Goal: Task Accomplishment & Management: Use online tool/utility

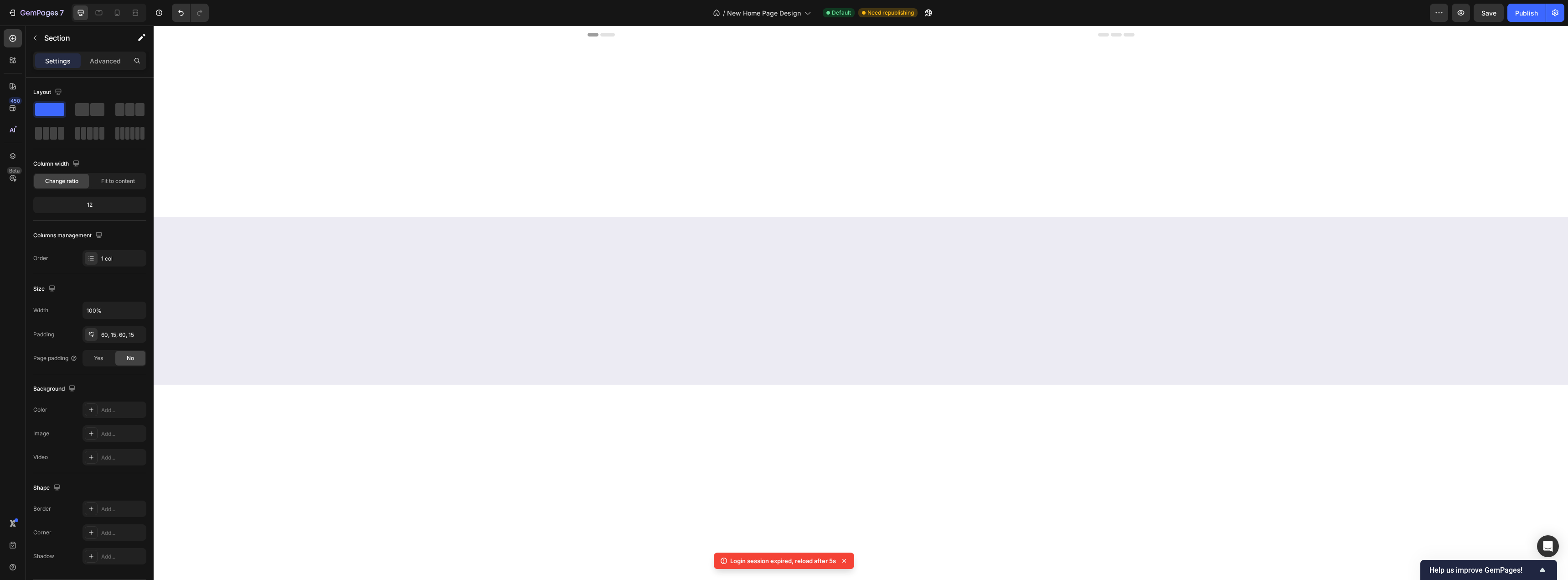
scroll to position [2129, 0]
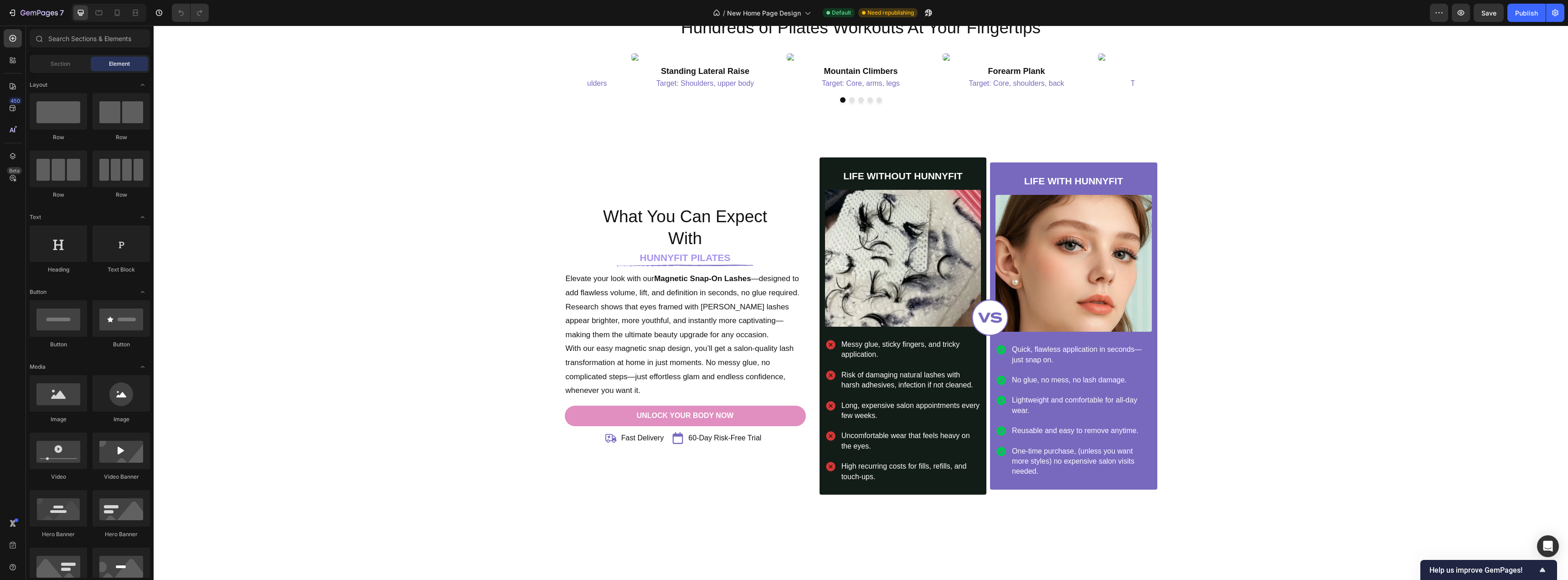
scroll to position [2190, 0]
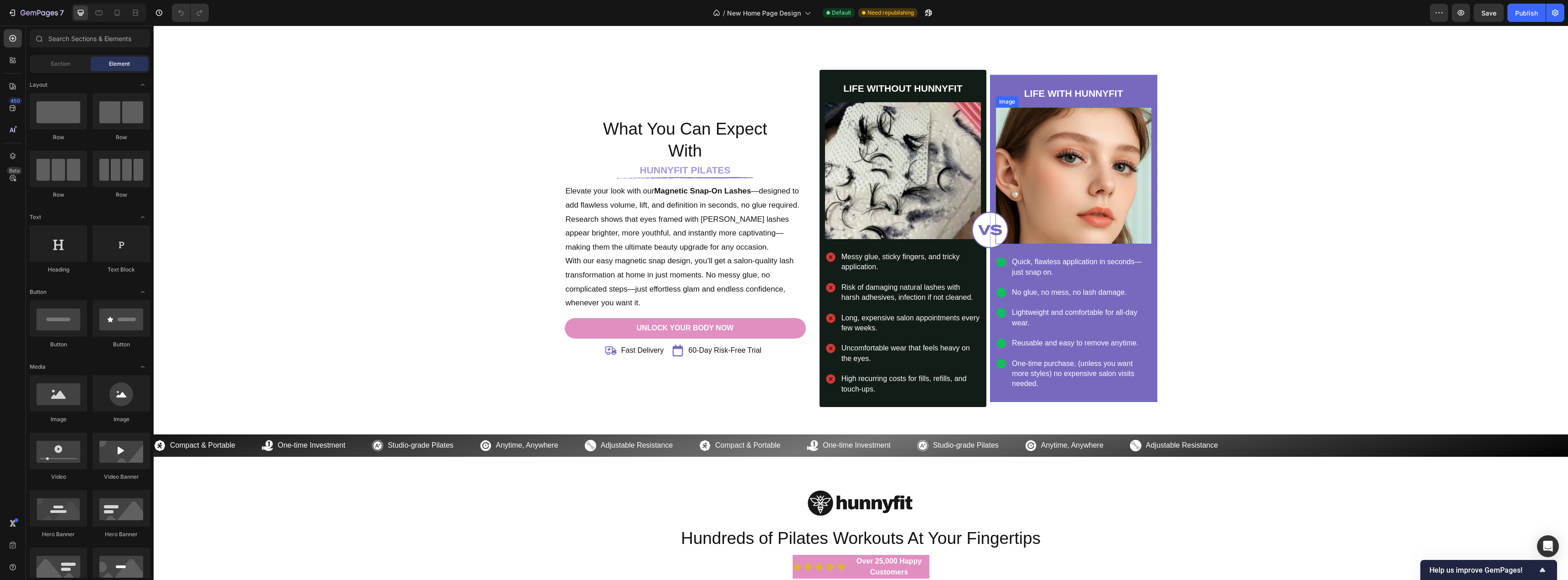
click at [1093, 199] on img at bounding box center [1073, 175] width 156 height 137
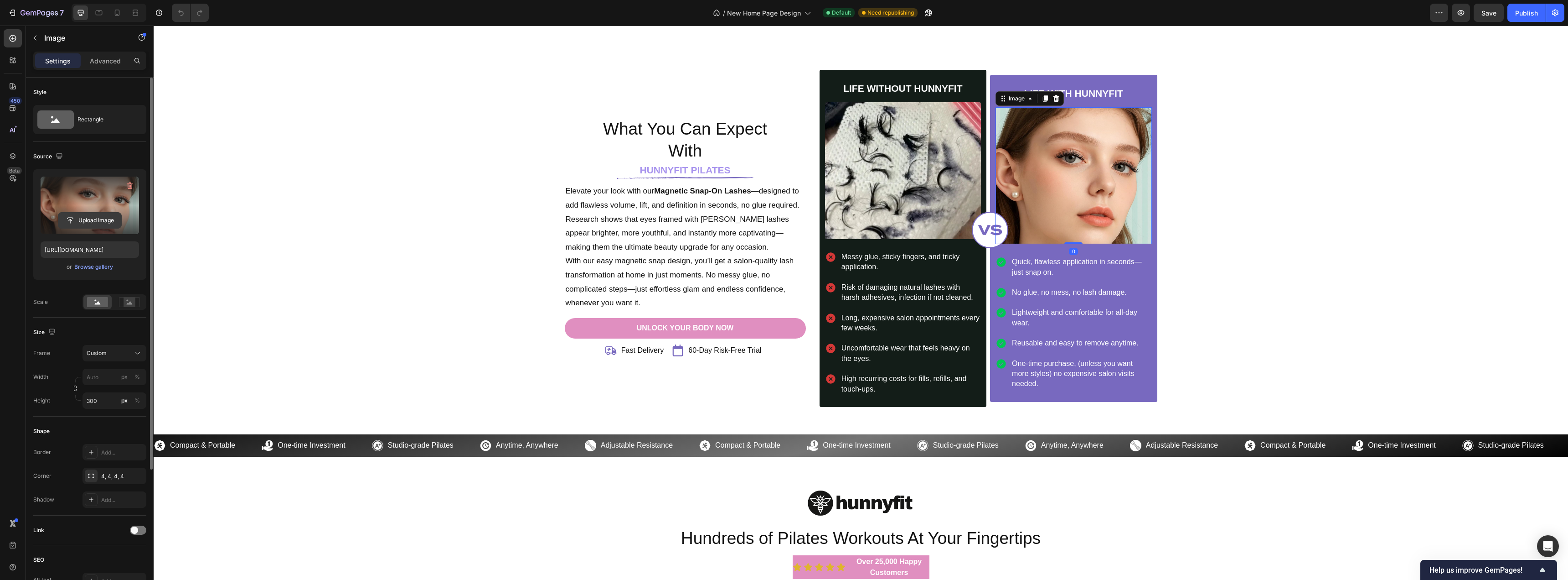
click at [97, 221] on input "file" at bounding box center [89, 220] width 63 height 15
type input "https://cdn.shopify.com/s/files/1/0716/1692/1831/files/gempages_547078199557752…"
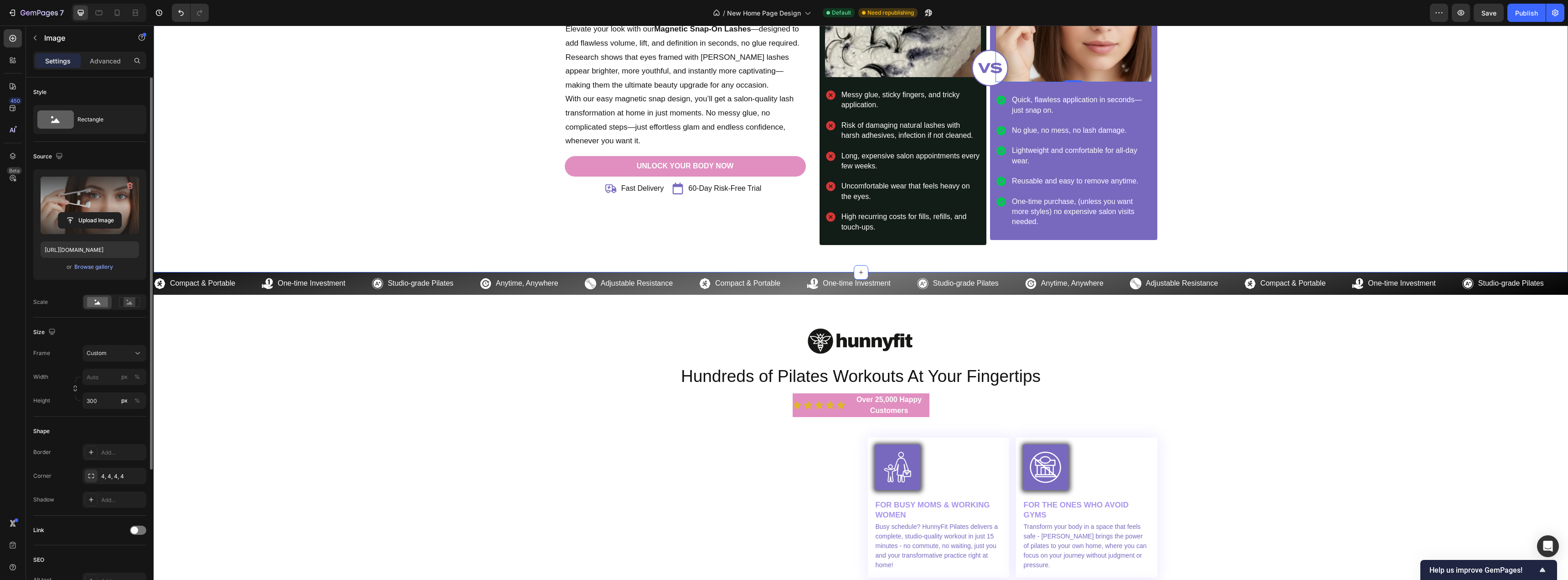
scroll to position [2463, 0]
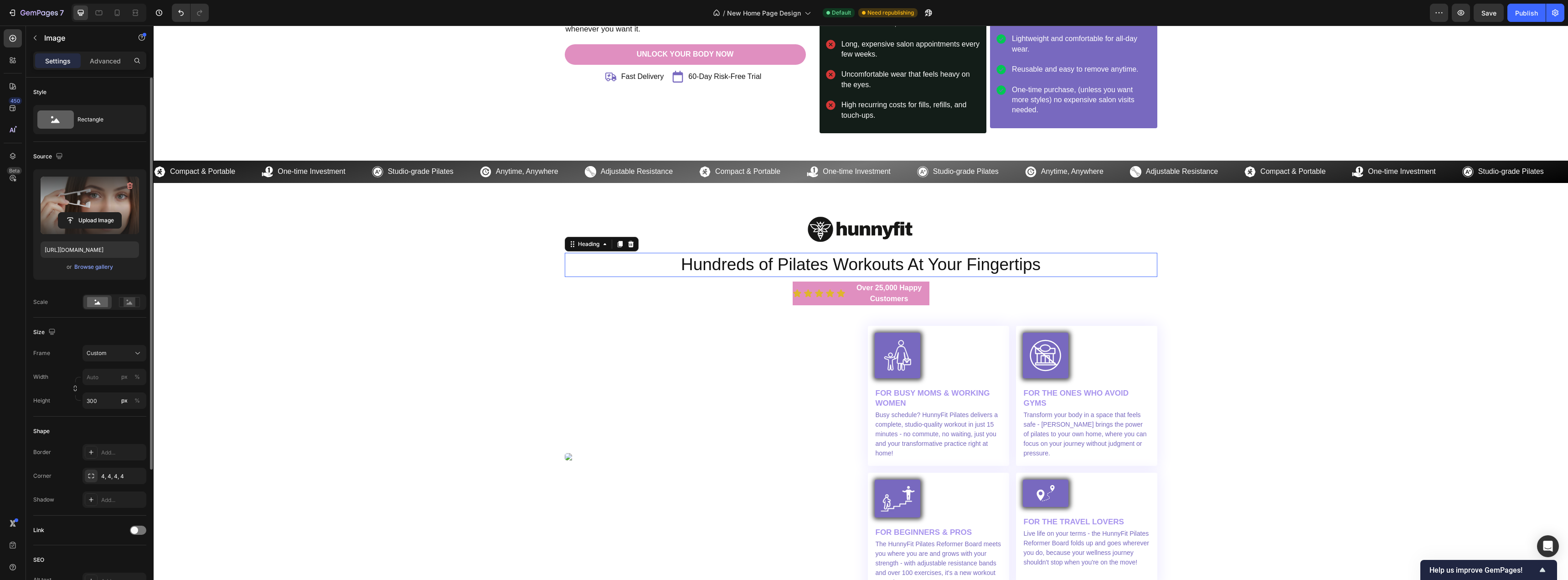
click at [768, 262] on h2 "Hundreds of Pilates Workouts At Your Fingertips" at bounding box center [861, 264] width 593 height 24
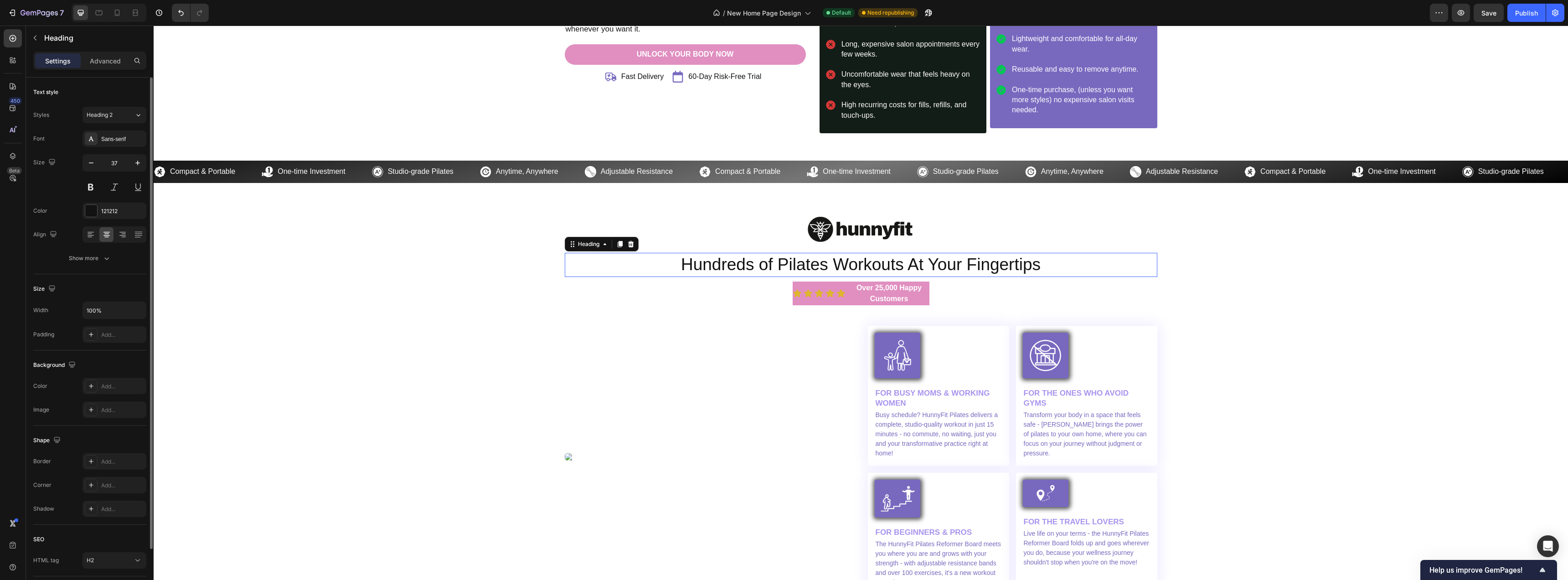
click at [768, 262] on h2 "Hundreds of Pilates Workouts At Your Fingertips" at bounding box center [861, 264] width 593 height 24
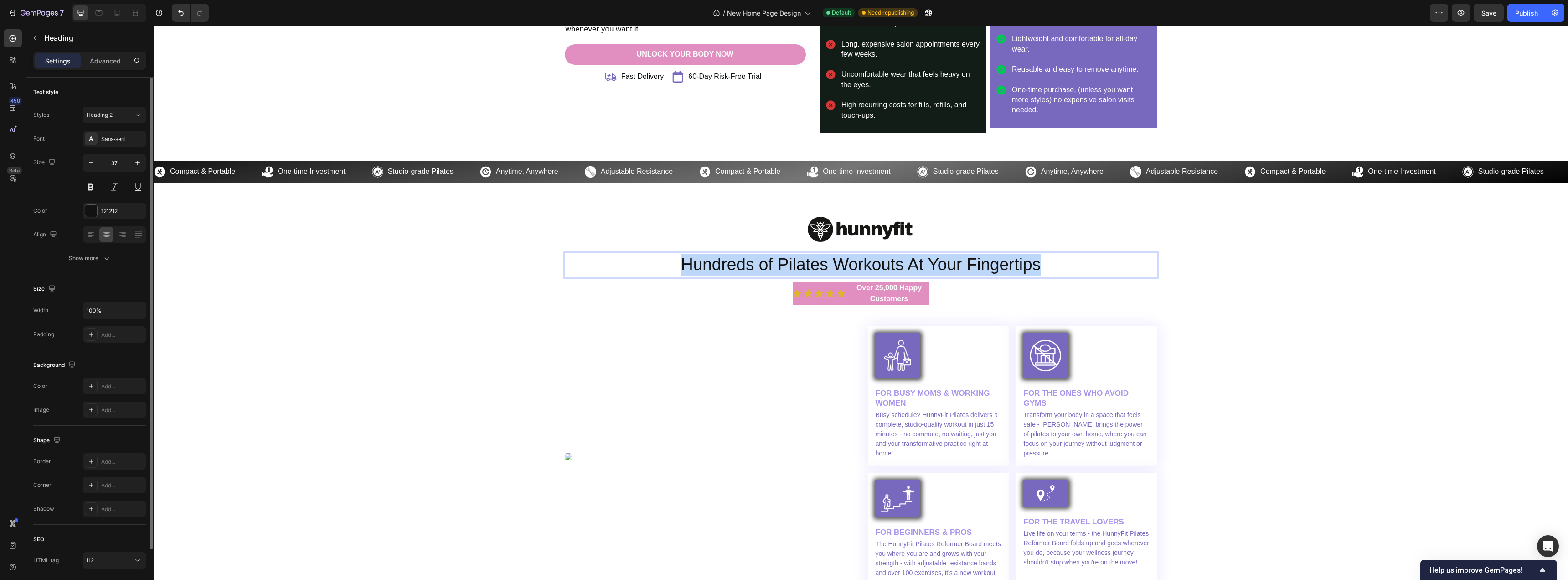
click at [768, 262] on p "Hundreds of Pilates Workouts At Your Fingertips" at bounding box center [861, 265] width 591 height 22
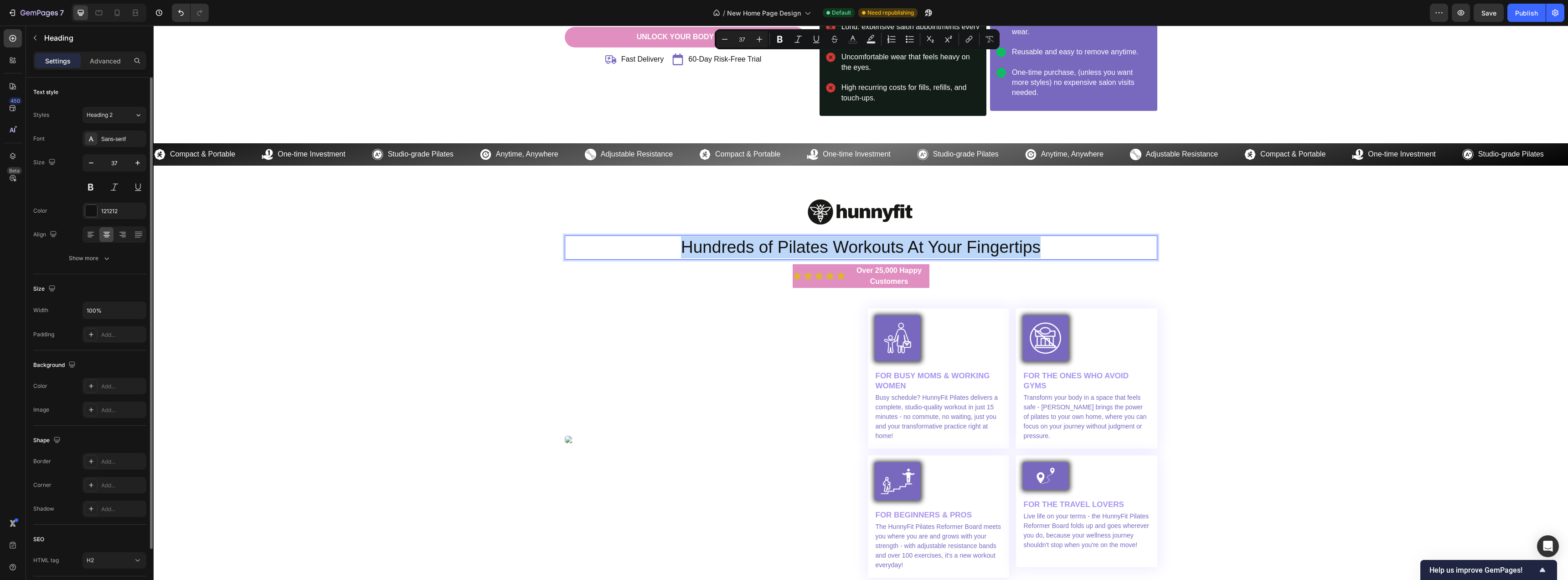
scroll to position [2692, 0]
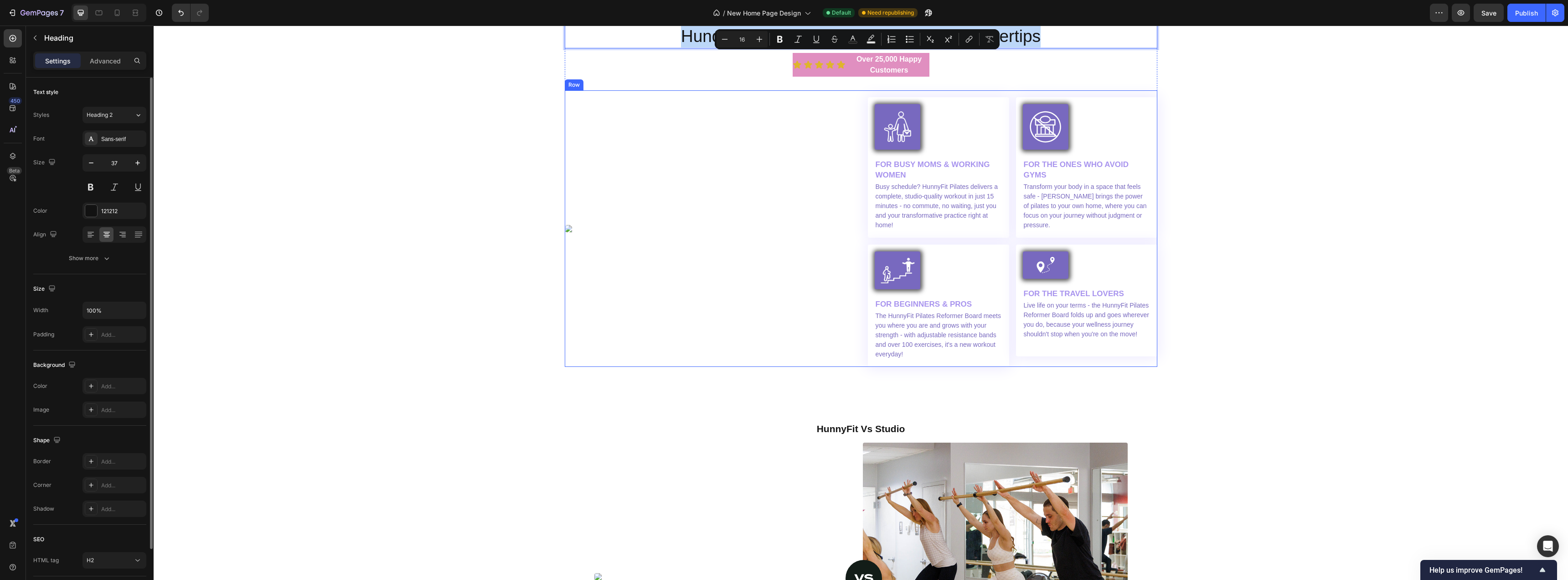
click at [735, 250] on div "Image Row Row" at bounding box center [710, 228] width 289 height 276
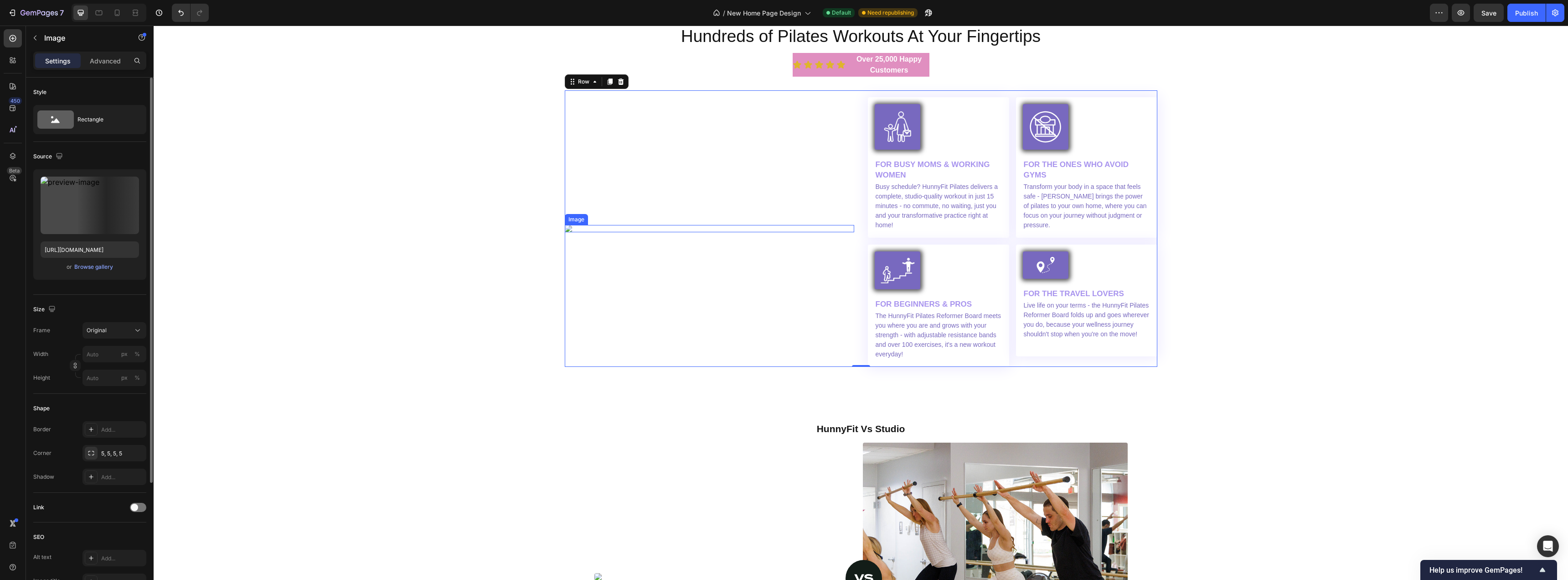
click at [577, 227] on img at bounding box center [710, 229] width 289 height 7
click at [96, 223] on input "file" at bounding box center [89, 220] width 63 height 15
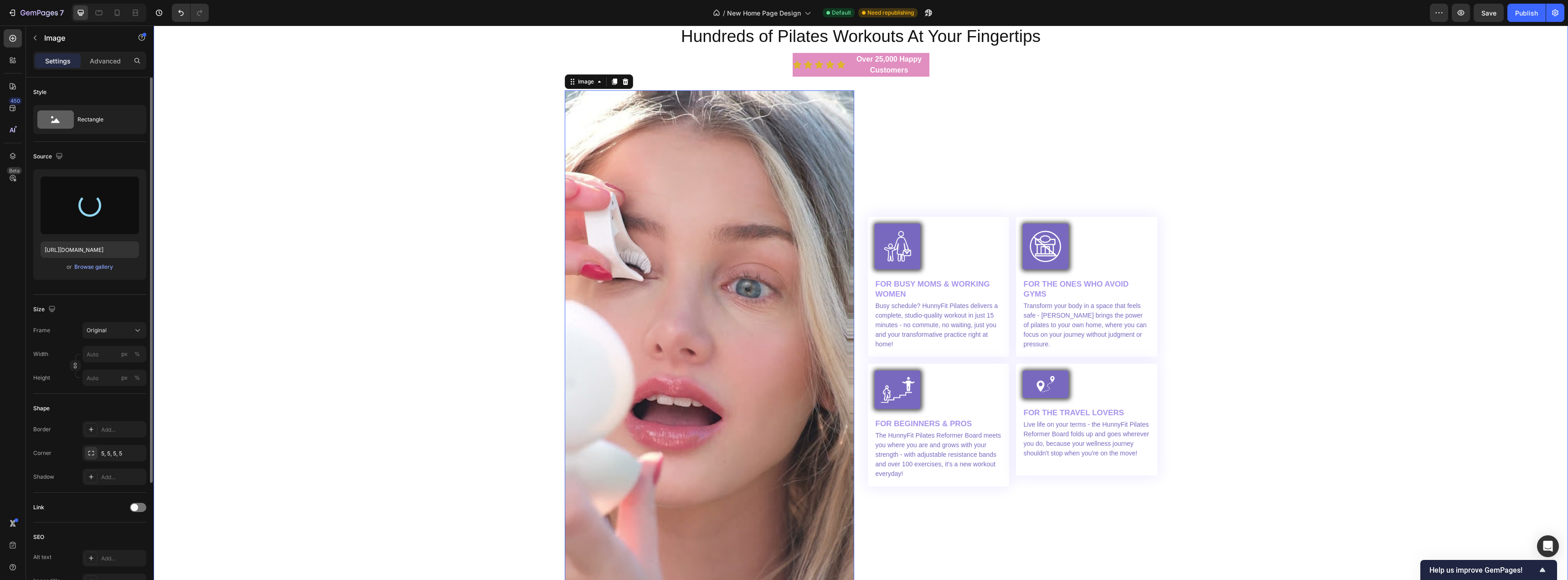
type input "https://cdn.shopify.com/s/files/1/0716/1692/1831/files/gempages_547078199557752…"
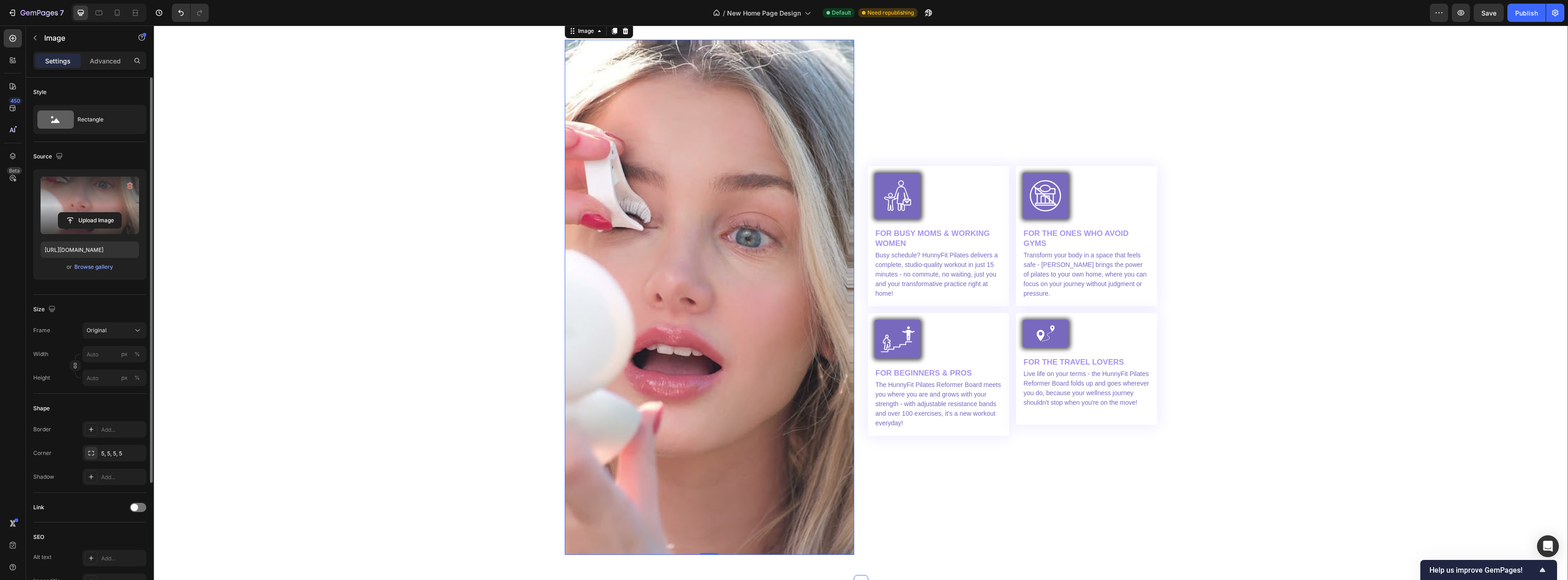
scroll to position [2737, 0]
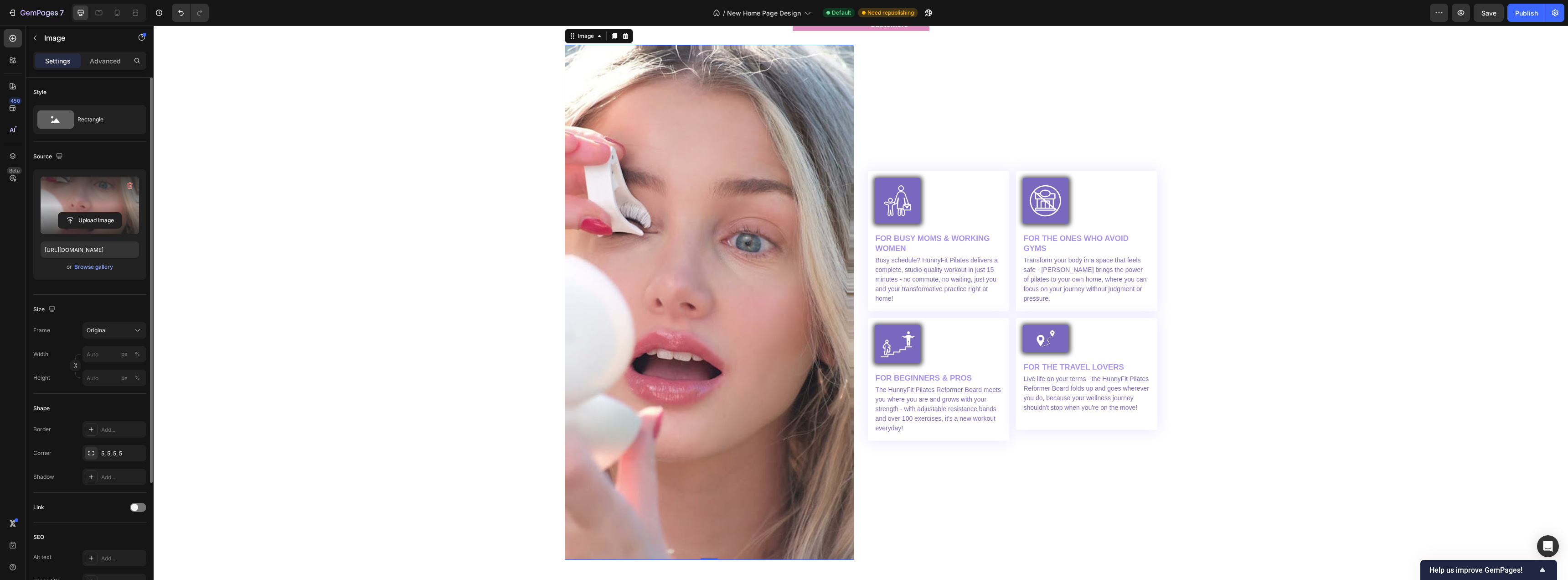
click at [673, 275] on img at bounding box center [710, 302] width 289 height 515
click at [97, 223] on input "file" at bounding box center [89, 220] width 63 height 15
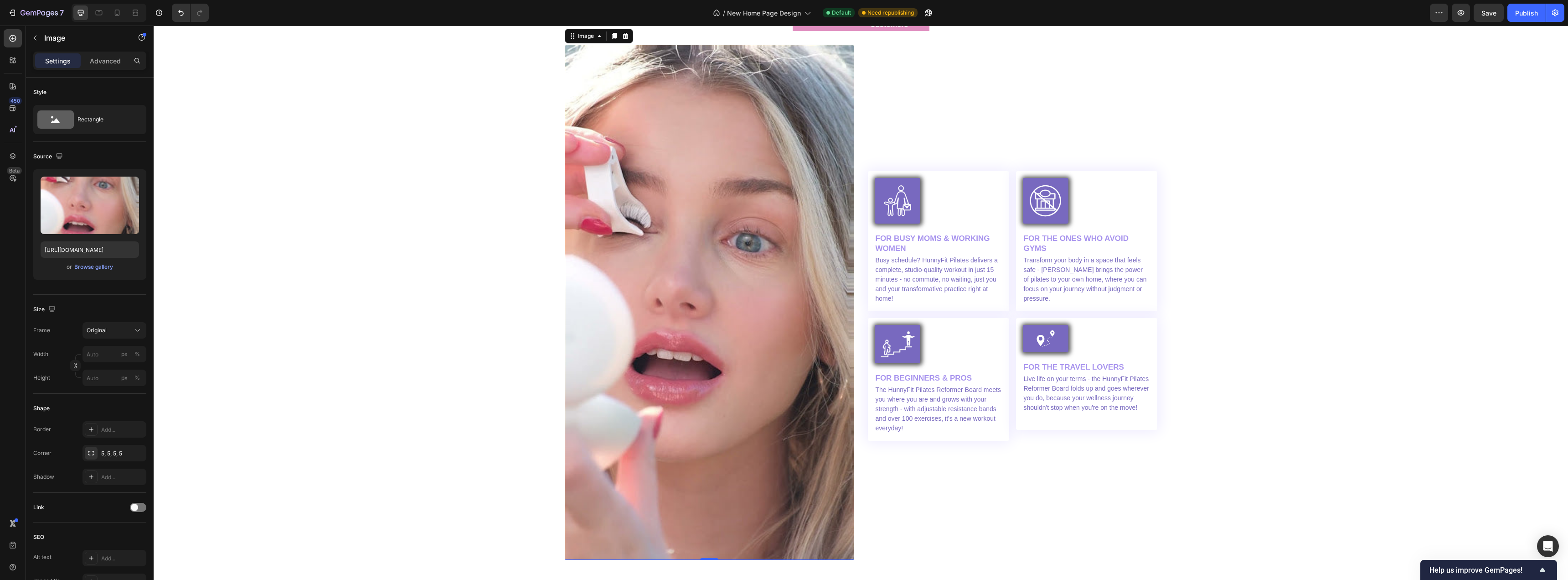
click at [713, 215] on img at bounding box center [710, 302] width 289 height 515
click at [328, 202] on div "Image Hundreds of Pilates Workouts At Your Fingertips Heading Icon Icon Icon Ic…" at bounding box center [861, 248] width 1401 height 623
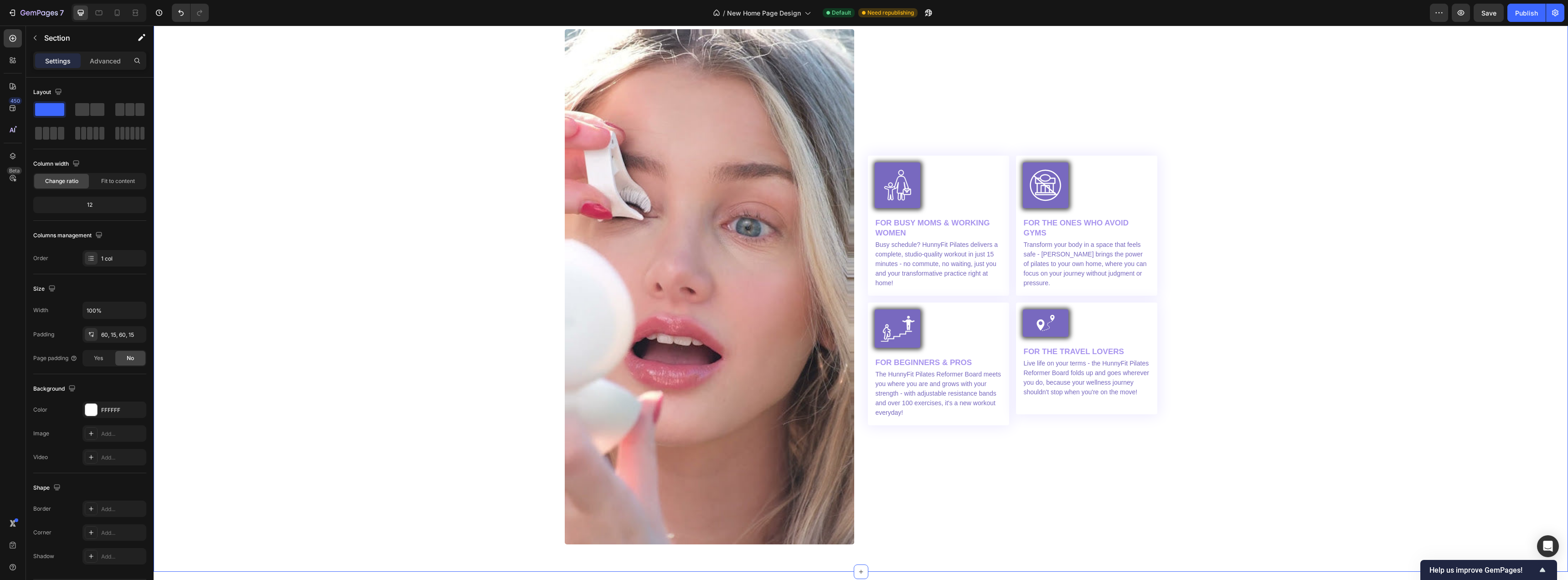
scroll to position [2829, 0]
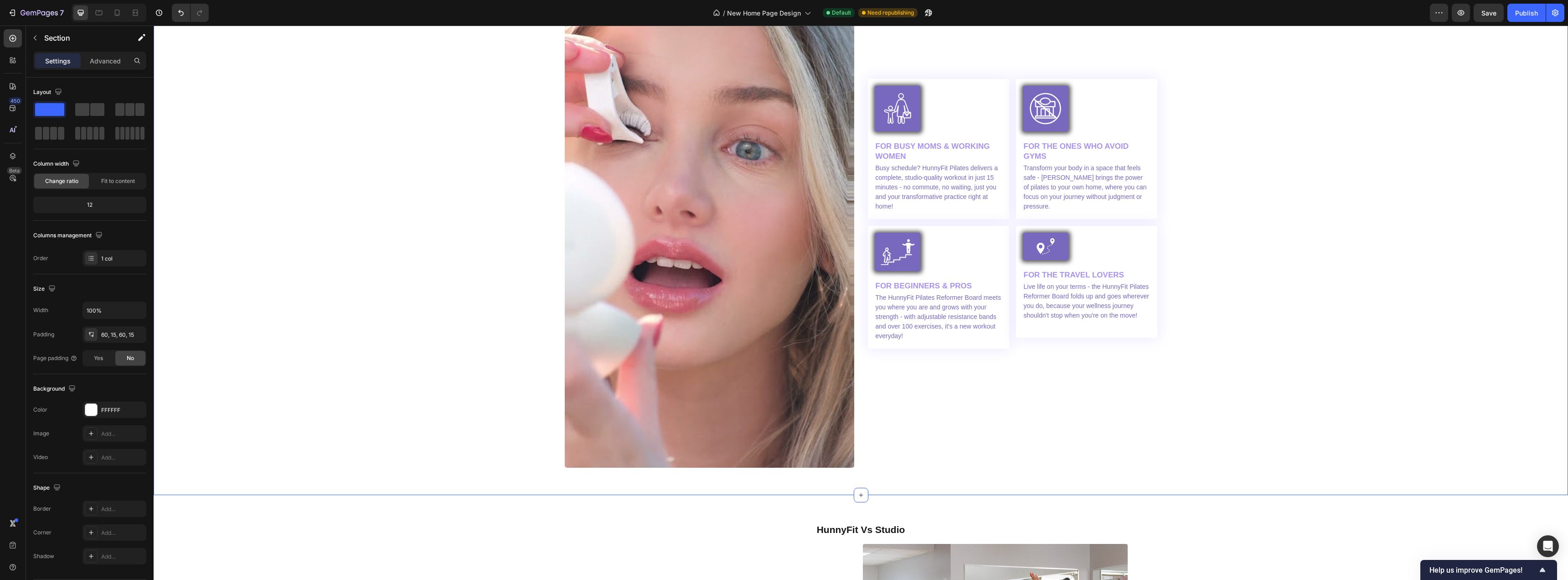
click at [454, 269] on div "Image Hundreds of Pilates Workouts At Your Fingertips Heading Icon Icon Icon Ic…" at bounding box center [861, 156] width 1401 height 623
click at [739, 306] on img at bounding box center [710, 210] width 289 height 515
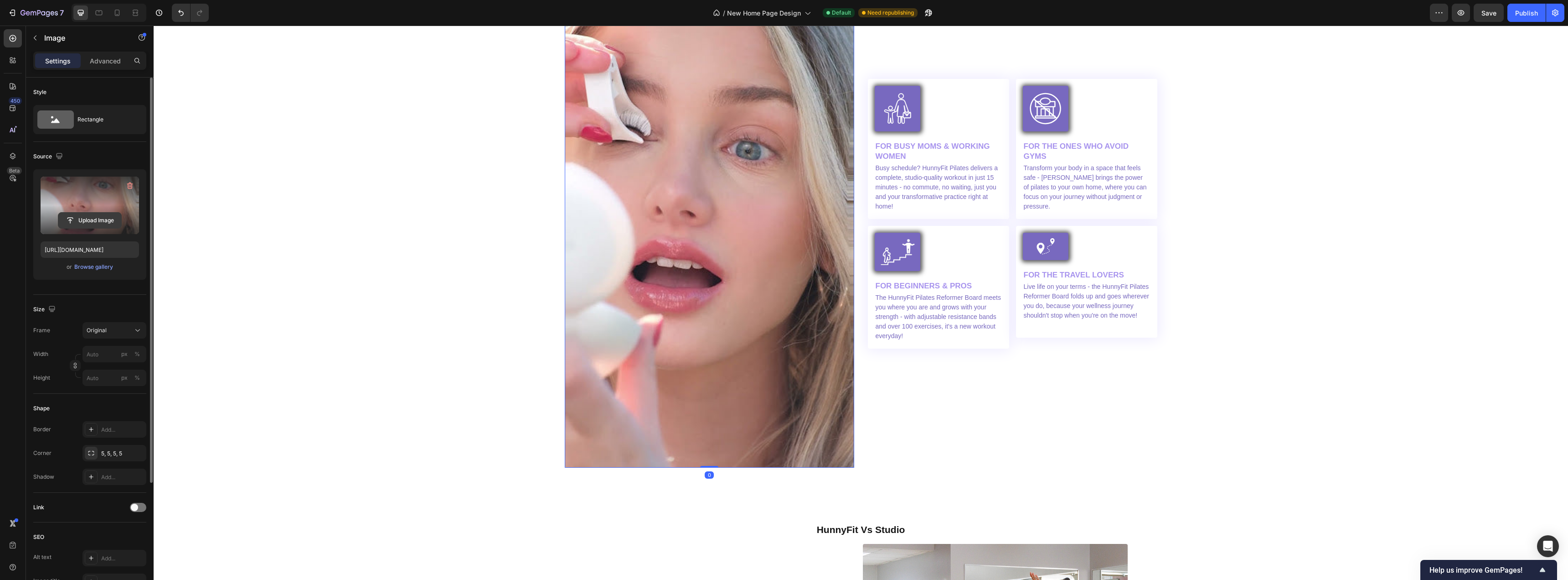
click at [84, 218] on input "file" at bounding box center [89, 220] width 63 height 15
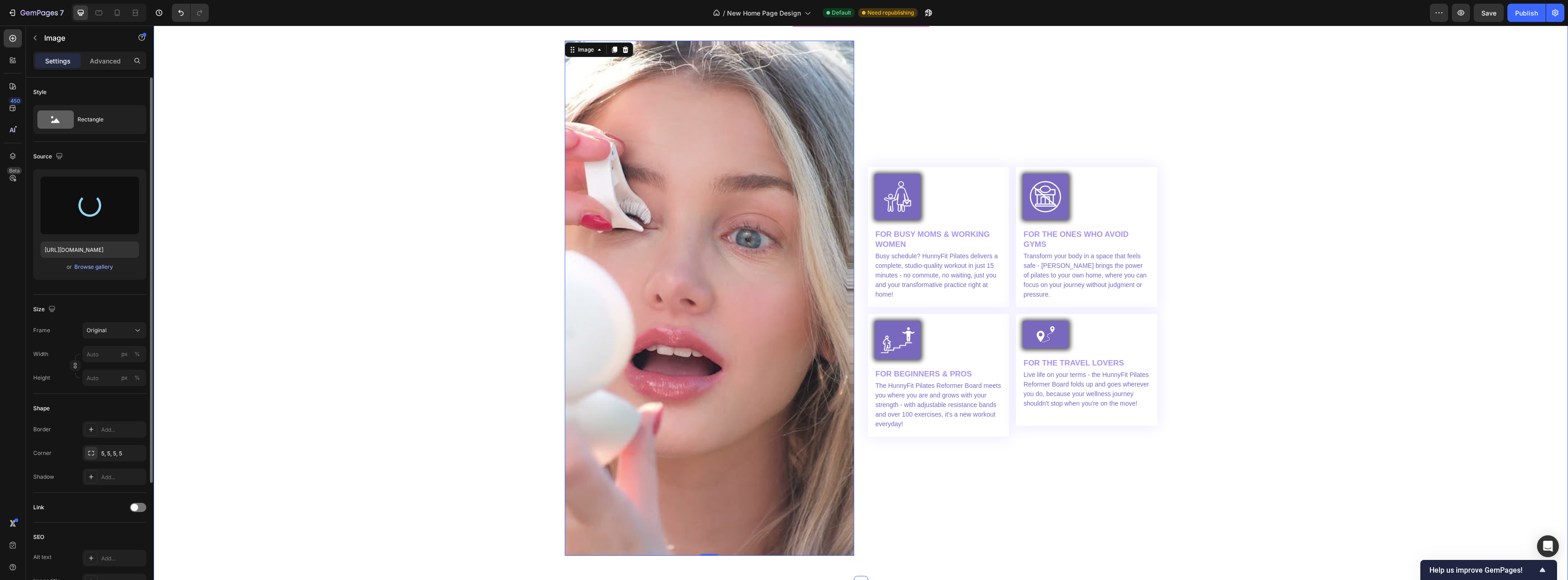
scroll to position [2738, 0]
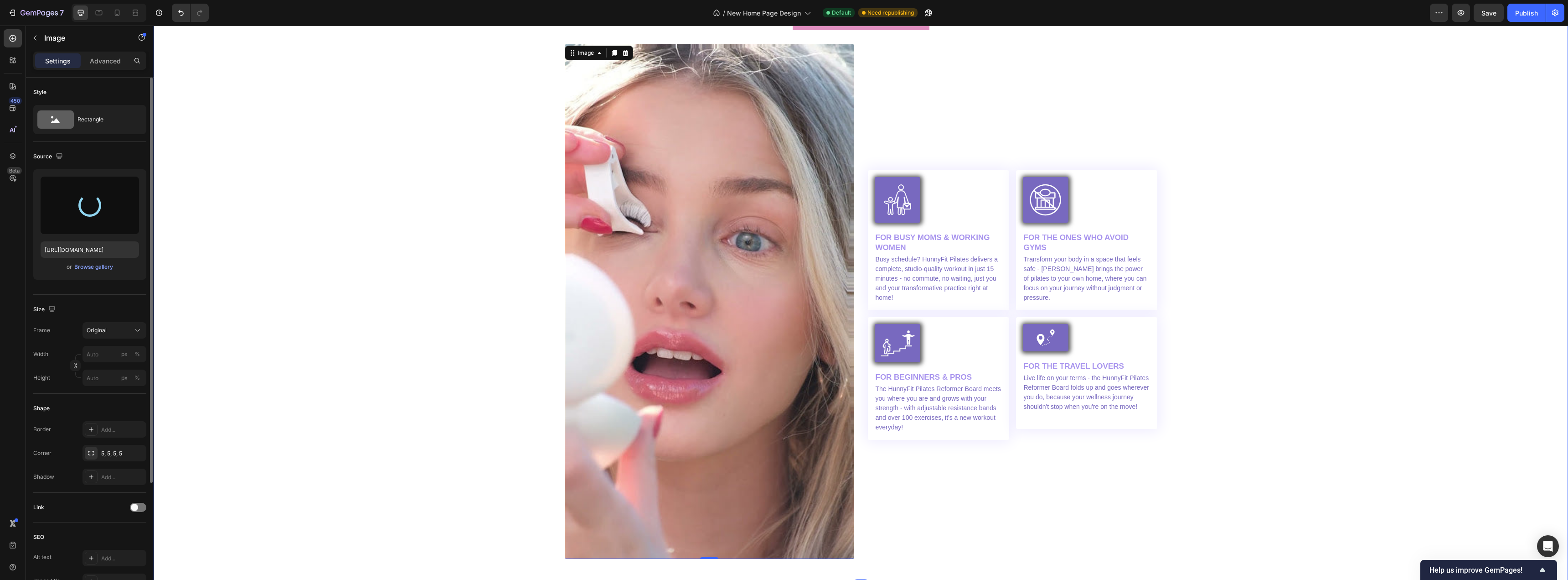
type input "https://cdn.shopify.com/s/files/1/0716/1692/1831/files/gempages_547078199557752…"
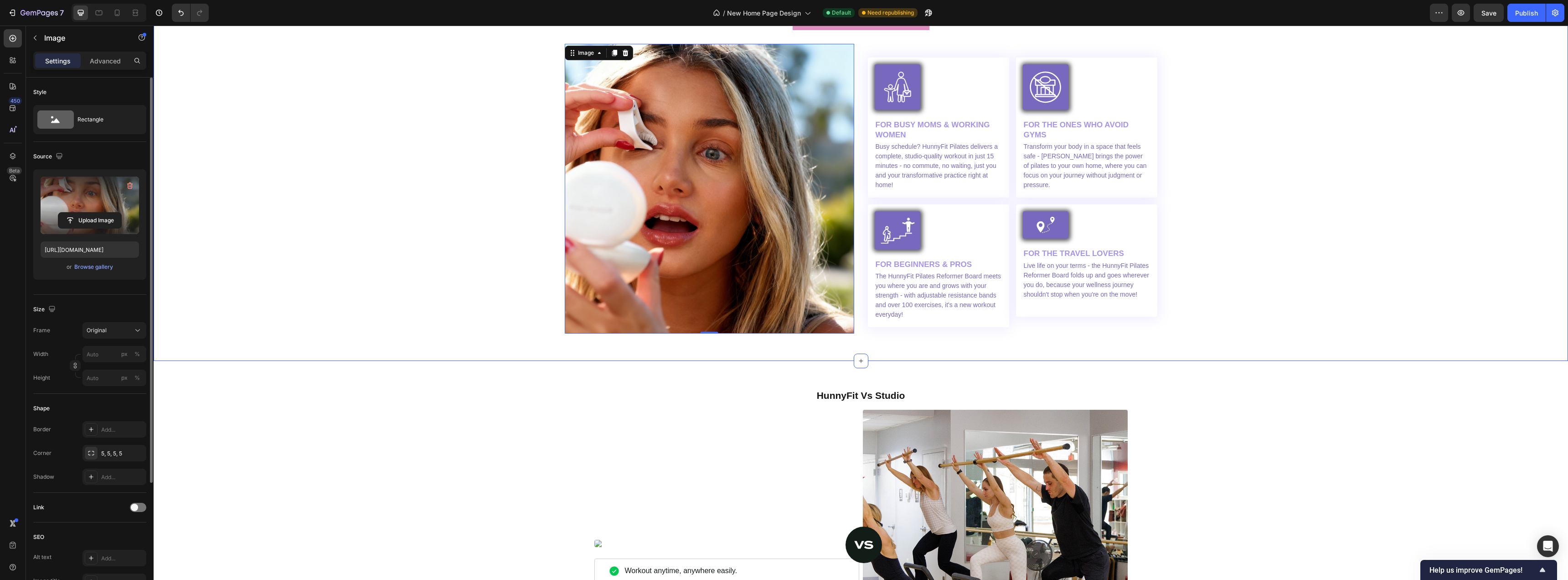
scroll to position [2556, 0]
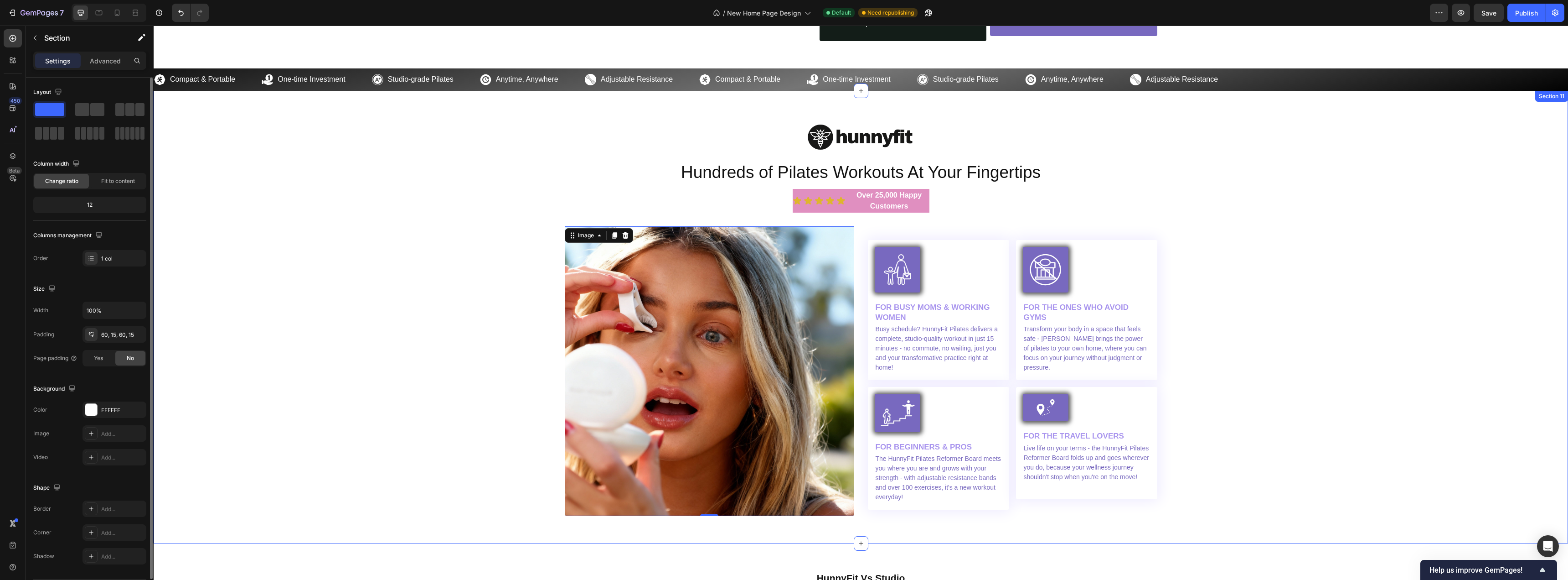
click at [367, 260] on div "Image Hundreds of Pilates Workouts At Your Fingertips Heading Icon Icon Icon Ic…" at bounding box center [861, 317] width 1401 height 398
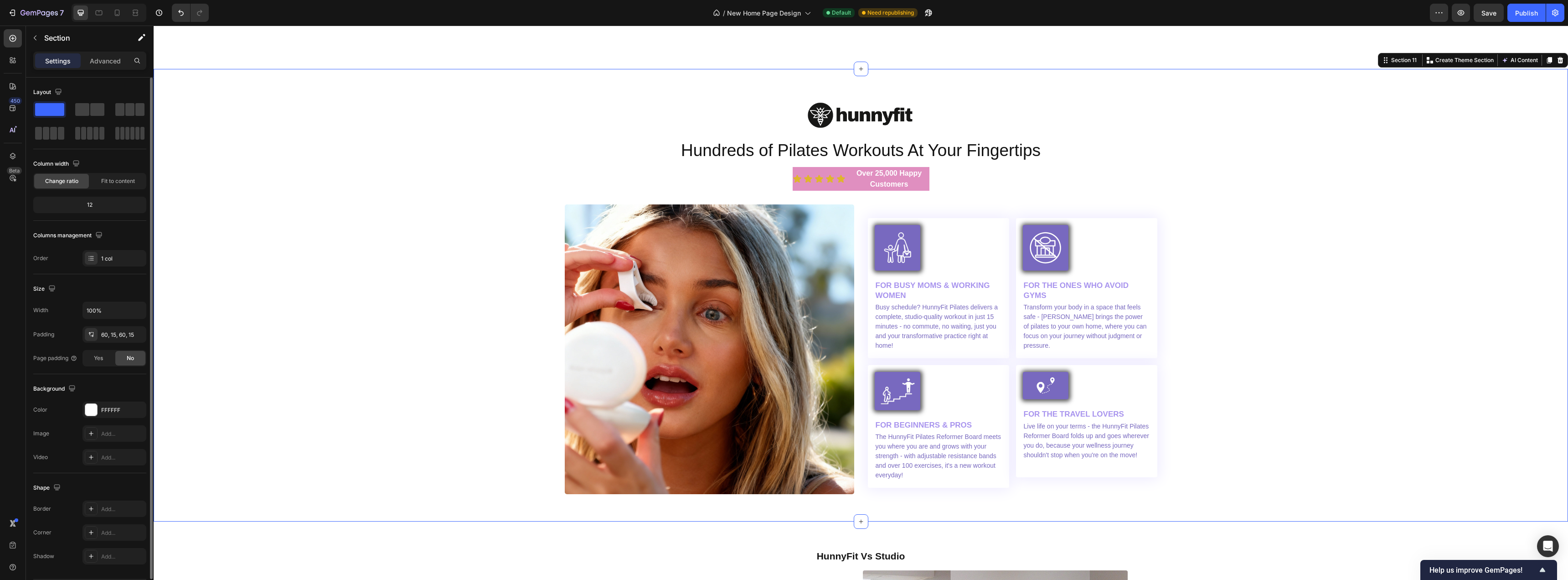
scroll to position [2647, 0]
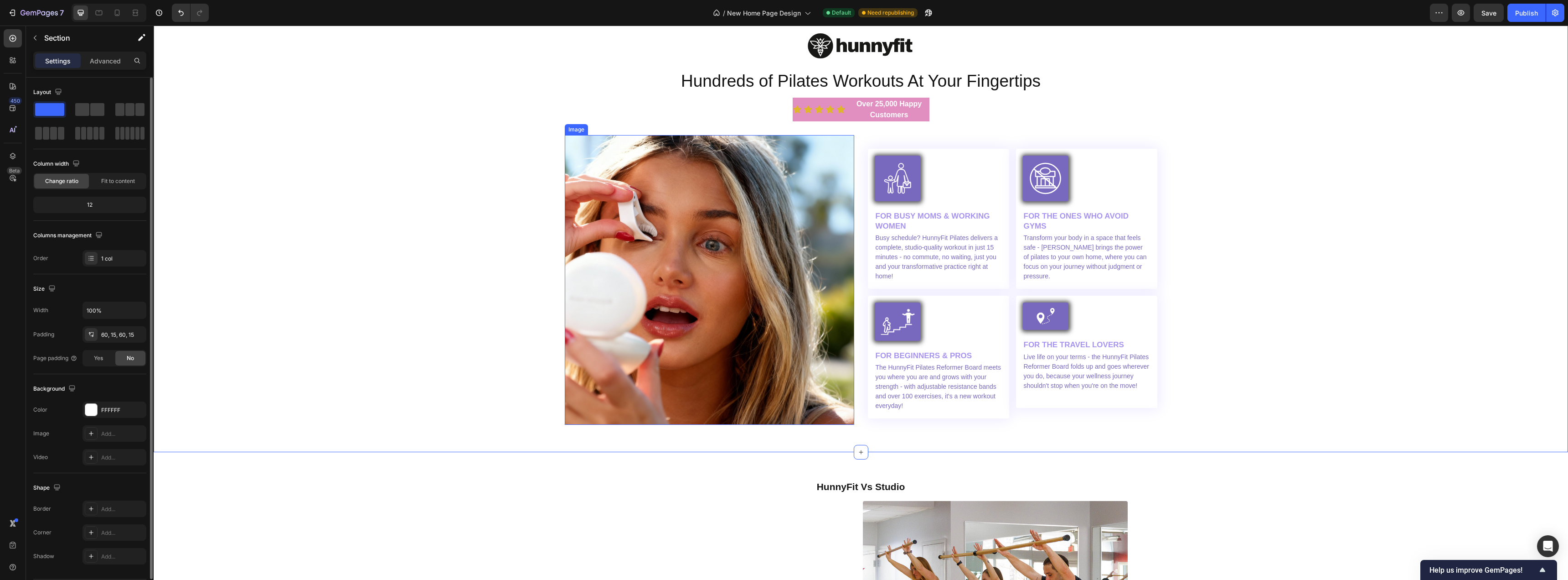
click at [642, 274] on img at bounding box center [710, 280] width 289 height 290
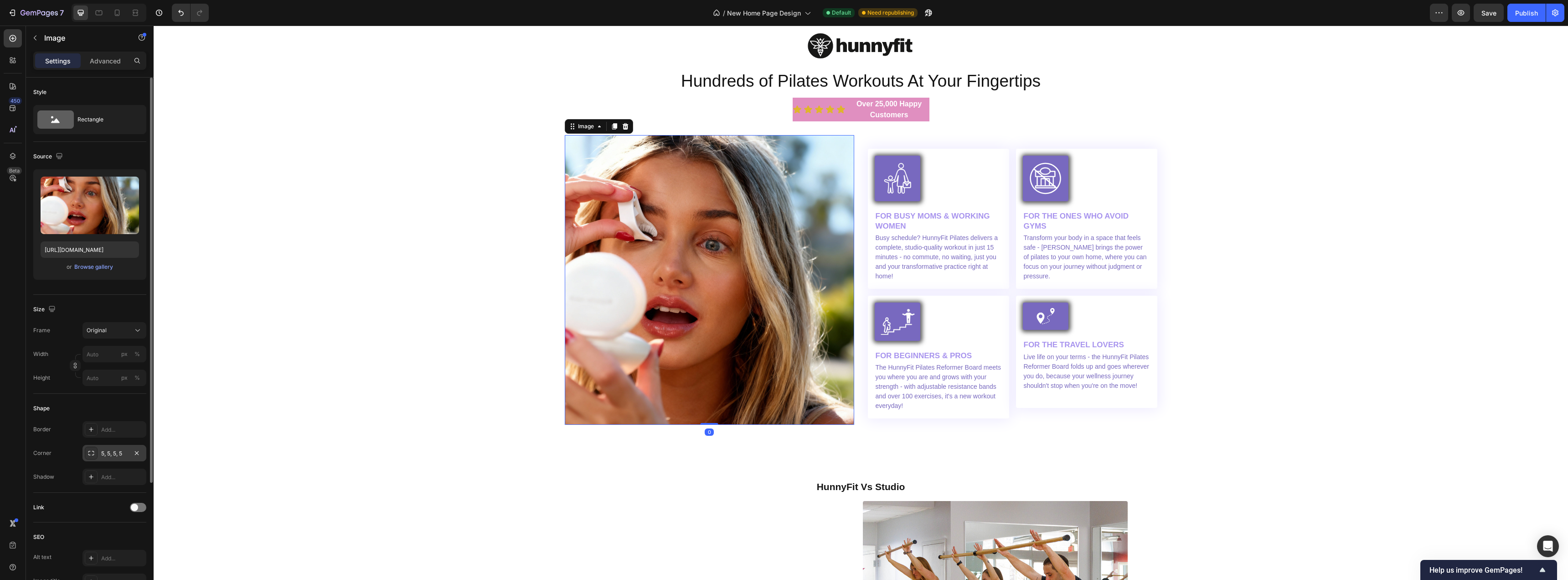
click at [119, 459] on div "5, 5, 5, 5" at bounding box center [114, 453] width 64 height 17
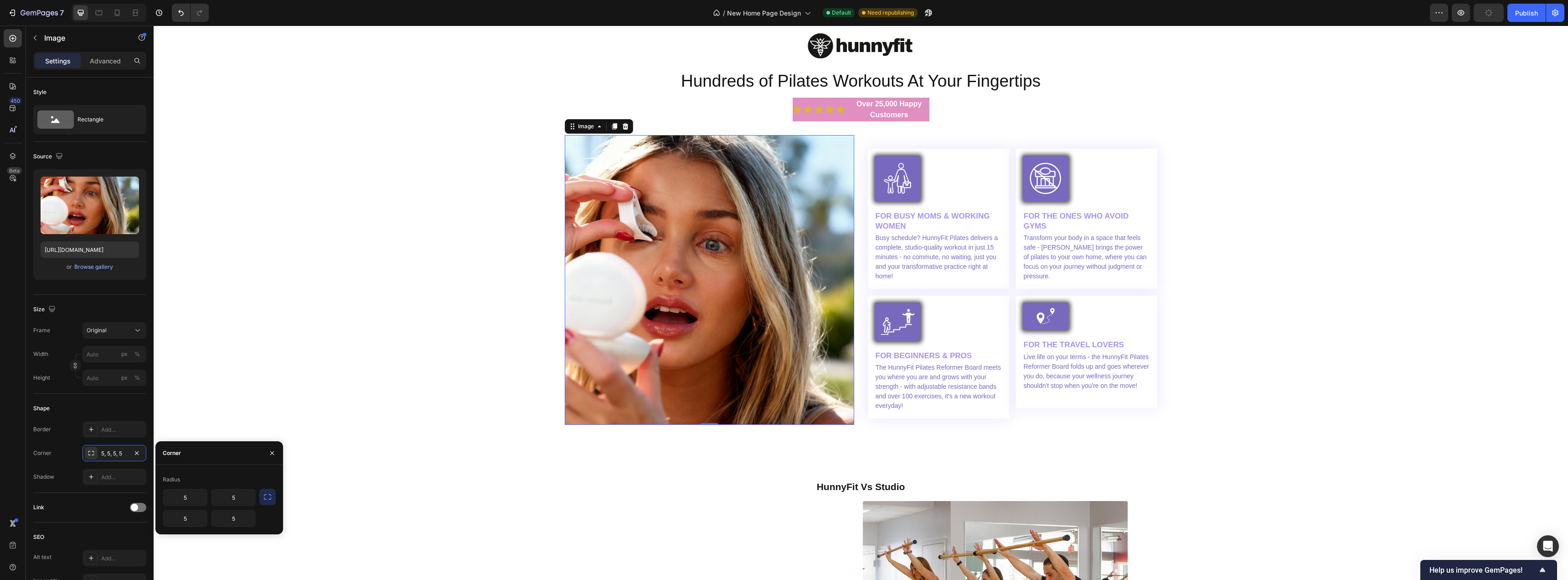
click at [268, 498] on icon "button" at bounding box center [268, 496] width 9 height 9
click at [391, 374] on div "Image Hundreds of Pilates Workouts At Your Fingertips Heading Icon Icon Icon Ic…" at bounding box center [861, 226] width 1401 height 398
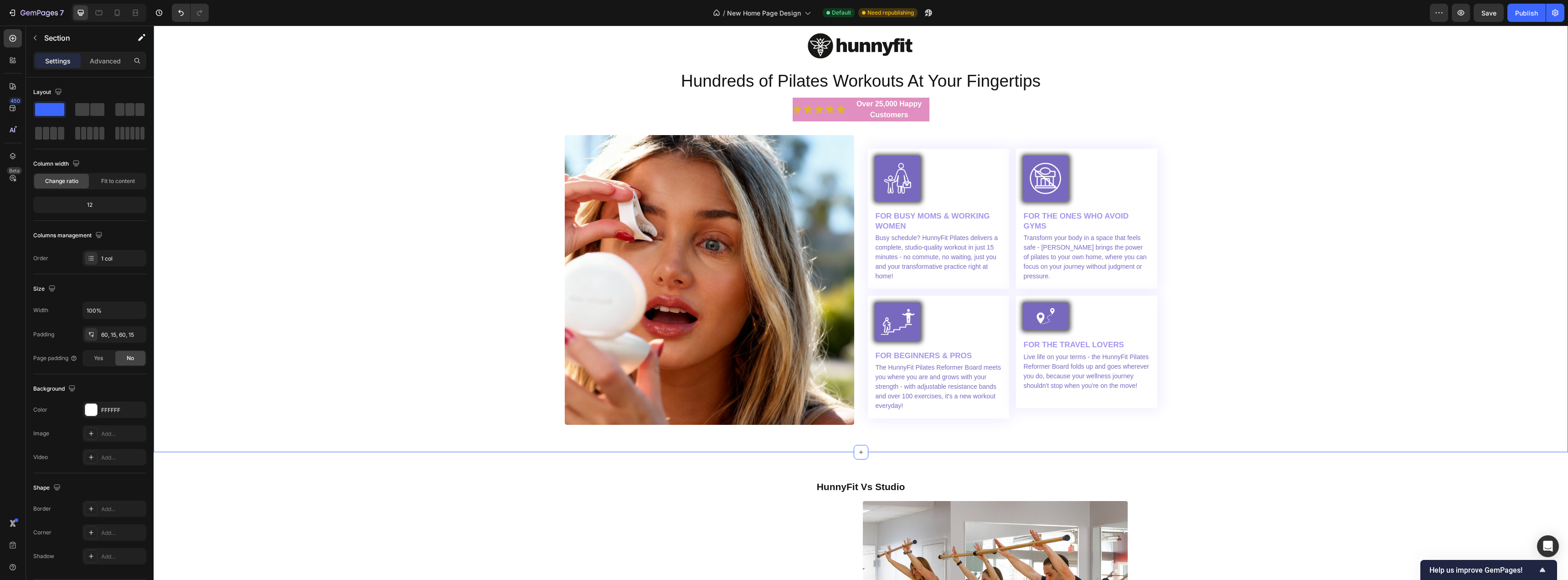
click at [410, 373] on div "Image Hundreds of Pilates Workouts At Your Fingertips Heading Icon Icon Icon Ic…" at bounding box center [861, 226] width 1401 height 398
click at [1481, 16] on span "Save" at bounding box center [1489, 13] width 15 height 8
click at [1519, 16] on div "Publish" at bounding box center [1527, 12] width 23 height 9
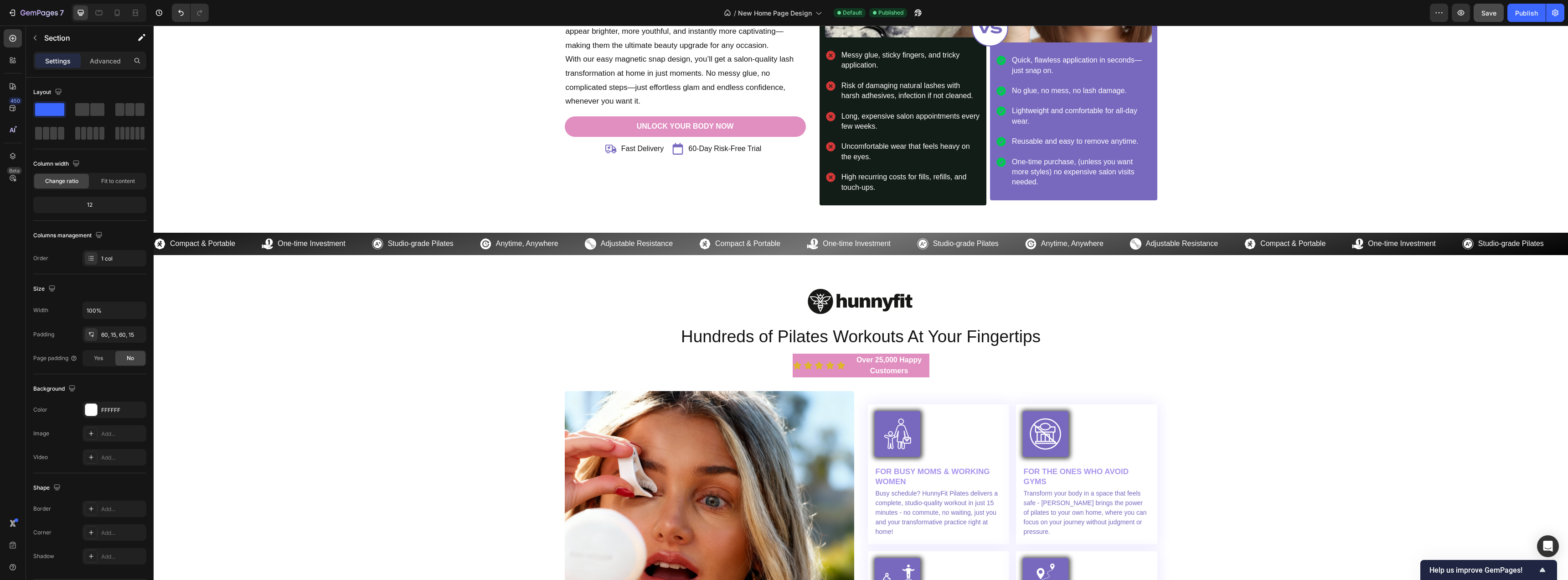
scroll to position [2480, 0]
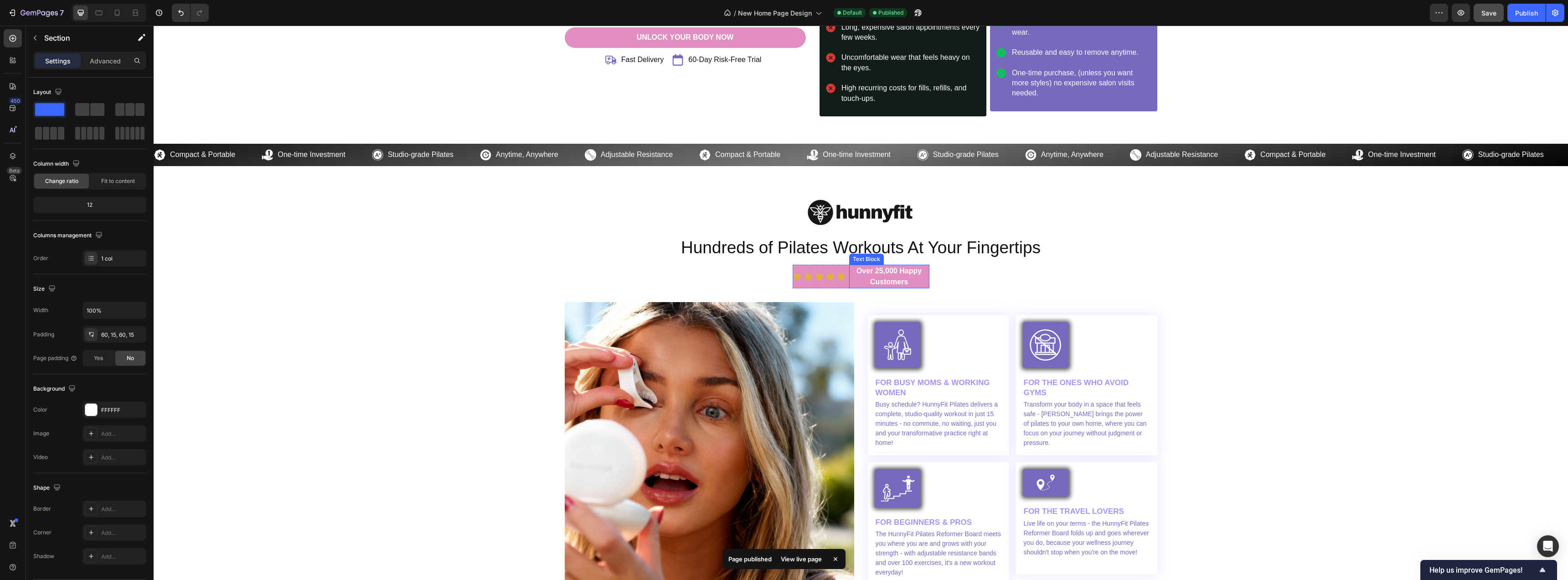
click at [855, 251] on h2 "Hundreds of Pilates Workouts At Your Fingertips" at bounding box center [861, 247] width 593 height 24
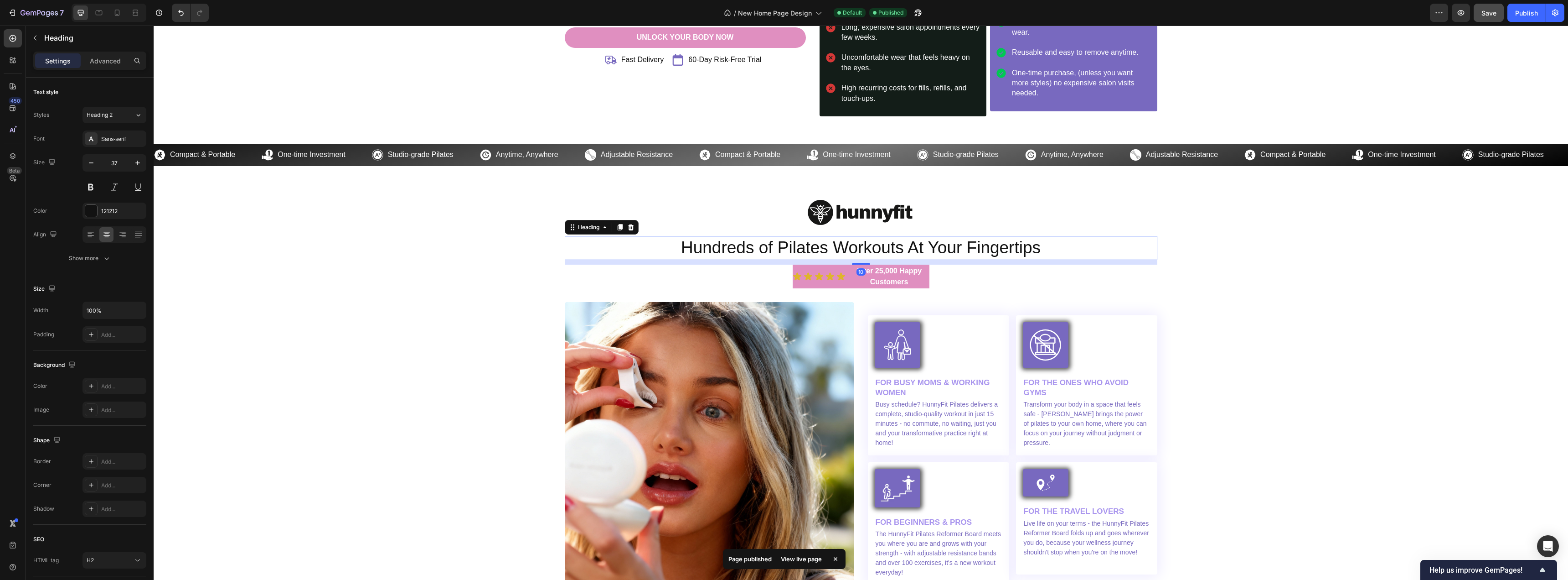
click at [855, 251] on h2 "Hundreds of Pilates Workouts At Your Fingertips" at bounding box center [861, 247] width 593 height 24
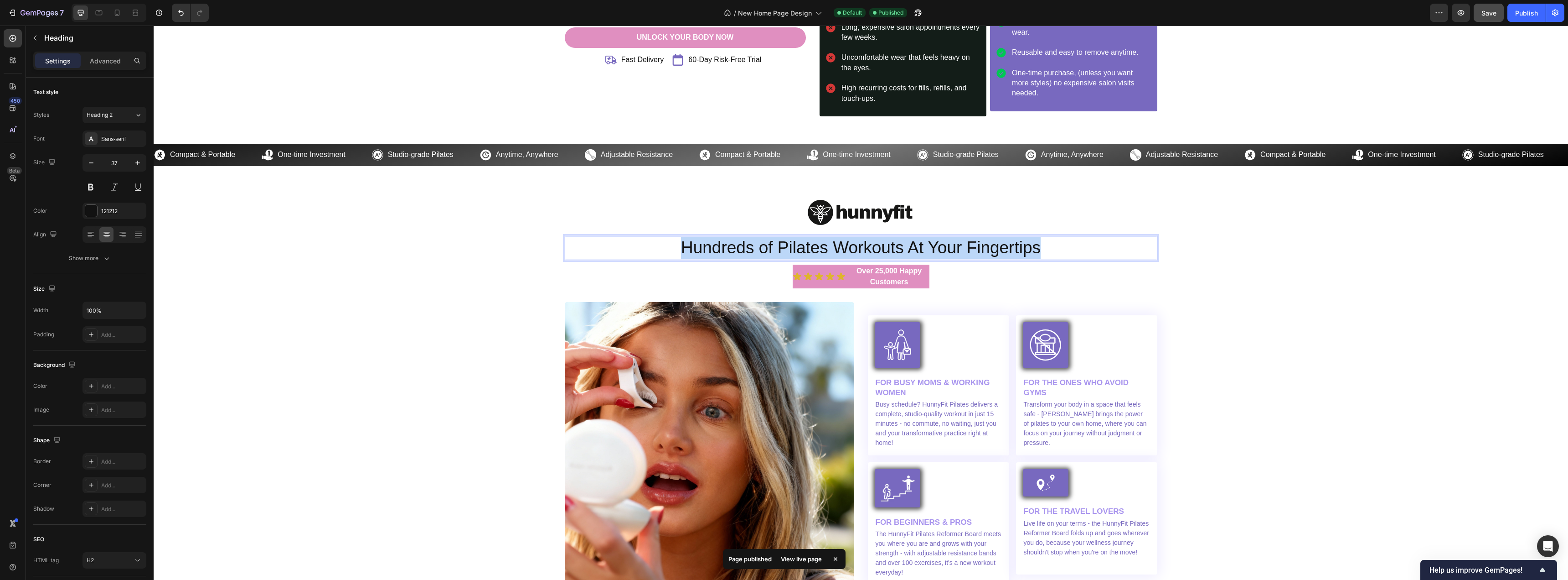
click at [855, 251] on p "Hundreds of Pilates Workouts At Your Fingertips" at bounding box center [861, 247] width 591 height 22
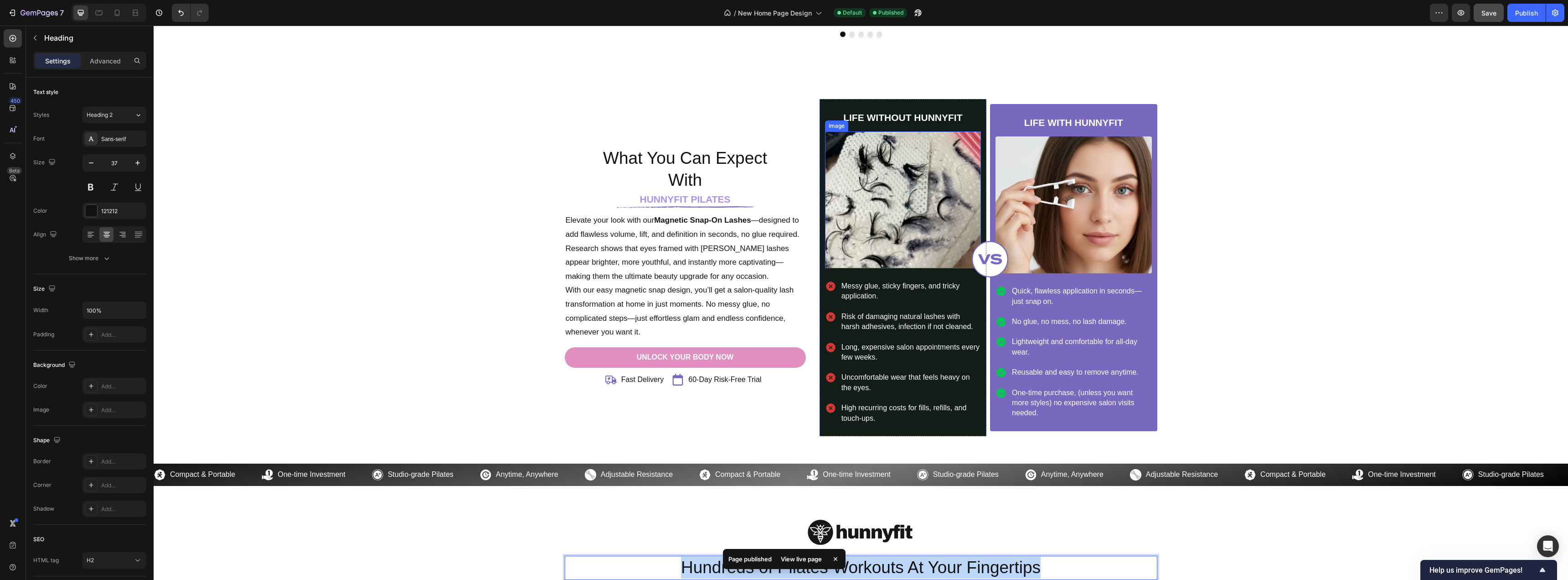
type input "16"
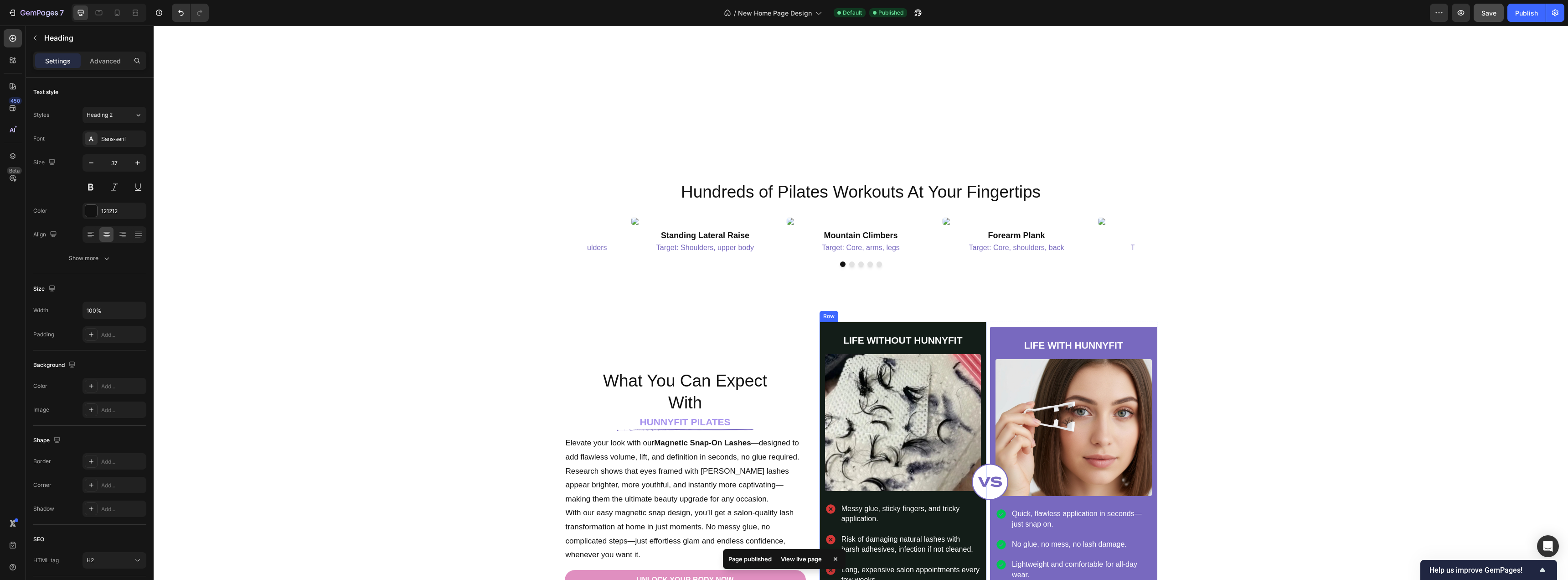
scroll to position [1933, 0]
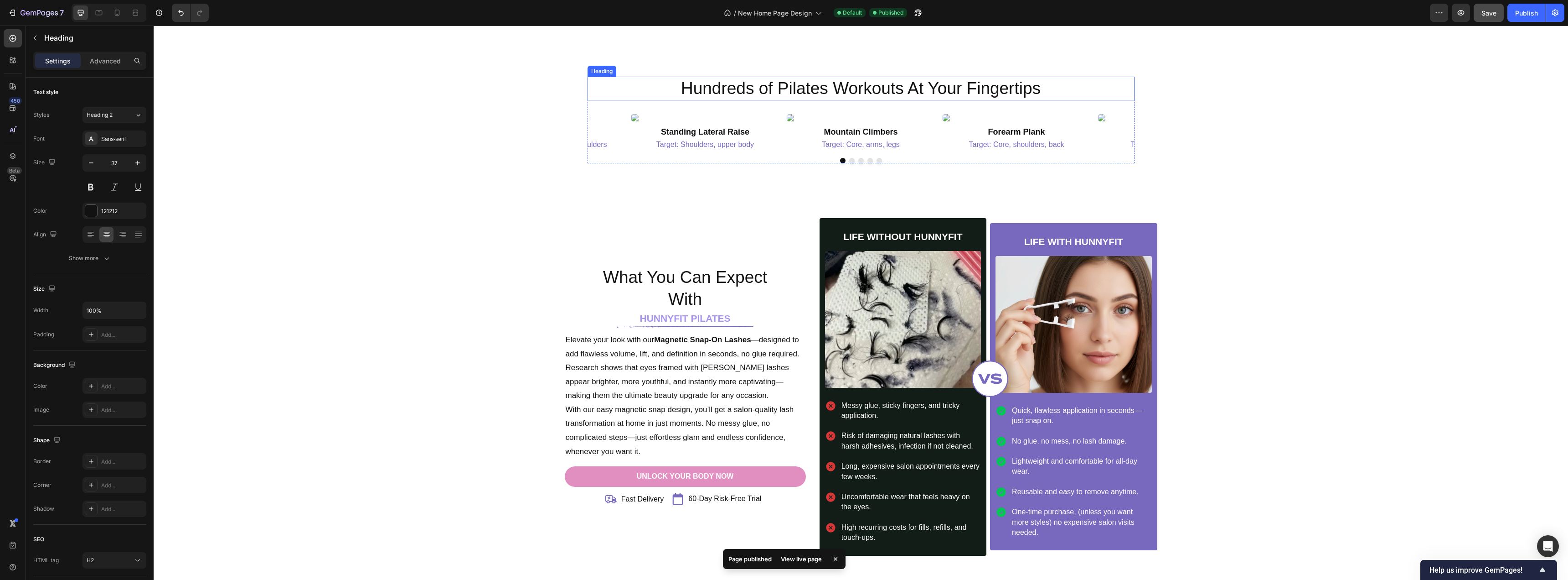
click at [812, 100] on h2 "Hundreds of Pilates Workouts At Your Fingertips" at bounding box center [861, 88] width 547 height 24
click at [812, 100] on p "Hundreds of Pilates Workouts At Your Fingertips" at bounding box center [861, 89] width 545 height 22
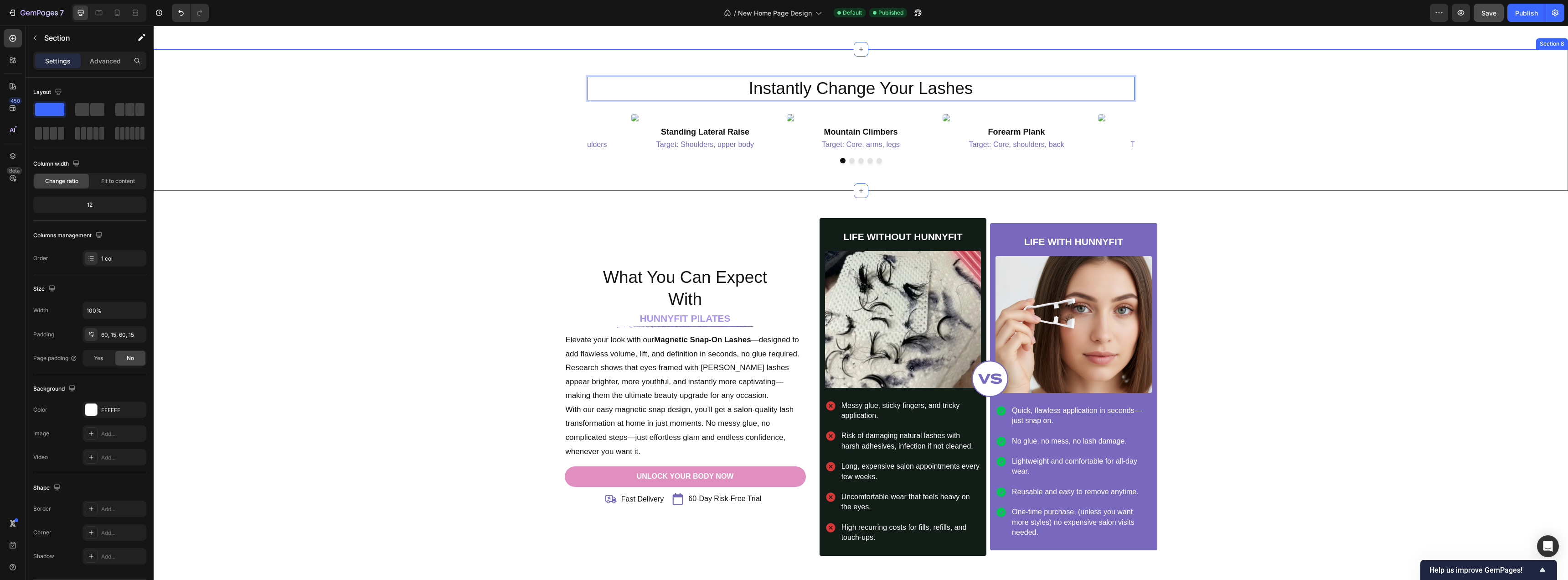
click at [362, 163] on div "Instantly Change Your Lashes Heading 30 Image Standing Lateral Raise Heading Ta…" at bounding box center [861, 119] width 1401 height 87
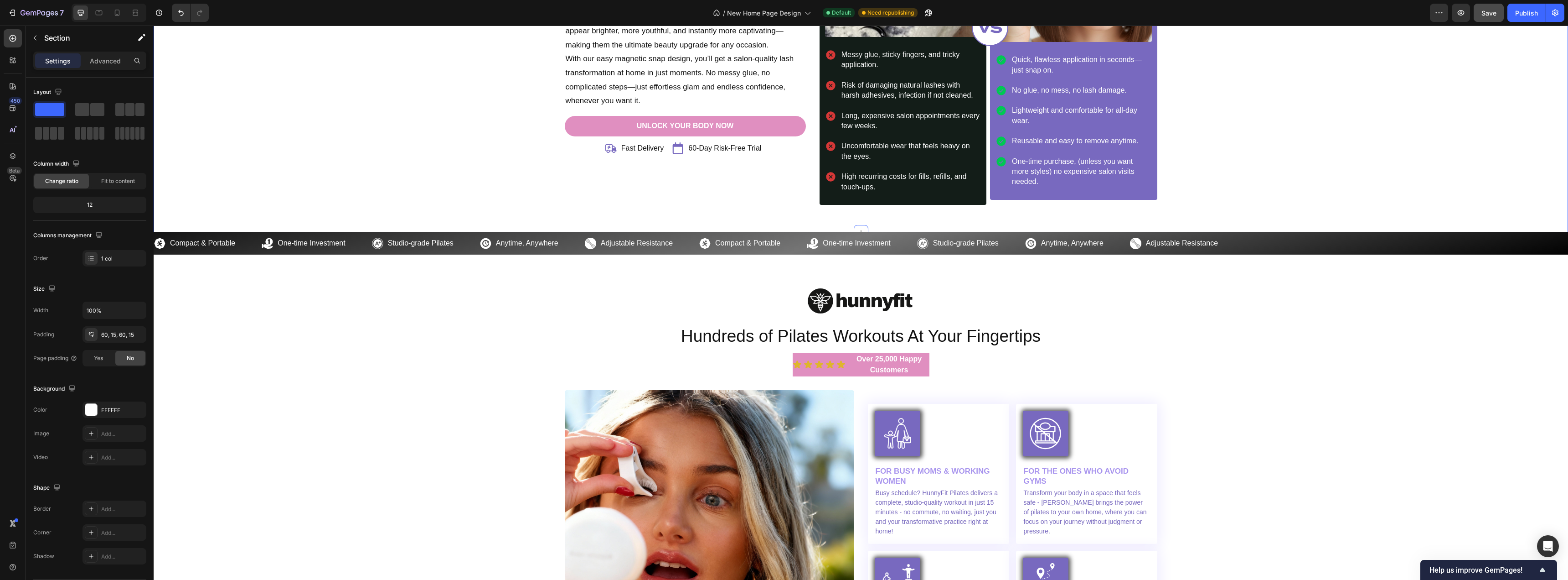
scroll to position [2463, 0]
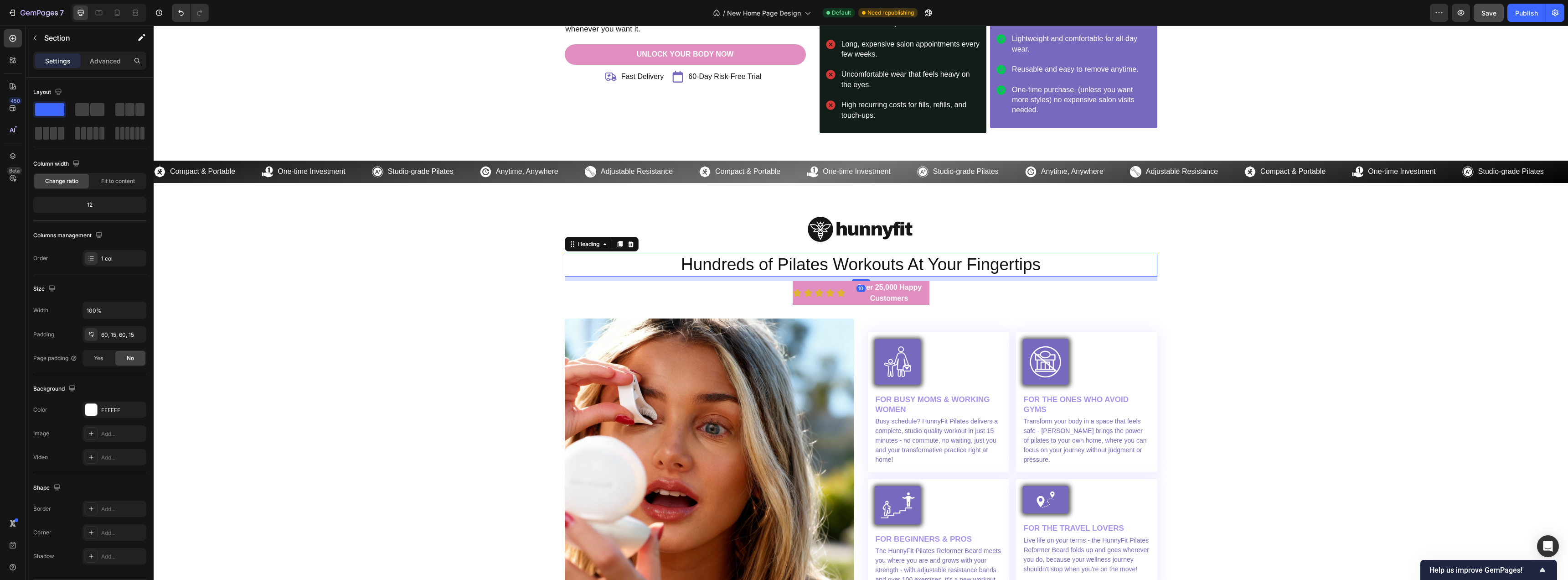
click at [760, 268] on h2 "Hundreds of Pilates Workouts At Your Fingertips" at bounding box center [861, 264] width 593 height 24
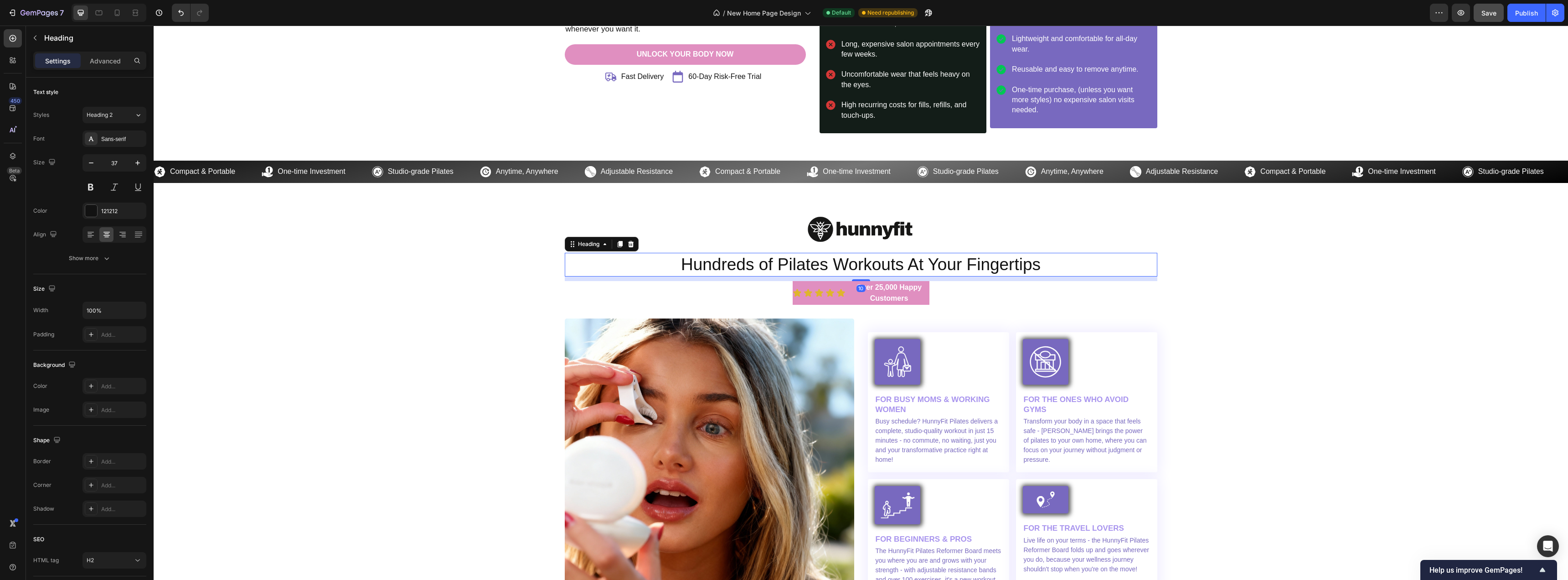
click at [760, 268] on h2 "Hundreds of Pilates Workouts At Your Fingertips" at bounding box center [861, 264] width 593 height 24
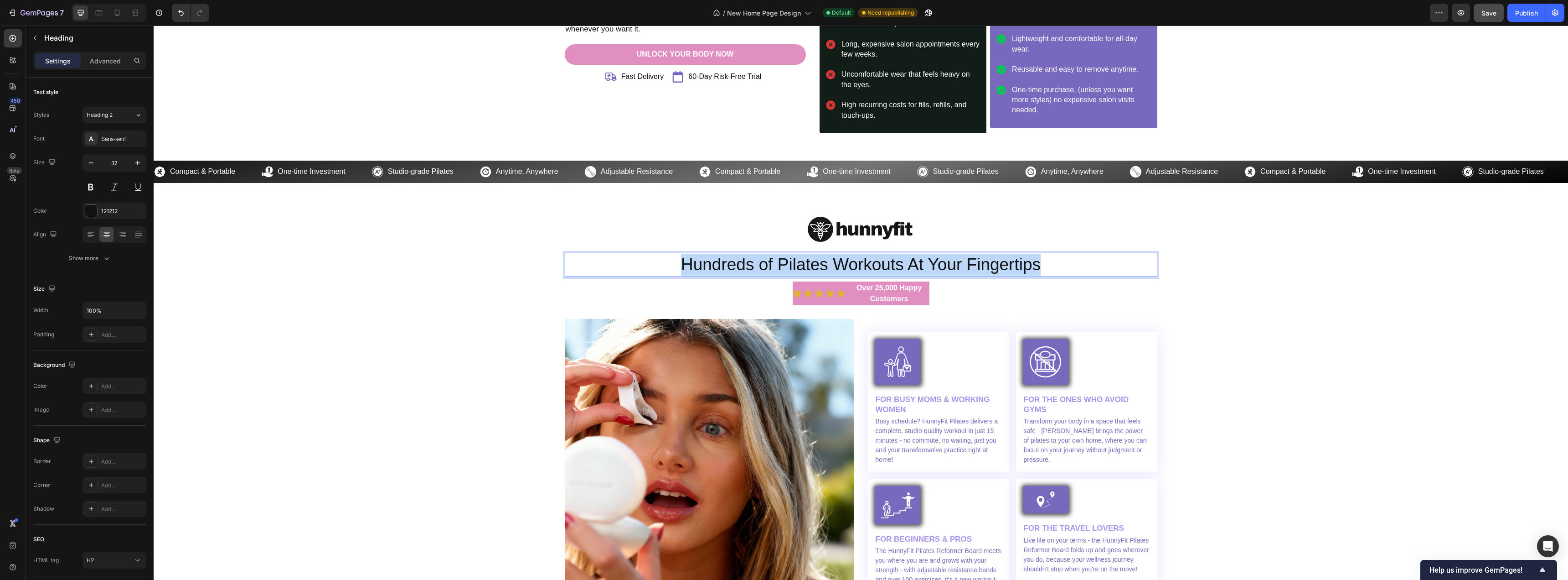
click at [760, 268] on p "Hundreds of Pilates Workouts At Your Fingertips" at bounding box center [861, 265] width 591 height 22
click at [865, 263] on h2 "Rich Text Editor. Editing area: main" at bounding box center [861, 264] width 593 height 24
click at [804, 267] on p "A Dramatic Change without Any Effort" at bounding box center [861, 265] width 591 height 22
click at [859, 266] on p "A Dramatic Change without Any Effort" at bounding box center [861, 265] width 591 height 22
click at [858, 263] on p "A Dramatic Change without Any Effort" at bounding box center [861, 265] width 591 height 22
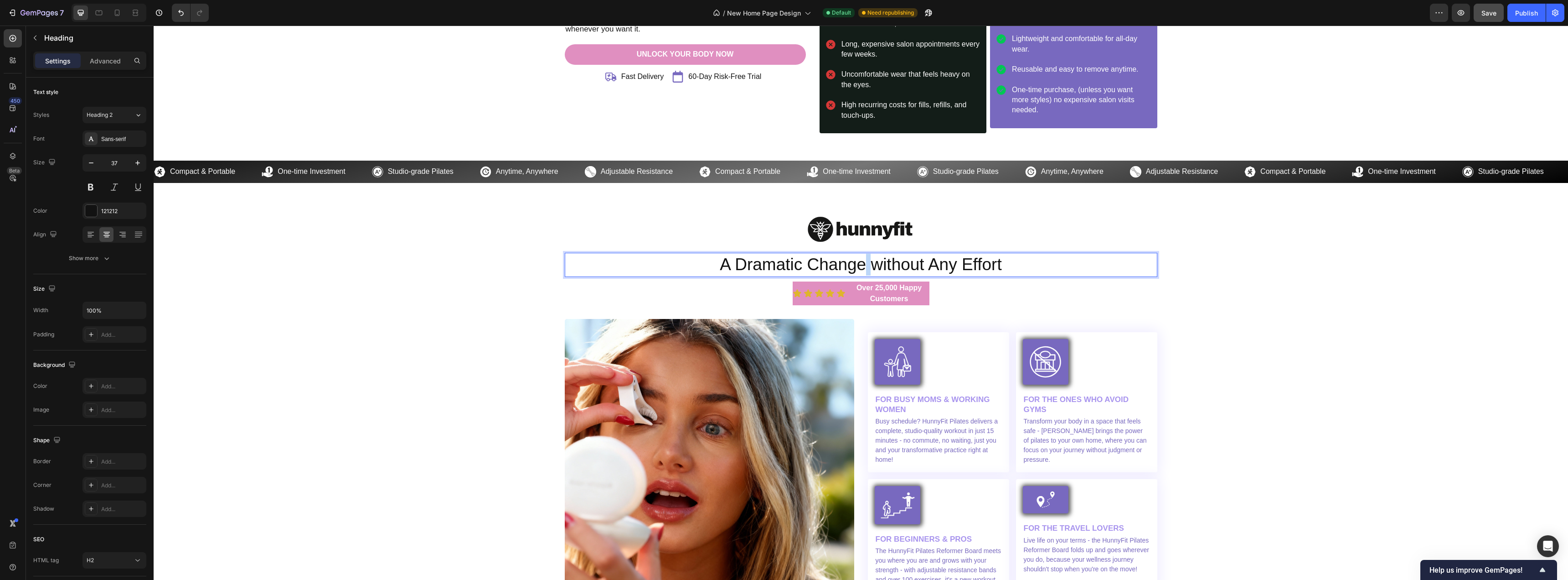
click at [858, 263] on p "A Dramatic Change without Any Effort" at bounding box center [861, 265] width 591 height 22
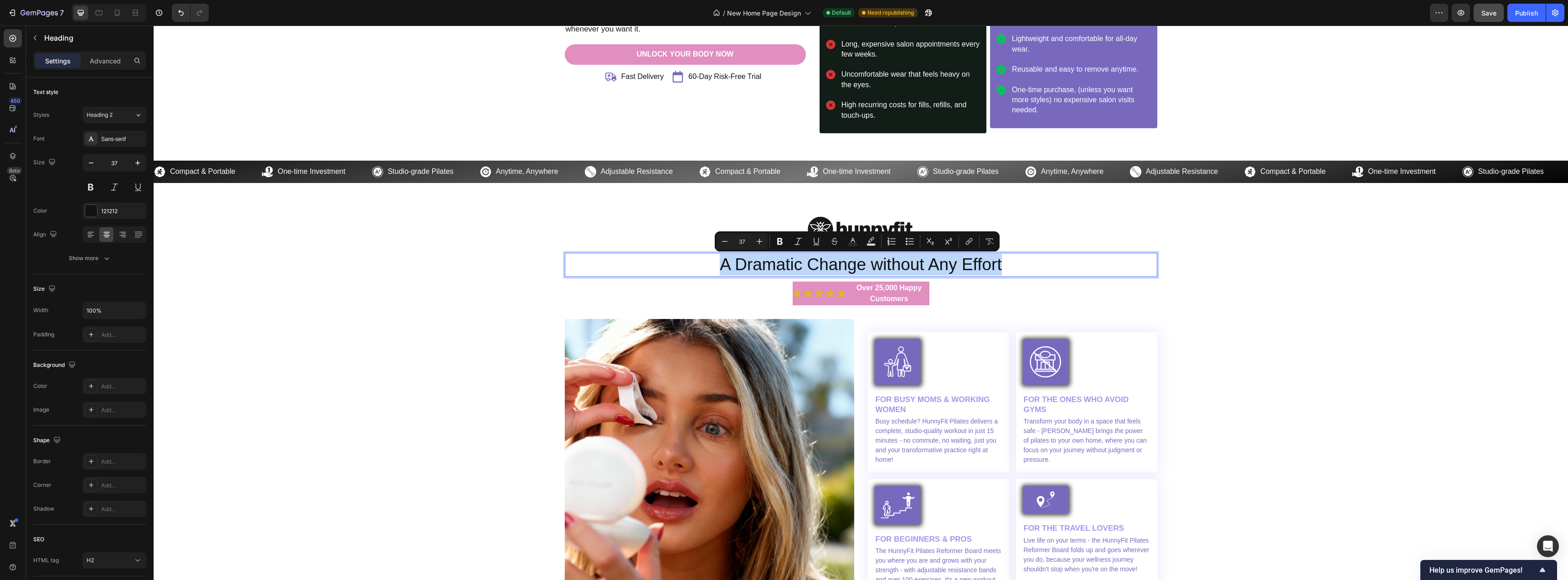
copy p "A Dramatic Change without Any Effort"
click at [847, 258] on p "A Dramatic Change without Any Effort" at bounding box center [861, 265] width 591 height 22
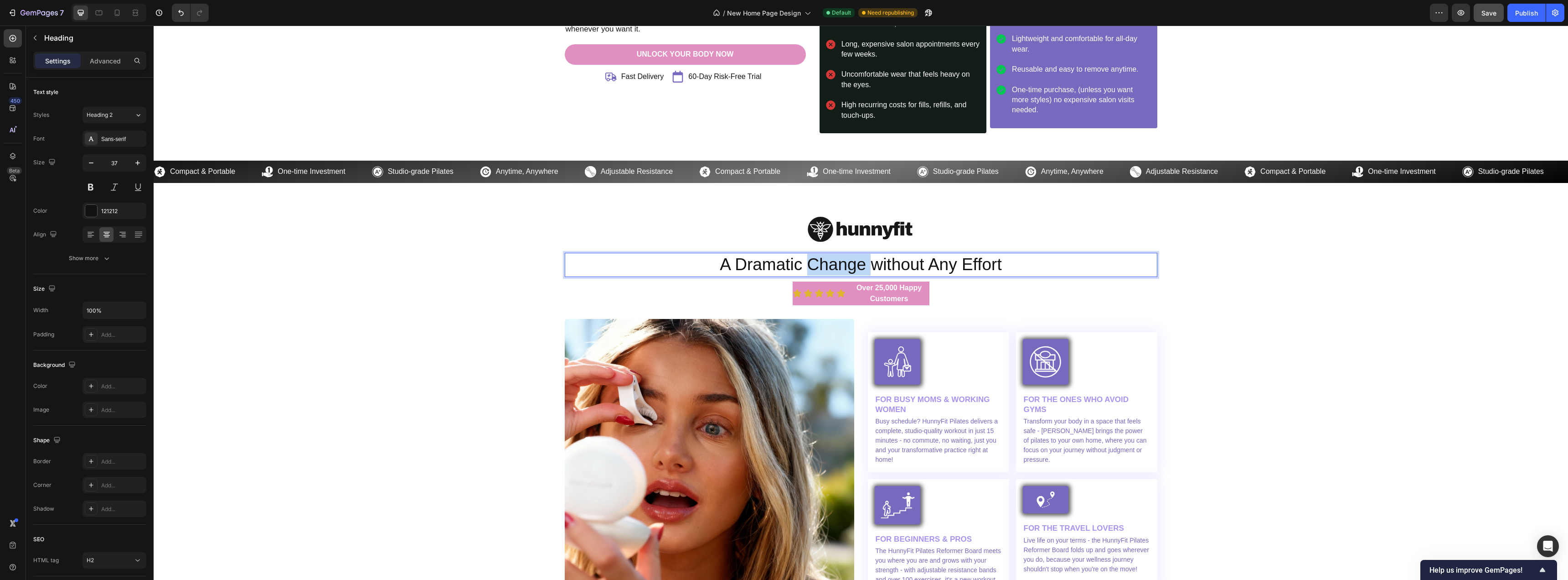
click at [847, 258] on p "A Dramatic Change without Any Effort" at bounding box center [861, 265] width 591 height 22
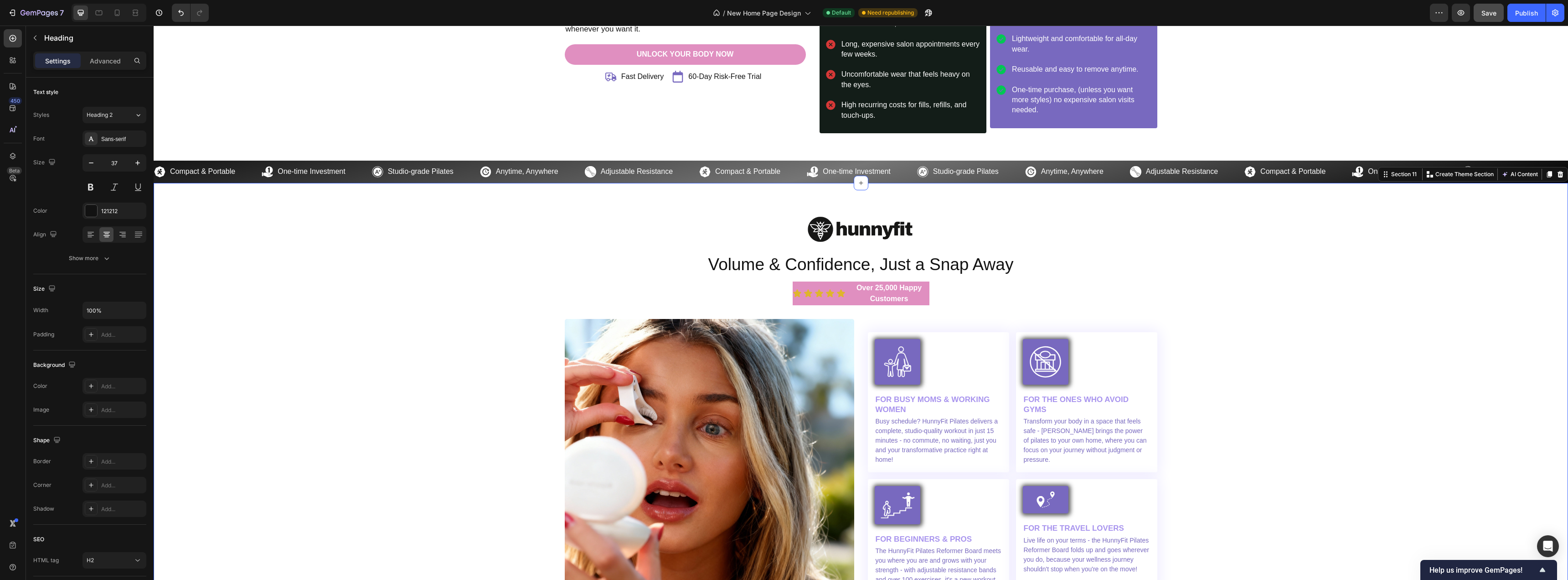
click at [418, 297] on div "Image Volume & Confidence, Just a Snap Away Heading Icon Icon Icon Icon Icon Ic…" at bounding box center [861, 409] width 1401 height 398
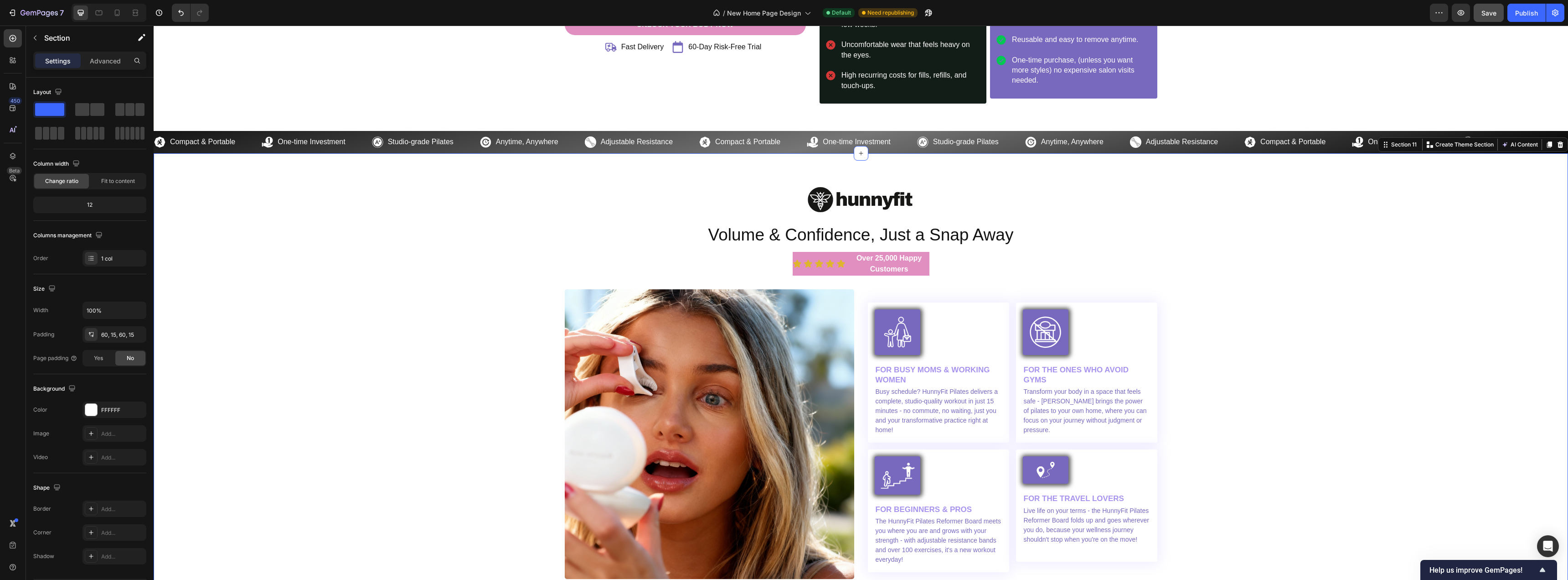
scroll to position [2509, 0]
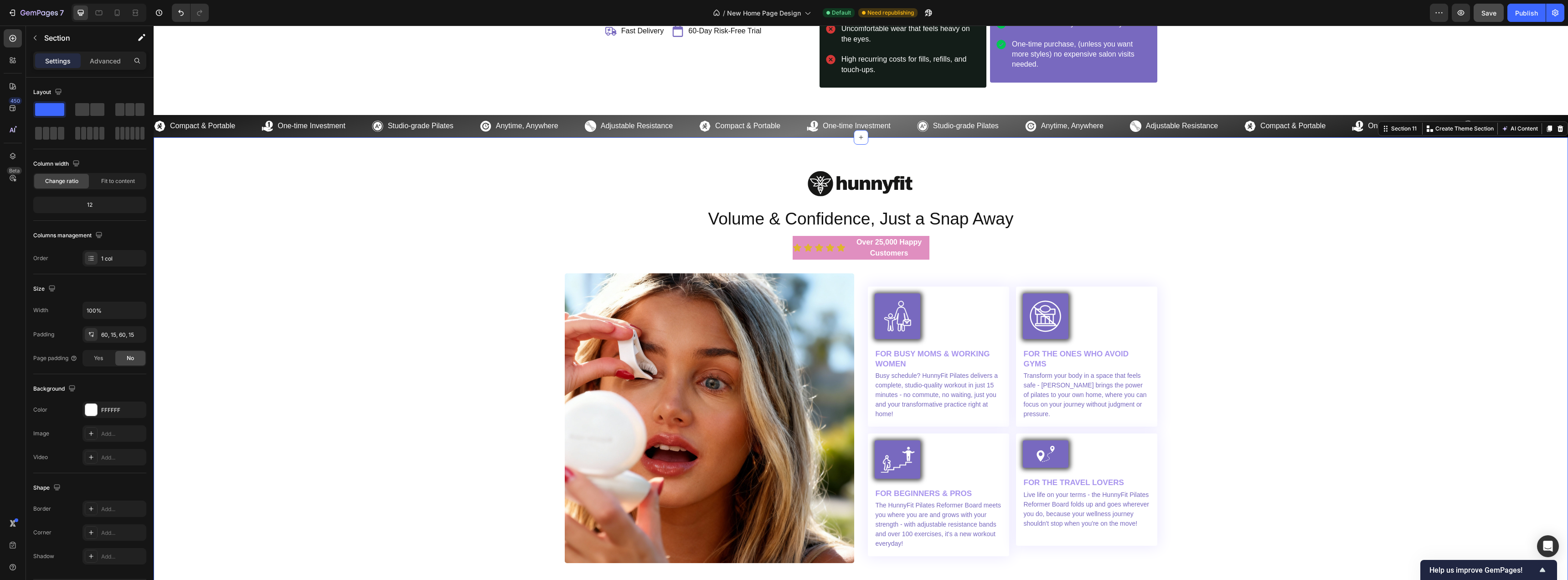
click at [1482, 10] on span "Save" at bounding box center [1489, 13] width 15 height 8
click at [1527, 13] on div "Publish" at bounding box center [1527, 12] width 23 height 9
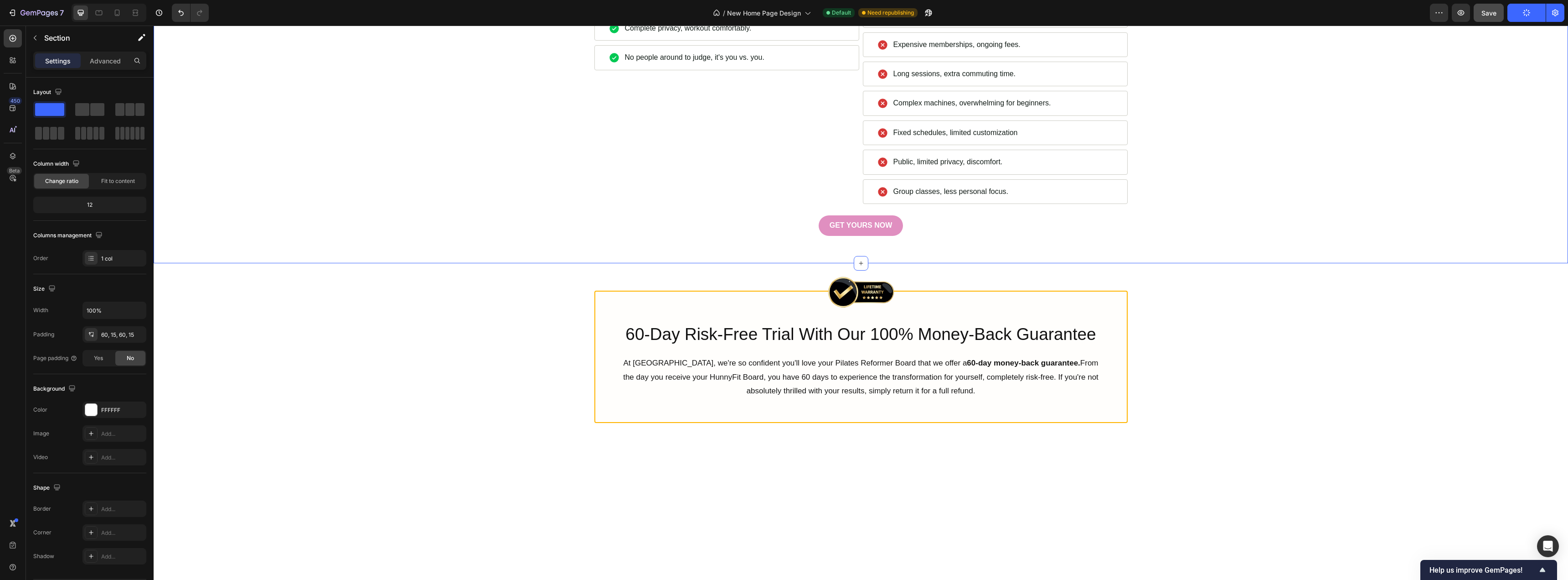
scroll to position [3604, 0]
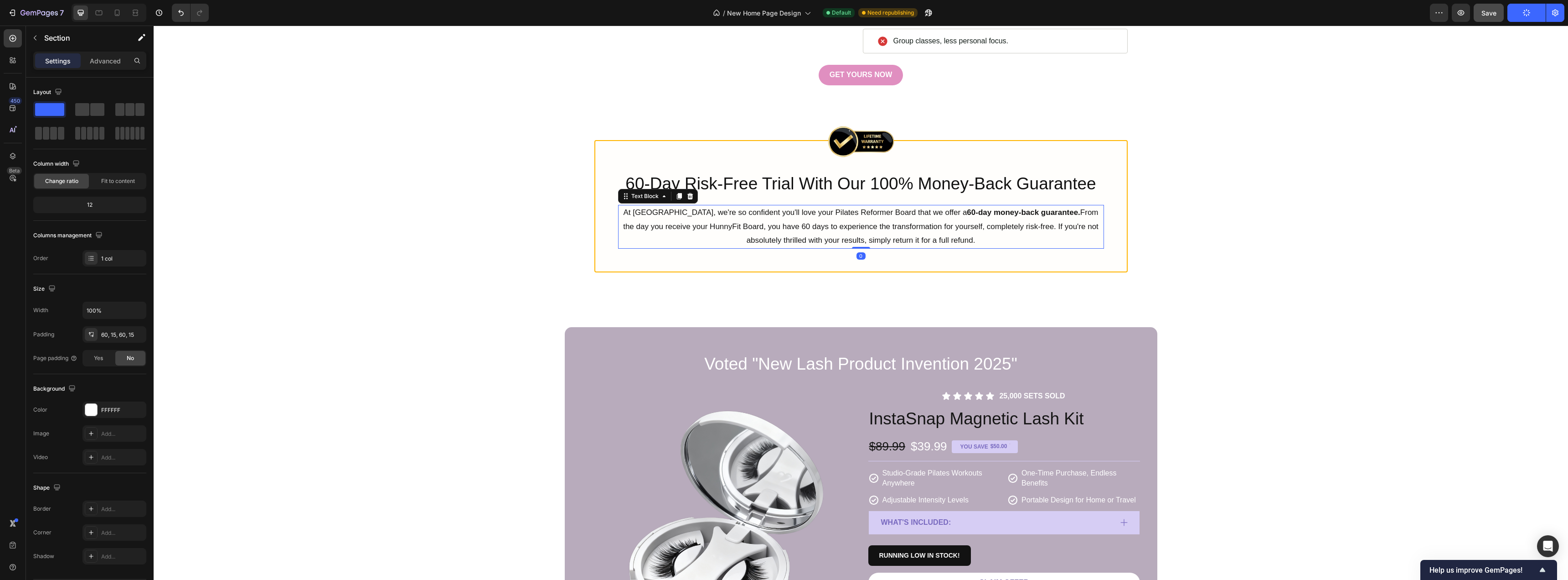
click at [741, 216] on p "At HunnyFit, we're so confident you'll love your Pilates Reformer Board that we…" at bounding box center [861, 227] width 484 height 42
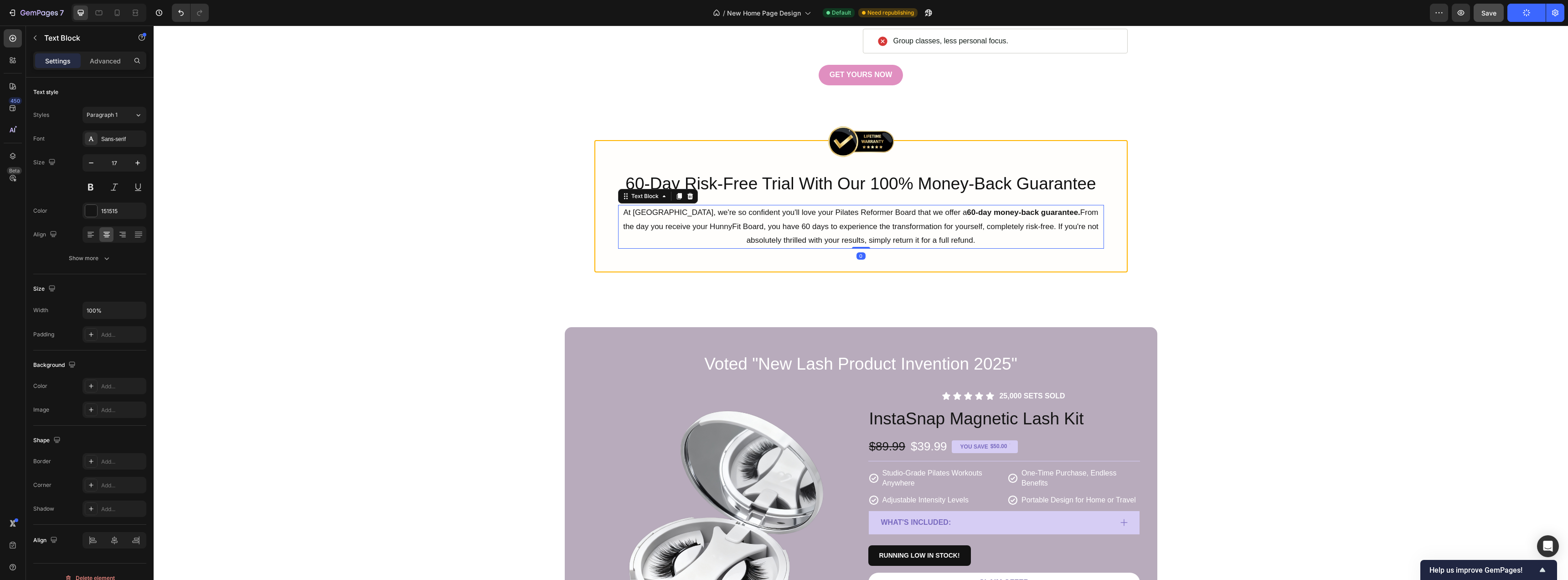
click at [741, 216] on p "At HunnyFit, we're so confident you'll love your Pilates Reformer Board that we…" at bounding box center [861, 227] width 484 height 42
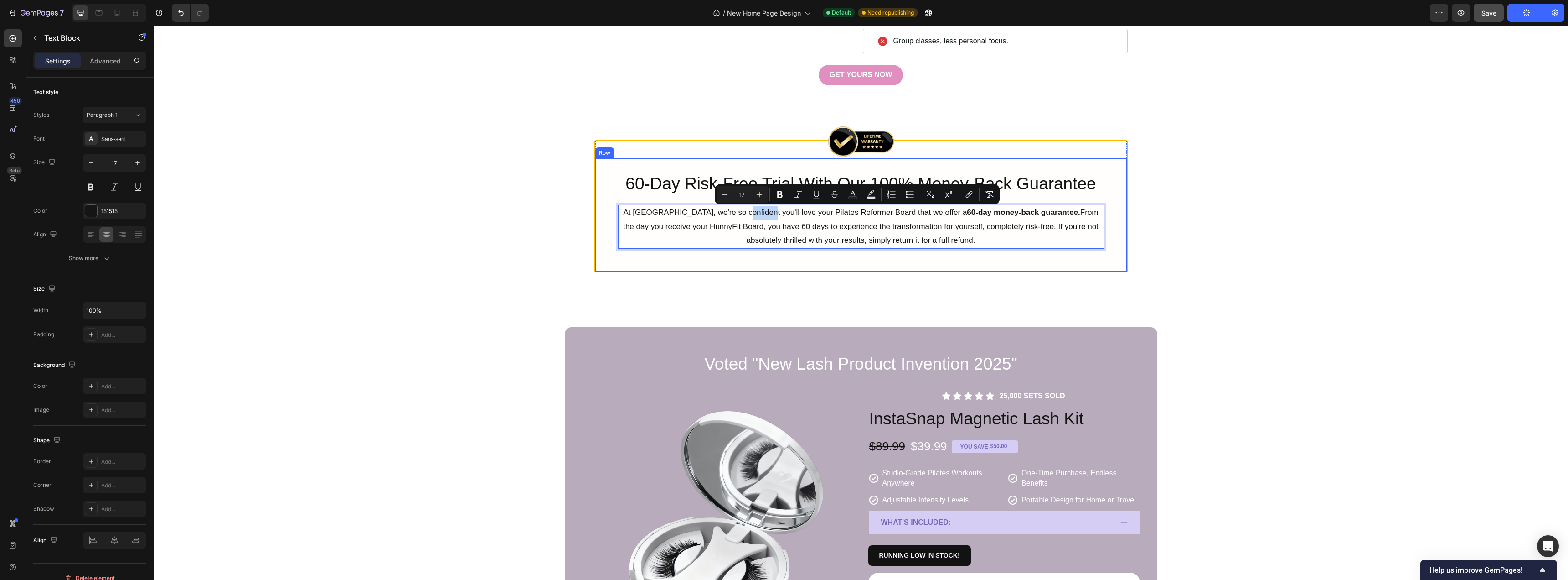
copy p "At HunnyFit, we're so confident you'll love your Pilates Reformer Board that we…"
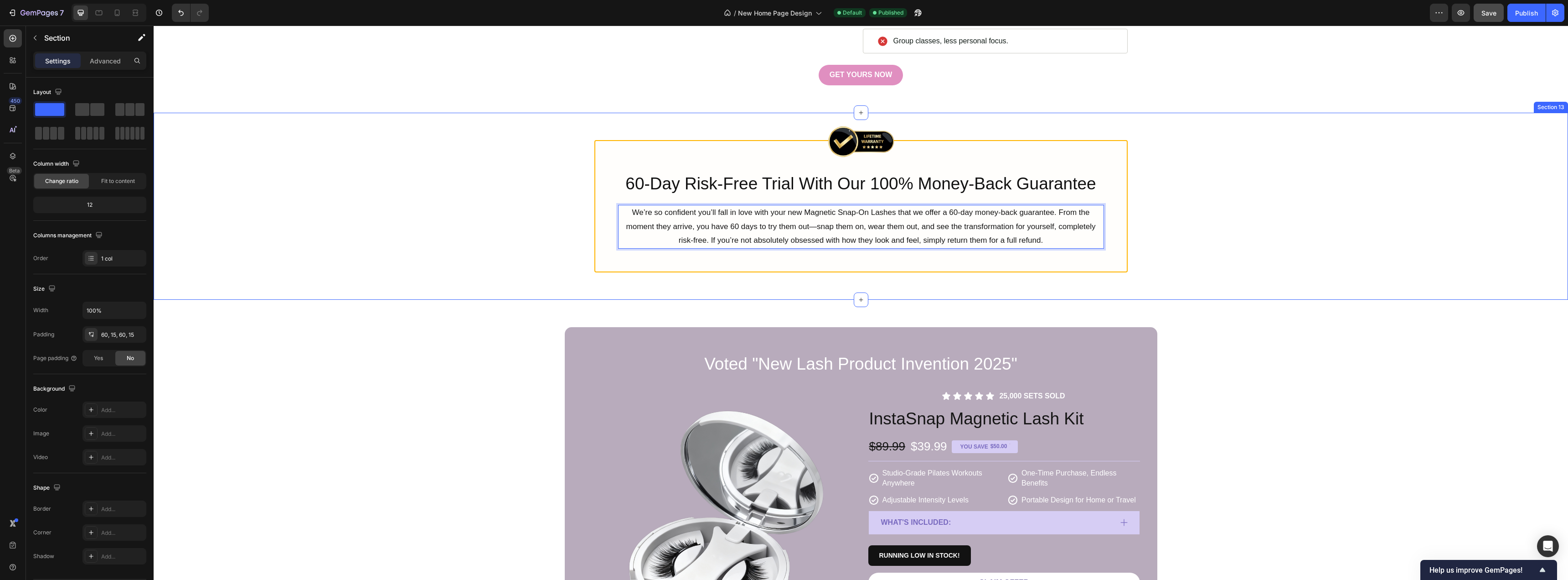
click at [431, 242] on div "Image Row 60-Day Risk-Free Trial With Our 100% Money-Back Guarantee Heading We’…" at bounding box center [861, 206] width 1401 height 132
click at [500, 263] on div "Image Row 60-Day Risk-Free Trial With Our 100% Money-Back Guarantee Heading We’…" at bounding box center [861, 206] width 1401 height 132
click at [439, 376] on div "Voted "New Lash Product Invention 2025" Heading Product Images Icon Icon Icon I…" at bounding box center [861, 506] width 1401 height 359
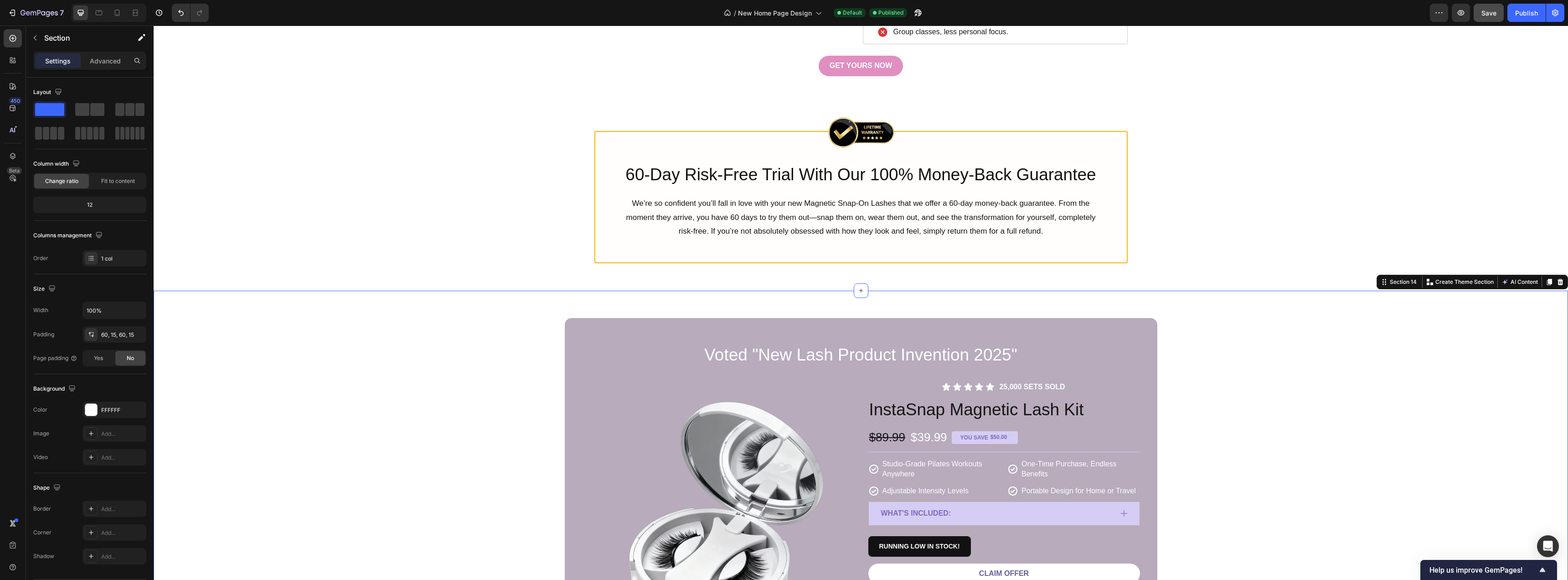
scroll to position [3832, 0]
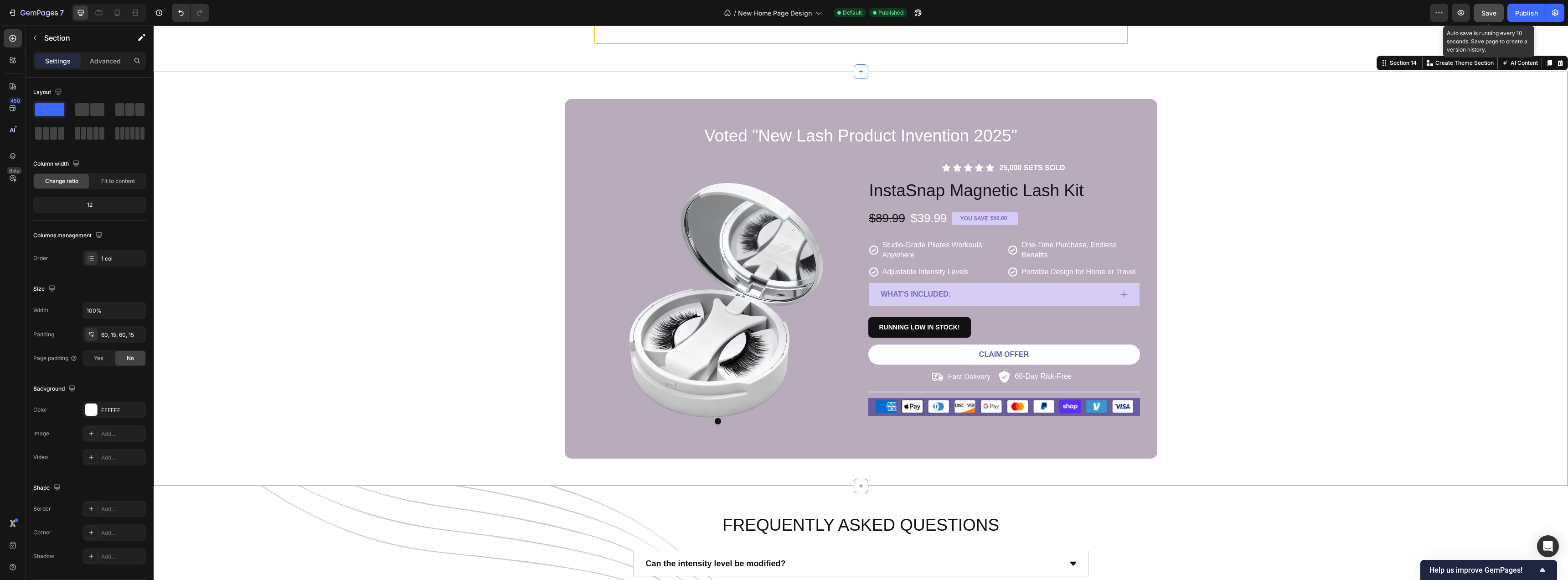
click at [1497, 15] on span "Save" at bounding box center [1489, 13] width 15 height 8
click at [1527, 12] on div "Publish" at bounding box center [1527, 12] width 23 height 9
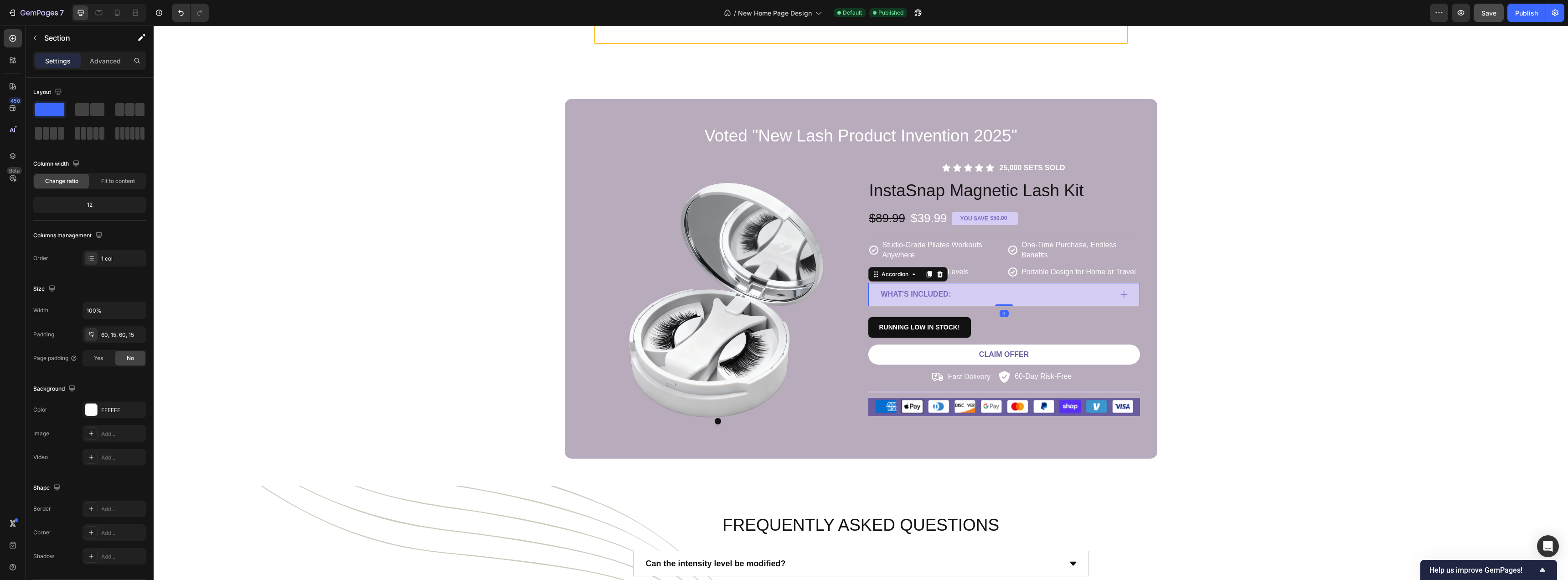
click at [972, 299] on div "What's included:" at bounding box center [996, 295] width 233 height 16
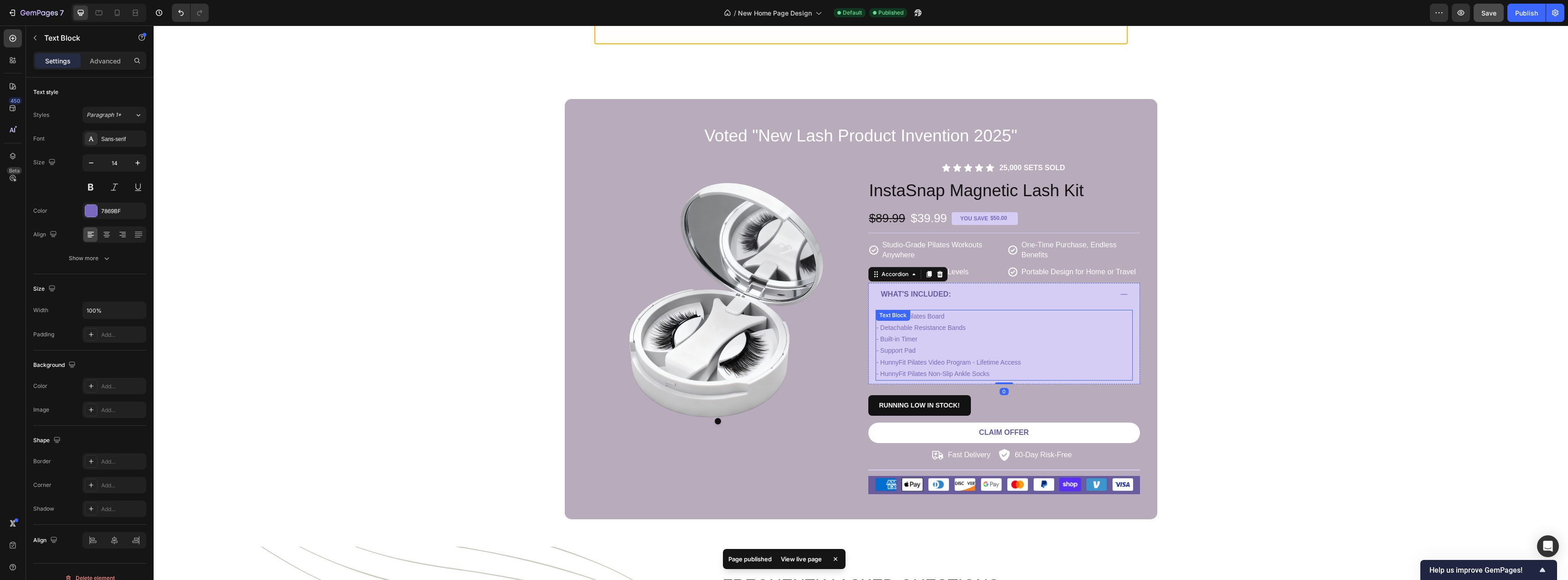
click at [1002, 371] on p "- Foldable Pilates Board - Detachable Resistance Bands - Built-in Timer - Suppo…" at bounding box center [1004, 345] width 255 height 69
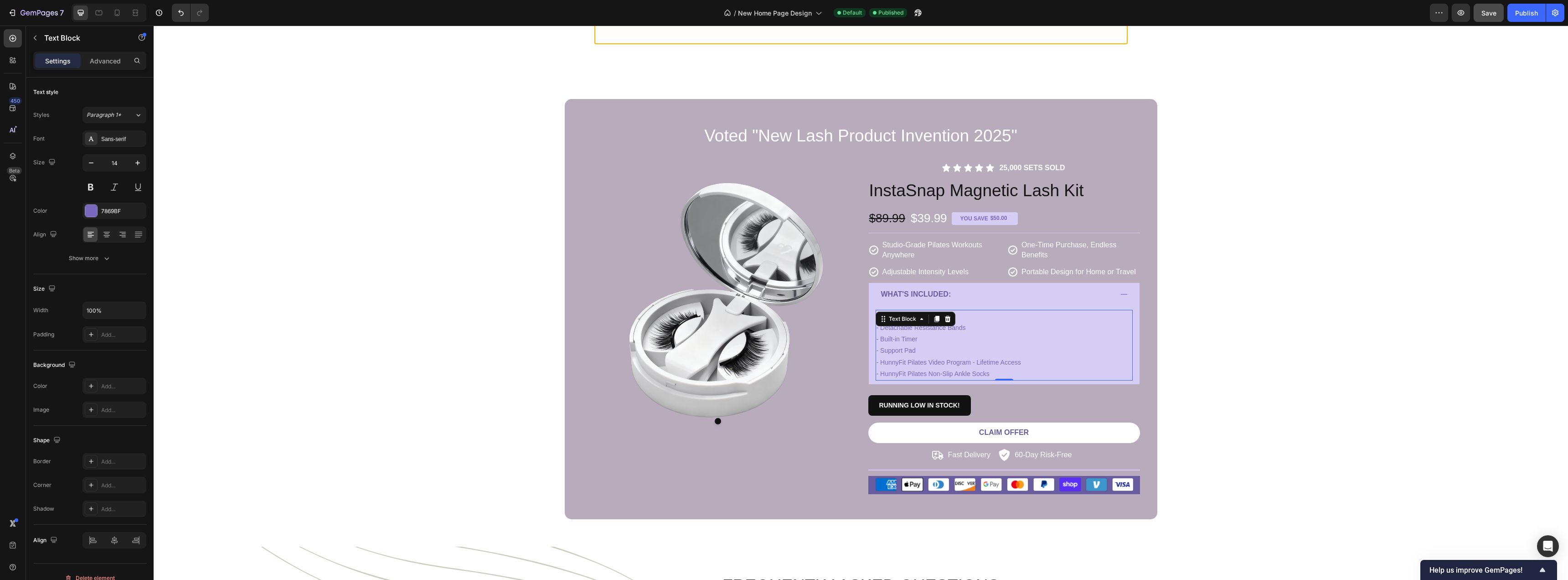
click at [931, 338] on p "- Foldable Pilates Board - Detachable Resistance Bands - Built-in Timer - Suppo…" at bounding box center [1004, 345] width 255 height 69
click at [932, 327] on p "- Foldable Pilates Board - Detachable Resistance Bands - Built-in Timer - Suppo…" at bounding box center [1004, 345] width 255 height 69
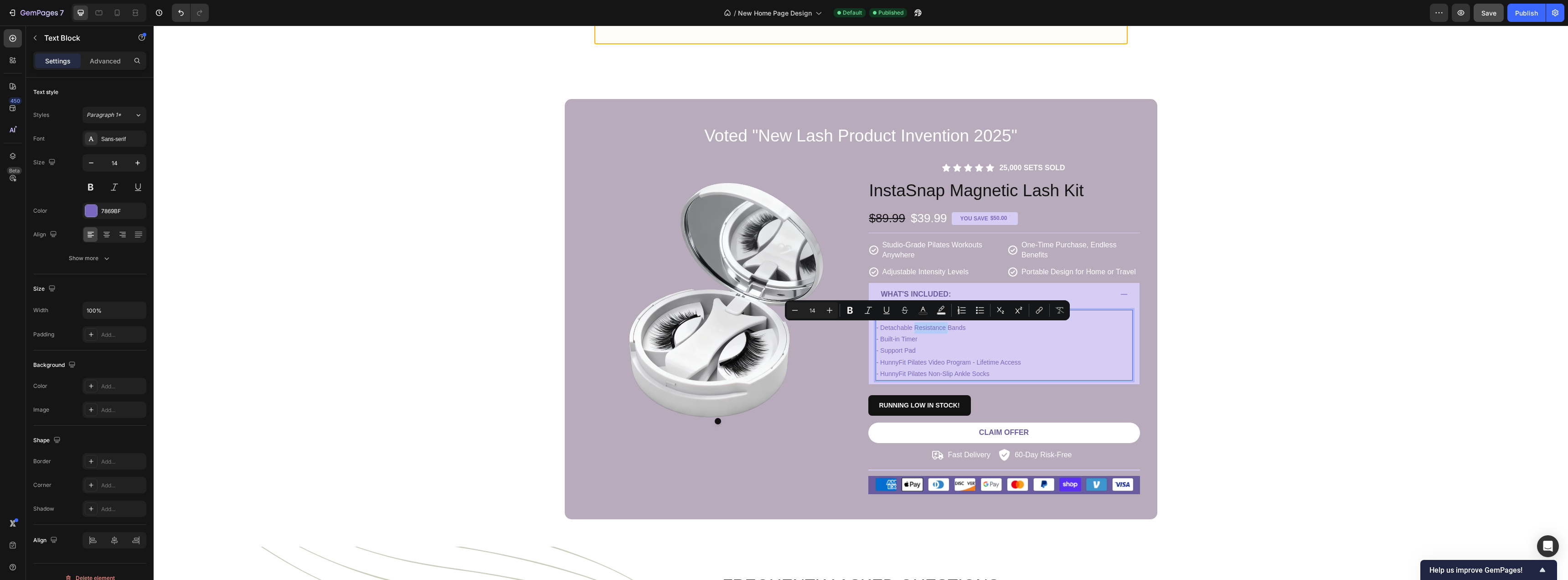
click at [927, 327] on p "- Foldable Pilates Board - Detachable Resistance Bands - Built-in Timer - Suppo…" at bounding box center [1004, 345] width 255 height 69
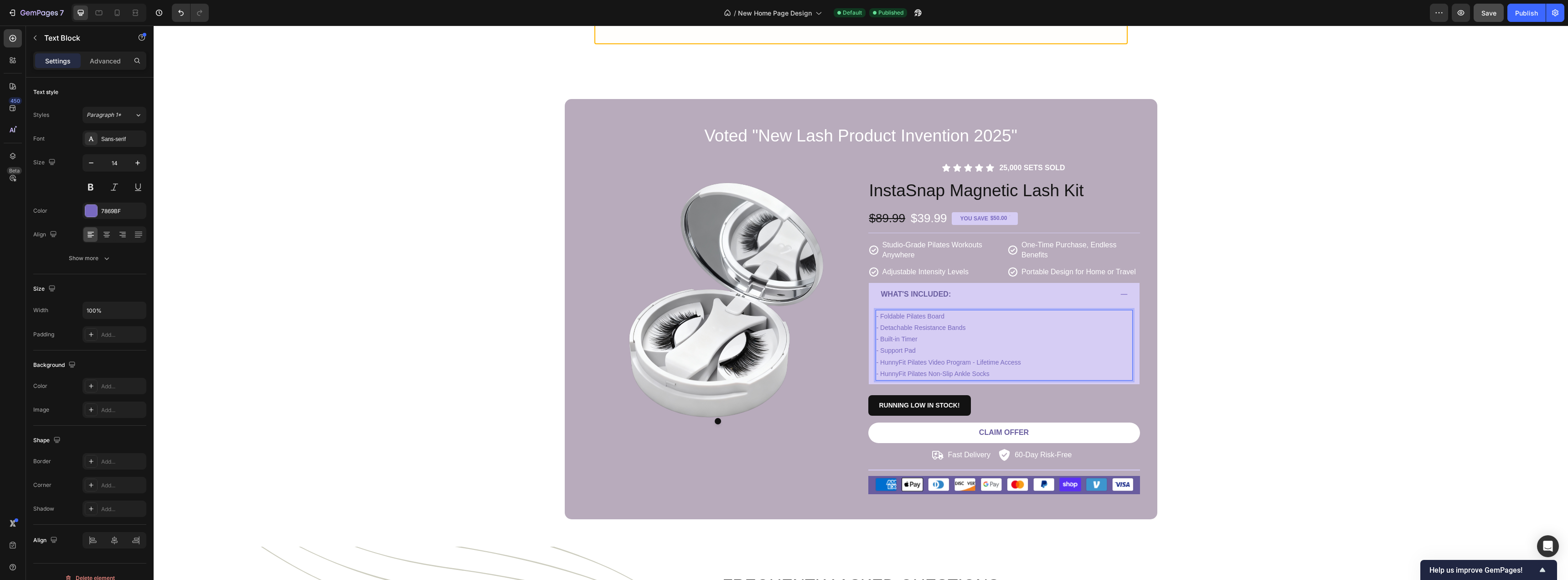
click at [922, 314] on p "- Foldable Pilates Board - Detachable Resistance Bands - Built-in Timer - Suppo…" at bounding box center [1004, 345] width 255 height 69
click at [932, 317] on p "- Foldable Pilates Board - Detachable Resistance Bands - Built-in Timer - Suppo…" at bounding box center [1004, 345] width 255 height 69
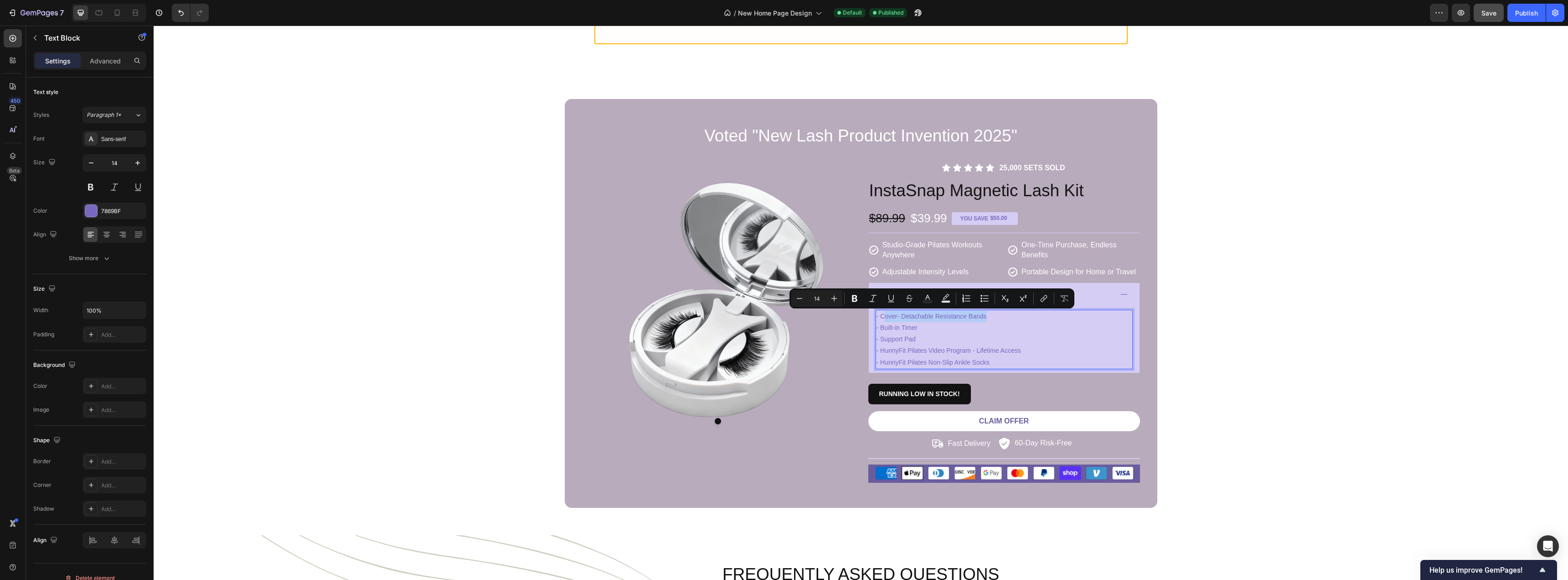
drag, startPoint x: 989, startPoint y: 317, endPoint x: 879, endPoint y: 319, distance: 110.0
click at [879, 319] on p "- Cover- Detachable Resistance Bands - Built-in Timer - Support Pad - HunnyFit …" at bounding box center [1004, 339] width 255 height 57
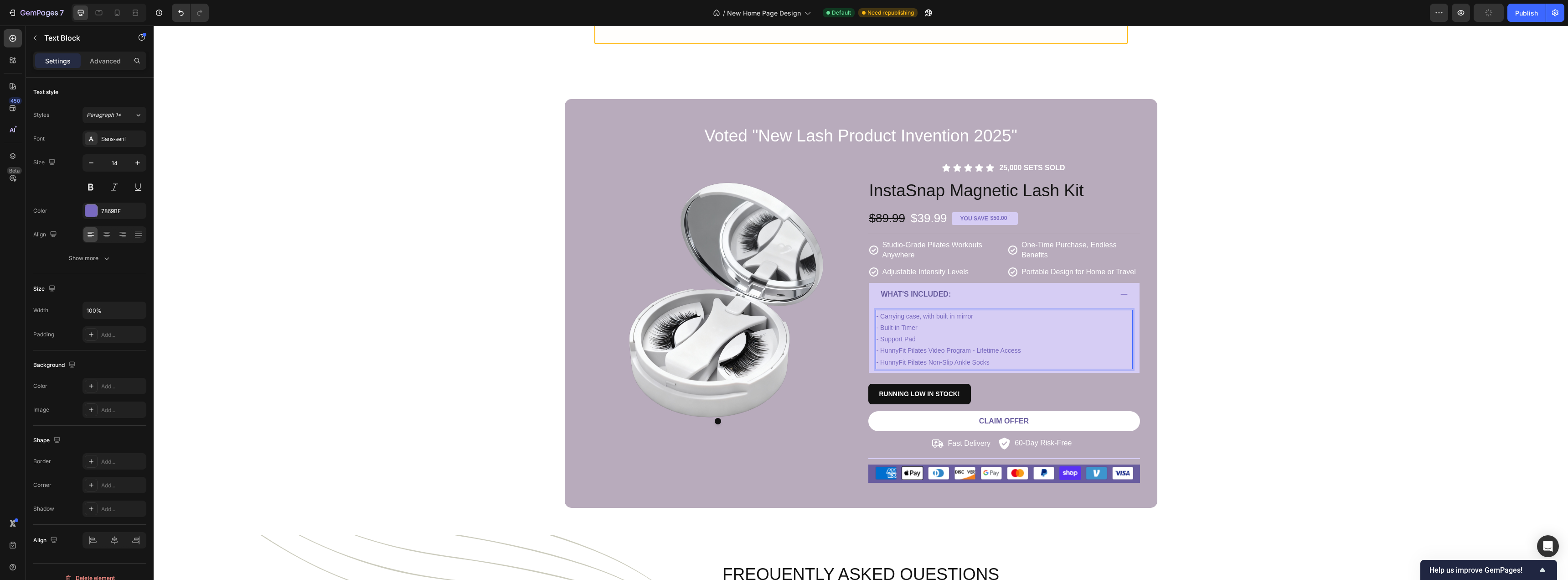
click at [1037, 347] on p "- Carrying case, with built in mirror - Built-in Timer - Support Pad - HunnyFit…" at bounding box center [1004, 339] width 255 height 57
click at [899, 330] on p "- Carrying case, with built in mirror - Built-in Timer - Support Pad - HunnyFit…" at bounding box center [1004, 339] width 255 height 57
click at [927, 333] on p "- Carrying case, with built in mirror - Built-in Timer - Support Pad - HunnyFit…" at bounding box center [1004, 339] width 255 height 57
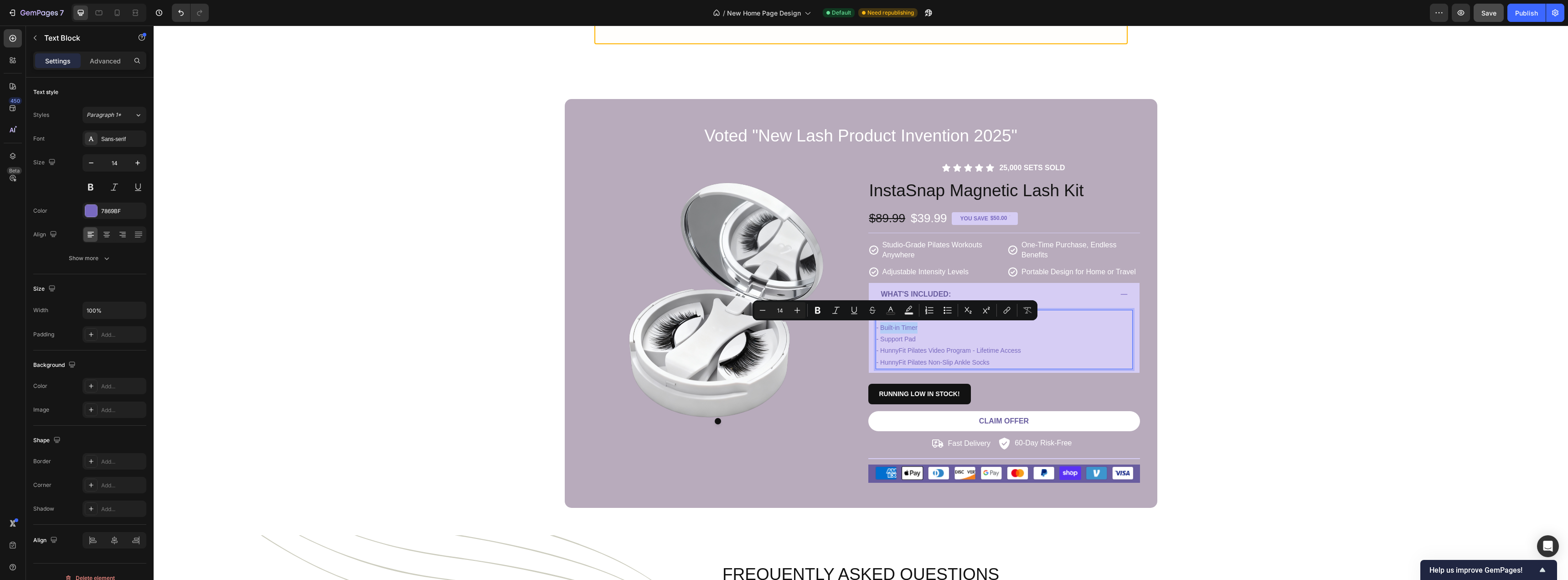
drag, startPoint x: 921, startPoint y: 326, endPoint x: 876, endPoint y: 330, distance: 45.2
click at [876, 330] on p "- Carrying case, with built in mirror - Built-in Timer - Support Pad - HunnyFit…" at bounding box center [1004, 339] width 255 height 57
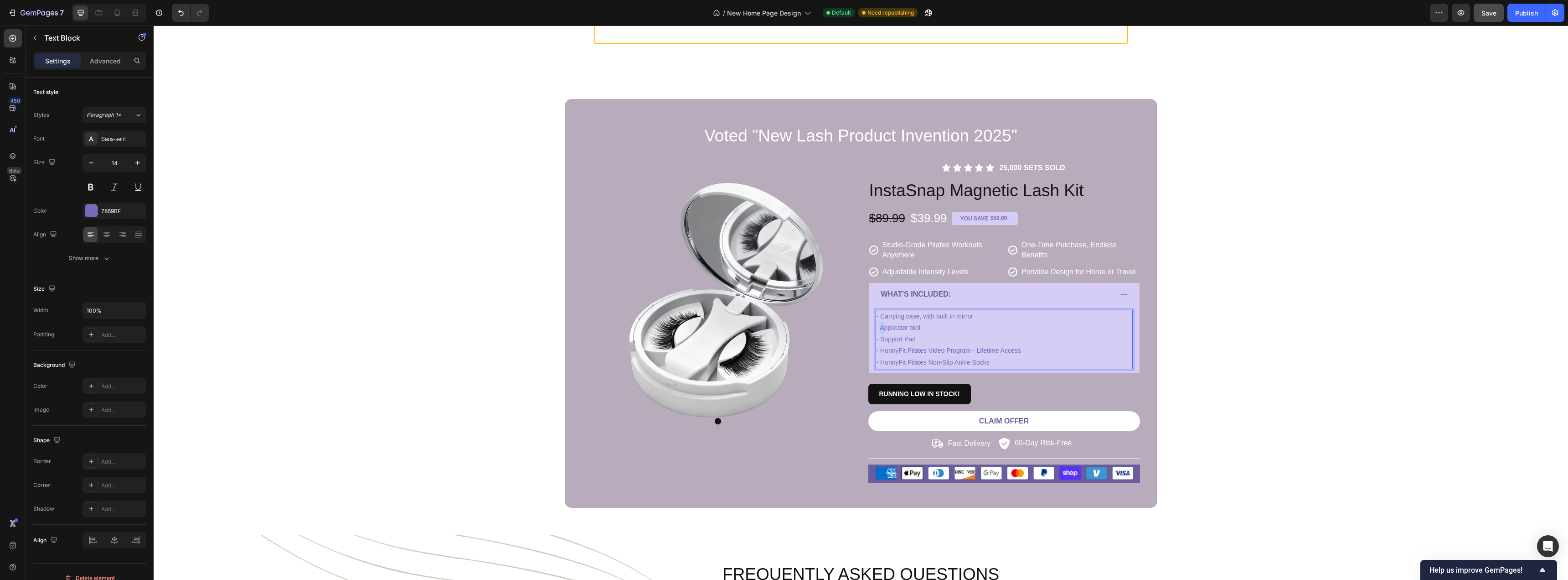
click at [878, 329] on p "- Carrying case, with built in mirror - Applicator tool - Support Pad - HunnyFi…" at bounding box center [1004, 339] width 255 height 57
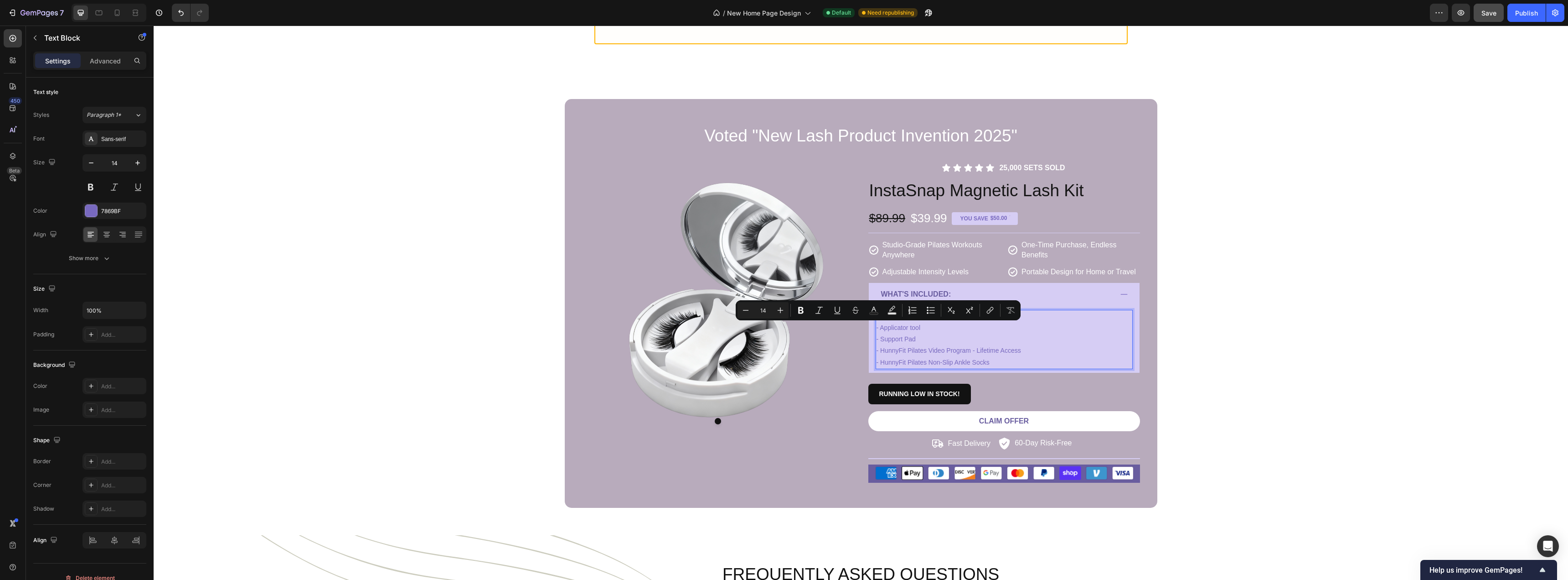
click at [903, 333] on p "- Carrying case, with built in mirror - Applicator tool - Support Pad - HunnyFi…" at bounding box center [1004, 339] width 255 height 57
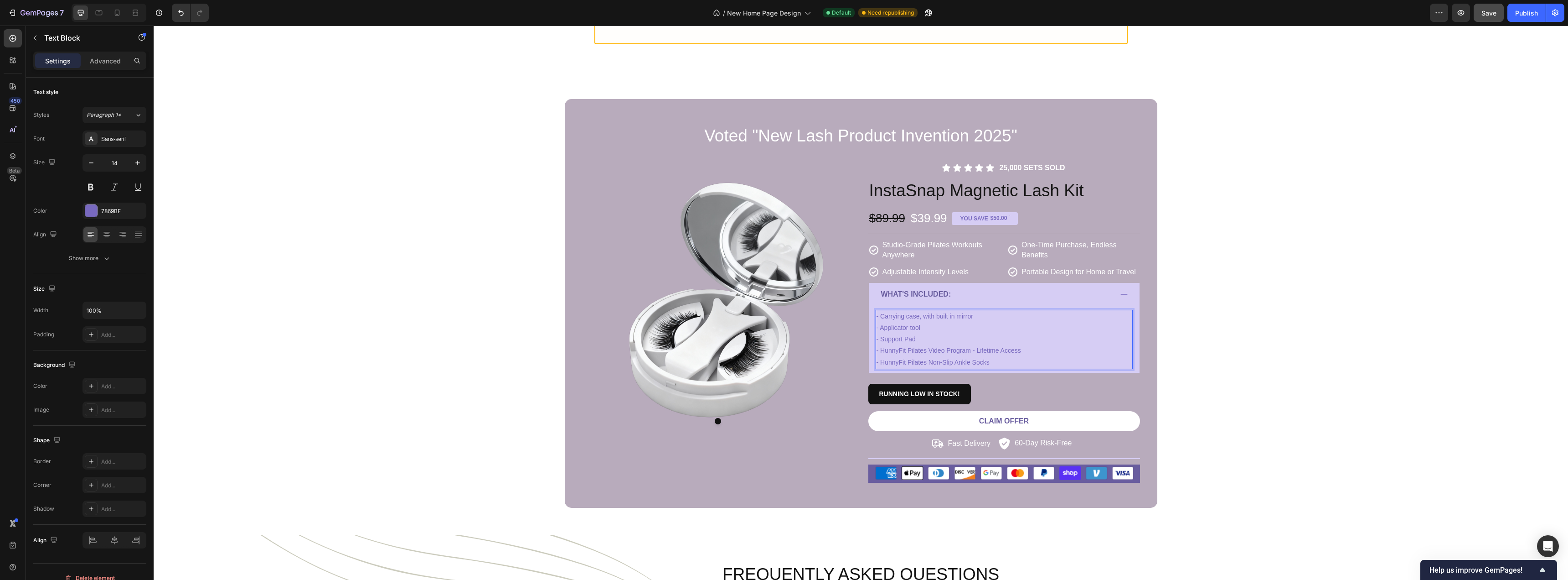
click at [878, 330] on p "- Carrying case, with built in mirror - Applicator tool - Support Pad - HunnyFi…" at bounding box center [1004, 339] width 255 height 57
click at [924, 341] on p "- Carrying case, with built in mirror - Compact Applicator tool - Support Pad -…" at bounding box center [1004, 339] width 255 height 57
drag, startPoint x: 921, startPoint y: 341, endPoint x: 877, endPoint y: 341, distance: 44.0
click at [877, 341] on p "- Carrying case, with built in mirror - Compact Applicator tool - Support Pad -…" at bounding box center [1004, 339] width 255 height 57
click at [916, 350] on p "- Carrying case, with built in mirror - Compact Applicator tool - 2x Lashes in …" at bounding box center [1004, 339] width 255 height 57
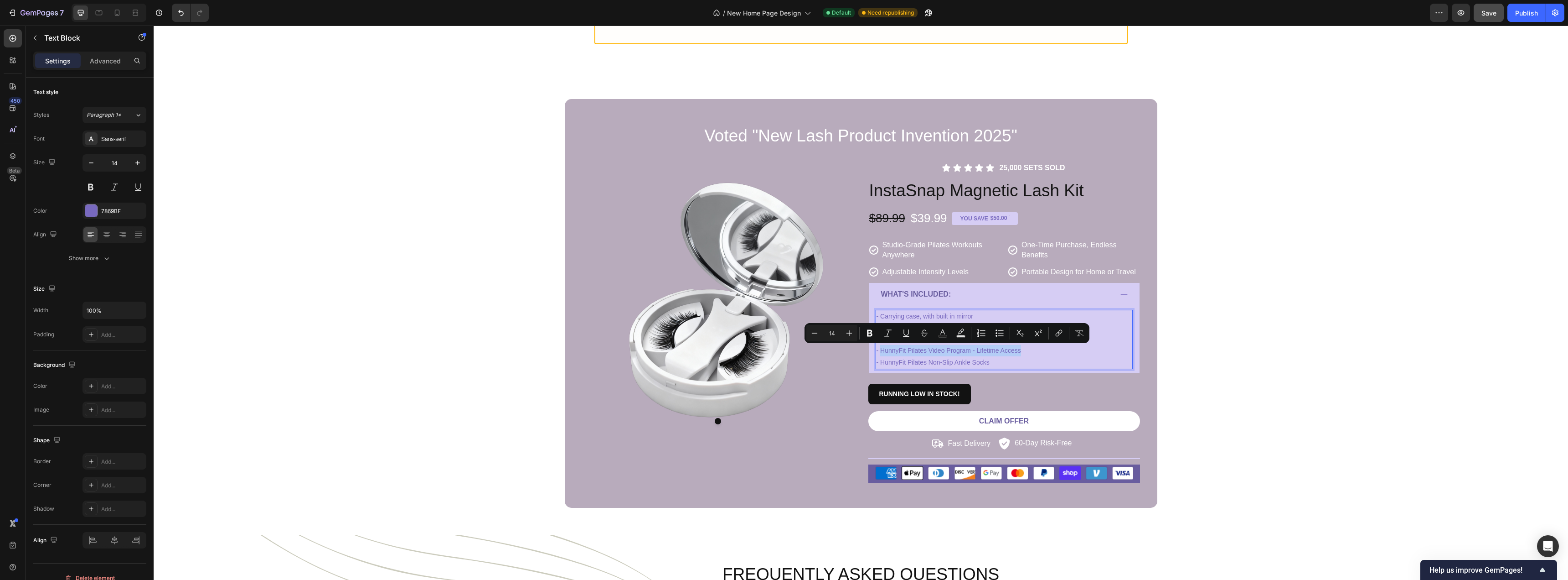
drag, startPoint x: 1027, startPoint y: 349, endPoint x: 878, endPoint y: 353, distance: 149.1
click at [878, 353] on p "- Carrying case, with built in mirror - Compact Applicator tool - 2x Lashes in …" at bounding box center [1004, 339] width 255 height 57
click at [934, 362] on p "- Carrying case, with built in mirror - Compact Applicator tool - 2x Lashes in …" at bounding box center [1004, 339] width 255 height 57
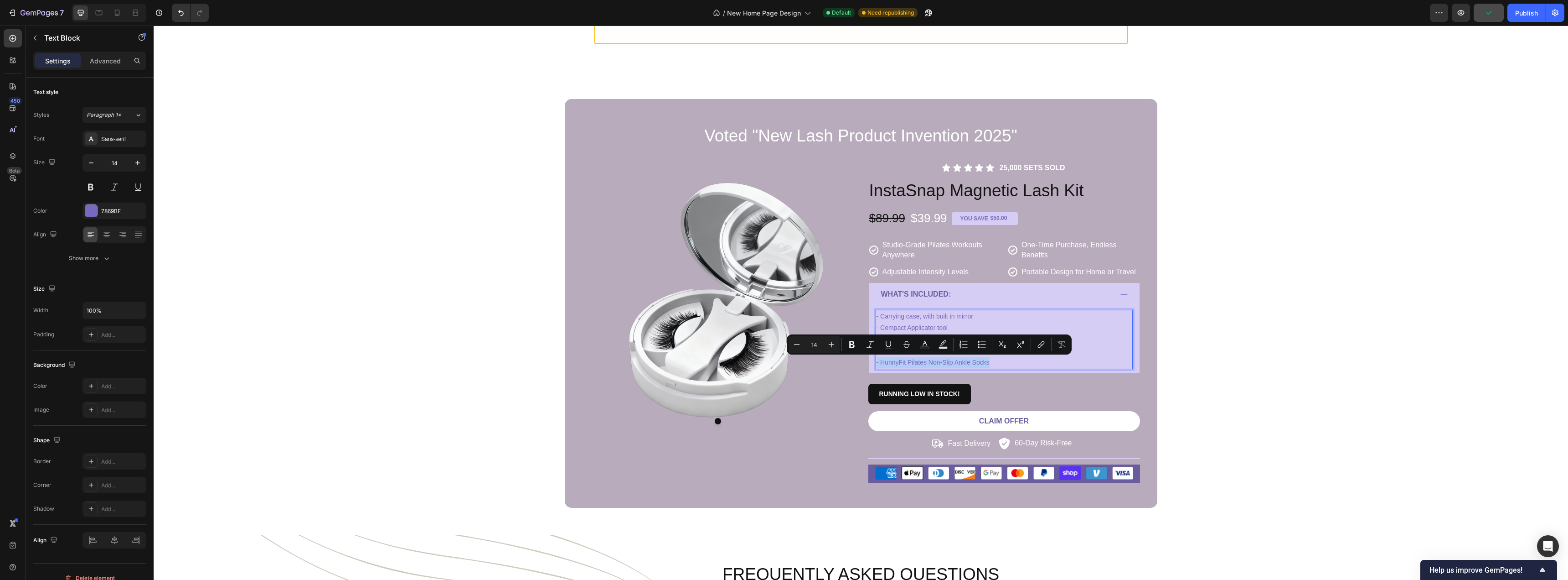
click at [999, 360] on p "- Carrying case, with built in mirror - Compact Applicator tool - 2x Lashes in …" at bounding box center [1004, 339] width 255 height 57
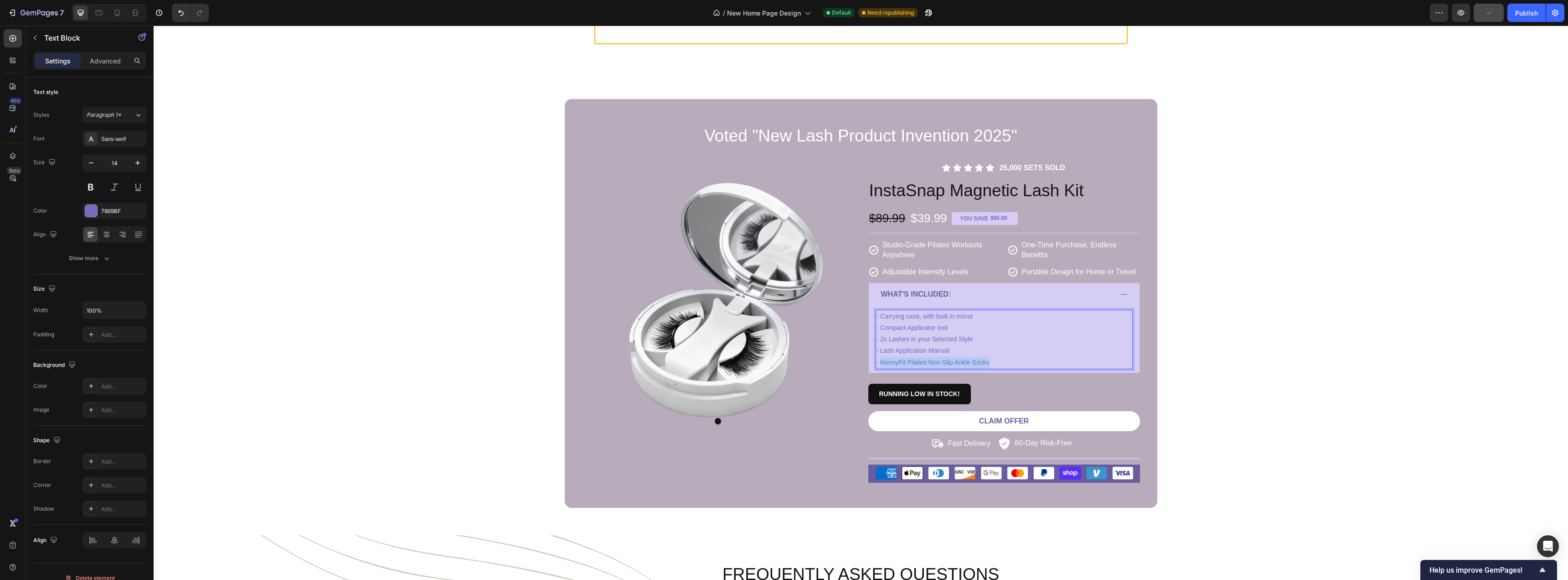
drag, startPoint x: 952, startPoint y: 366, endPoint x: 876, endPoint y: 364, distance: 76.0
click at [876, 364] on p "- Carrying case, with built in mirror - Compact Applicator tool - 2x Lashes in …" at bounding box center [1004, 339] width 255 height 57
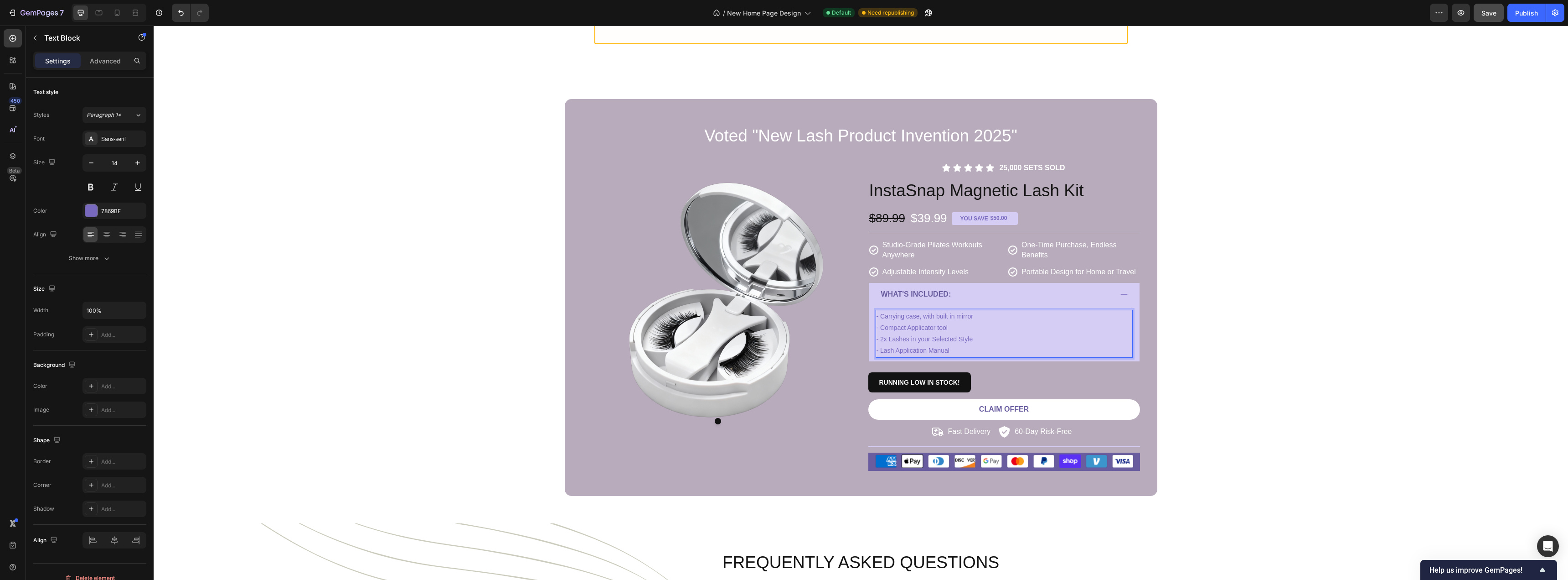
click at [1108, 339] on p "- Carrying case, with built in mirror - Compact Applicator tool - 2x Lashes in …" at bounding box center [1004, 333] width 255 height 46
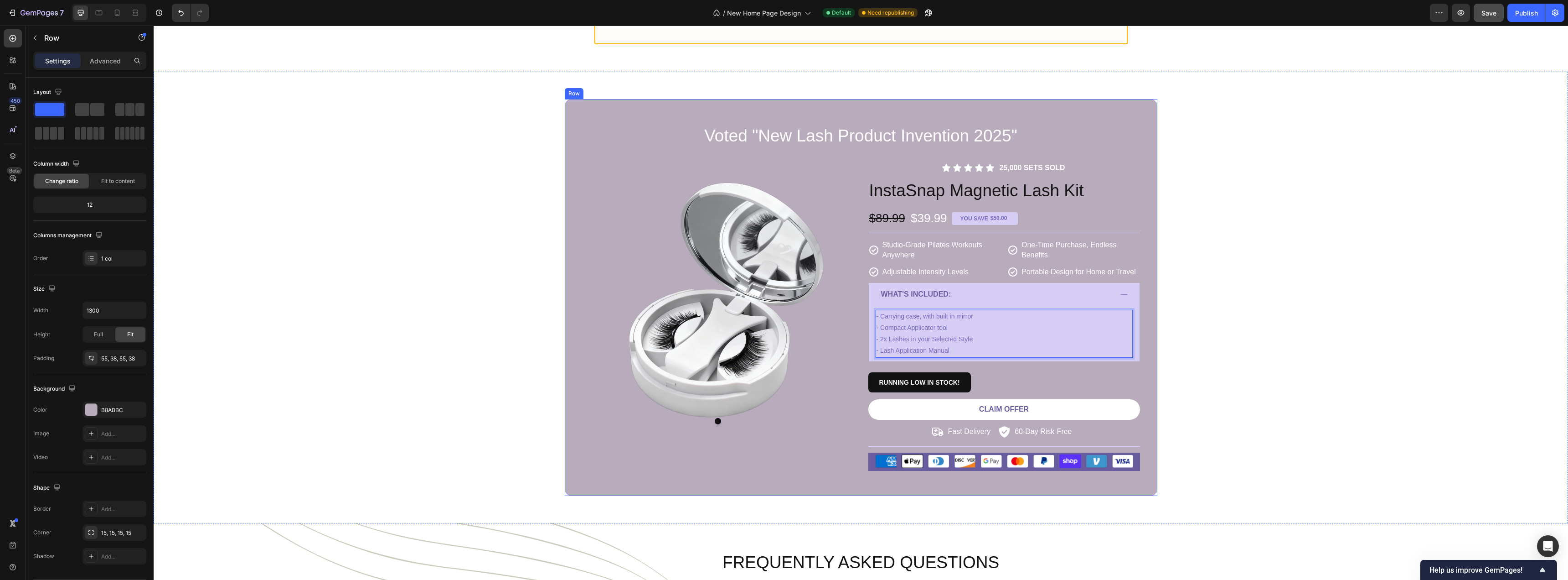
click at [1141, 343] on div "Voted "New Lash Product Invention 2025" Heading Product Images Icon Icon Icon I…" at bounding box center [861, 298] width 593 height 397
click at [1499, 12] on button "Save" at bounding box center [1489, 12] width 30 height 18
click at [1518, 13] on div "Publish" at bounding box center [1527, 12] width 23 height 9
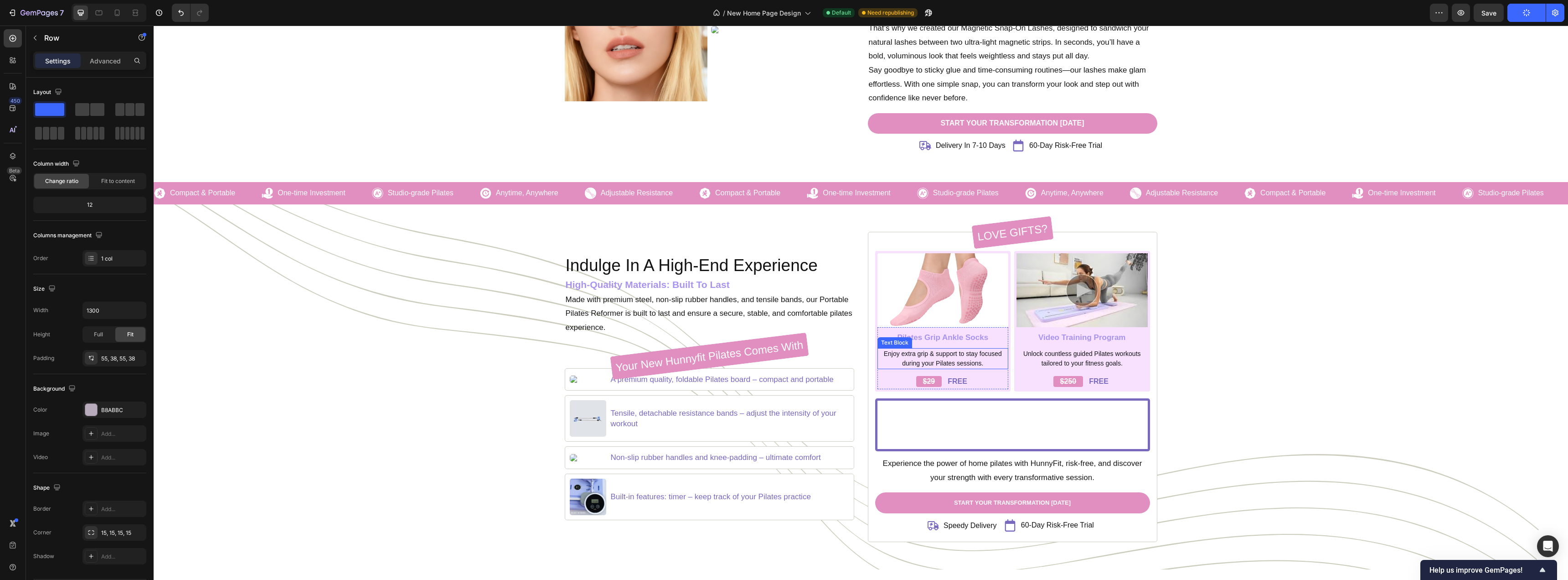
scroll to position [1024, 0]
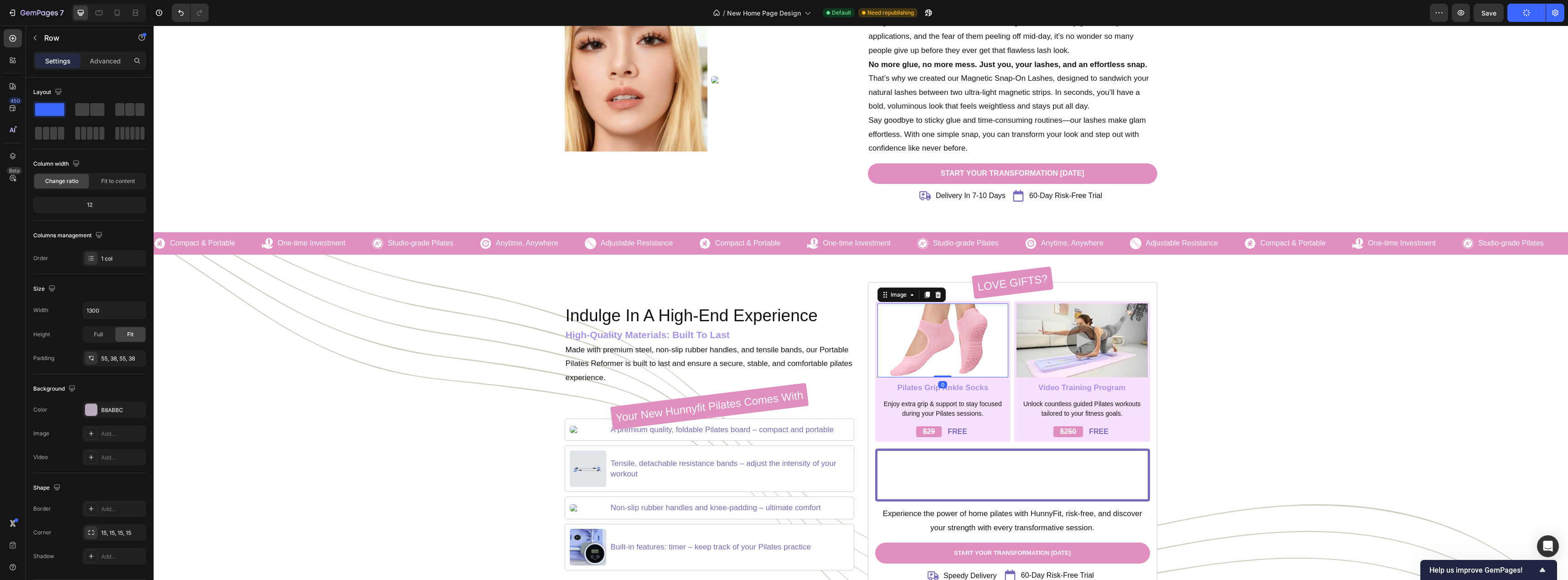
click at [982, 360] on img at bounding box center [943, 341] width 132 height 74
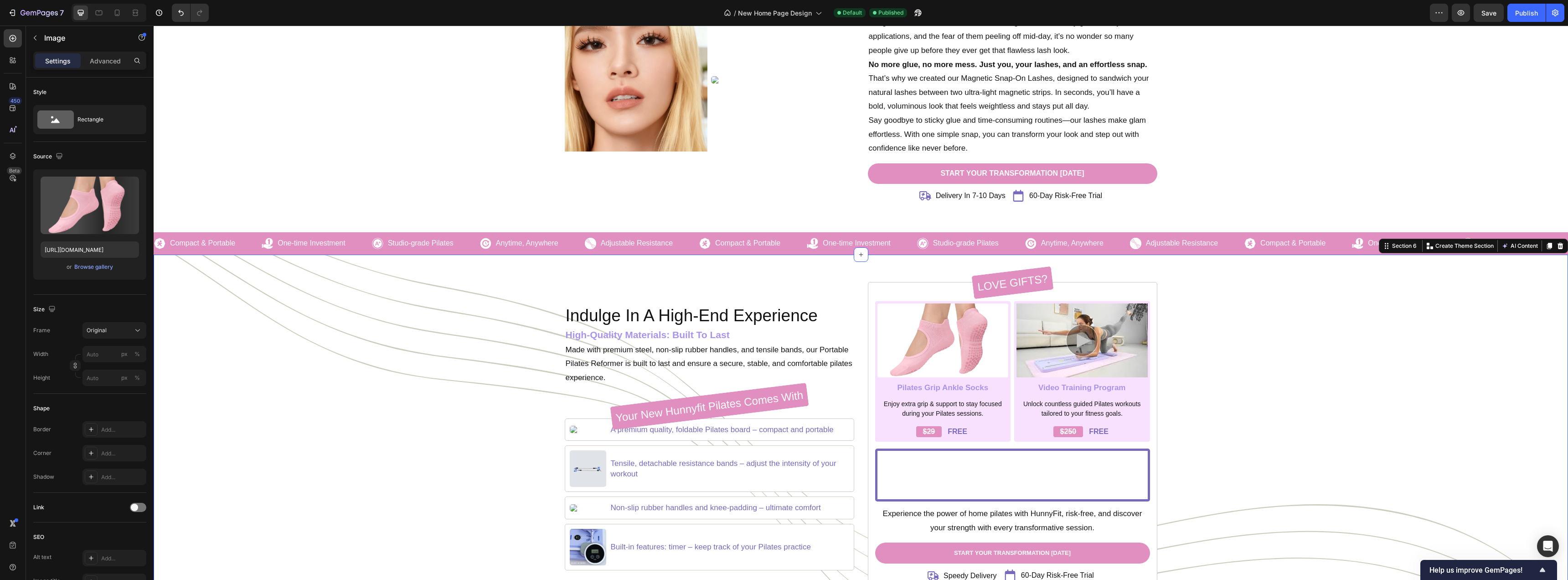
click at [428, 317] on div "Indulge In A High-End Experience Heading High-Quality Materials: Built To Last …" at bounding box center [861, 437] width 1401 height 310
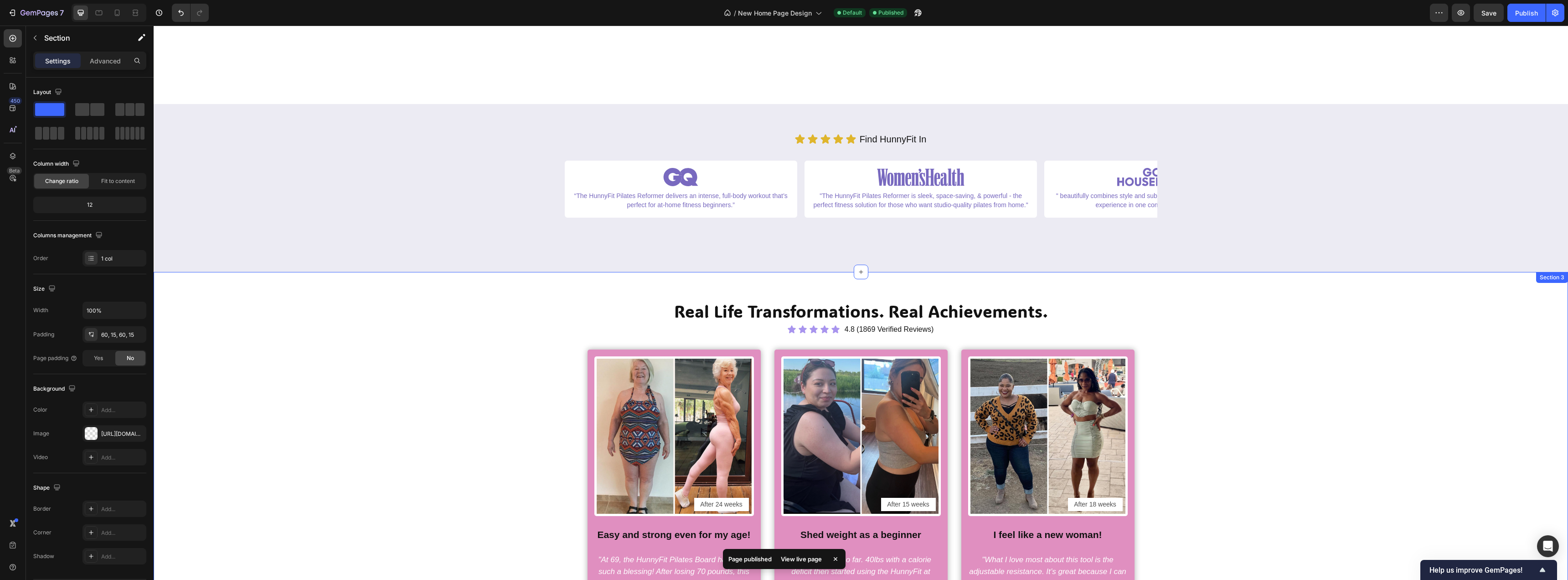
scroll to position [228, 0]
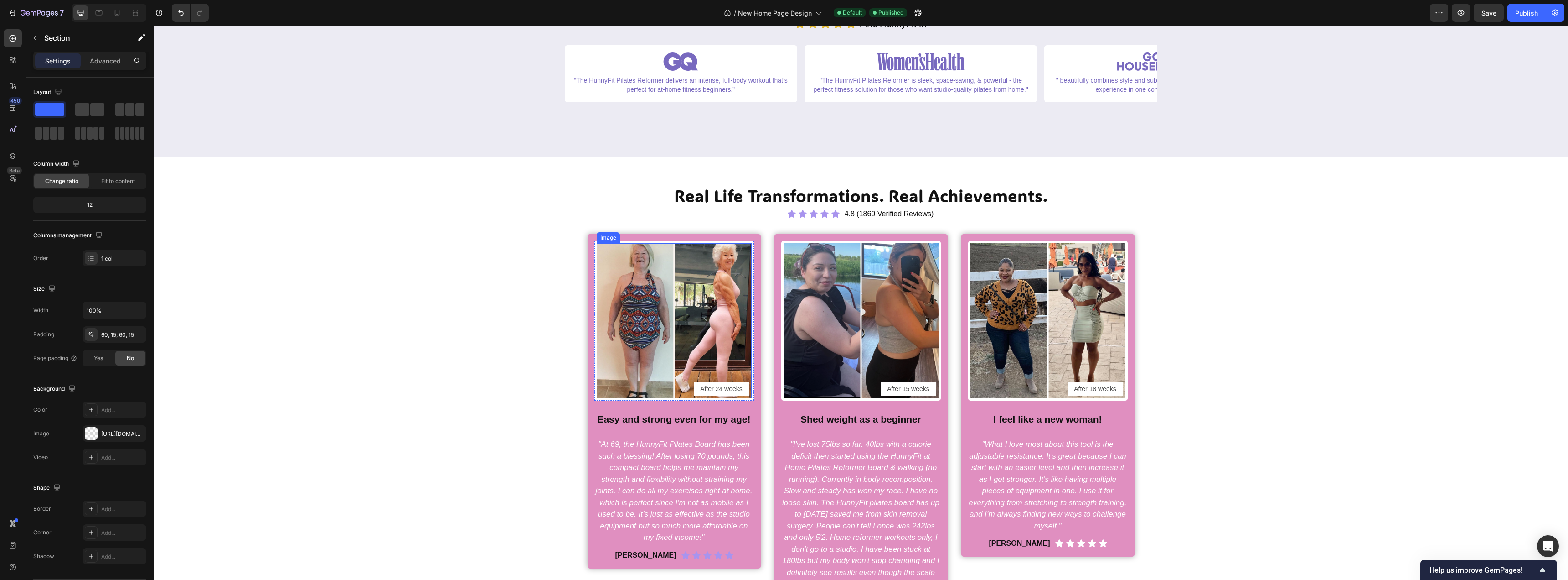
click at [623, 317] on img at bounding box center [674, 320] width 155 height 155
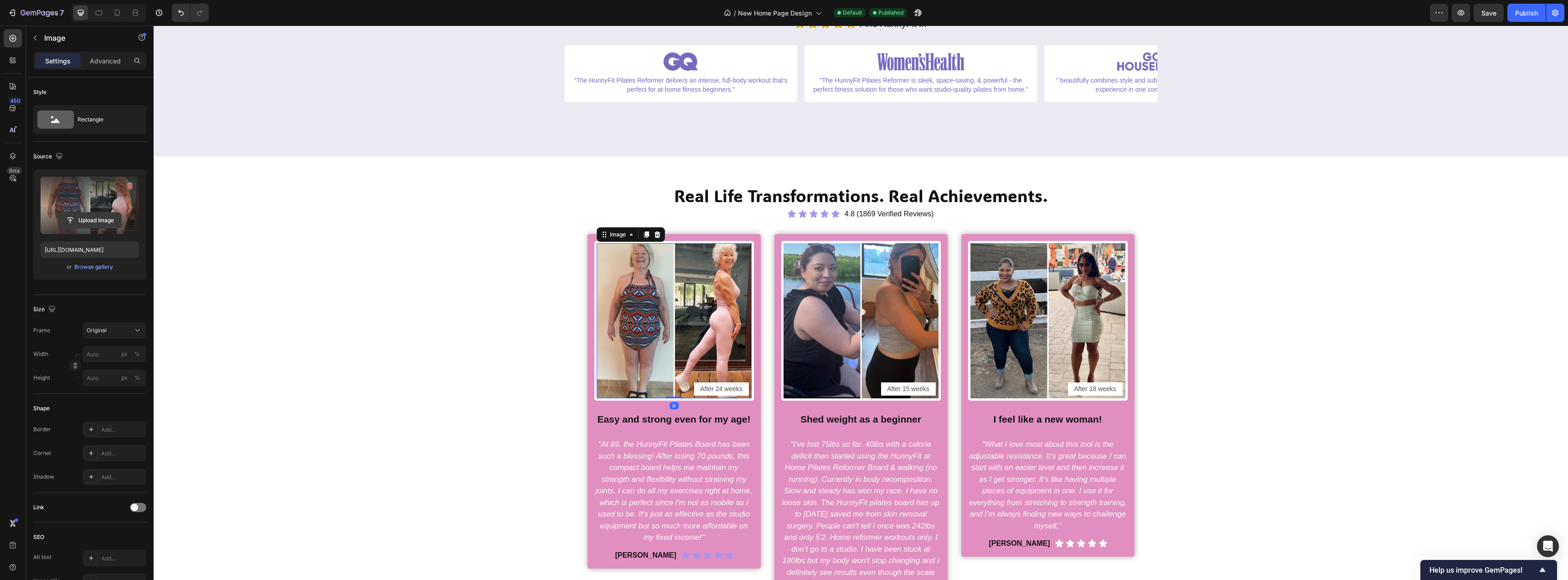
click at [84, 221] on input "file" at bounding box center [89, 220] width 63 height 15
type input "https://cdn.shopify.com/s/files/1/0716/1692/1831/files/gempages_547078199557752…"
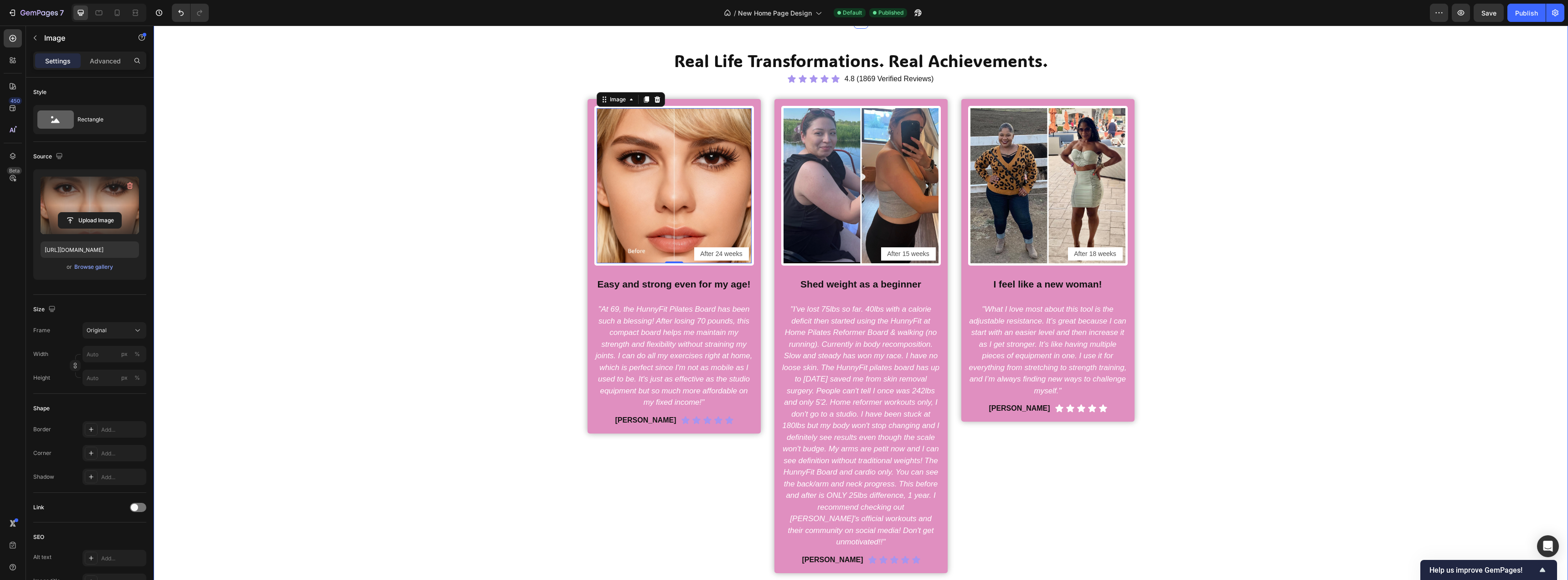
scroll to position [365, 0]
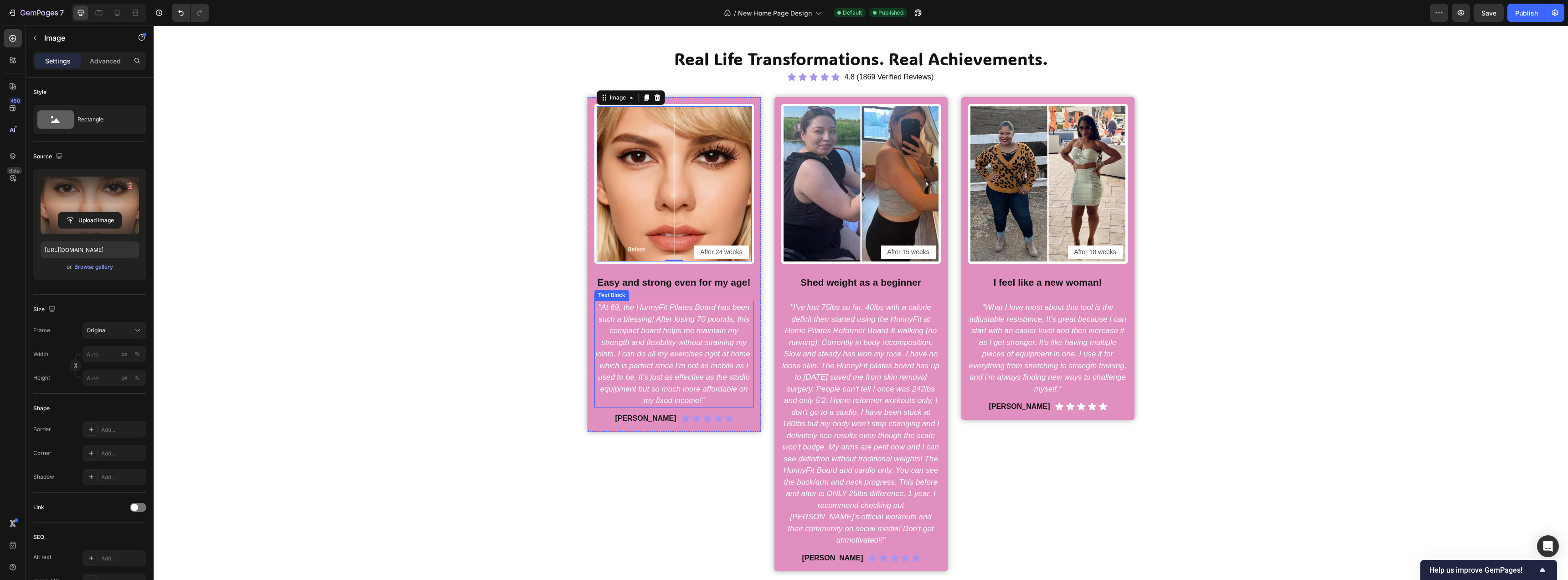
click at [655, 315] on icon ""At 69, the HunnyFit Pilates Board has been such a blessing! After losing 70 po…" at bounding box center [674, 354] width 157 height 102
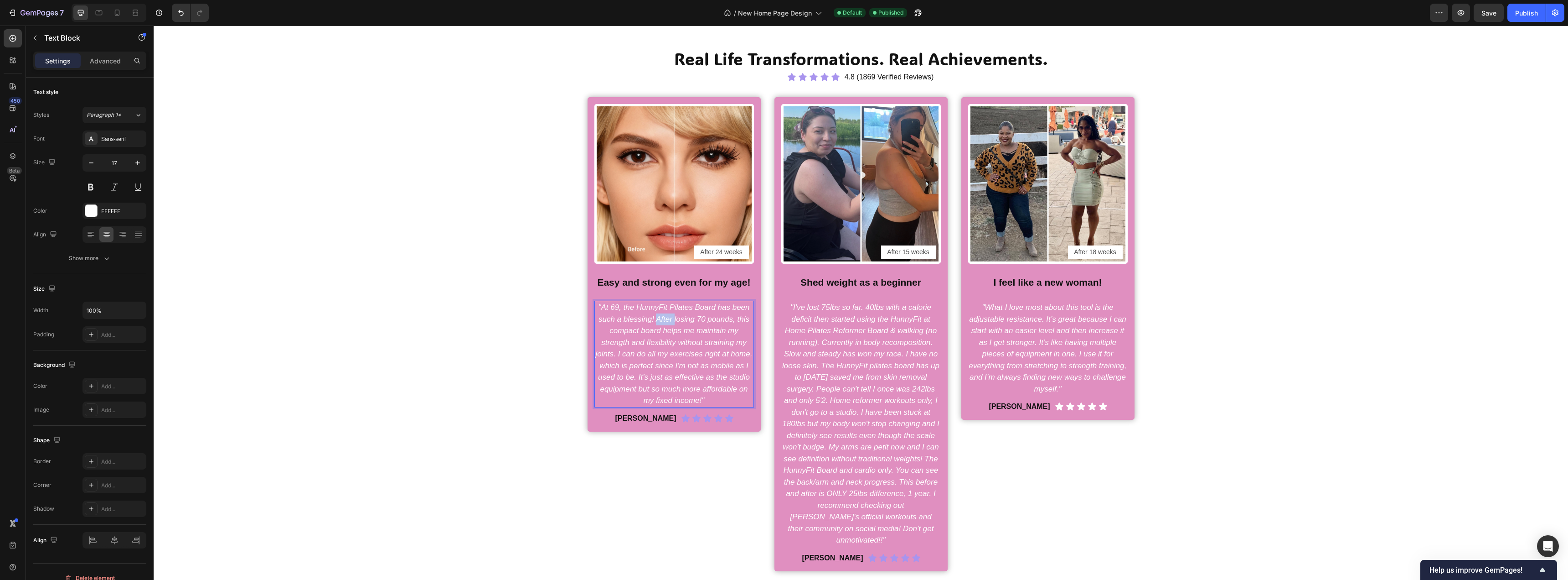
click at [655, 315] on icon ""At 69, the HunnyFit Pilates Board has been such a blessing! After losing 70 po…" at bounding box center [674, 354] width 157 height 102
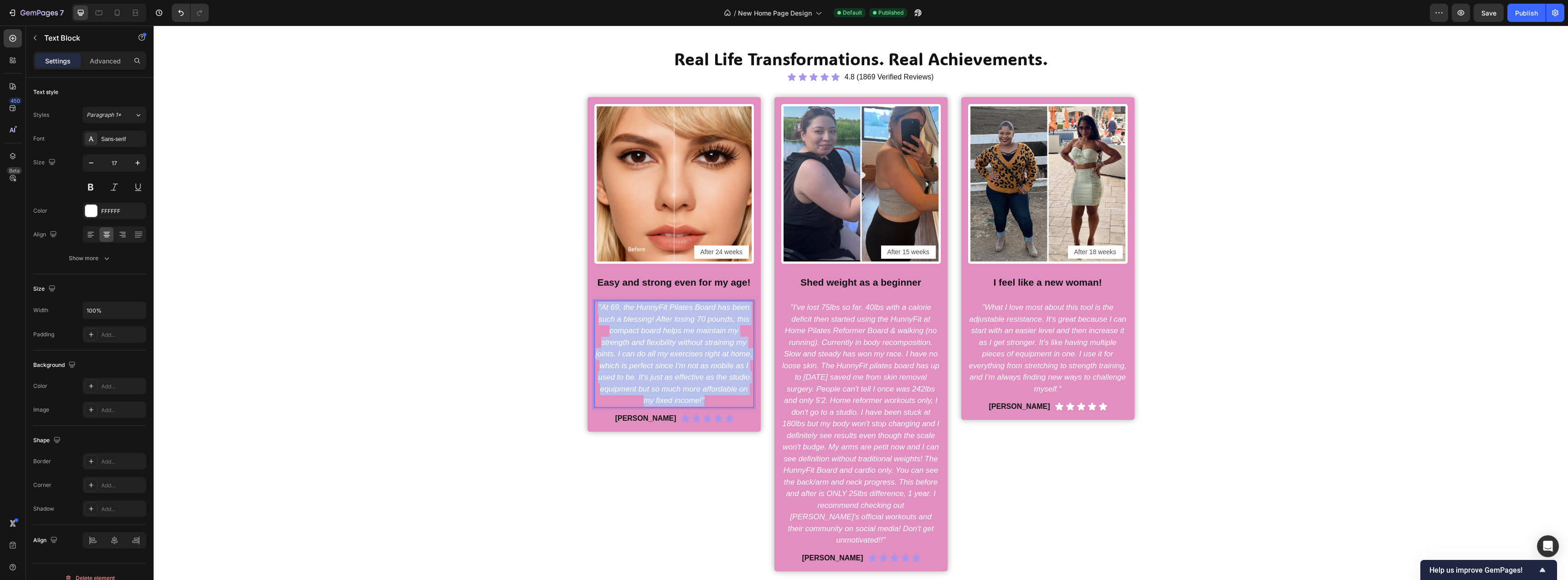
click at [655, 315] on icon ""At 69, the HunnyFit Pilates Board has been such a blessing! After losing 70 po…" at bounding box center [674, 354] width 157 height 102
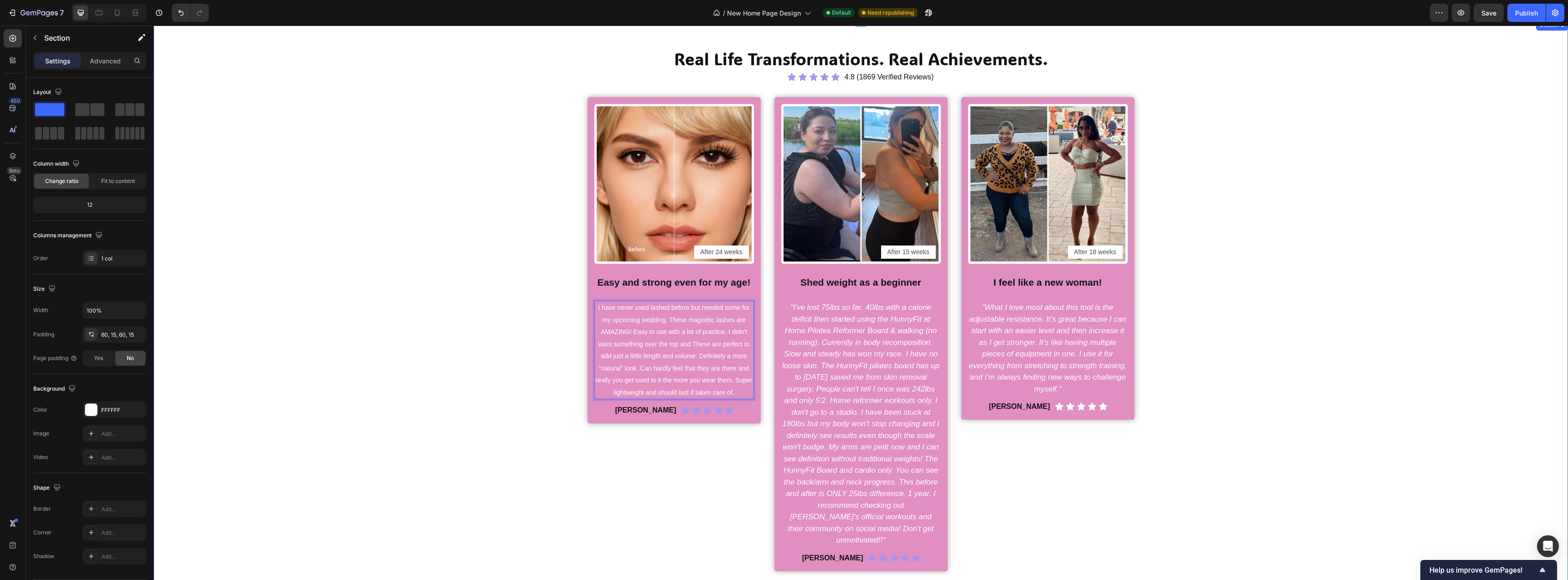
drag, startPoint x: 501, startPoint y: 384, endPoint x: 523, endPoint y: 386, distance: 22.1
click at [500, 382] on div "Real Life Transformations. Real Achievements. Heading Icon Icon Icon Icon Icon …" at bounding box center [861, 309] width 1401 height 524
click at [647, 410] on strong "Cherrie M." at bounding box center [646, 410] width 61 height 8
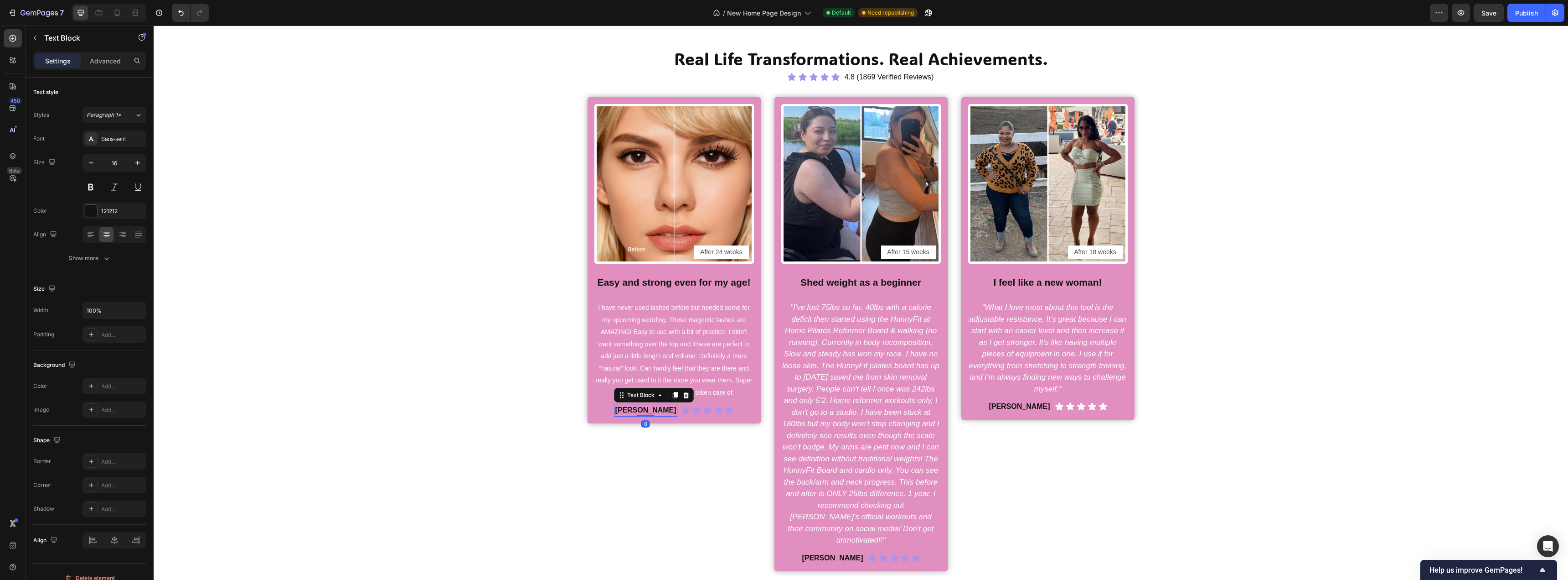
click at [647, 410] on strong "Cherrie M." at bounding box center [646, 410] width 61 height 8
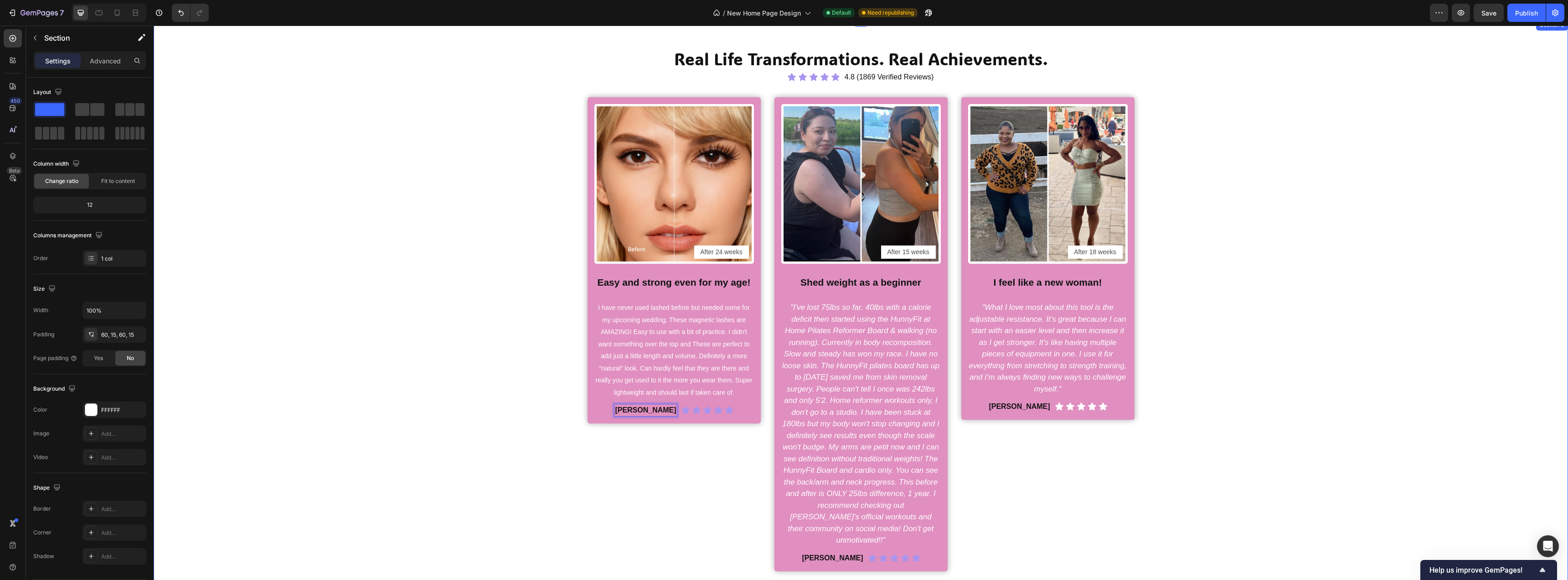
click at [481, 366] on div "Real Life Transformations. Real Achievements. Heading Icon Icon Icon Icon Icon …" at bounding box center [861, 309] width 1401 height 524
click at [669, 282] on h2 "Easy and strong even for my age!" at bounding box center [673, 282] width 159 height 14
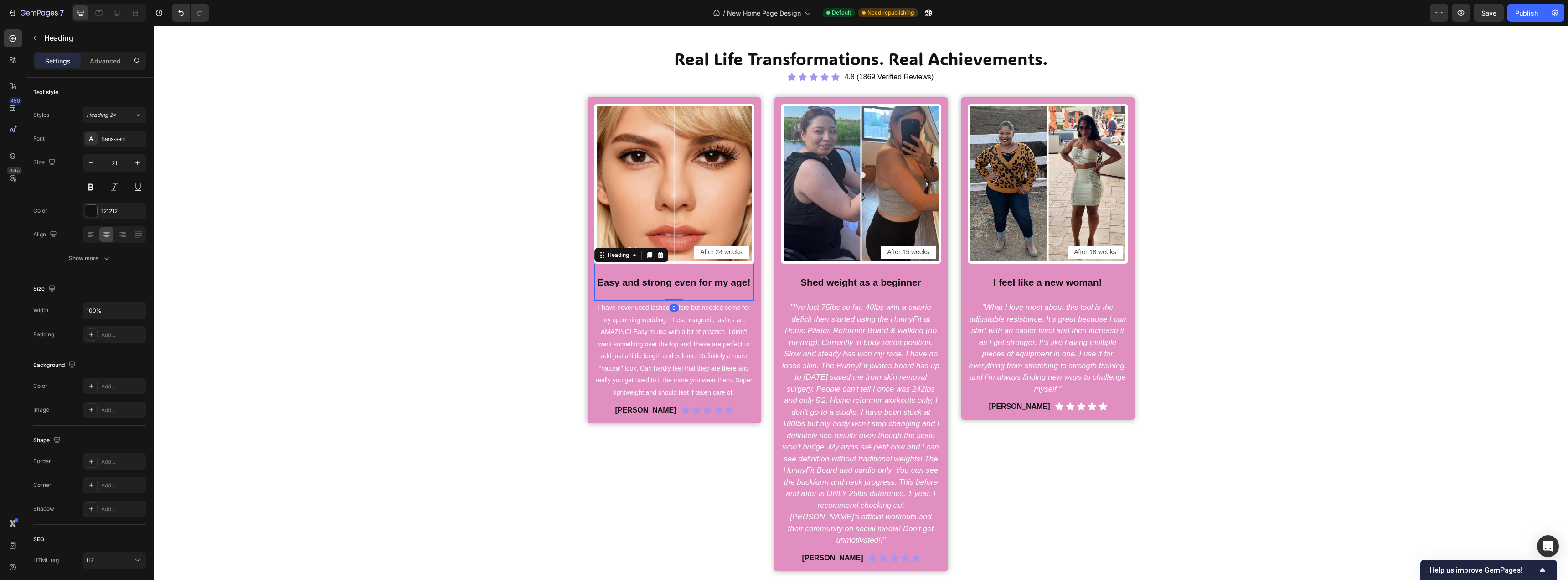
click at [669, 282] on h2 "Easy and strong even for my age!" at bounding box center [673, 282] width 159 height 14
click at [669, 282] on p "Easy and strong even for my age!" at bounding box center [674, 282] width 158 height 12
click at [488, 314] on div "Real Life Transformations. Real Achievements. Heading Icon Icon Icon Icon Icon …" at bounding box center [861, 309] width 1401 height 524
click at [636, 284] on p "Easy to use and looks great!" at bounding box center [674, 282] width 158 height 12
click at [449, 266] on div "Real Life Transformations. Real Achievements. Heading Icon Icon Icon Icon Icon …" at bounding box center [861, 309] width 1401 height 524
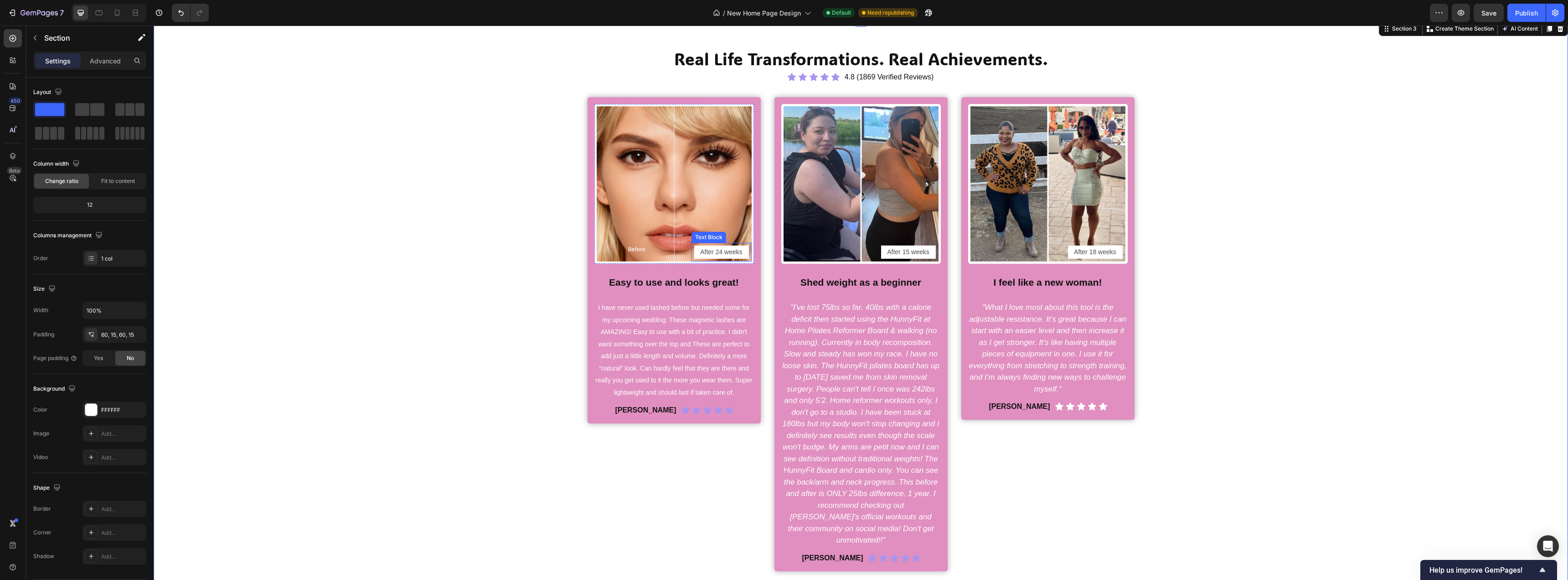
click at [716, 254] on p "After 24 weeks" at bounding box center [721, 253] width 53 height 12
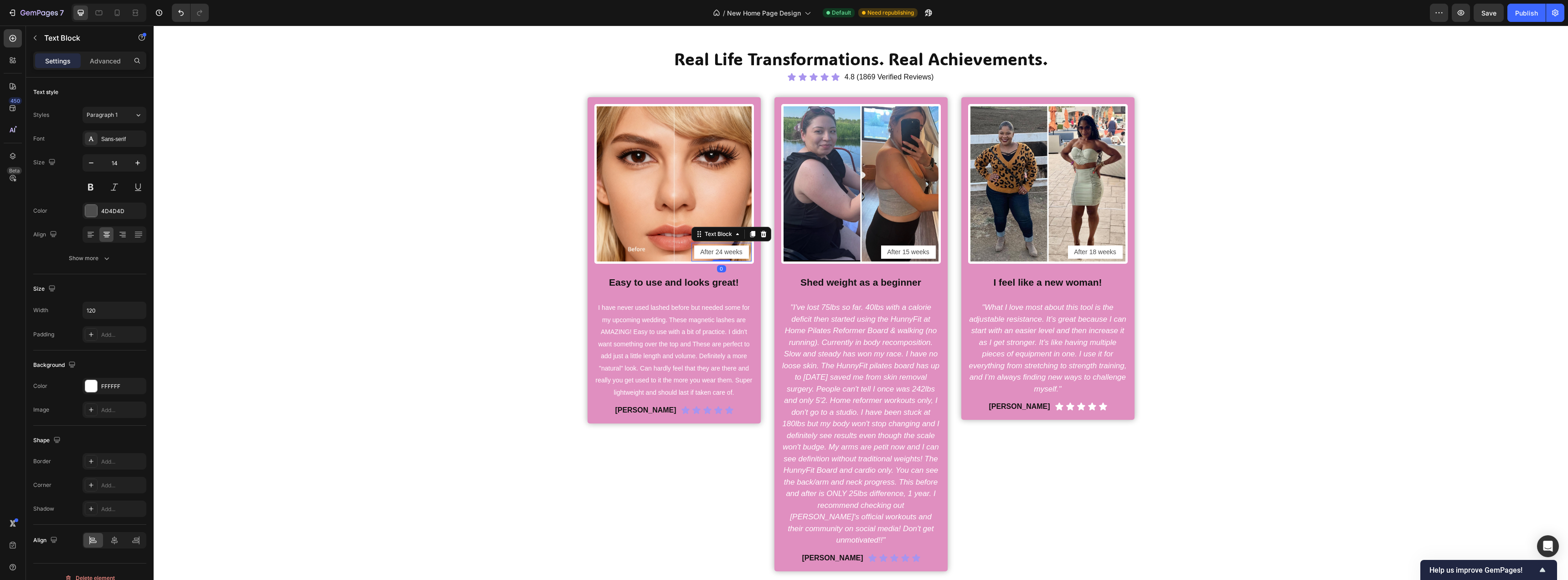
click at [716, 254] on p "After 24 weeks" at bounding box center [721, 253] width 53 height 12
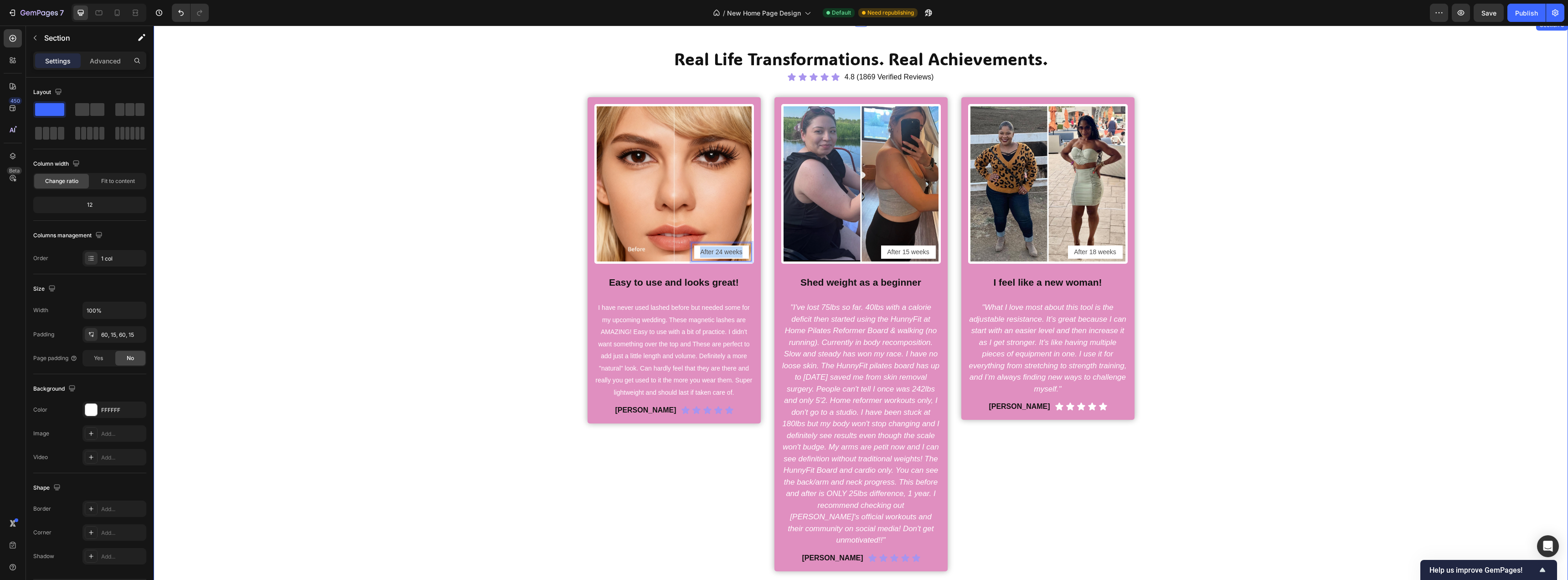
click at [484, 293] on div "Real Life Transformations. Real Achievements. Heading Icon Icon Icon Icon Icon …" at bounding box center [861, 309] width 1401 height 524
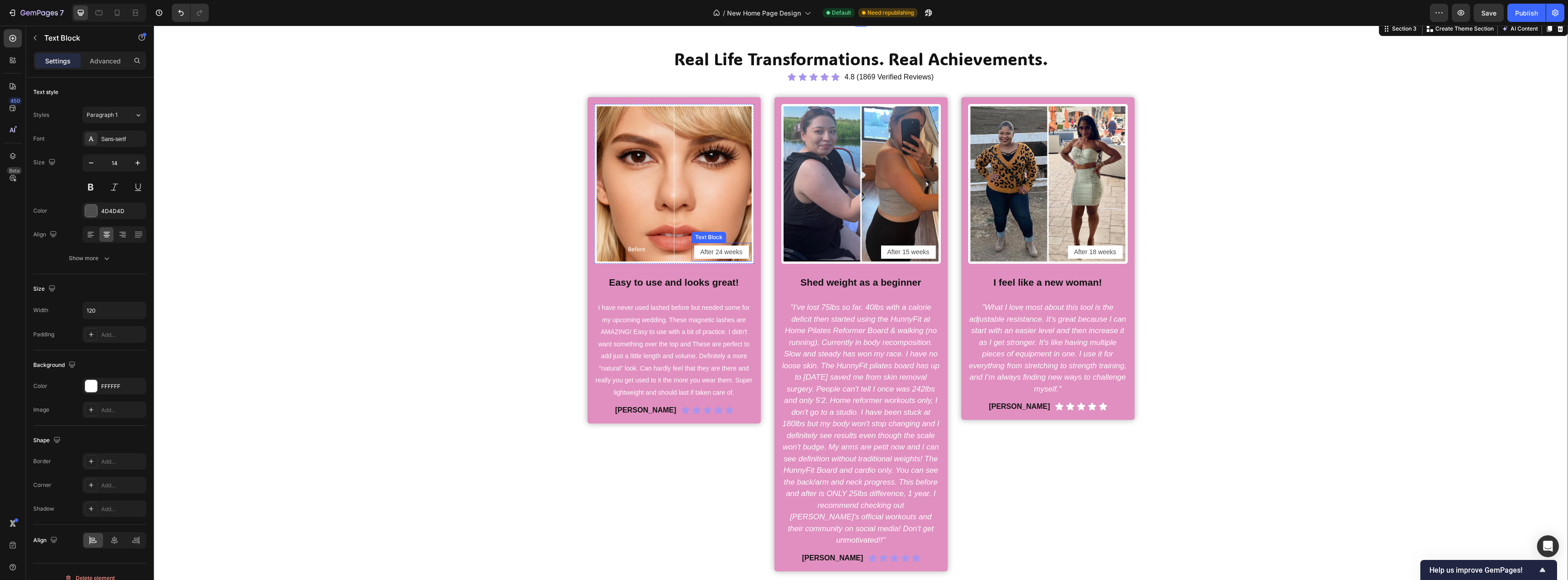
click at [700, 252] on p "After 24 weeks" at bounding box center [721, 253] width 53 height 12
click at [764, 234] on div at bounding box center [763, 234] width 11 height 11
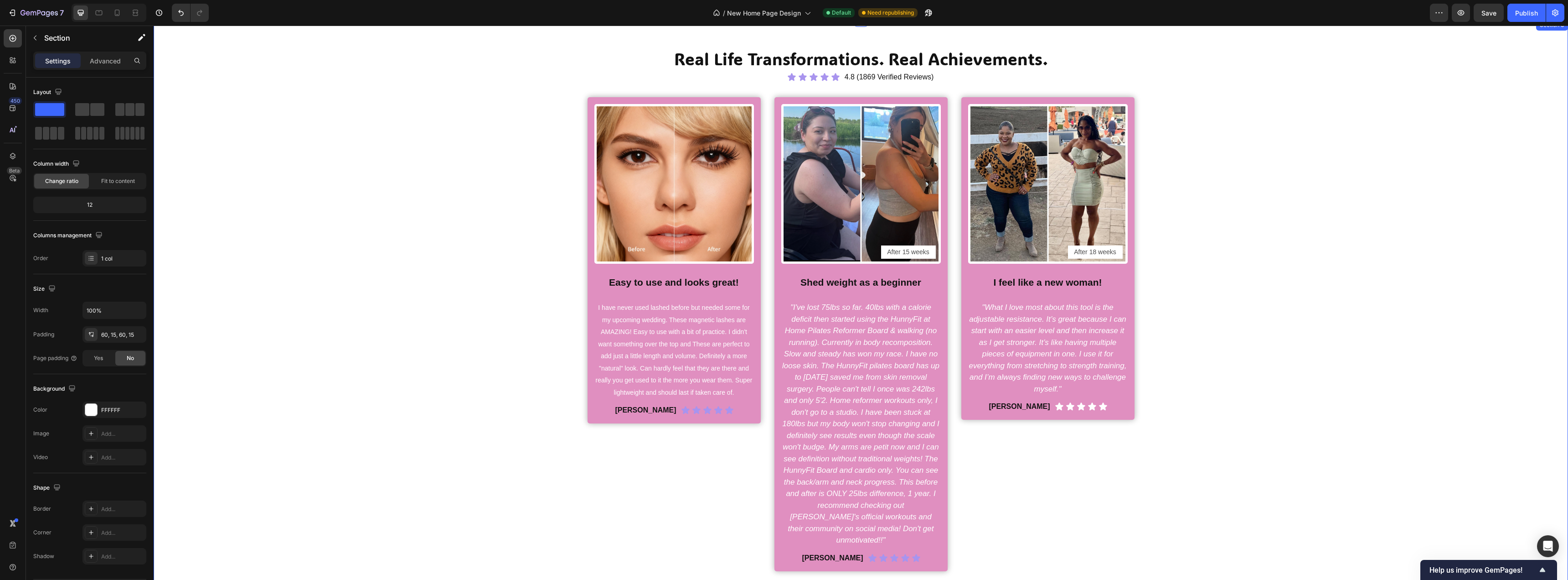
click at [452, 254] on div "Real Life Transformations. Real Achievements. Heading Icon Icon Icon Icon Icon …" at bounding box center [861, 309] width 1401 height 524
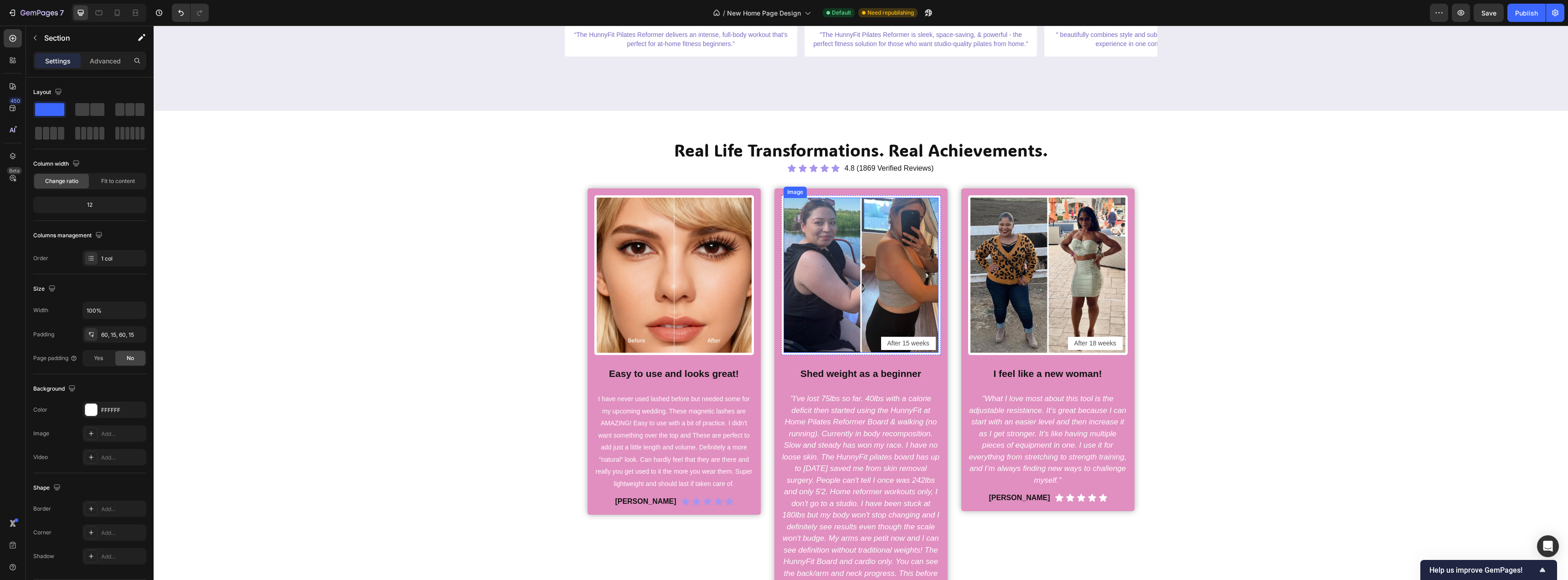
click at [848, 274] on img at bounding box center [861, 274] width 155 height 155
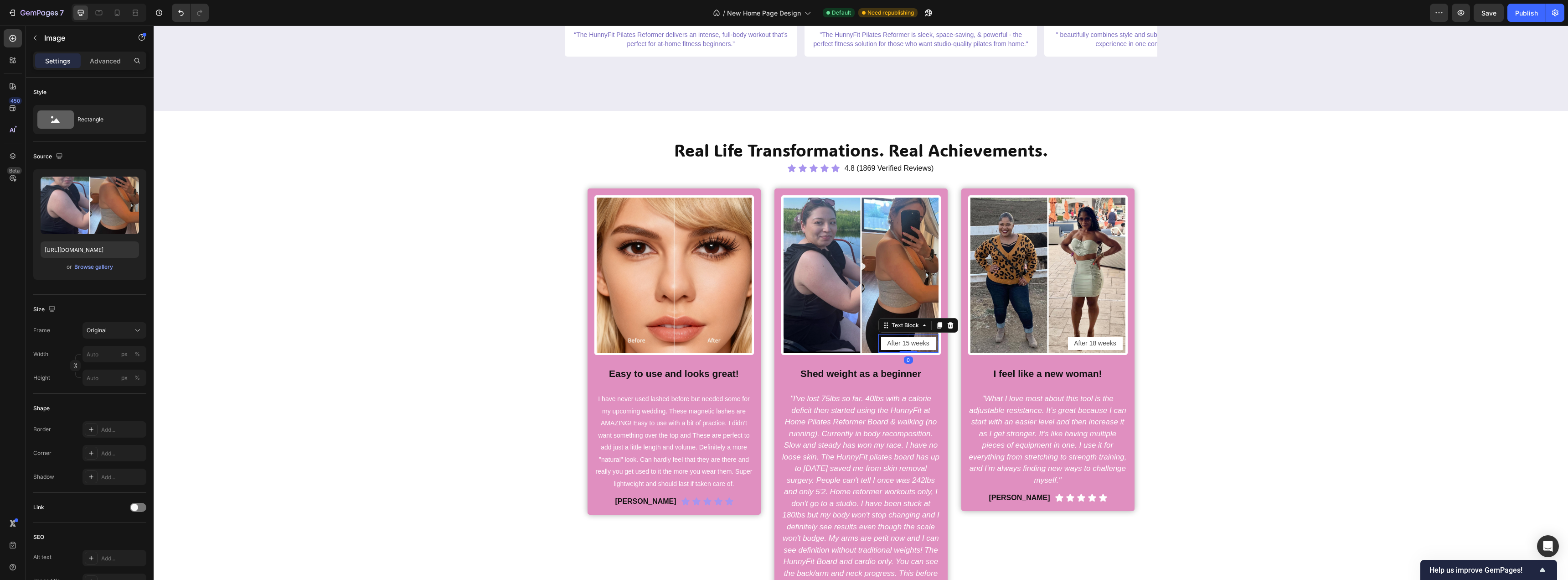
click at [903, 344] on p "After 15 weeks" at bounding box center [908, 343] width 53 height 12
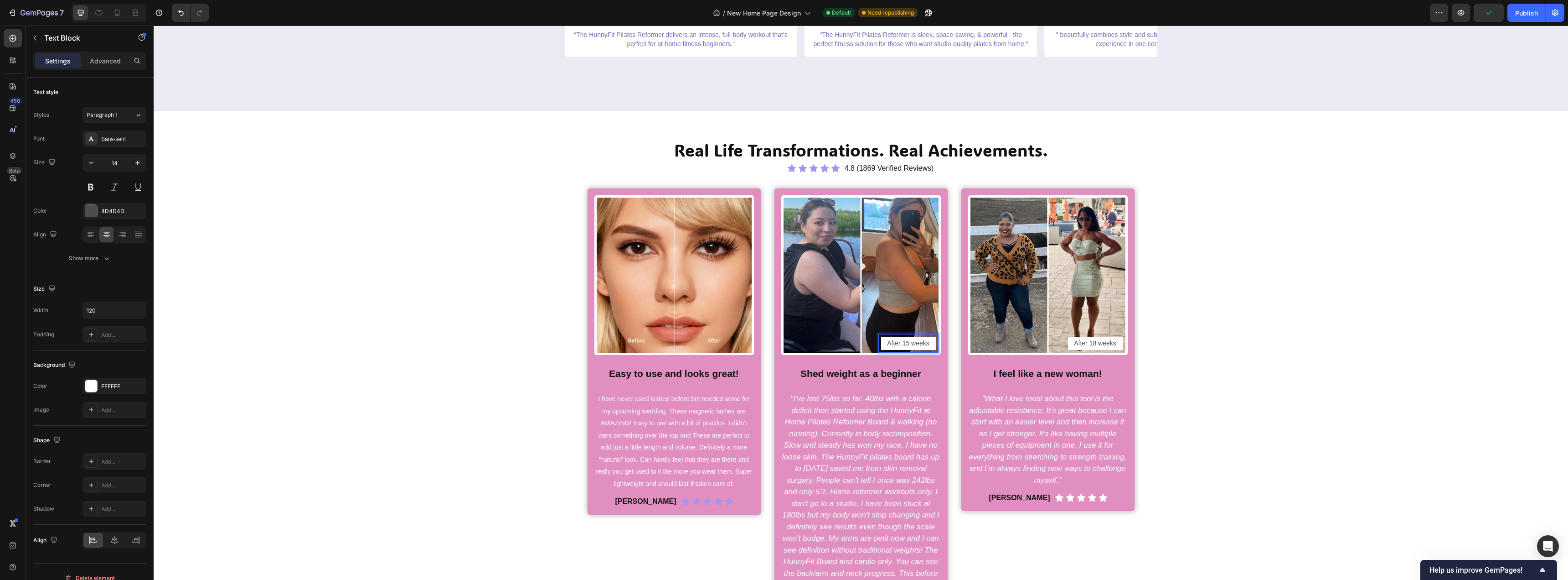
click at [903, 344] on p "After 15 weeks" at bounding box center [908, 343] width 53 height 12
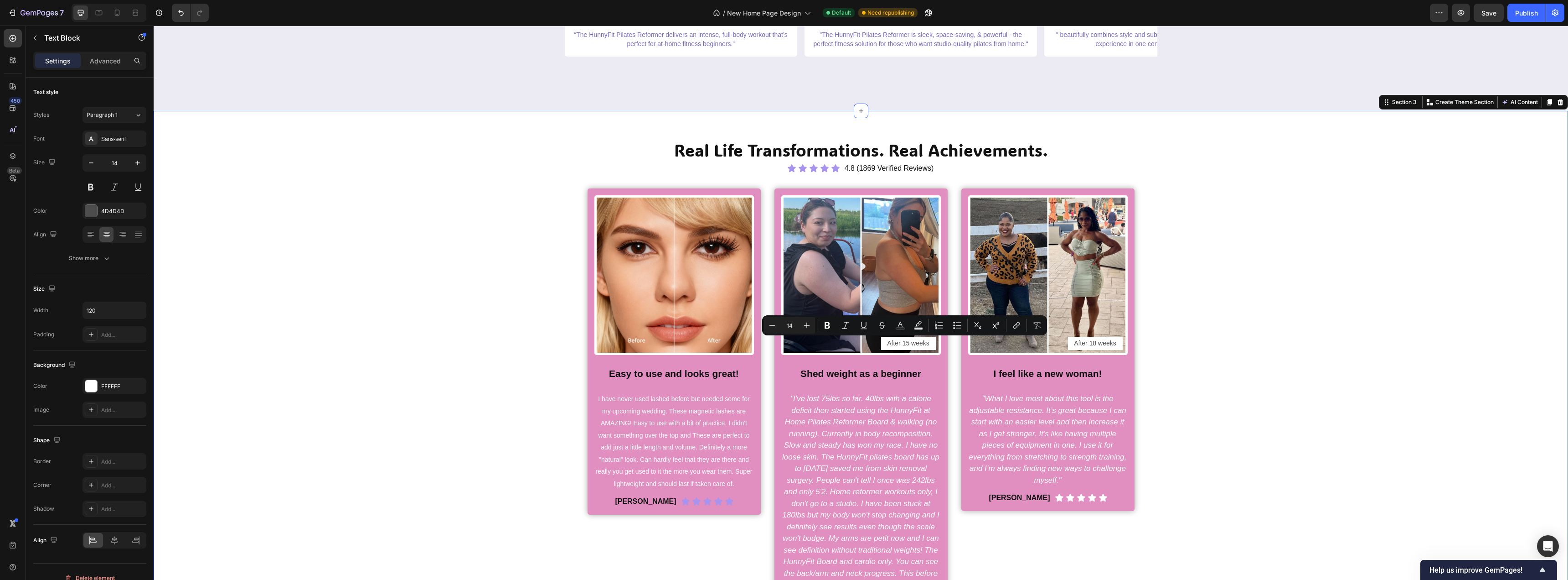
click at [1223, 351] on div "Real Life Transformations. Real Achievements. Heading Icon Icon Icon Icon Icon …" at bounding box center [861, 400] width 1401 height 524
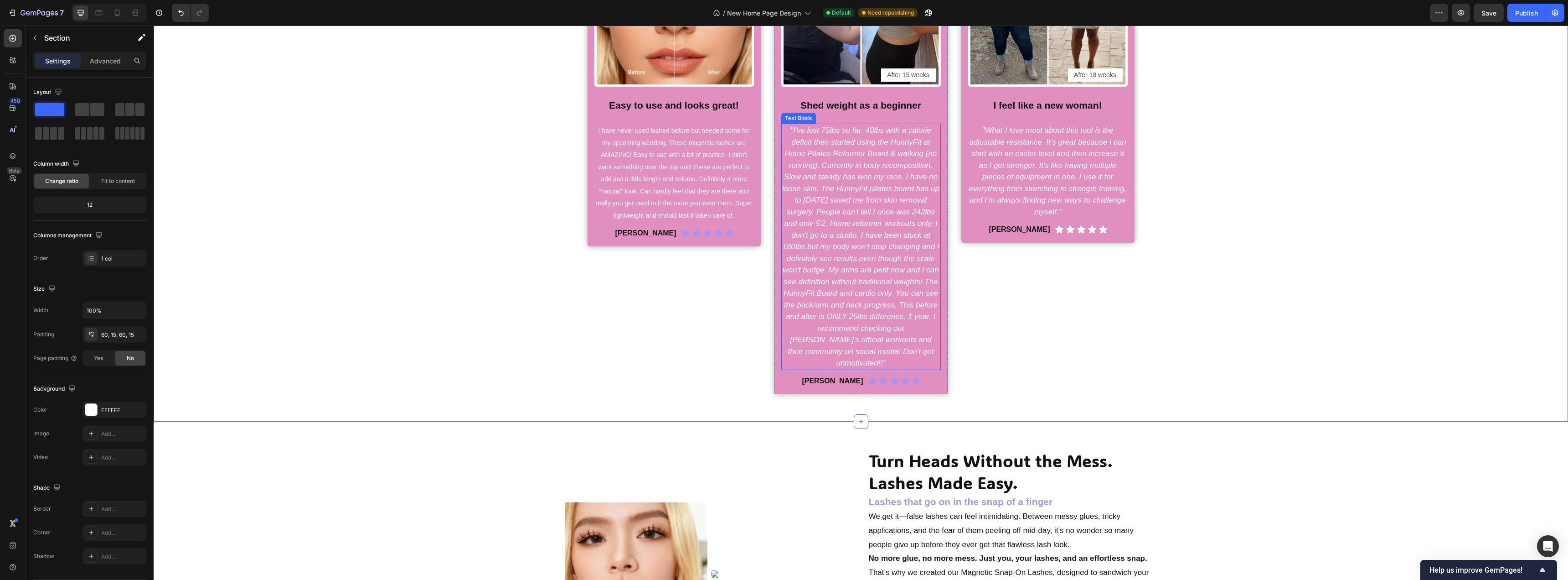
scroll to position [456, 0]
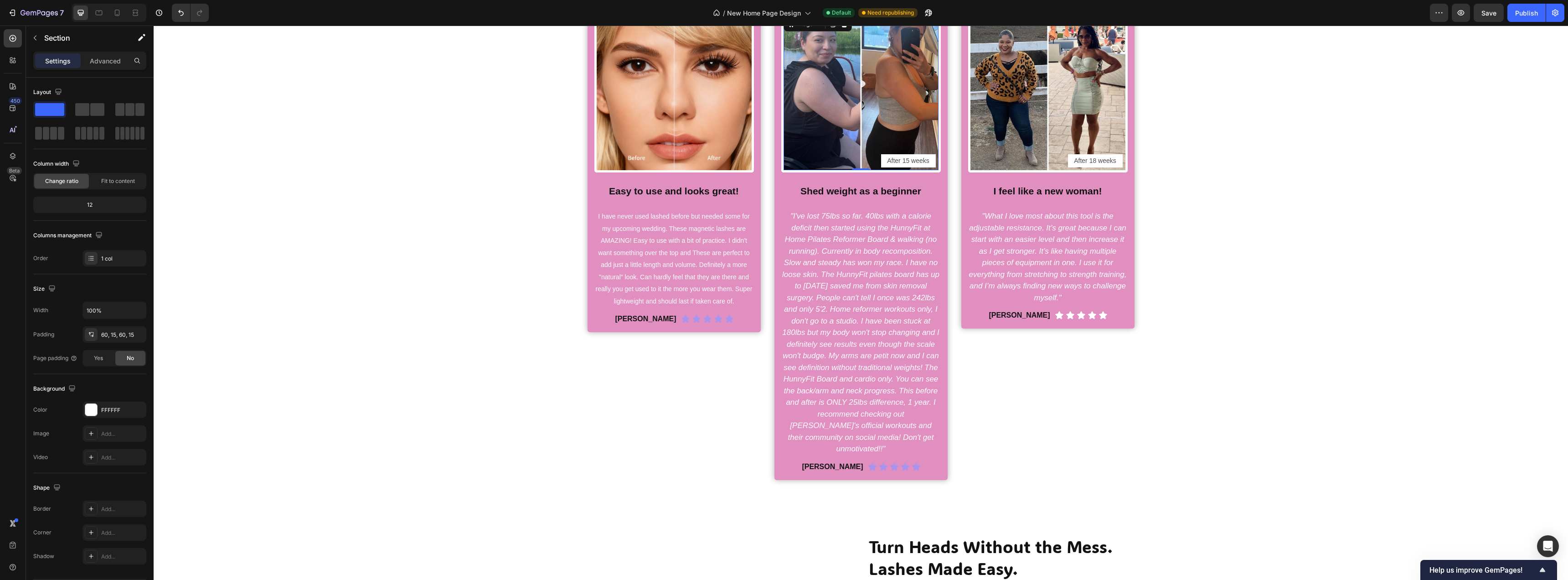
click at [863, 122] on img at bounding box center [861, 92] width 155 height 155
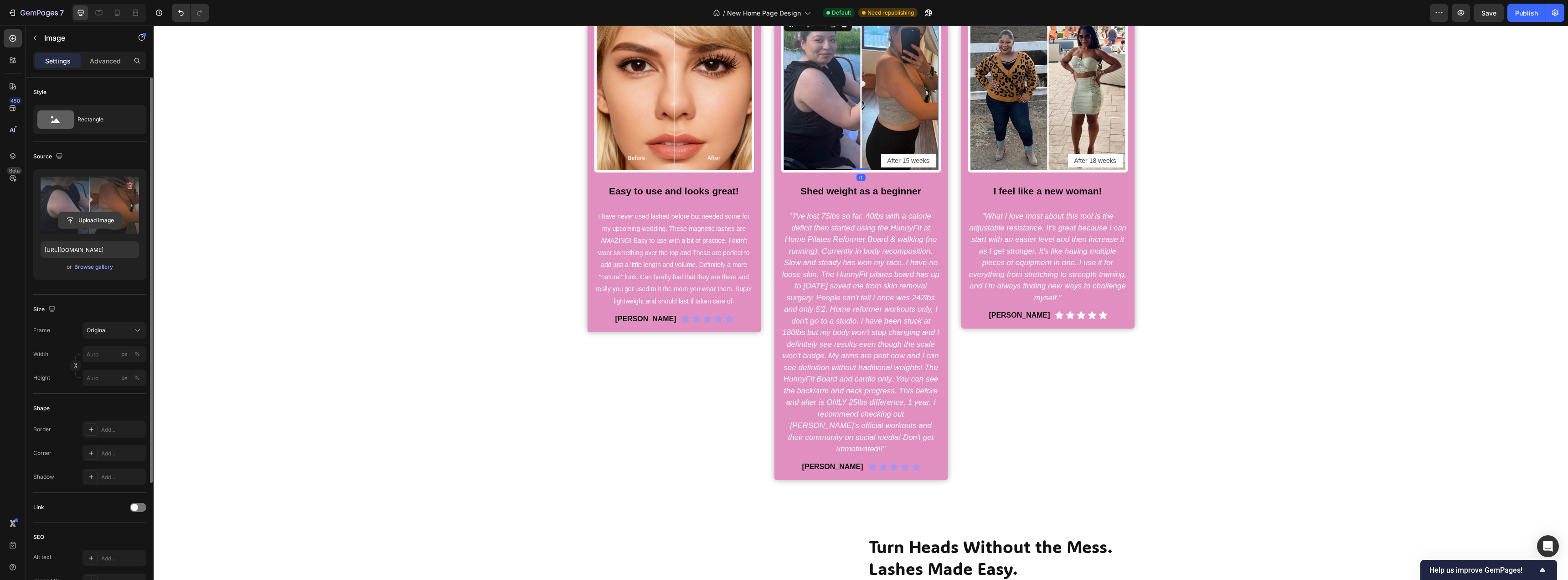
click at [99, 222] on input "file" at bounding box center [89, 220] width 63 height 15
click at [103, 221] on input "file" at bounding box center [89, 220] width 63 height 15
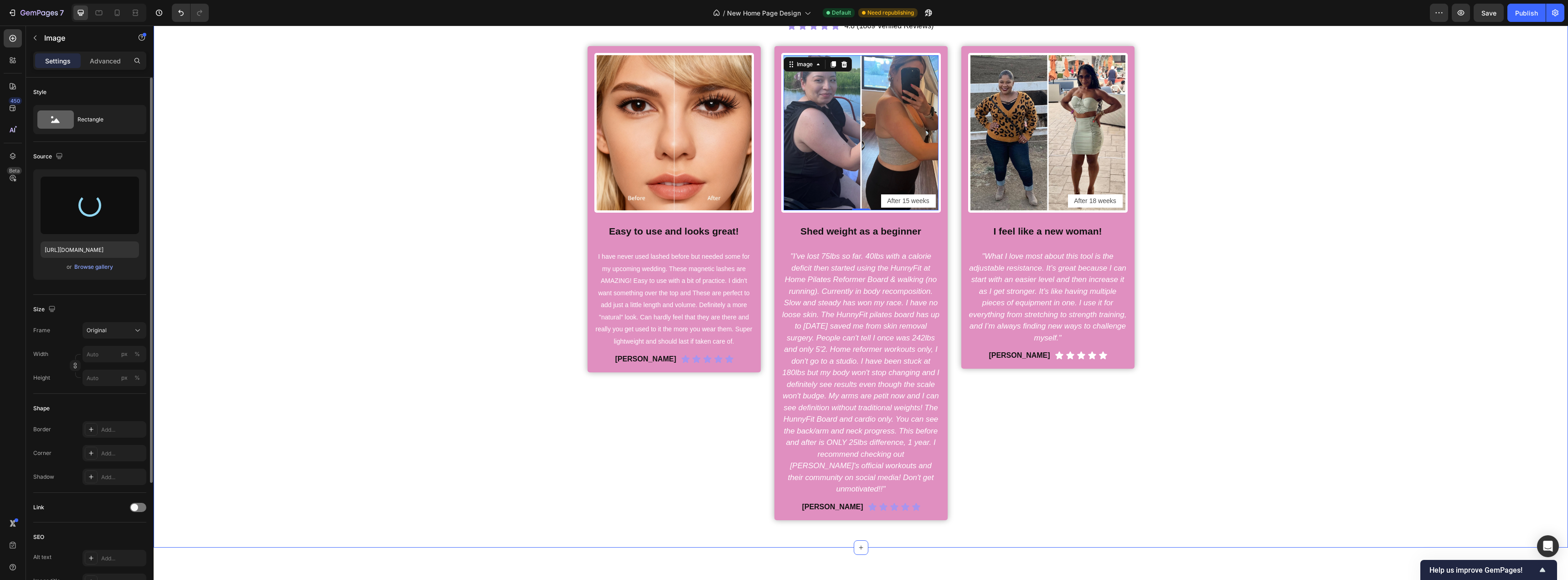
scroll to position [365, 0]
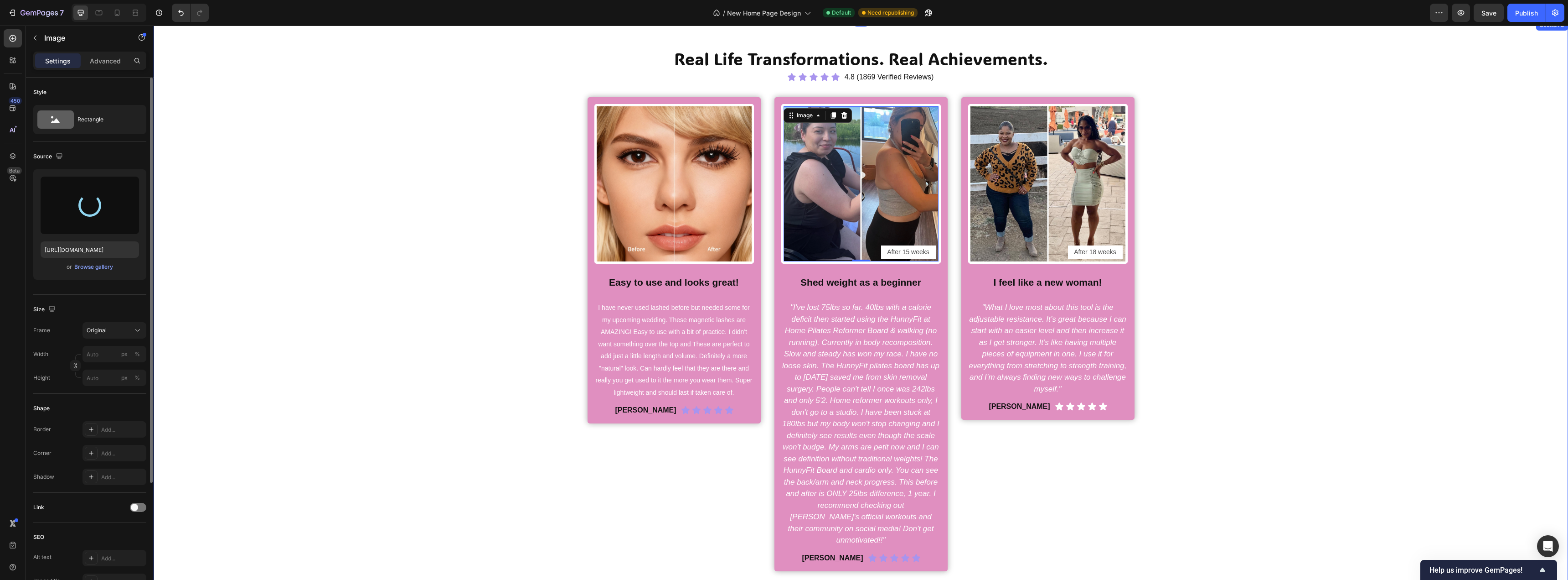
type input "https://cdn.shopify.com/s/files/1/0716/1692/1831/files/gempages_547078199557752…"
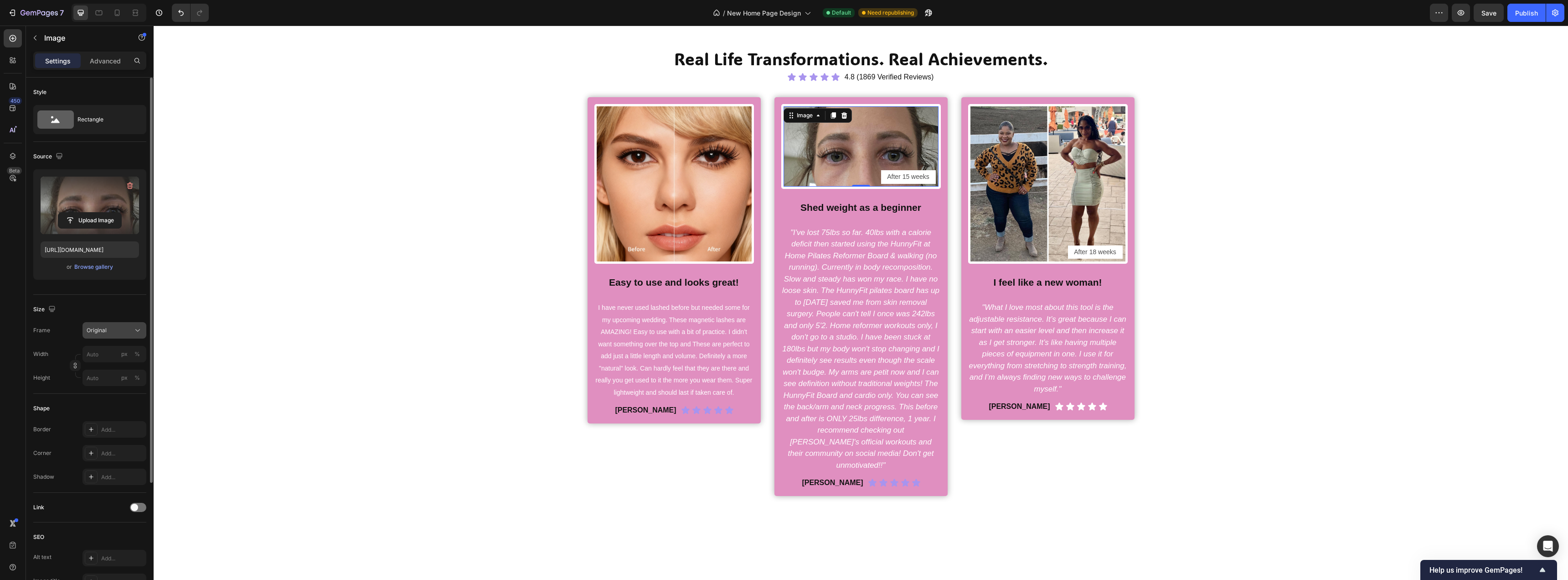
click at [125, 323] on button "Original" at bounding box center [114, 330] width 64 height 17
click at [108, 351] on div "Square" at bounding box center [112, 352] width 53 height 9
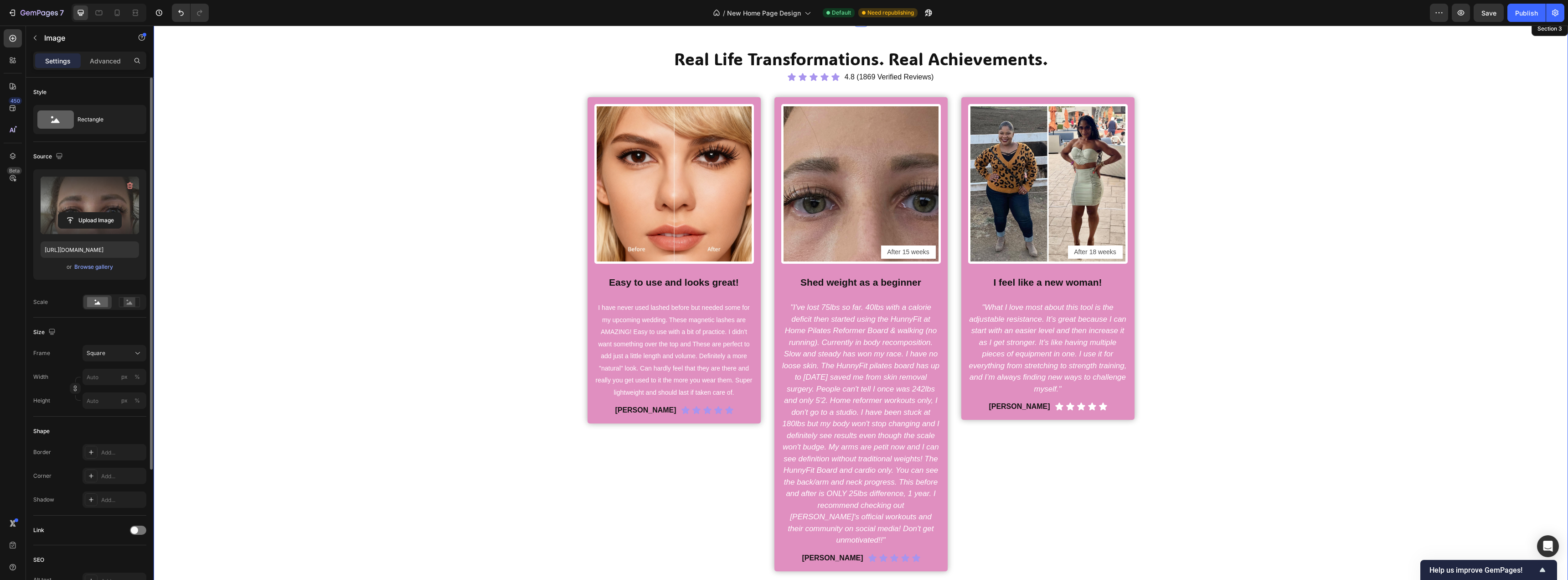
click at [452, 285] on div "Real Life Transformations. Real Achievements. Heading Icon Icon Icon Icon Icon …" at bounding box center [861, 309] width 1401 height 524
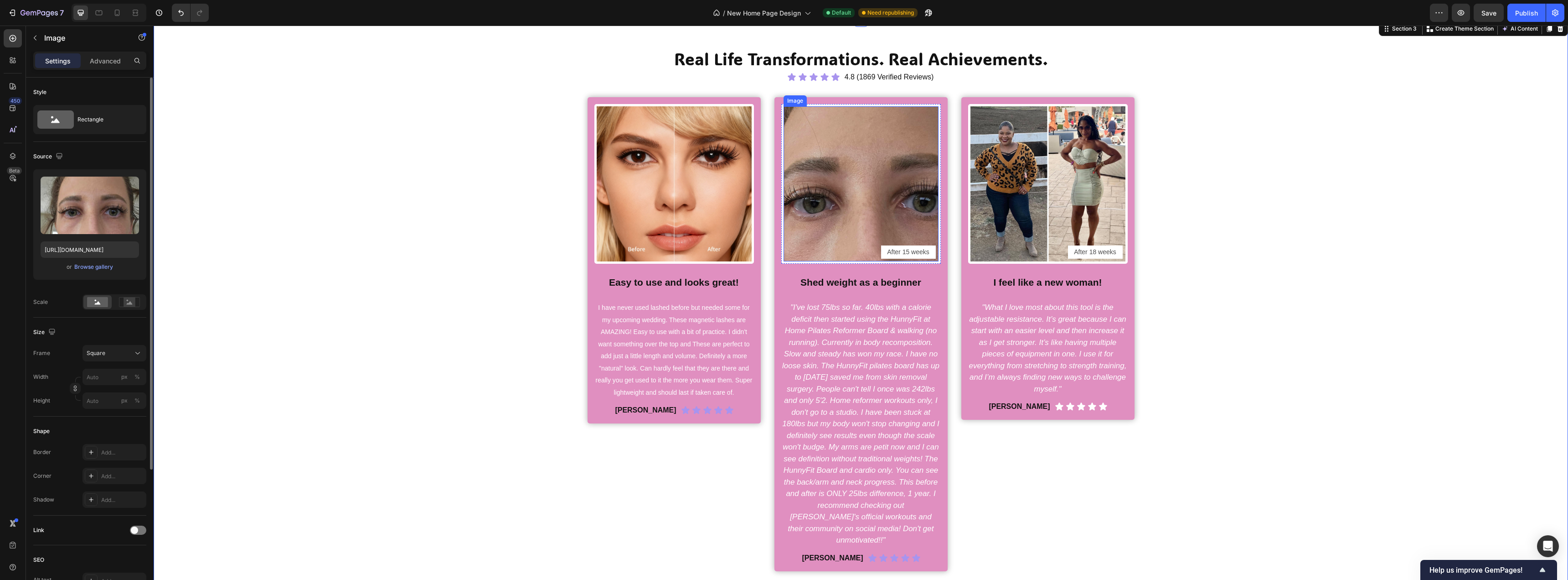
click at [908, 223] on img at bounding box center [861, 183] width 155 height 155
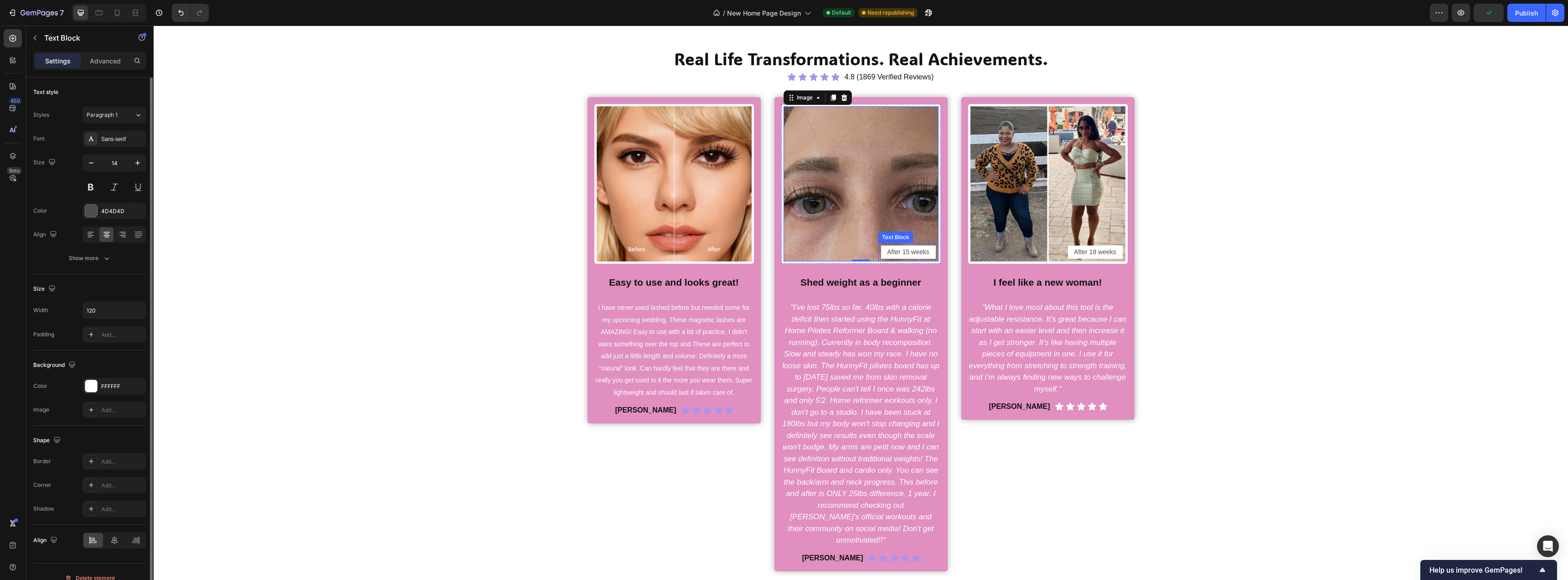
click at [908, 247] on p "After 15 weeks" at bounding box center [908, 253] width 53 height 12
click at [444, 332] on div "Real Life Transformations. Real Achievements. Heading Icon Icon Icon Icon Icon …" at bounding box center [861, 309] width 1401 height 524
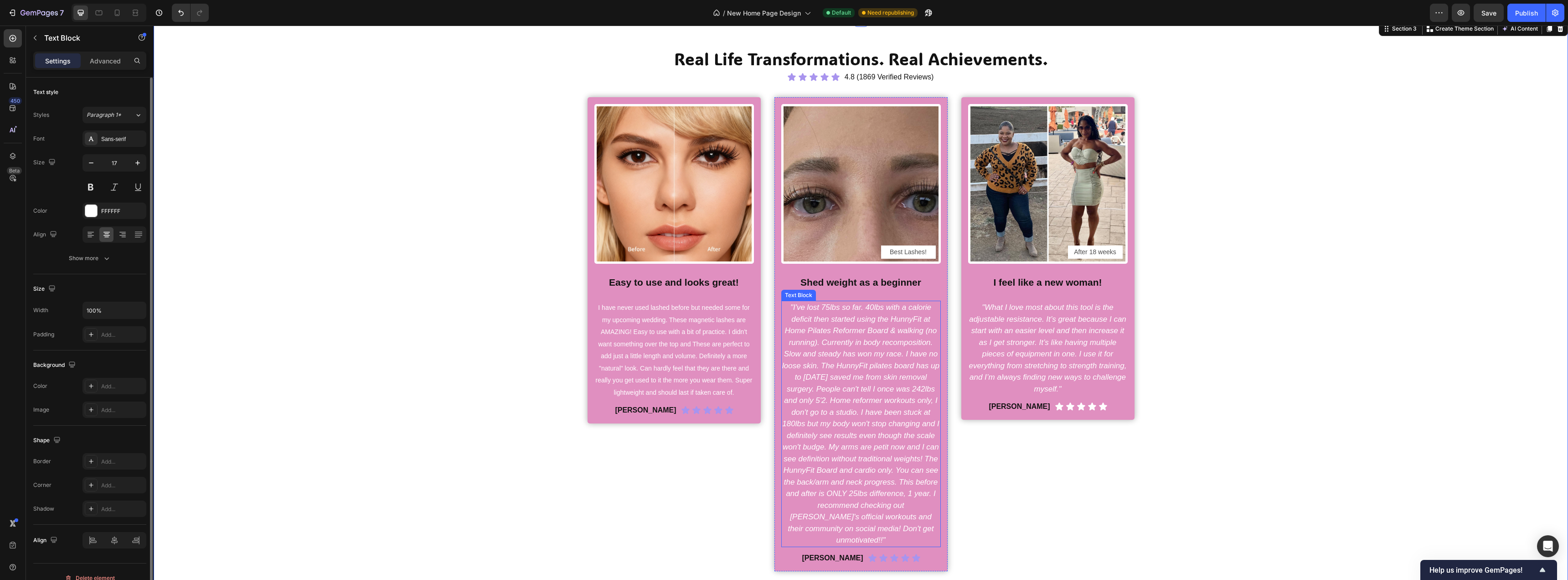
click at [828, 344] on icon ""I've lost 75lbs so far. 40lbs with a calorie deficit then started using the Hu…" at bounding box center [861, 424] width 157 height 242
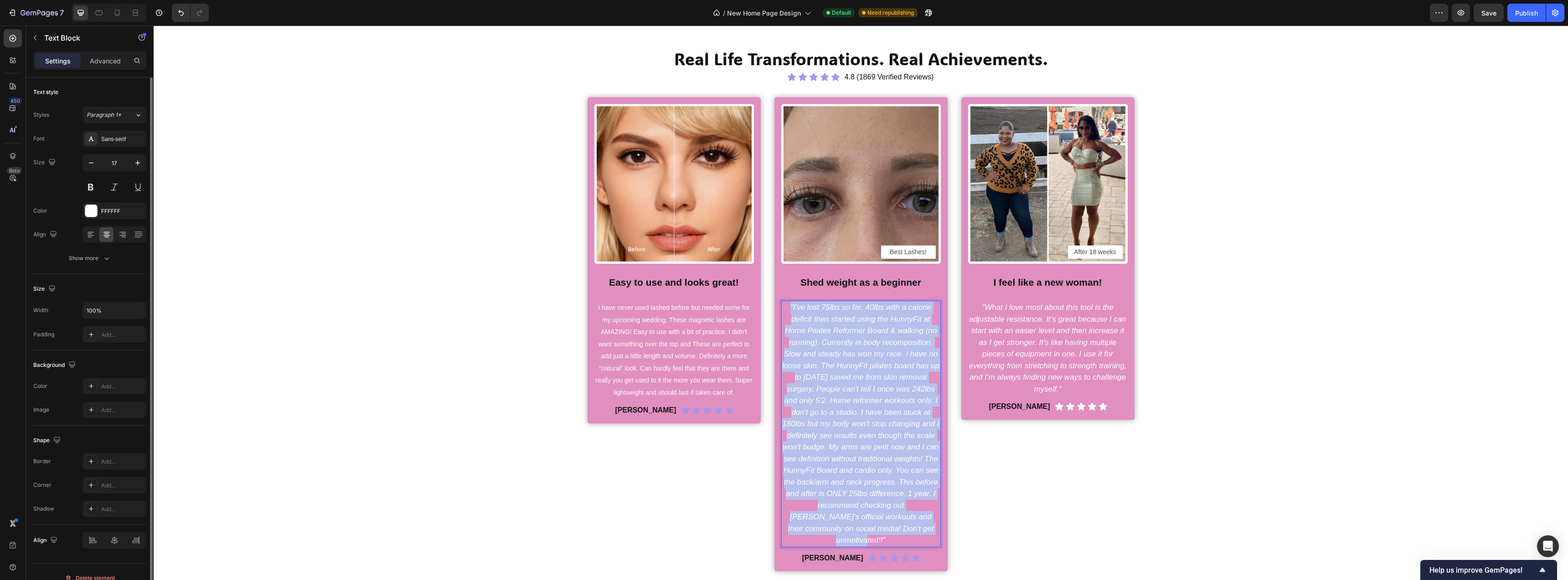
click at [828, 344] on icon ""I've lost 75lbs so far. 40lbs with a calorie deficit then started using the Hu…" at bounding box center [861, 424] width 157 height 242
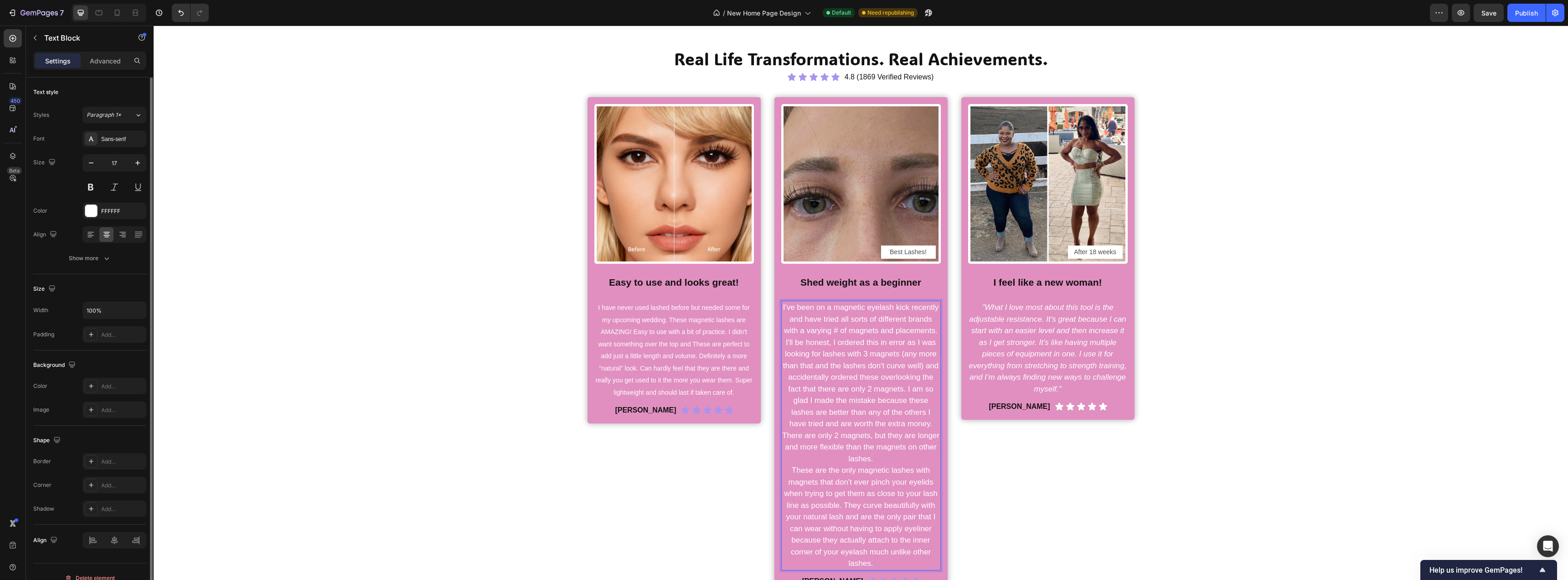
click at [867, 353] on p "I've been on a magnetic eyelash kick recently and have tried all sorts of diffe…" at bounding box center [861, 383] width 158 height 163
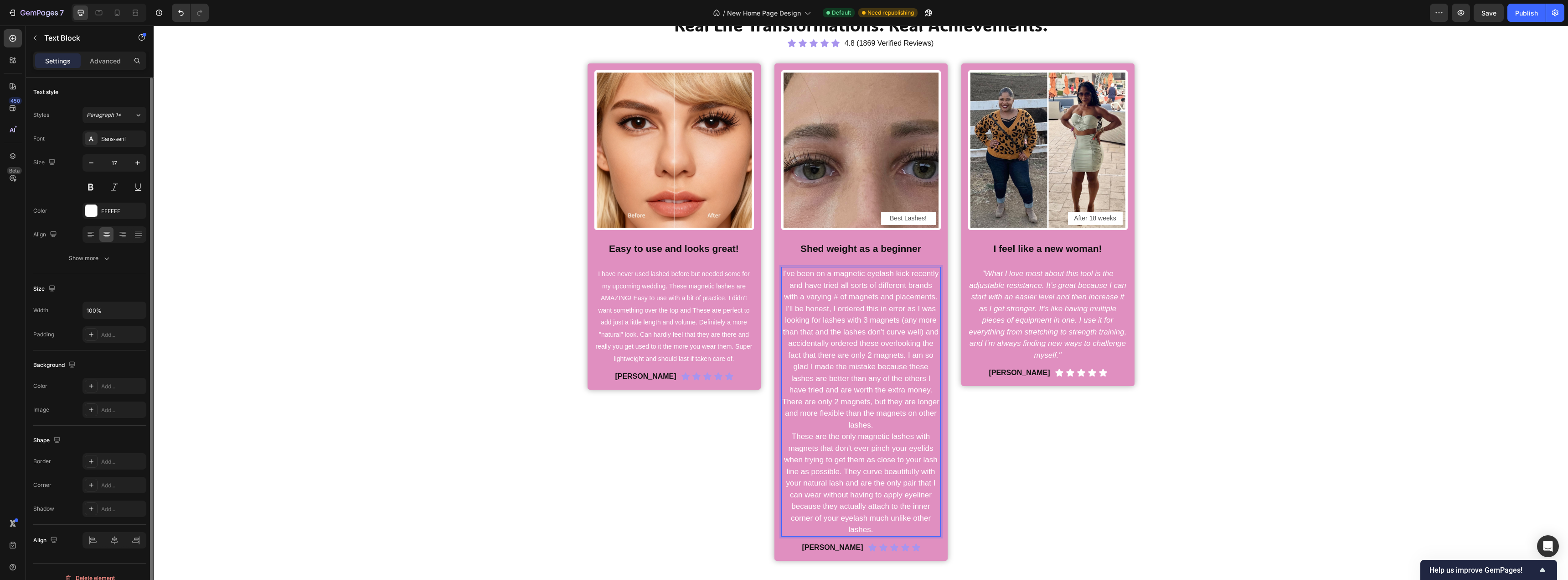
scroll to position [456, 0]
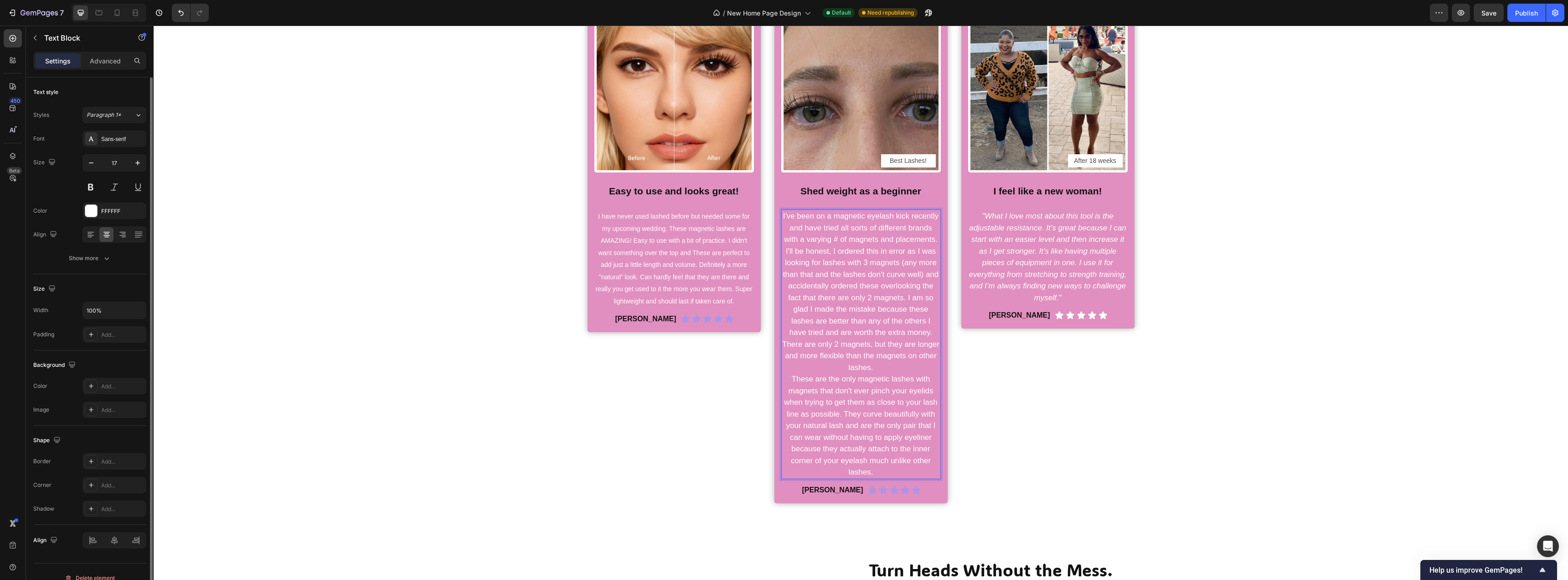
click at [833, 245] on p "I've been on a magnetic eyelash kick recently and have tried all sorts of diffe…" at bounding box center [861, 292] width 158 height 163
click at [833, 239] on p "I've been on a magnetic eyelash kick recently and have tried all sorts of diffe…" at bounding box center [861, 292] width 158 height 163
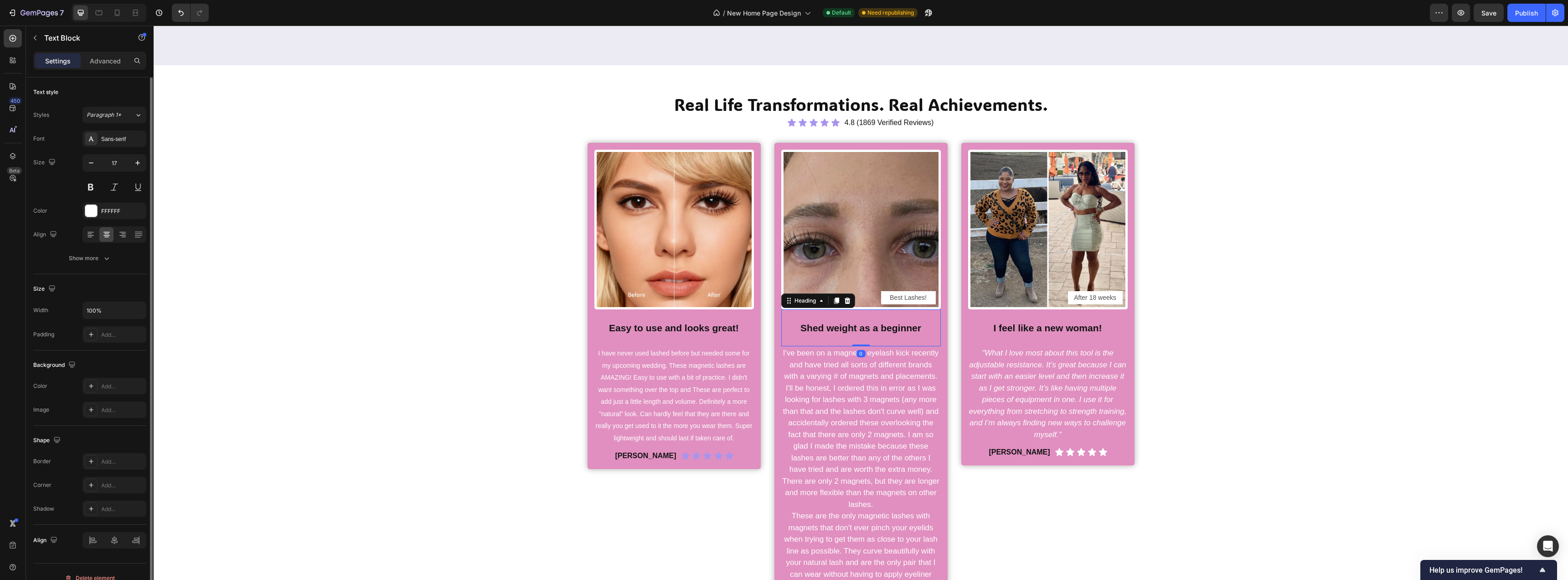
click at [847, 327] on h2 "Shed weight as a beginner" at bounding box center [860, 327] width 159 height 14
click at [847, 327] on p "Shed weight as a beginner" at bounding box center [861, 327] width 158 height 12
click at [873, 340] on p "I've tried a lot of these, this one WORKS!" at bounding box center [861, 334] width 158 height 25
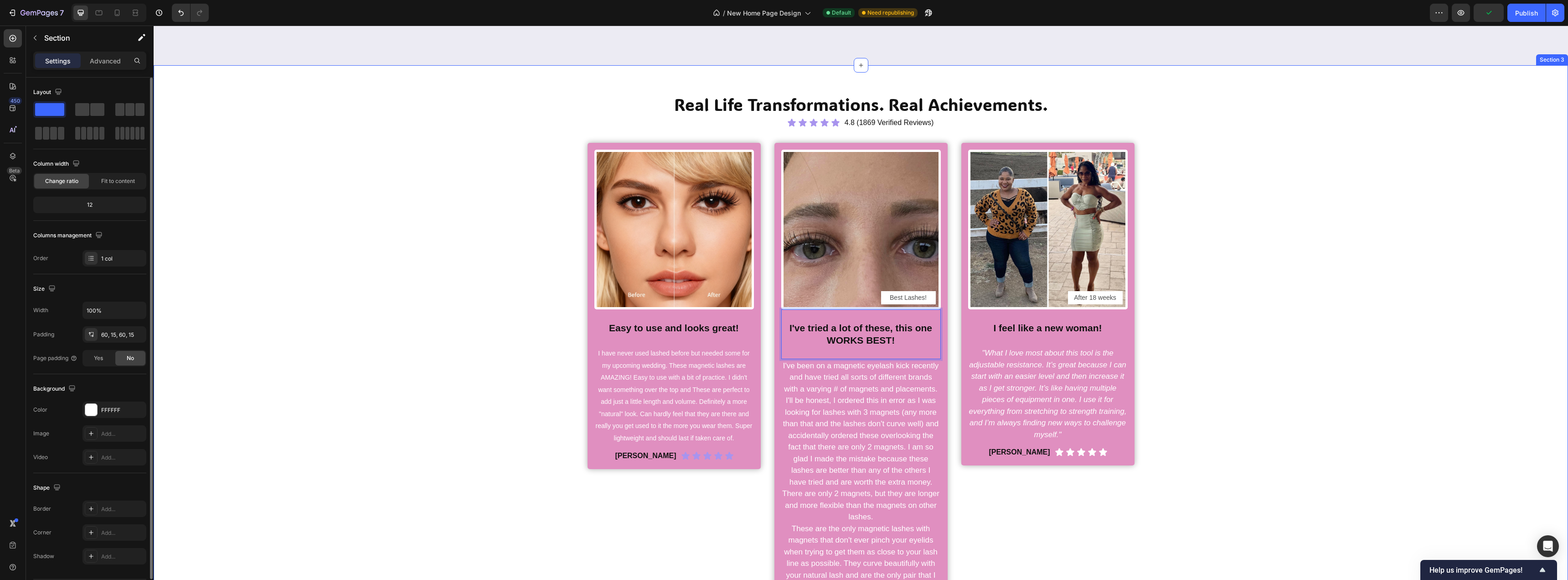
click at [513, 293] on div "Real Life Transformations. Real Achievements. Heading Icon Icon Icon Icon Icon …" at bounding box center [861, 372] width 1401 height 560
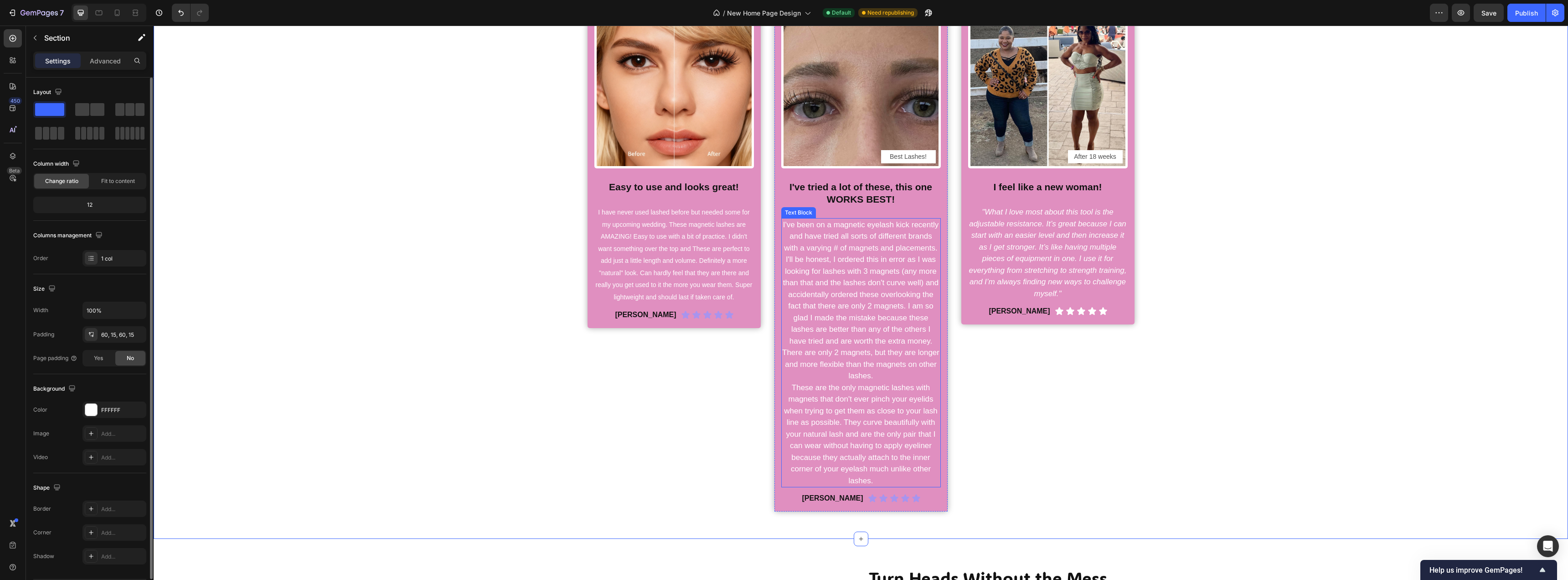
scroll to position [410, 0]
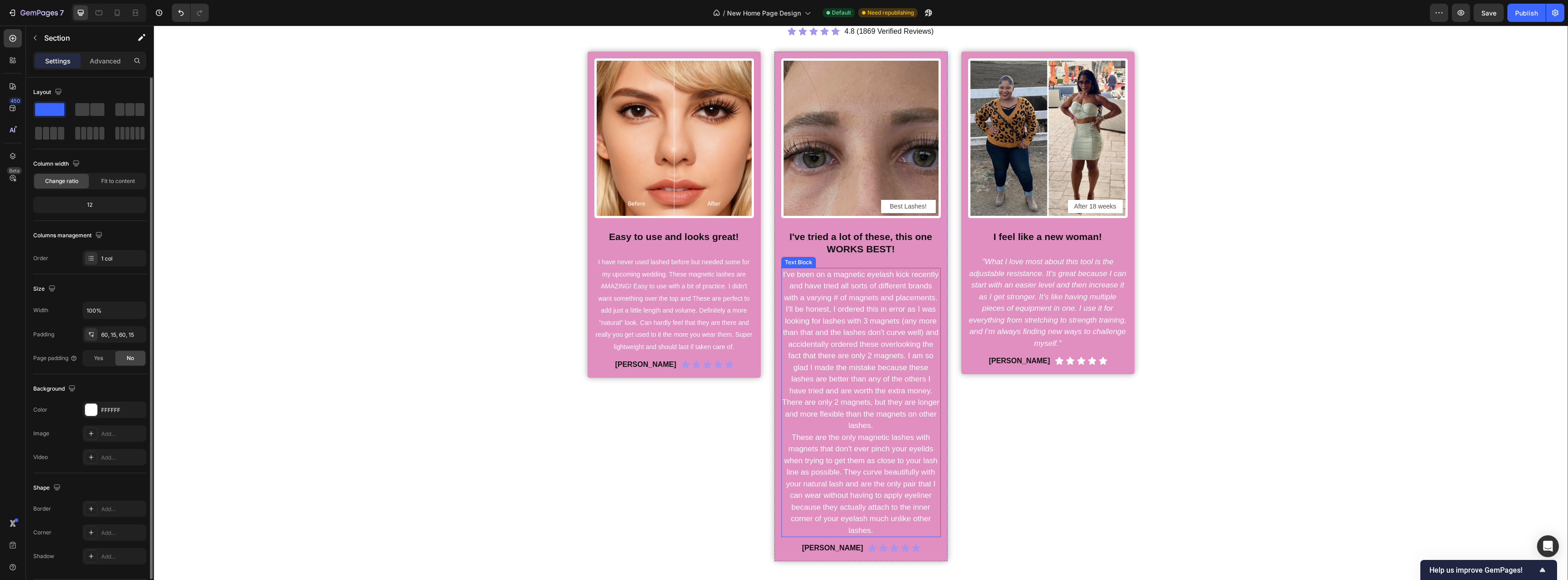
click at [885, 338] on p "I've been on a magnetic eyelash kick recently and have tried all sorts of diffe…" at bounding box center [861, 350] width 158 height 163
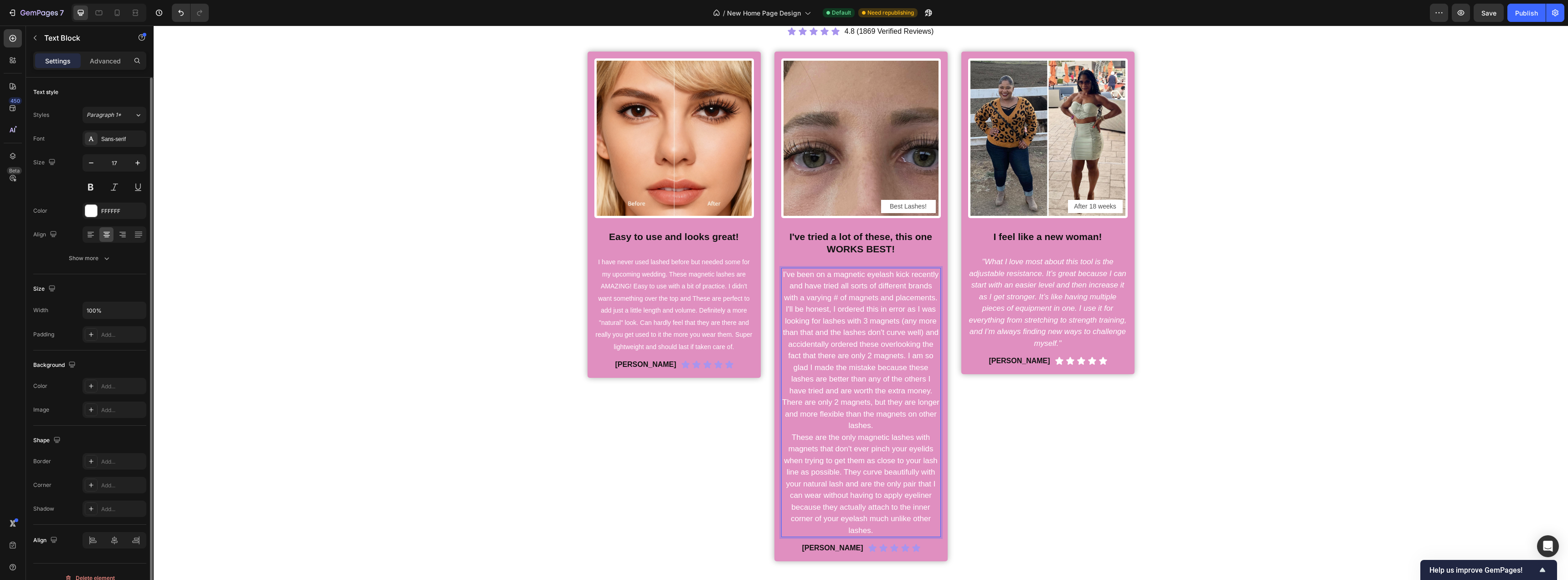
click at [889, 342] on p "I've been on a magnetic eyelash kick recently and have tried all sorts of diffe…" at bounding box center [861, 350] width 158 height 163
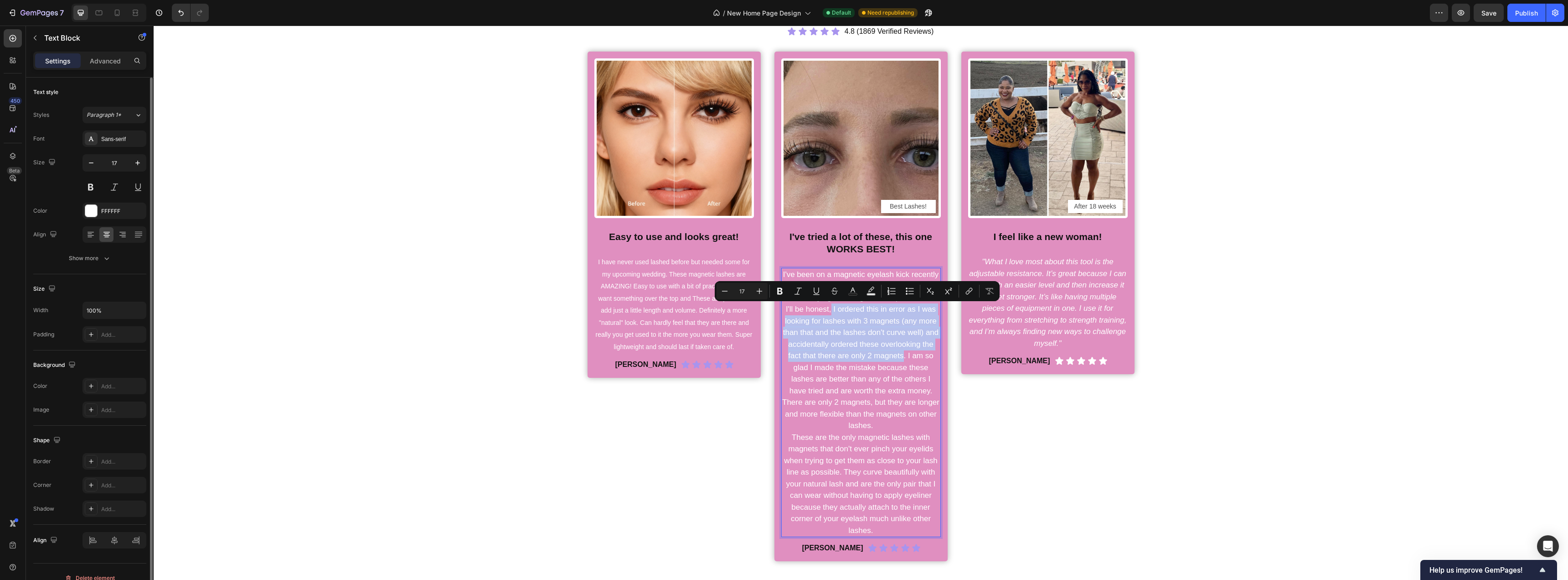
drag, startPoint x: 828, startPoint y: 307, endPoint x: 900, endPoint y: 356, distance: 87.1
click at [900, 356] on p "I've been on a magnetic eyelash kick recently and have tried all sorts of diffe…" at bounding box center [861, 350] width 158 height 163
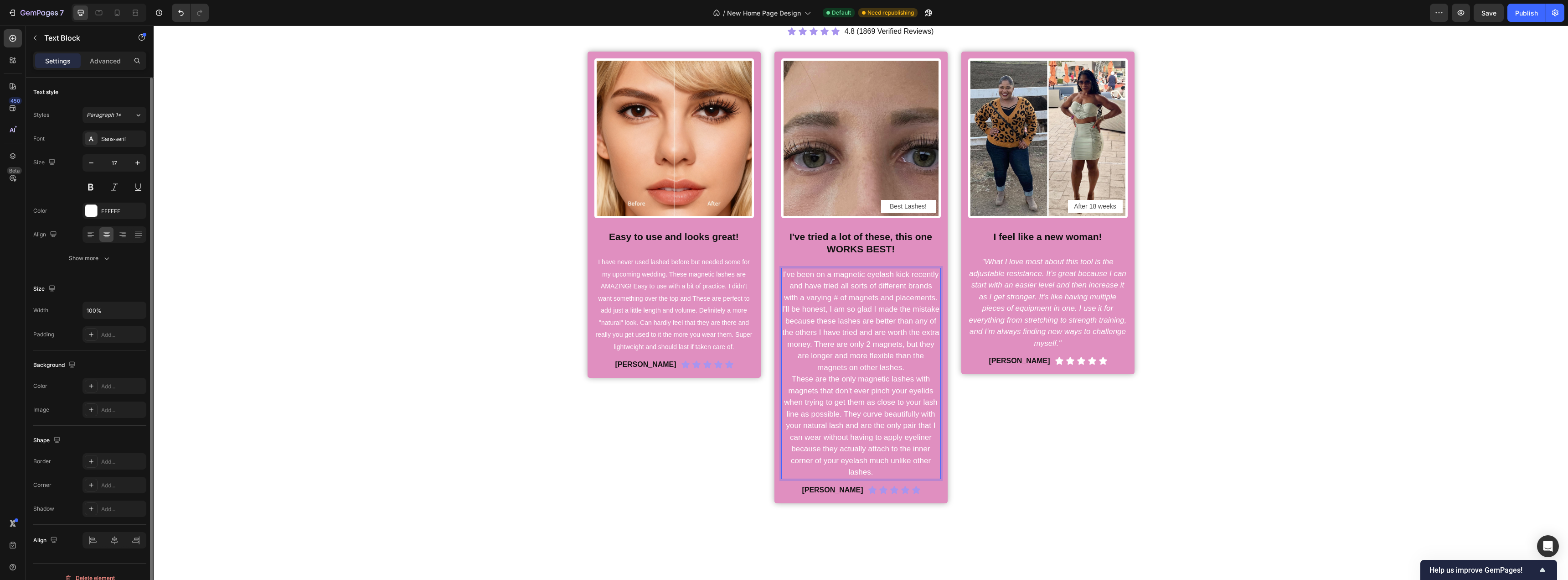
click at [871, 373] on p "These are the only magnetic lashes with magnets that don't ever pinch your eyel…" at bounding box center [861, 426] width 158 height 105
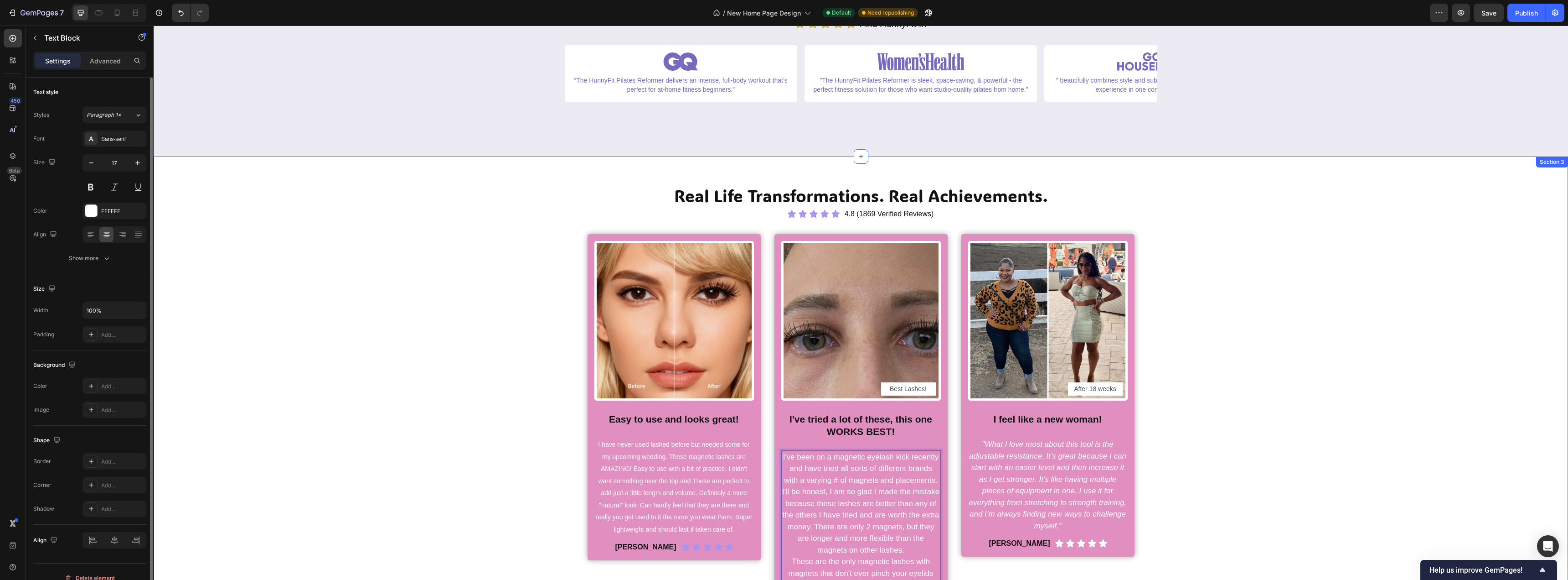
scroll to position [0, 0]
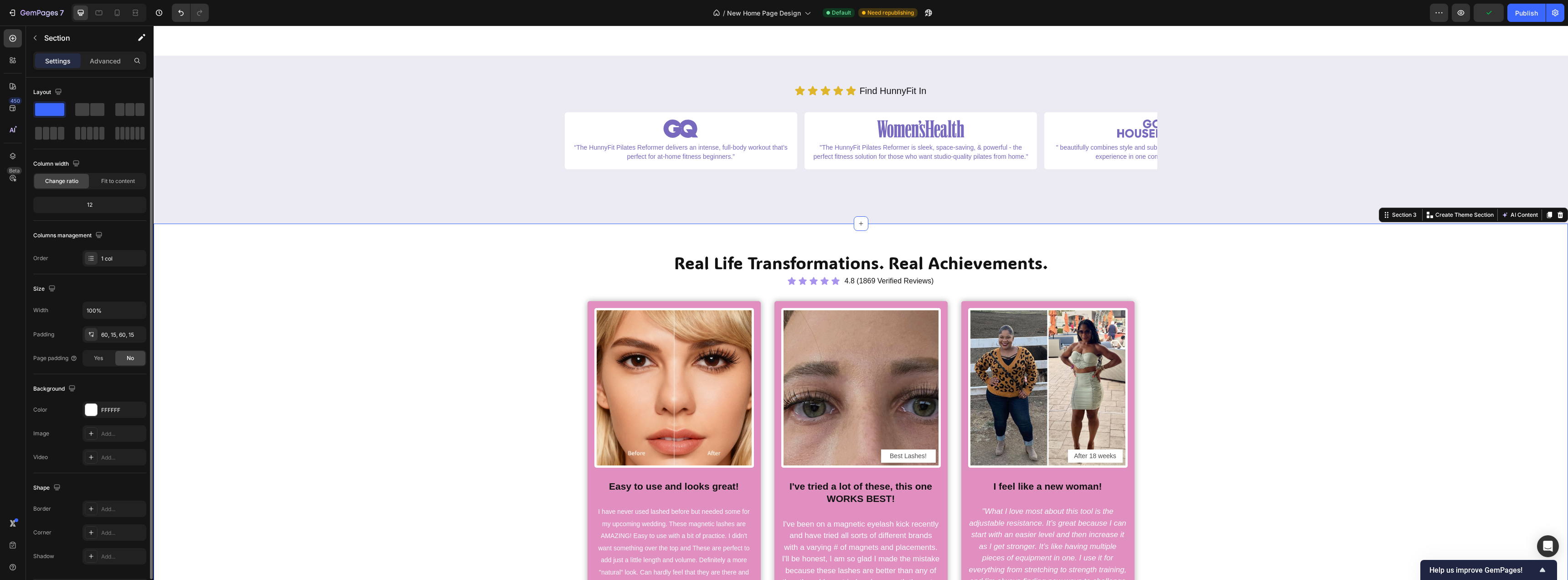
scroll to position [228, 0]
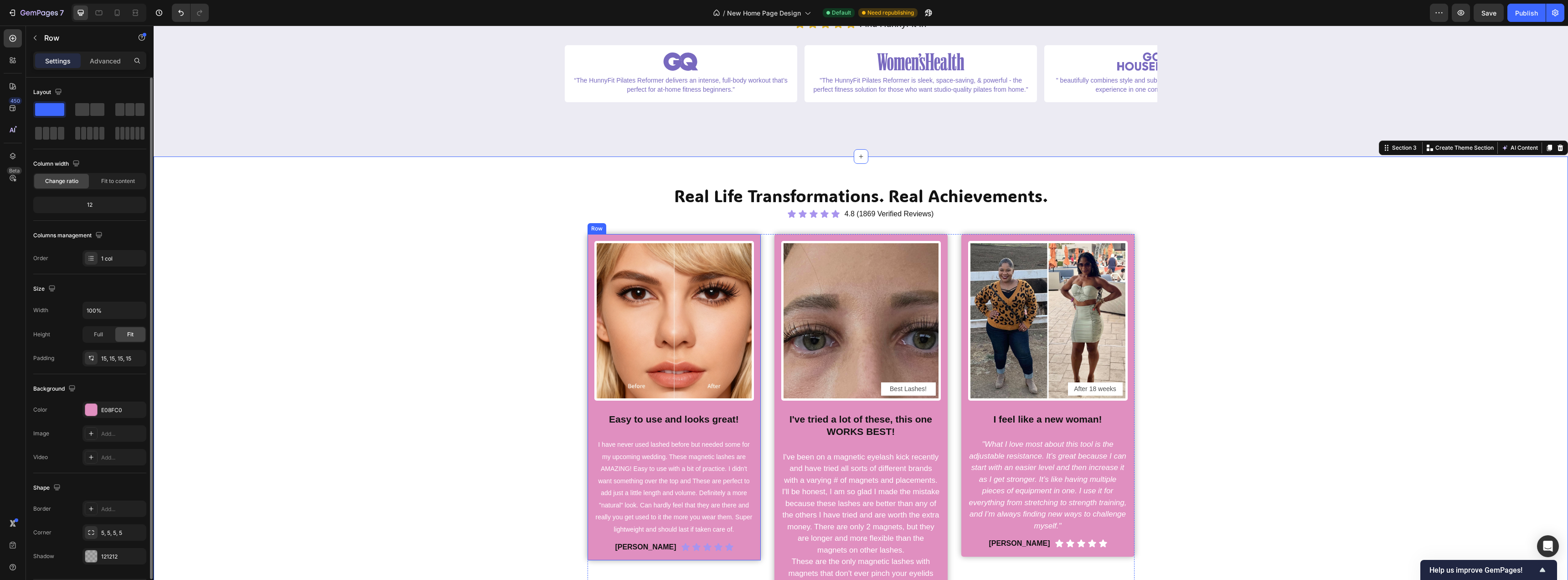
click at [754, 240] on div "Image Row Easy to use and looks great! Heading I have never used lashed before …" at bounding box center [674, 397] width 173 height 326
click at [87, 408] on div at bounding box center [91, 410] width 12 height 12
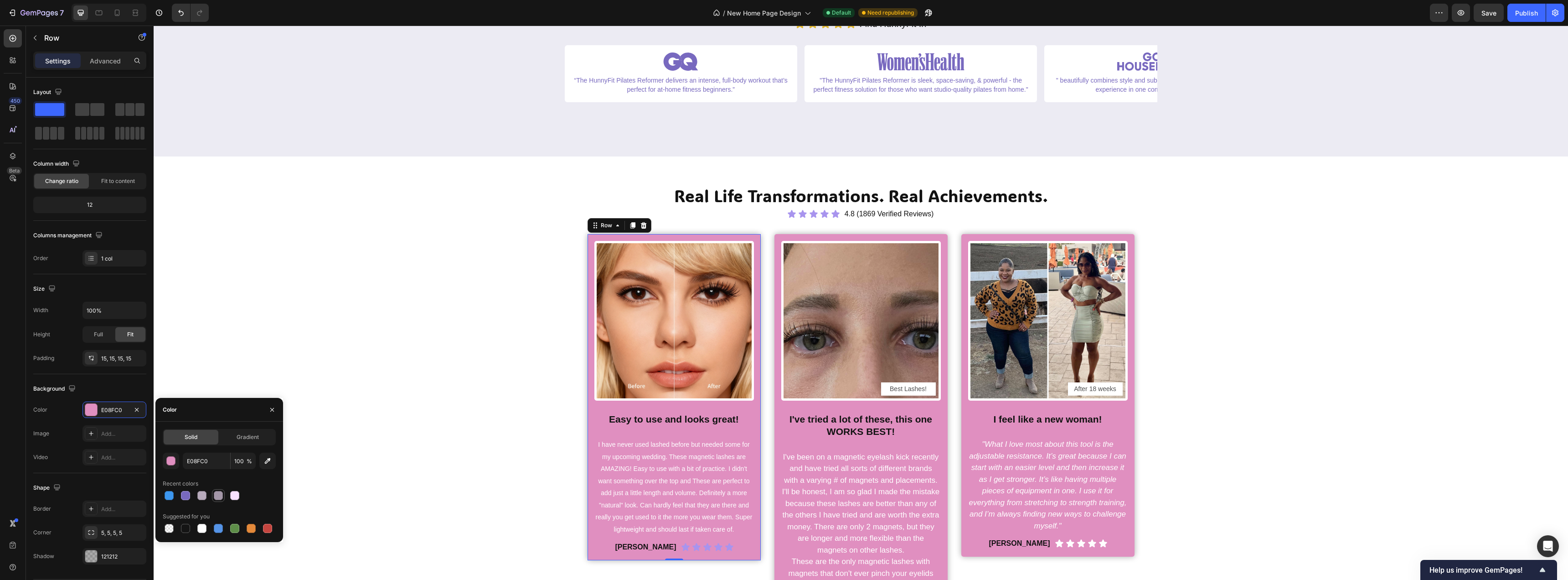
click at [217, 498] on div at bounding box center [218, 496] width 9 height 9
type input "A497A8"
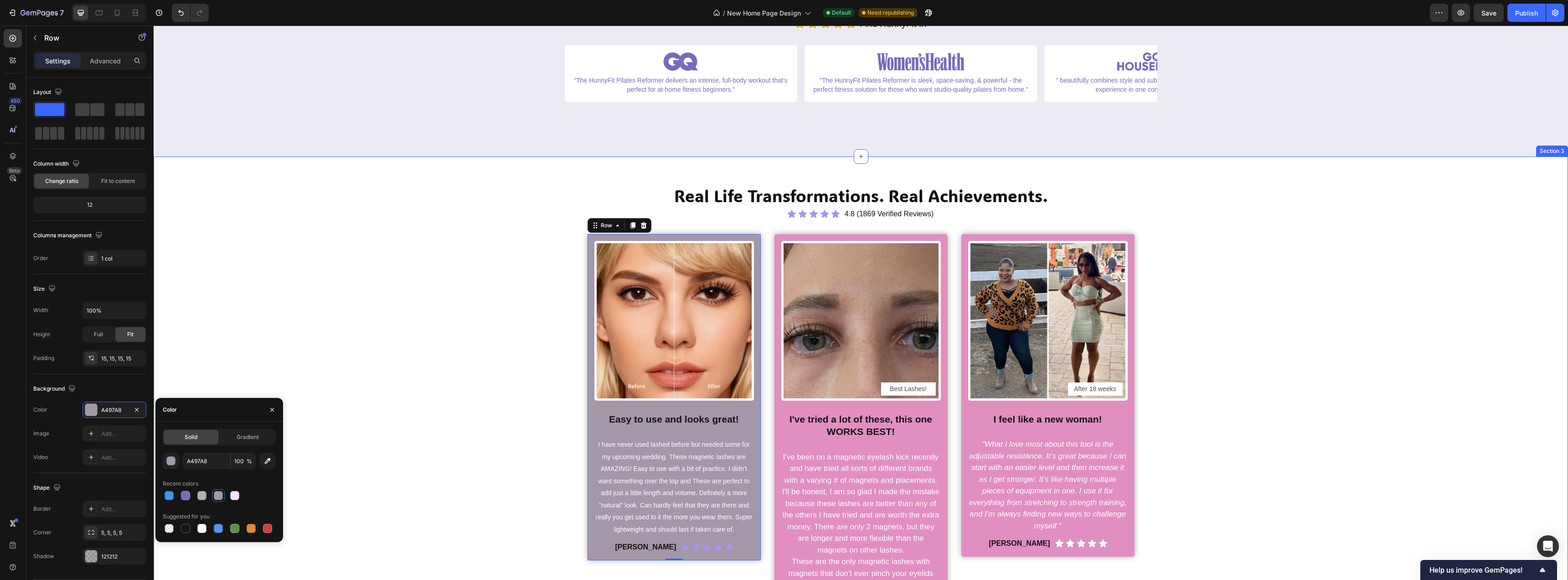
click at [449, 445] on div "Real Life Transformations. Real Achievements. Heading Icon Icon Icon Icon Icon …" at bounding box center [861, 435] width 1401 height 502
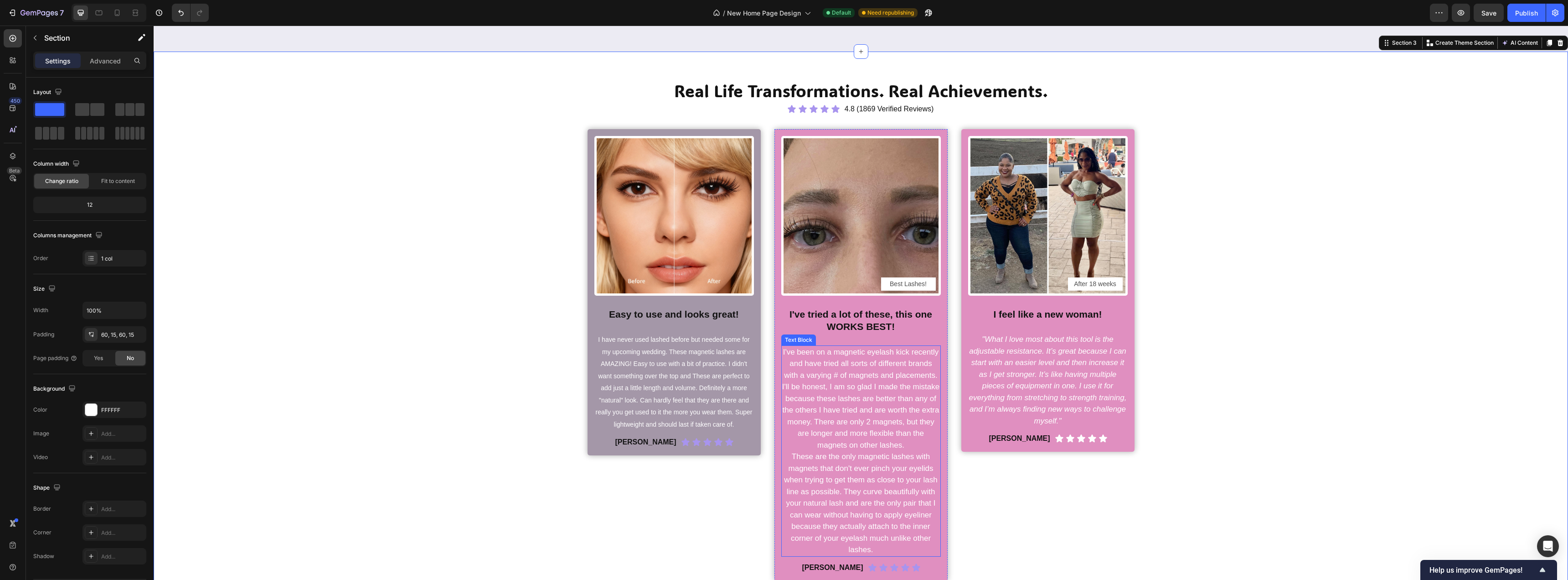
scroll to position [365, 0]
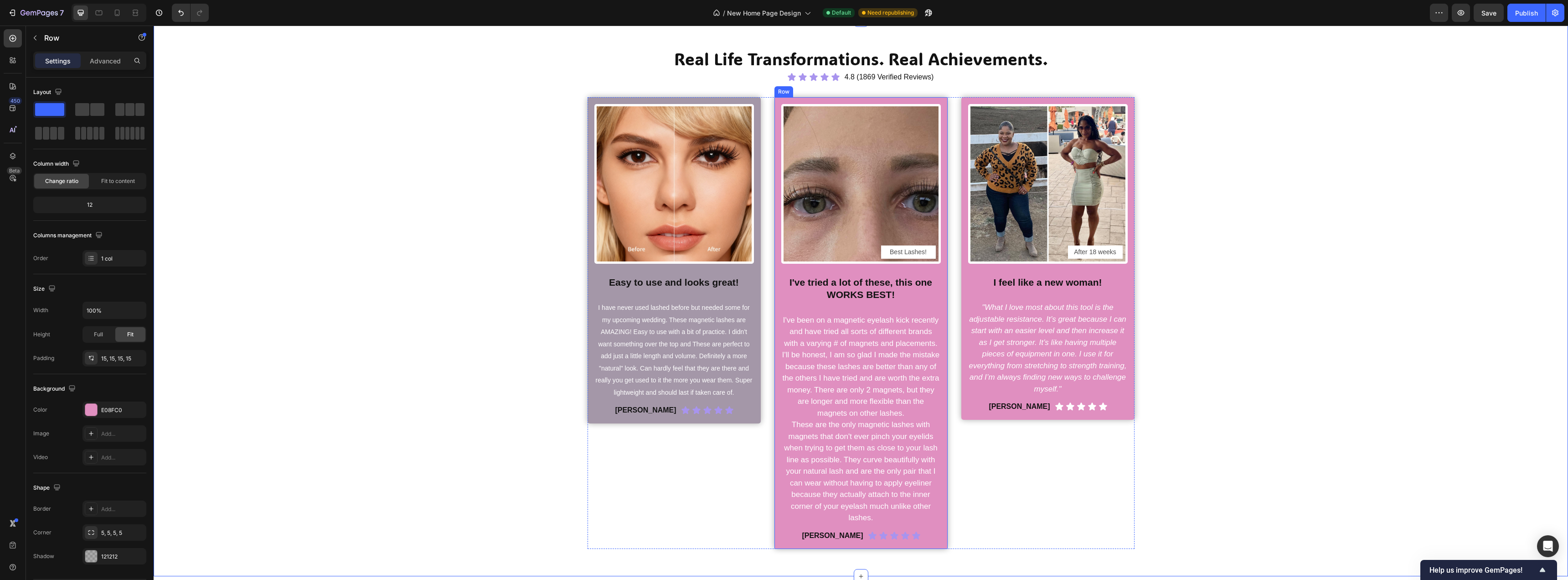
click at [775, 293] on div "Image Best Lashes! Text Block Row I've tried a lot of these, this one WORKS BES…" at bounding box center [861, 323] width 173 height 452
click at [96, 407] on div at bounding box center [91, 410] width 12 height 12
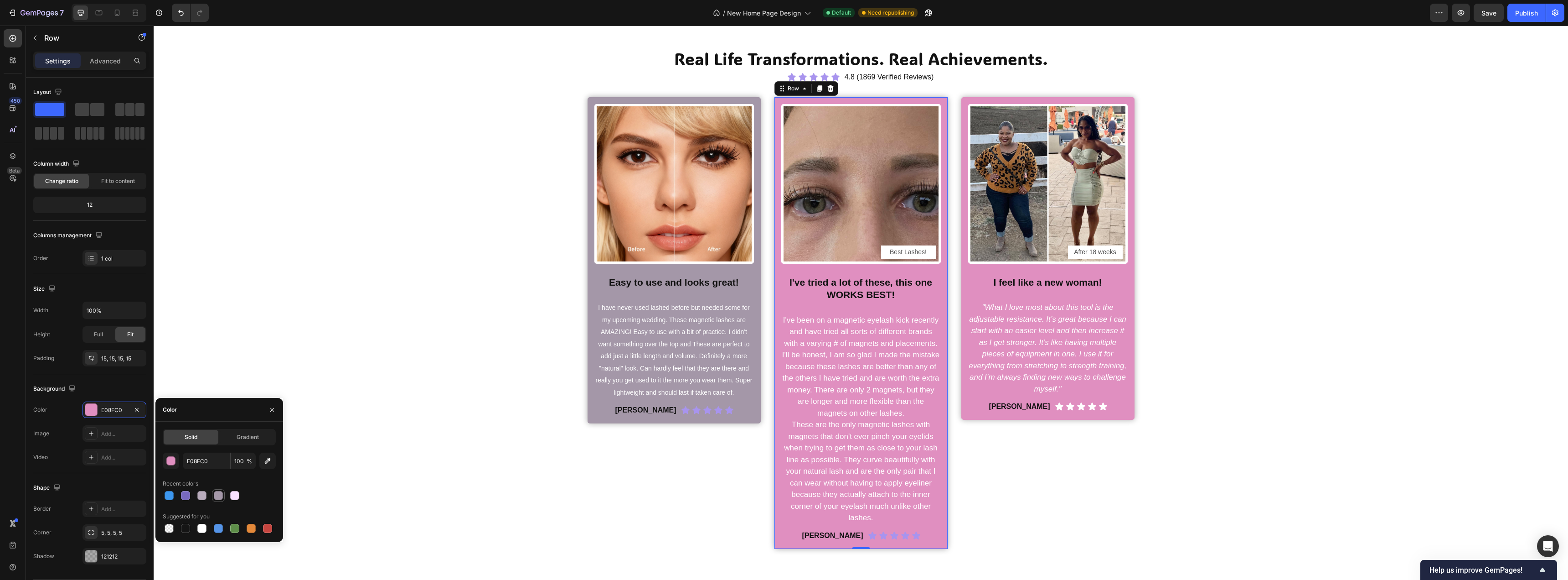
click at [217, 496] on div at bounding box center [218, 496] width 9 height 9
type input "A497A8"
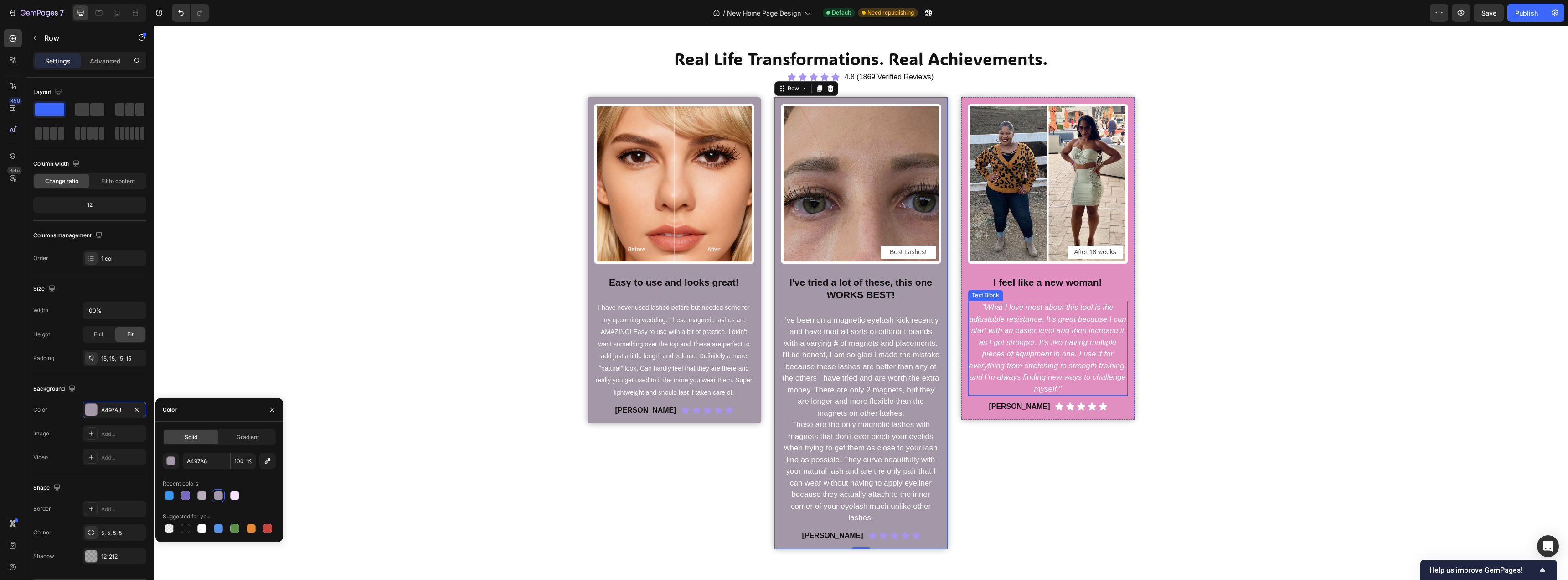
click at [970, 395] on div ""What I love most about this tool is the adjustable resistance. It’s great beca…" at bounding box center [1047, 348] width 159 height 95
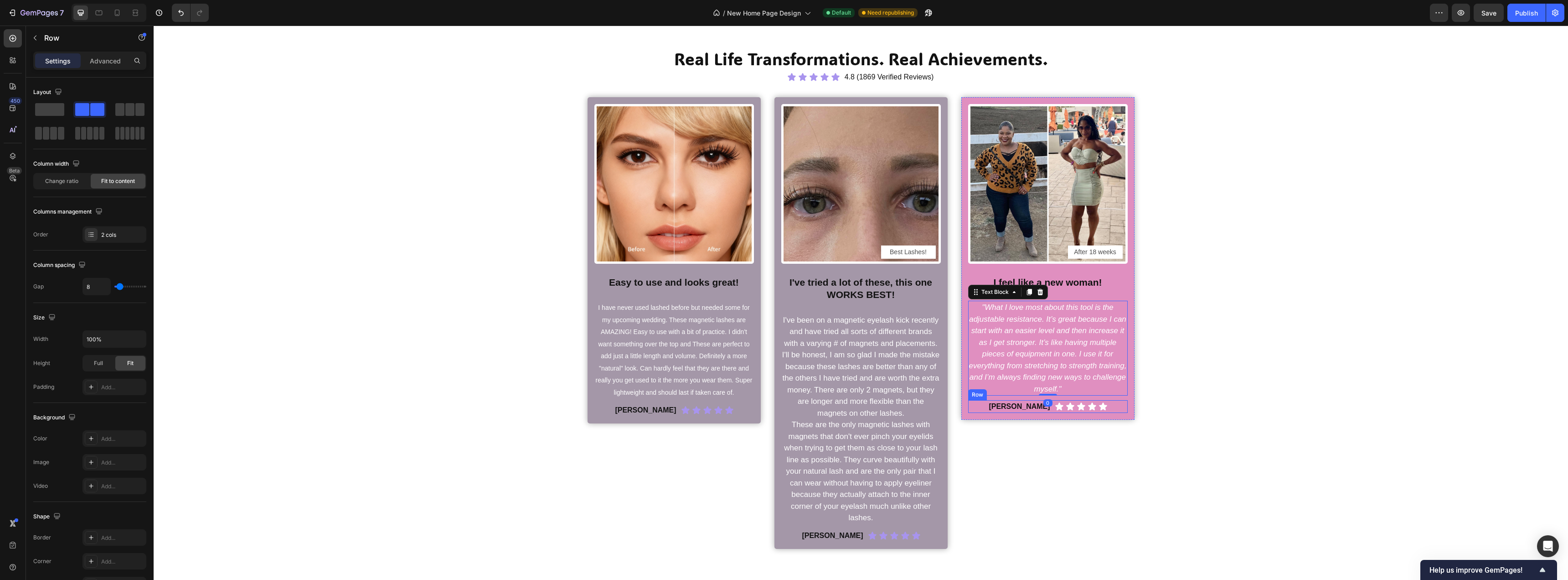
click at [968, 409] on div "Keisha W. Text Block Icon Icon Icon Icon Icon Icon List Row" at bounding box center [1047, 407] width 159 height 13
click at [961, 416] on div "Image After 18 weeks Text Block Row I feel like a new woman! Heading "What I lo…" at bounding box center [1048, 258] width 173 height 322
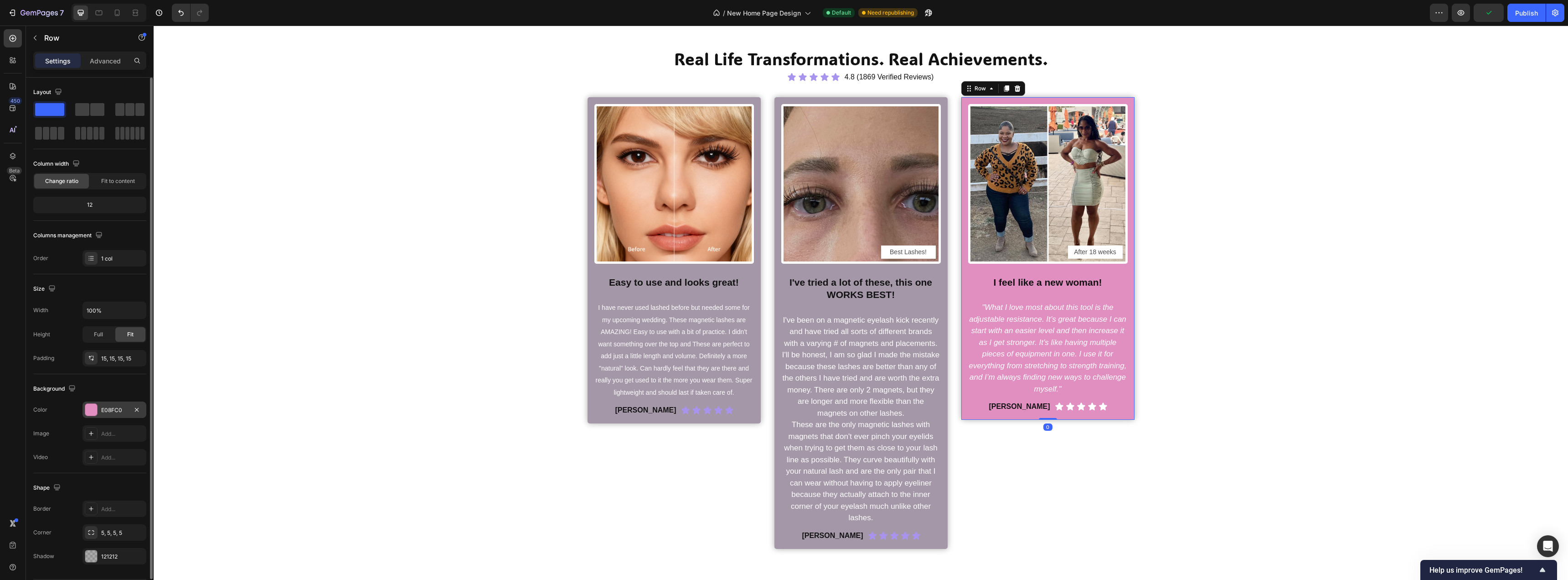
click at [98, 410] on div "E08FC0" at bounding box center [114, 410] width 64 height 17
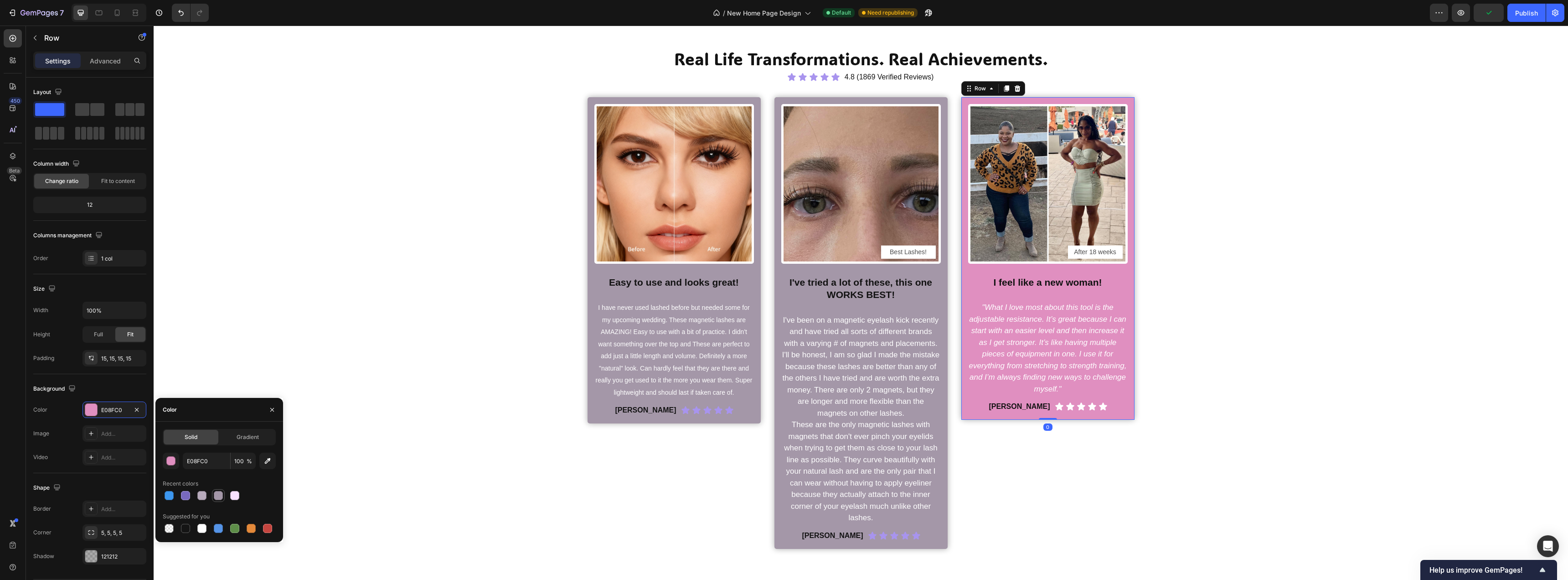
click at [223, 496] on div at bounding box center [218, 496] width 9 height 9
type input "A497A8"
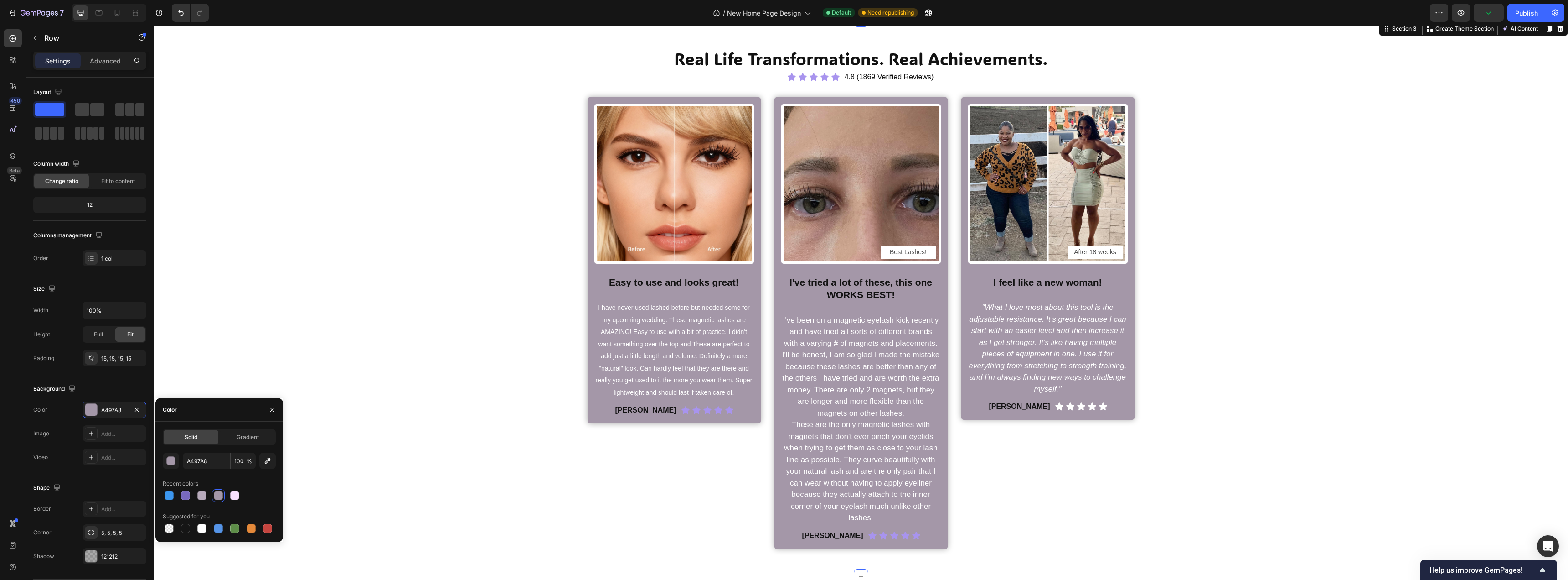
click at [414, 370] on div "Real Life Transformations. Real Achievements. Heading Icon Icon Icon Icon Icon …" at bounding box center [861, 298] width 1401 height 502
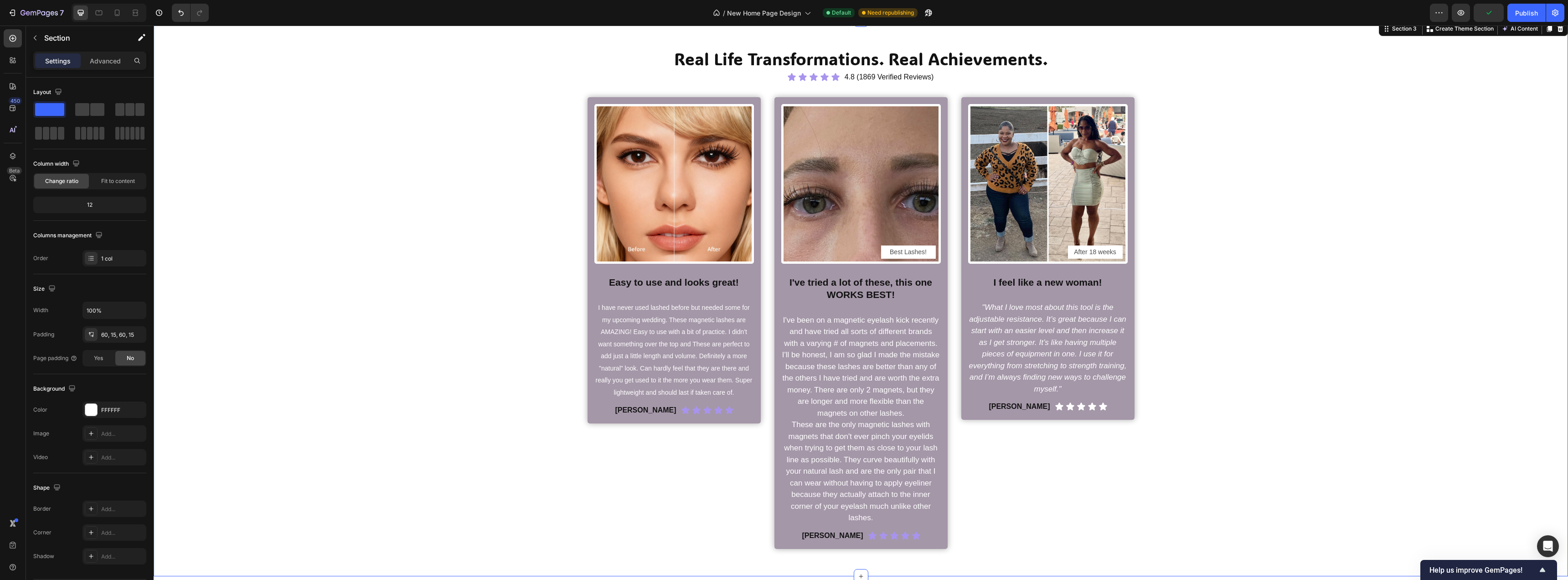
click at [414, 370] on div "Real Life Transformations. Real Achievements. Heading Icon Icon Icon Icon Icon …" at bounding box center [861, 298] width 1401 height 502
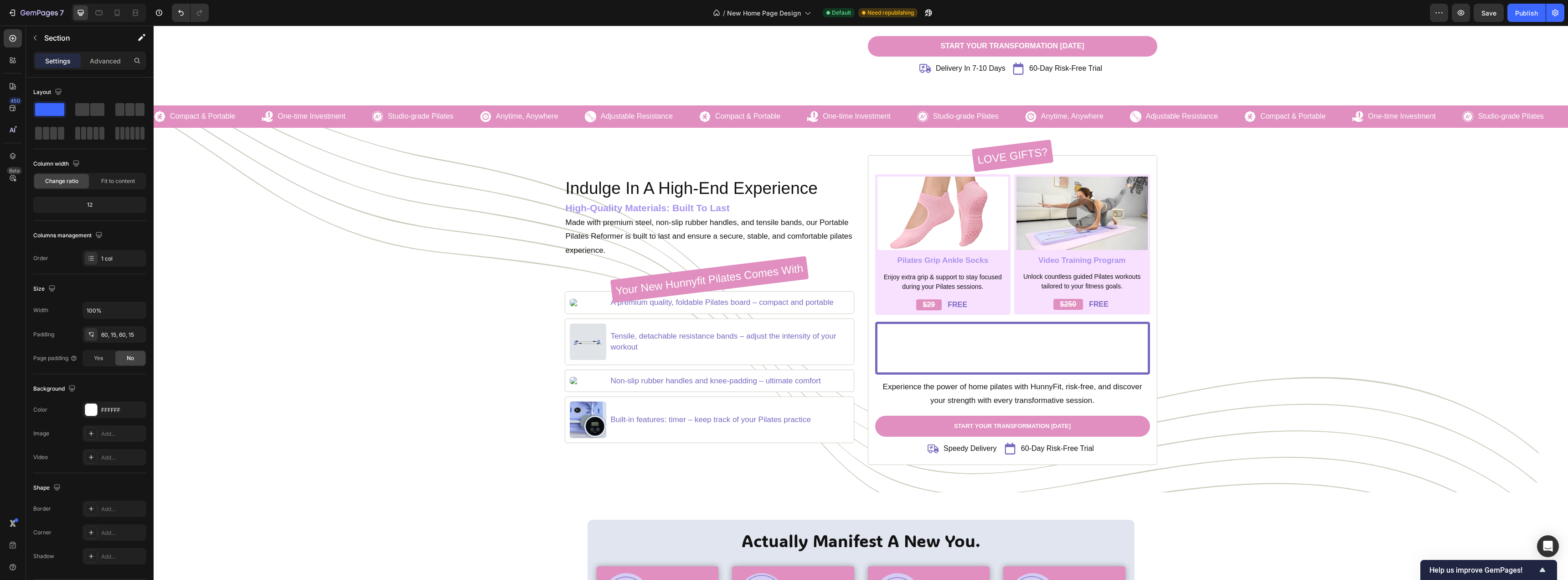
scroll to position [1049, 0]
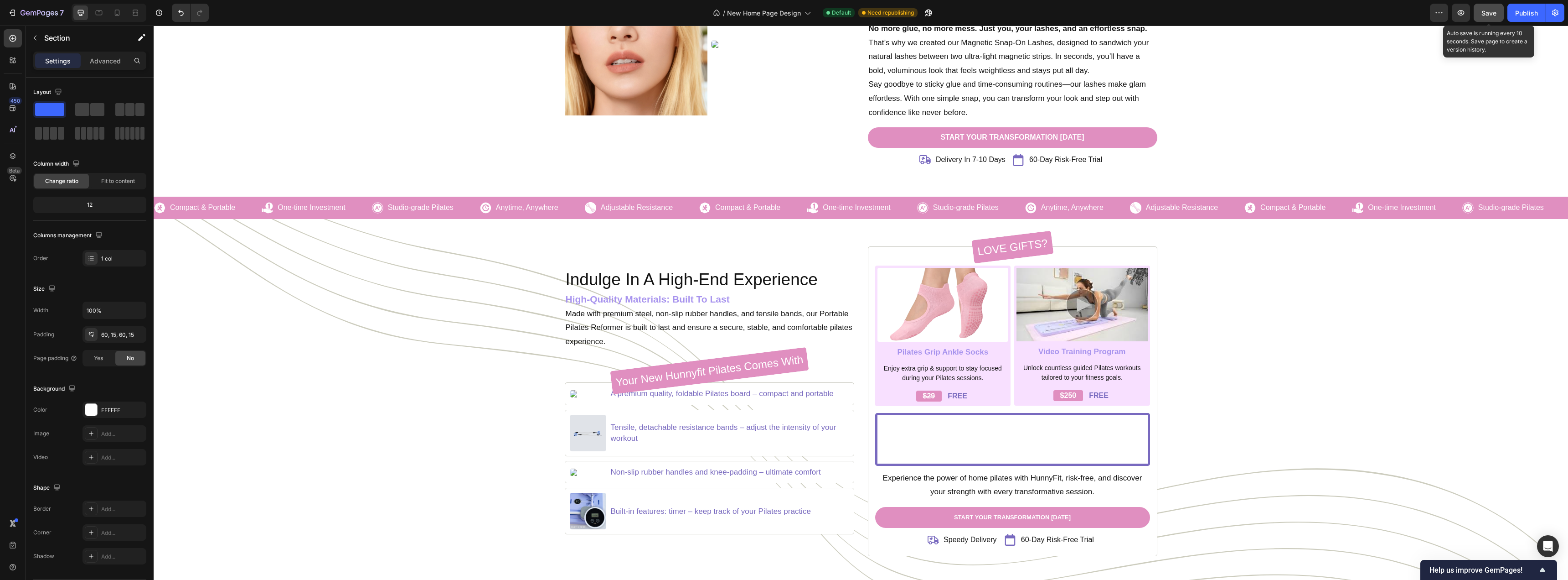
click at [1490, 19] on button "Save" at bounding box center [1489, 12] width 30 height 18
click at [1516, 15] on div "Publish" at bounding box center [1527, 12] width 23 height 9
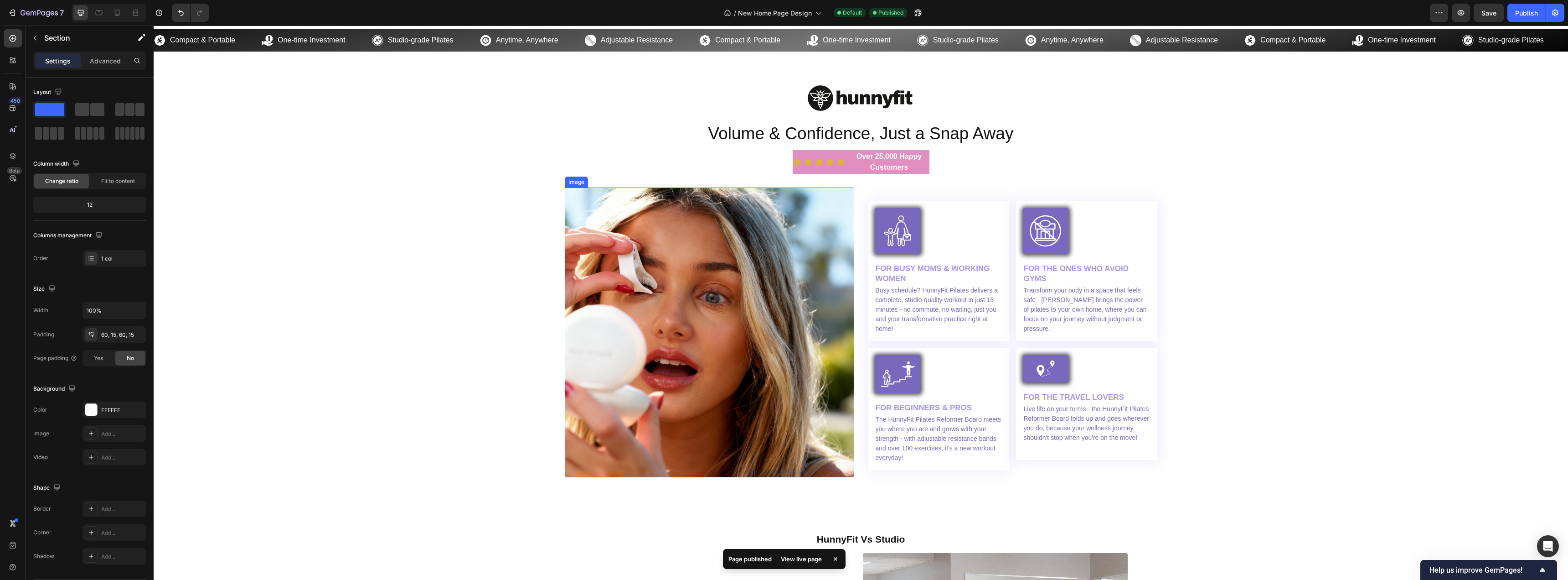
scroll to position [2600, 0]
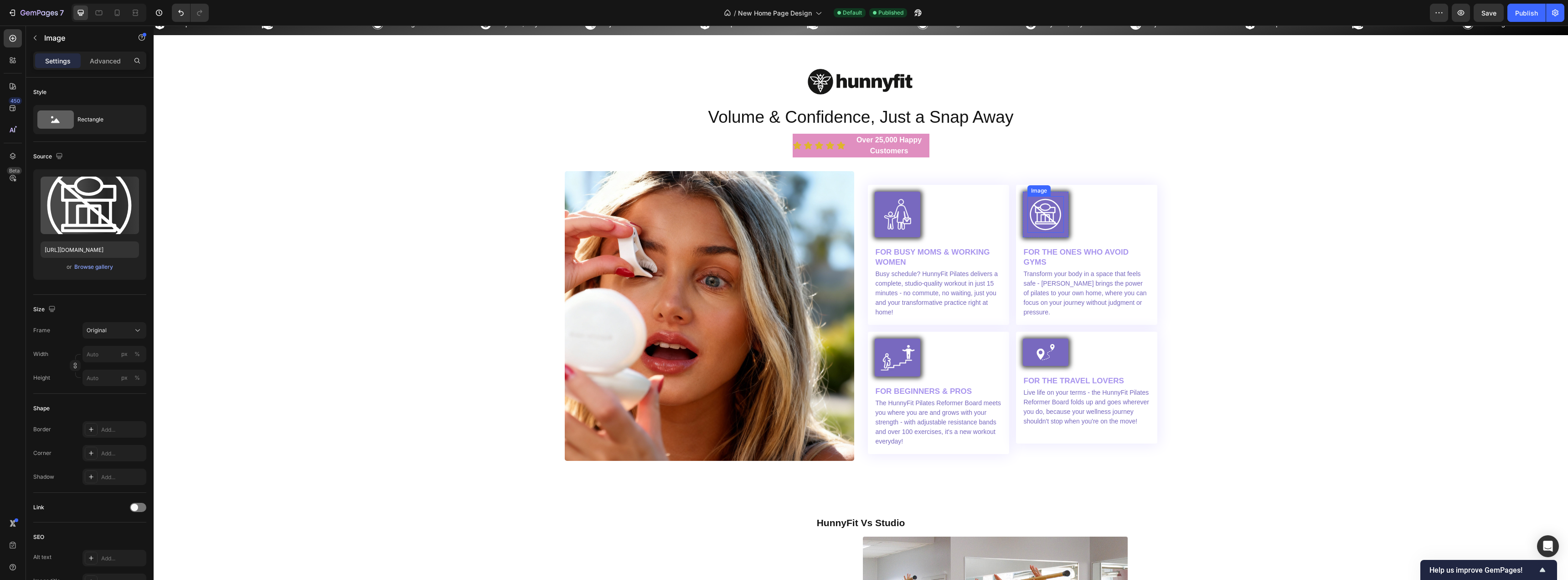
click at [1044, 221] on img at bounding box center [1046, 215] width 36 height 36
click at [1268, 390] on div "Image Volume & Confidence, Just a Snap Away Heading Icon Icon Icon Icon Icon Ic…" at bounding box center [861, 261] width 1401 height 398
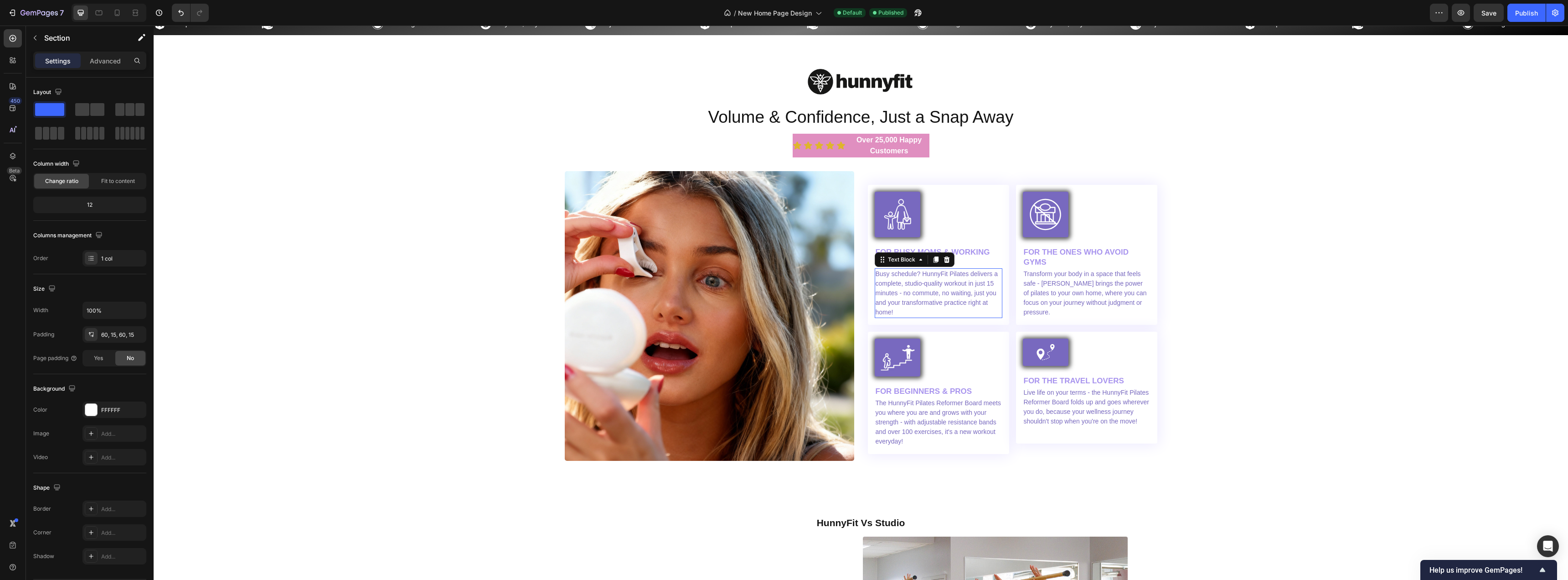
click at [940, 293] on p "Busy schedule? HunnyFit Pilates delivers a complete, studio-quality workout in …" at bounding box center [938, 293] width 126 height 48
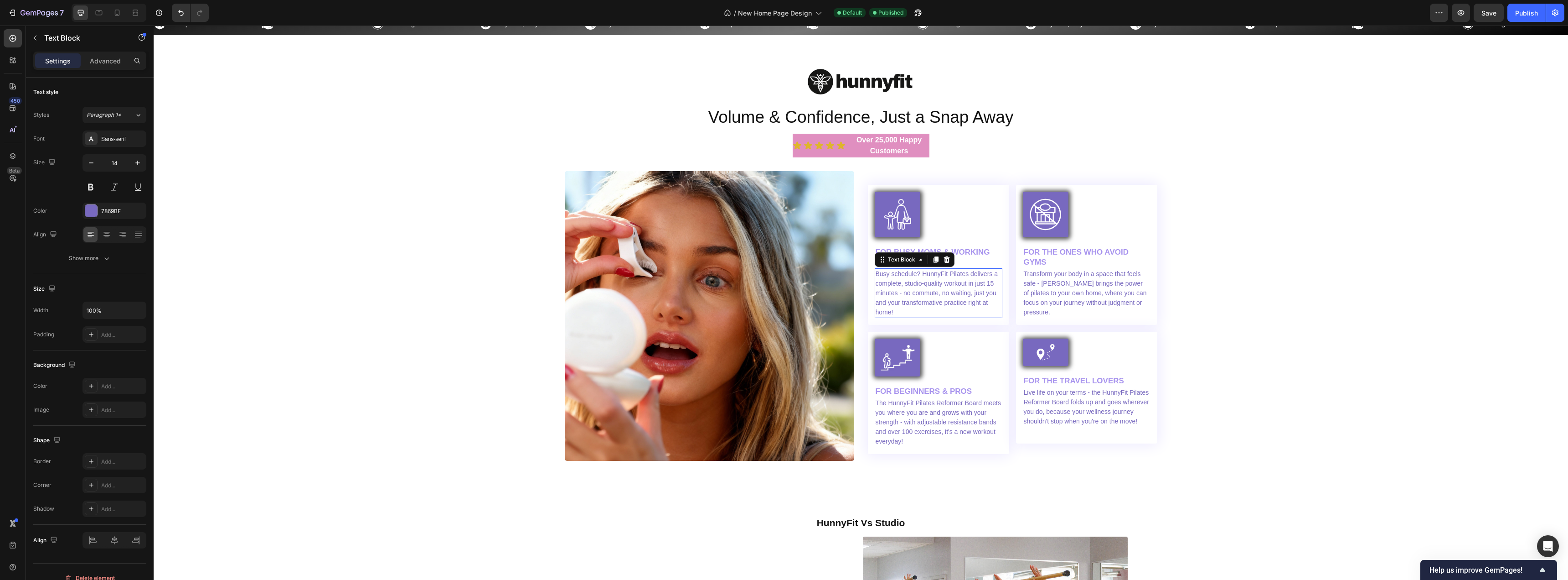
click at [940, 293] on p "Busy schedule? HunnyFit Pilates delivers a complete, studio-quality workout in …" at bounding box center [938, 293] width 126 height 48
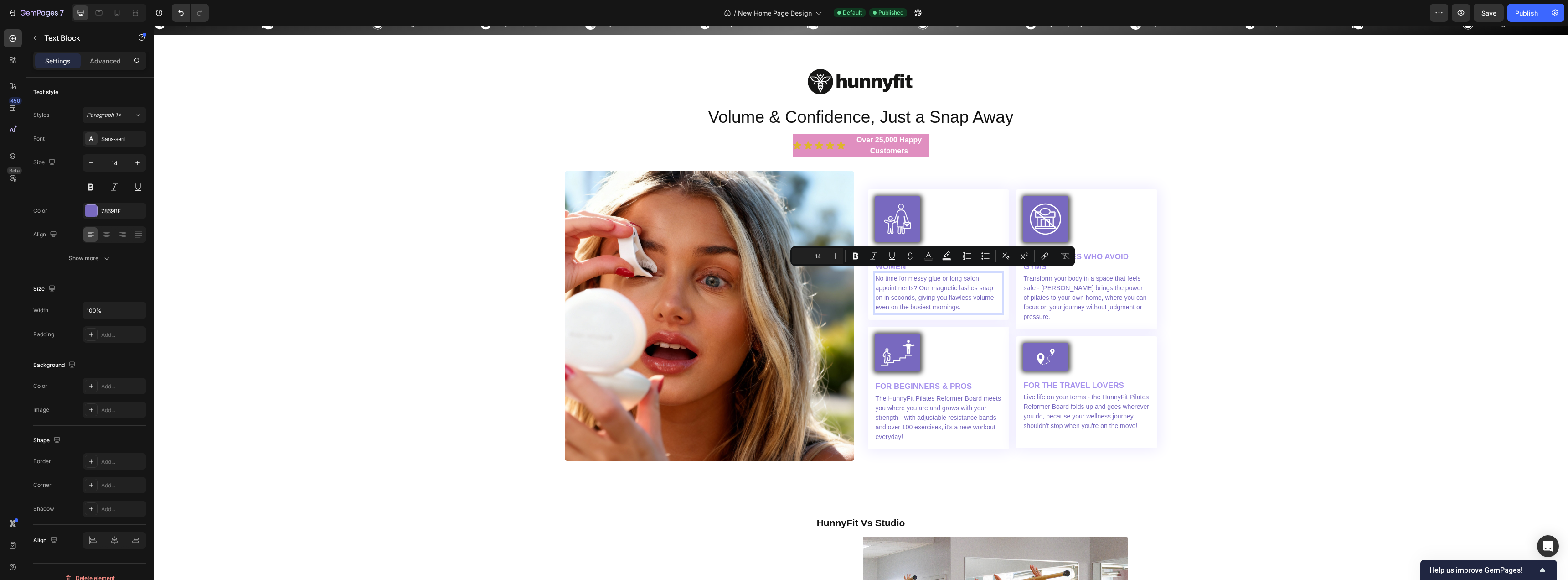
scroll to position [2605, 0]
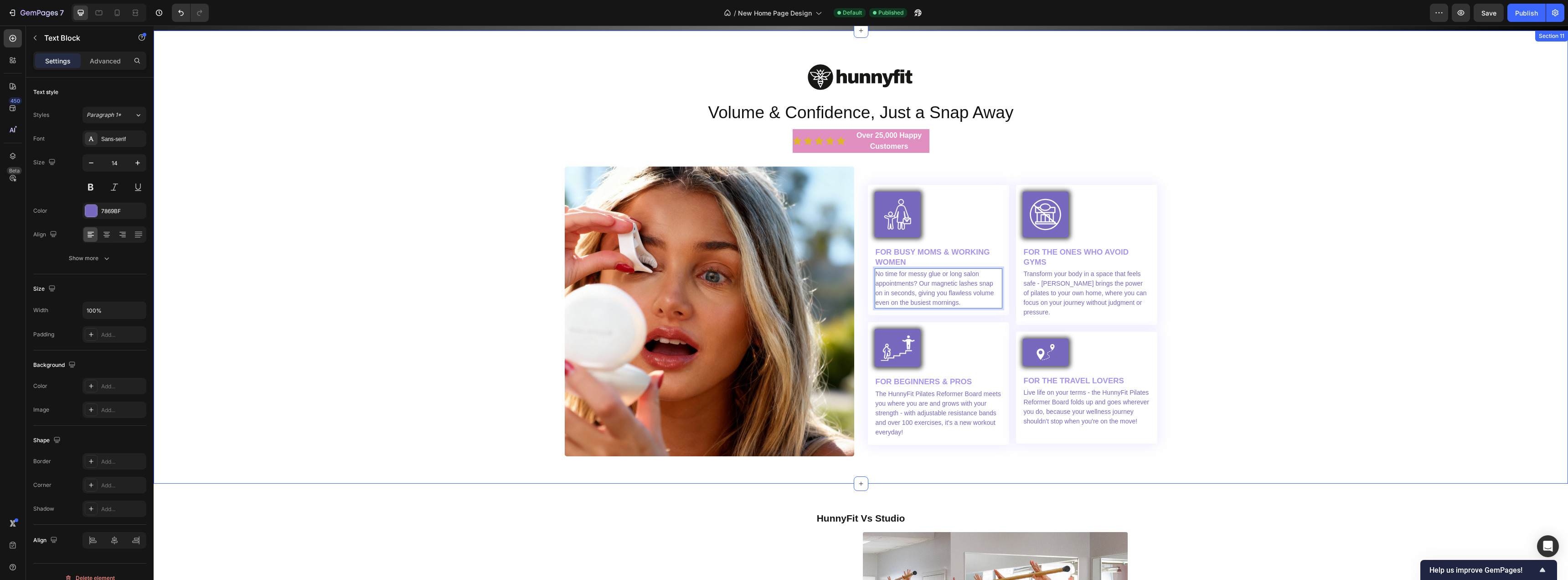
click at [1256, 311] on div "Image Volume & Confidence, Just a Snap Away Heading Icon Icon Icon Icon Icon Ic…" at bounding box center [861, 257] width 1401 height 398
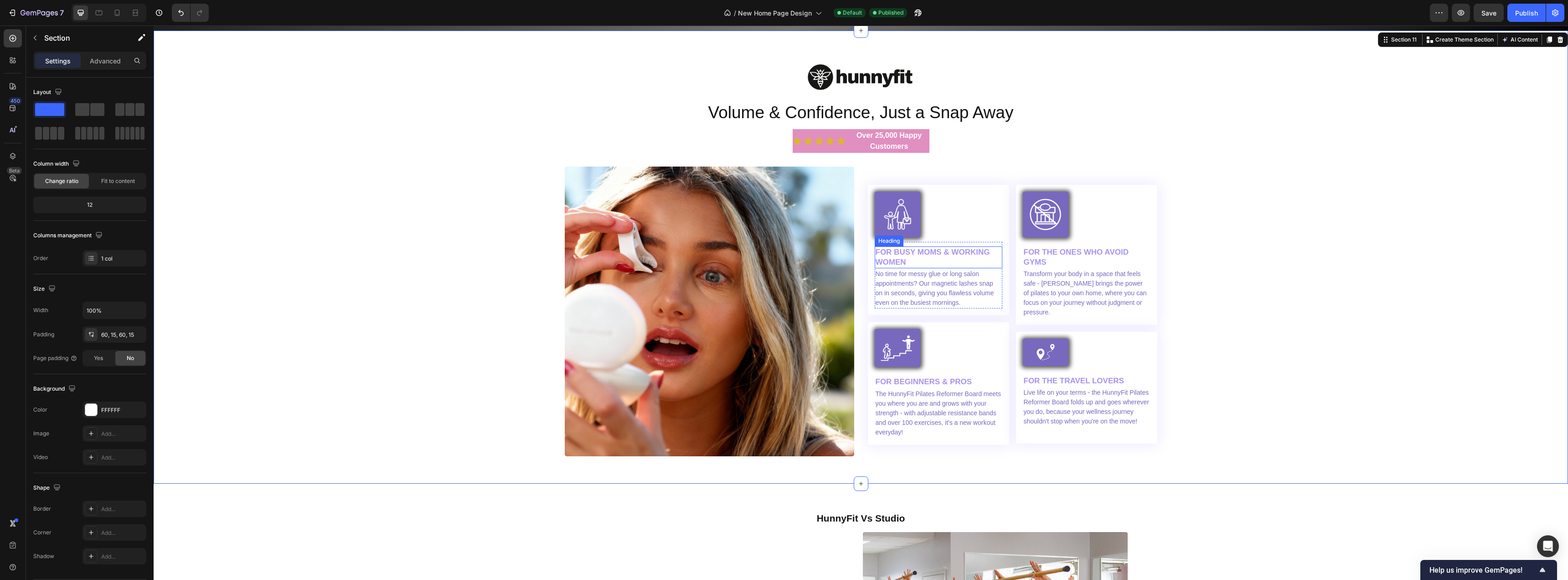
click at [935, 253] on h2 "FOR BUSY MOMS & WORKING WOMEN" at bounding box center [939, 258] width 128 height 22
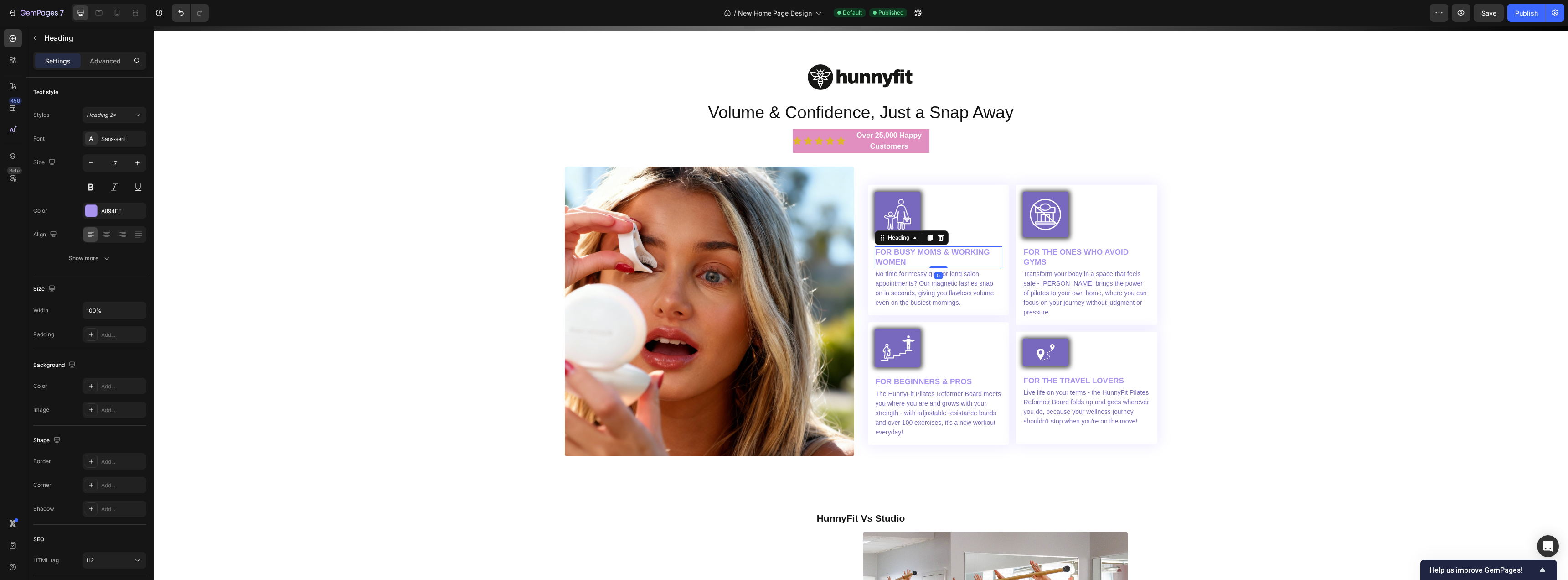
click at [935, 253] on h2 "FOR BUSY MOMS & WORKING WOMEN" at bounding box center [939, 258] width 128 height 22
click at [935, 253] on p "FOR BUSY MOMS & WORKING WOMEN" at bounding box center [938, 258] width 126 height 20
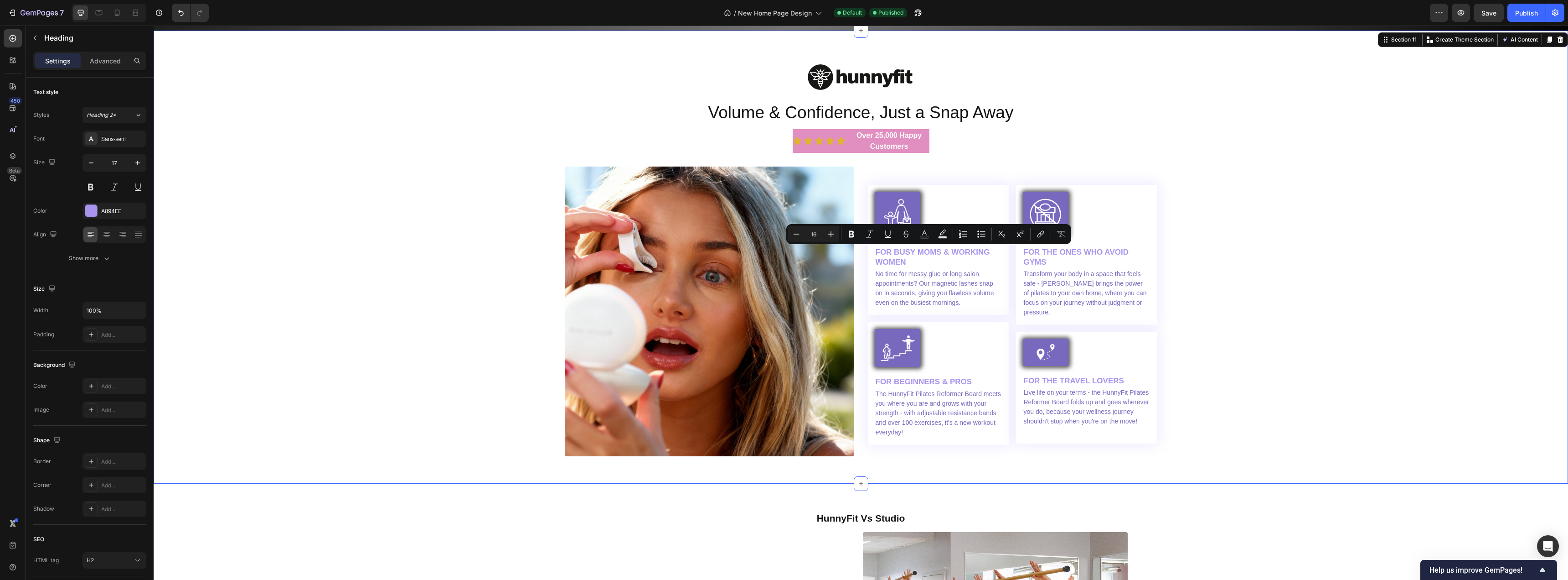
click at [1251, 321] on div "Image Volume & Confidence, Just a Snap Away Heading Icon Icon Icon Icon Icon Ic…" at bounding box center [861, 257] width 1401 height 398
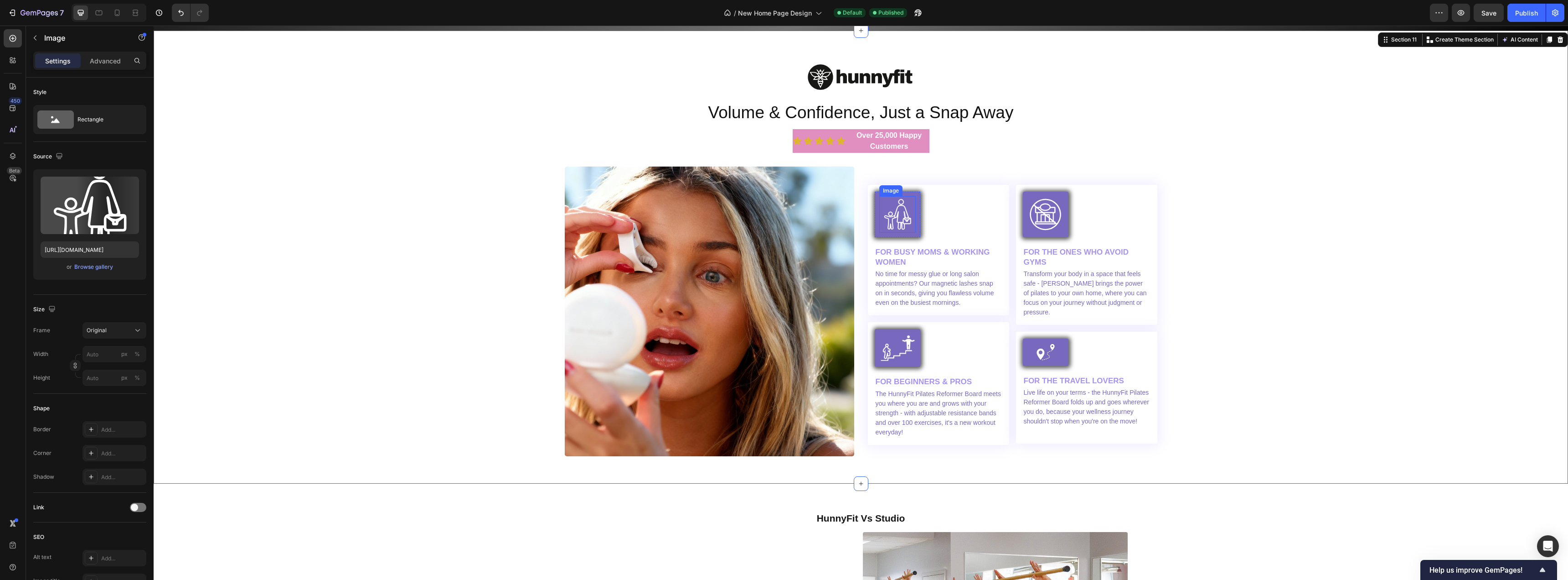
click at [894, 216] on img at bounding box center [897, 215] width 36 height 36
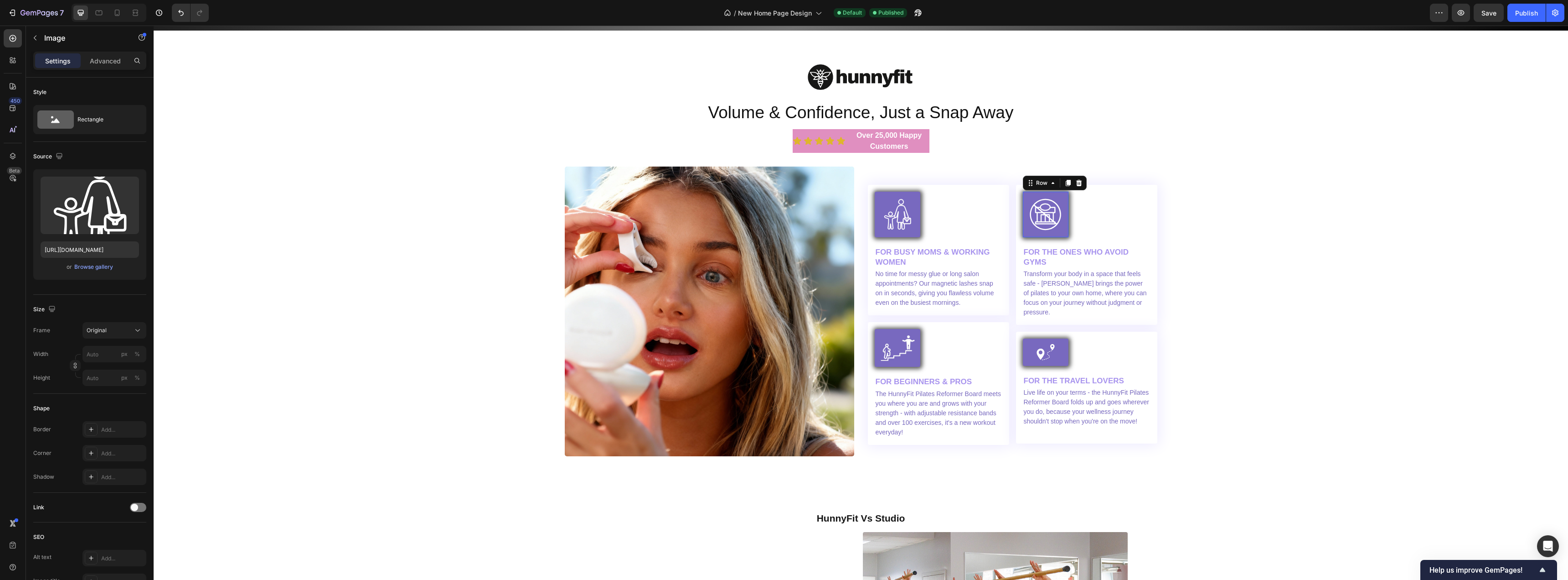
click at [1060, 194] on div "Image Row 0" at bounding box center [1046, 214] width 46 height 46
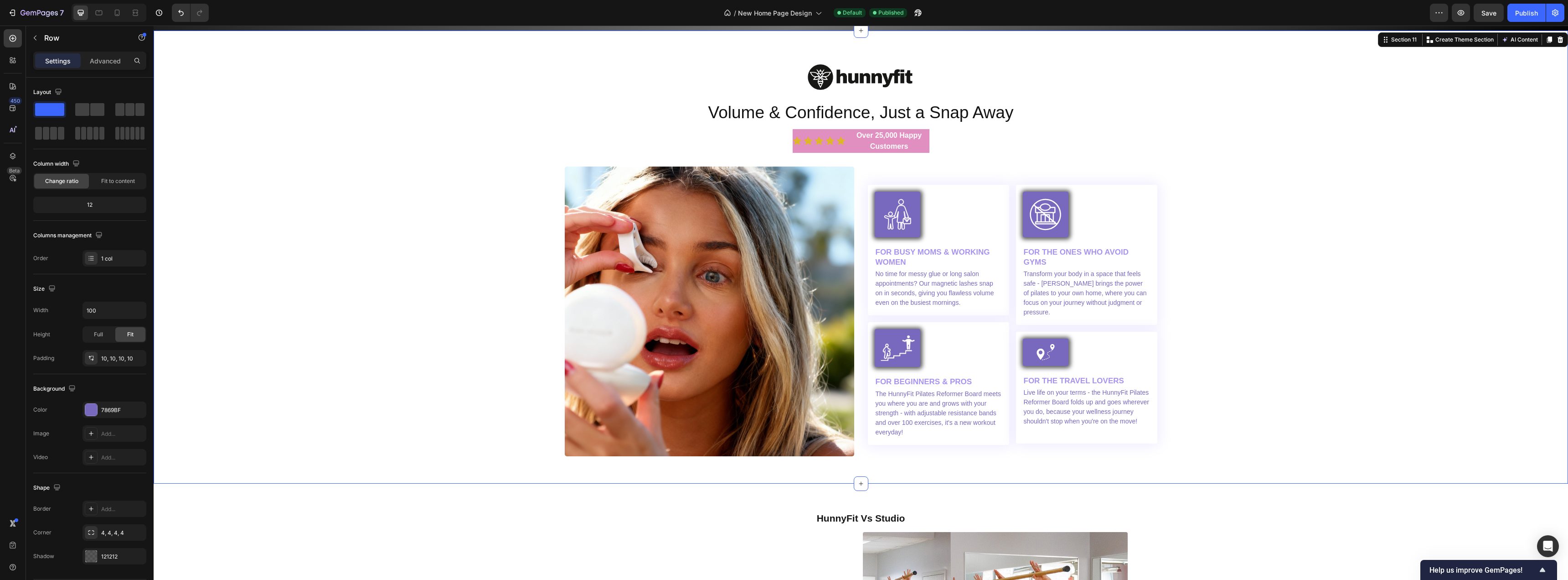
click at [1256, 245] on div "Image Volume & Confidence, Just a Snap Away Heading Icon Icon Icon Icon Icon Ic…" at bounding box center [861, 257] width 1401 height 398
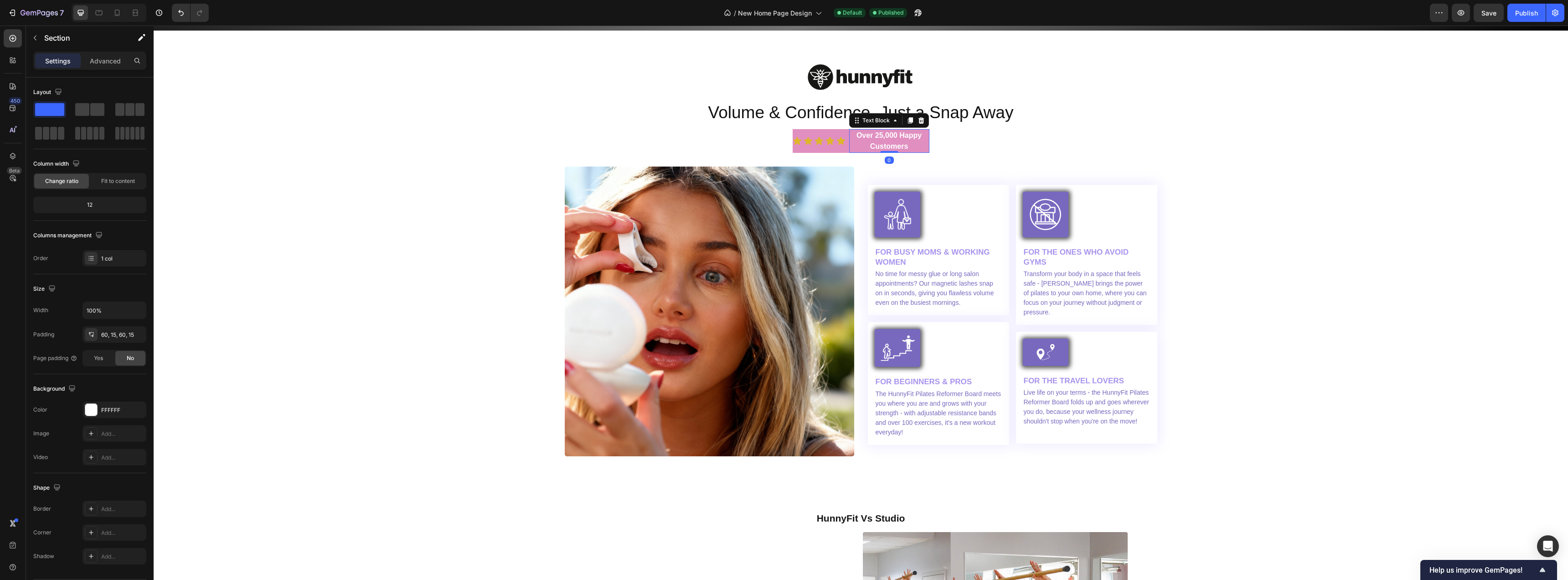
click at [880, 136] on strong "Over 25,000 Happy Customers" at bounding box center [889, 141] width 65 height 19
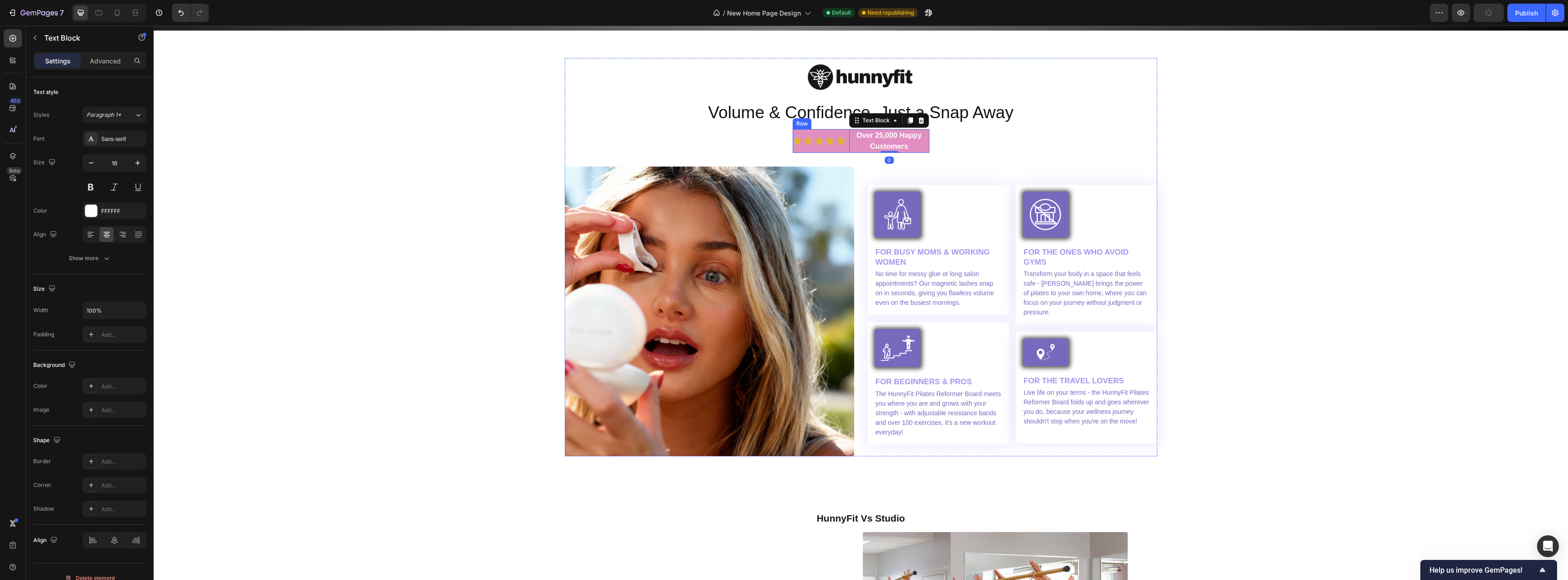
click at [831, 151] on div "Icon Icon Icon Icon Icon Icon List" at bounding box center [819, 140] width 53 height 24
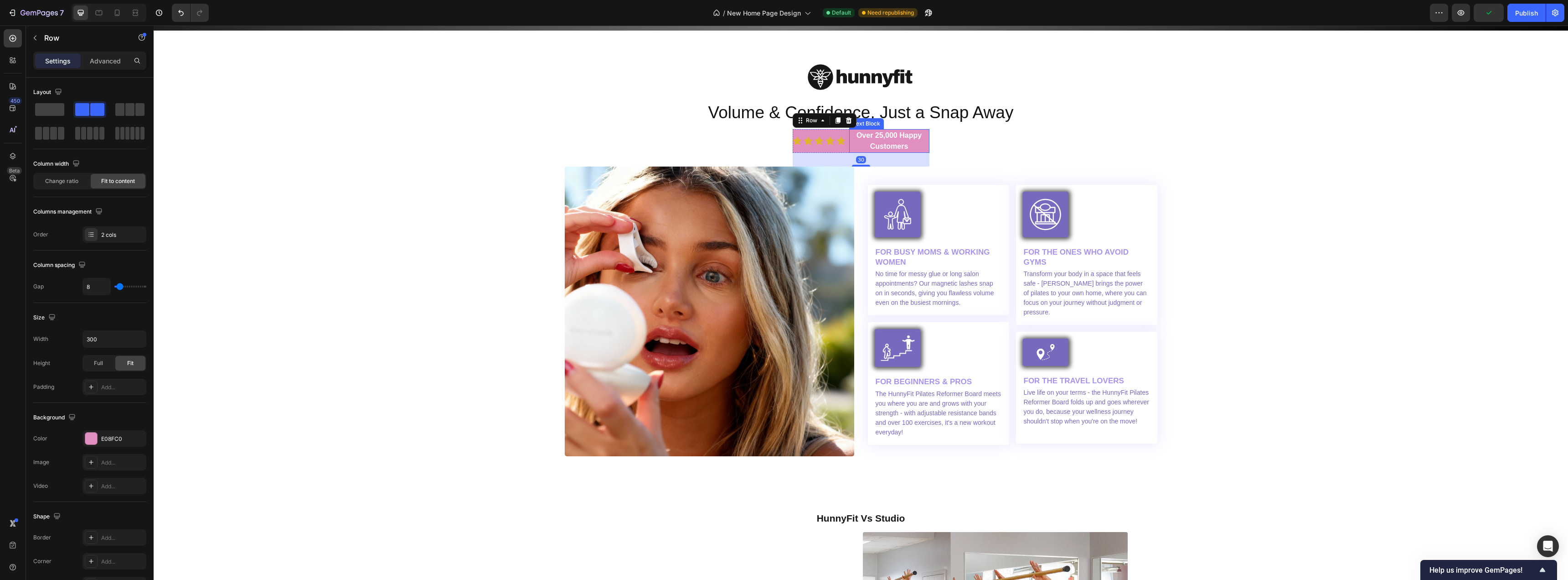
click at [858, 146] on p "Over 25,000 Happy Customers" at bounding box center [889, 141] width 79 height 22
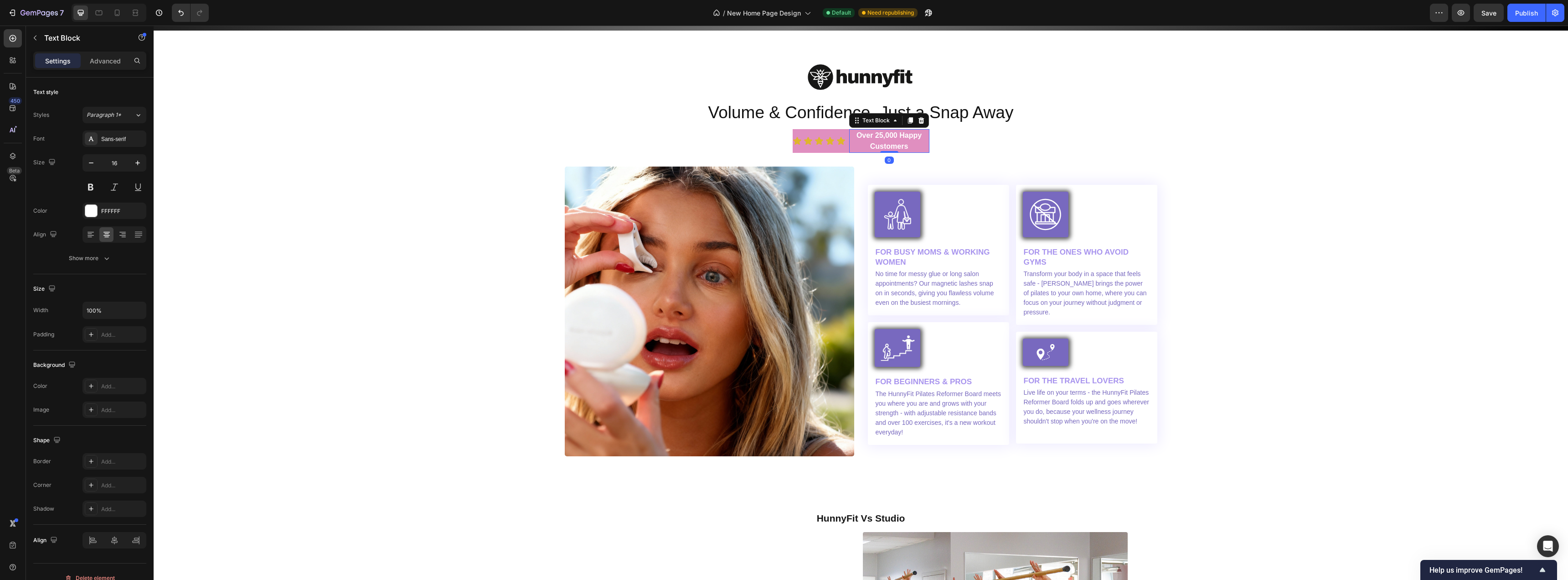
click at [899, 143] on strong "Over 25,000 Happy Customers" at bounding box center [889, 141] width 65 height 19
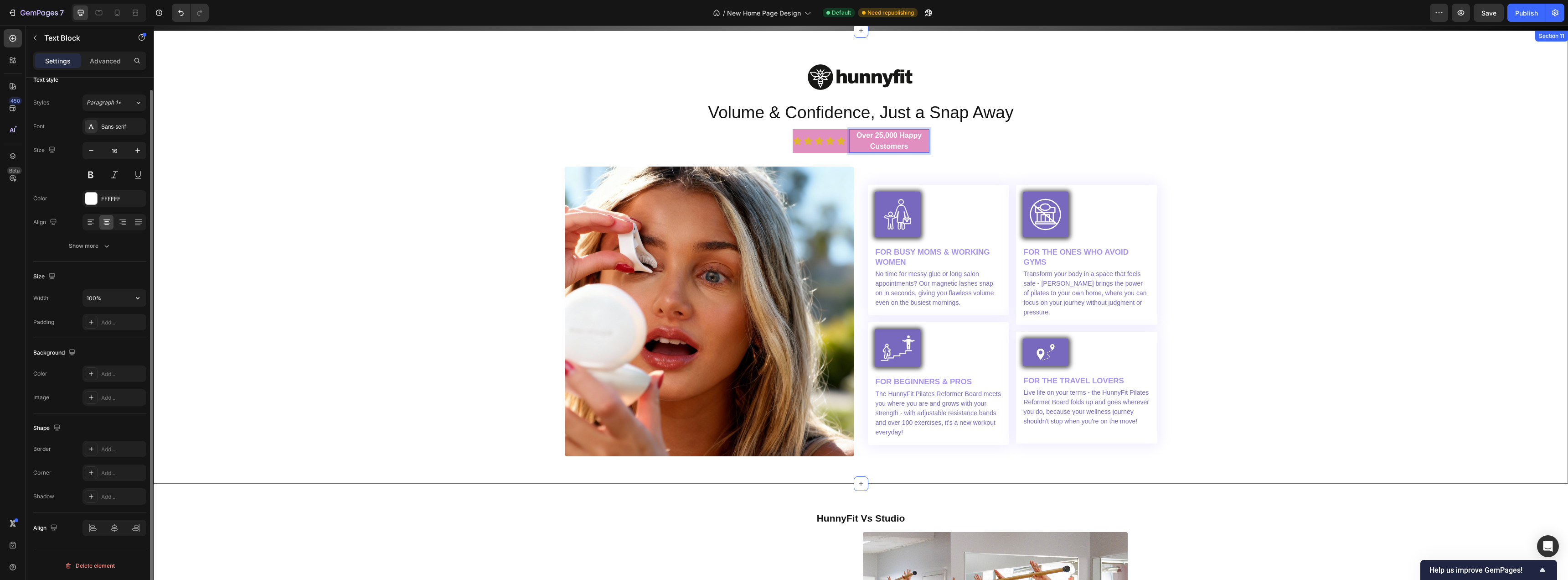
scroll to position [0, 0]
click at [885, 138] on strong "Over 25,000 Happy Customers" at bounding box center [889, 141] width 65 height 19
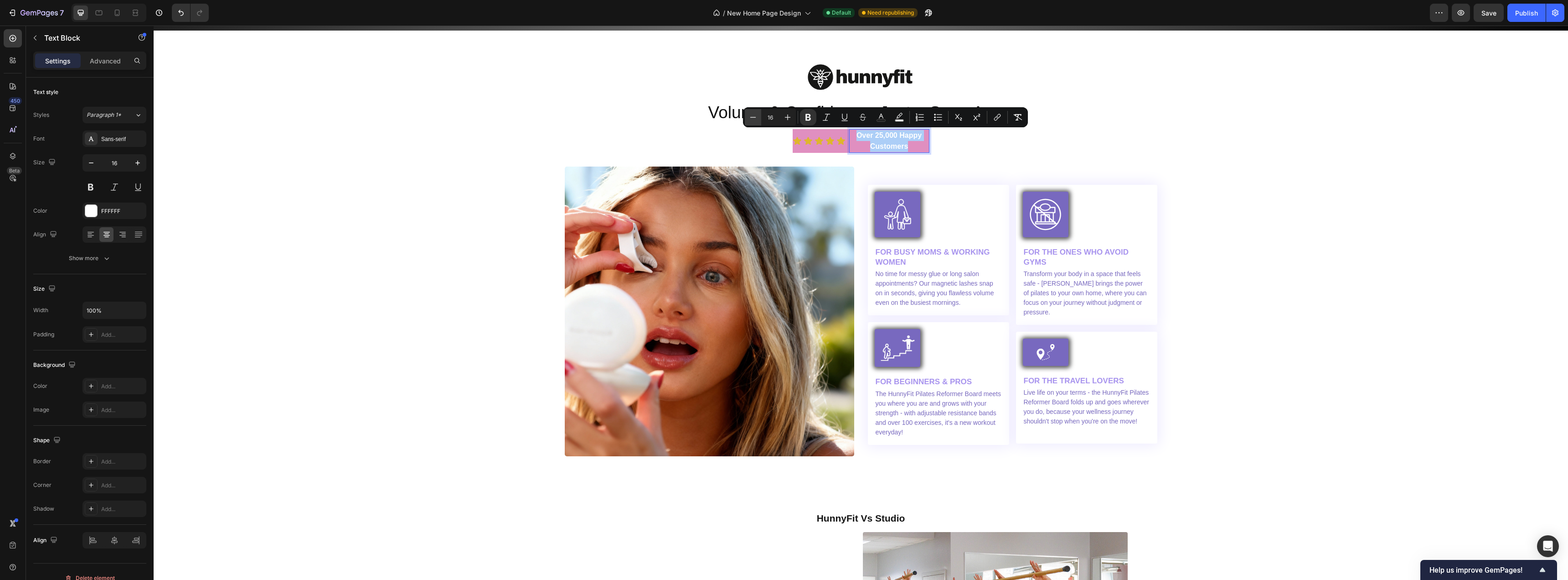
click at [754, 119] on icon "Editor contextual toolbar" at bounding box center [753, 117] width 9 height 9
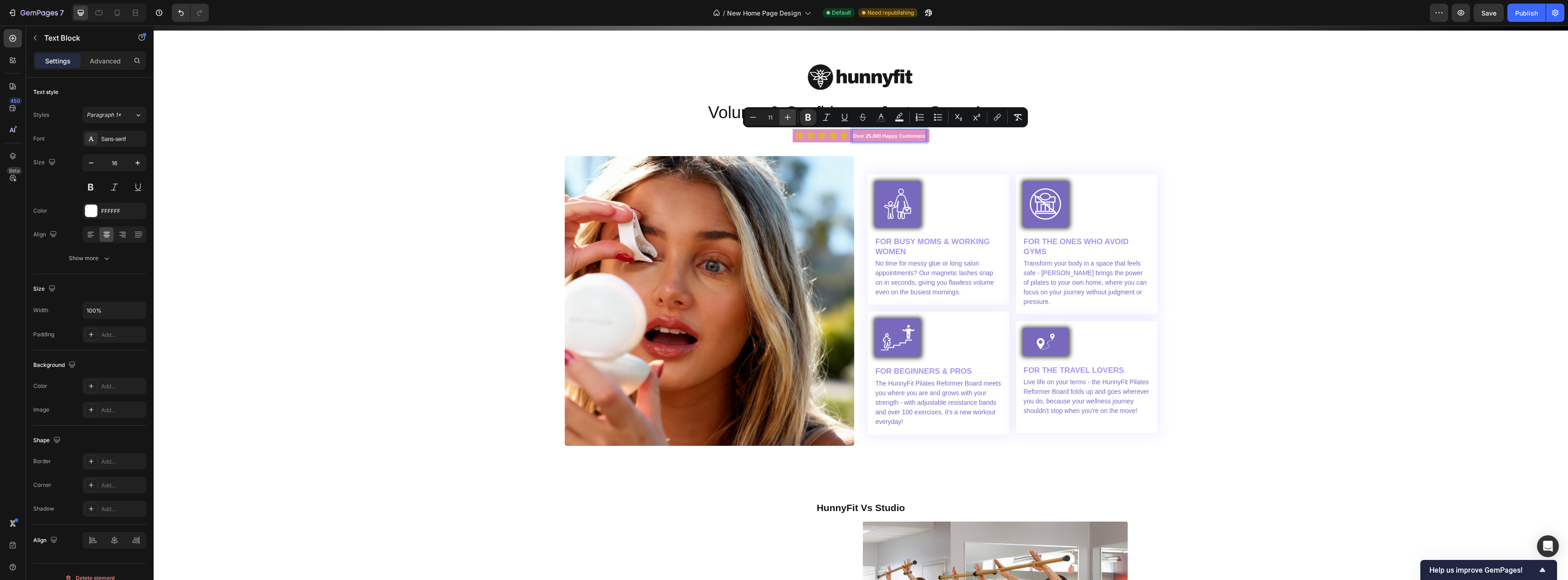
click at [788, 118] on icon "Editor contextual toolbar" at bounding box center [788, 117] width 6 height 6
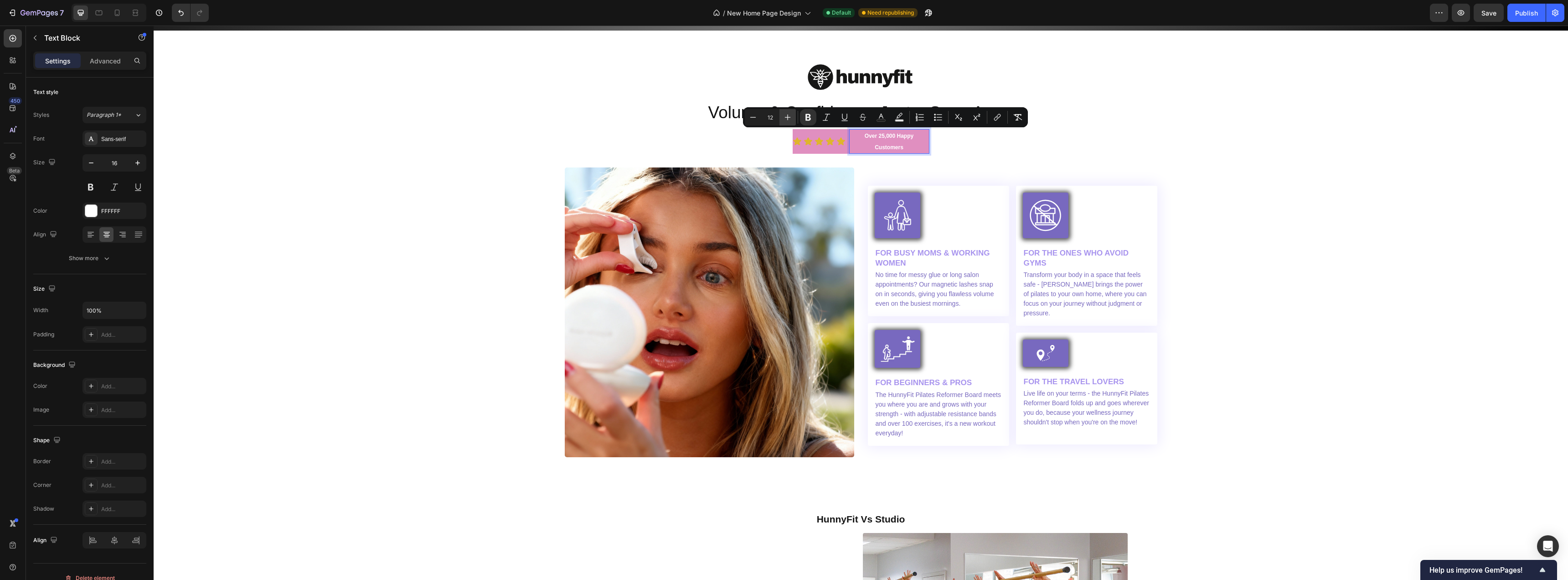
click at [788, 118] on icon "Editor contextual toolbar" at bounding box center [788, 117] width 6 height 6
type input "16"
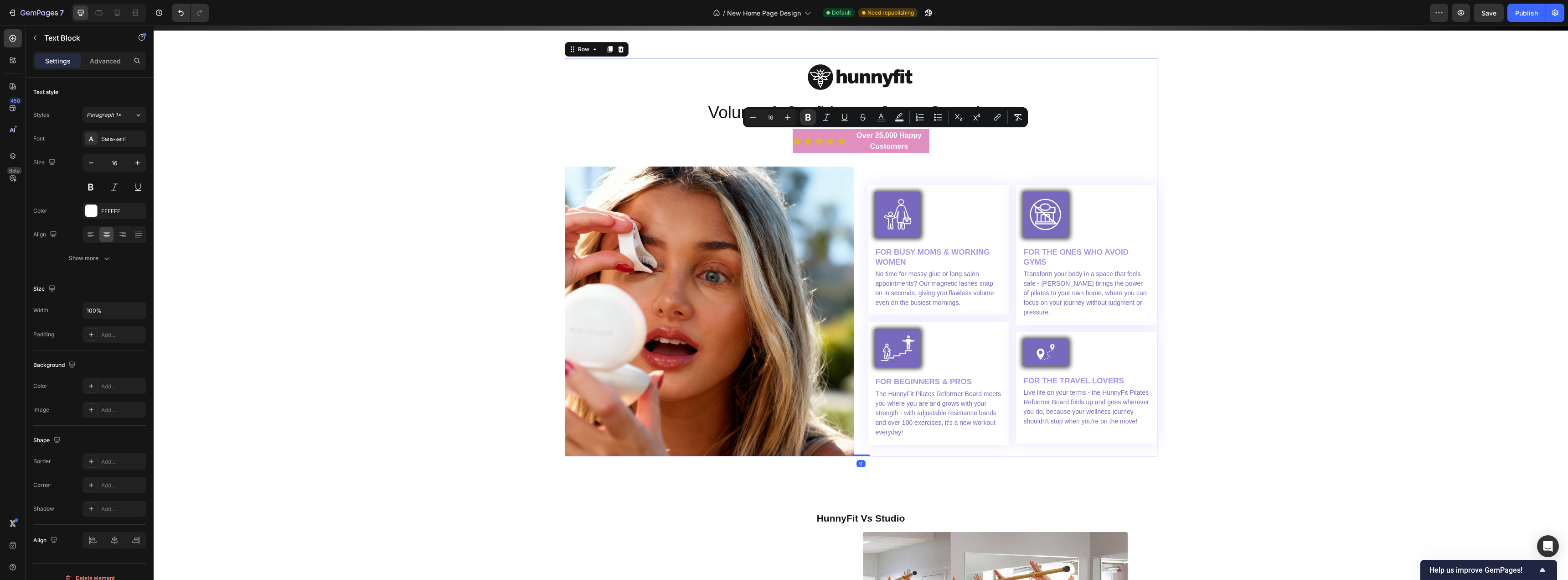
click at [655, 155] on div "Image Volume & Confidence, Just a Snap Away Heading Icon Icon Icon Icon Icon Ic…" at bounding box center [861, 257] width 593 height 398
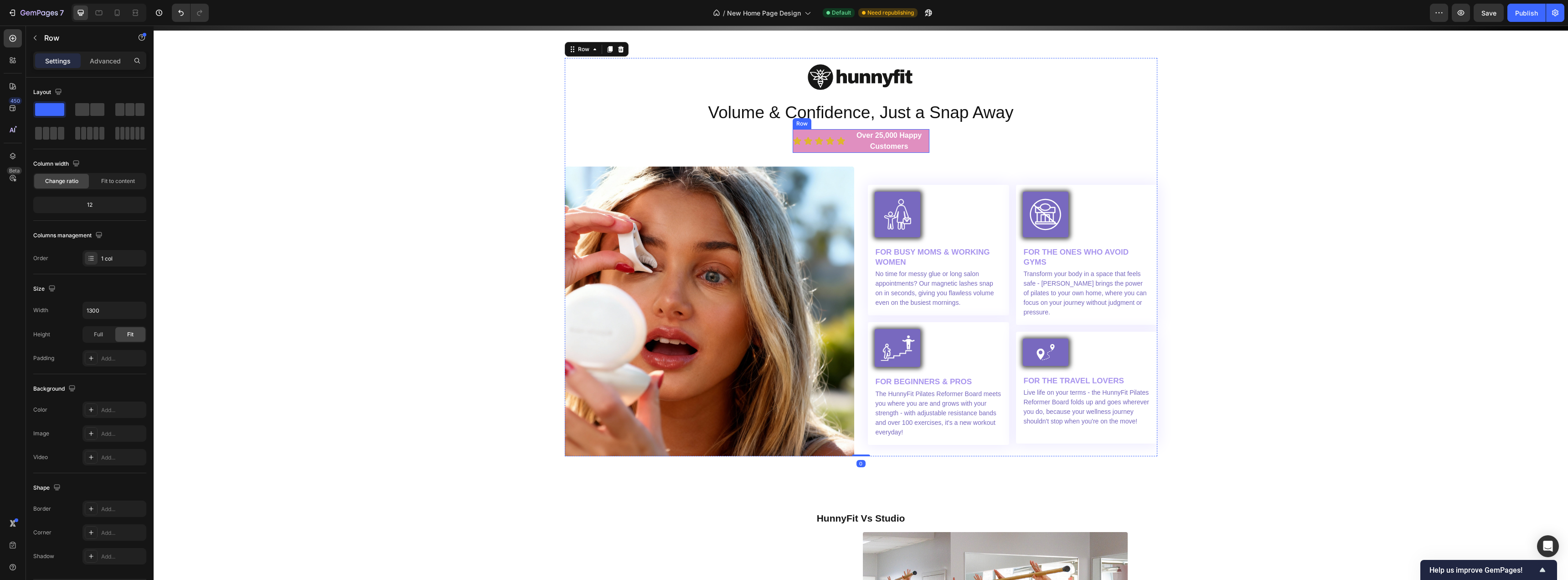
click at [834, 149] on div "Icon Icon Icon Icon Icon Icon List" at bounding box center [819, 140] width 53 height 24
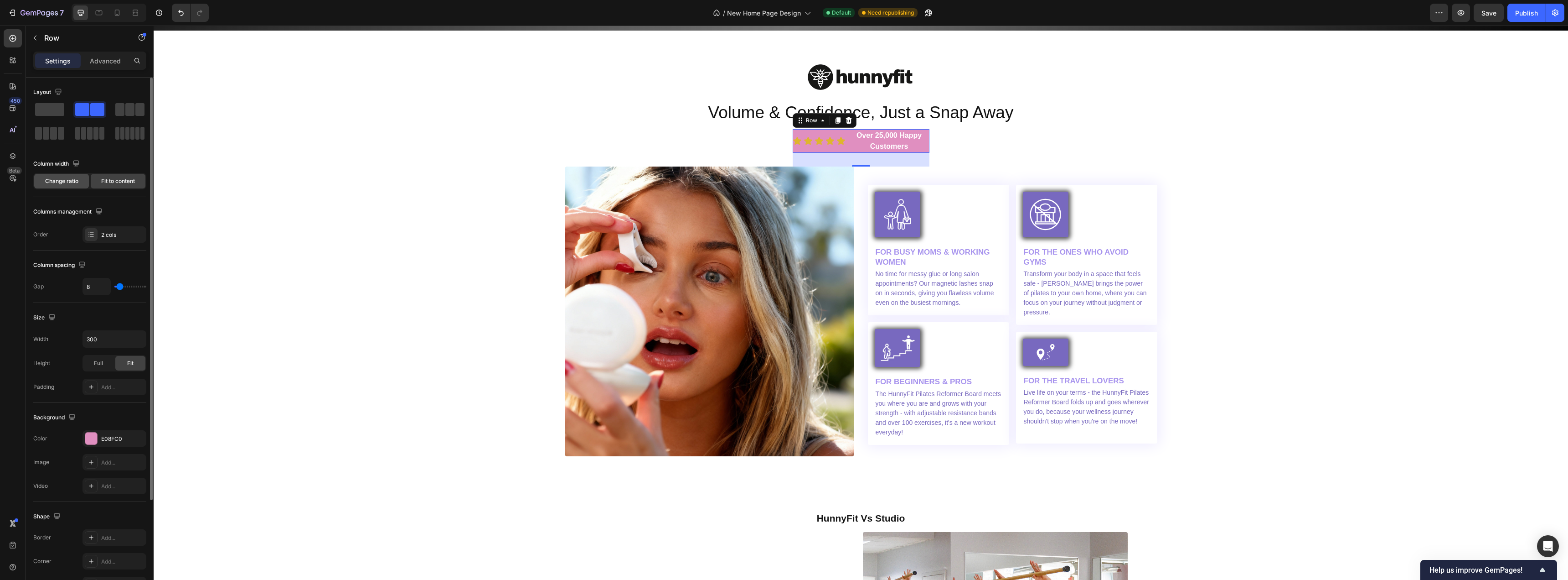
click at [72, 183] on span "Change ratio" at bounding box center [62, 180] width 33 height 8
click at [116, 179] on span "Fit to content" at bounding box center [118, 180] width 33 height 8
click at [78, 185] on span "Change ratio" at bounding box center [62, 180] width 33 height 8
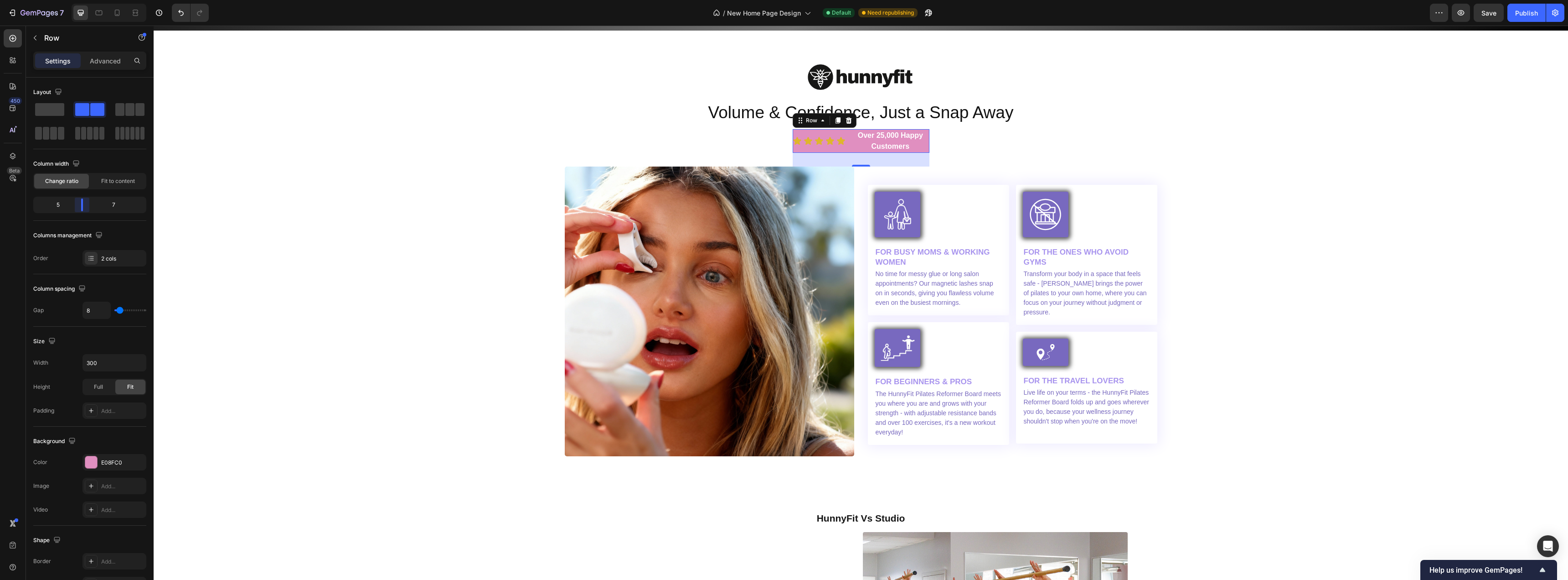
drag, startPoint x: 89, startPoint y: 204, endPoint x: 76, endPoint y: 214, distance: 16.4
click at [76, 0] on body "7 Version history / New Home Page Design Default Need republishing Preview Save…" at bounding box center [784, 0] width 1568 height 0
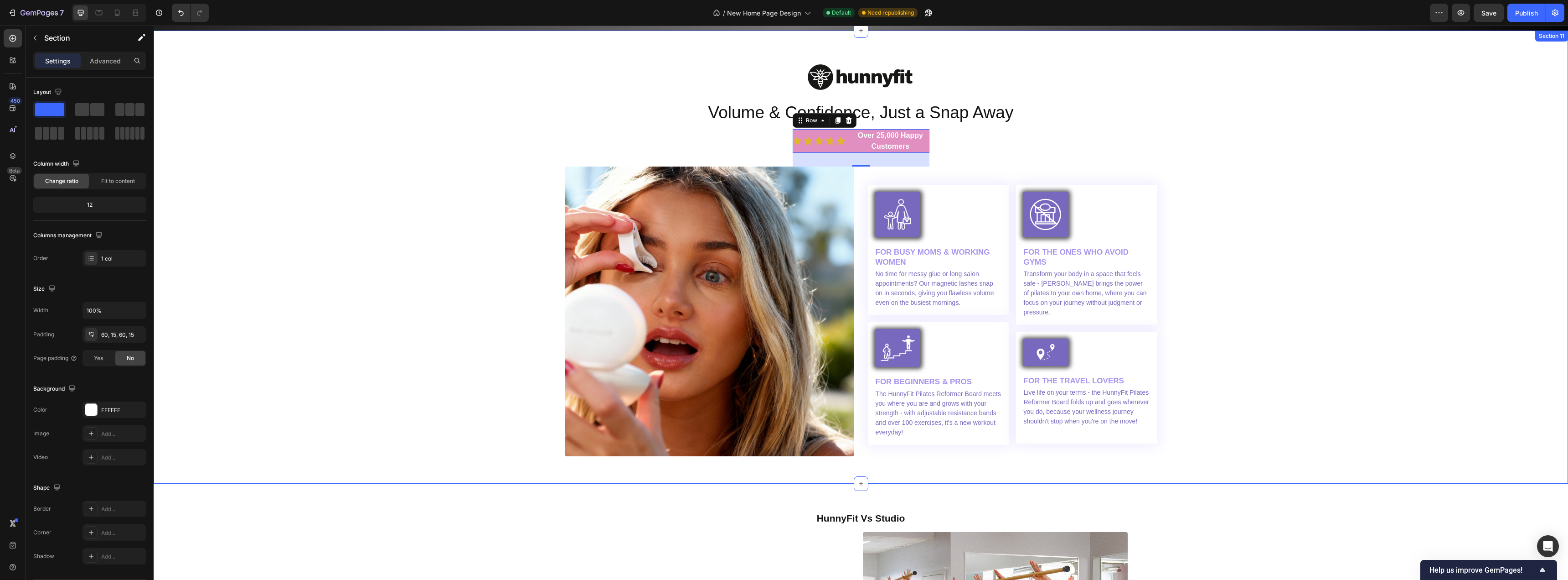
click at [466, 191] on div "Image Volume & Confidence, Just a Snap Away Heading Icon Icon Icon Icon Icon Ic…" at bounding box center [861, 257] width 1401 height 398
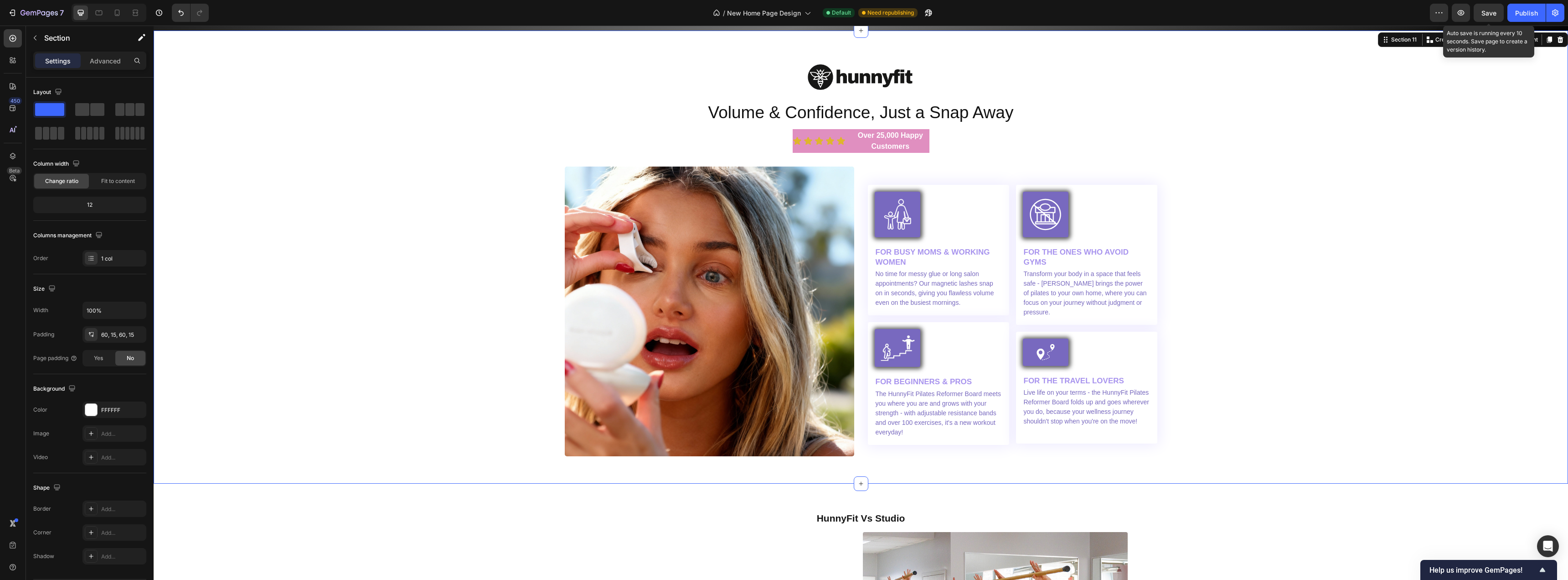
click at [1486, 9] on span "Save" at bounding box center [1489, 13] width 15 height 8
click at [1522, 9] on div "Publish" at bounding box center [1527, 12] width 23 height 9
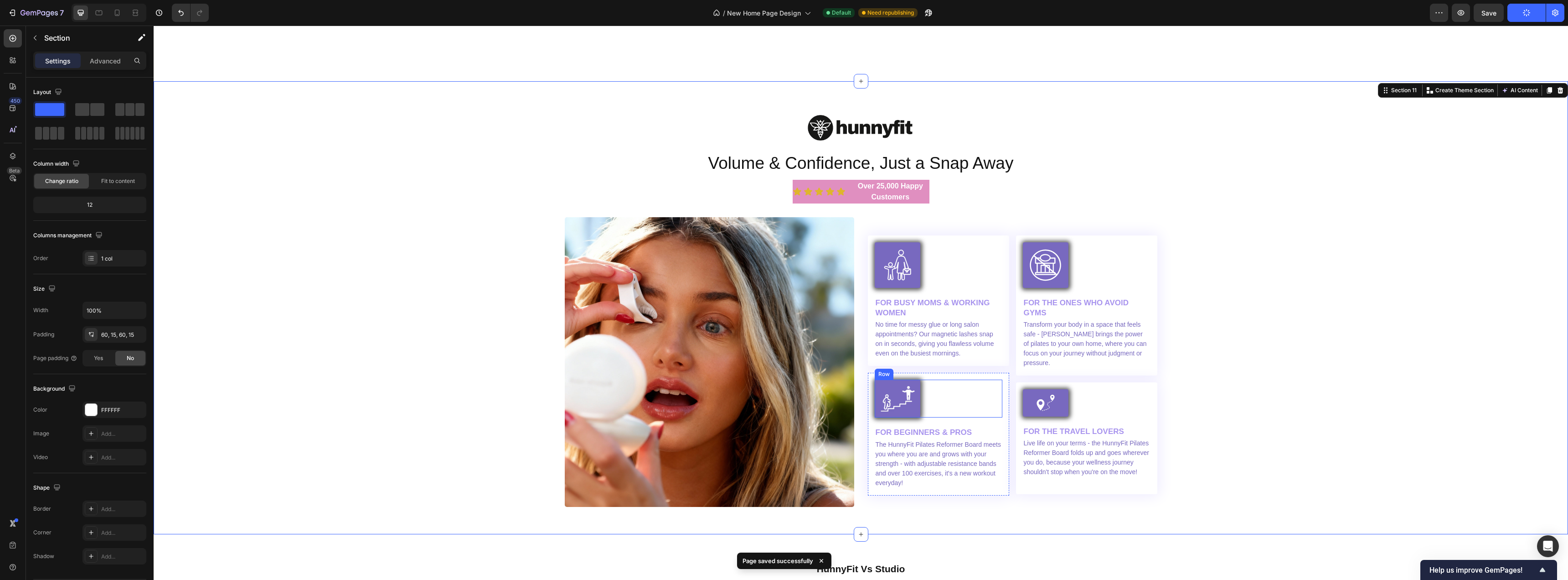
scroll to position [2650, 0]
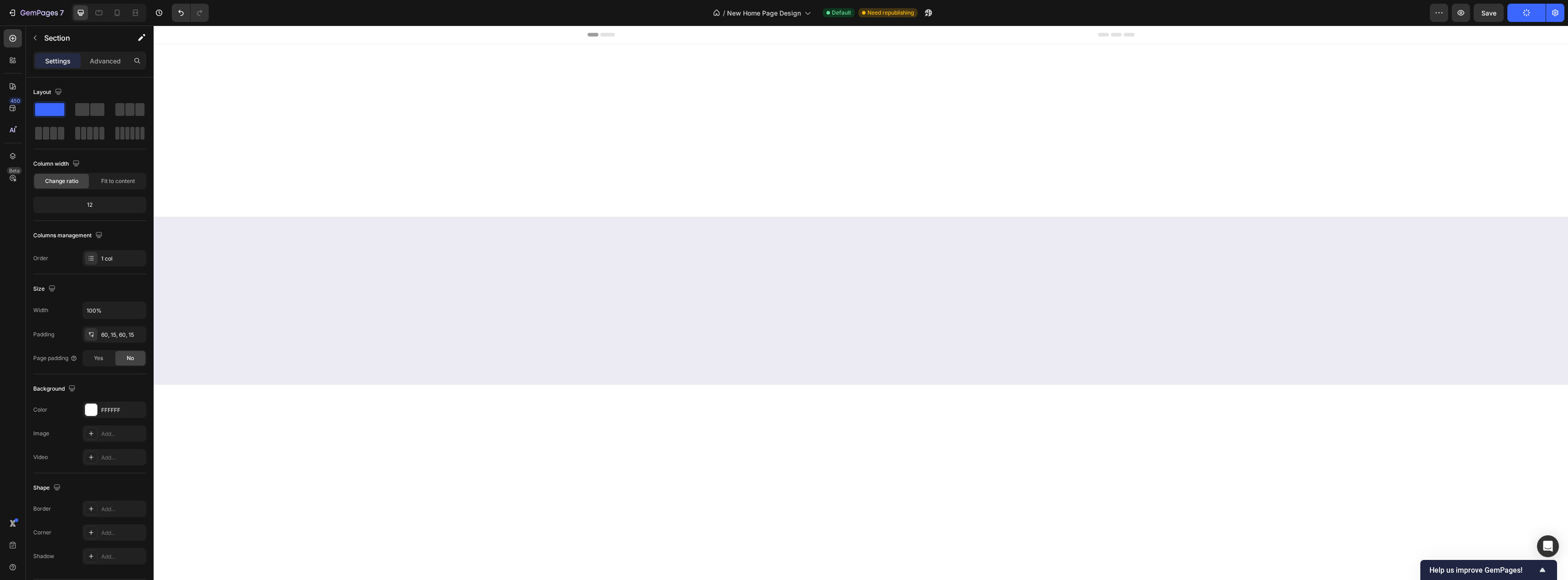
scroll to position [2650, 0]
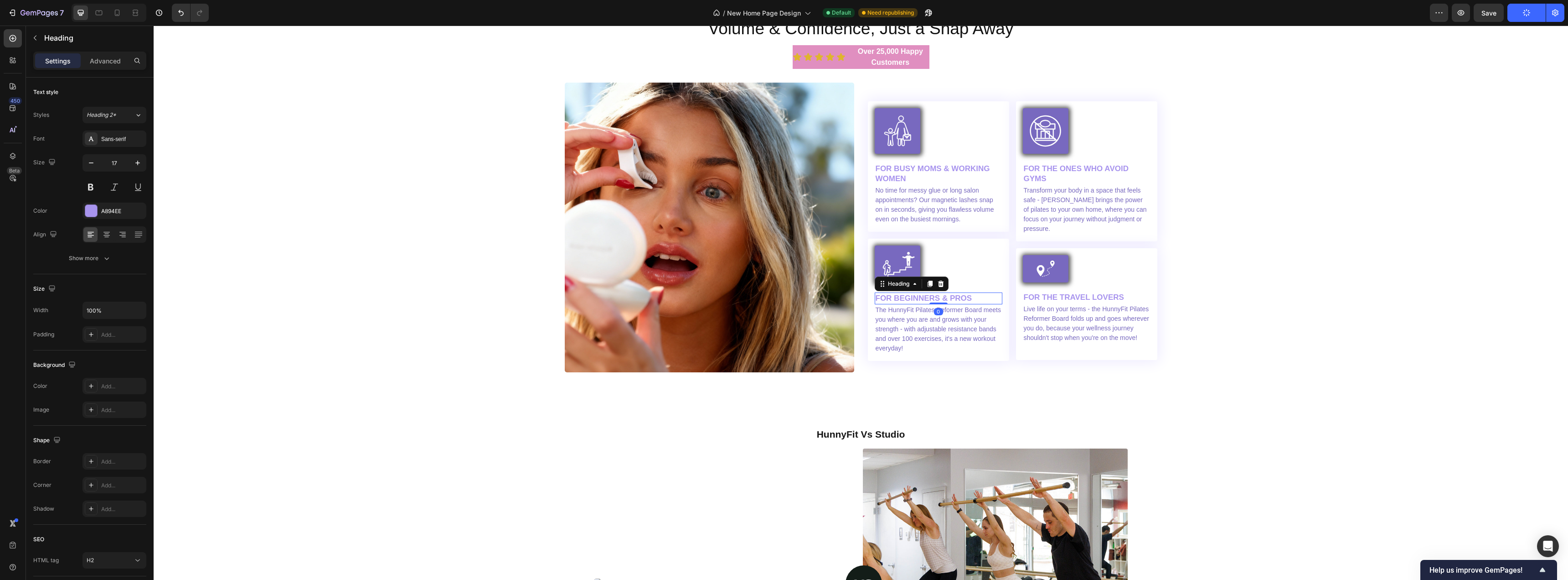
click at [922, 304] on h2 "FOR BEGINNERS & PROS" at bounding box center [939, 298] width 128 height 12
click at [922, 303] on p "FOR BEGINNERS & PROS" at bounding box center [938, 298] width 126 height 10
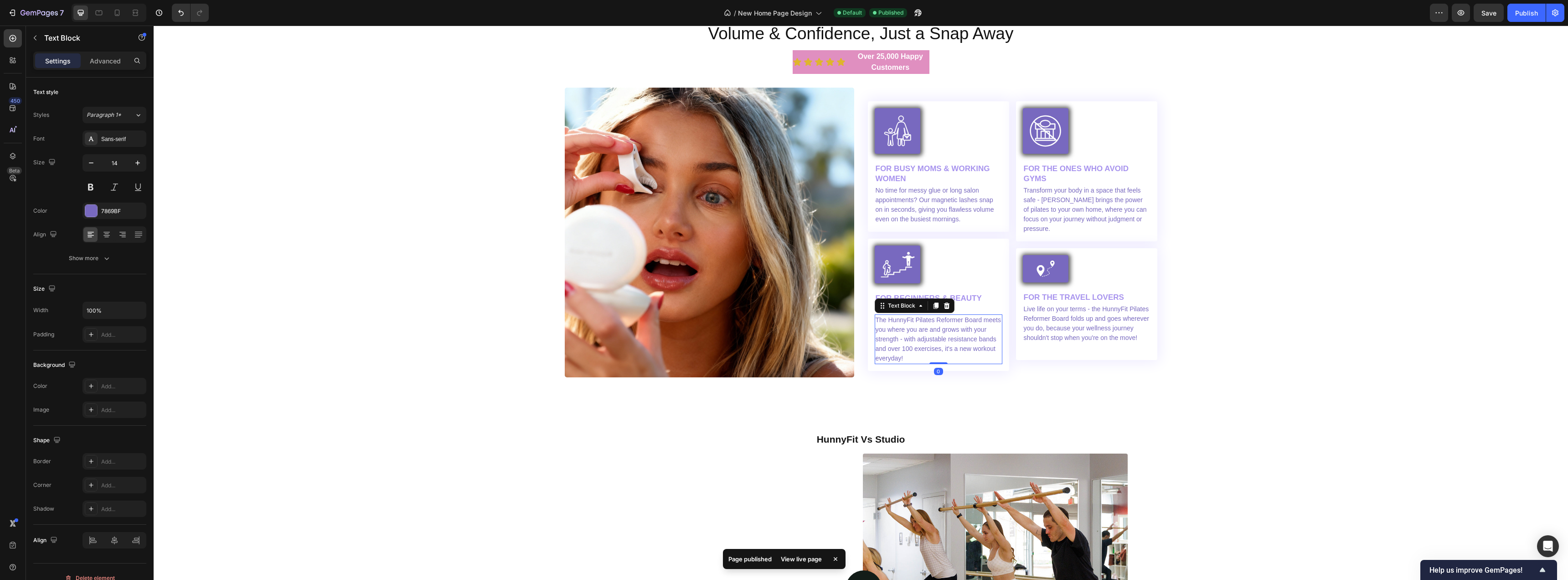
click at [927, 363] on p "The HunnyFit Pilates Reformer Board meets you where you are and grows with your…" at bounding box center [938, 339] width 126 height 48
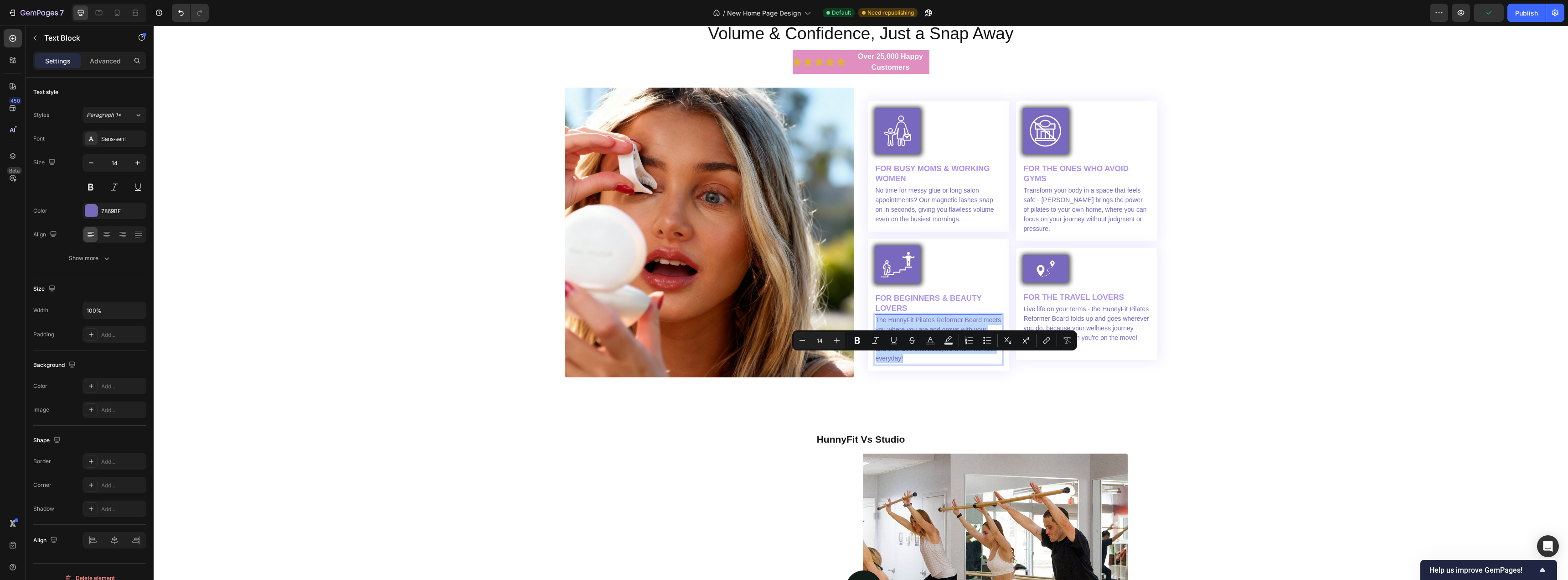
click at [934, 363] on p "The HunnyFit Pilates Reformer Board meets you where you are and grows with your…" at bounding box center [938, 339] width 126 height 48
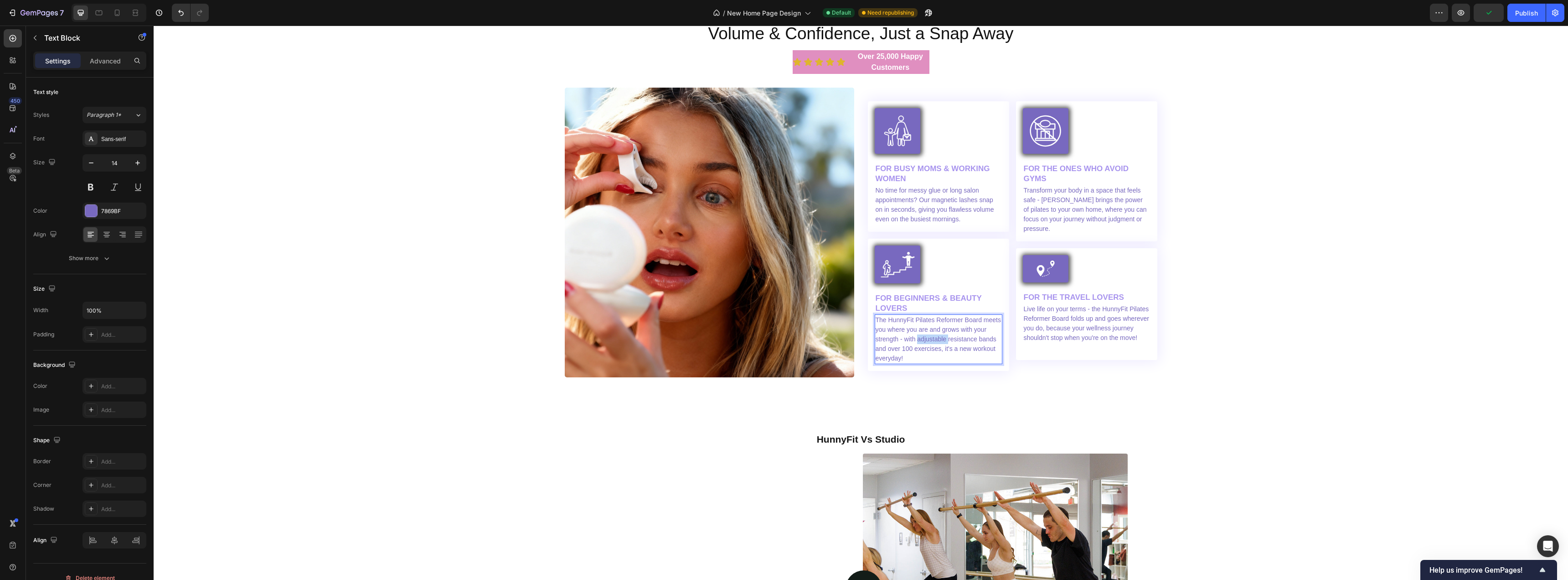
click at [934, 363] on p "The HunnyFit Pilates Reformer Board meets you where you are and grows with your…" at bounding box center [938, 339] width 126 height 48
click at [391, 328] on div "Image Volume & Confidence, Just a Snap Away Heading Icon Icon Icon Icon Icon Ic…" at bounding box center [861, 197] width 1401 height 360
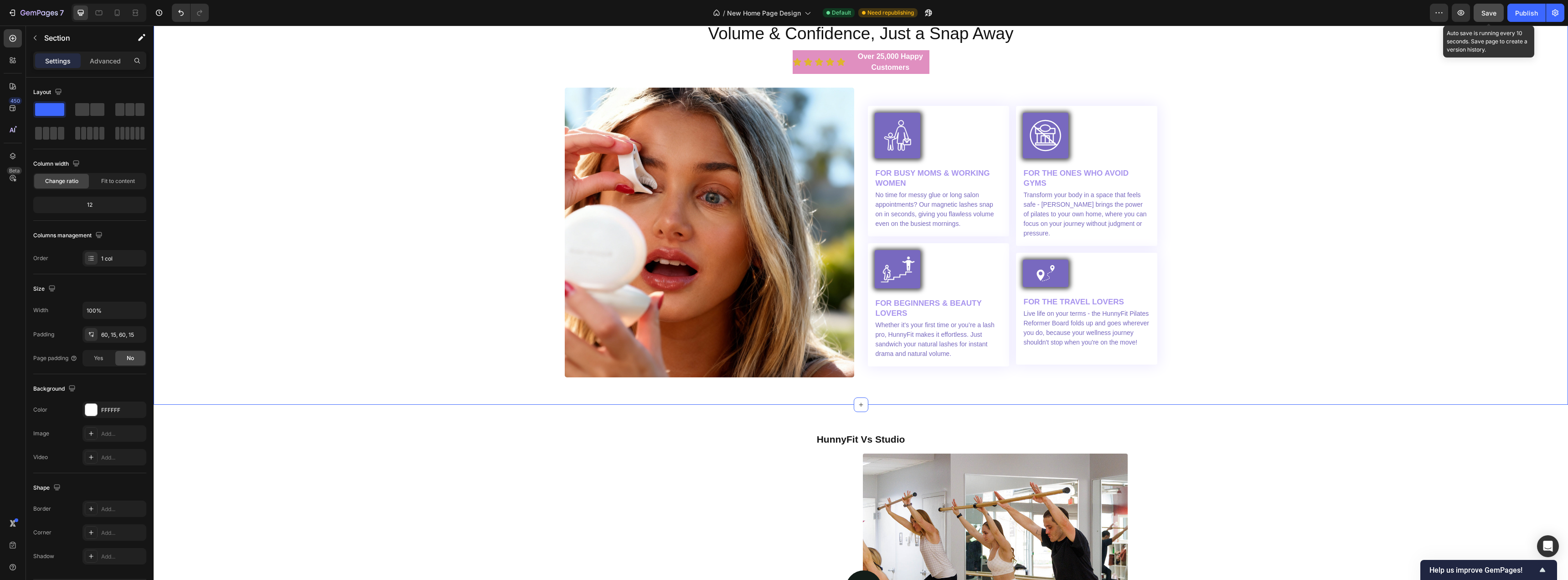
click at [1485, 16] on span "Save" at bounding box center [1489, 13] width 15 height 8
click at [1084, 347] on p "Live life on your terms - the HunnyFit Pilates Reformer Board folds up and goes…" at bounding box center [1087, 327] width 126 height 39
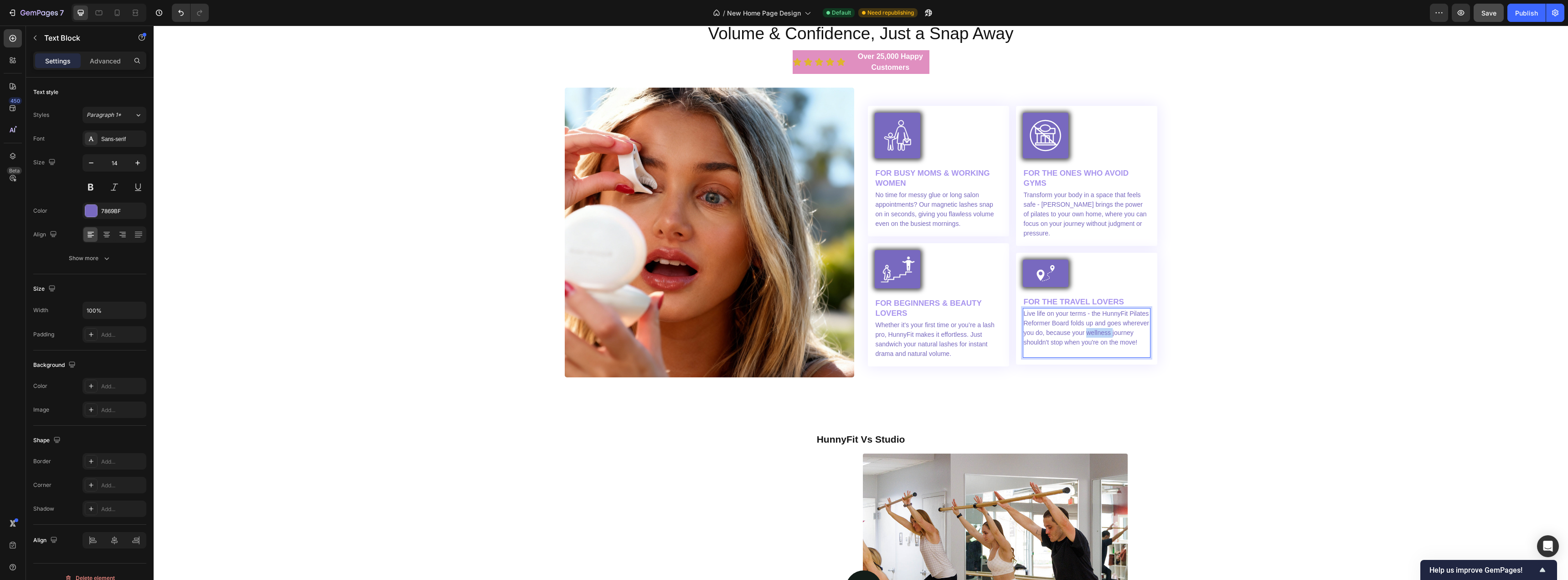
click at [1084, 347] on p "Live life on your terms - the HunnyFit Pilates Reformer Board folds up and goes…" at bounding box center [1087, 327] width 126 height 39
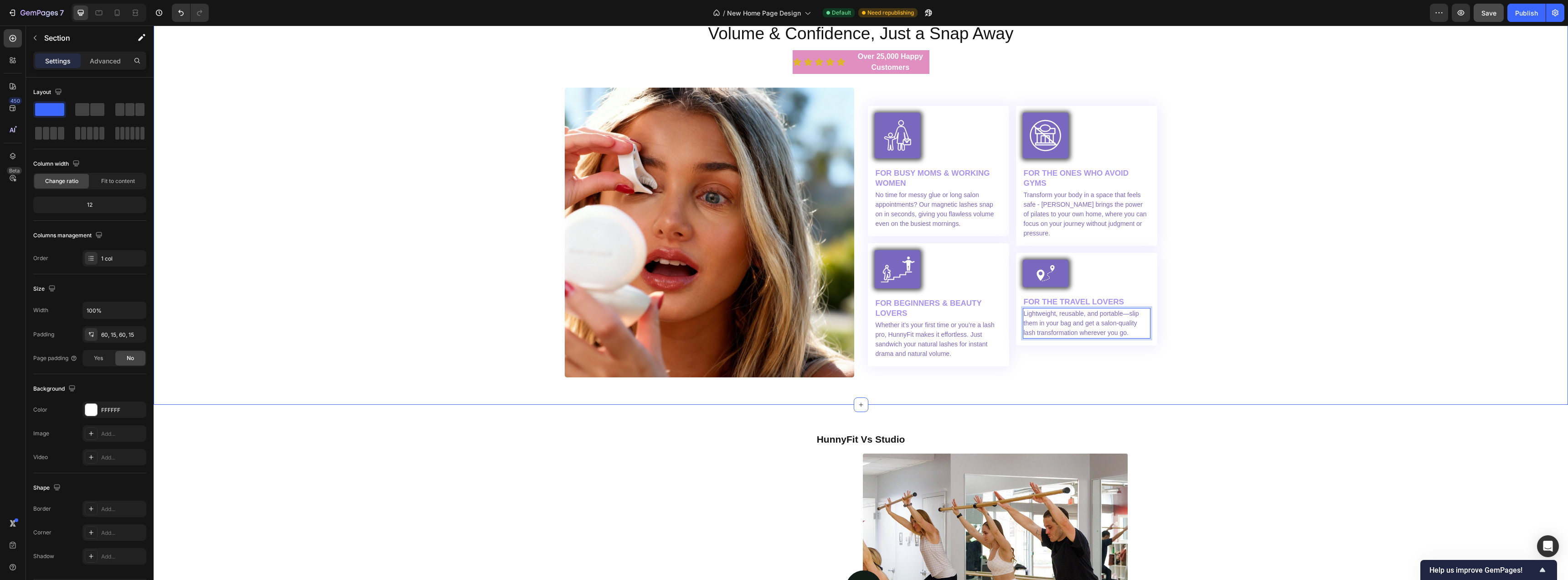
click at [1208, 356] on div "Image Volume & Confidence, Just a Snap Away Heading Icon Icon Icon Icon Icon Ic…" at bounding box center [861, 197] width 1401 height 360
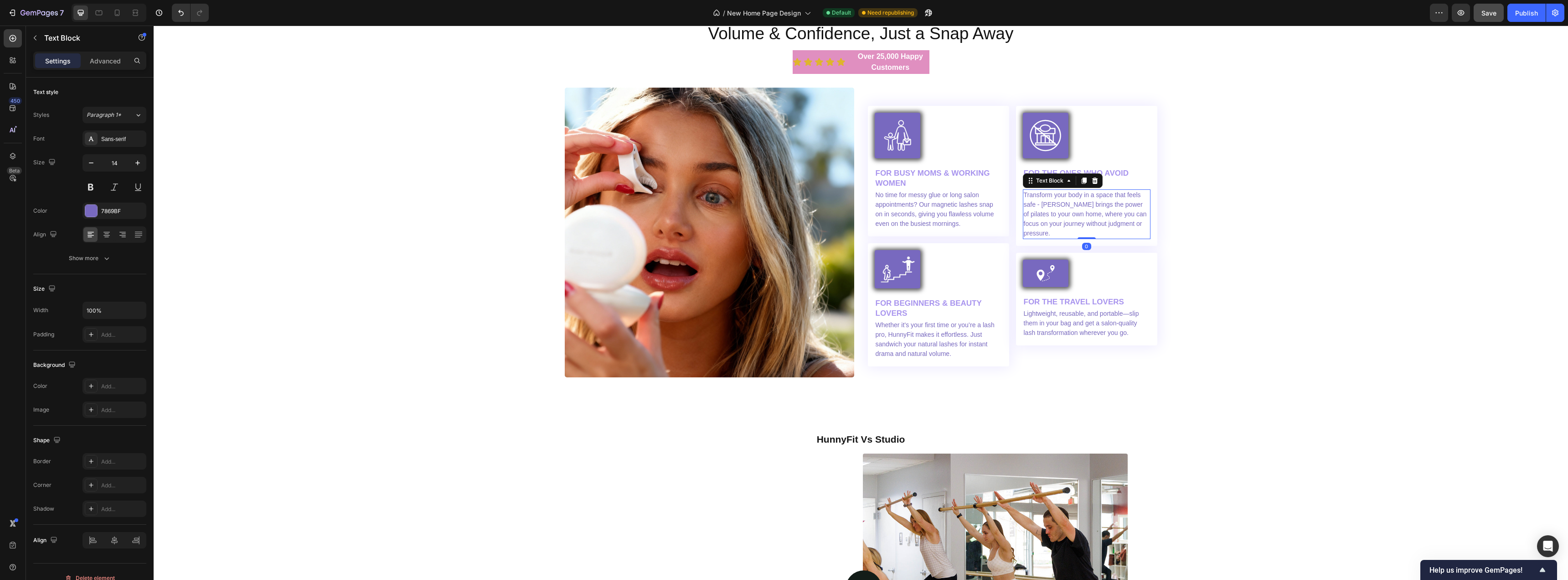
click at [1044, 238] on p "Transform your body in a space that feels safe - [PERSON_NAME] brings the power…" at bounding box center [1087, 214] width 126 height 48
click at [1050, 189] on h2 "FOR THE ONES WHO AVOID GYMS" at bounding box center [1087, 178] width 128 height 22
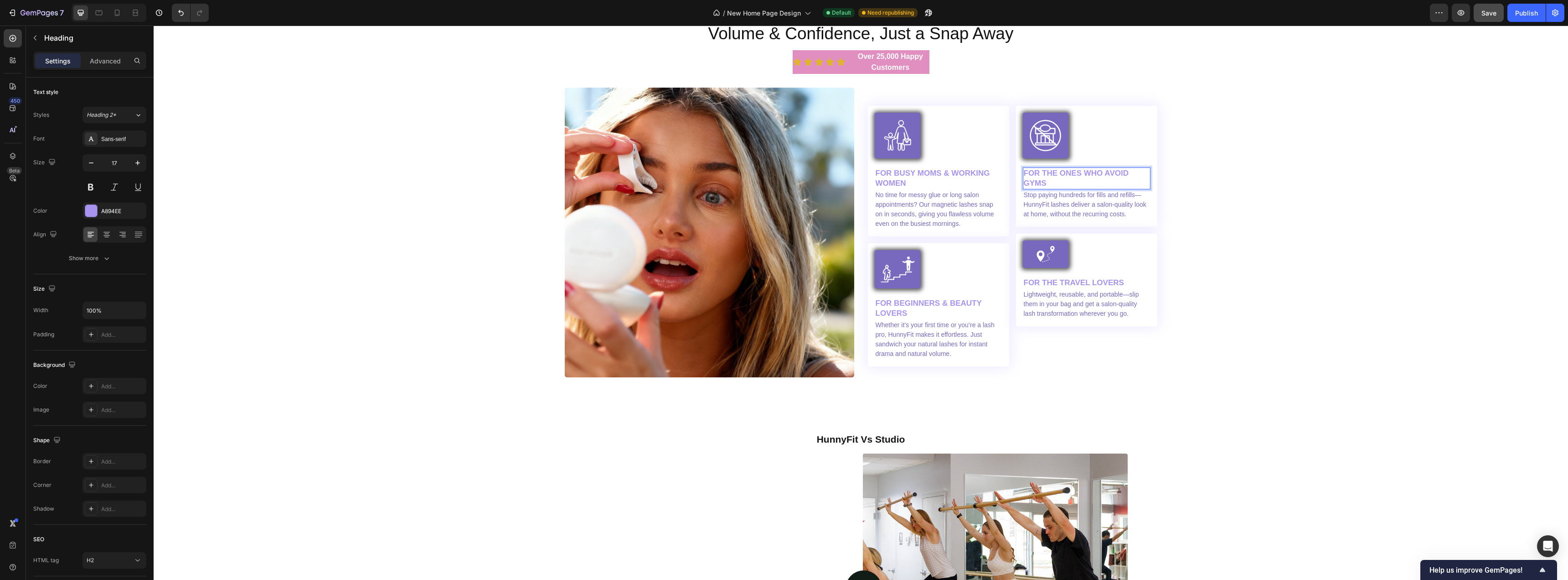
click at [1050, 189] on h2 "FOR THE ONES WHO AVOID GYMS" at bounding box center [1087, 178] width 128 height 22
click at [1050, 188] on p "FOR THE ONES WHO AVOID GYMS" at bounding box center [1087, 178] width 126 height 20
click at [1081, 199] on p "FOR THE ONES WHO AVOID FOR THE ONES WHO AVOID EXPENSIVE APPOINTMENTS" at bounding box center [1087, 183] width 126 height 30
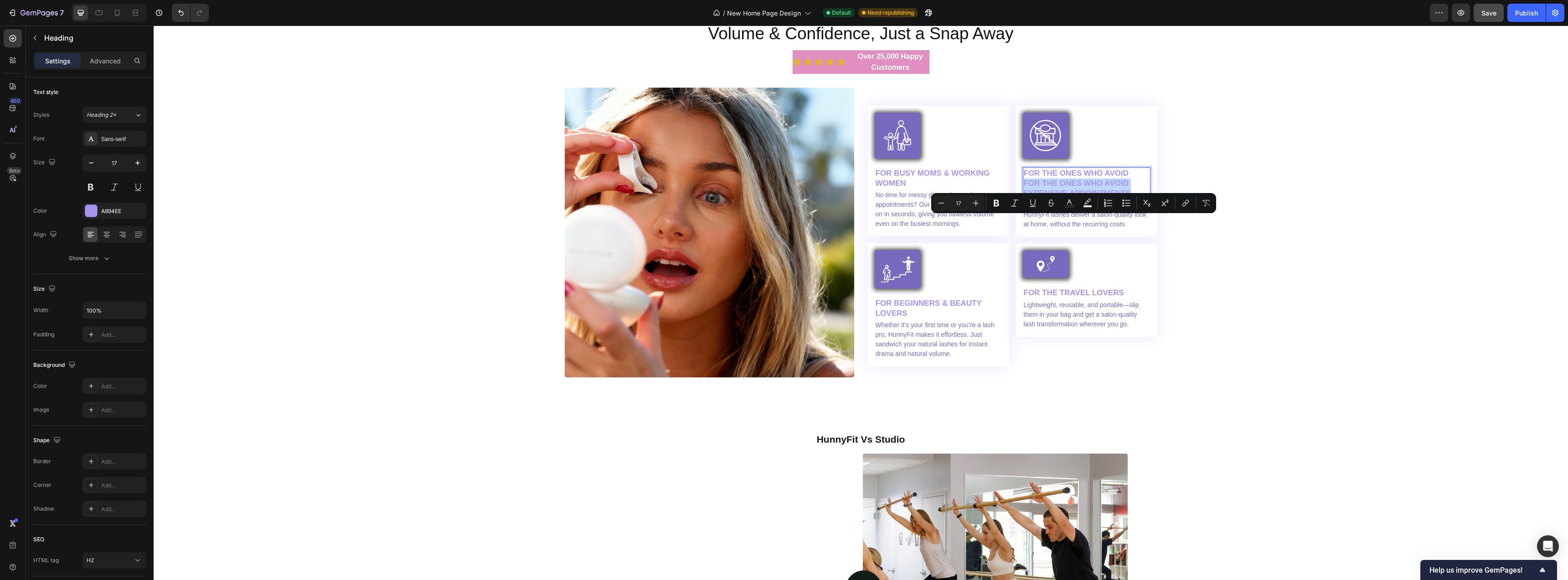
click at [1071, 199] on p "FOR THE ONES WHO AVOID FOR THE ONES WHO AVOID EXPENSIVE APPOINTMENTS" at bounding box center [1087, 183] width 126 height 30
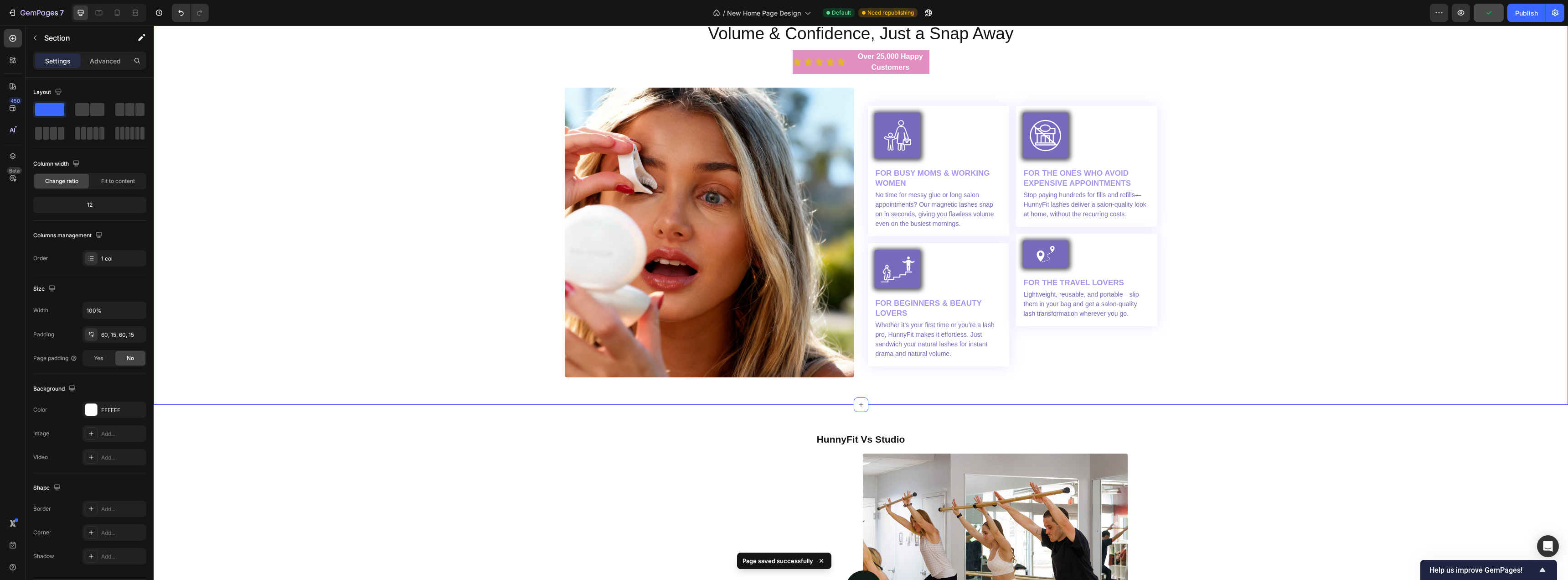
click at [1217, 242] on div "Image Volume & Confidence, Just a Snap Away Heading Icon Icon Icon Icon Icon Ic…" at bounding box center [861, 197] width 1401 height 360
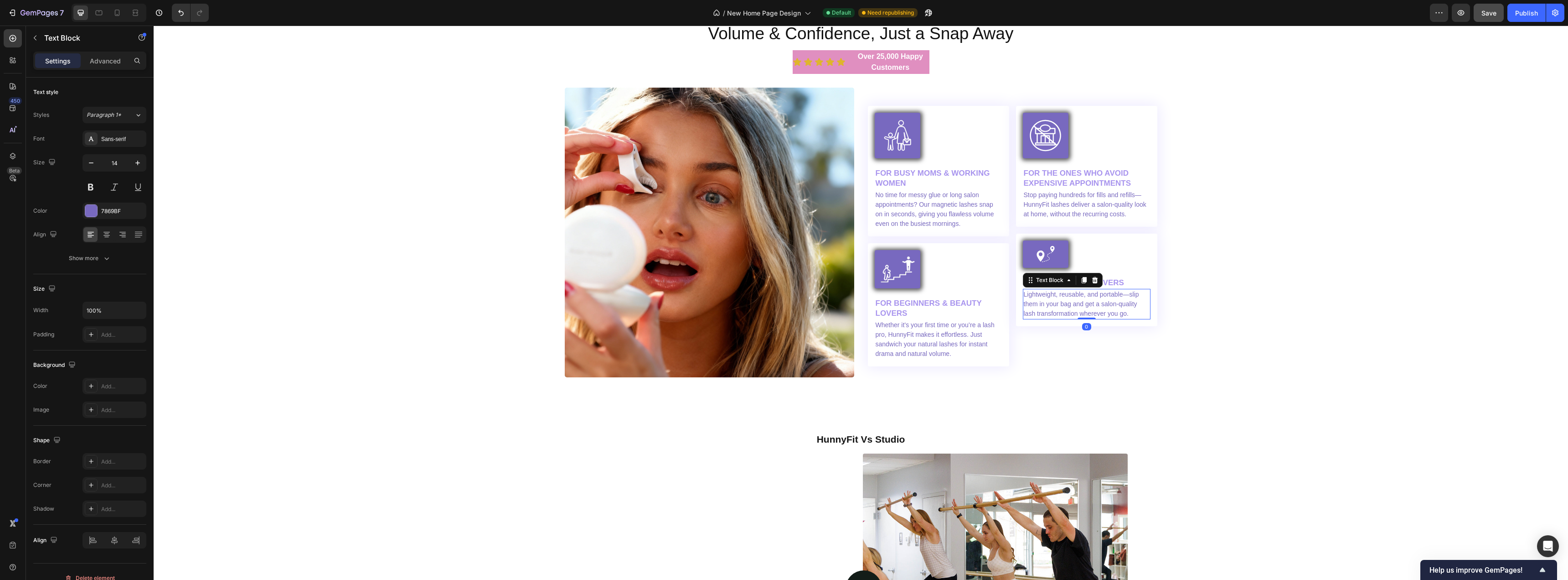
click at [1130, 319] on p "Lightweight, reusable, and portable—slip them in your bag and get a salon-quali…" at bounding box center [1087, 303] width 126 height 28
click at [1492, 15] on span "Save" at bounding box center [1489, 13] width 15 height 8
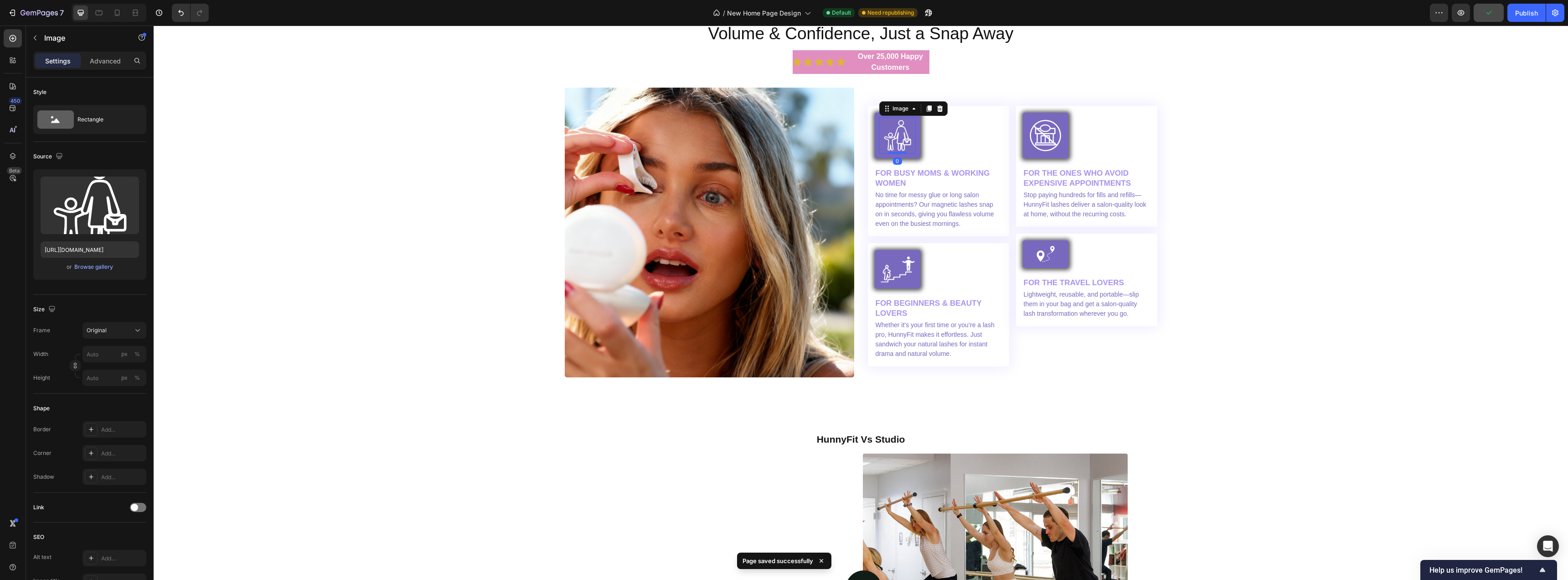
click at [905, 154] on img at bounding box center [897, 135] width 36 height 36
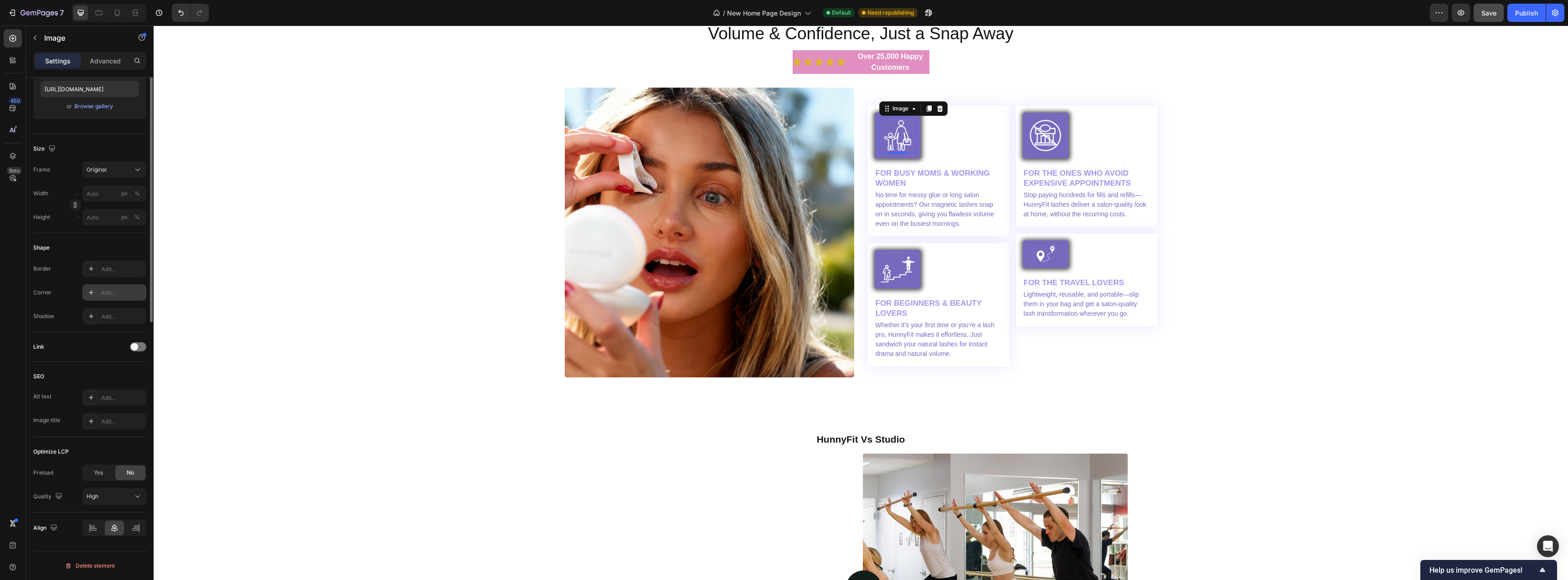
scroll to position [0, 0]
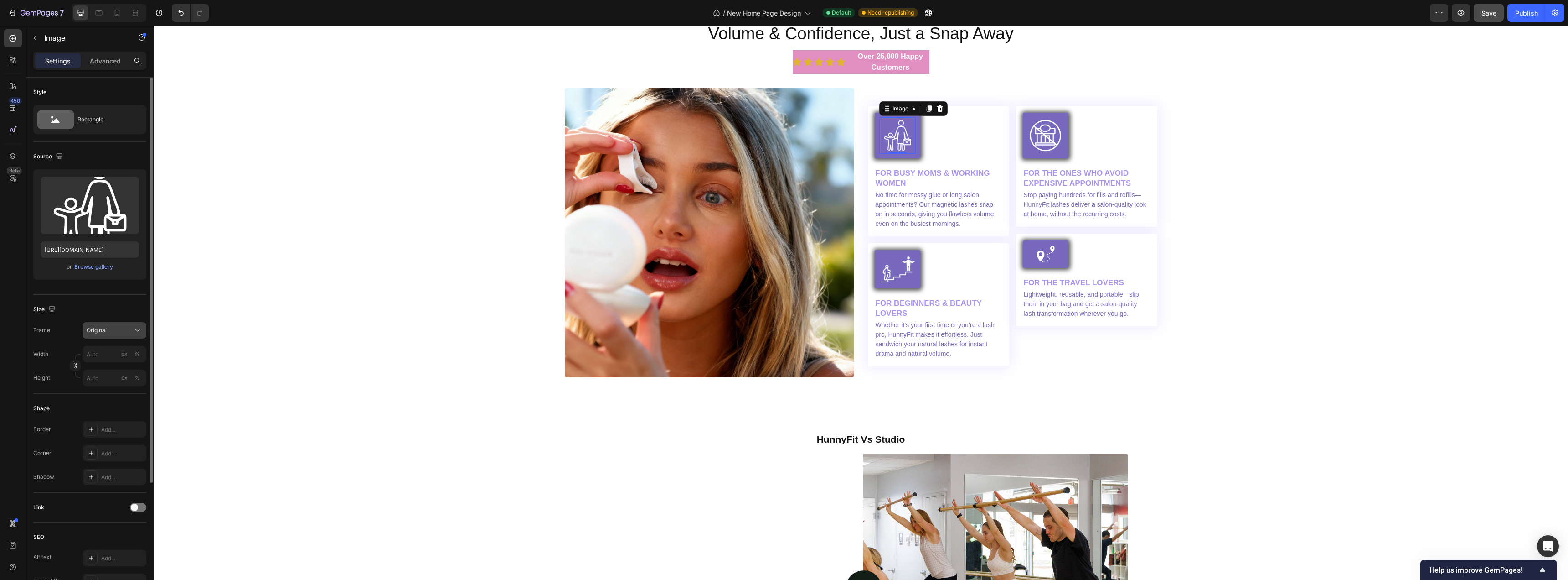
click at [105, 333] on span "Original" at bounding box center [97, 330] width 20 height 8
click at [101, 420] on span "Custom" at bounding box center [96, 420] width 20 height 8
click at [114, 348] on button "Custom" at bounding box center [114, 353] width 64 height 17
click at [112, 376] on div "Square" at bounding box center [112, 376] width 53 height 9
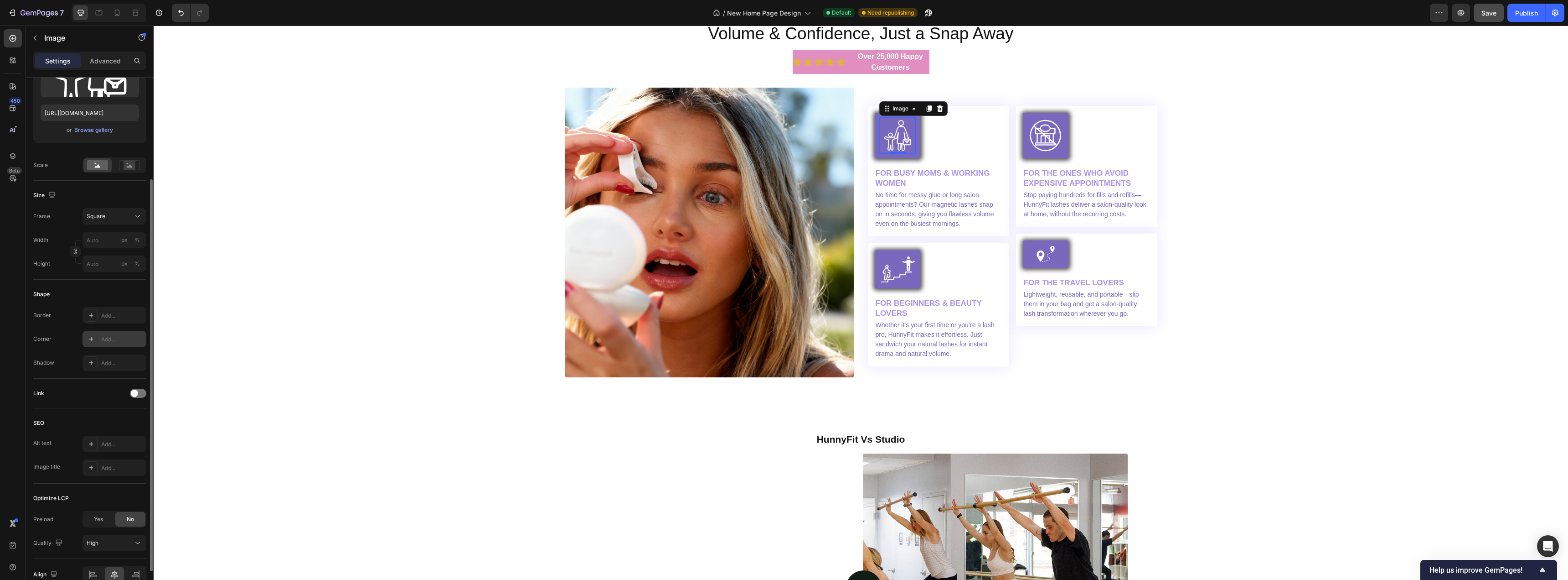
click at [113, 337] on div "Add..." at bounding box center [122, 339] width 43 height 8
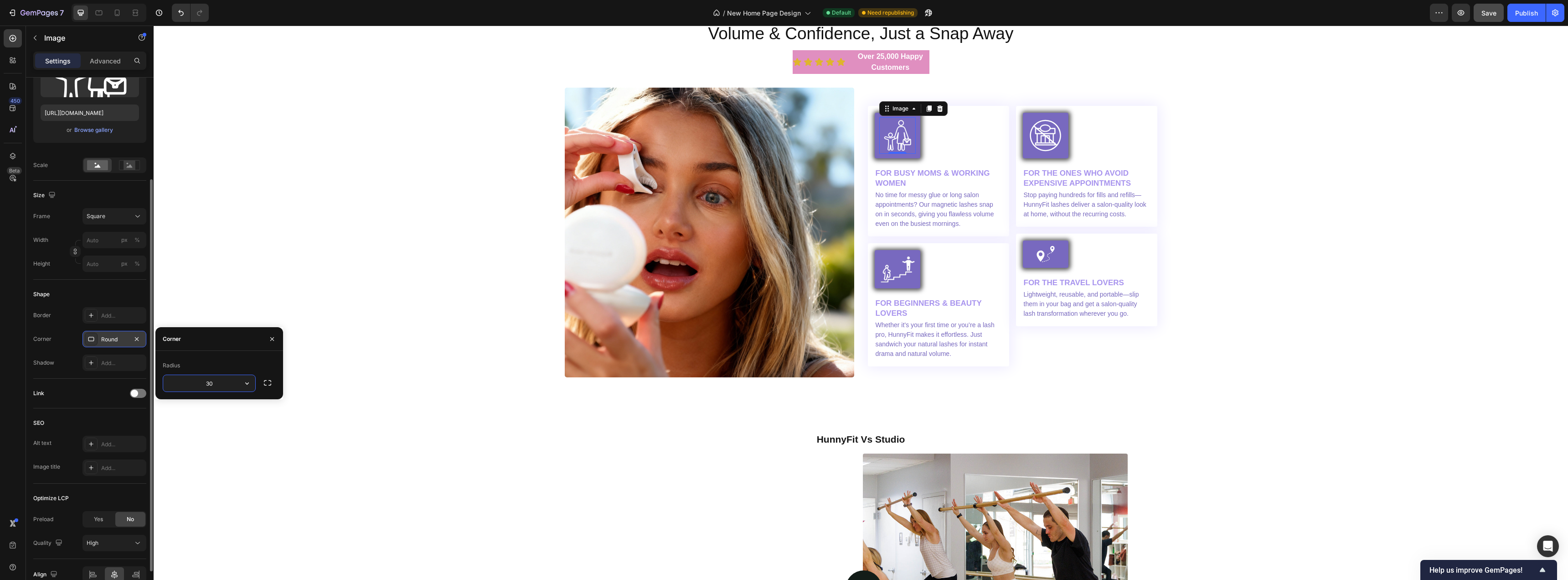
type input "30"
click at [233, 384] on input "30" at bounding box center [209, 383] width 92 height 17
click at [247, 384] on icon "button" at bounding box center [247, 383] width 9 height 9
click at [268, 384] on icon "button" at bounding box center [268, 383] width 9 height 9
click at [228, 405] on input "30" at bounding box center [233, 404] width 44 height 17
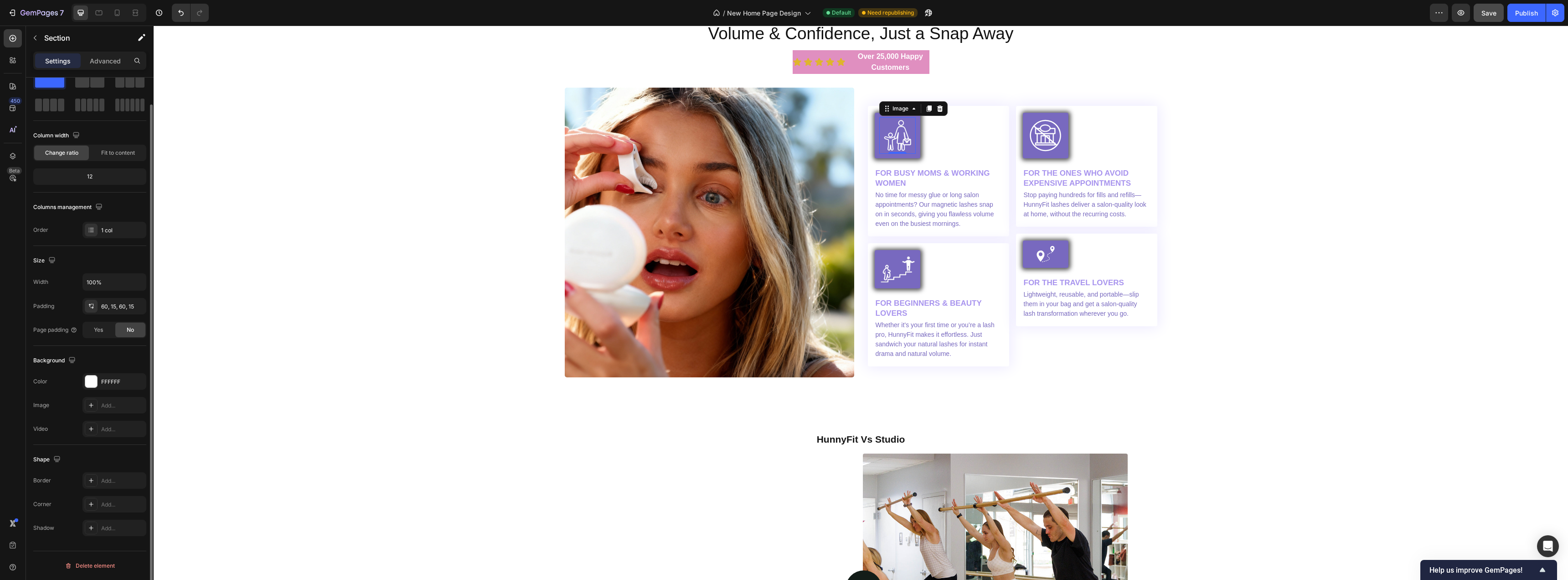
click at [288, 269] on div "Image Volume & Confidence, Just a Snap Away Heading Icon Icon Icon Icon Icon Ic…" at bounding box center [861, 197] width 1401 height 360
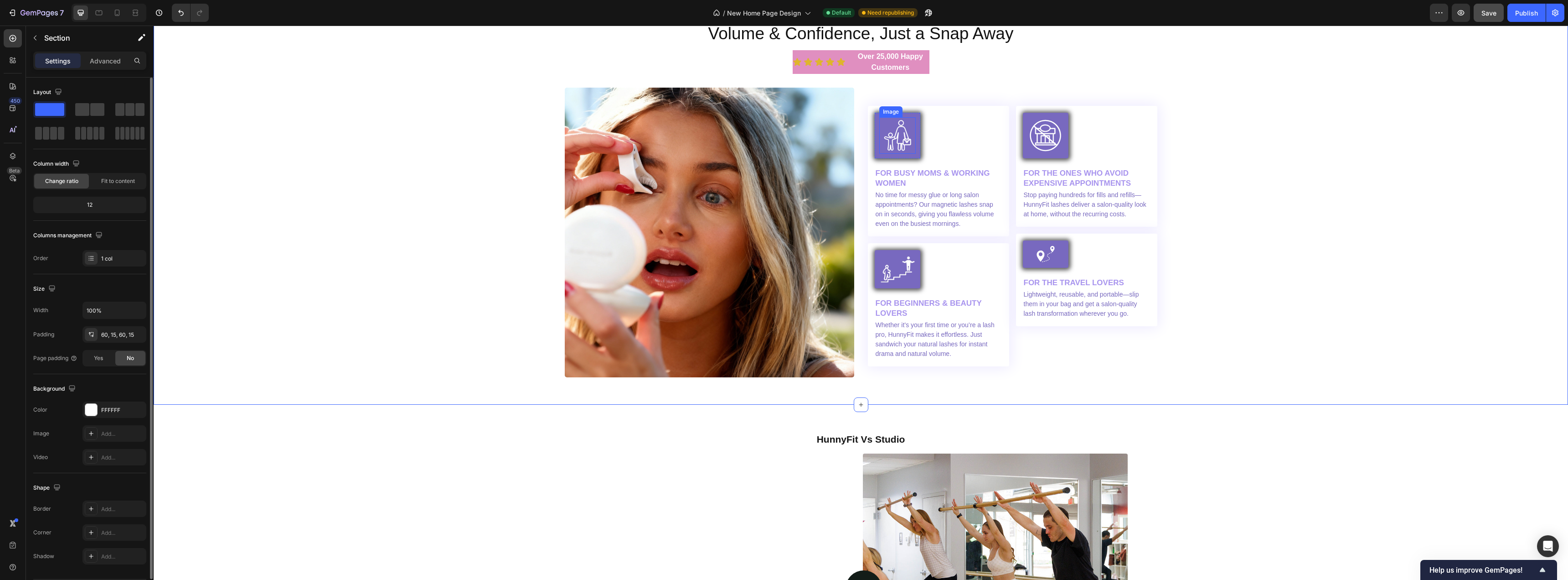
click at [890, 154] on img at bounding box center [897, 135] width 36 height 36
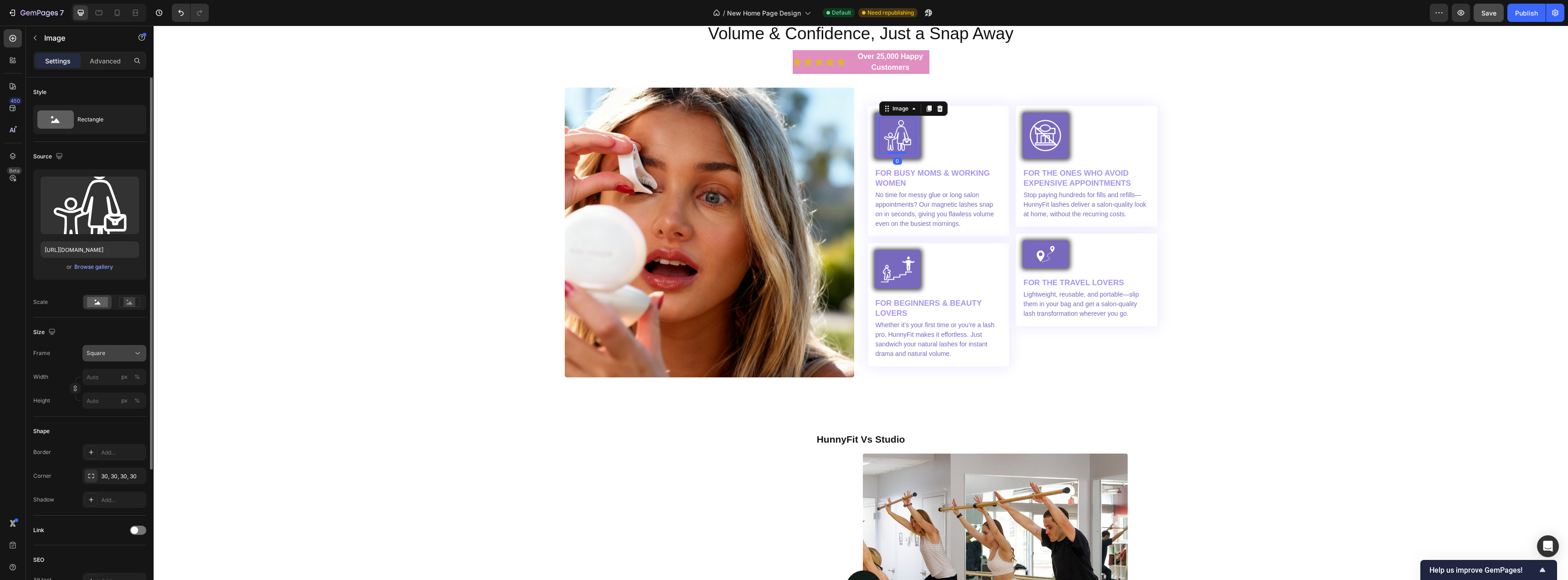
click at [108, 359] on button "Square" at bounding box center [114, 353] width 64 height 17
click at [101, 338] on div "Size" at bounding box center [89, 332] width 113 height 15
click at [1039, 154] on img at bounding box center [1046, 135] width 36 height 36
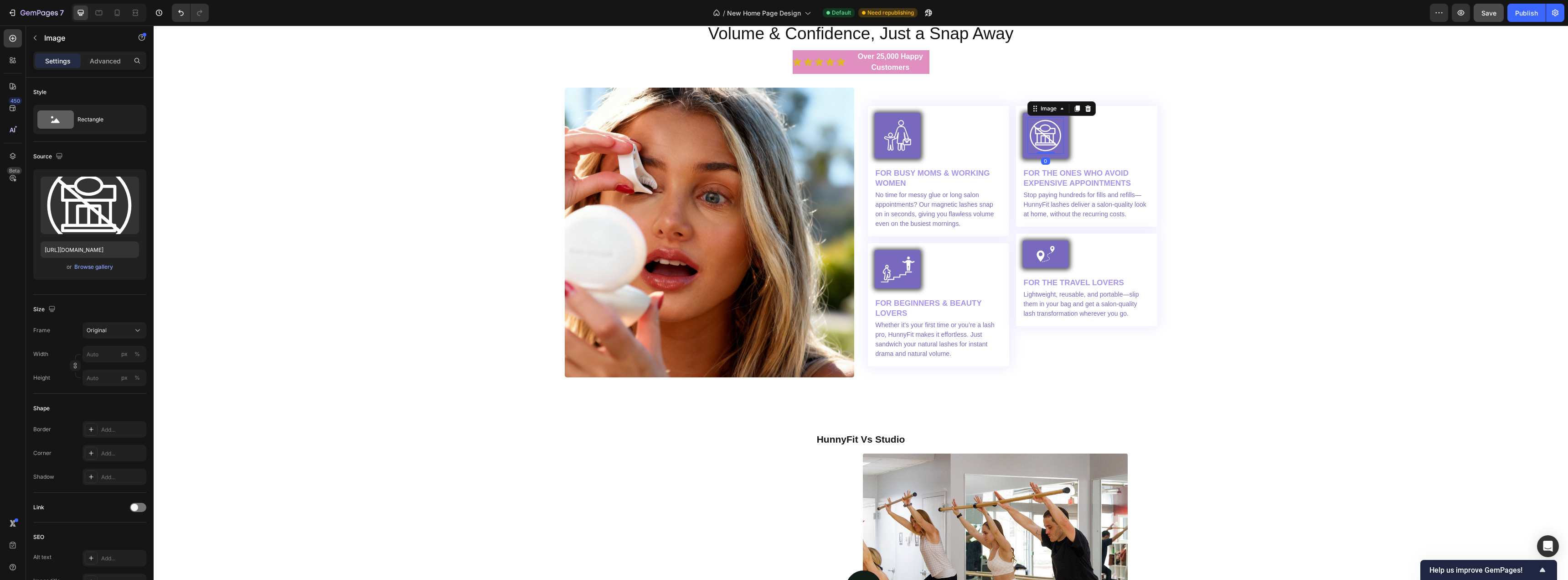
click at [1041, 154] on img at bounding box center [1046, 135] width 36 height 36
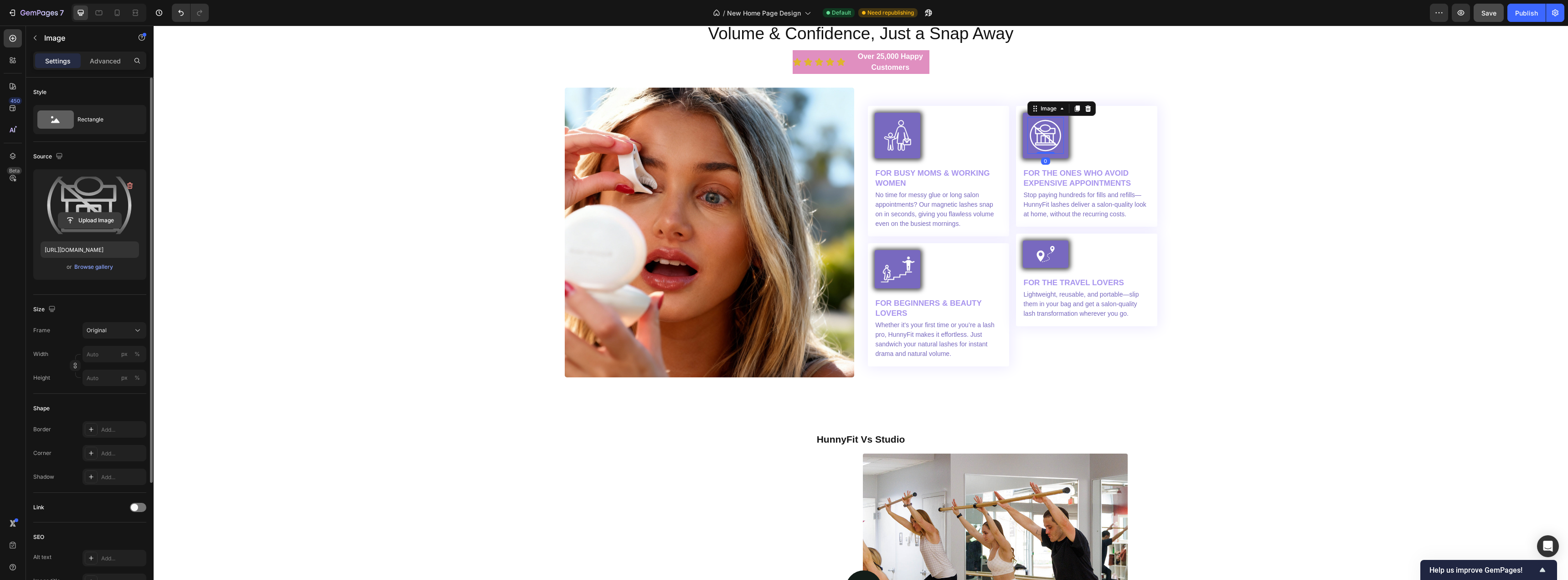
click at [87, 221] on input "file" at bounding box center [89, 220] width 63 height 15
type input "[URL][DOMAIN_NAME]"
click at [1219, 189] on div "Image Volume & Confidence, Just a Snap Away Heading Icon Icon Icon Icon Icon Ic…" at bounding box center [861, 197] width 1401 height 360
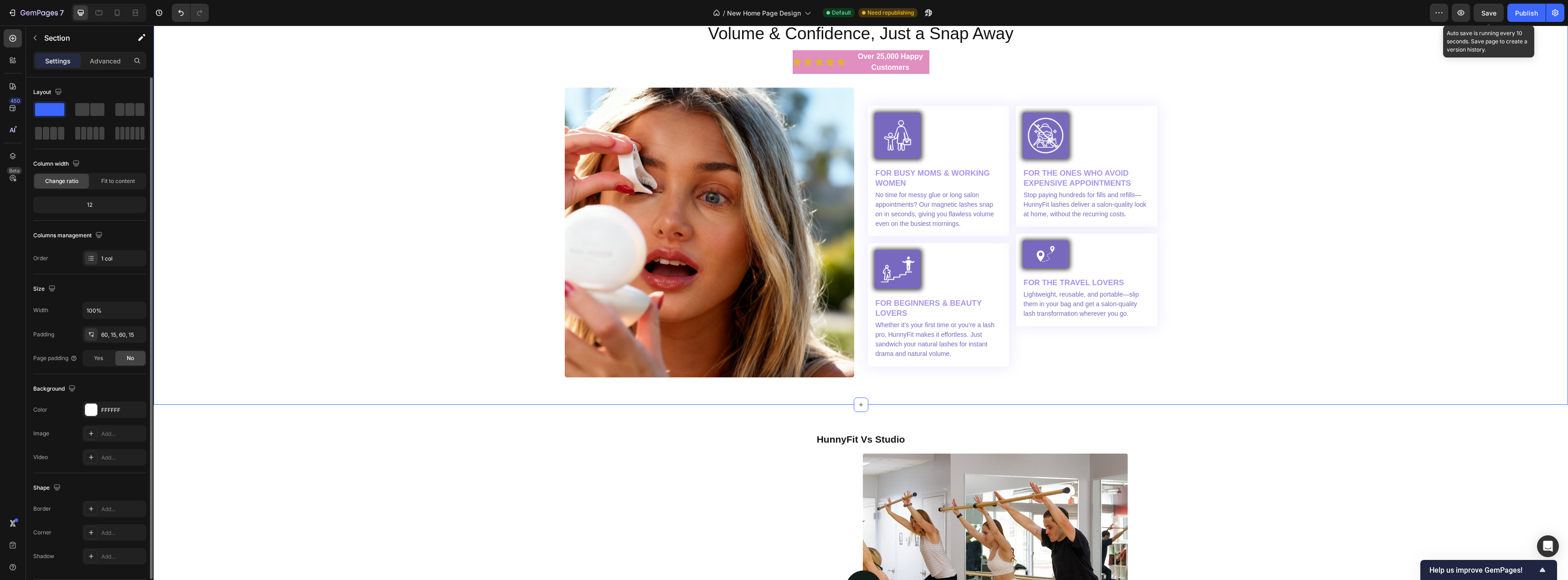
drag, startPoint x: 1492, startPoint y: 12, endPoint x: 1505, endPoint y: 15, distance: 13.3
click at [1492, 12] on span "Save" at bounding box center [1489, 13] width 15 height 8
click at [1521, 13] on div "Publish" at bounding box center [1527, 12] width 23 height 9
click at [1278, 234] on div "Image Volume & Confidence, Just a Snap Away Heading Icon Icon Icon Icon Icon Ic…" at bounding box center [861, 197] width 1401 height 360
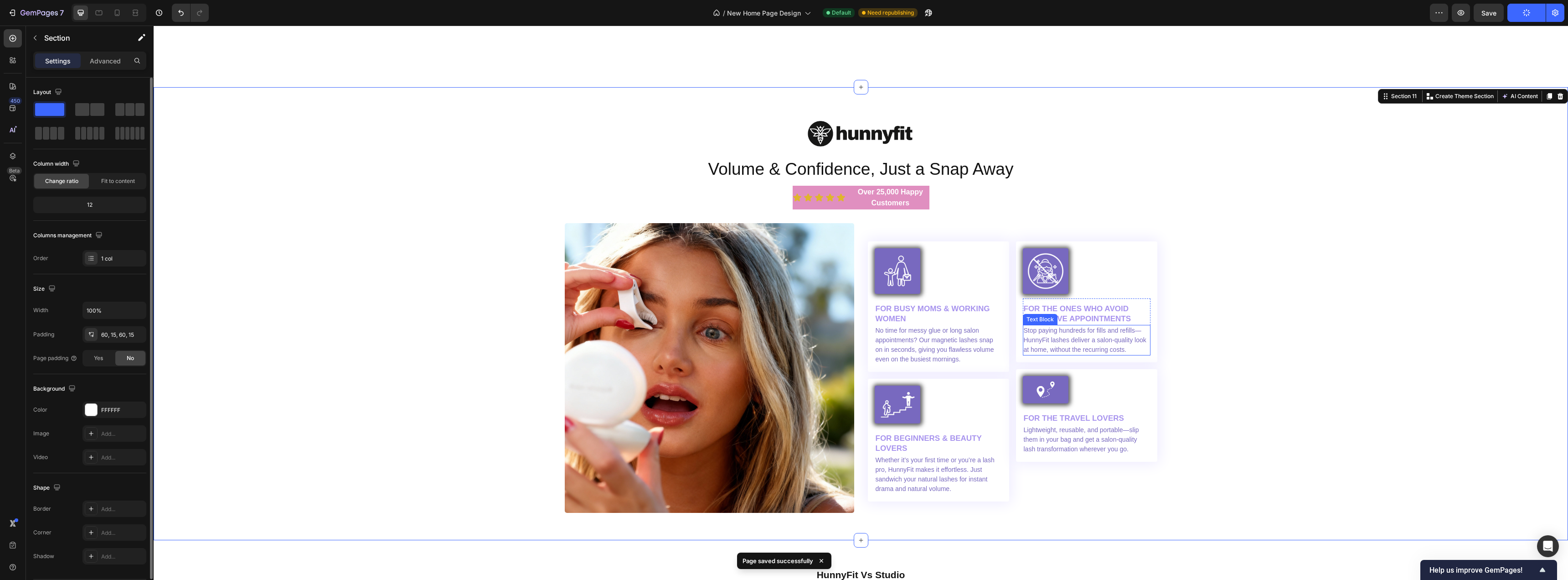
scroll to position [2738, 0]
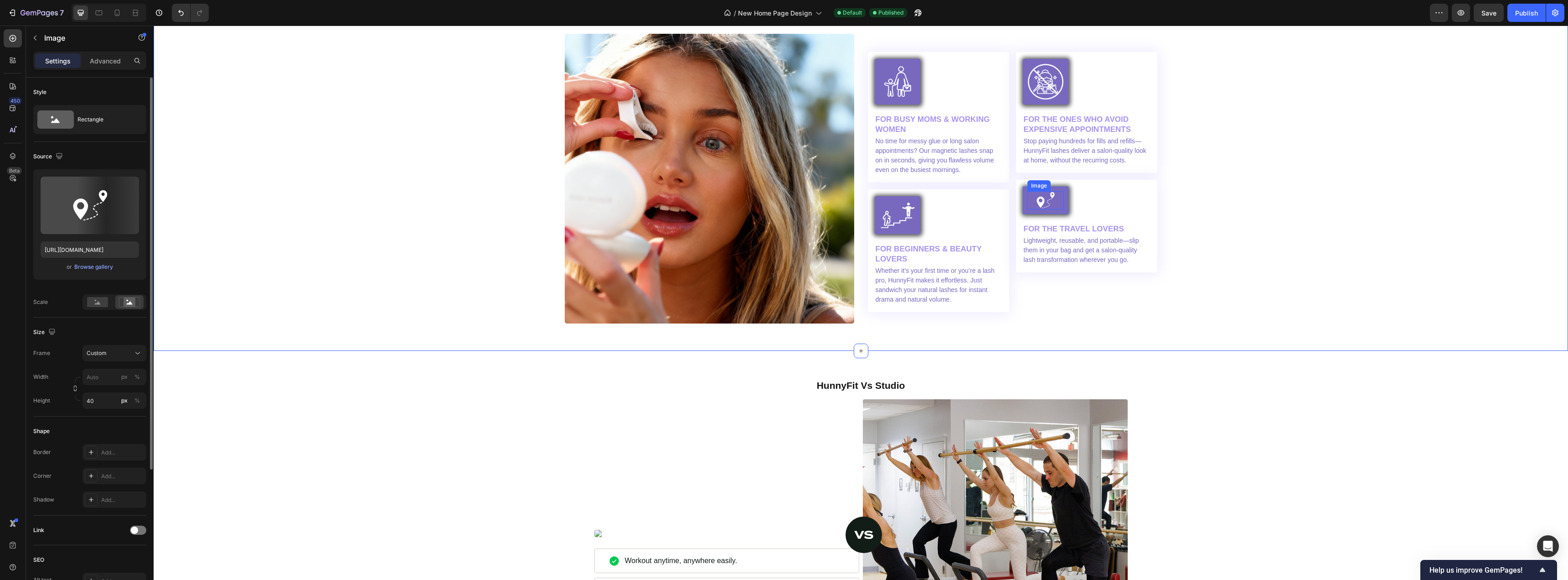
click at [1042, 199] on img at bounding box center [1046, 200] width 36 height 18
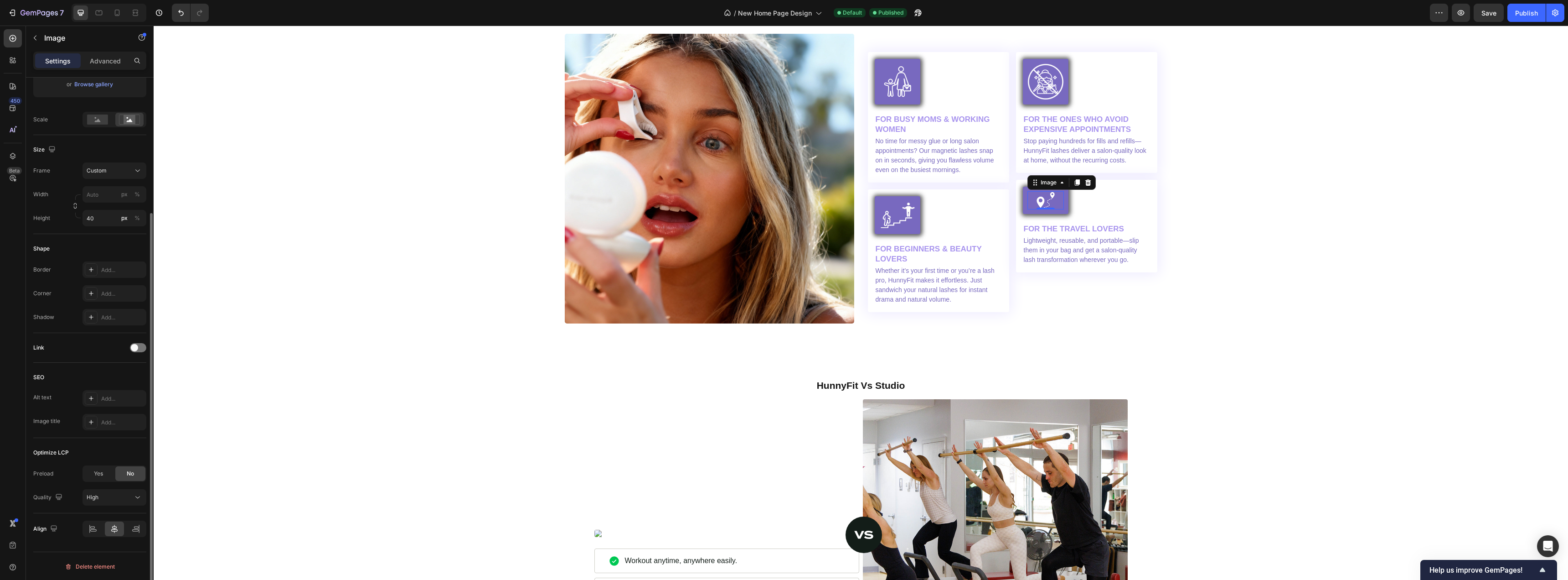
scroll to position [0, 0]
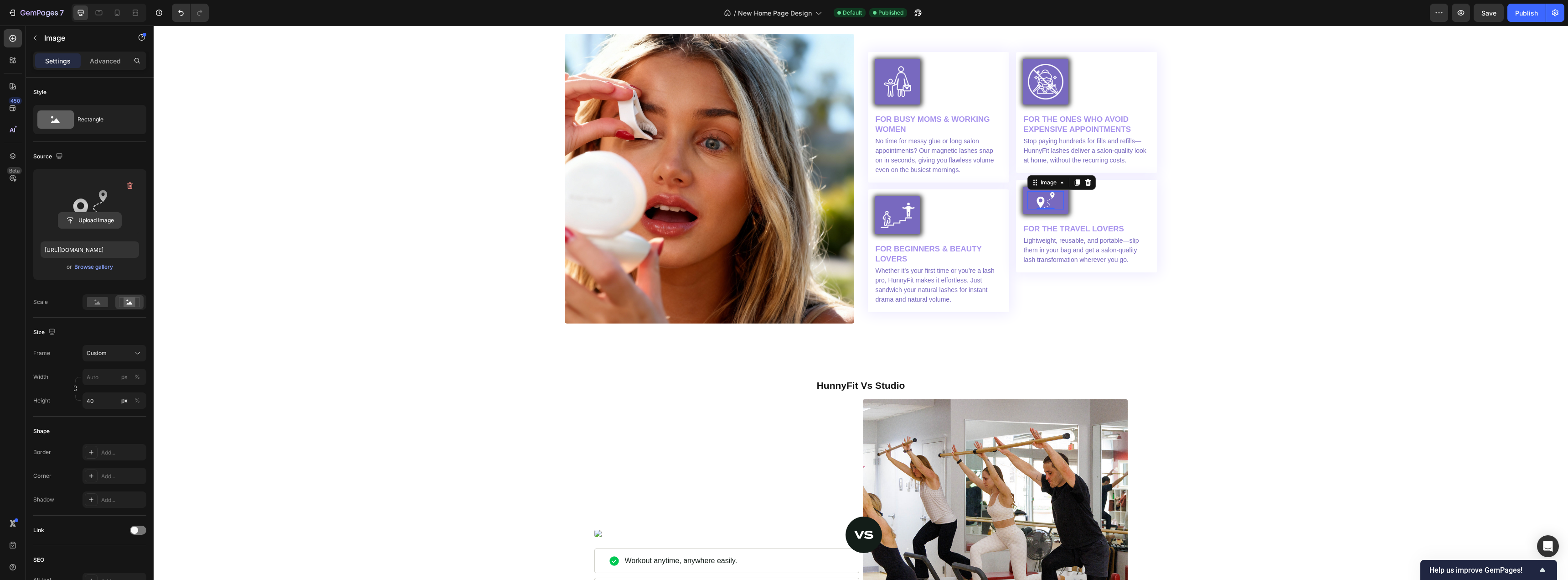
click at [89, 216] on input "file" at bounding box center [89, 220] width 63 height 15
type input "[URL][DOMAIN_NAME]"
click at [107, 399] on input "40" at bounding box center [114, 400] width 64 height 17
click at [287, 293] on div "Image Volume & Confidence, Just a Snap Away Heading Icon Icon Icon Icon Icon Ic…" at bounding box center [861, 124] width 1401 height 398
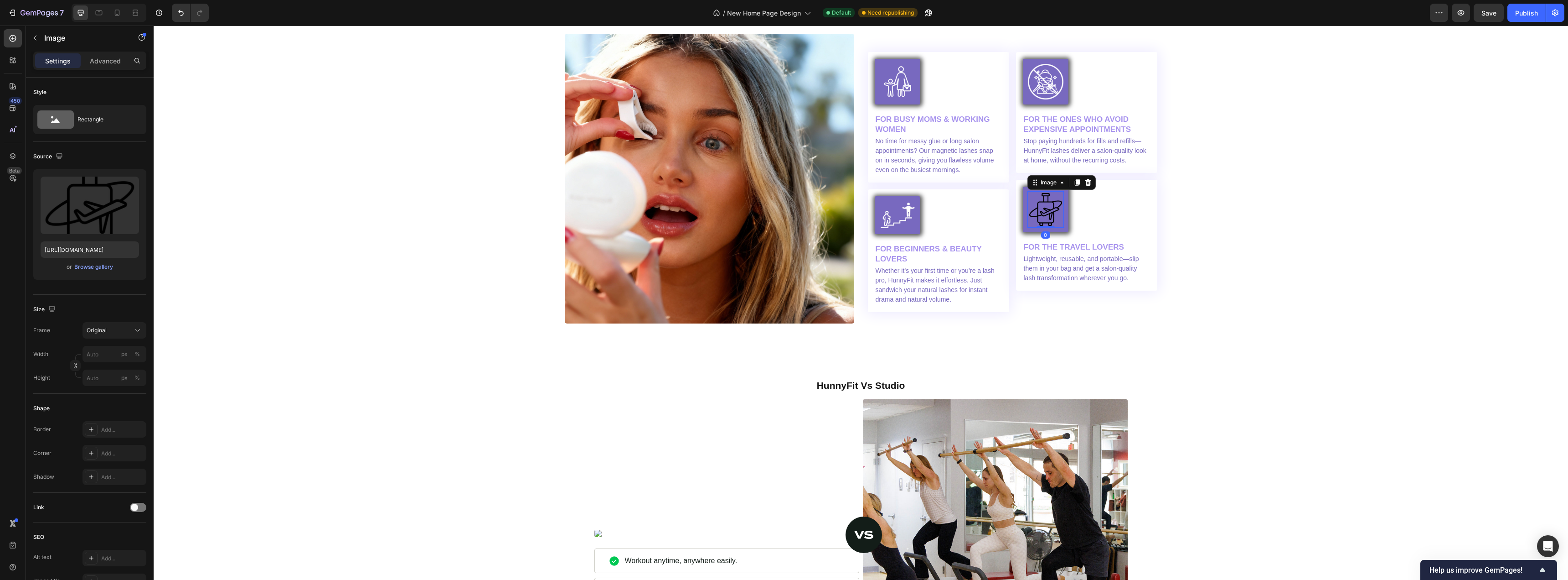
click at [1044, 218] on img at bounding box center [1046, 210] width 36 height 36
click at [94, 64] on p "Advanced" at bounding box center [105, 60] width 31 height 9
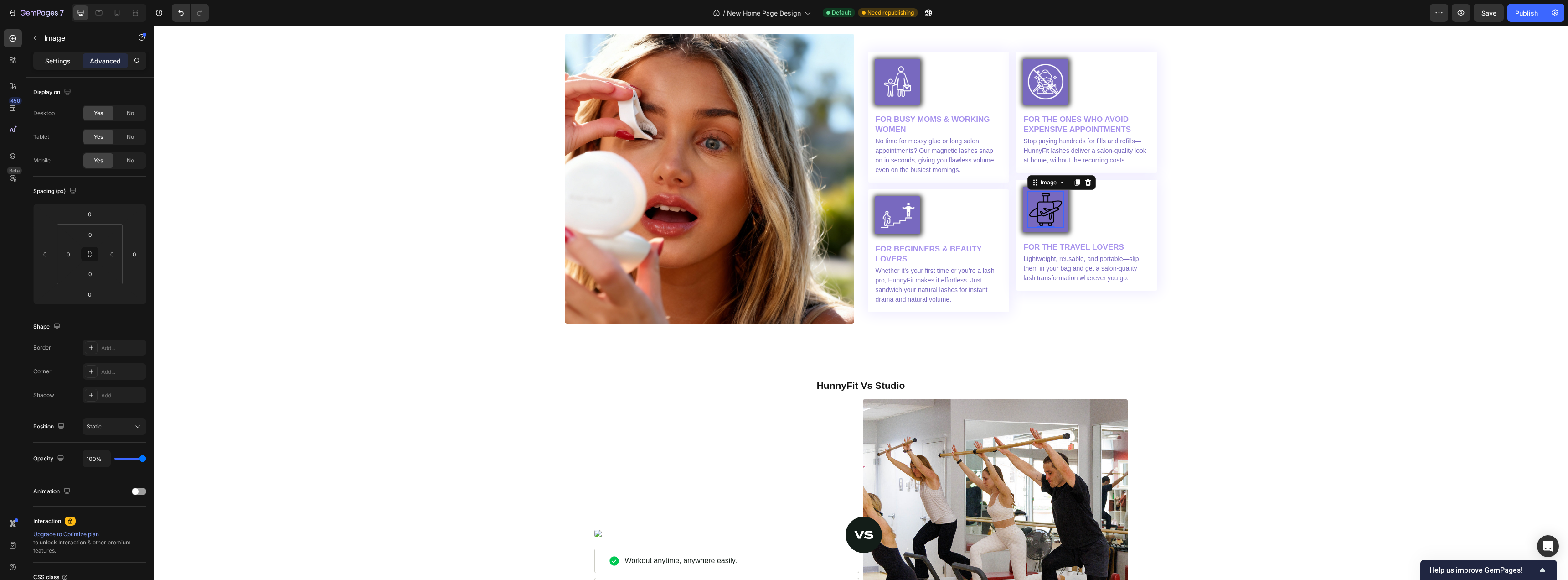
click at [64, 60] on p "Settings" at bounding box center [57, 60] width 25 height 9
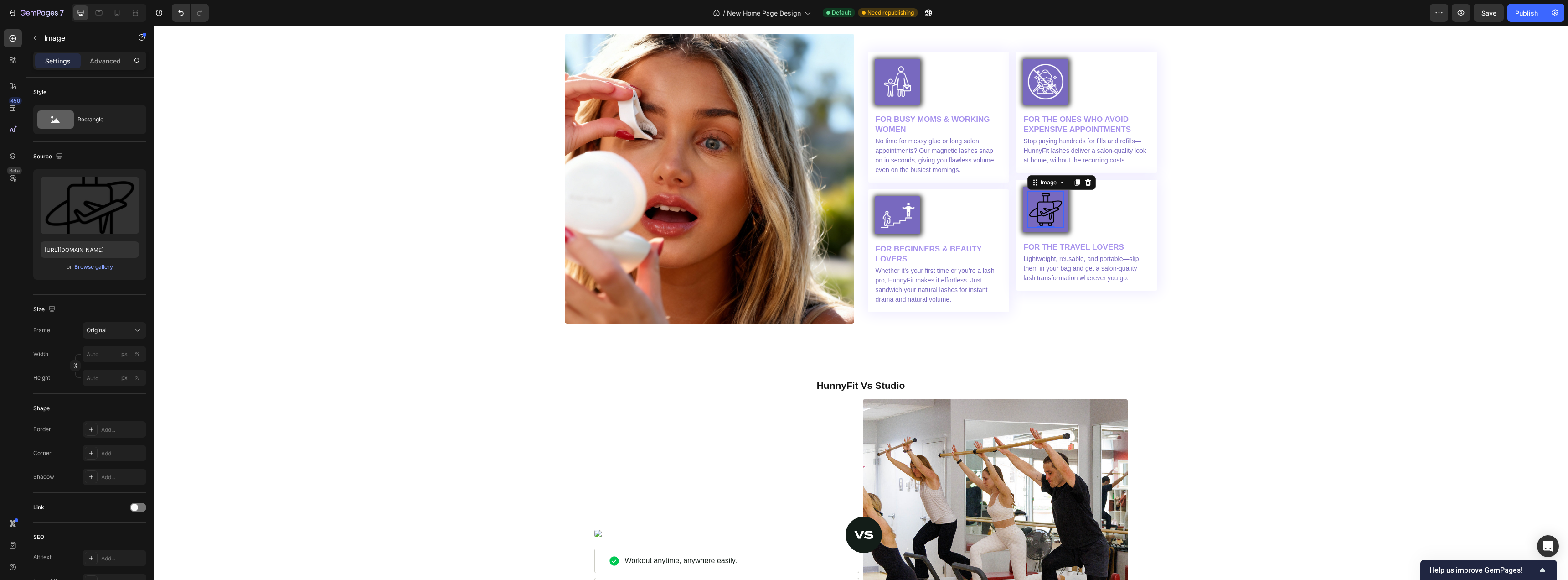
click at [1043, 211] on img at bounding box center [1046, 210] width 36 height 36
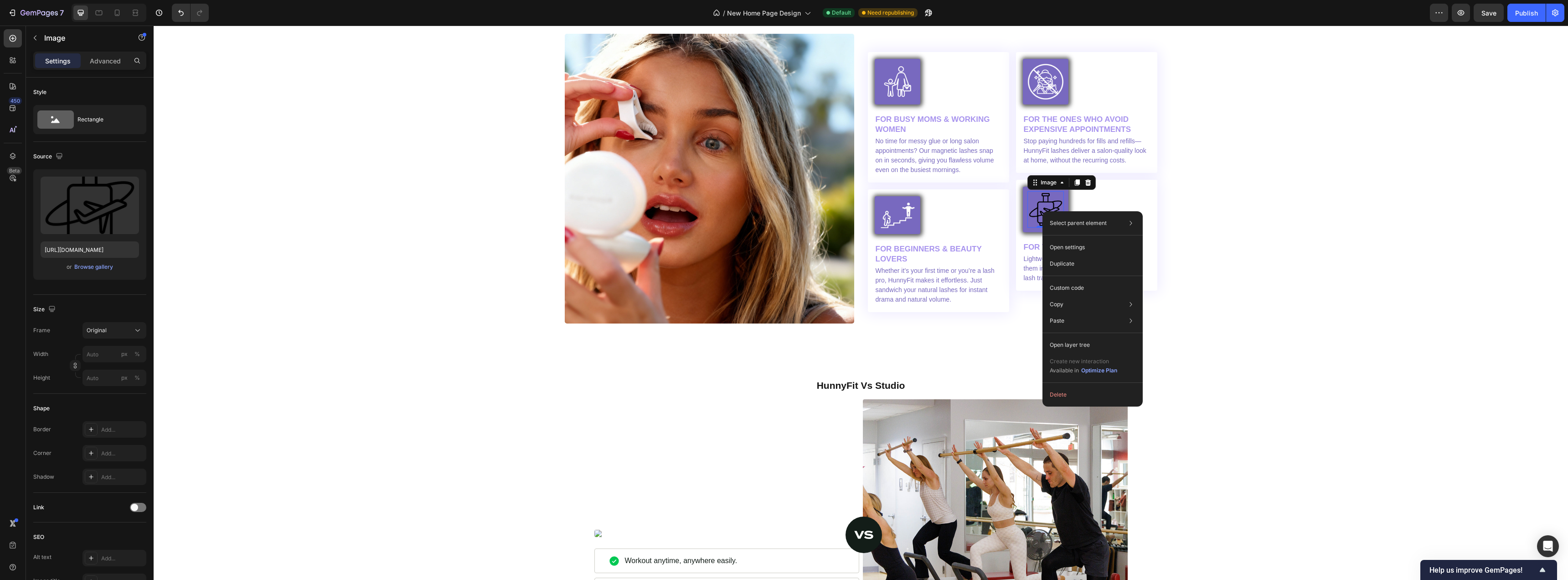
click at [1037, 209] on img at bounding box center [1046, 210] width 36 height 36
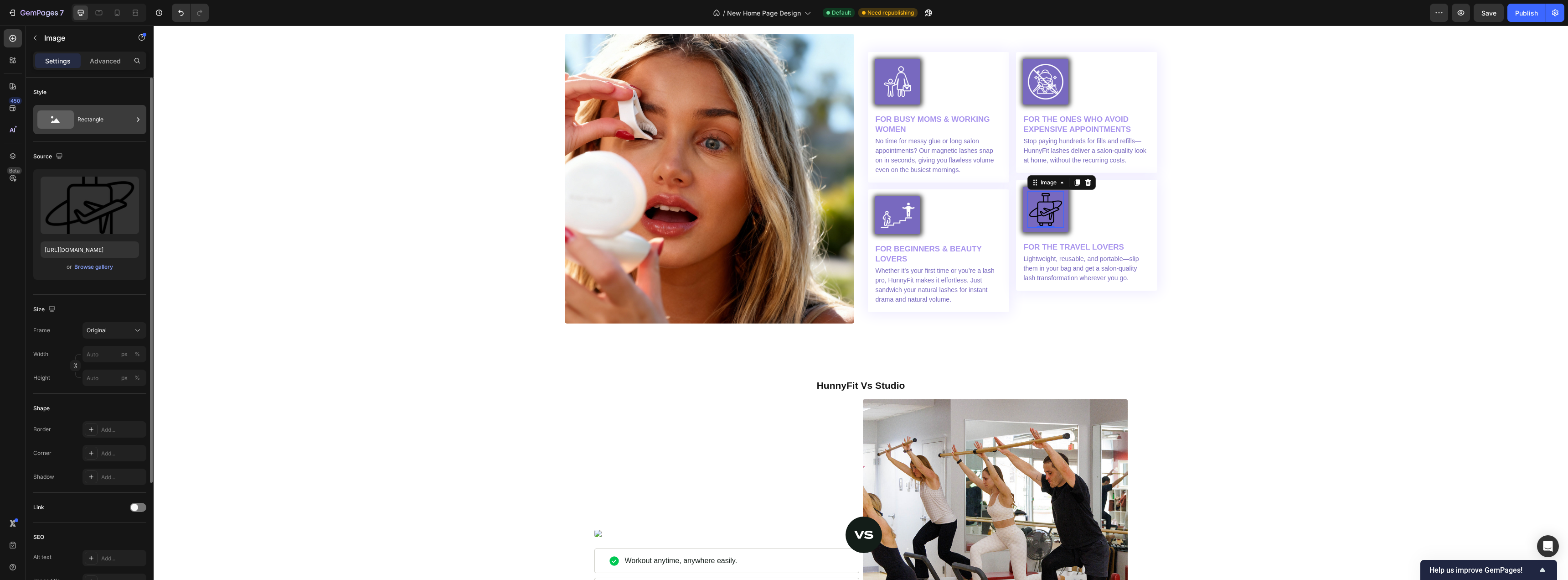
click at [81, 123] on div "Rectangle" at bounding box center [105, 119] width 55 height 21
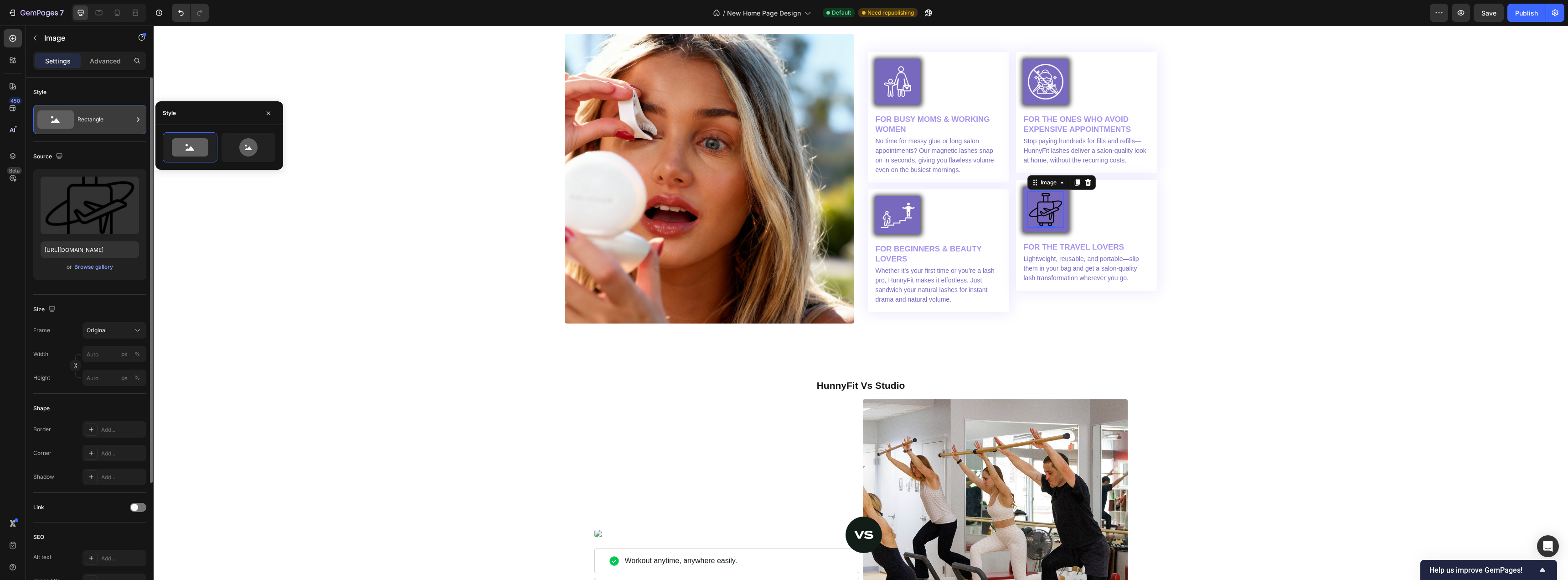
click at [86, 114] on div "Rectangle" at bounding box center [105, 119] width 55 height 21
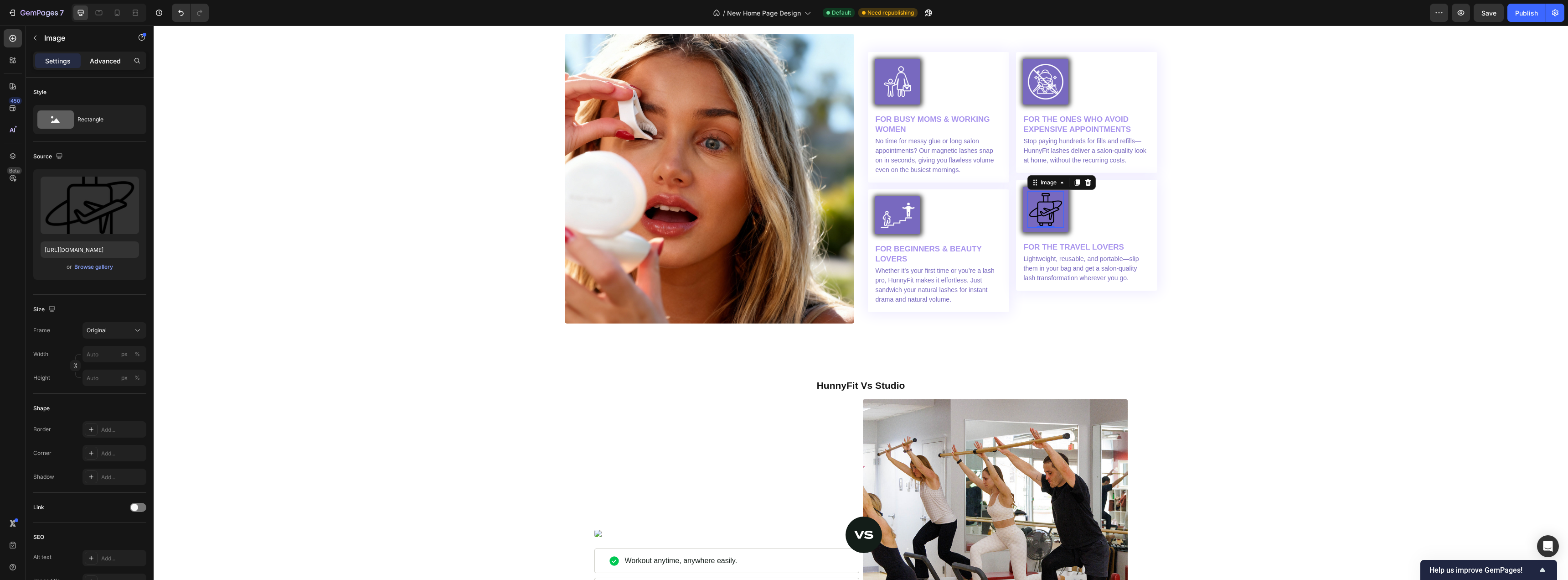
click at [87, 67] on div "Advanced" at bounding box center [105, 60] width 46 height 15
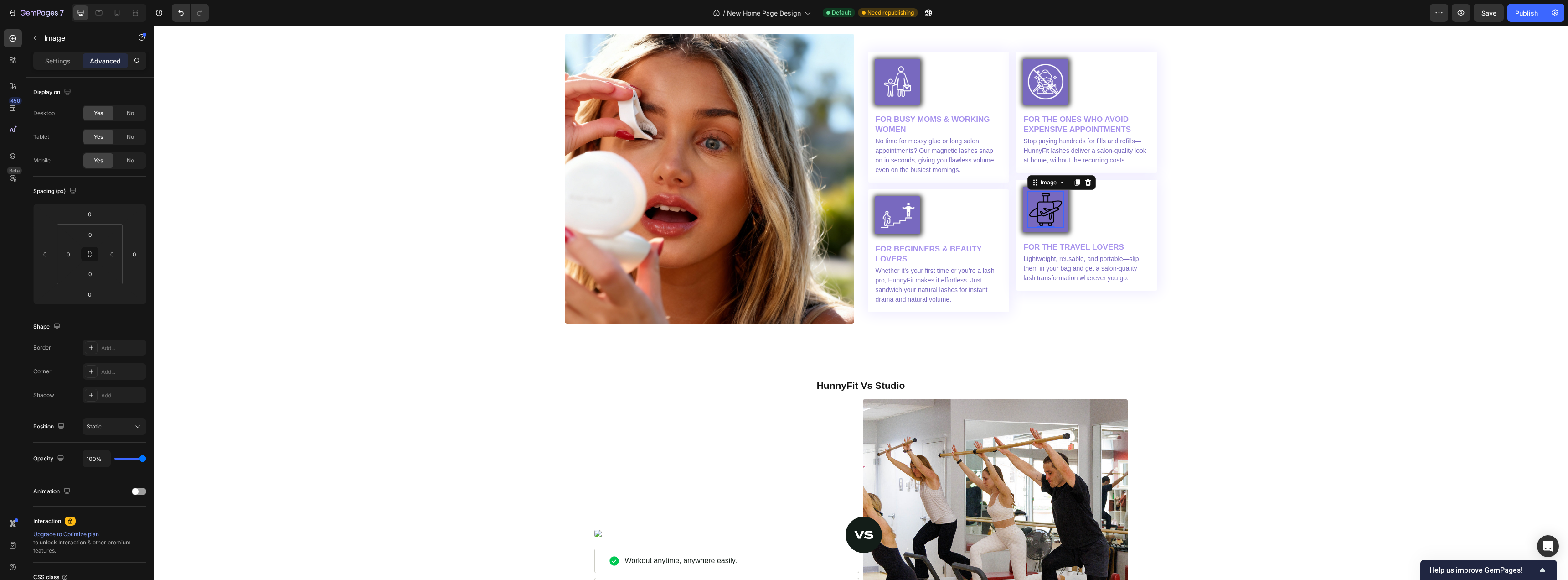
click at [44, 52] on div "Settings Advanced" at bounding box center [89, 60] width 113 height 18
click at [46, 58] on p "Settings" at bounding box center [57, 60] width 25 height 9
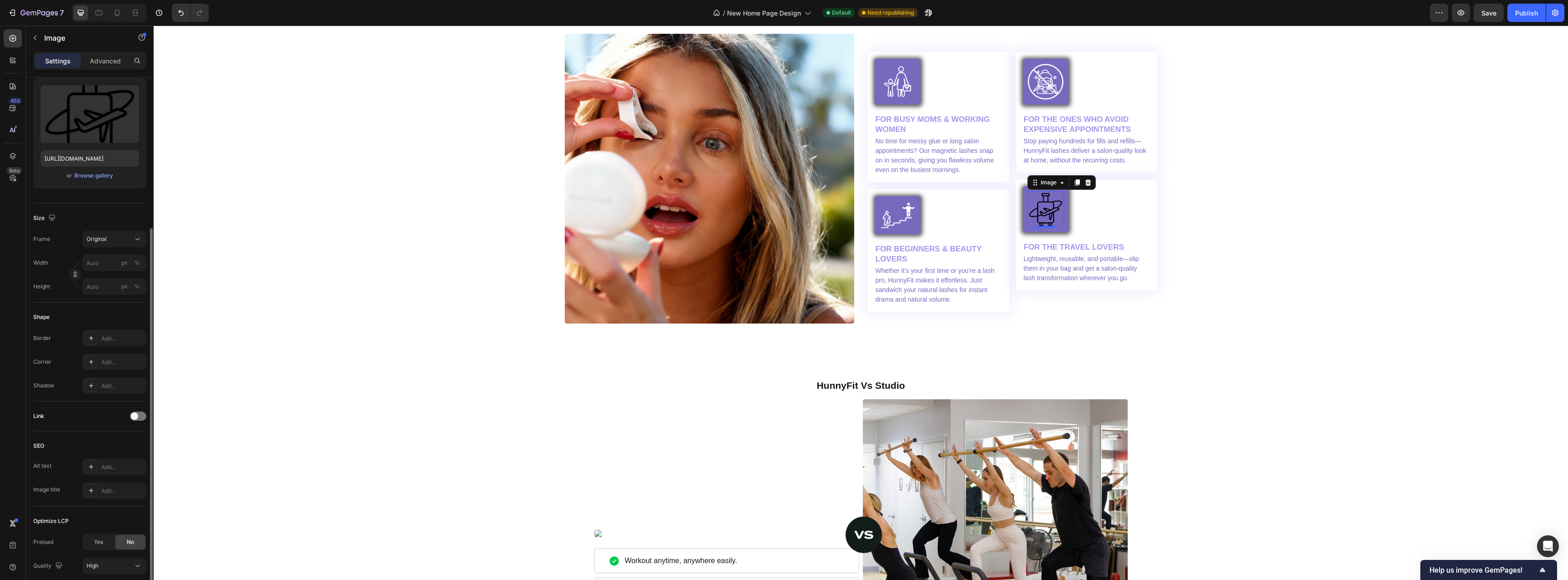
scroll to position [161, 0]
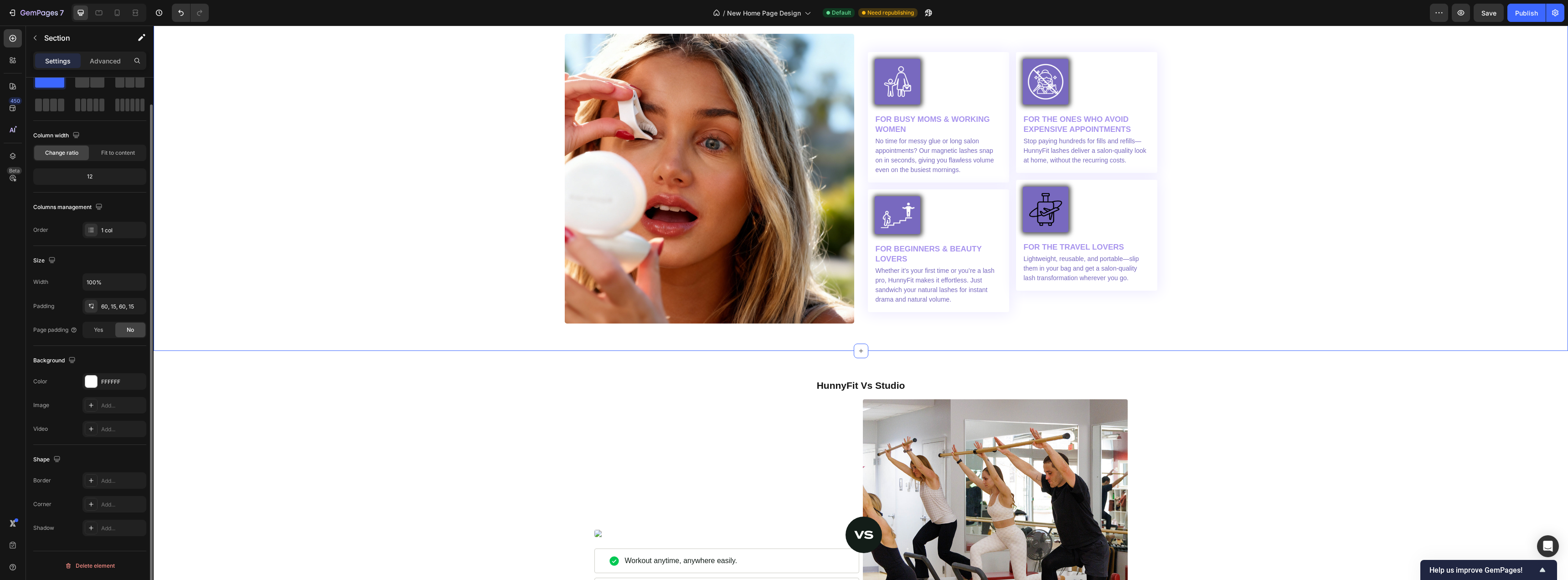
click at [1219, 277] on div "Image Volume & Confidence, Just a Snap Away Heading Icon Icon Icon Icon Icon Ic…" at bounding box center [861, 124] width 1401 height 398
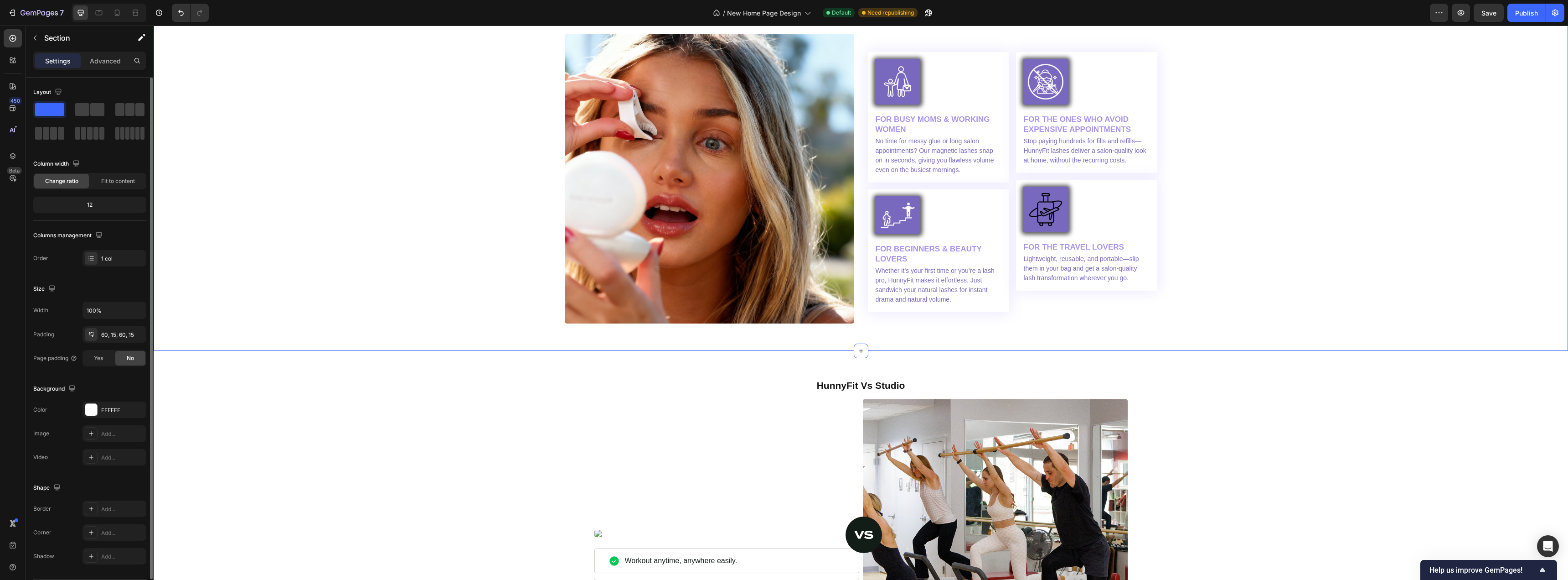
click at [1219, 277] on div "Image Volume & Confidence, Just a Snap Away Heading Icon Icon Icon Icon Icon Ic…" at bounding box center [861, 124] width 1401 height 398
click at [1039, 204] on img at bounding box center [1046, 210] width 36 height 36
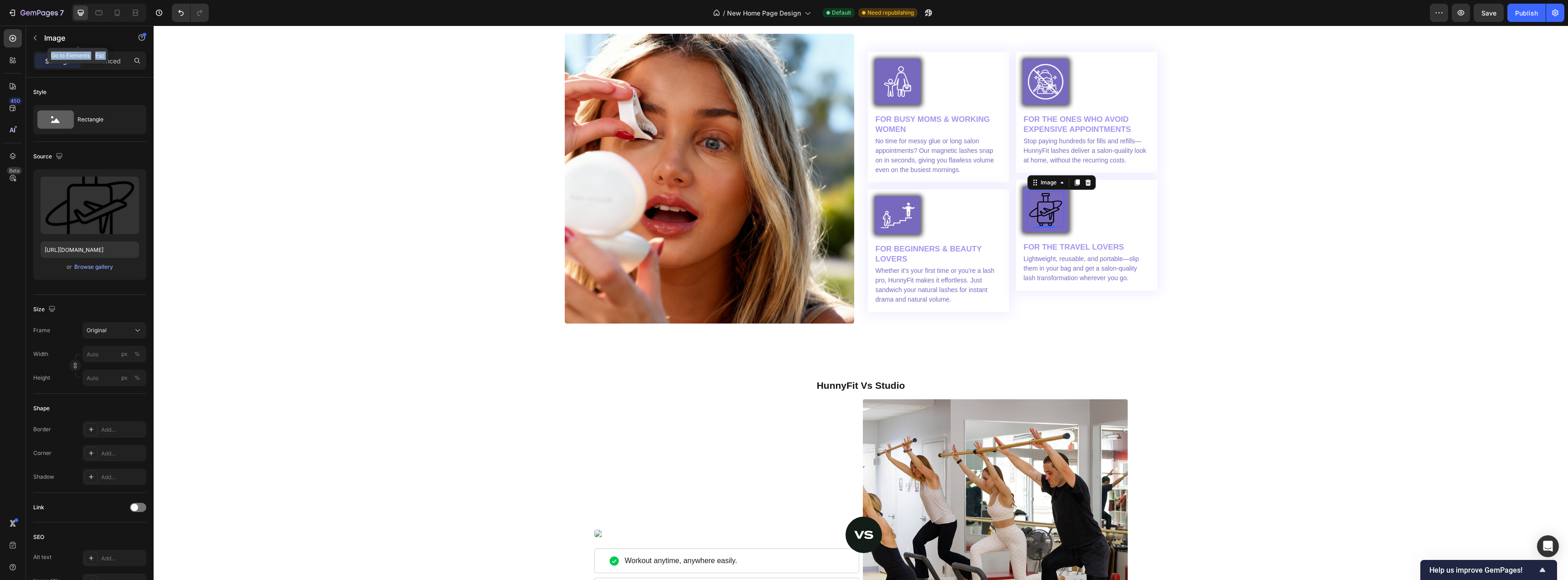
click at [97, 51] on div "Sections(18) Elements(83) Section Element Hero Section Product Detail Brands Tr…" at bounding box center [90, 303] width 128 height 555
click at [89, 57] on div "Advanced" at bounding box center [105, 60] width 46 height 15
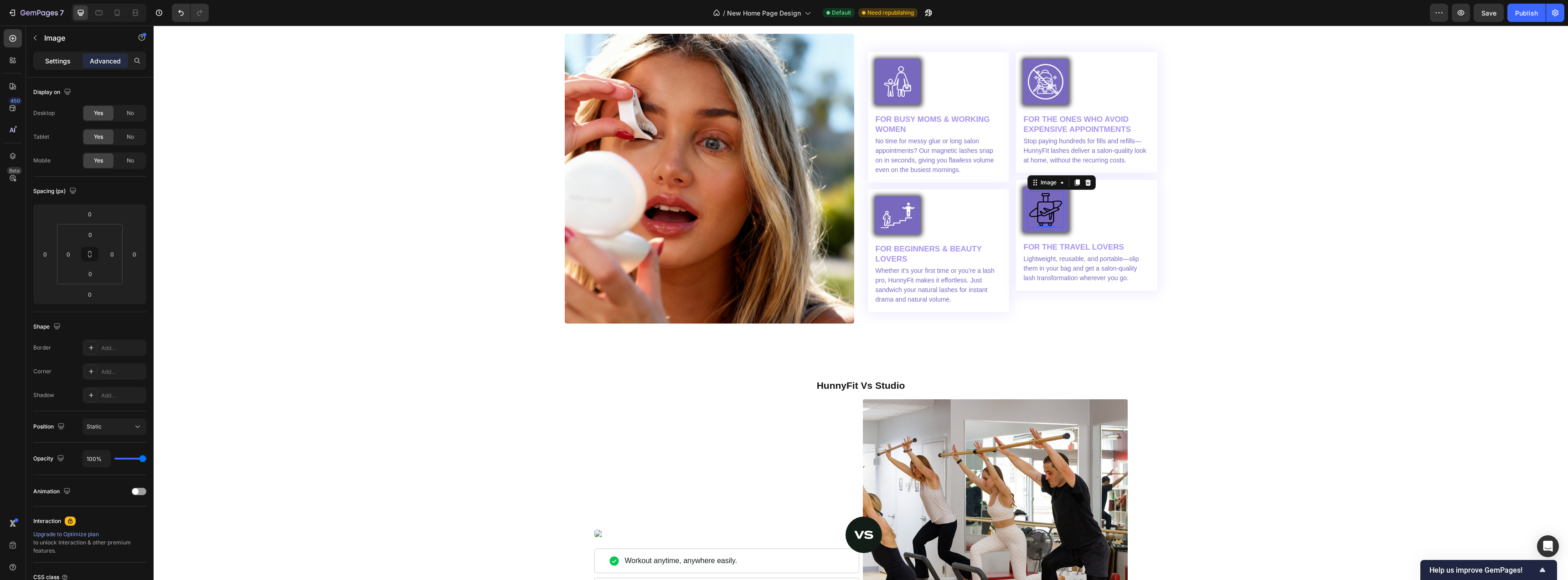
click at [60, 61] on p "Settings" at bounding box center [57, 60] width 25 height 9
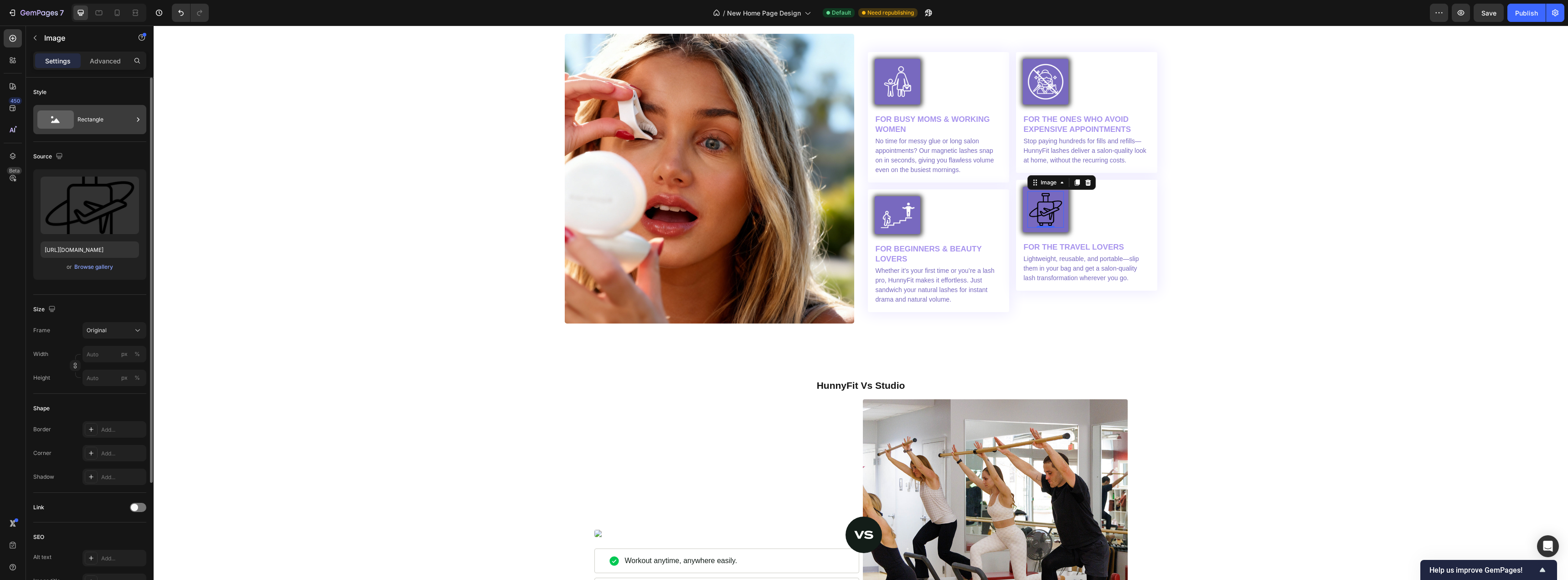
click at [83, 125] on div "Rectangle" at bounding box center [105, 119] width 55 height 21
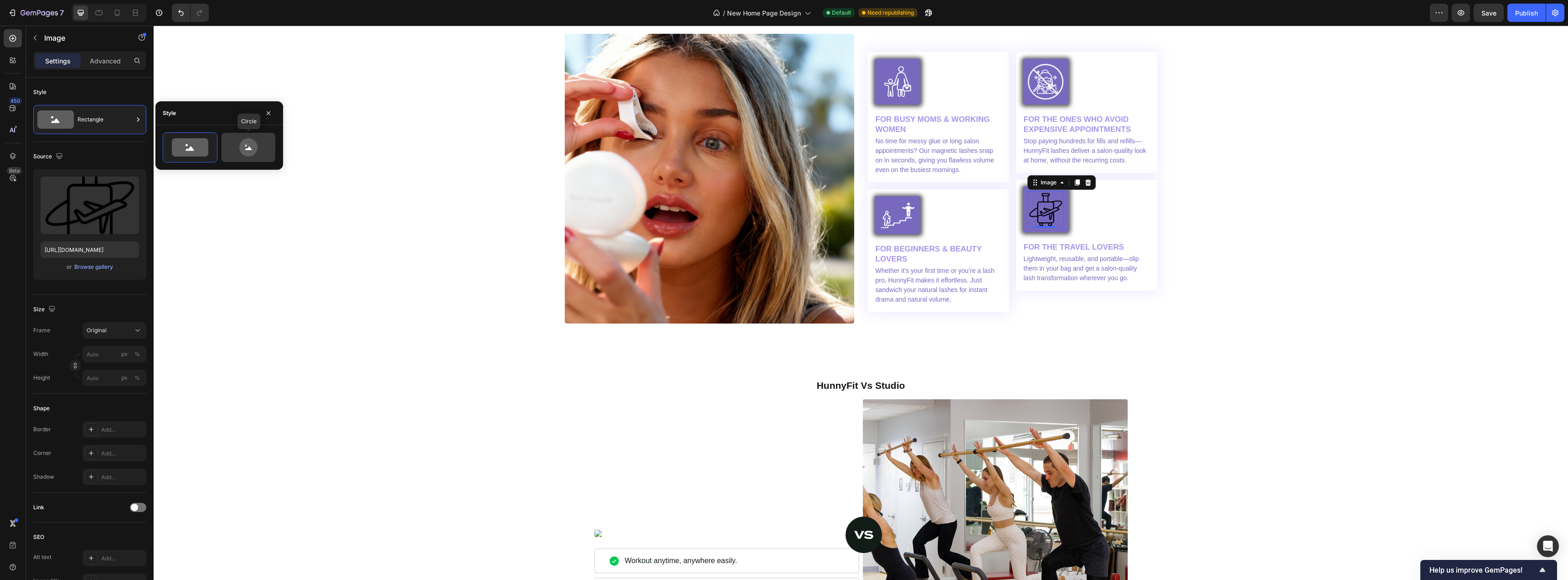
click at [246, 154] on icon at bounding box center [248, 147] width 18 height 18
type input "80"
click at [249, 152] on icon at bounding box center [248, 147] width 18 height 18
click at [300, 201] on div "Image Volume & Confidence, Just a Snap Away Heading Icon Icon Icon Icon Icon Ic…" at bounding box center [861, 124] width 1401 height 398
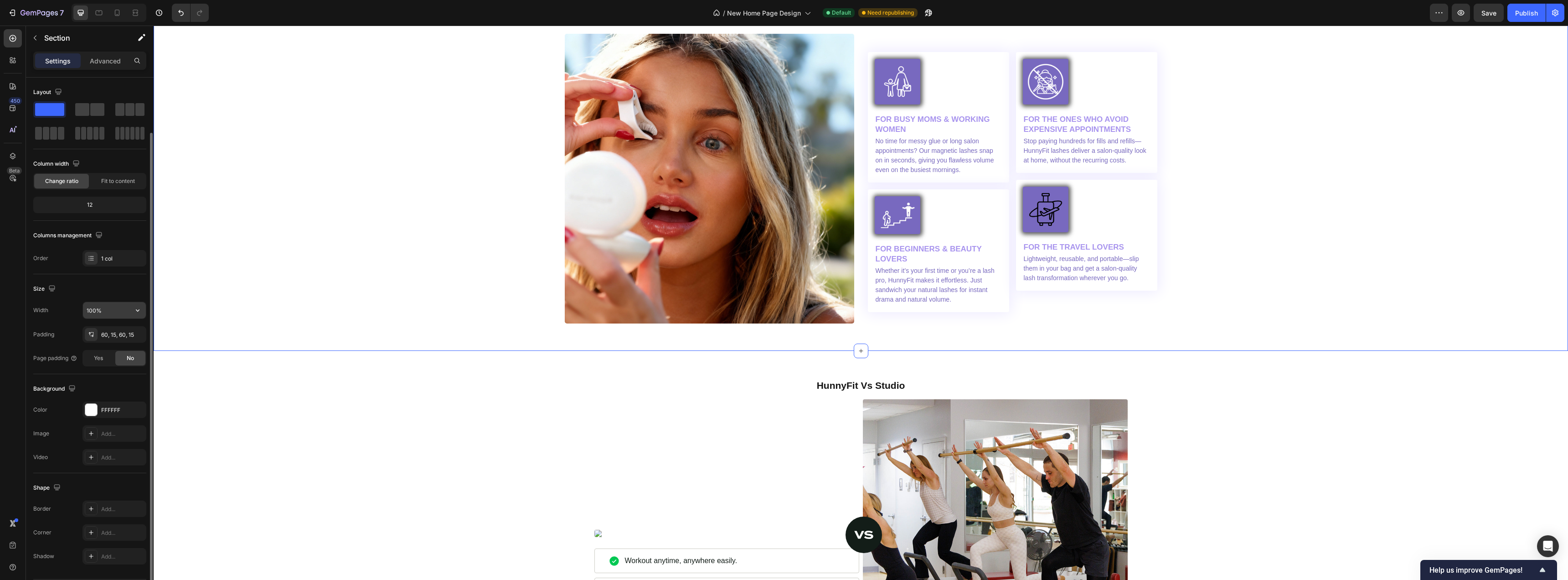
scroll to position [28, 0]
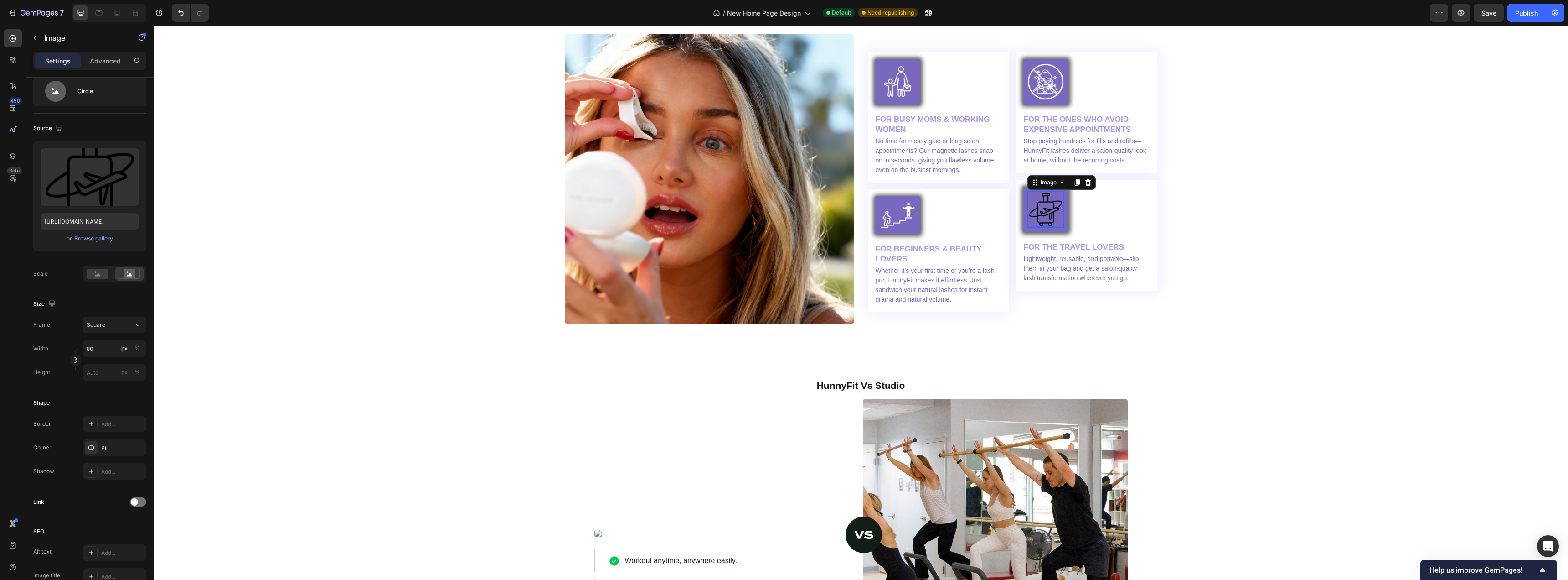
click at [1048, 215] on img at bounding box center [1046, 210] width 36 height 36
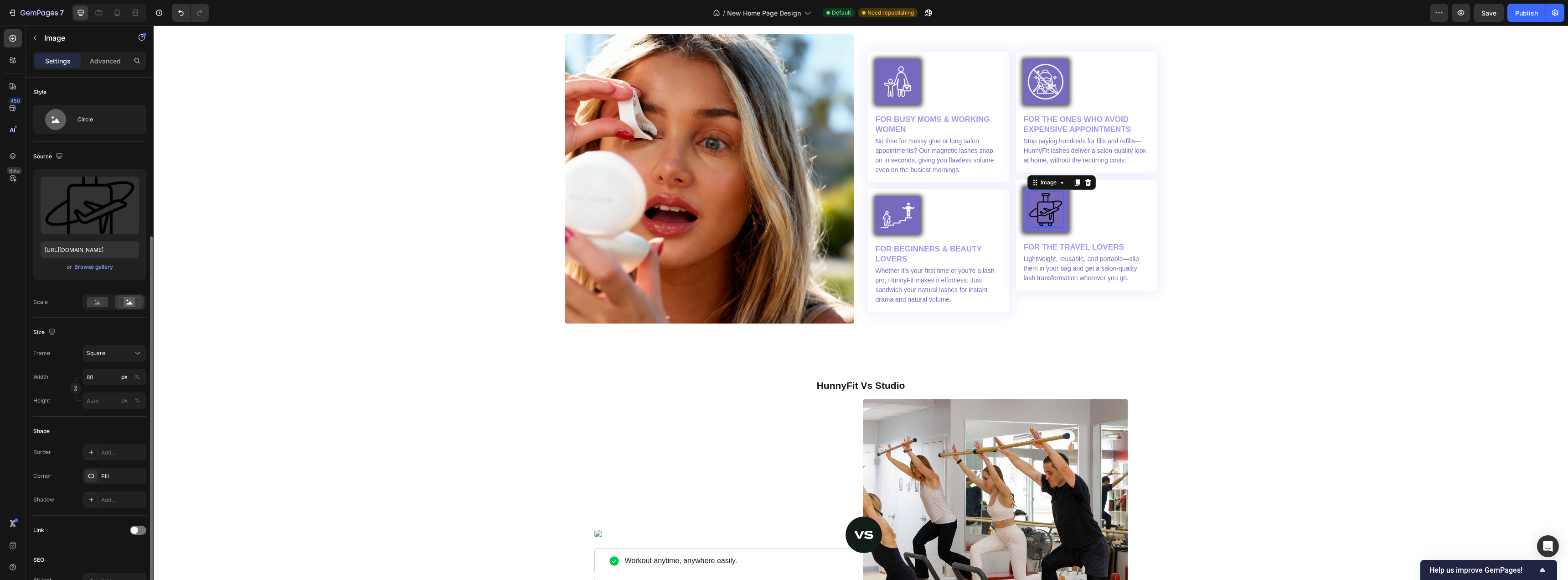
scroll to position [91, 0]
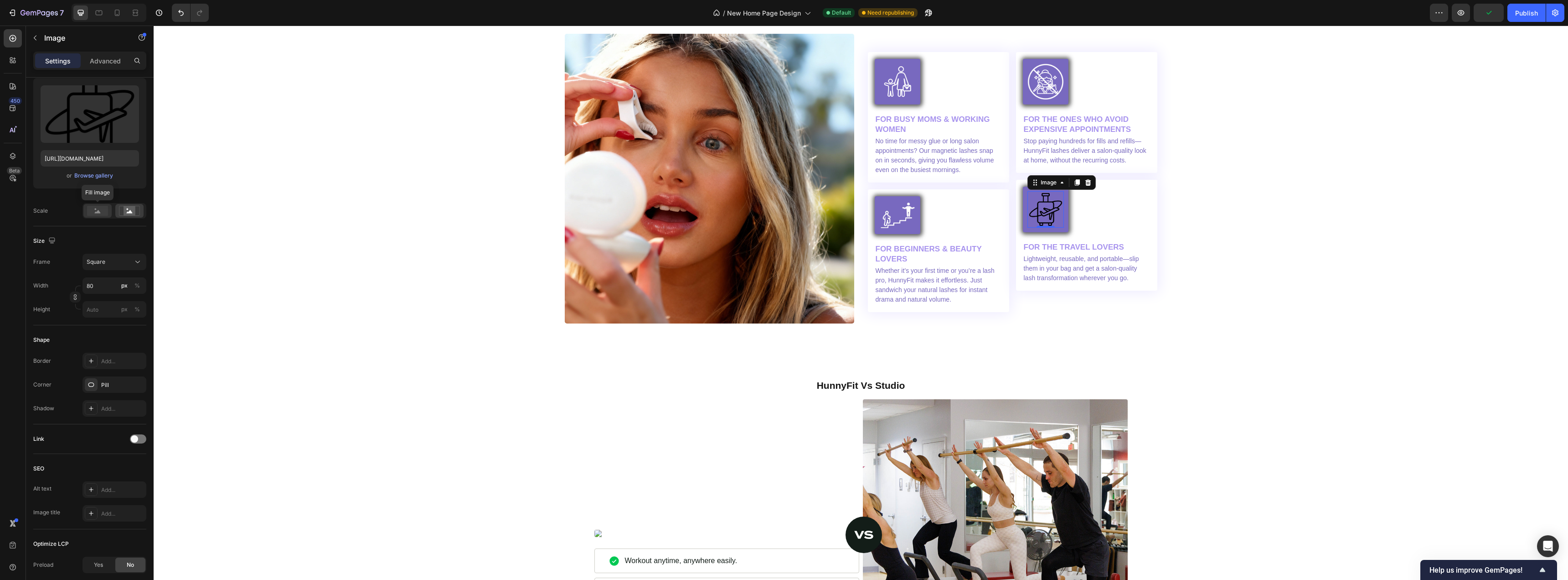
click at [103, 210] on rect at bounding box center [97, 211] width 21 height 10
click at [118, 212] on div at bounding box center [129, 210] width 28 height 14
click at [97, 213] on icon at bounding box center [97, 211] width 6 height 3
click at [107, 234] on div "Size" at bounding box center [89, 241] width 113 height 15
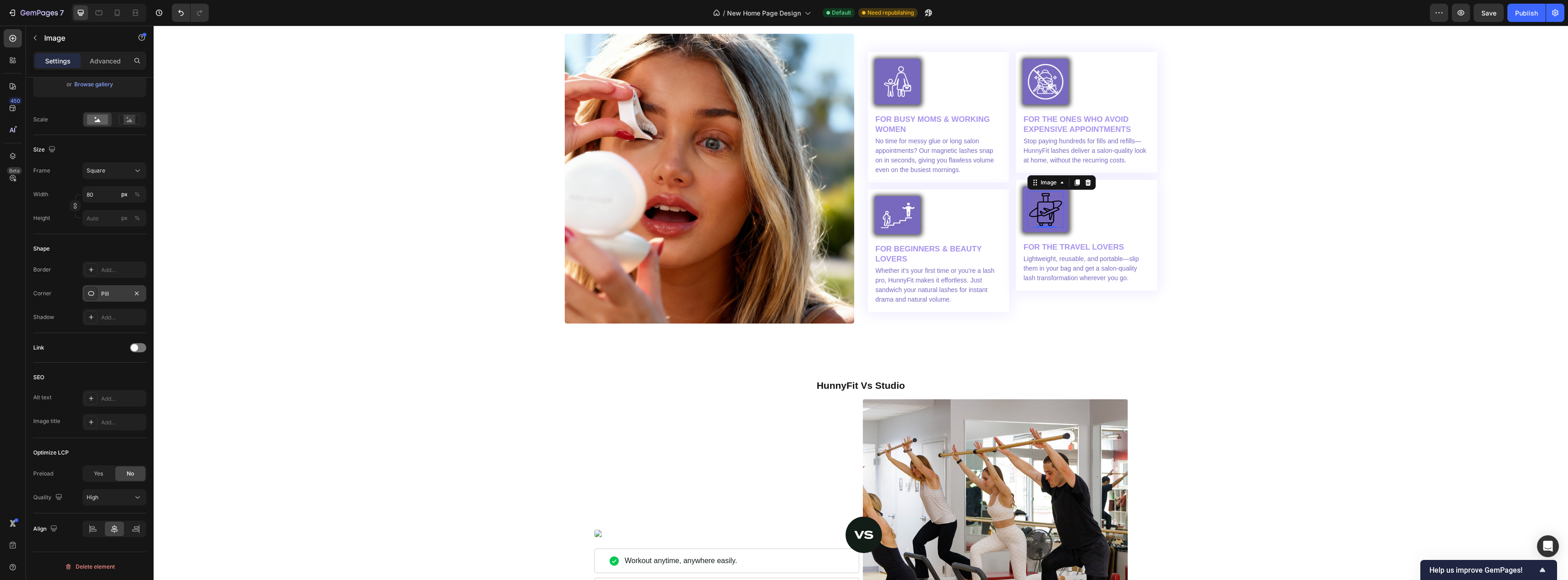
click at [94, 296] on icon at bounding box center [91, 293] width 7 height 7
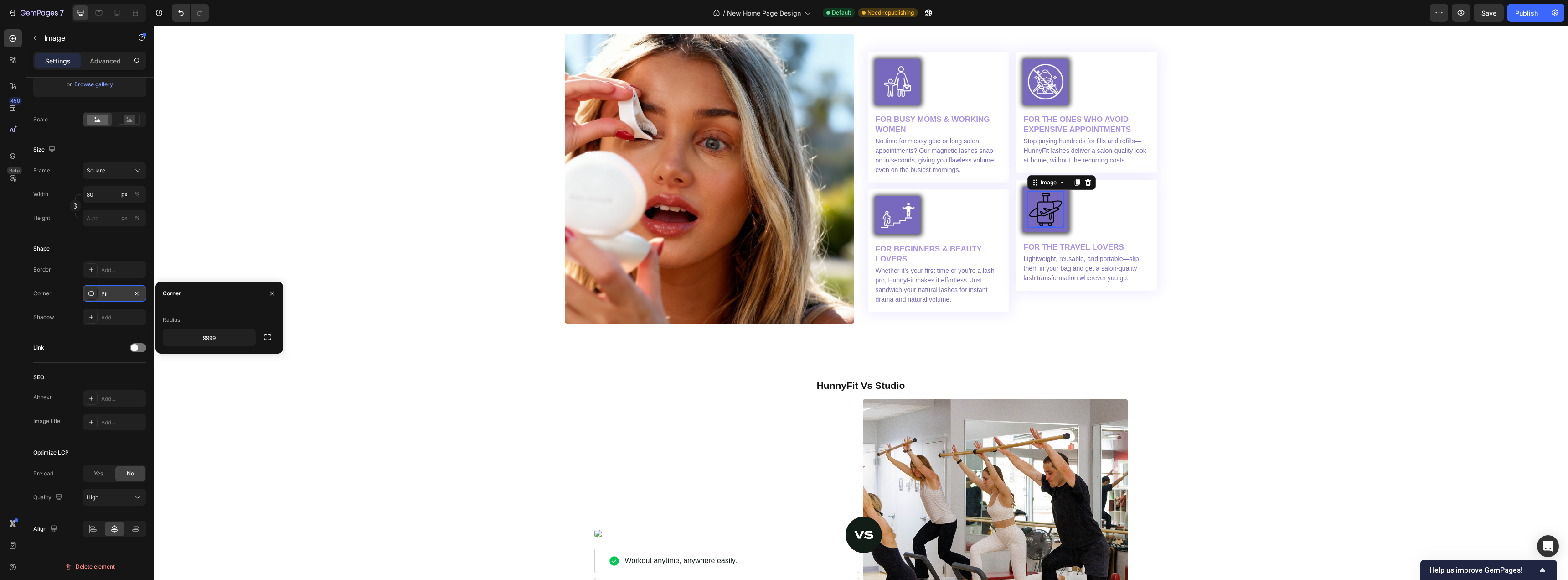
click at [94, 296] on icon at bounding box center [91, 293] width 7 height 7
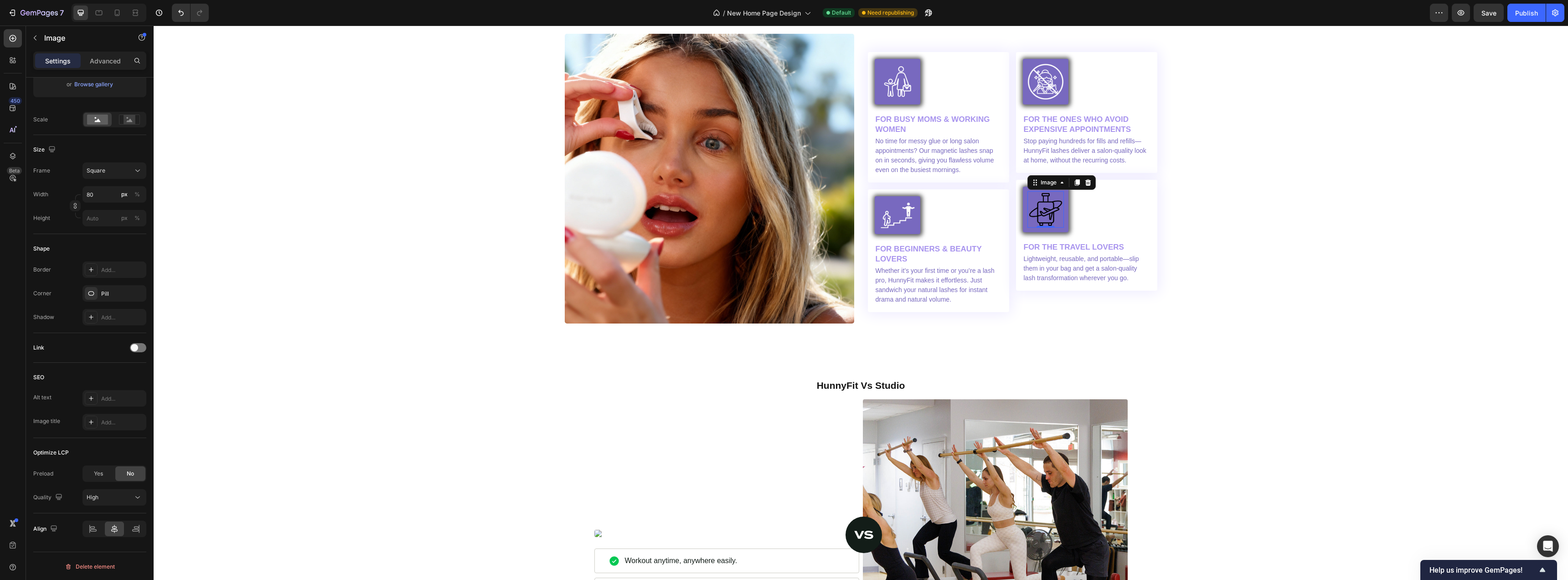
click at [53, 285] on div "Corner Pill" at bounding box center [89, 293] width 113 height 17
click at [1202, 229] on div "Image Volume & Confidence, Just a Snap Away Heading Icon Icon Icon Icon Icon Ic…" at bounding box center [861, 124] width 1401 height 398
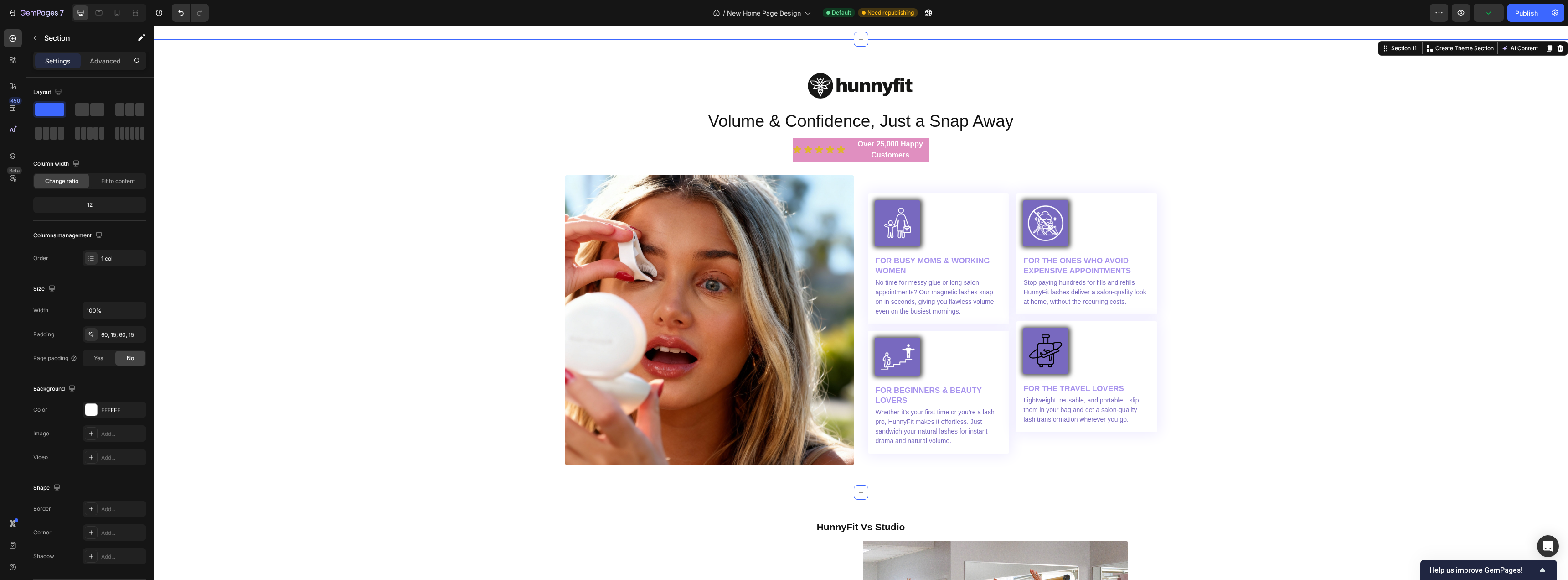
scroll to position [2646, 0]
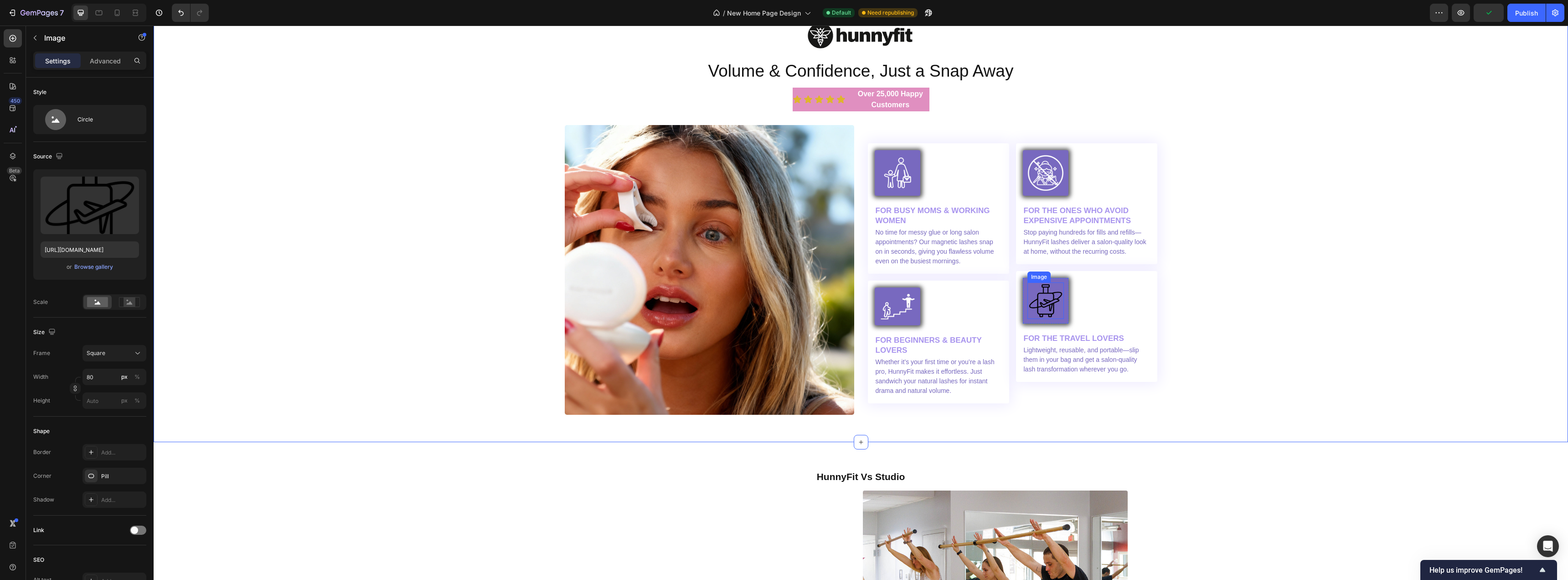
click at [1046, 301] on img at bounding box center [1046, 301] width 36 height 36
click at [79, 218] on input "file" at bounding box center [89, 220] width 63 height 15
type input "[URL][DOMAIN_NAME]"
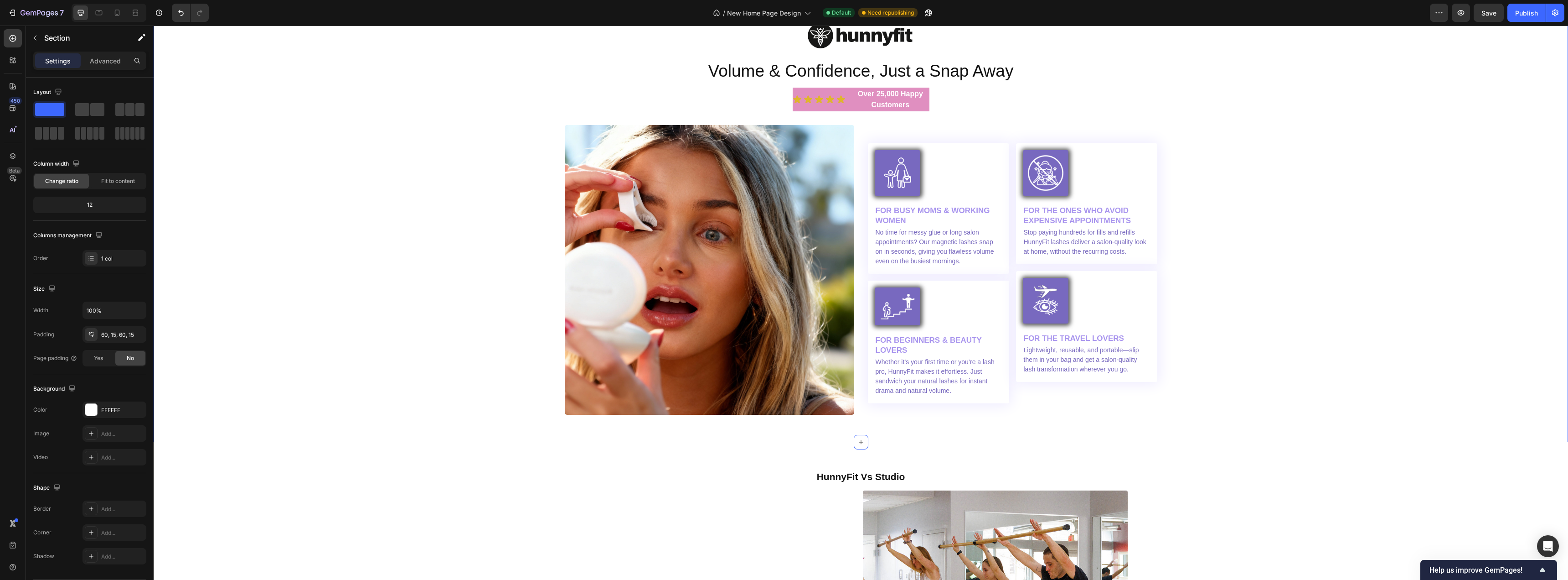
click at [1263, 245] on div "Image Volume & Confidence, Just a Snap Away Heading Icon Icon Icon Icon Icon Ic…" at bounding box center [861, 215] width 1401 height 398
click at [1485, 17] on span "Save" at bounding box center [1489, 13] width 15 height 8
click at [1526, 15] on div "Publish" at bounding box center [1527, 12] width 23 height 9
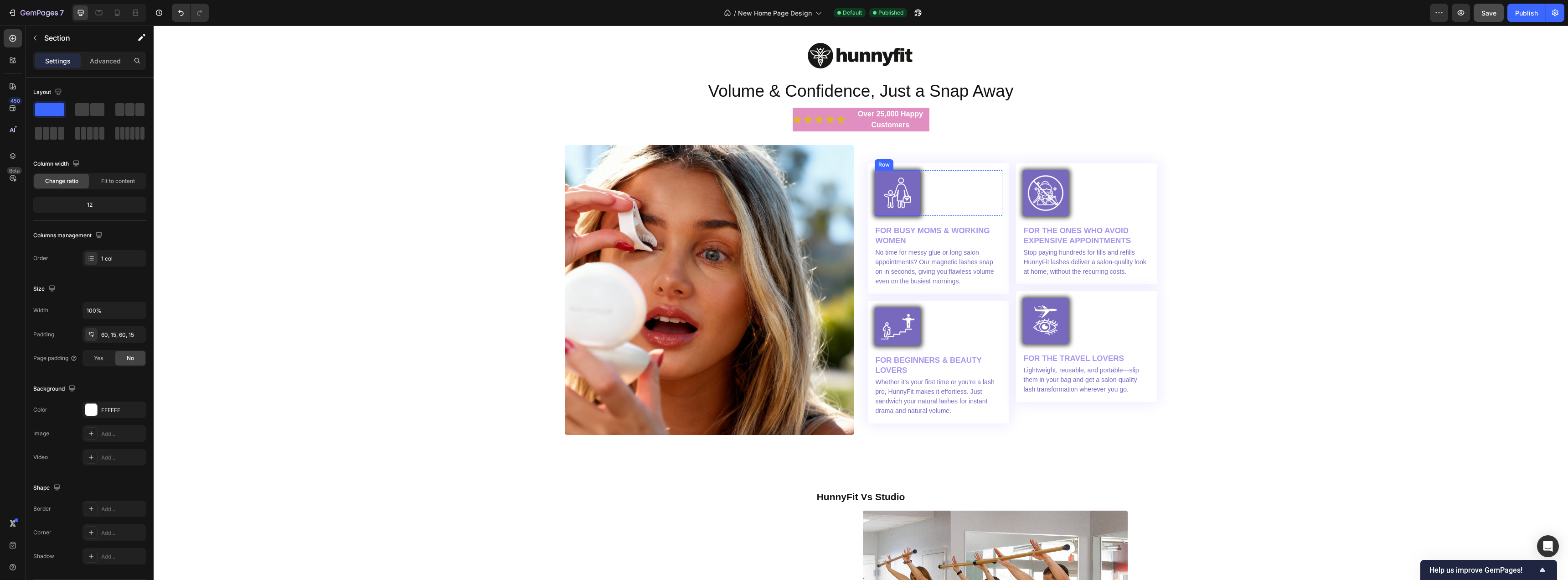
scroll to position [2576, 0]
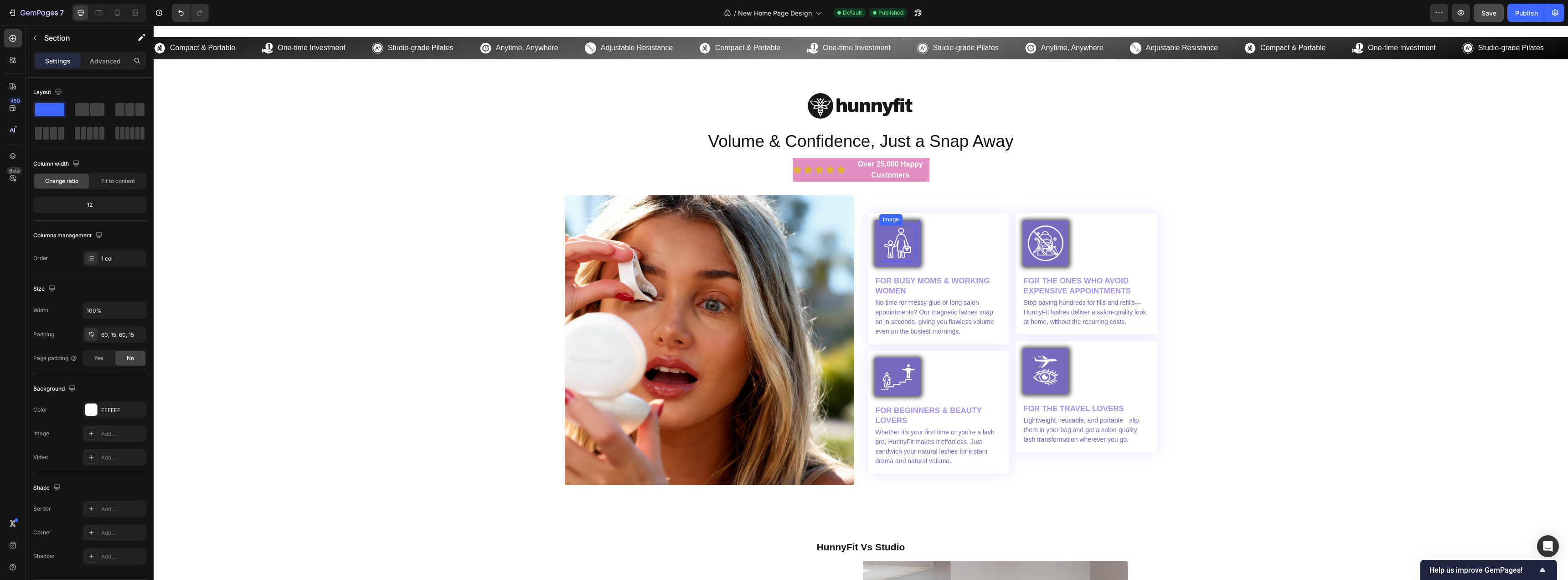
click at [898, 247] on img at bounding box center [897, 243] width 36 height 36
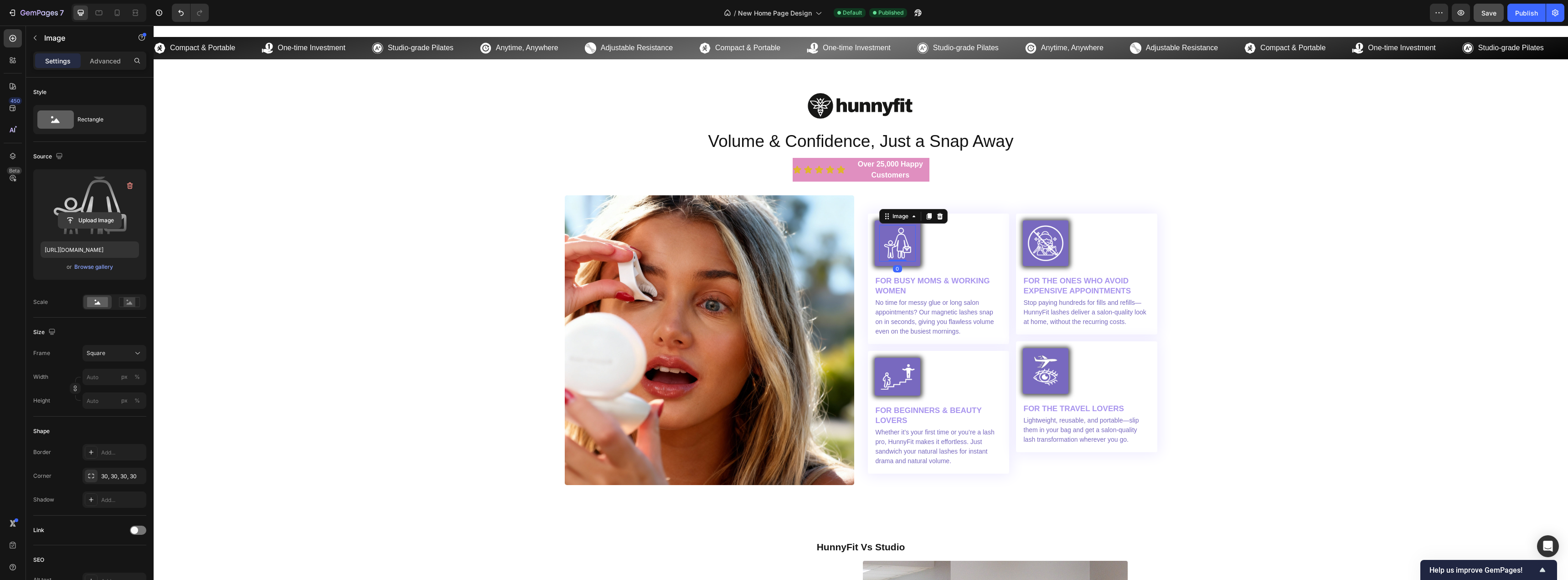
click at [84, 224] on input "file" at bounding box center [89, 220] width 63 height 15
type input "[URL][DOMAIN_NAME]"
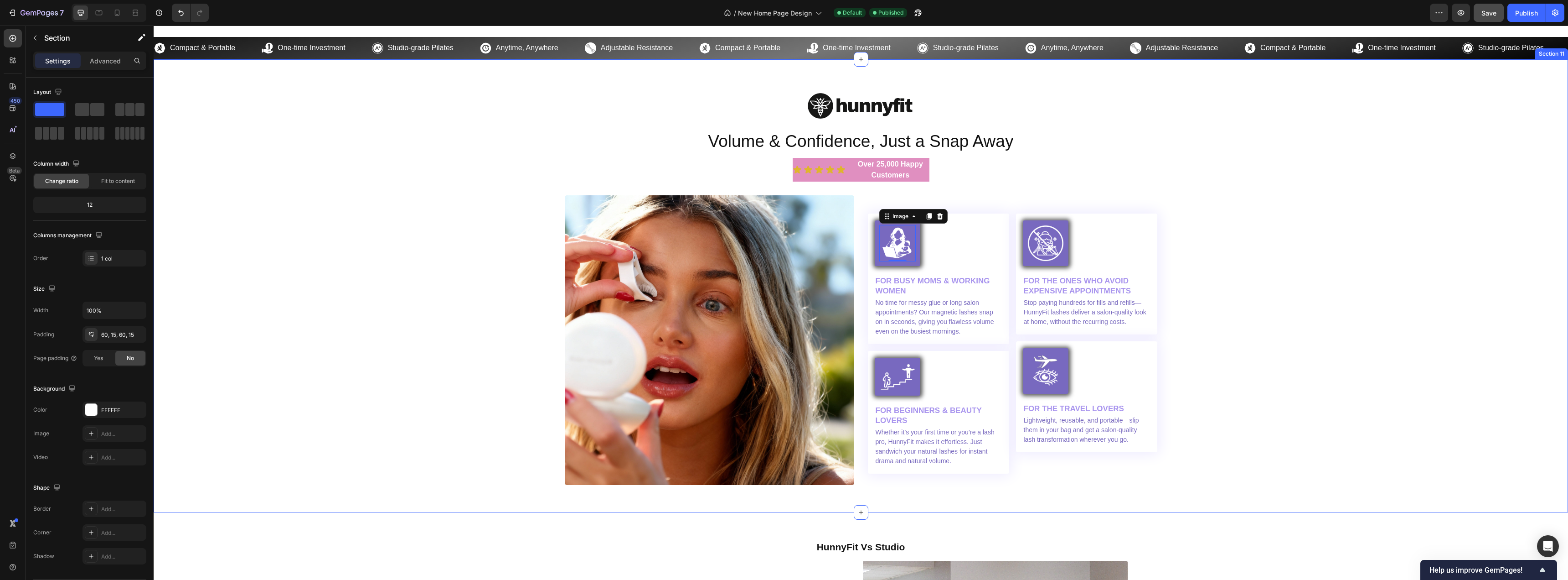
click at [1291, 303] on div "Image Volume & Confidence, Just a Snap Away Heading Icon Icon Icon Icon Icon Ic…" at bounding box center [861, 285] width 1401 height 398
click at [1487, 14] on span "Save" at bounding box center [1489, 13] width 15 height 8
click at [1535, 16] on div "Publish" at bounding box center [1527, 12] width 23 height 9
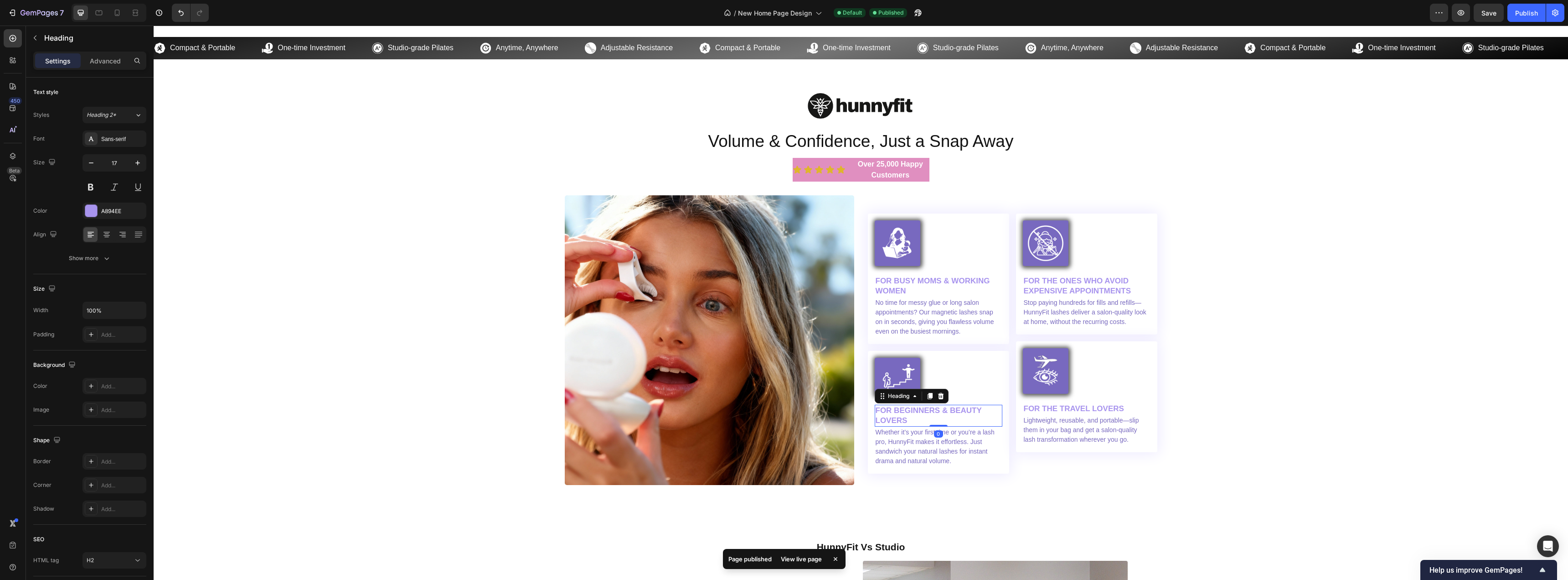
click at [911, 411] on h2 "FOR BEGINNERS & BEAUTY LOVERS" at bounding box center [939, 416] width 128 height 22
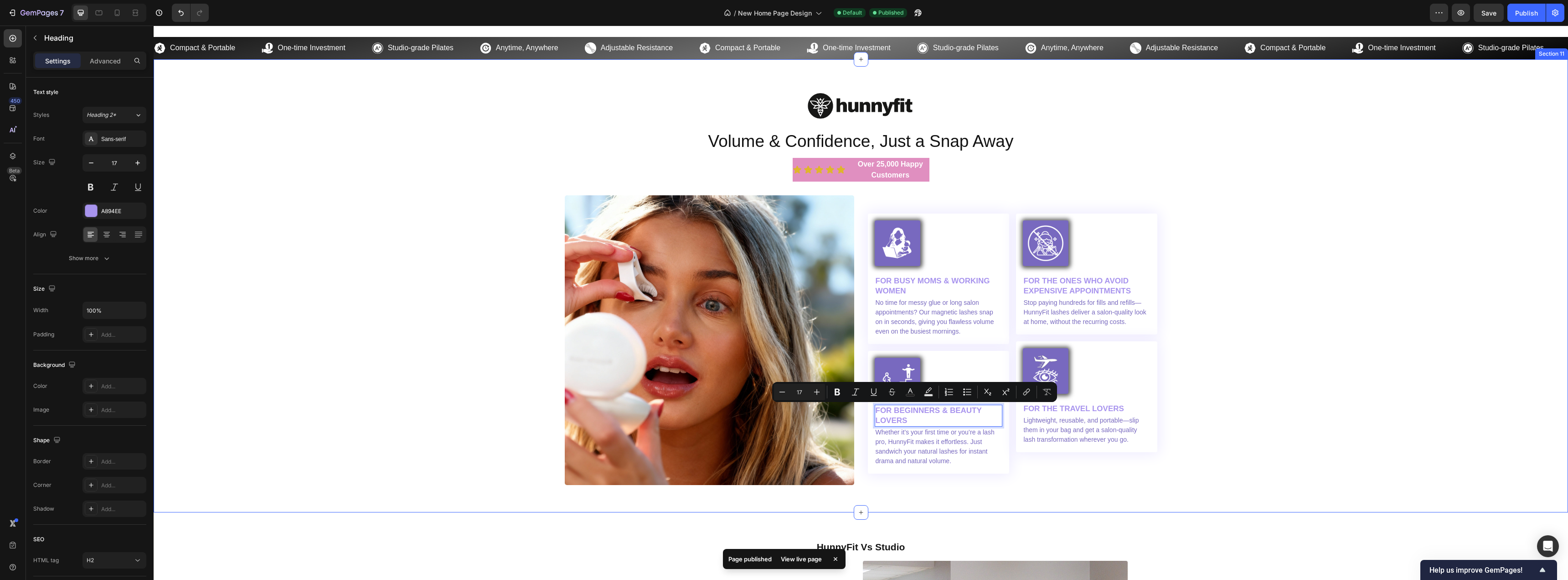
scroll to position [2581, 0]
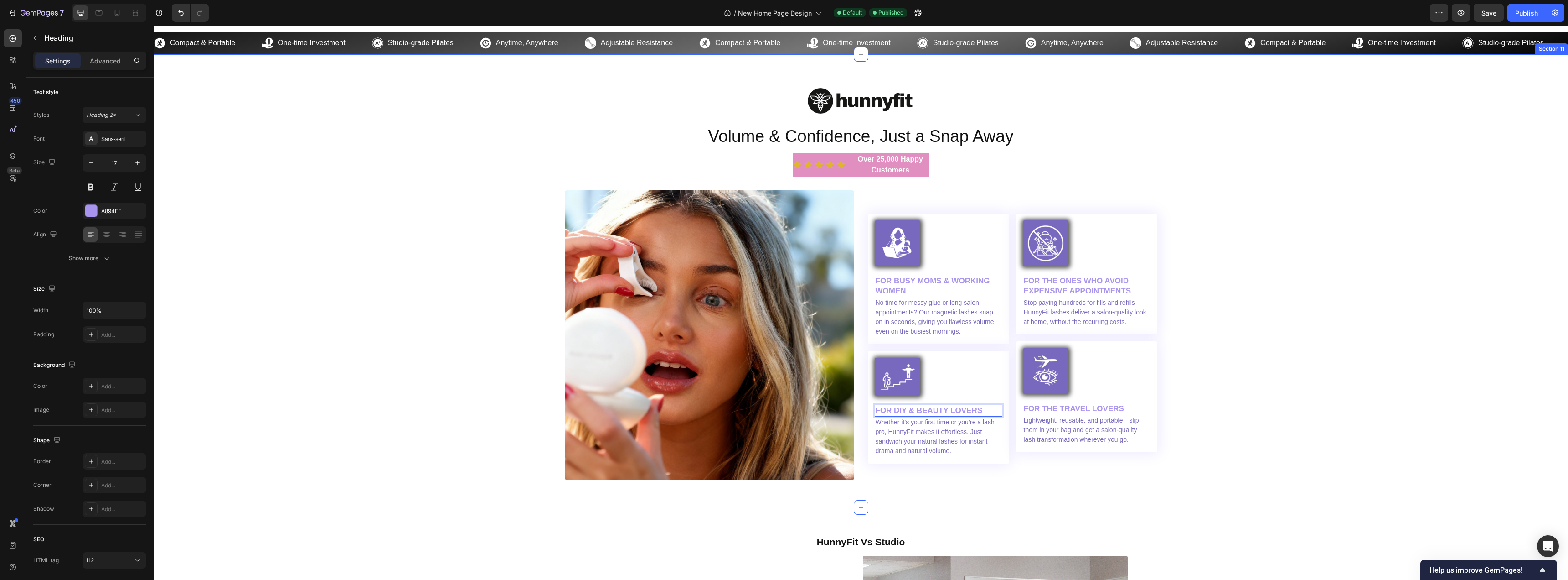
click at [1239, 405] on div "Image Volume & Confidence, Just a Snap Away Heading Icon Icon Icon Icon Icon Ic…" at bounding box center [861, 280] width 1401 height 398
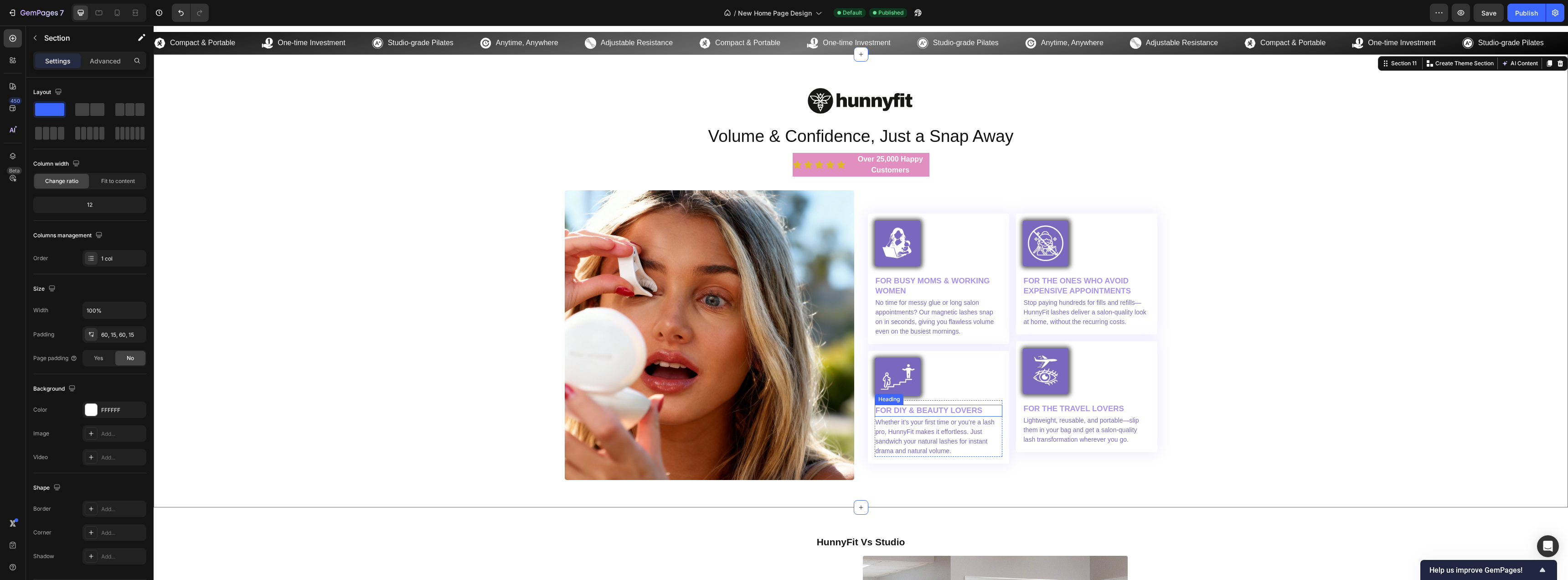
click at [911, 411] on p "FOR DIY & BEAUTY LOVERS" at bounding box center [938, 410] width 126 height 10
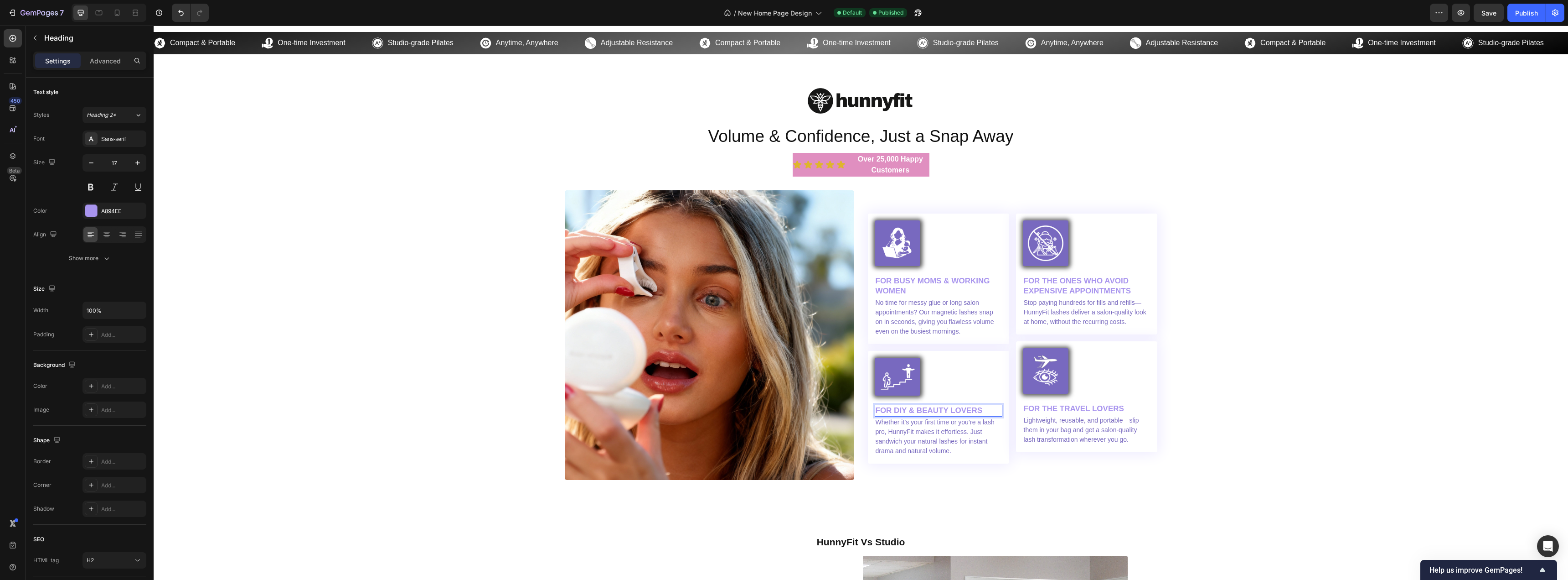
click at [910, 412] on p "FOR DIY & BEAUTY LOVERS" at bounding box center [938, 410] width 126 height 10
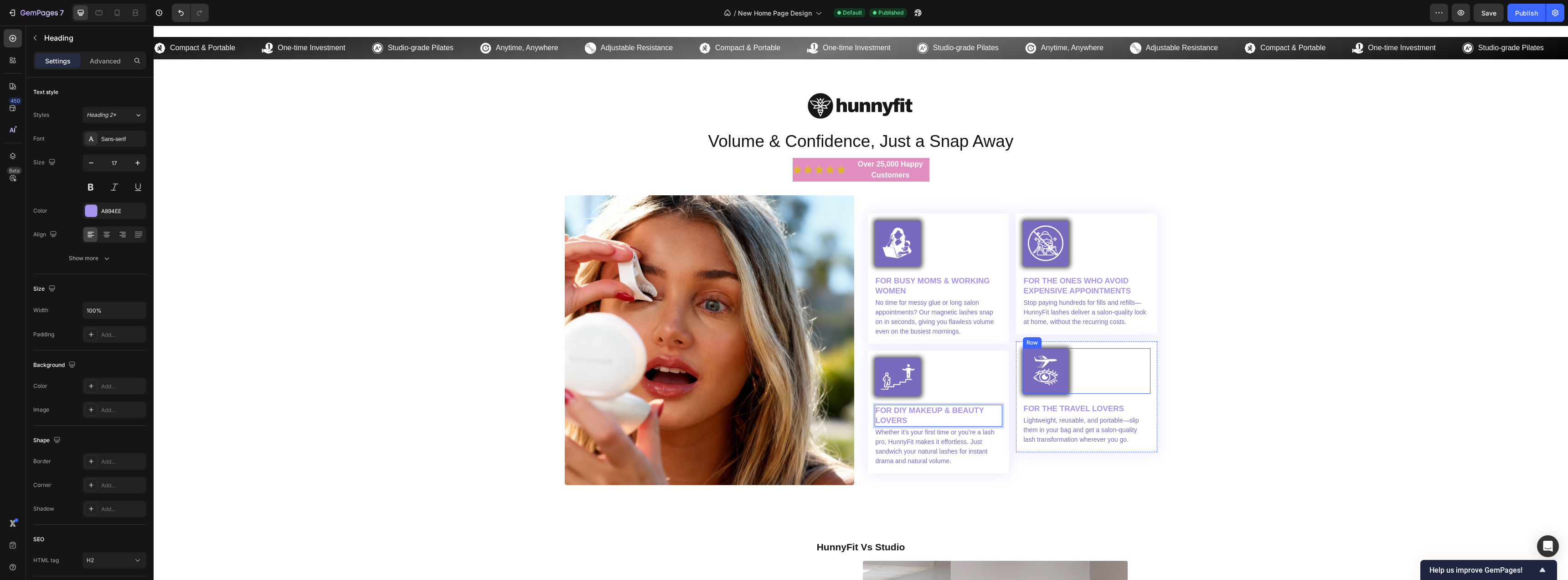
click at [1295, 380] on div "Image Volume & Confidence, Just a Snap Away Heading Icon Icon Icon Icon Icon Ic…" at bounding box center [861, 285] width 1401 height 398
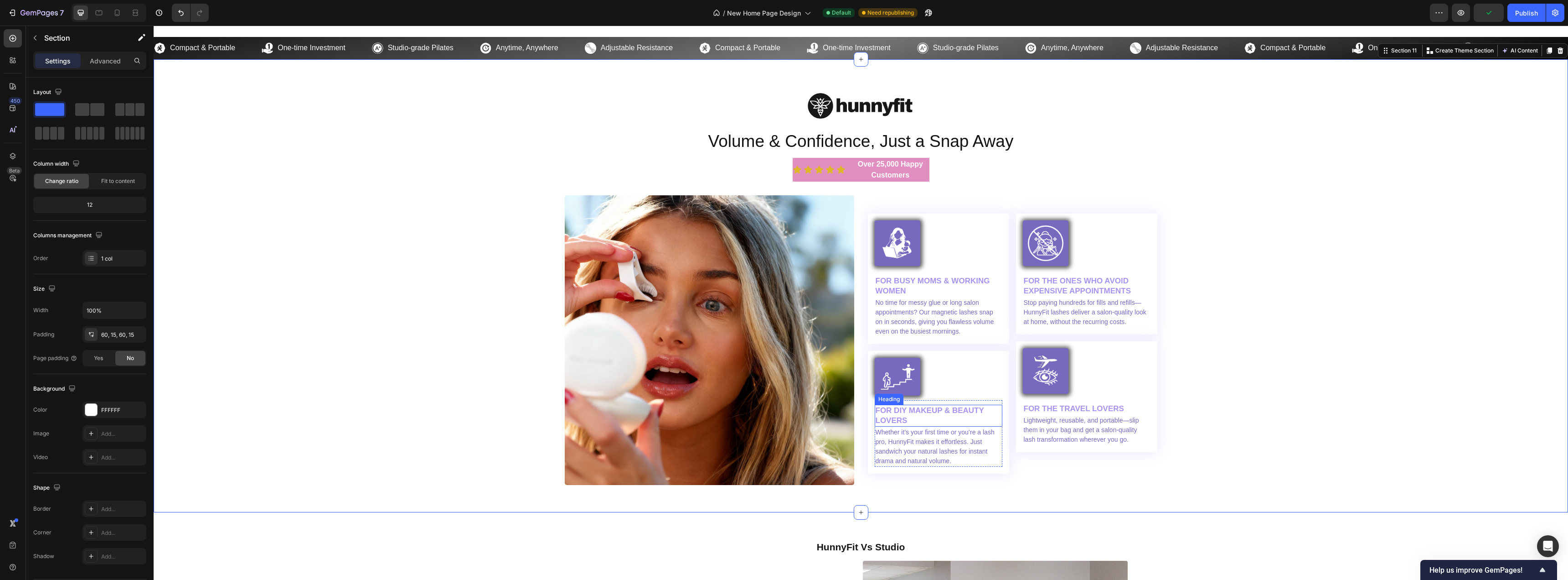
click at [947, 410] on p "FOR DIY MAKEUP & BEAUTY LOVERS" at bounding box center [938, 416] width 126 height 20
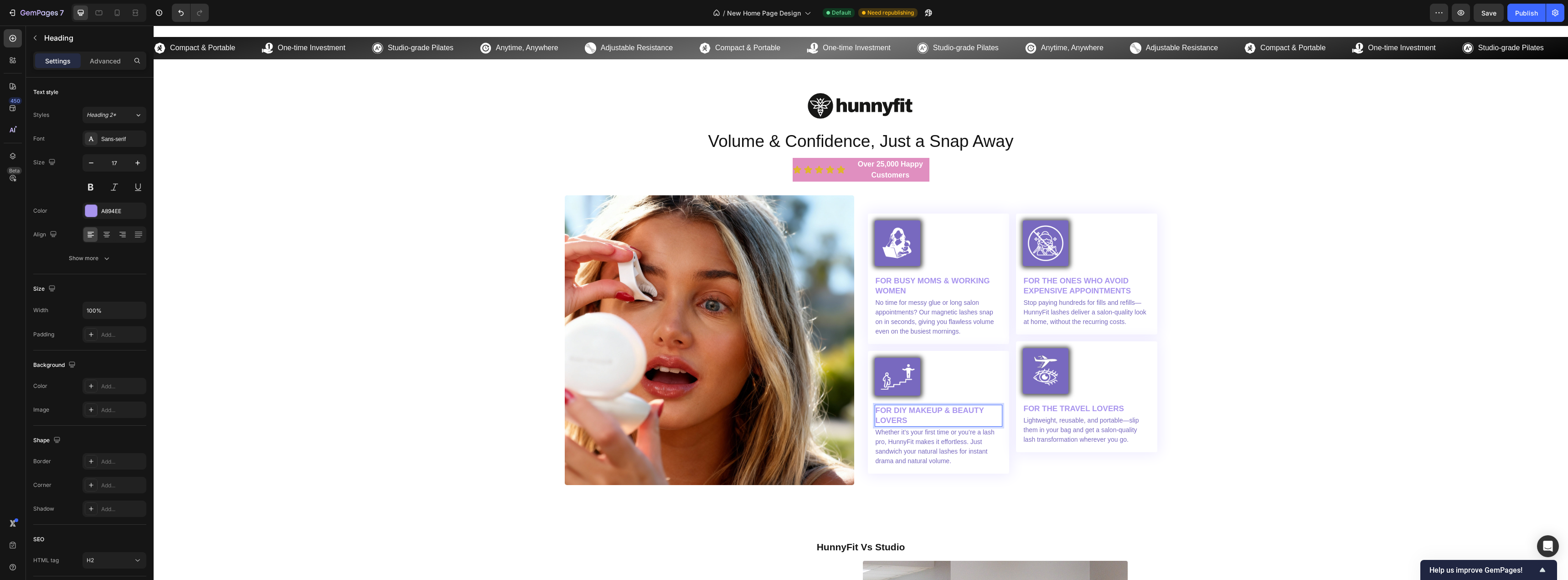
click at [949, 409] on p "FOR DIY MAKEUP & BEAUTY LOVERS" at bounding box center [938, 416] width 126 height 20
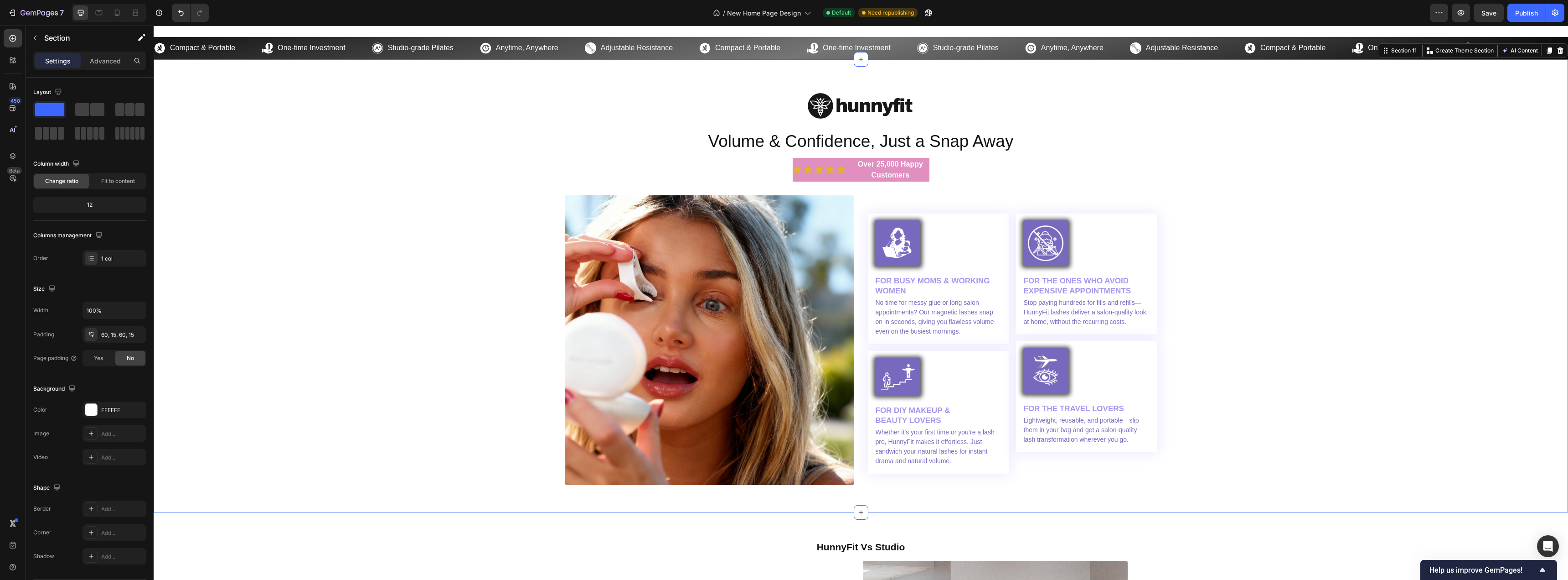
click at [1368, 466] on div "Image Volume & Confidence, Just a Snap Away Heading Icon Icon Icon Icon Icon Ic…" at bounding box center [861, 285] width 1401 height 398
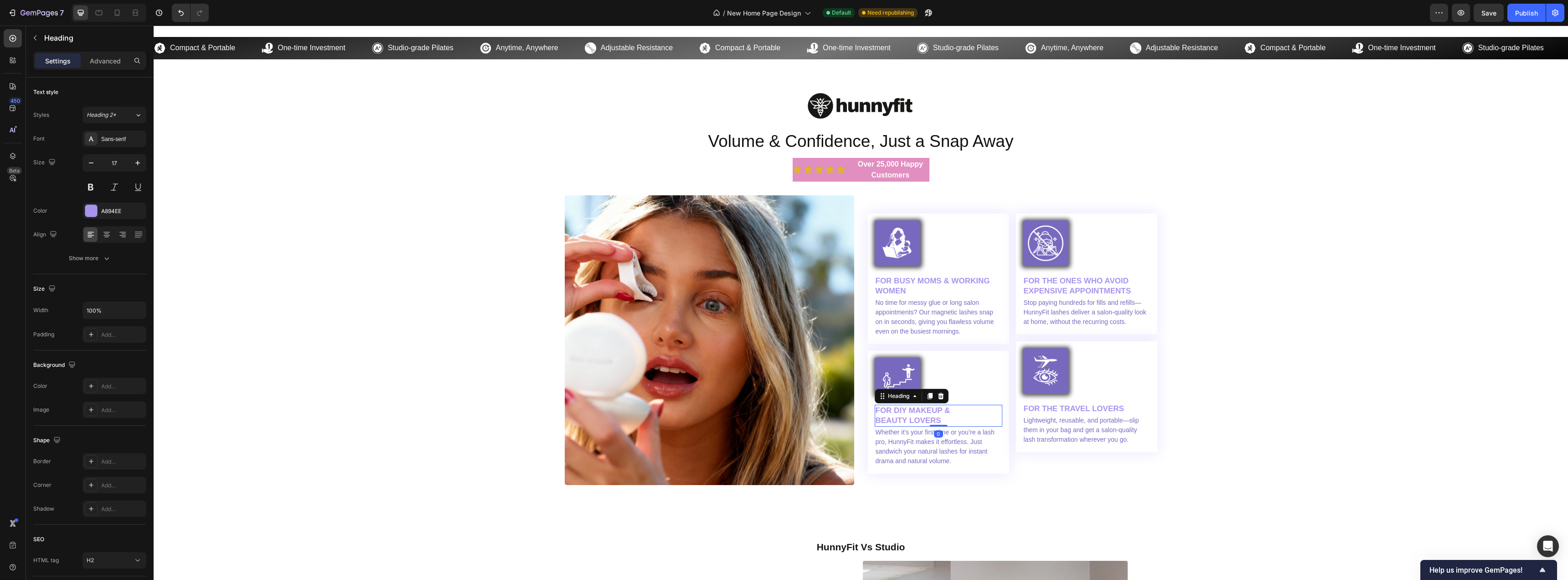
click at [966, 413] on p "FOR DIY MAKEUP & BEAUTY LOVERS" at bounding box center [938, 416] width 126 height 20
click at [1320, 448] on div "Image Volume & Confidence, Just a Snap Away Heading Icon Icon Icon Icon Icon Ic…" at bounding box center [861, 285] width 1401 height 398
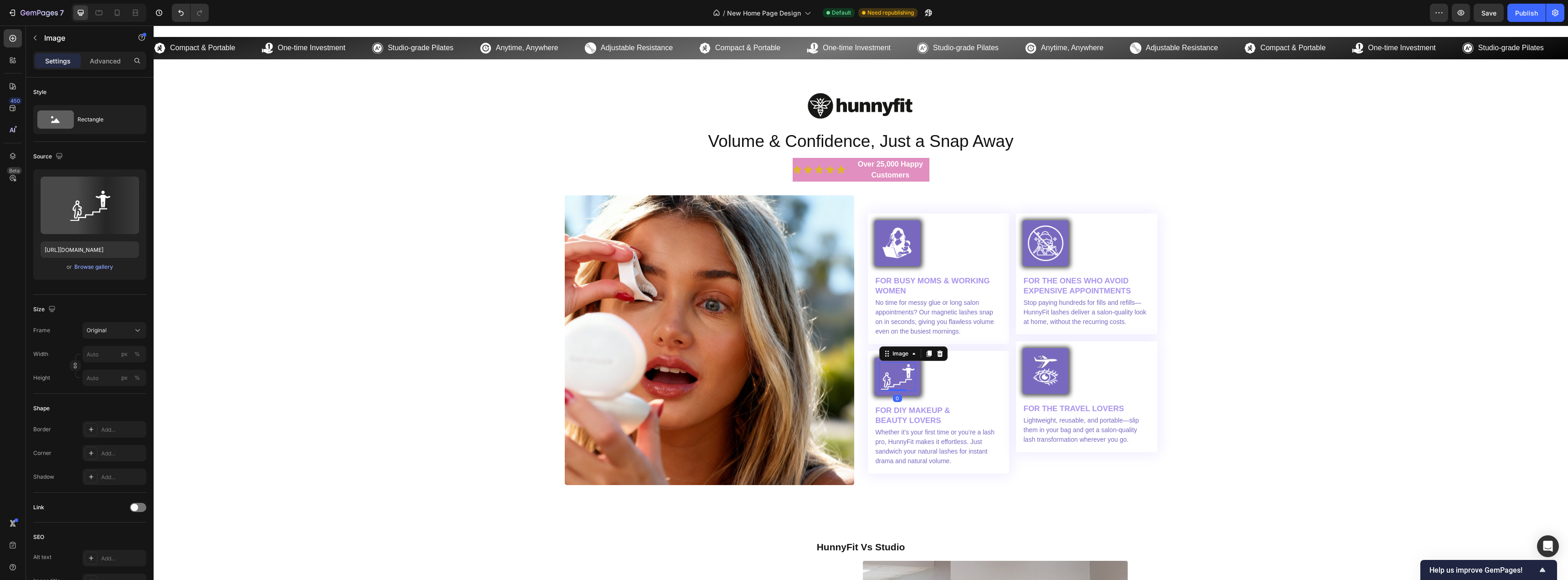
click at [898, 368] on img at bounding box center [897, 376] width 36 height 28
click at [75, 220] on input "file" at bounding box center [89, 220] width 63 height 15
type input "[URL][DOMAIN_NAME]"
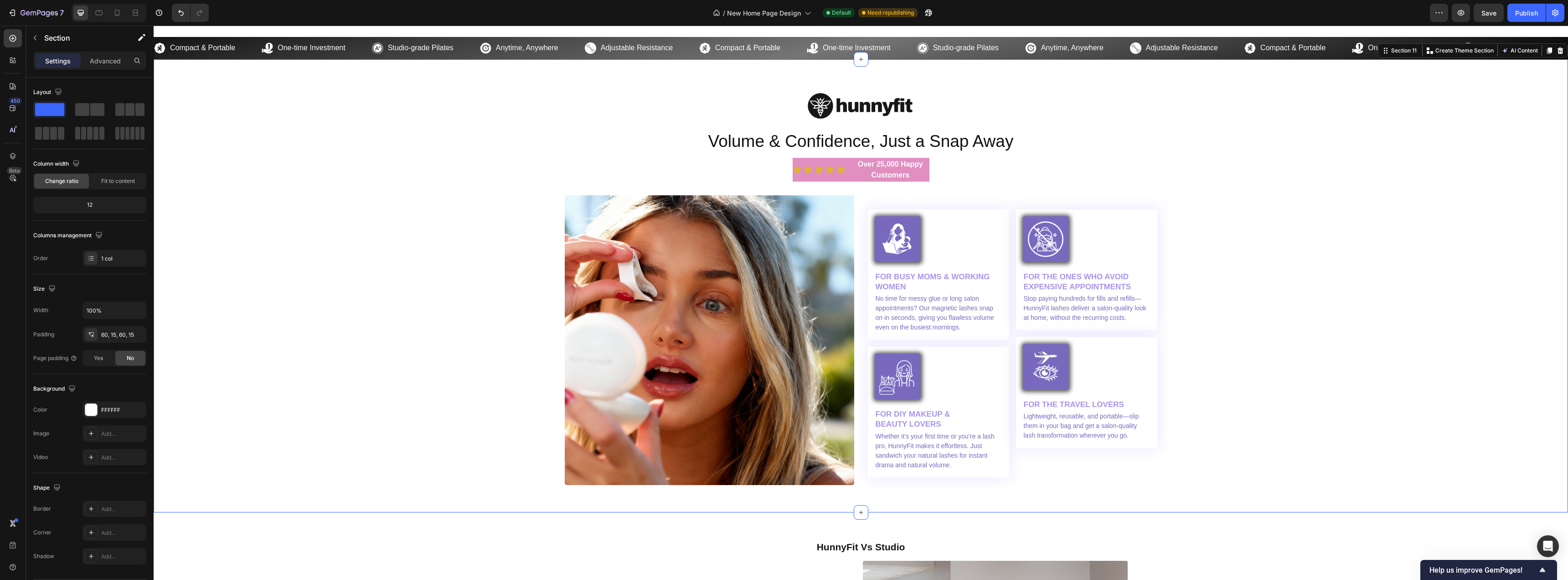
click at [1300, 321] on div "Image Volume & Confidence, Just a Snap Away Heading Icon Icon Icon Icon Icon Ic…" at bounding box center [861, 285] width 1401 height 398
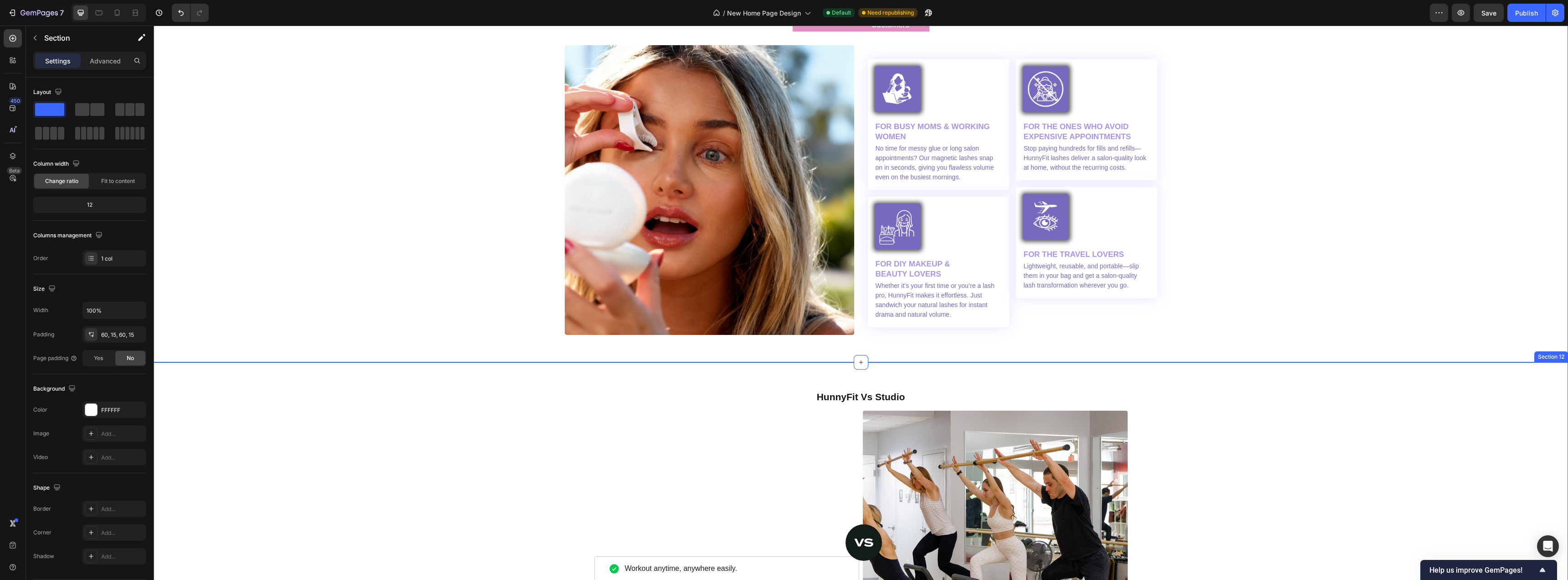
scroll to position [2667, 0]
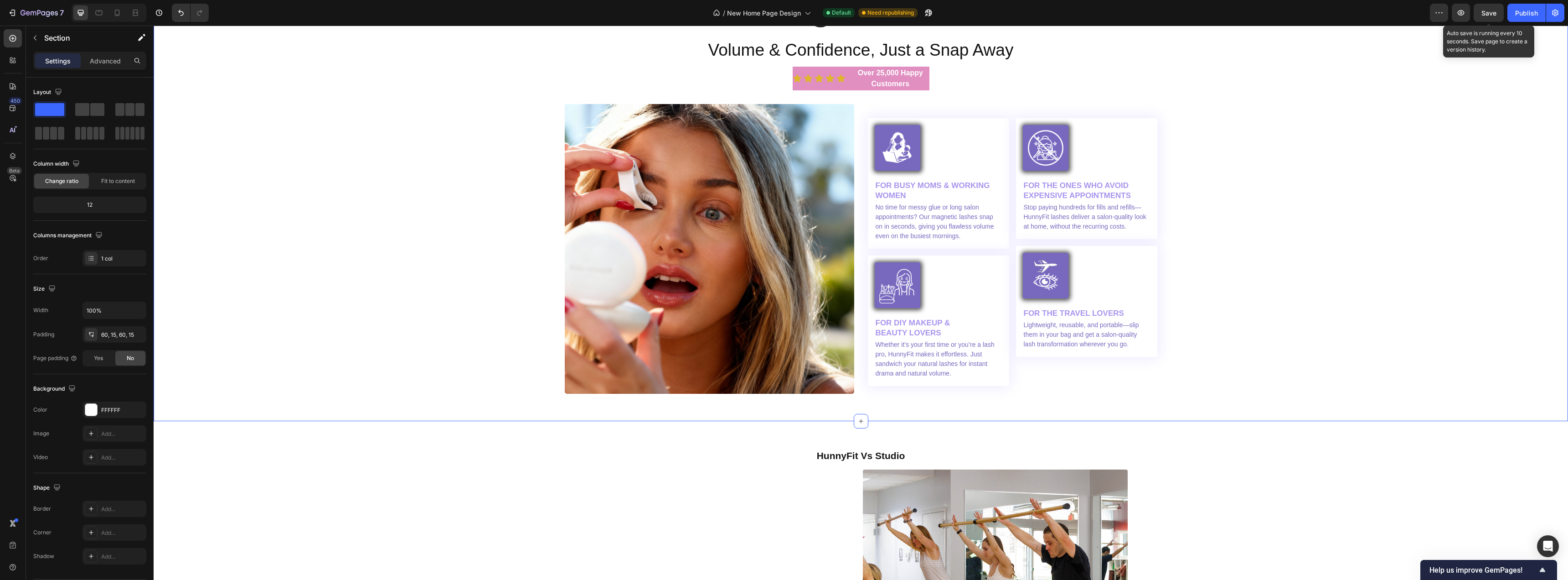
click at [1487, 15] on span "Save" at bounding box center [1489, 13] width 15 height 8
click at [1529, 16] on div "Publish" at bounding box center [1527, 12] width 23 height 9
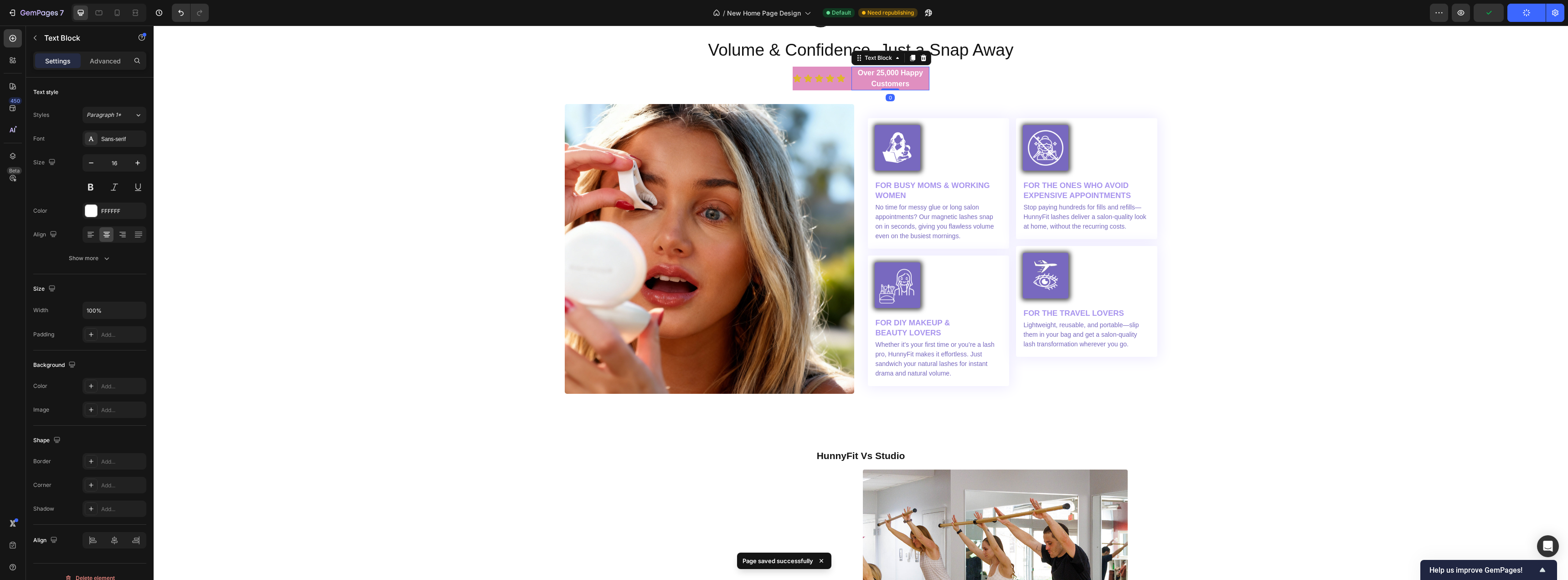
click at [921, 82] on p "Over 25,000 Happy Customers" at bounding box center [890, 79] width 76 height 22
click at [841, 87] on div "Icon Icon Icon Icon Icon Icon List" at bounding box center [820, 79] width 55 height 24
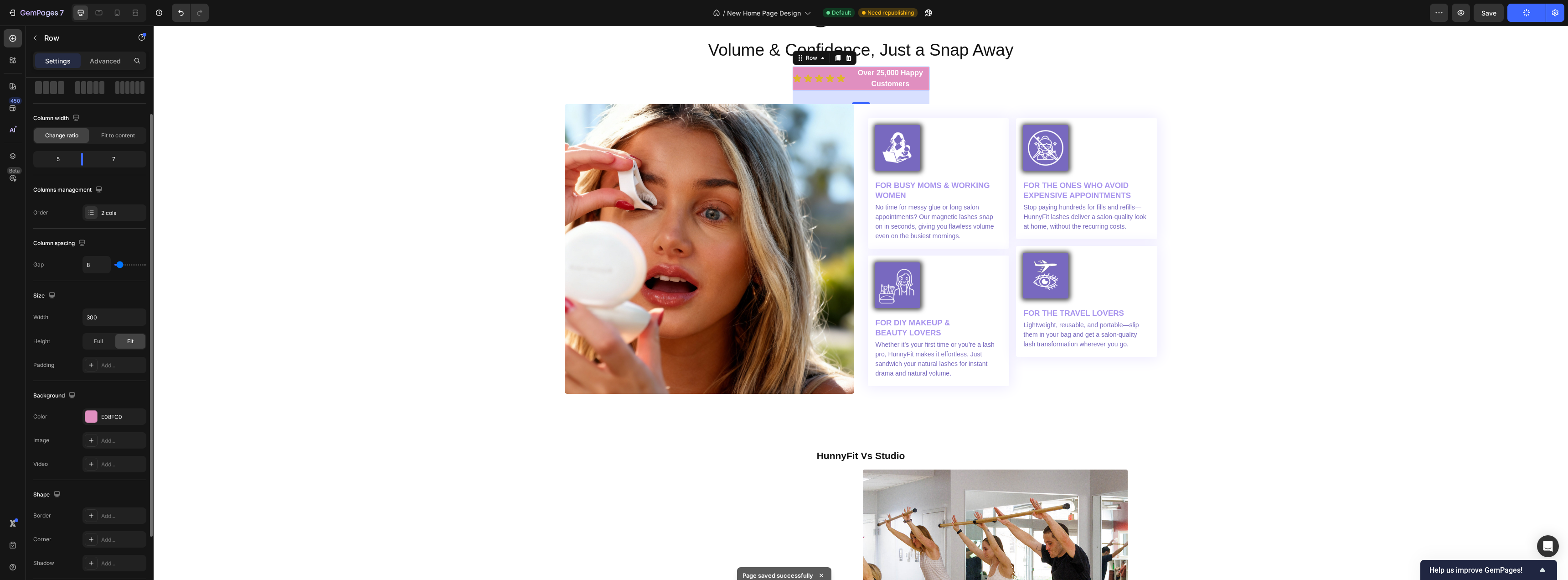
scroll to position [132, 0]
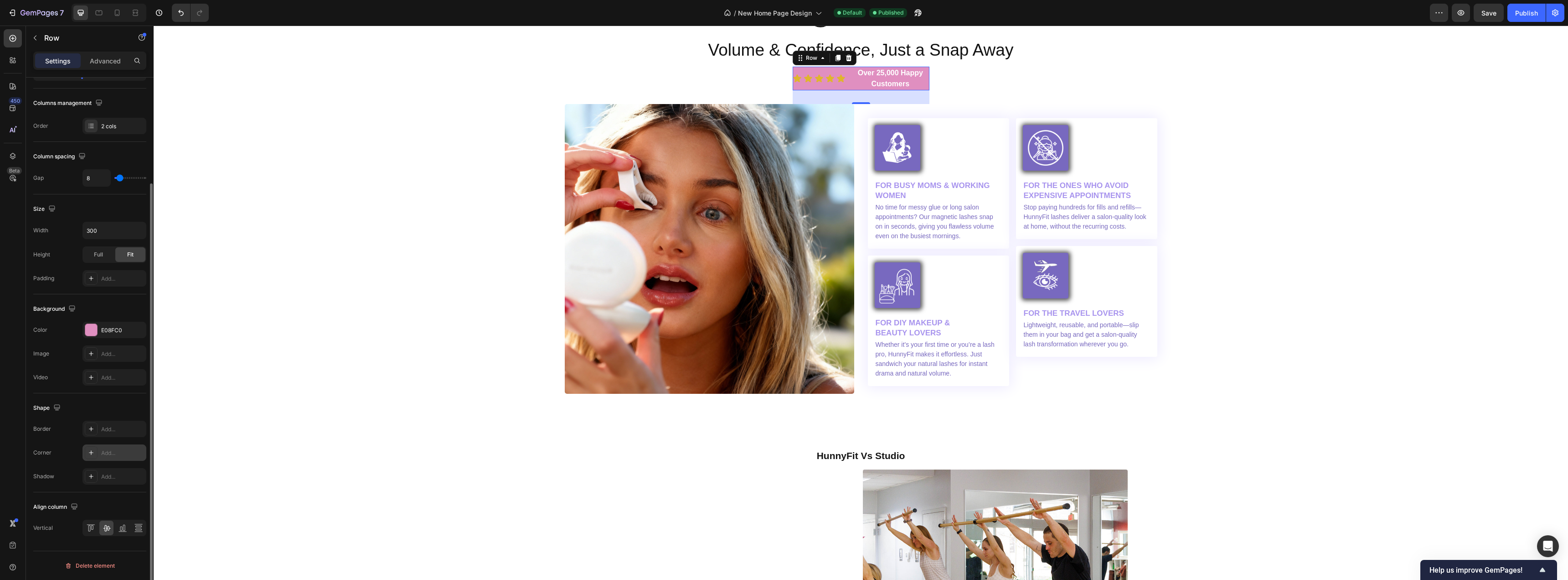
click at [88, 450] on icon at bounding box center [91, 453] width 7 height 7
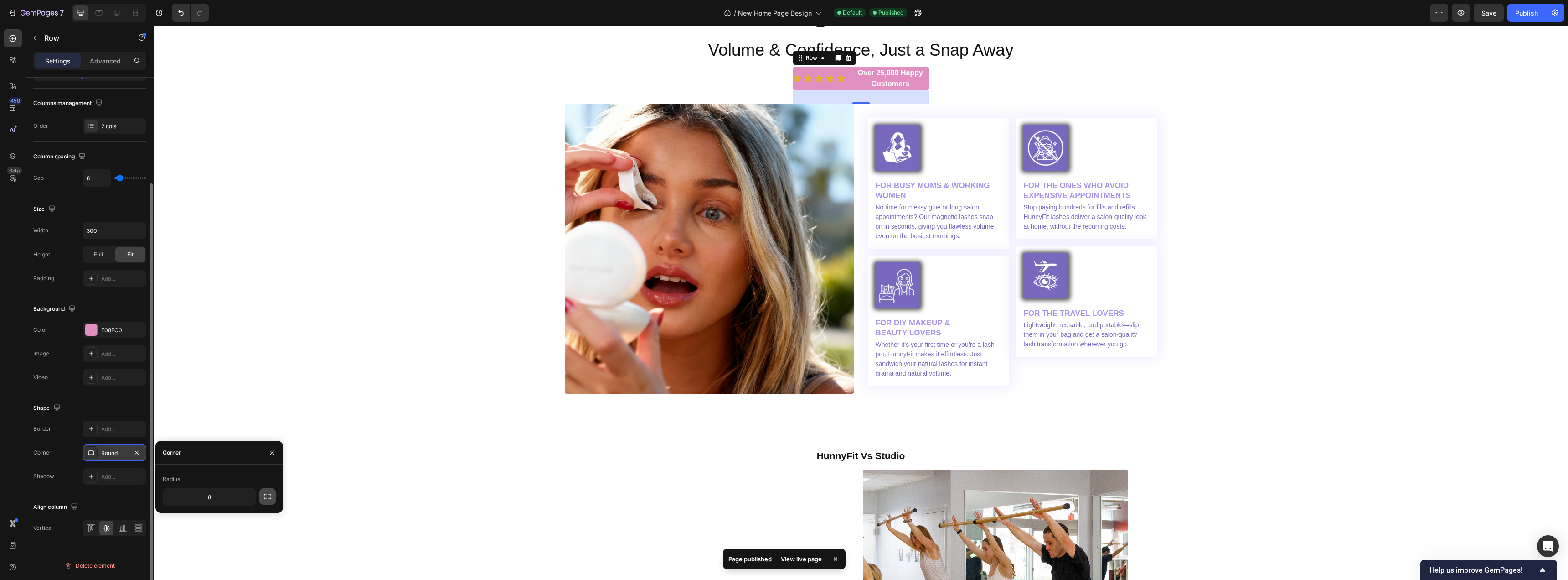
click at [265, 499] on icon "button" at bounding box center [268, 496] width 9 height 9
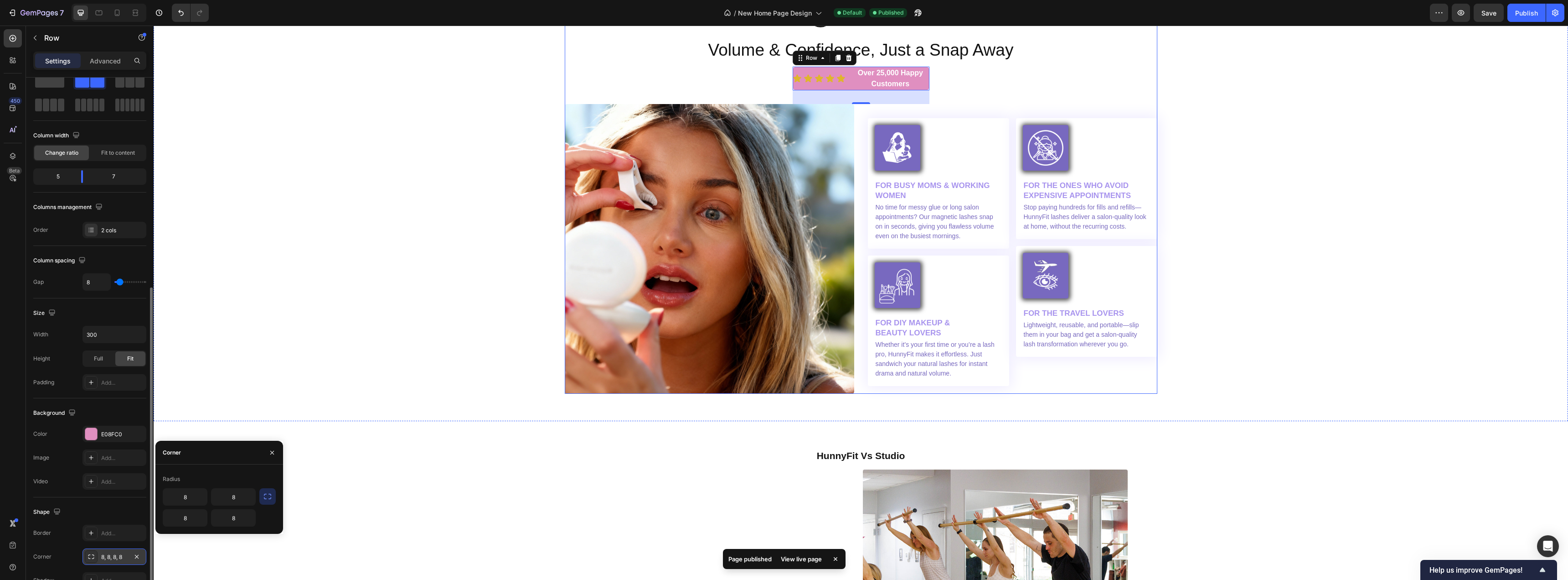
click at [756, 72] on div "Image Volume & Confidence, Just a Snap Away Heading Icon Icon Icon Icon Icon Ic…" at bounding box center [861, 194] width 593 height 398
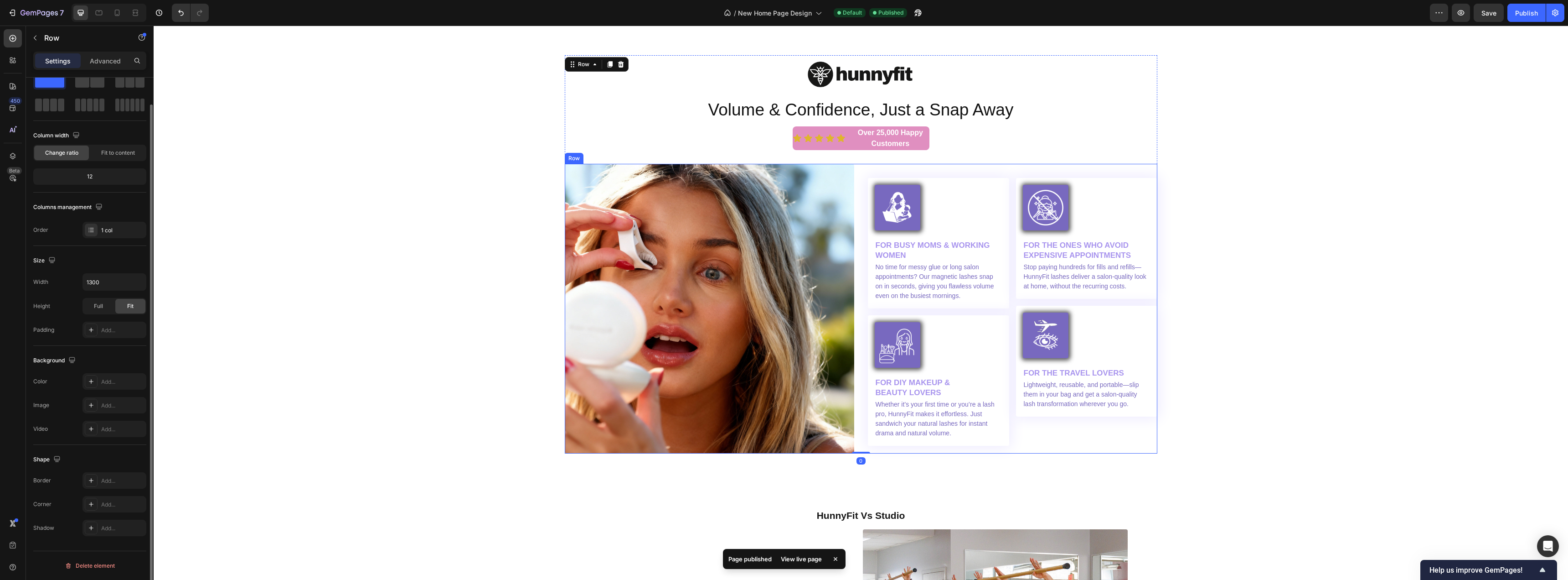
scroll to position [2576, 0]
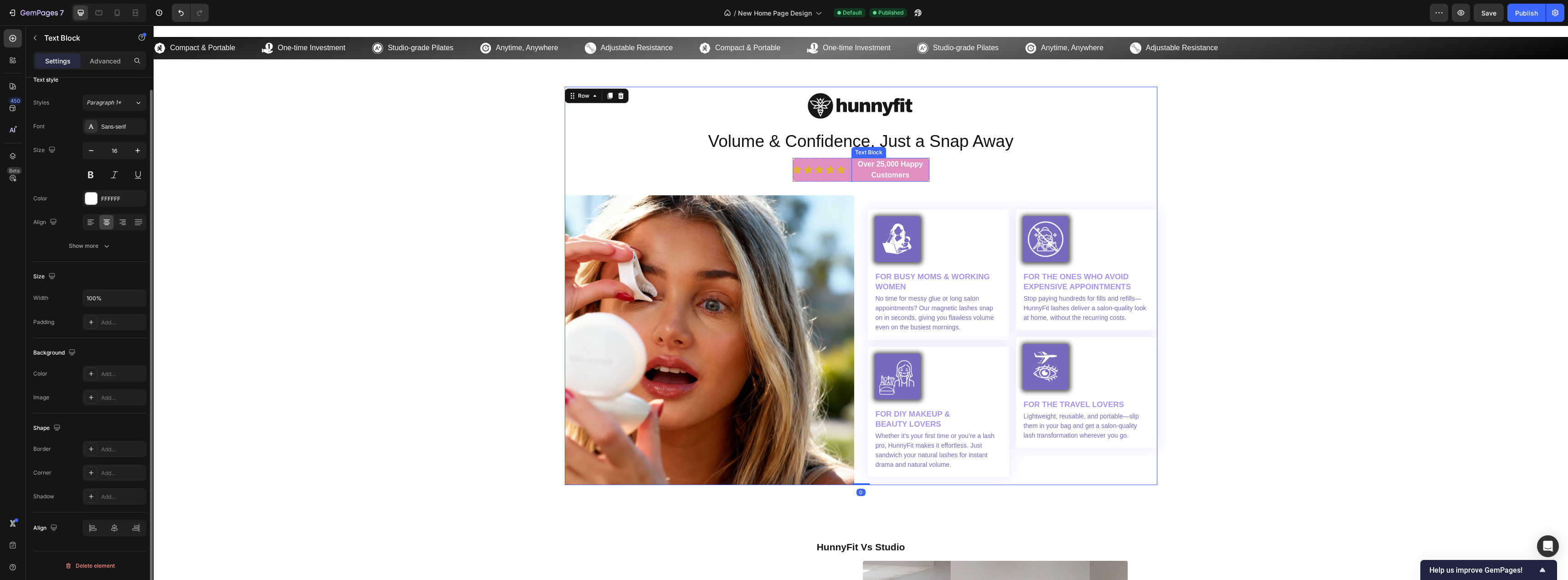
click at [855, 170] on p "Over 25,000 Happy Customers" at bounding box center [890, 170] width 76 height 22
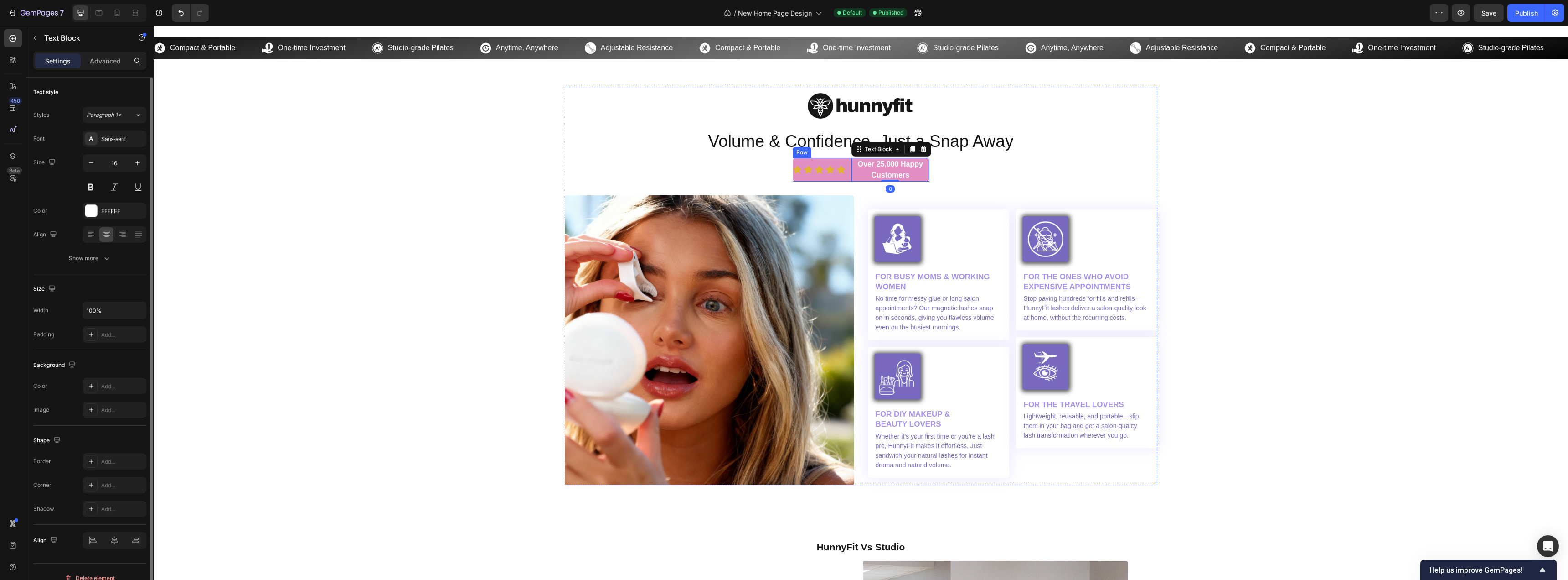
click at [845, 162] on div "Icon Icon Icon Icon Icon Icon List Over 25,000 Happy Customers Text Block 0 Row" at bounding box center [861, 170] width 137 height 24
click at [852, 160] on p "Over 25,000 Happy Customers" at bounding box center [890, 170] width 76 height 22
click at [841, 161] on div "Icon Icon Icon Icon Icon Icon List" at bounding box center [820, 170] width 55 height 24
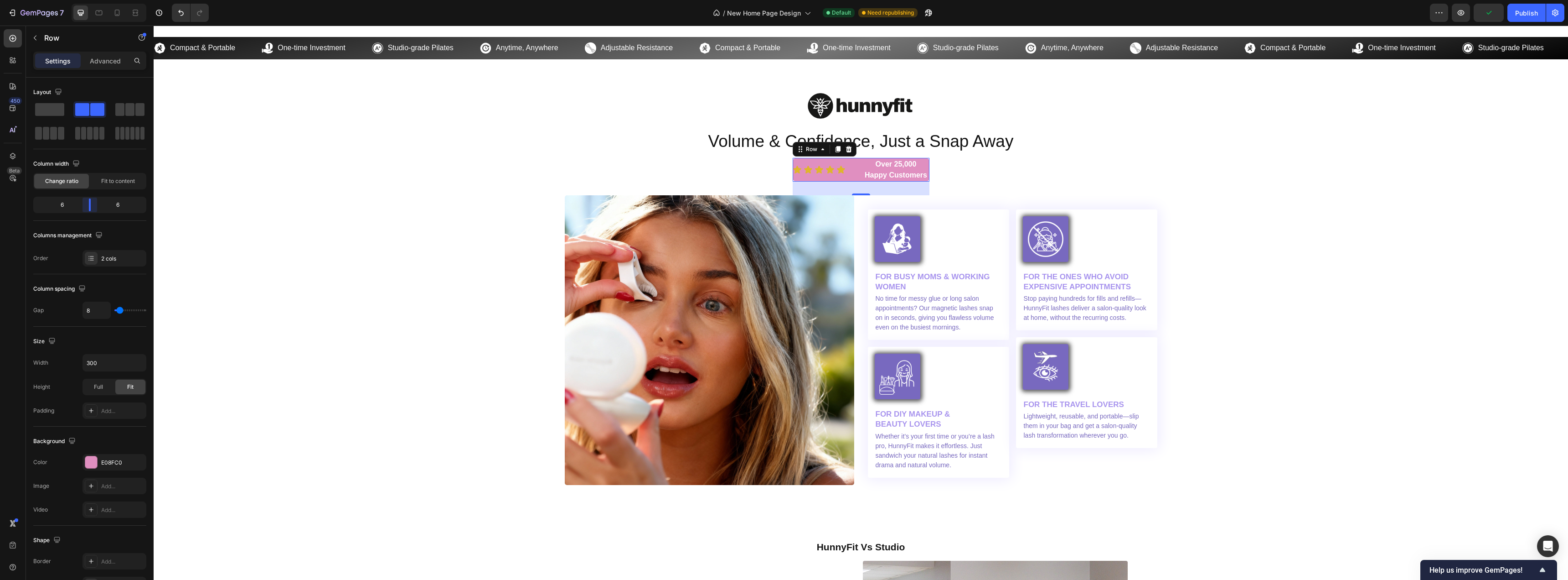
drag, startPoint x: 84, startPoint y: 206, endPoint x: 89, endPoint y: 207, distance: 5.1
click at [89, 0] on body "7 Version history / New Home Page Design Default Need republishing Preview Publ…" at bounding box center [784, 0] width 1568 height 0
click at [111, 255] on div "2 cols" at bounding box center [122, 258] width 43 height 8
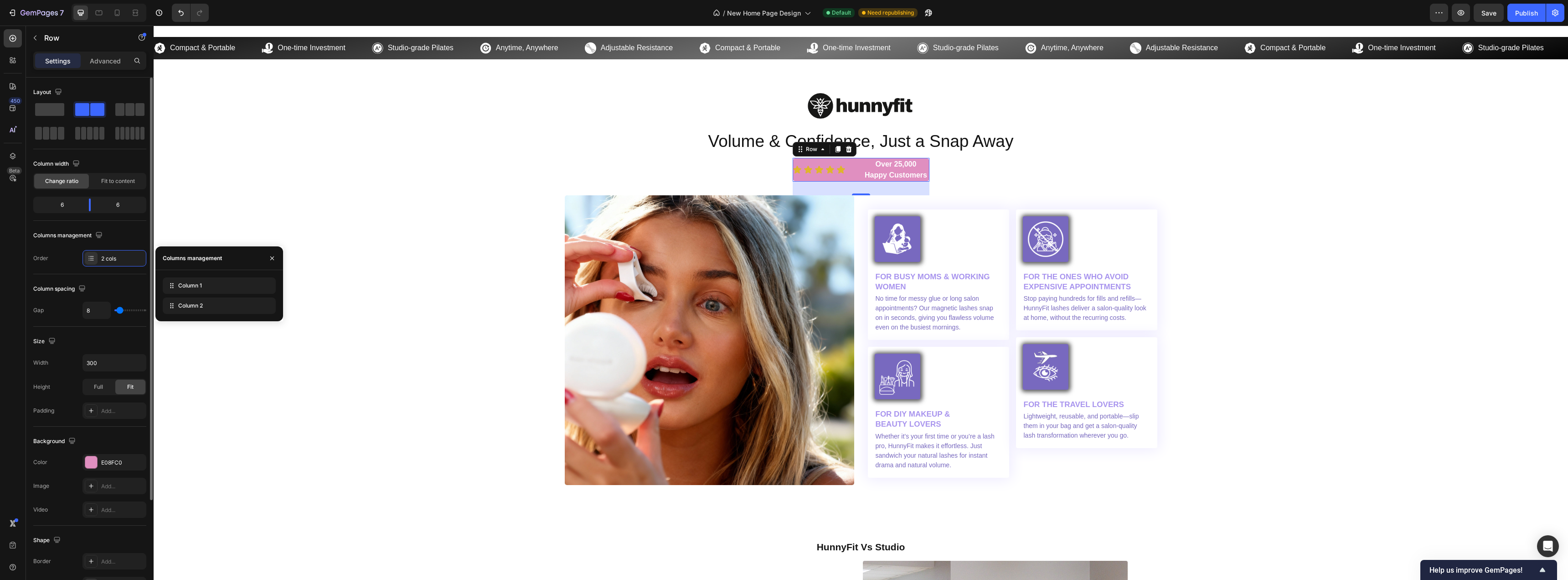
click at [68, 253] on div "Order 2 cols" at bounding box center [89, 258] width 113 height 17
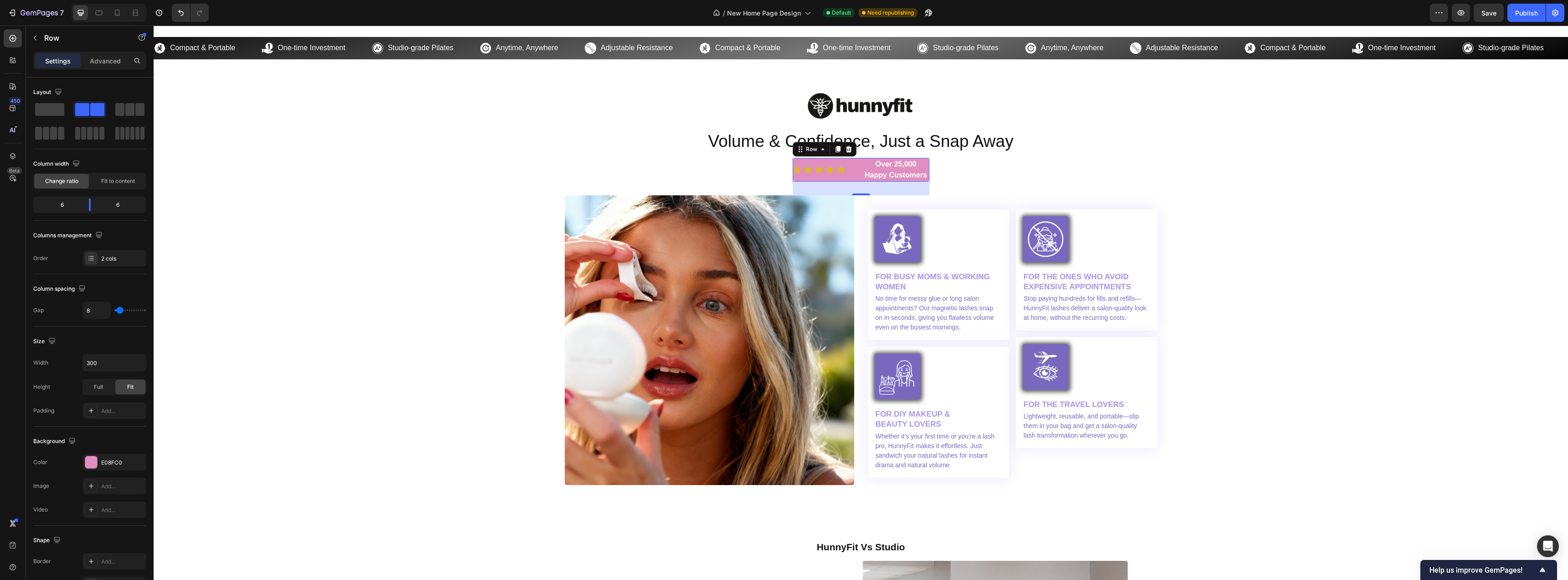
type input "16"
type input "9"
type input "2"
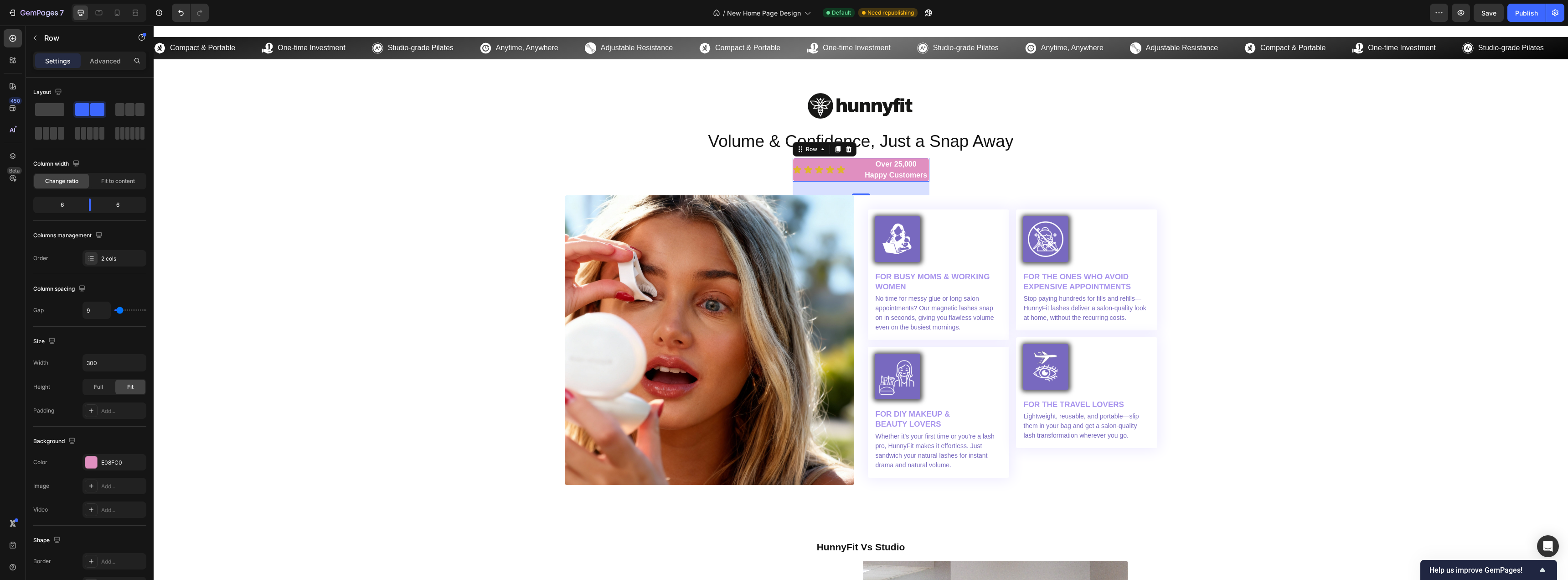
type input "2"
type input "0"
type input "4"
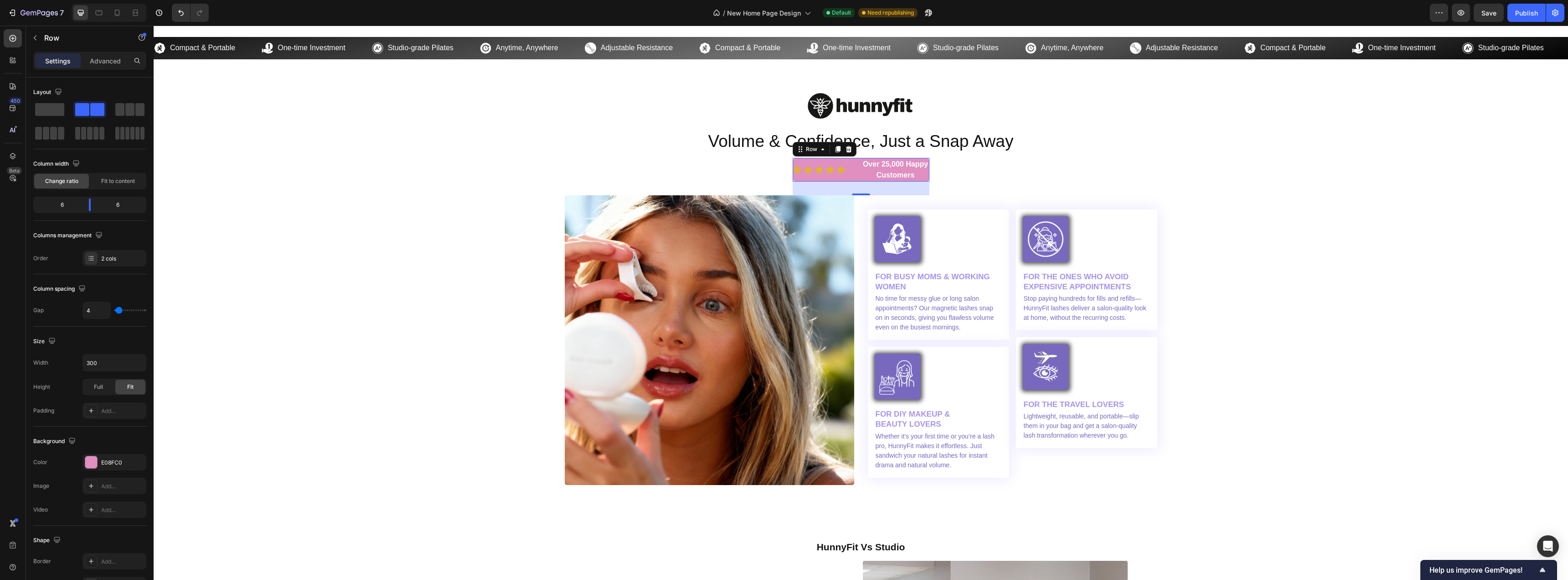
type input "9"
type input "13"
type input "18"
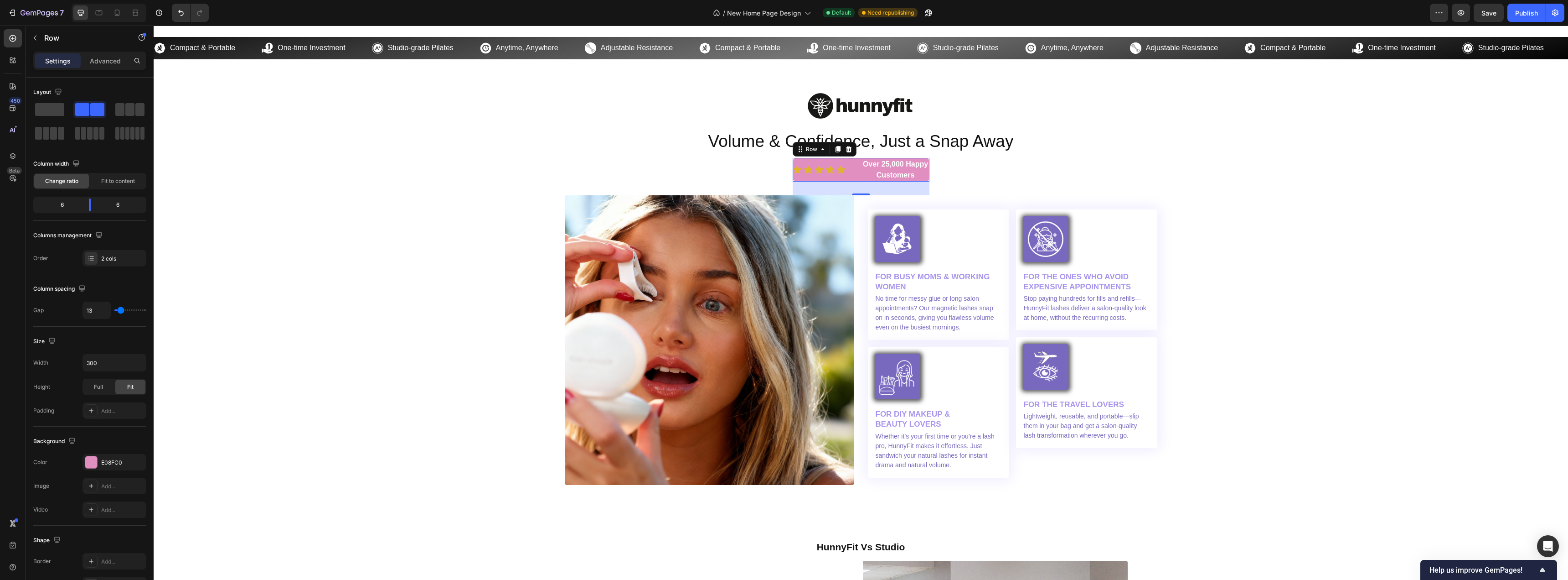
type input "18"
type input "29"
type input "31"
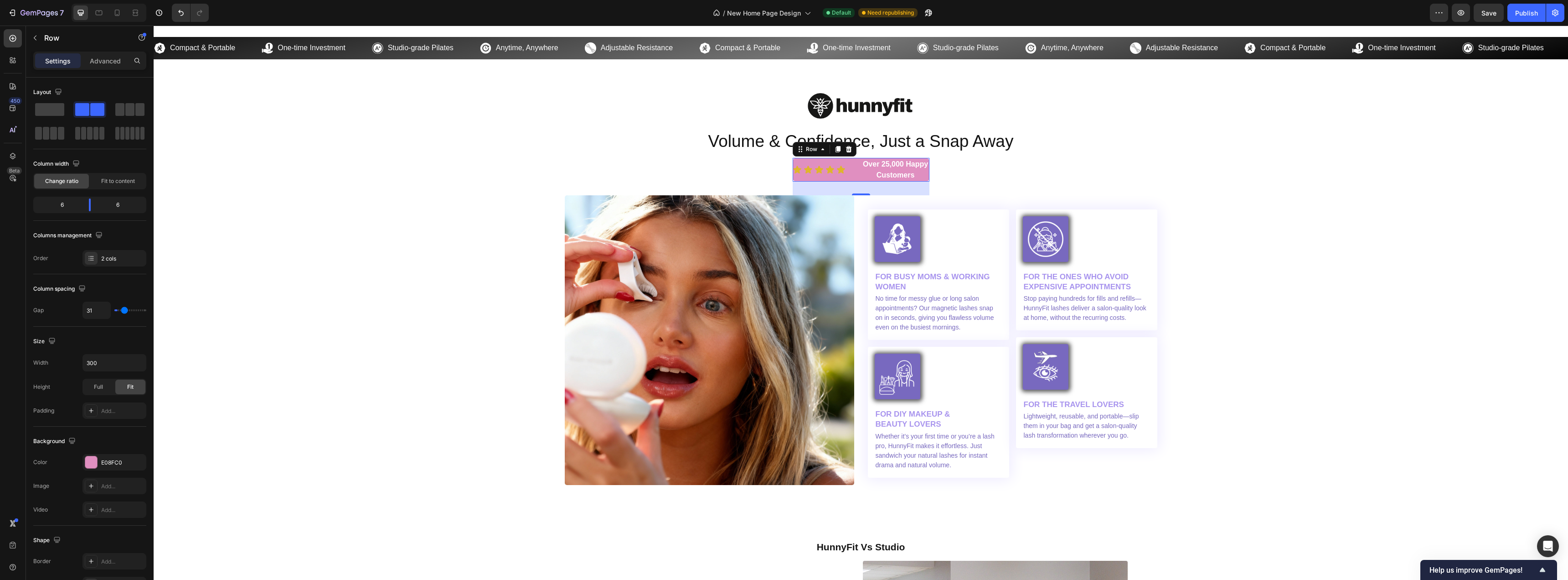
type input "33"
type input "38"
type input "40"
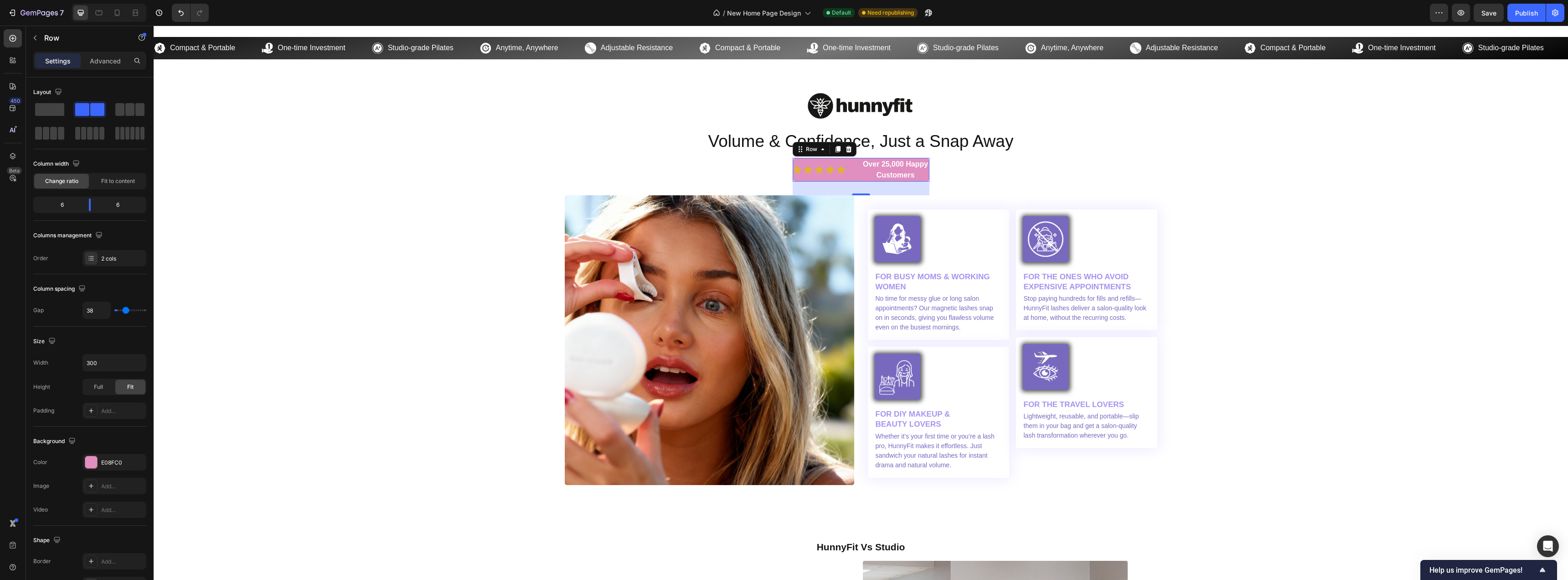
type input "40"
type input "42"
type input "44"
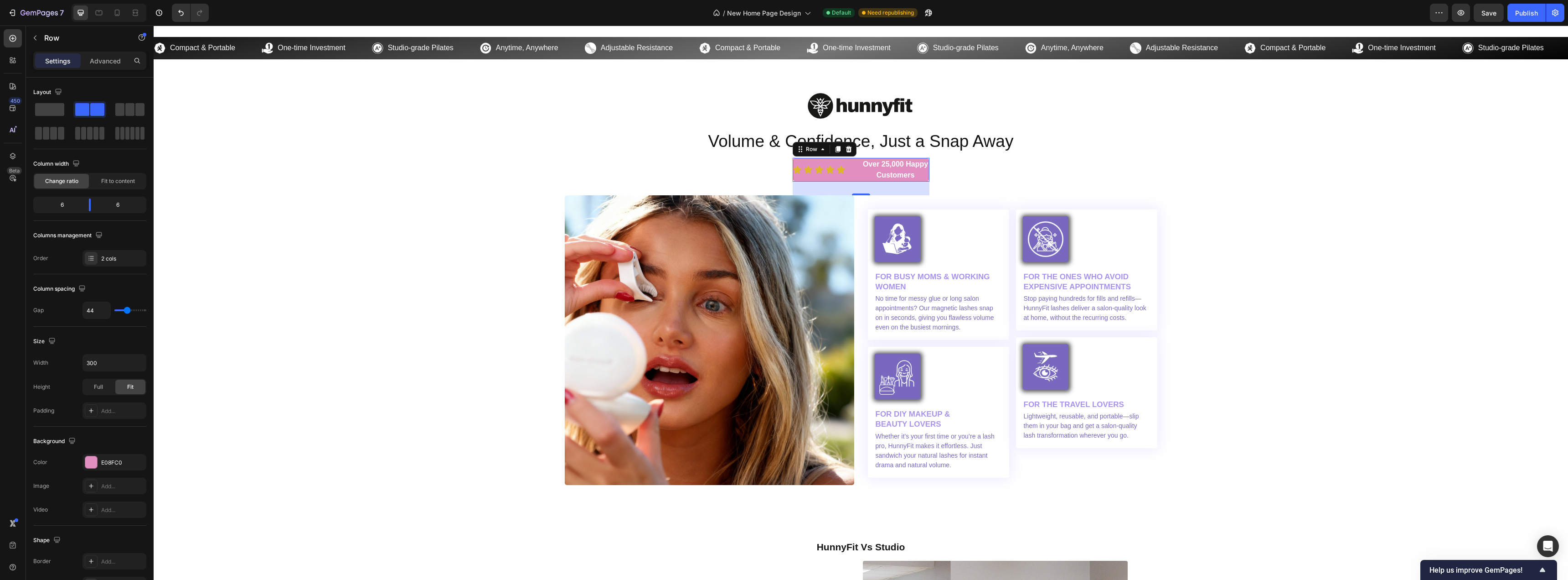
type input "47"
type input "49"
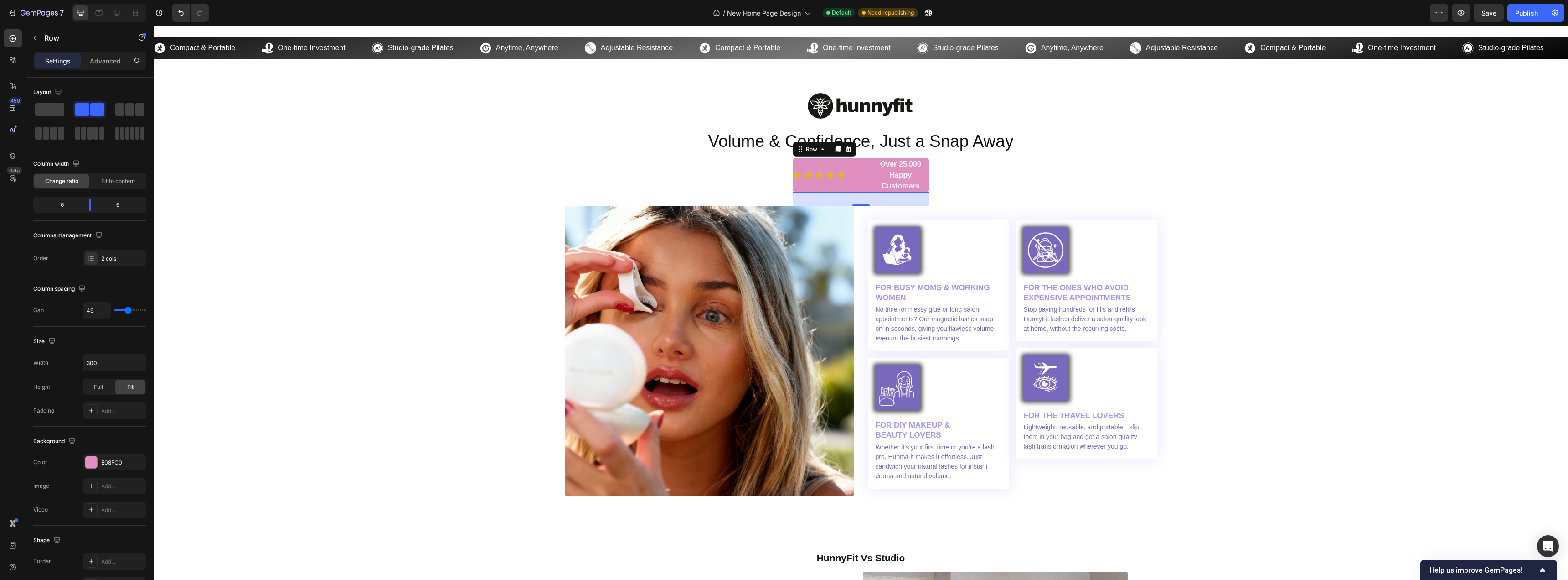
type input "51"
type input "53"
type input "58"
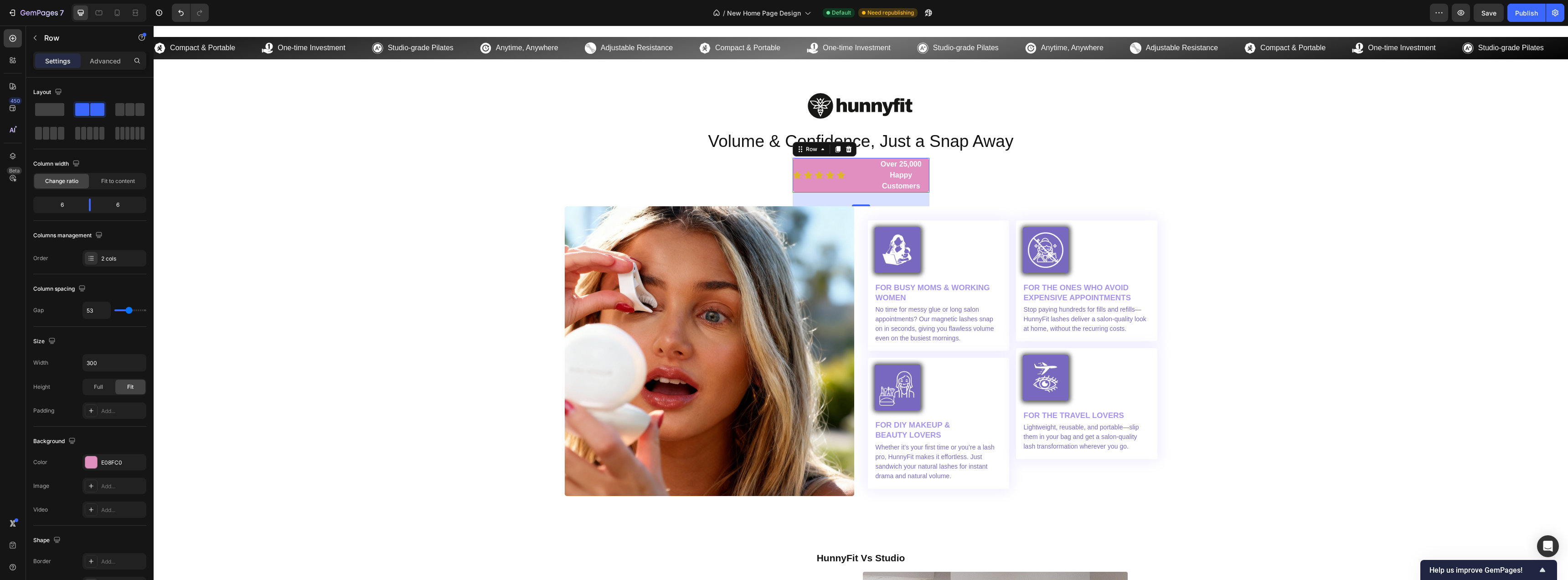
type input "58"
type input "60"
type input "67"
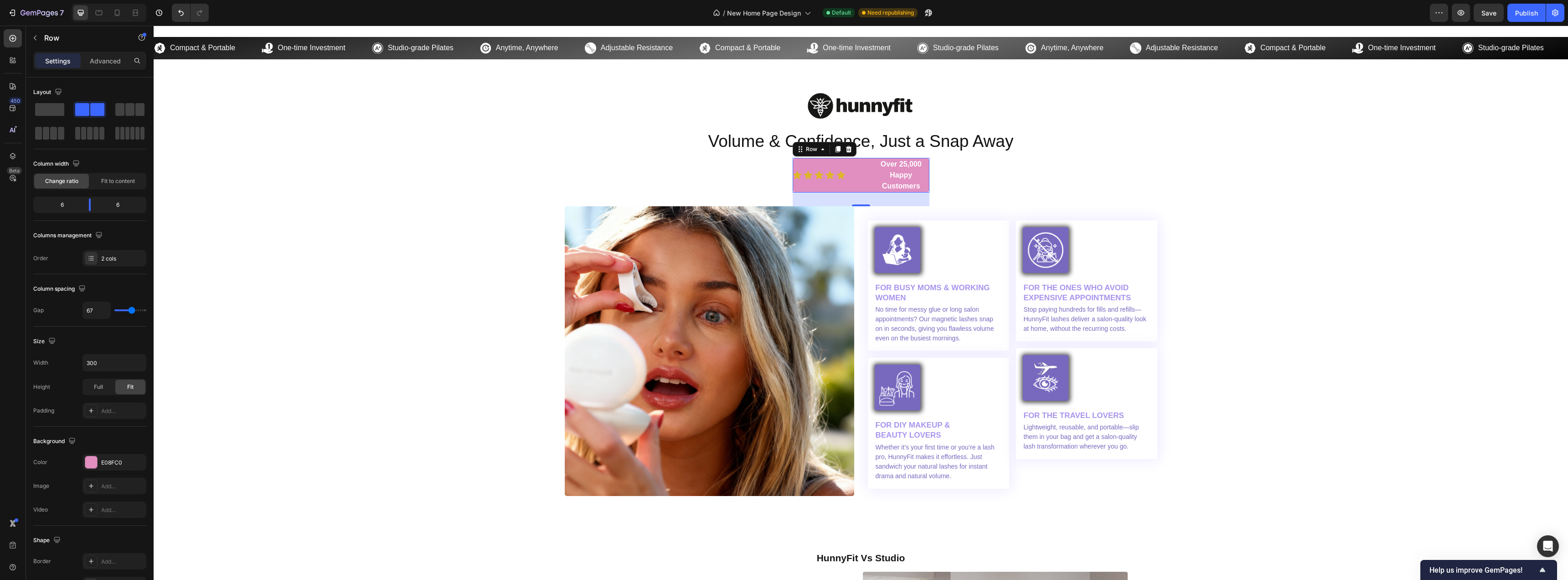
type input "71"
type input "80"
type input "89"
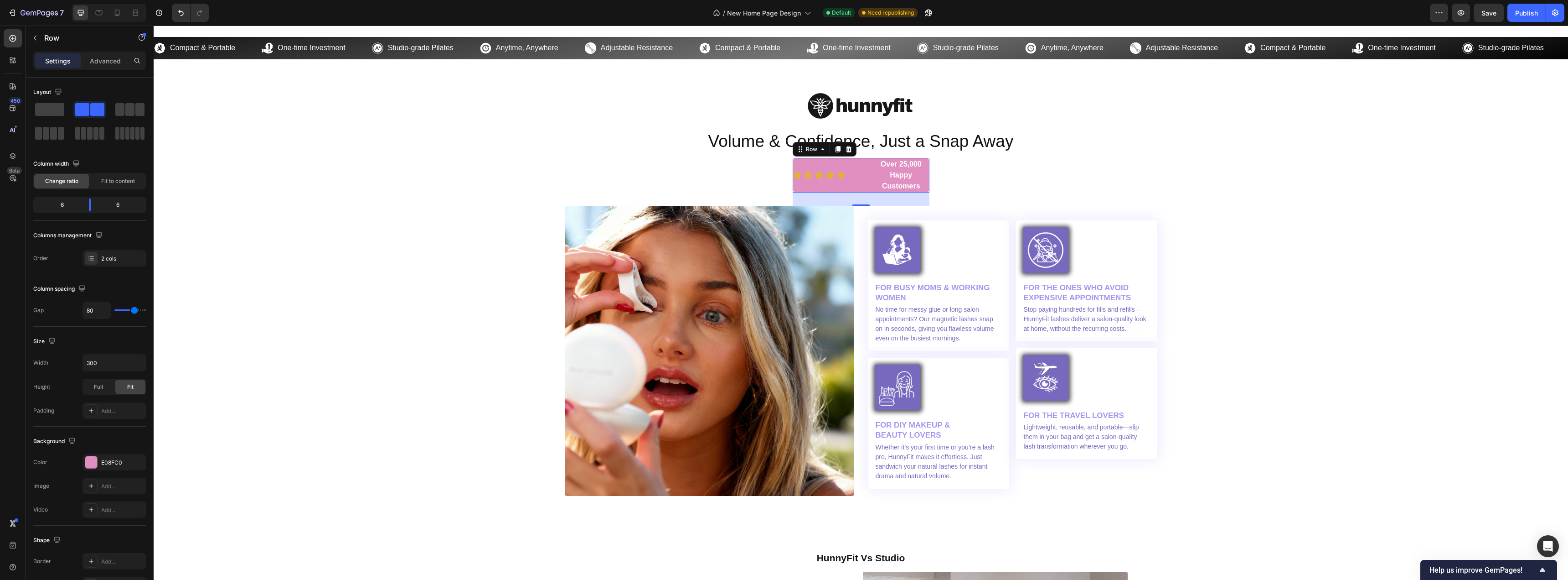
type input "89"
type input "100"
type input "109"
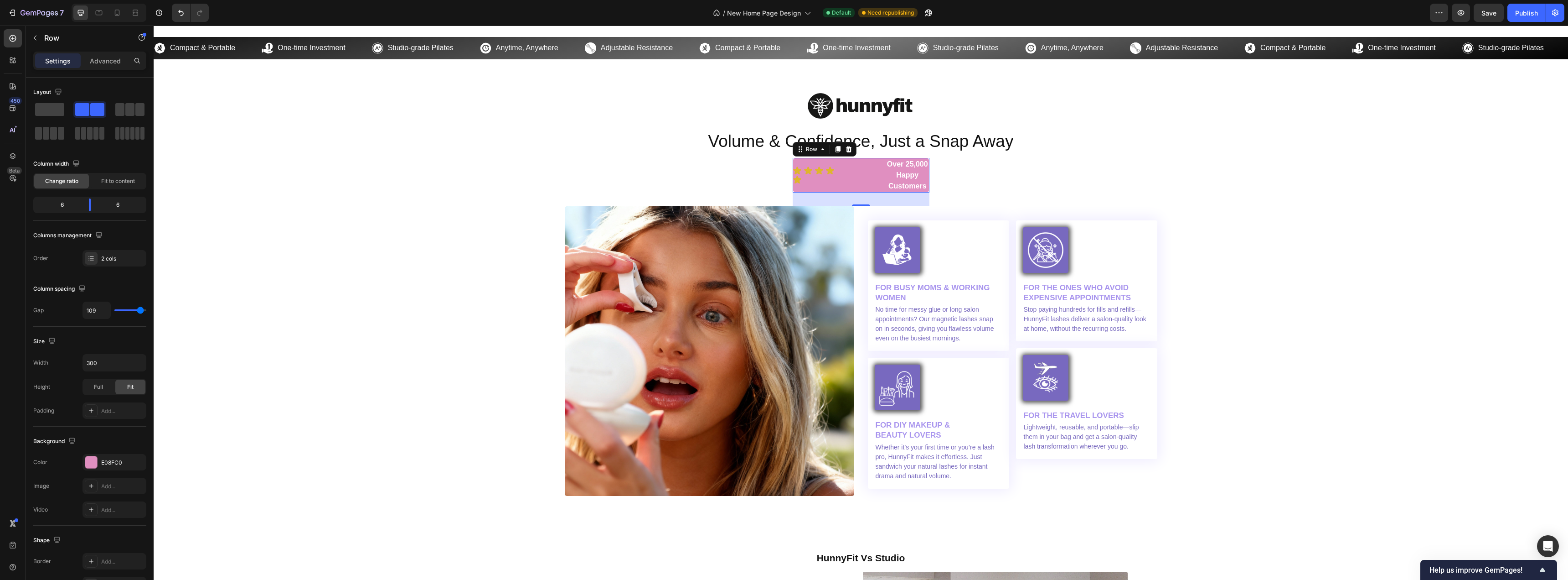
type input "118"
type input "120"
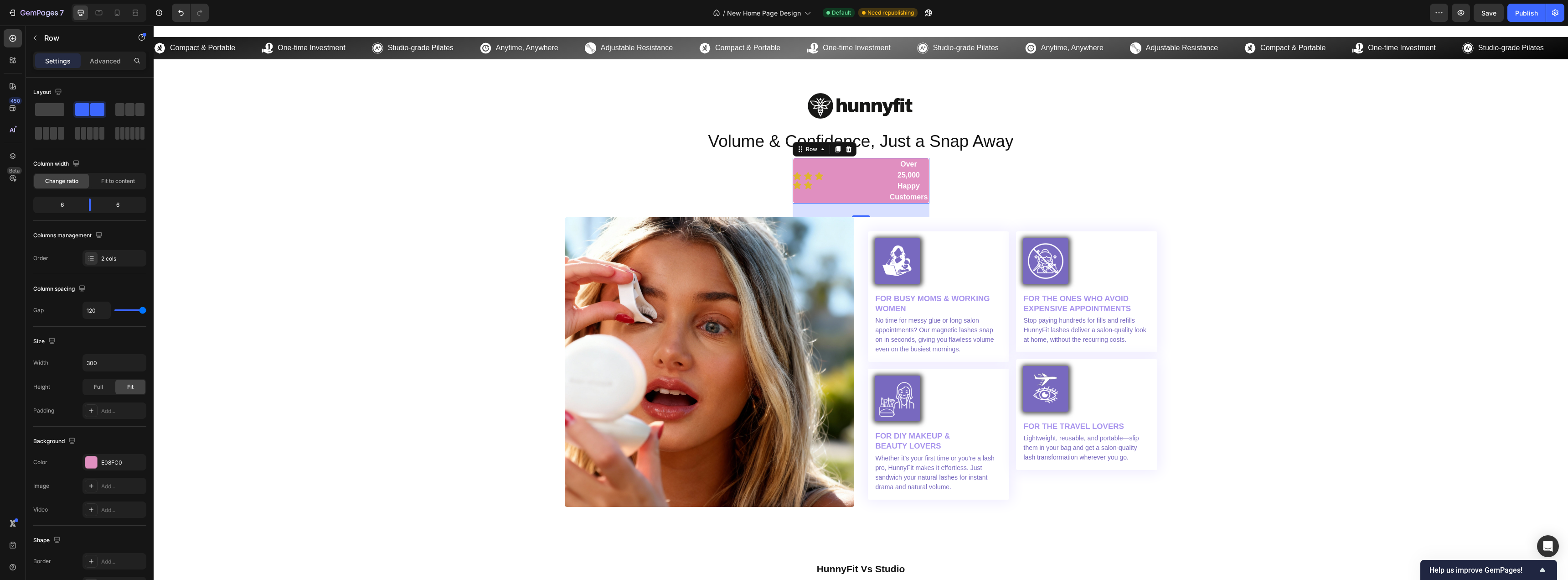
type input "118"
type input "104"
type input "87"
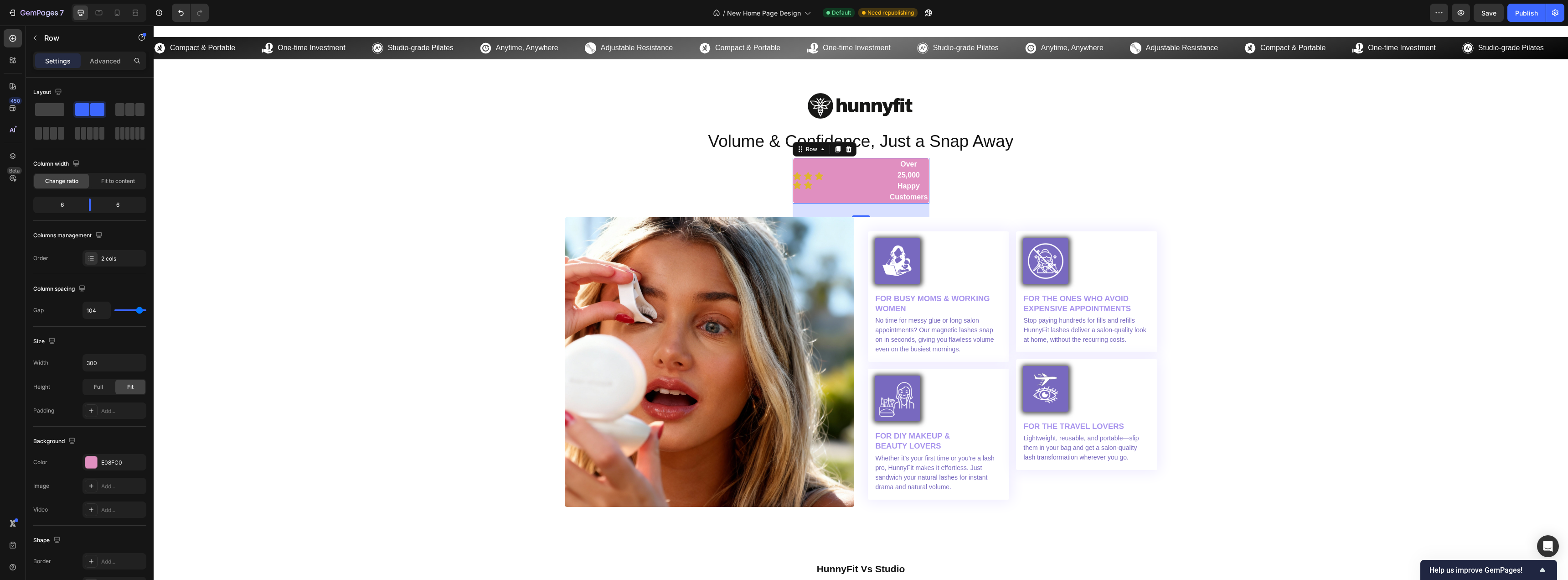
type input "87"
type input "67"
type input "49"
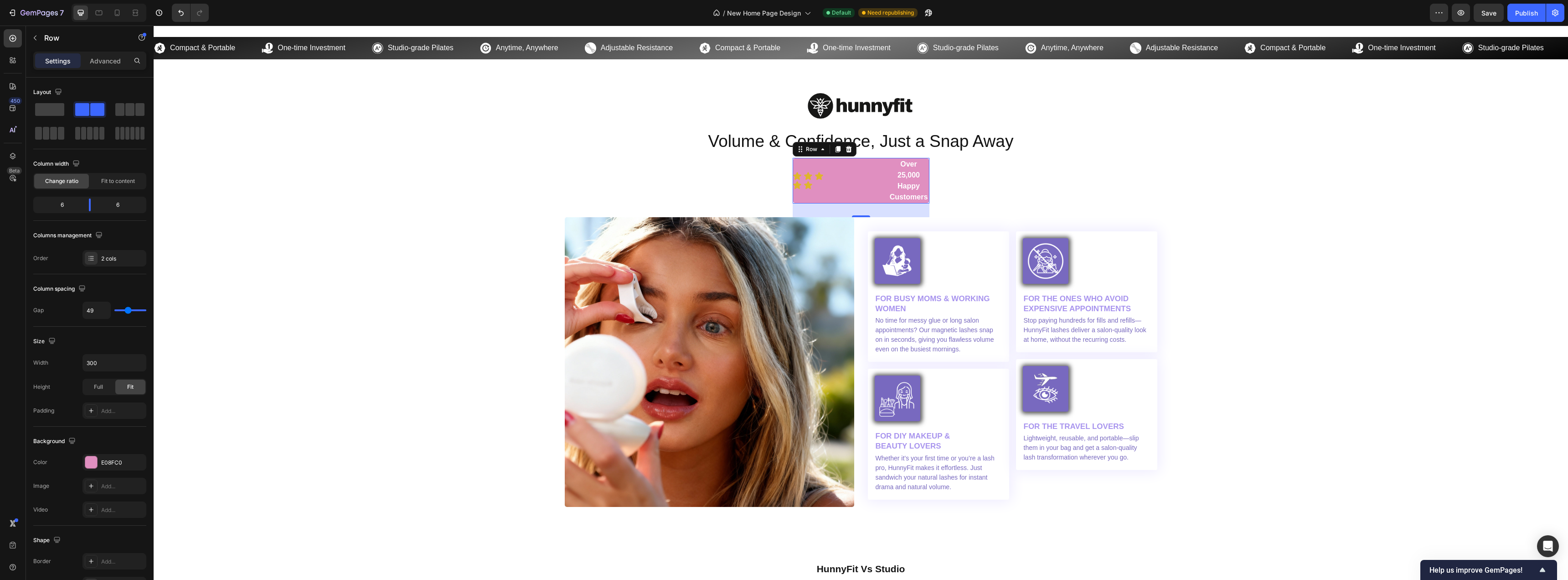
type input "33"
type input "18"
type input "7"
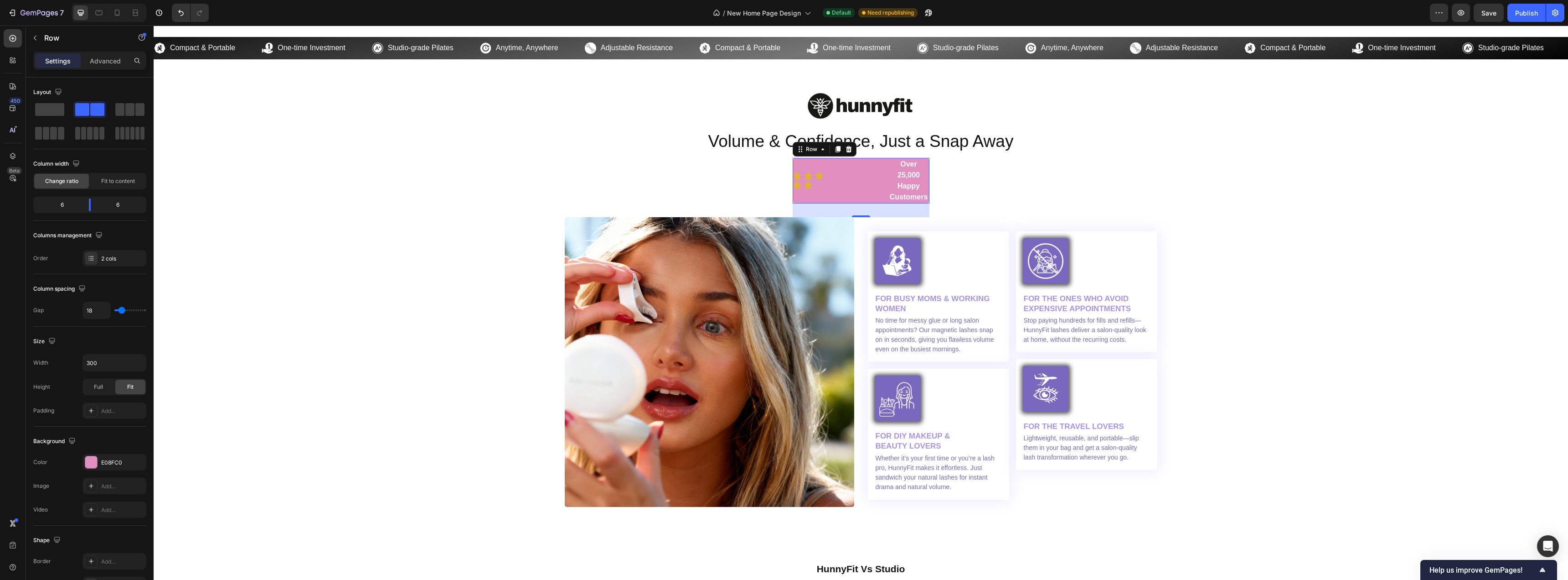
type input "7"
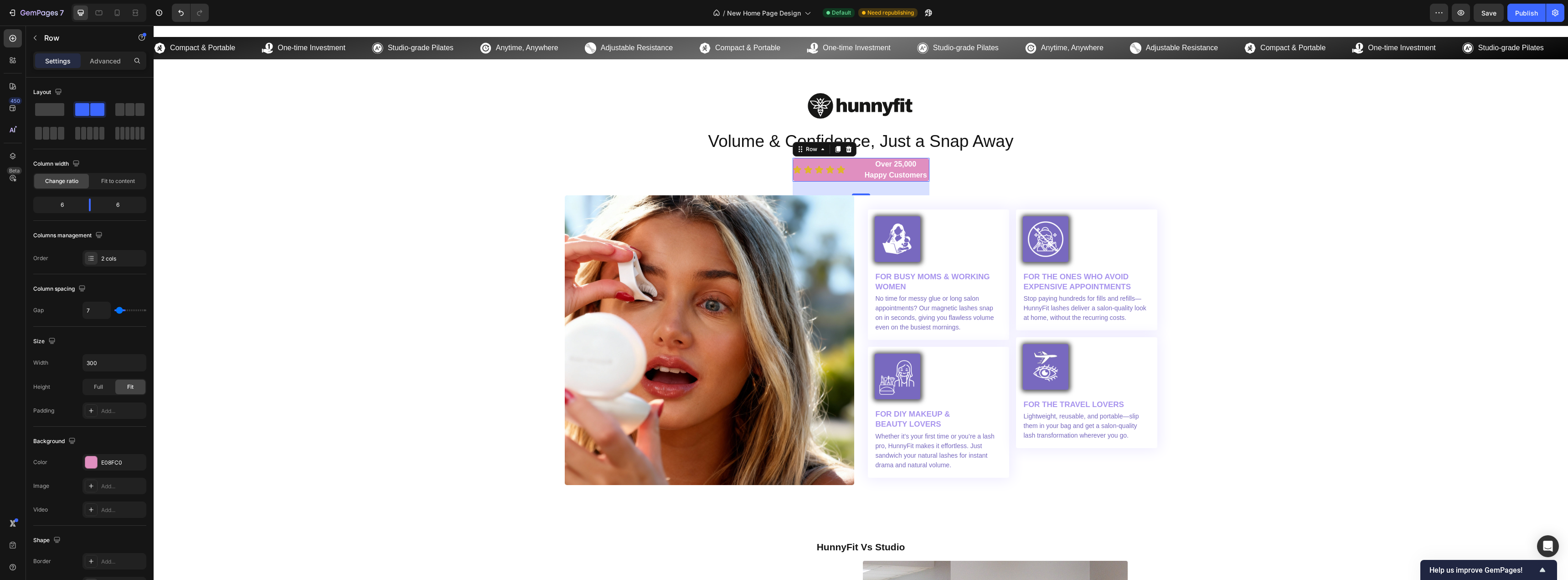
type input "0"
drag, startPoint x: 122, startPoint y: 311, endPoint x: 72, endPoint y: 319, distance: 50.6
type input "0"
click at [114, 311] on input "range" at bounding box center [130, 310] width 32 height 2
click at [112, 365] on input "300" at bounding box center [114, 362] width 63 height 17
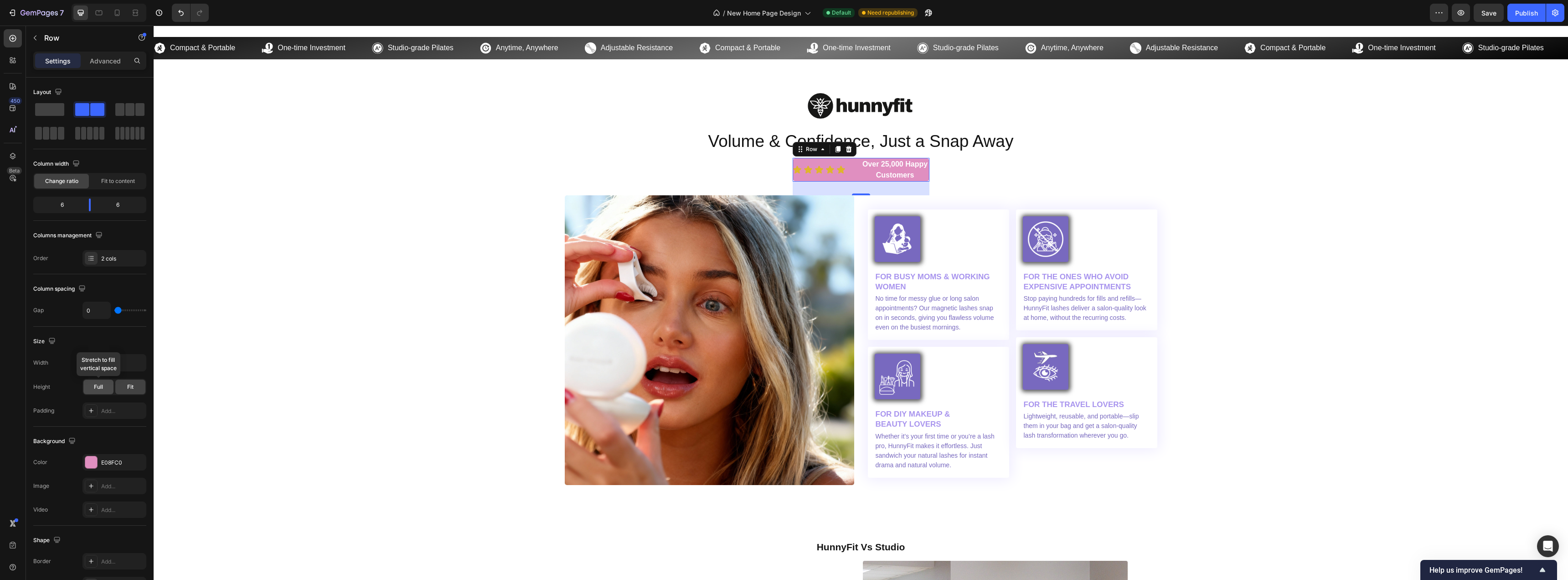
click at [103, 386] on div "Full" at bounding box center [98, 387] width 30 height 15
click at [123, 384] on div "Fit" at bounding box center [130, 387] width 30 height 15
click at [110, 365] on input "300" at bounding box center [114, 362] width 63 height 17
click at [134, 362] on icon "button" at bounding box center [137, 362] width 9 height 9
click at [110, 398] on div "Full 100%" at bounding box center [105, 403] width 75 height 17
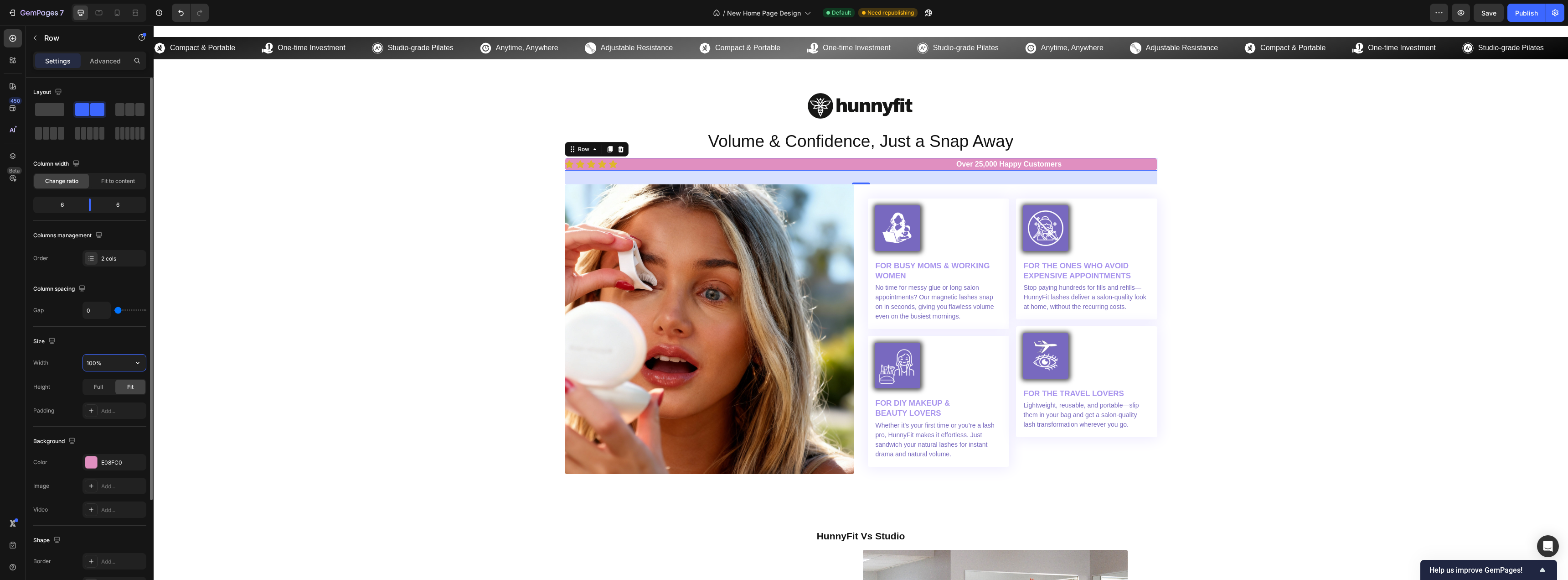
click at [120, 366] on input "100%" at bounding box center [114, 362] width 63 height 17
click at [122, 365] on input "100%" at bounding box center [114, 362] width 63 height 17
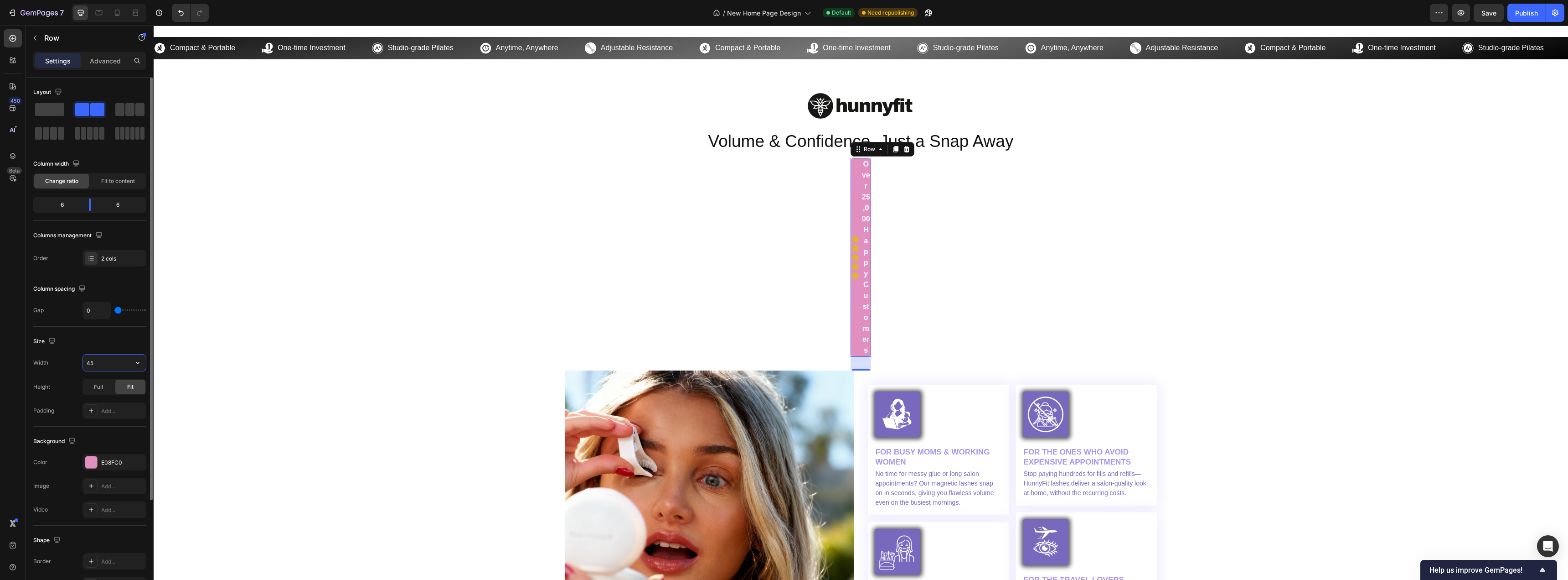
type input "450"
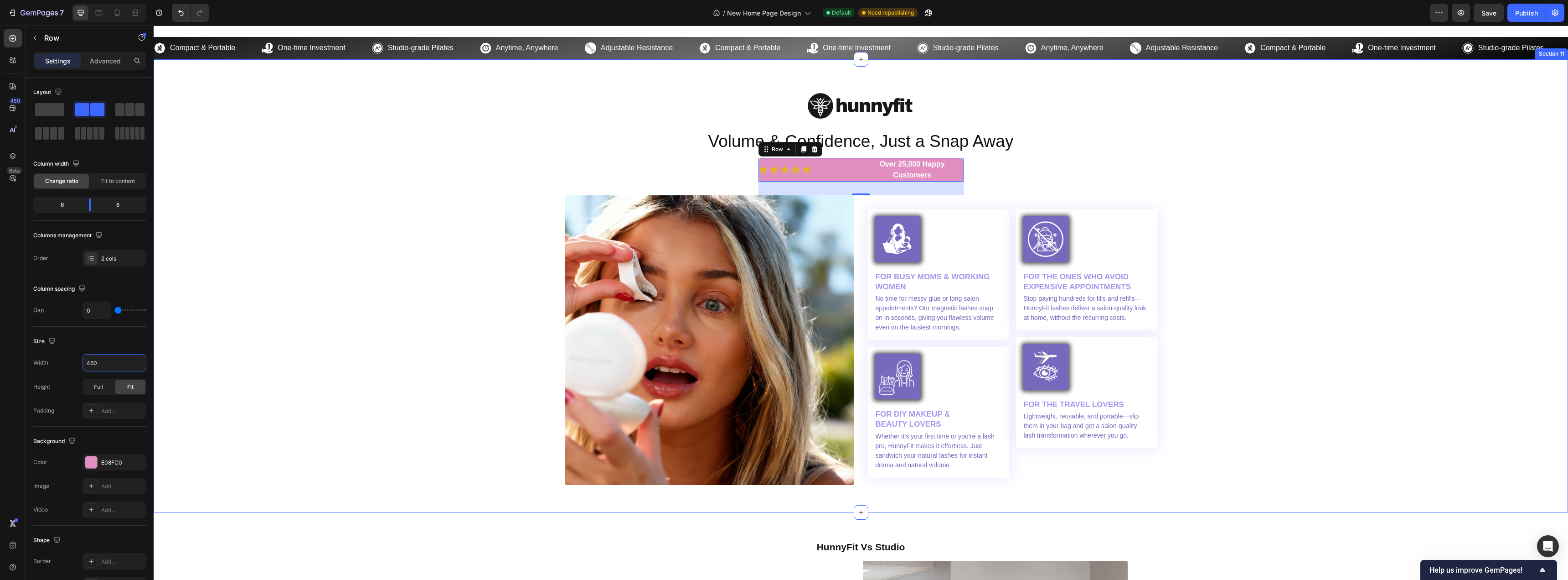
click at [393, 276] on div "Image Volume & Confidence, Just a Snap Away Heading Icon Icon Icon Icon Icon Ic…" at bounding box center [861, 285] width 1401 height 398
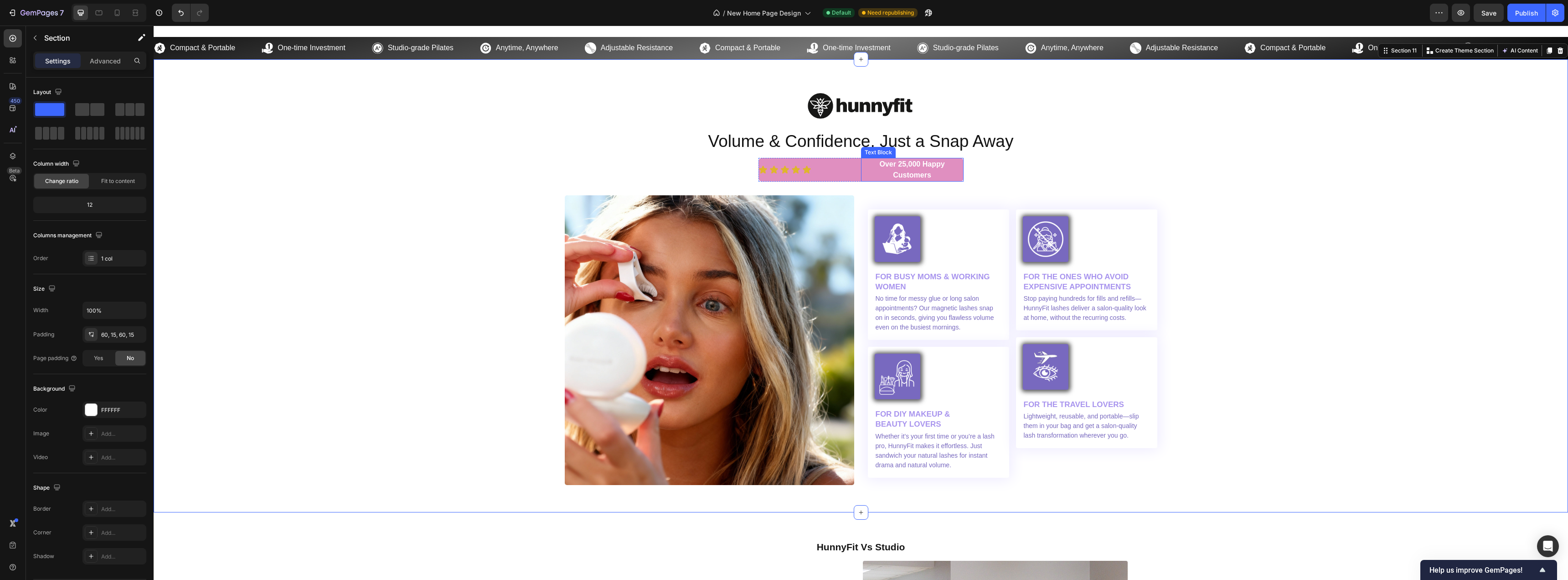
click at [868, 175] on p "Over 25,000 Happy Customers" at bounding box center [912, 170] width 101 height 22
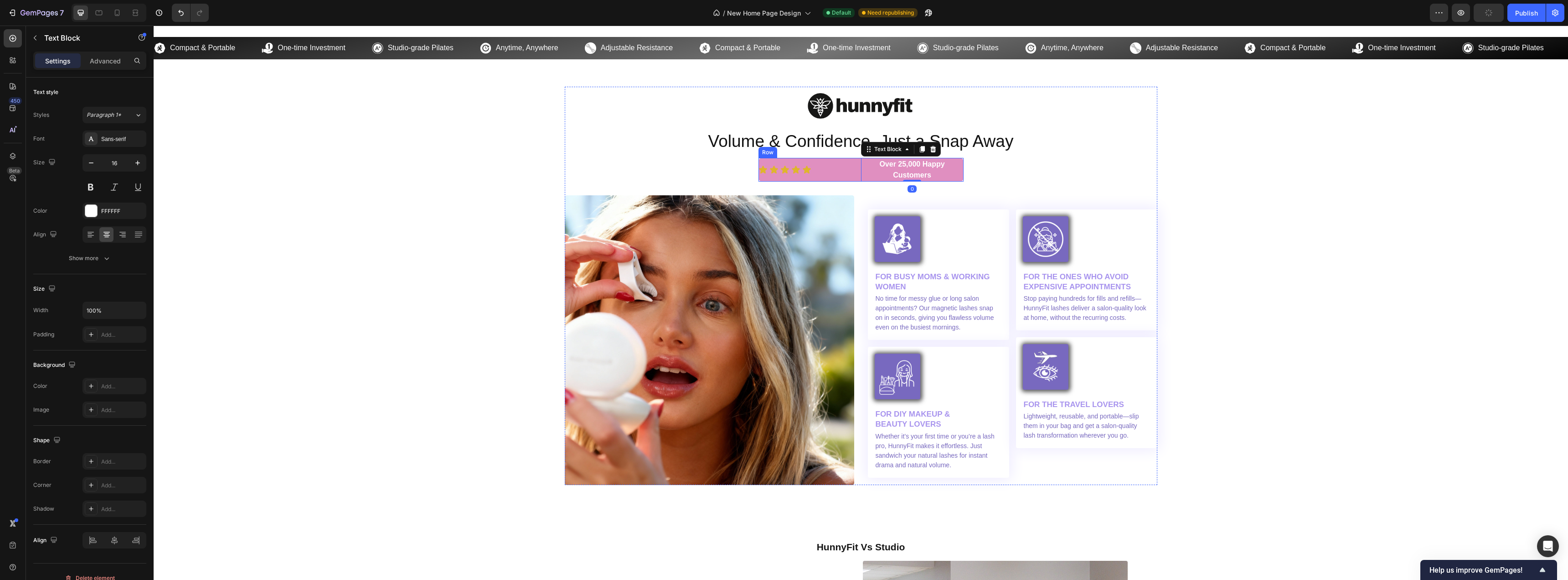
click at [849, 177] on div "Icon Icon Icon Icon Icon Icon List" at bounding box center [809, 170] width 103 height 24
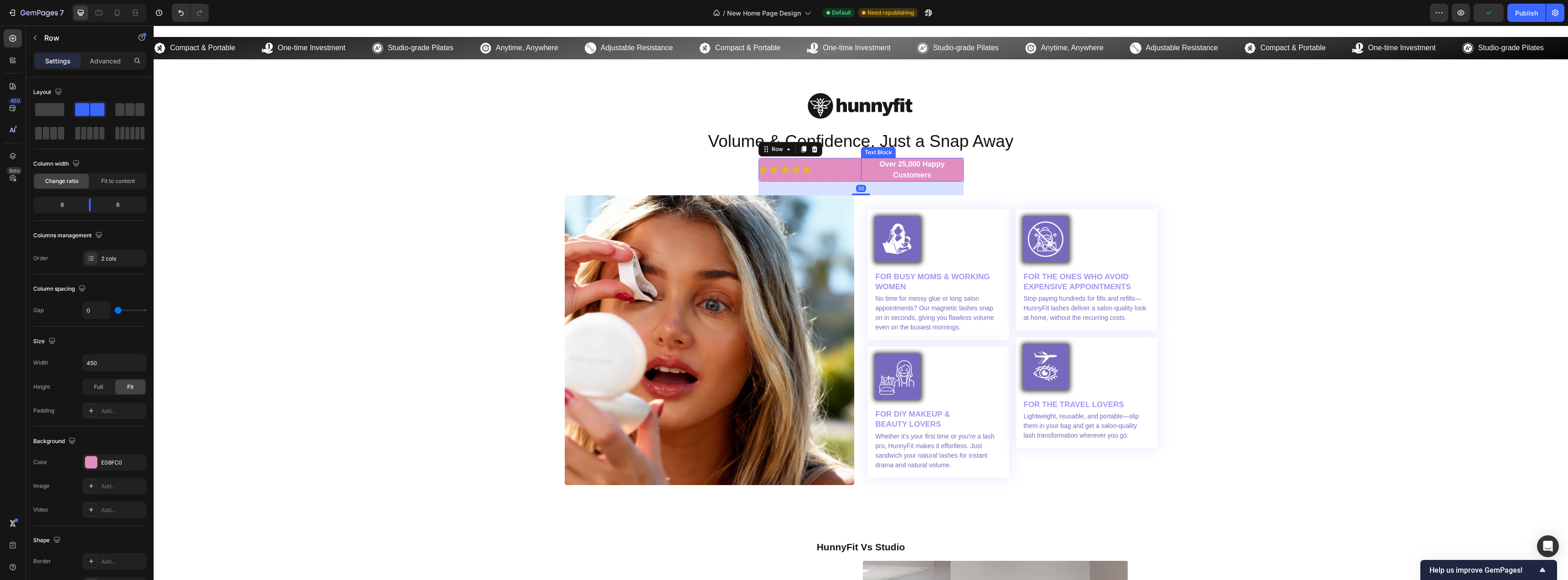
click at [869, 172] on p "Over 25,000 Happy Customers" at bounding box center [912, 170] width 101 height 22
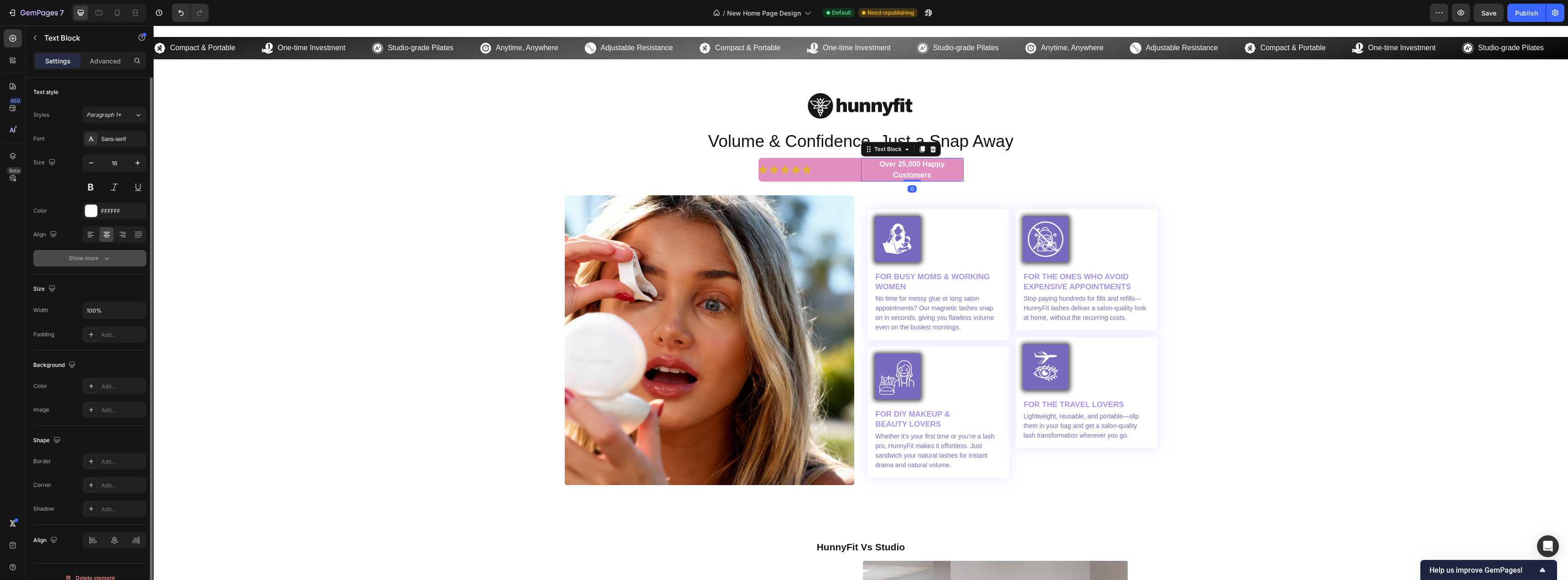
click at [111, 260] on icon "button" at bounding box center [106, 258] width 9 height 9
click at [116, 307] on input "Auto" at bounding box center [114, 307] width 63 height 17
click at [52, 185] on div "Size 16" at bounding box center [89, 175] width 113 height 41
click at [121, 132] on div "Sans-serif" at bounding box center [114, 138] width 64 height 17
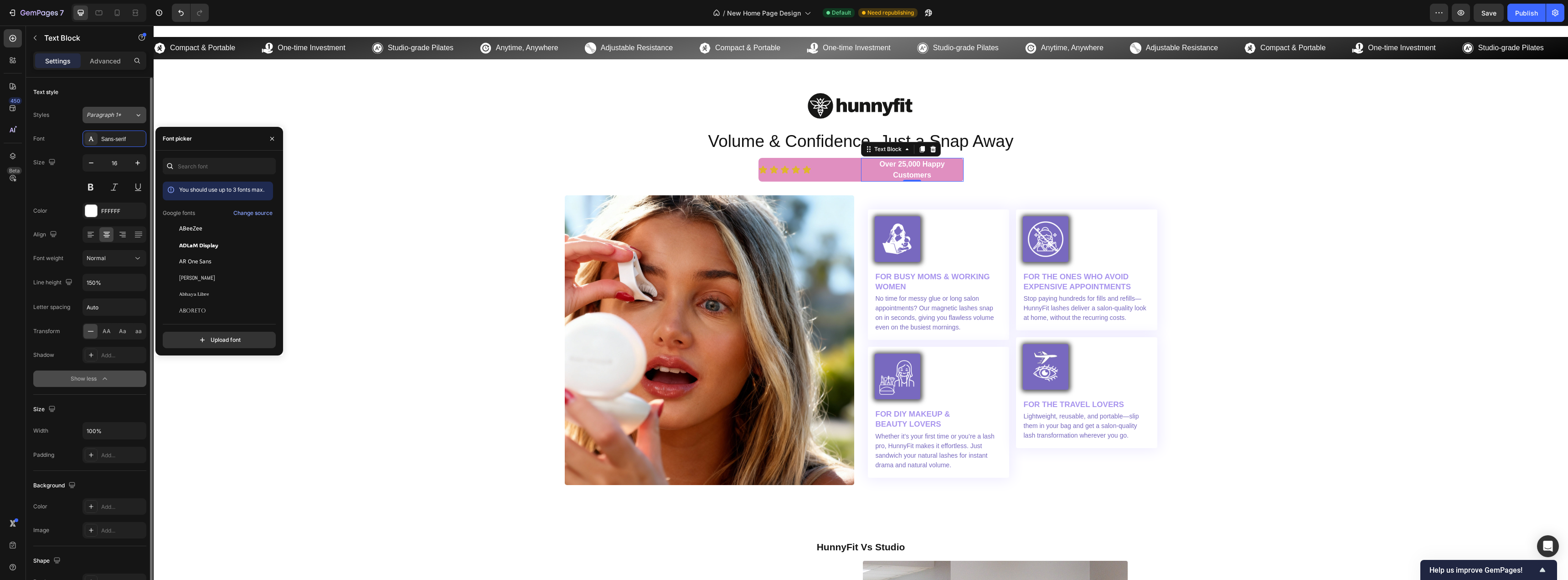
click at [95, 114] on span "Paragraph 1*" at bounding box center [104, 114] width 35 height 8
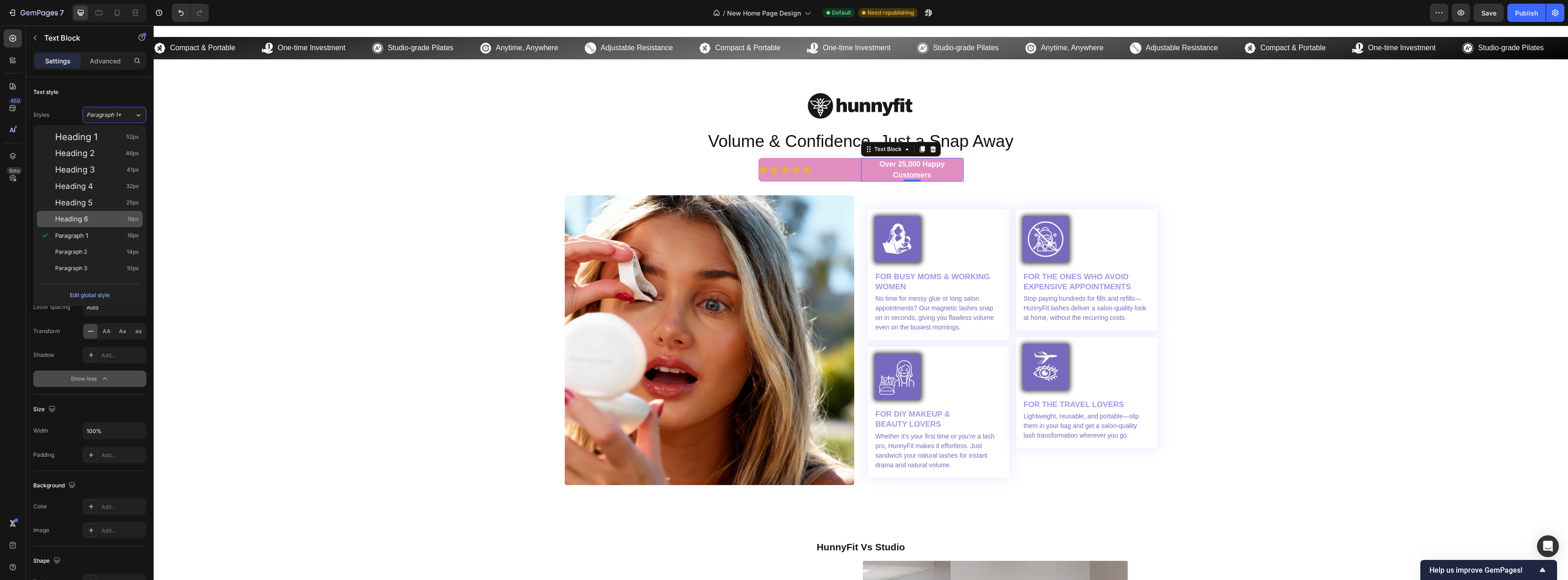
click at [57, 221] on span "Heading 6" at bounding box center [71, 219] width 33 height 9
type input "18"
type input "130%"
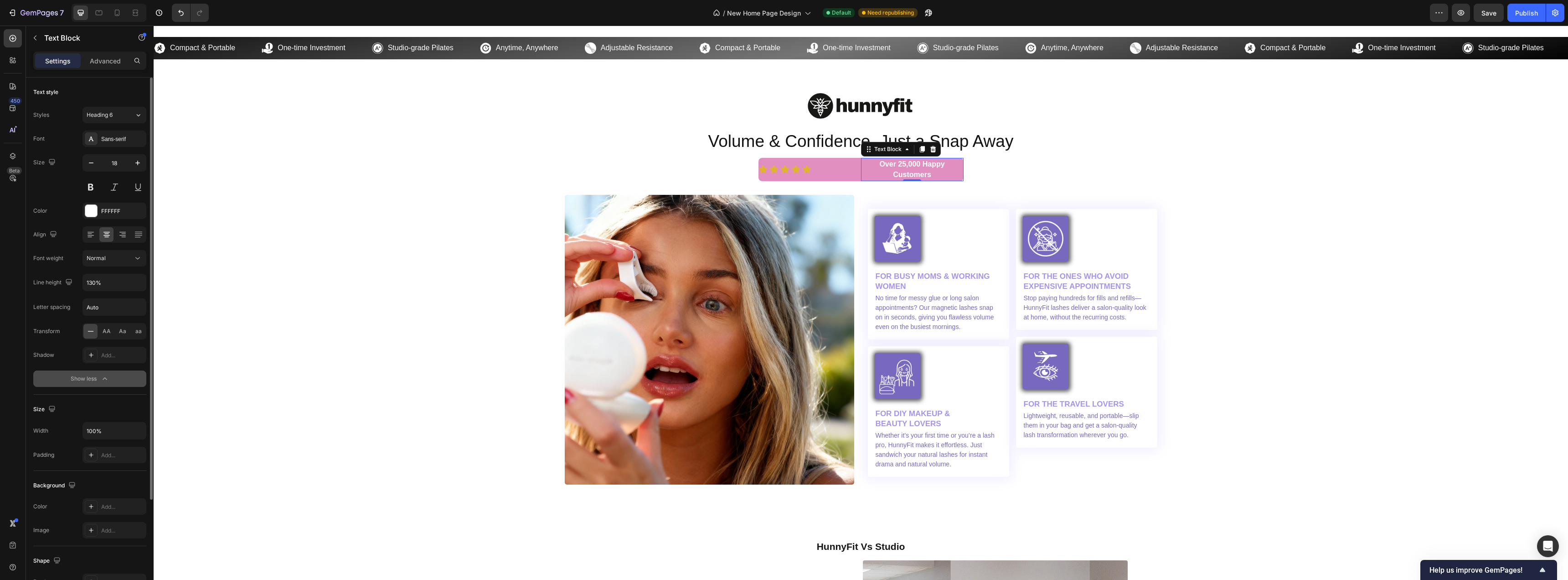
click at [61, 121] on div "Styles Heading 6" at bounding box center [89, 115] width 113 height 17
click at [840, 173] on div "Icon Icon Icon Icon Icon" at bounding box center [809, 169] width 103 height 9
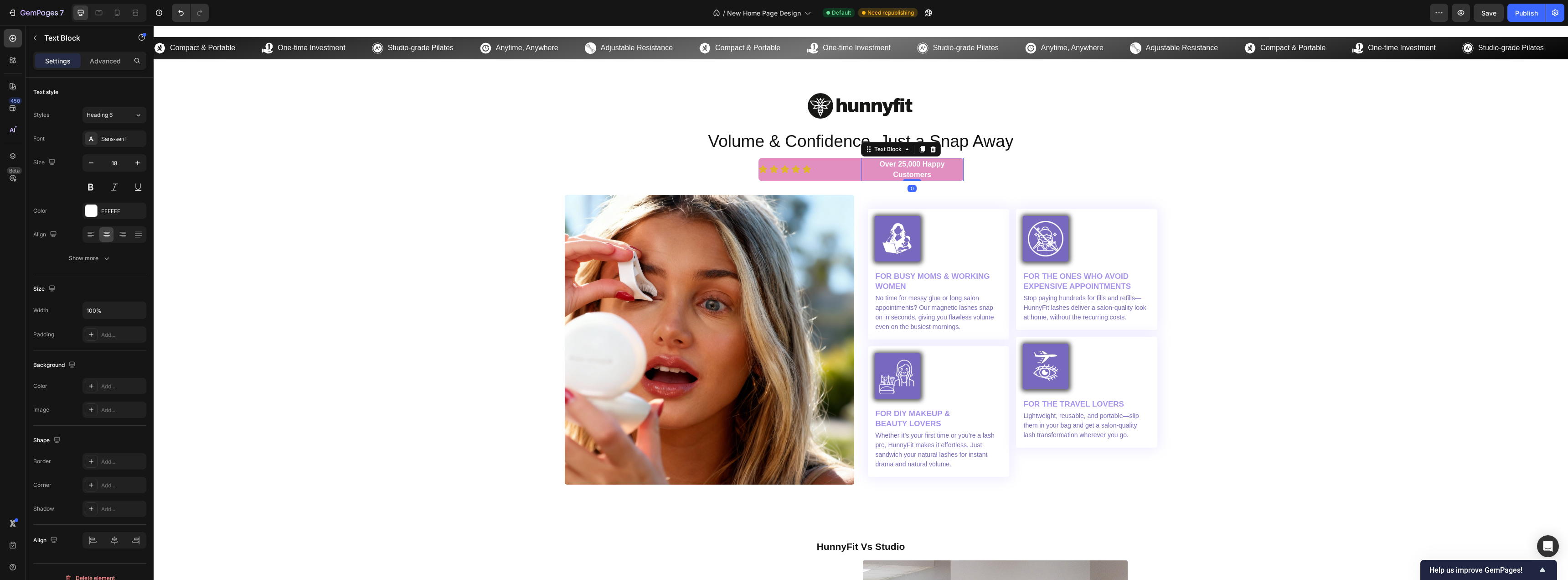
click at [865, 173] on p "Over 25,000 Happy Customers" at bounding box center [912, 169] width 101 height 21
click at [834, 176] on div "Icon Icon Icon Icon Icon Icon List" at bounding box center [809, 170] width 103 height 23
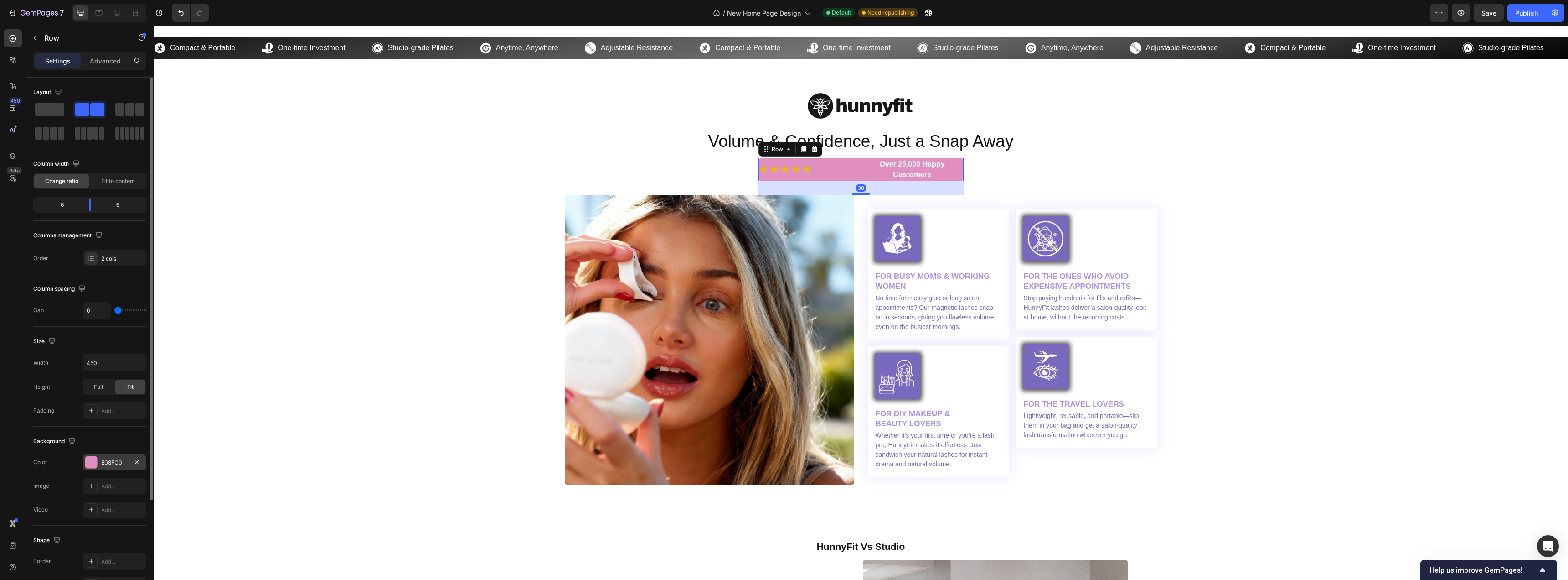
click at [93, 464] on div at bounding box center [91, 462] width 12 height 12
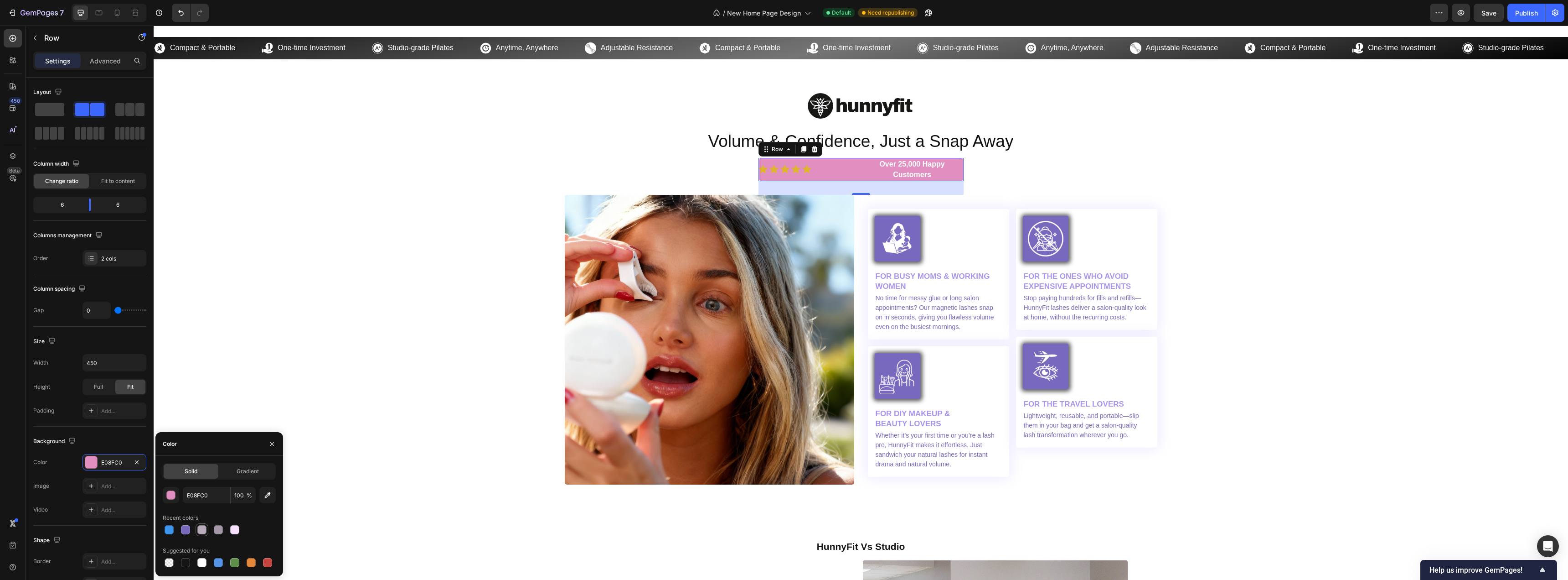
click at [200, 533] on div at bounding box center [201, 530] width 9 height 9
type input "B8ABBC"
click at [385, 235] on div "Image Volume & Confidence, Just a Snap Away Heading Icon Icon Icon Icon Icon Ic…" at bounding box center [861, 285] width 1401 height 397
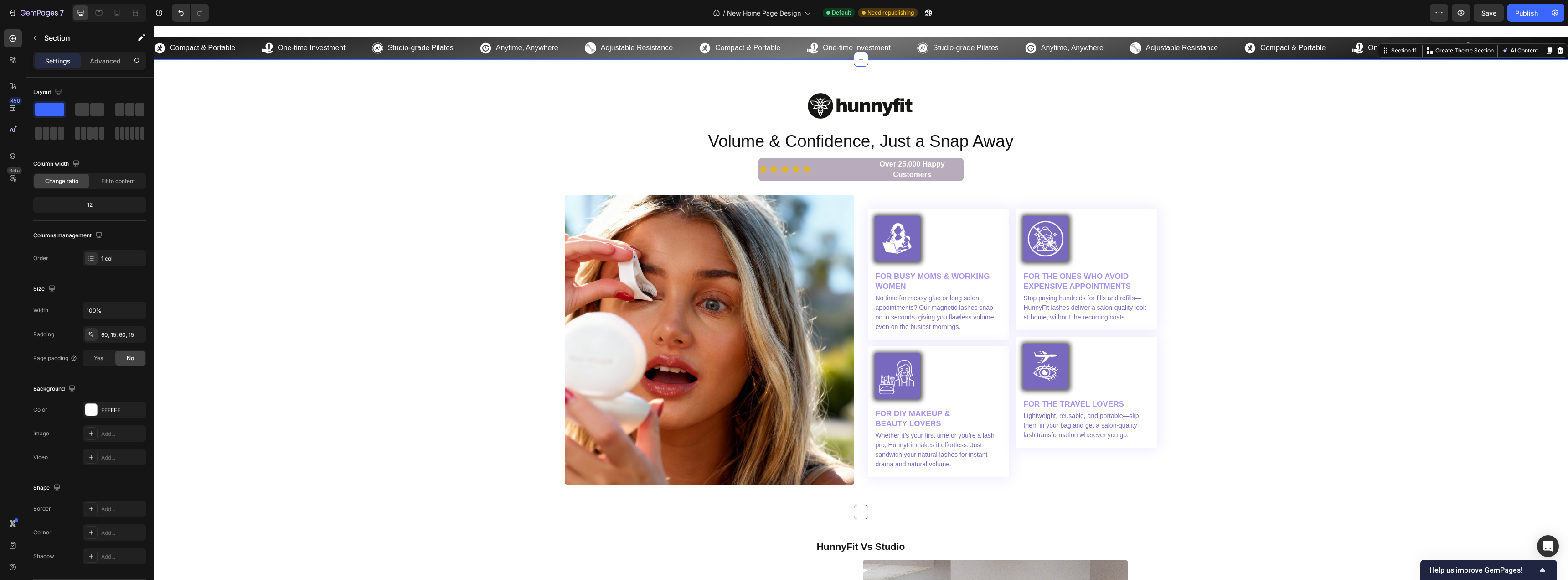
click at [385, 235] on div "Image Volume & Confidence, Just a Snap Away Heading Icon Icon Icon Icon Icon Ic…" at bounding box center [861, 285] width 1401 height 397
click at [839, 179] on div "Icon Icon Icon Icon Icon Icon List" at bounding box center [809, 170] width 103 height 23
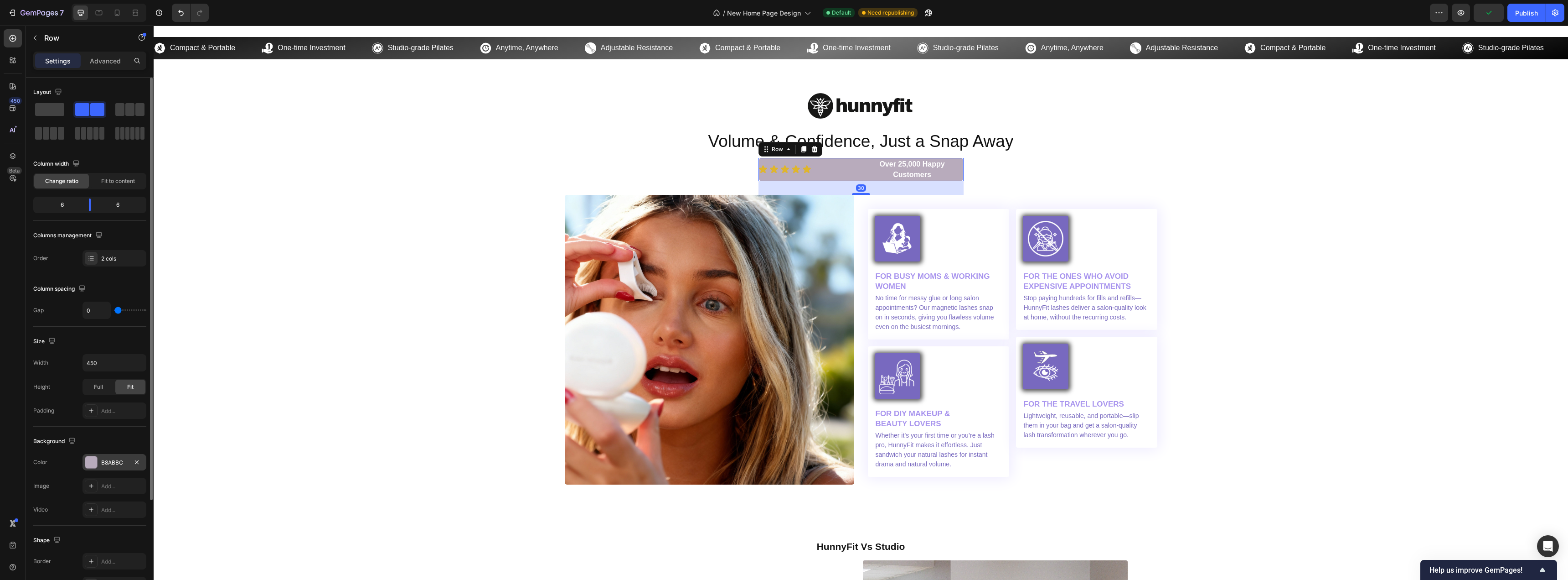
click at [92, 460] on div at bounding box center [91, 462] width 12 height 12
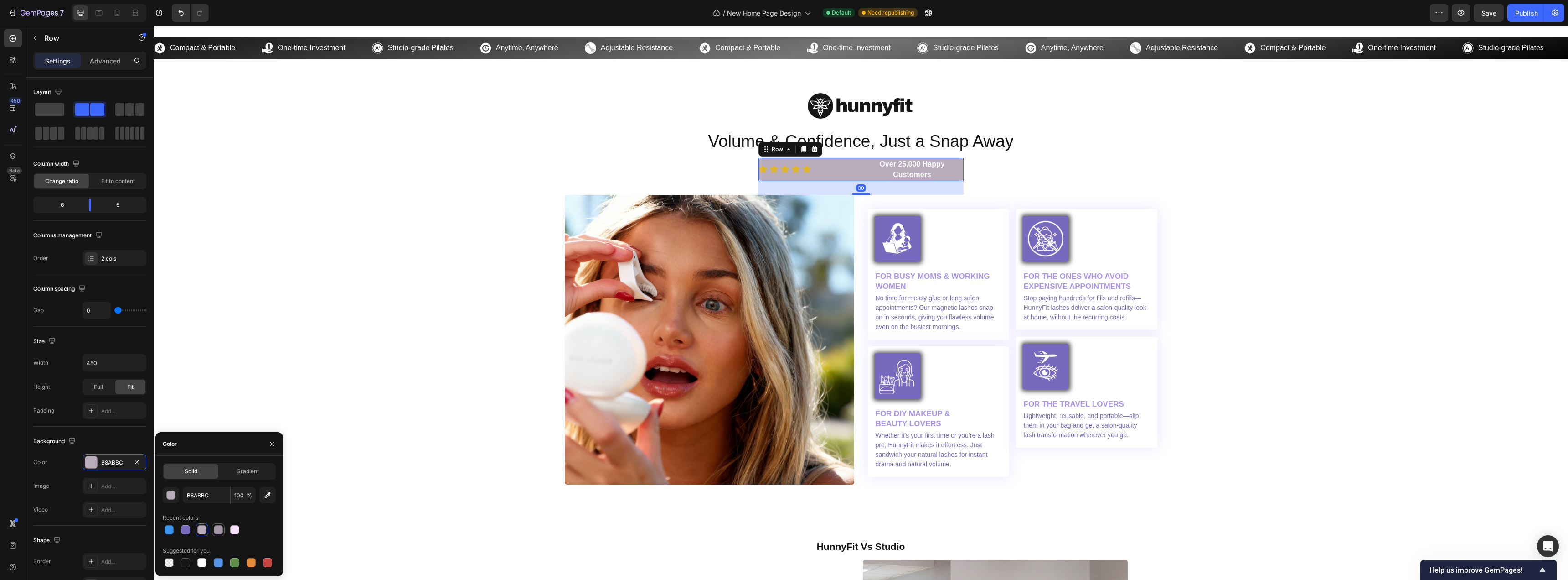
click at [216, 533] on div at bounding box center [218, 530] width 9 height 9
click at [173, 497] on div "button" at bounding box center [171, 496] width 9 height 9
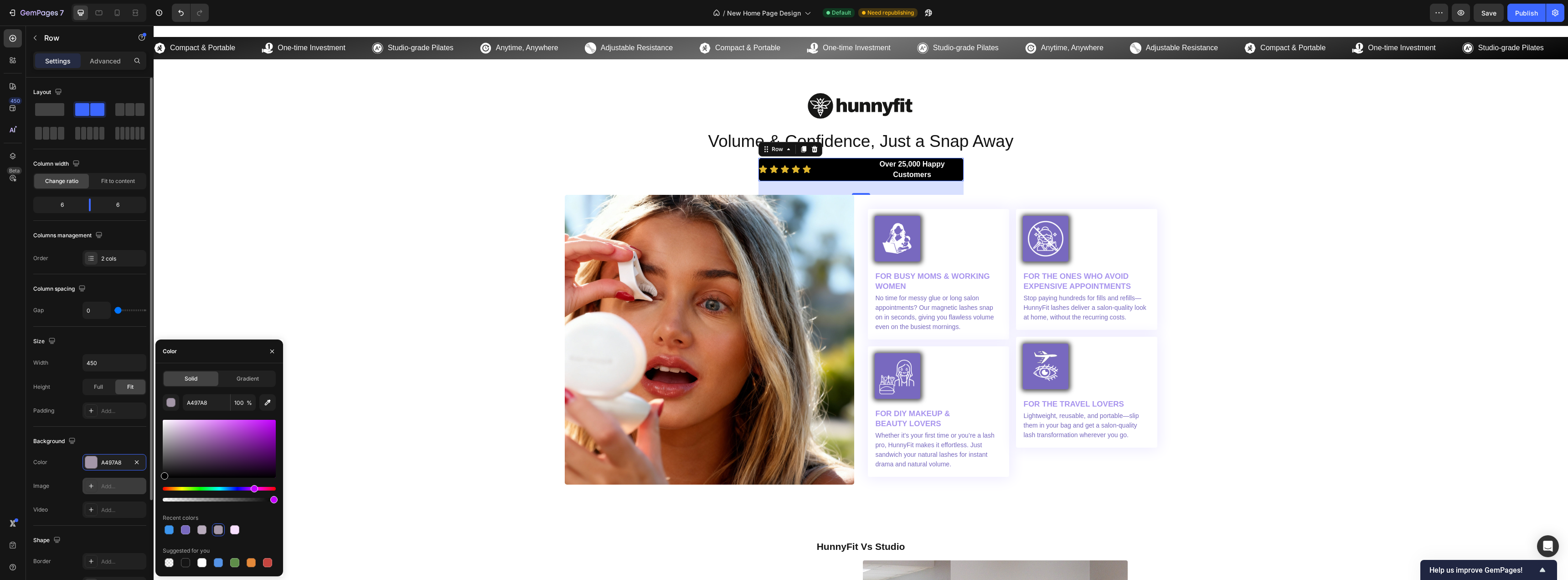
type input "000000"
drag, startPoint x: 168, startPoint y: 465, endPoint x: 138, endPoint y: 487, distance: 37.2
click at [138, 487] on div "450 Beta Sections(18) Elements(83) Section Element Hero Section Product Detail …" at bounding box center [76, 303] width 153 height 555
click at [410, 254] on div "Image Volume & Confidence, Just a Snap Away Heading Icon Icon Icon Icon Icon Ic…" at bounding box center [861, 285] width 1401 height 397
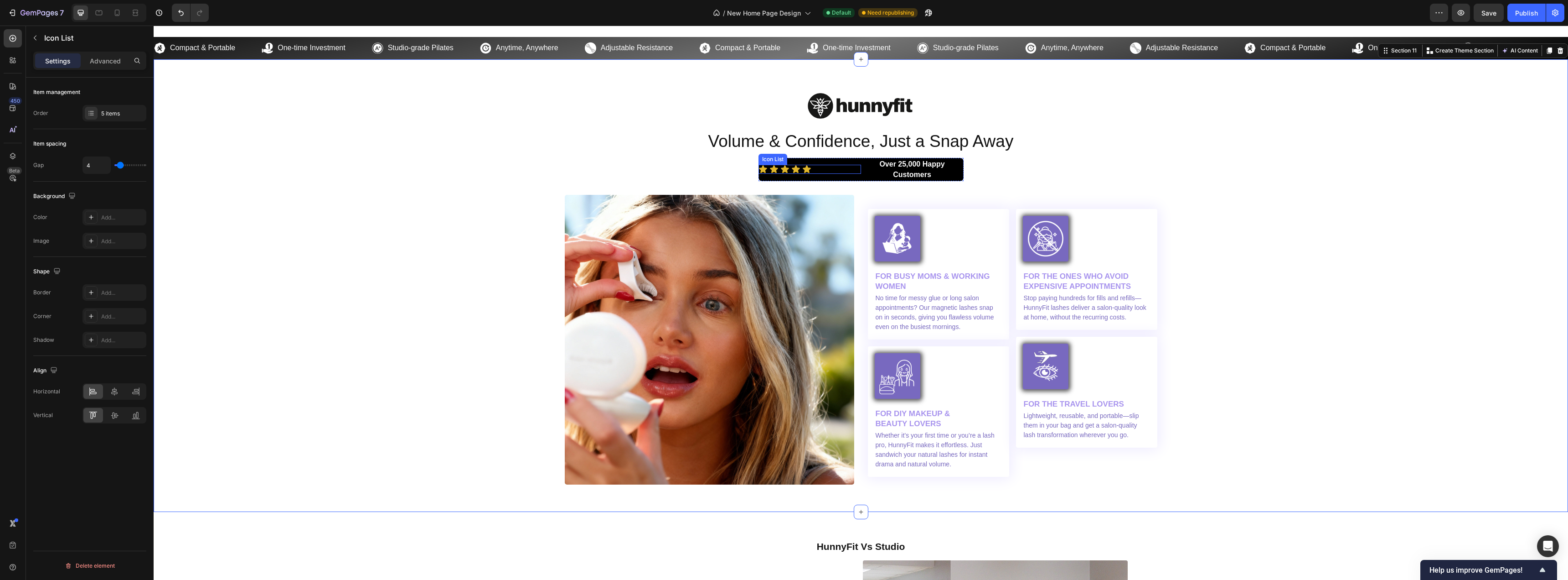
click at [819, 167] on div "Icon Icon Icon Icon Icon" at bounding box center [809, 169] width 103 height 9
type input "2"
type input "4"
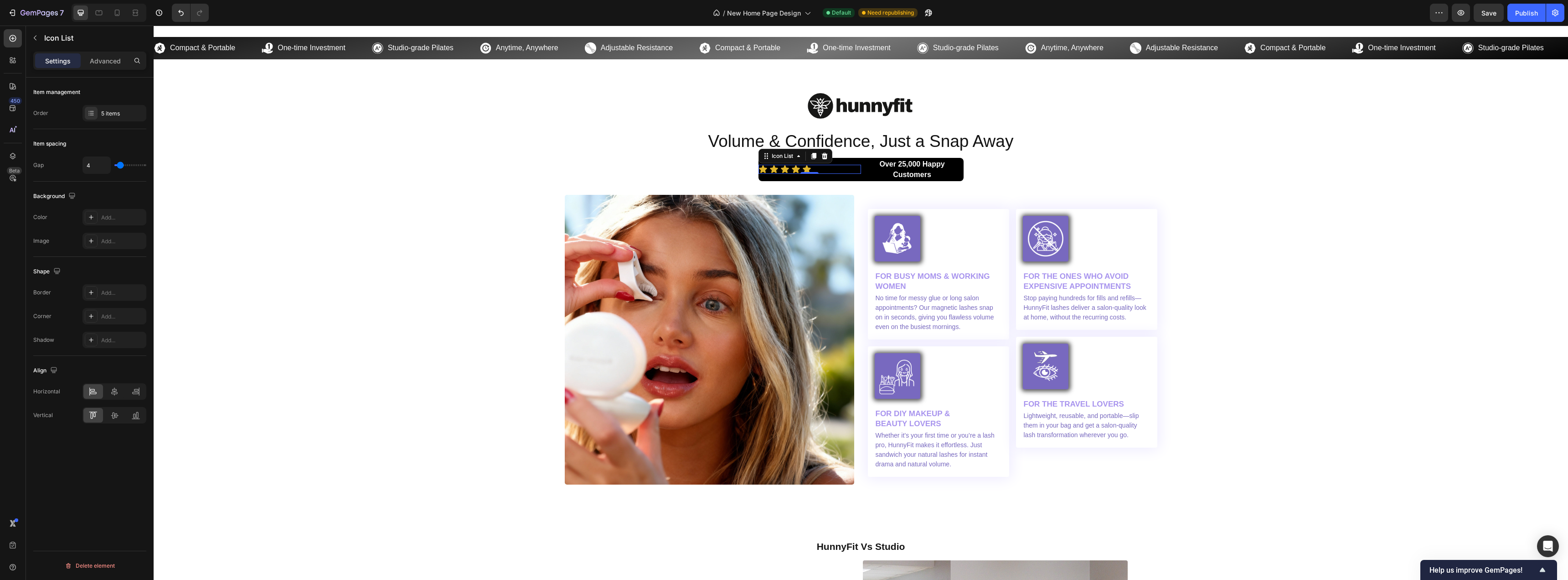
type input "5"
type input "6"
type input "7"
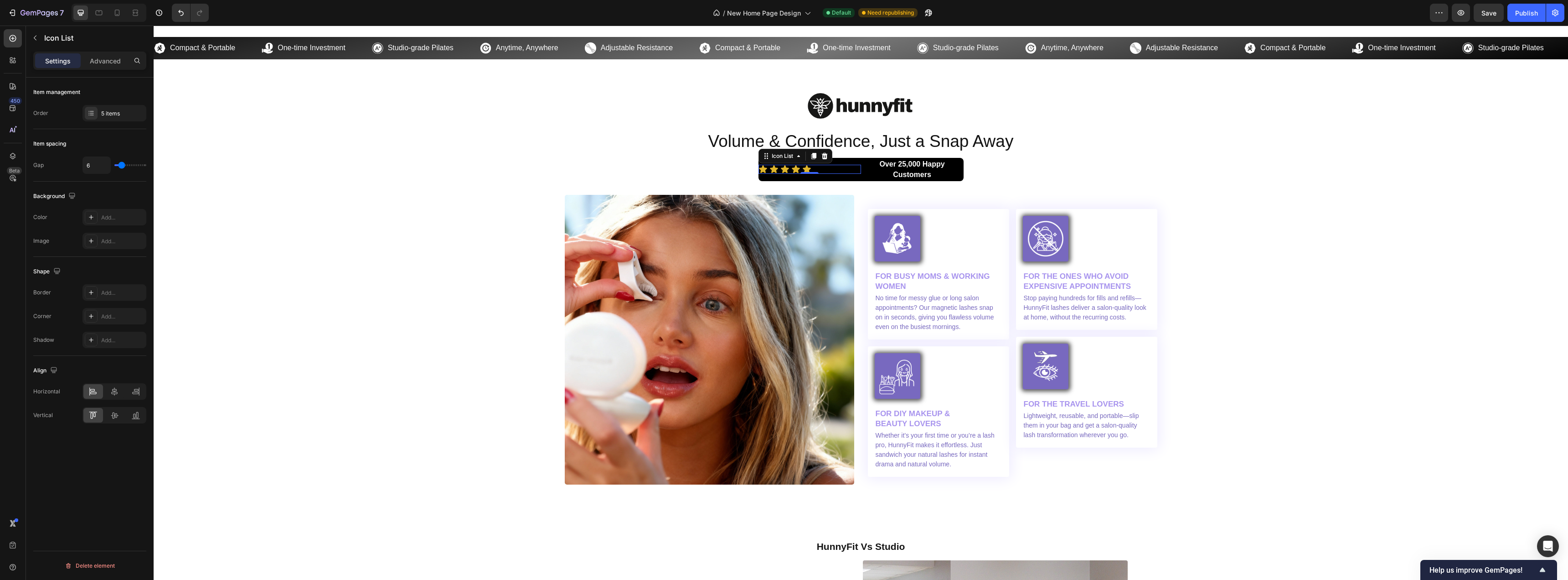
type input "7"
type input "8"
type input "9"
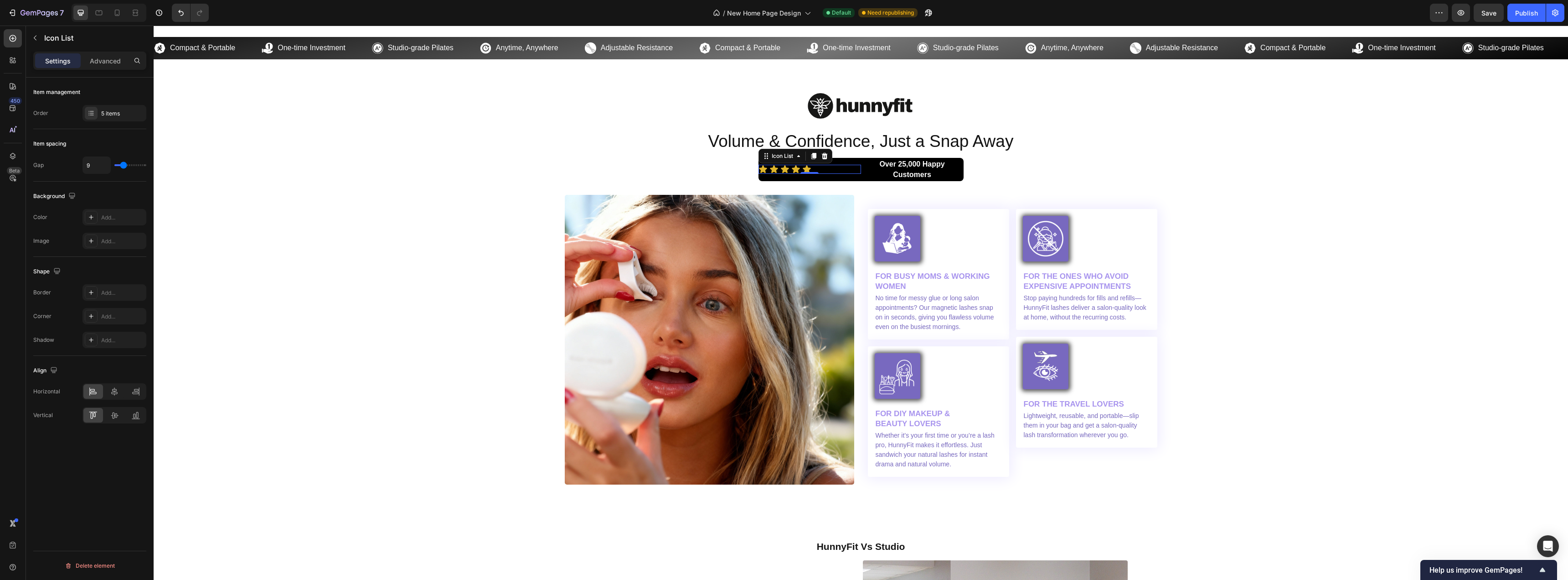
type input "10"
type input "12"
type input "13"
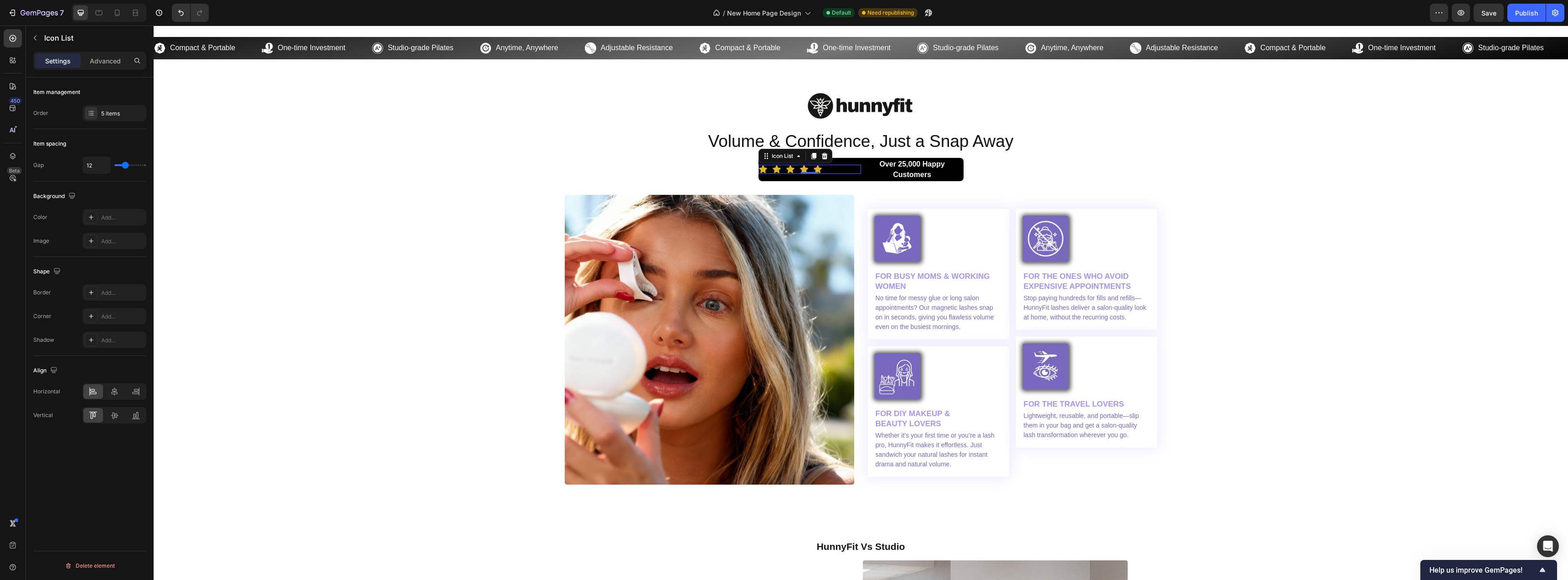
type input "13"
type input "11"
type input "10"
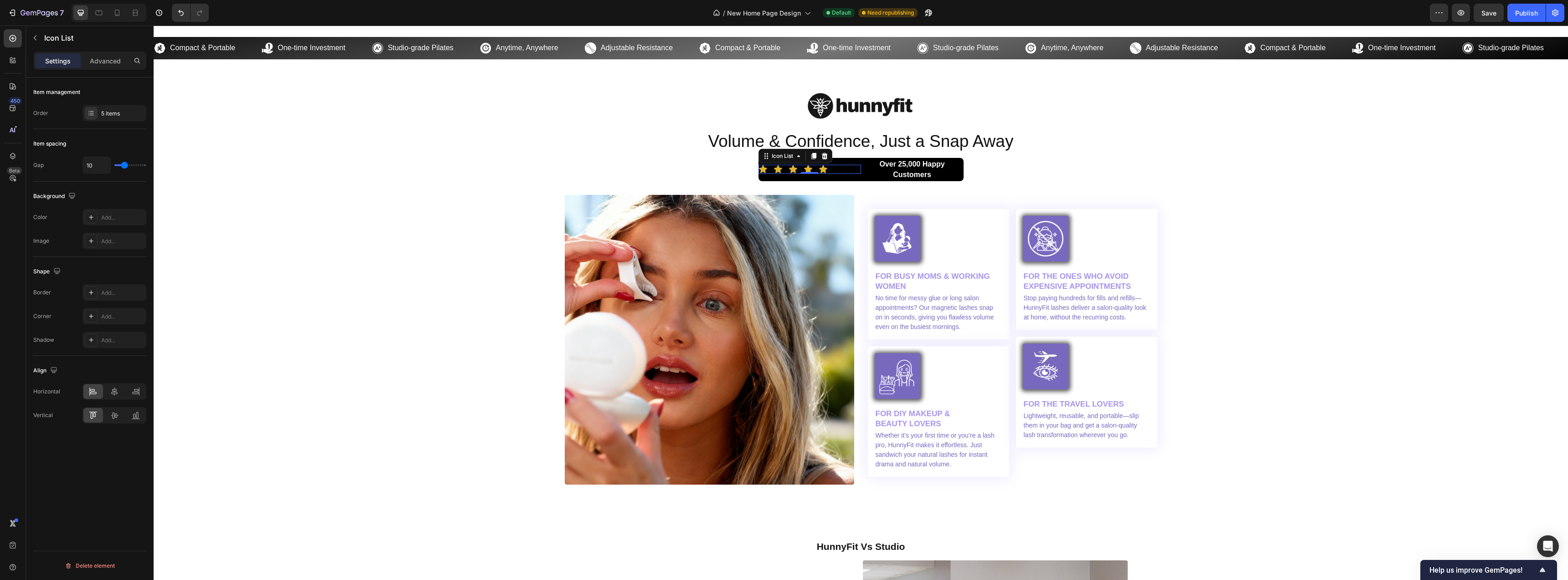
type input "9"
type input "8"
type input "7"
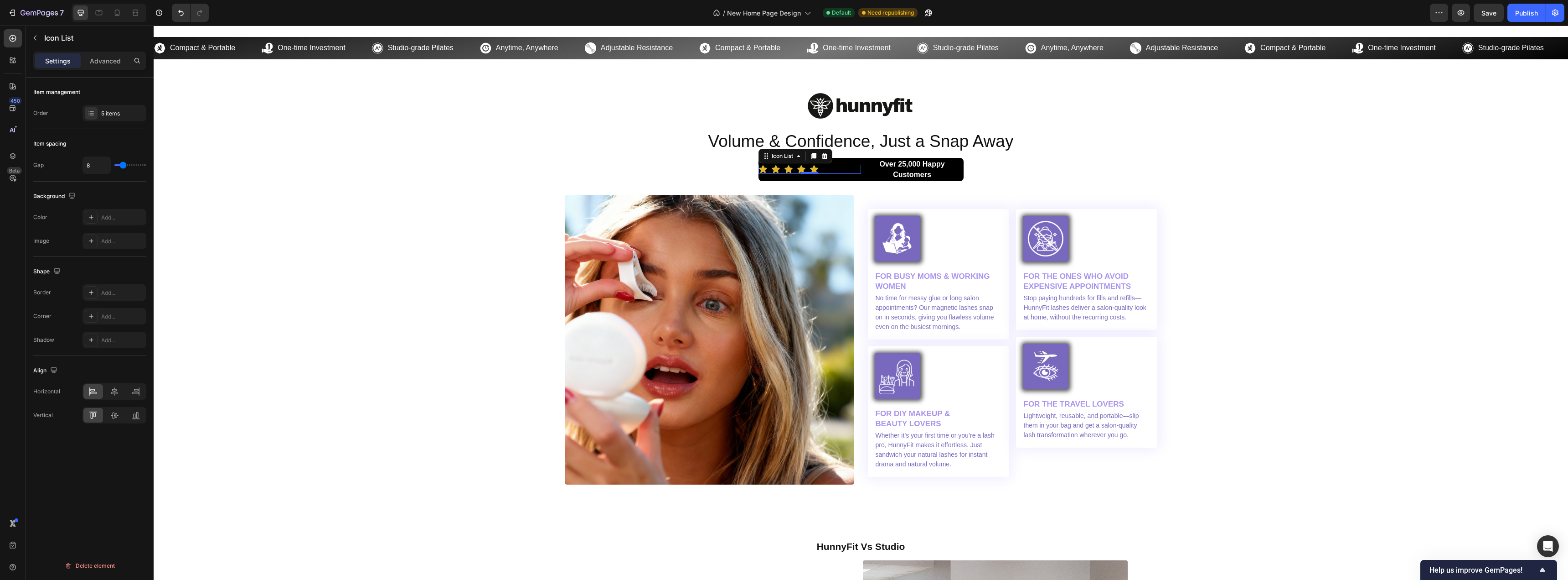
type input "7"
type input "6"
type input "4"
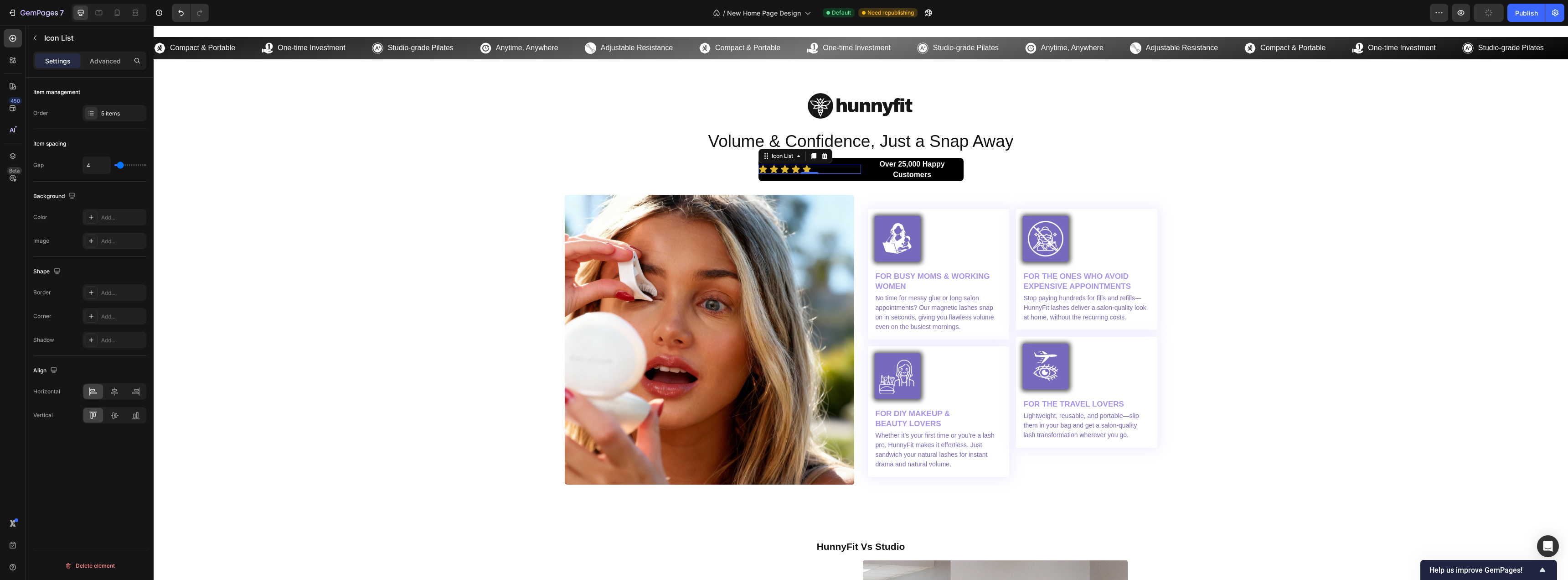
type input "3"
type input "2"
click at [119, 166] on input "range" at bounding box center [130, 165] width 32 height 2
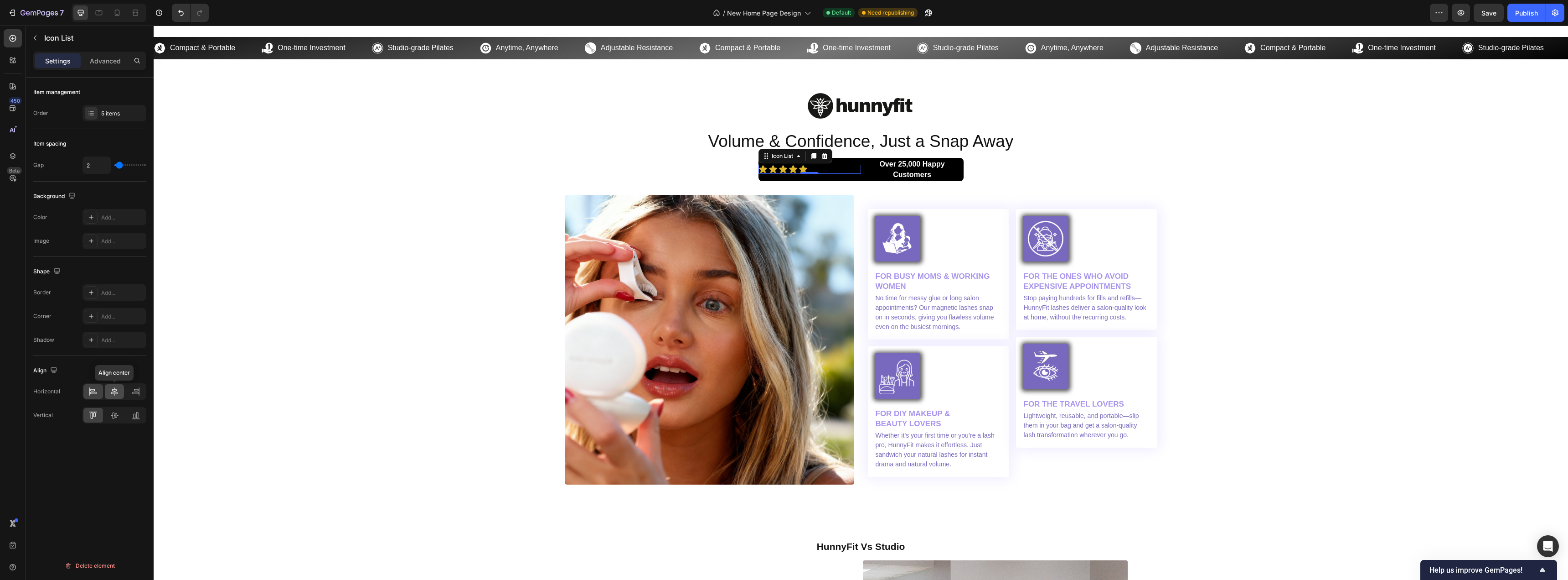
click at [111, 395] on icon at bounding box center [114, 392] width 9 height 9
click at [399, 192] on div "Image Volume & Confidence, Just a Snap Away Heading Icon Icon Icon Icon Icon Ic…" at bounding box center [861, 285] width 1401 height 397
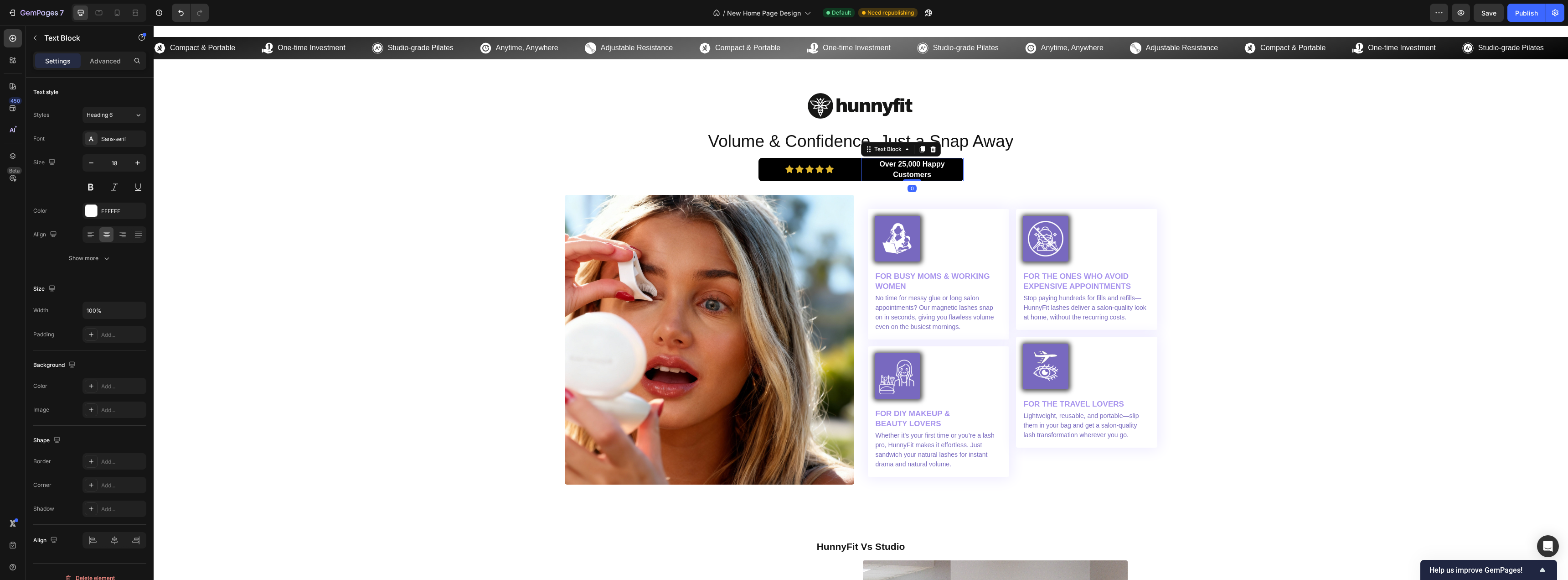
click at [913, 169] on p "Over 25,000 Happy Customers" at bounding box center [912, 169] width 101 height 21
click at [1501, 17] on button "Save" at bounding box center [1489, 12] width 30 height 18
click at [1524, 14] on div "Publish" at bounding box center [1527, 12] width 23 height 9
click at [116, 15] on icon at bounding box center [117, 12] width 9 height 9
type input "16"
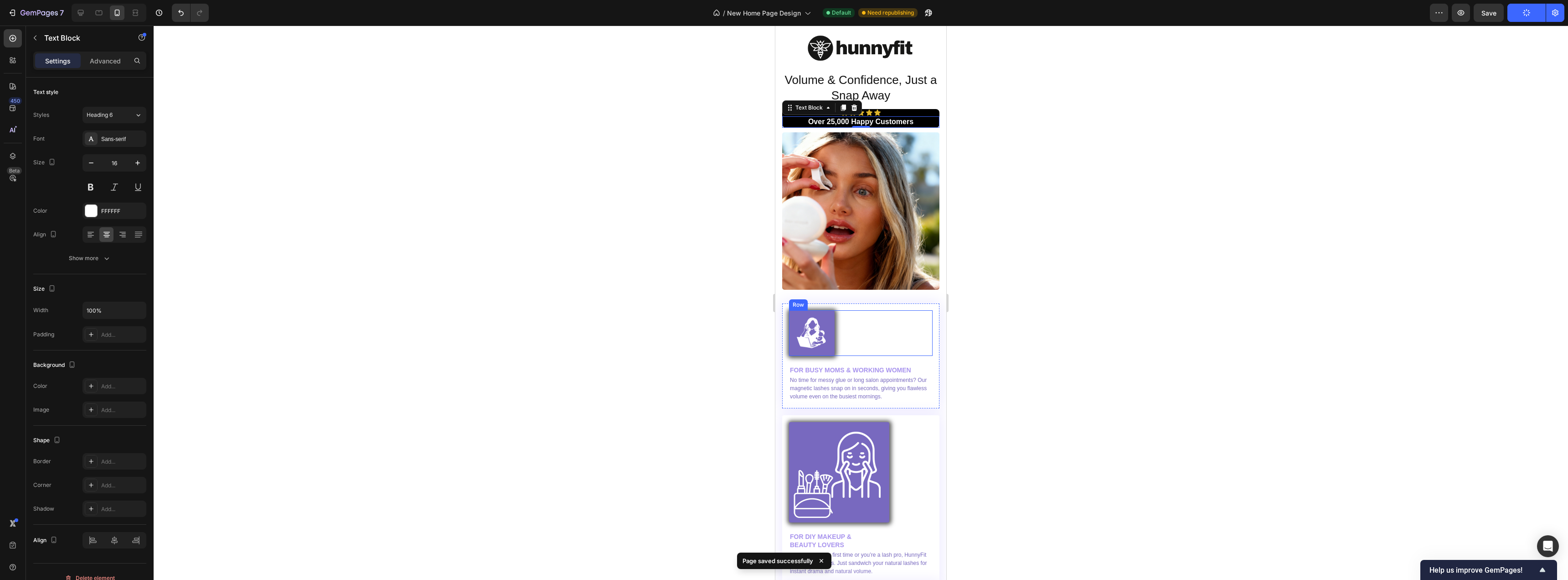
scroll to position [2600, 0]
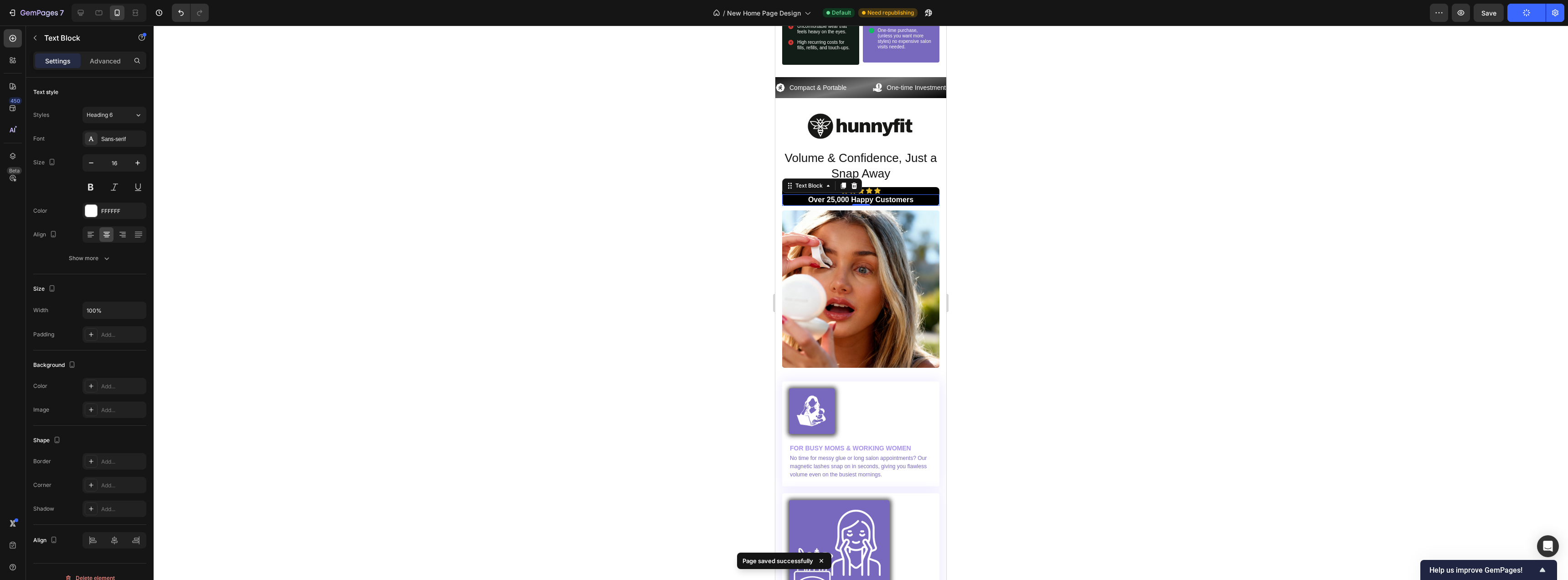
click at [665, 202] on div at bounding box center [860, 303] width 1415 height 555
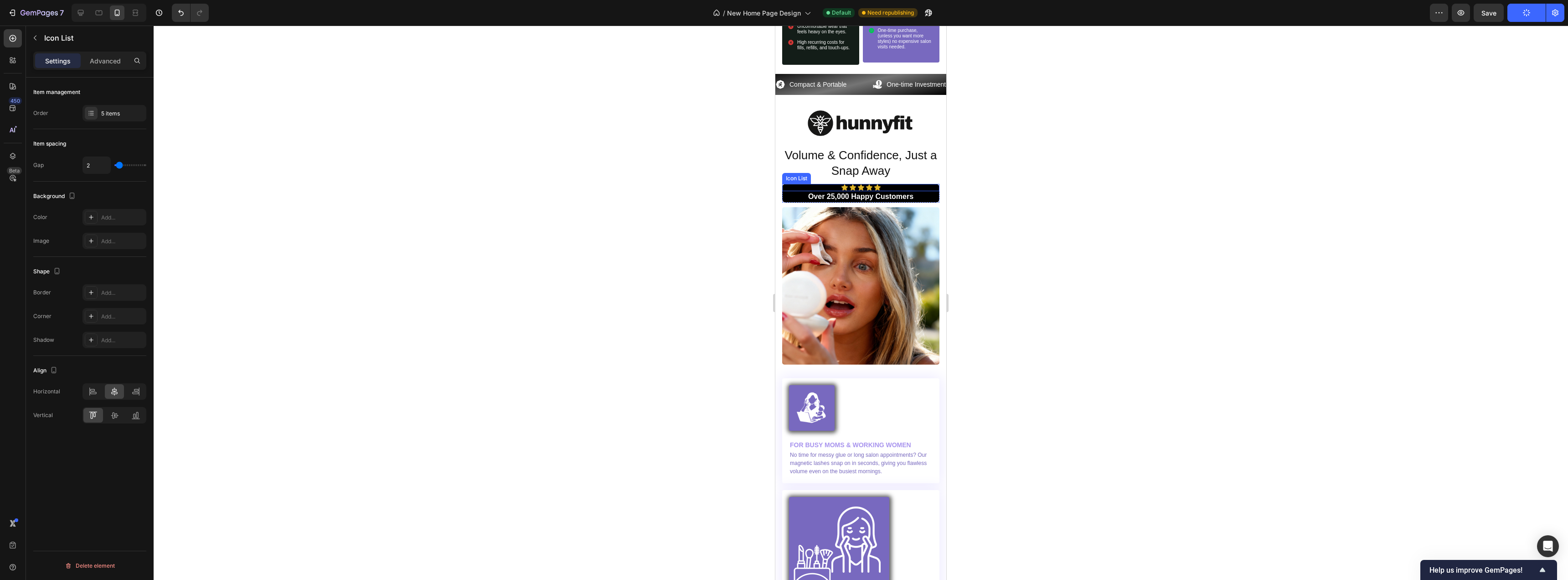
click at [904, 191] on div "Icon Icon Icon Icon Icon" at bounding box center [861, 188] width 157 height 7
click at [37, 41] on icon "button" at bounding box center [35, 38] width 7 height 7
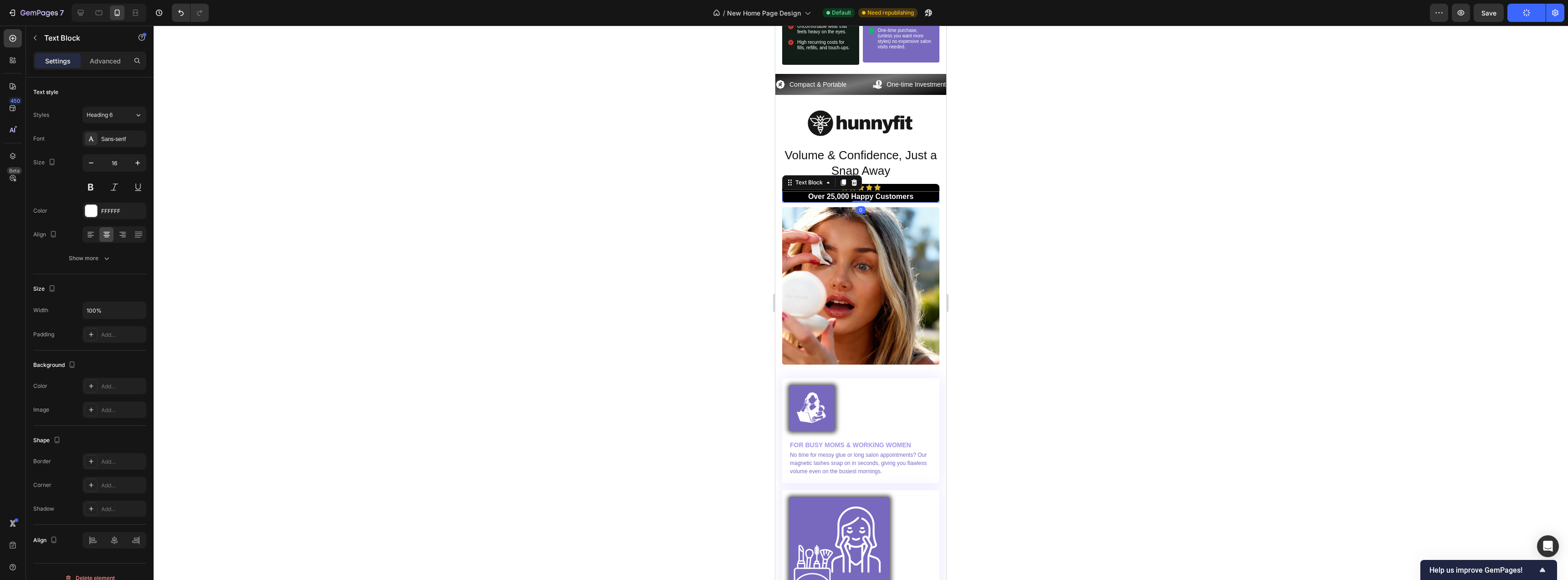
click at [920, 199] on p "Over 25,000 Happy Customers" at bounding box center [861, 196] width 156 height 9
click at [921, 190] on div "Icon Icon Icon Icon Icon" at bounding box center [861, 188] width 157 height 7
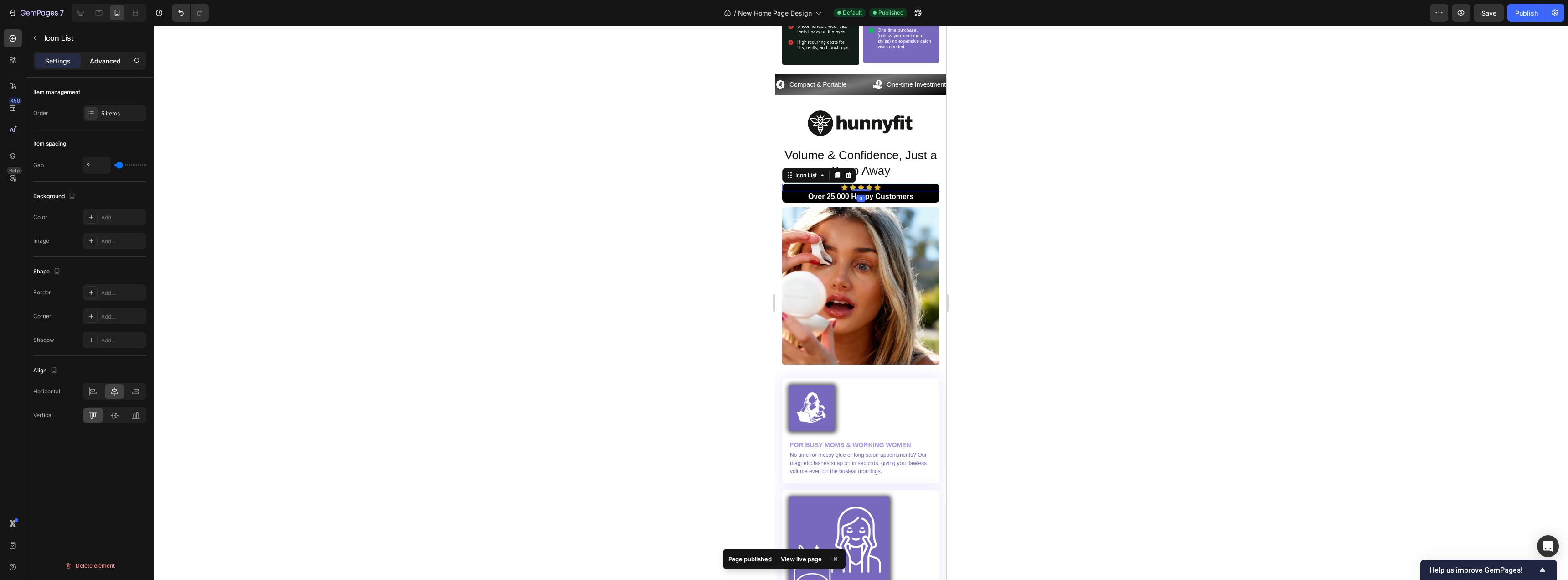
click at [108, 65] on p "Advanced" at bounding box center [105, 60] width 31 height 9
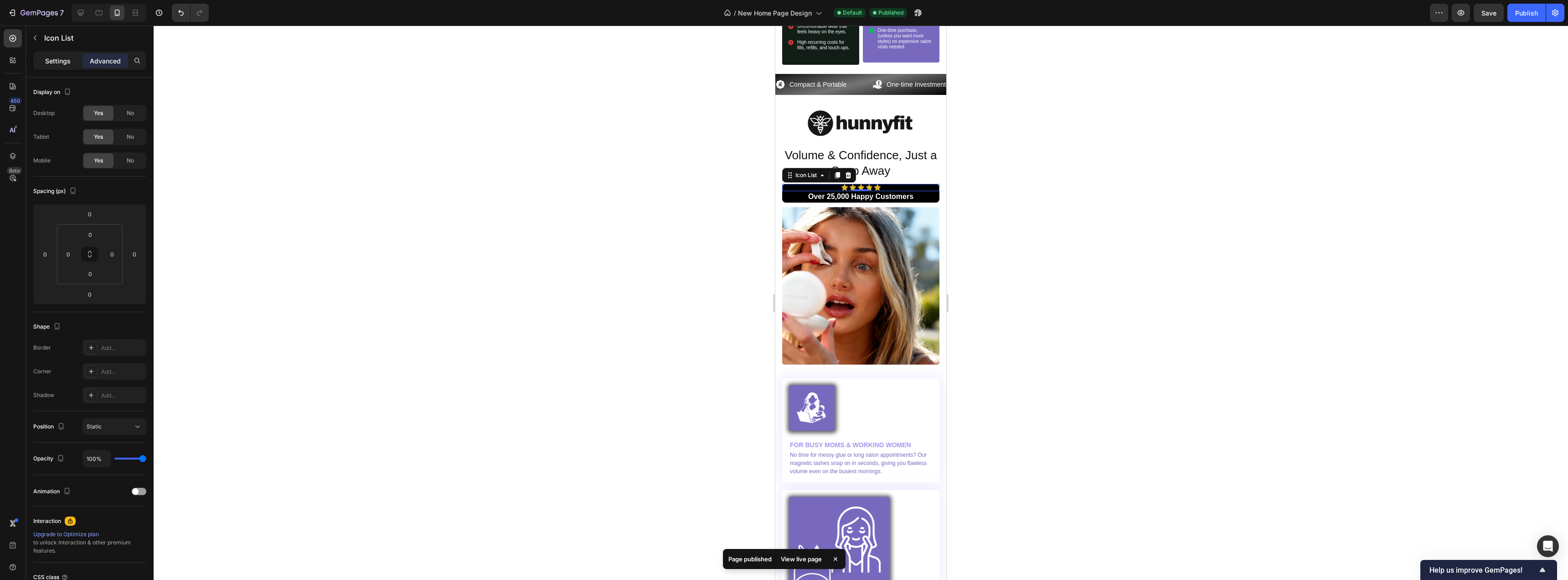
click at [57, 63] on p "Settings" at bounding box center [57, 60] width 25 height 9
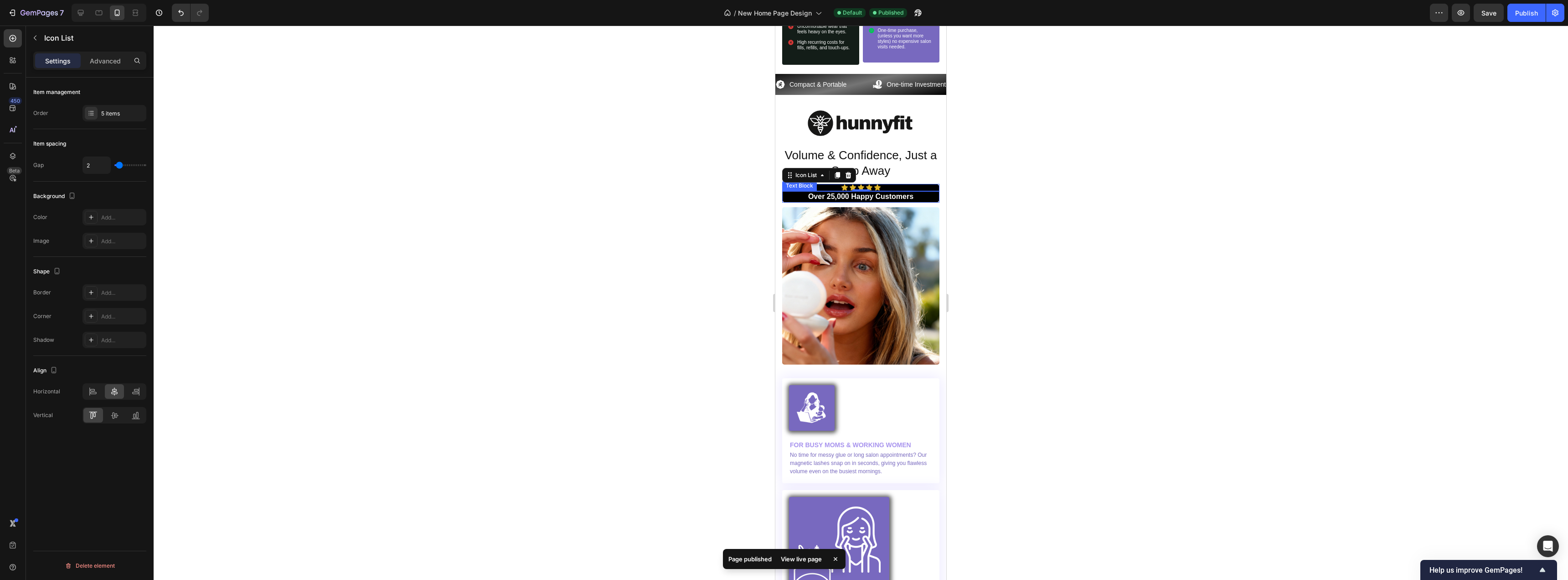
click at [922, 199] on p "Over 25,000 Happy Customers" at bounding box center [861, 196] width 156 height 9
click at [930, 191] on div "Icon Icon Icon Icon Icon" at bounding box center [861, 188] width 157 height 7
click at [82, 16] on icon at bounding box center [81, 12] width 9 height 9
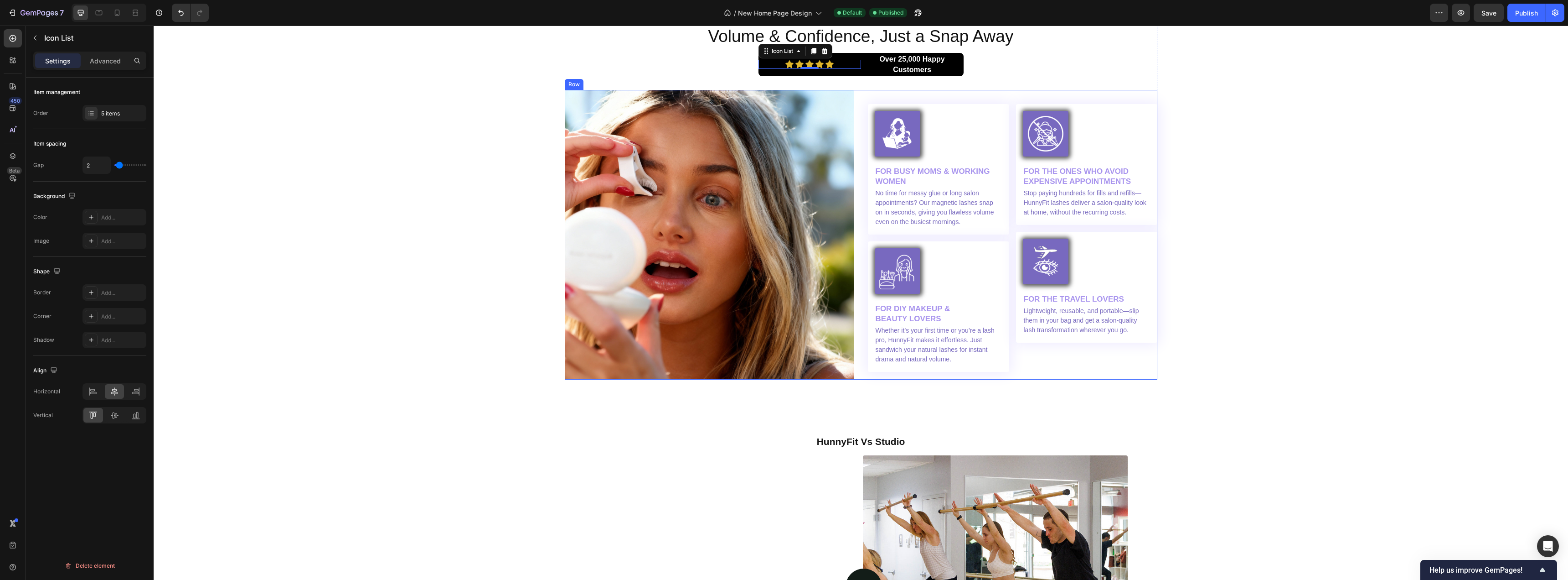
scroll to position [2683, 0]
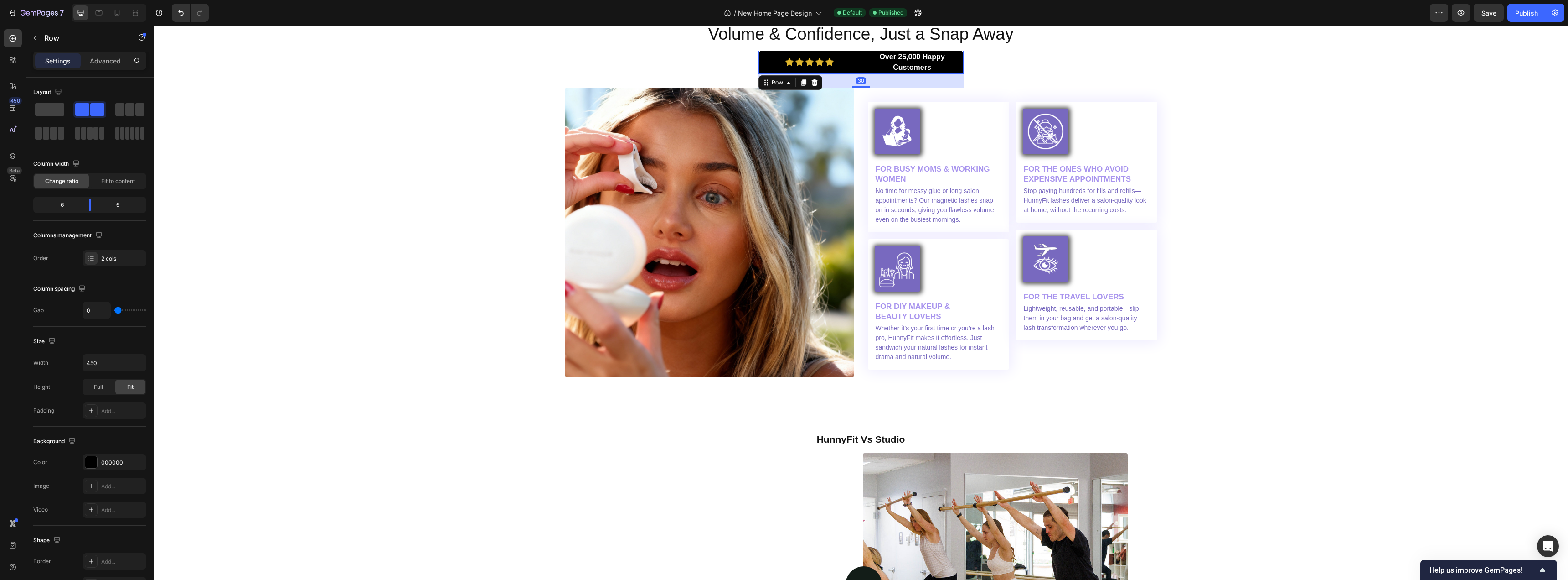
click at [847, 53] on div "Icon Icon Icon Icon Icon Icon List" at bounding box center [809, 63] width 103 height 23
click at [93, 60] on p "Advanced" at bounding box center [105, 60] width 31 height 9
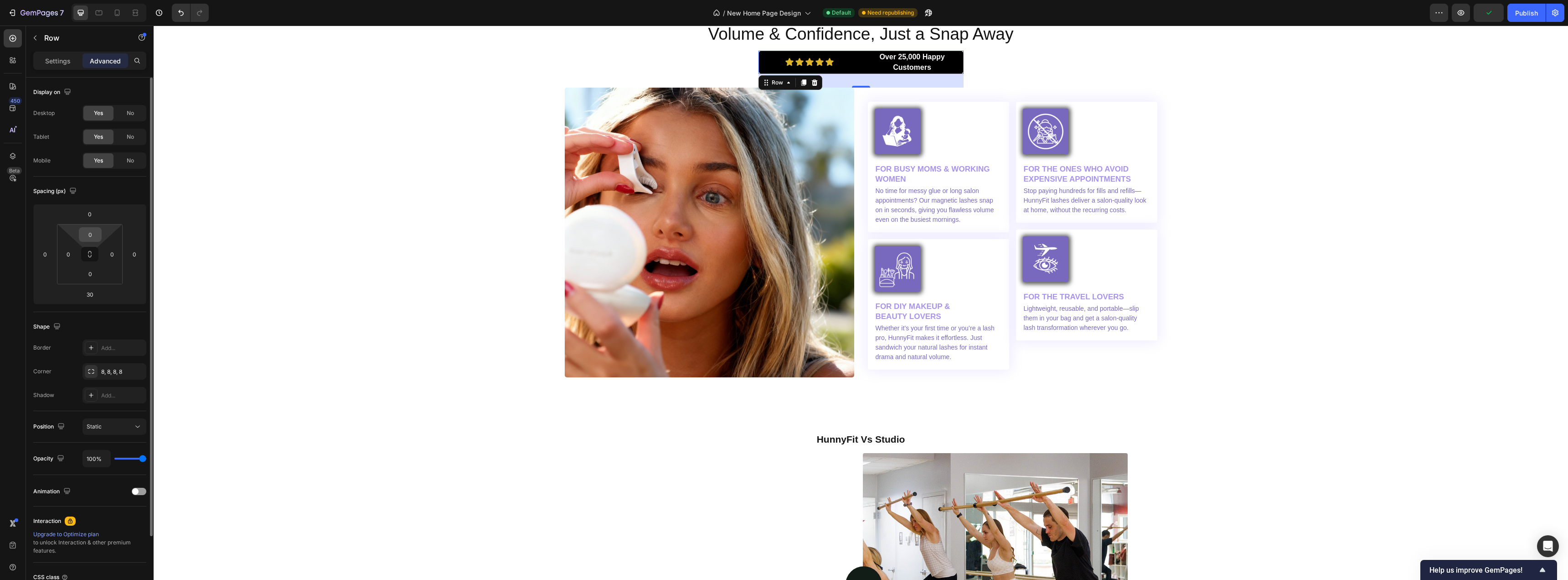
click at [91, 232] on input "0" at bounding box center [90, 234] width 18 height 14
type input "5"
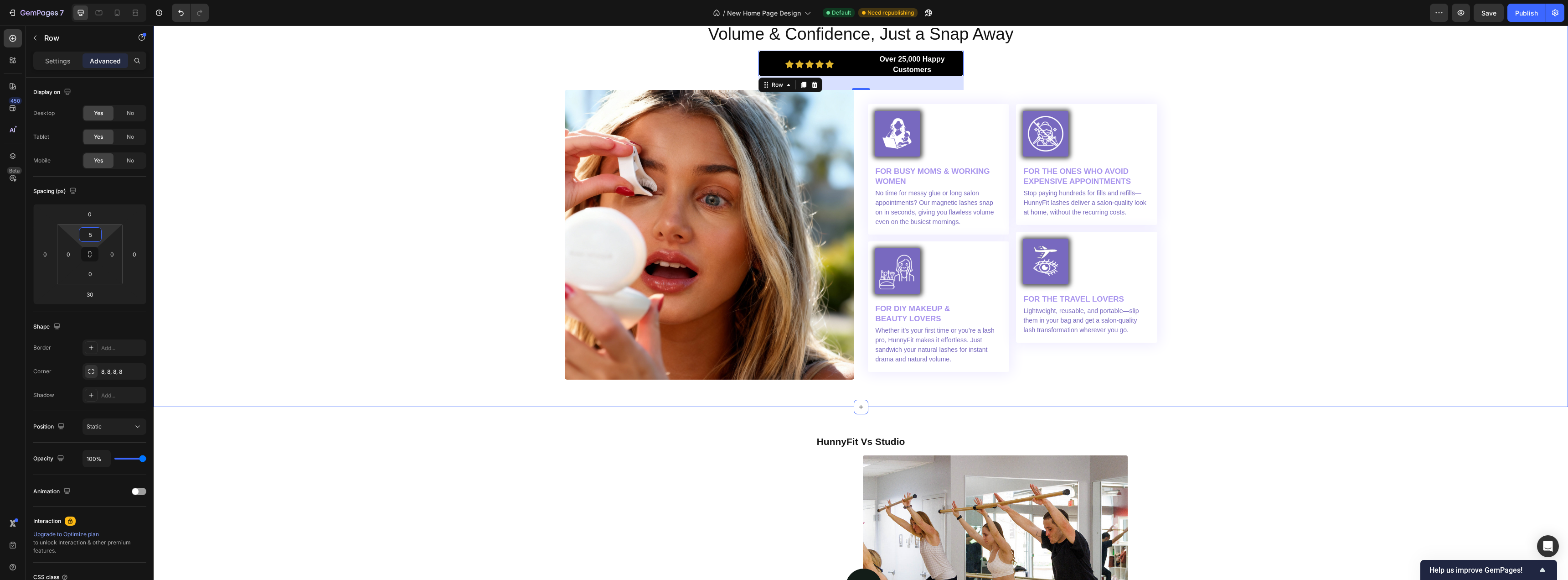
click at [253, 190] on div "Image Volume & Confidence, Just a Snap Away Heading Icon Icon Icon Icon Icon Ic…" at bounding box center [861, 179] width 1401 height 400
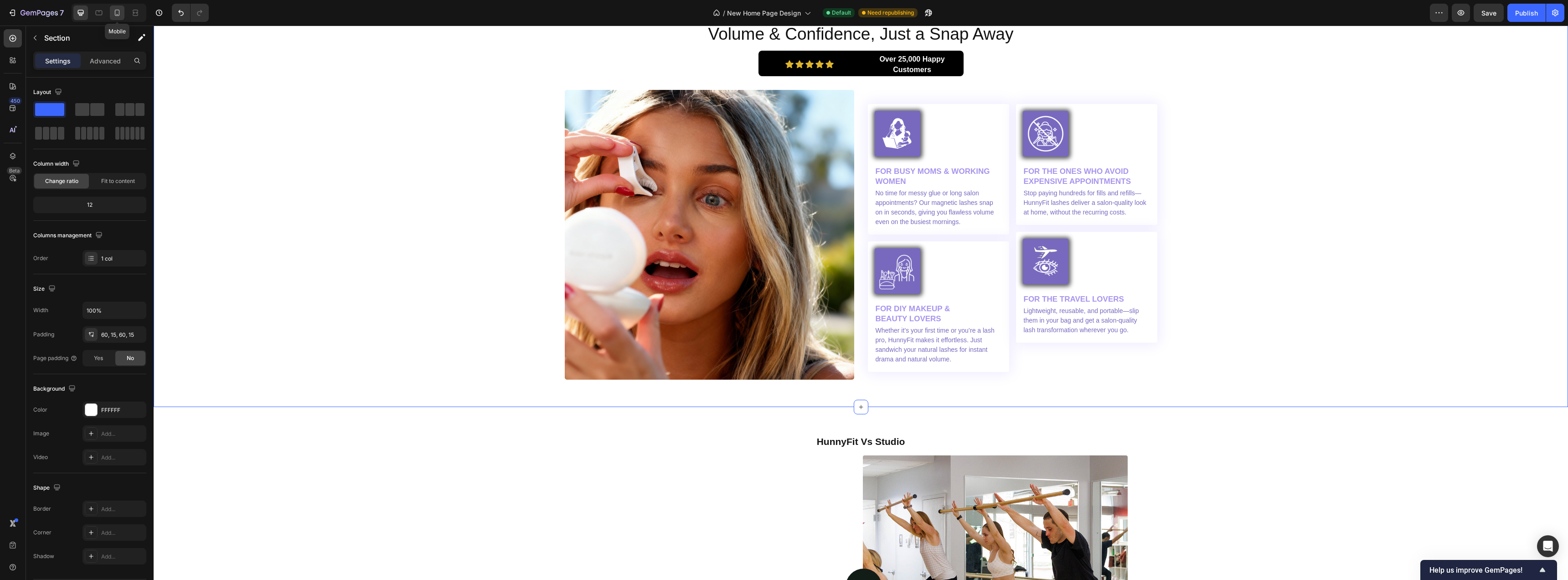
click at [118, 16] on icon at bounding box center [117, 12] width 5 height 7
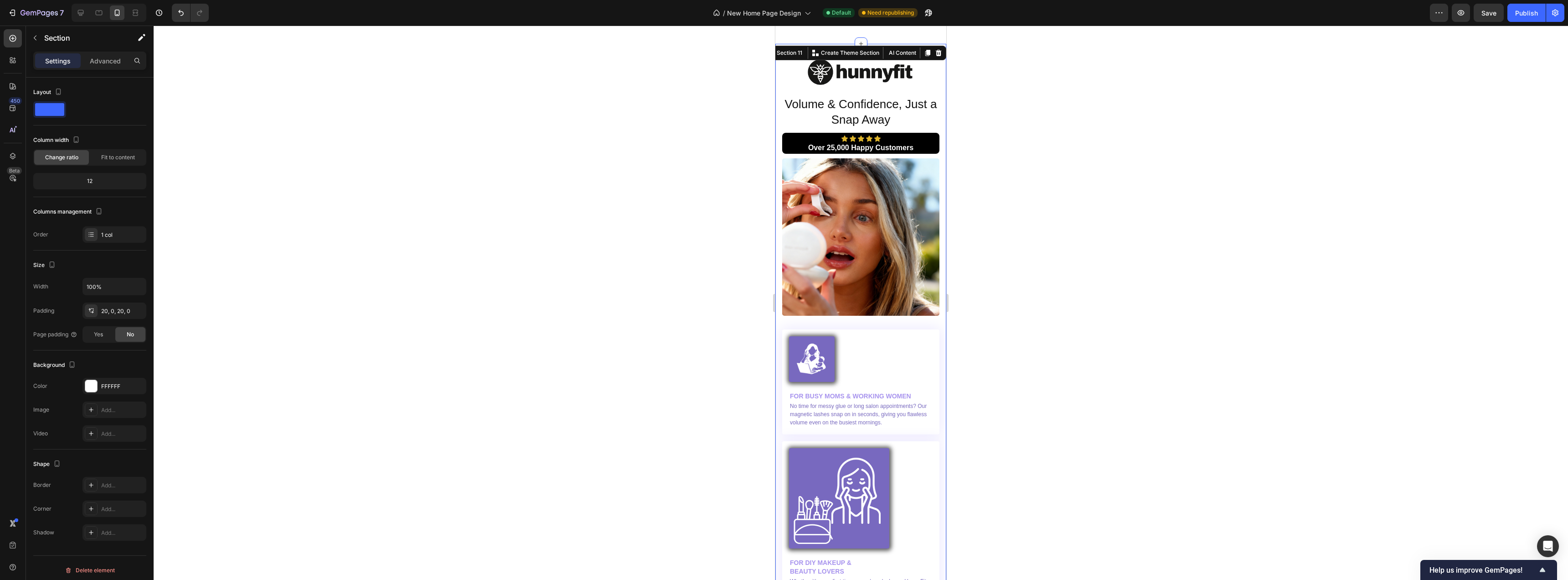
scroll to position [2578, 0]
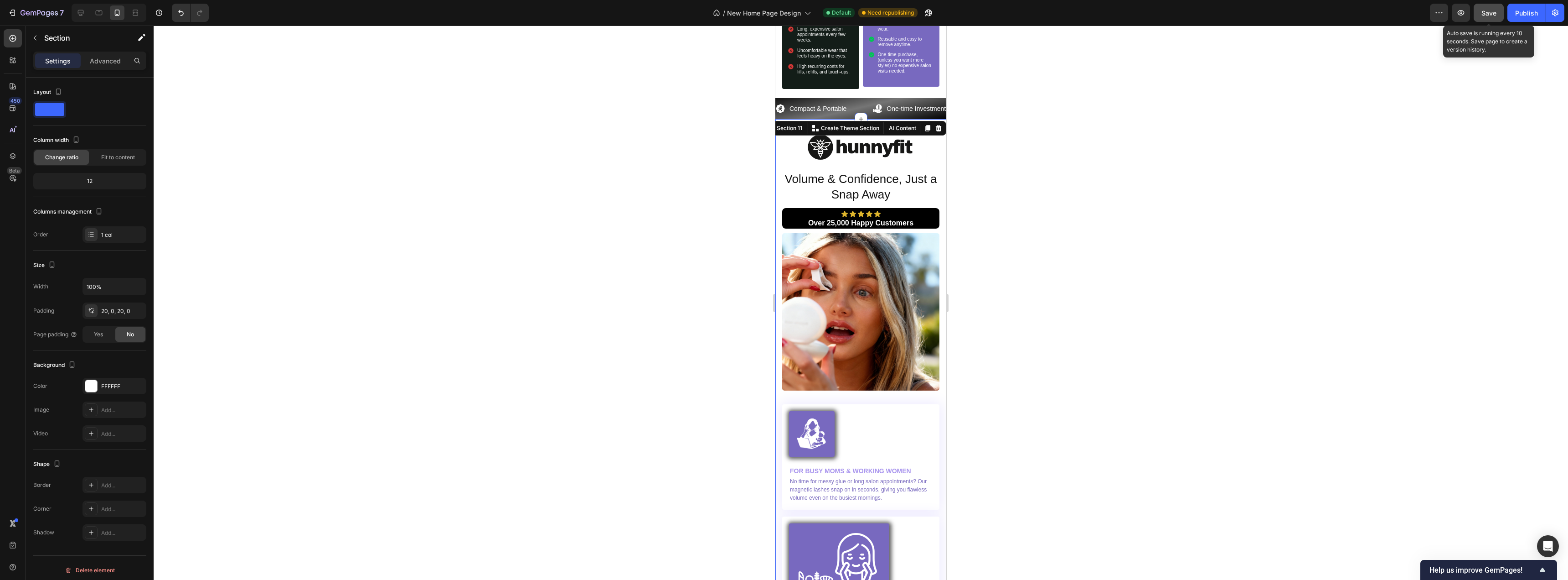
click at [1479, 17] on button "Save" at bounding box center [1489, 12] width 30 height 18
click at [1539, 16] on button "Publish" at bounding box center [1527, 12] width 39 height 18
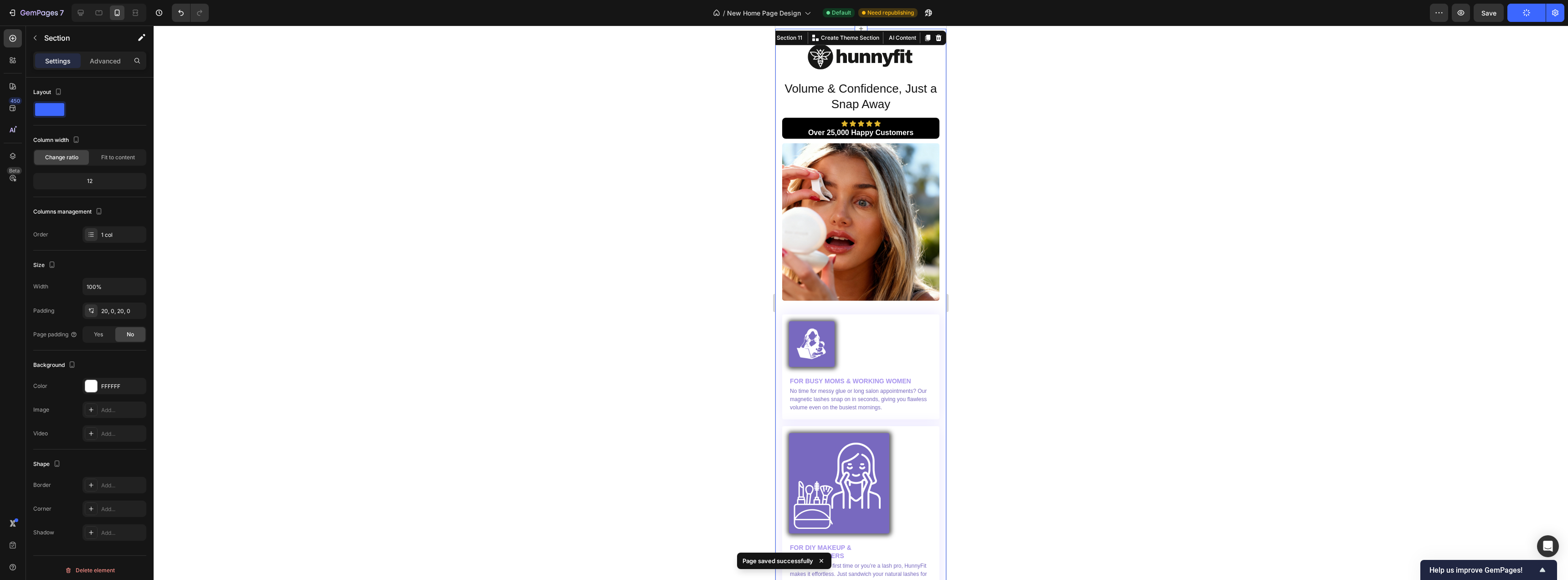
scroll to position [2943, 0]
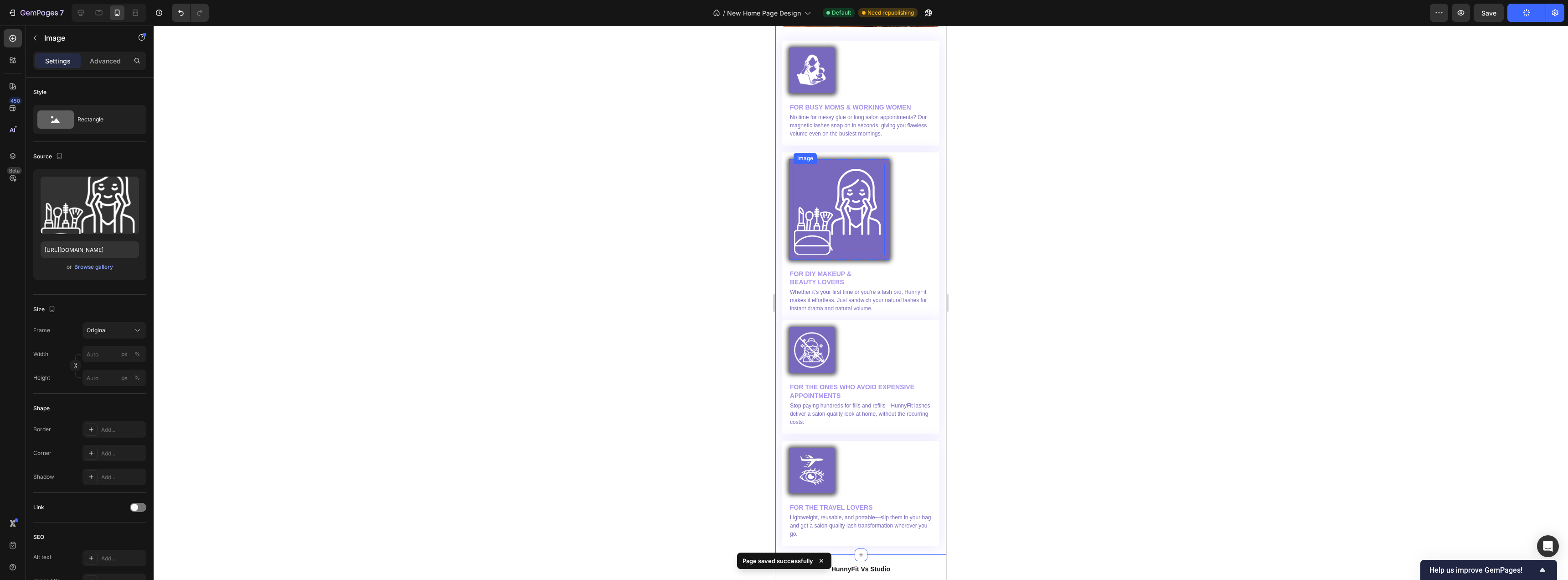
click at [867, 220] on img at bounding box center [839, 209] width 91 height 91
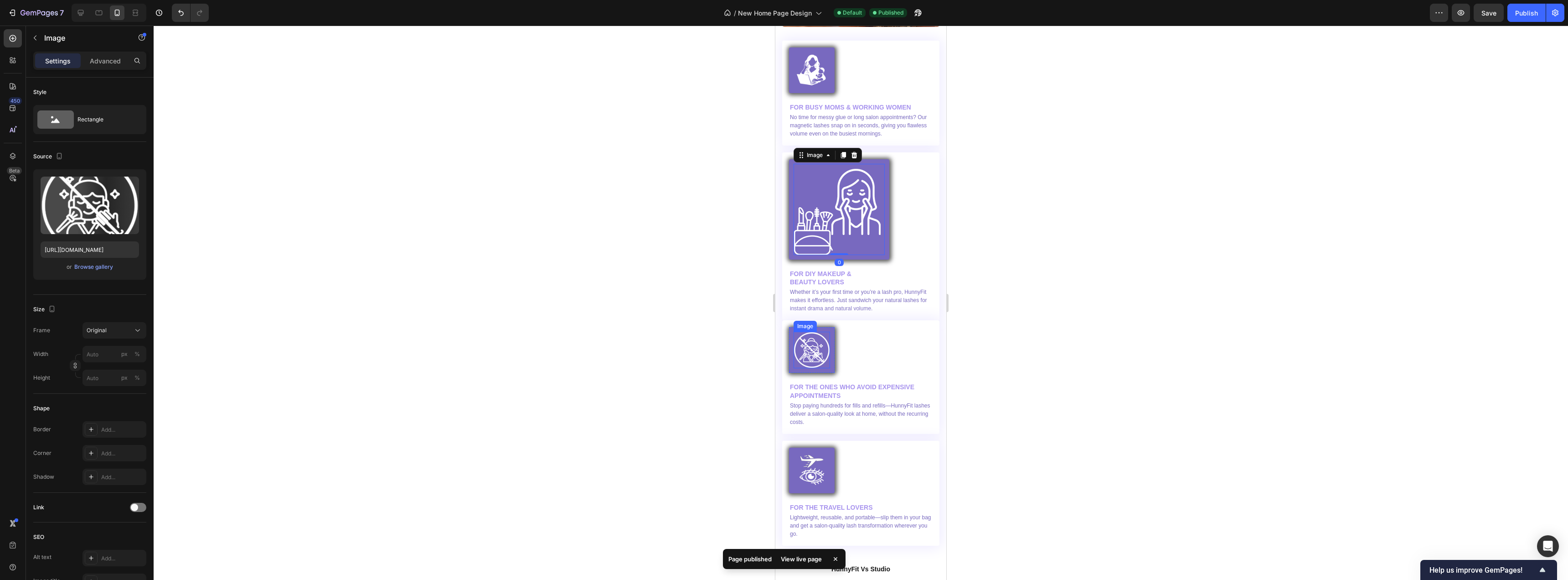
click at [817, 351] on img at bounding box center [812, 350] width 36 height 36
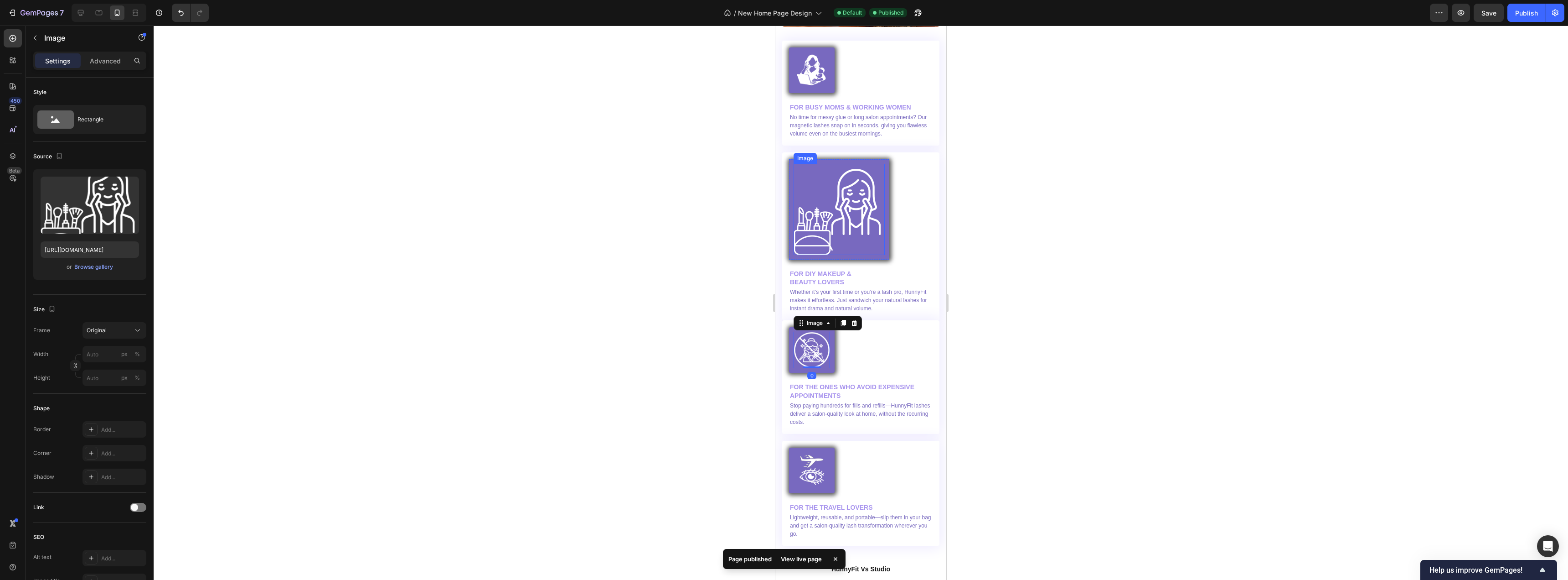
click at [871, 225] on img at bounding box center [839, 209] width 91 height 91
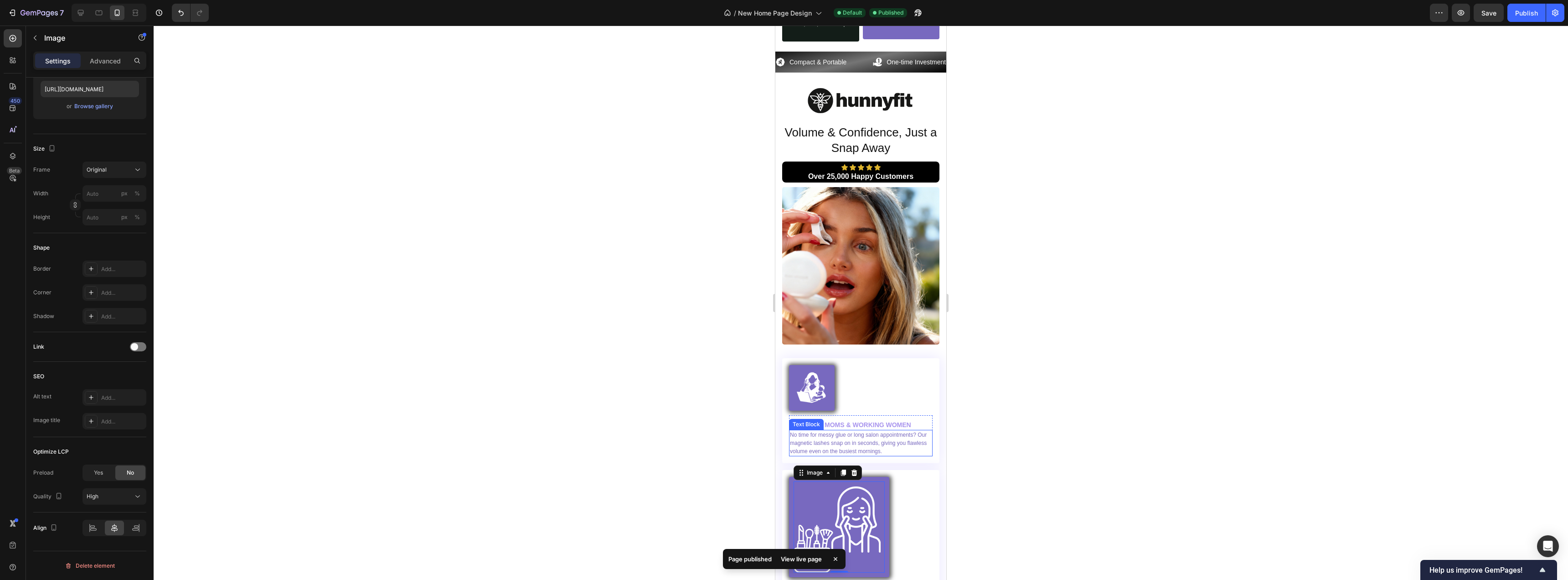
scroll to position [2899, 0]
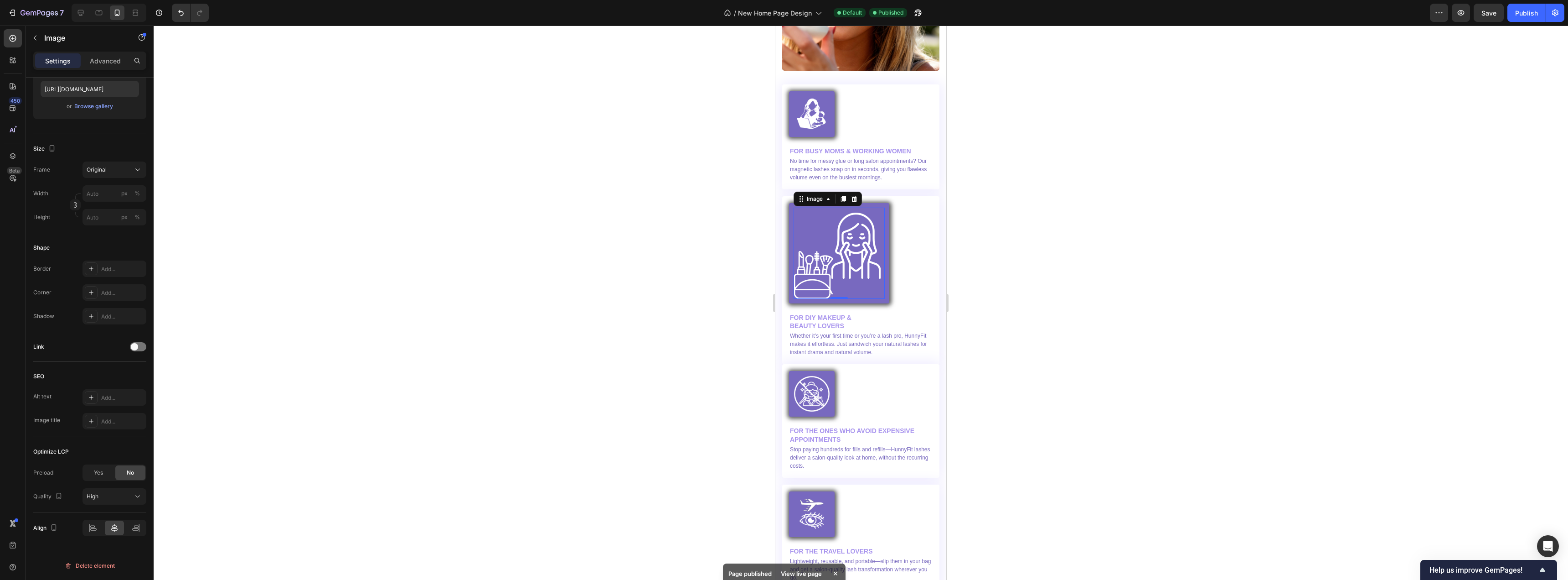
click at [855, 268] on img at bounding box center [839, 253] width 91 height 91
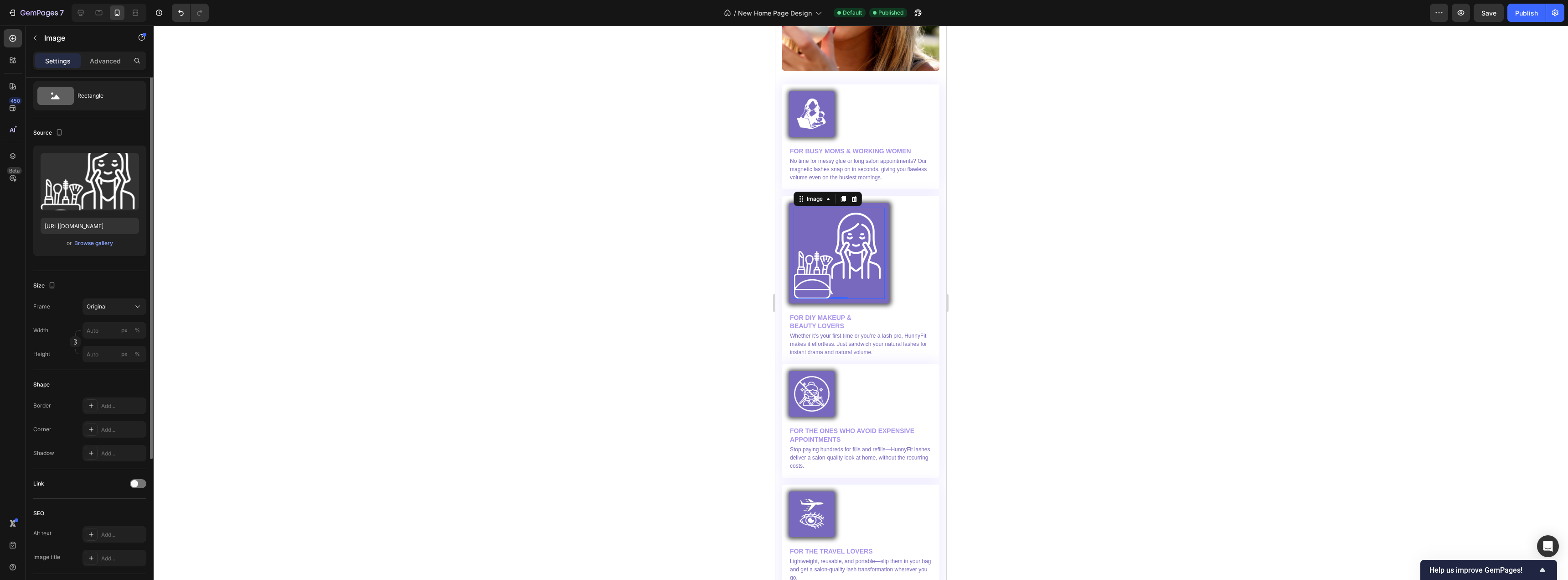
scroll to position [0, 0]
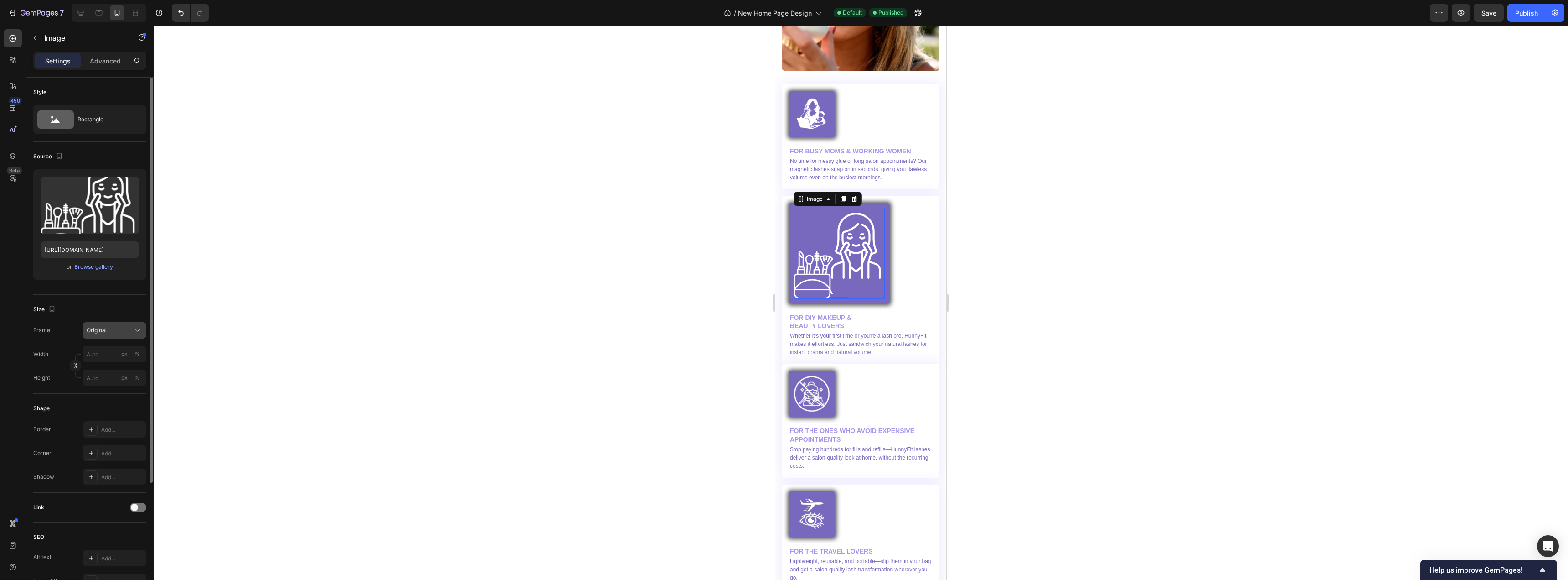
click at [105, 330] on span "Original" at bounding box center [97, 330] width 20 height 8
click at [109, 64] on p "Advanced" at bounding box center [105, 60] width 31 height 9
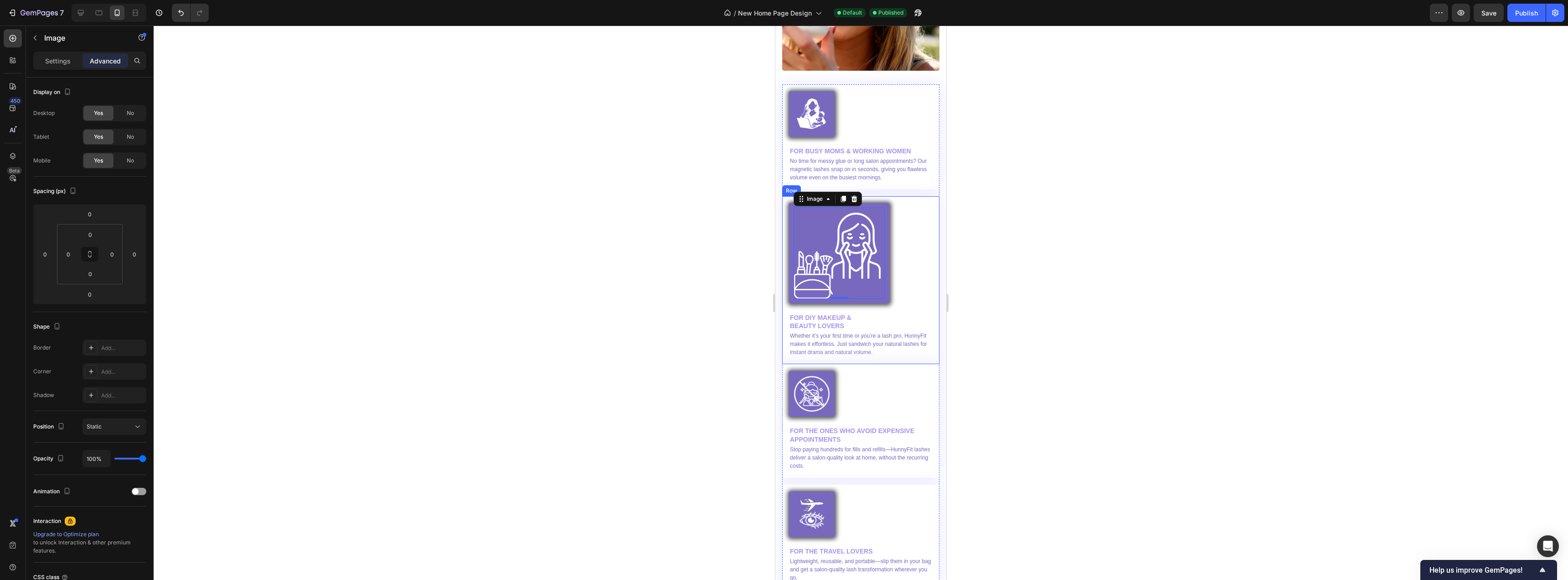
click at [863, 282] on img at bounding box center [839, 253] width 91 height 91
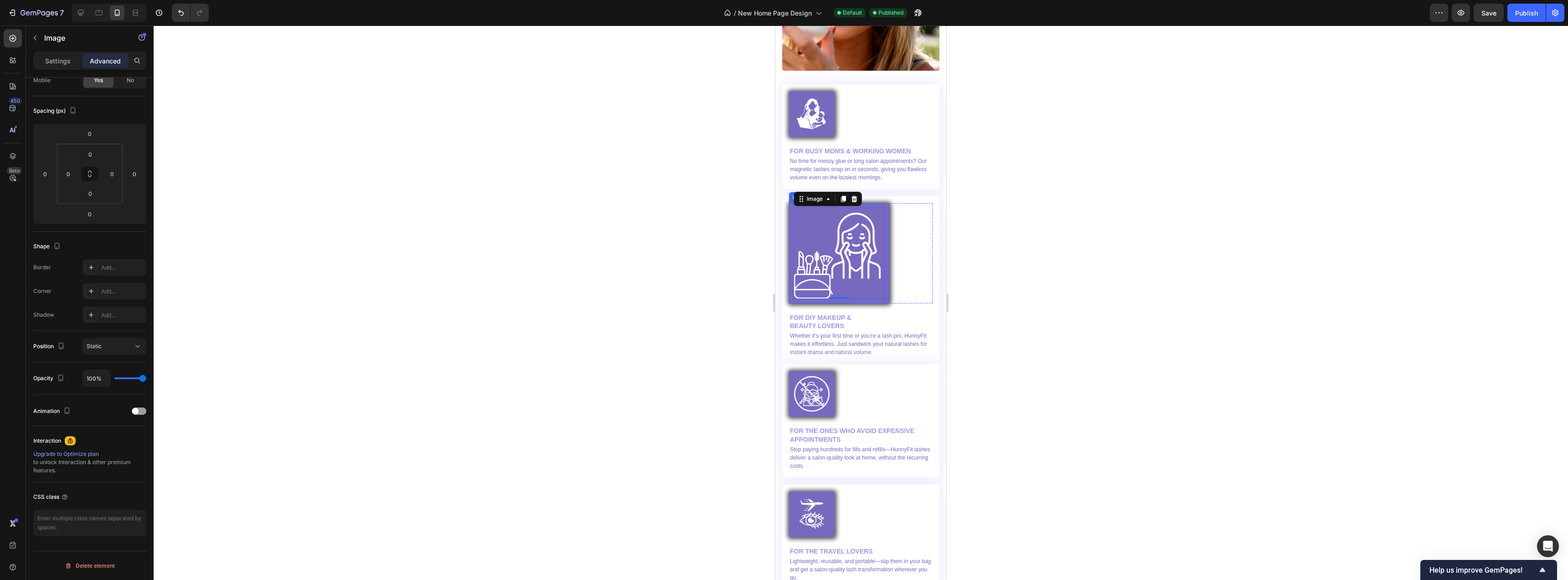
click at [868, 294] on div "Image 0 Row" at bounding box center [839, 253] width 100 height 100
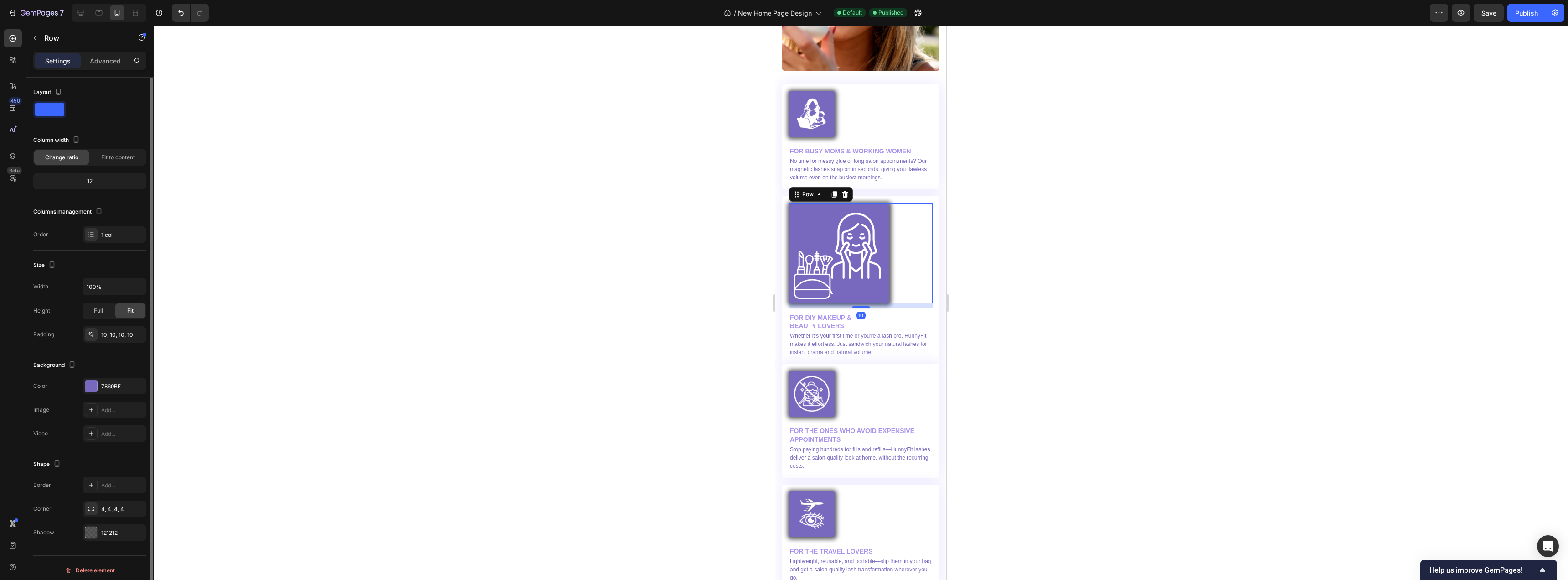
click at [892, 289] on div "Image Row Row 10" at bounding box center [860, 253] width 143 height 100
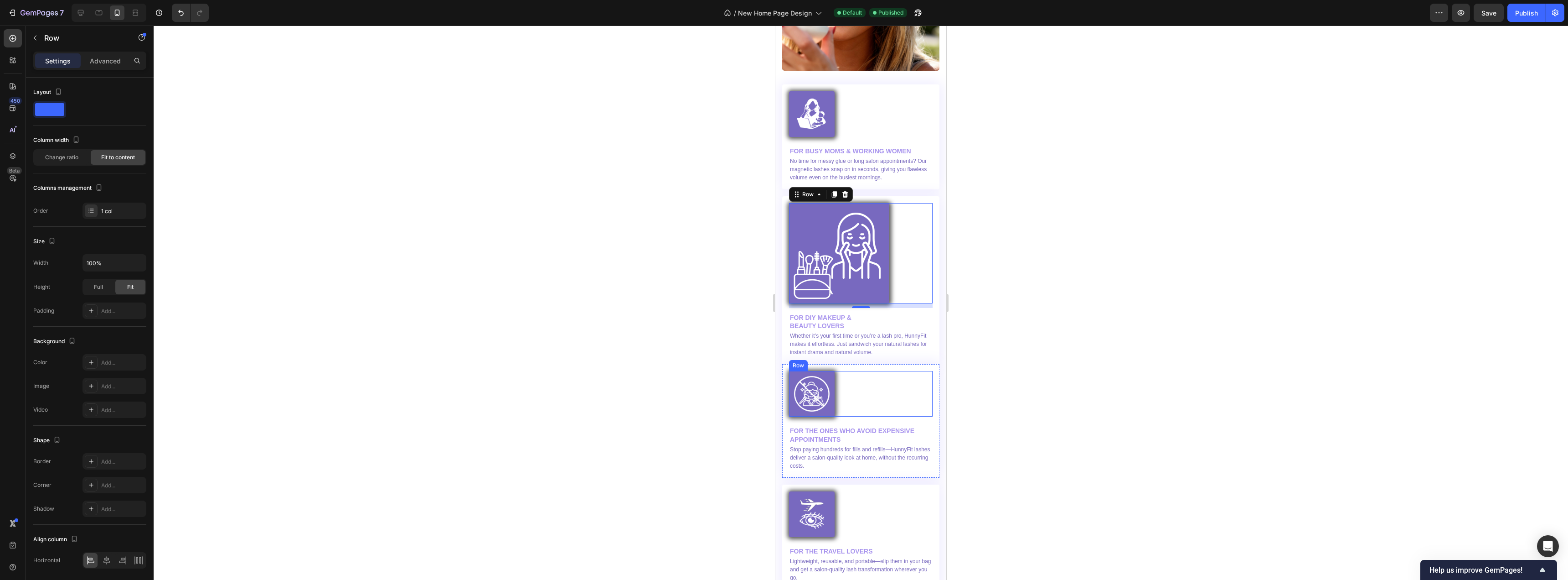
click at [866, 395] on div "Image Row Row" at bounding box center [860, 394] width 143 height 46
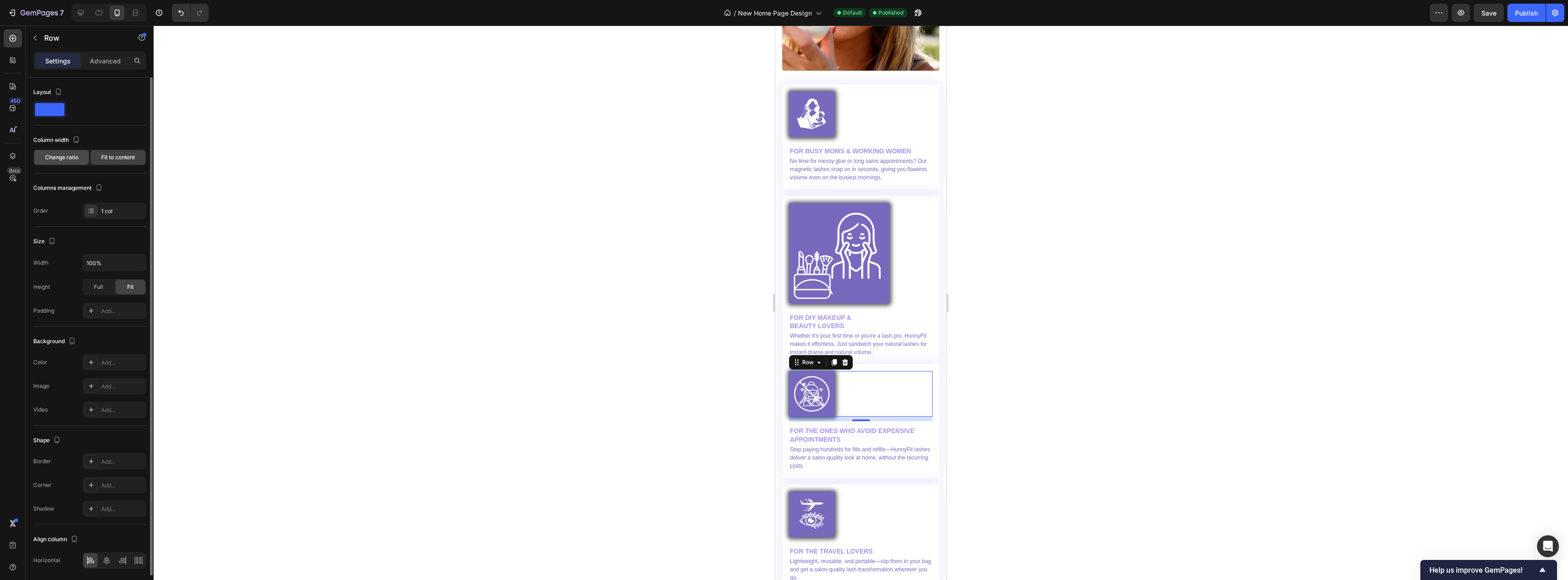
click at [58, 155] on span "Change ratio" at bounding box center [62, 157] width 33 height 8
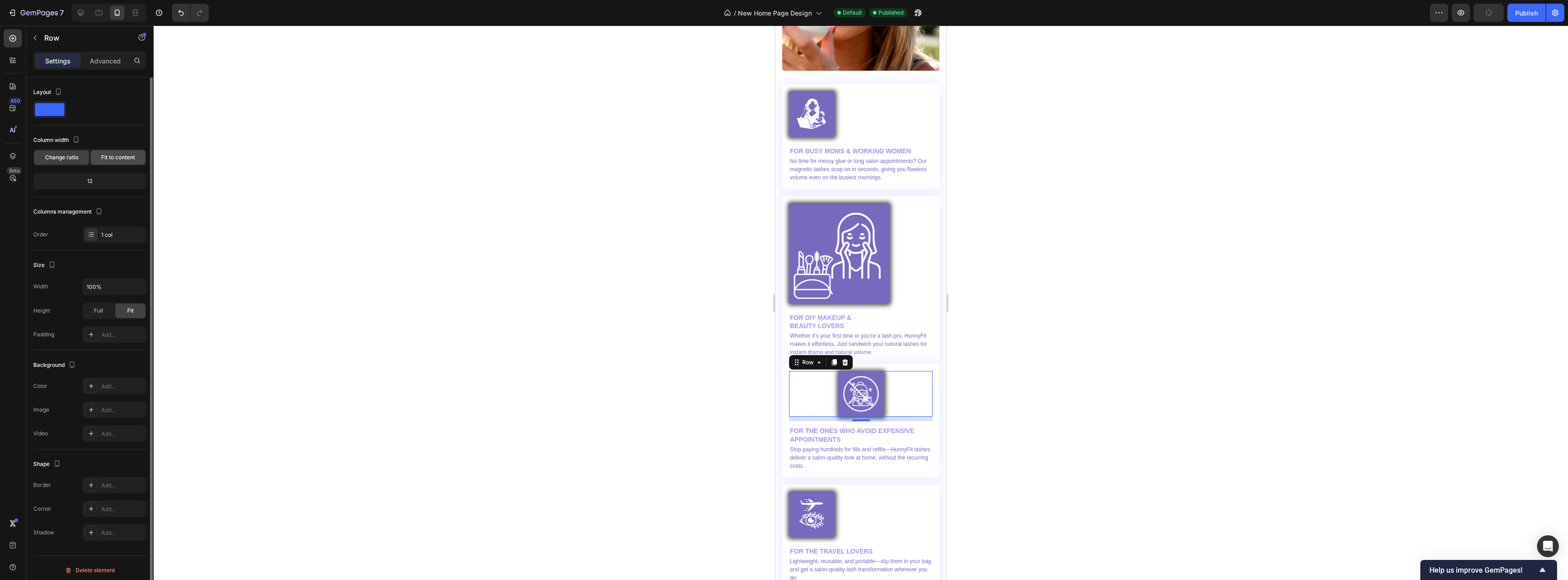
click at [111, 155] on span "Fit to content" at bounding box center [118, 157] width 33 height 8
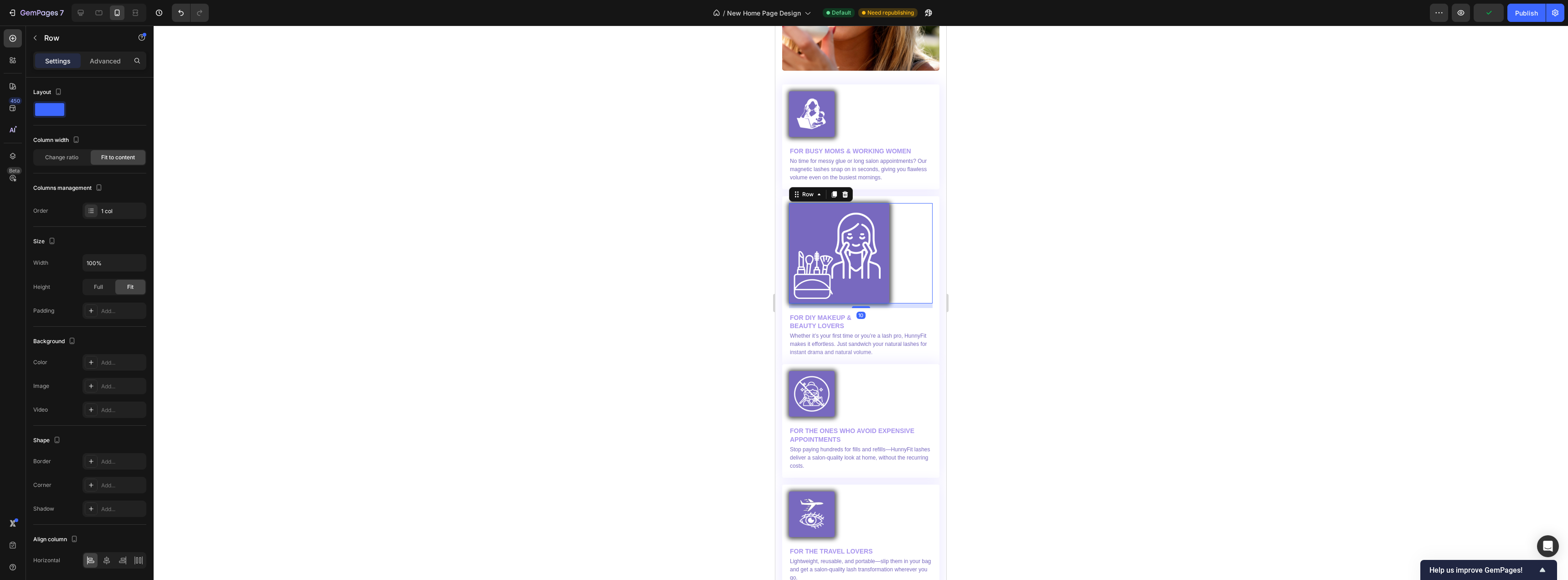
click at [905, 240] on div "Image Row Row 10" at bounding box center [860, 253] width 143 height 100
click at [101, 287] on span "Full" at bounding box center [98, 287] width 9 height 8
click at [127, 289] on span "Fit" at bounding box center [130, 287] width 7 height 8
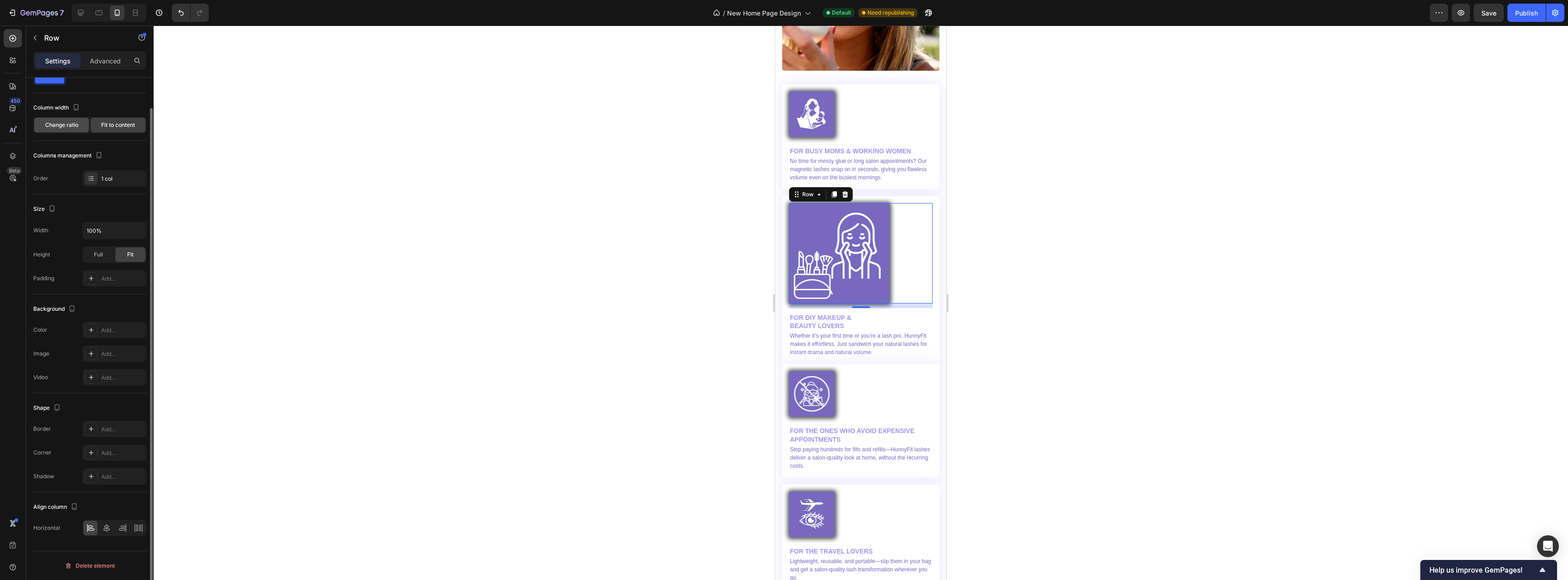
click at [58, 126] on span "Change ratio" at bounding box center [62, 124] width 33 height 8
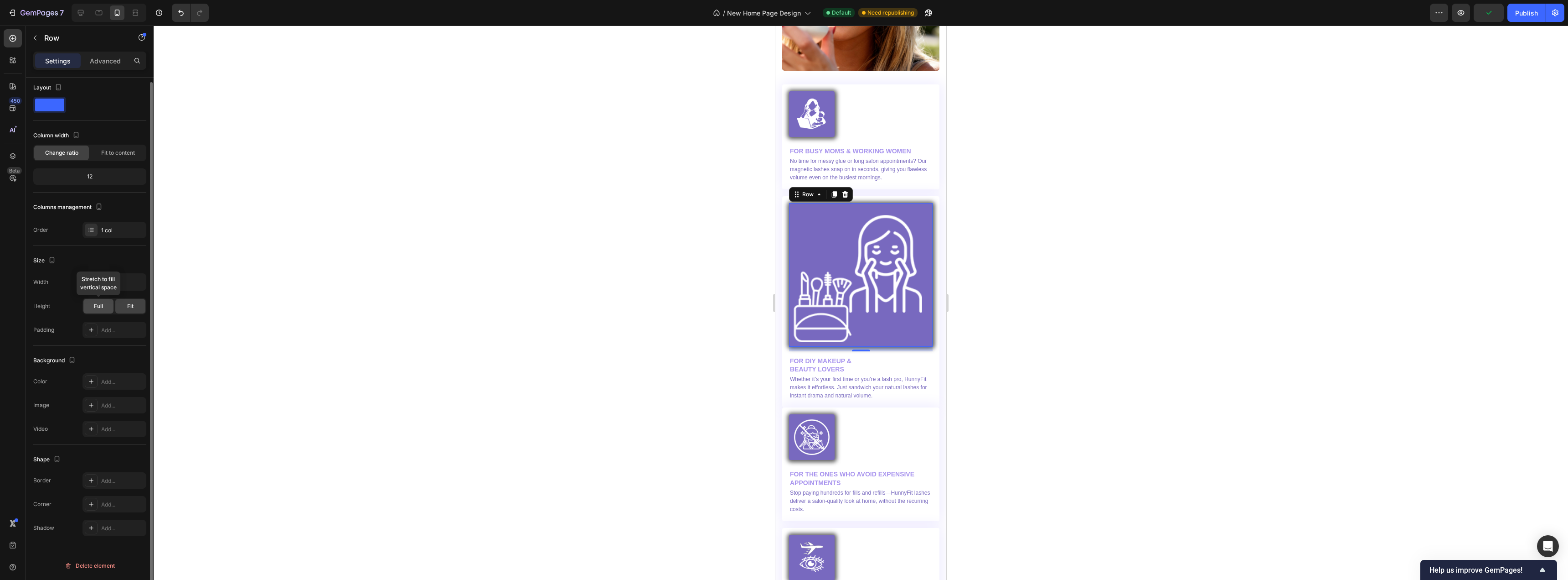
click at [92, 306] on div "Full" at bounding box center [98, 306] width 30 height 15
click at [135, 303] on div "Fit" at bounding box center [130, 306] width 30 height 15
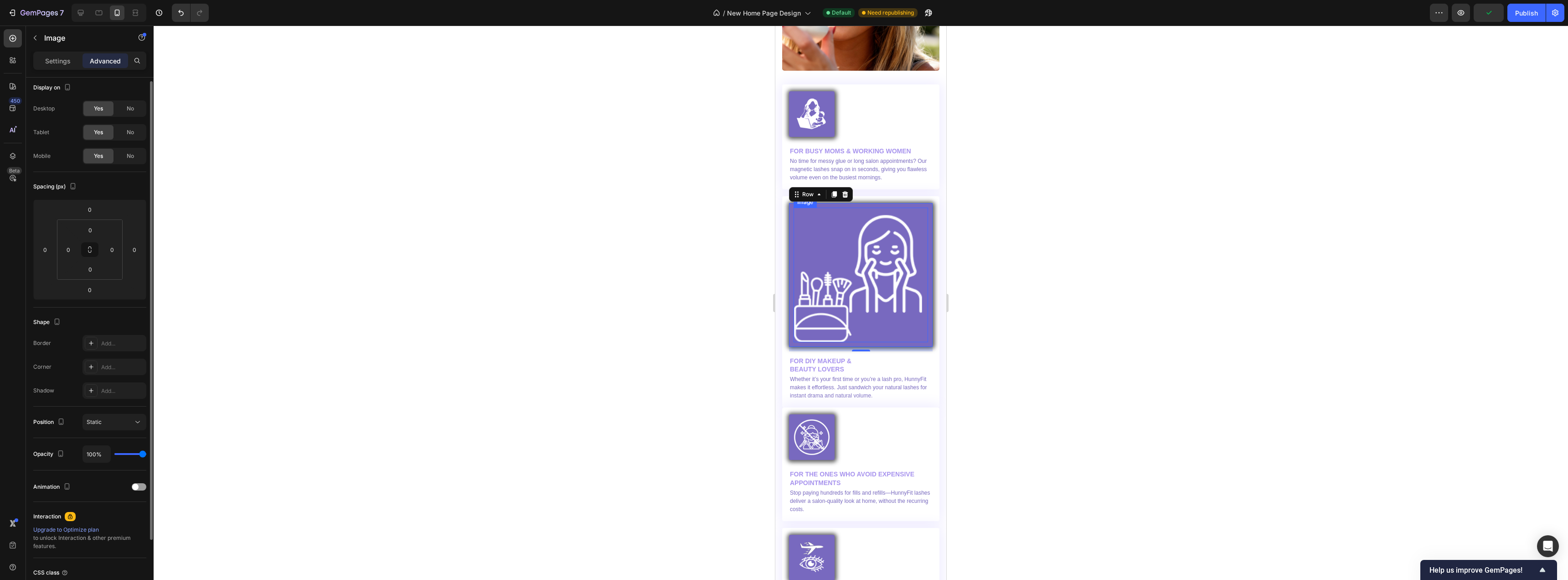
click at [880, 287] on img at bounding box center [860, 274] width 135 height 135
click at [820, 114] on img at bounding box center [812, 114] width 36 height 36
click at [824, 129] on div "Image 0 Row" at bounding box center [812, 114] width 46 height 46
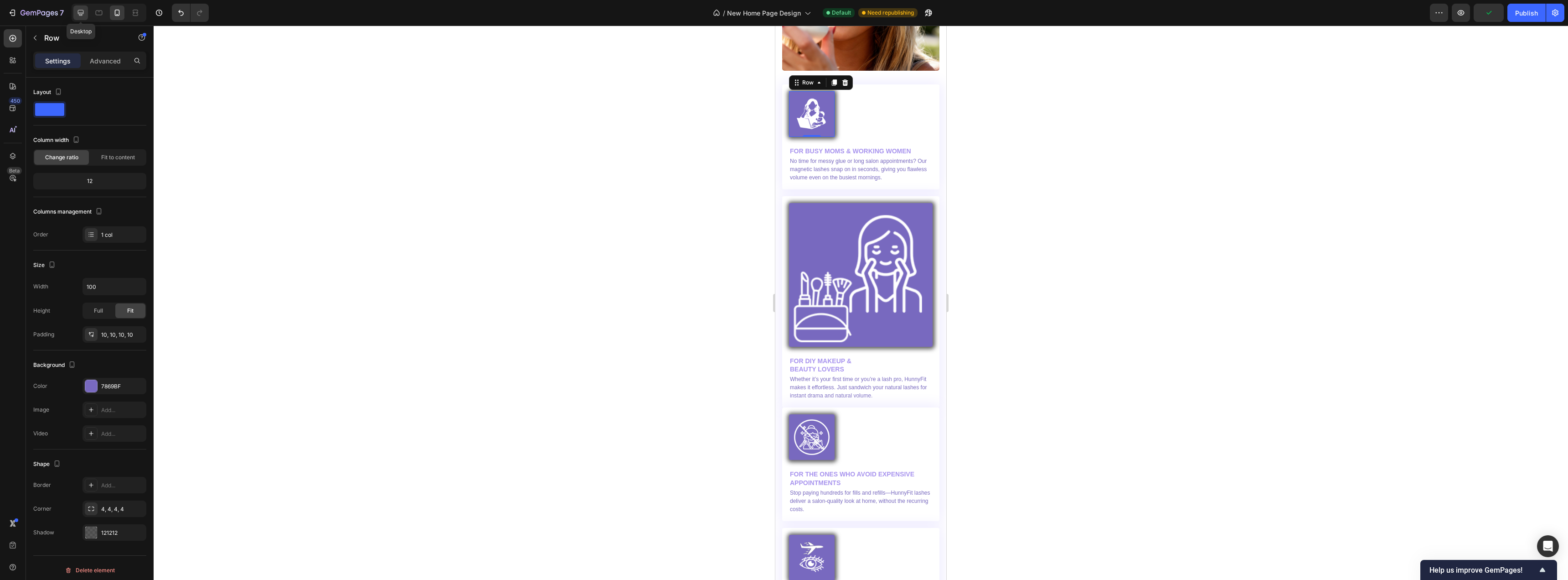
click at [83, 12] on icon at bounding box center [81, 12] width 9 height 9
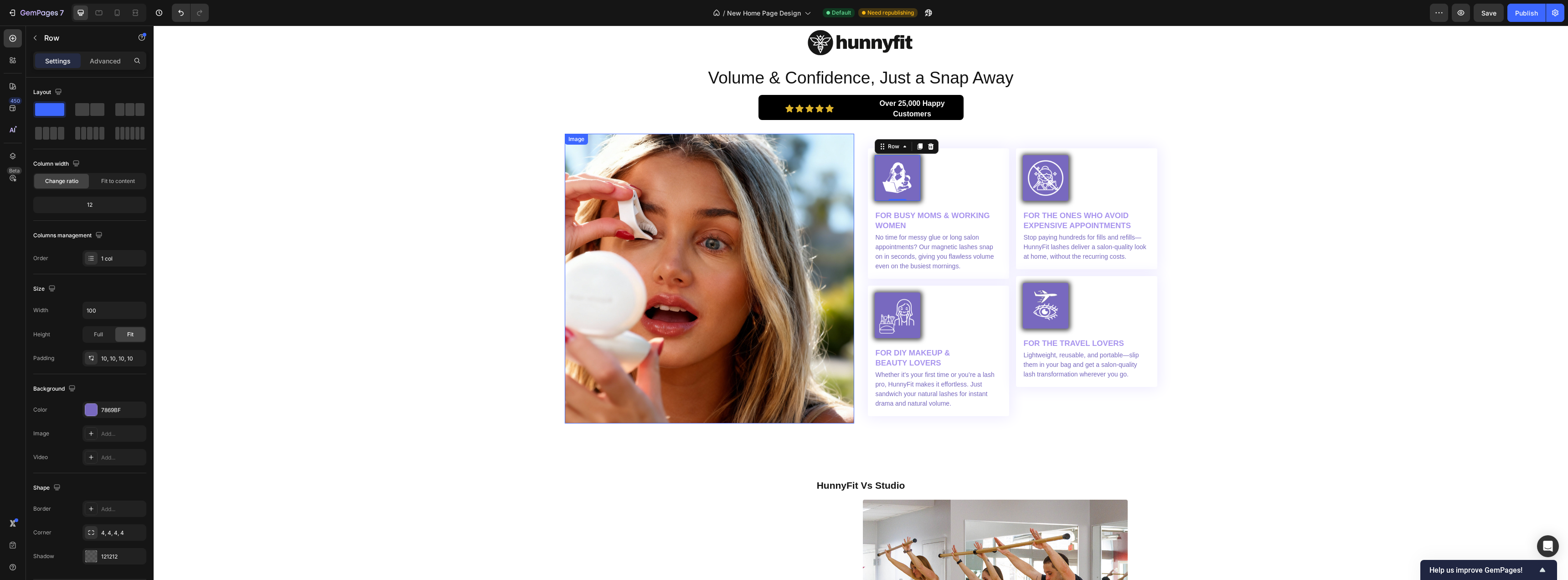
scroll to position [2665, 0]
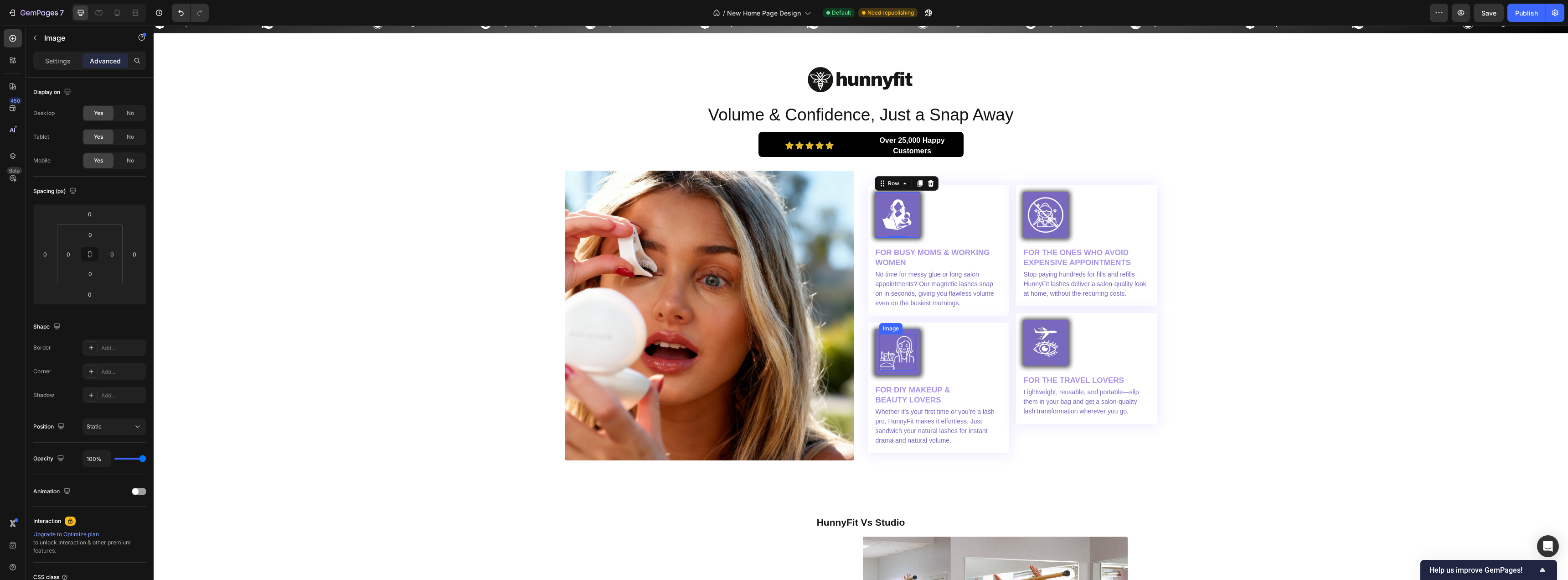
click at [906, 340] on img at bounding box center [897, 352] width 36 height 36
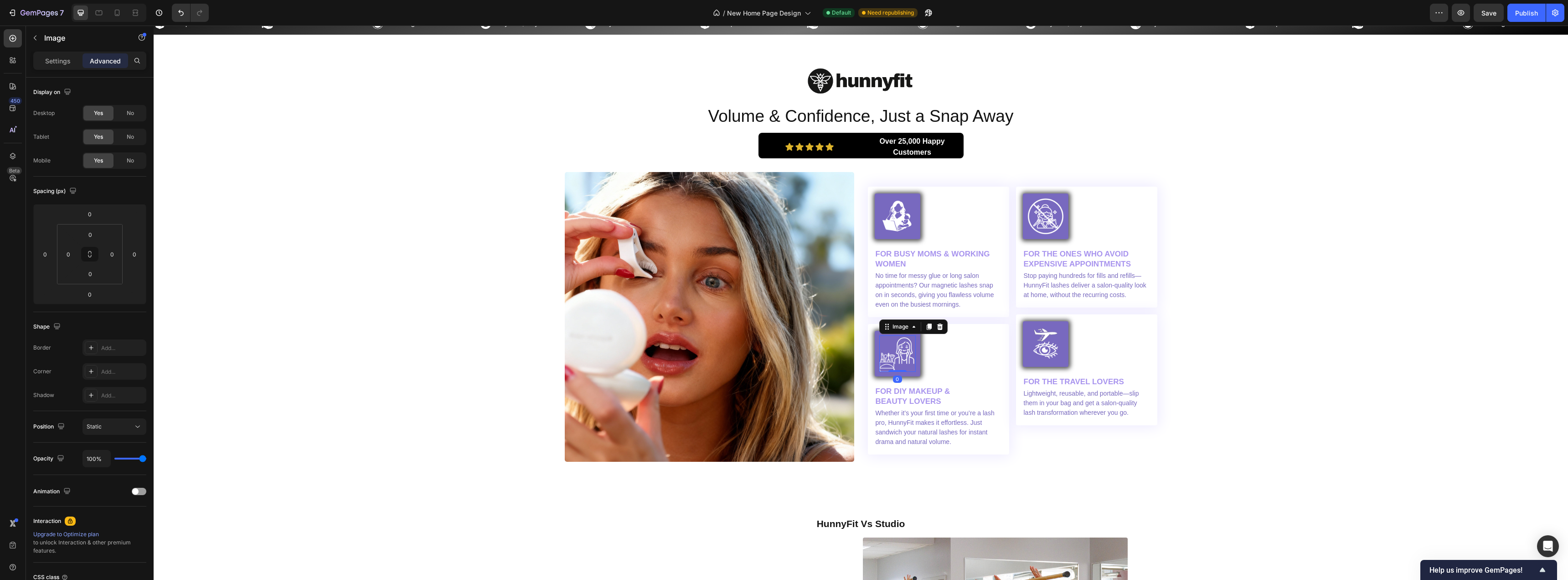
click at [64, 64] on p "Settings" at bounding box center [57, 60] width 25 height 9
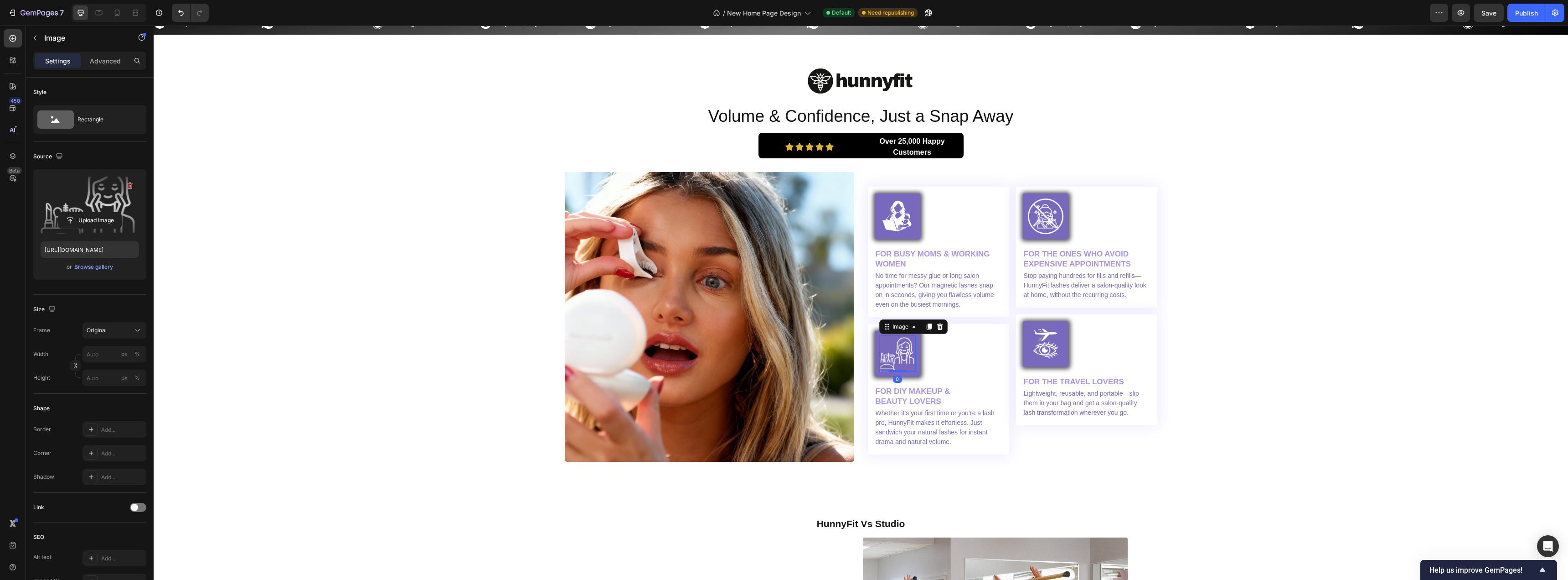
click at [93, 184] on label at bounding box center [89, 205] width 98 height 57
click at [93, 212] on input "file" at bounding box center [89, 220] width 63 height 15
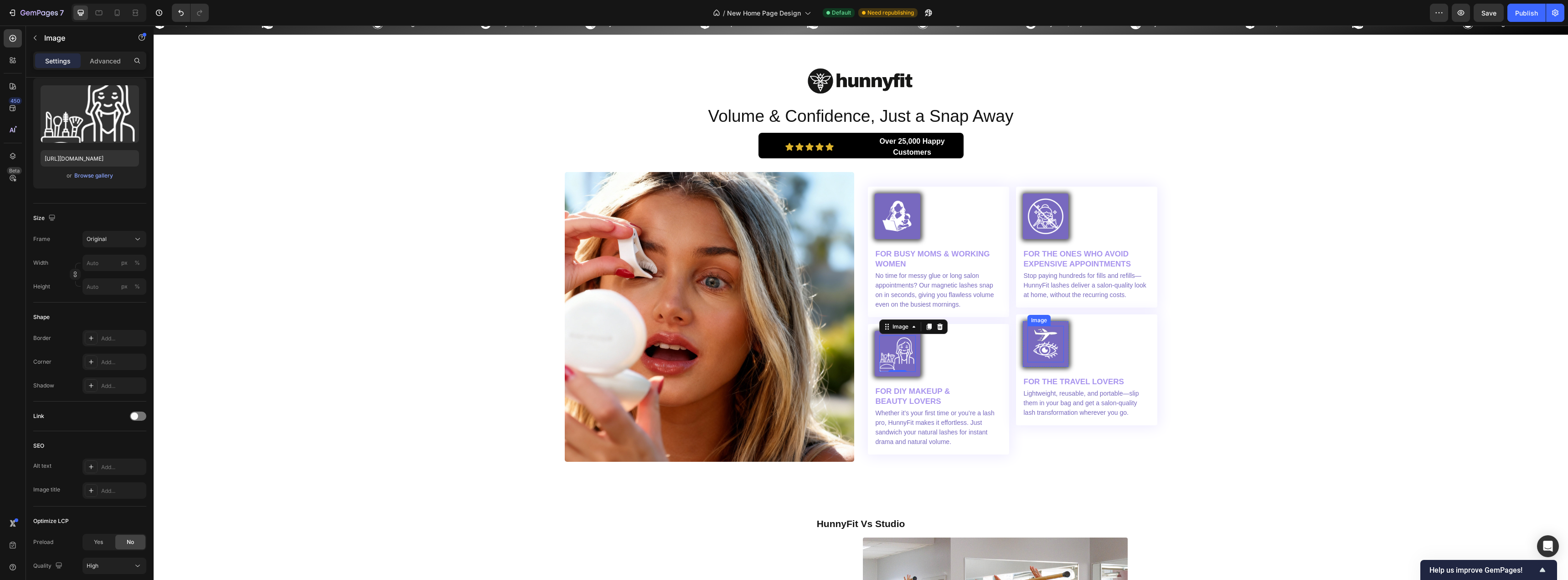
click at [1038, 343] on img at bounding box center [1046, 344] width 36 height 36
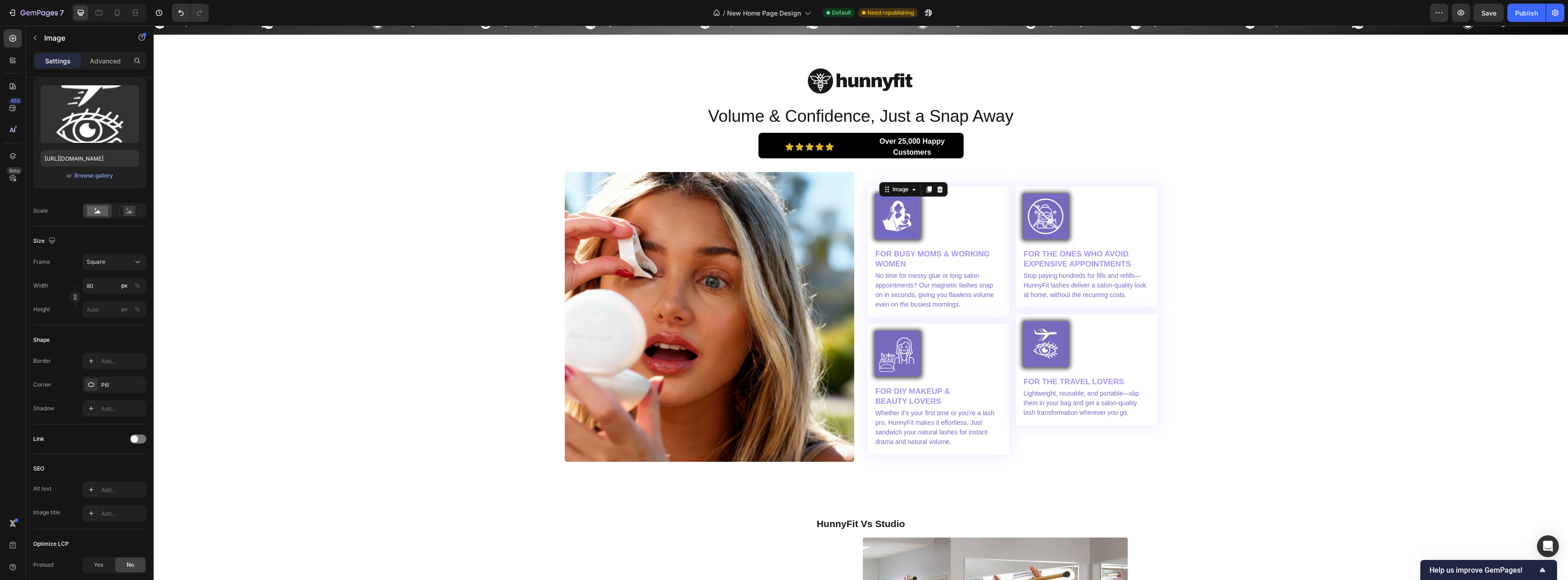
click at [901, 218] on img at bounding box center [897, 216] width 36 height 36
click at [894, 354] on img at bounding box center [897, 354] width 36 height 36
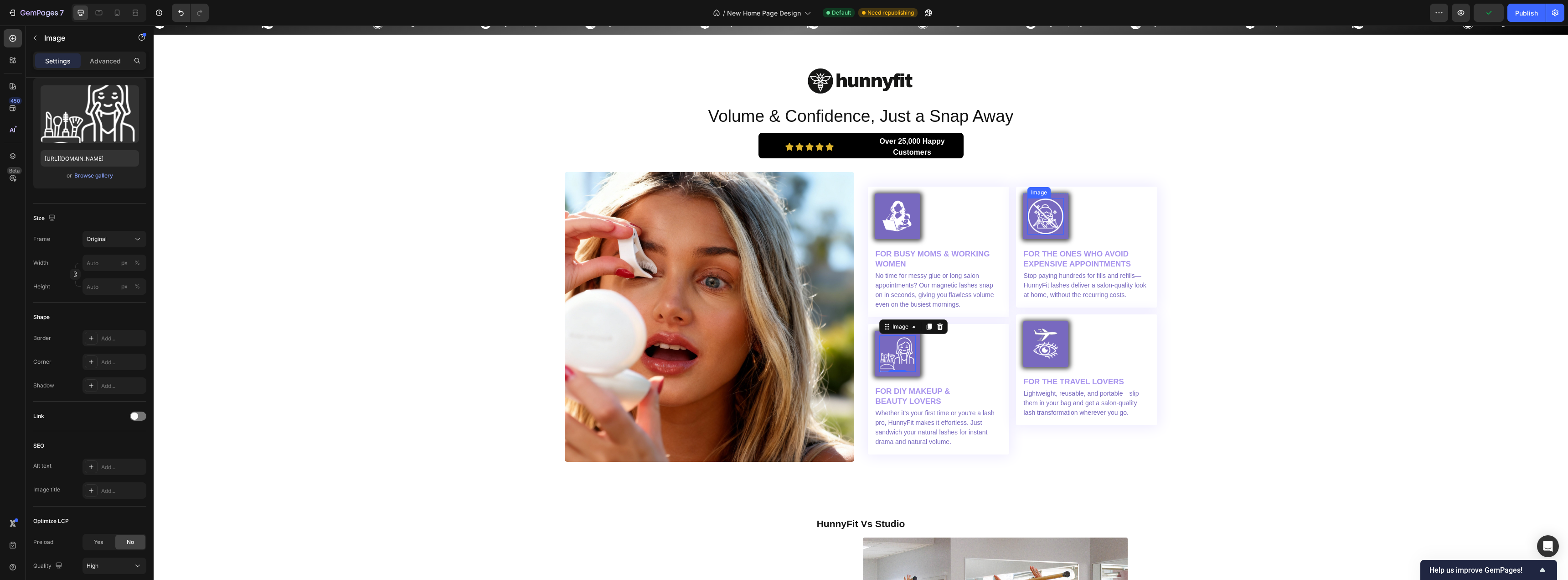
click at [1047, 221] on img at bounding box center [1046, 216] width 36 height 36
click at [888, 366] on img at bounding box center [897, 354] width 36 height 36
click at [1028, 357] on div at bounding box center [1046, 344] width 36 height 36
click at [886, 360] on img at bounding box center [897, 354] width 36 height 36
click at [103, 232] on button "Original" at bounding box center [114, 239] width 64 height 17
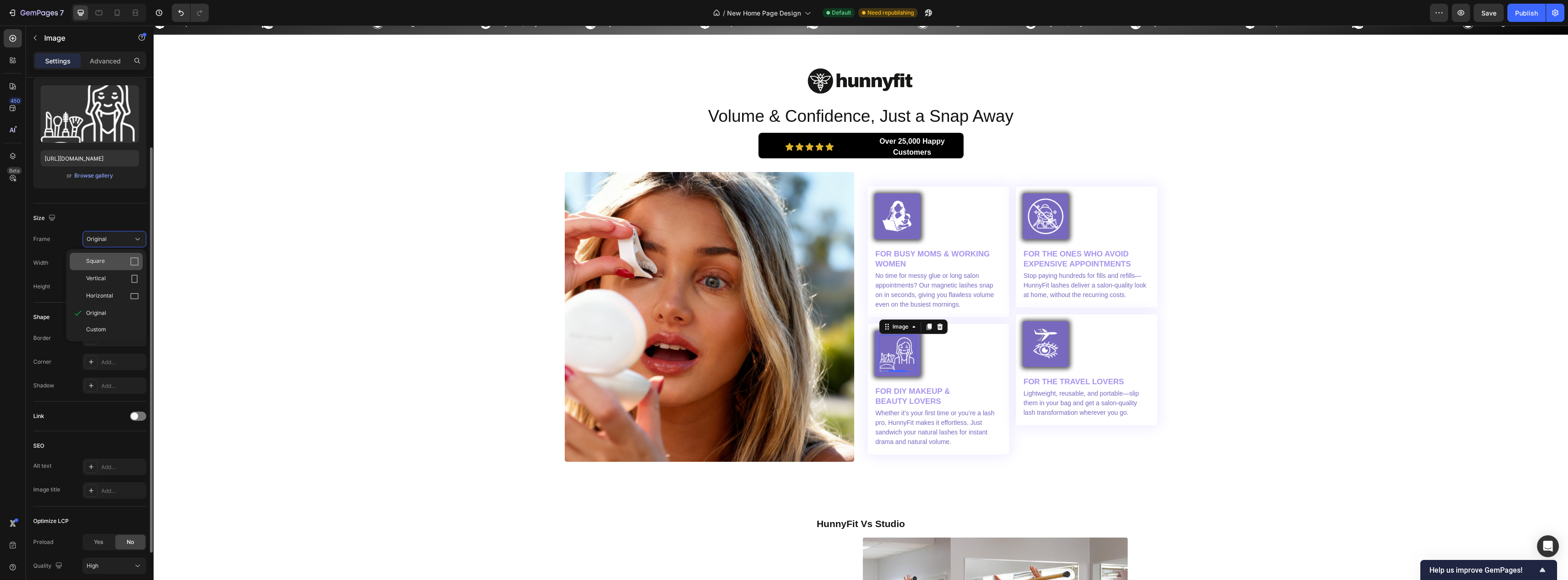
click at [105, 258] on div "Square" at bounding box center [112, 261] width 53 height 9
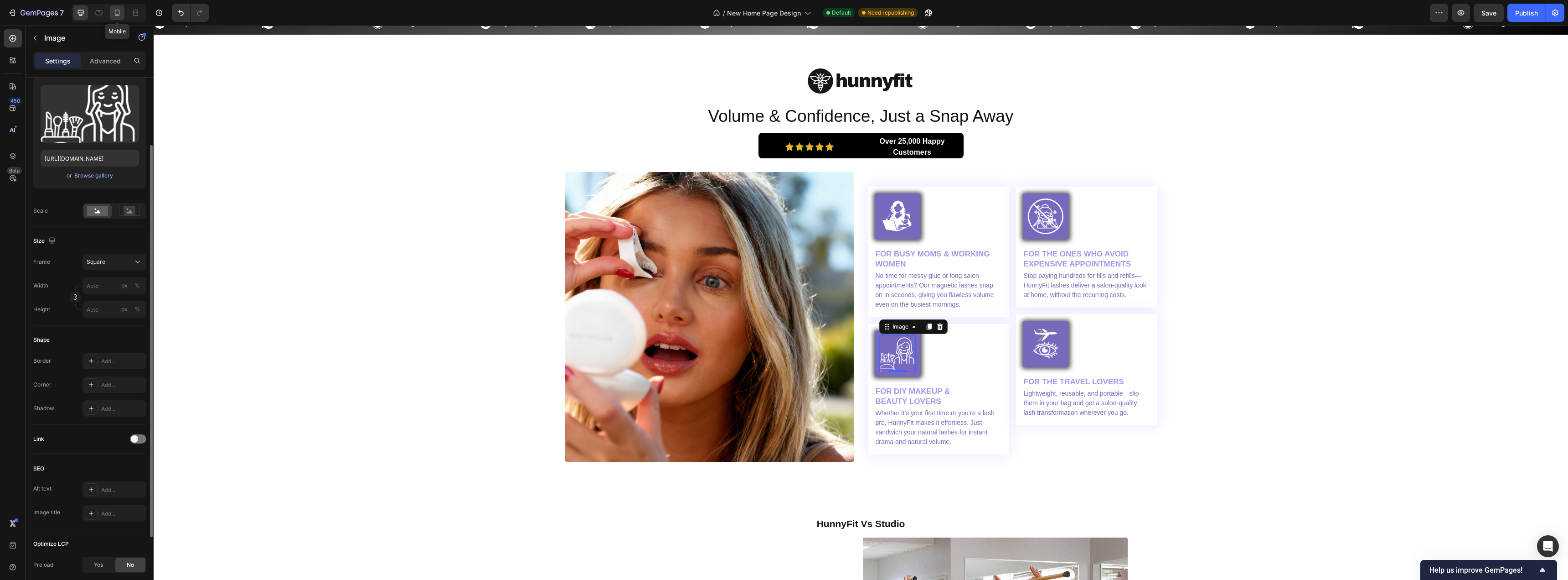
click at [118, 13] on icon at bounding box center [117, 12] width 9 height 9
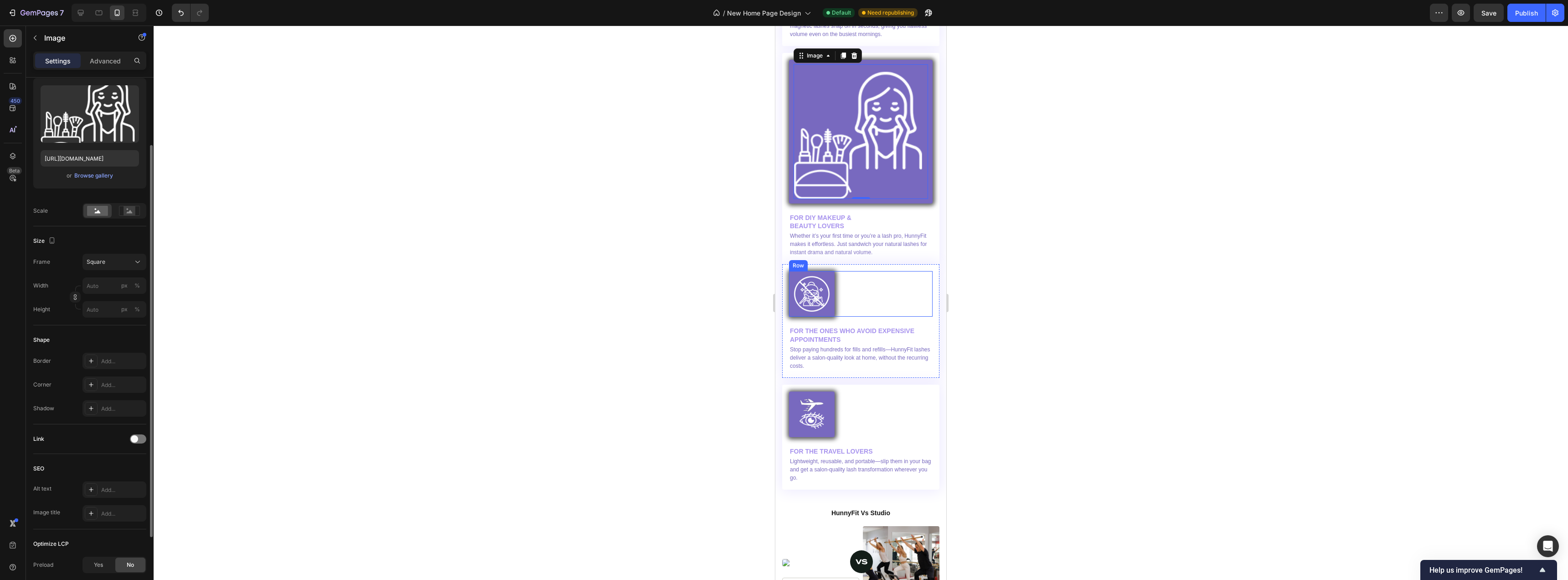
scroll to position [2951, 0]
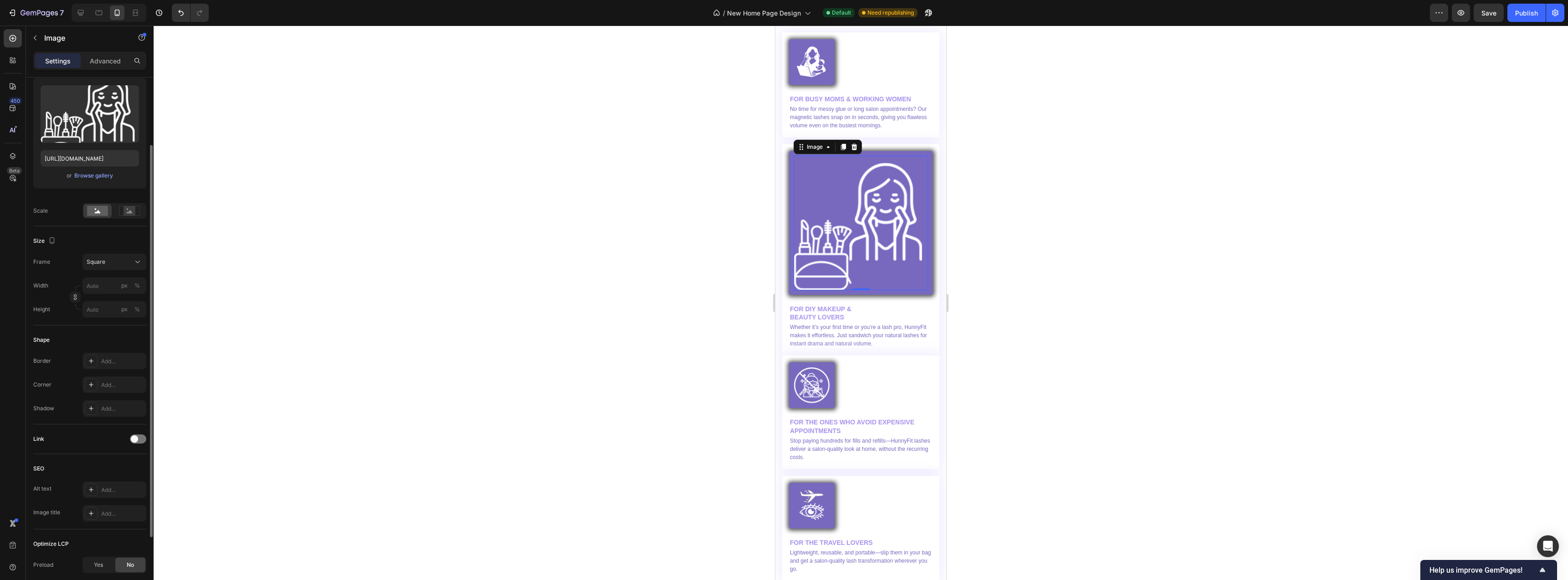
click at [892, 255] on img at bounding box center [860, 223] width 135 height 135
click at [97, 285] on input "px %" at bounding box center [114, 285] width 64 height 17
type input "8"
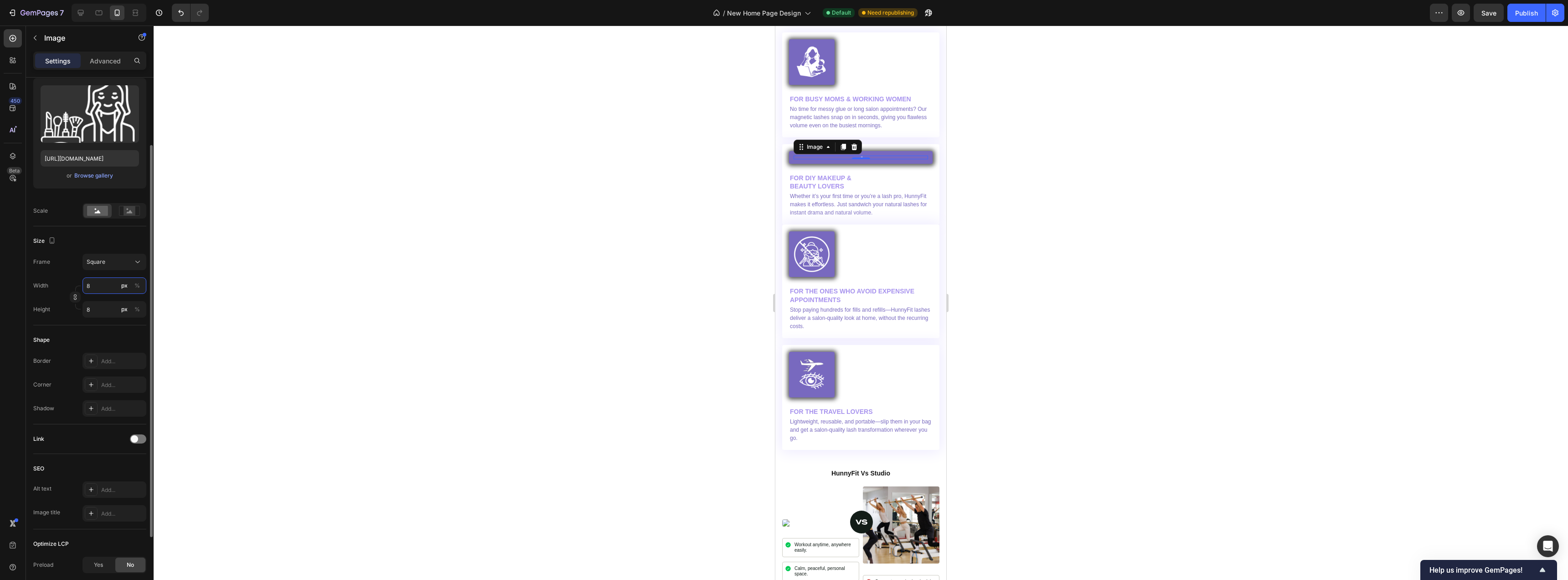
type input "80"
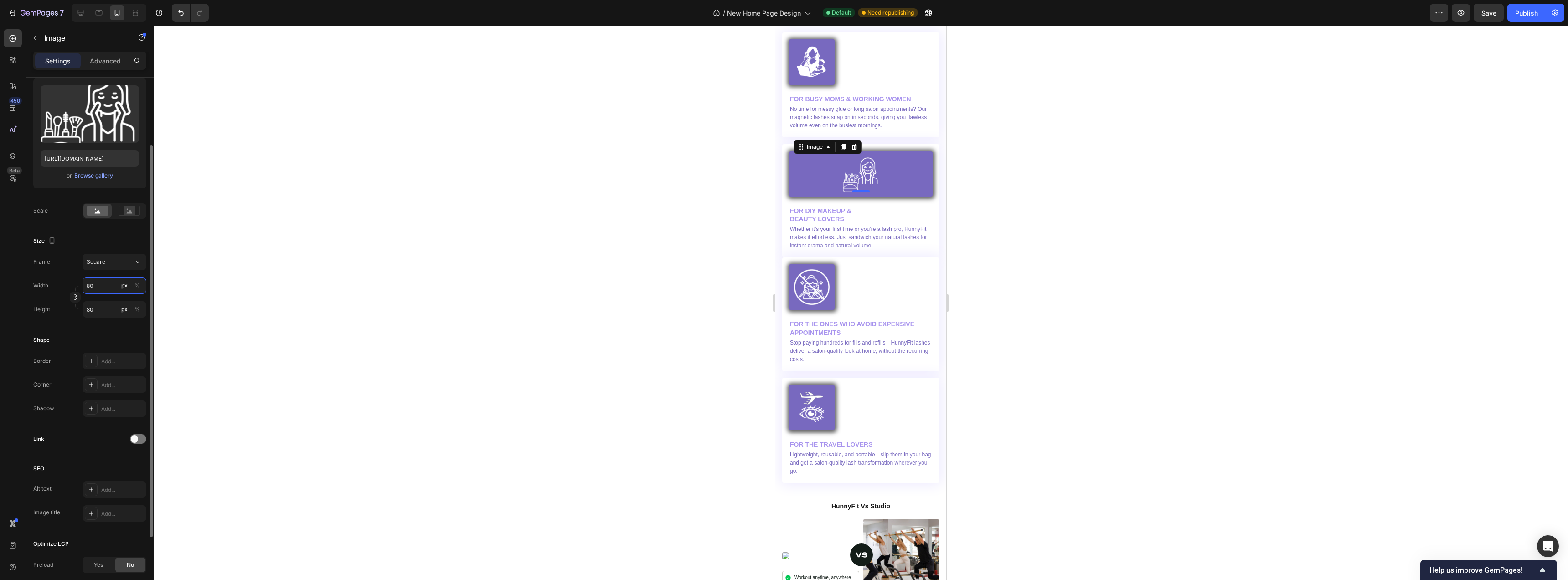
type input "80"
click at [84, 333] on div "Shape" at bounding box center [89, 340] width 113 height 15
click at [879, 177] on div at bounding box center [860, 174] width 135 height 36
click at [96, 206] on span at bounding box center [97, 211] width 21 height 10
click at [143, 210] on div "Fit image" at bounding box center [114, 210] width 64 height 15
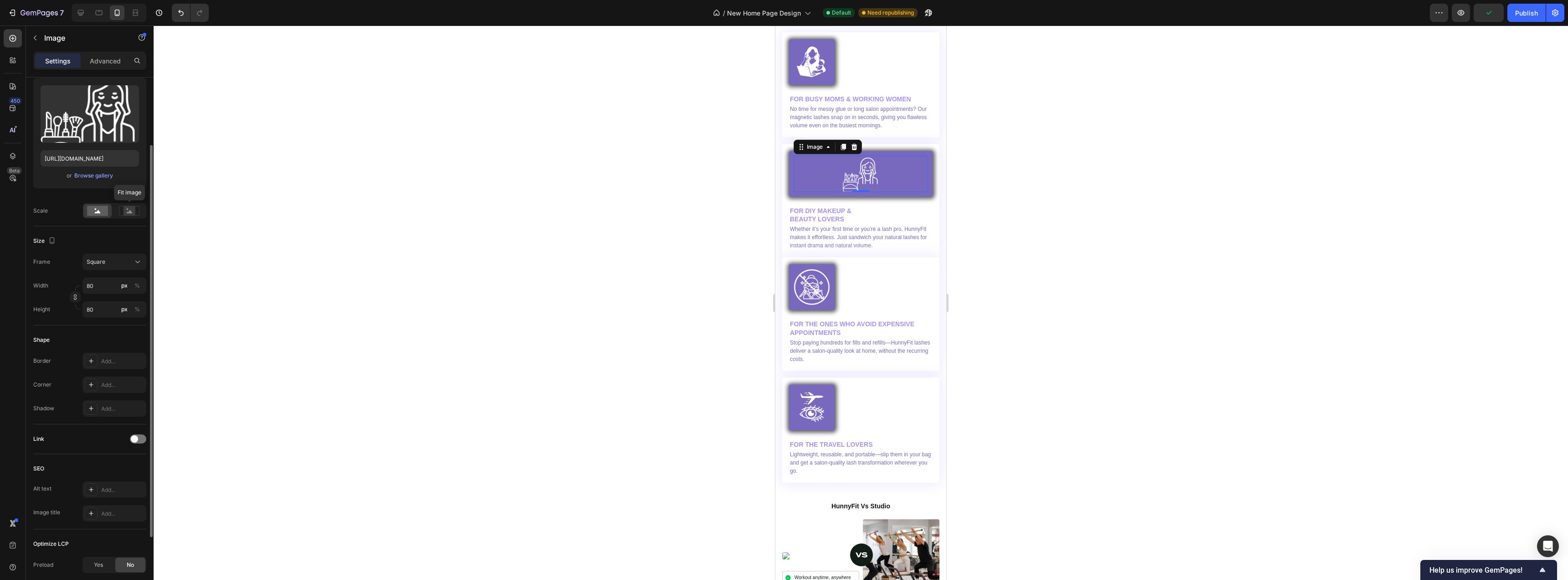
click at [104, 210] on rect at bounding box center [97, 211] width 21 height 10
click at [535, 246] on div at bounding box center [860, 303] width 1415 height 555
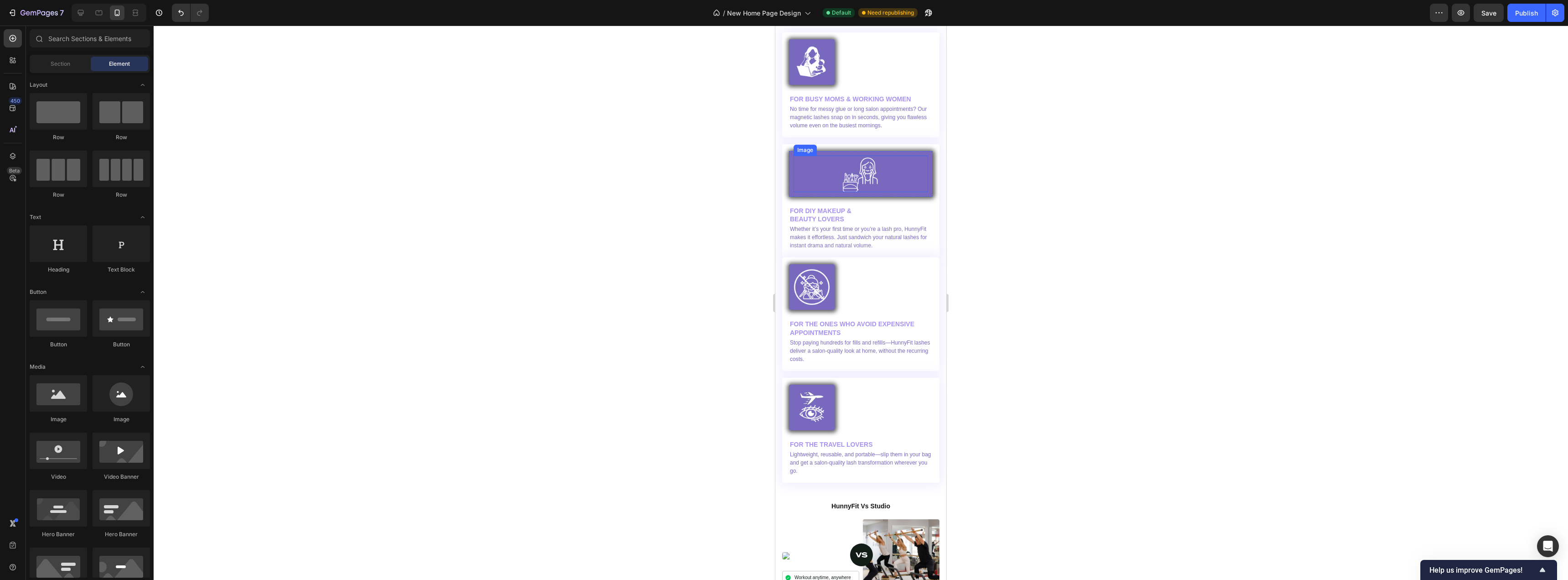
click at [808, 167] on div at bounding box center [860, 174] width 135 height 36
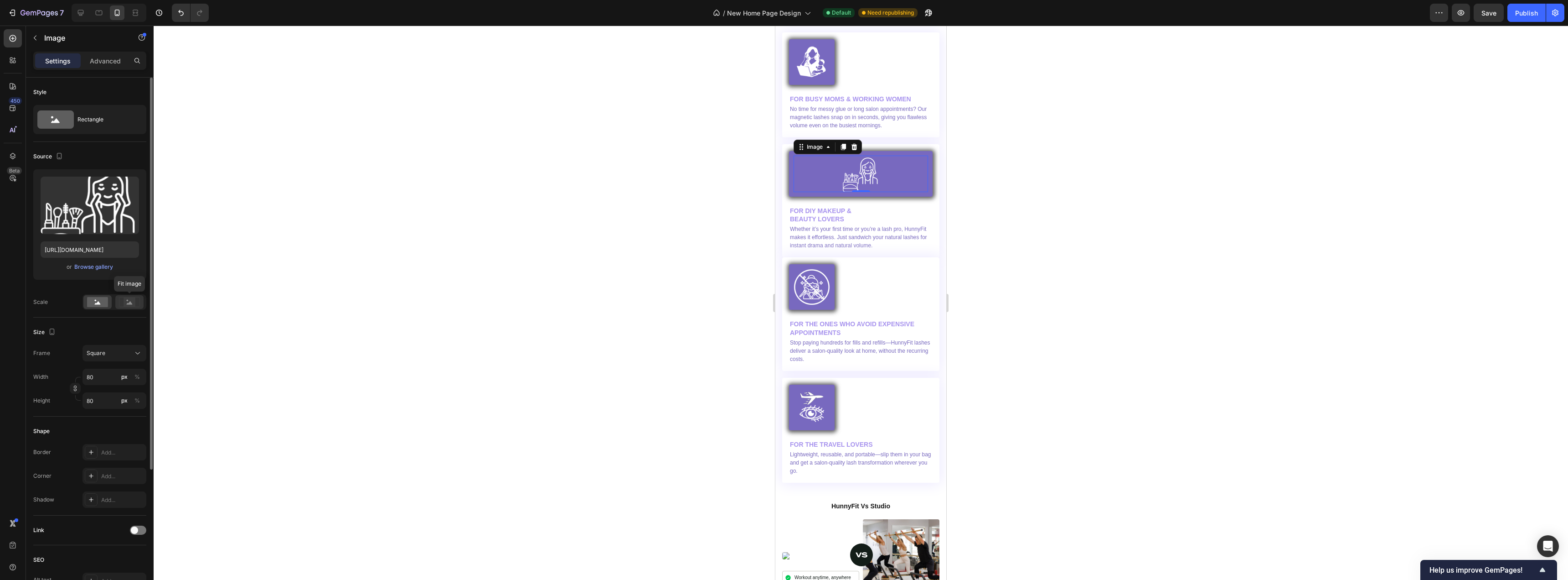
click at [128, 303] on rect at bounding box center [129, 302] width 12 height 9
click at [104, 301] on rect at bounding box center [97, 302] width 21 height 10
click at [108, 63] on p "Advanced" at bounding box center [105, 60] width 31 height 9
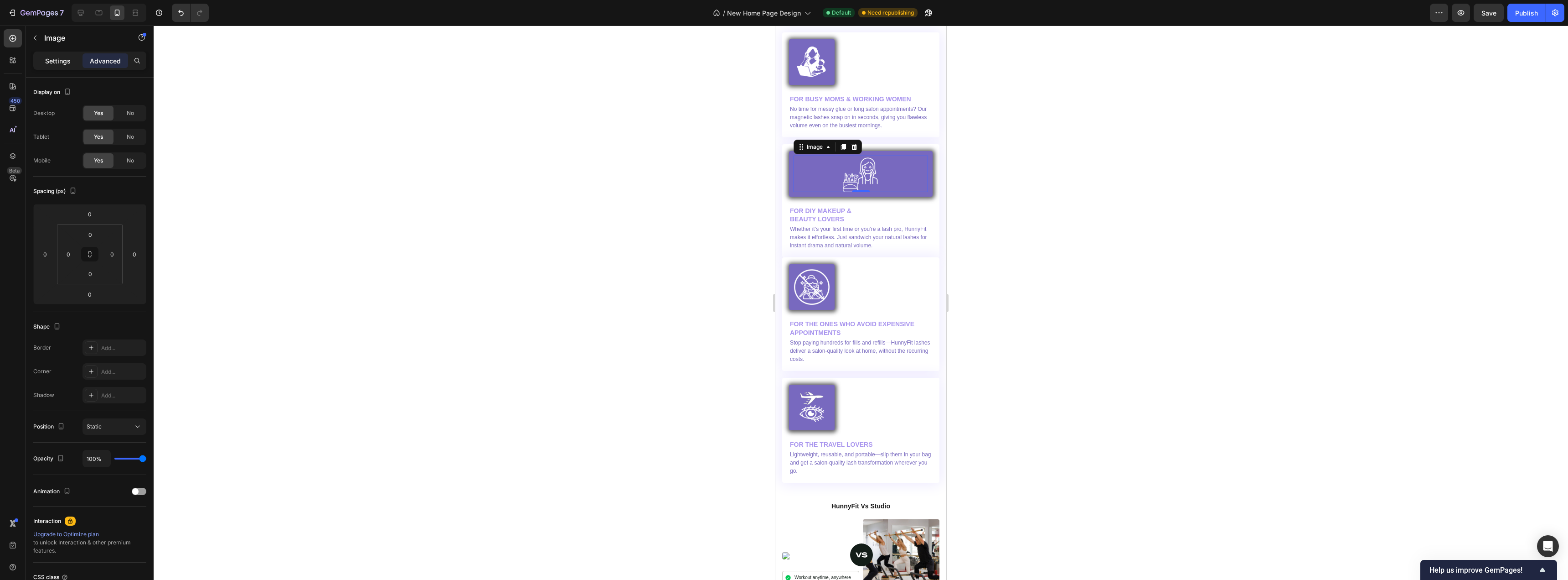
click at [55, 57] on p "Settings" at bounding box center [57, 60] width 25 height 9
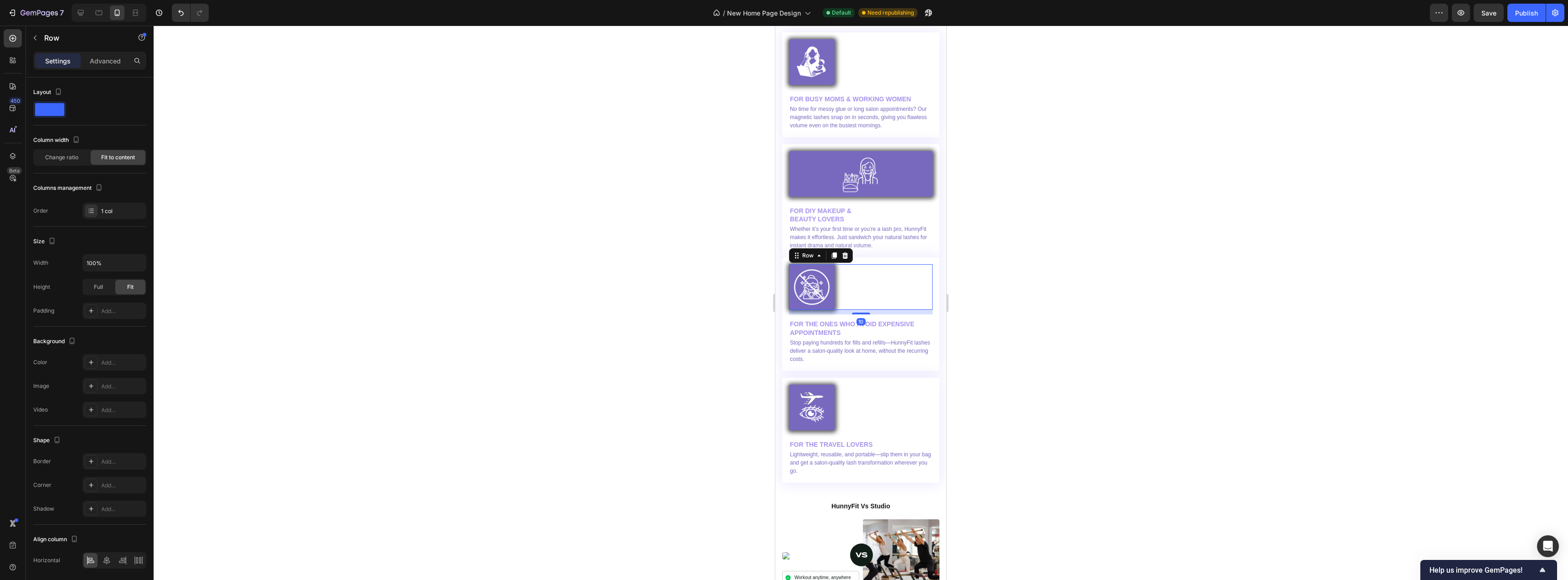
click at [858, 282] on div "Image Row Row 10" at bounding box center [860, 287] width 143 height 46
click at [914, 162] on div at bounding box center [860, 174] width 135 height 36
click at [891, 285] on div "Image Row Row 10" at bounding box center [860, 287] width 143 height 46
click at [820, 285] on img at bounding box center [812, 287] width 36 height 36
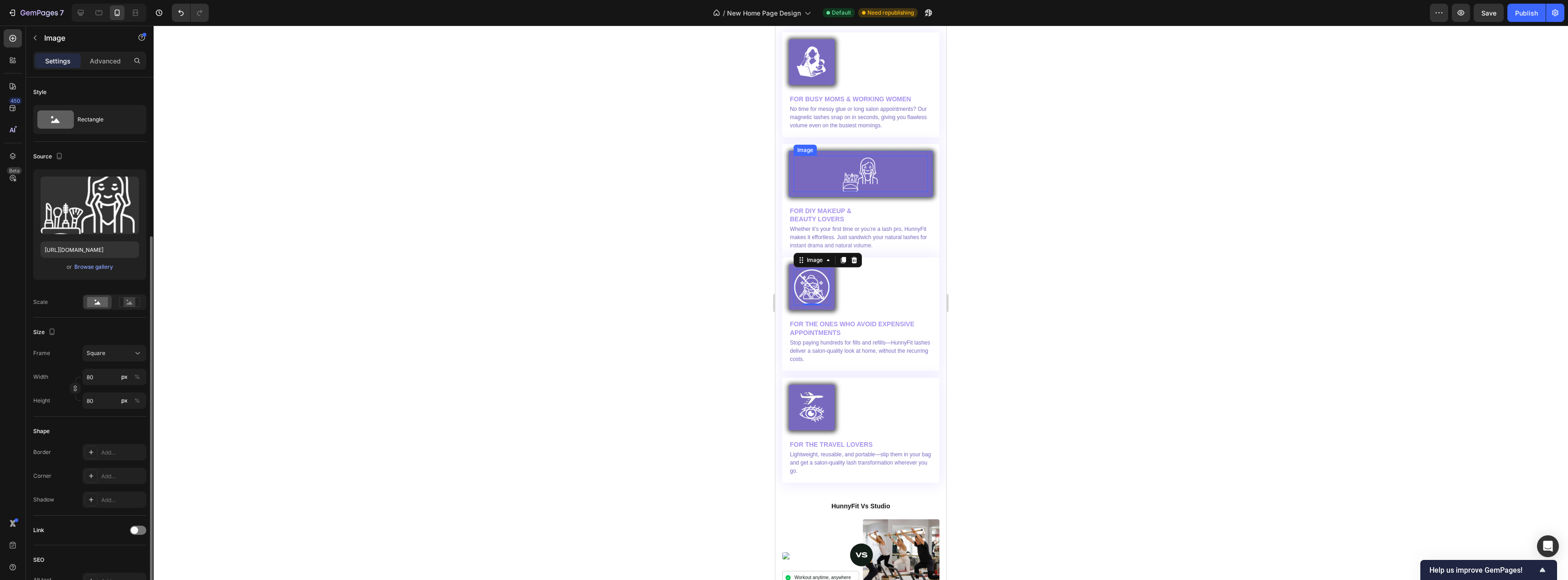
scroll to position [91, 0]
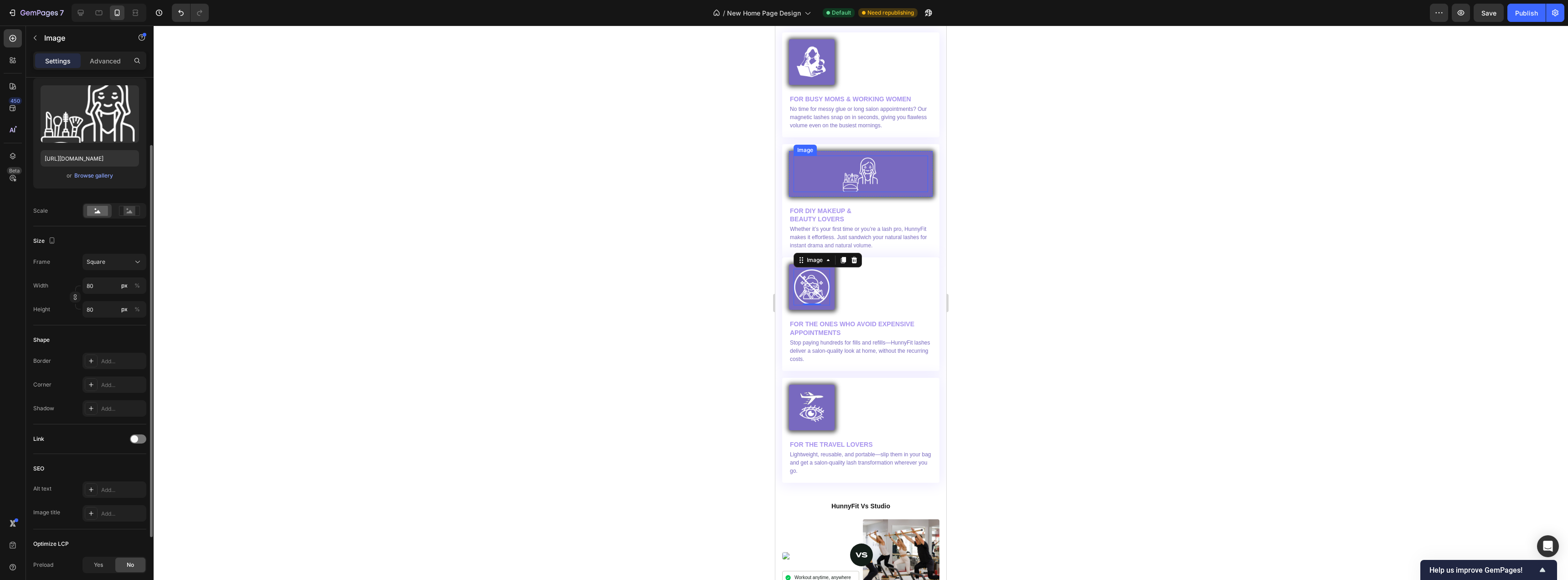
click at [843, 176] on img at bounding box center [861, 174] width 36 height 36
click at [852, 174] on img at bounding box center [861, 174] width 36 height 36
click at [124, 265] on div "Square" at bounding box center [108, 261] width 44 height 8
click at [102, 331] on div "Original" at bounding box center [106, 335] width 73 height 17
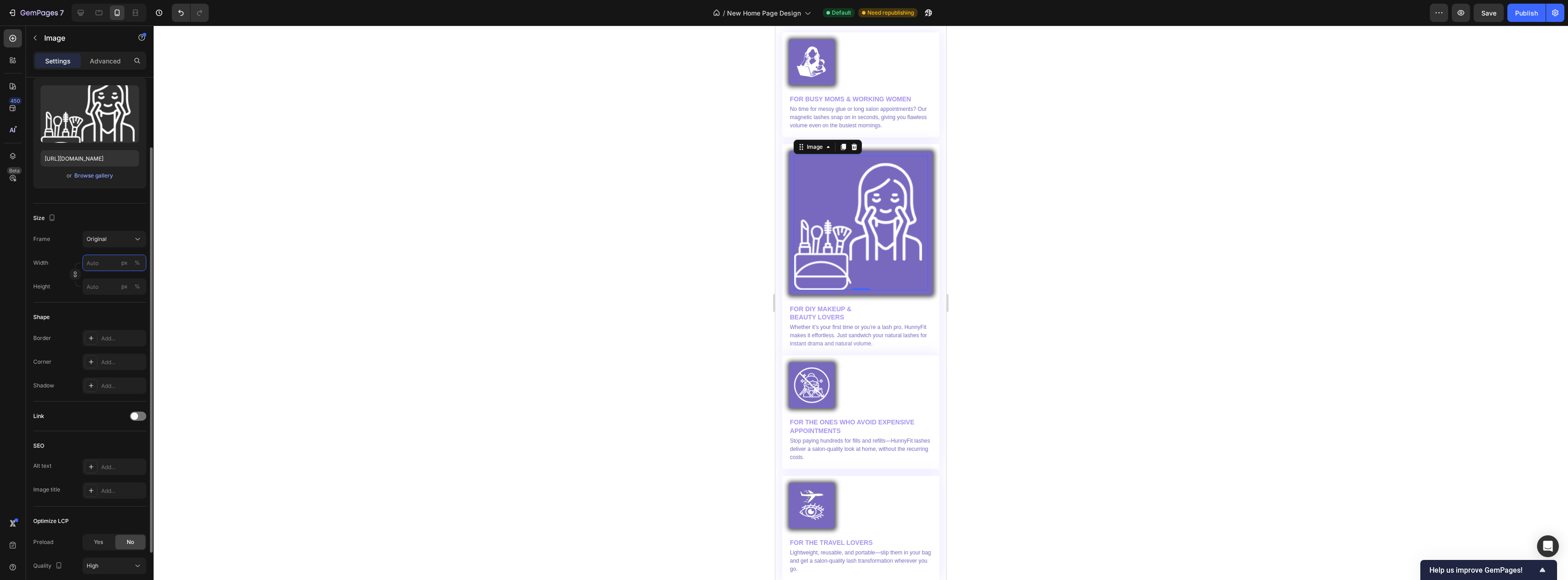
click at [98, 267] on input "px %" at bounding box center [114, 263] width 64 height 17
click at [98, 285] on p "Full 100%" at bounding box center [112, 285] width 53 height 8
click at [127, 260] on div "px" at bounding box center [124, 262] width 7 height 8
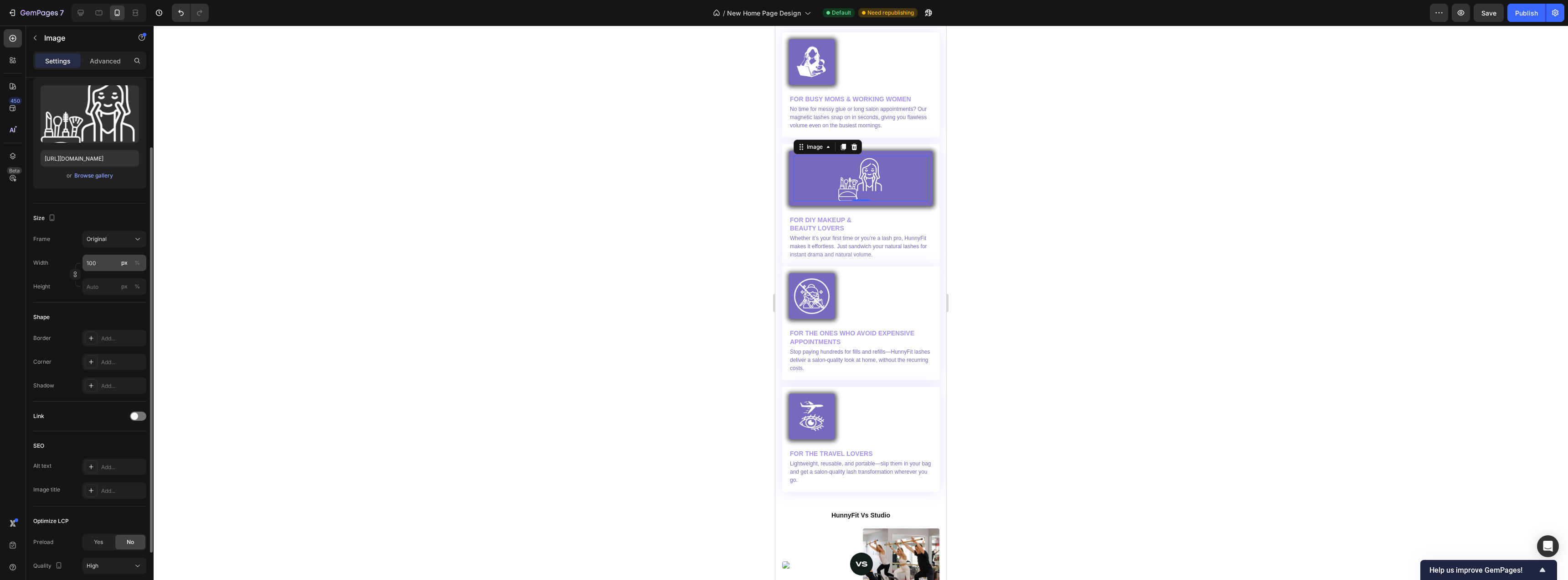
click at [127, 260] on div "px" at bounding box center [124, 262] width 7 height 8
click at [125, 263] on div "px" at bounding box center [124, 262] width 7 height 8
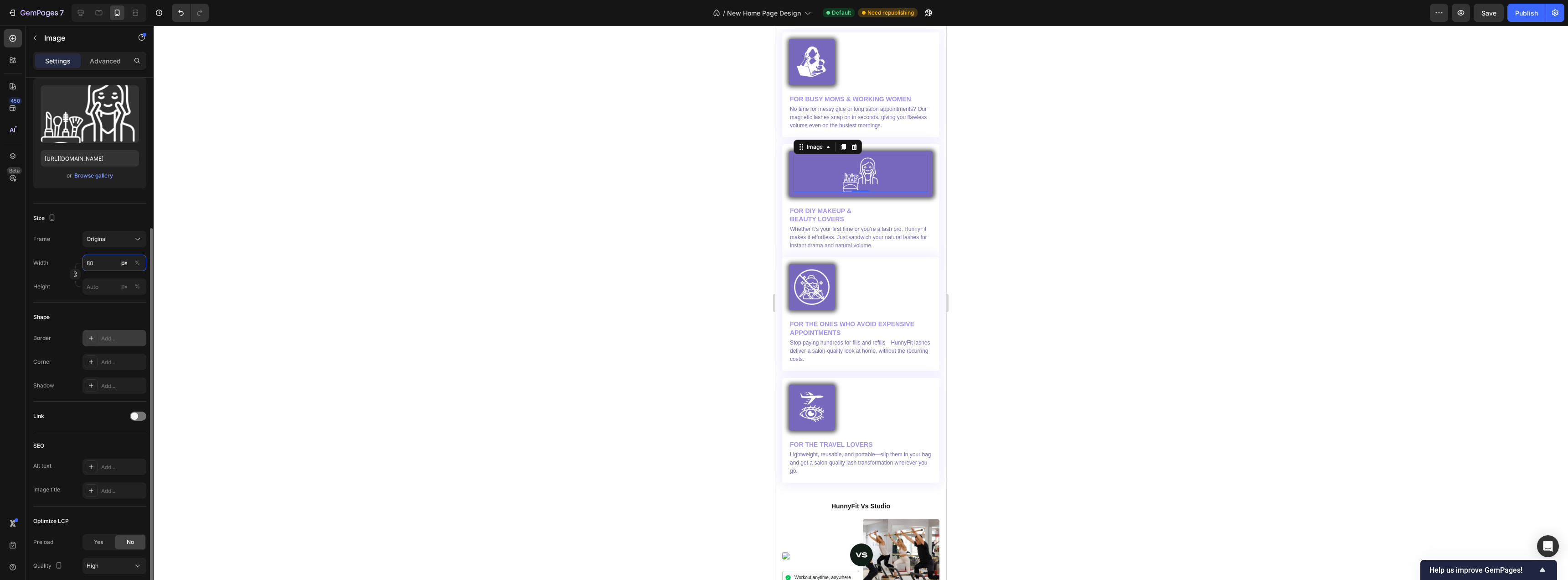
scroll to position [161, 0]
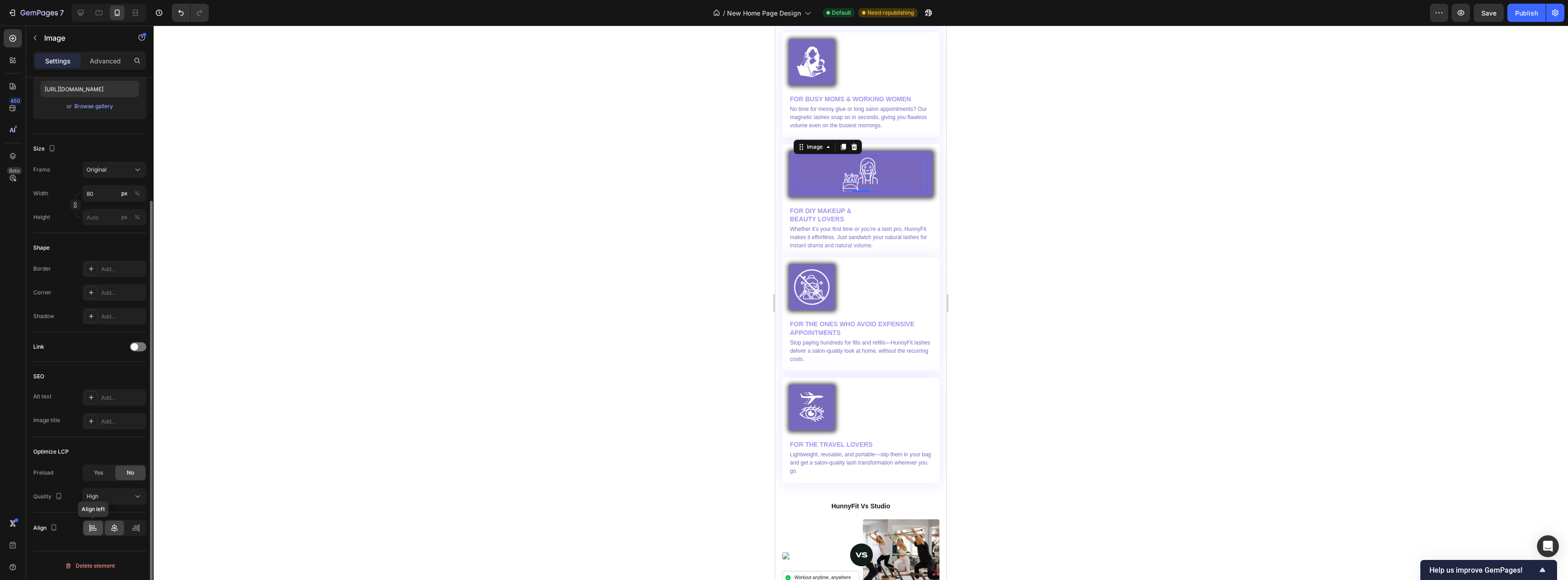
click at [92, 529] on icon at bounding box center [93, 528] width 9 height 9
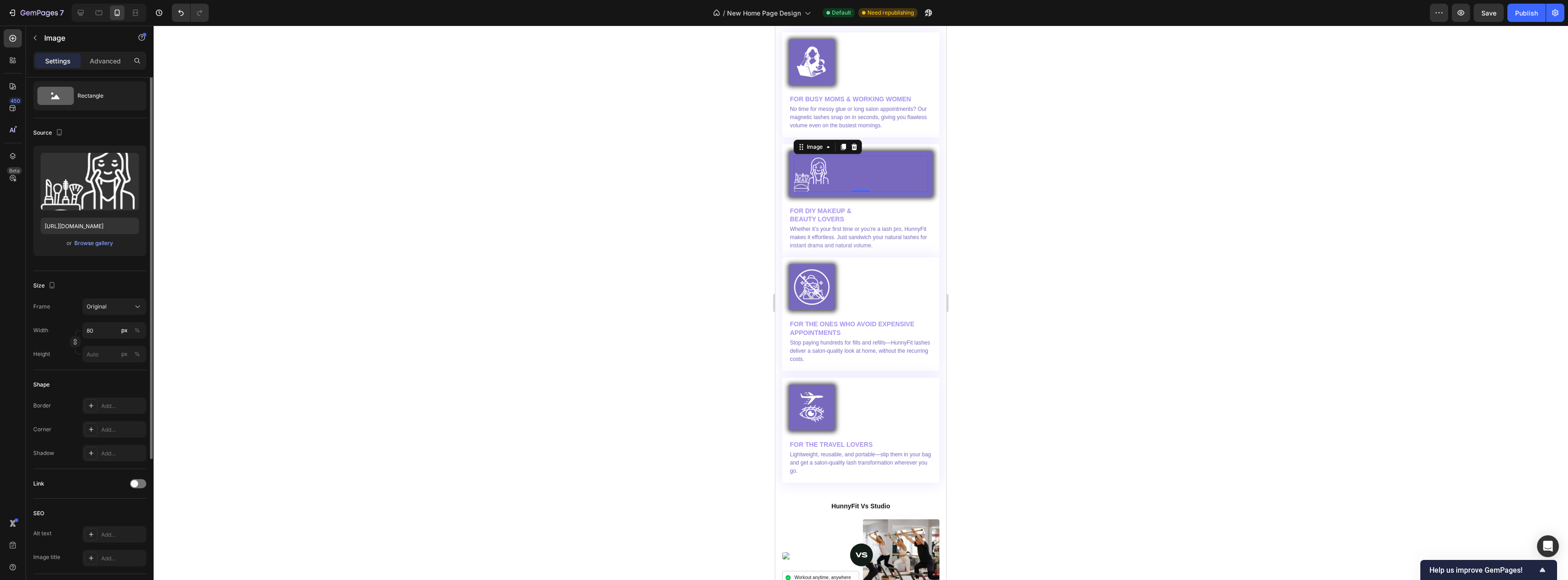
scroll to position [0, 0]
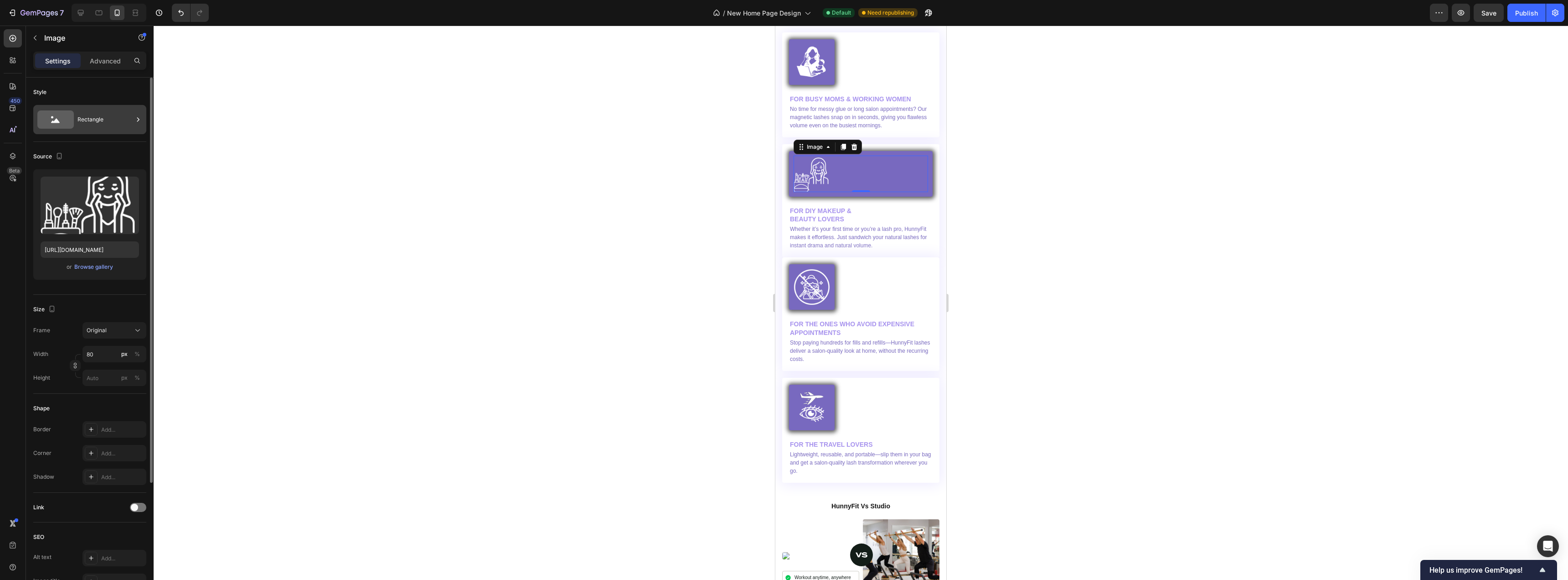
click at [89, 113] on div "Rectangle" at bounding box center [105, 119] width 55 height 21
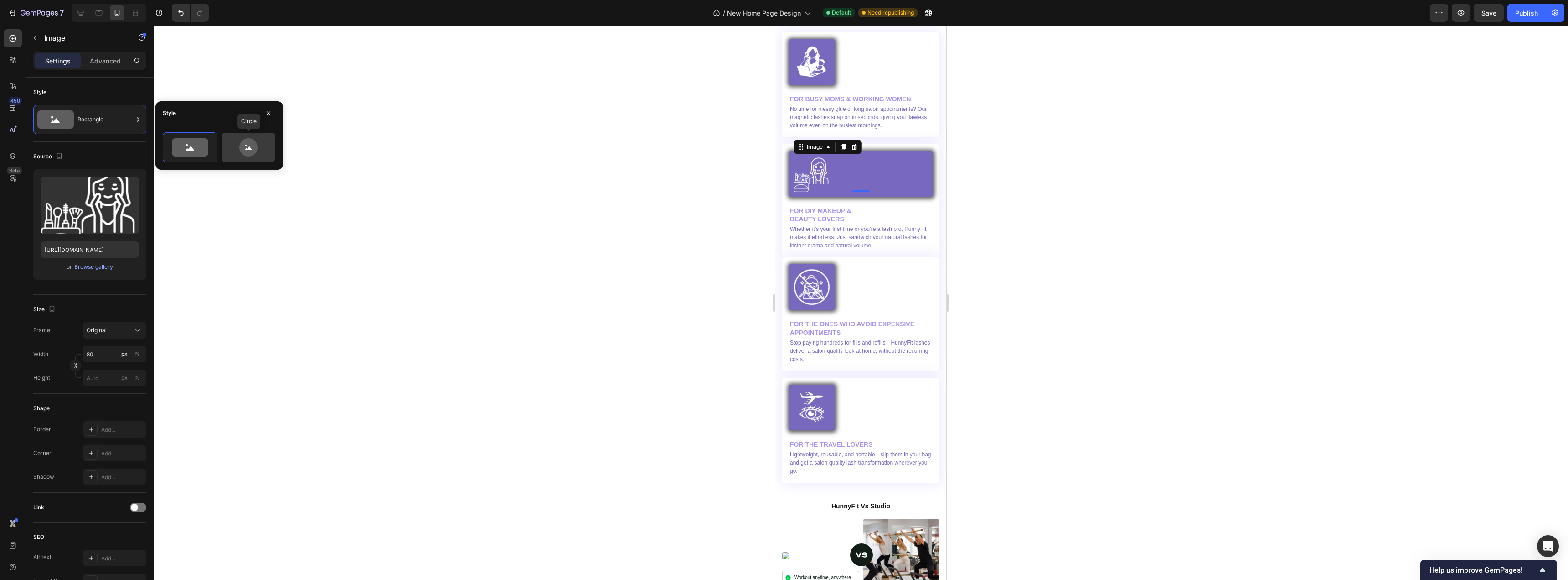
click at [231, 148] on icon at bounding box center [248, 147] width 43 height 18
click at [196, 144] on icon at bounding box center [190, 147] width 36 height 18
type input "100"
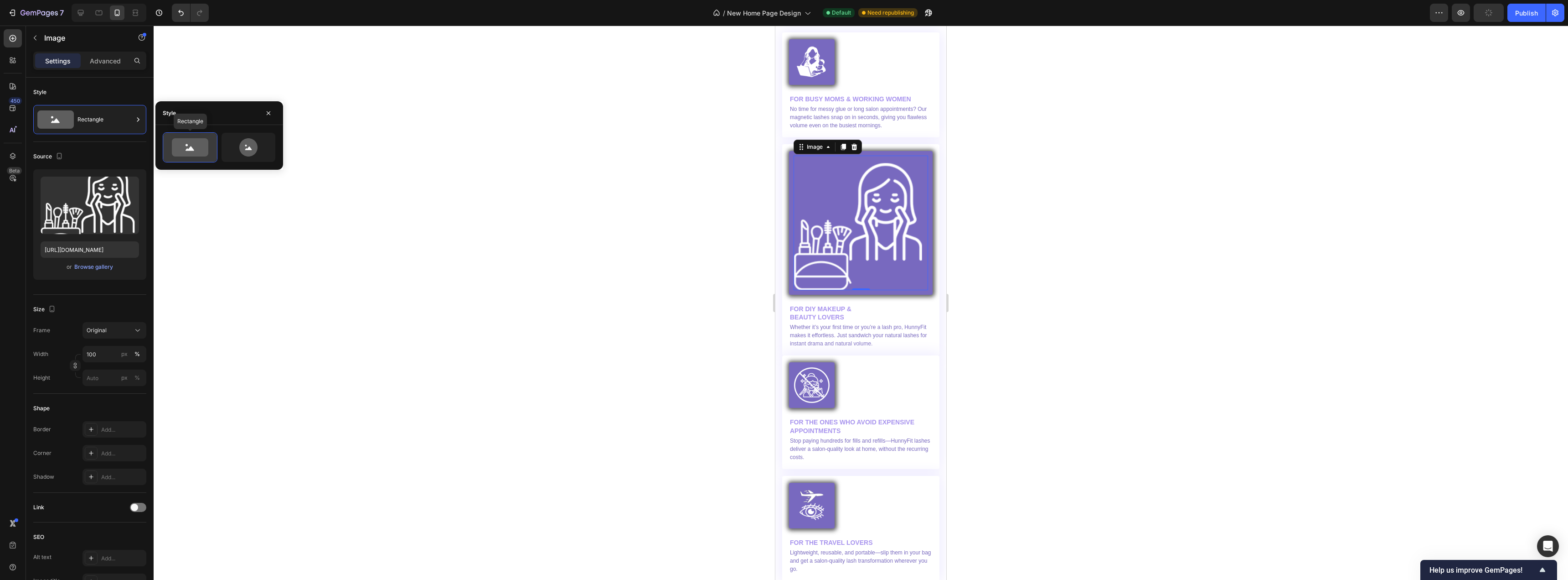
click at [191, 148] on icon at bounding box center [190, 148] width 9 height 4
click at [120, 146] on div "Source Upload Image [URL][DOMAIN_NAME] or Browse gallery" at bounding box center [89, 218] width 113 height 153
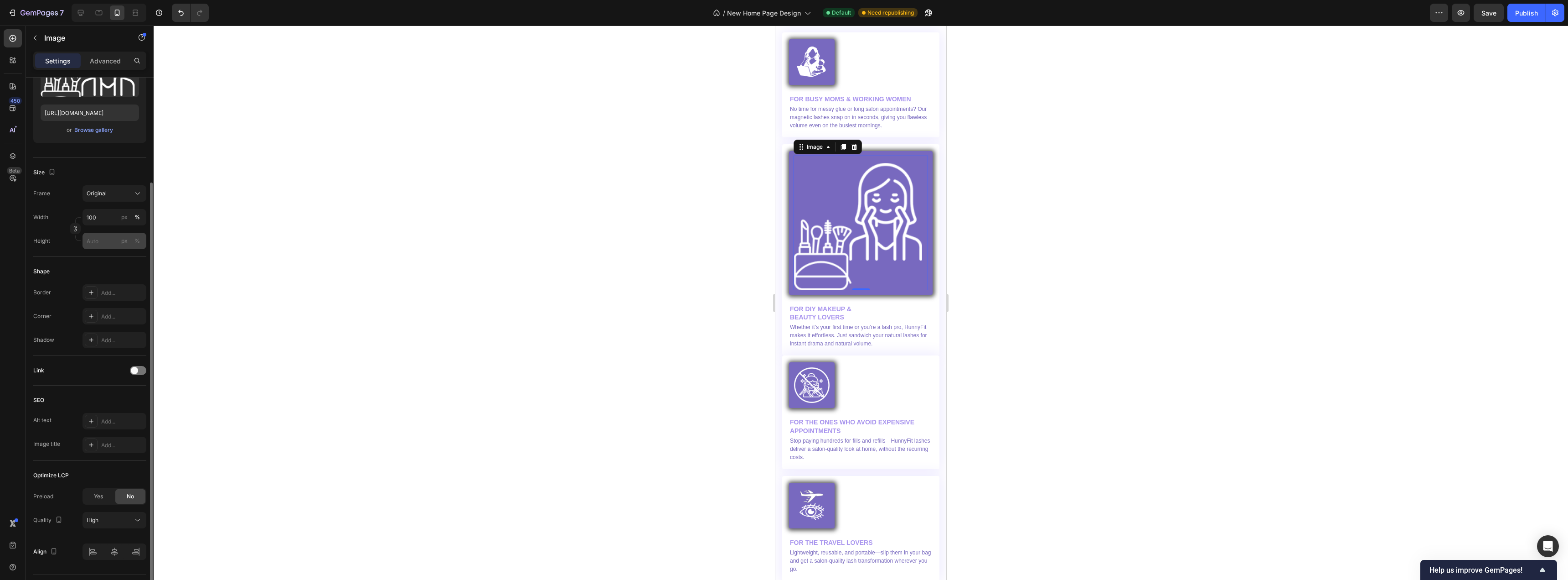
scroll to position [161, 0]
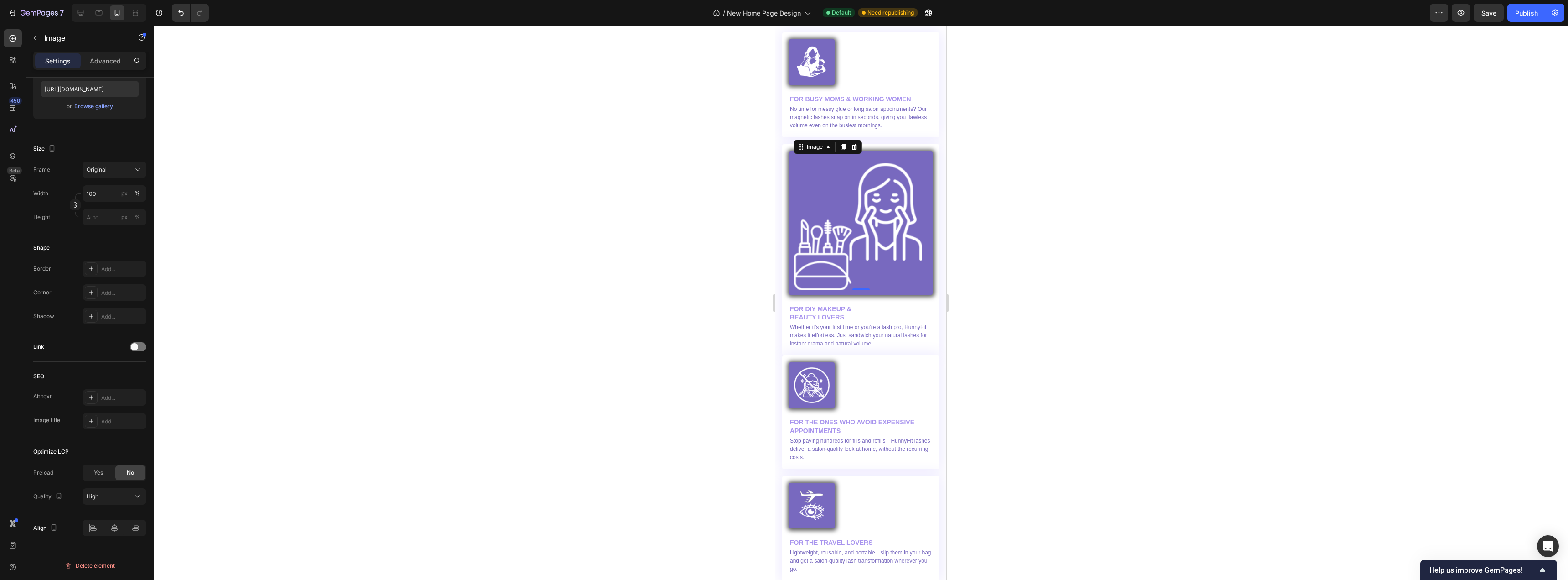
click at [869, 249] on img at bounding box center [860, 223] width 135 height 135
click at [855, 143] on icon at bounding box center [855, 147] width 7 height 7
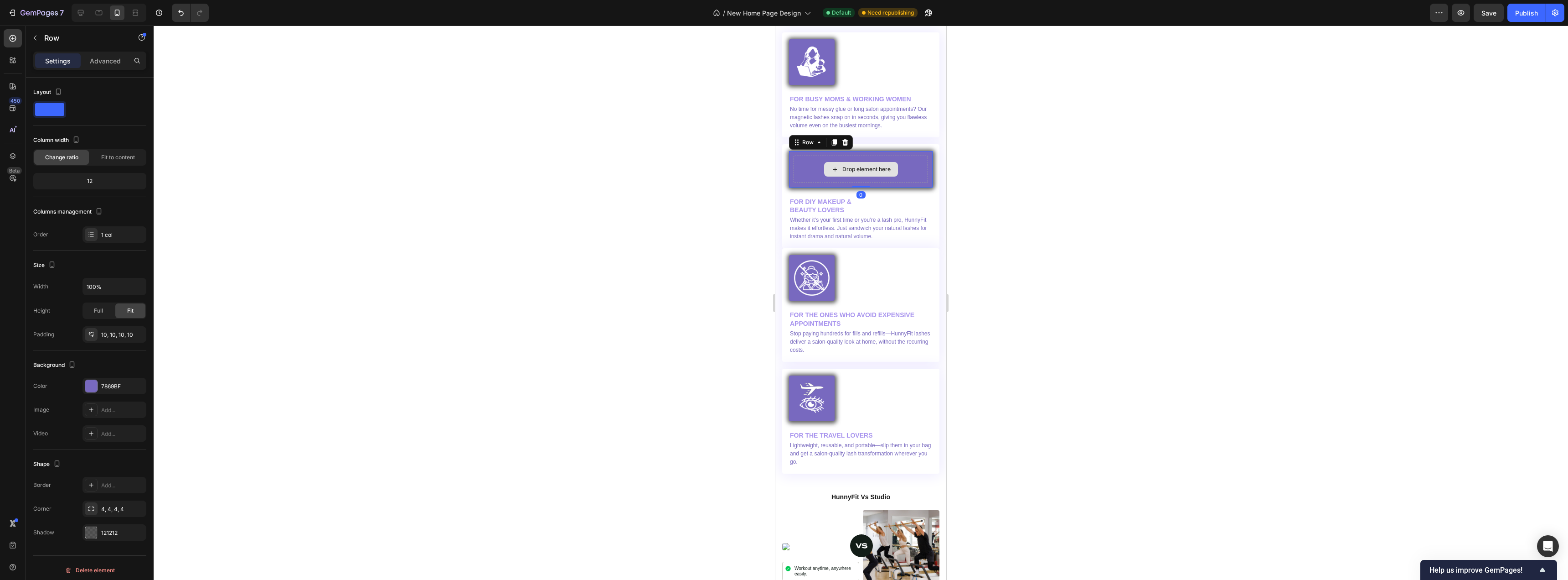
click at [911, 172] on div "Drop element here" at bounding box center [860, 170] width 135 height 28
click at [846, 139] on icon at bounding box center [845, 142] width 6 height 7
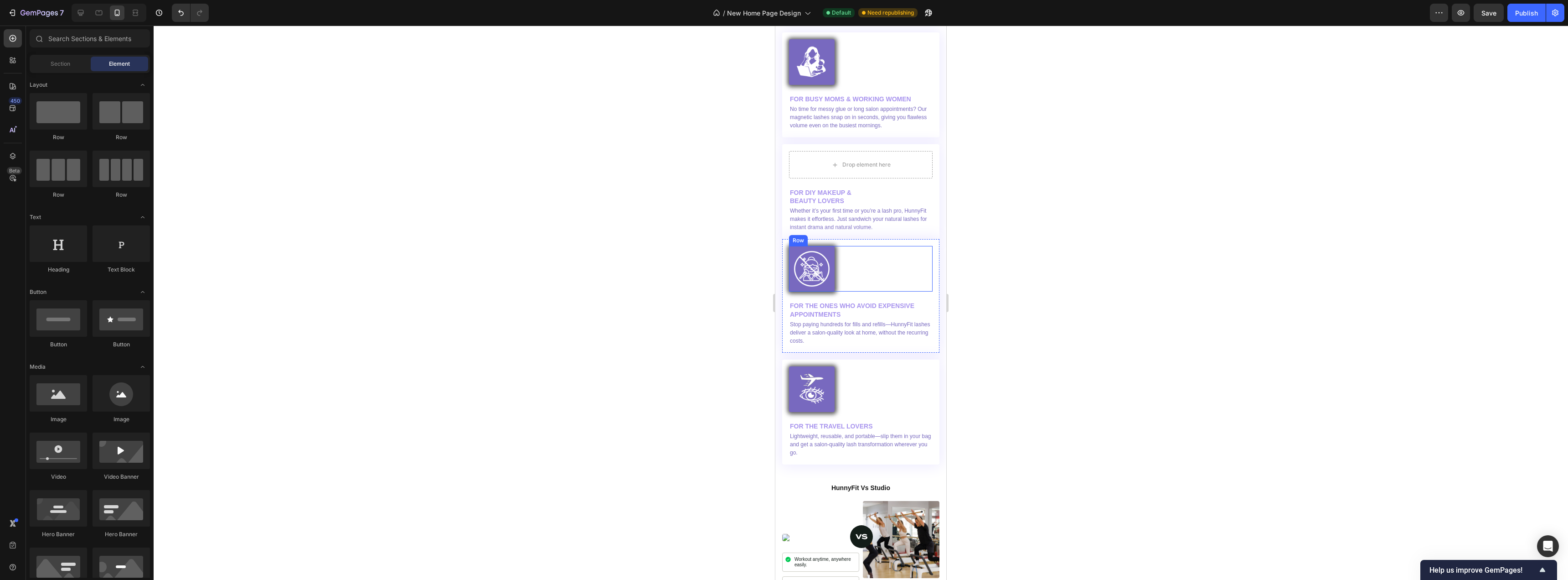
click at [842, 261] on div "Image Row Row" at bounding box center [860, 269] width 143 height 46
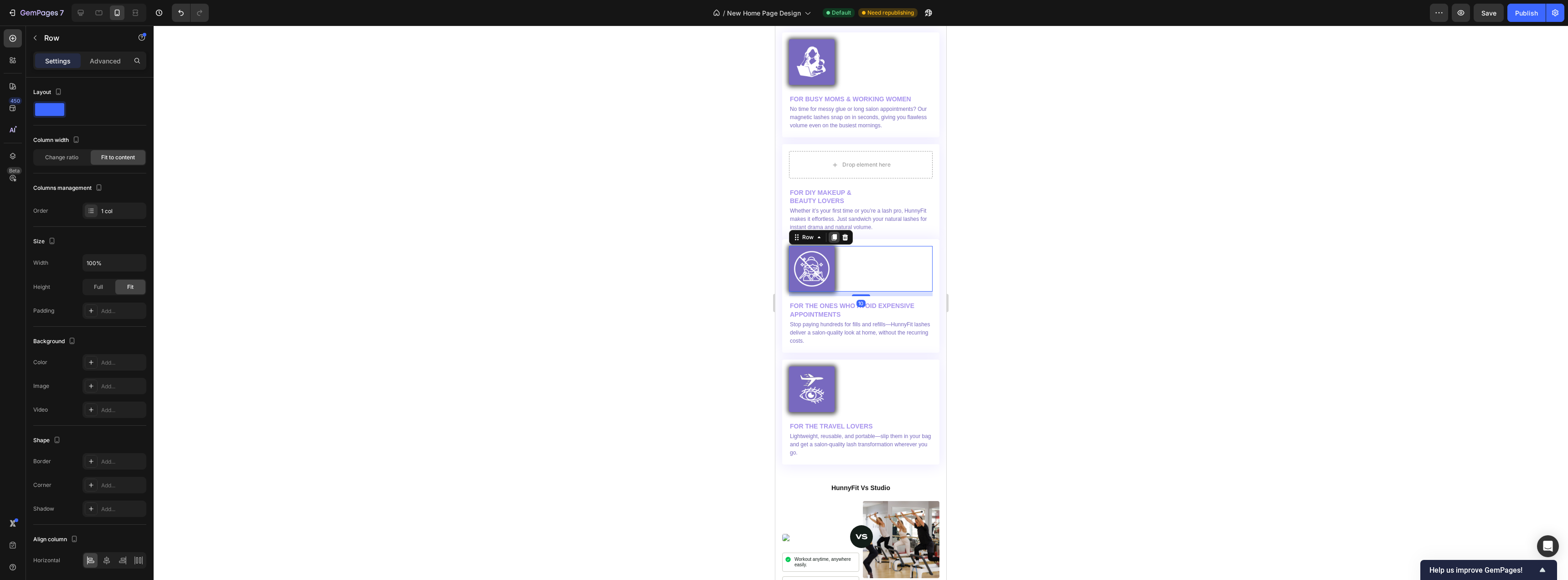
click at [833, 234] on icon at bounding box center [834, 237] width 7 height 7
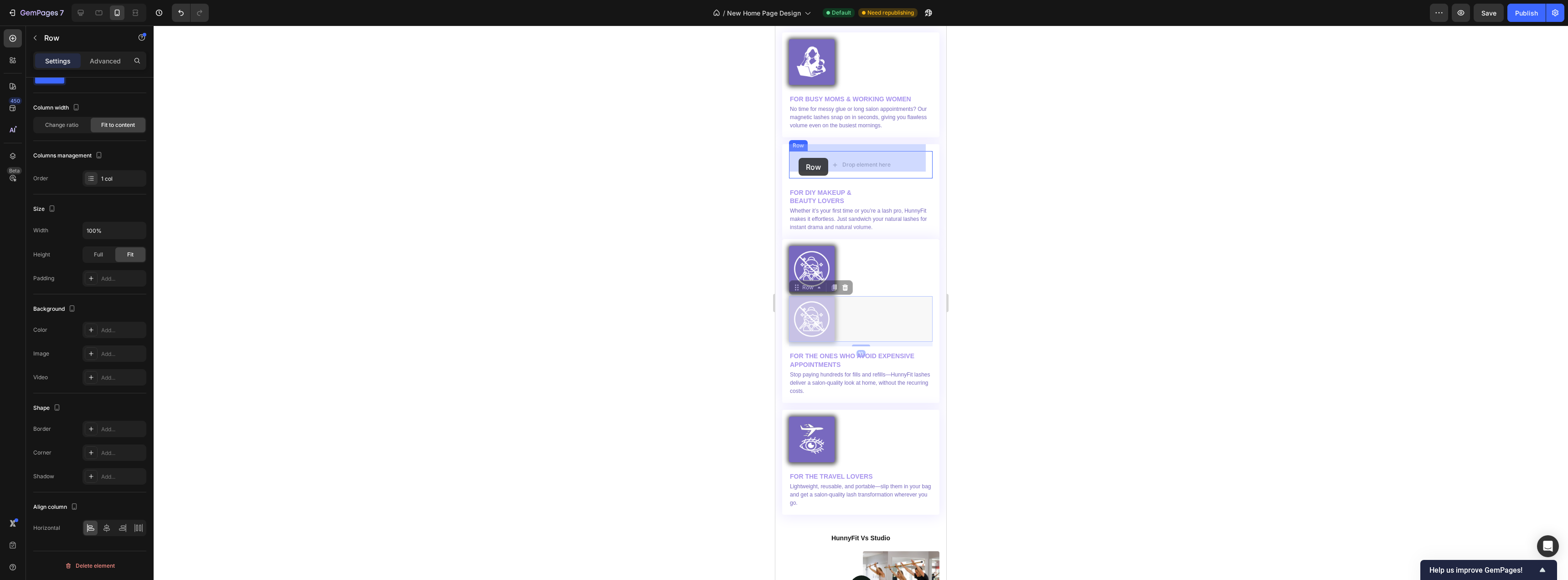
drag, startPoint x: 796, startPoint y: 283, endPoint x: 799, endPoint y: 158, distance: 125.0
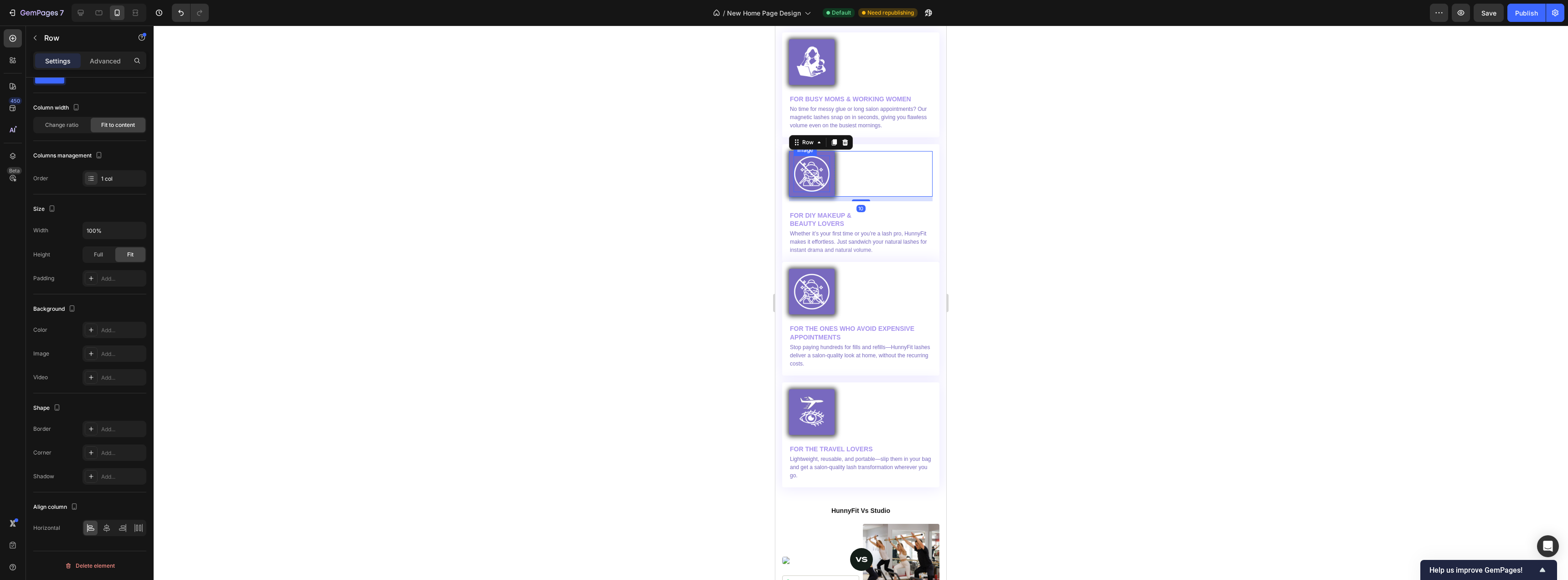
click at [817, 166] on img at bounding box center [812, 174] width 36 height 36
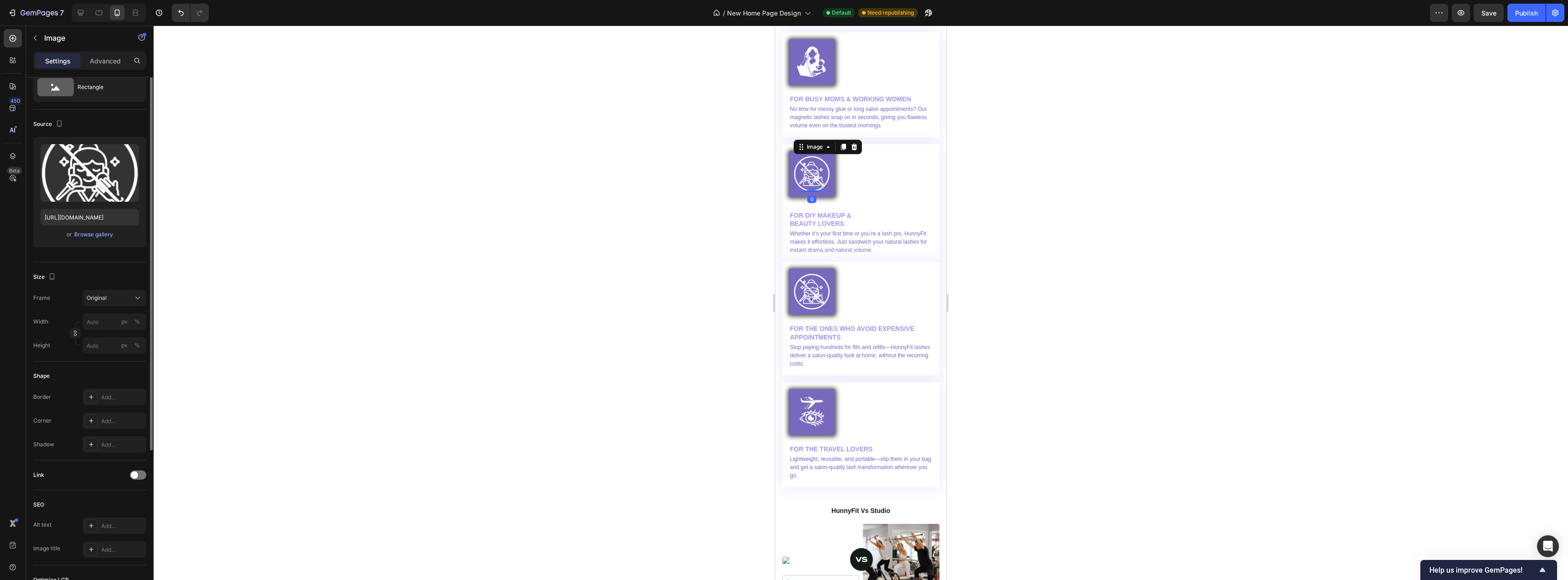
scroll to position [0, 0]
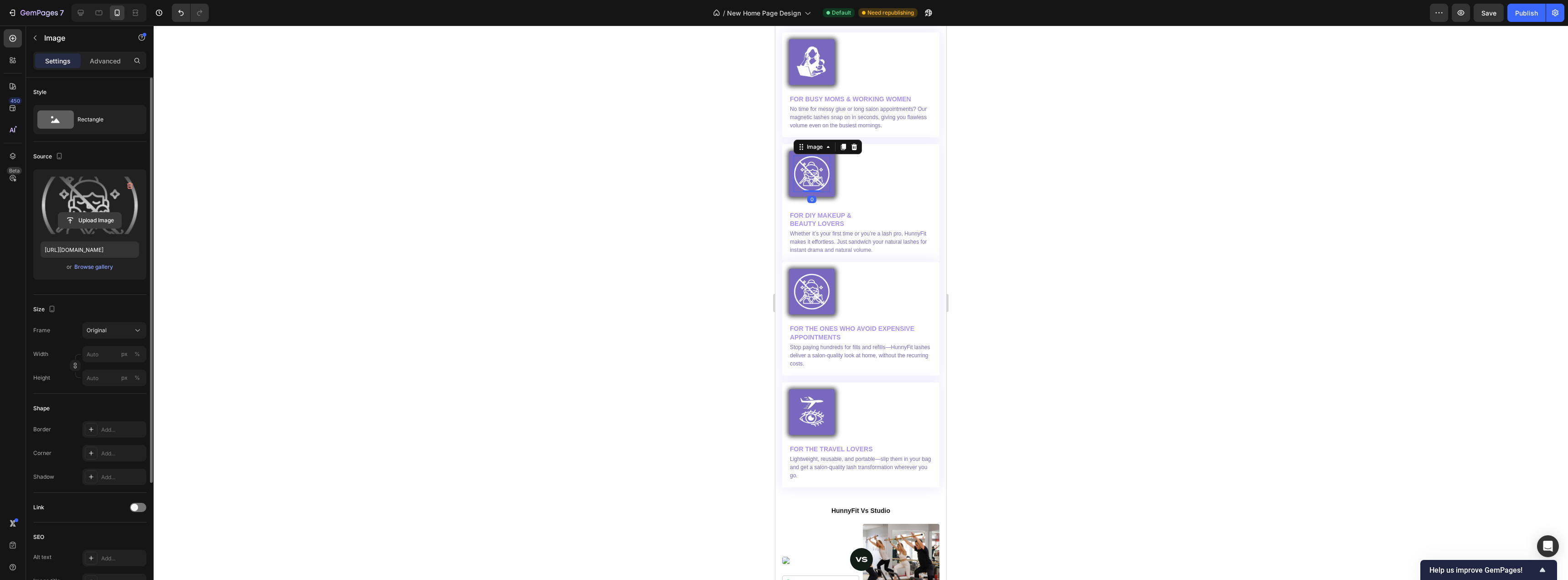
click at [87, 222] on input "file" at bounding box center [89, 220] width 63 height 15
click at [97, 266] on div "Browse gallery" at bounding box center [93, 266] width 39 height 8
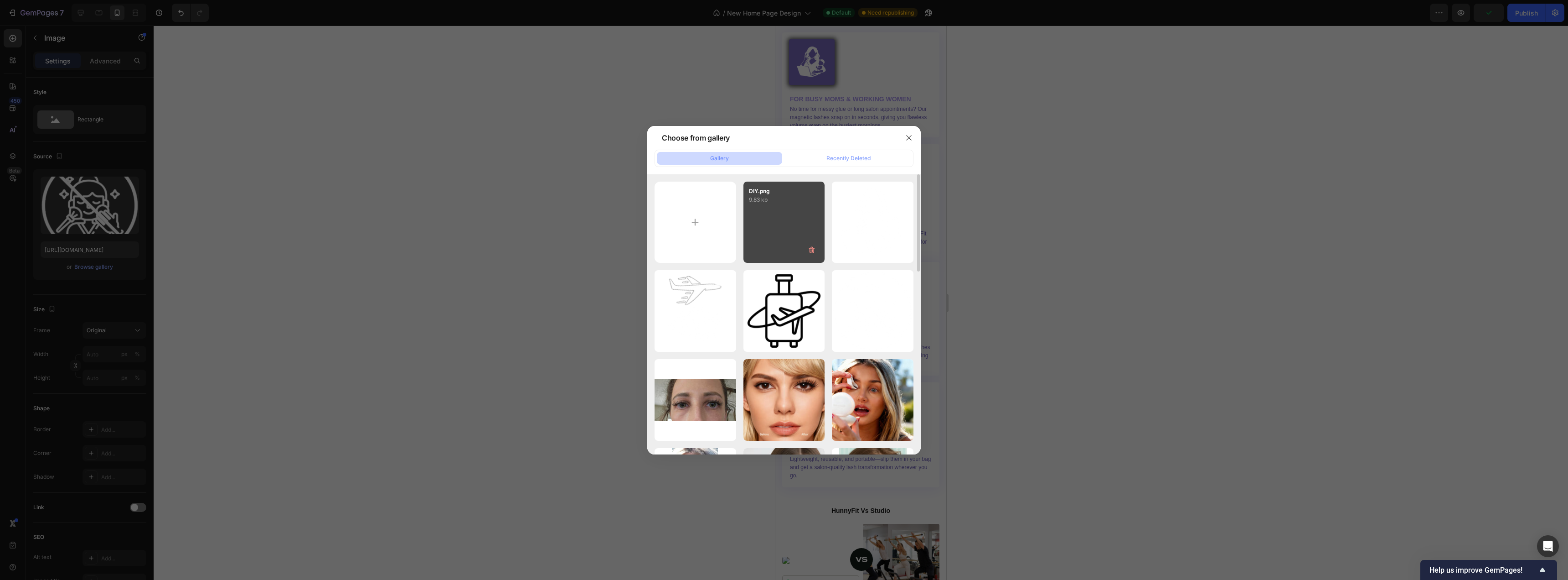
click at [793, 229] on div "DIY.png 9.83 kb" at bounding box center [784, 222] width 81 height 82
type input "[URL][DOMAIN_NAME]"
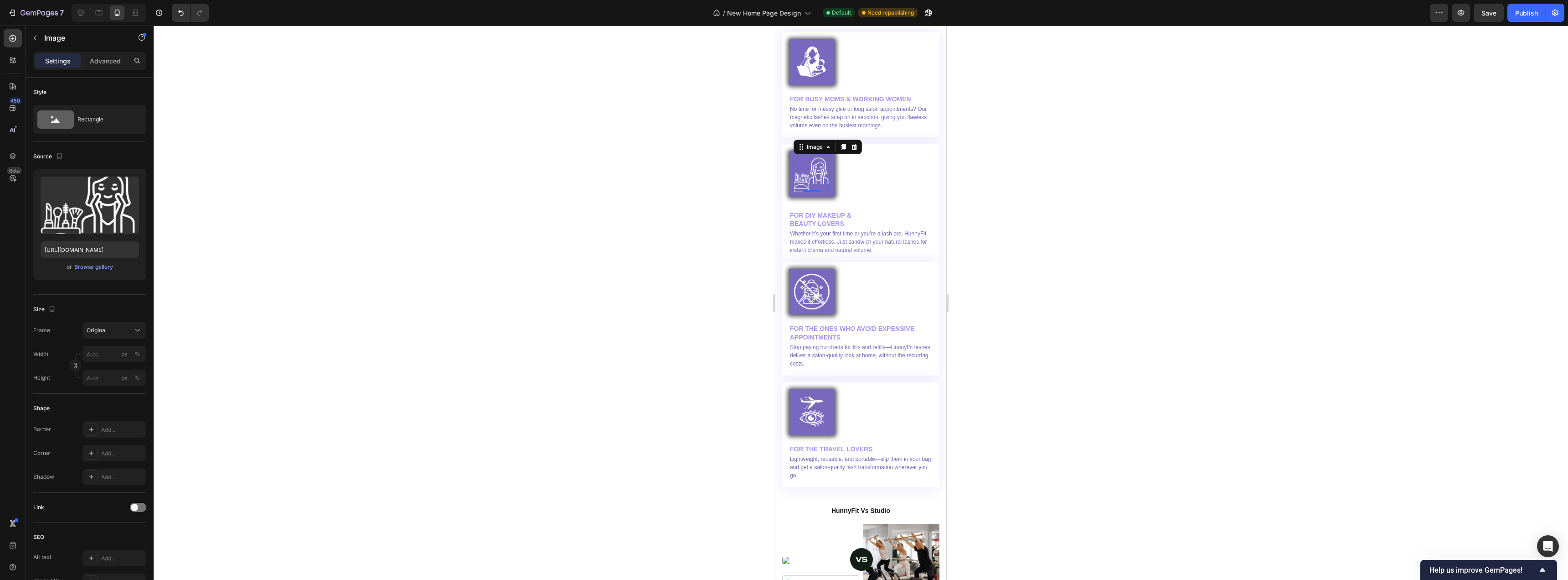
click at [636, 278] on div at bounding box center [860, 303] width 1415 height 555
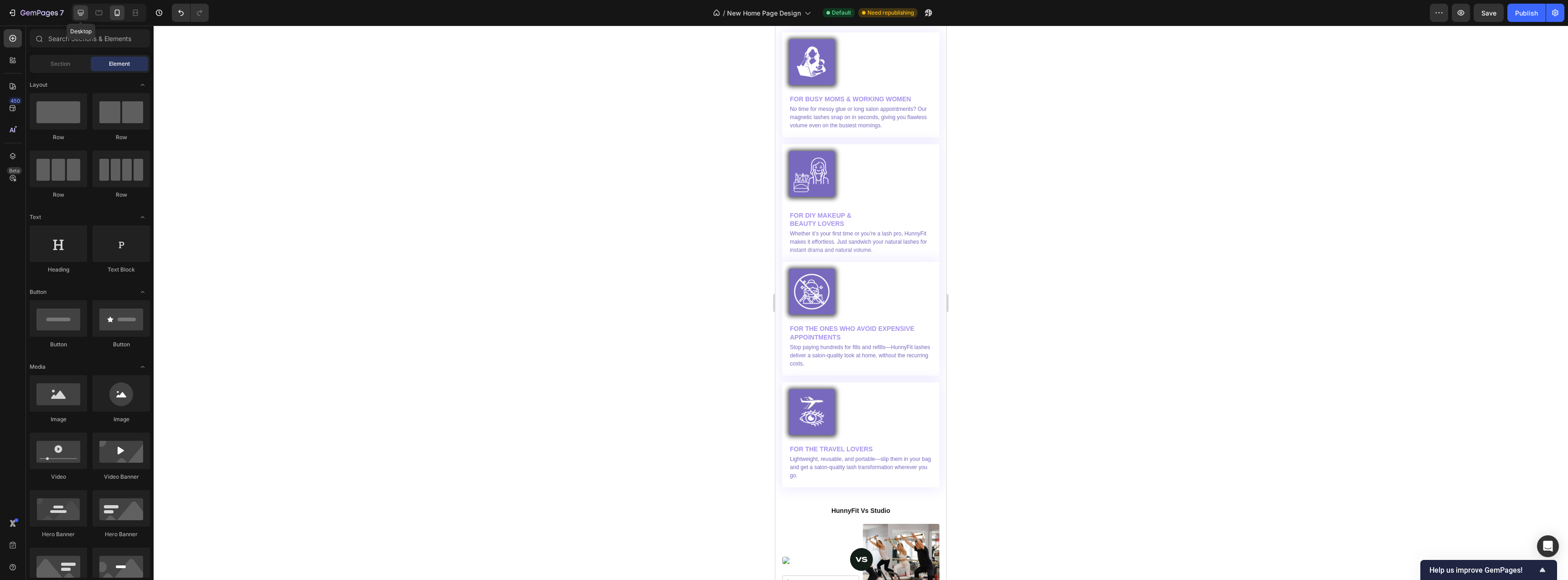
click at [82, 15] on icon at bounding box center [81, 13] width 6 height 6
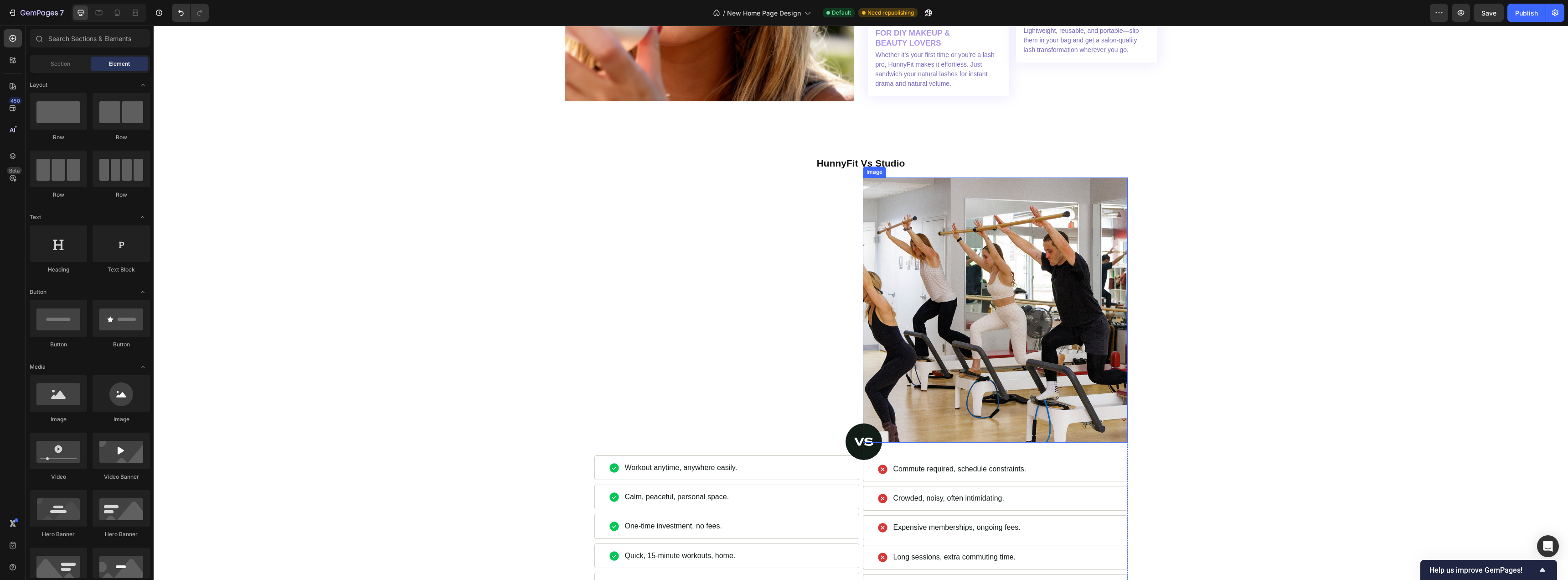
scroll to position [2750, 0]
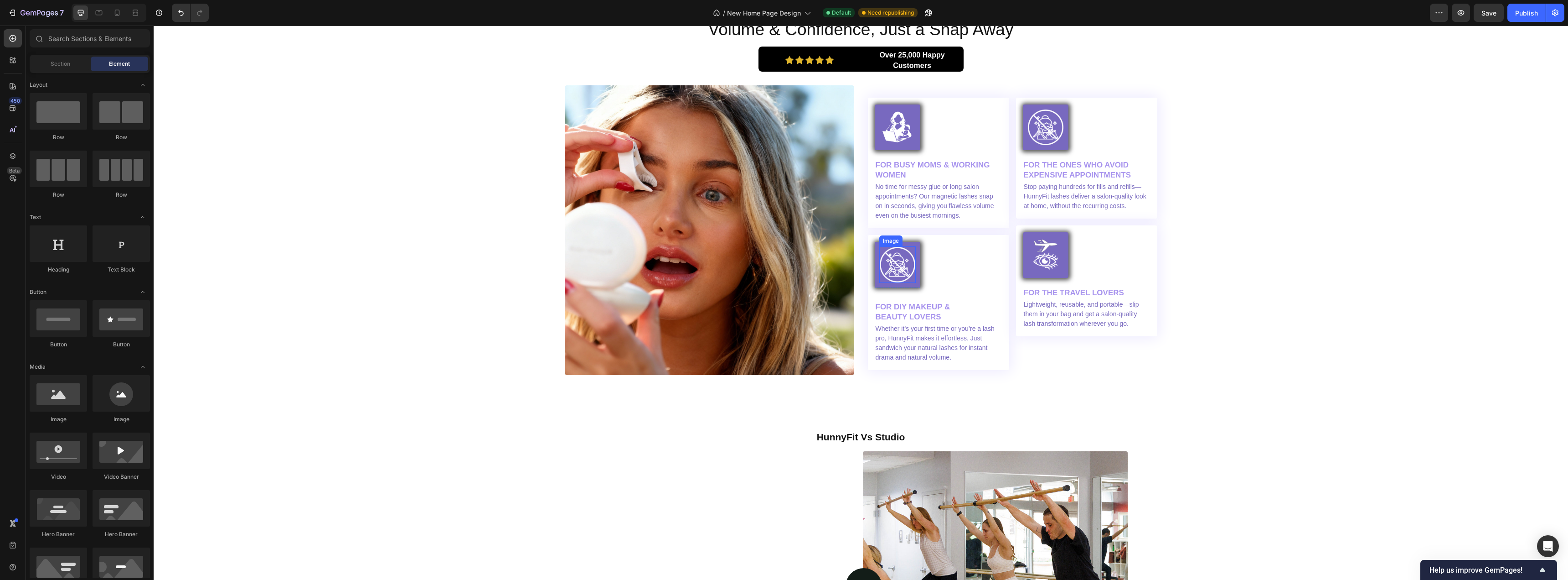
click at [885, 269] on img at bounding box center [897, 265] width 36 height 36
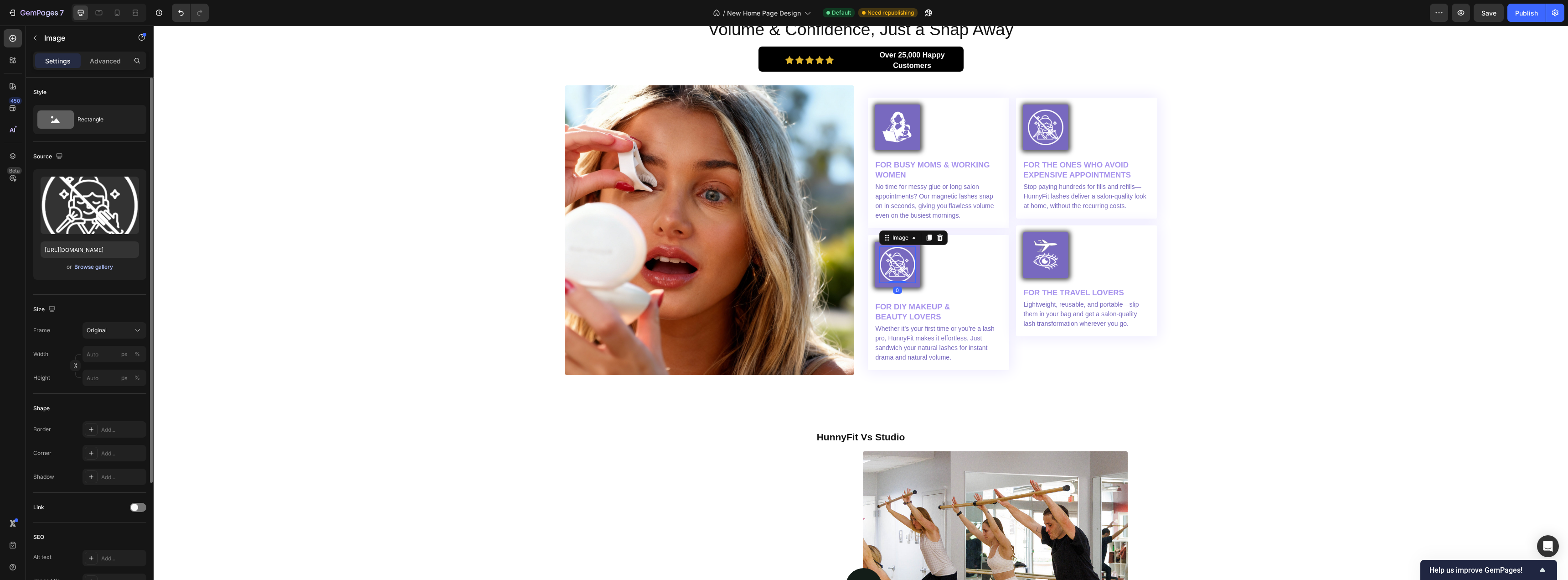
click at [84, 271] on div "Browse gallery" at bounding box center [93, 266] width 39 height 8
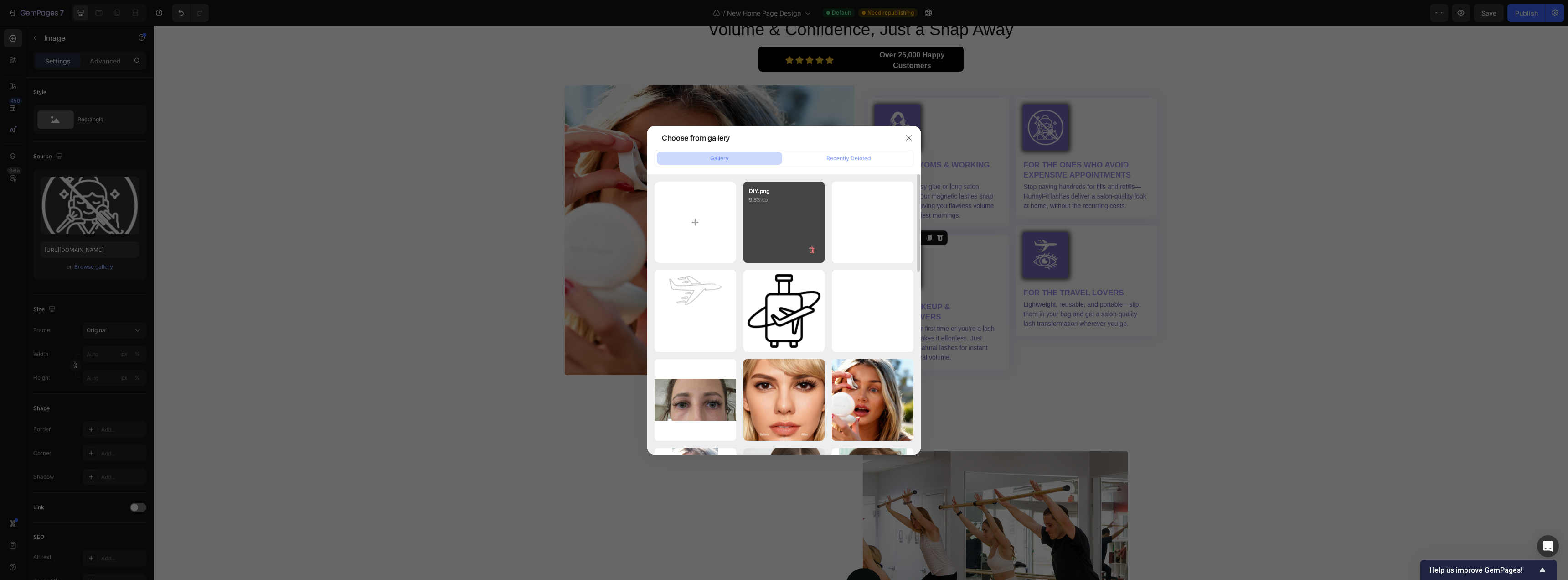
click at [768, 216] on div "DIY.png 9.83 kb" at bounding box center [784, 222] width 81 height 82
type input "[URL][DOMAIN_NAME]"
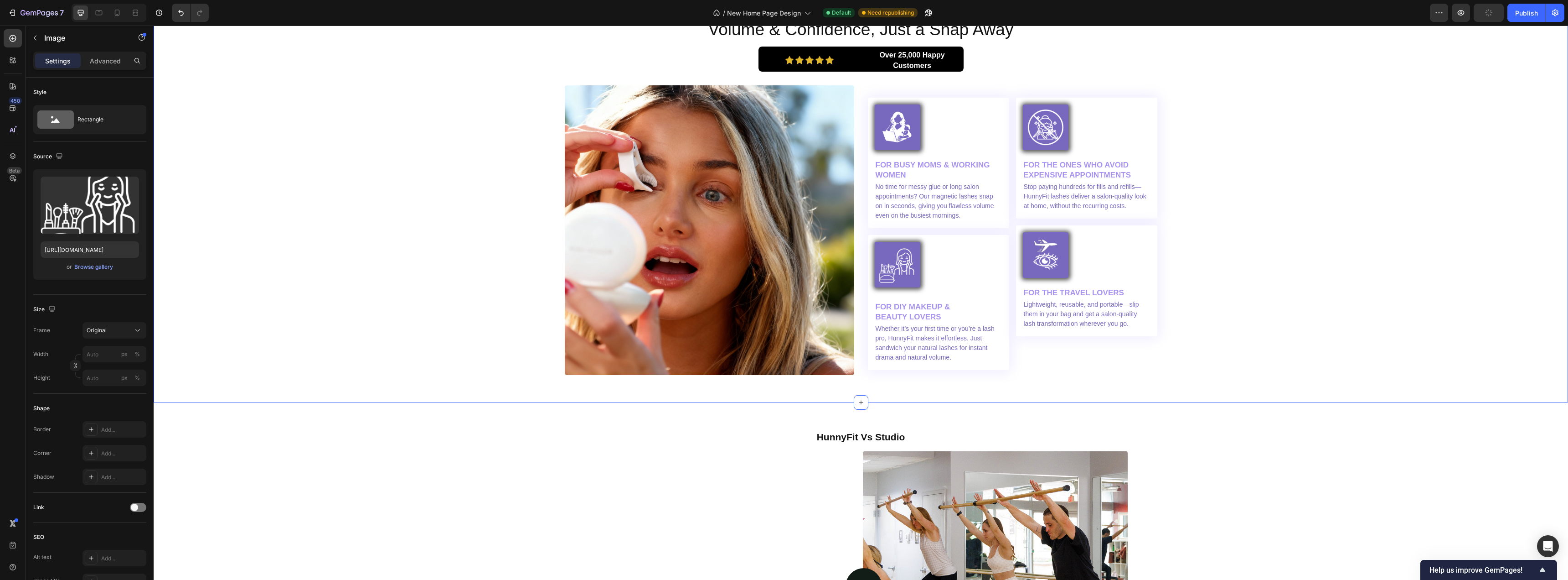
click at [441, 231] on div "Image Volume & Confidence, Just a Snap Away Heading Icon Icon Icon Icon Icon Ic…" at bounding box center [861, 175] width 1401 height 400
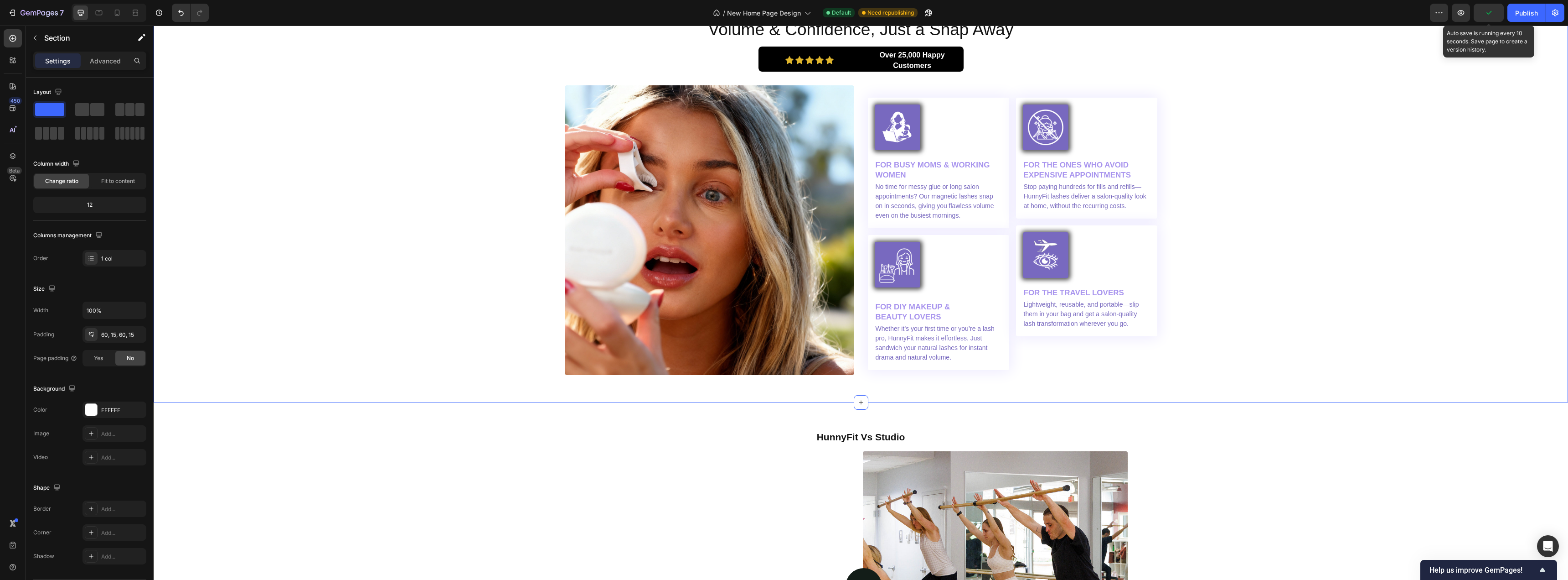
click at [1491, 15] on icon "button" at bounding box center [1489, 12] width 9 height 9
click at [1511, 14] on button "Publish" at bounding box center [1527, 12] width 39 height 18
click at [119, 14] on icon at bounding box center [117, 12] width 9 height 9
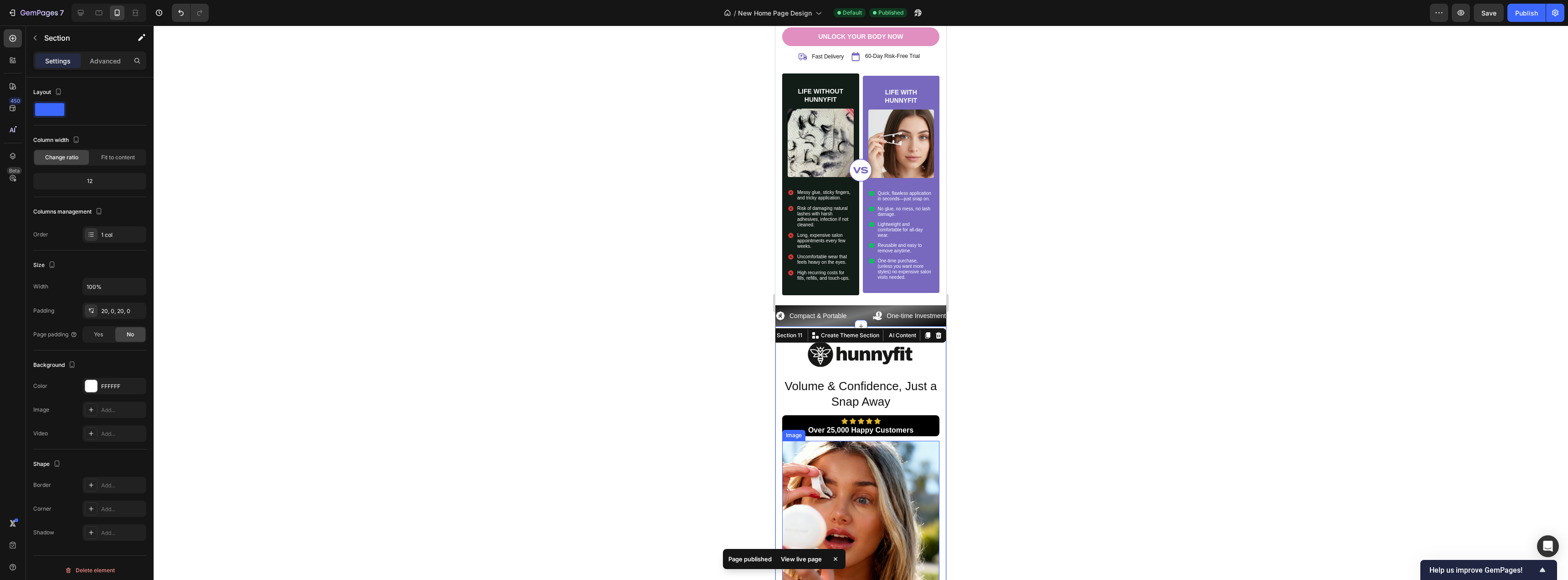
scroll to position [2367, 0]
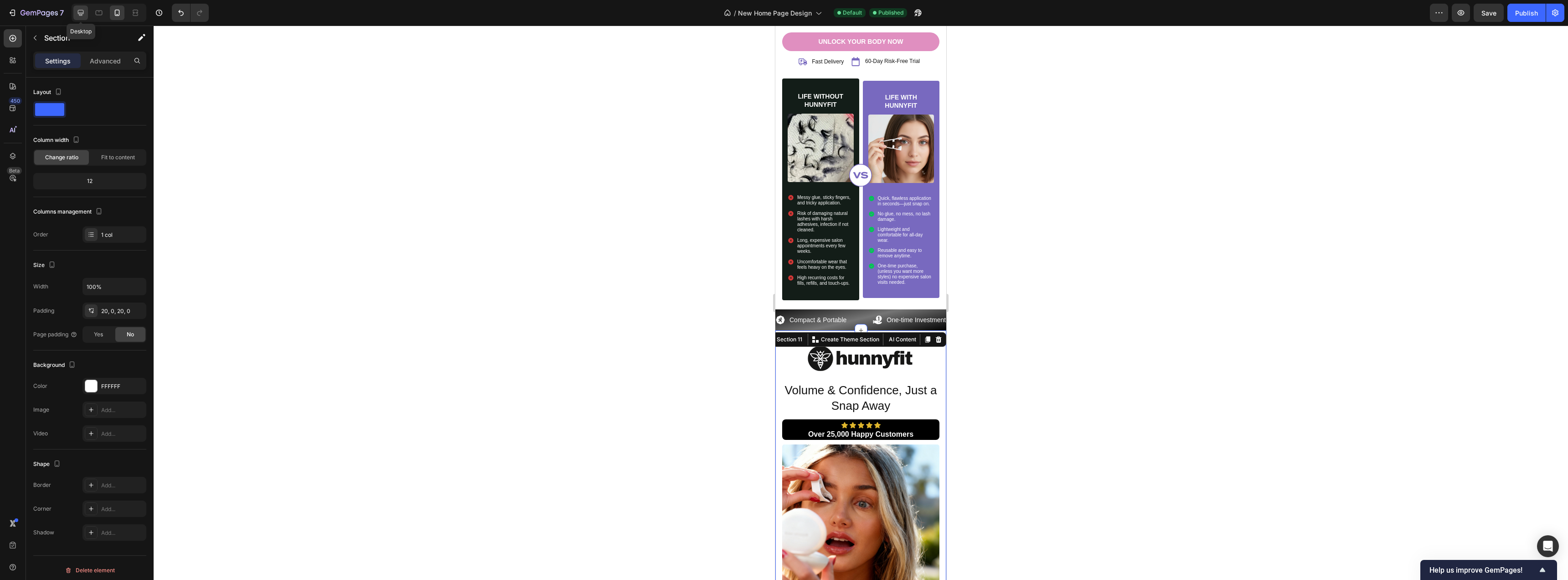
click at [76, 11] on div at bounding box center [81, 13] width 15 height 15
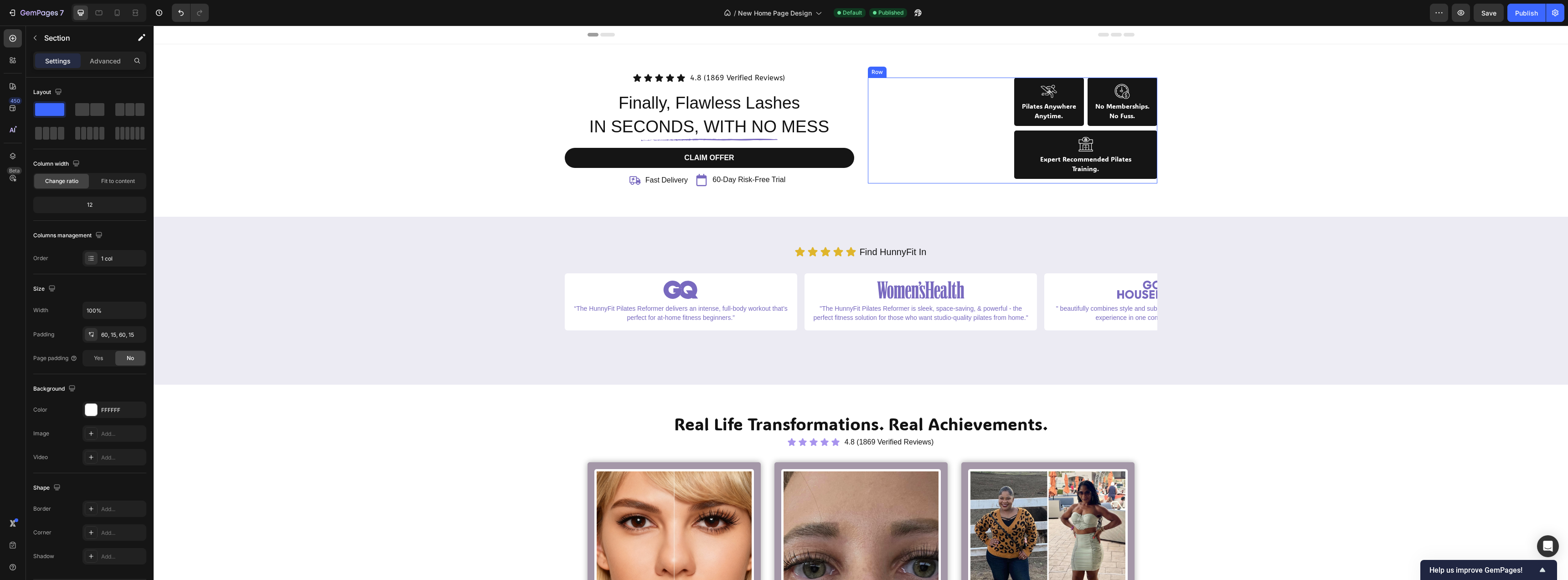
click at [961, 139] on div "Image" at bounding box center [940, 130] width 143 height 113
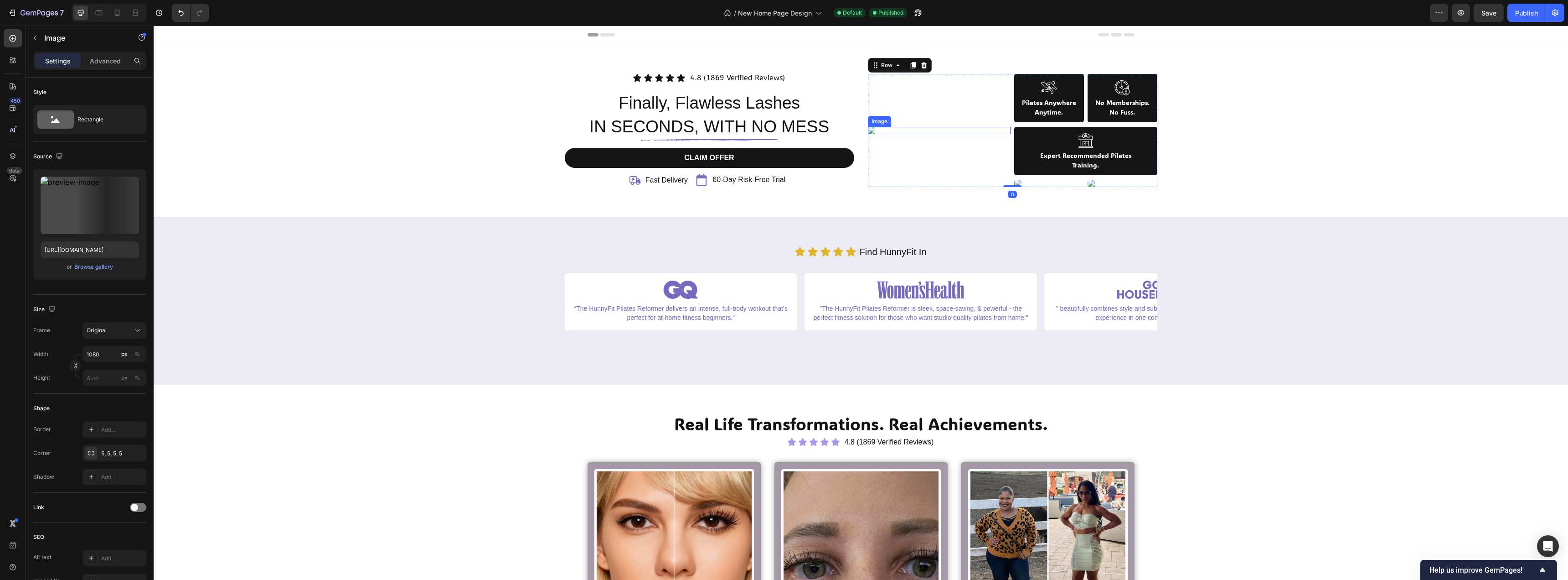
click at [873, 130] on img at bounding box center [940, 130] width 143 height 7
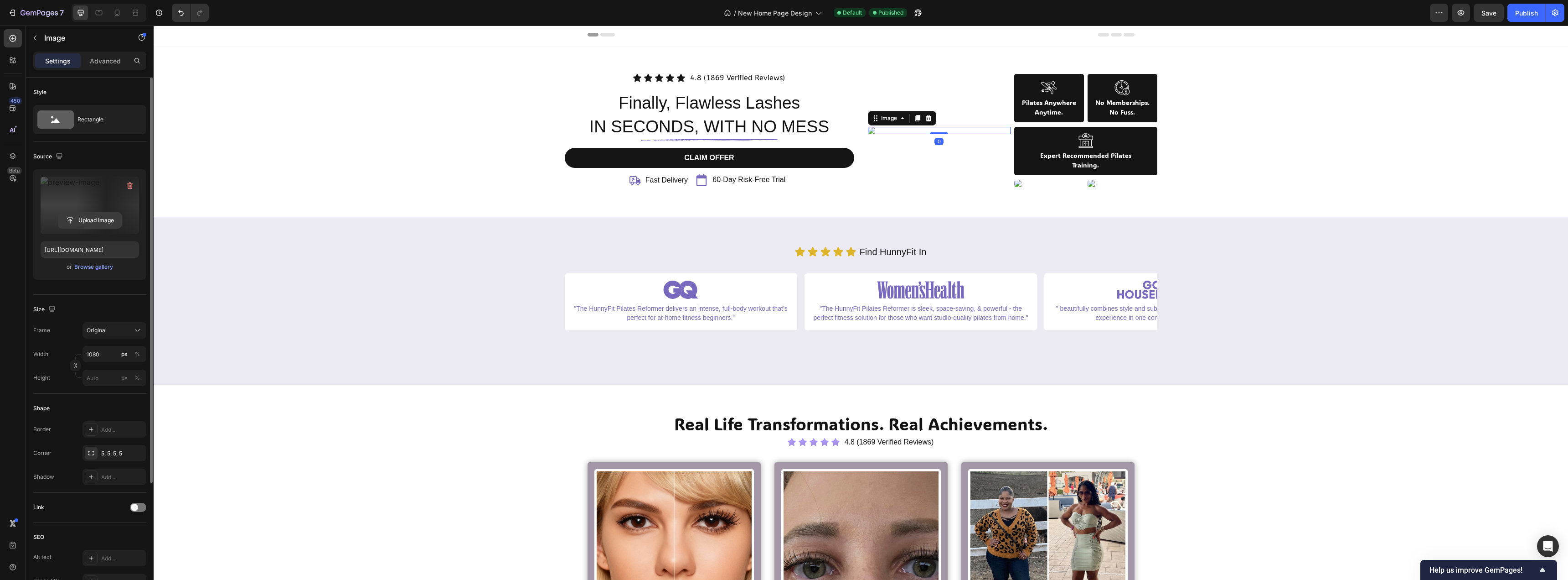
click at [80, 220] on input "file" at bounding box center [89, 220] width 63 height 15
type input "[URL][DOMAIN_NAME]"
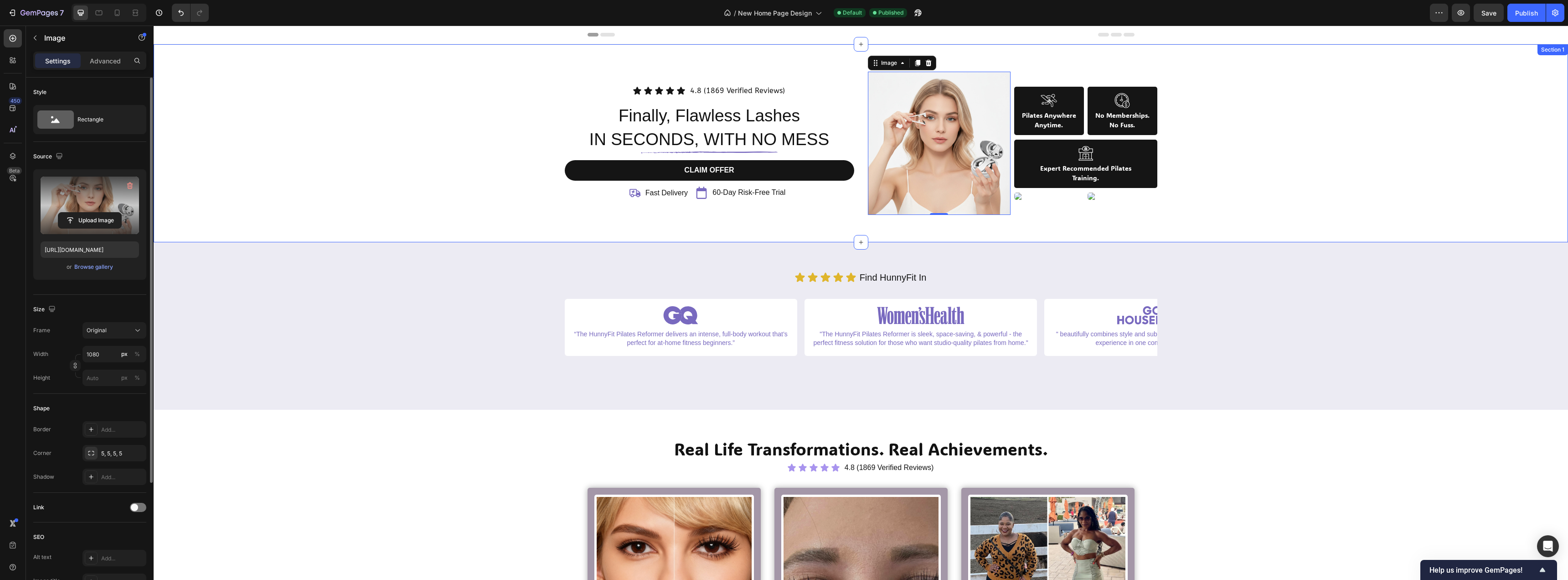
click at [1335, 190] on div "Icon Icon Icon Icon Icon Icon List 4.8 (1869 Verified Reviews) Text Block Row F…" at bounding box center [861, 143] width 1401 height 143
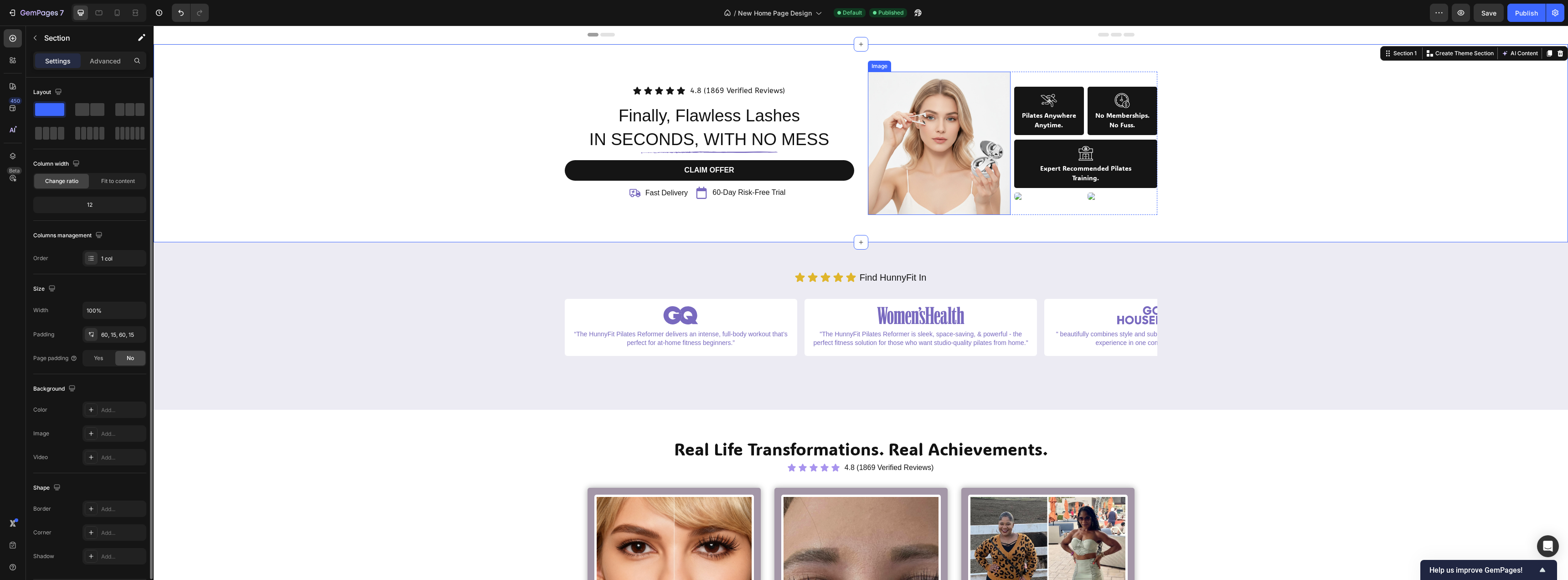
click at [964, 162] on img at bounding box center [940, 143] width 143 height 143
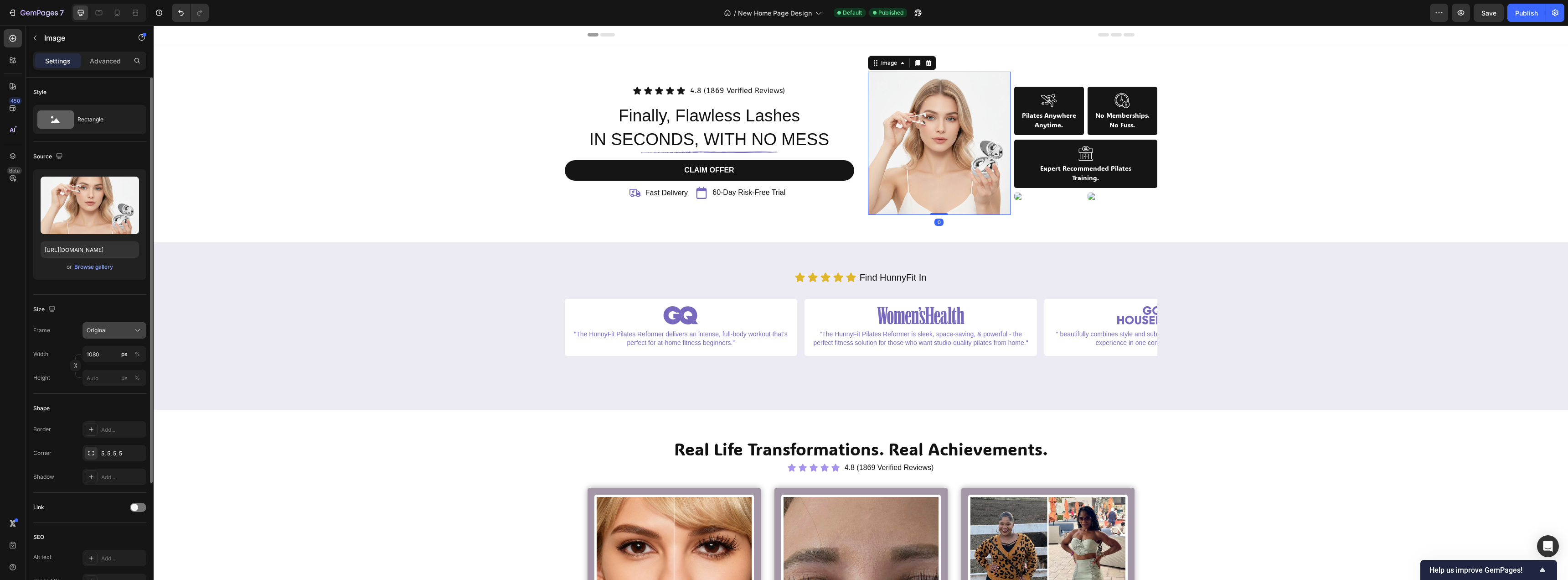
click at [119, 333] on div "Original" at bounding box center [108, 330] width 44 height 8
click at [119, 330] on div "Original" at bounding box center [108, 330] width 44 height 8
click at [38, 316] on div "Size" at bounding box center [89, 309] width 113 height 15
click at [97, 353] on input "1080" at bounding box center [114, 354] width 64 height 17
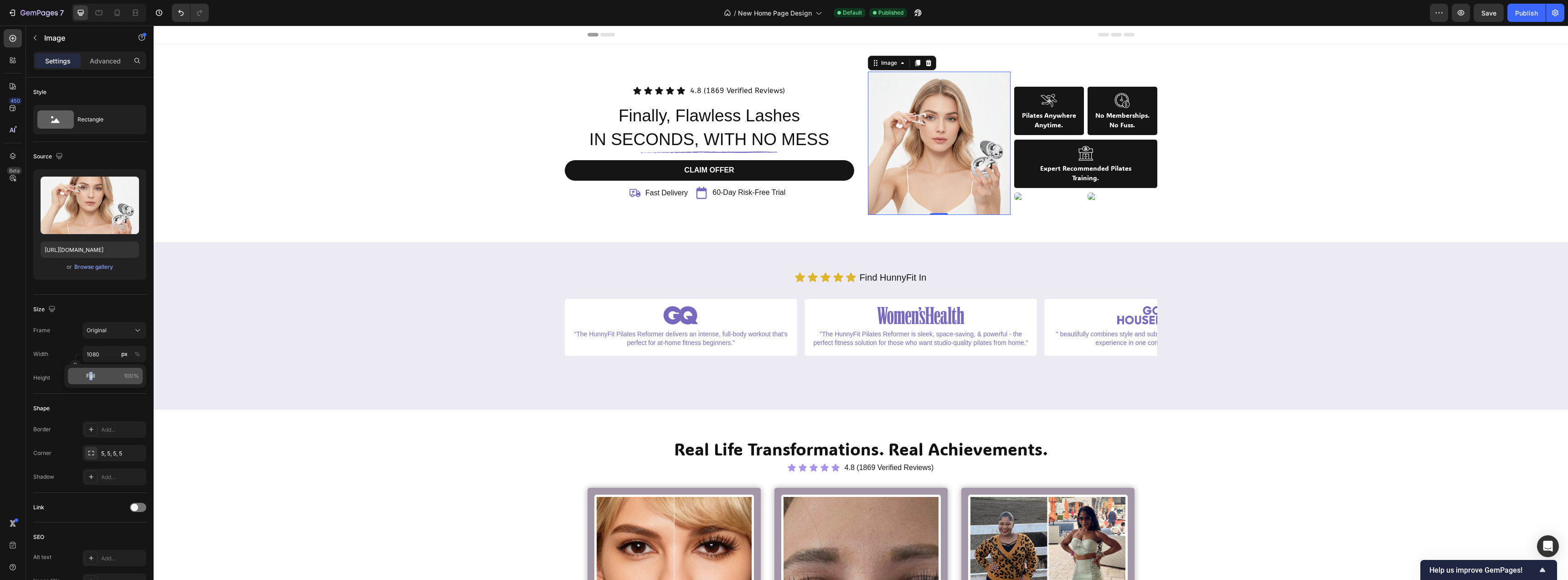
click at [91, 378] on span "Full" at bounding box center [90, 376] width 9 height 8
click at [108, 347] on input "100" at bounding box center [114, 354] width 64 height 17
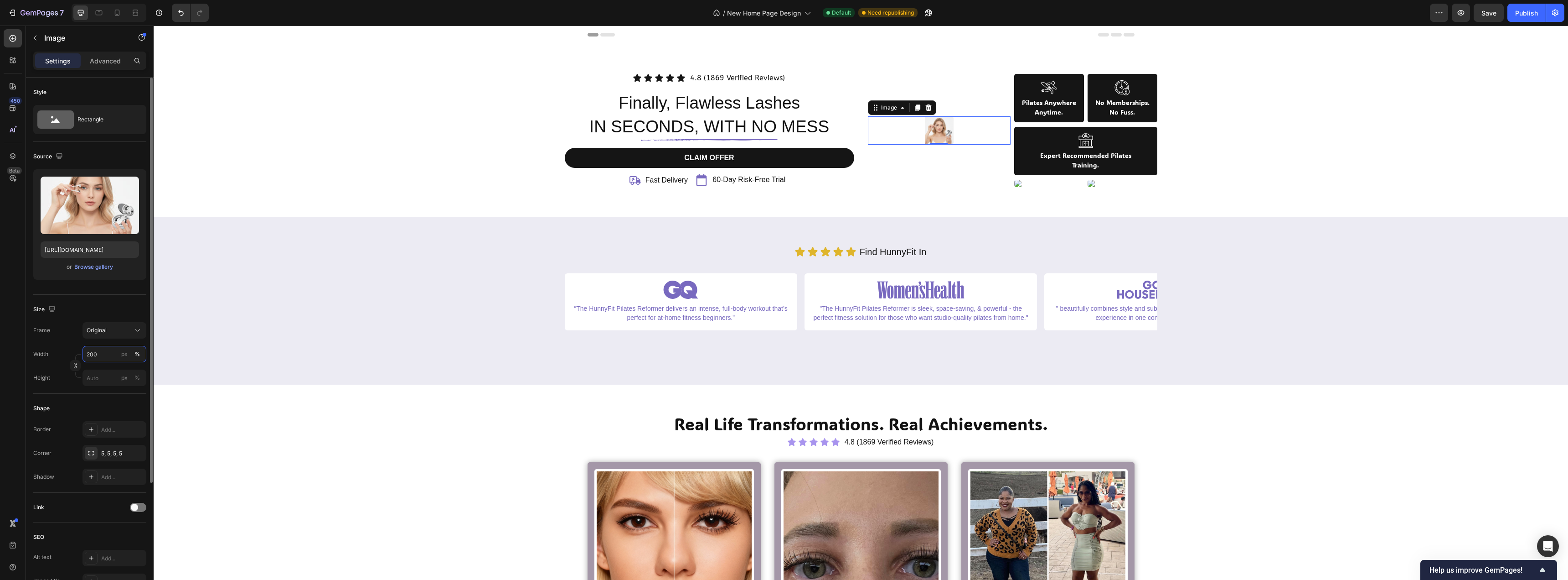
type input "2000"
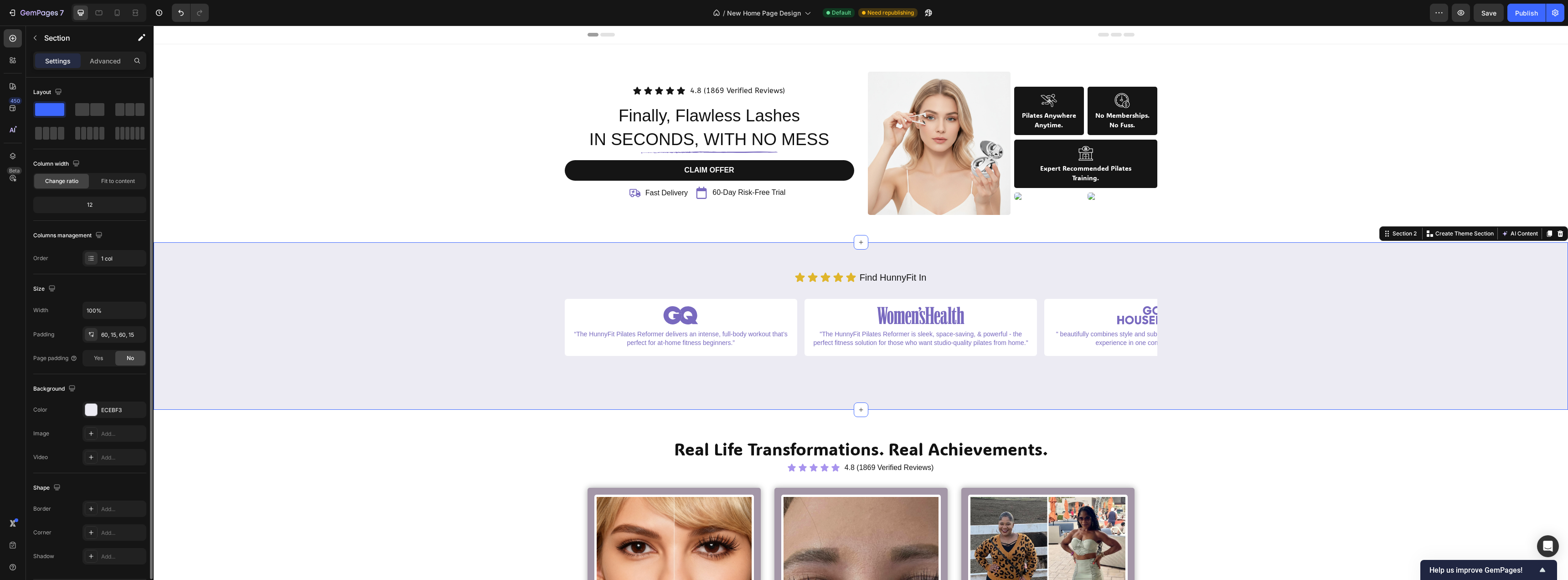
click at [159, 341] on div "Icon Icon Icon Icon Icon Icon List Find HunnyFit In Text Block Row Image “The H…" at bounding box center [860, 326] width 1415 height 168
click at [900, 159] on img at bounding box center [940, 143] width 143 height 143
click at [940, 228] on div "Icon Icon Icon Icon Icon Icon List 4.8 (1869 Verified Reviews) Text Block Row F…" at bounding box center [860, 143] width 1415 height 198
click at [1037, 195] on img at bounding box center [1049, 196] width 70 height 7
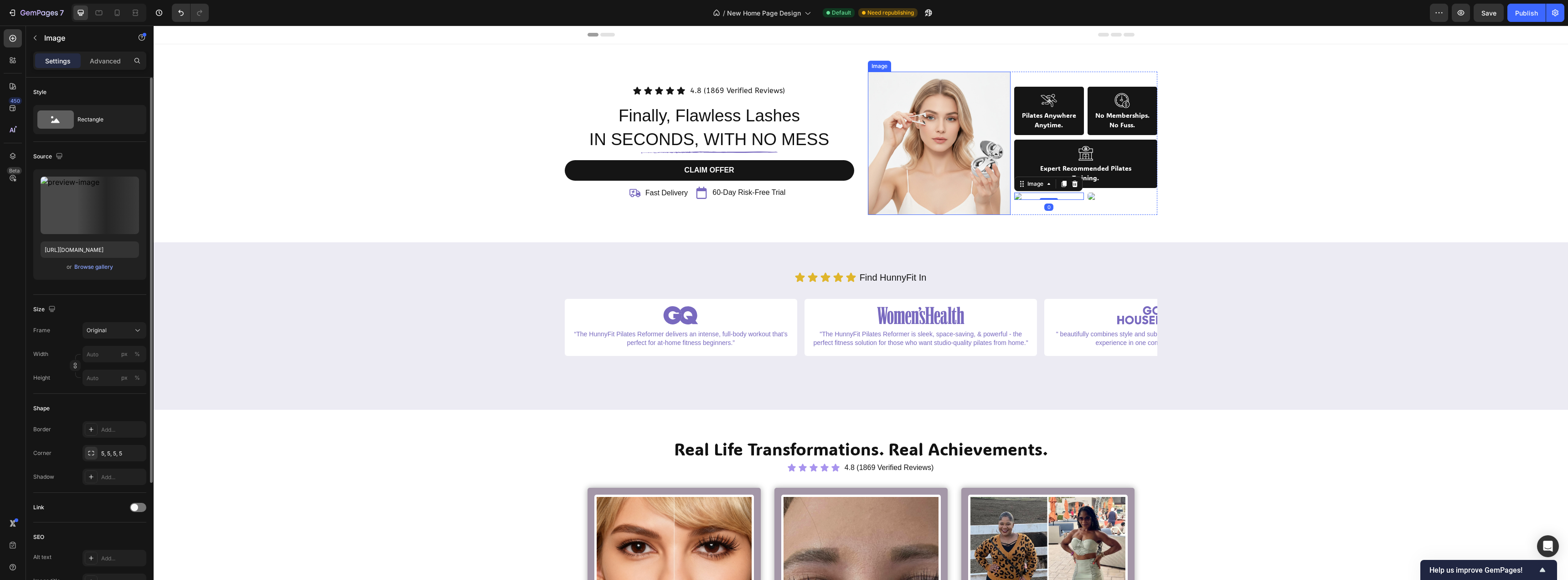
click at [957, 107] on img at bounding box center [940, 143] width 143 height 143
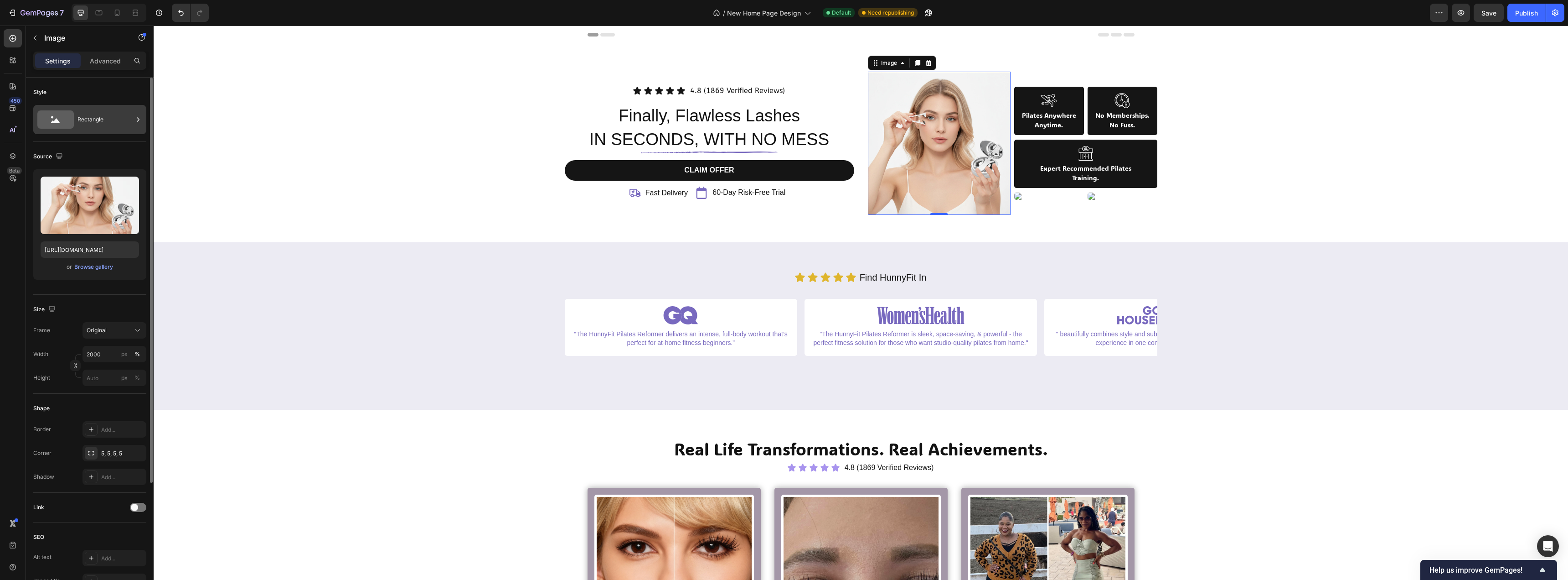
click at [76, 120] on div "Rectangle" at bounding box center [89, 119] width 113 height 29
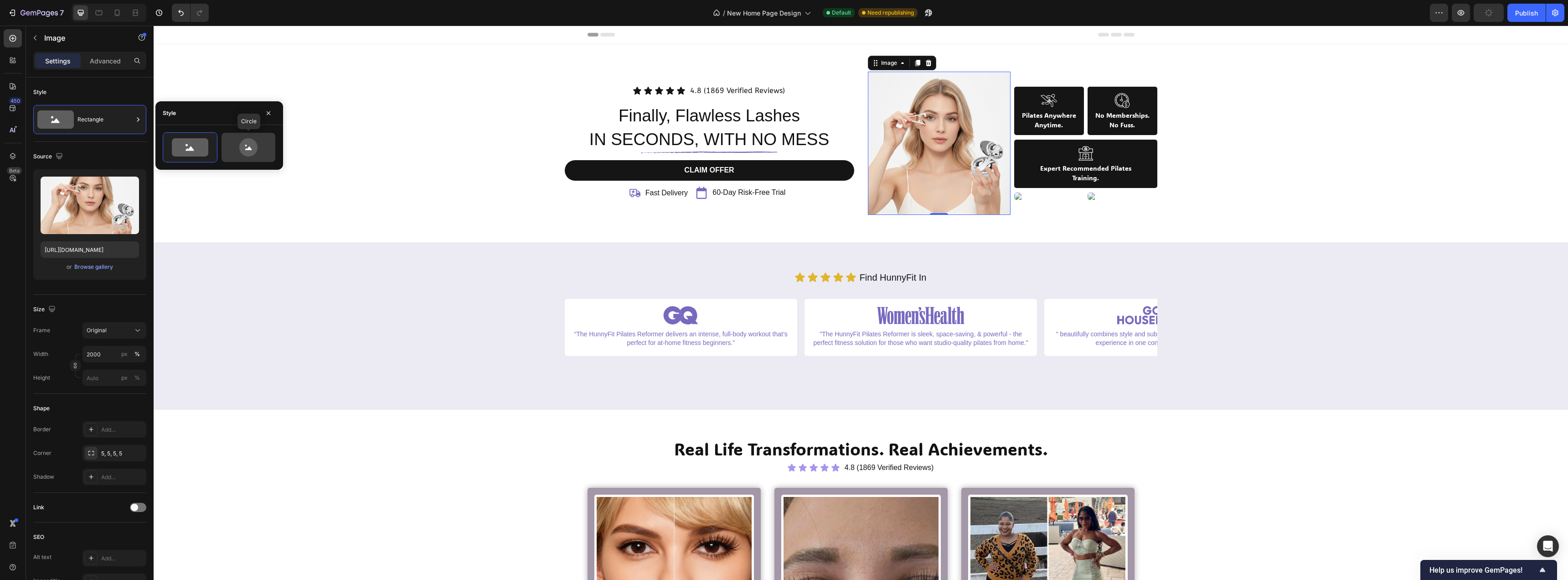
click at [252, 141] on icon at bounding box center [248, 147] width 18 height 18
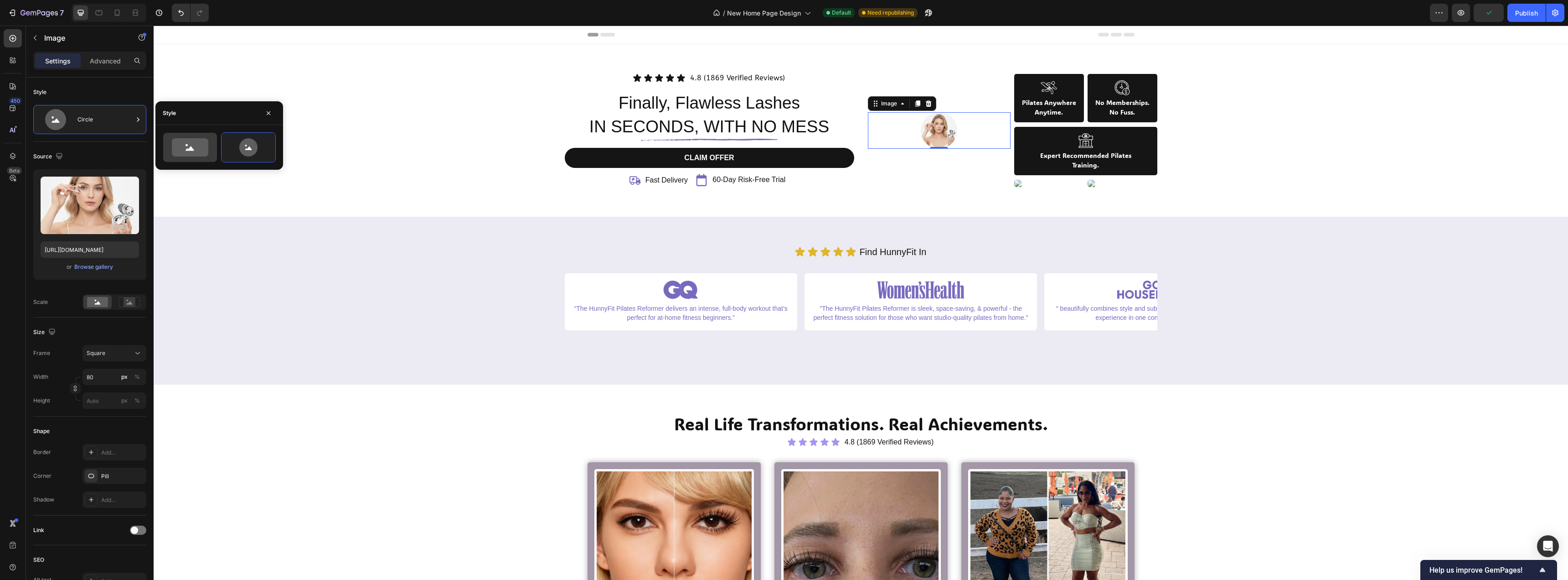
click at [180, 141] on icon at bounding box center [190, 147] width 36 height 18
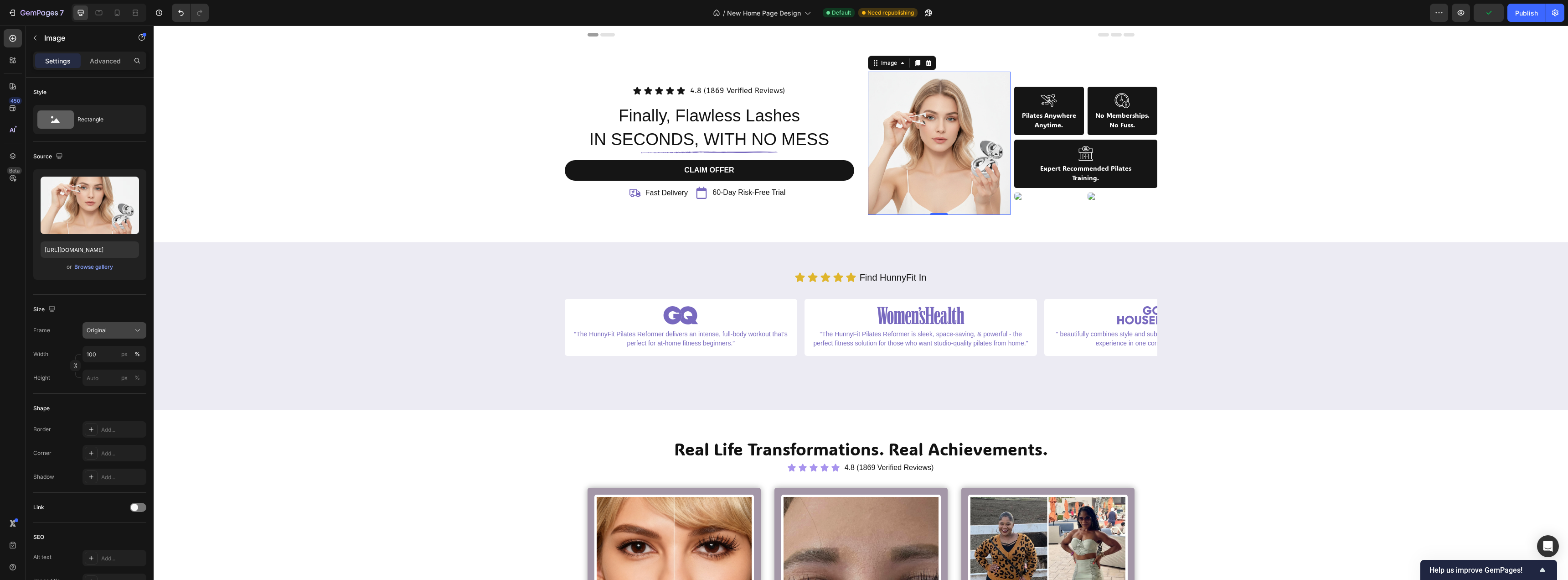
click at [107, 330] on div "Original" at bounding box center [108, 330] width 44 height 8
click at [101, 354] on span "Square" at bounding box center [95, 352] width 19 height 9
click at [105, 378] on input "100" at bounding box center [114, 377] width 64 height 17
click at [107, 378] on input "1500" at bounding box center [114, 377] width 64 height 17
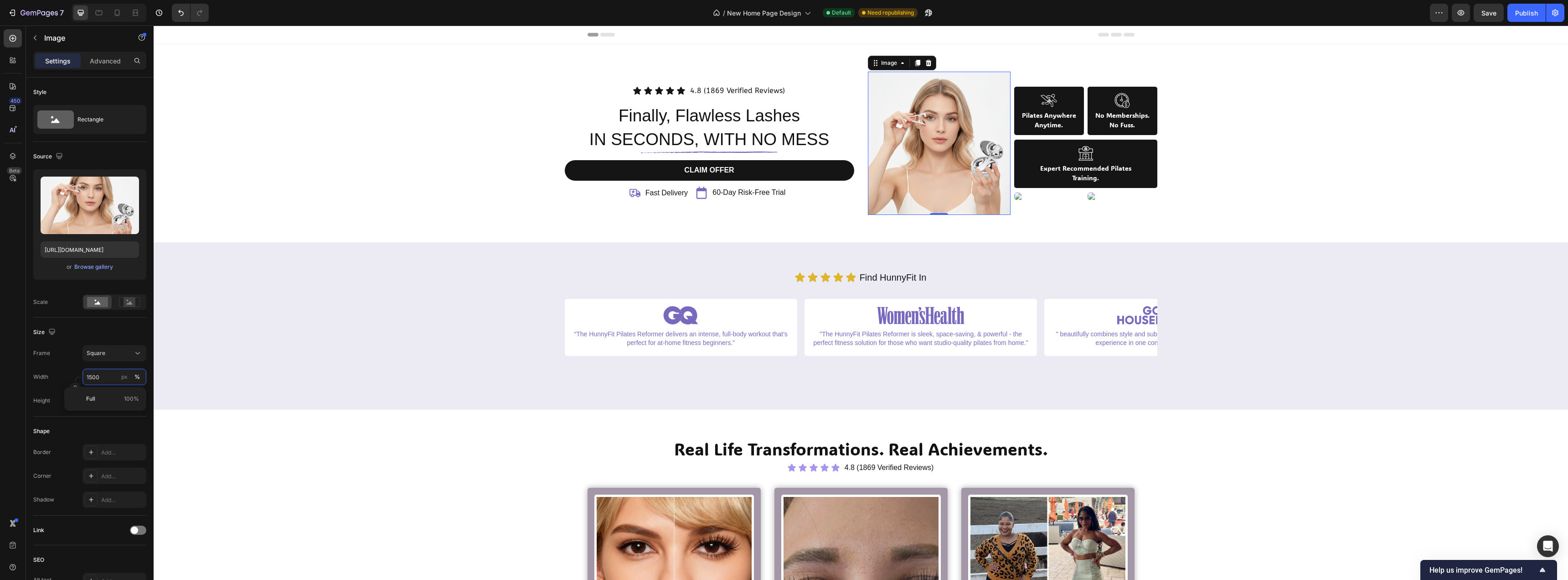
type input "1500"
click at [130, 378] on div "px %" at bounding box center [131, 377] width 24 height 17
click at [130, 378] on input "1500" at bounding box center [114, 377] width 64 height 17
click at [125, 378] on div "px" at bounding box center [124, 376] width 7 height 8
type input "1500"
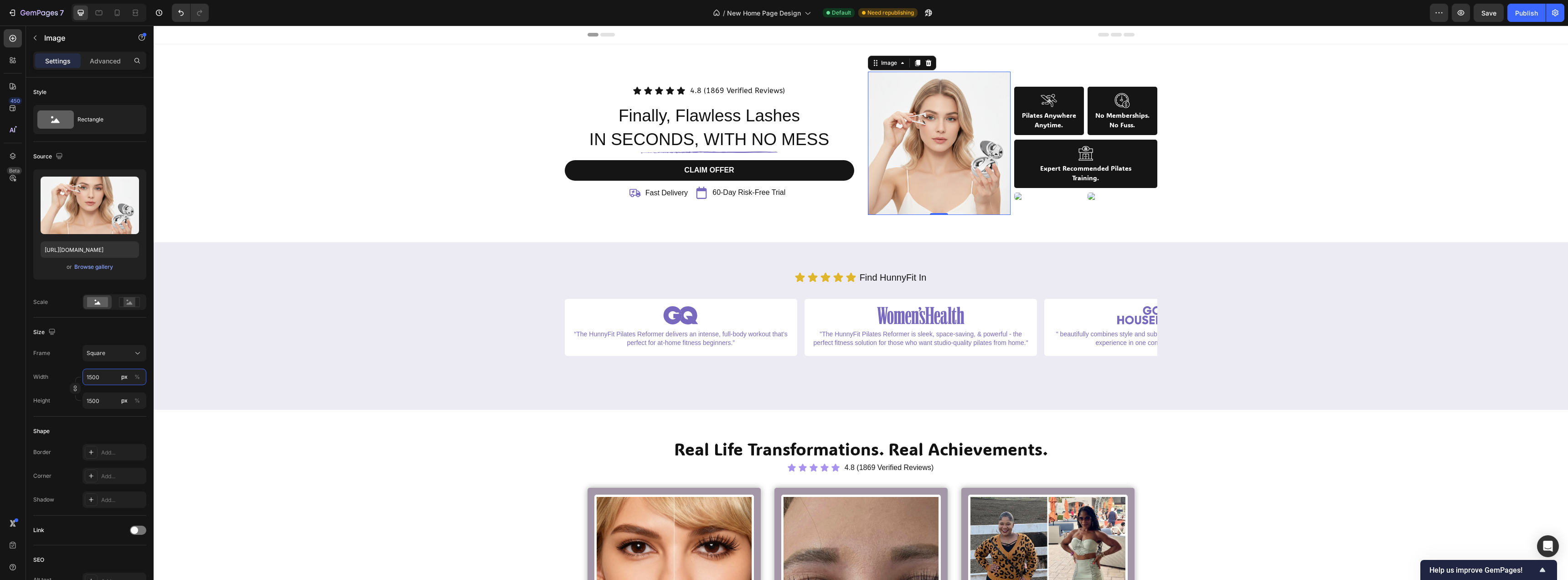
click at [108, 378] on input "1500" at bounding box center [114, 377] width 64 height 17
click at [108, 378] on input "1500" at bounding box center [114, 377] width 64 height 17
drag, startPoint x: 109, startPoint y: 377, endPoint x: 37, endPoint y: 381, distance: 72.1
click at [57, 380] on div "Width 1500 px %" at bounding box center [89, 377] width 113 height 17
type input "1"
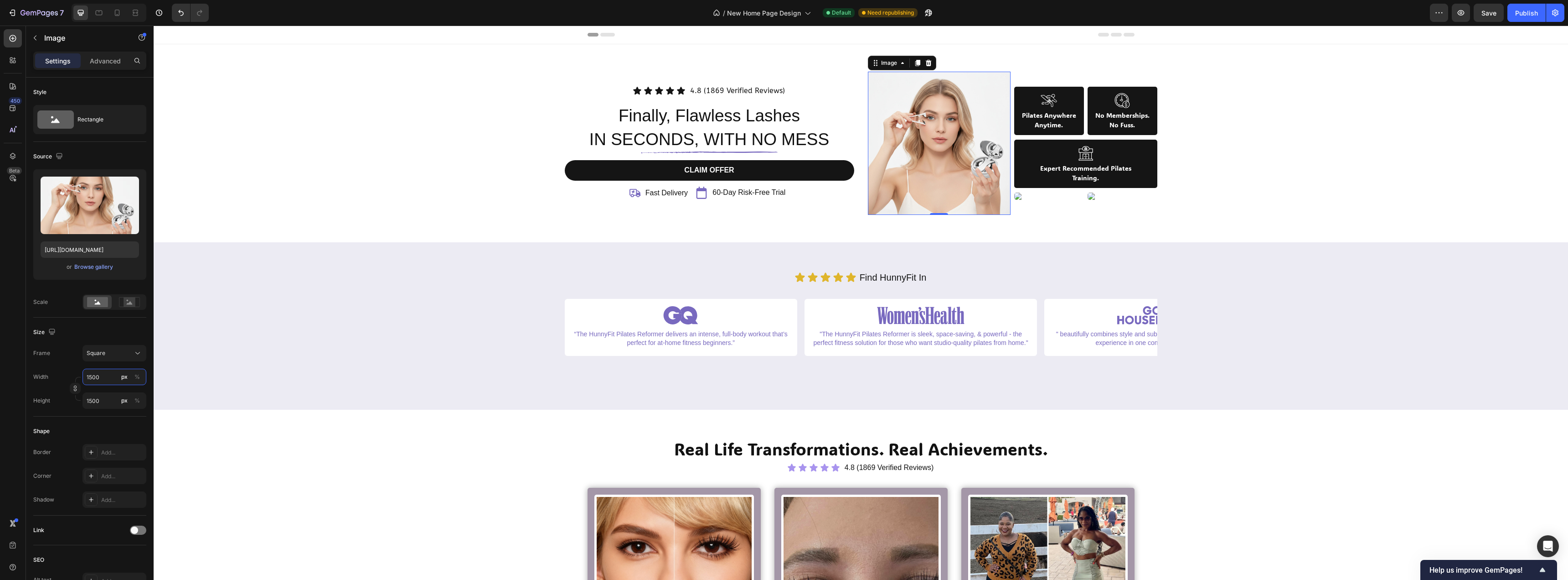
type input "1"
type input "16"
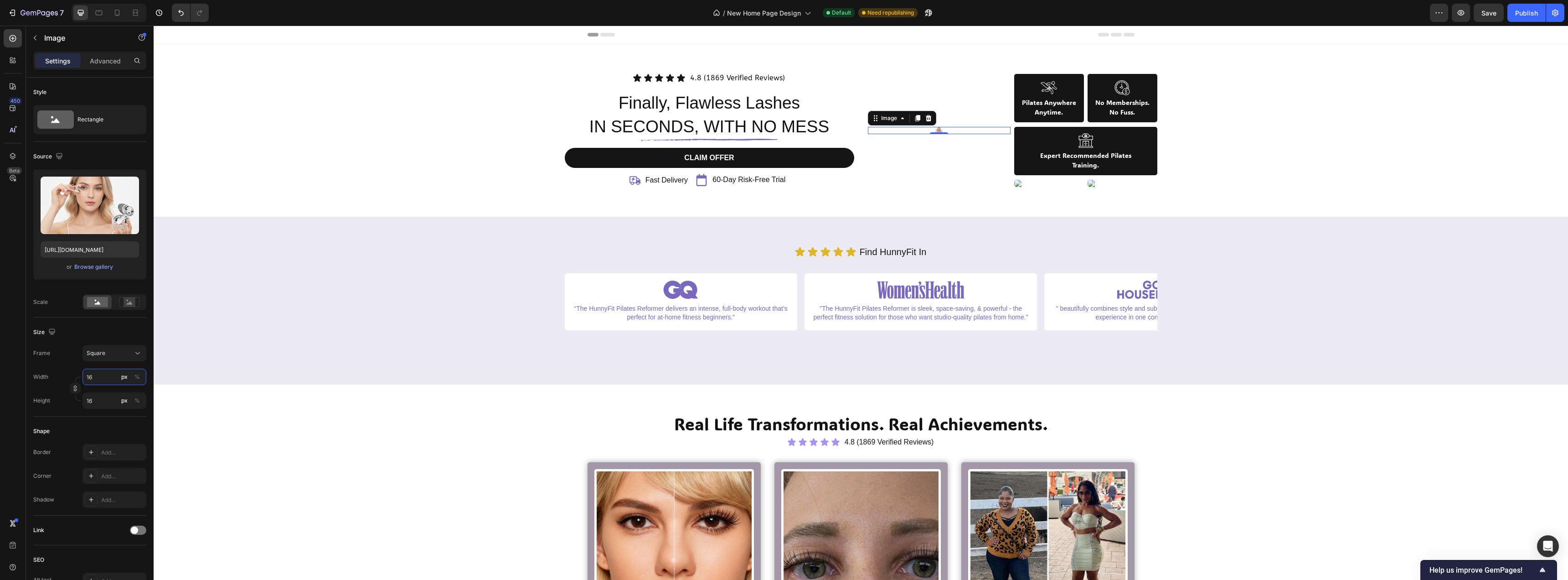
type input "160"
type input "1600"
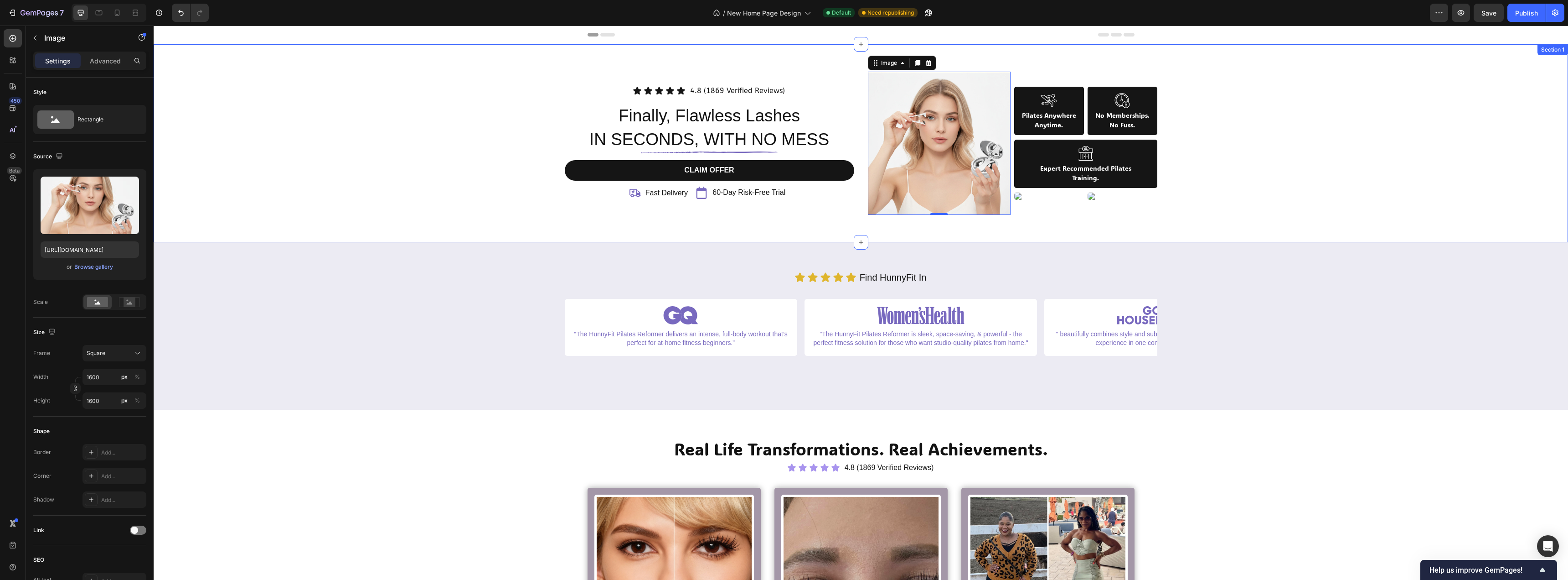
click at [421, 189] on div "Icon Icon Icon Icon Icon Icon List 4.8 (1869 Verified Reviews) Text Block Row F…" at bounding box center [861, 143] width 1401 height 143
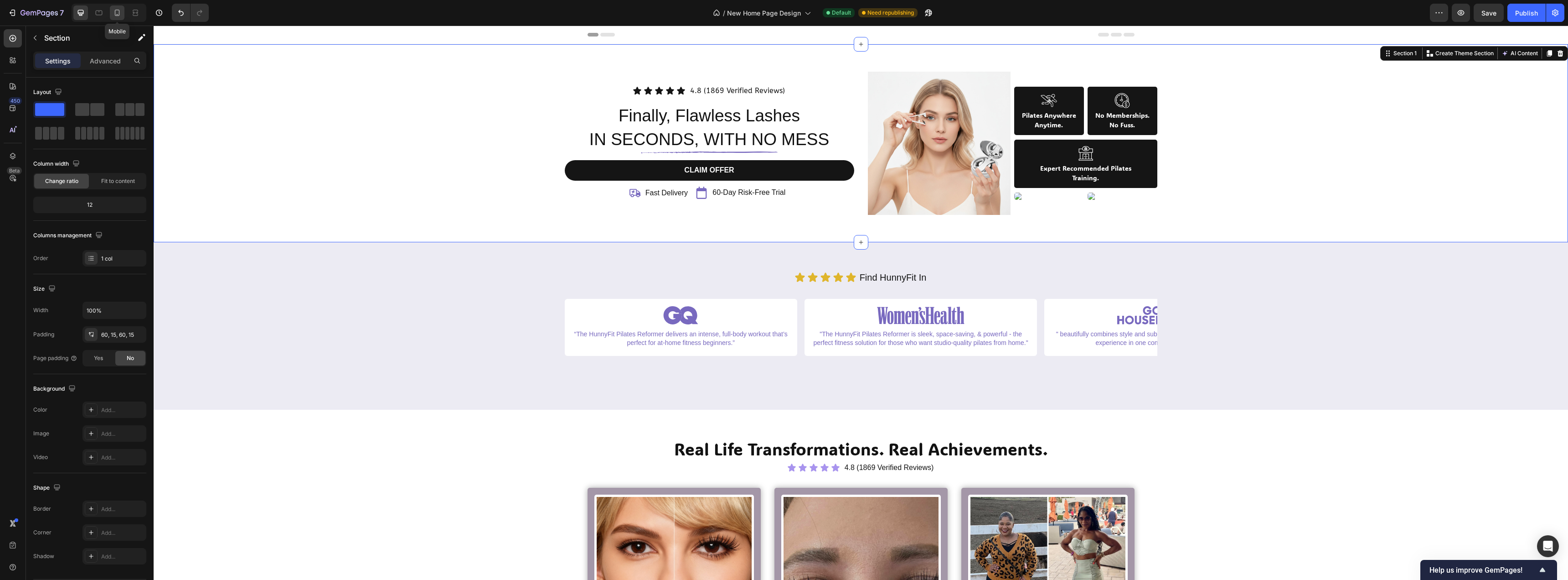
click at [116, 16] on icon at bounding box center [117, 12] width 9 height 9
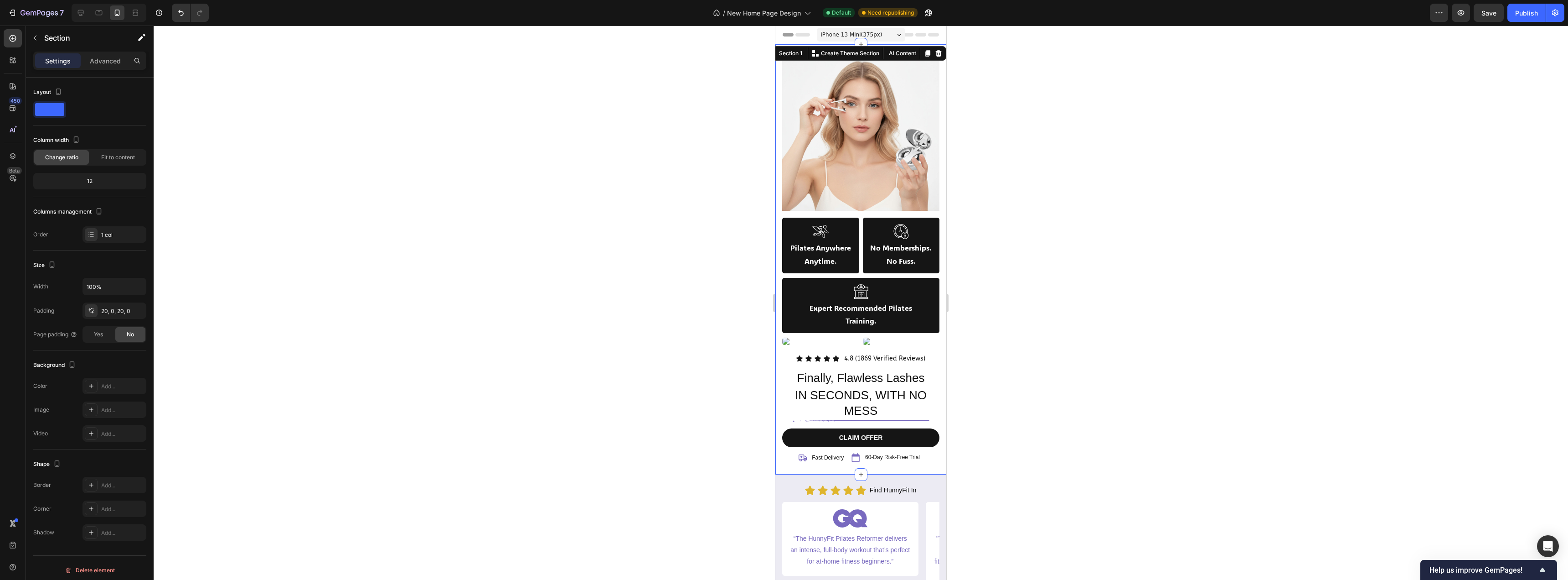
click at [646, 137] on div at bounding box center [860, 303] width 1415 height 555
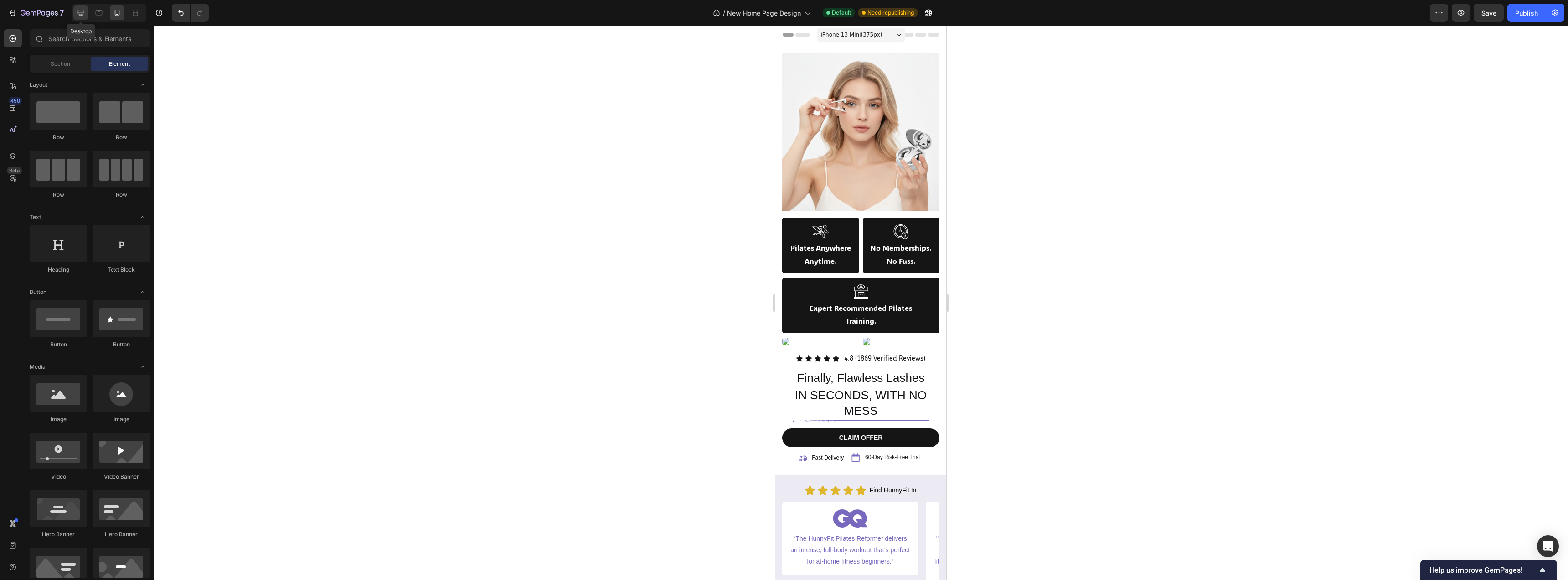
click at [82, 15] on icon at bounding box center [81, 13] width 6 height 6
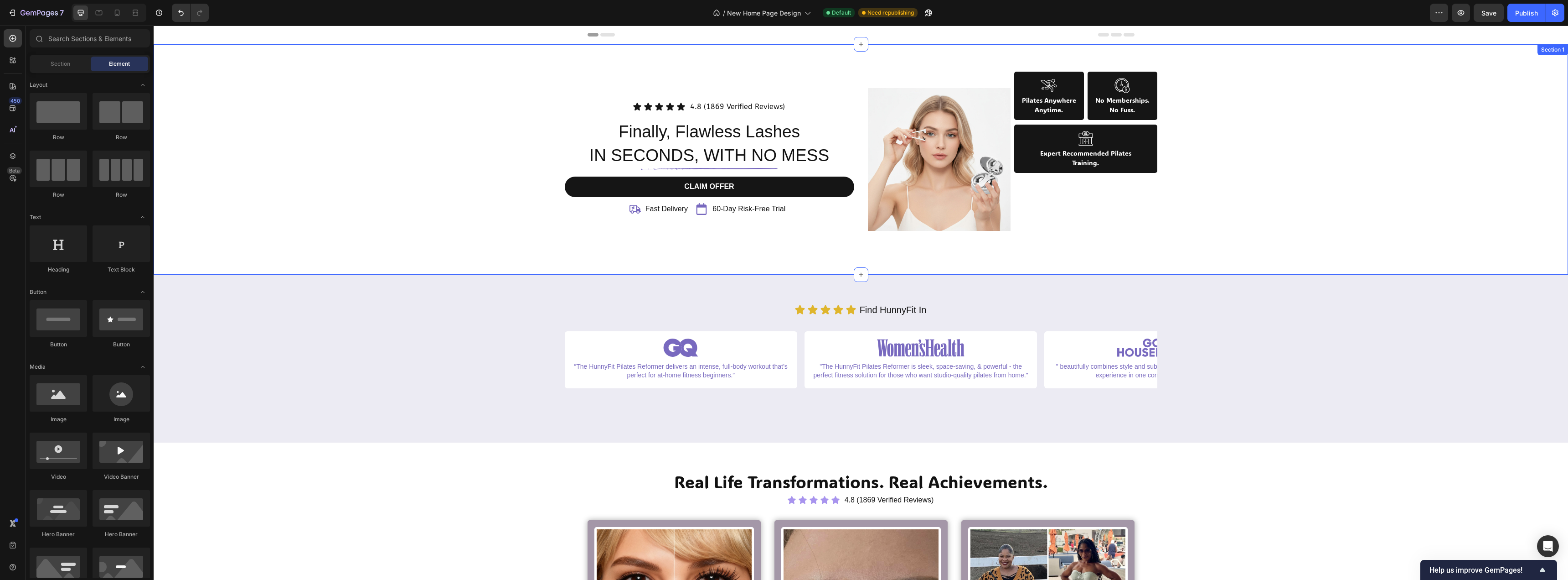
click at [434, 111] on div "Icon Icon Icon Icon Icon Icon List 4.8 (1869 Verified Reviews) Text Block Row F…" at bounding box center [861, 143] width 1401 height 143
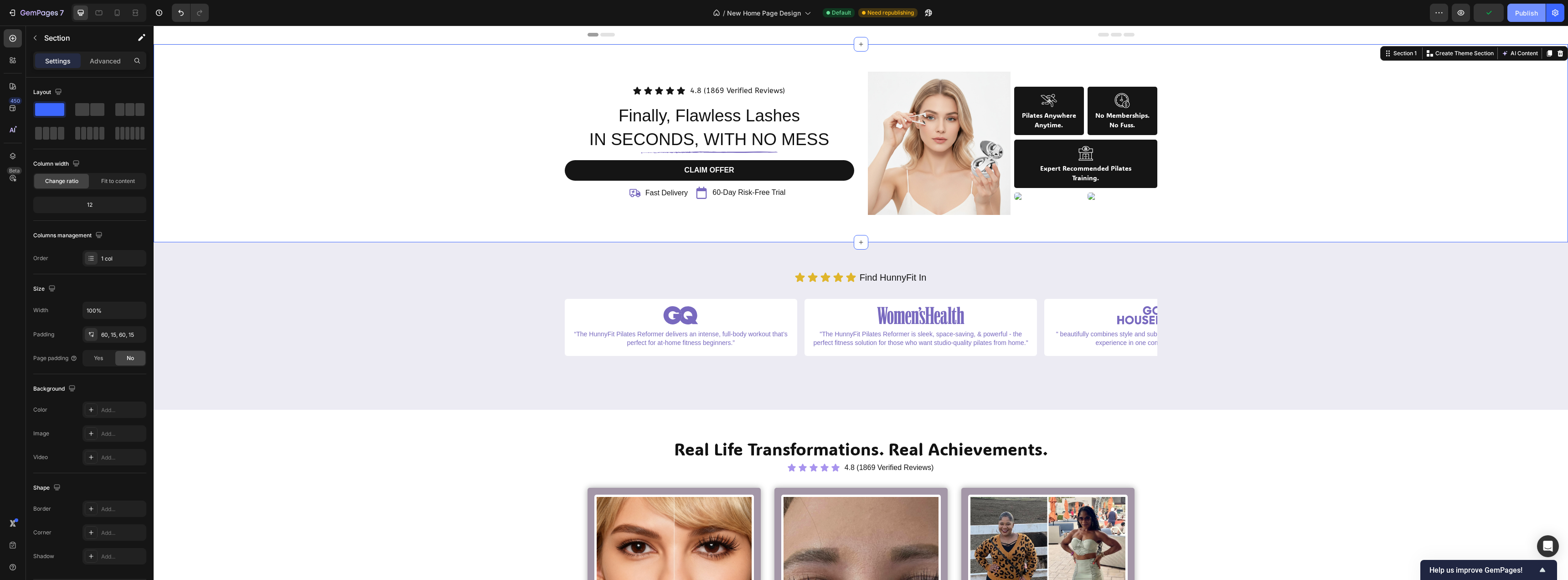
click at [1518, 15] on div "Publish" at bounding box center [1527, 12] width 23 height 9
click at [1556, 12] on icon "button" at bounding box center [1556, 12] width 9 height 9
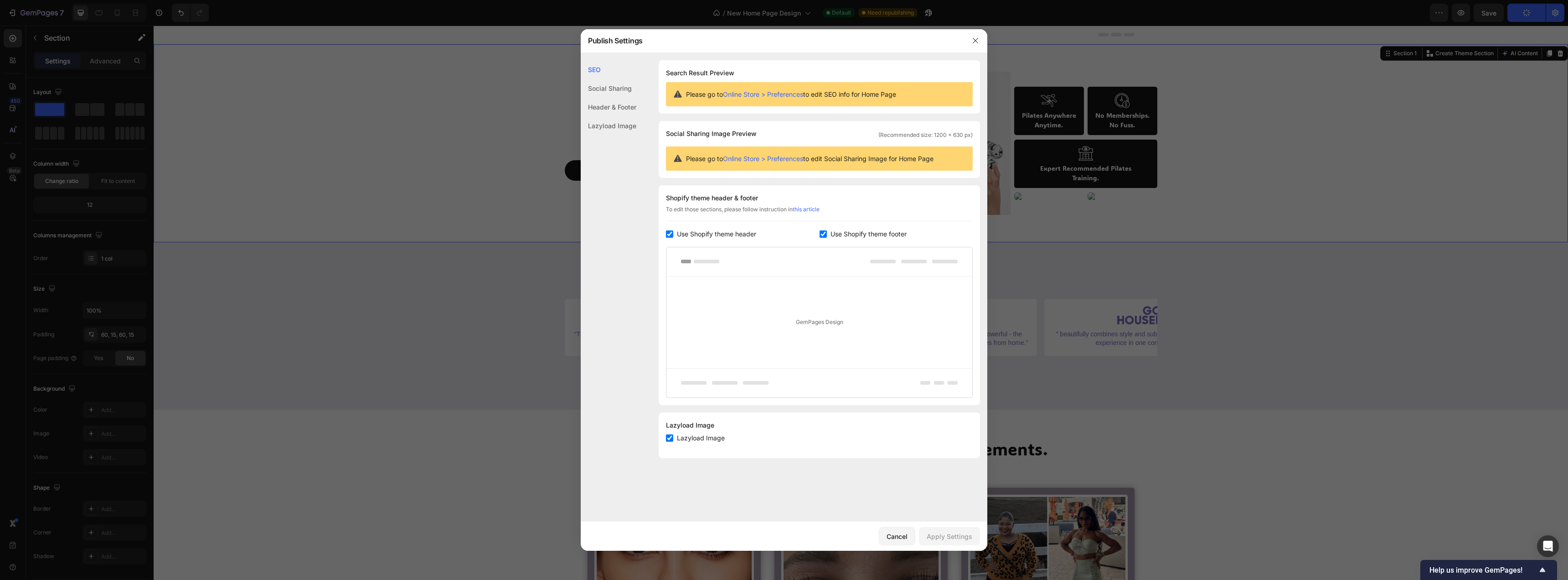
click at [1511, 145] on div at bounding box center [784, 290] width 1568 height 580
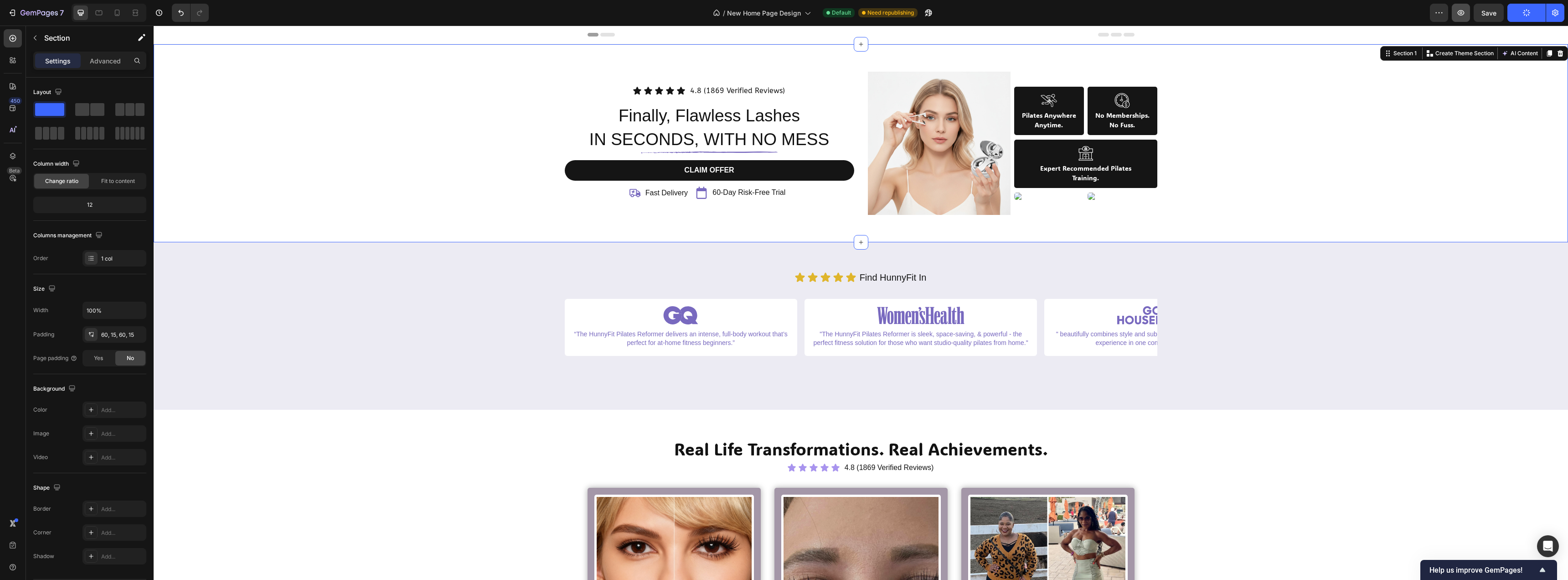
click at [1464, 15] on icon "button" at bounding box center [1461, 12] width 9 height 9
click at [1258, 153] on div "Icon Icon Icon Icon Icon Icon List 4.8 (1869 Verified Reviews) Text Block Row F…" at bounding box center [861, 143] width 1401 height 143
click at [1209, 130] on div "Icon Icon Icon Icon Icon Icon List 4.8 (1869 Verified Reviews) Text Block Row F…" at bounding box center [861, 143] width 1401 height 143
click at [1038, 120] on p "Anytime." at bounding box center [1049, 124] width 59 height 9
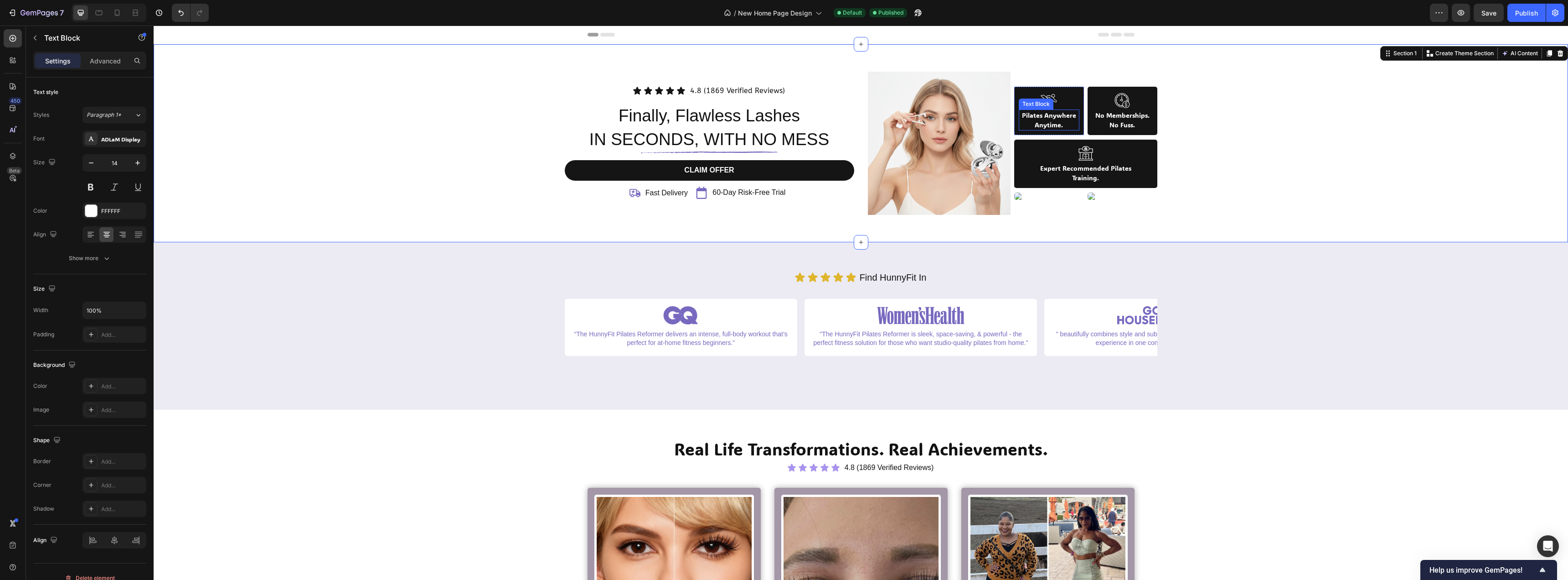
click at [1038, 120] on p "Anytime." at bounding box center [1049, 124] width 59 height 9
click at [1324, 156] on div "Icon Icon Icon Icon Icon Icon List 4.8 (1869 Verified Reviews) Text Block Row F…" at bounding box center [861, 143] width 1401 height 143
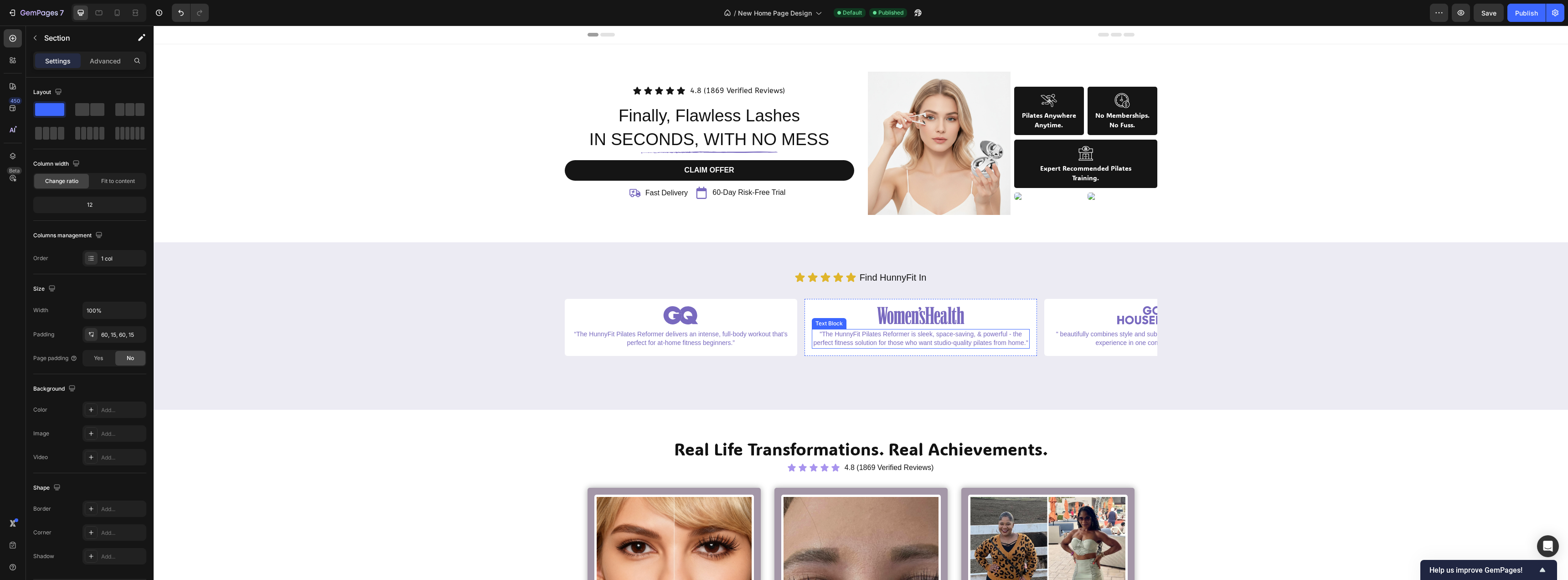
scroll to position [183, 0]
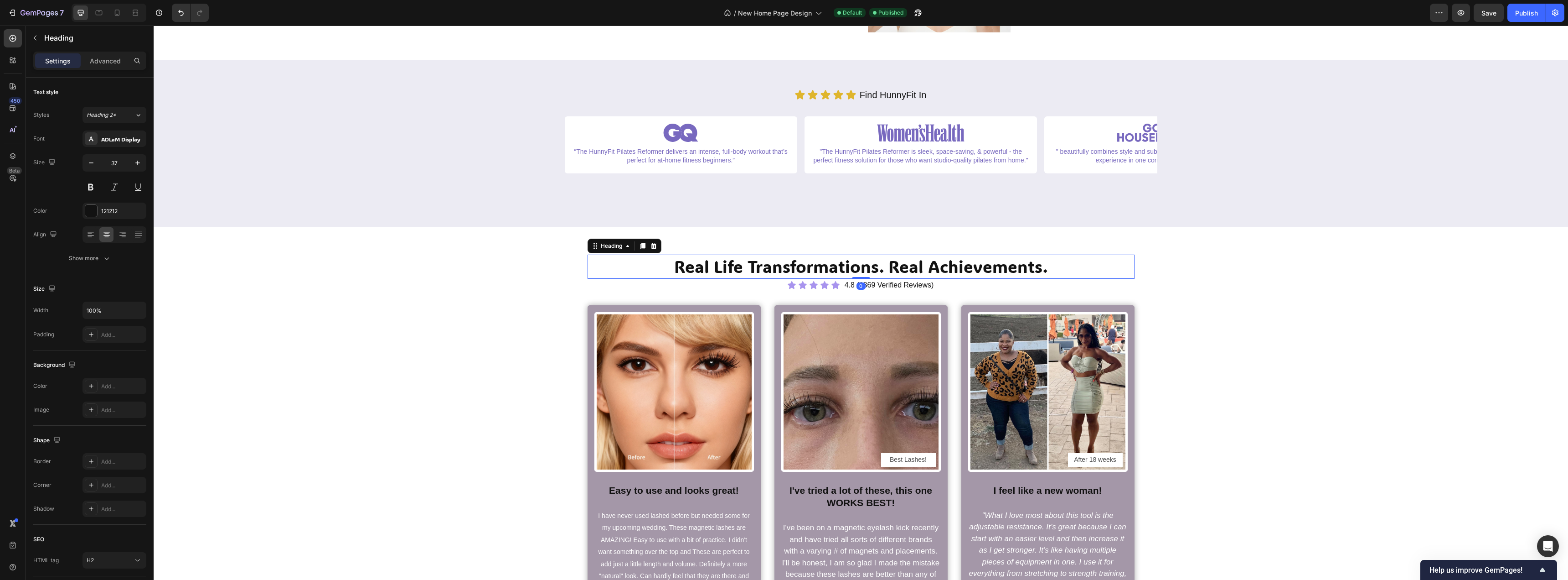
click at [980, 269] on h2 "Real Life Transformations. Real Achievements." at bounding box center [861, 266] width 547 height 24
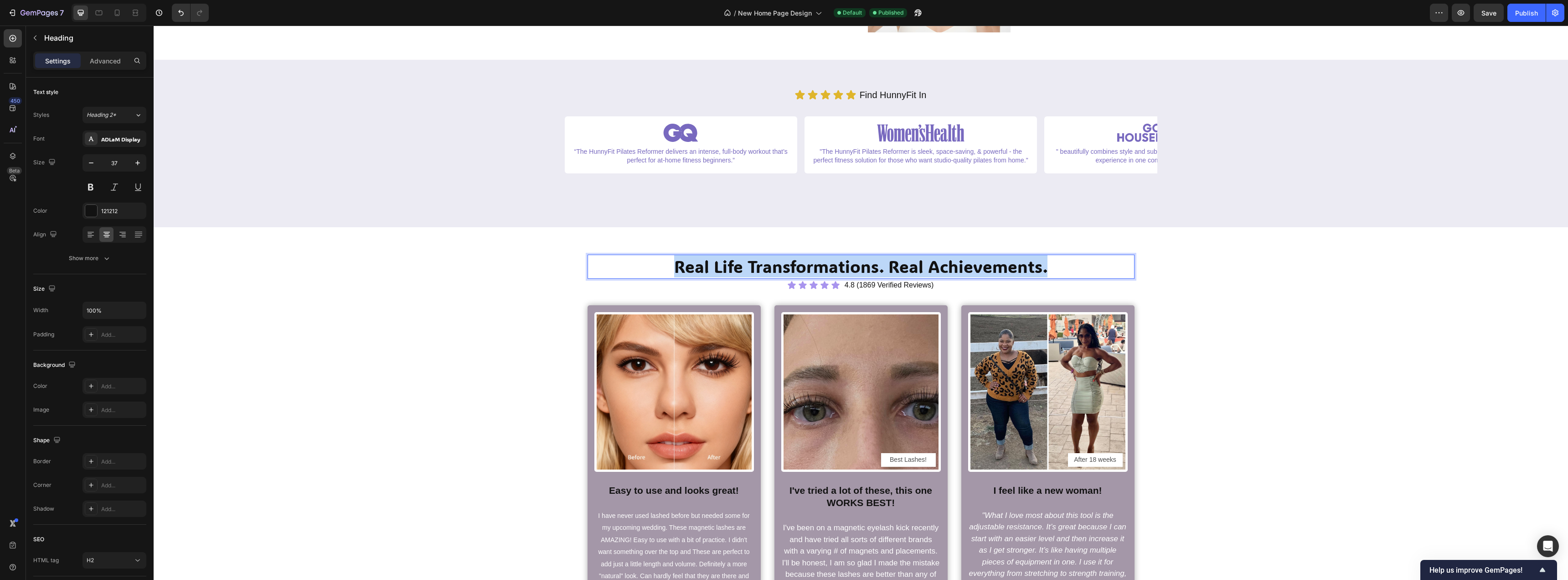
click at [980, 269] on p "Real Life Transformations. Real Achievements." at bounding box center [861, 266] width 545 height 22
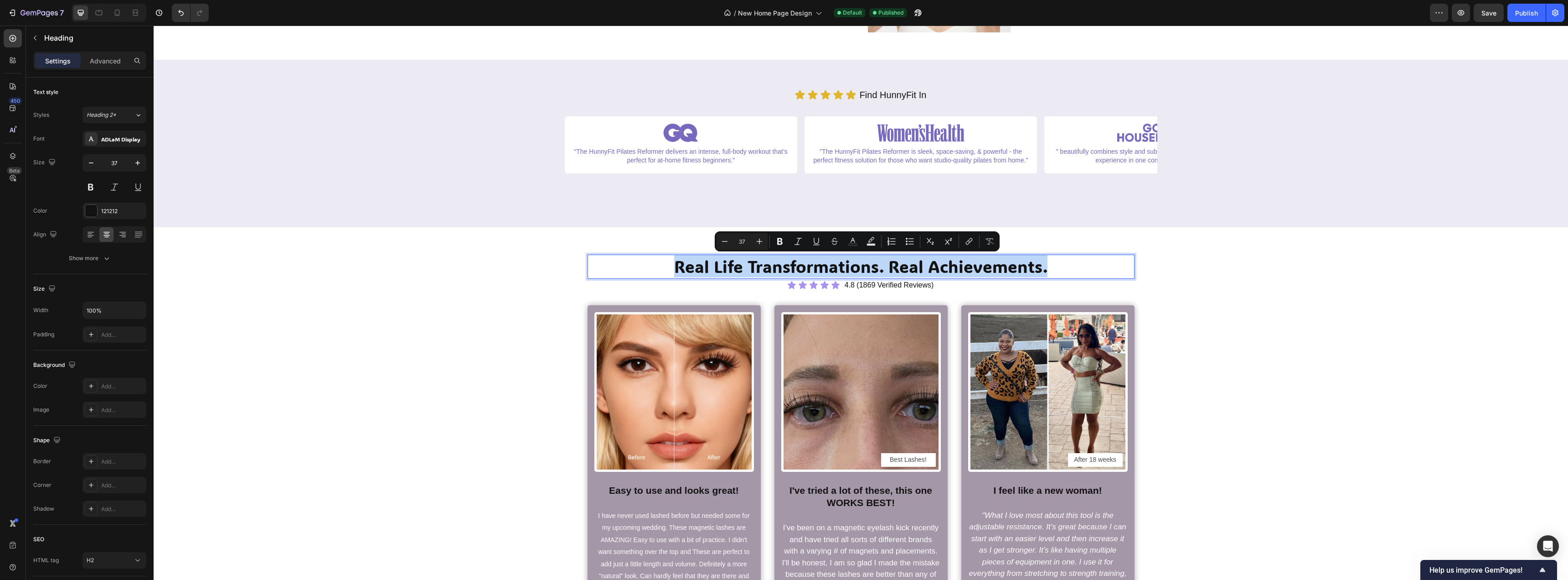
click at [1006, 271] on p "Real Life Transformations. Real Achievements." at bounding box center [861, 266] width 545 height 22
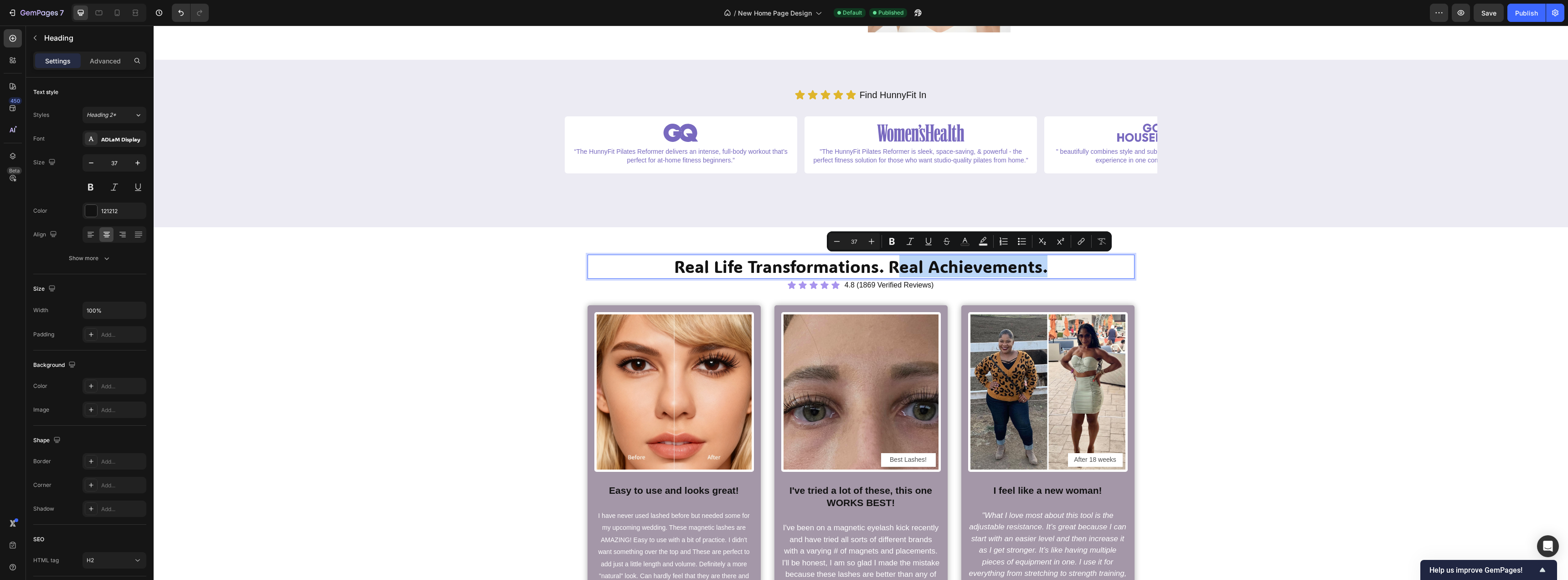
drag, startPoint x: 1044, startPoint y: 266, endPoint x: 892, endPoint y: 269, distance: 152.0
click at [892, 269] on p "Real Life Transformations. Real Achievements." at bounding box center [861, 266] width 545 height 22
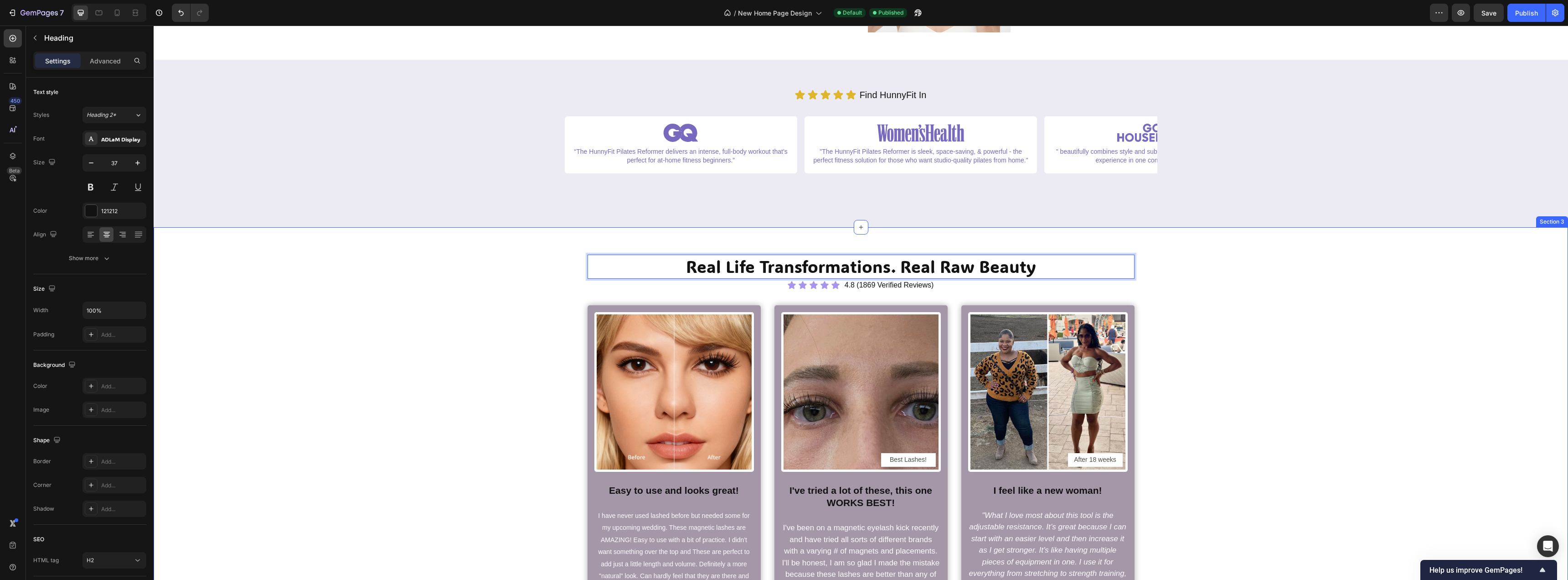
click at [1295, 327] on div "Real Life Transformations. Real Raw Beauty Heading 0 Icon Icon Icon Icon Icon I…" at bounding box center [861, 506] width 1401 height 502
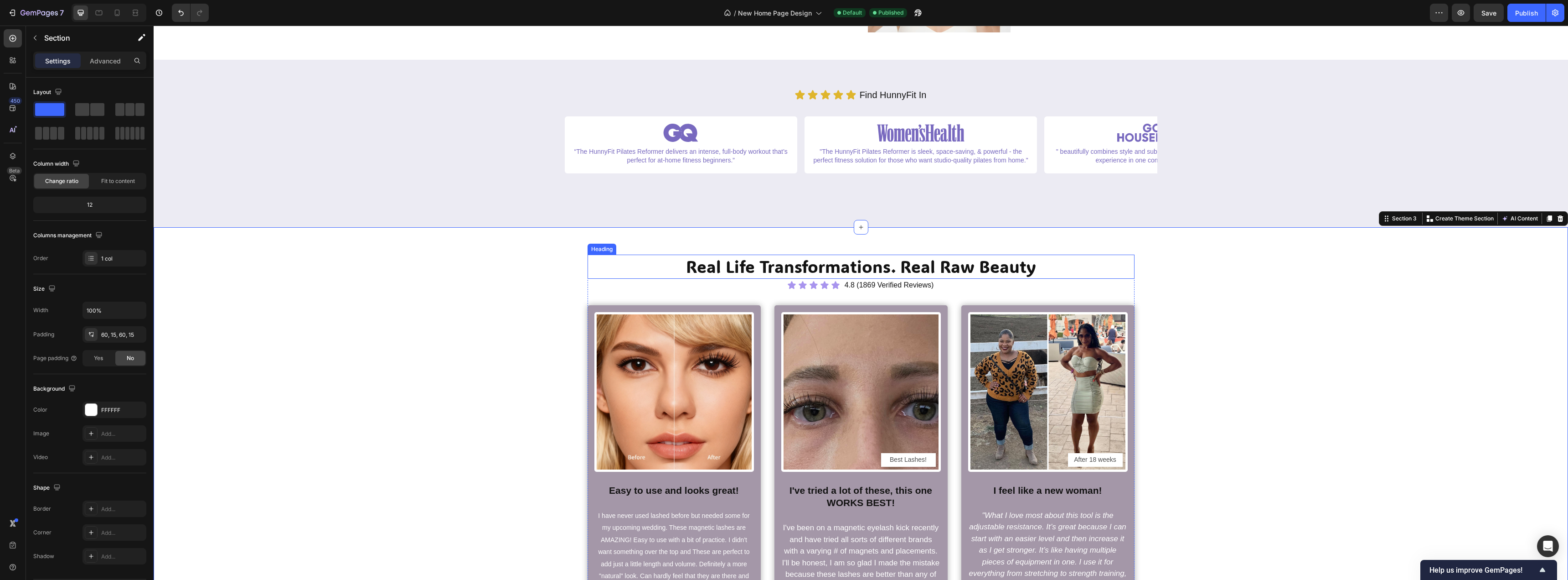
click at [1055, 268] on p "Real Life Transformations. Real Raw Beauty" at bounding box center [861, 266] width 545 height 22
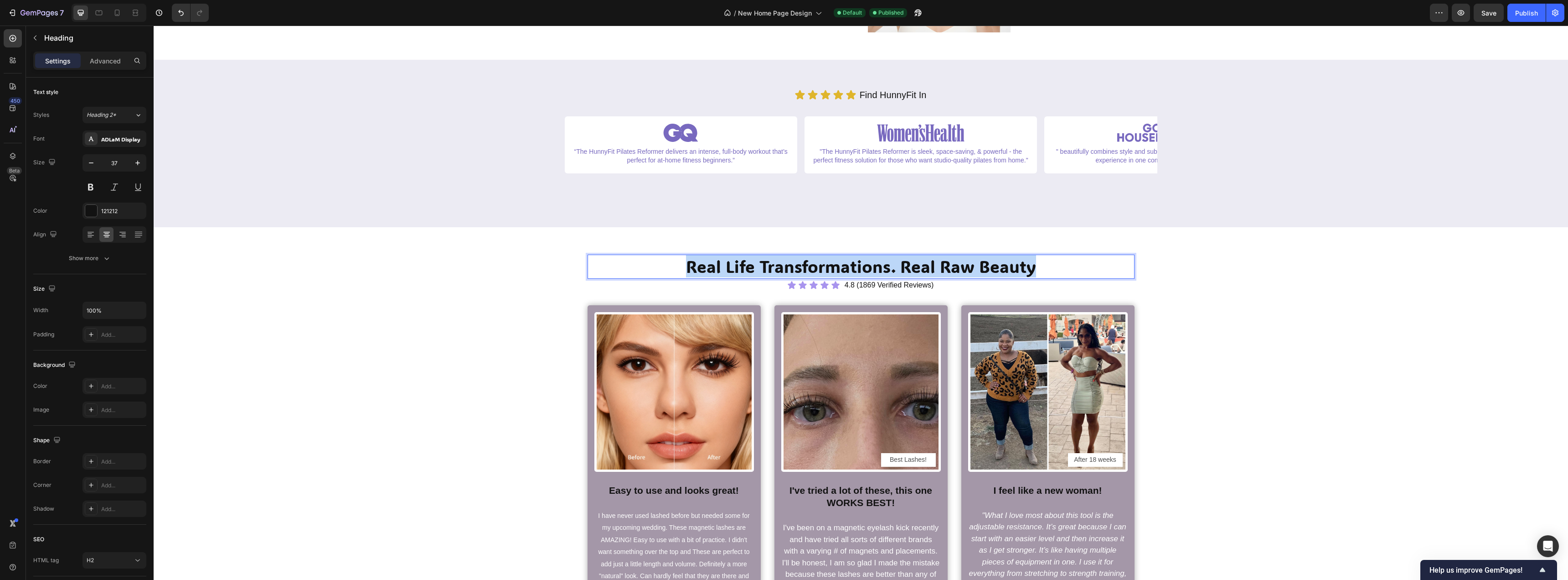
click at [1055, 268] on p "Real Life Transformations. Real Raw Beauty" at bounding box center [861, 266] width 545 height 22
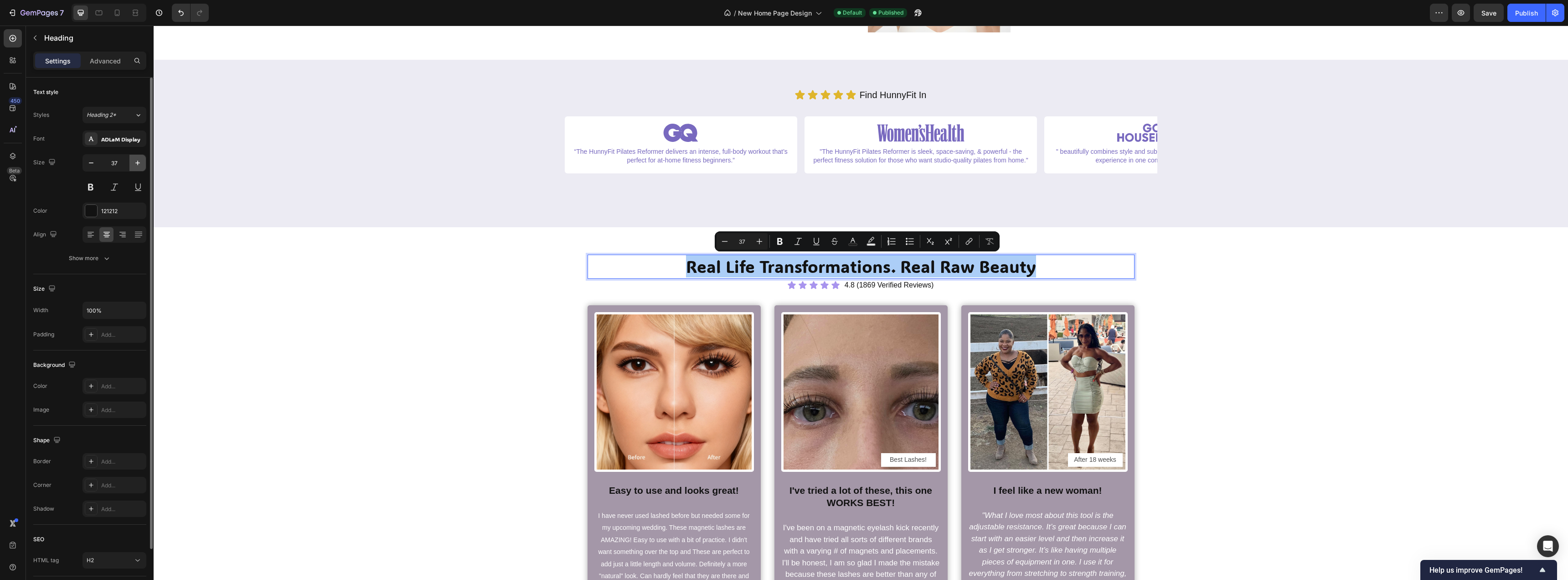
click at [143, 161] on button "button" at bounding box center [137, 163] width 17 height 17
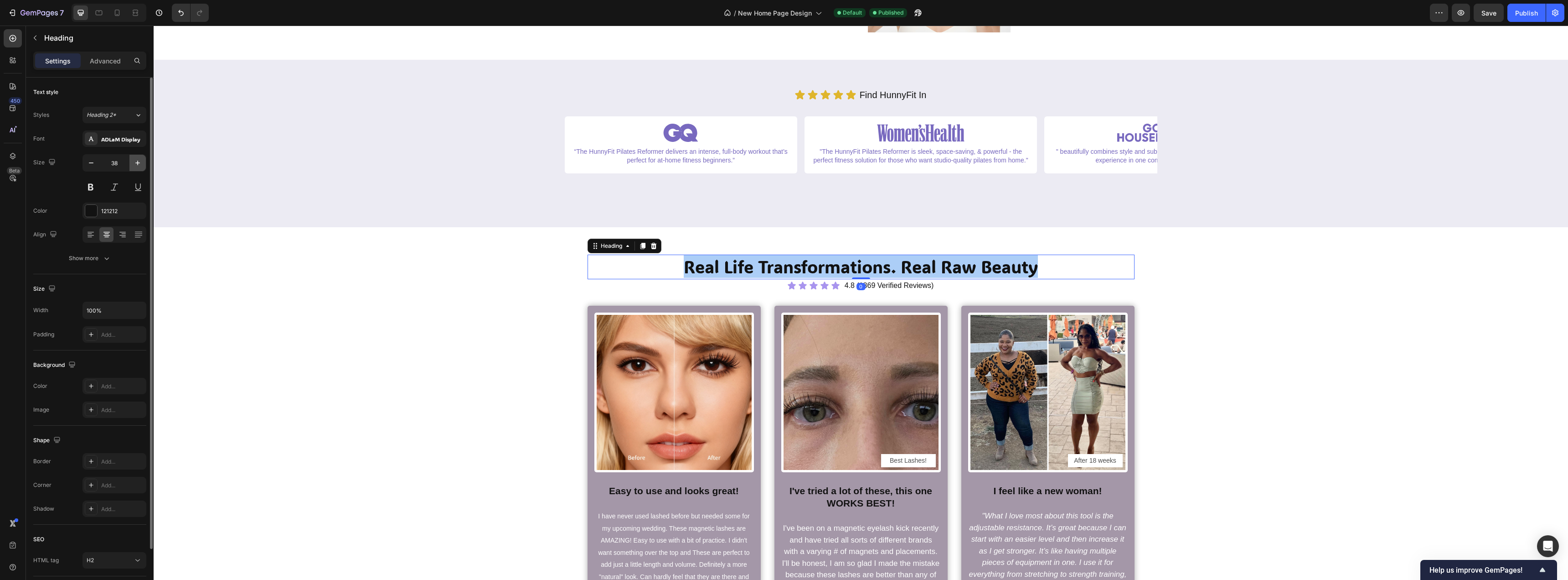
click at [143, 161] on button "button" at bounding box center [137, 163] width 17 height 17
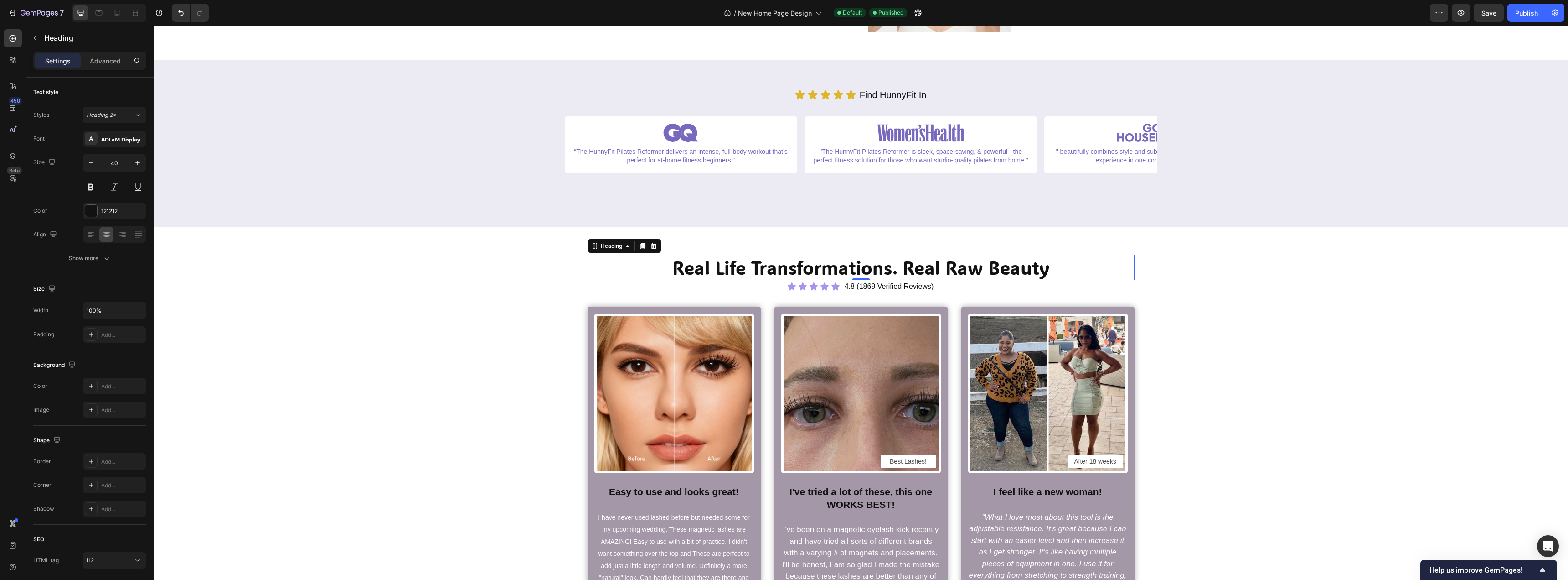
type input "41"
click at [331, 276] on div "Real Life Transformations. Real Raw Beauty Heading 0 Icon Icon Icon Icon Icon I…" at bounding box center [861, 506] width 1401 height 504
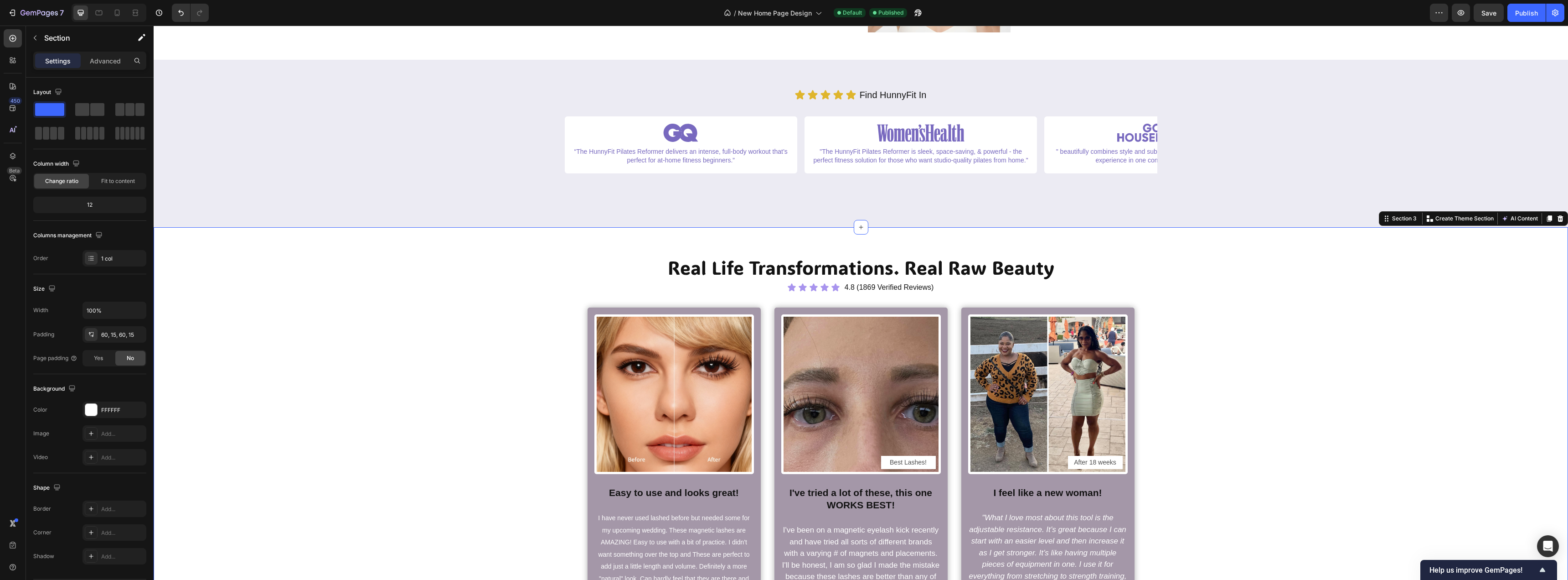
scroll to position [0, 0]
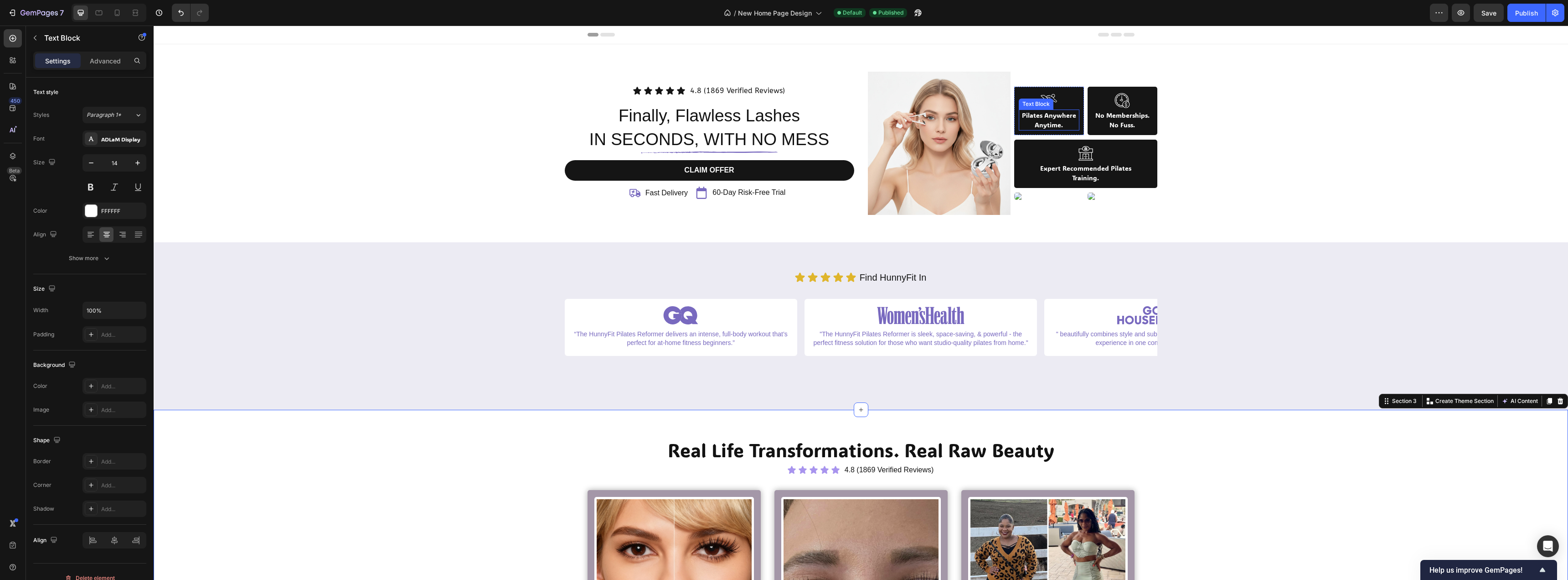
click at [1066, 113] on p "Pilates Anywhere" at bounding box center [1049, 115] width 59 height 9
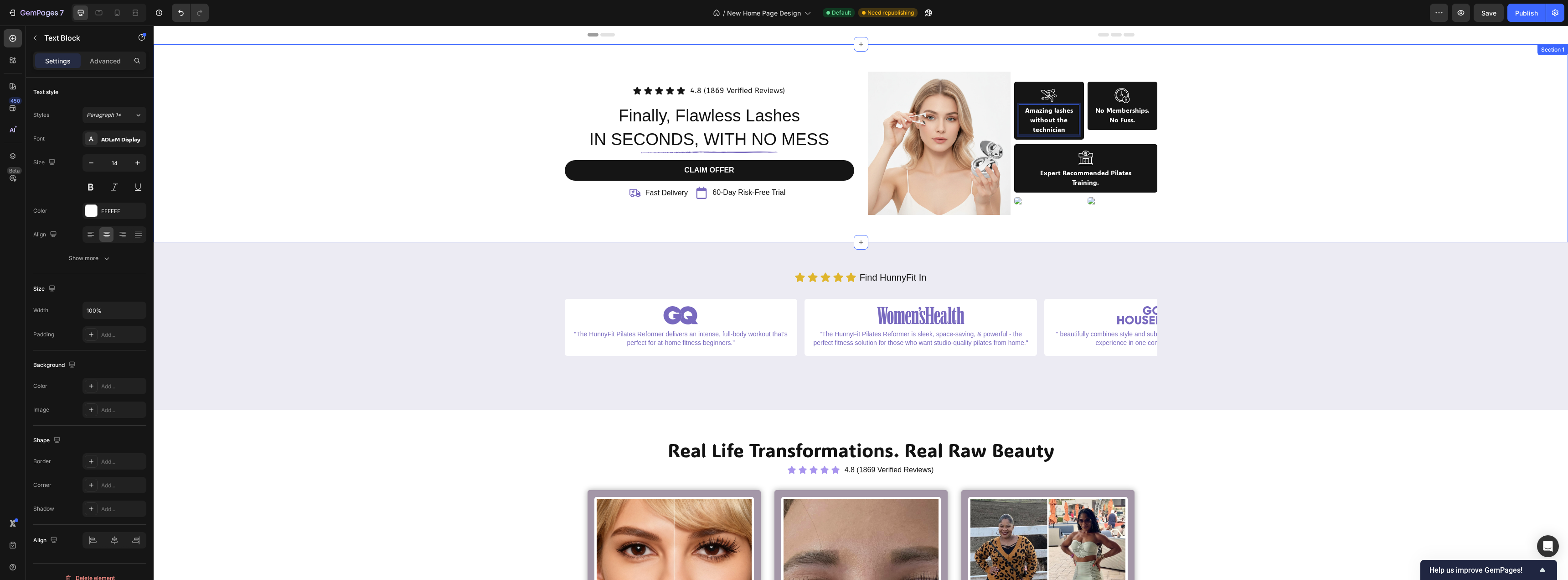
click at [1194, 111] on div "Icon Icon Icon Icon Icon Icon List 4.8 (1869 Verified Reviews) Text Block Row F…" at bounding box center [861, 143] width 1401 height 143
click at [1099, 106] on p "No Memberships." at bounding box center [1122, 110] width 59 height 9
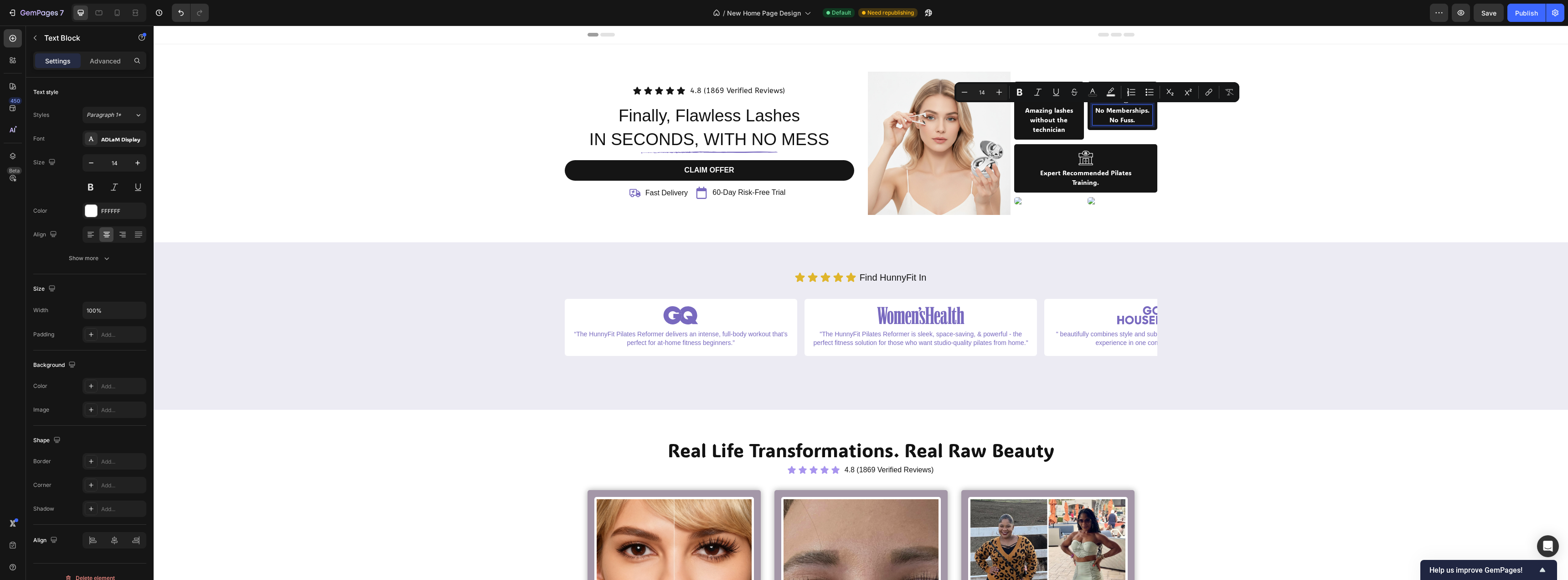
click at [1109, 108] on p "No Memberships." at bounding box center [1122, 110] width 59 height 9
click at [1042, 122] on p "without the technician" at bounding box center [1049, 124] width 59 height 19
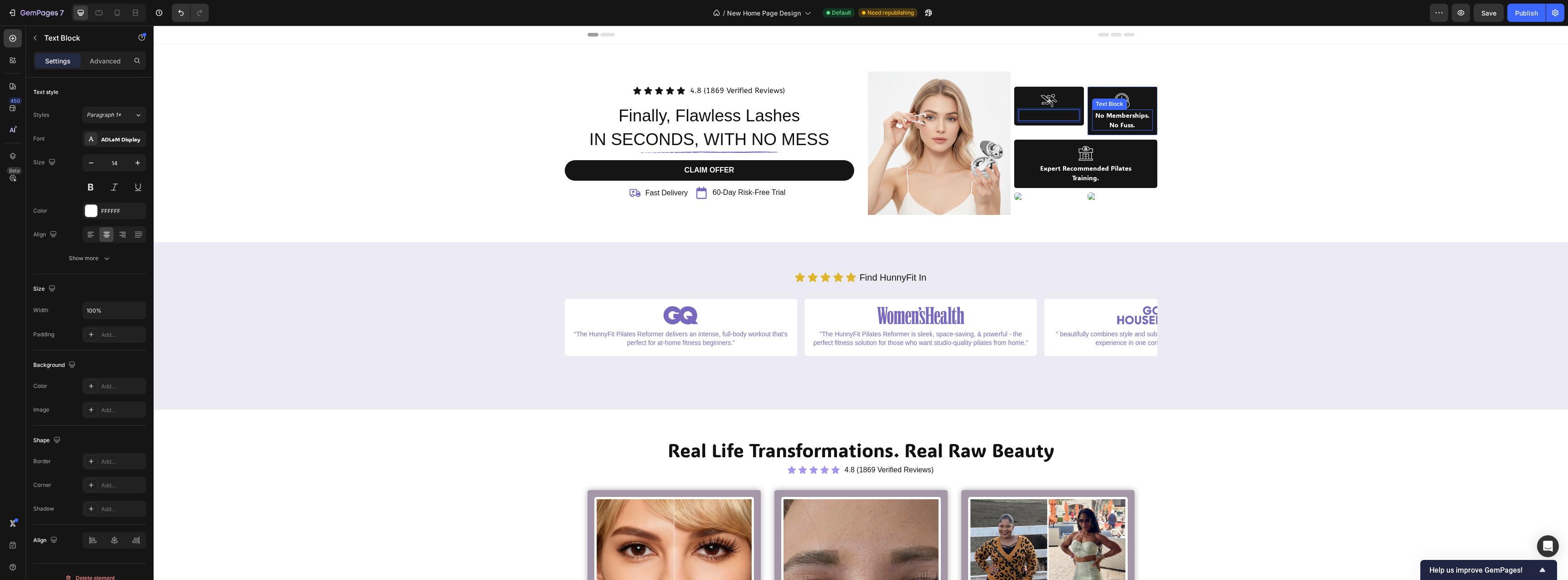
click at [1121, 123] on p "No Fuss." at bounding box center [1122, 124] width 59 height 9
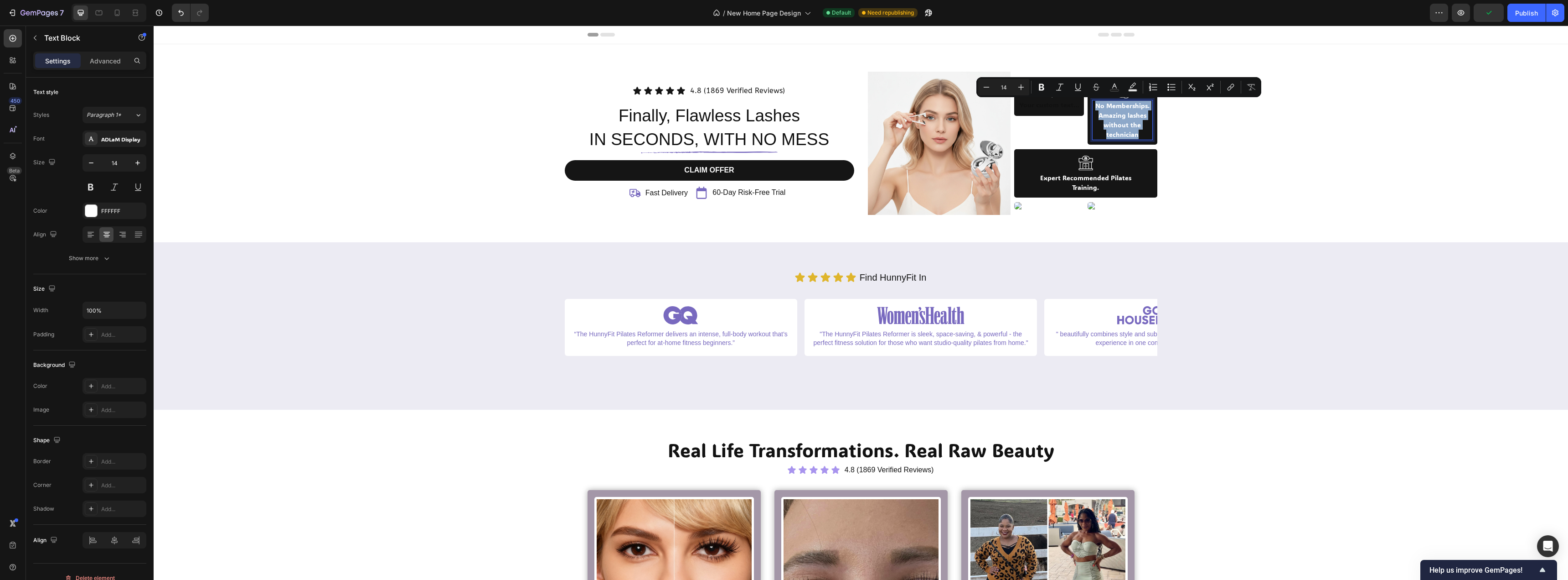
click at [1124, 118] on p "Amazing lashes" at bounding box center [1122, 115] width 59 height 9
click at [1124, 108] on p "No Memberships." at bounding box center [1122, 106] width 59 height 9
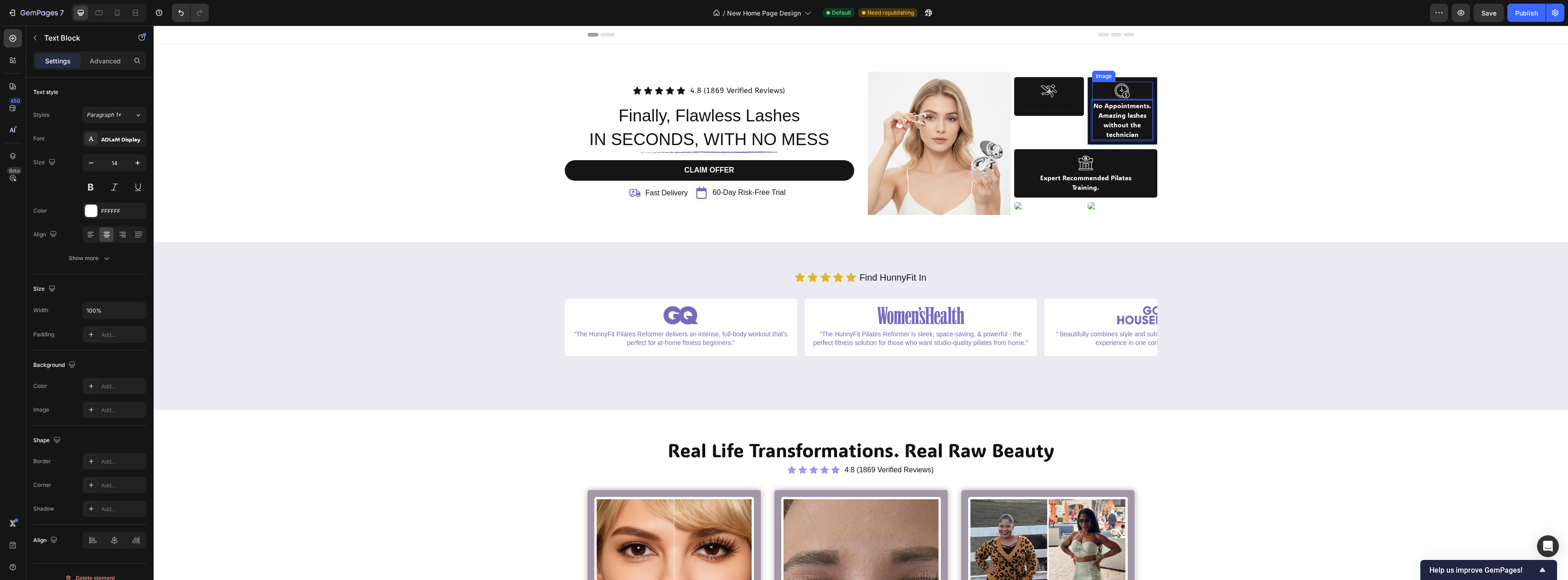
click at [1201, 133] on div "Icon Icon Icon Icon Icon Icon List 4.8 (1869 Verified Reviews) Text Block Row F…" at bounding box center [861, 143] width 1401 height 143
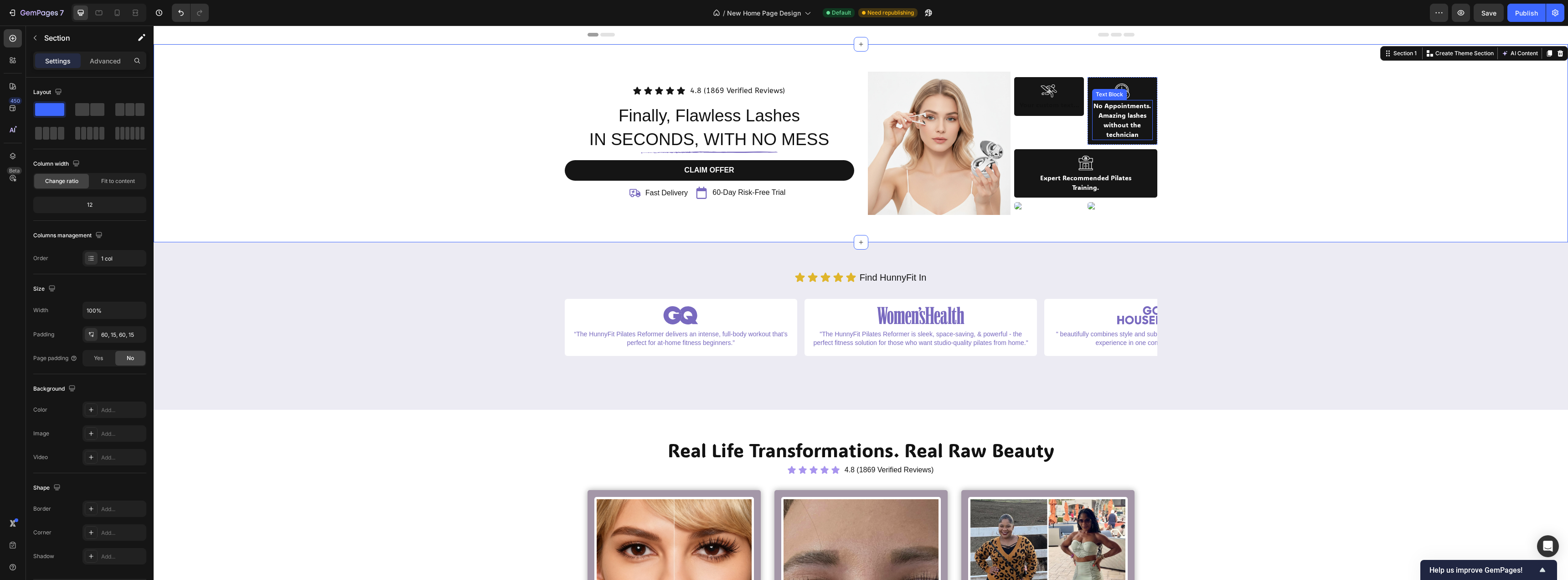
click at [1119, 125] on p "without the technician" at bounding box center [1122, 130] width 59 height 19
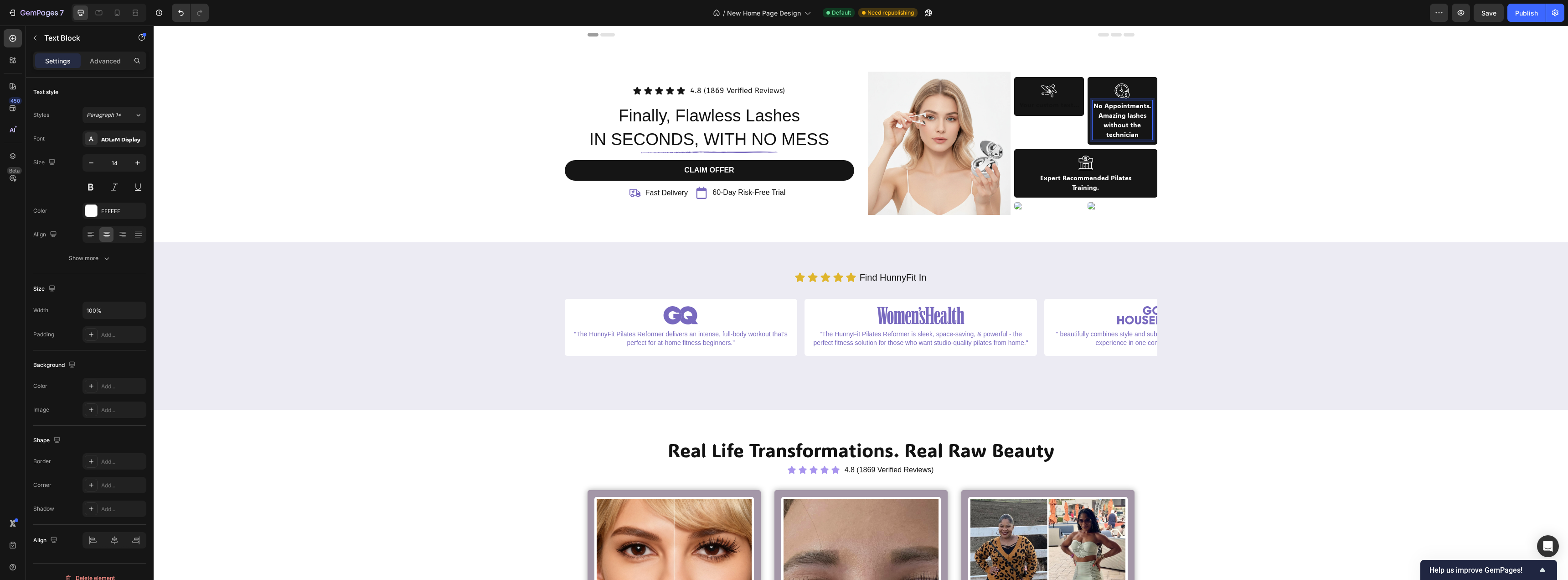
click at [1124, 132] on p "without the technician" at bounding box center [1122, 130] width 59 height 19
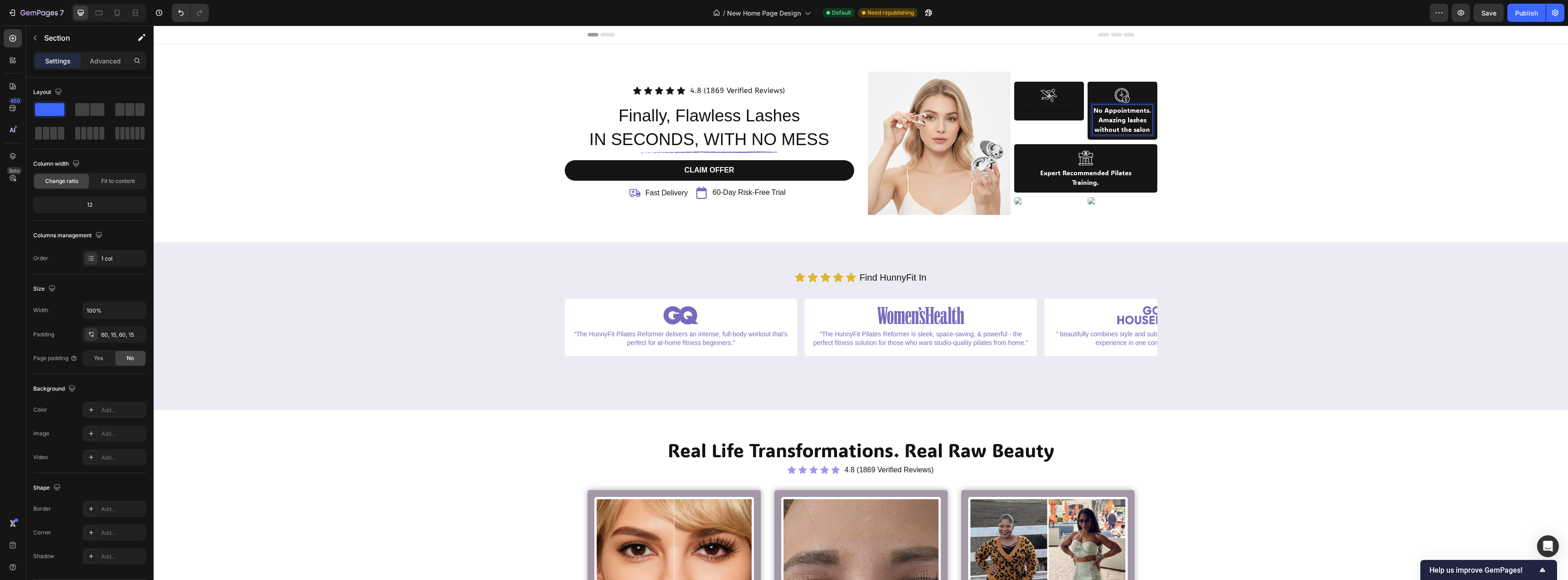
click at [1192, 146] on div "Icon Icon Icon Icon Icon Icon List 4.8 (1869 Verified Reviews) Text Block Row F…" at bounding box center [861, 143] width 1401 height 143
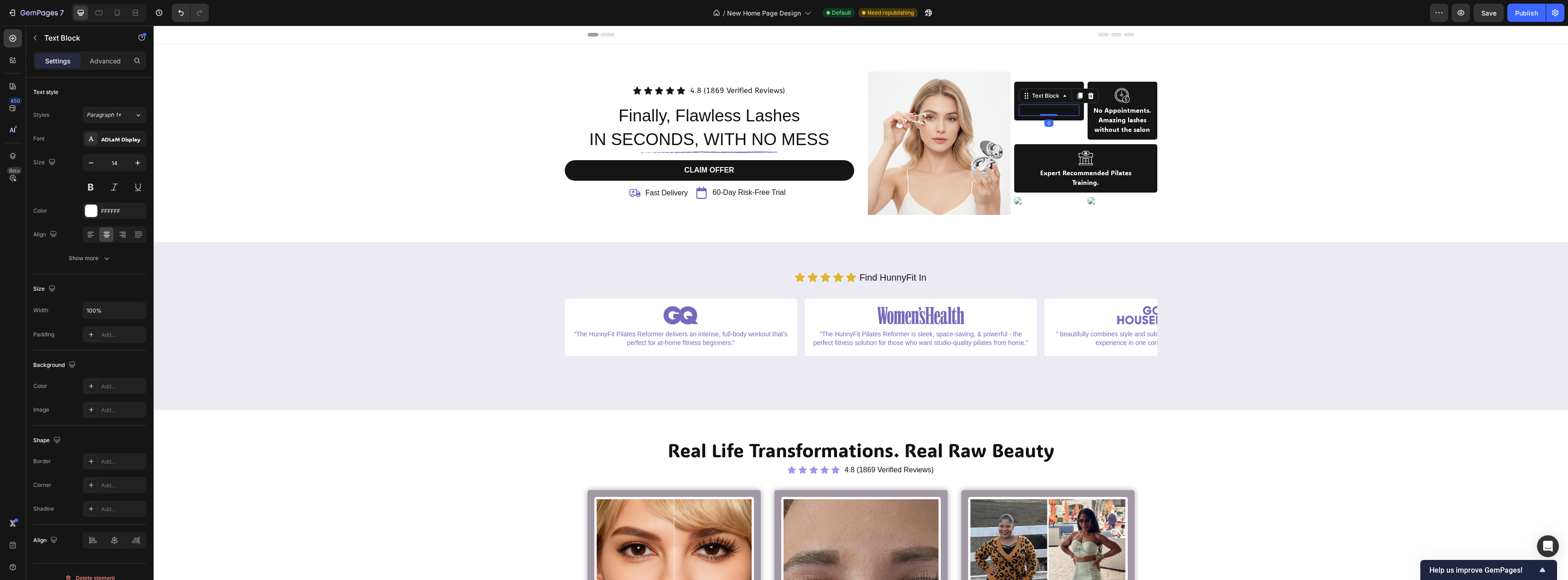
click at [1020, 111] on div "Rich Text Editor. Editing area: main" at bounding box center [1049, 111] width 60 height 12
click at [1321, 162] on div "Icon Icon Icon Icon Icon Icon List 4.8 (1869 Verified Reviews) Text Block Row F…" at bounding box center [861, 143] width 1401 height 143
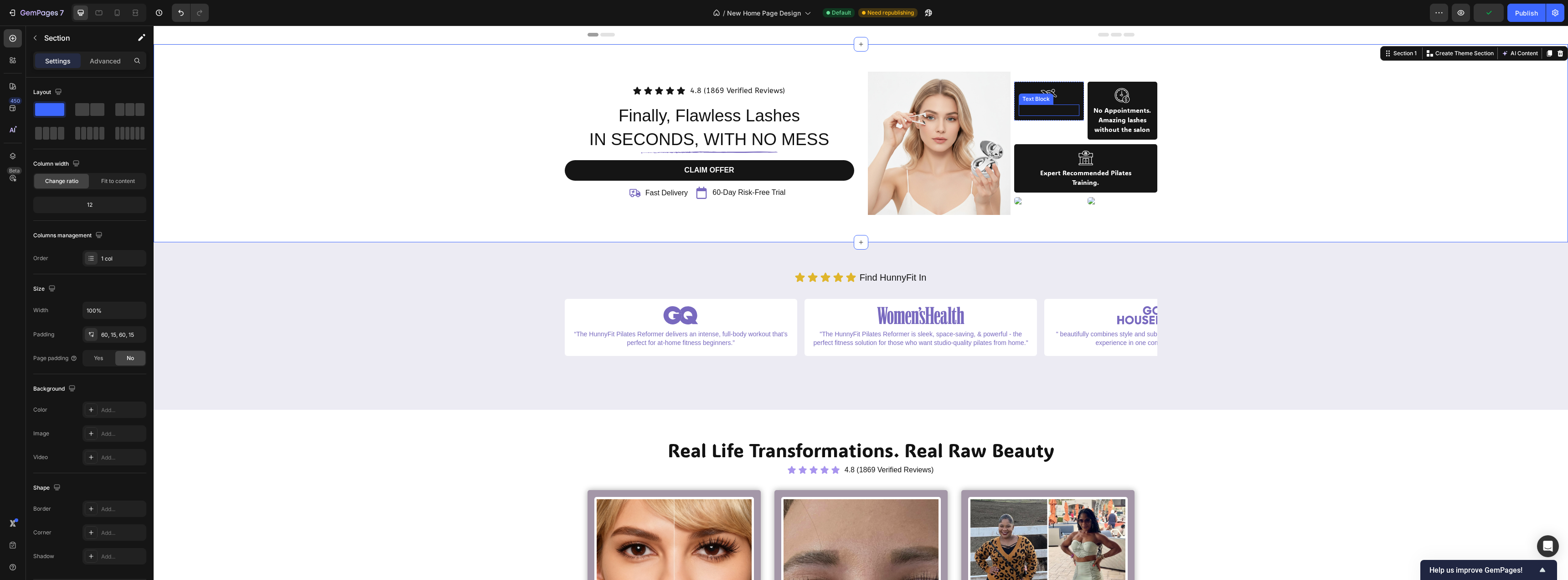
click at [1045, 106] on p "Rich Text Editor. Editing area: main" at bounding box center [1049, 110] width 59 height 9
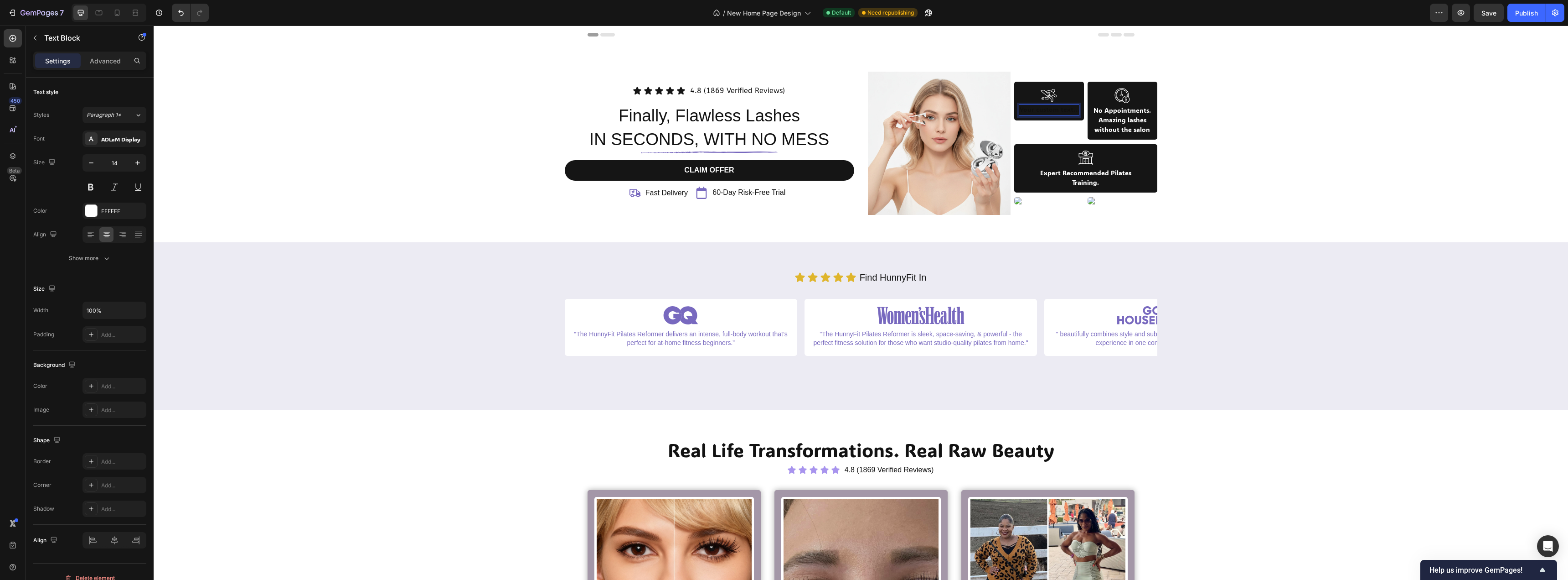
click at [1049, 108] on div "Rich Text Editor. Editing area: main" at bounding box center [1049, 111] width 60 height 12
click at [1283, 163] on div "Icon Icon Icon Icon Icon Icon List 4.8 (1869 Verified Reviews) Text Block Row F…" at bounding box center [861, 143] width 1401 height 143
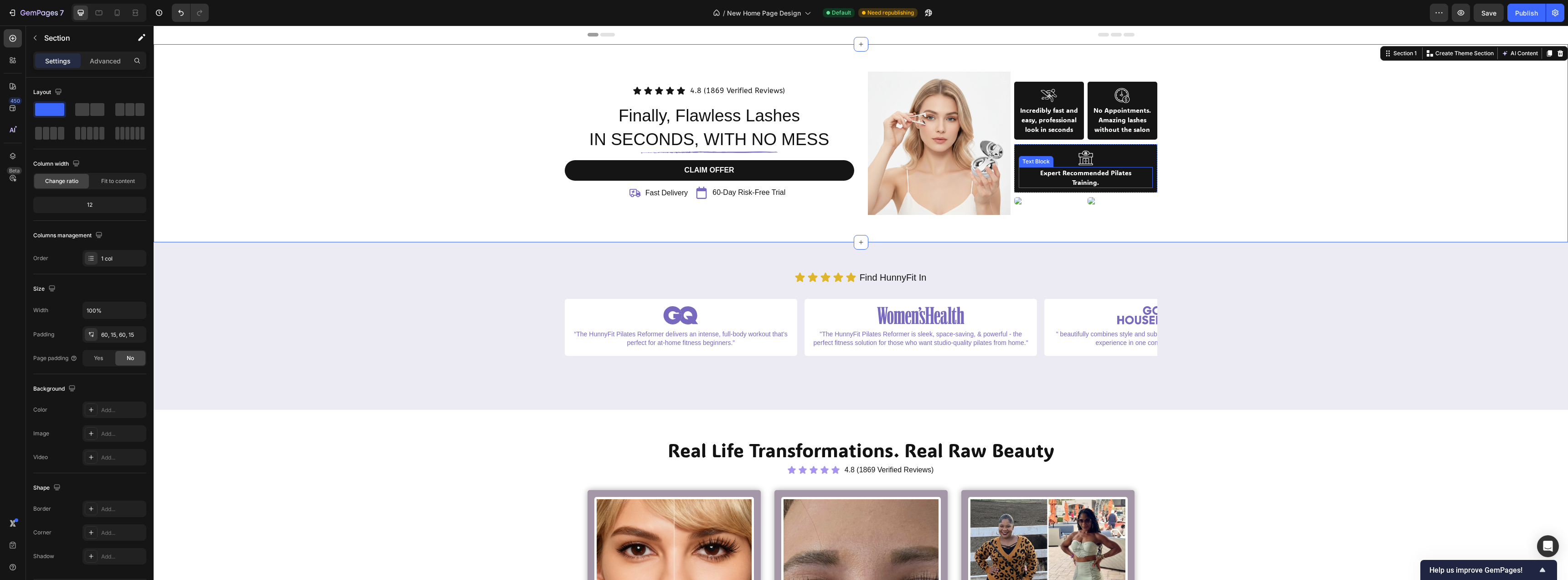
click at [1079, 180] on p "Training." at bounding box center [1086, 182] width 132 height 9
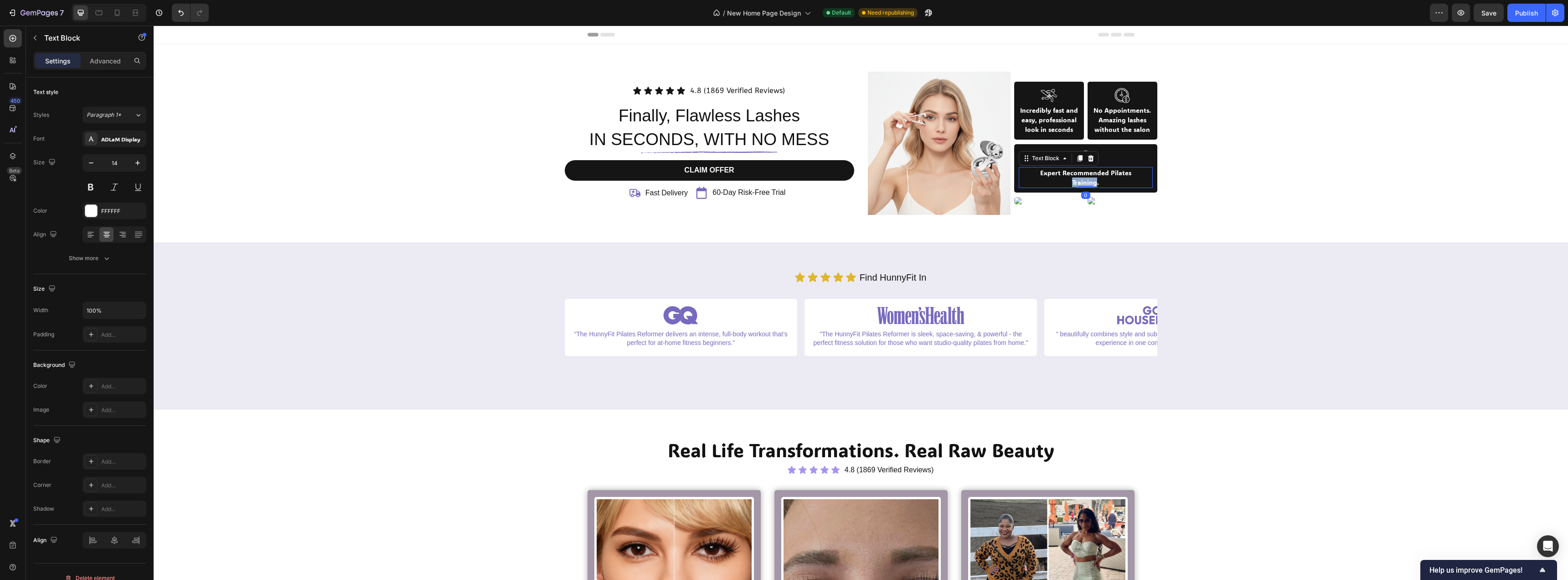
click at [1079, 180] on p "Training." at bounding box center [1086, 182] width 132 height 9
click at [1106, 183] on p "Training." at bounding box center [1086, 182] width 132 height 9
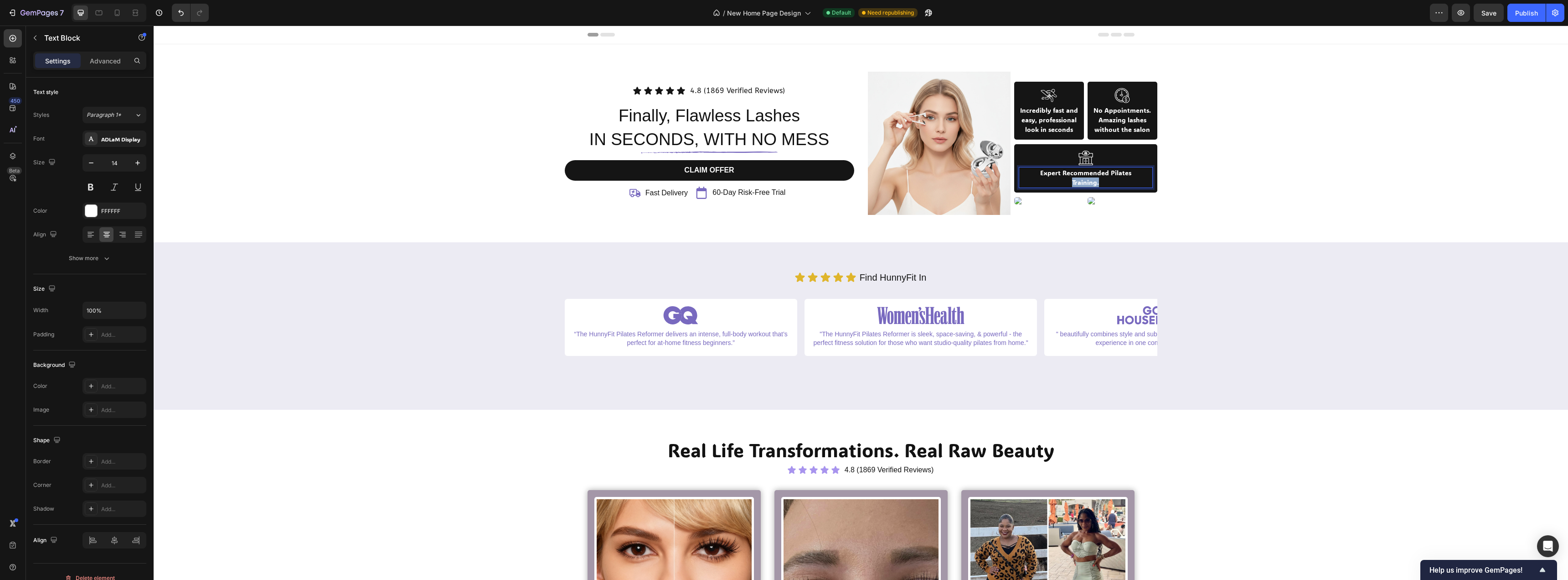
click at [1106, 183] on p "Training." at bounding box center [1086, 182] width 132 height 9
click at [1113, 180] on p "Training." at bounding box center [1086, 182] width 132 height 9
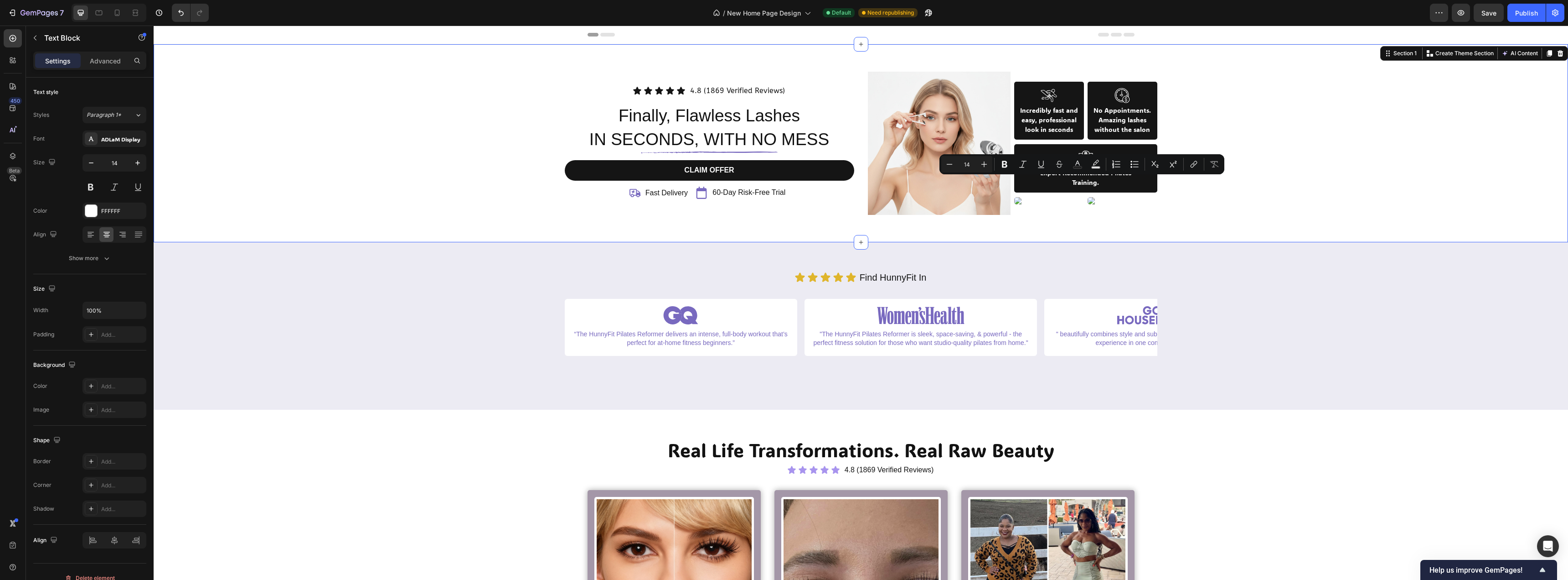
click at [1268, 190] on div "Icon Icon Icon Icon Icon Icon List 4.8 (1869 Verified Reviews) Text Block Row F…" at bounding box center [861, 143] width 1401 height 143
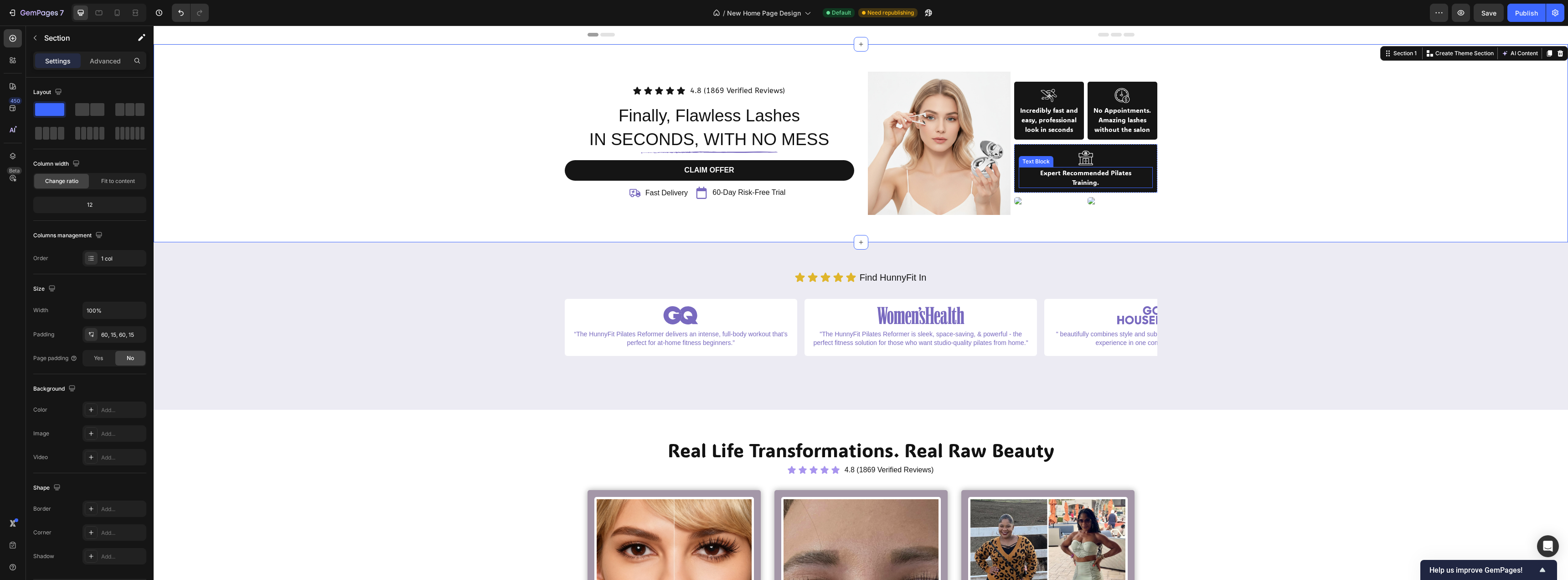
click at [1099, 174] on p "Expert Recommended Pilates" at bounding box center [1086, 172] width 132 height 9
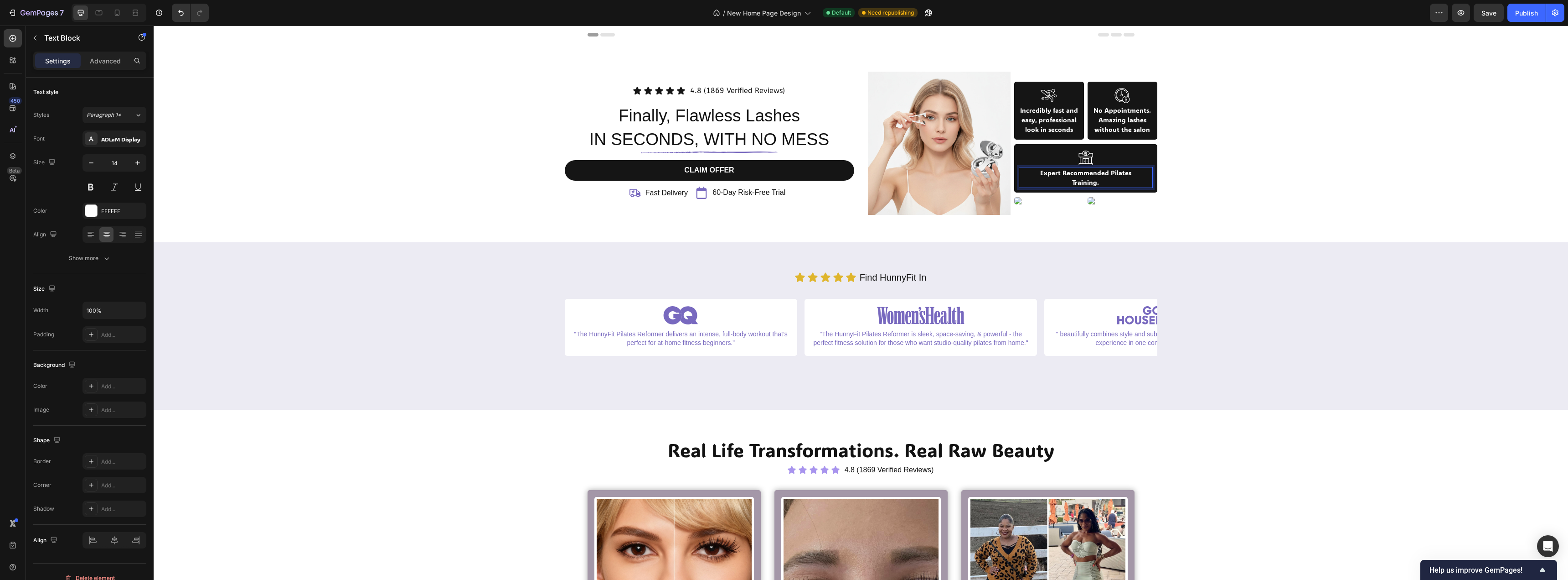
click at [1099, 178] on p "Training." at bounding box center [1086, 182] width 132 height 9
drag, startPoint x: 1081, startPoint y: 172, endPoint x: 1111, endPoint y: 185, distance: 32.7
click at [1111, 185] on p "Unlimited Freedom to use them as many times as you" at bounding box center [1086, 178] width 132 height 19
click at [1207, 168] on div "Icon Icon Icon Icon Icon Icon List 4.8 (1869 Verified Reviews) Text Block Row F…" at bounding box center [861, 143] width 1401 height 143
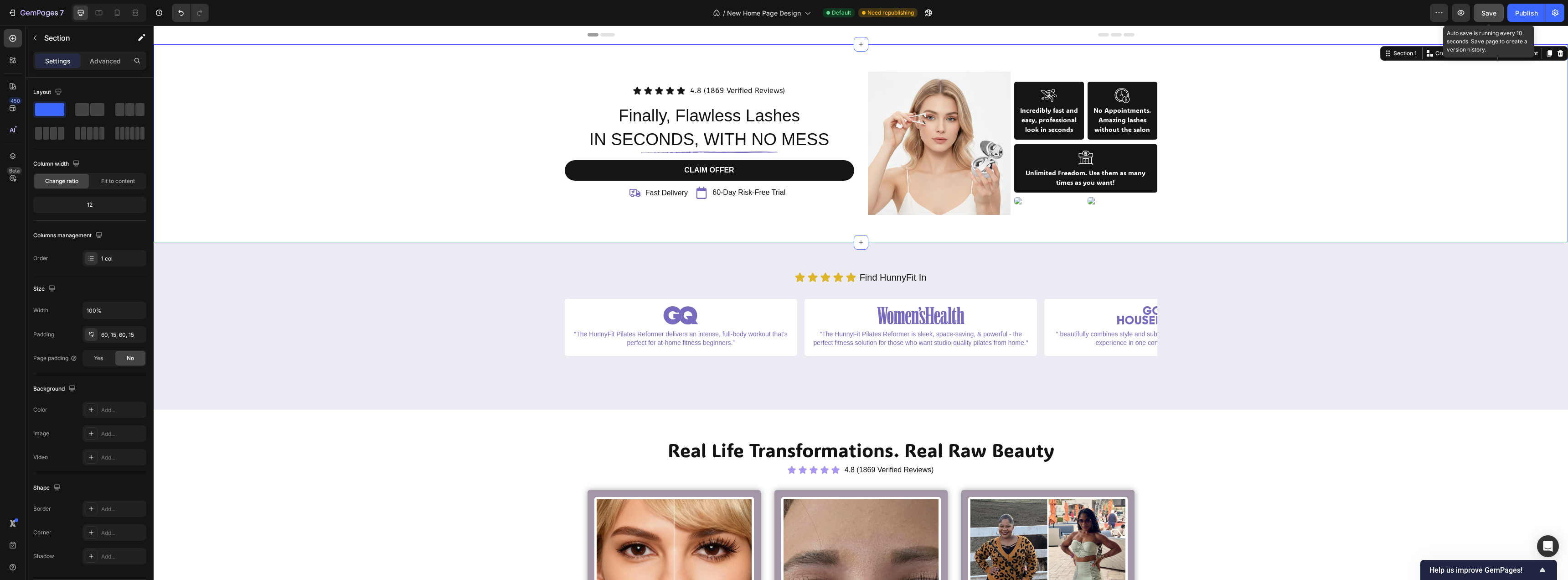
click at [1485, 17] on span "Save" at bounding box center [1489, 13] width 15 height 8
click at [1524, 17] on div "Publish" at bounding box center [1527, 12] width 23 height 9
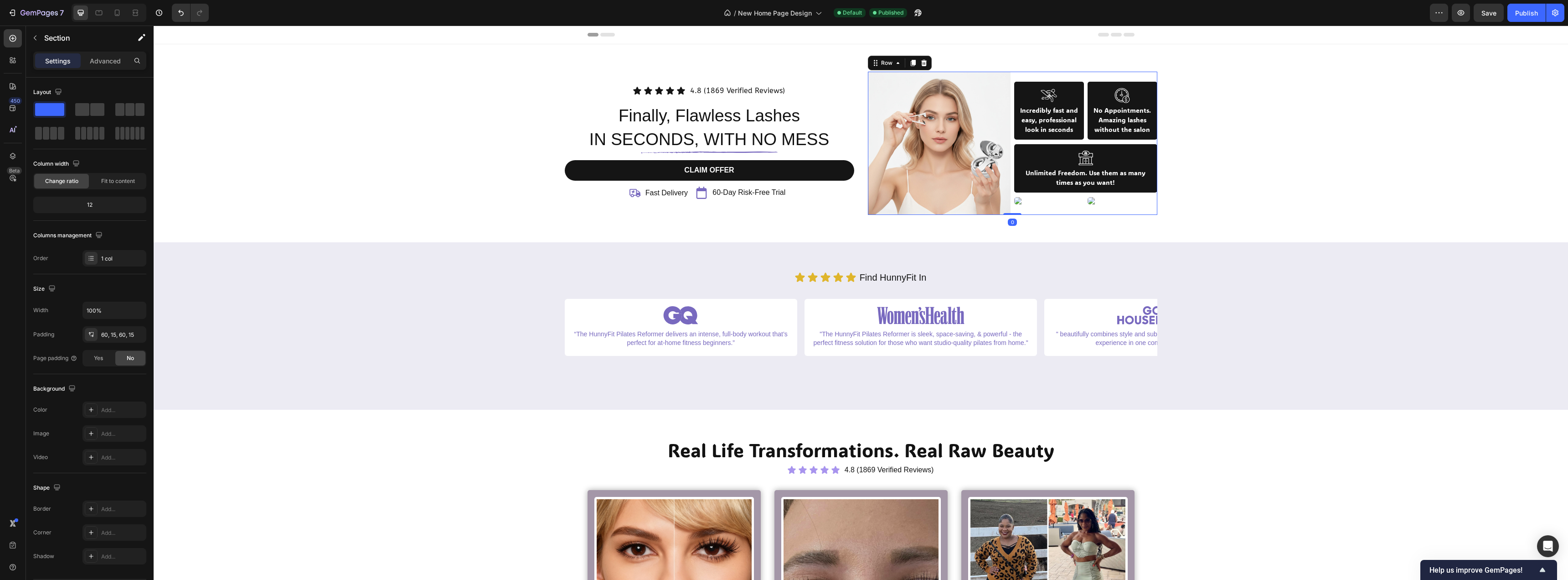
click at [1027, 205] on div "Image Incredibly fast and easy, professional look in seconds Text Block Row Ima…" at bounding box center [1086, 143] width 143 height 143
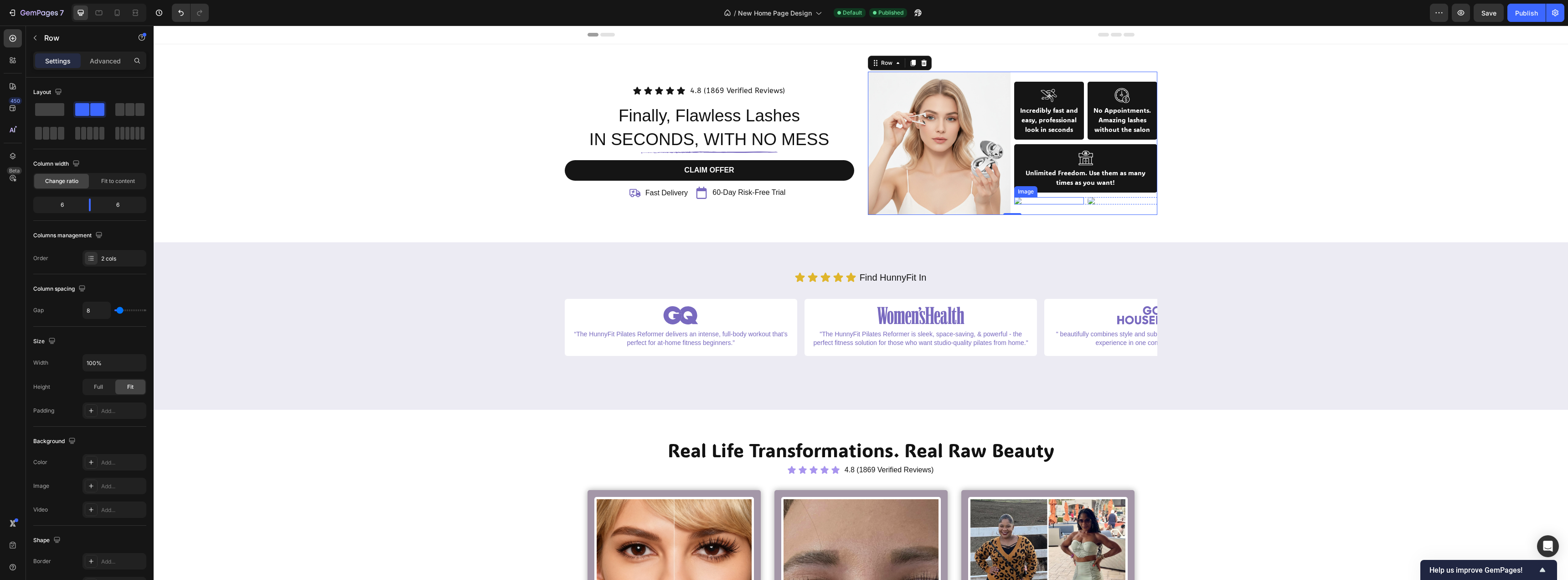
click at [1015, 202] on img at bounding box center [1049, 201] width 70 height 7
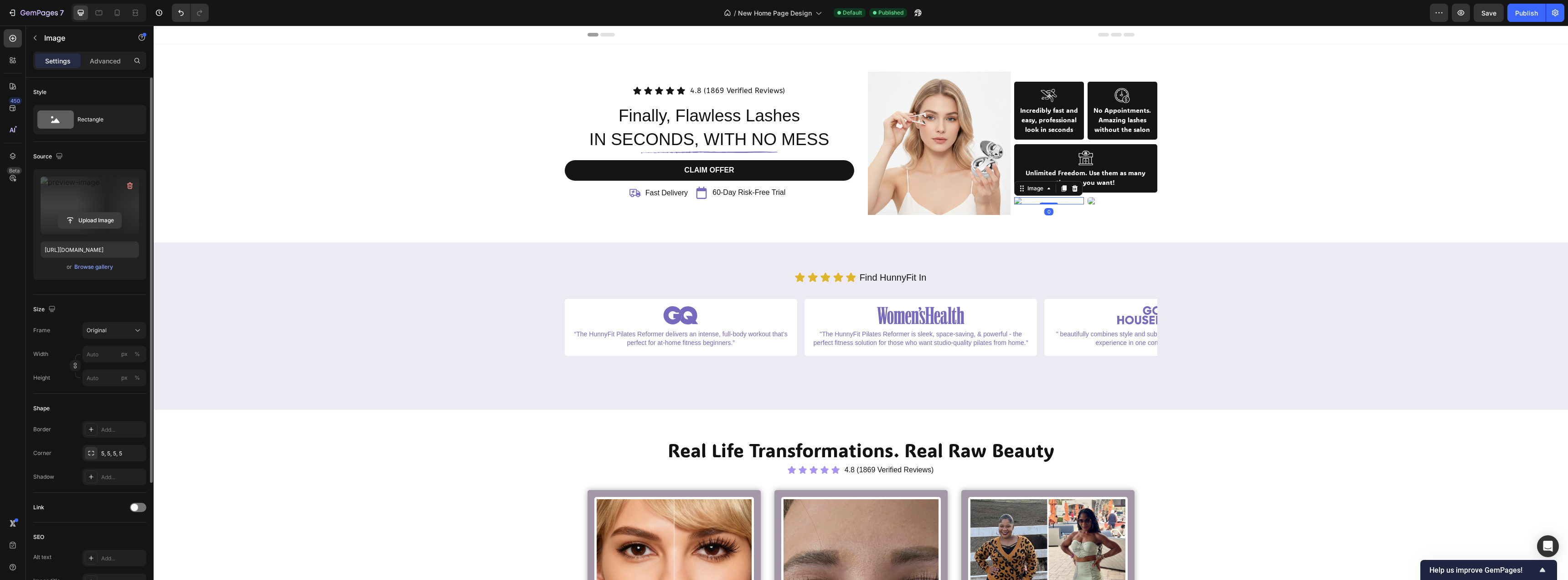
click at [85, 222] on input "file" at bounding box center [89, 220] width 63 height 15
type input "[URL][DOMAIN_NAME]"
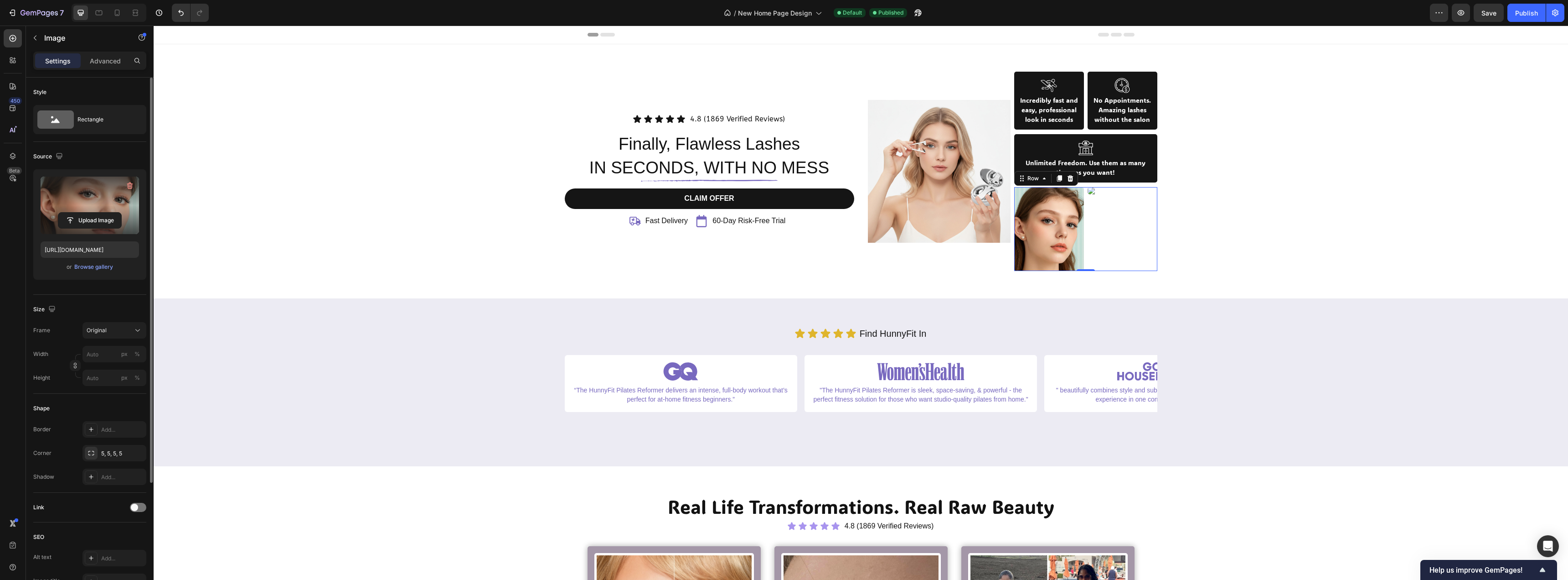
click at [1124, 210] on div "Image" at bounding box center [1123, 229] width 70 height 84
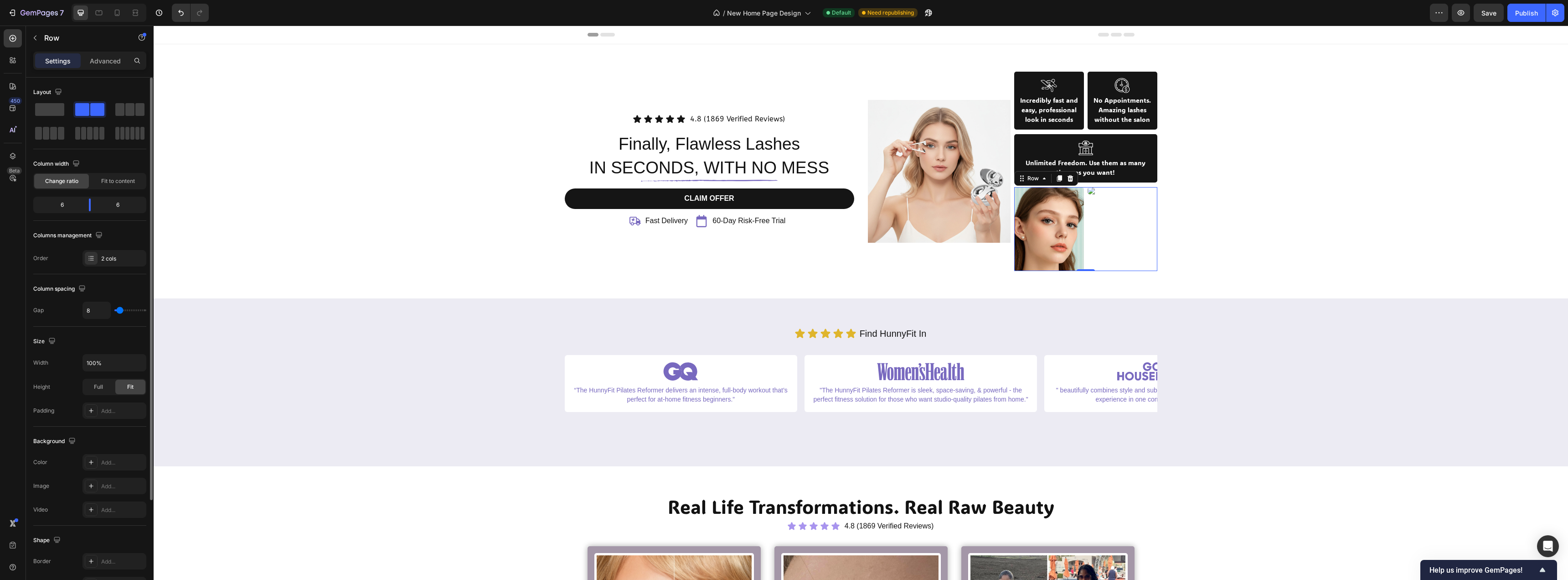
click at [1124, 231] on div "Image" at bounding box center [1123, 229] width 70 height 84
click at [1088, 189] on img at bounding box center [1123, 191] width 70 height 7
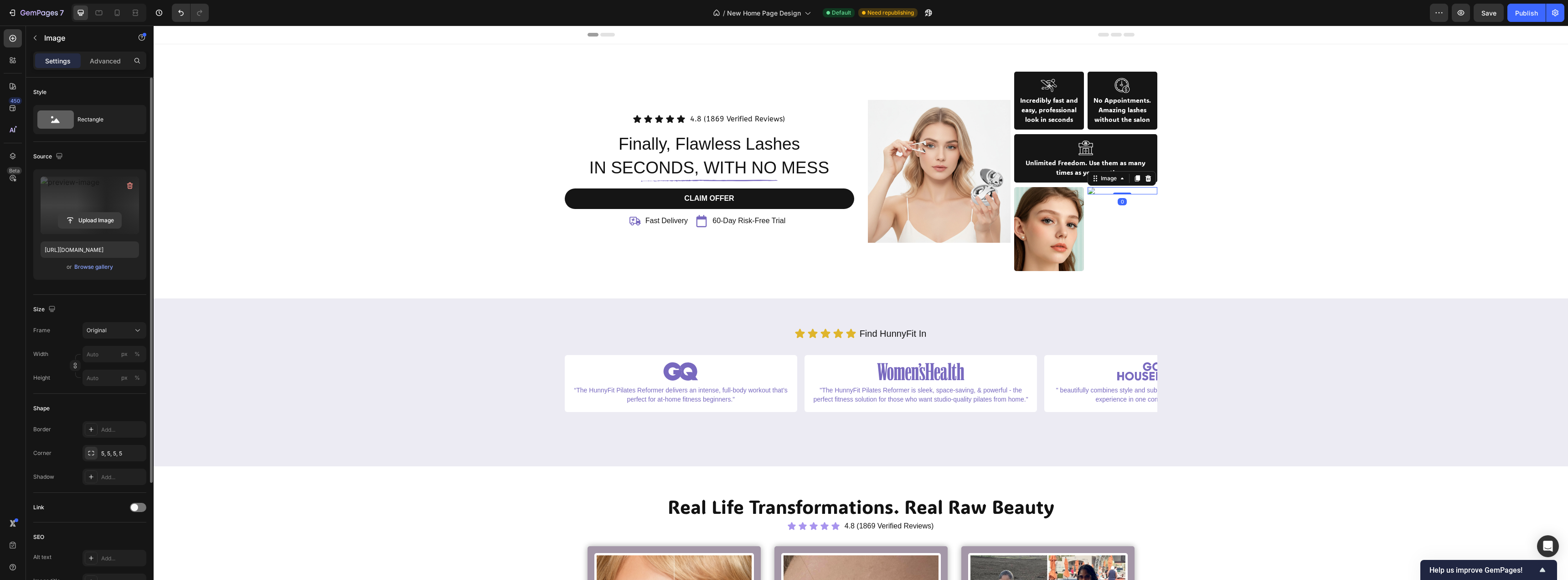
click at [97, 218] on input "file" at bounding box center [89, 220] width 63 height 15
type input "[URL][DOMAIN_NAME]"
click at [119, 19] on div at bounding box center [117, 13] width 15 height 15
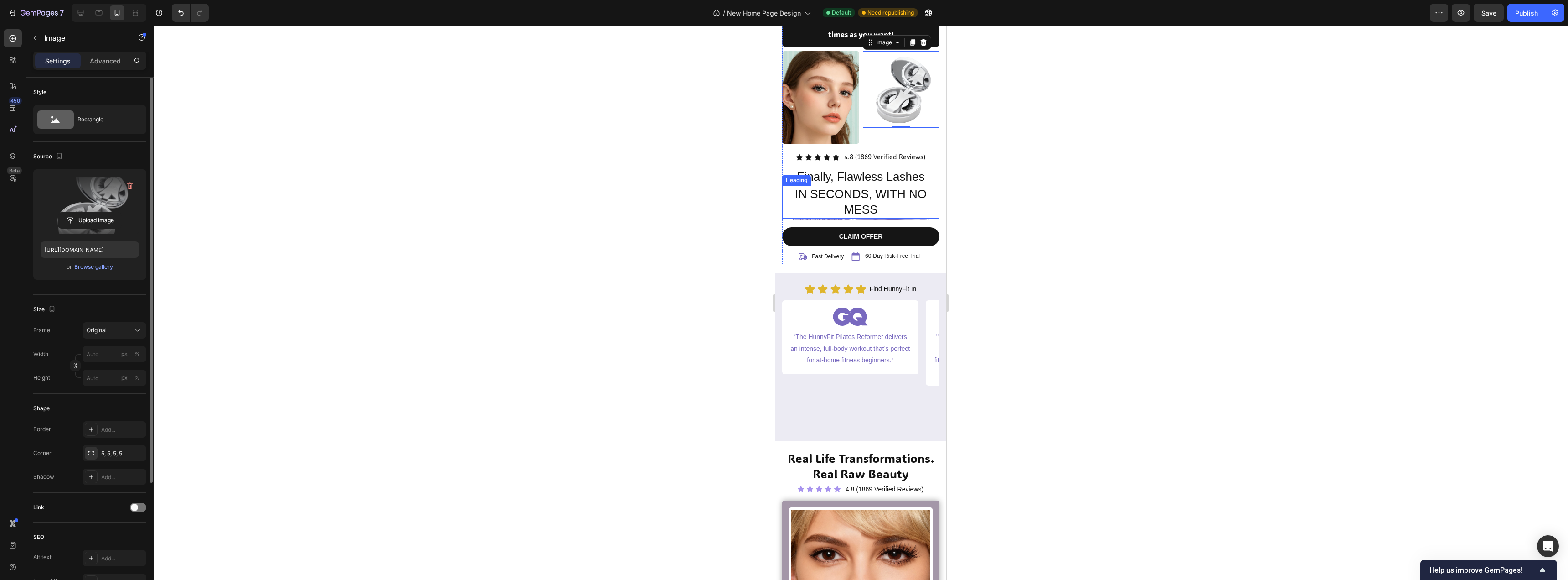
scroll to position [117, 0]
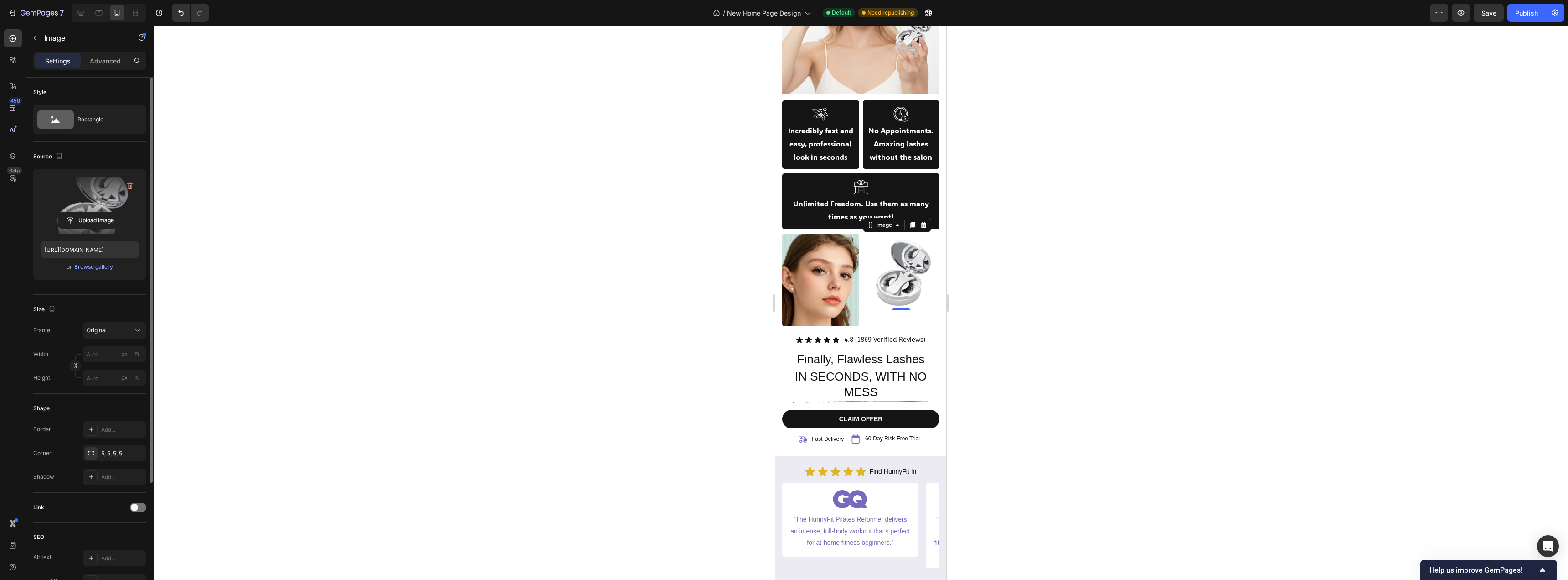
click at [597, 186] on div at bounding box center [860, 303] width 1415 height 555
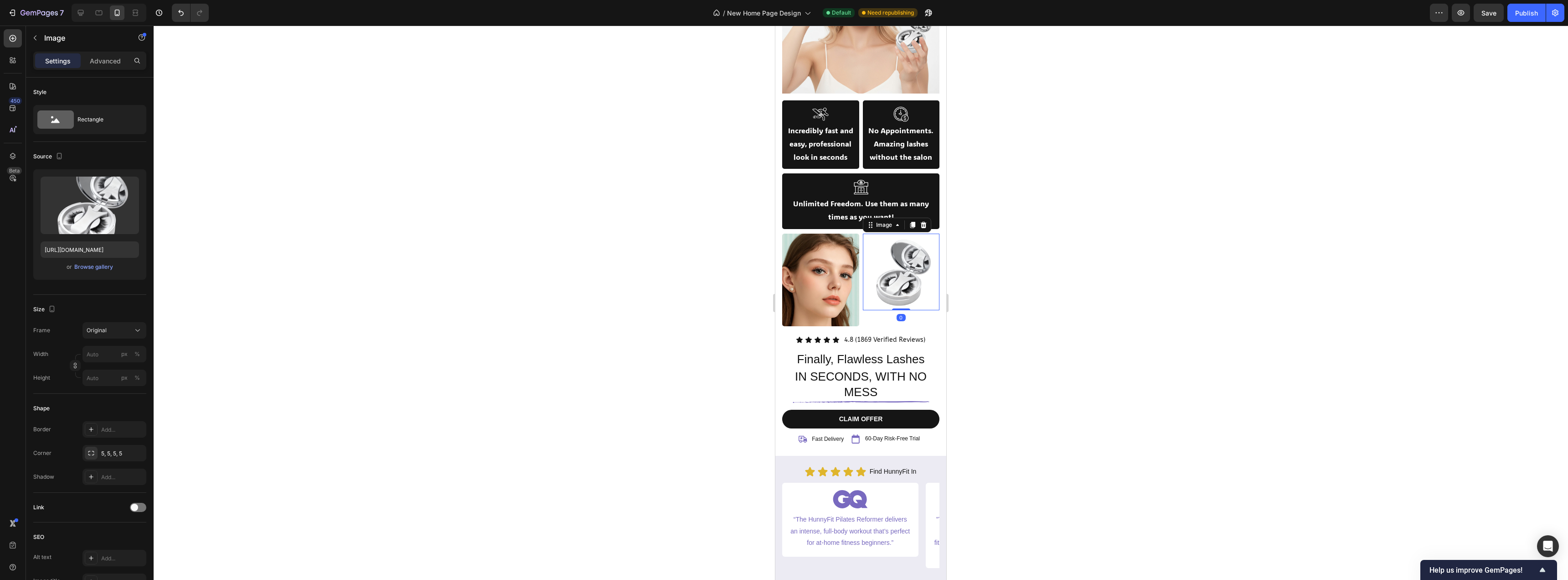
click at [901, 277] on img at bounding box center [902, 272] width 77 height 77
click at [103, 332] on span "Original" at bounding box center [97, 330] width 20 height 8
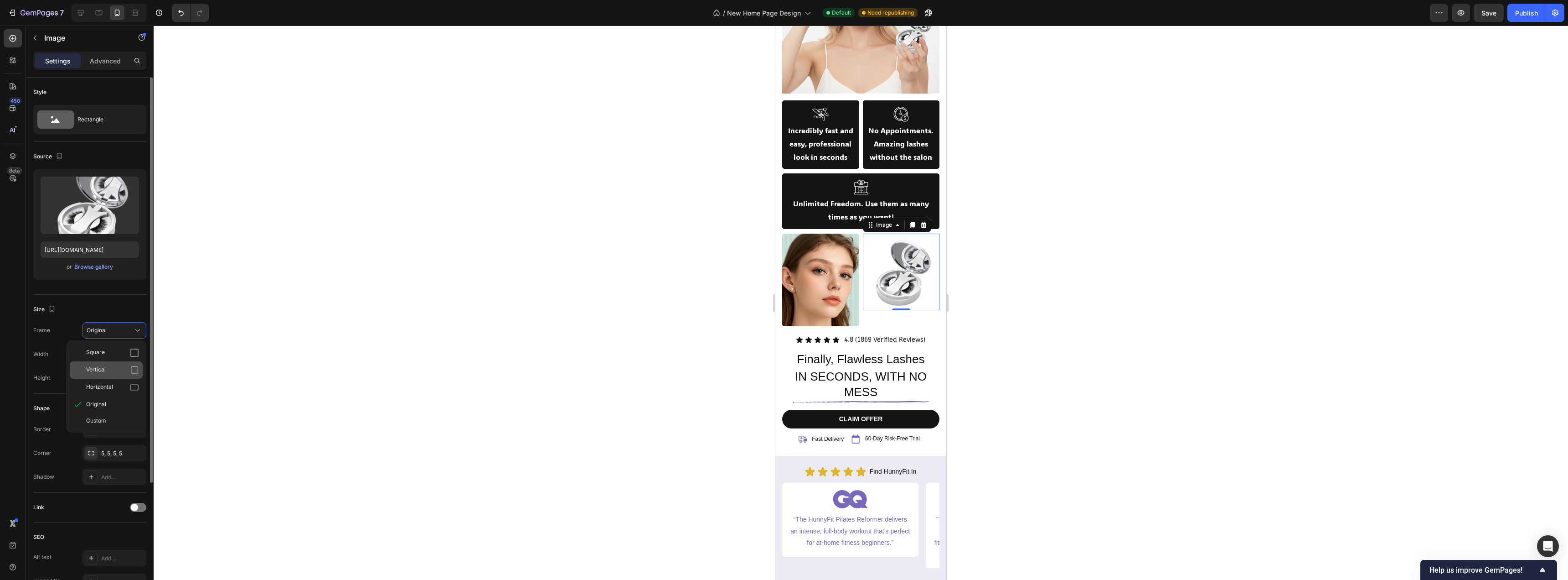
click at [116, 365] on div "Vertical" at bounding box center [112, 370] width 53 height 9
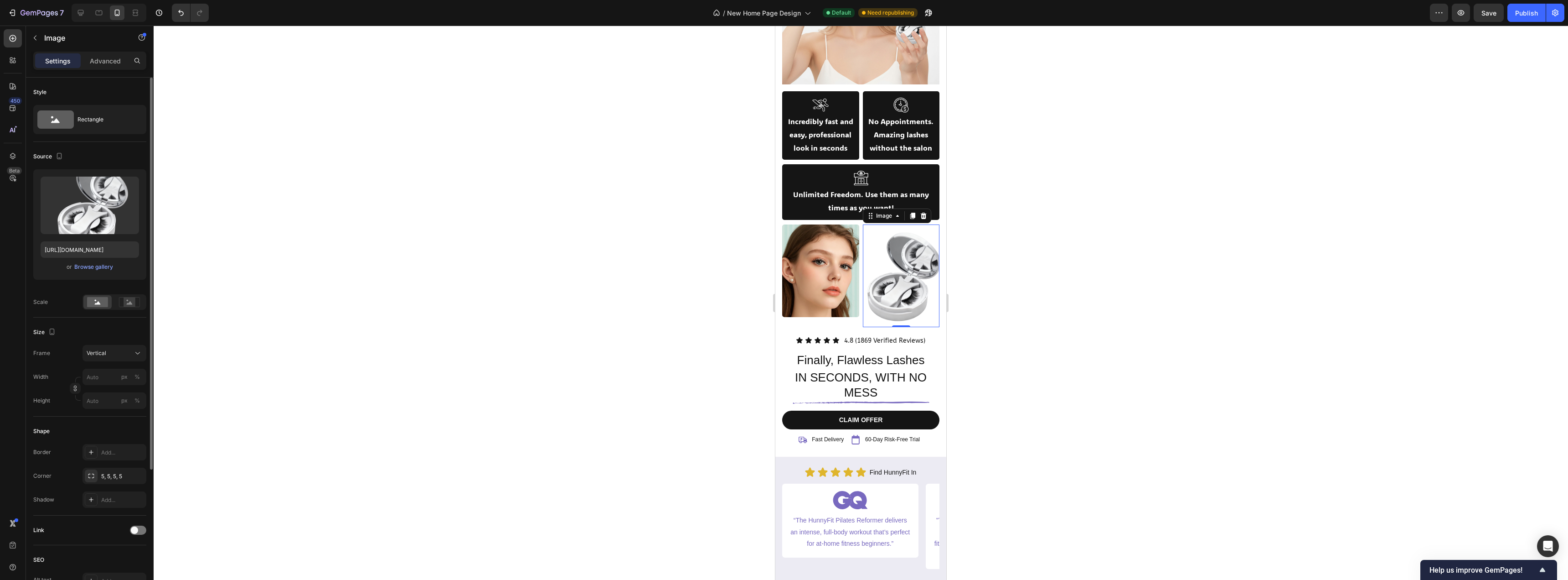
click at [442, 298] on div at bounding box center [860, 303] width 1415 height 555
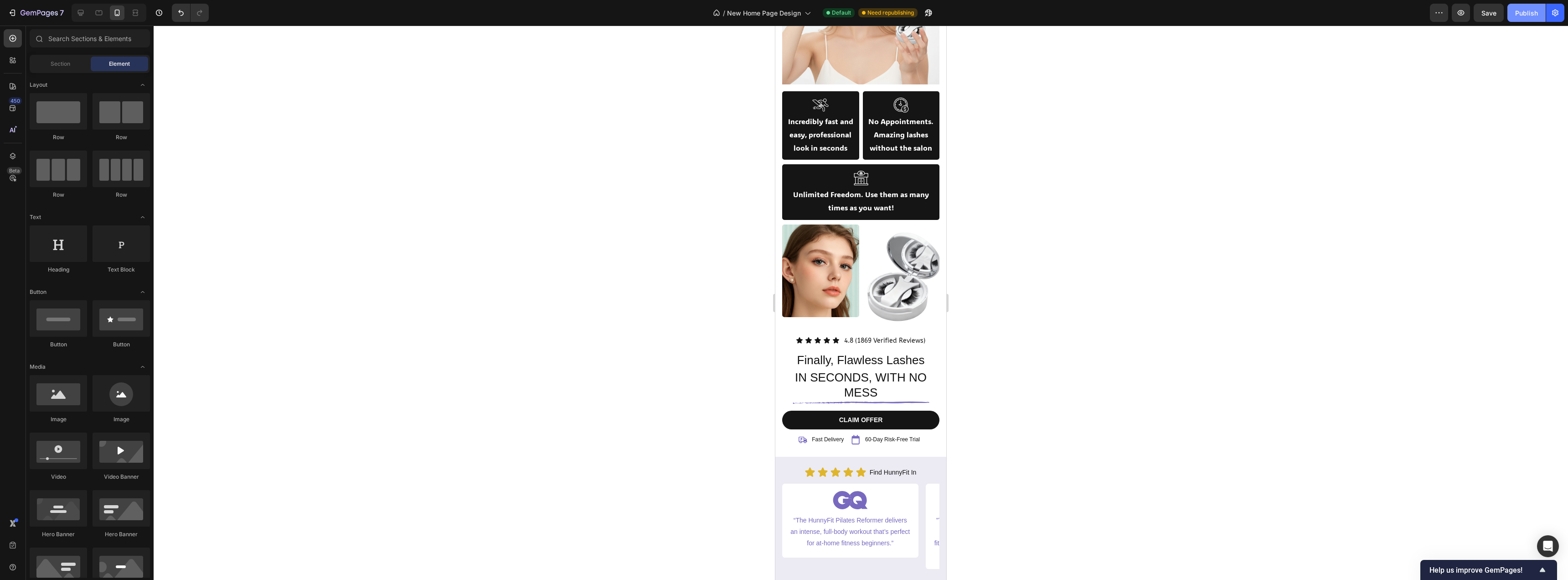
click at [1510, 18] on button "Publish" at bounding box center [1527, 12] width 39 height 18
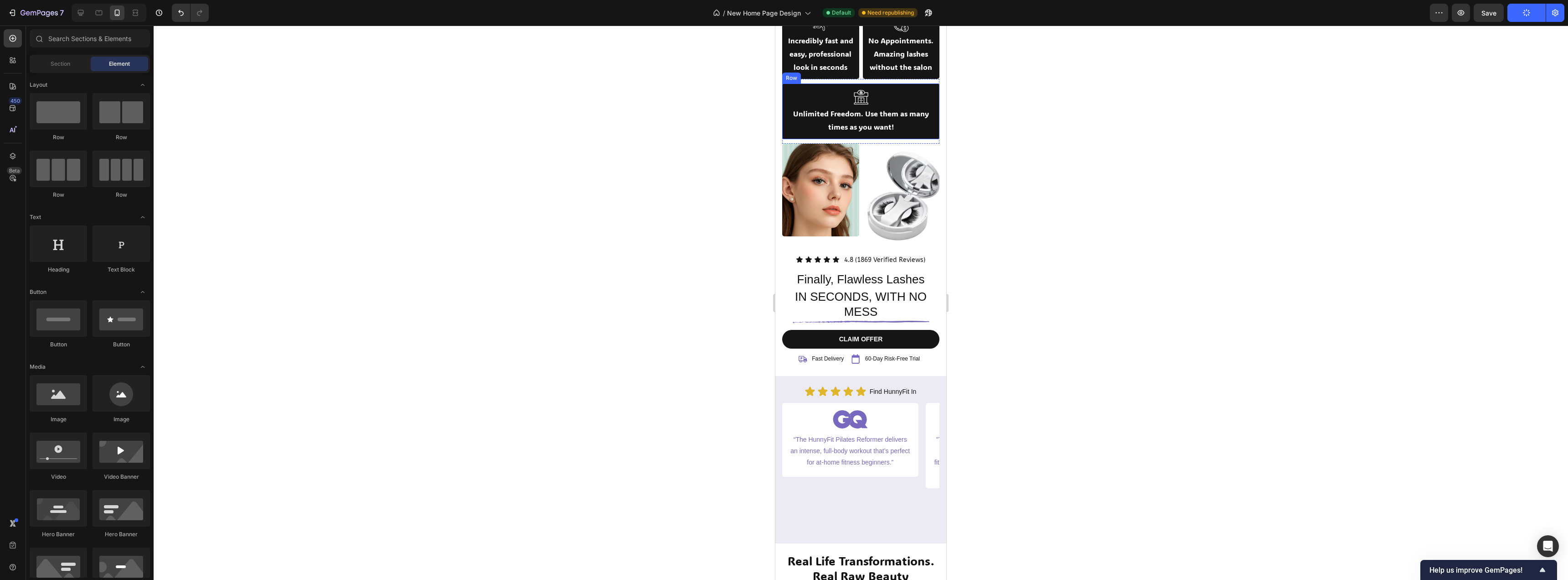
scroll to position [274, 0]
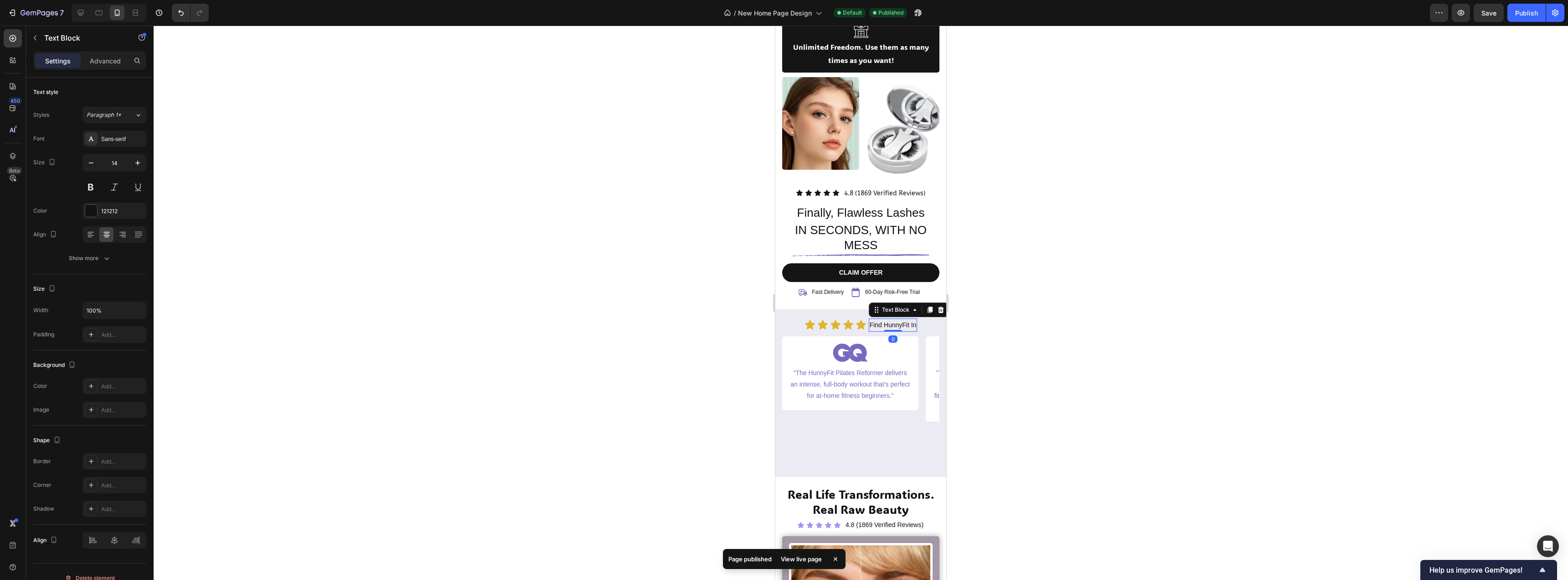
click at [899, 330] on p "Find HunnyFit In" at bounding box center [893, 325] width 47 height 12
click at [729, 329] on div at bounding box center [860, 303] width 1415 height 555
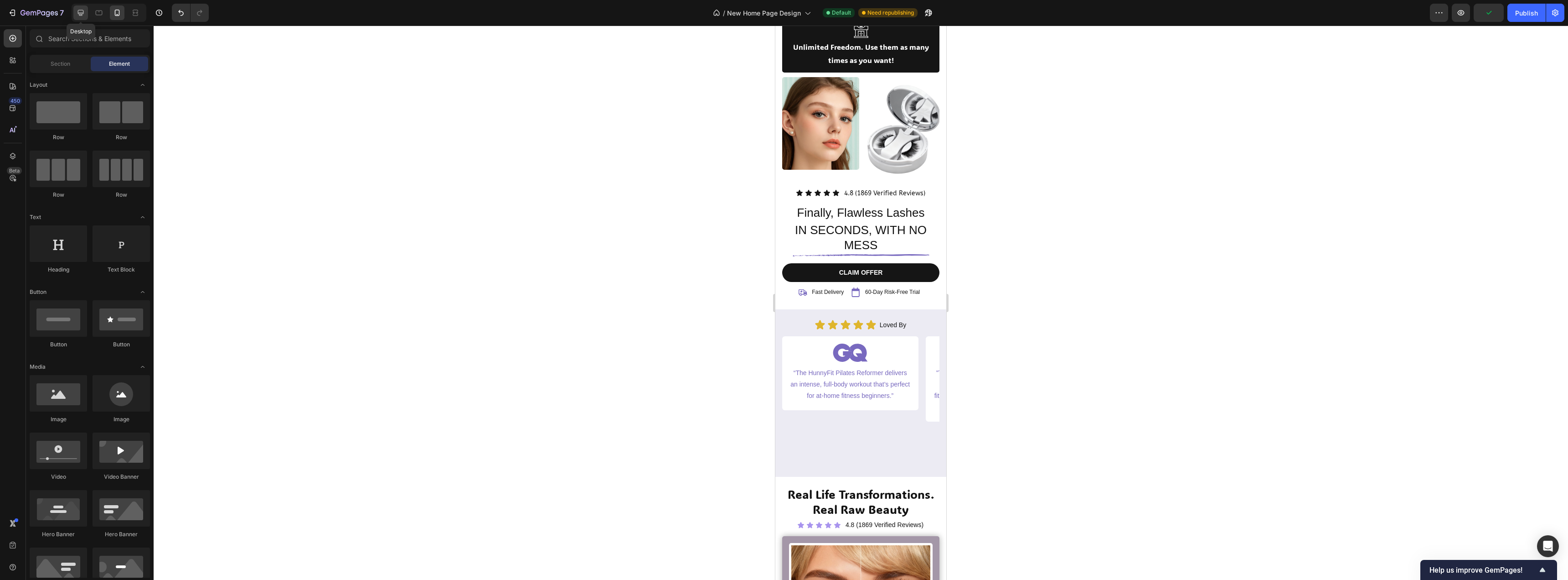
click at [79, 19] on div at bounding box center [81, 13] width 15 height 15
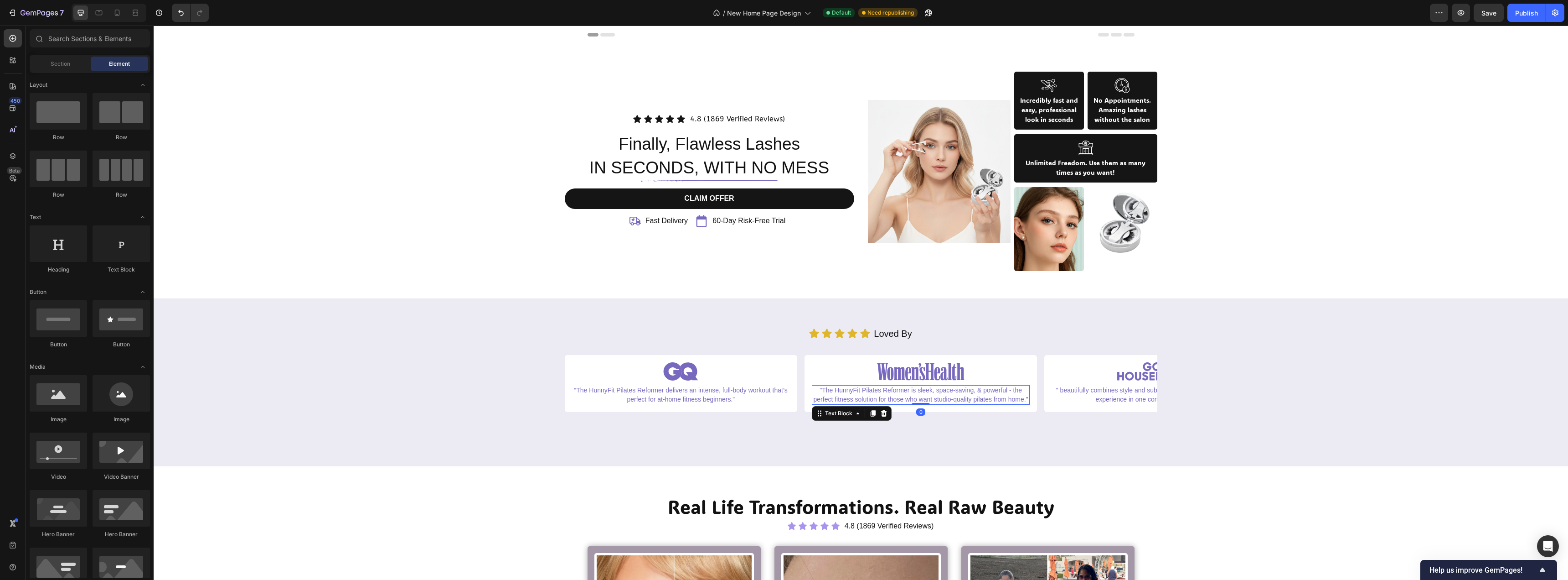
click at [878, 395] on p ""The HunnyFit Pilates Reformer is sleek, space-saving, & powerful - the perfect…" at bounding box center [921, 394] width 216 height 17
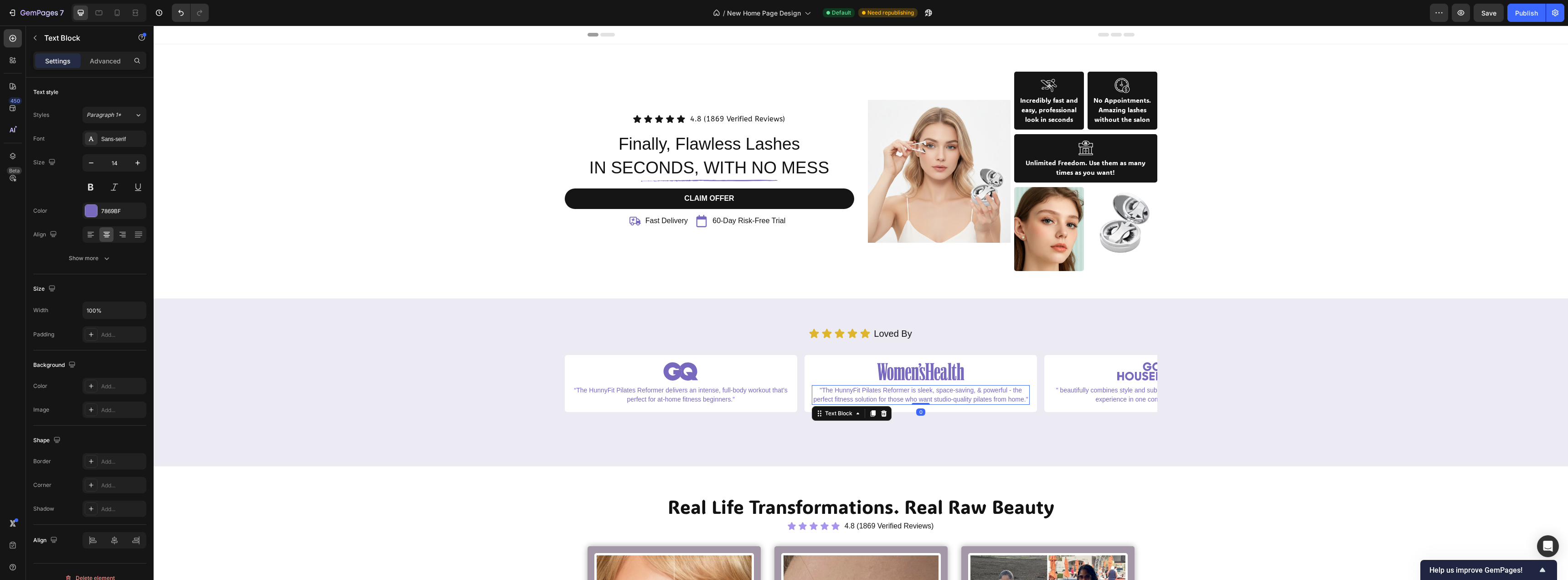
click at [878, 395] on p ""The HunnyFit Pilates Reformer is sleek, space-saving, & powerful - the perfect…" at bounding box center [921, 394] width 216 height 17
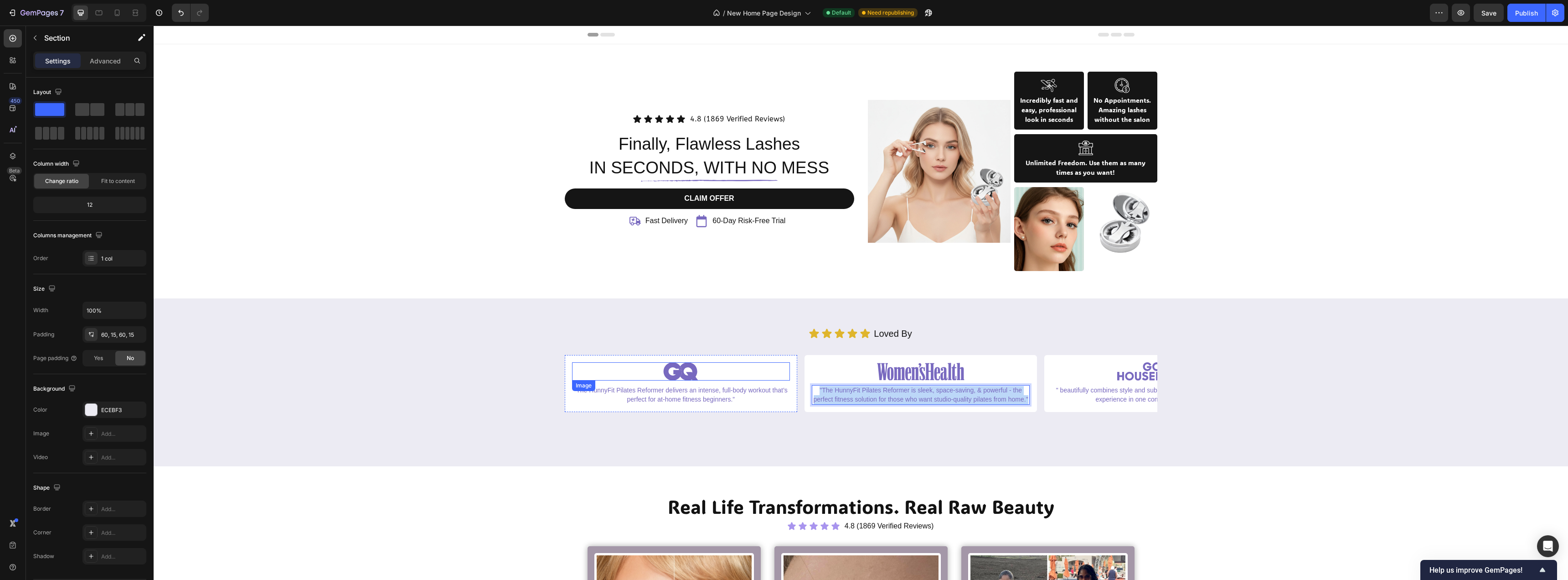
click at [496, 364] on div "Icon Icon Icon Icon Icon Icon List Loved By Text Block Row Image “The HunnyFit …" at bounding box center [861, 382] width 1401 height 113
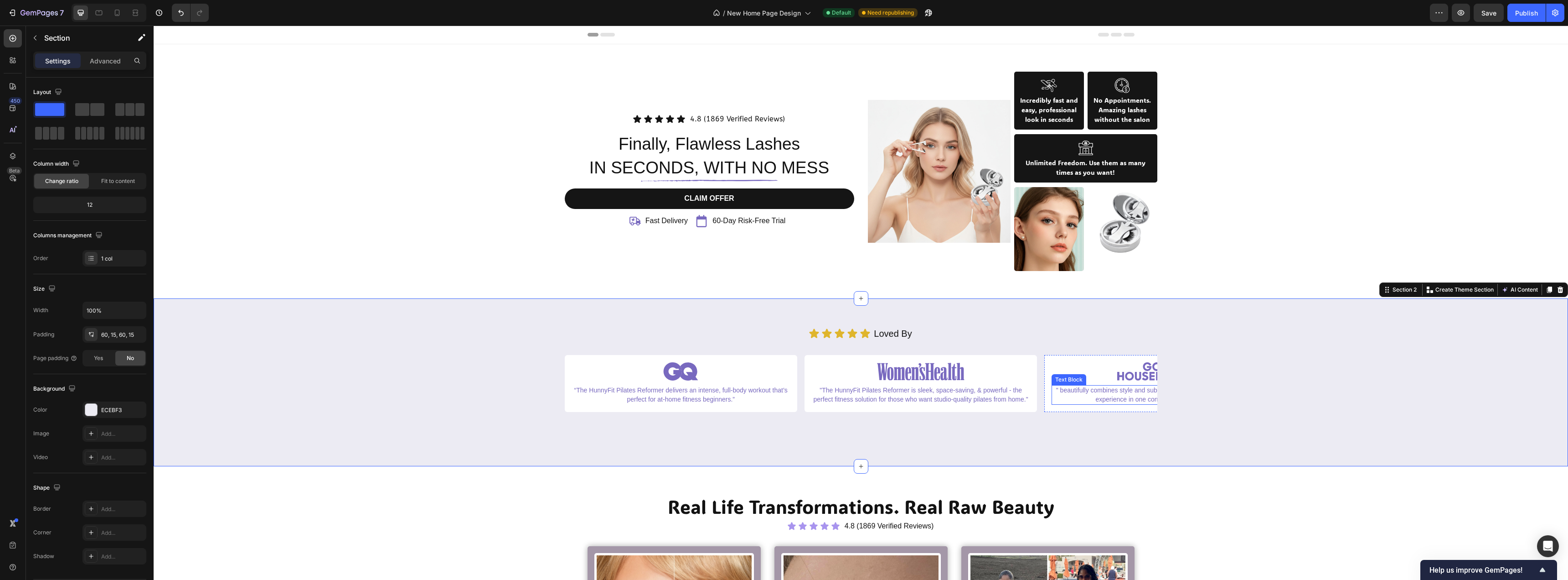
click at [1082, 383] on div "Image " beautifully combines style and substance, delivering the complete pilat…" at bounding box center [1161, 384] width 218 height 42
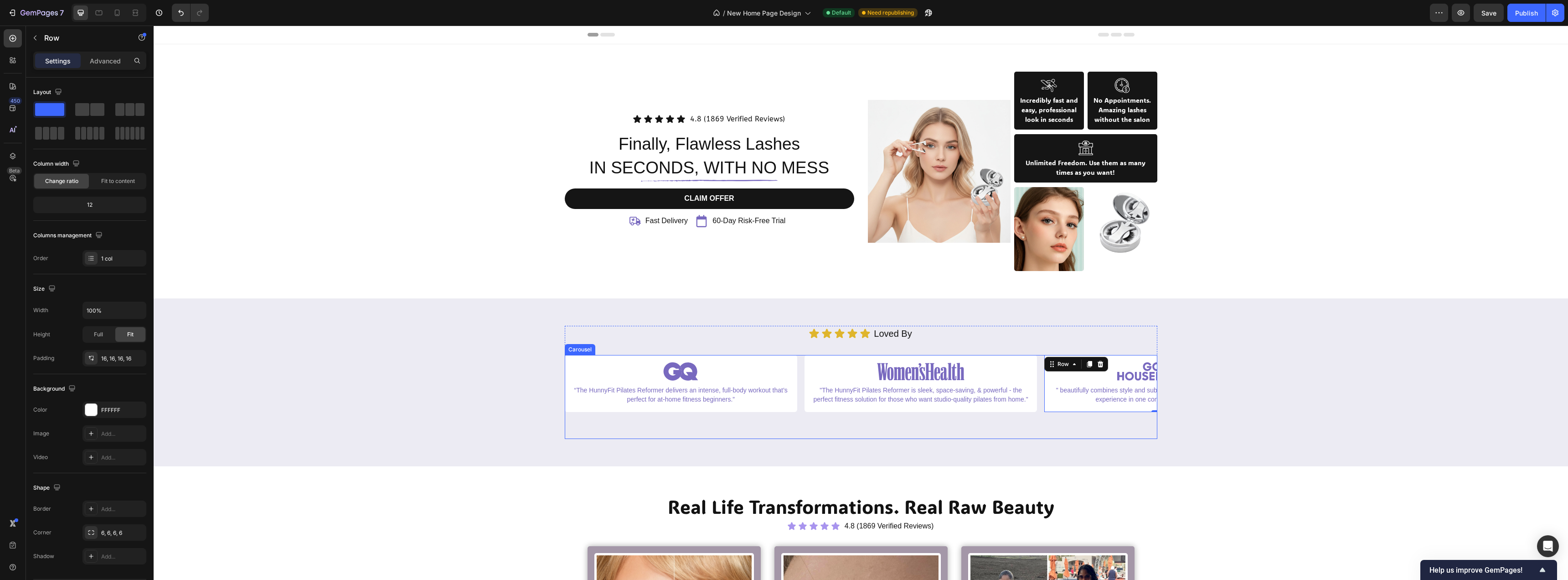
click at [831, 425] on div "Image "The HunnyFit Pilates Reformer is sleek, space-saving, & powerful - the p…" at bounding box center [921, 397] width 233 height 84
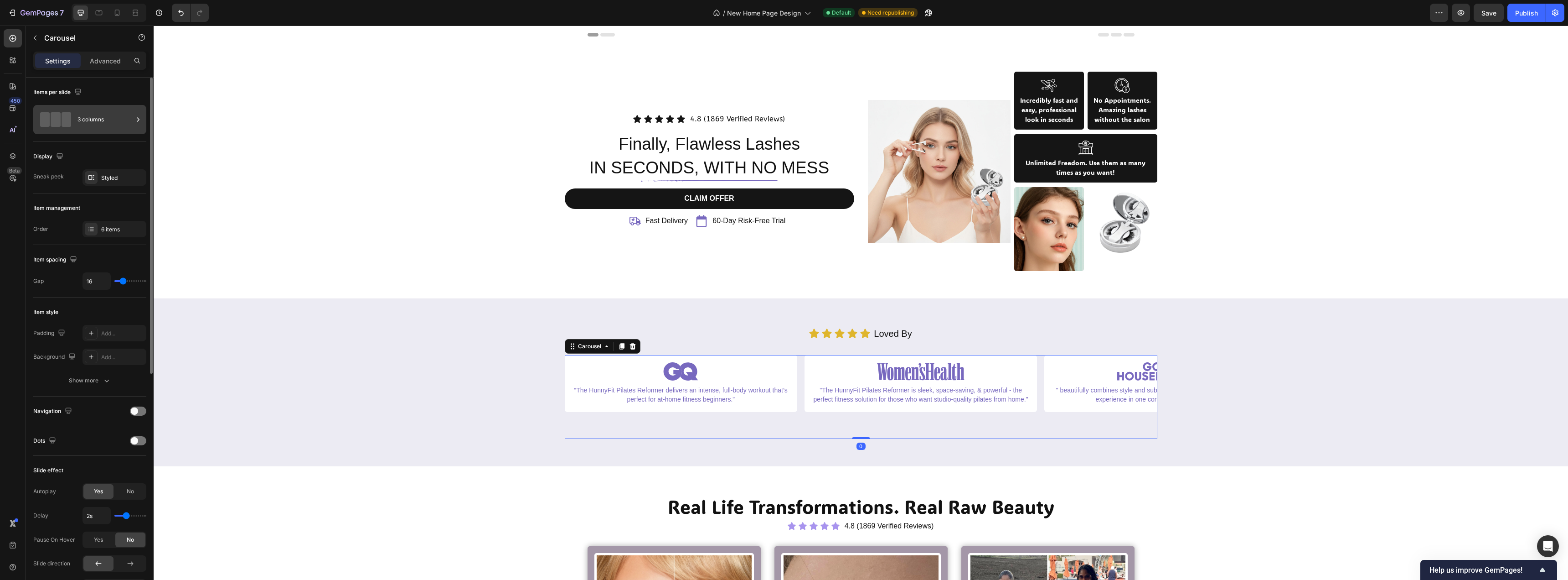
click at [81, 122] on div "3 columns" at bounding box center [105, 119] width 55 height 21
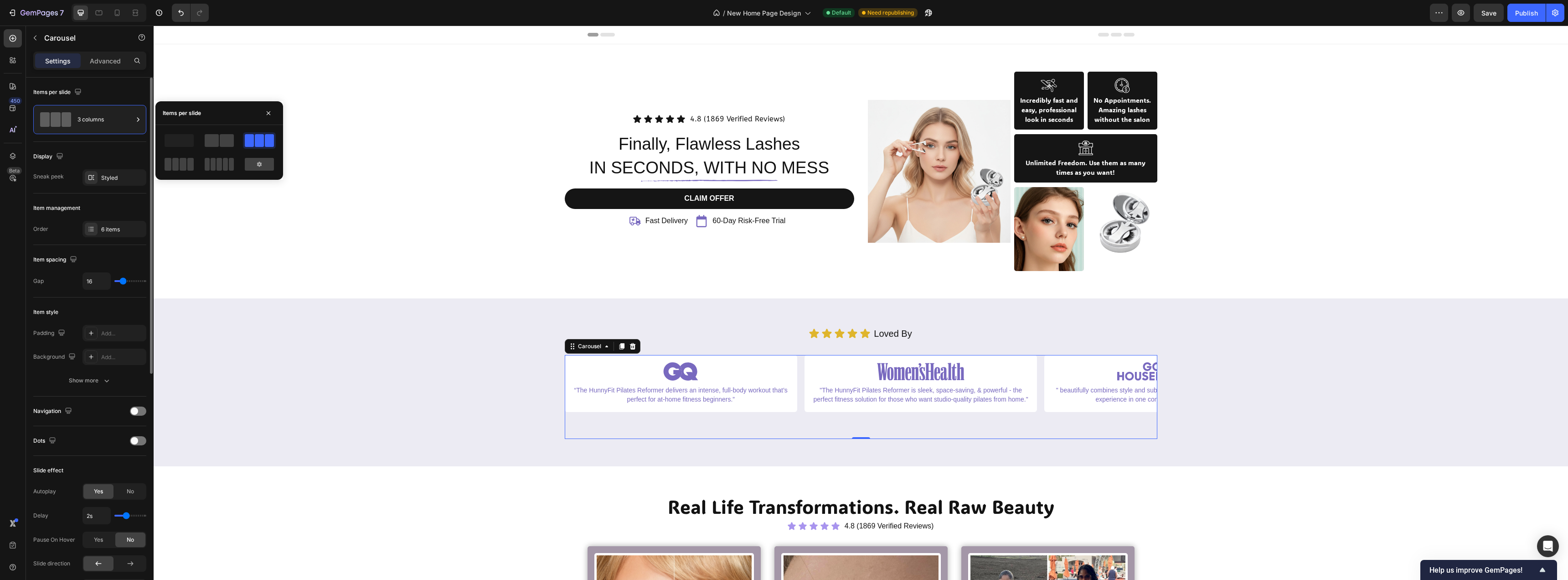
click at [127, 148] on div "Display Sneak peek Styled" at bounding box center [89, 167] width 113 height 52
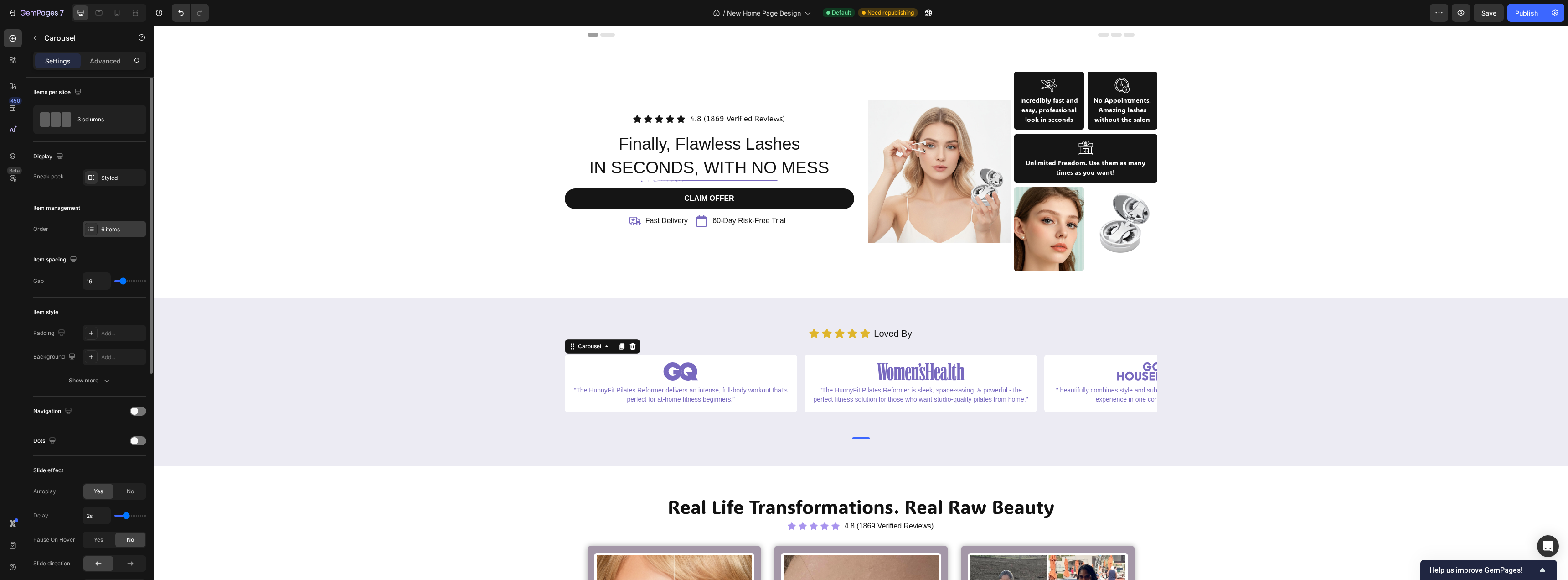
click at [106, 222] on div "6 items" at bounding box center [114, 229] width 64 height 17
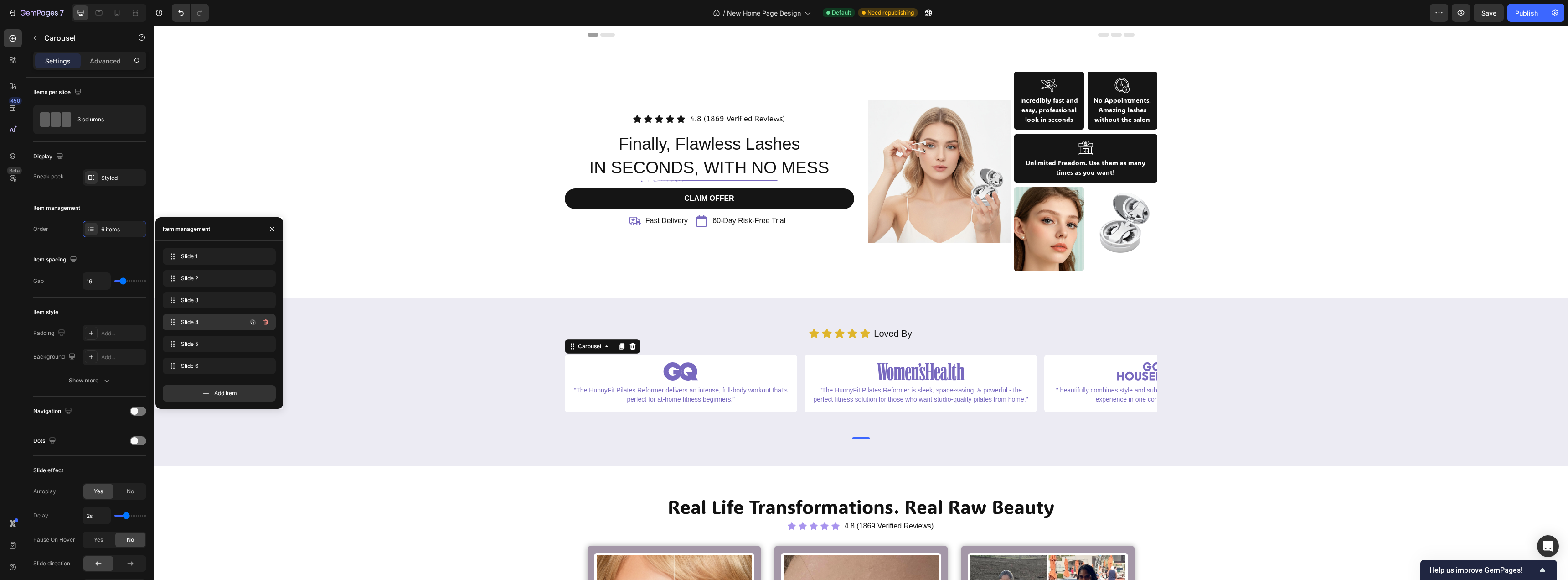
click at [217, 321] on span "Slide 4" at bounding box center [207, 322] width 52 height 8
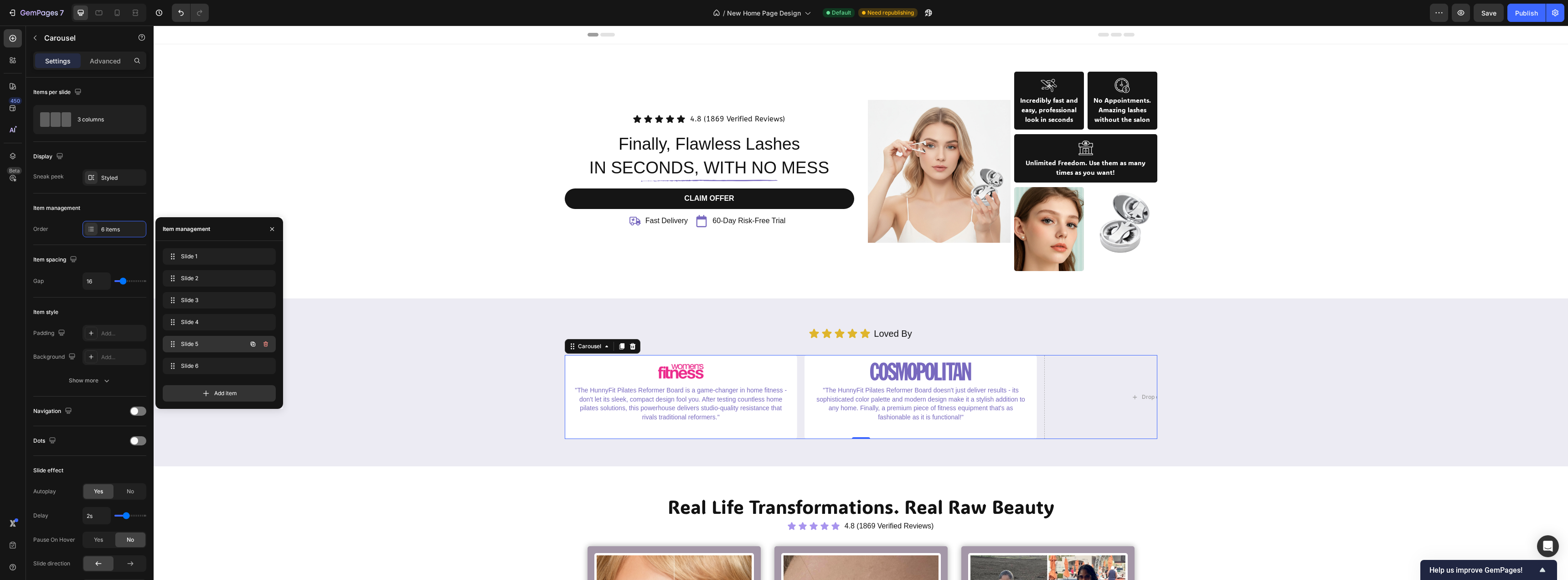
click at [222, 343] on span "Slide 5" at bounding box center [207, 343] width 52 height 8
click at [222, 363] on span "Slide 6" at bounding box center [212, 365] width 68 height 8
click at [223, 361] on div "Slide 6 Slide 6" at bounding box center [207, 366] width 80 height 13
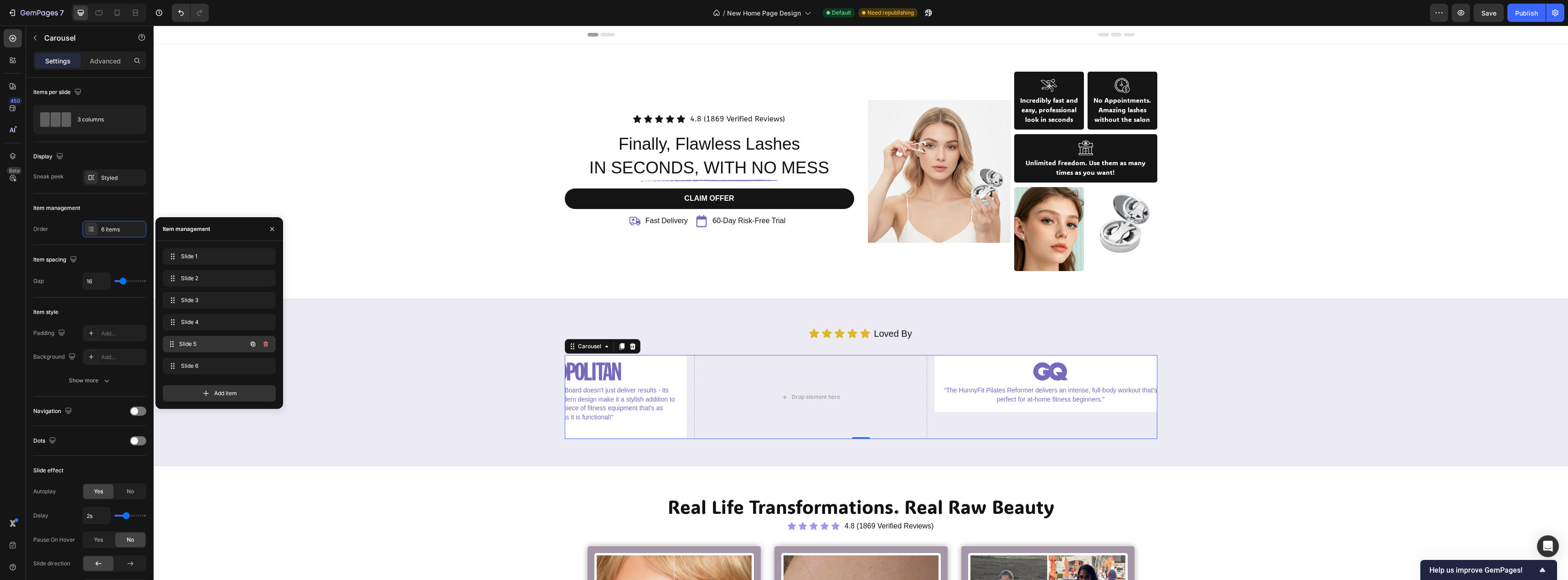
click at [223, 345] on span "Slide 5" at bounding box center [212, 343] width 68 height 8
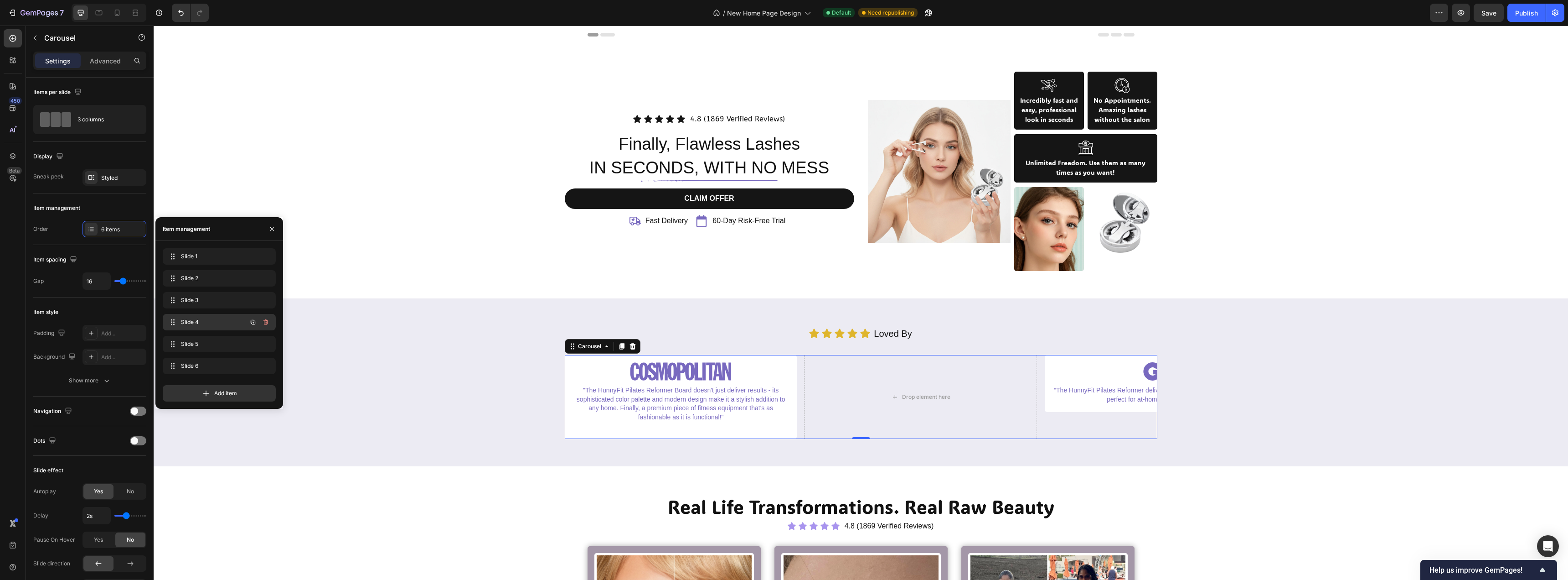
click at [225, 327] on div "Slide 4 Slide 4" at bounding box center [207, 322] width 80 height 13
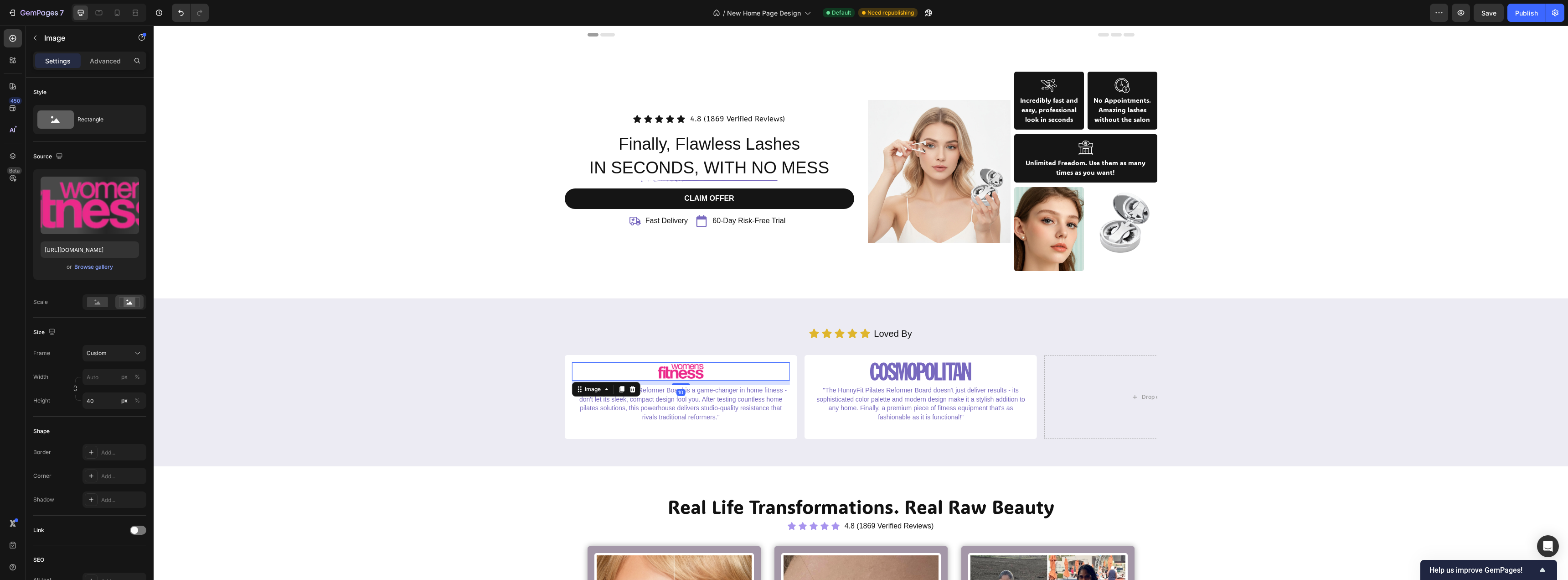
click at [664, 368] on img at bounding box center [681, 371] width 218 height 18
click at [663, 373] on img at bounding box center [681, 371] width 218 height 18
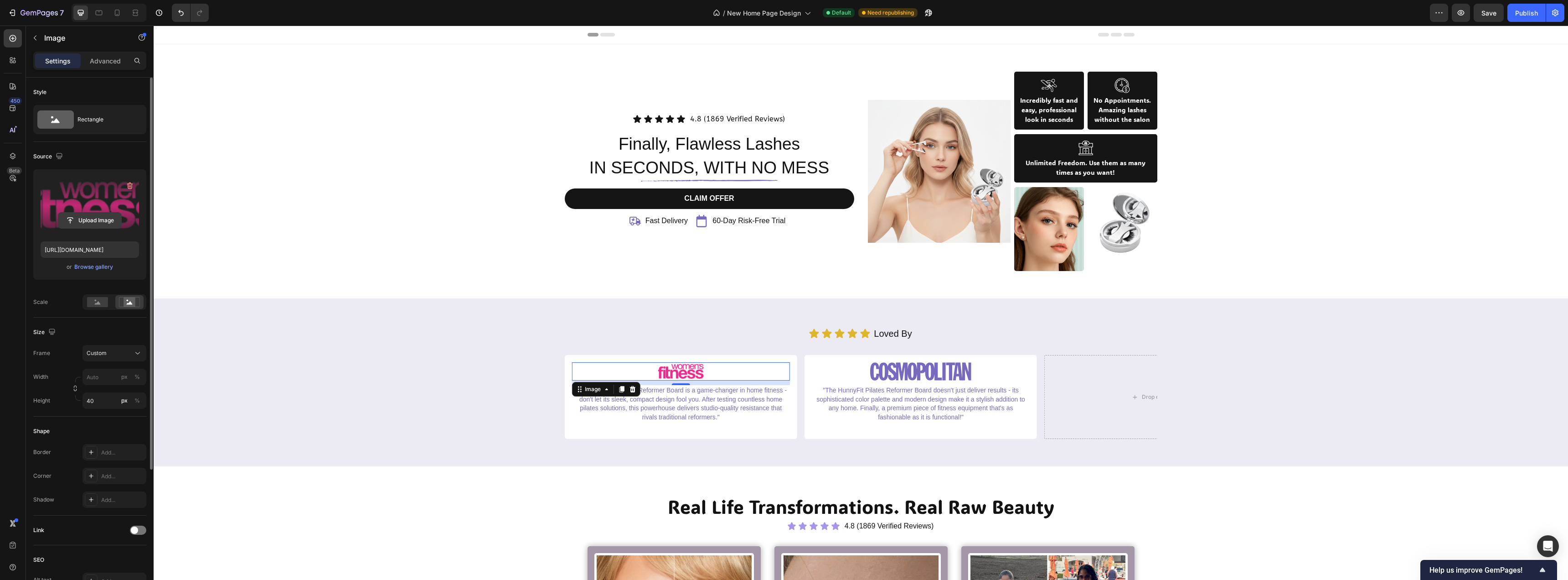
click at [103, 224] on input "file" at bounding box center [89, 220] width 63 height 15
click at [92, 211] on label at bounding box center [89, 205] width 98 height 57
click at [92, 212] on input "file" at bounding box center [89, 220] width 63 height 15
type input "[URL][DOMAIN_NAME]"
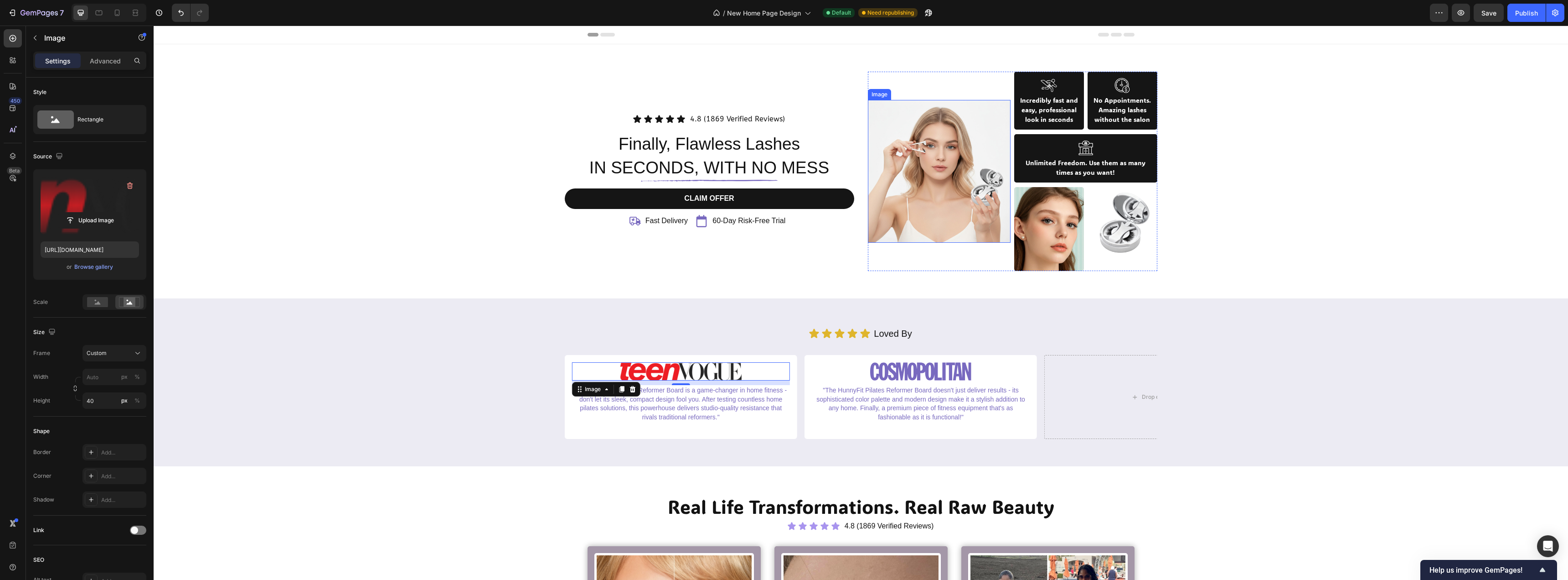
click at [964, 159] on img at bounding box center [940, 171] width 143 height 143
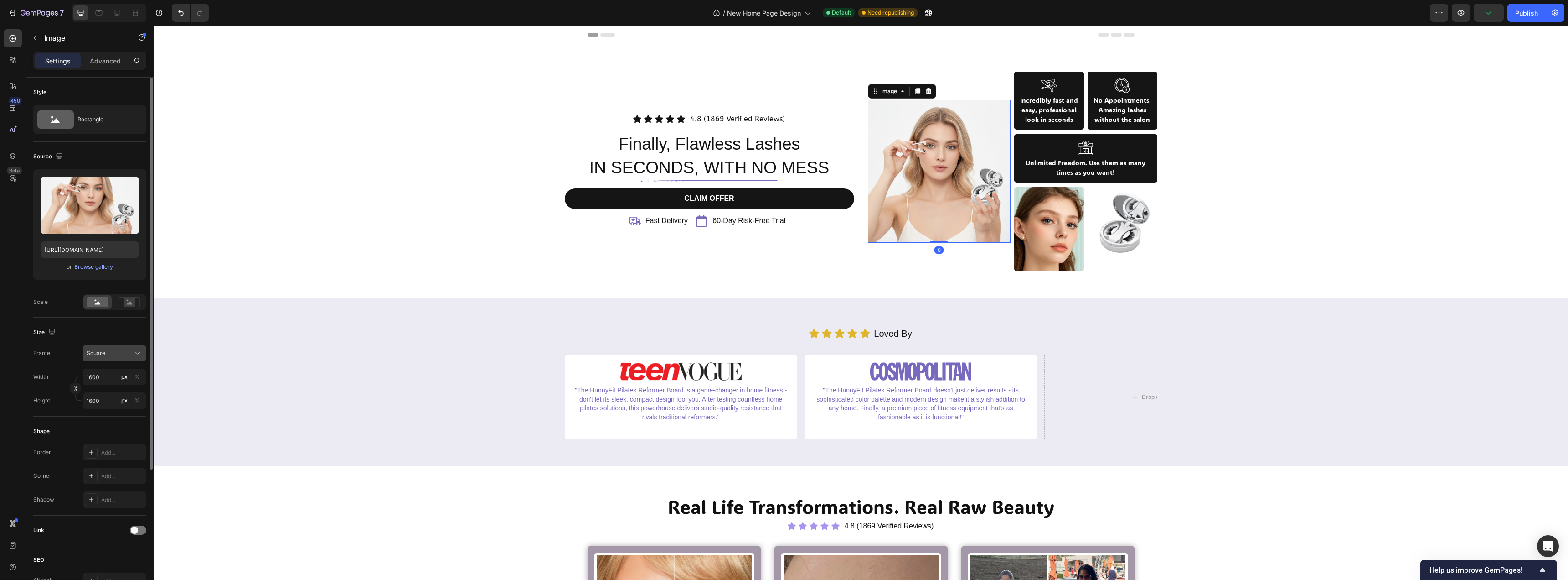
click at [116, 353] on div "Square" at bounding box center [108, 353] width 44 height 8
click at [119, 386] on div "Vertical" at bounding box center [106, 393] width 73 height 17
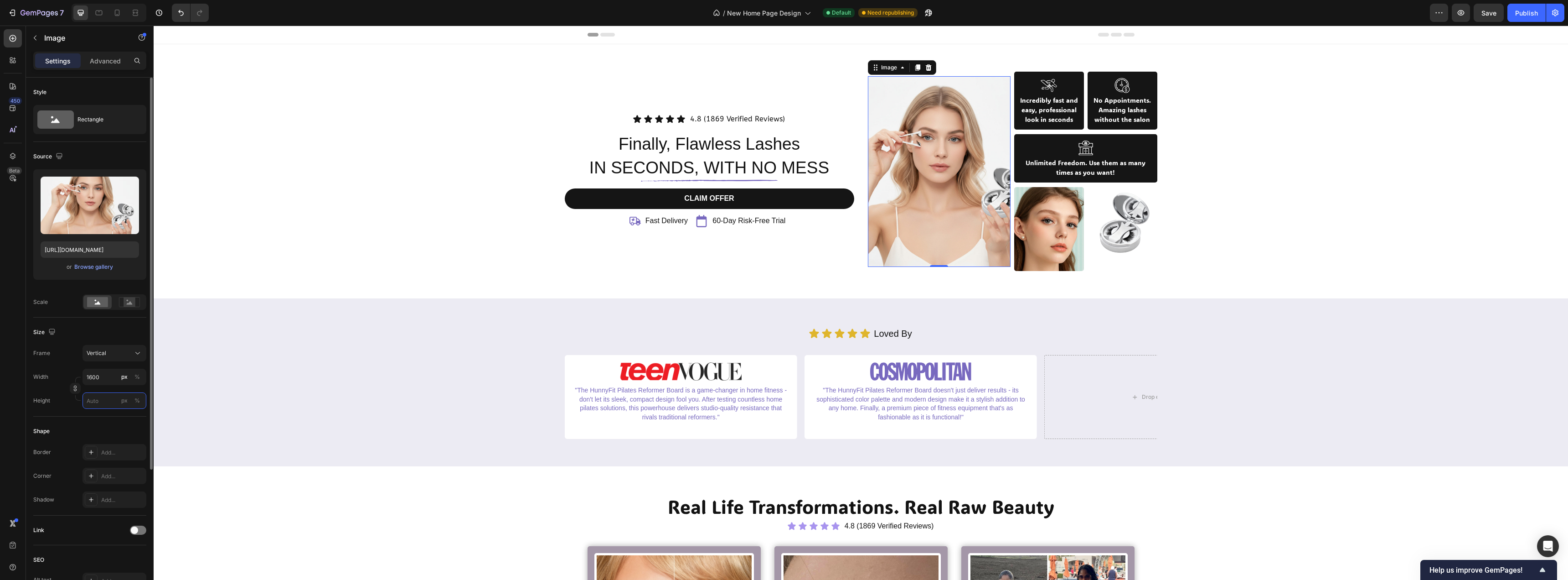
click at [97, 400] on input "px %" at bounding box center [114, 400] width 64 height 17
type input "2"
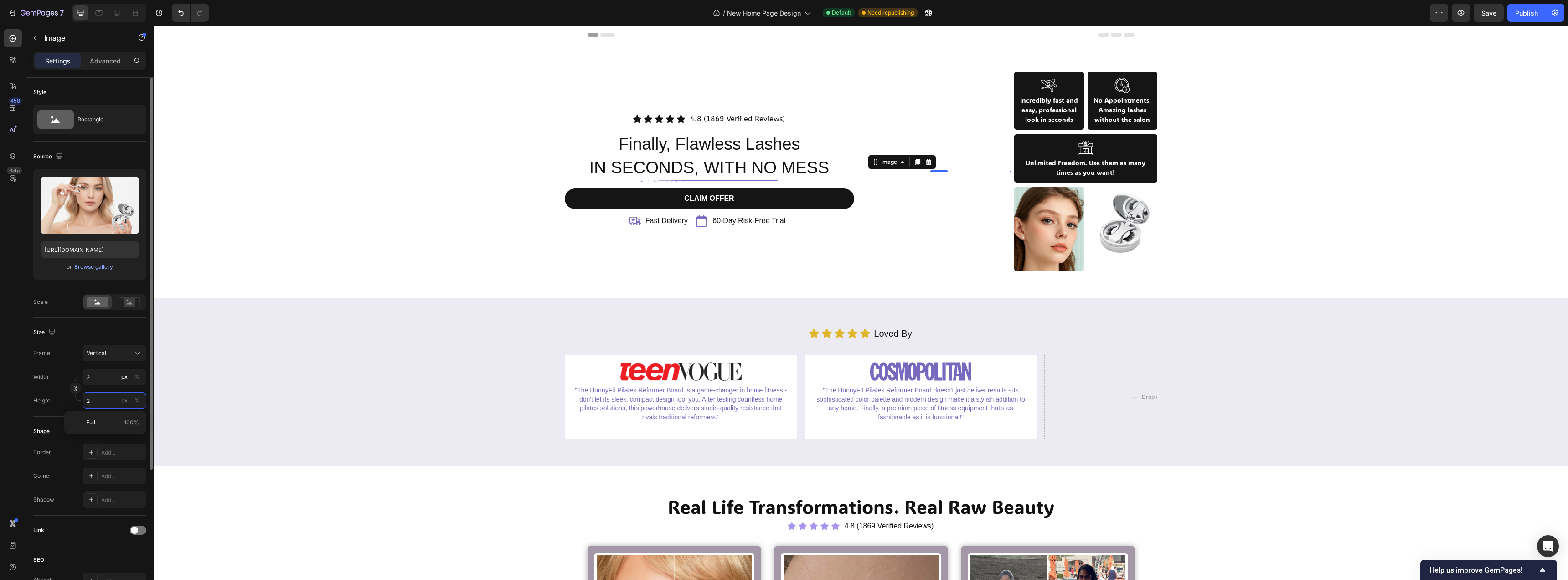
type input "19"
type input "25"
type input "188"
type input "250"
type input "1875"
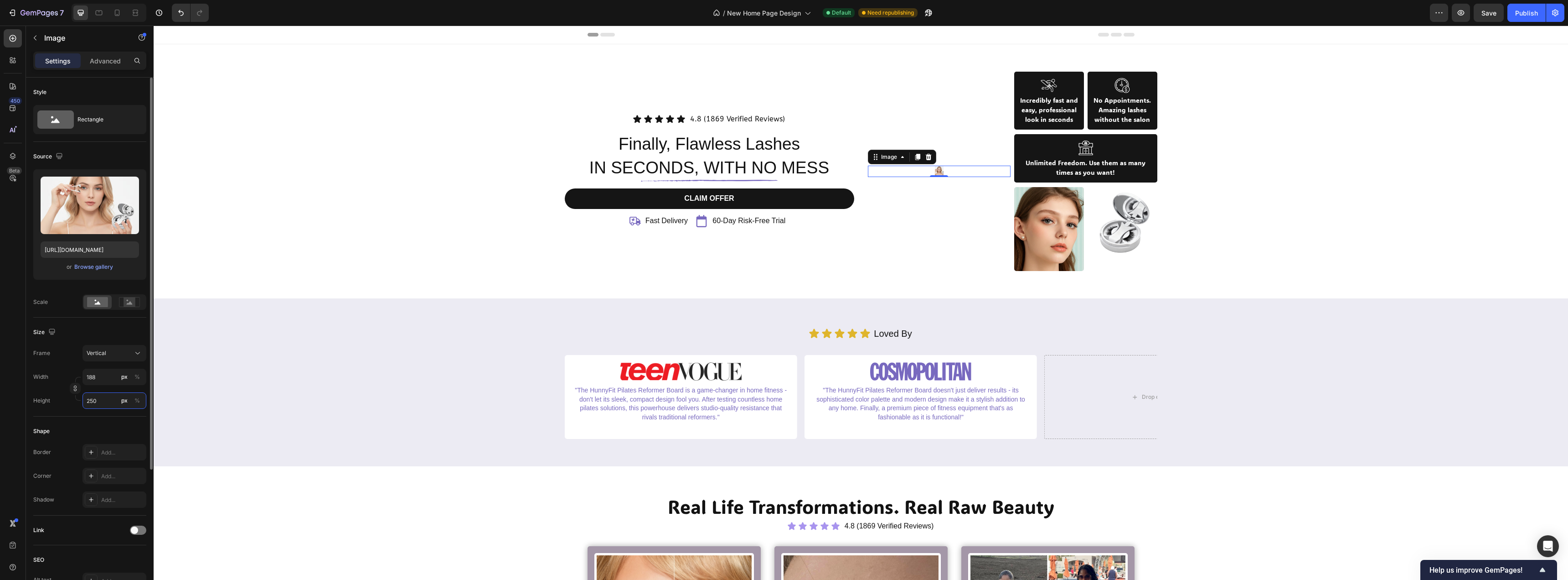
type input "2500"
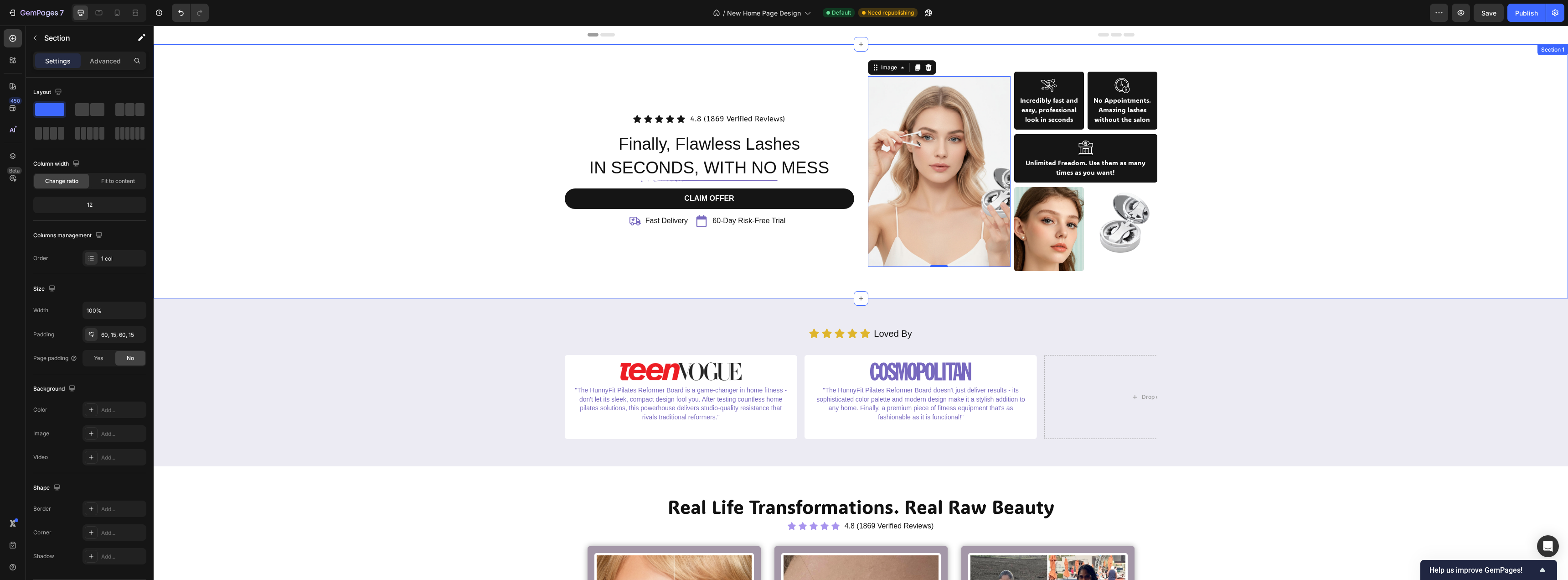
click at [368, 225] on div "Icon Icon Icon Icon Icon Icon List 4.8 (1869 Verified Reviews) Text Block Row F…" at bounding box center [861, 171] width 1401 height 199
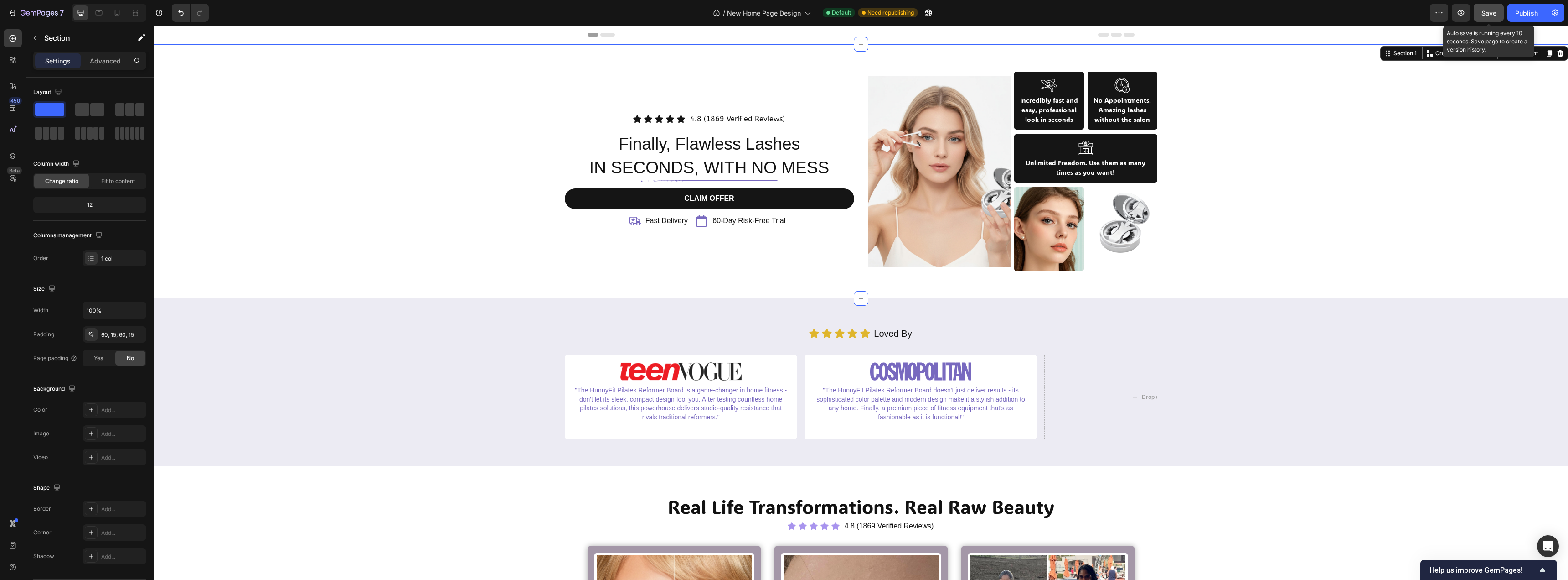
click at [1491, 13] on span "Save" at bounding box center [1489, 13] width 15 height 8
click at [118, 19] on div at bounding box center [117, 13] width 15 height 15
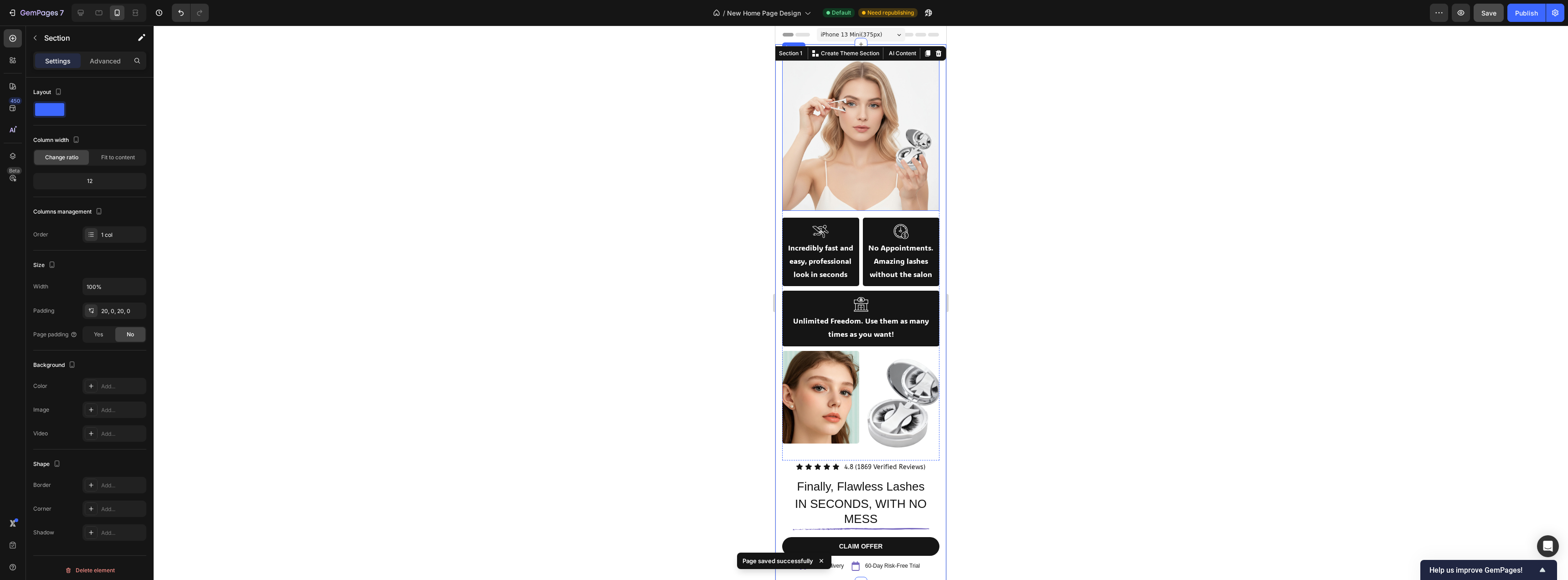
click at [861, 156] on img at bounding box center [861, 132] width 157 height 157
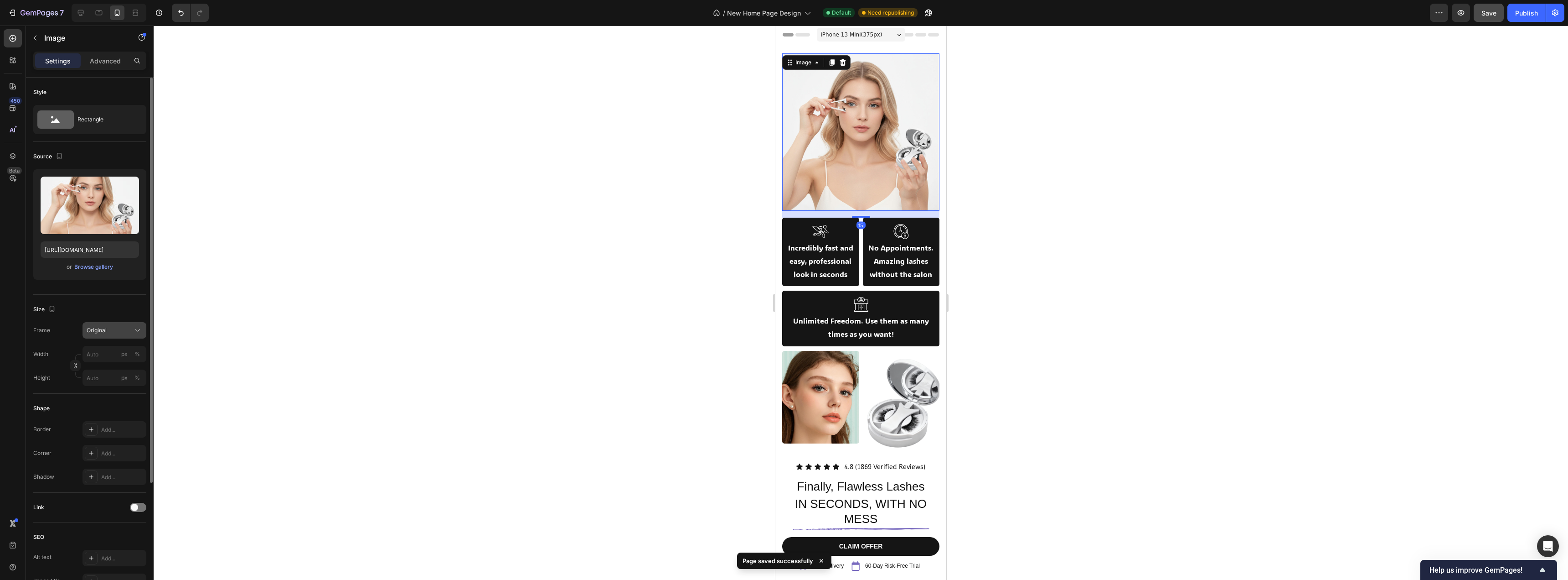
click at [111, 334] on div "Original" at bounding box center [108, 330] width 44 height 8
click at [108, 369] on div "Vertical" at bounding box center [112, 370] width 53 height 9
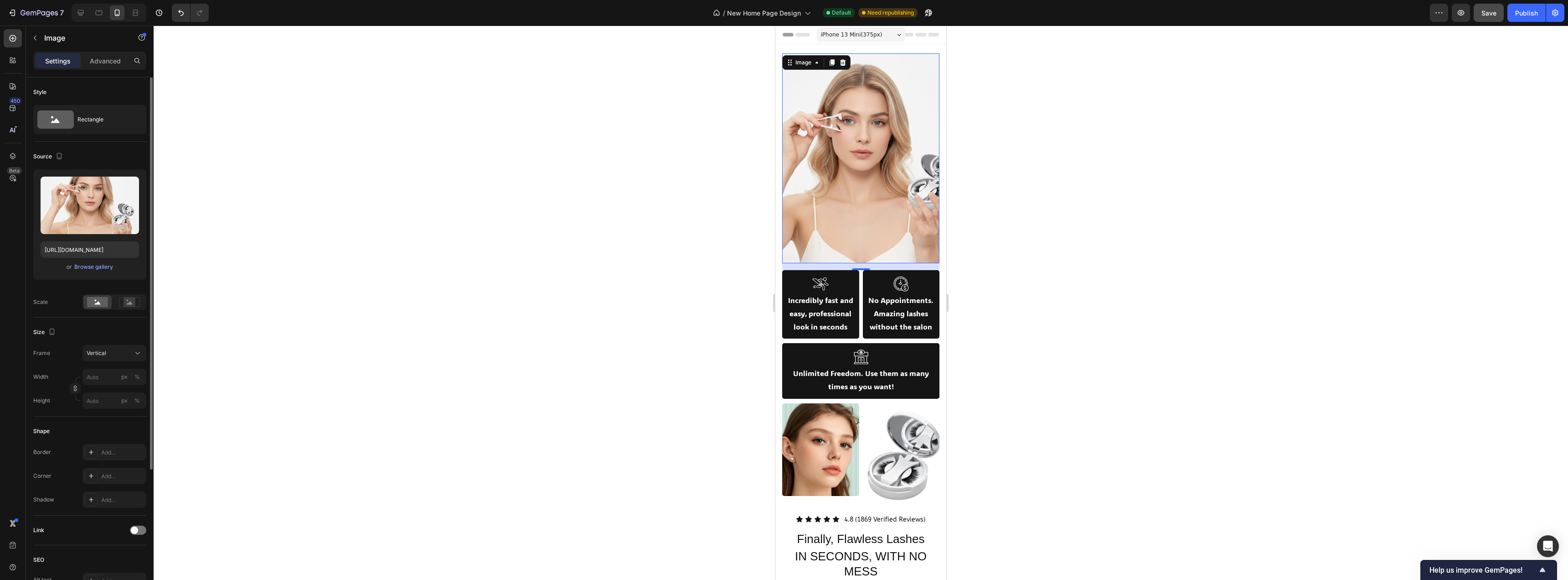
click at [577, 293] on div at bounding box center [860, 303] width 1415 height 555
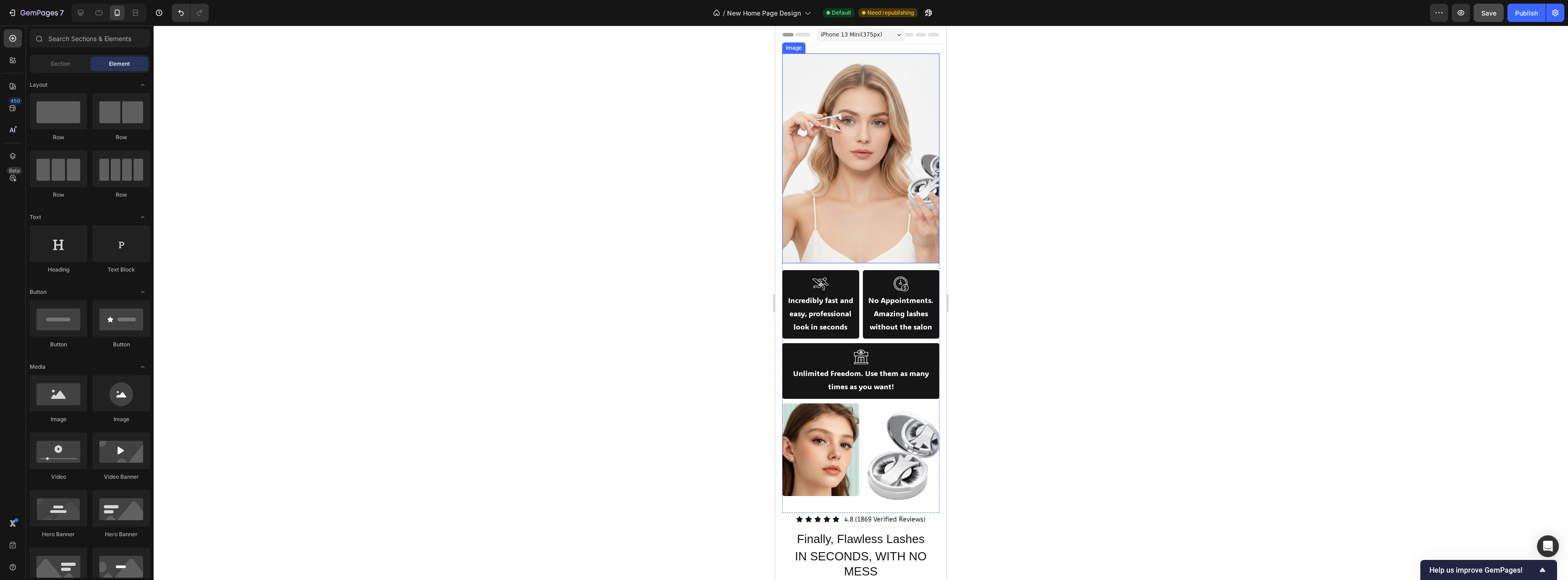
click at [977, 213] on div at bounding box center [860, 303] width 1415 height 555
click at [880, 195] on img at bounding box center [861, 158] width 157 height 210
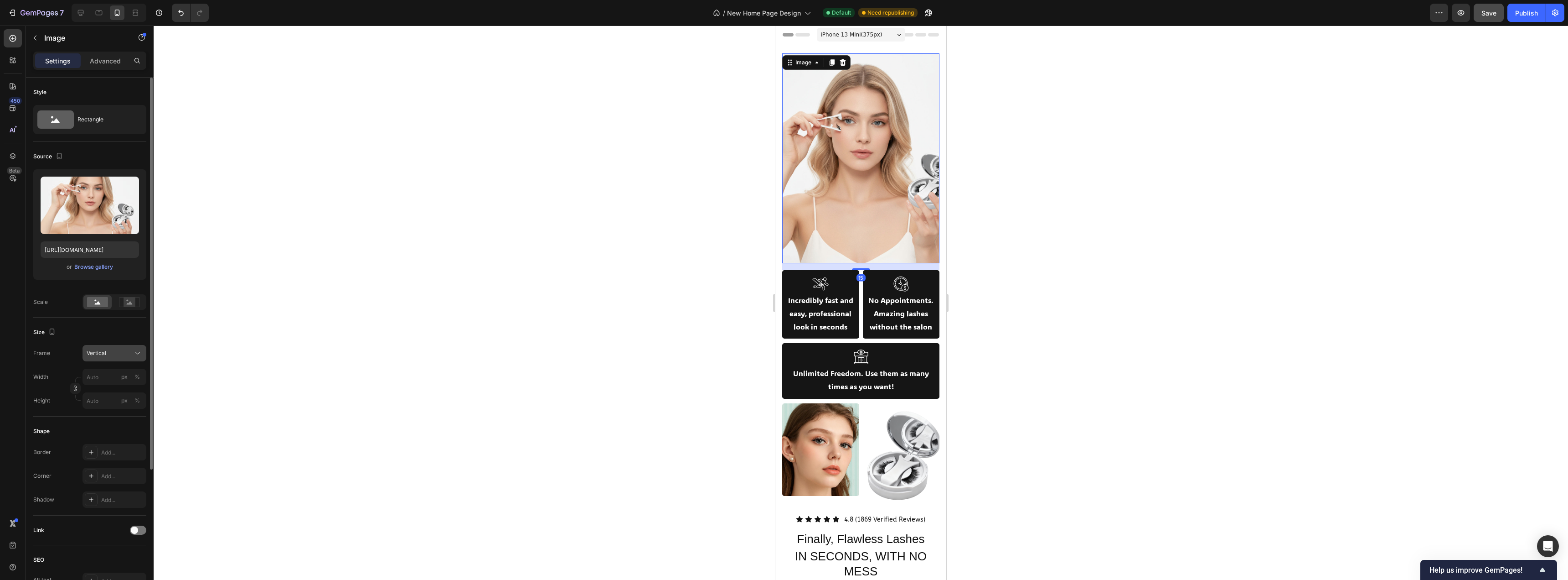
click at [104, 351] on span "Vertical" at bounding box center [96, 353] width 20 height 8
drag, startPoint x: 114, startPoint y: 376, endPoint x: 148, endPoint y: 364, distance: 36.1
click at [113, 376] on div "Square" at bounding box center [112, 376] width 53 height 9
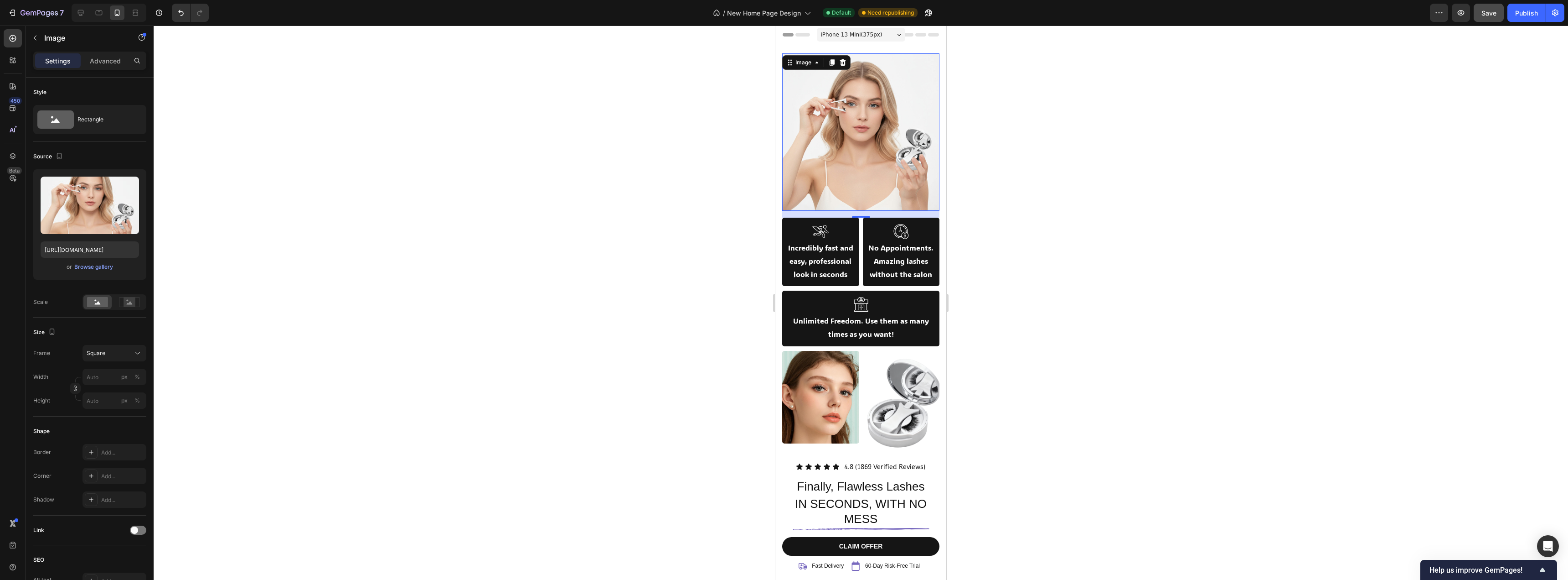
click at [444, 308] on div at bounding box center [860, 303] width 1415 height 555
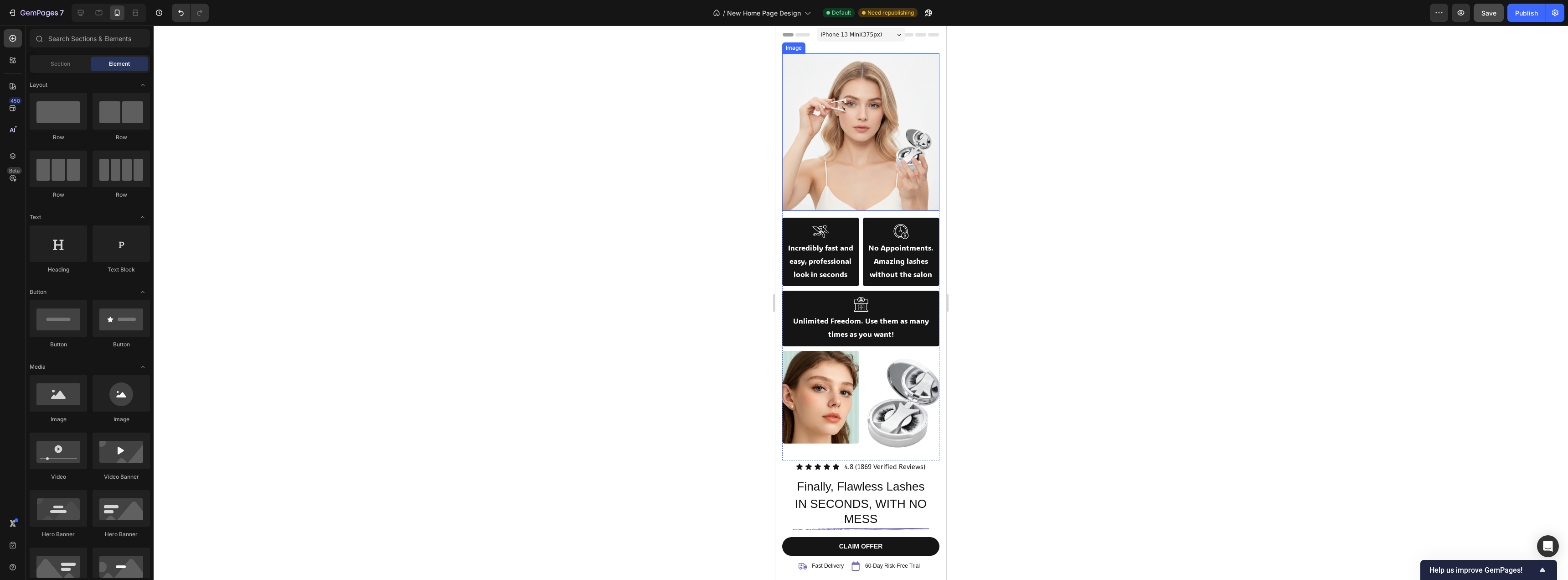
click at [825, 184] on img at bounding box center [861, 132] width 157 height 157
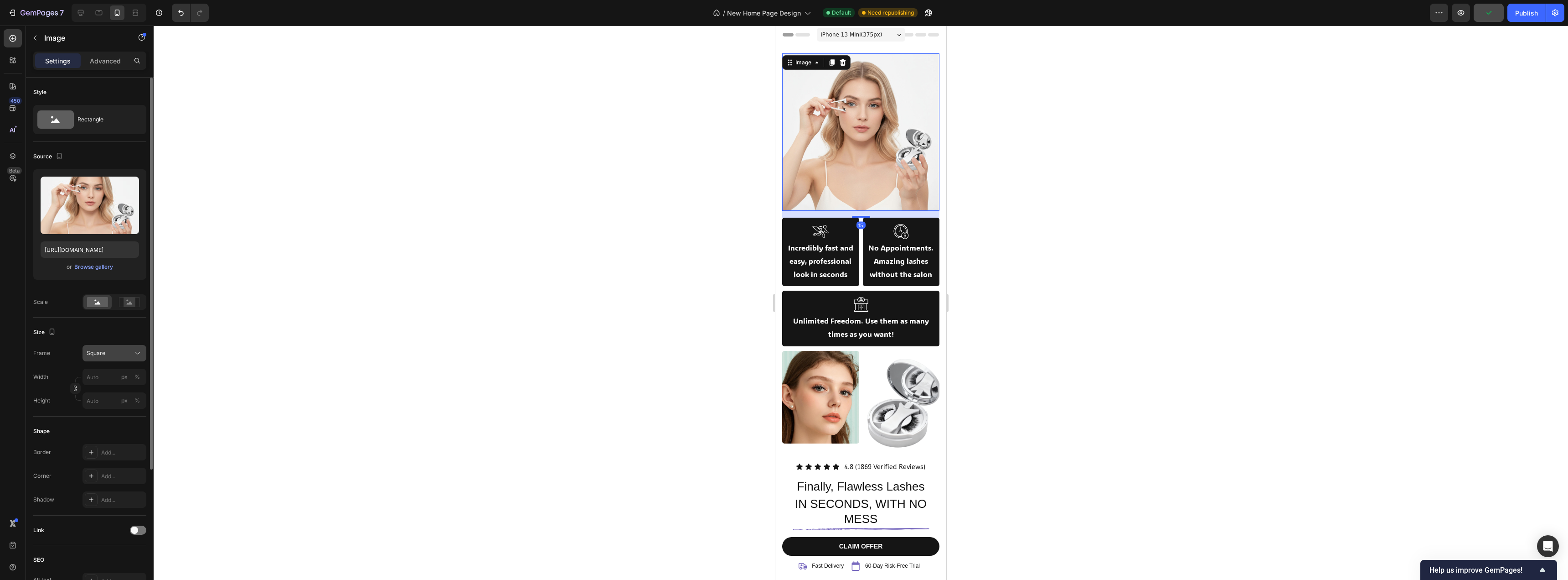
click at [117, 348] on button "Square" at bounding box center [114, 353] width 64 height 17
click at [109, 405] on span "Horizontal" at bounding box center [99, 410] width 27 height 9
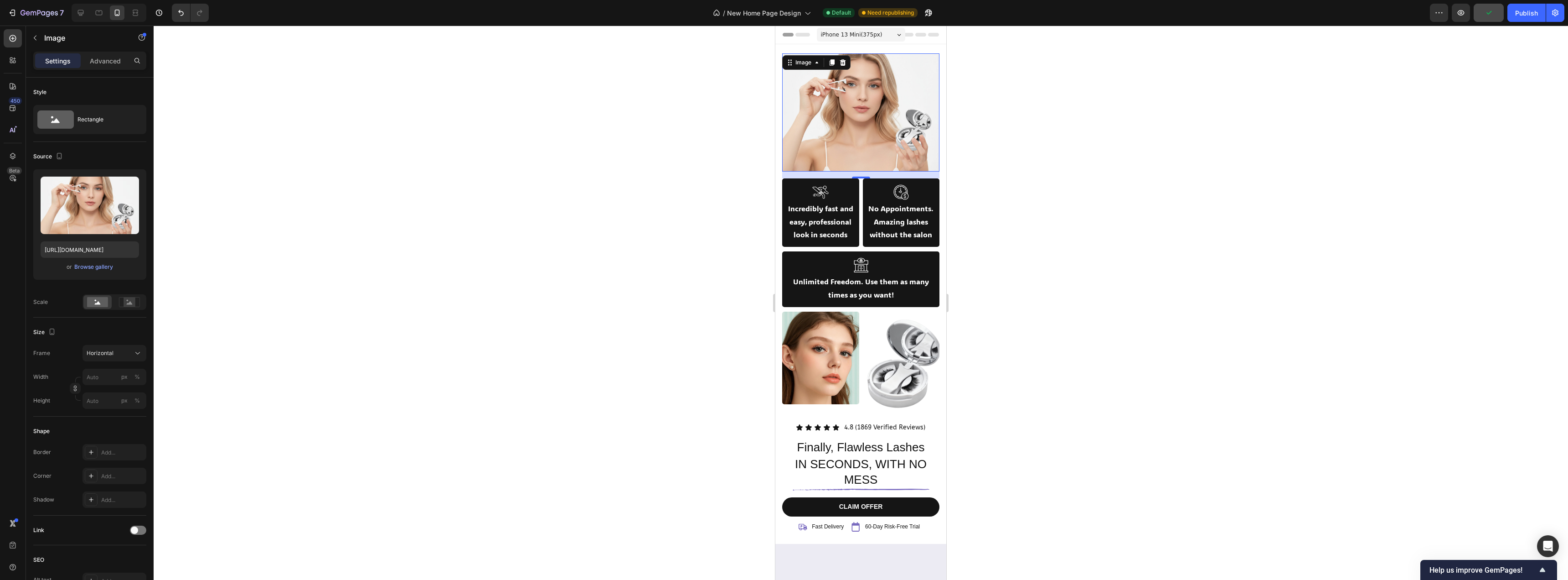
click at [516, 228] on div at bounding box center [860, 303] width 1415 height 555
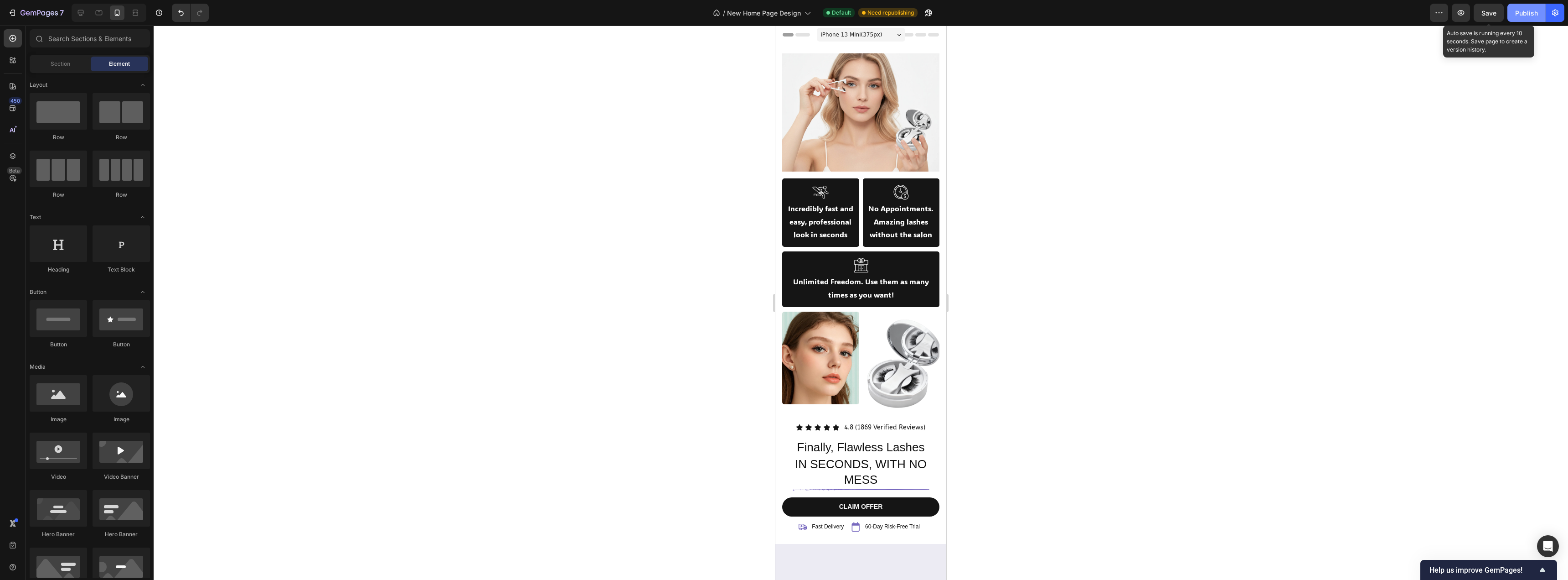
drag, startPoint x: 1489, startPoint y: 7, endPoint x: 1527, endPoint y: 13, distance: 38.5
click at [1490, 7] on button "Save" at bounding box center [1489, 12] width 30 height 18
click at [1543, 15] on button "Publish" at bounding box center [1527, 12] width 39 height 18
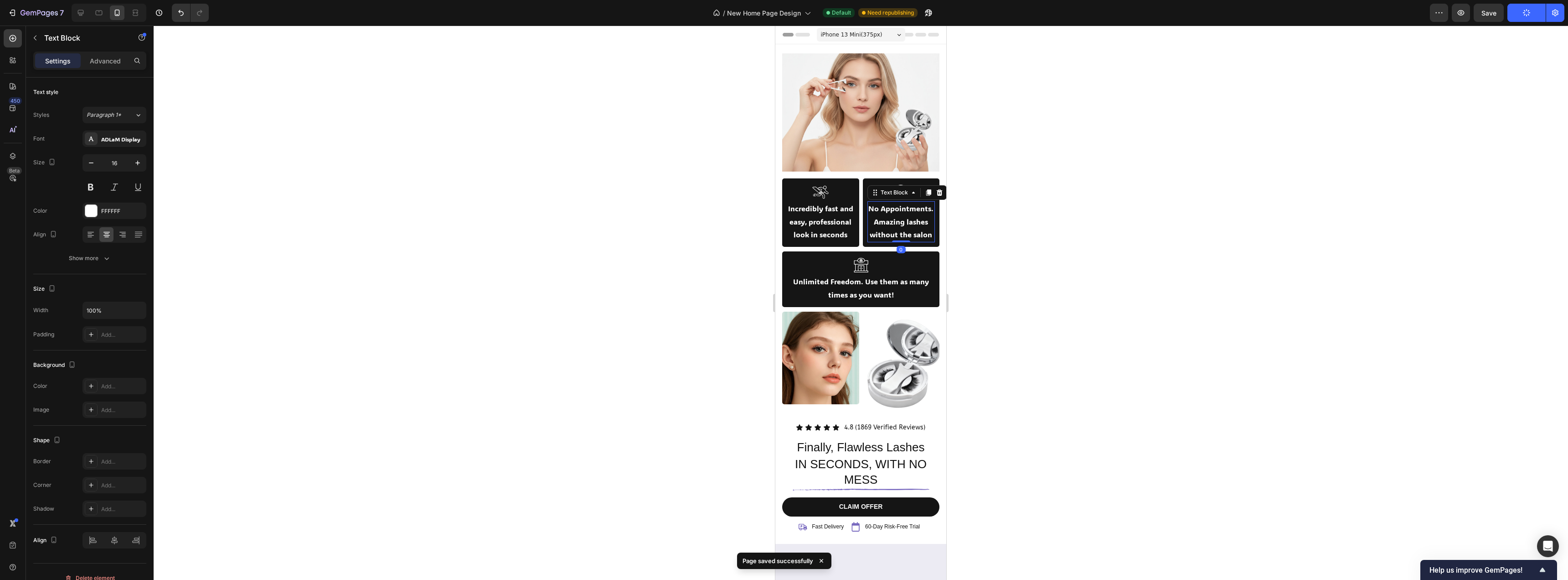
click at [891, 208] on p "No Appointments." at bounding box center [901, 209] width 66 height 13
click at [890, 215] on p "No Appointments." at bounding box center [901, 209] width 66 height 13
click at [891, 215] on p "No Appointments." at bounding box center [901, 209] width 66 height 13
click at [790, 186] on icon "Editor contextual toolbar" at bounding box center [787, 184] width 9 height 9
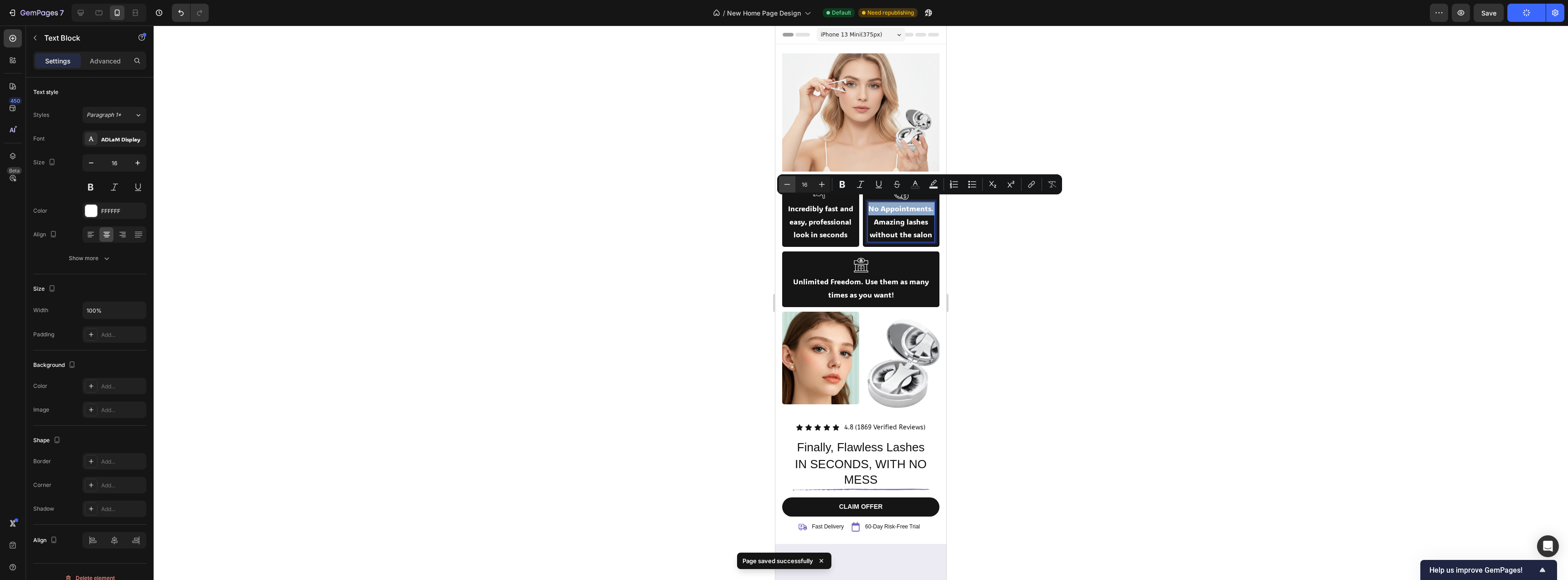
type input "15"
click at [999, 253] on div at bounding box center [860, 303] width 1415 height 555
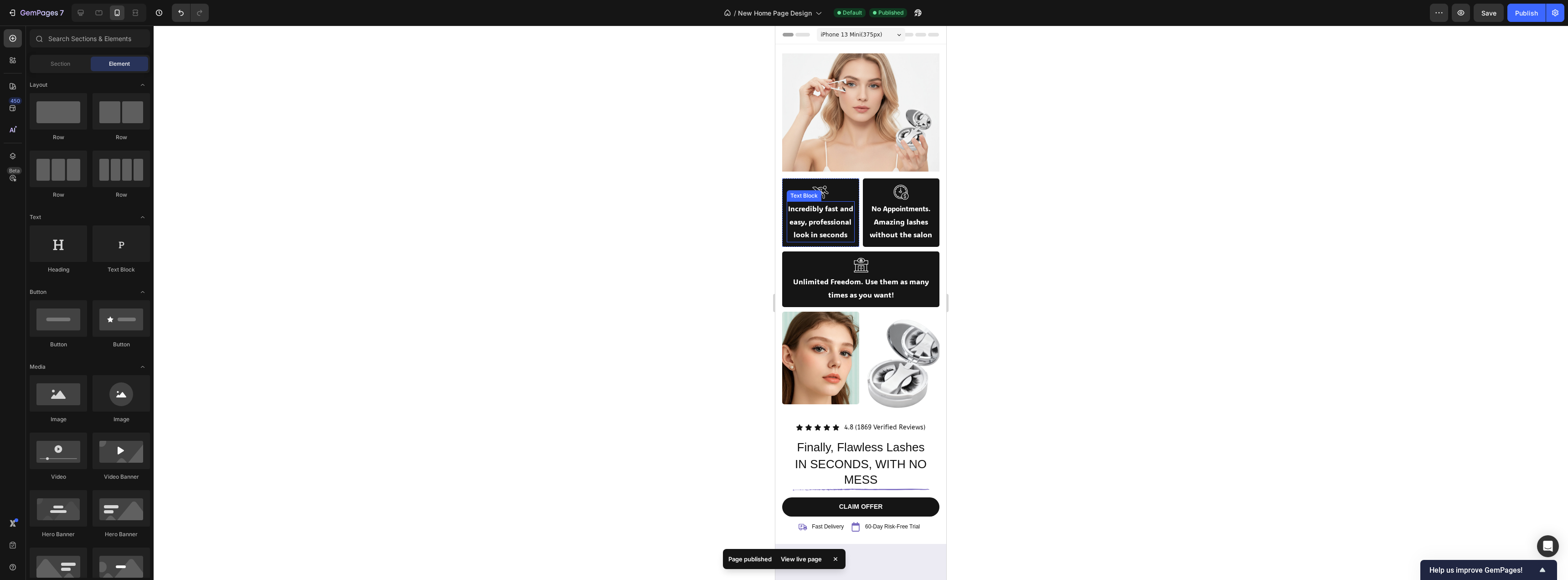
click at [819, 242] on p "Incredibly fast and easy, professional look in seconds" at bounding box center [820, 222] width 66 height 39
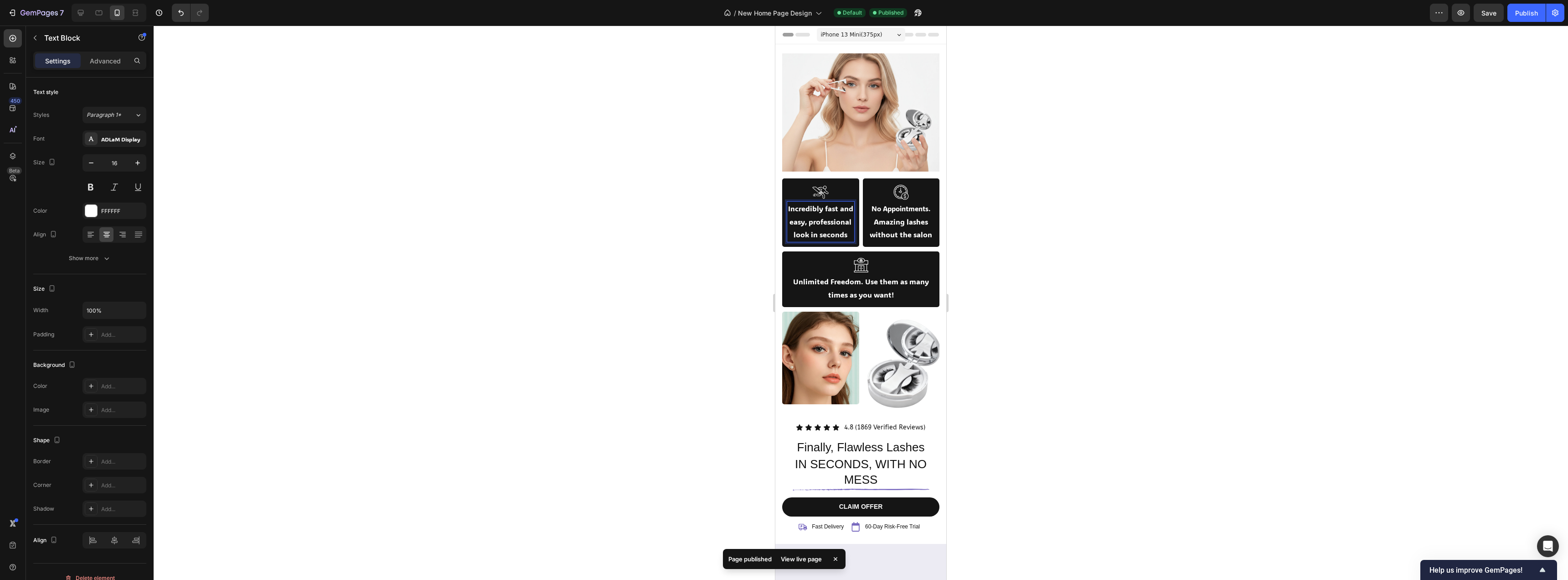
click at [833, 232] on p "Incredibly fast and easy, professional look in seconds" at bounding box center [820, 222] width 66 height 39
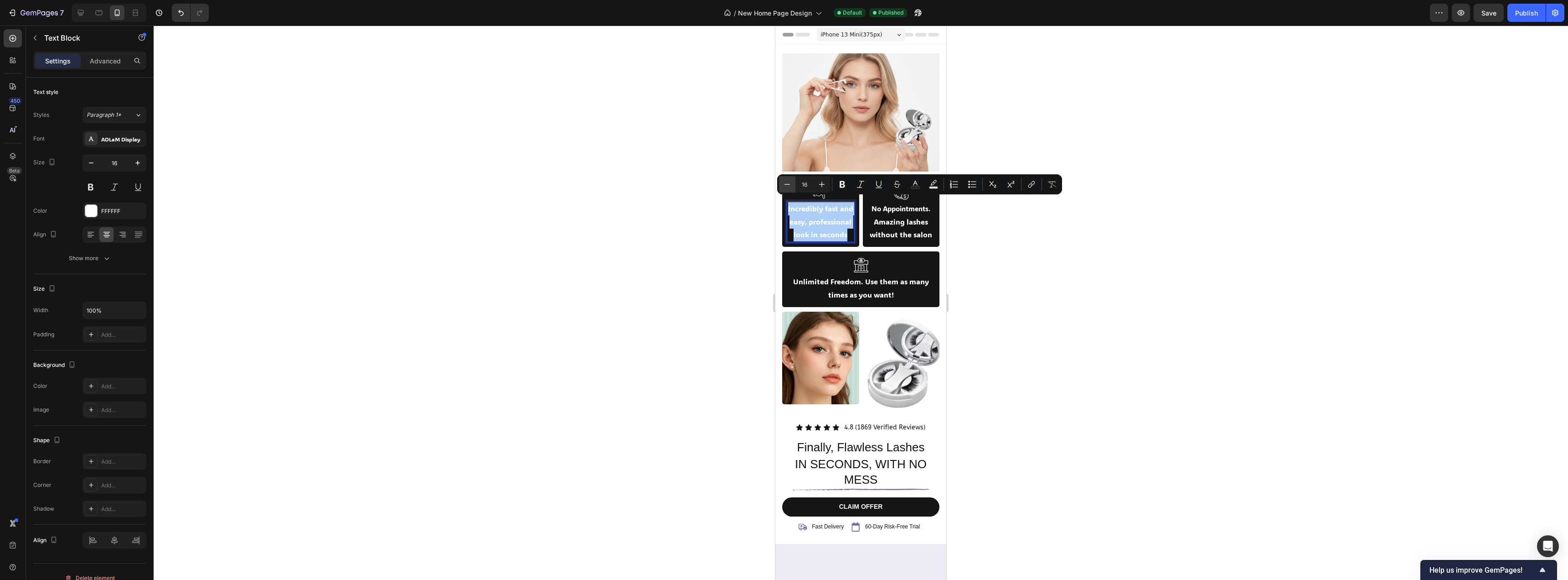
click at [788, 188] on icon "Editor contextual toolbar" at bounding box center [787, 184] width 9 height 9
type input "15"
click at [1048, 242] on div at bounding box center [860, 303] width 1415 height 555
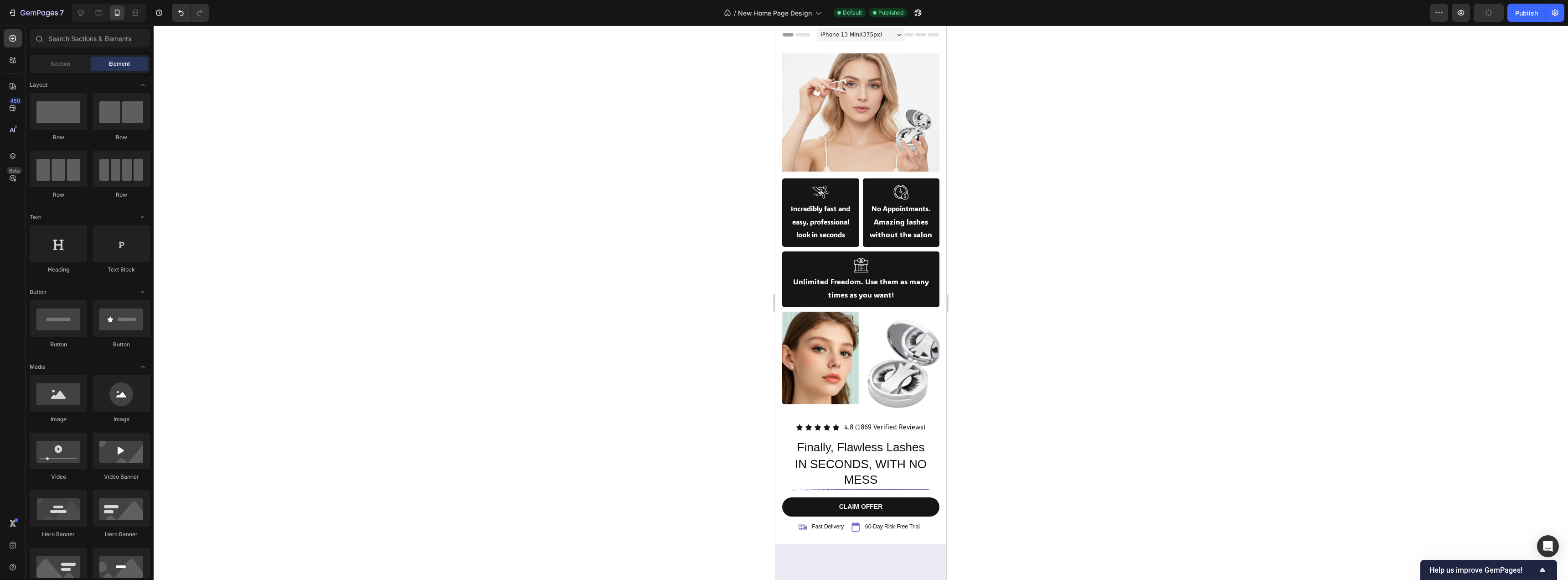
click at [1486, 17] on icon "button" at bounding box center [1488, 12] width 9 height 9
click at [1519, 17] on div "Publish" at bounding box center [1527, 12] width 23 height 9
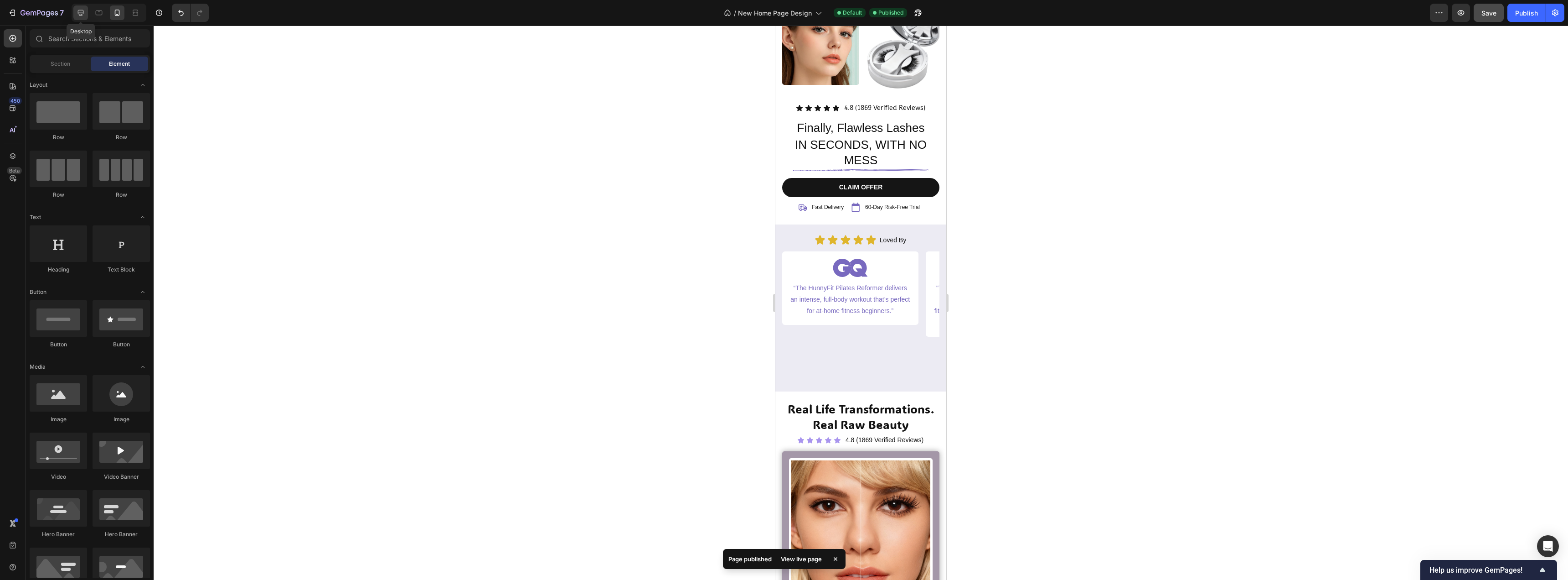
click at [82, 15] on icon at bounding box center [81, 12] width 9 height 9
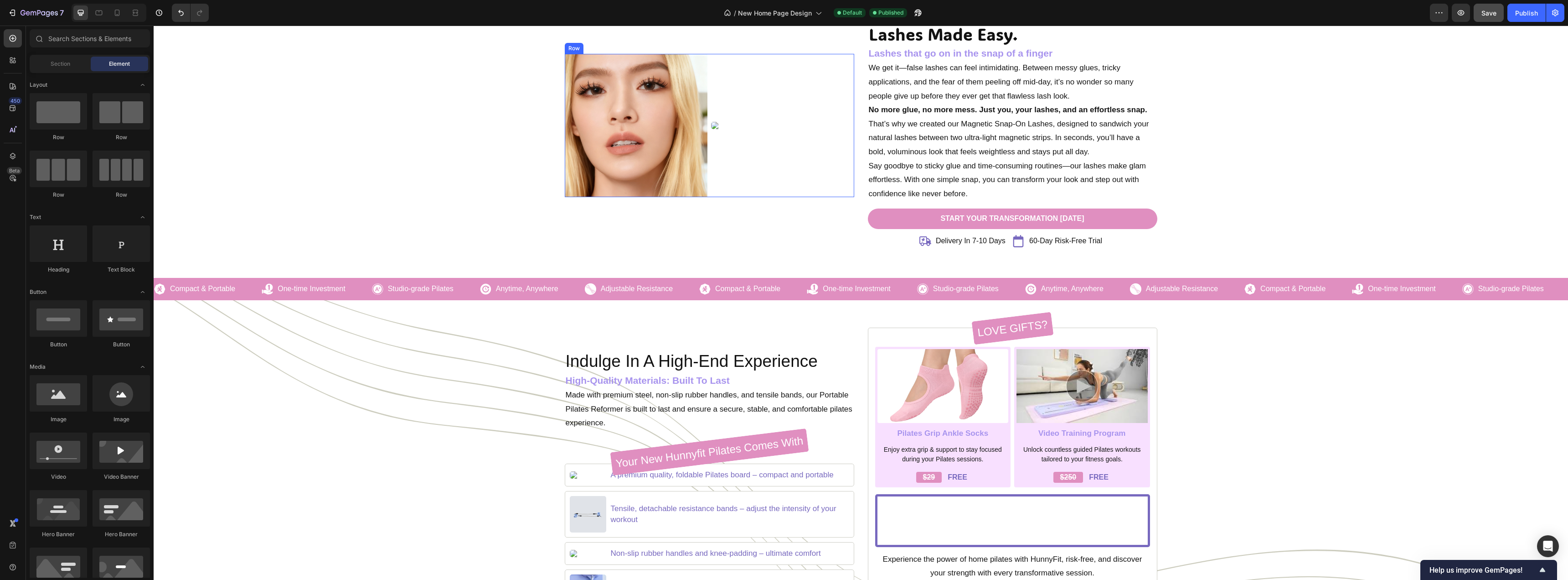
scroll to position [934, 0]
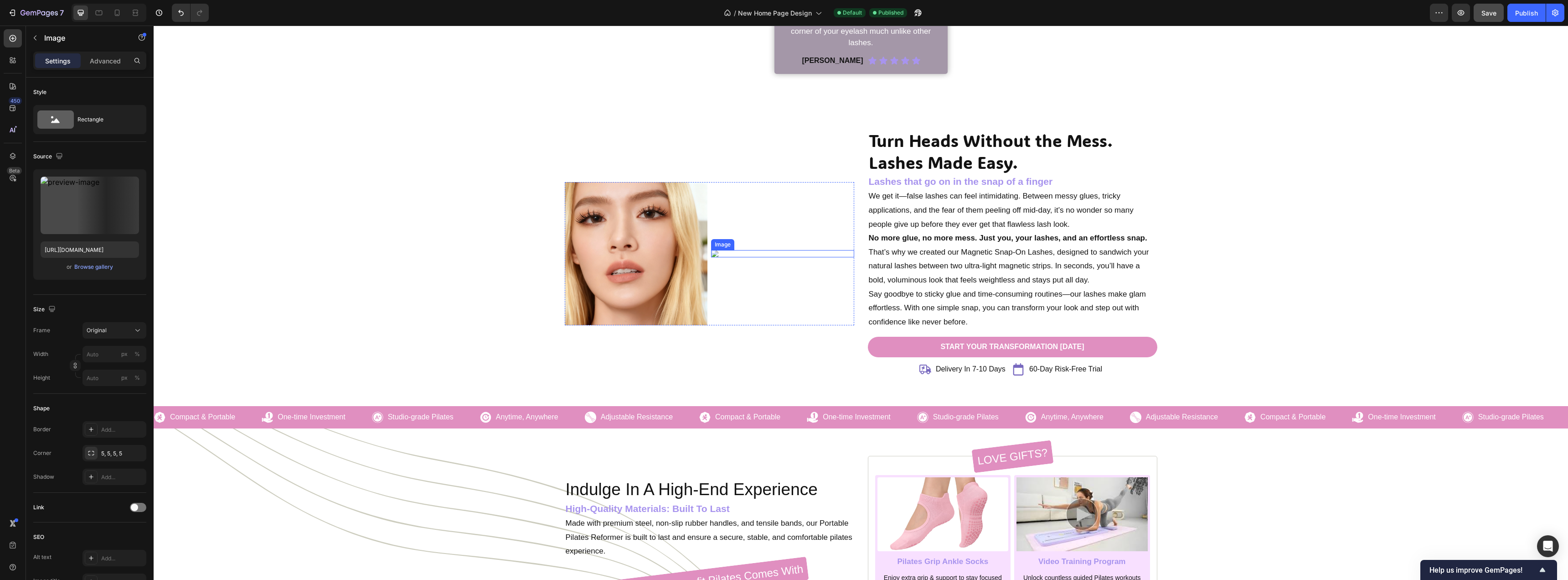
click at [719, 253] on img at bounding box center [783, 254] width 143 height 7
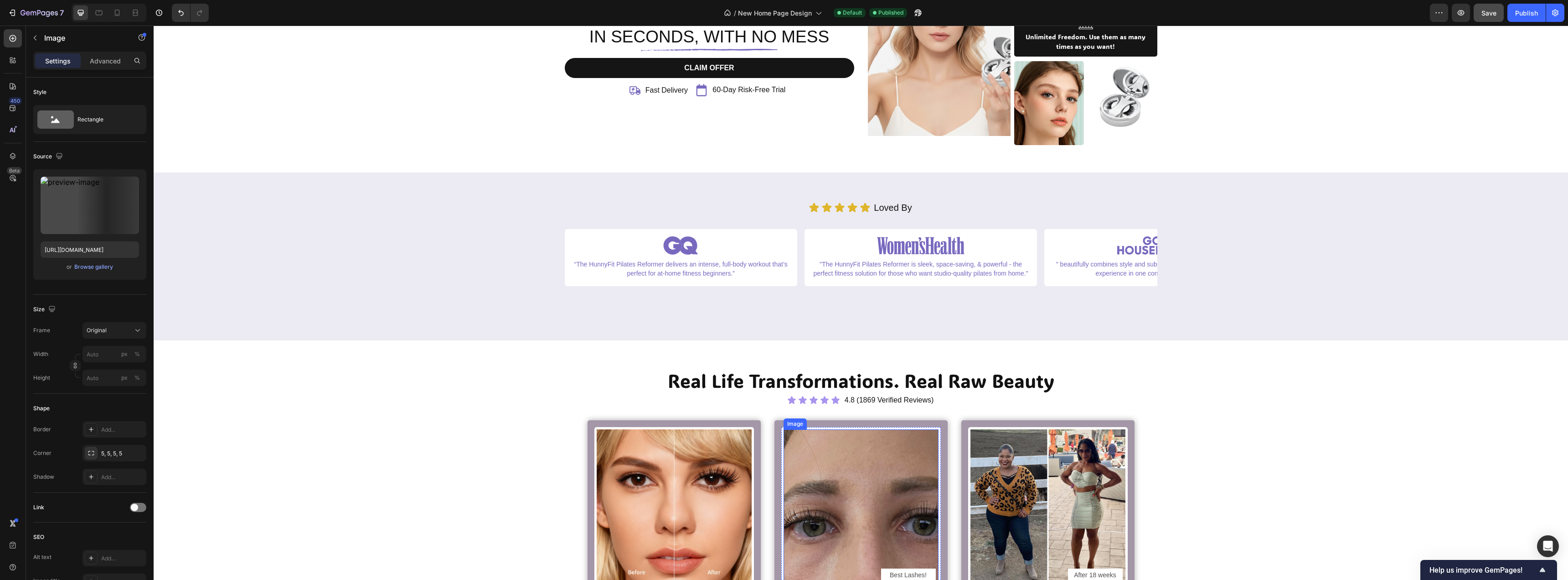
scroll to position [21, 0]
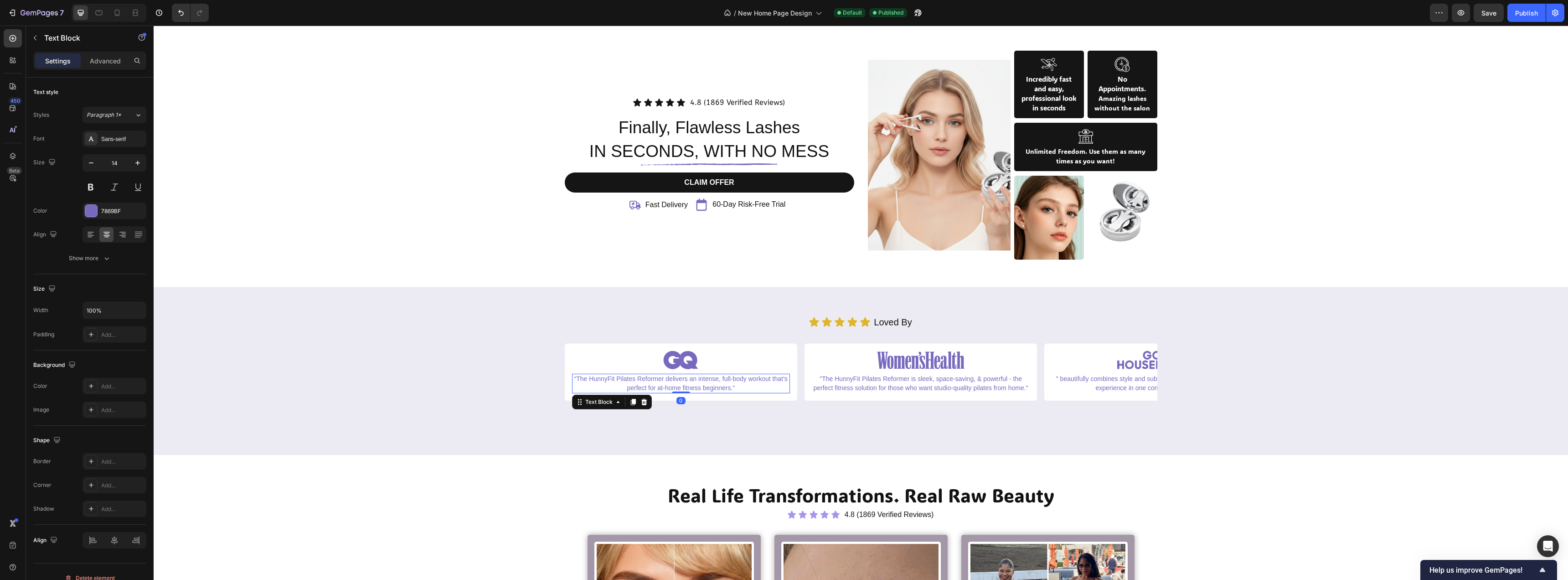
click at [673, 382] on p "“The HunnyFit Pilates Reformer delivers an intense, full-body workout that’s pe…" at bounding box center [681, 384] width 216 height 17
click at [849, 378] on p ""The HunnyFit Pilates Reformer is sleek, space-saving, & powerful - the perfect…" at bounding box center [921, 384] width 216 height 17
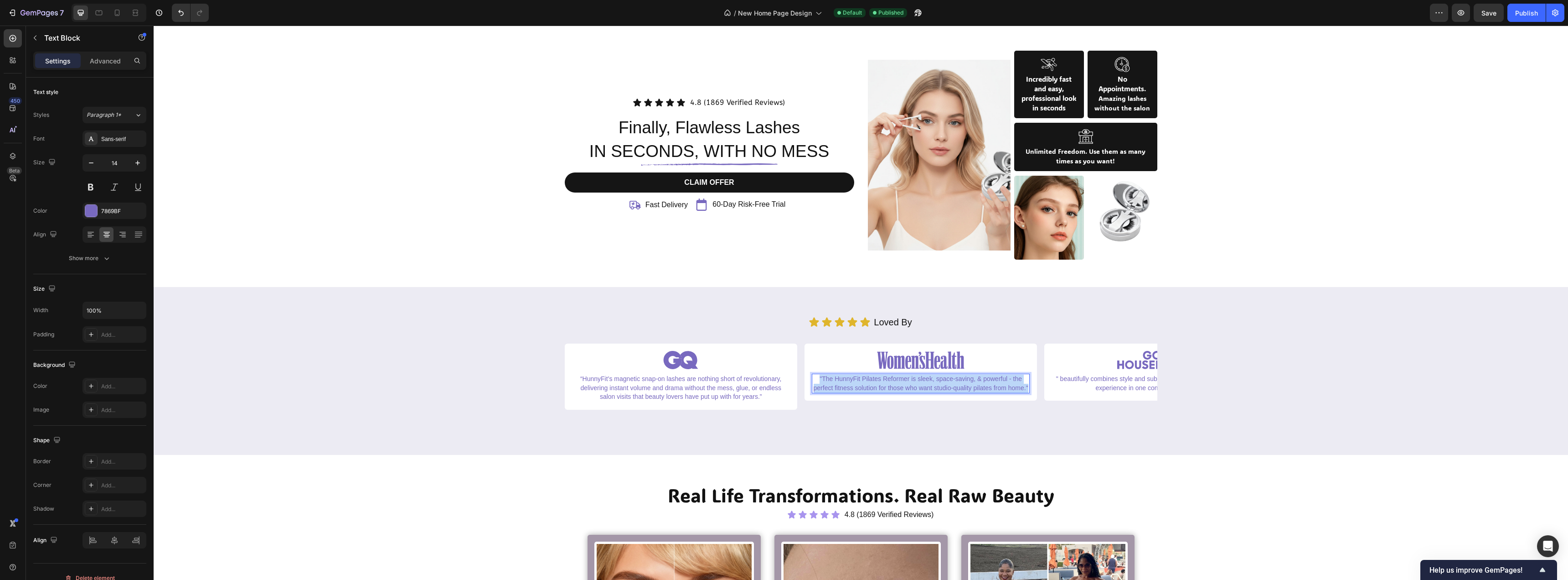
click at [849, 378] on p ""The HunnyFit Pilates Reformer is sleek, space-saving, & powerful - the perfect…" at bounding box center [921, 384] width 216 height 17
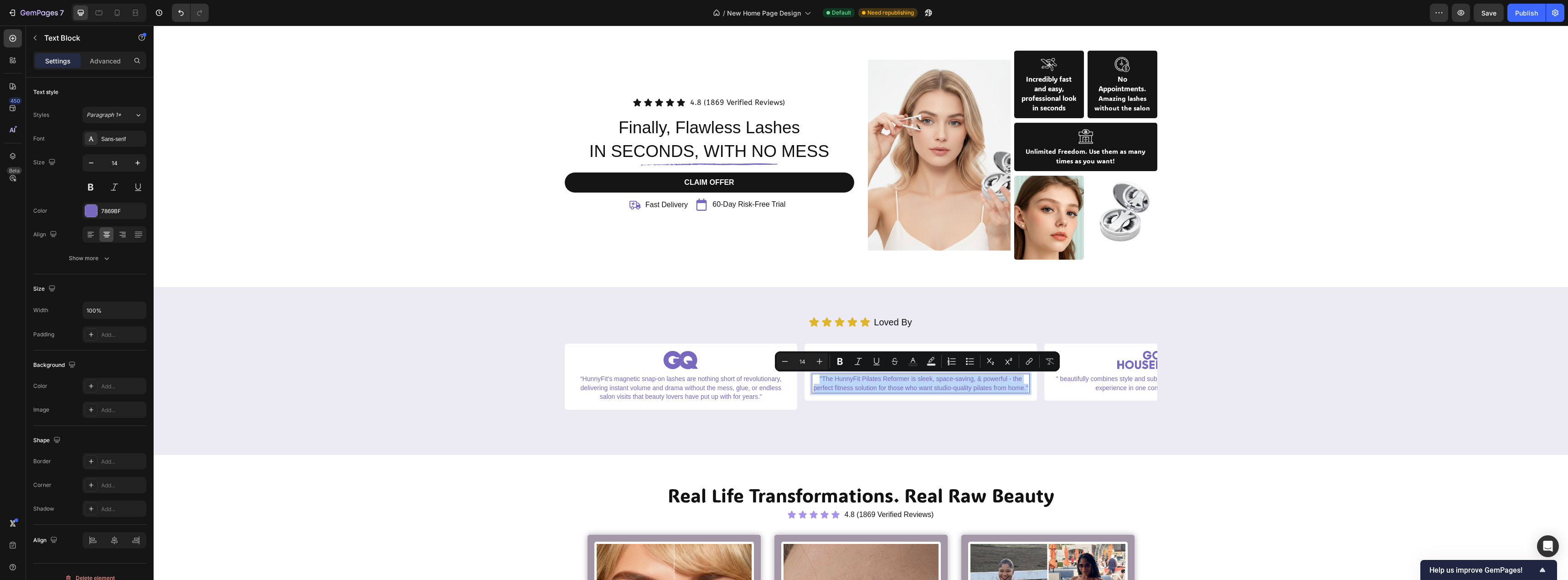
click at [843, 384] on p ""The HunnyFit Pilates Reformer is sleek, space-saving, & powerful - the perfect…" at bounding box center [921, 384] width 216 height 17
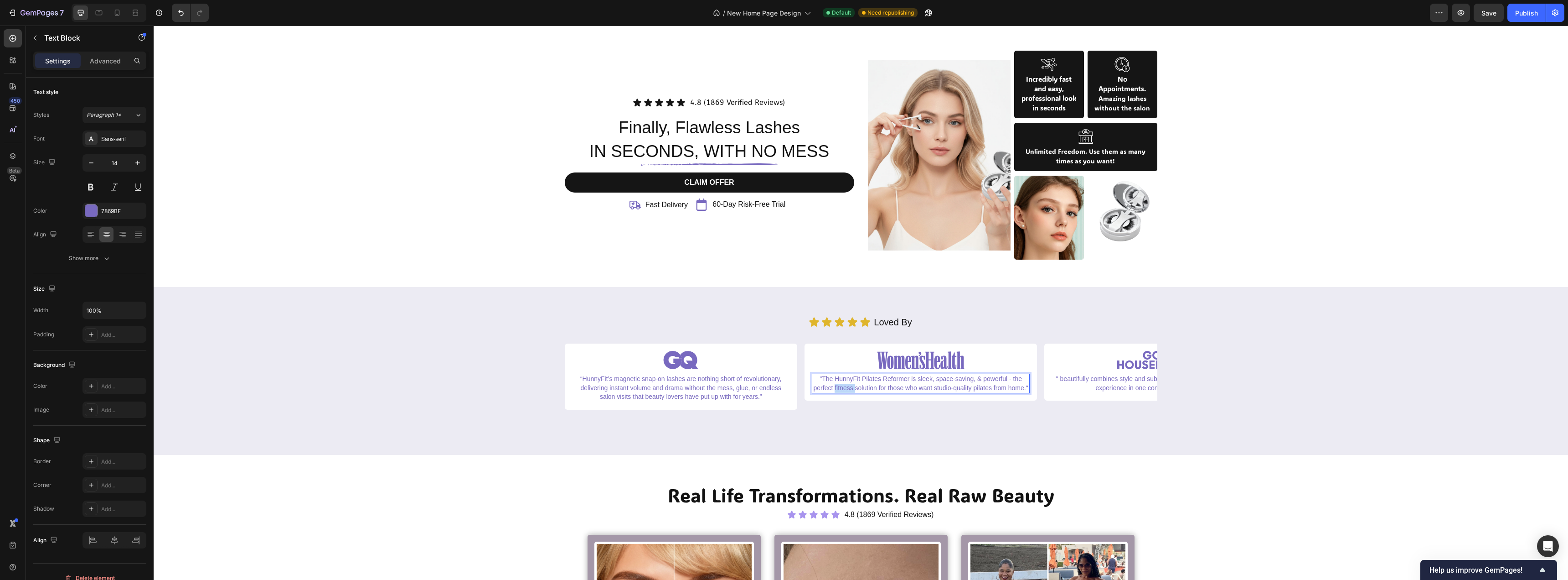
click at [843, 384] on p ""The HunnyFit Pilates Reformer is sleek, space-saving, & powerful - the perfect…" at bounding box center [921, 384] width 216 height 17
click at [1078, 384] on p "" beautifully combines style and substance, delivering the complete pilates exp…" at bounding box center [1160, 384] width 216 height 17
click at [1094, 389] on p "" beautifully combines style and substance, delivering the complete pilates exp…" at bounding box center [1160, 384] width 216 height 17
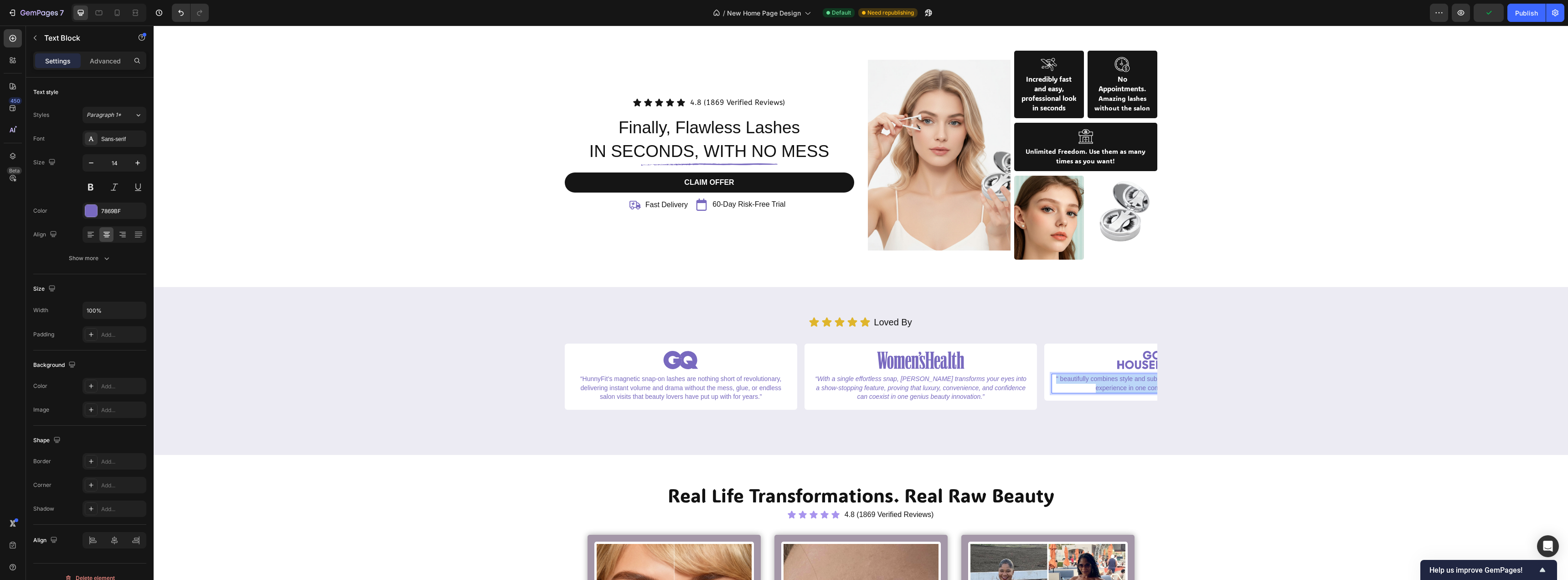
click at [1094, 389] on p "" beautifully combines style and substance, delivering the complete pilates exp…" at bounding box center [1160, 384] width 216 height 17
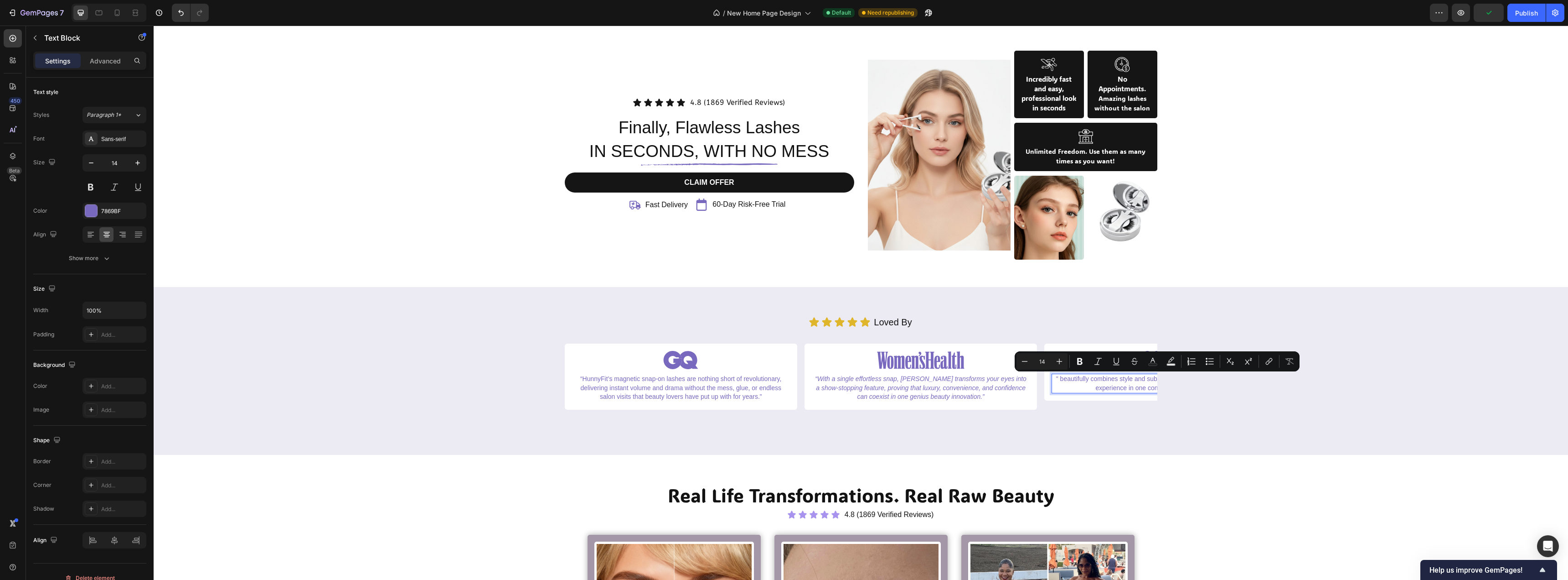
scroll to position [0, 61]
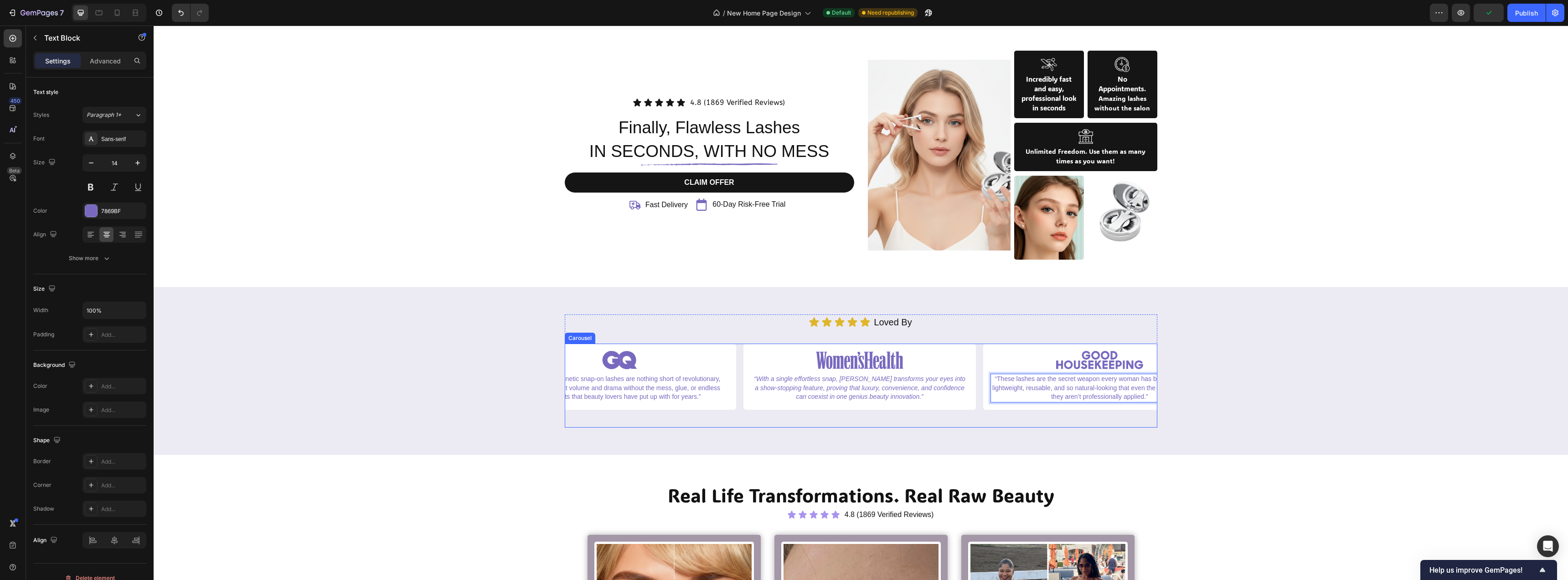
click at [1113, 427] on div "Icon Icon Icon Icon Icon Icon List Loved By Text Block Row Image “HunnyFit’s ma…" at bounding box center [860, 370] width 1415 height 168
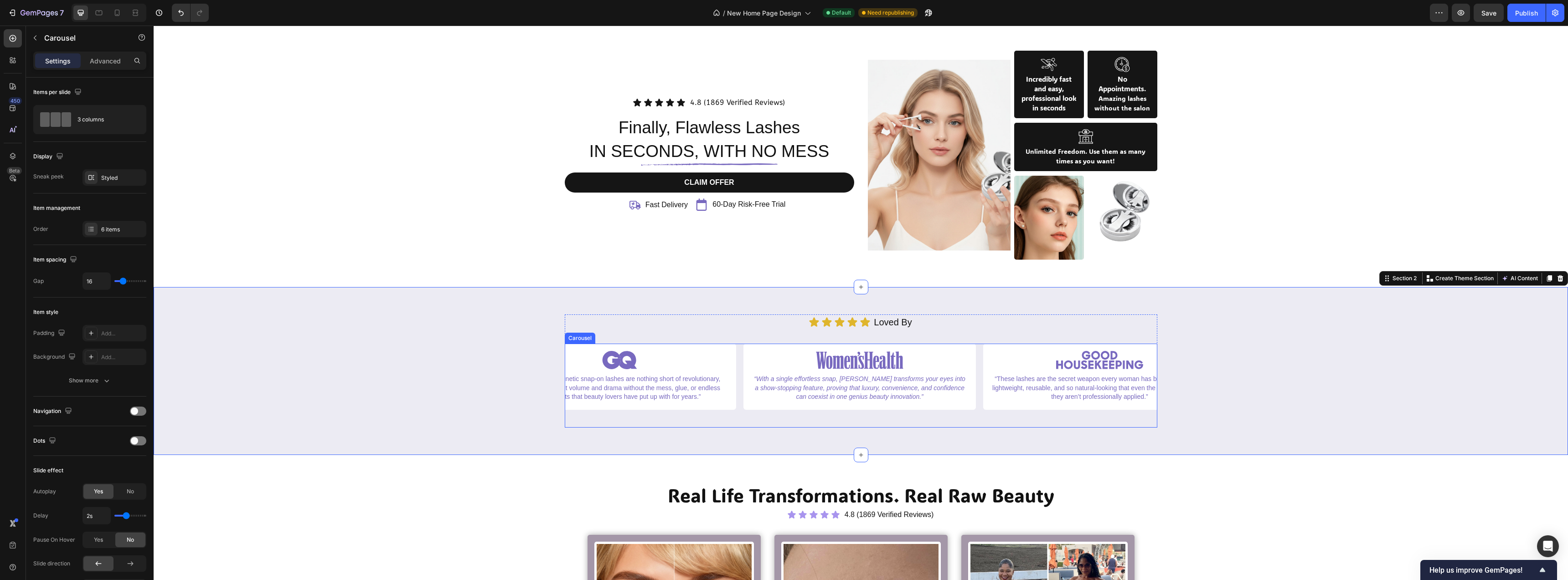
click at [737, 400] on div "Image “HunnyFit’s magnetic snap-on lashes are nothing short of revolutionary, d…" at bounding box center [861, 385] width 593 height 84
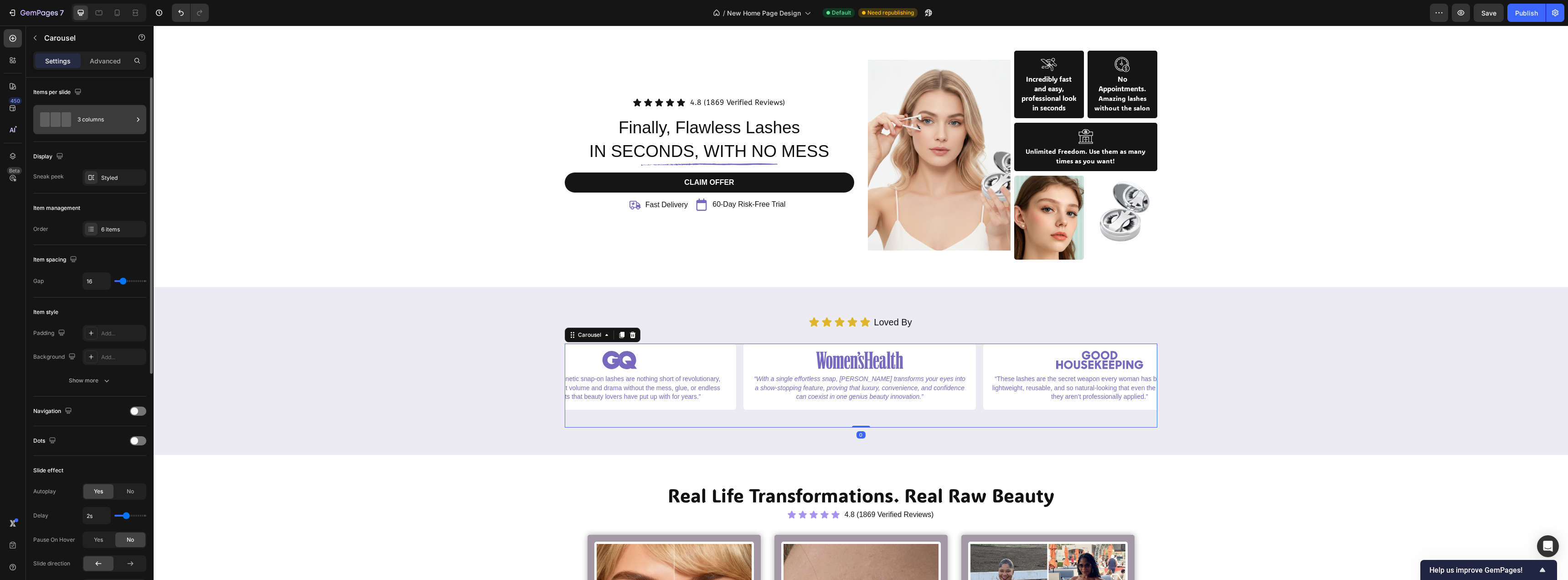
click at [91, 118] on div "3 columns" at bounding box center [105, 119] width 55 height 21
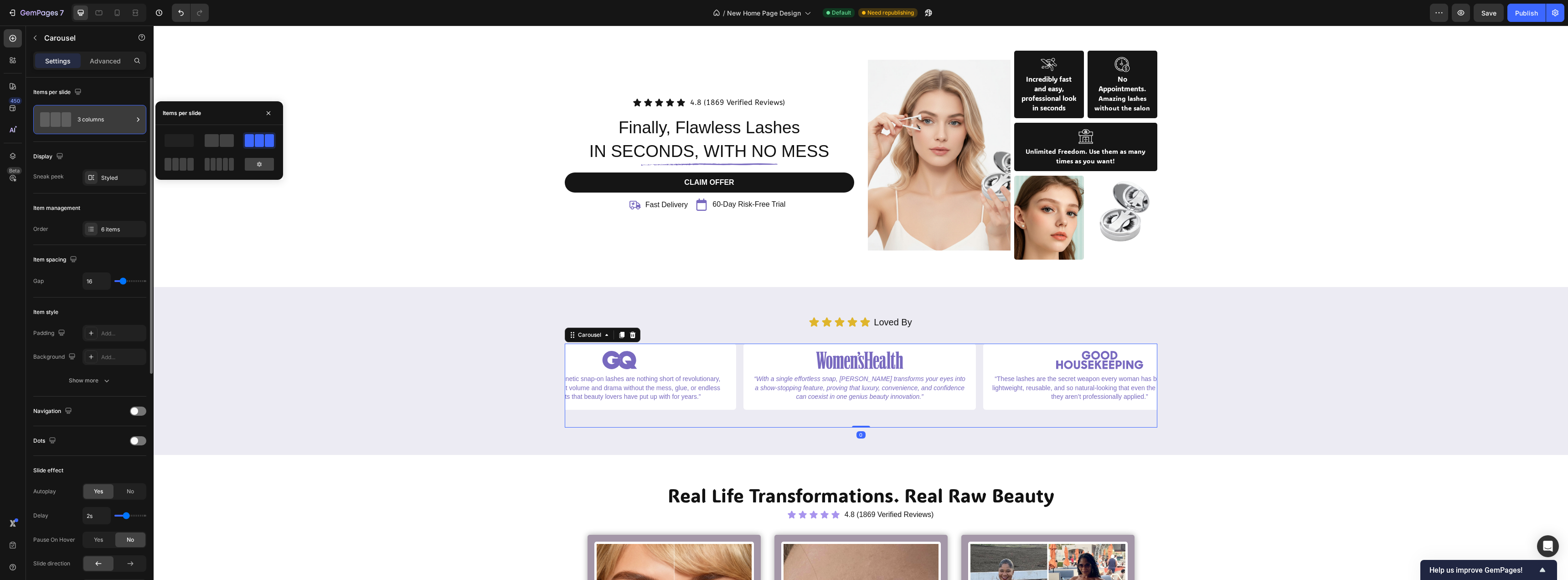
click at [95, 120] on div "3 columns" at bounding box center [105, 119] width 55 height 21
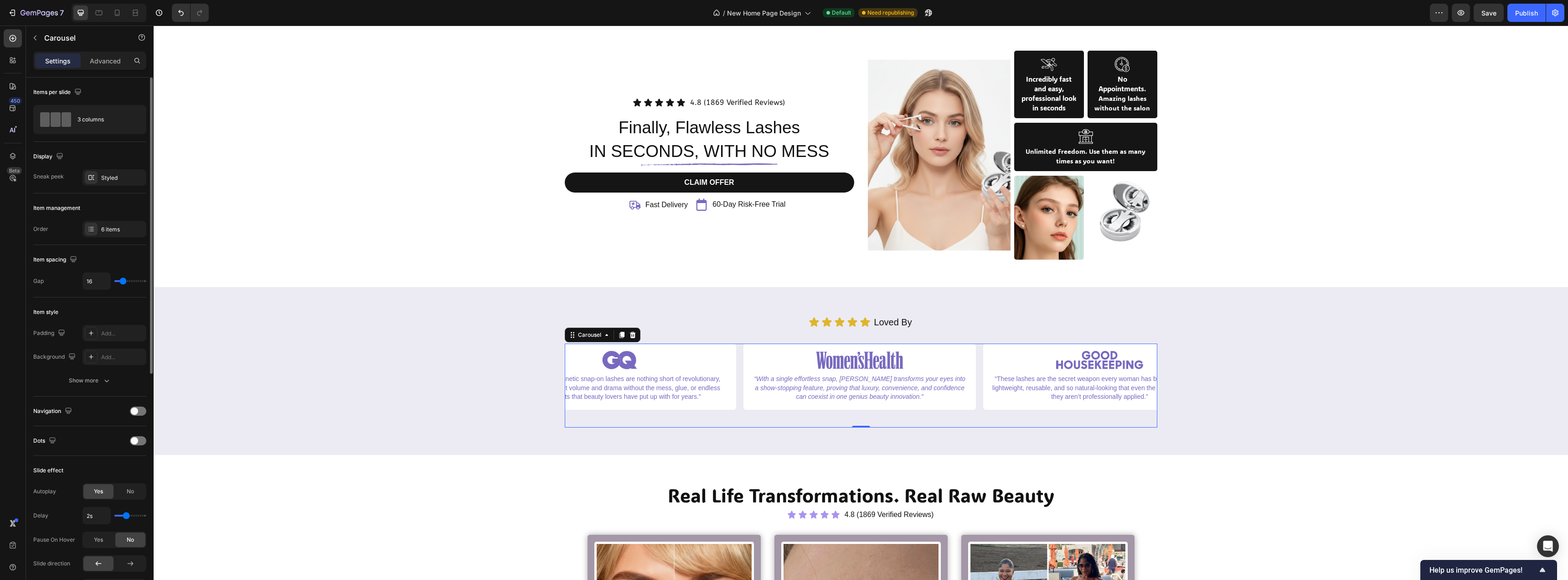
click at [75, 204] on div "Item management" at bounding box center [57, 207] width 47 height 8
click at [85, 223] on div "6 items" at bounding box center [114, 229] width 64 height 17
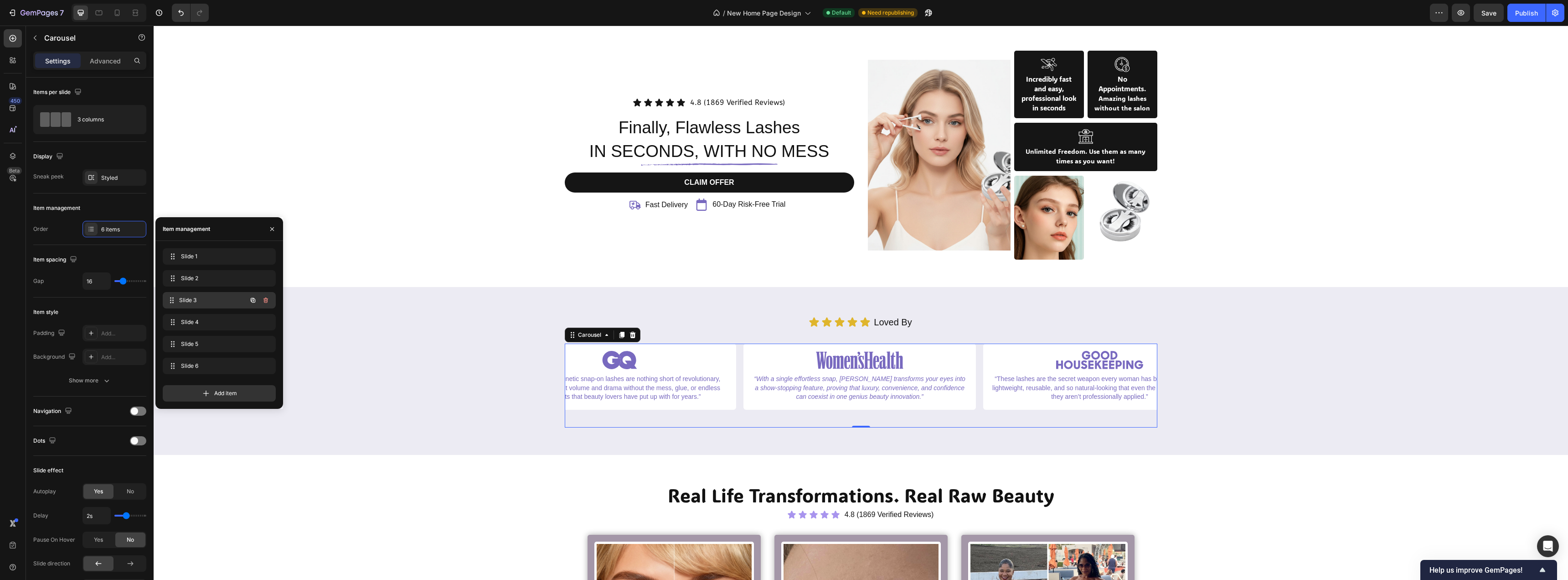
click at [188, 296] on span "Slide 3" at bounding box center [212, 300] width 68 height 8
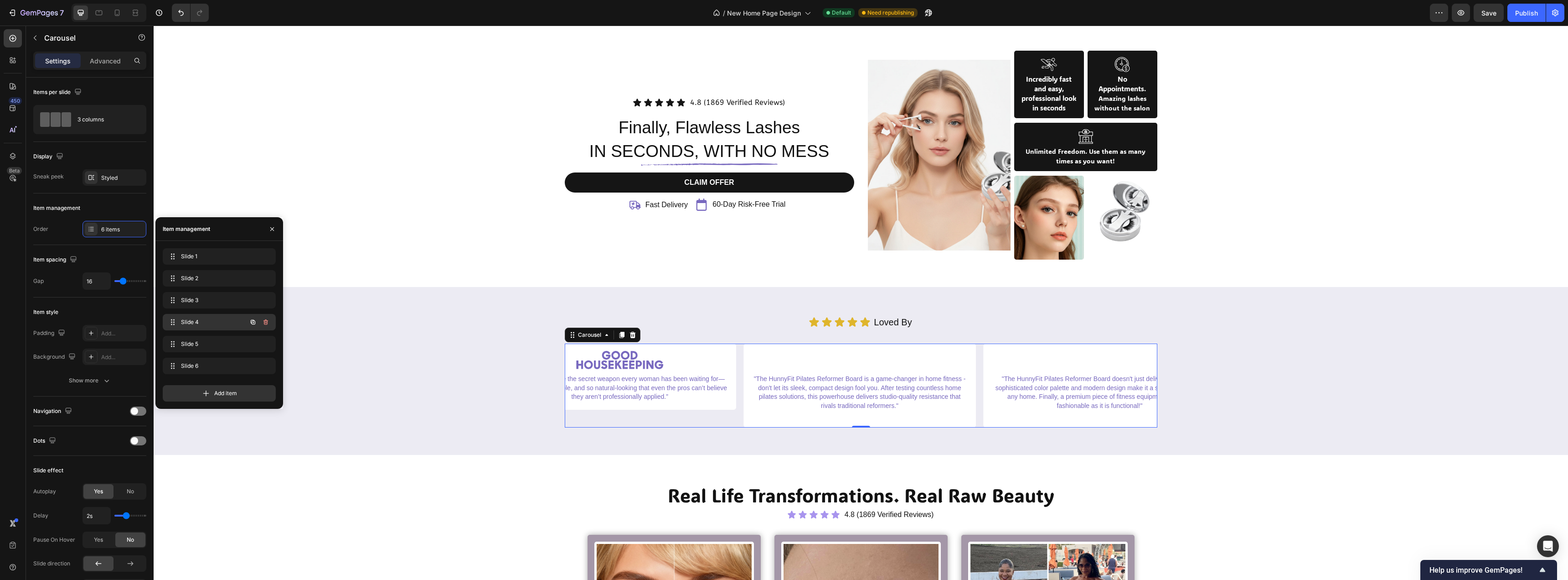
click at [209, 318] on span "Slide 4" at bounding box center [207, 322] width 52 height 8
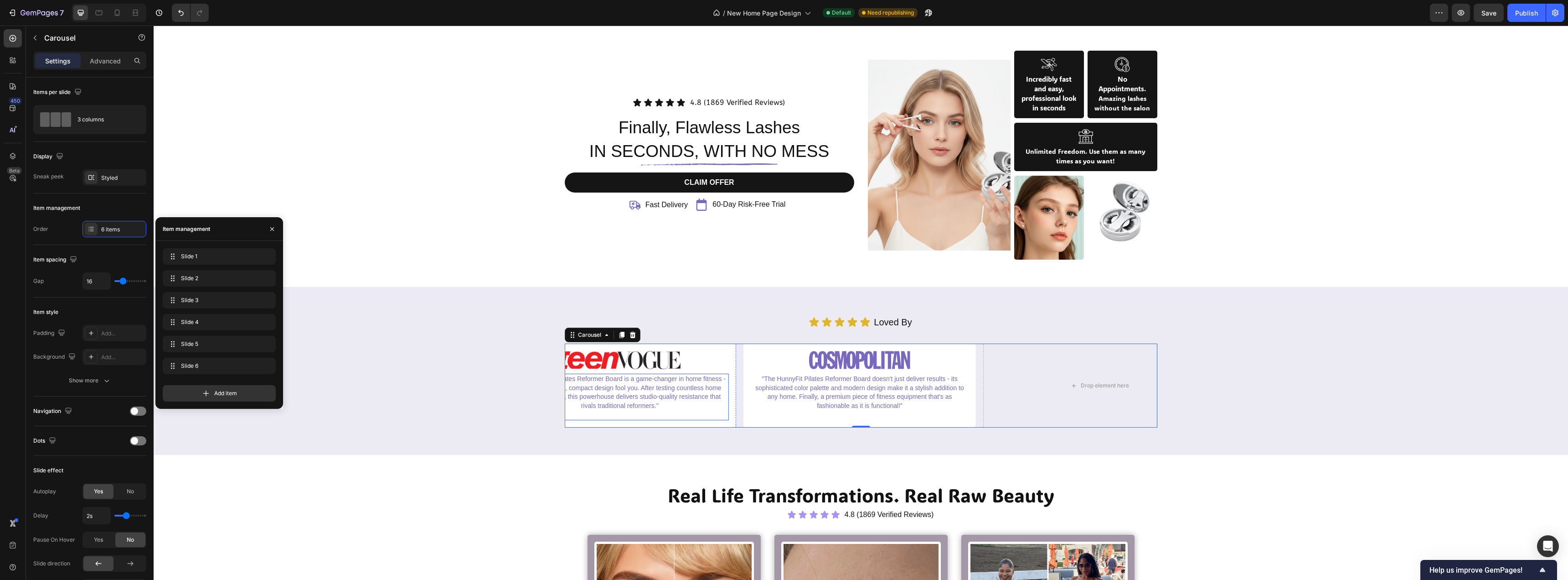
click at [665, 394] on p ""The HunnyFit Pilates Reformer Board is a game-changer in home fitness - don't …" at bounding box center [619, 392] width 216 height 36
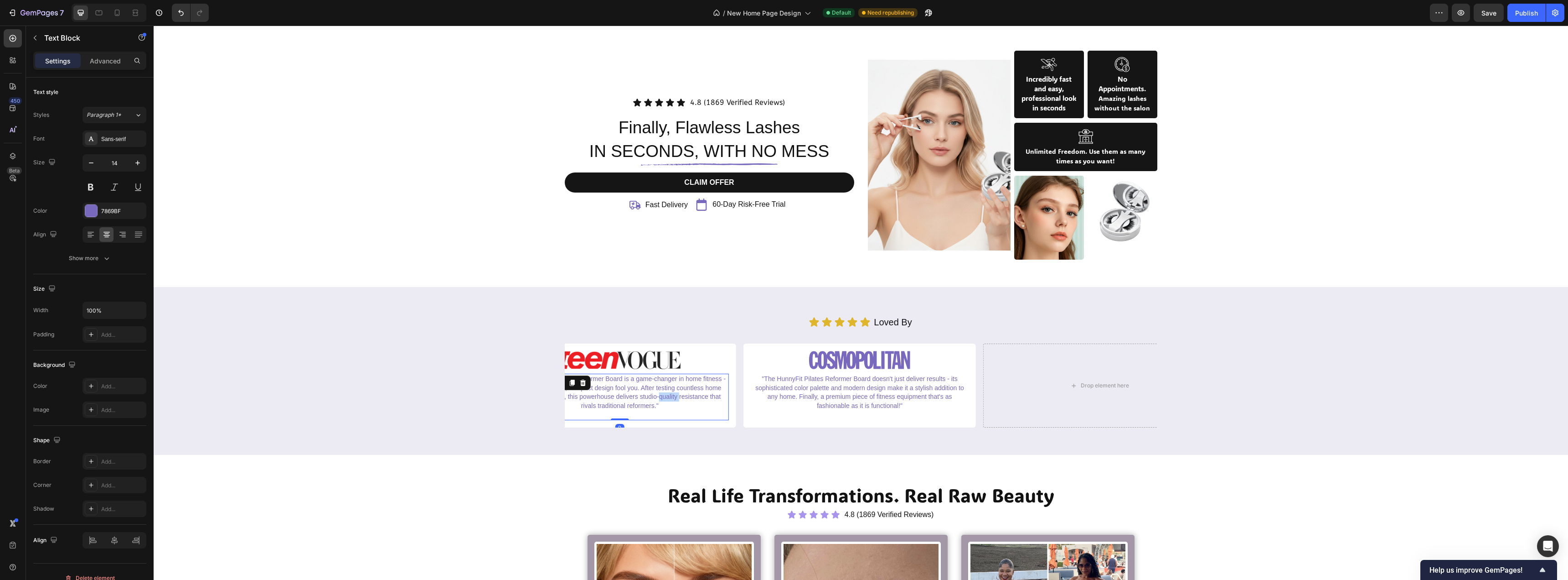
click at [665, 394] on p ""The HunnyFit Pilates Reformer Board is a game-changer in home fitness - don't …" at bounding box center [619, 392] width 216 height 36
click at [844, 378] on p ""The HunnyFit Pilates Reformer Board doesn't just deliver results - its sophist…" at bounding box center [860, 392] width 216 height 36
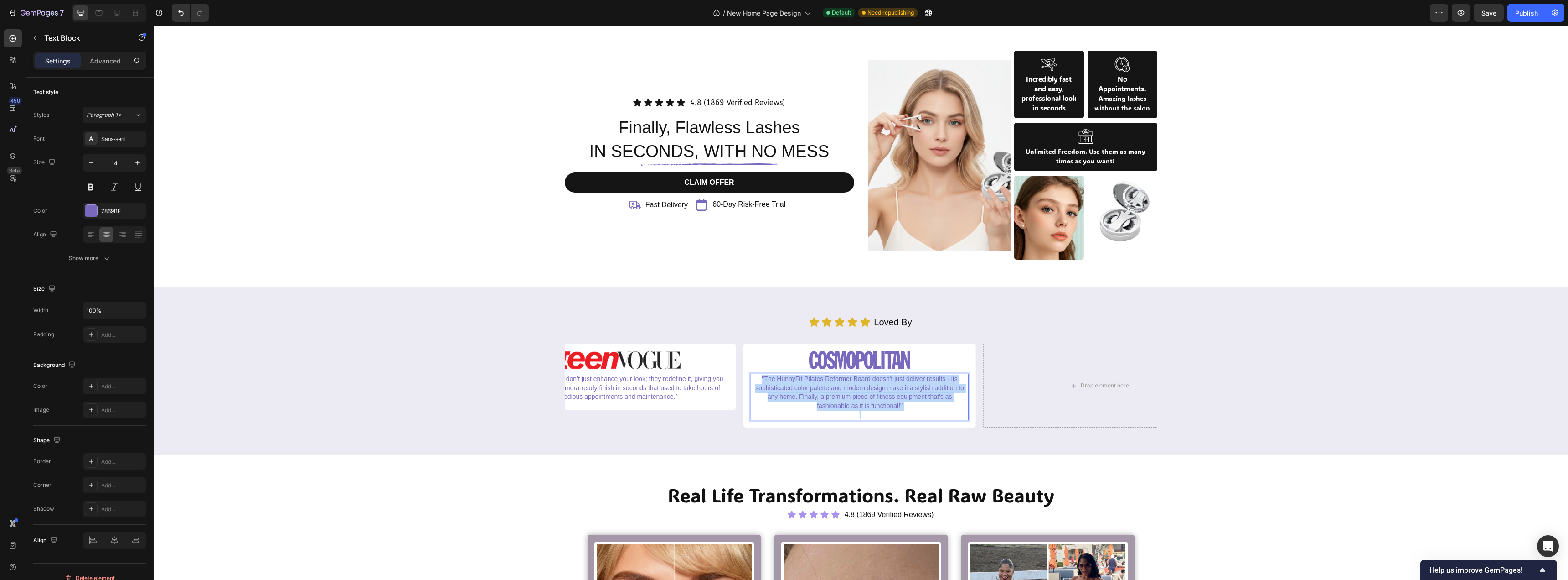
click at [844, 378] on p ""The HunnyFit Pilates Reformer Board doesn't just deliver results - its sophist…" at bounding box center [860, 392] width 216 height 36
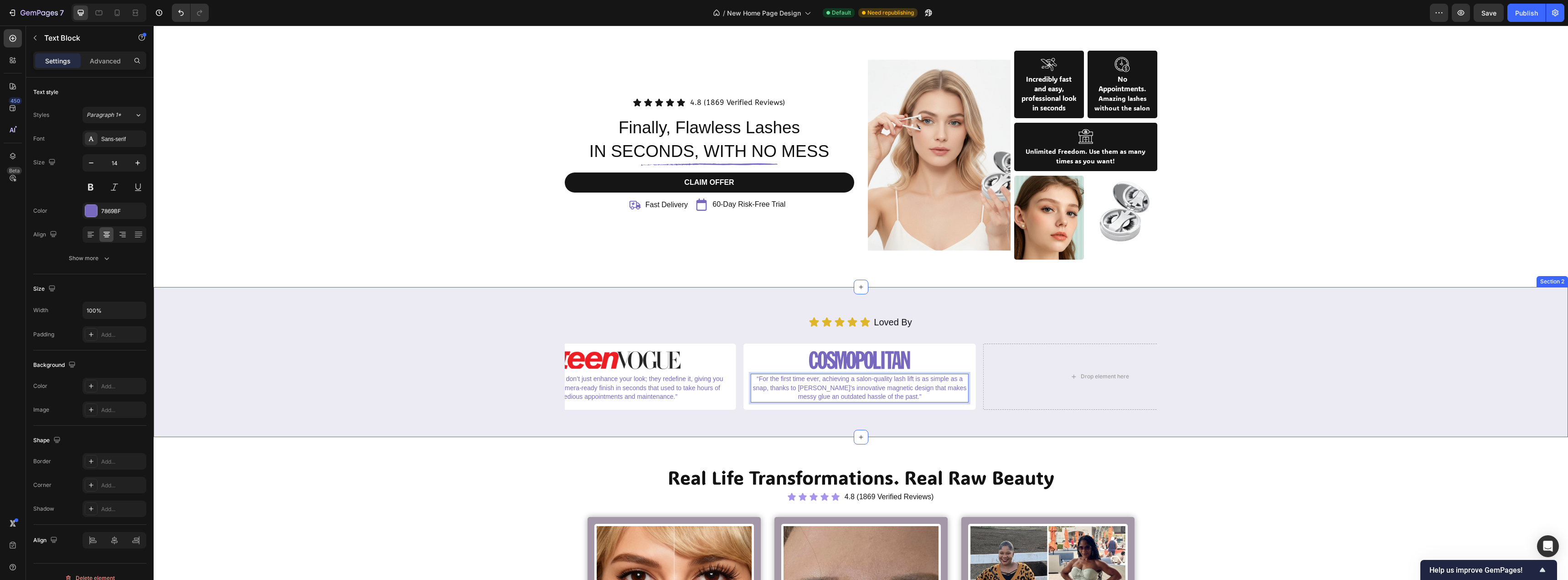
click at [487, 366] on div "Icon Icon Icon Icon Icon Icon List Loved By Text Block Row Image “HunnyFit’s ma…" at bounding box center [861, 362] width 1401 height 95
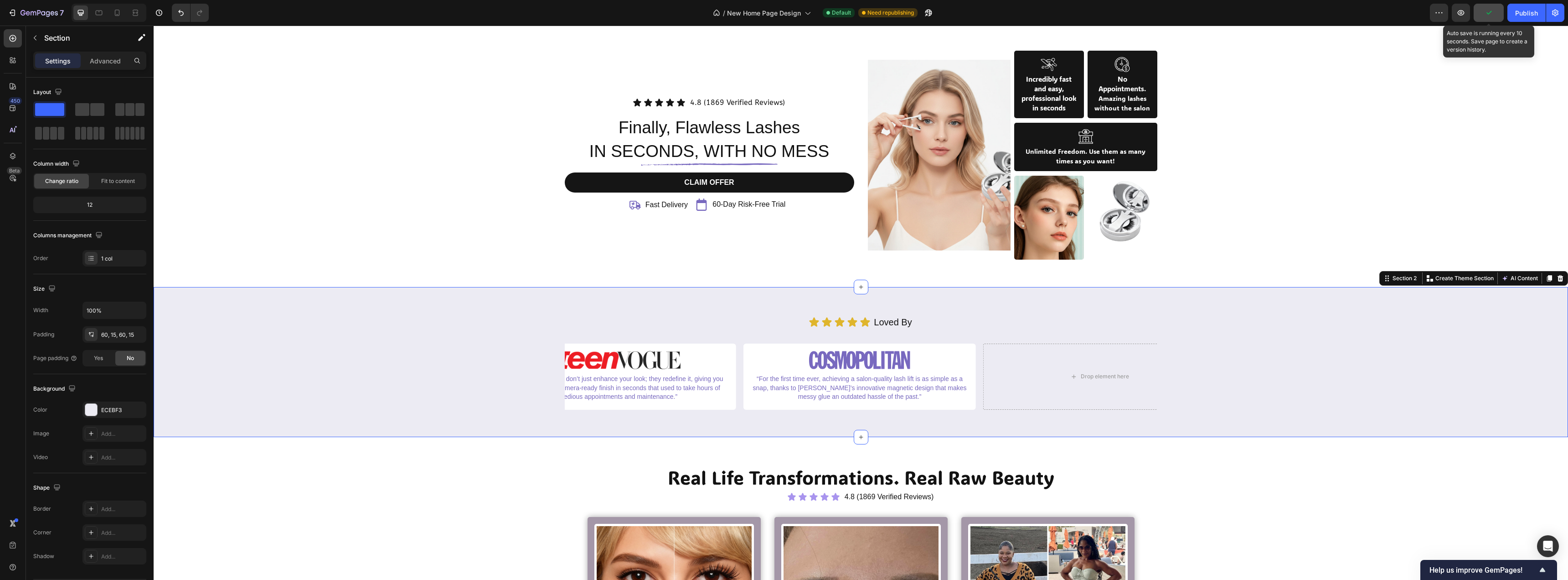
click at [1500, 10] on button "button" at bounding box center [1489, 12] width 30 height 18
click at [1519, 12] on div "Publish" at bounding box center [1527, 12] width 23 height 9
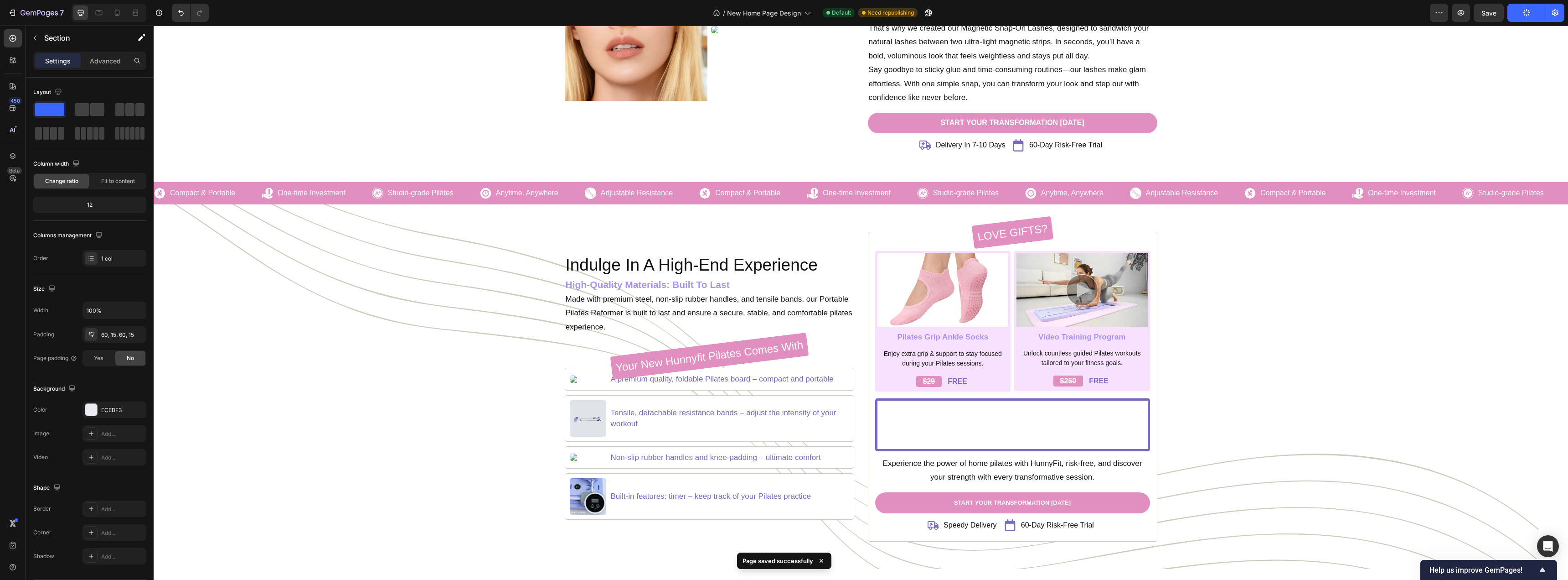
scroll to position [934, 0]
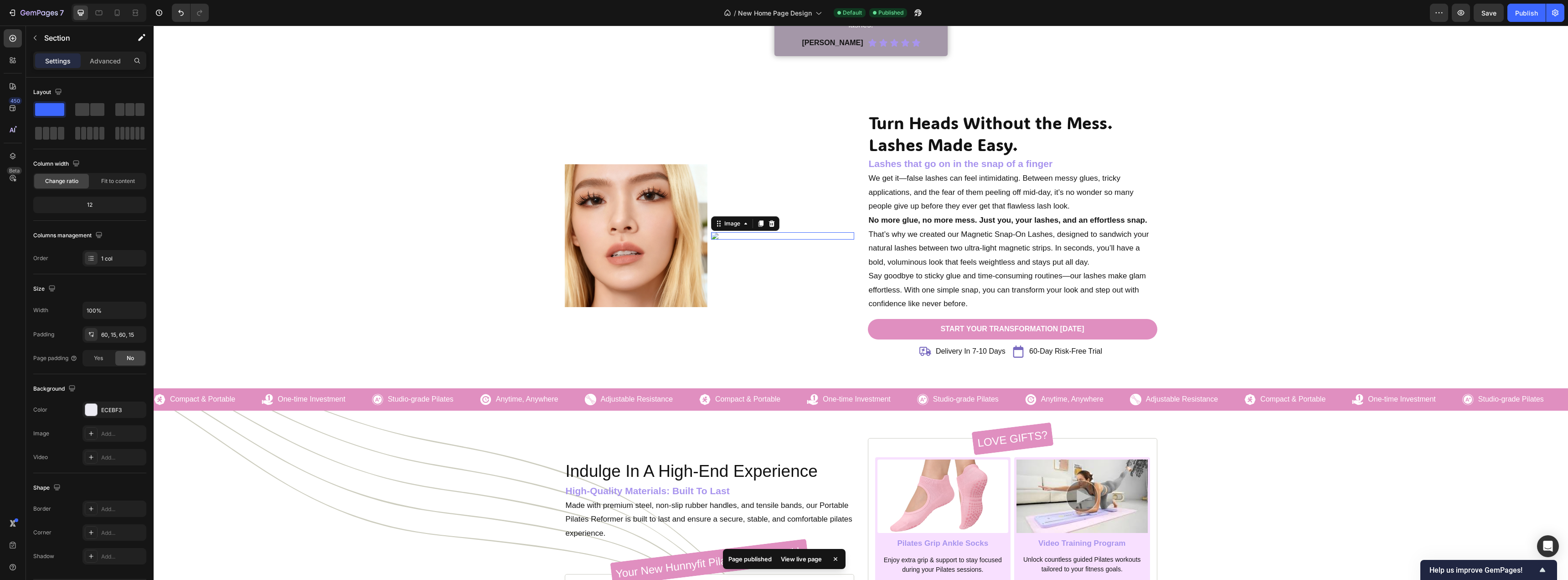
click at [712, 237] on img at bounding box center [783, 236] width 143 height 7
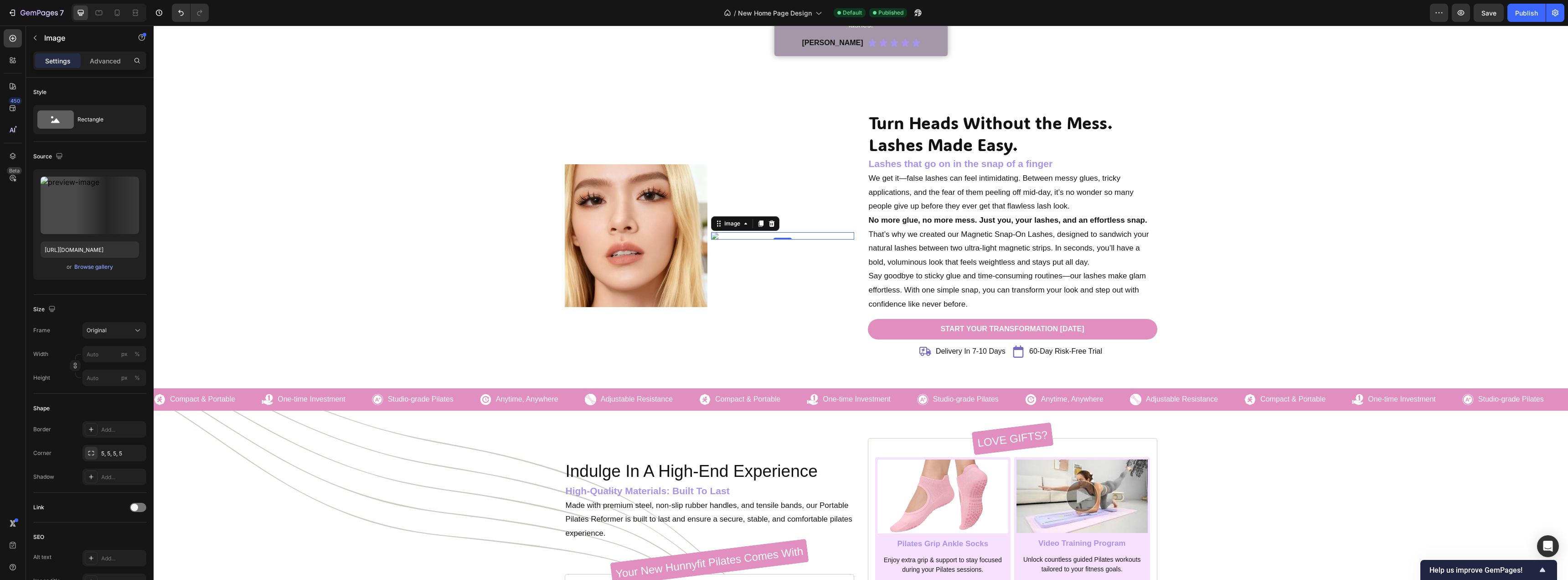
click at [785, 236] on img at bounding box center [783, 236] width 143 height 7
click at [88, 219] on input "file" at bounding box center [89, 220] width 63 height 15
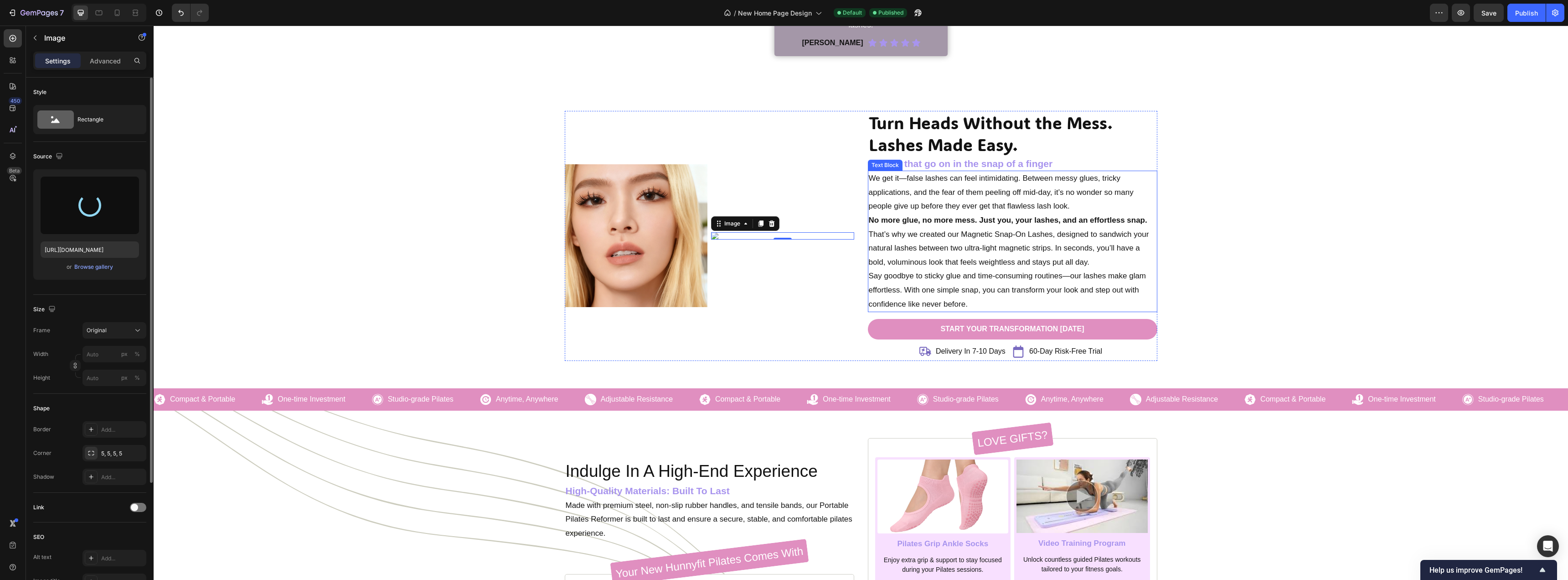
type input "https://cdn.shopify.com/s/files/1/0716/1692/1831/files/gempages_547078199557752…"
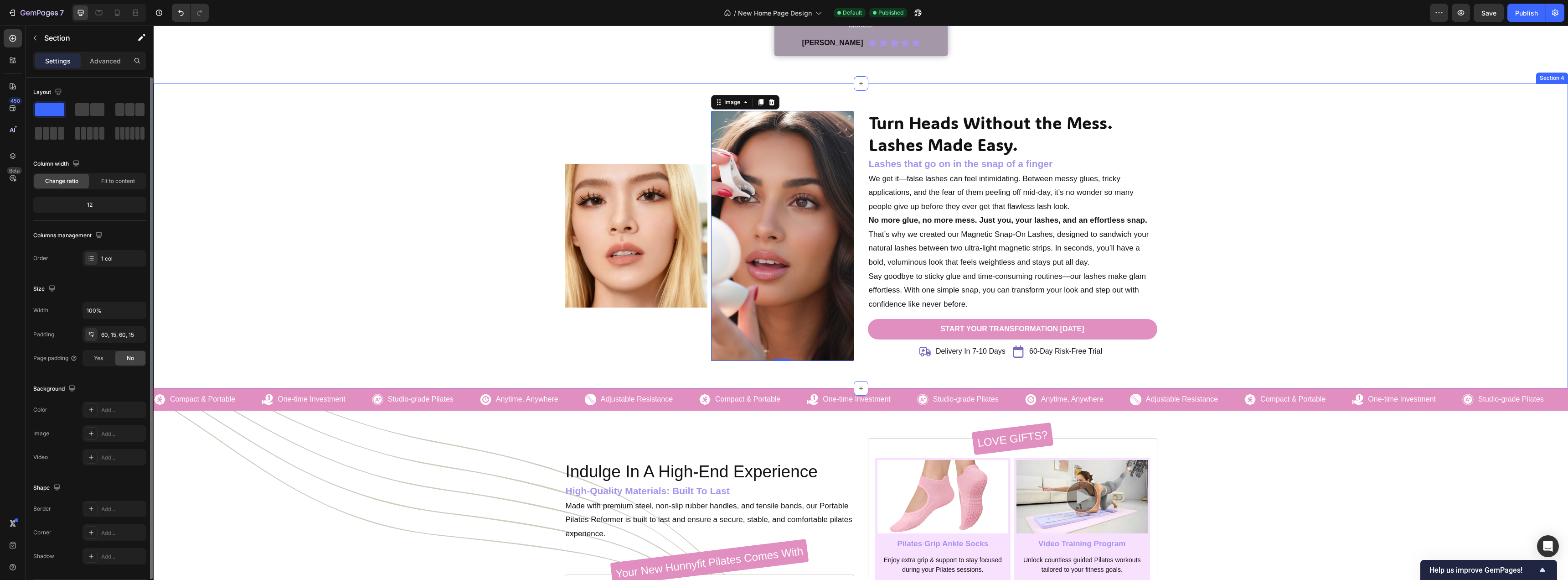
click at [404, 191] on div "Turn Heads Without the Mess. Lashes Made Easy. Heading Lashes that go on in the…" at bounding box center [861, 236] width 1401 height 250
click at [757, 250] on img at bounding box center [783, 236] width 143 height 250
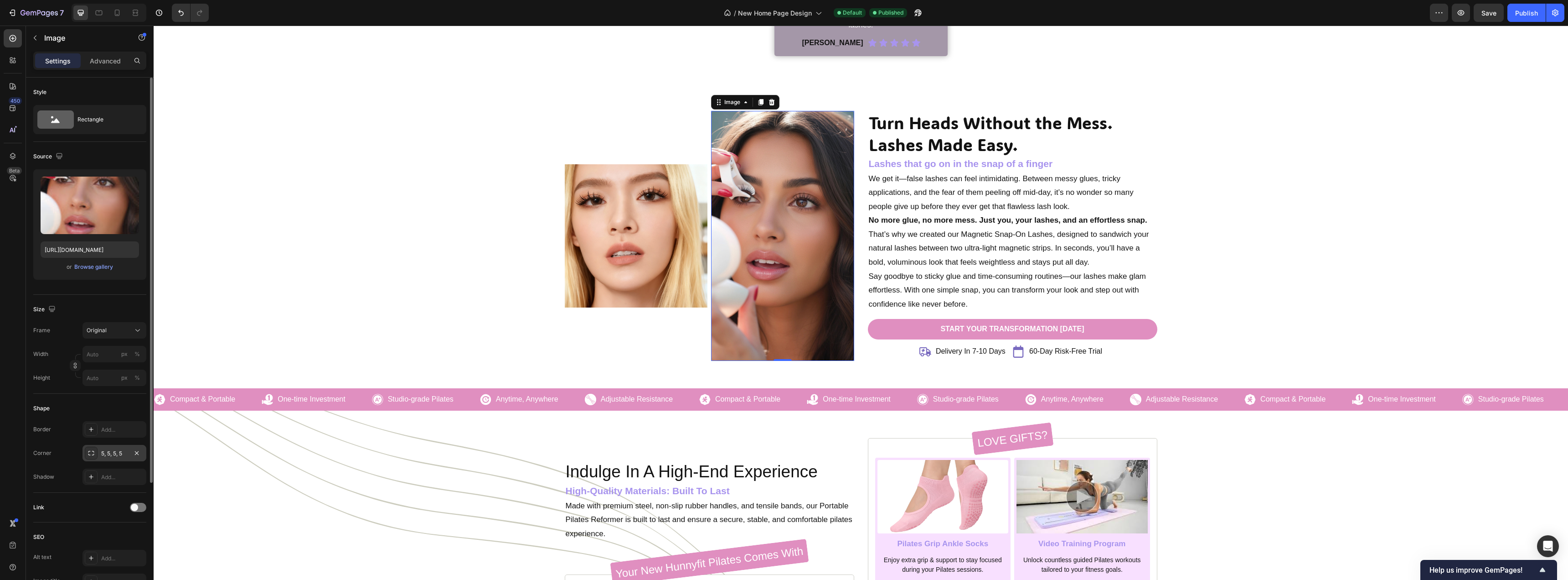
click at [122, 456] on div "5, 5, 5, 5" at bounding box center [114, 453] width 26 height 8
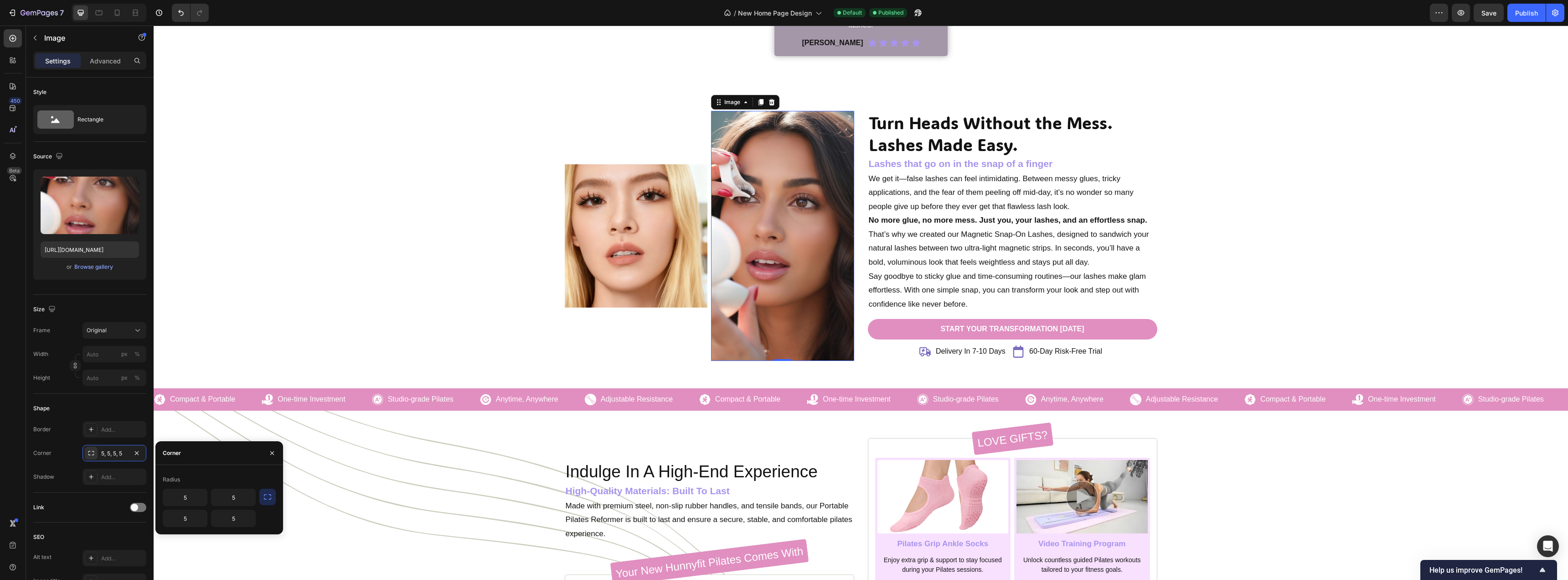
click at [265, 499] on icon "button" at bounding box center [268, 497] width 7 height 6
click at [205, 498] on input "5" at bounding box center [209, 497] width 92 height 17
click at [244, 501] on icon "button" at bounding box center [247, 497] width 9 height 9
click at [230, 540] on p "Round" at bounding box center [221, 538] width 52 height 9
click at [217, 496] on input "8" at bounding box center [209, 497] width 92 height 17
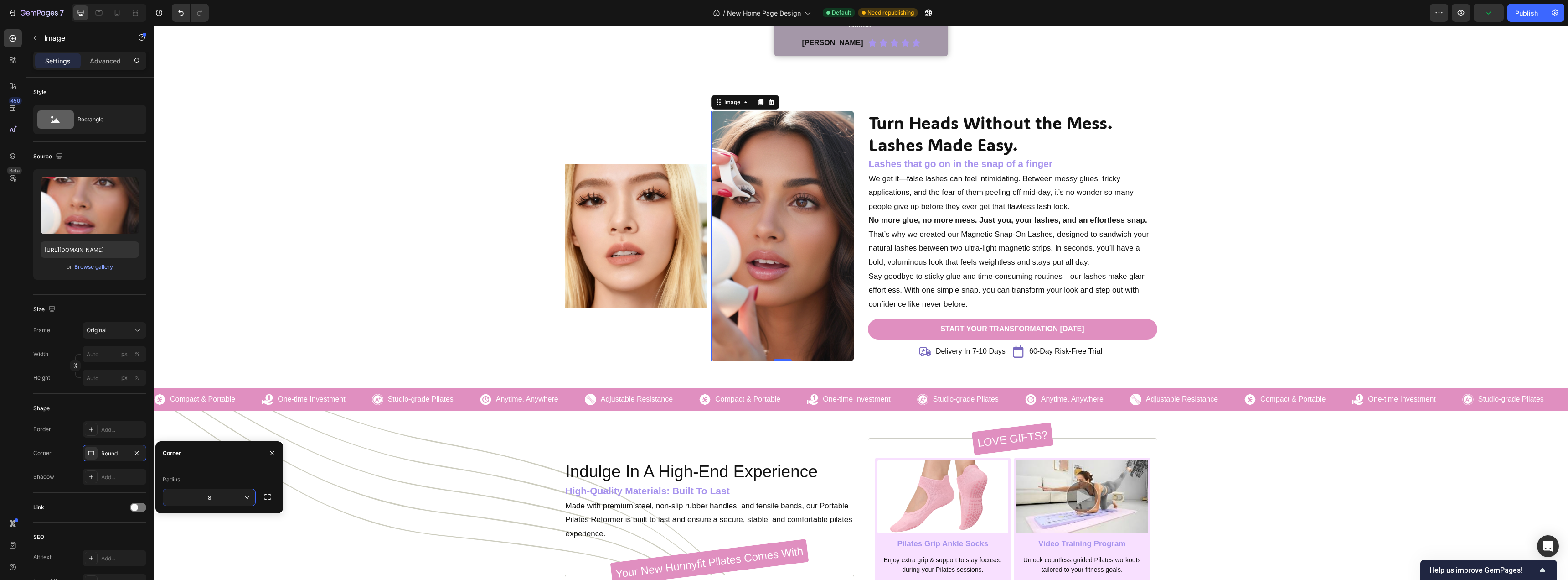
click at [217, 496] on input "8" at bounding box center [209, 497] width 92 height 17
type input "15"
click at [241, 480] on div "Radius" at bounding box center [219, 480] width 113 height 15
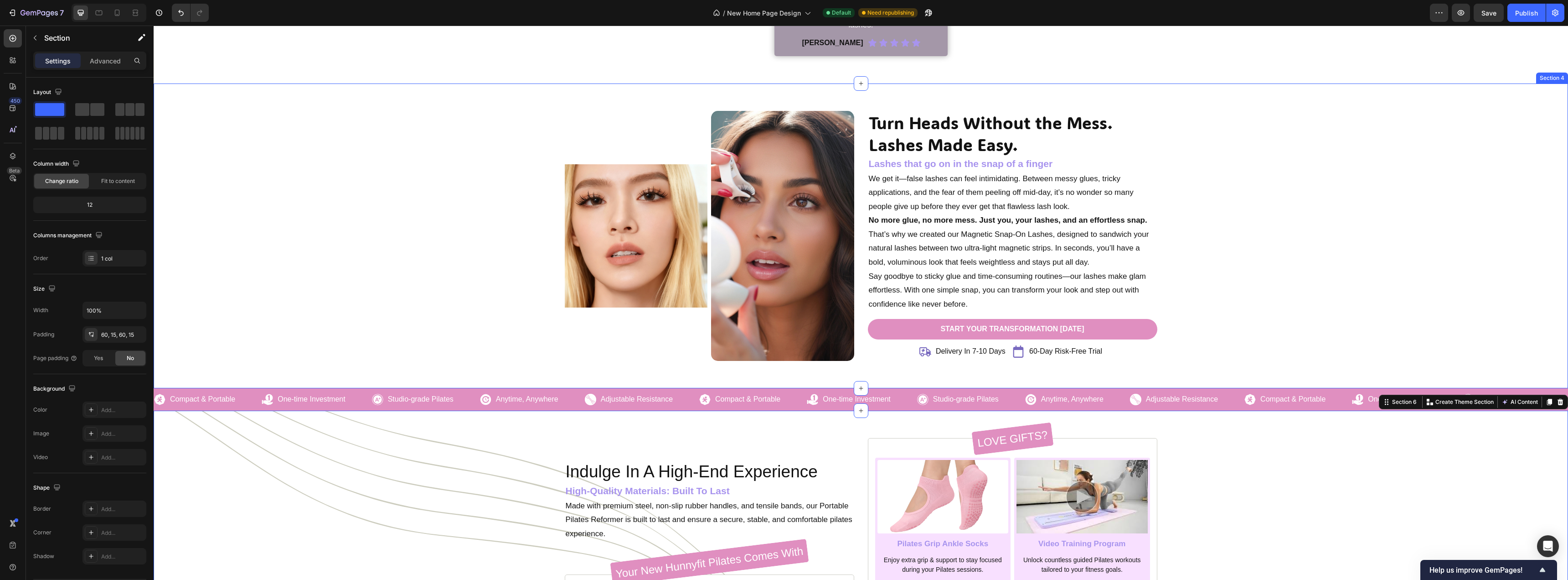
click at [497, 231] on div "Turn Heads Without the Mess. Lashes Made Easy. Heading Lashes that go on in the…" at bounding box center [861, 236] width 1401 height 250
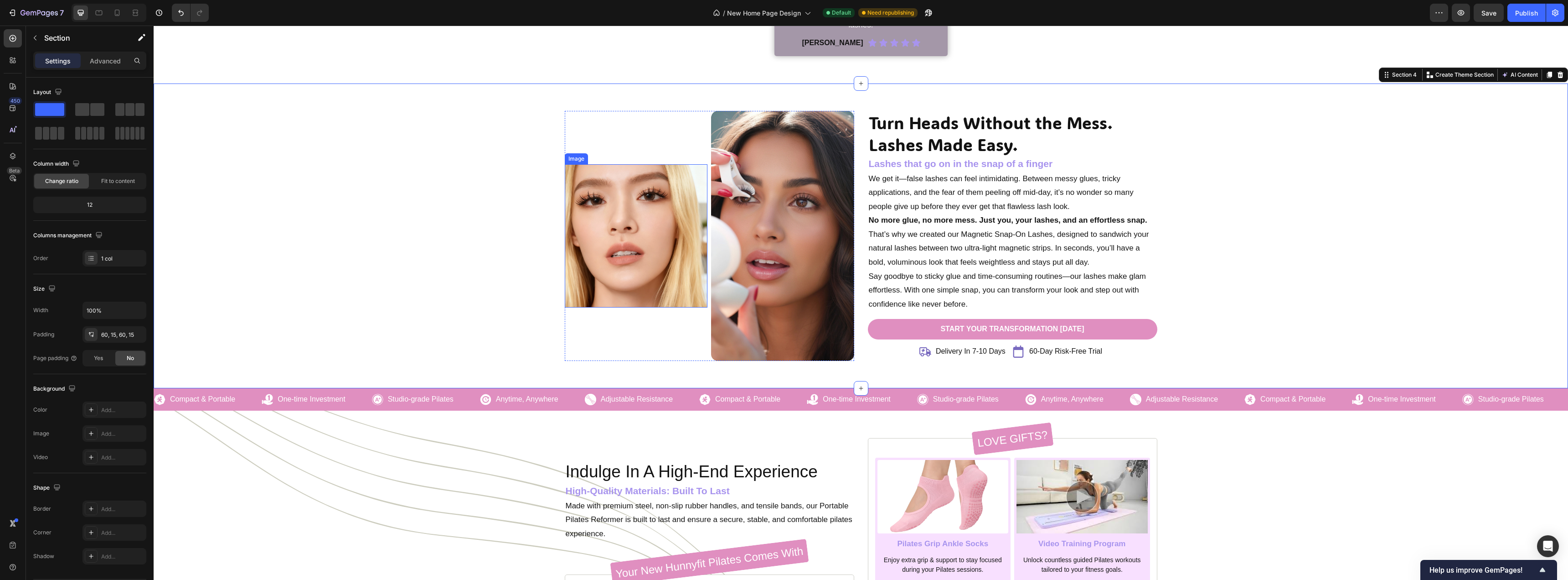
click at [599, 242] on img at bounding box center [636, 236] width 143 height 143
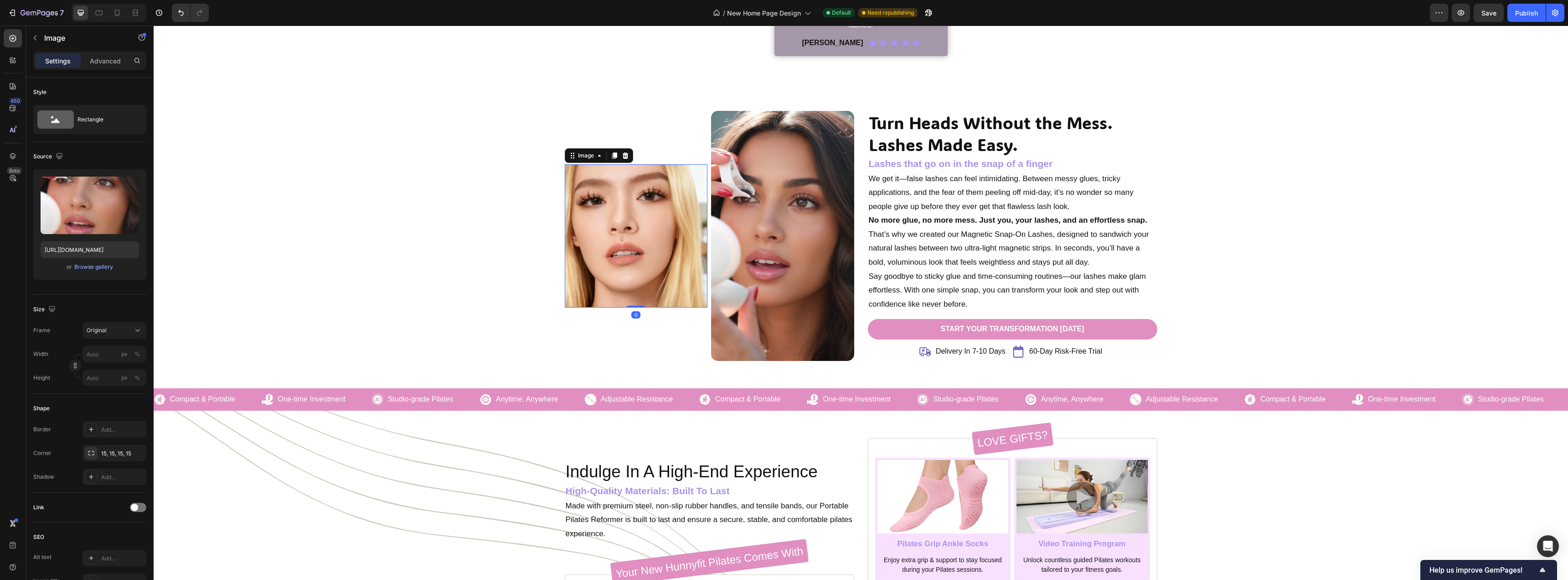
click at [751, 285] on img at bounding box center [783, 236] width 143 height 250
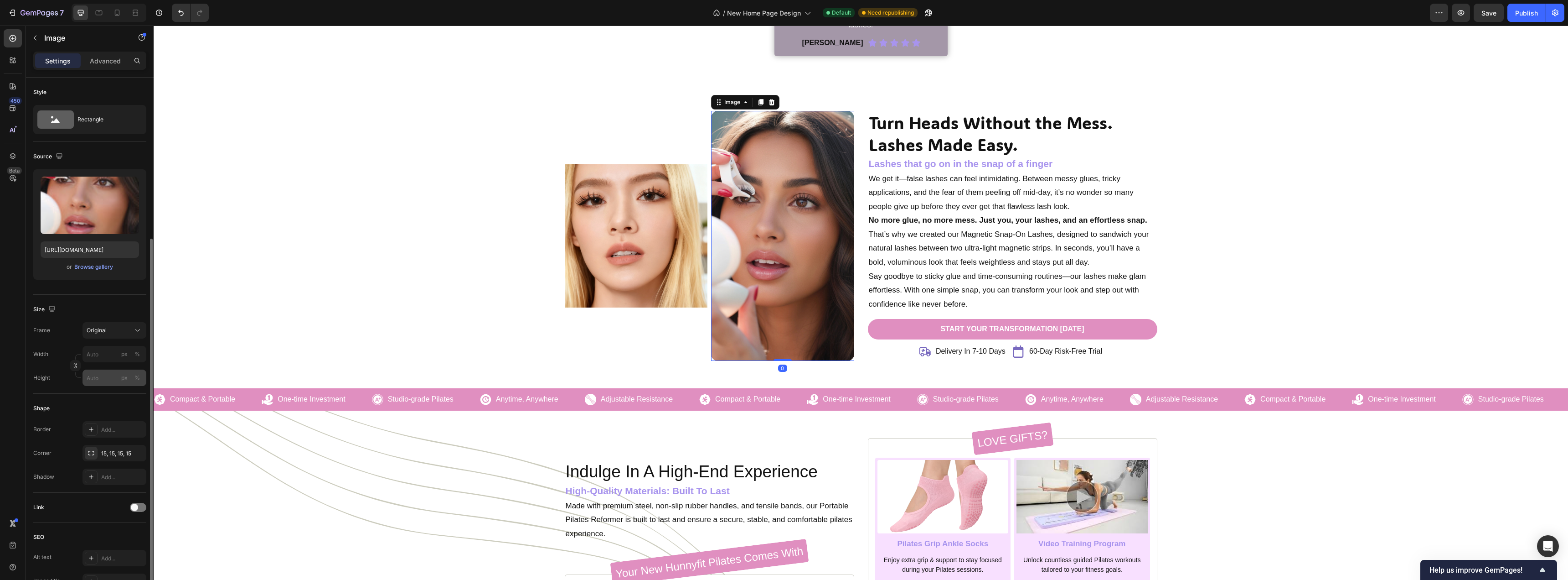
scroll to position [91, 0]
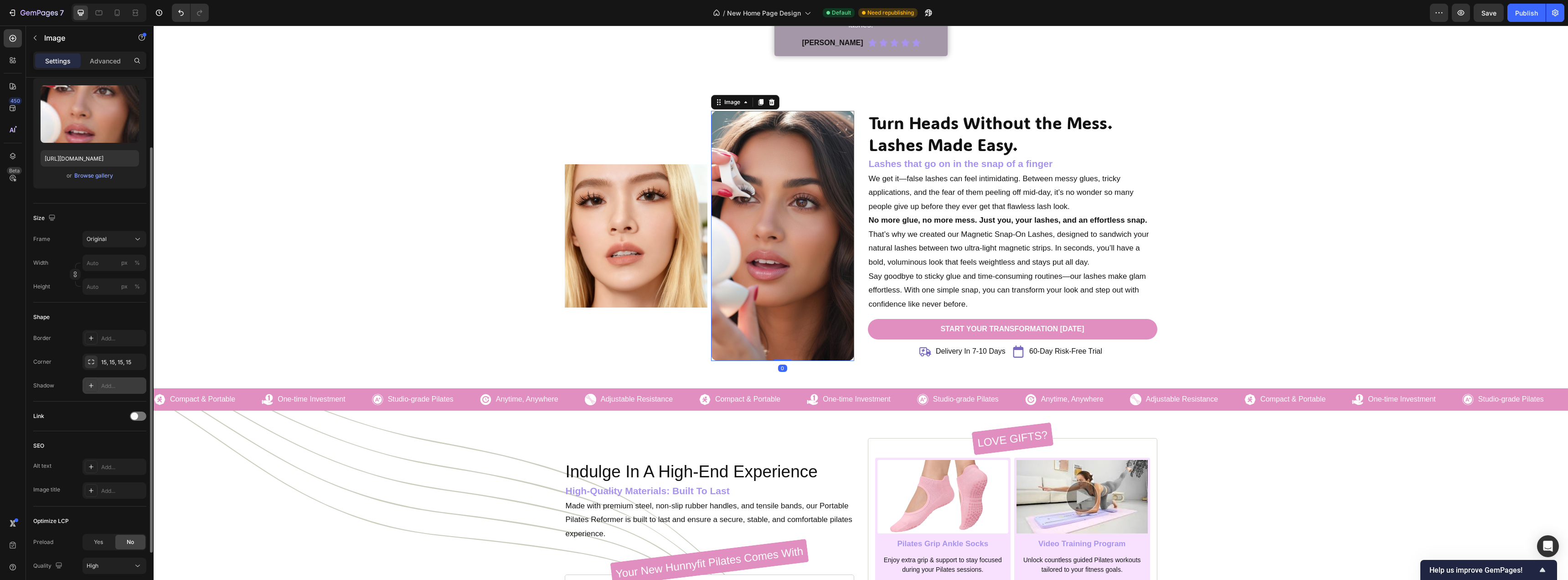
click at [109, 389] on div "Add..." at bounding box center [122, 386] width 43 height 8
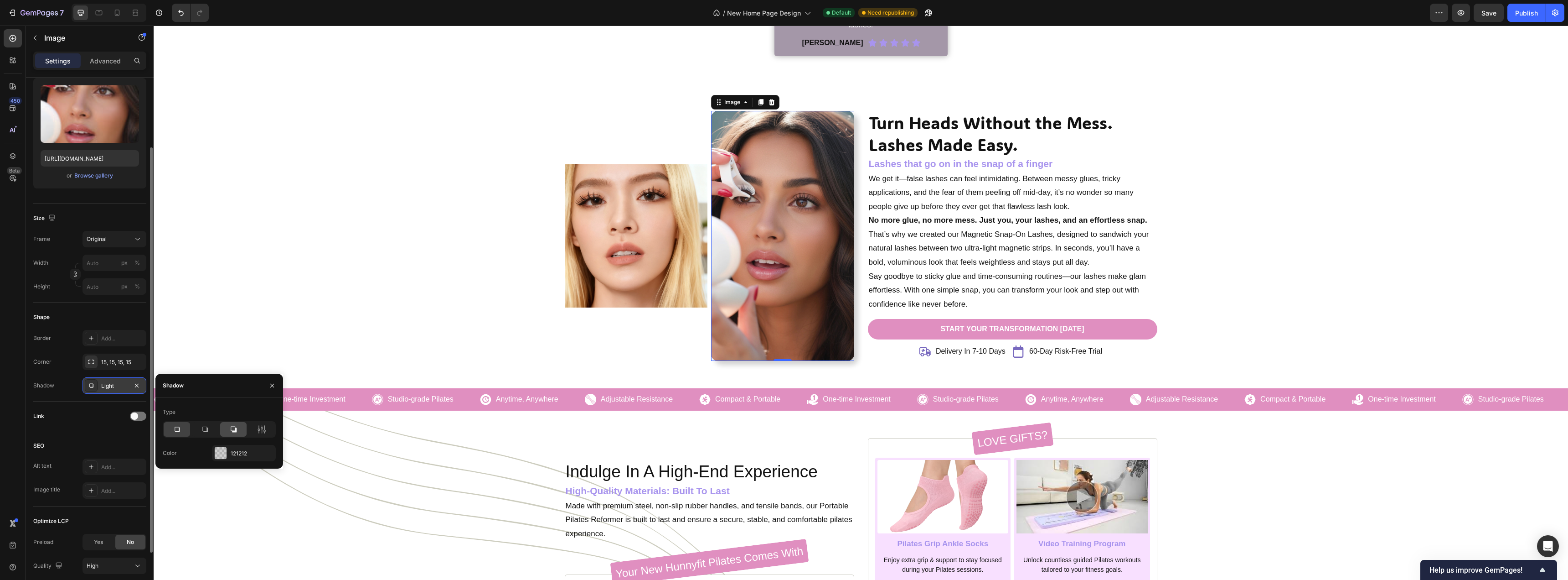
click at [232, 429] on icon at bounding box center [233, 429] width 9 height 9
click at [212, 433] on div at bounding box center [205, 429] width 26 height 15
click at [223, 449] on div at bounding box center [220, 453] width 12 height 12
click at [187, 449] on div at bounding box center [185, 448] width 9 height 9
type input "000000"
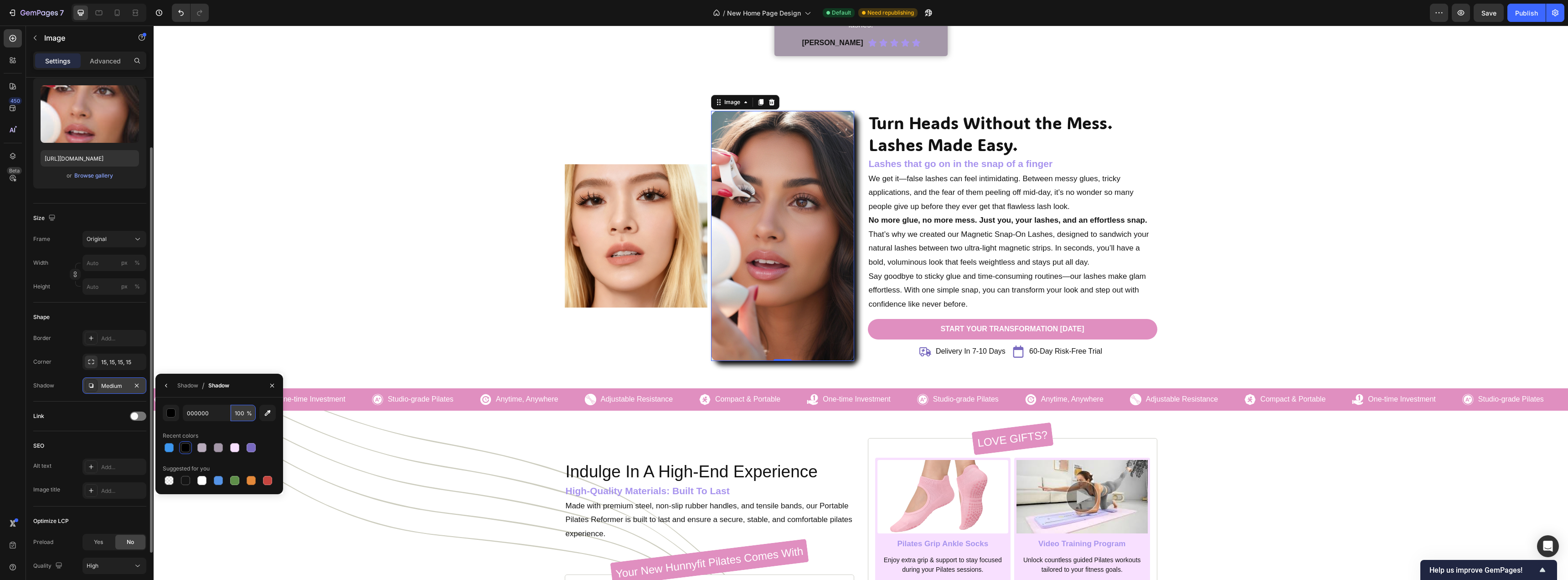
click at [241, 415] on input "100" at bounding box center [243, 413] width 25 height 17
type input "60"
click at [313, 164] on div "Turn Heads Without the Mess. Lashes Made Easy. Heading Lashes that go on in the…" at bounding box center [861, 236] width 1401 height 250
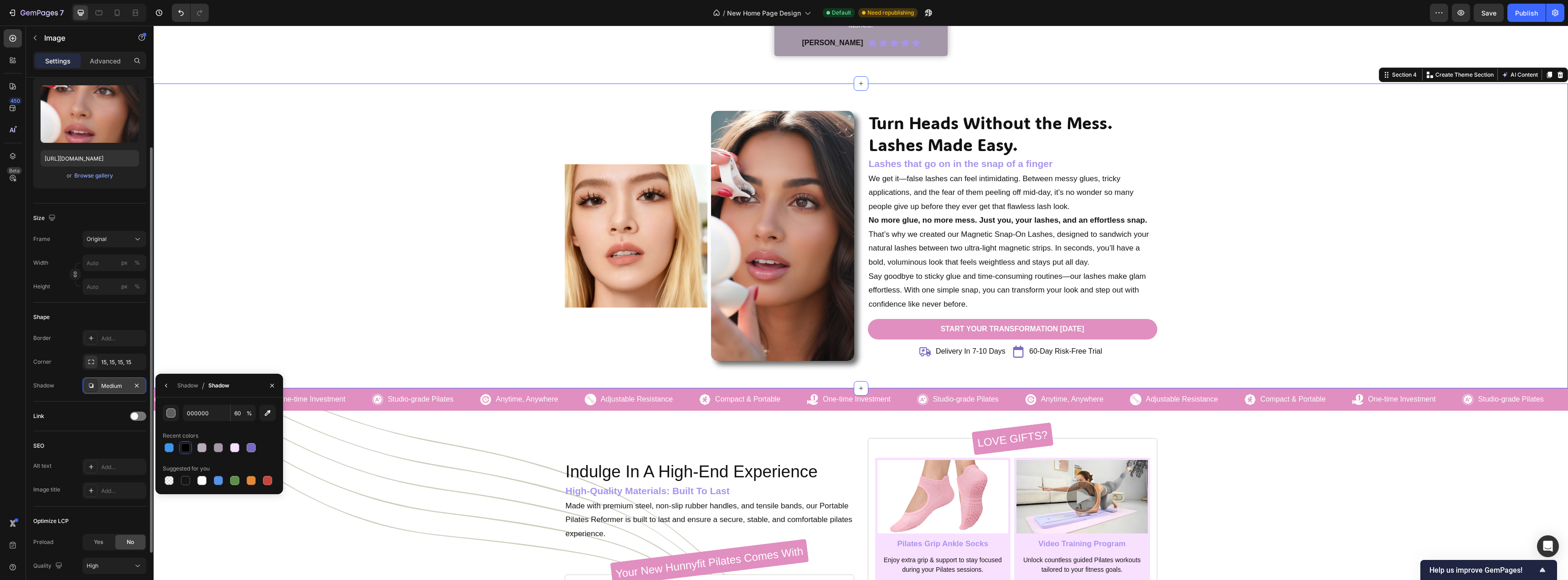
scroll to position [0, 0]
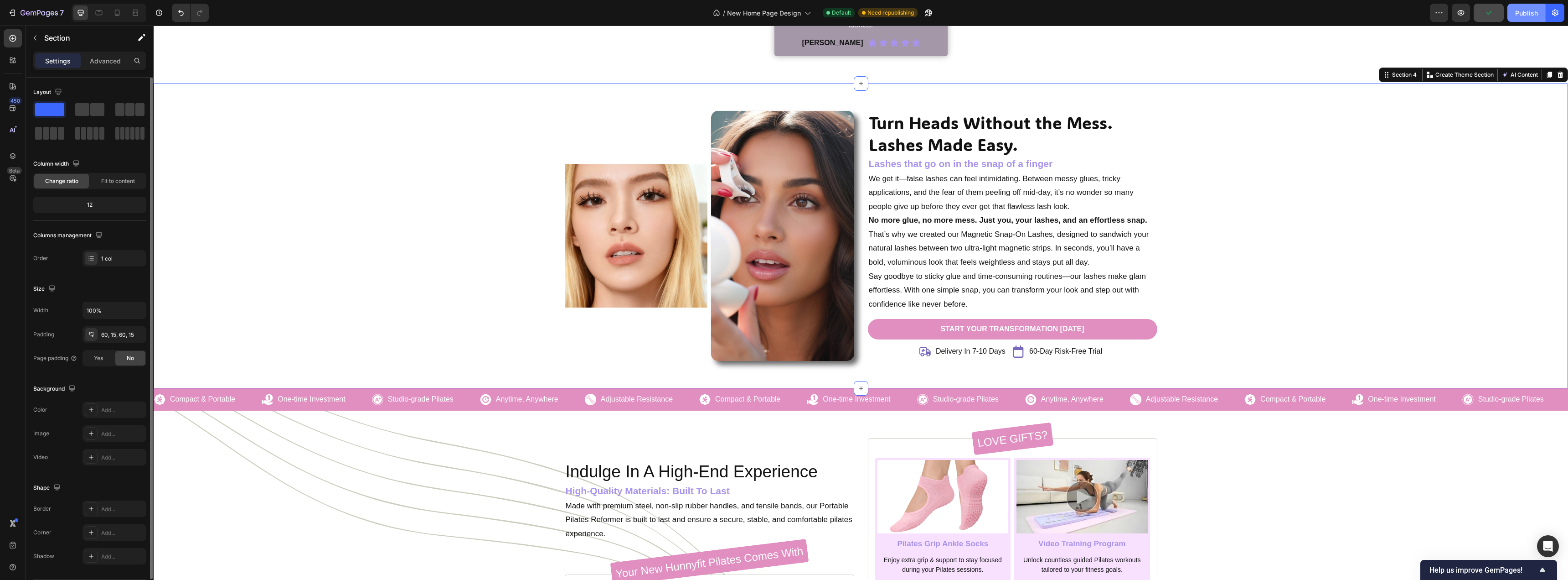
click at [1530, 20] on button "Publish" at bounding box center [1527, 12] width 39 height 18
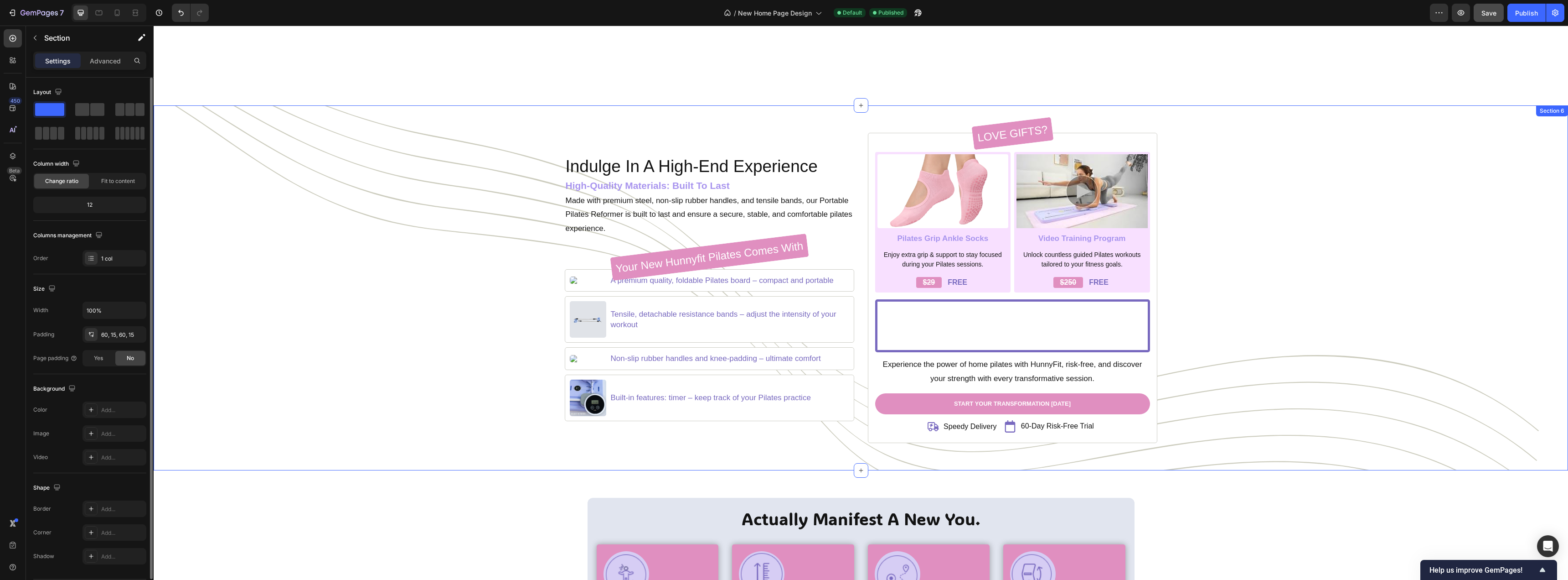
scroll to position [1369, 0]
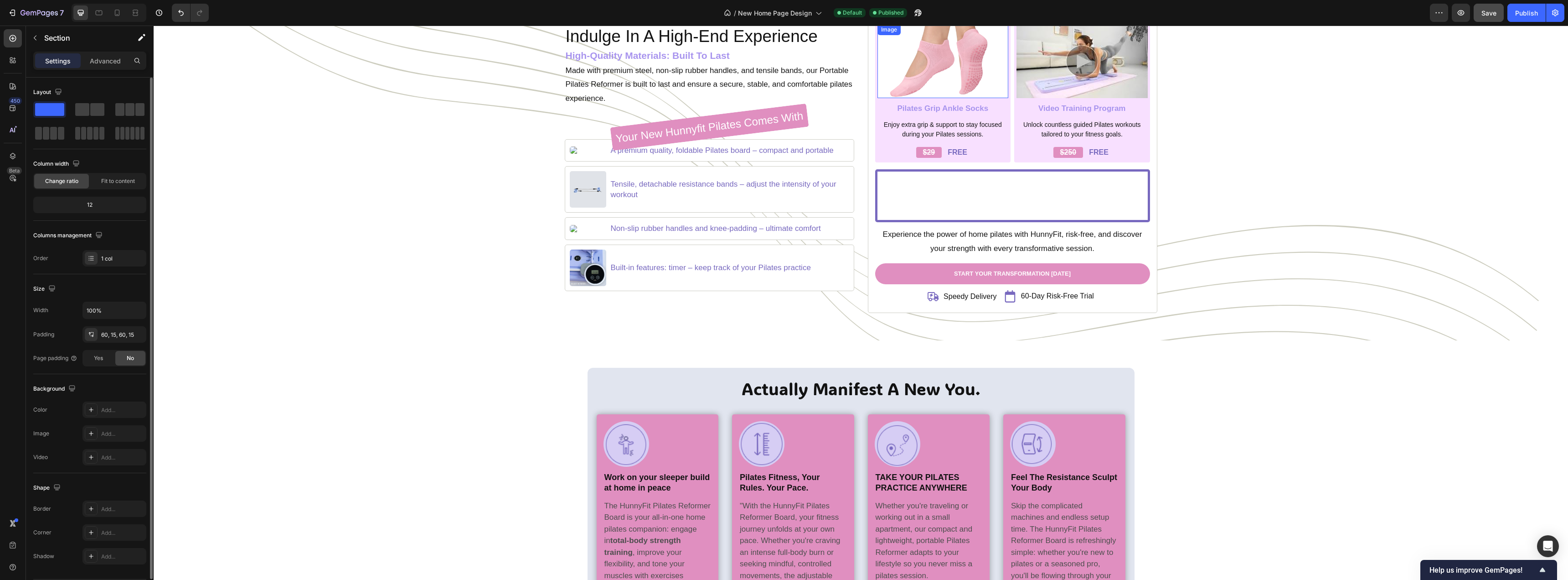
click at [972, 74] on img at bounding box center [943, 61] width 132 height 74
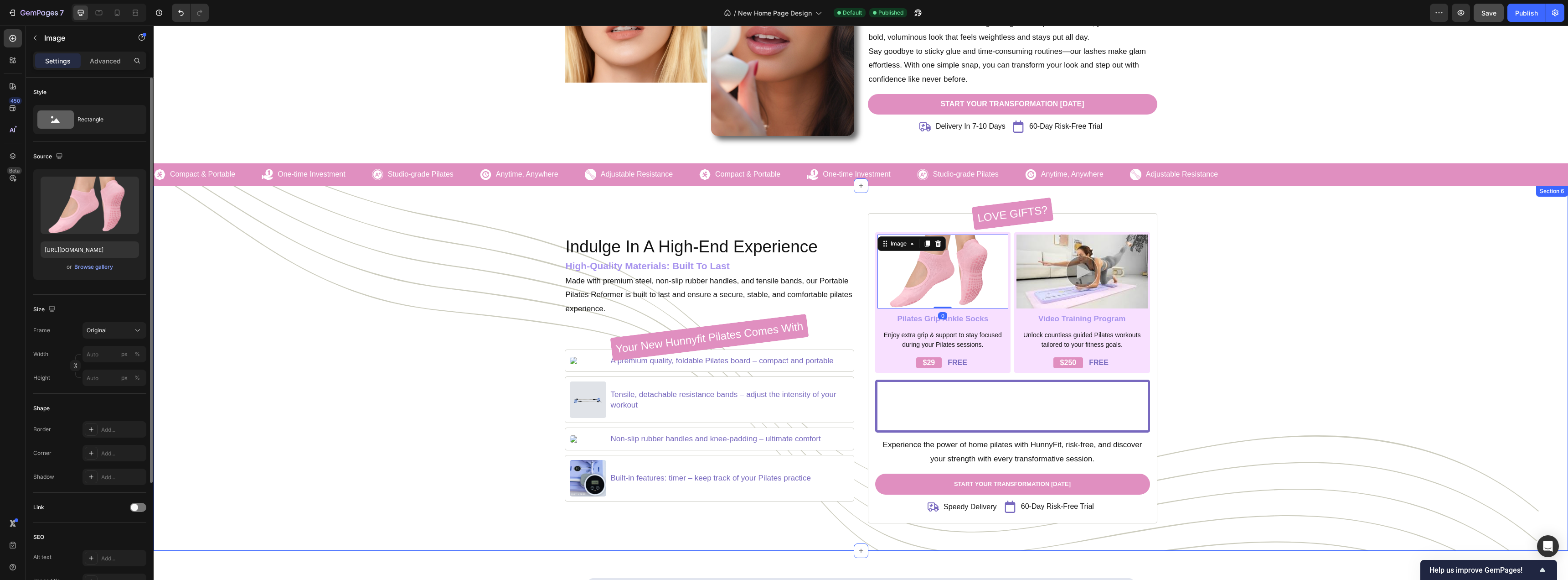
scroll to position [1140, 0]
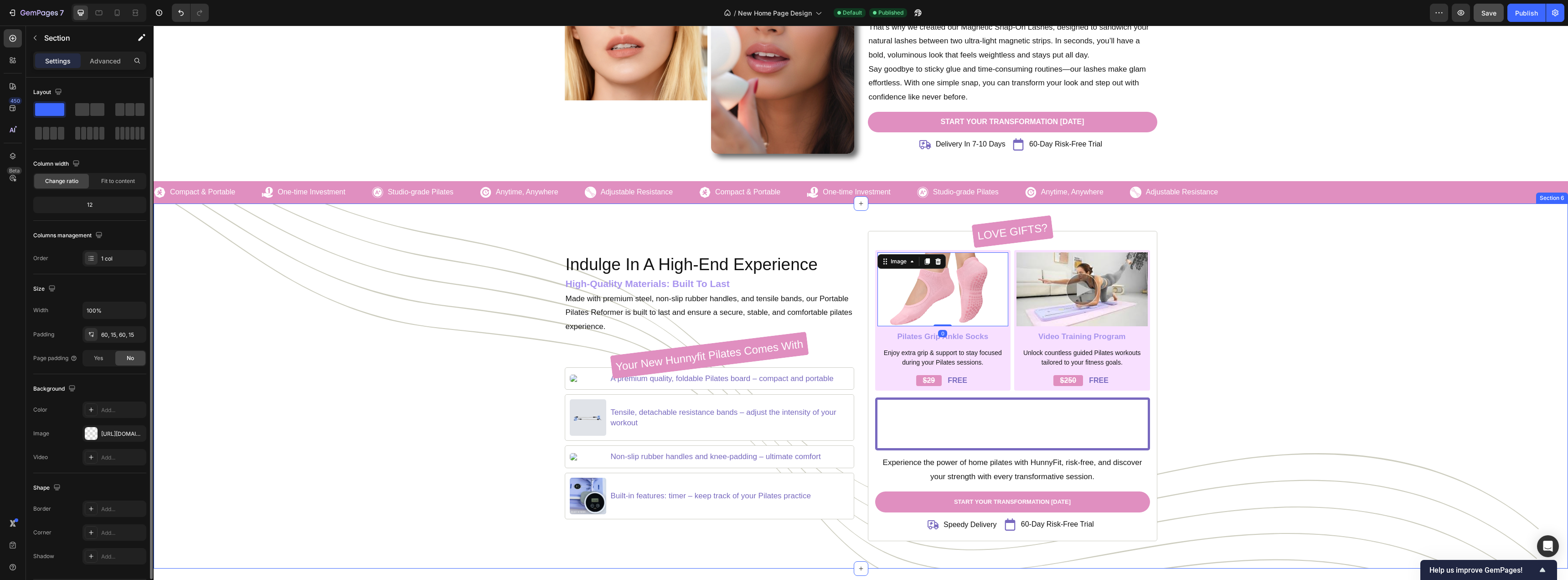
click at [1279, 262] on div "Indulge In A High-End Experience Heading High-Quality Materials: Built To Last …" at bounding box center [861, 386] width 1401 height 310
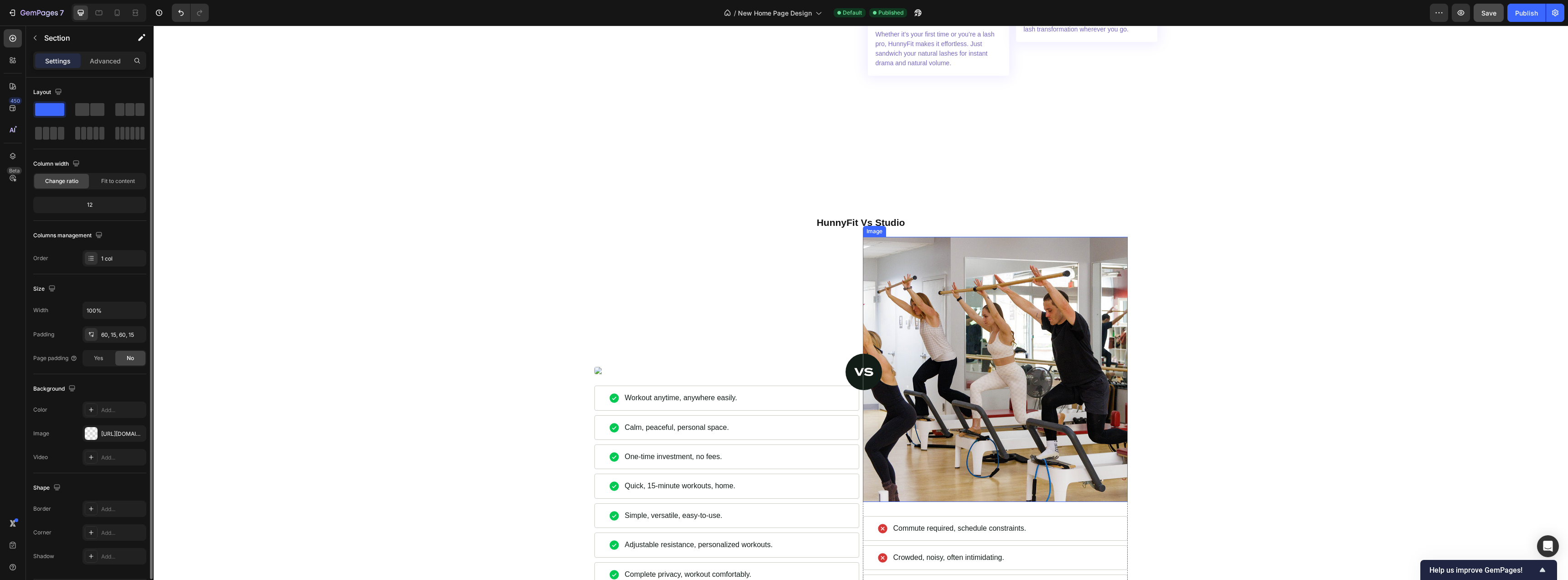
scroll to position [2965, 0]
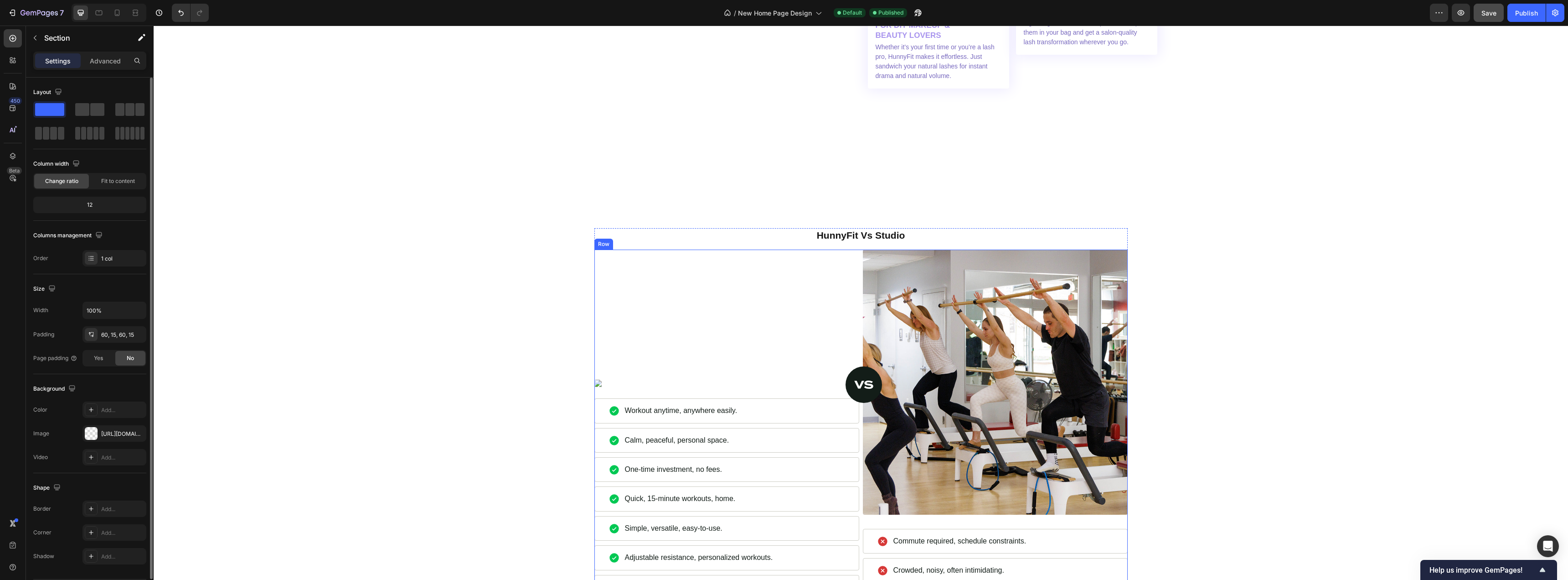
click at [695, 301] on div "Image Image Row Workout anytime, anywhere easily. Item List Calm, peaceful, per…" at bounding box center [727, 506] width 265 height 514
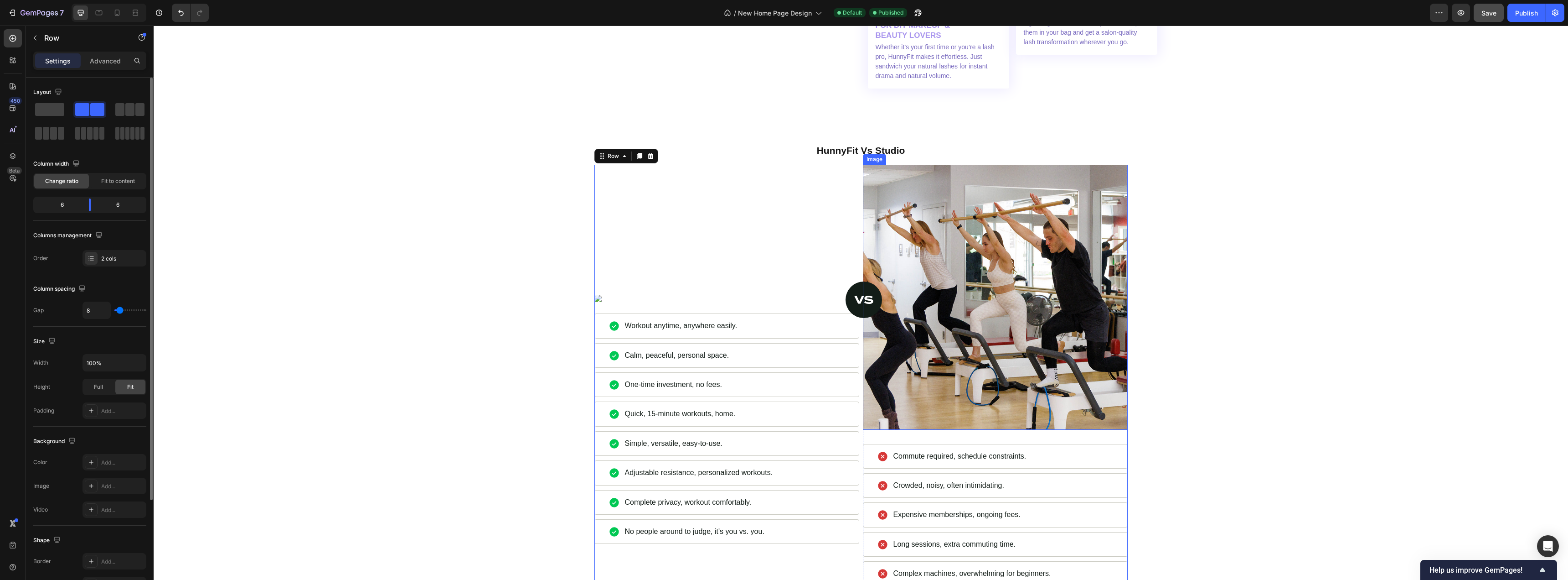
click at [1001, 339] on img at bounding box center [996, 297] width 265 height 265
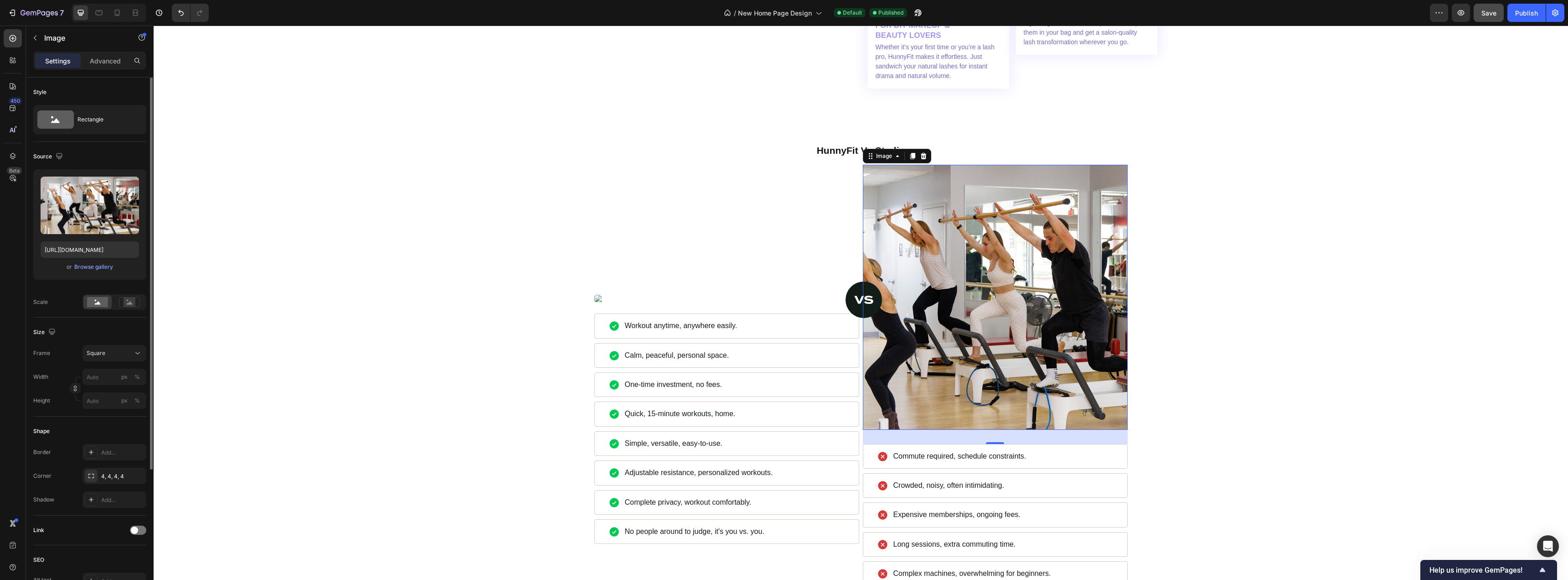
click at [1108, 424] on img at bounding box center [996, 297] width 265 height 265
click at [95, 221] on input "file" at bounding box center [89, 220] width 63 height 15
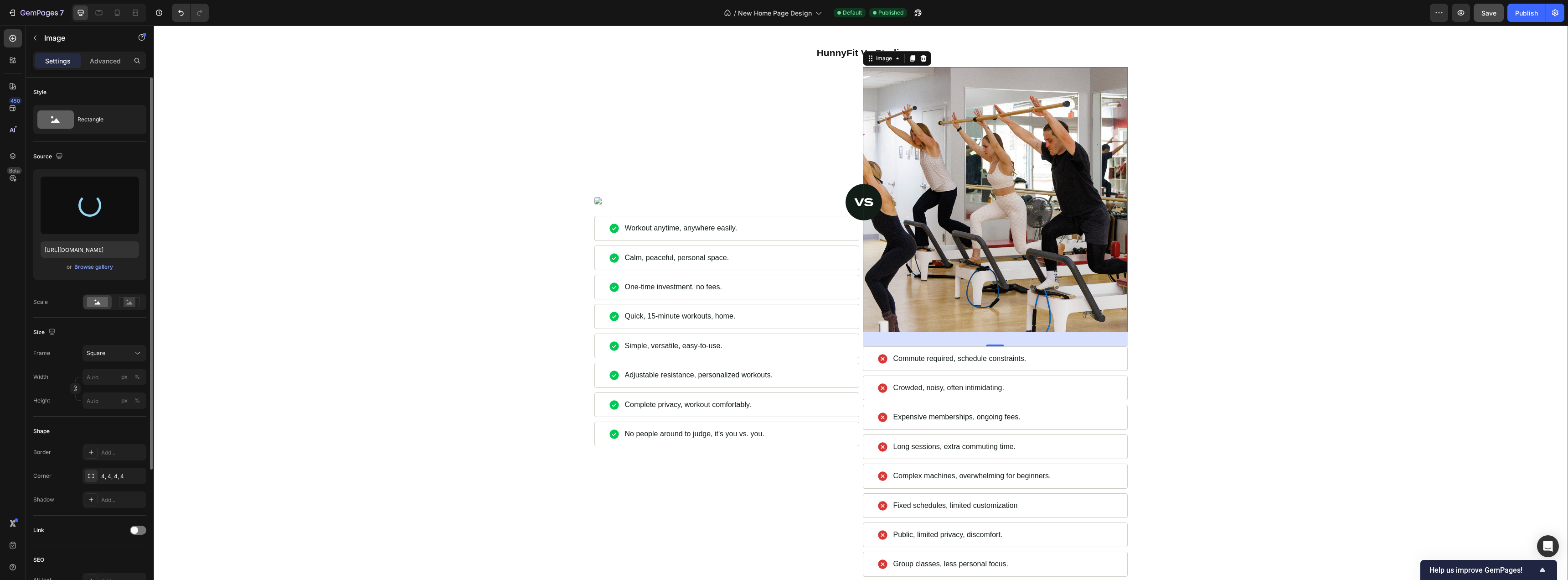
type input "https://cdn.shopify.com/s/files/1/0716/1692/1831/files/gempages_547078199557752…"
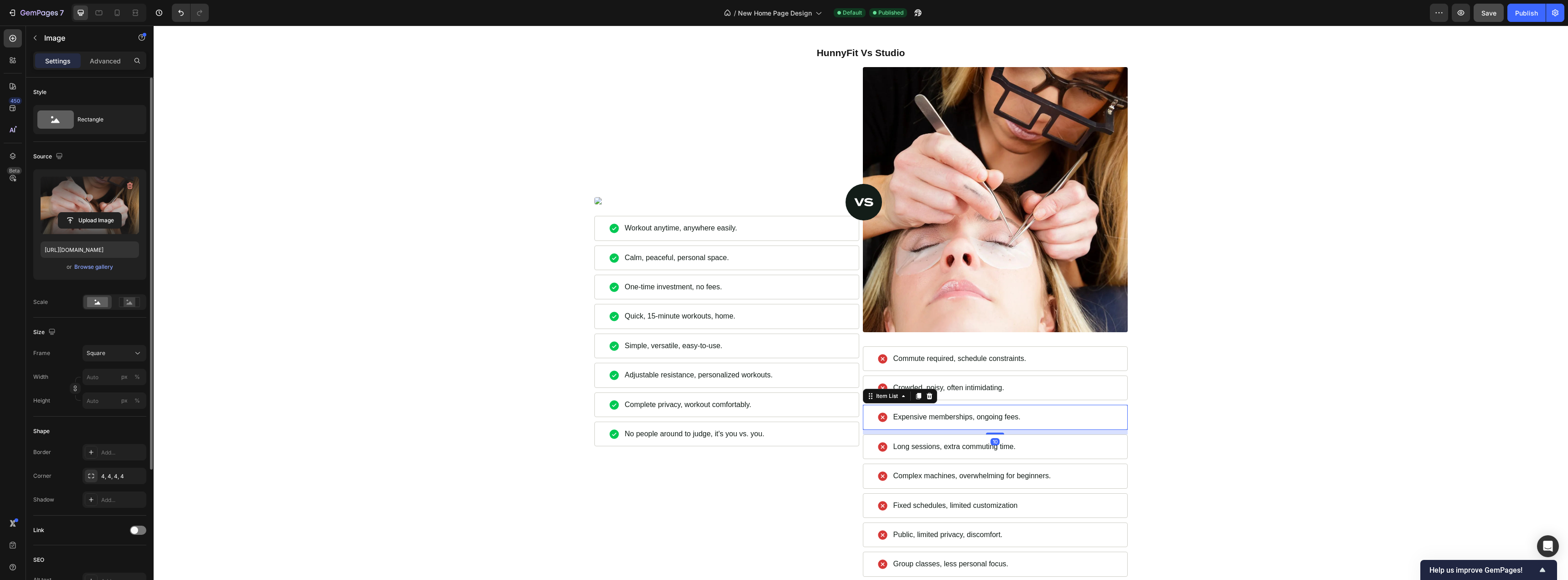
click at [937, 418] on p "Expensive memberships, ongoing fees." at bounding box center [957, 417] width 127 height 10
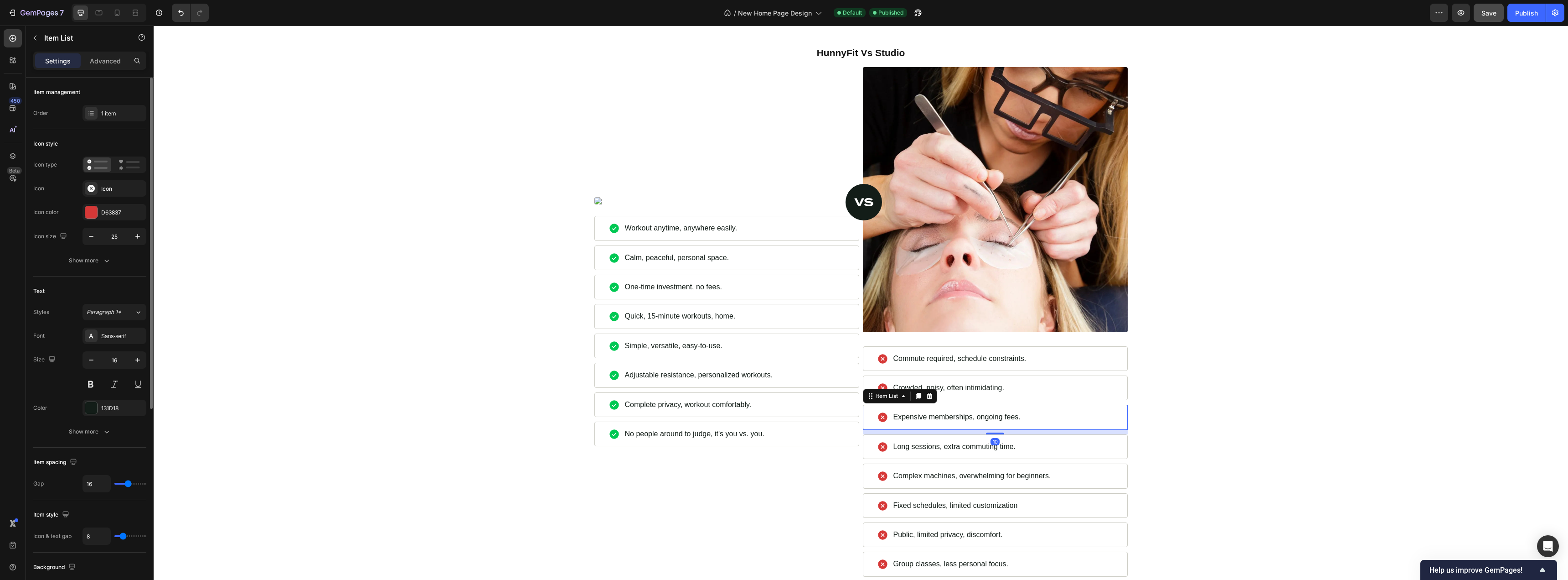
click at [937, 418] on p "Expensive memberships, ongoing fees." at bounding box center [957, 417] width 127 height 10
click at [1003, 418] on p "Expensive appointments, ongoing fees." at bounding box center [957, 417] width 127 height 10
click at [1004, 418] on p "Expensive appointments, ongoing fees." at bounding box center [957, 417] width 127 height 10
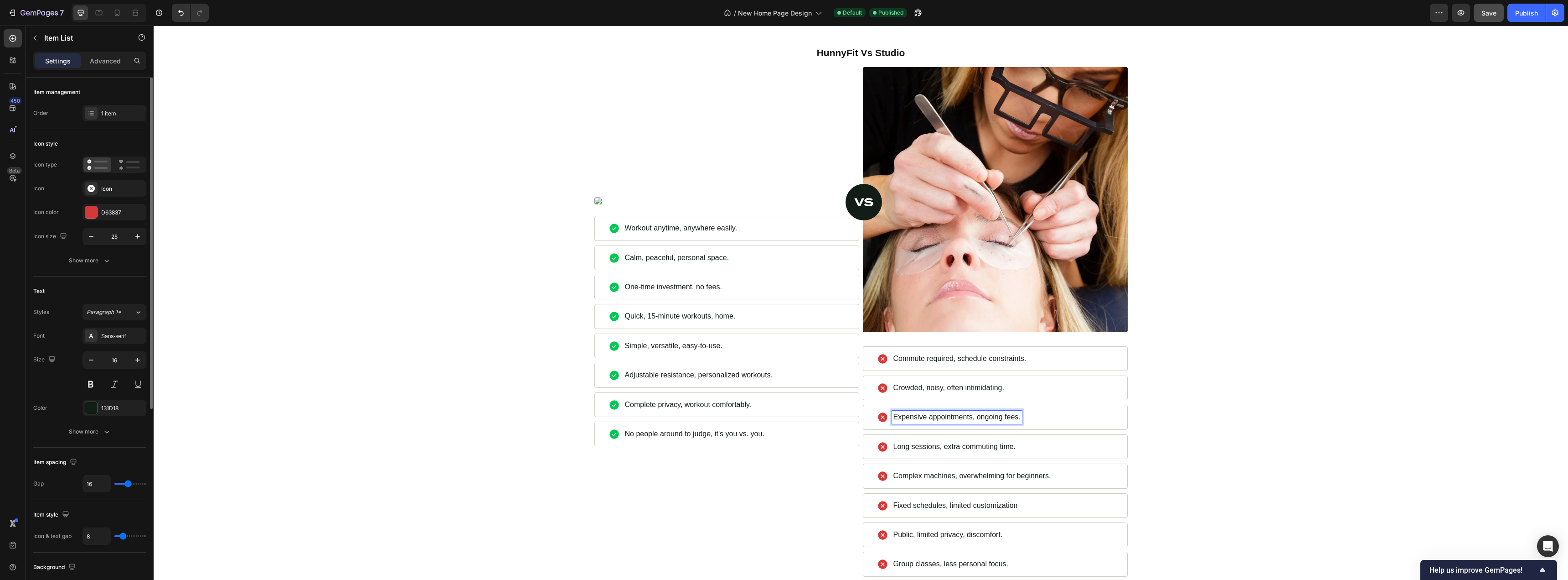
click at [993, 418] on p "Expensive appointments, ongoing fees." at bounding box center [957, 417] width 127 height 10
click at [1234, 418] on div "HunnyFit Vs Studio Heading Image Commute required, schedule constraints. Item L…" at bounding box center [861, 327] width 1401 height 563
click at [1056, 428] on div "Expensive appointments, extra fees." at bounding box center [996, 417] width 265 height 25
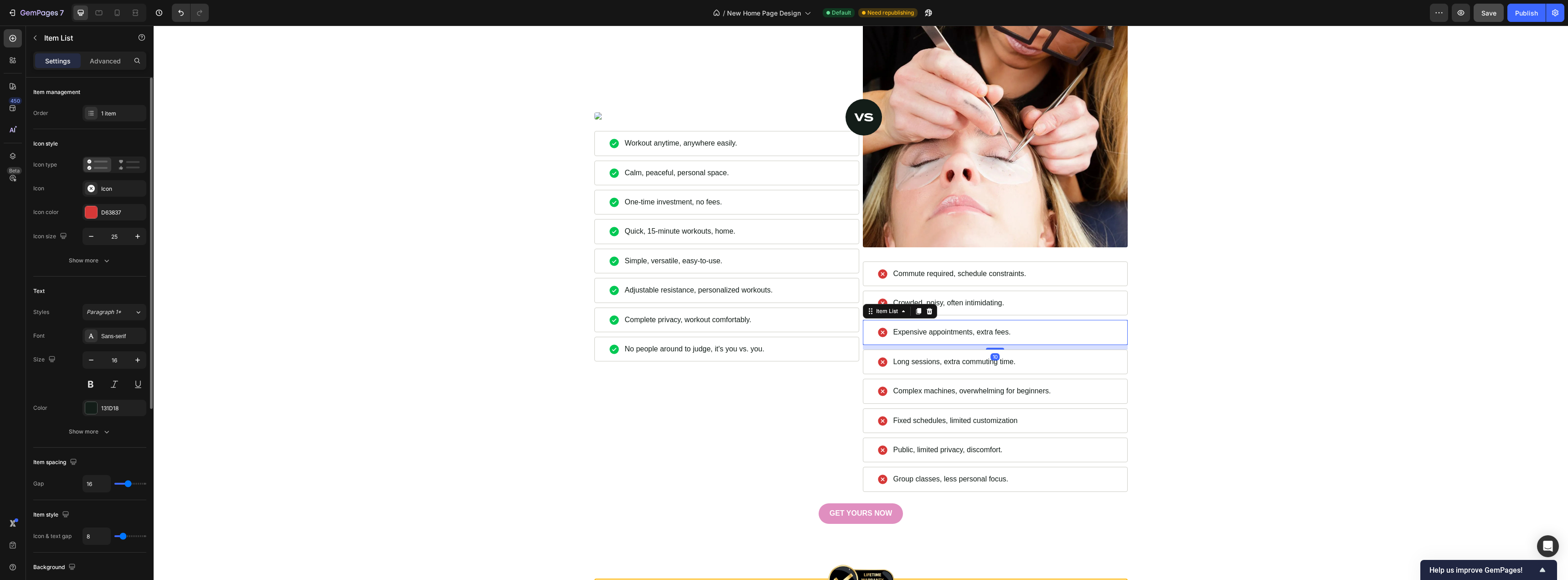
scroll to position [3239, 0]
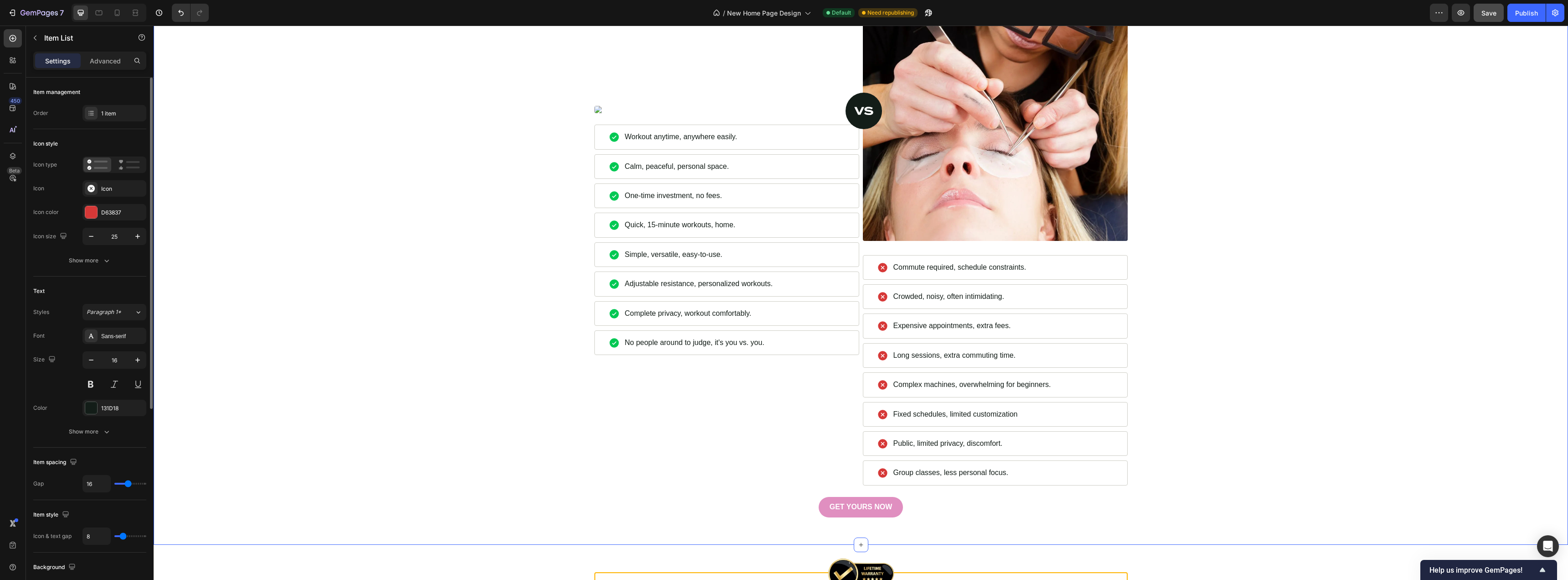
click at [1183, 410] on div "HunnyFit Vs Studio Heading Image Commute required, schedule constraints. Item L…" at bounding box center [861, 235] width 1401 height 563
click at [983, 355] on p "Long sessions, extra commuting time." at bounding box center [955, 355] width 123 height 10
click at [1146, 380] on div "HunnyFit Vs Studio Heading Image Commute required, schedule constraints. Item L…" at bounding box center [861, 235] width 1401 height 563
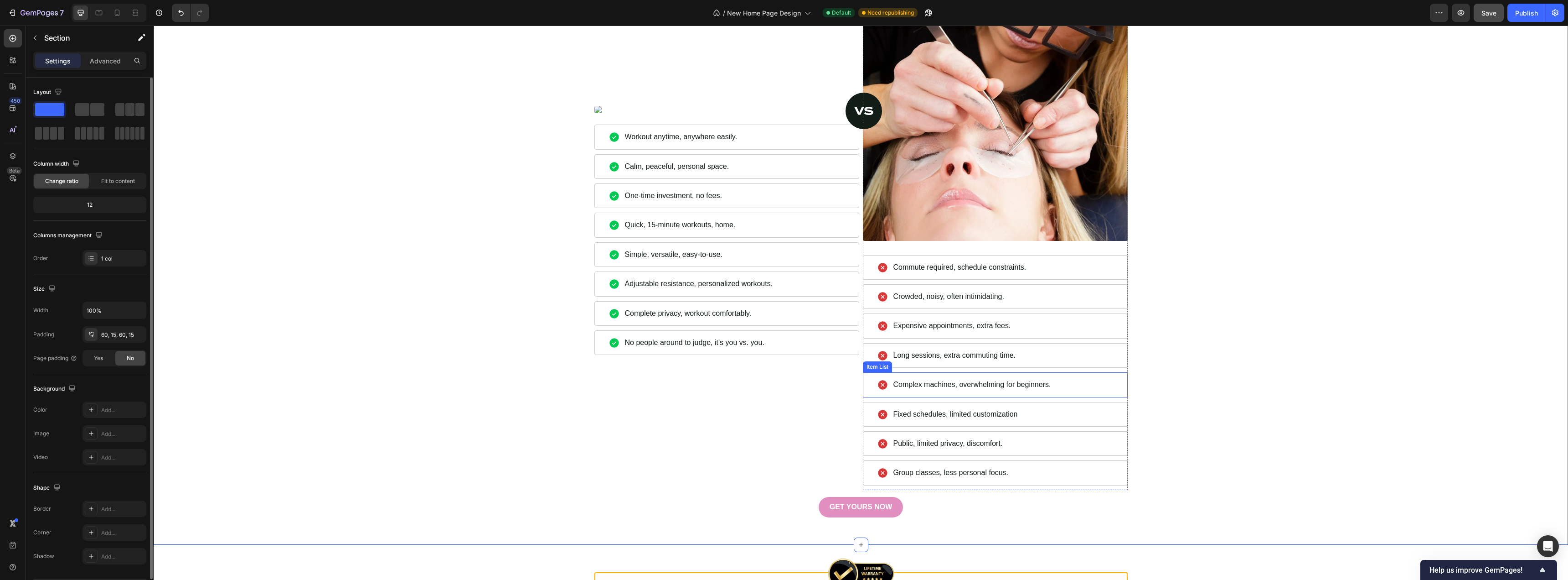
click at [973, 384] on p "Complex machines, overwhelming for beginners." at bounding box center [972, 385] width 158 height 10
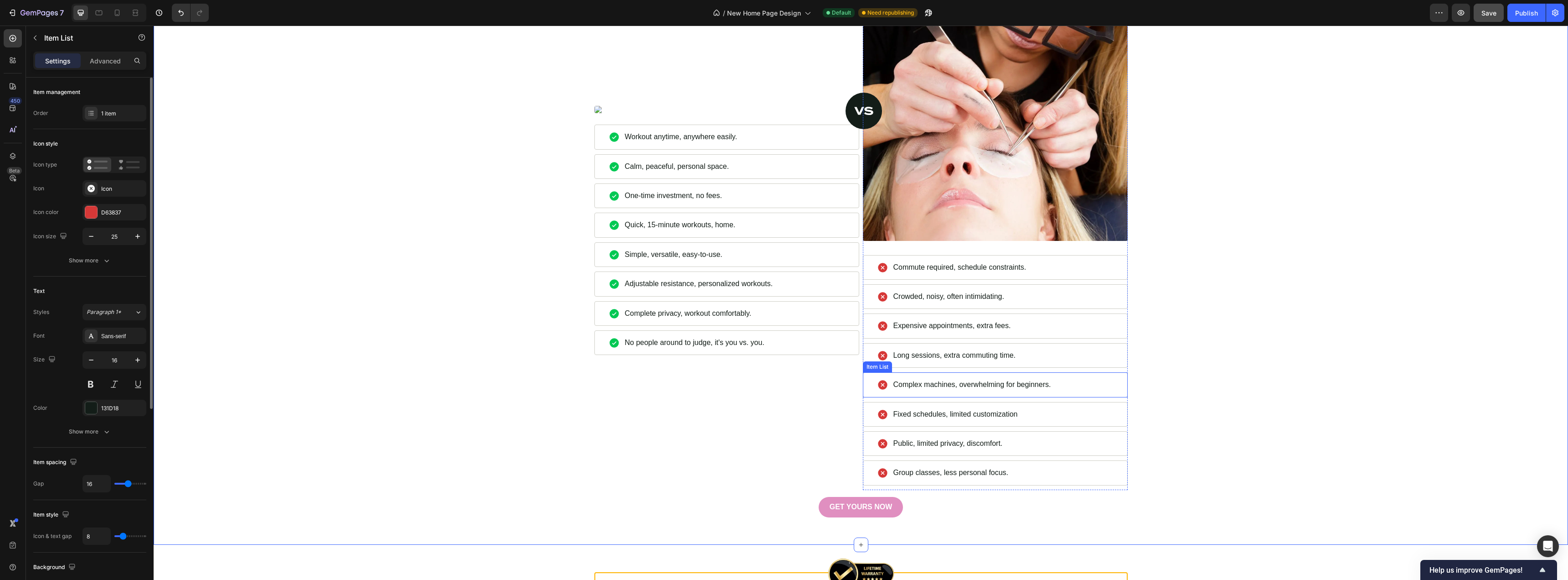
click at [973, 384] on p "Complex machines, overwhelming for beginners." at bounding box center [972, 385] width 158 height 10
click at [992, 384] on p "Complex machines, overwhelming for beginners." at bounding box center [972, 385] width 158 height 10
click at [950, 385] on p "Complex machines, overwhelming for beginners." at bounding box center [972, 385] width 158 height 10
click at [940, 385] on p "Complex machines, overwhelming for beginners." at bounding box center [972, 385] width 158 height 10
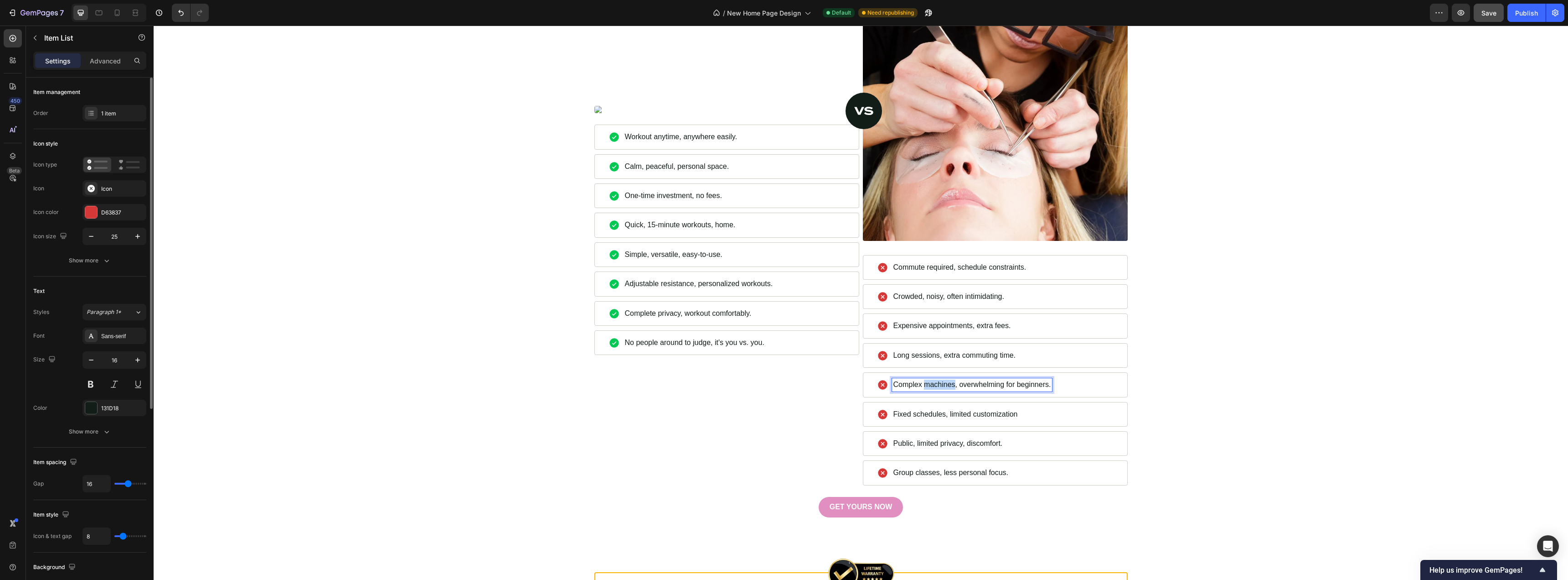
click at [940, 385] on p "Complex machines, overwhelming for beginners." at bounding box center [972, 385] width 158 height 10
click at [915, 386] on p "Complex machines, overwhelming for beginners." at bounding box center [972, 385] width 158 height 10
click at [930, 384] on p "Complex machines, overwhelming for beginners." at bounding box center [972, 385] width 158 height 10
click at [931, 384] on p "Complex machines, overwhelming for beginners." at bounding box center [972, 385] width 158 height 10
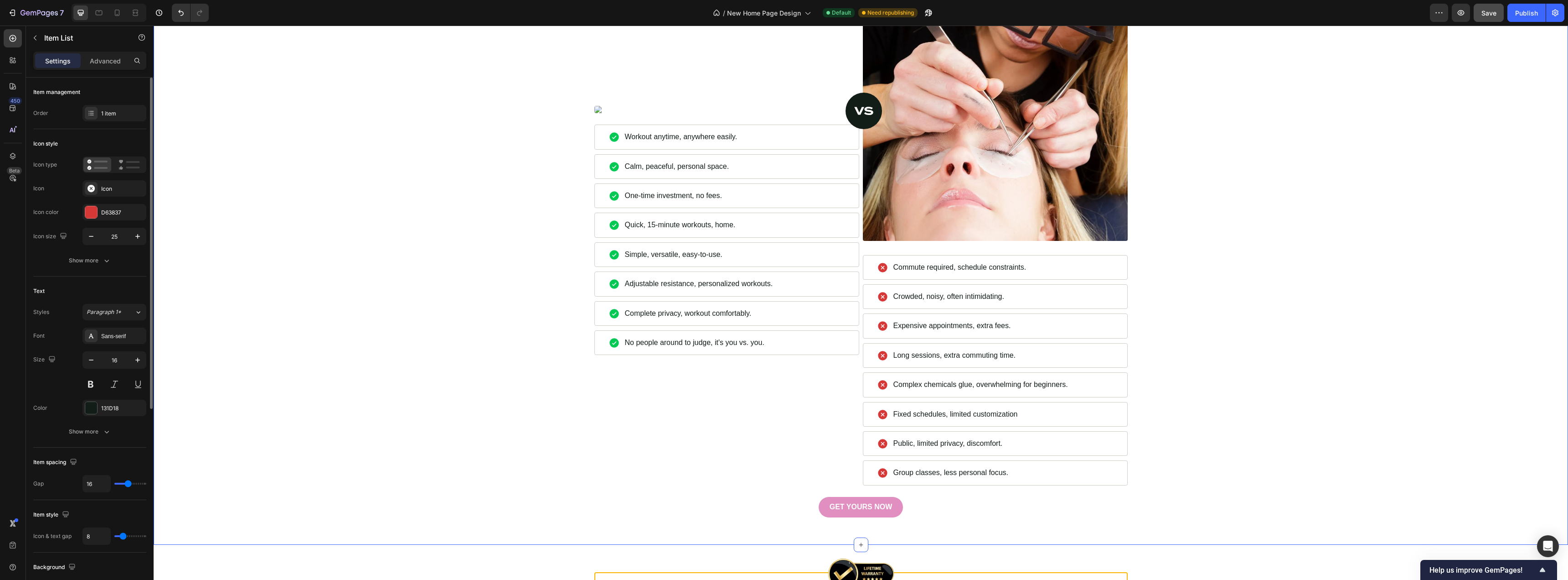
click at [1289, 402] on div "HunnyFit Vs Studio Heading Image Commute required, schedule constraints. Item L…" at bounding box center [861, 235] width 1401 height 563
click at [1047, 384] on p "Complex chemicals glue, overwhelming for beginners." at bounding box center [981, 385] width 175 height 10
click at [1052, 384] on p "Complex chemicals glue, overwhelming for beginners." at bounding box center [981, 385] width 175 height 10
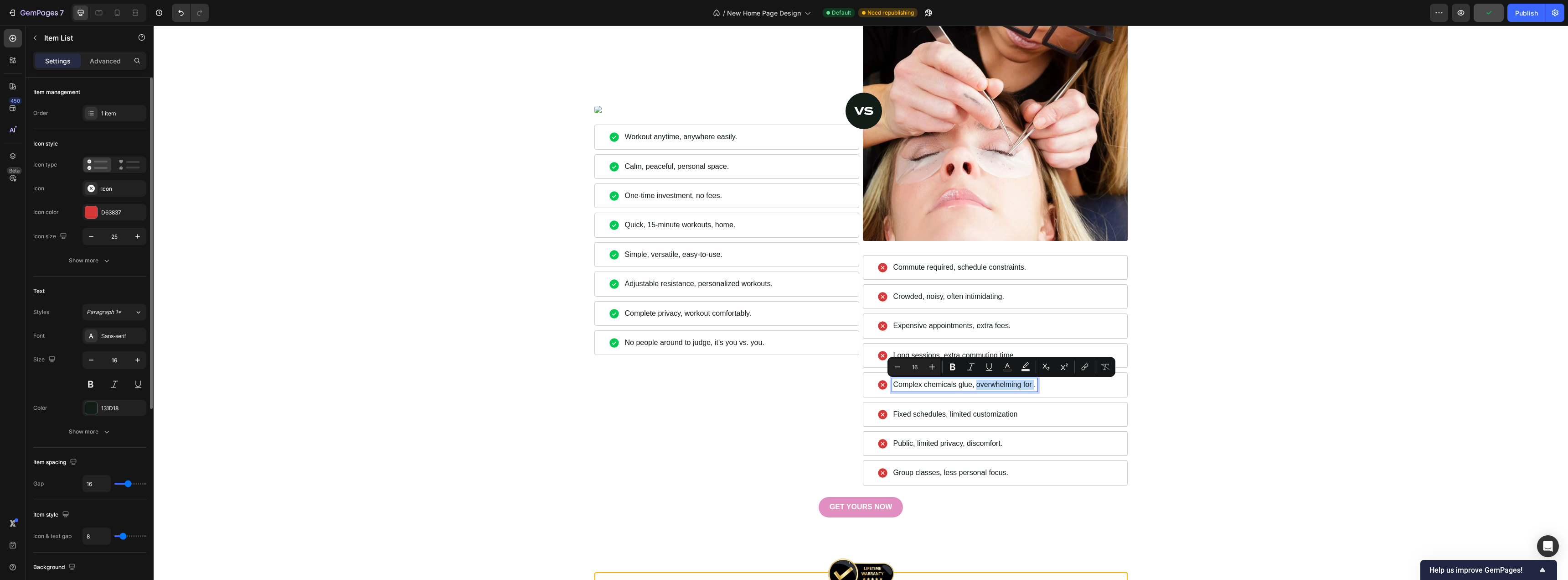
drag, startPoint x: 975, startPoint y: 384, endPoint x: 1031, endPoint y: 386, distance: 56.0
click at [1031, 386] on p "Complex chemicals glue, overwhelming for ." at bounding box center [965, 385] width 143 height 10
click at [976, 387] on p "Complex chemicals glue, chance for pain or infection." at bounding box center [980, 385] width 173 height 10
click at [1201, 423] on div "HunnyFit Vs Studio Heading Image Commute required, schedule constraints. Item L…" at bounding box center [861, 235] width 1401 height 563
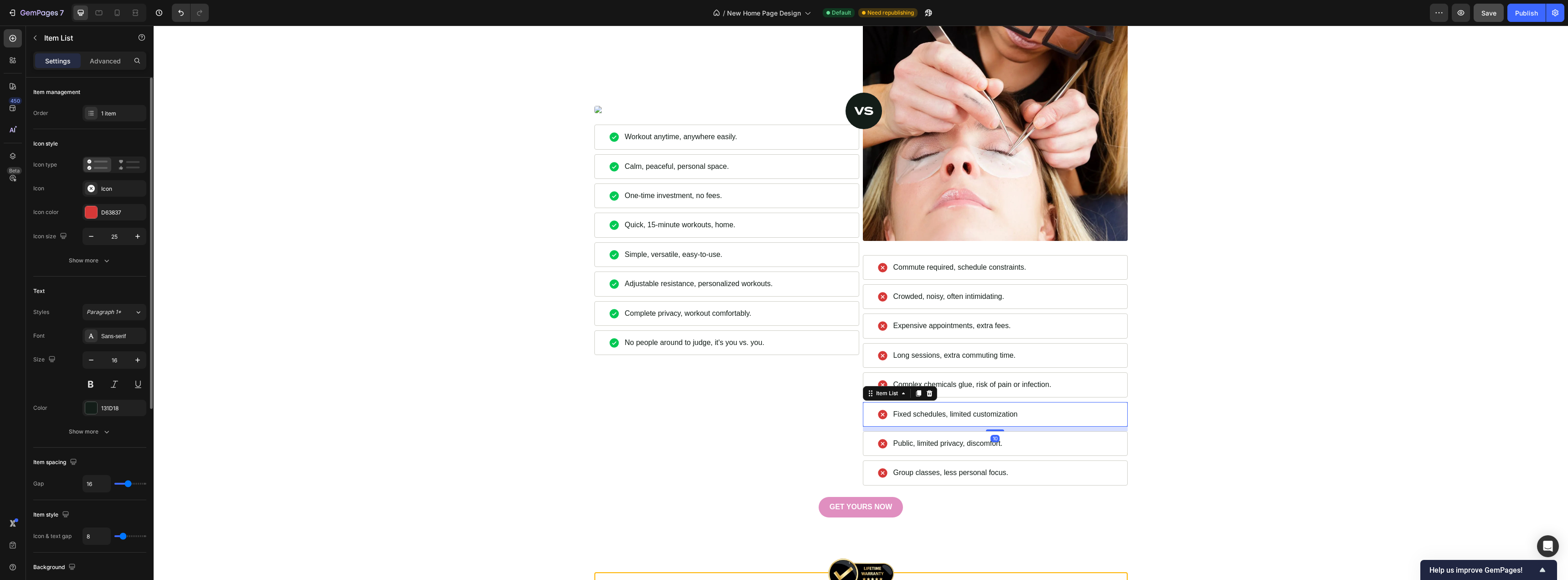
click at [982, 410] on p "Fixed schedules, limited customization" at bounding box center [956, 414] width 124 height 10
click at [1012, 421] on div "Fixed schedules, limited customization" at bounding box center [996, 414] width 265 height 25
click at [948, 445] on p "Public, limited privacy, discomfort." at bounding box center [948, 443] width 109 height 10
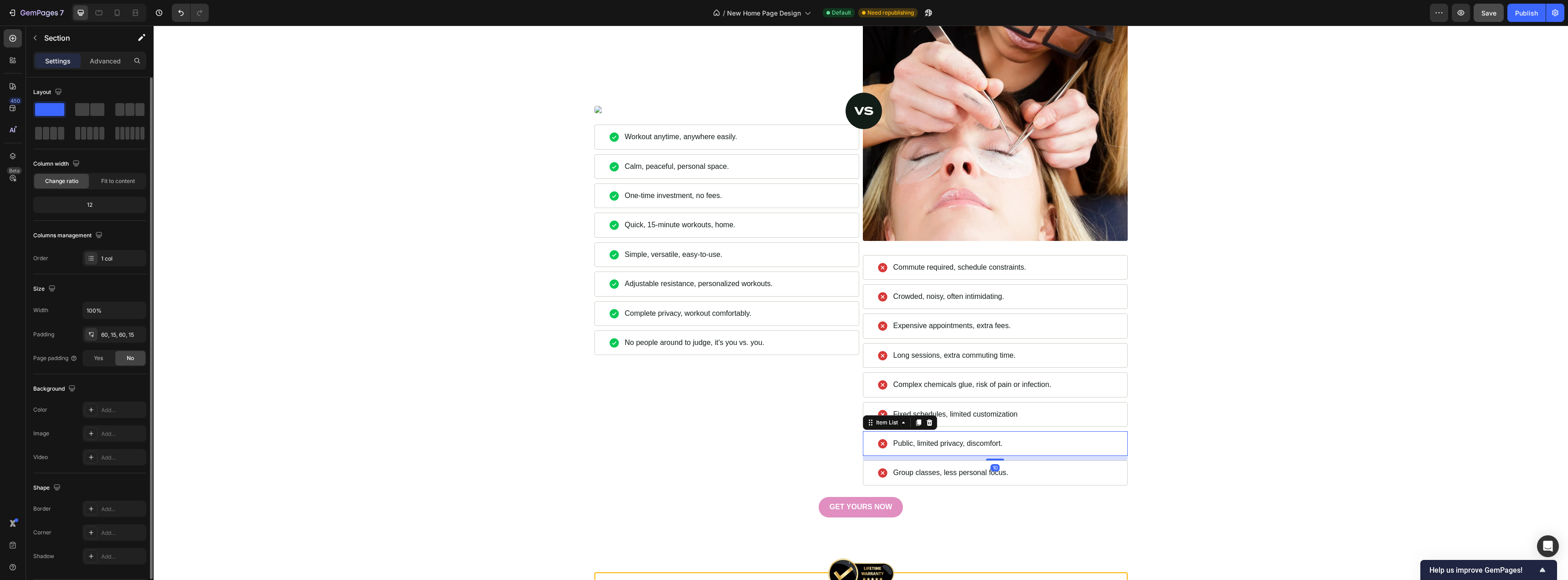
click at [1248, 437] on div "HunnyFit Vs Studio Heading Image Commute required, schedule constraints. Item L…" at bounding box center [861, 235] width 1401 height 563
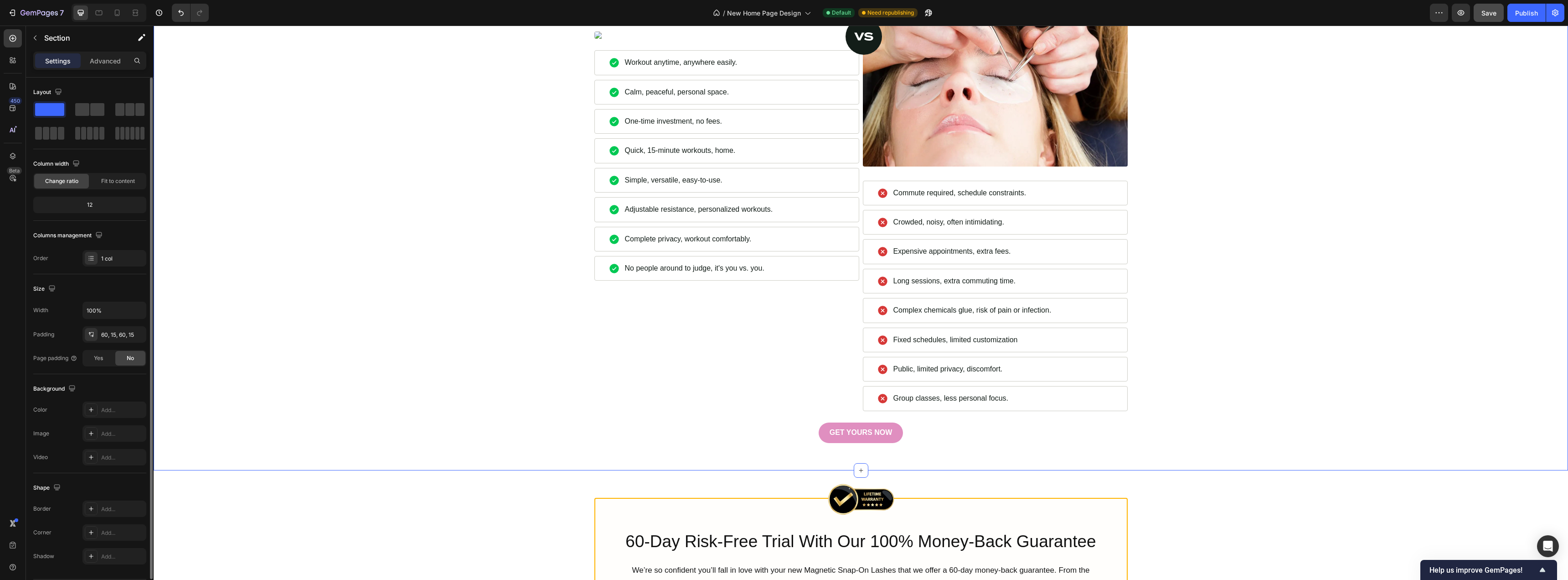
scroll to position [3330, 0]
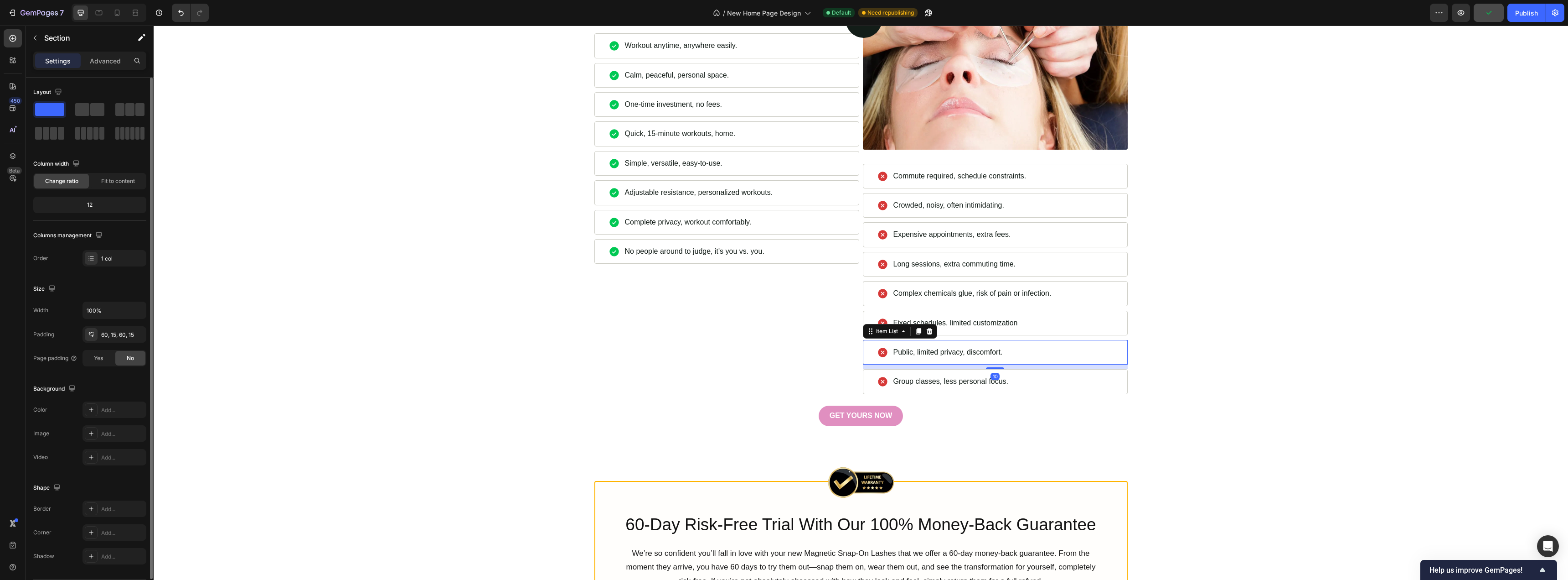
click at [988, 355] on p "Public, limited privacy, discomfort." at bounding box center [948, 352] width 109 height 10
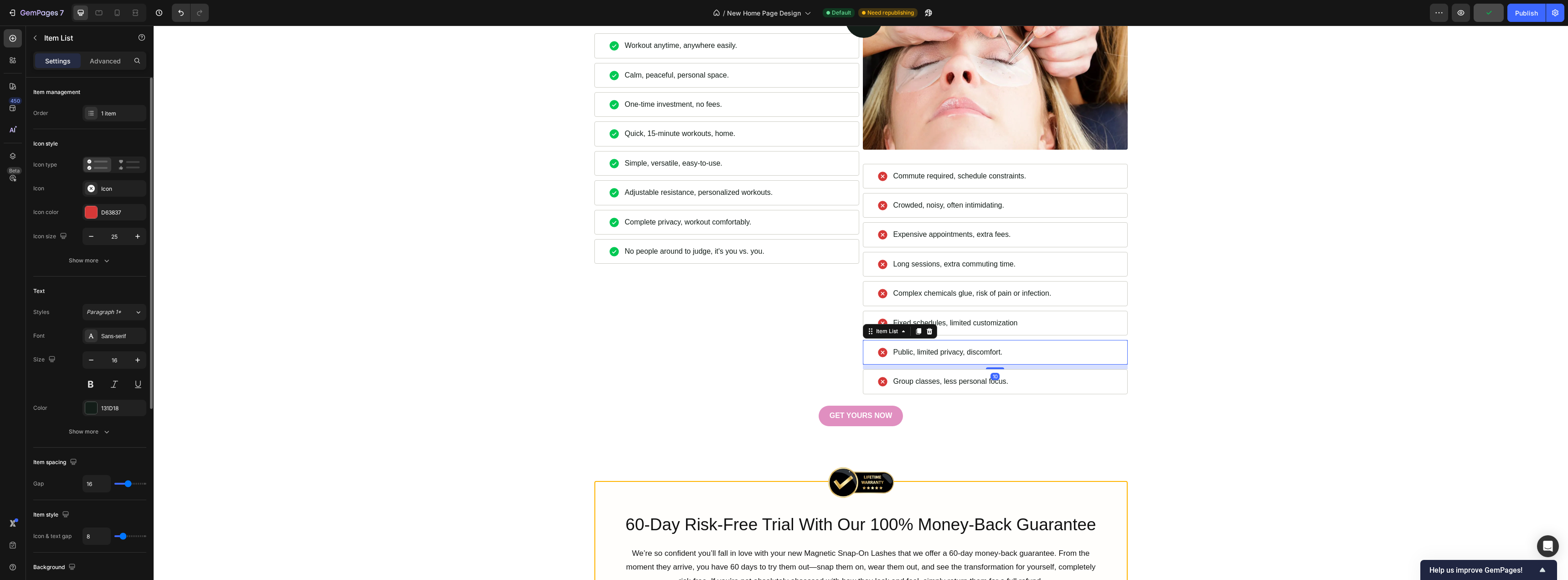
click at [988, 355] on p "Public, limited privacy, discomfort." at bounding box center [948, 352] width 109 height 10
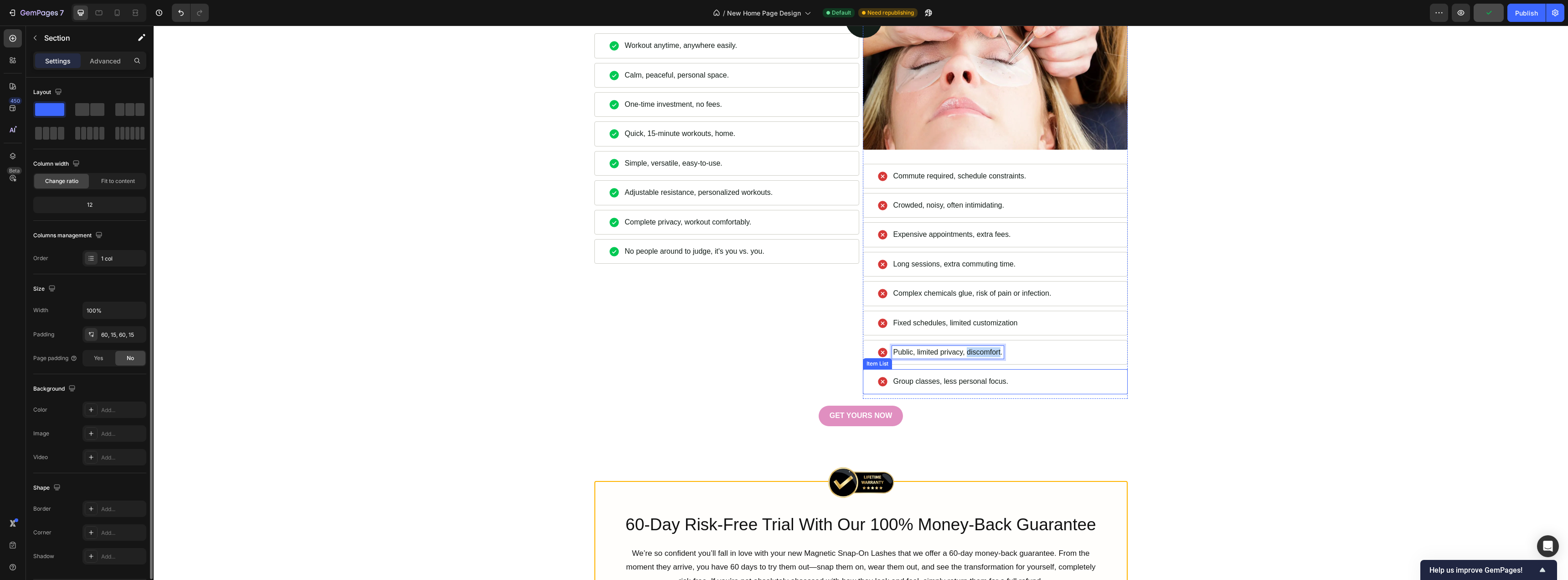
click at [1252, 411] on div "HunnyFit Vs Studio Heading Image Commute required, schedule constraints. Item L…" at bounding box center [861, 144] width 1401 height 563
click at [955, 380] on p "Group classes, less personal focus." at bounding box center [951, 381] width 116 height 10
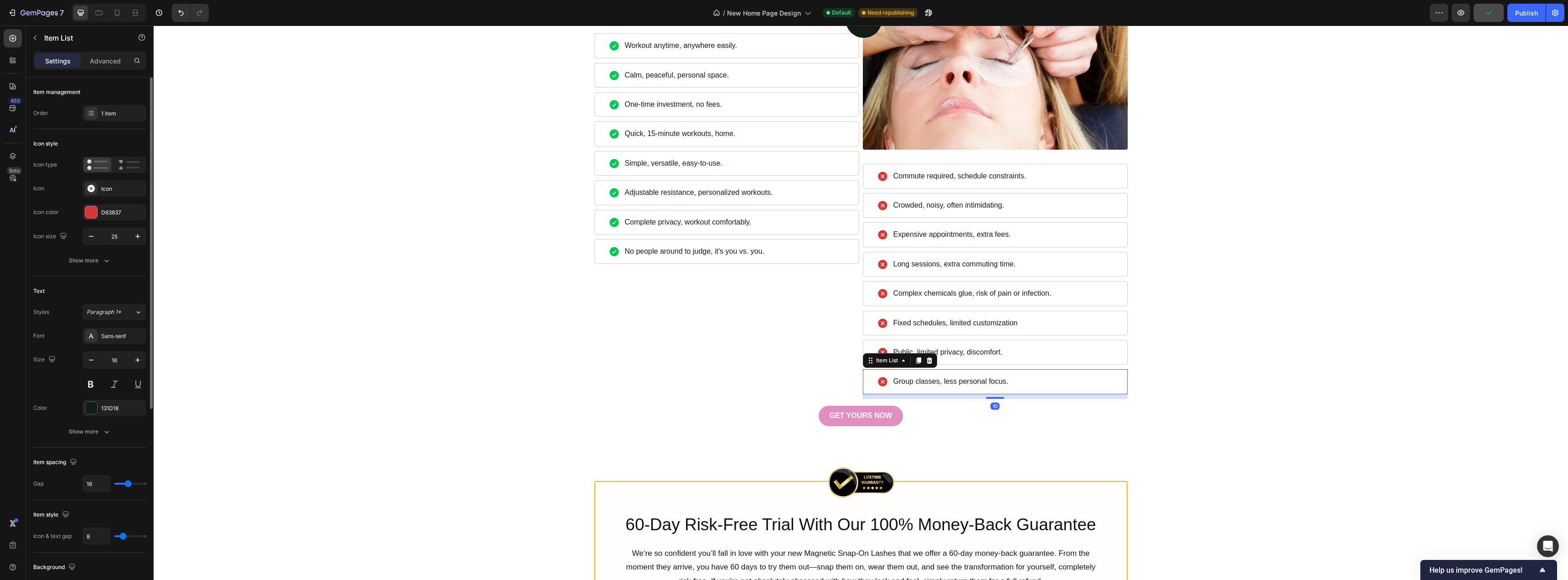
click at [955, 380] on p "Group classes, less personal focus." at bounding box center [951, 381] width 116 height 10
click at [1182, 394] on div "HunnyFit Vs Studio Heading Image Commute required, schedule constraints. Item L…" at bounding box center [861, 144] width 1401 height 563
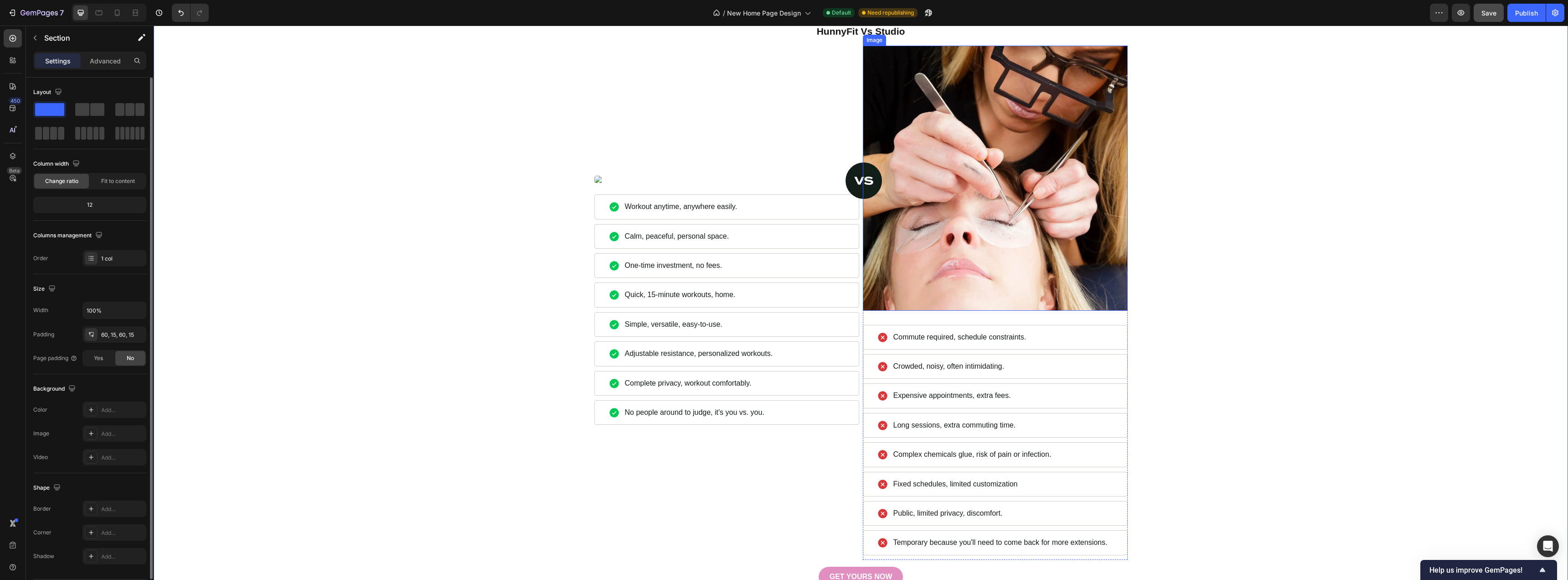
scroll to position [3239, 0]
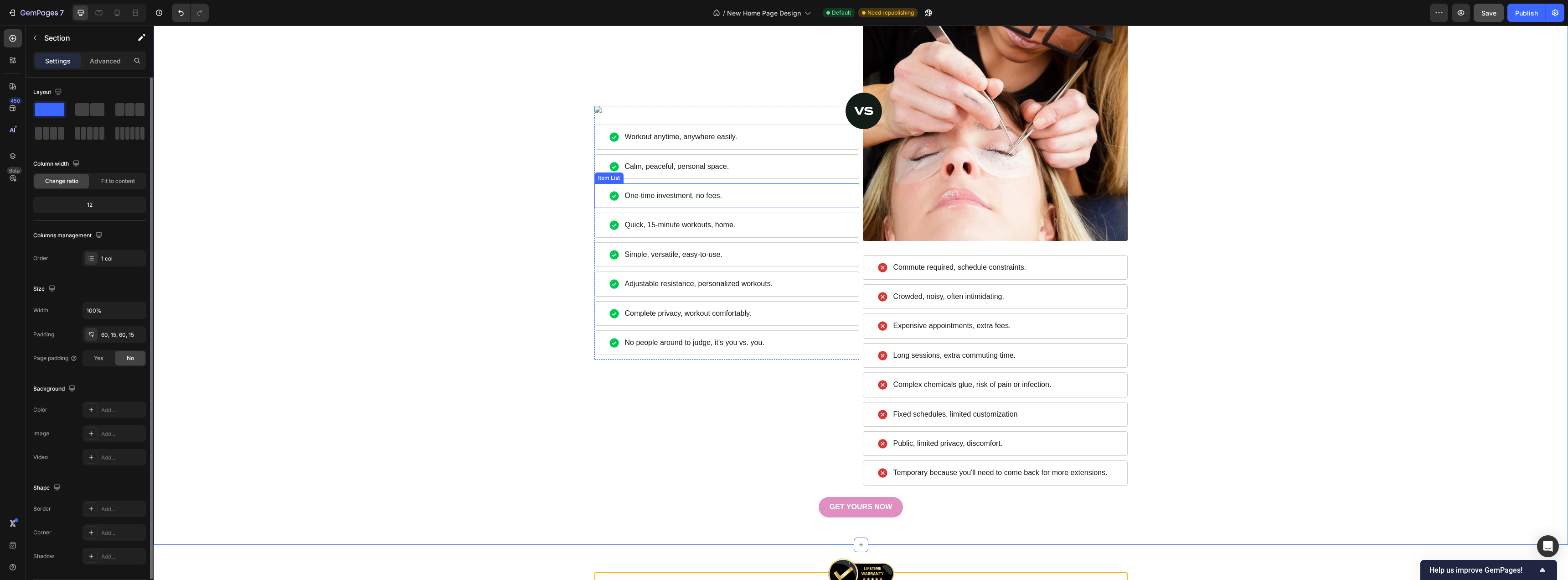
click at [664, 196] on p "One-time investment, no fees." at bounding box center [673, 196] width 97 height 10
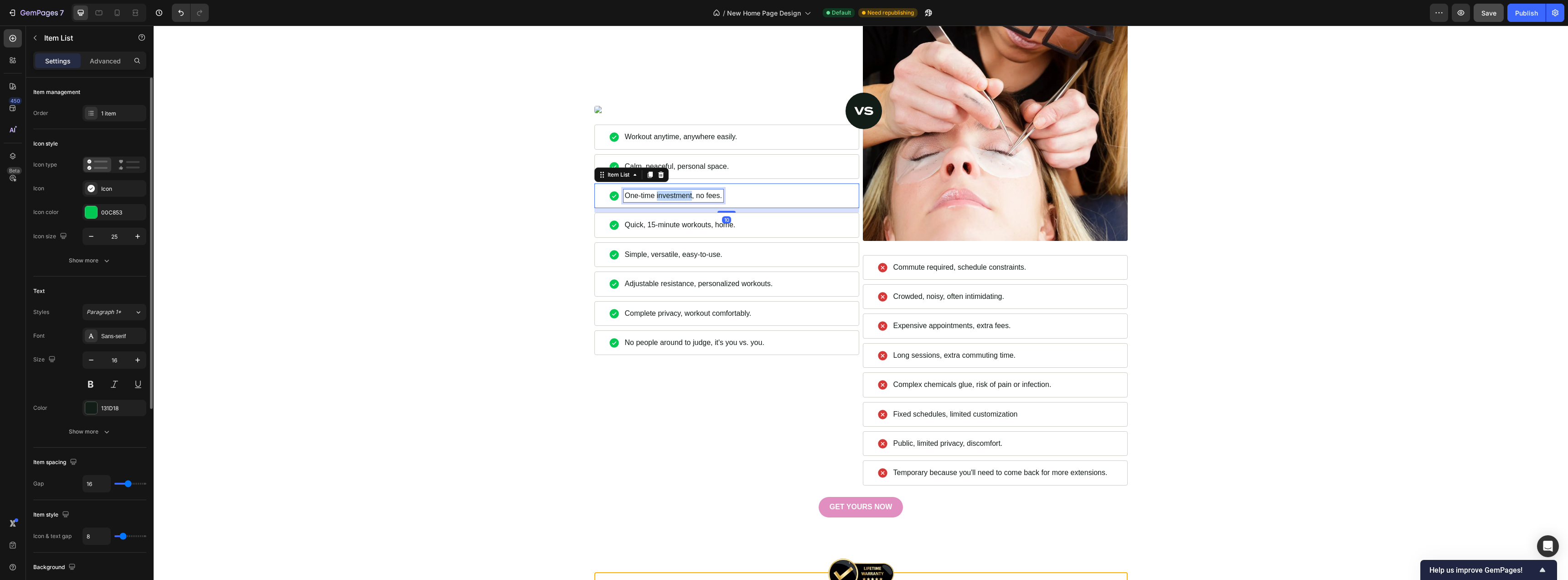
click at [664, 196] on p "One-time investment, no fees." at bounding box center [673, 196] width 97 height 10
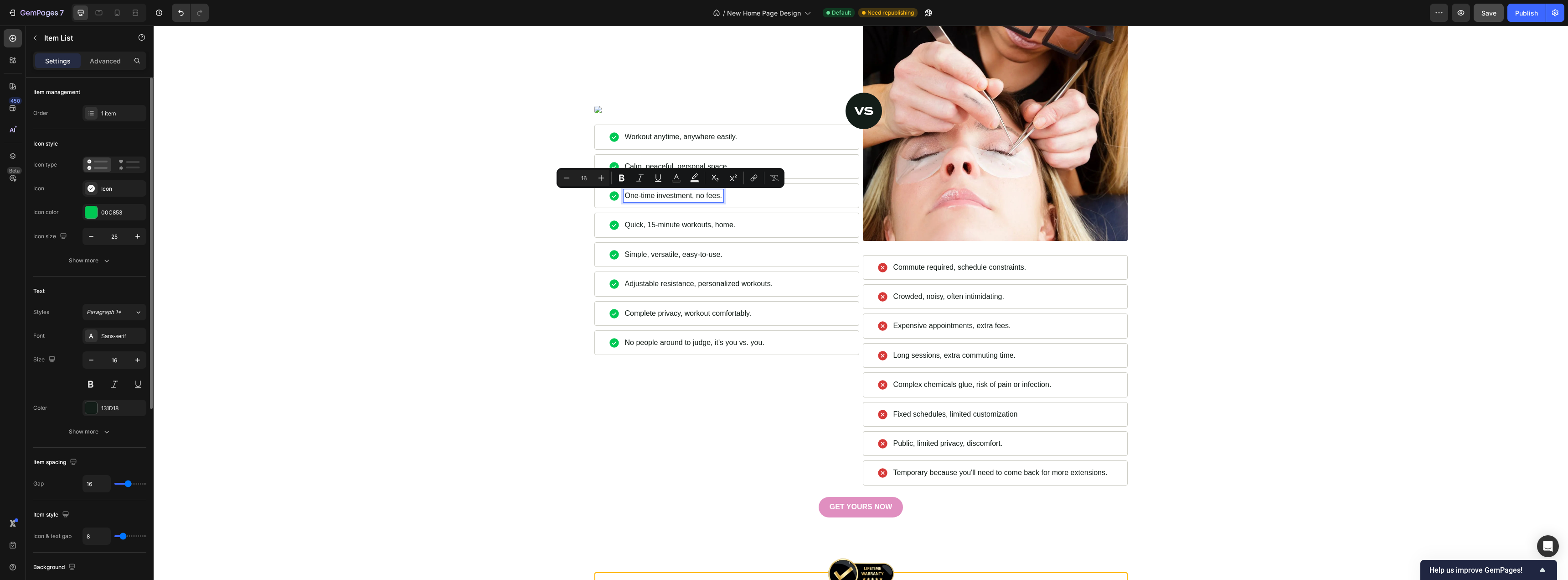
click at [705, 196] on p "One-time investment, no fees." at bounding box center [673, 196] width 97 height 10
click at [692, 195] on p "One-time investment, no fees." at bounding box center [673, 196] width 97 height 10
drag, startPoint x: 693, startPoint y: 196, endPoint x: 717, endPoint y: 197, distance: 24.0
click at [717, 197] on p "One-time investment, no fees." at bounding box center [673, 196] width 97 height 10
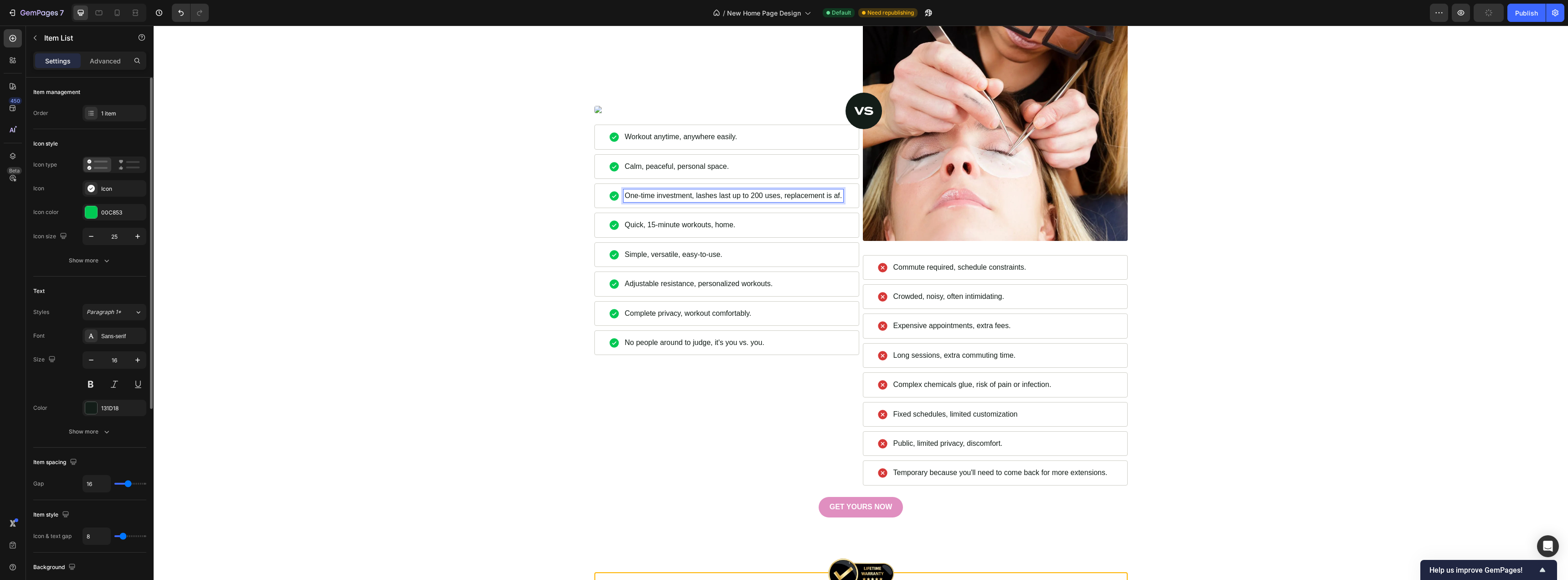
scroll to position [3234, 0]
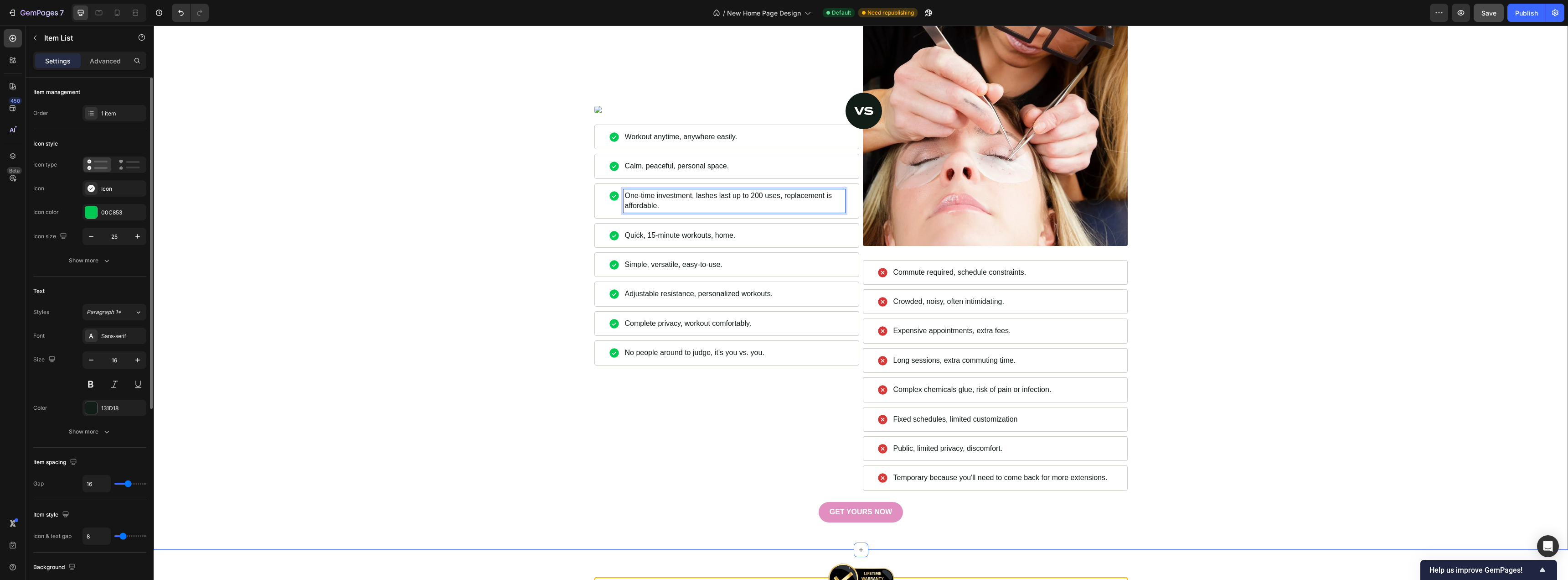
click at [436, 186] on div "HunnyFit Vs Studio Heading Image Commute required, schedule constraints. Item L…" at bounding box center [861, 240] width 1401 height 563
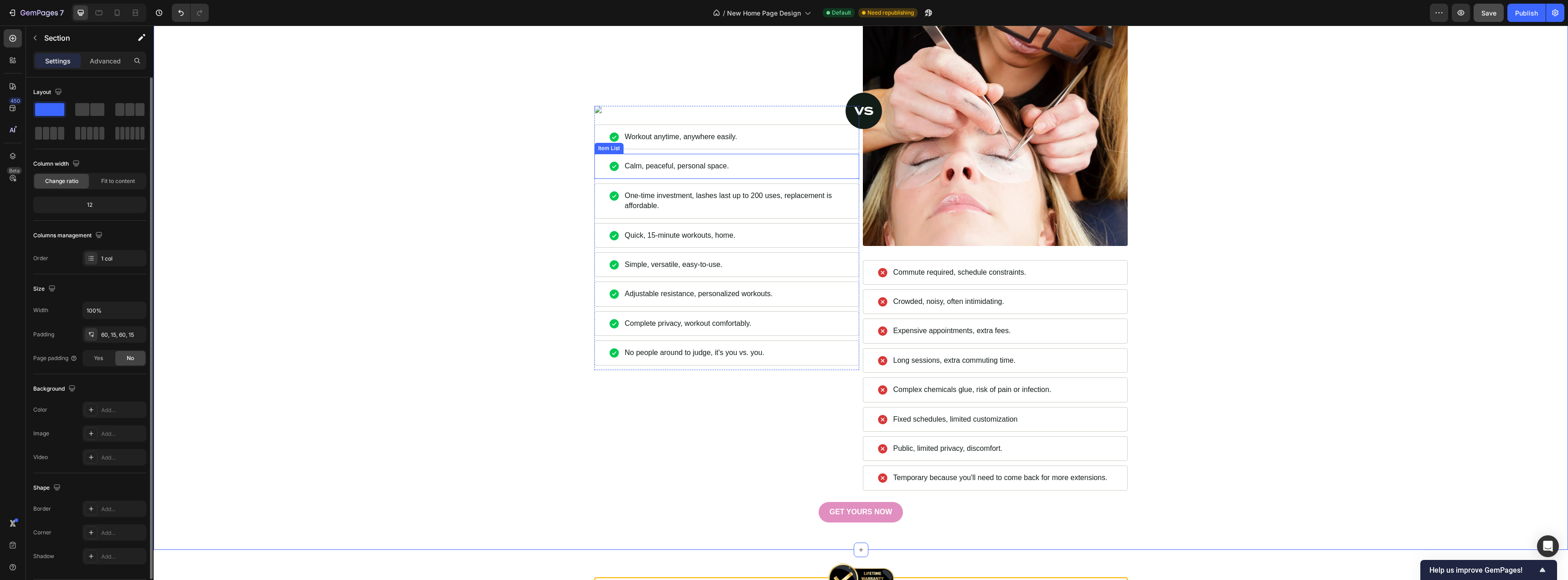
click at [678, 170] on p "Calm, peaceful, personal space." at bounding box center [677, 166] width 105 height 10
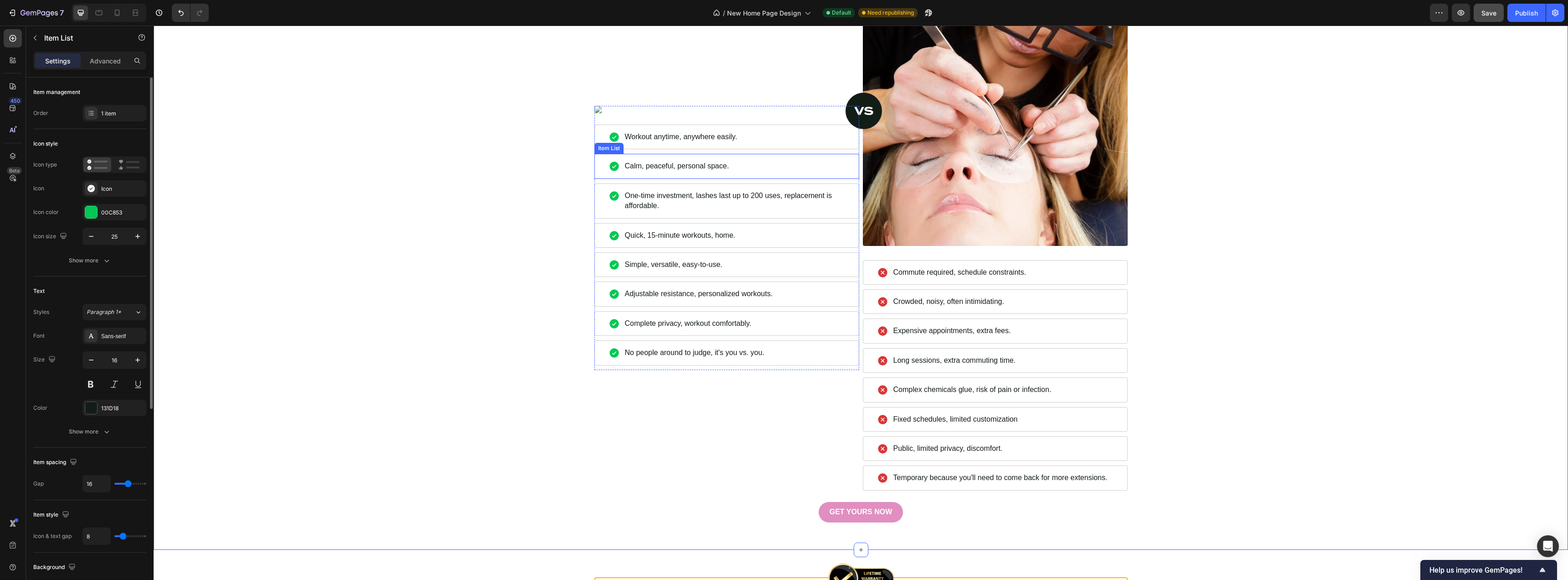
click at [678, 170] on p "Calm, peaceful, personal space." at bounding box center [677, 166] width 105 height 10
click at [691, 167] on p "Calm, peaceful, personal space." at bounding box center [677, 166] width 105 height 10
drag, startPoint x: 675, startPoint y: 167, endPoint x: 721, endPoint y: 167, distance: 46.0
click at [721, 167] on p "Calm, peaceful, personal space." at bounding box center [677, 166] width 105 height 10
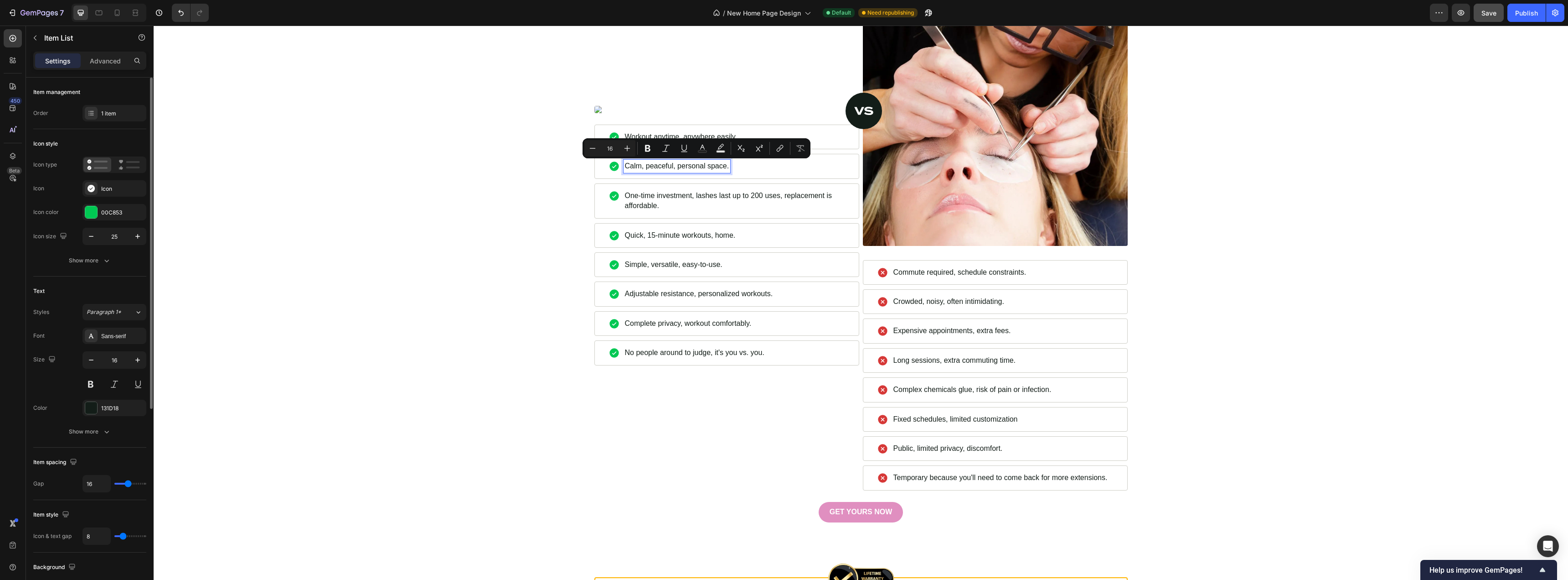
click at [636, 163] on p "Calm, peaceful, personal space." at bounding box center [677, 166] width 105 height 10
click at [625, 166] on p "Calm, peaceful, personal space." at bounding box center [677, 166] width 105 height 10
click at [541, 237] on div "HunnyFit Vs Studio Heading Image Commute required, schedule constraints. Item L…" at bounding box center [861, 240] width 1401 height 563
click at [745, 167] on p "Convenient, peaceful, and easy, can do at home in personal space." at bounding box center [733, 166] width 217 height 10
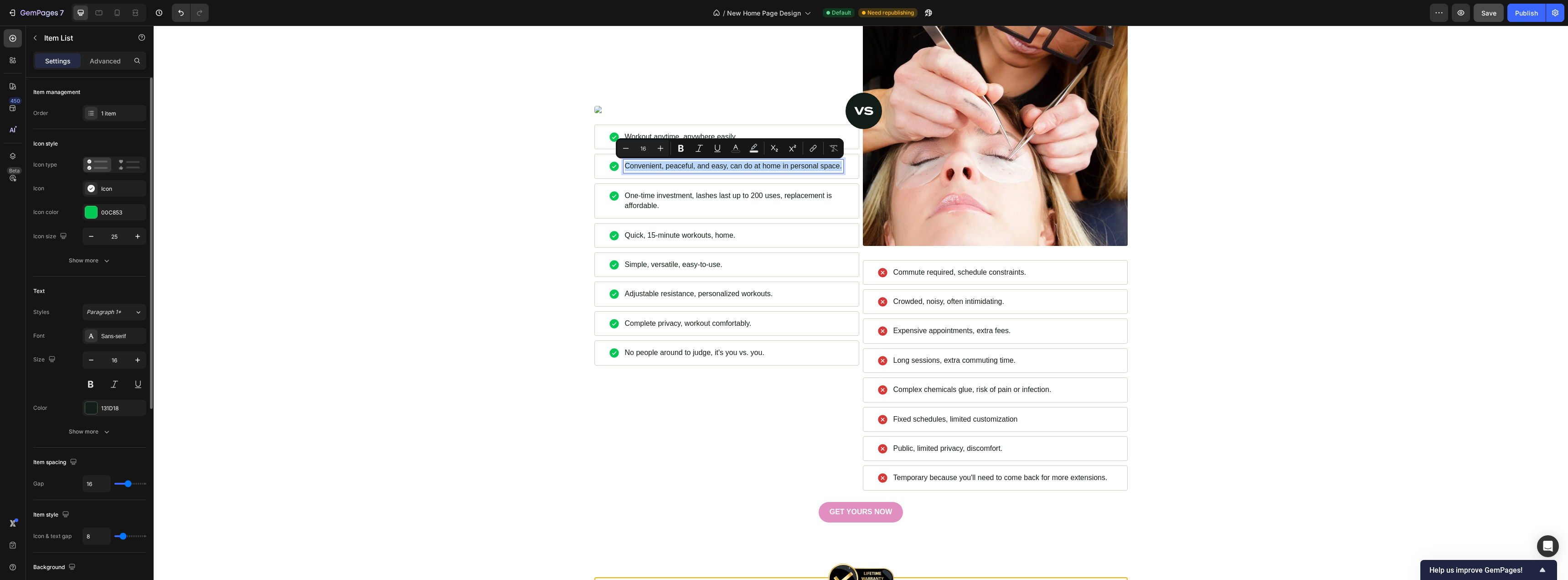
click at [748, 167] on p "Convenient, peaceful, and easy, can do at home in personal space." at bounding box center [733, 166] width 217 height 10
click at [483, 180] on div "HunnyFit Vs Studio Heading Image Commute required, schedule constraints. Item L…" at bounding box center [861, 240] width 1401 height 563
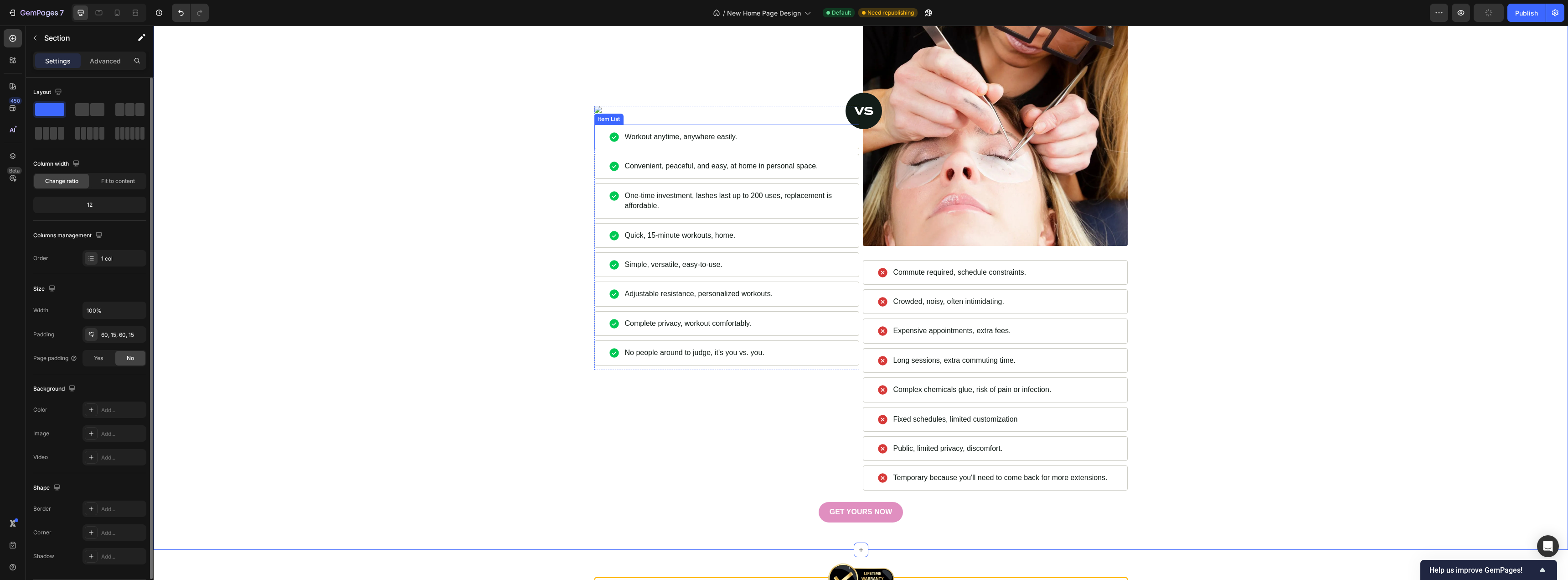
click at [684, 140] on p "Workout anytime, anywhere easily." at bounding box center [681, 137] width 113 height 10
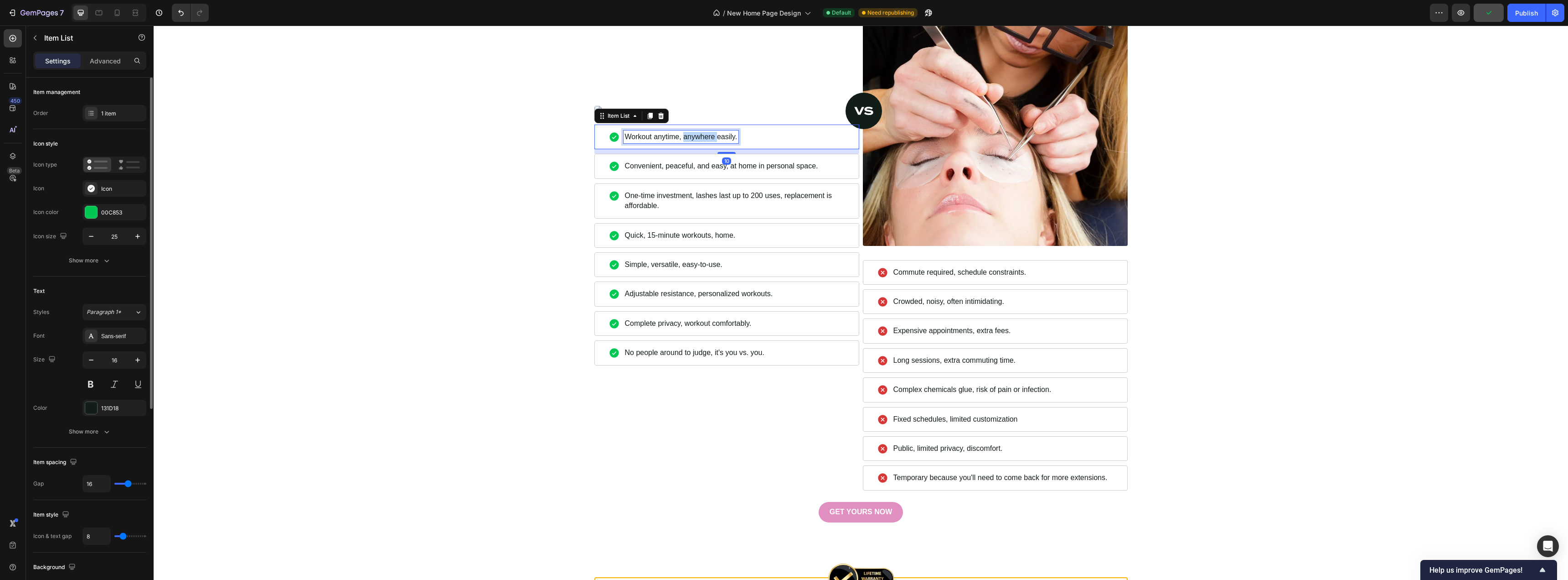
click at [684, 140] on p "Workout anytime, anywhere easily." at bounding box center [681, 137] width 113 height 10
drag, startPoint x: 494, startPoint y: 196, endPoint x: 506, endPoint y: 202, distance: 13.4
click at [495, 196] on div "HunnyFit Vs Studio Heading Image Commute required, schedule constraints. Item L…" at bounding box center [861, 240] width 1401 height 563
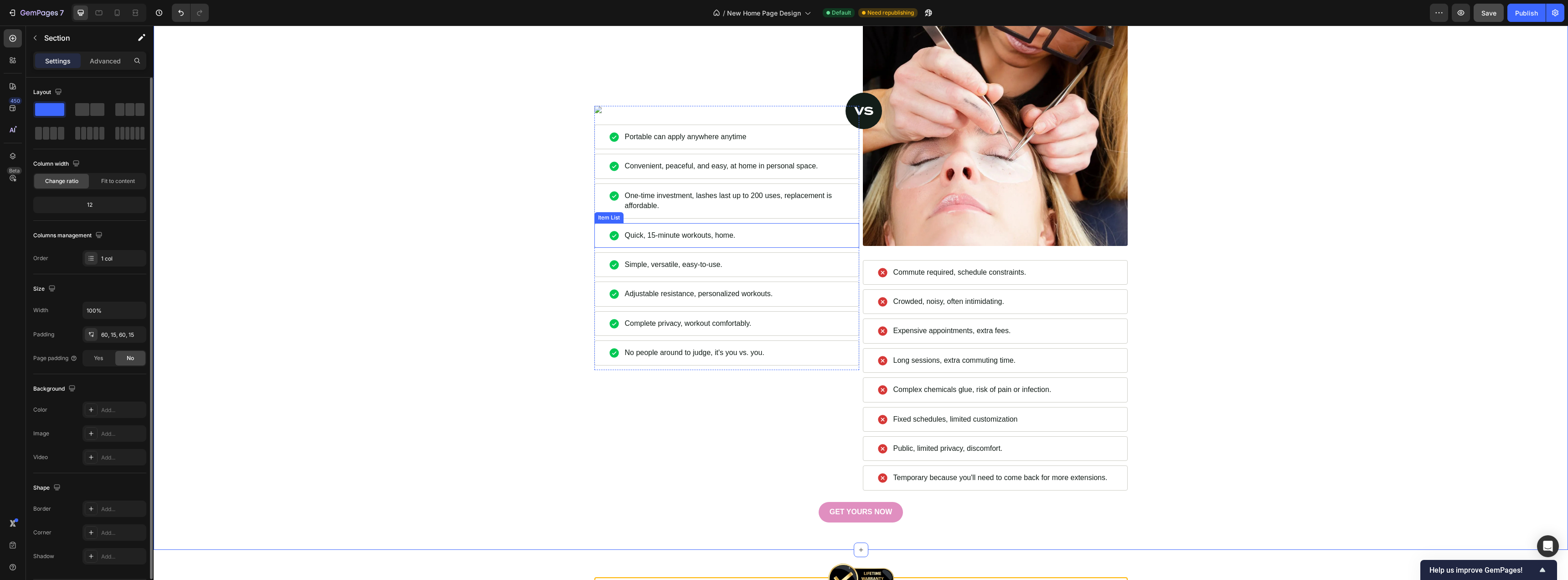
click at [705, 234] on p "Quick, 15-minute workouts, home." at bounding box center [680, 236] width 111 height 10
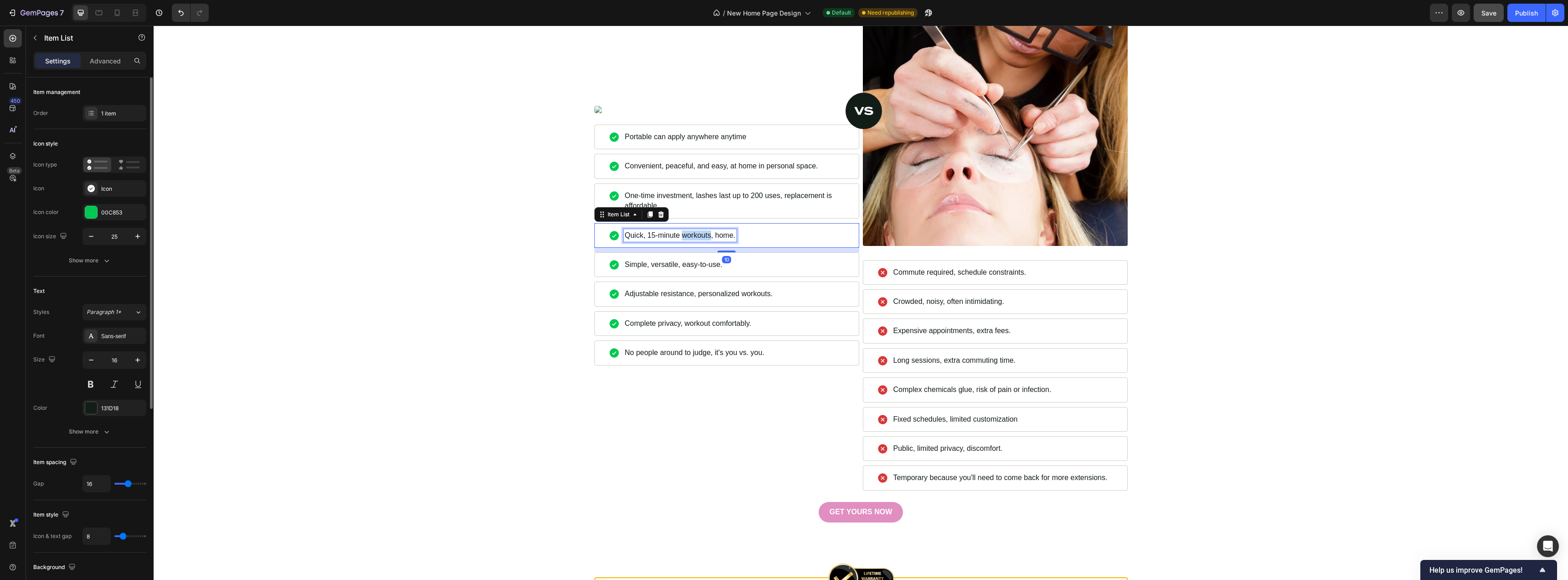
click at [705, 234] on p "Quick, 15-minute workouts, home." at bounding box center [680, 236] width 111 height 10
click at [681, 270] on div "Simple, versatile, easy-to-use." at bounding box center [674, 265] width 100 height 13
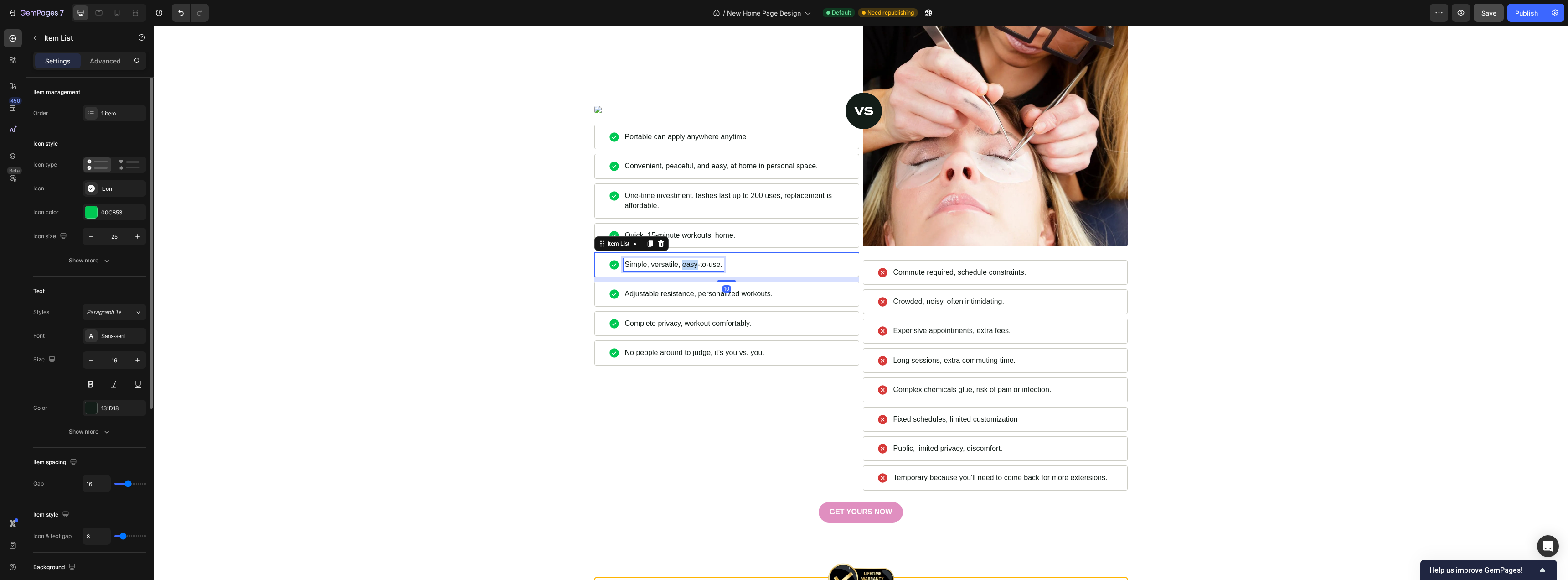
click at [681, 270] on div "Simple, versatile, easy-to-use." at bounding box center [674, 265] width 100 height 13
click at [511, 266] on div "HunnyFit Vs Studio Heading Image Commute required, schedule constraints. Item L…" at bounding box center [861, 240] width 1401 height 563
click at [657, 237] on p "Quick, 15-minute workouts, home." at bounding box center [680, 236] width 111 height 10
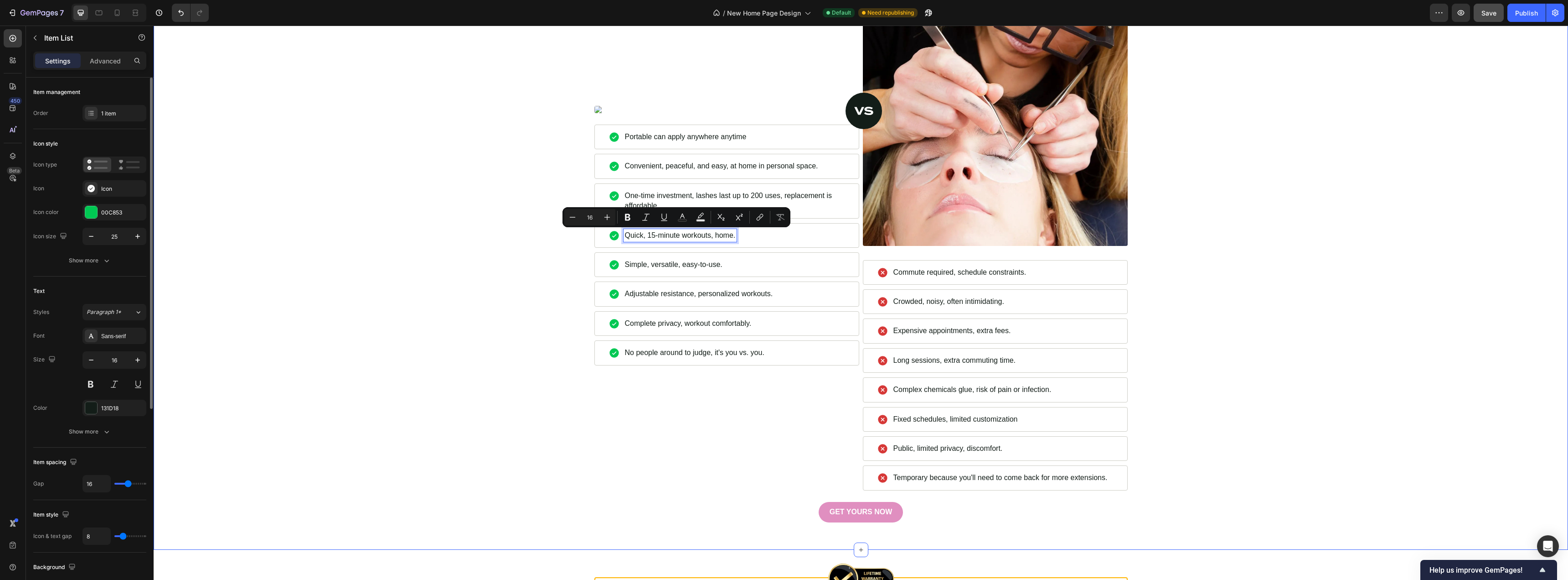
click at [505, 243] on div "HunnyFit Vs Studio Heading Image Commute required, schedule constraints. Item L…" at bounding box center [861, 240] width 1401 height 563
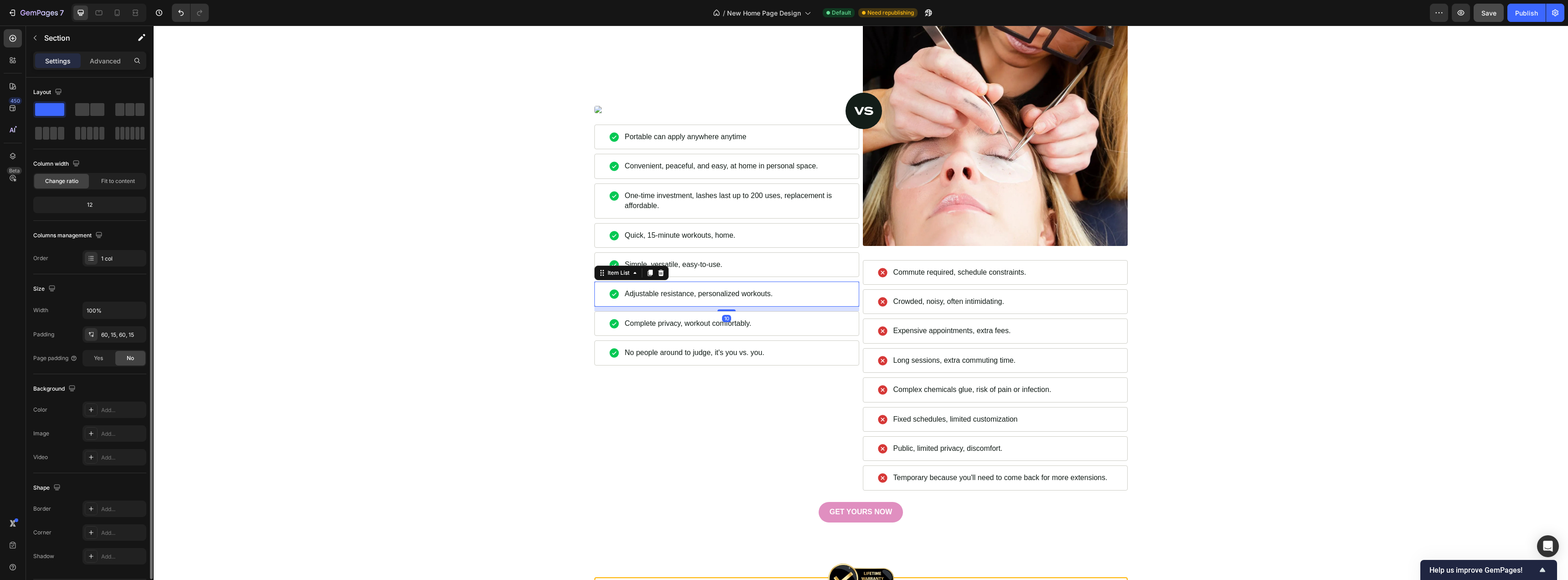
click at [676, 295] on p "Adjustable resistance, personalized workouts." at bounding box center [699, 294] width 148 height 10
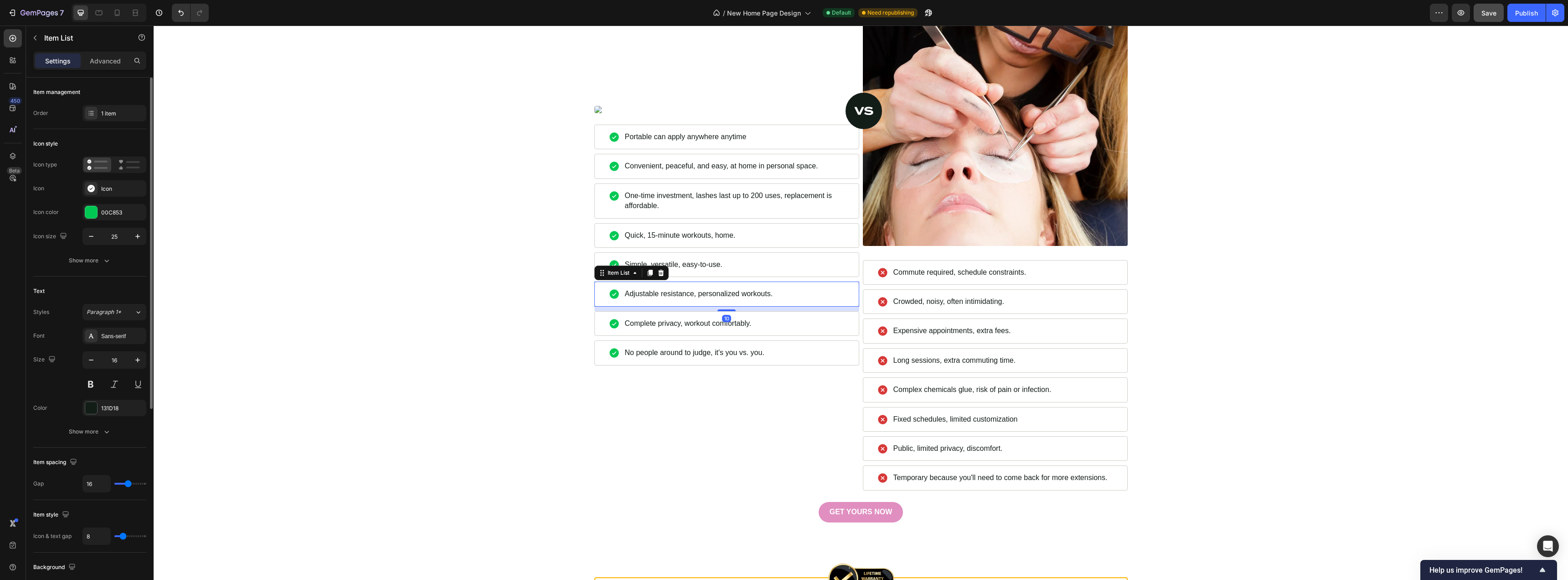
click at [676, 295] on p "Adjustable resistance, personalized workouts." at bounding box center [699, 294] width 148 height 10
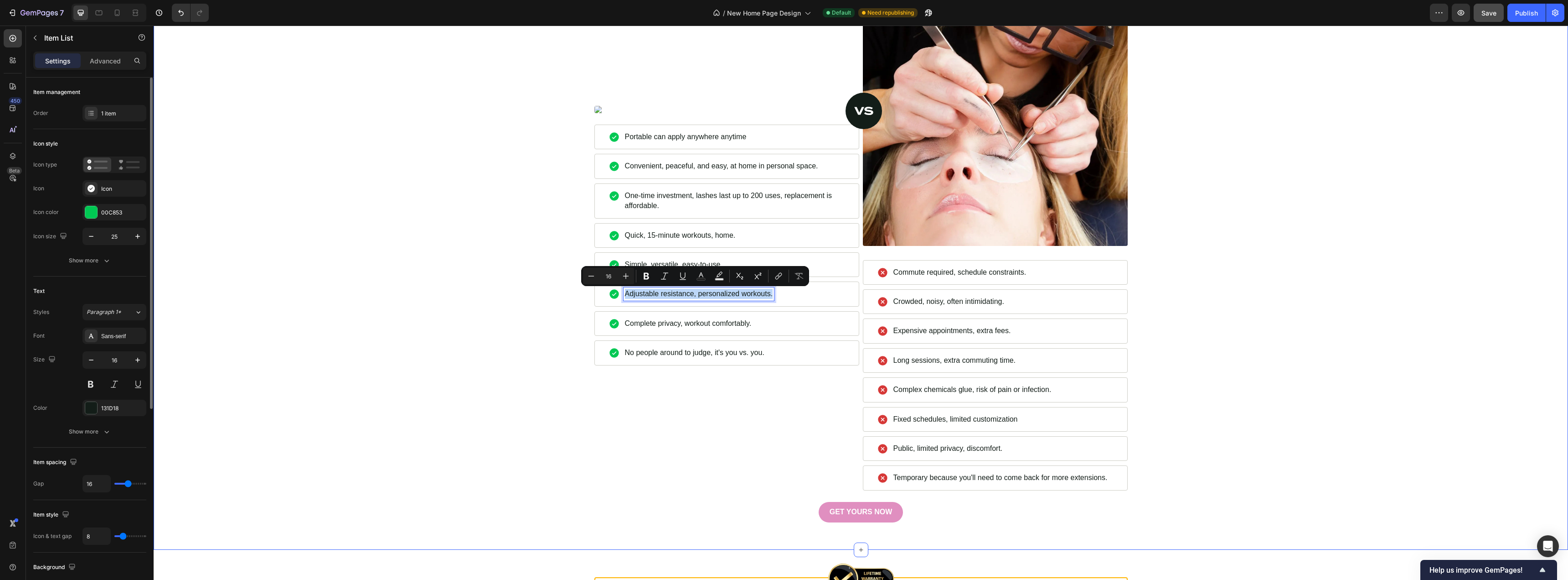
click at [308, 272] on div "HunnyFit Vs Studio Heading Image Commute required, schedule constraints. Item L…" at bounding box center [861, 240] width 1401 height 563
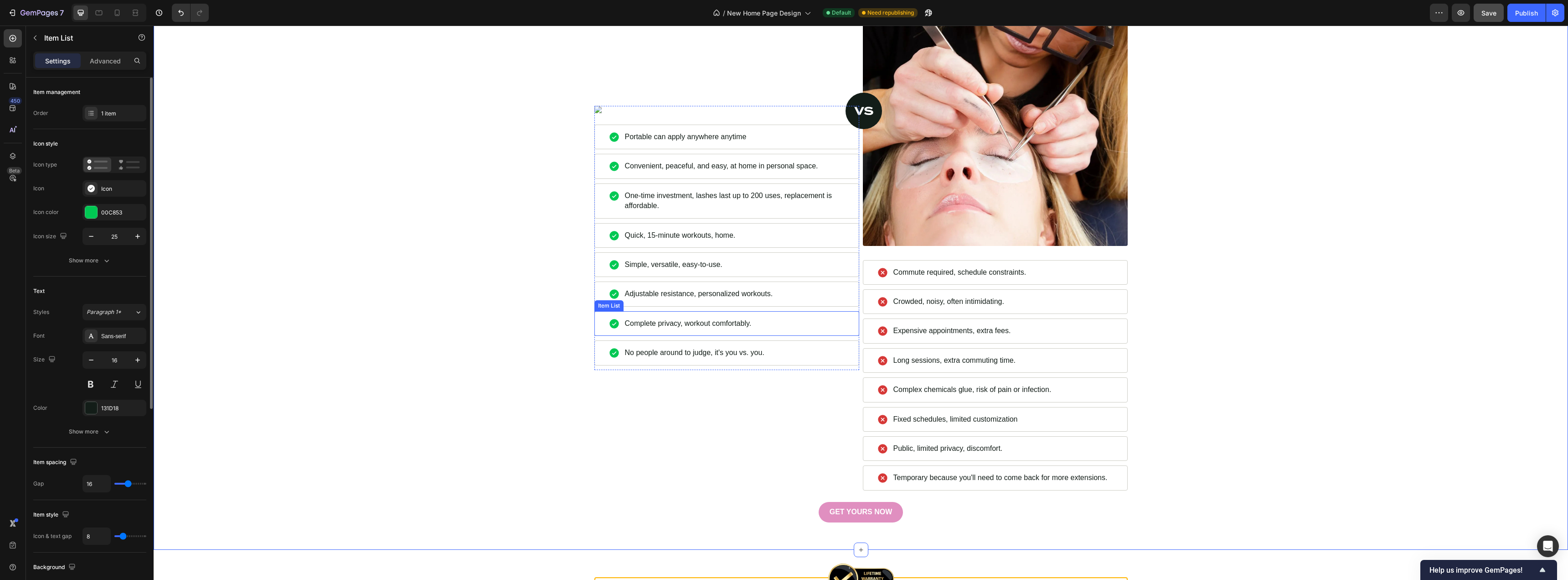
click at [662, 326] on p "Complete privacy, workout comfortably." at bounding box center [688, 324] width 127 height 10
click at [513, 309] on div "HunnyFit Vs Studio Heading Image Commute required, schedule constraints. Item L…" at bounding box center [861, 240] width 1401 height 563
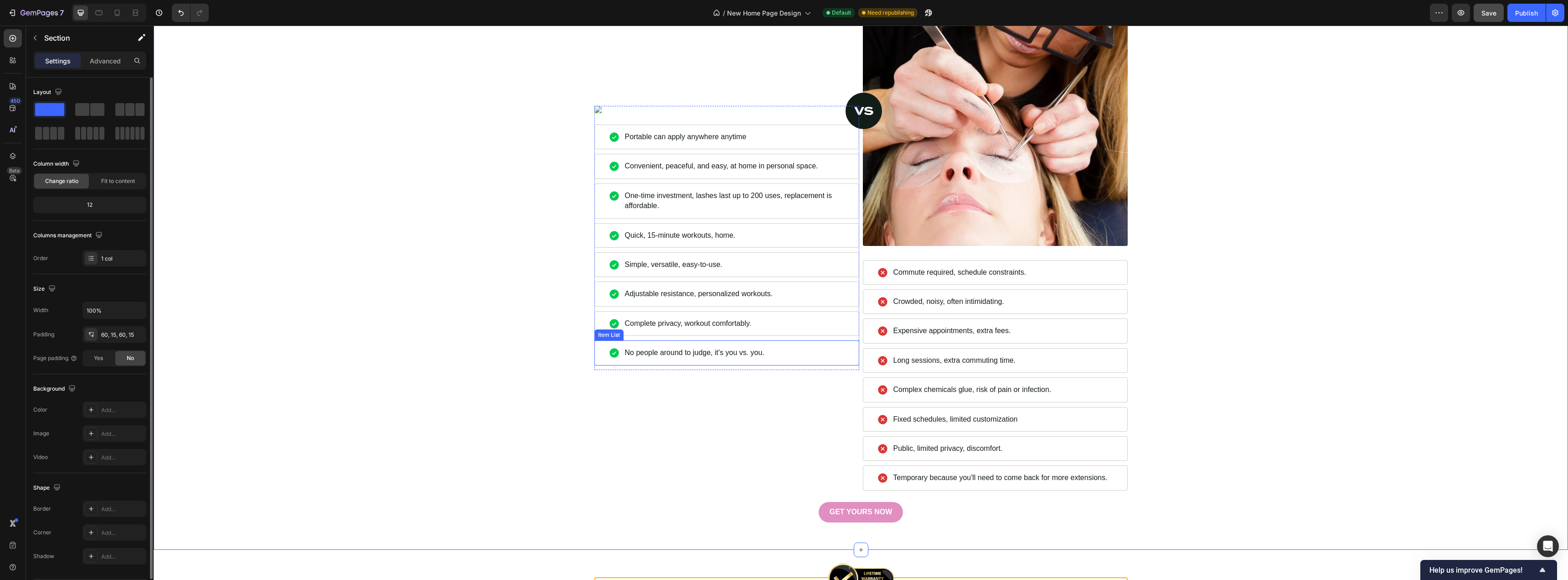
click at [678, 354] on p "No people around to judge, it's you vs. you." at bounding box center [695, 353] width 140 height 10
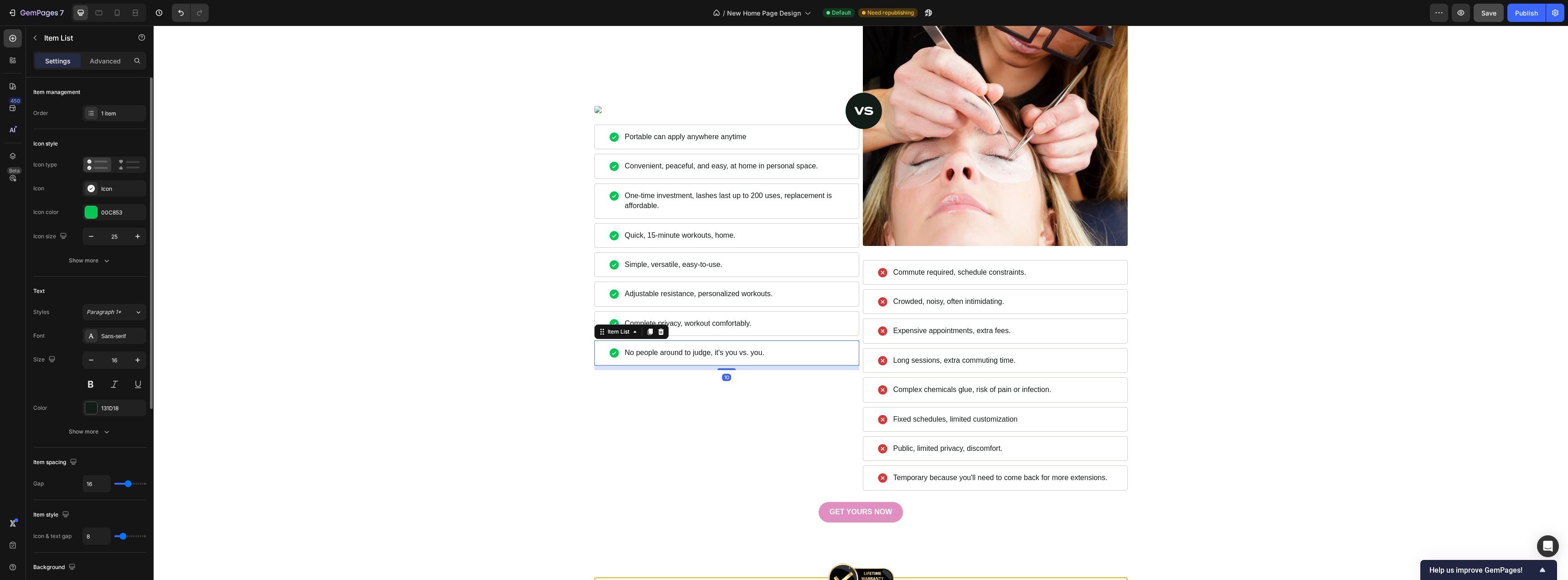
click at [678, 354] on p "No people around to judge, it's you vs. you." at bounding box center [695, 353] width 140 height 10
click at [746, 350] on p "No people around to judge, it's you vs. you." at bounding box center [695, 353] width 140 height 10
click at [756, 355] on p "No people around to judge, it's you vs. you." at bounding box center [695, 353] width 140 height 10
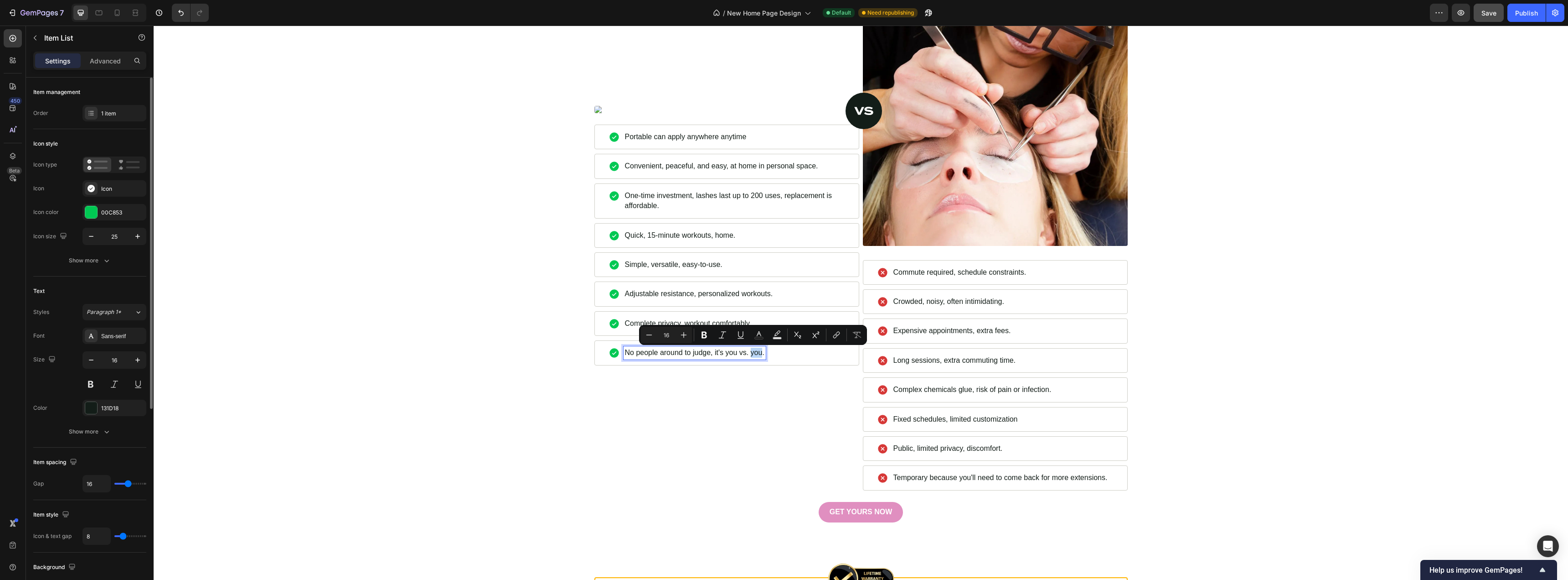
click at [759, 356] on p "No people around to judge, it's you vs. you." at bounding box center [695, 353] width 140 height 10
click at [761, 355] on div "No people around to judge, it's you vs. you." at bounding box center [695, 353] width 143 height 13
click at [377, 328] on div "HunnyFit Vs Studio Heading Image Commute required, schedule constraints. Item L…" at bounding box center [861, 240] width 1401 height 563
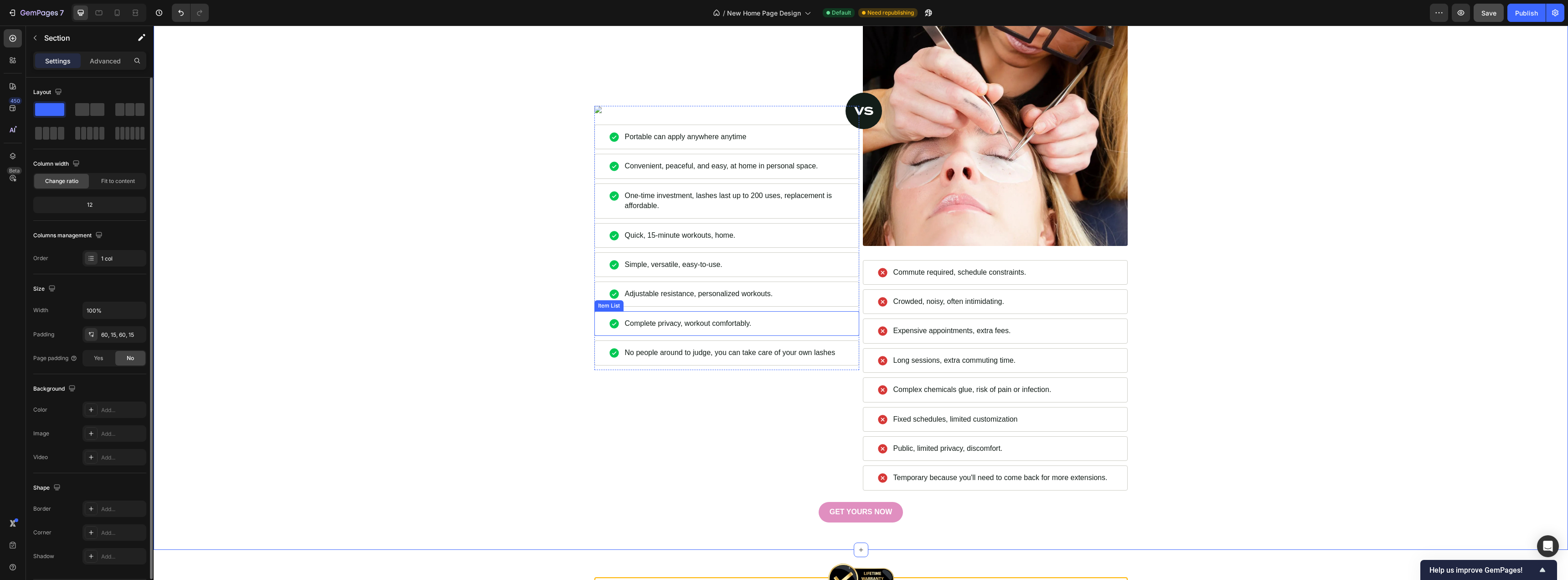
click at [691, 321] on p "Complete privacy, workout comfortably." at bounding box center [688, 324] width 127 height 10
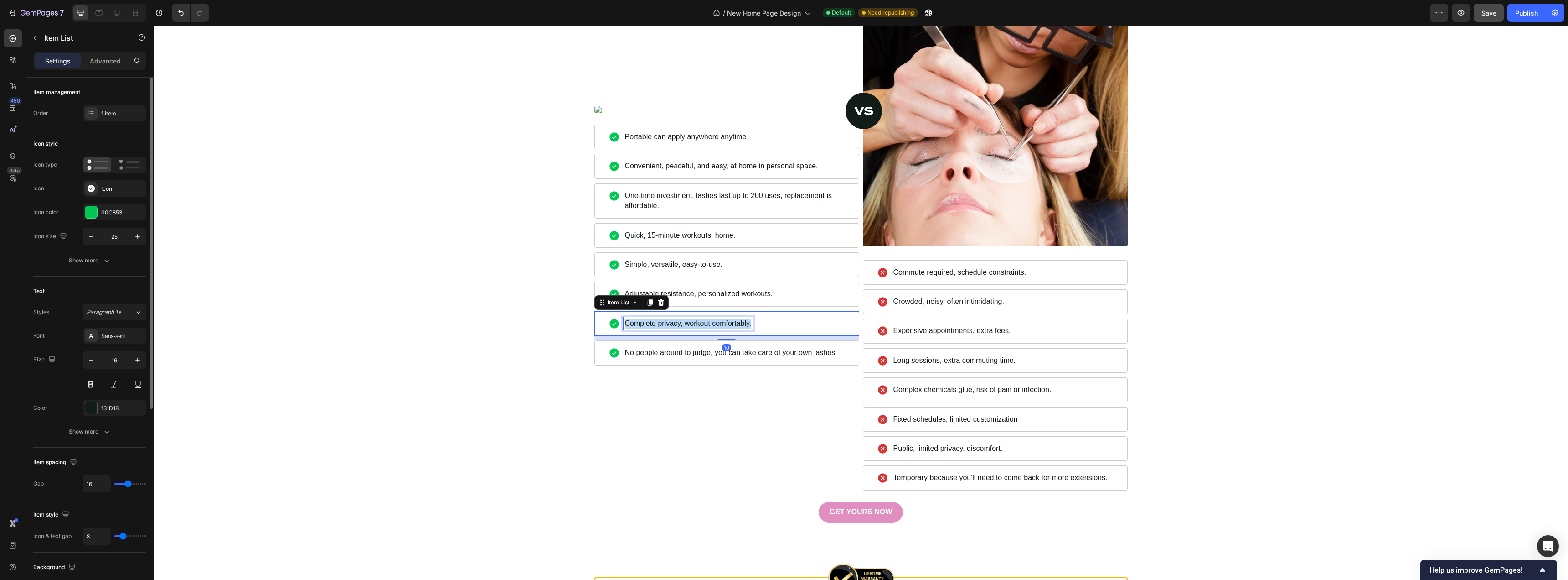
click at [691, 321] on p "Complete privacy, workout comfortably." at bounding box center [688, 324] width 127 height 10
click at [403, 278] on div "HunnyFit Vs Studio Heading Image Commute required, schedule constraints. Item L…" at bounding box center [861, 241] width 1401 height 563
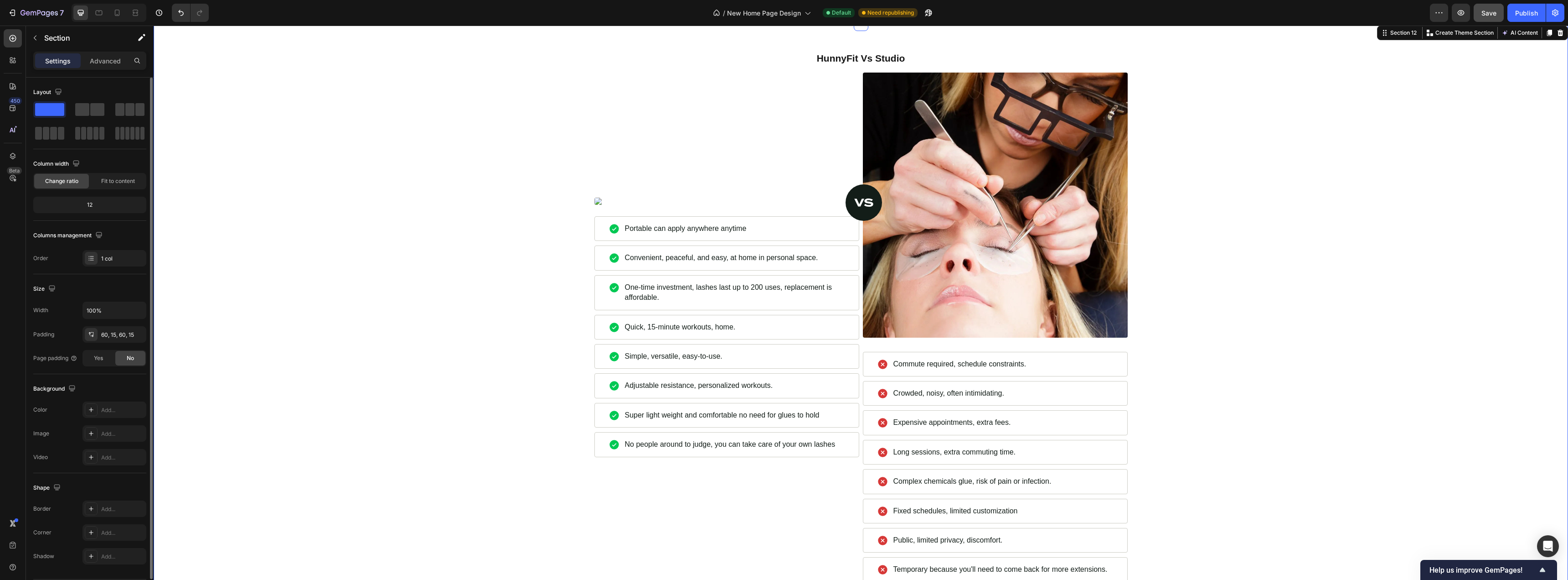
scroll to position [3142, 0]
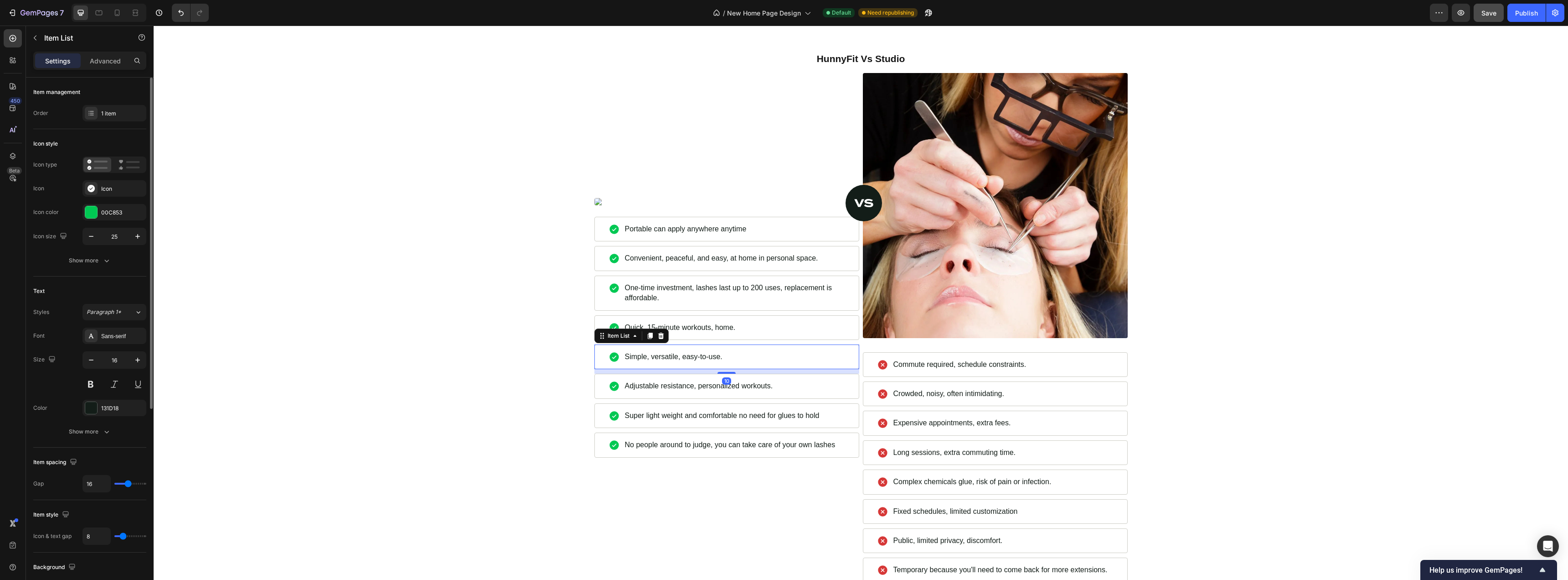
click at [665, 360] on p "Simple, versatile, easy-to-use." at bounding box center [673, 357] width 97 height 10
click at [696, 323] on p "Quick, 15-minute workouts, home." at bounding box center [680, 327] width 111 height 10
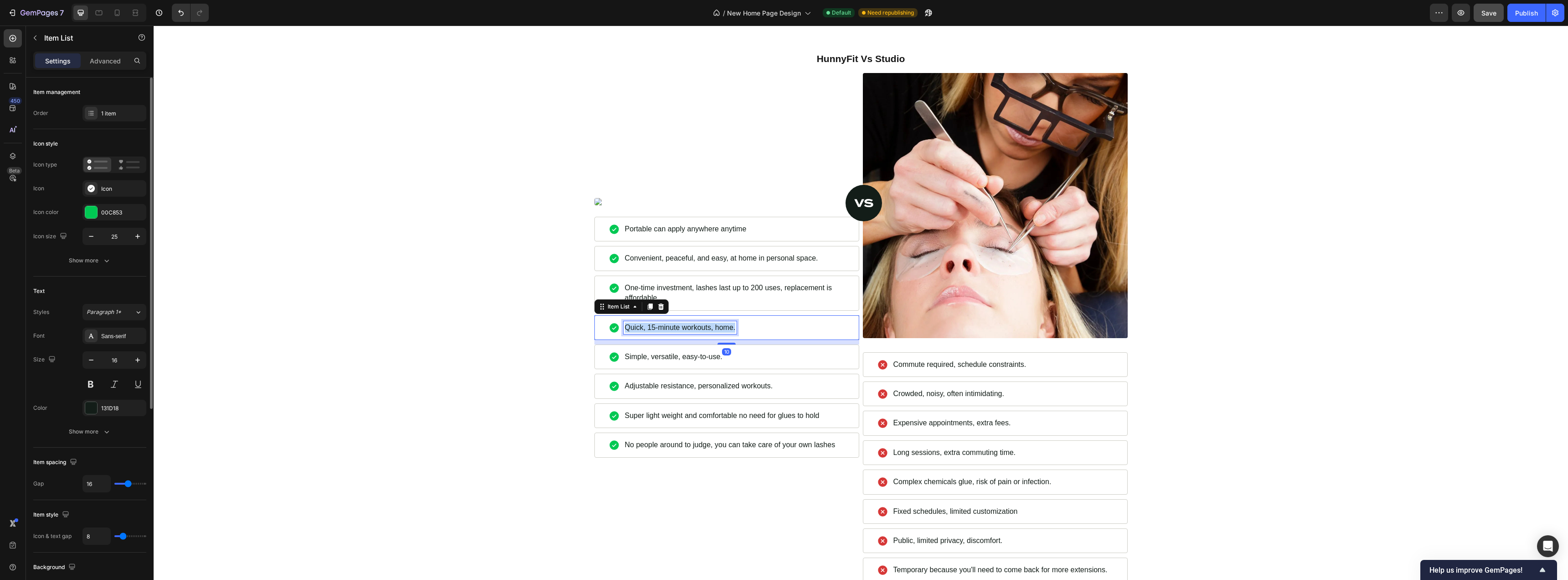
click at [696, 323] on p "Quick, 15-minute workouts, home." at bounding box center [680, 327] width 111 height 10
click at [642, 330] on p "Super strength magnets for durable hold and" at bounding box center [697, 328] width 145 height 10
click at [670, 328] on p "Super strength magnets for durable hold and" at bounding box center [697, 328] width 145 height 10
click at [780, 327] on p "Super strength thin magnets for durable hold and" at bounding box center [704, 328] width 159 height 10
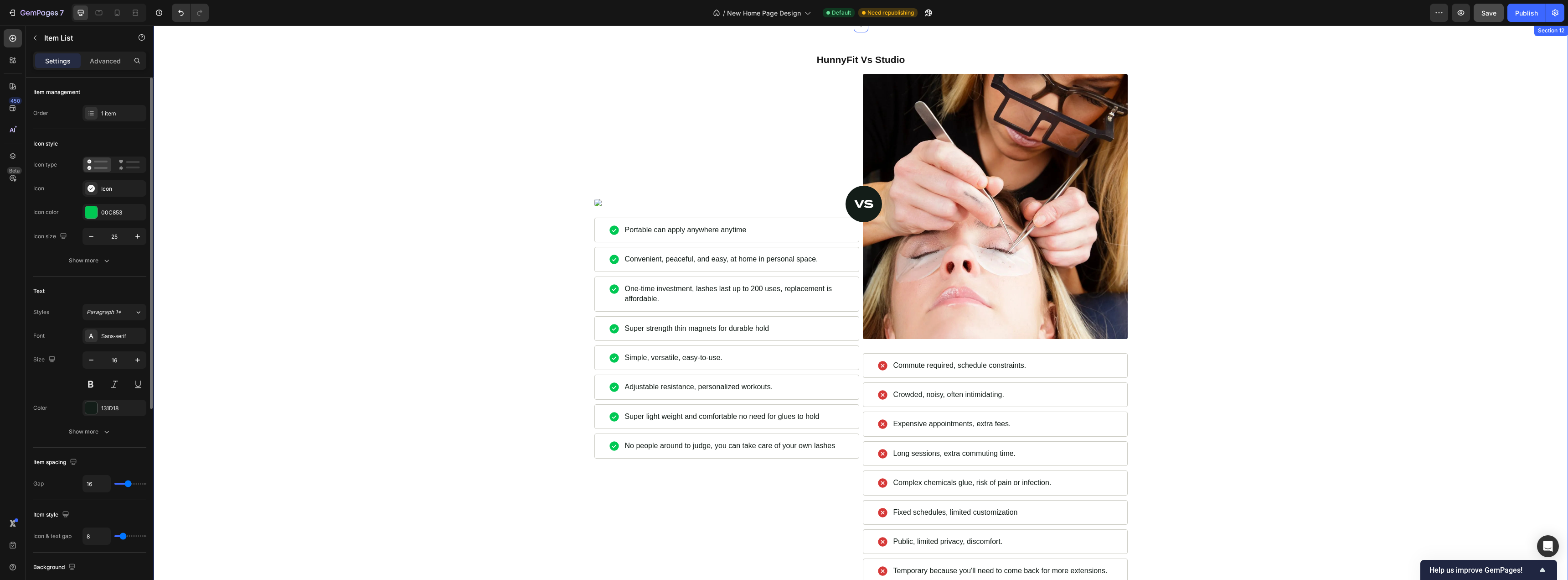
click at [431, 291] on div "HunnyFit Vs Studio Heading Image Commute required, schedule constraints. Item L…" at bounding box center [861, 333] width 1401 height 563
click at [735, 391] on p "Adjustable resistance, personalized workouts." at bounding box center [699, 387] width 148 height 10
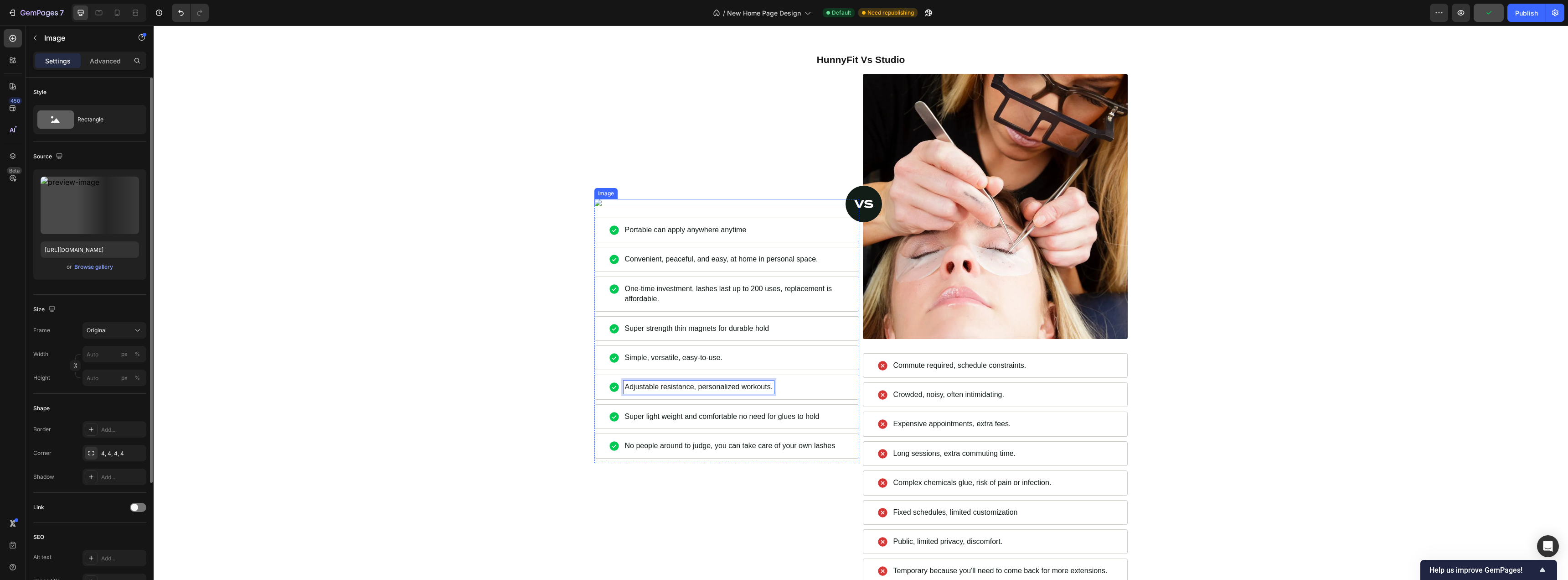
click at [596, 202] on img at bounding box center [727, 202] width 265 height 7
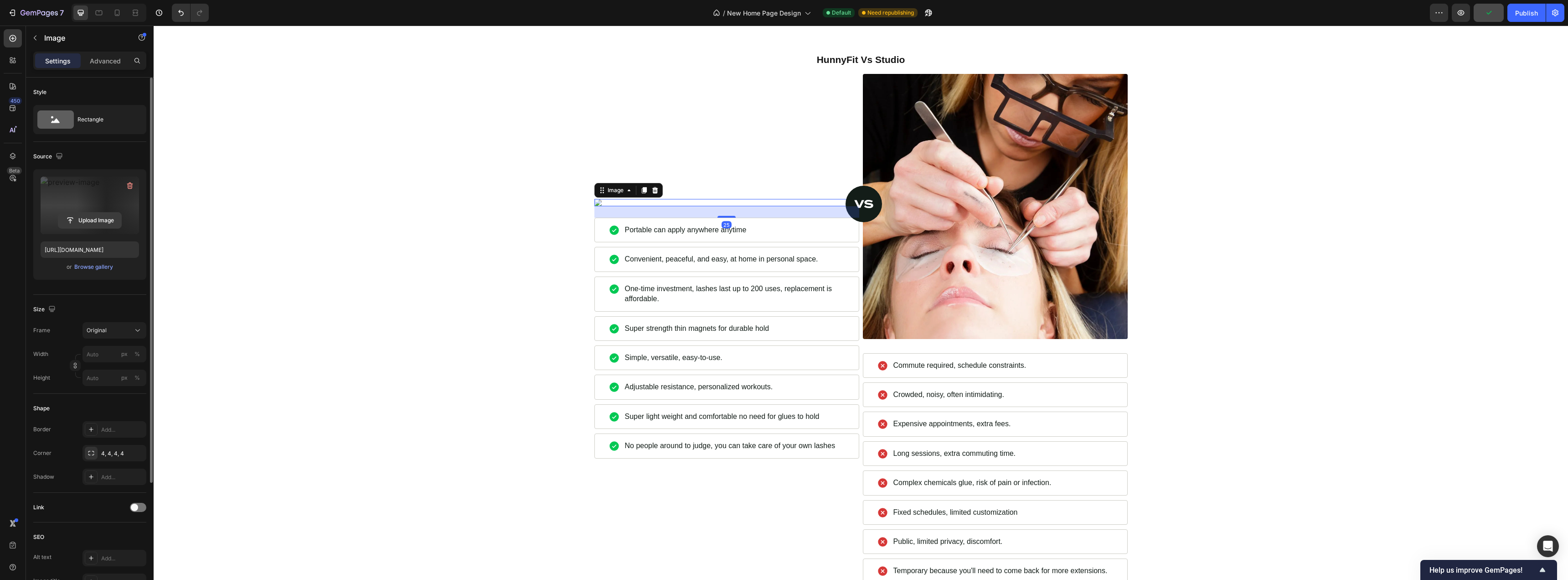
click at [85, 218] on input "file" at bounding box center [89, 220] width 63 height 15
click at [689, 135] on div "Image 25 Image Row Portable can apply anywhere anytime Item List Convenient, pe…" at bounding box center [727, 331] width 265 height 514
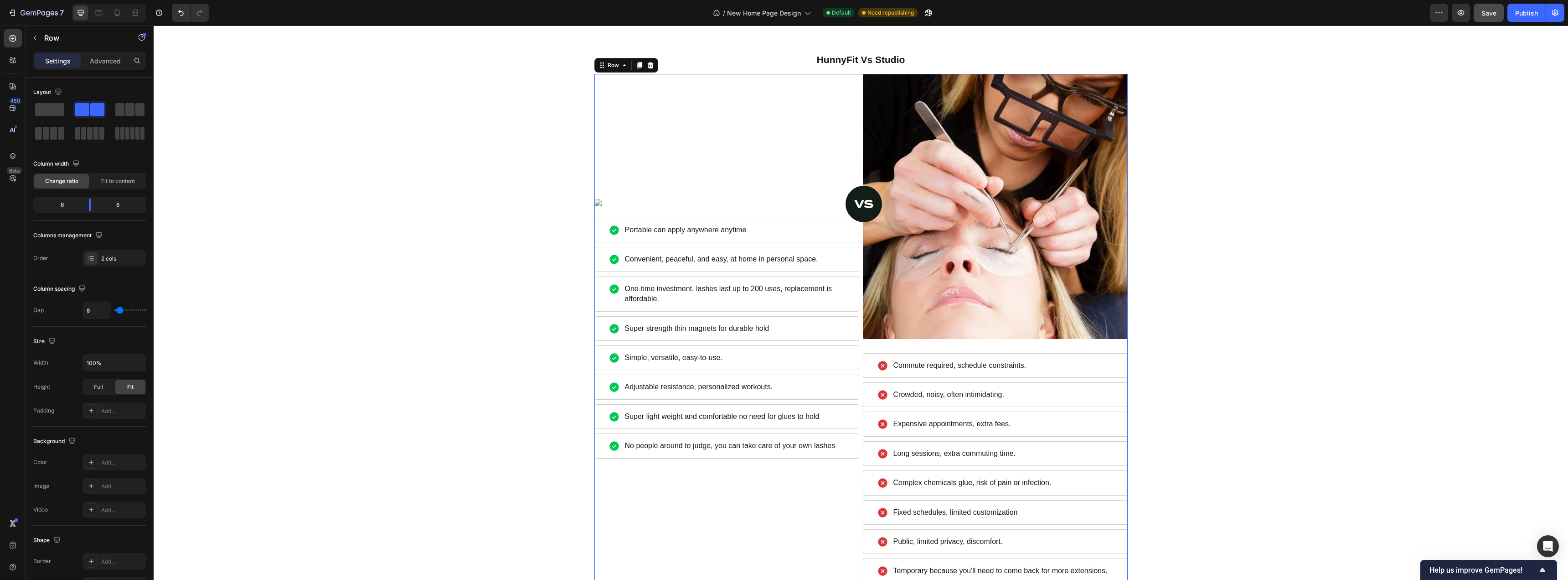
click at [679, 162] on div "Image Image Row Portable can apply anywhere anytime Item List Convenient, peace…" at bounding box center [727, 331] width 265 height 514
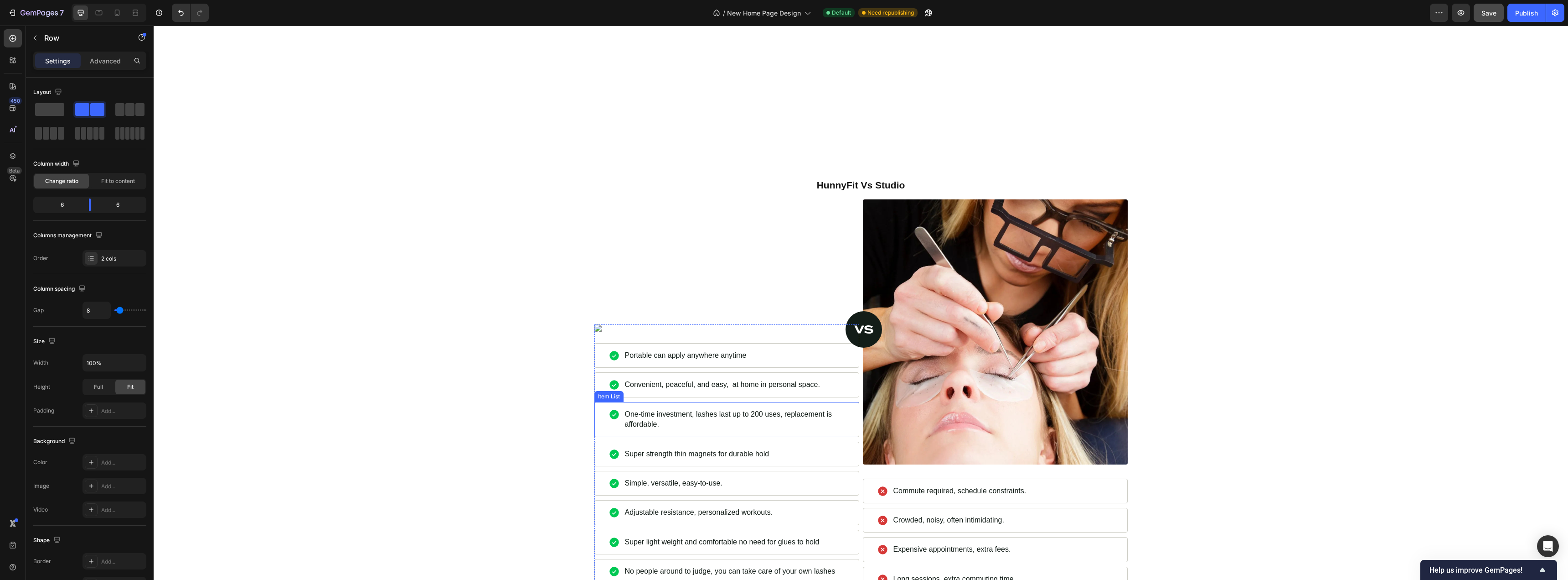
scroll to position [3011, 0]
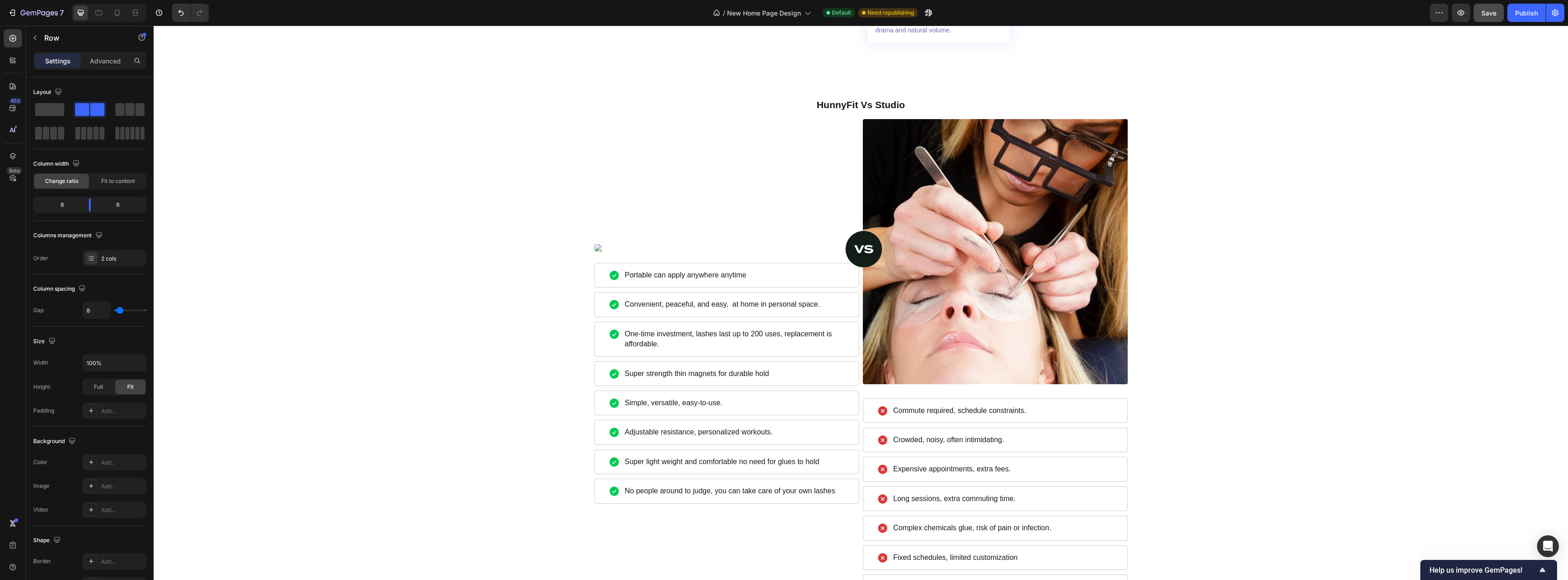
click at [732, 298] on div "Image Image Row Portable can apply anywhere anytime Item List Convenient, peace…" at bounding box center [727, 376] width 265 height 514
click at [597, 251] on img at bounding box center [727, 247] width 265 height 7
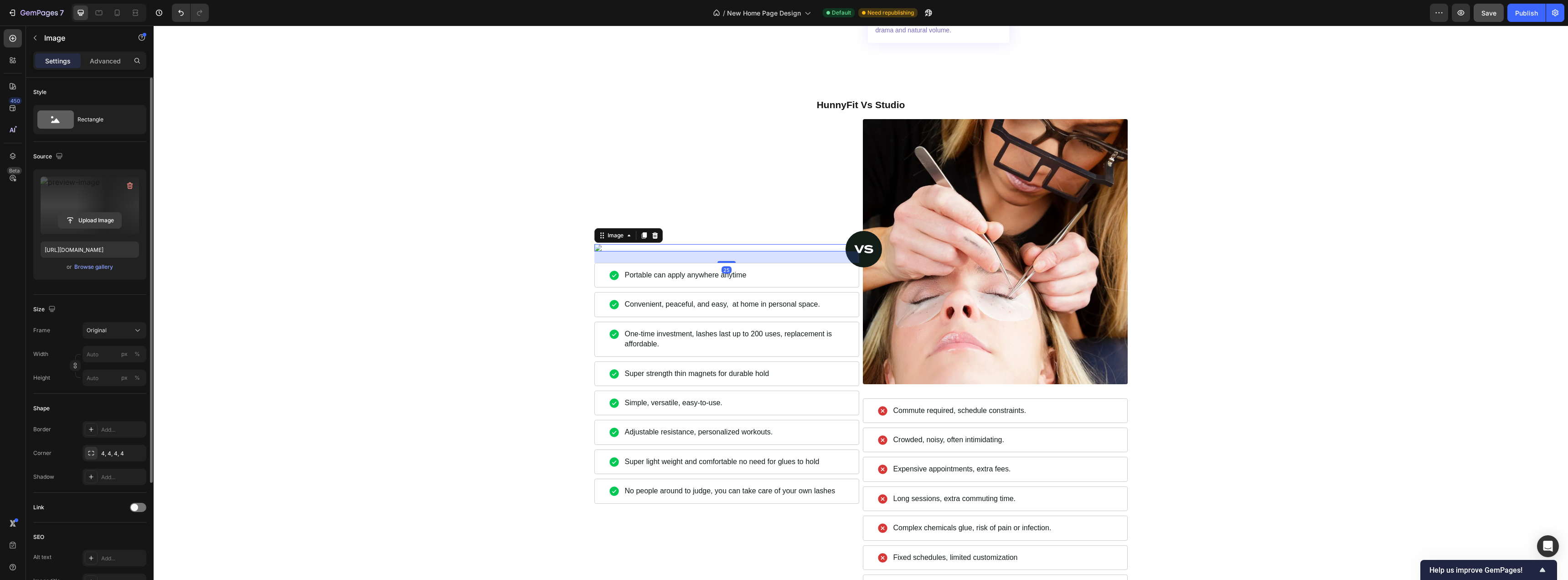
click at [77, 222] on input "file" at bounding box center [89, 220] width 63 height 15
type input "https://cdn.shopify.com/s/files/1/0716/1692/1831/files/gempages_547078199557752…"
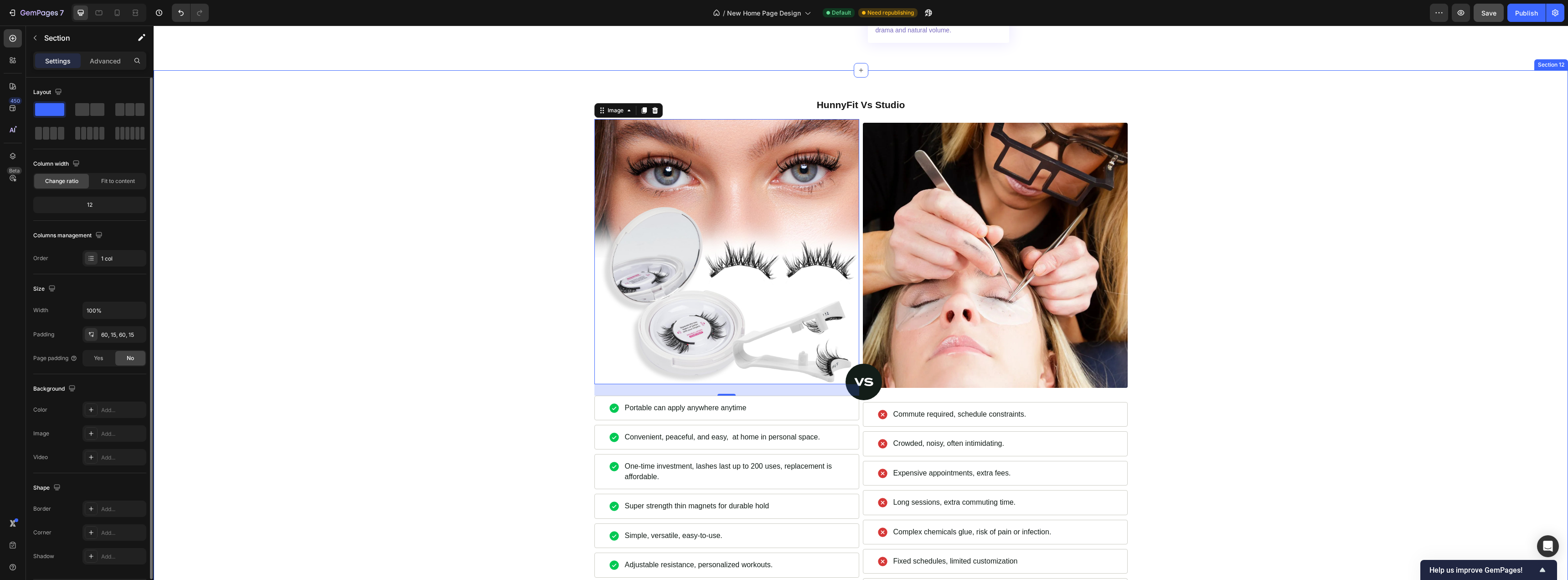
click at [389, 219] on div "HunnyFit Vs Studio Heading Image Commute required, schedule constraints. Item L…" at bounding box center [861, 383] width 1401 height 571
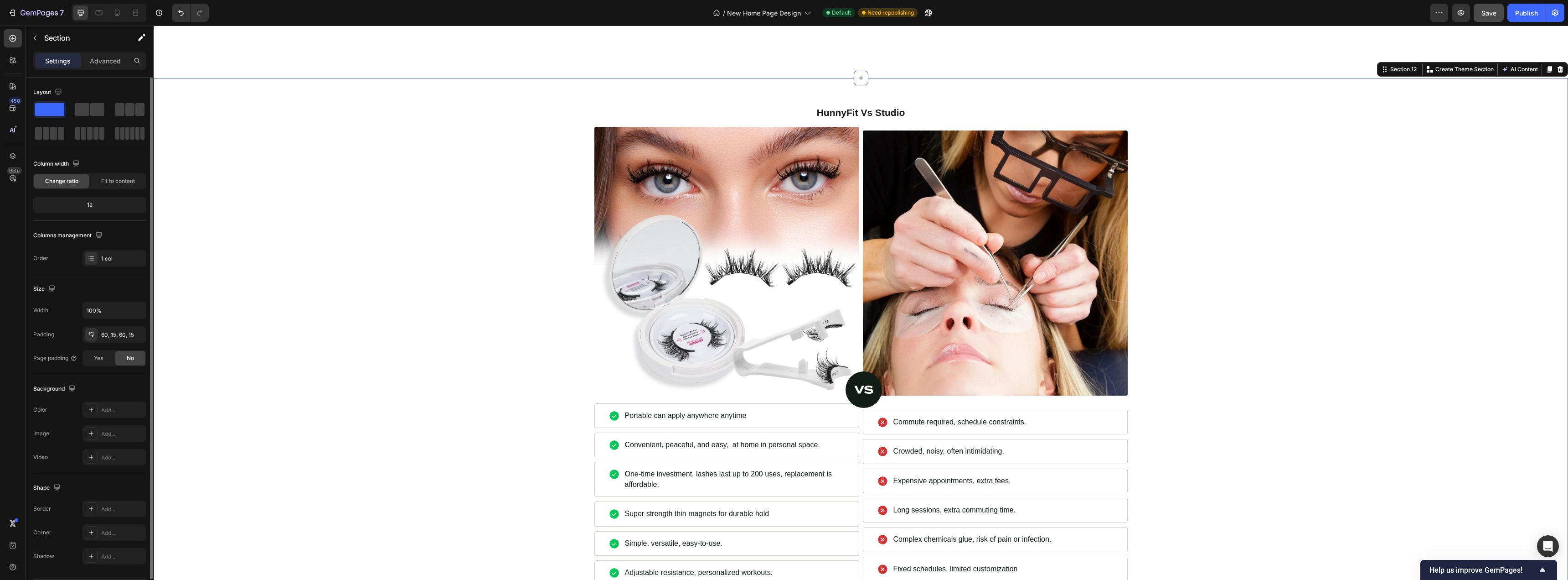
scroll to position [3056, 0]
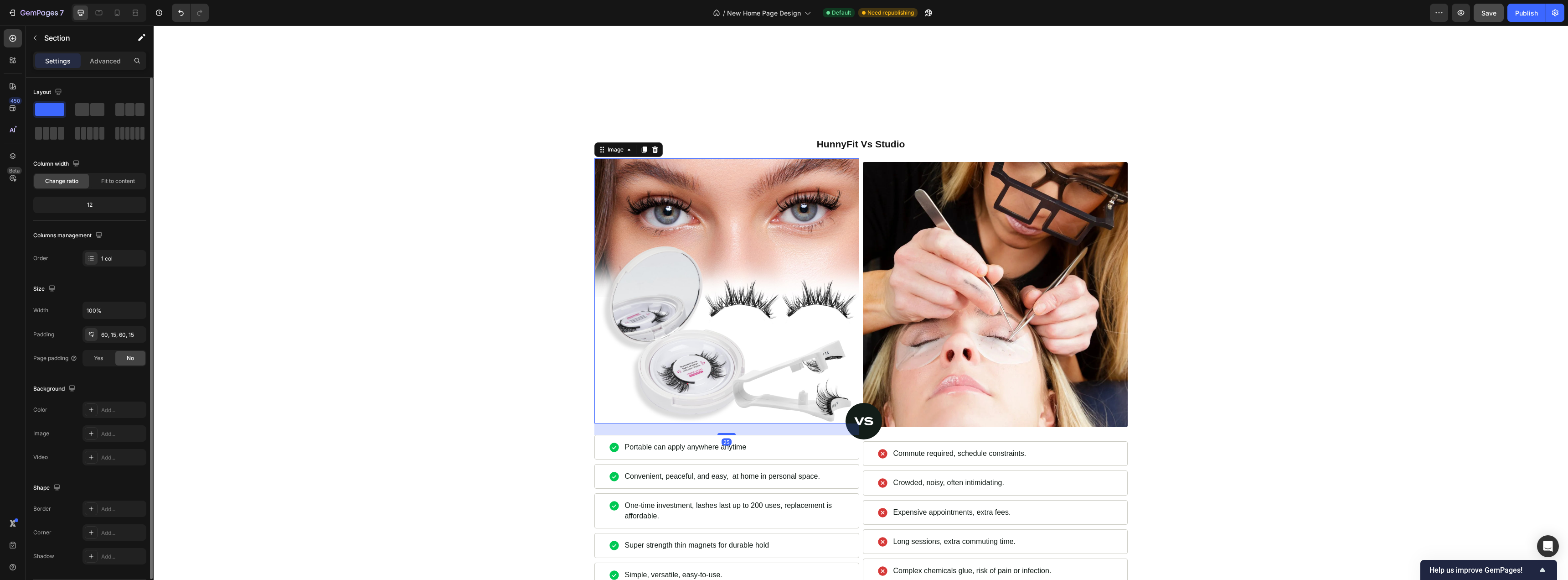
click at [793, 245] on img at bounding box center [727, 291] width 265 height 265
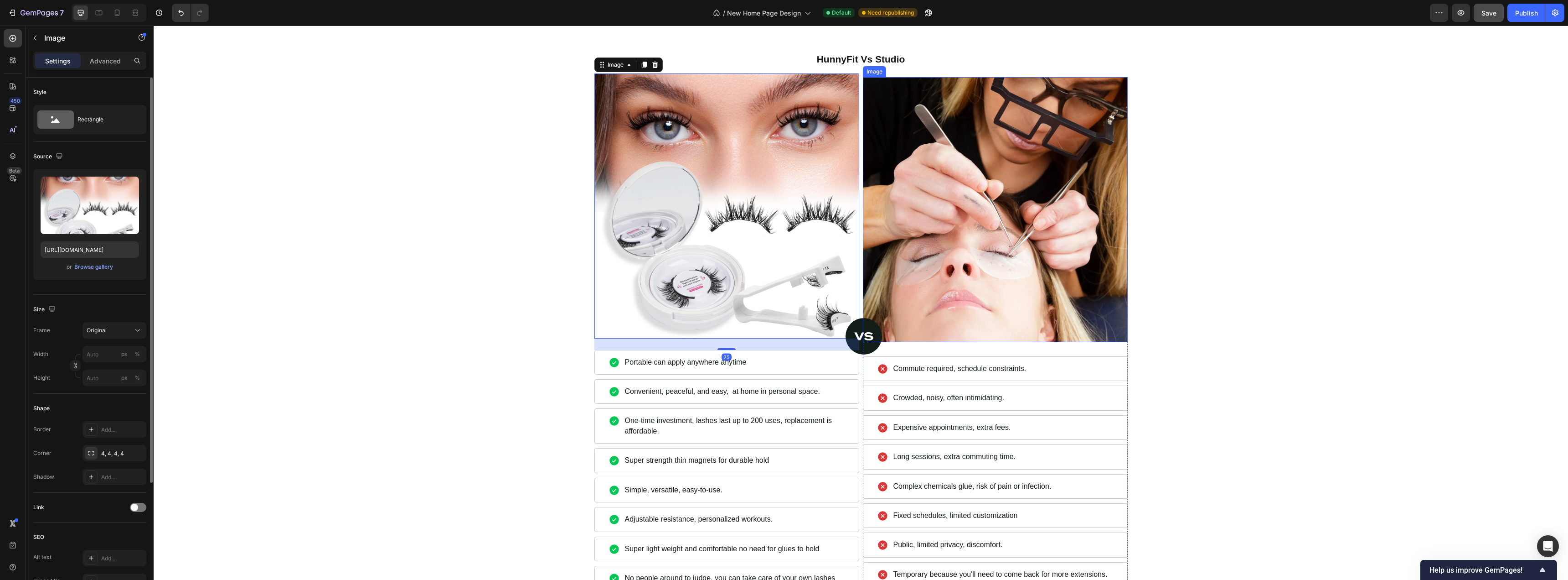
click at [905, 237] on img at bounding box center [996, 210] width 265 height 265
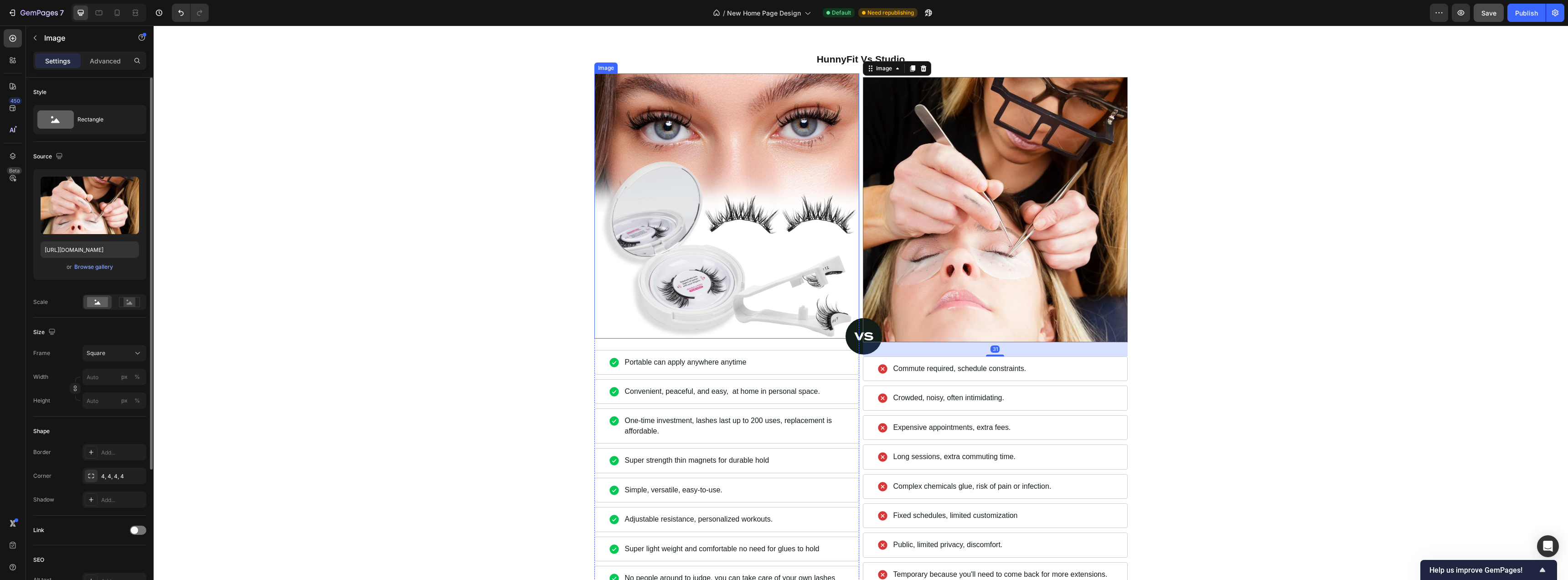
click at [797, 249] on img at bounding box center [727, 206] width 265 height 265
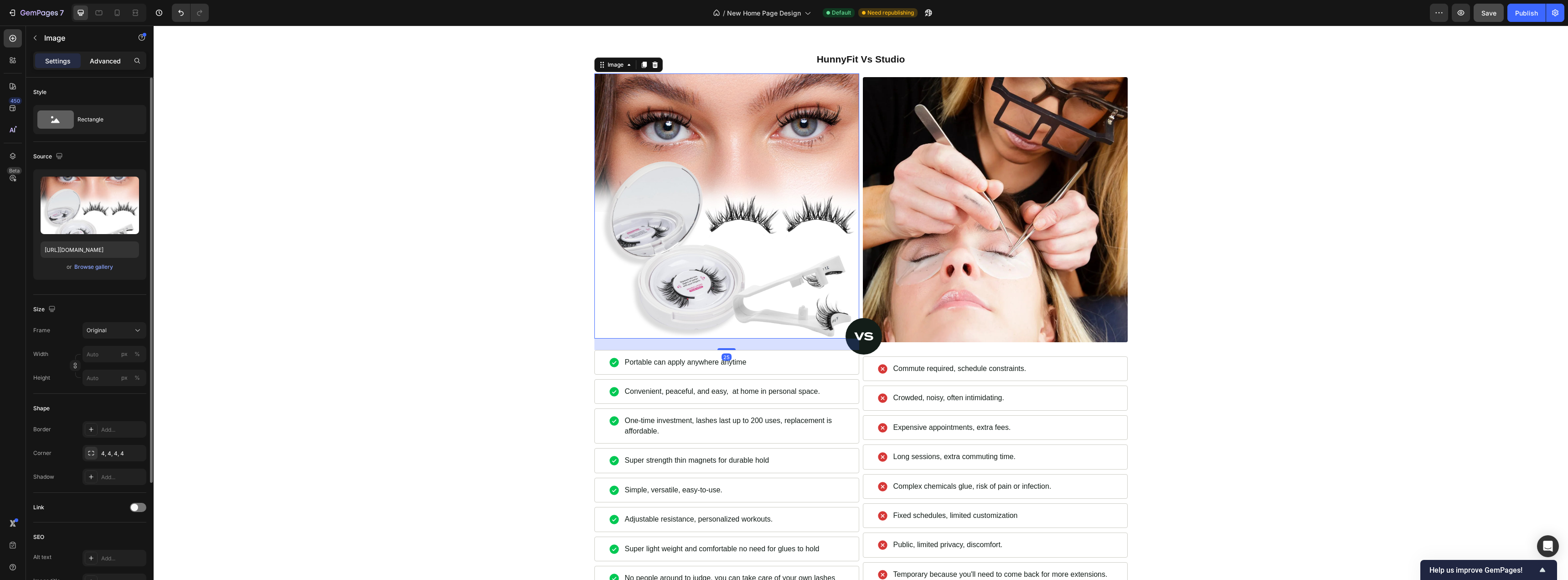
click at [109, 60] on p "Advanced" at bounding box center [105, 60] width 31 height 9
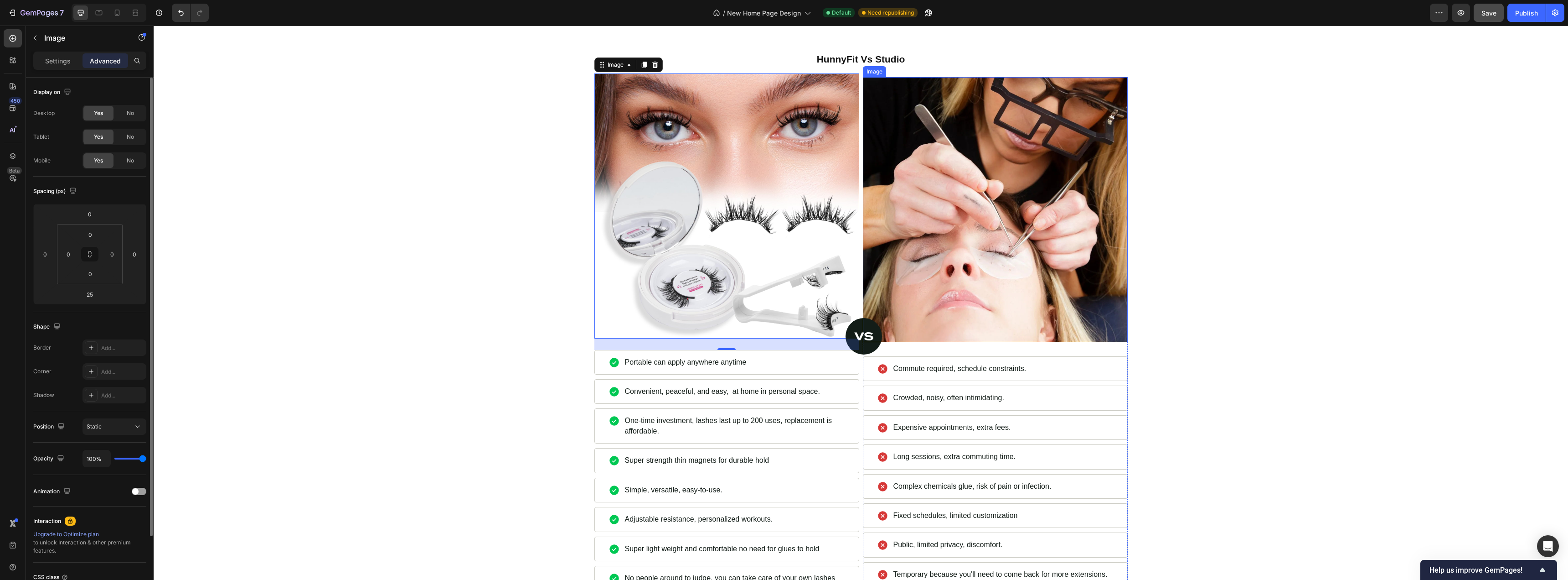
click at [980, 232] on img at bounding box center [996, 210] width 265 height 265
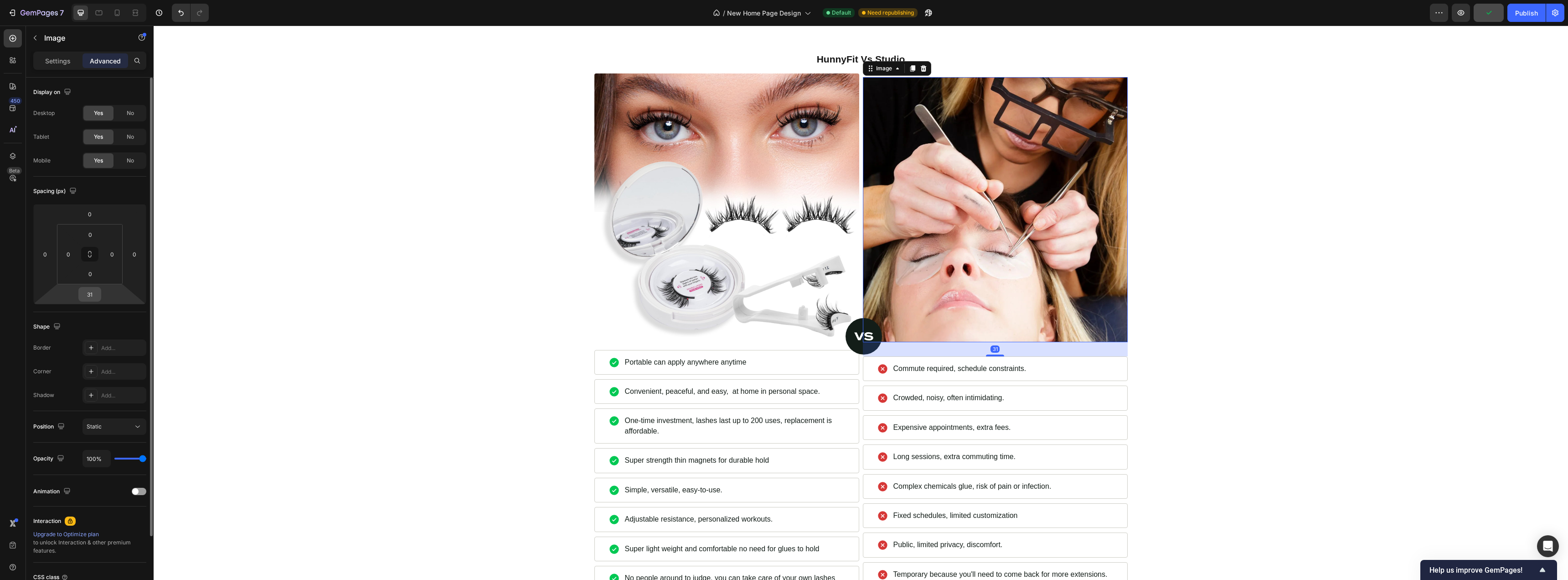
click at [92, 295] on input "31" at bounding box center [89, 294] width 18 height 14
type input "25"
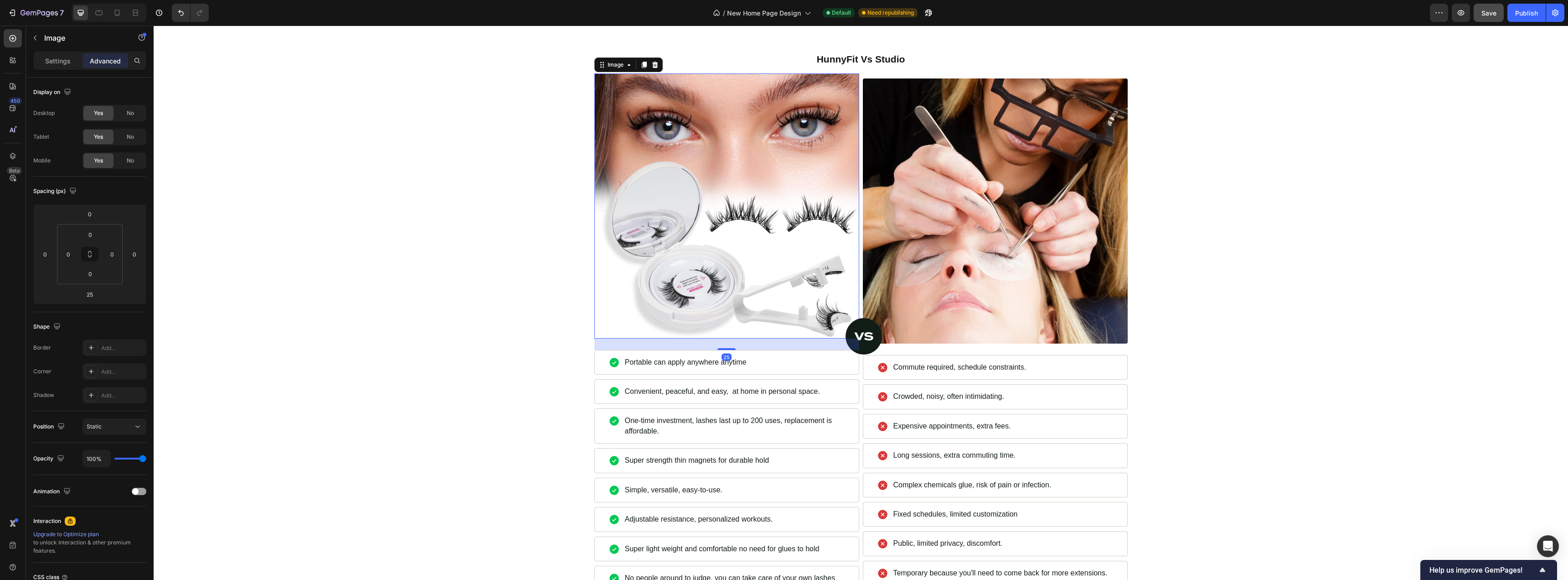
click at [777, 338] on img at bounding box center [727, 206] width 265 height 265
click at [953, 343] on img at bounding box center [996, 211] width 265 height 265
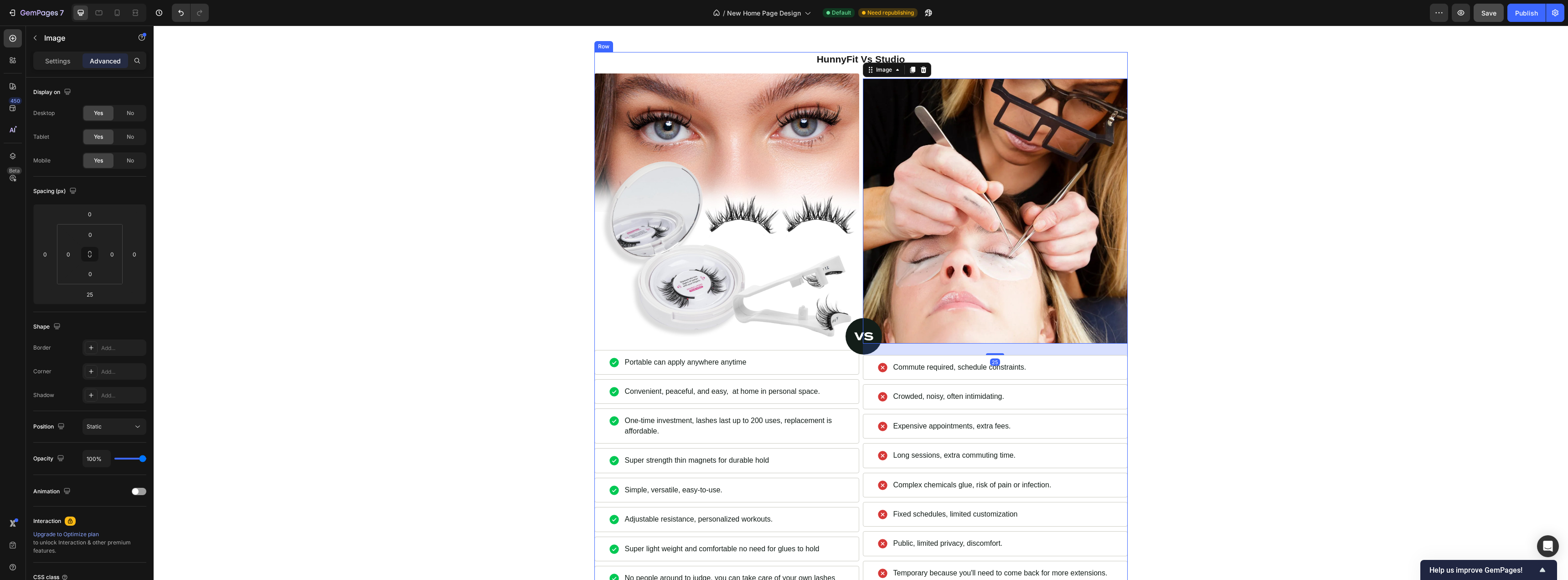
click at [974, 155] on div "HunnyFit Vs Studio Heading Image 25 Commute required, schedule constraints. Ite…" at bounding box center [860, 323] width 533 height 543
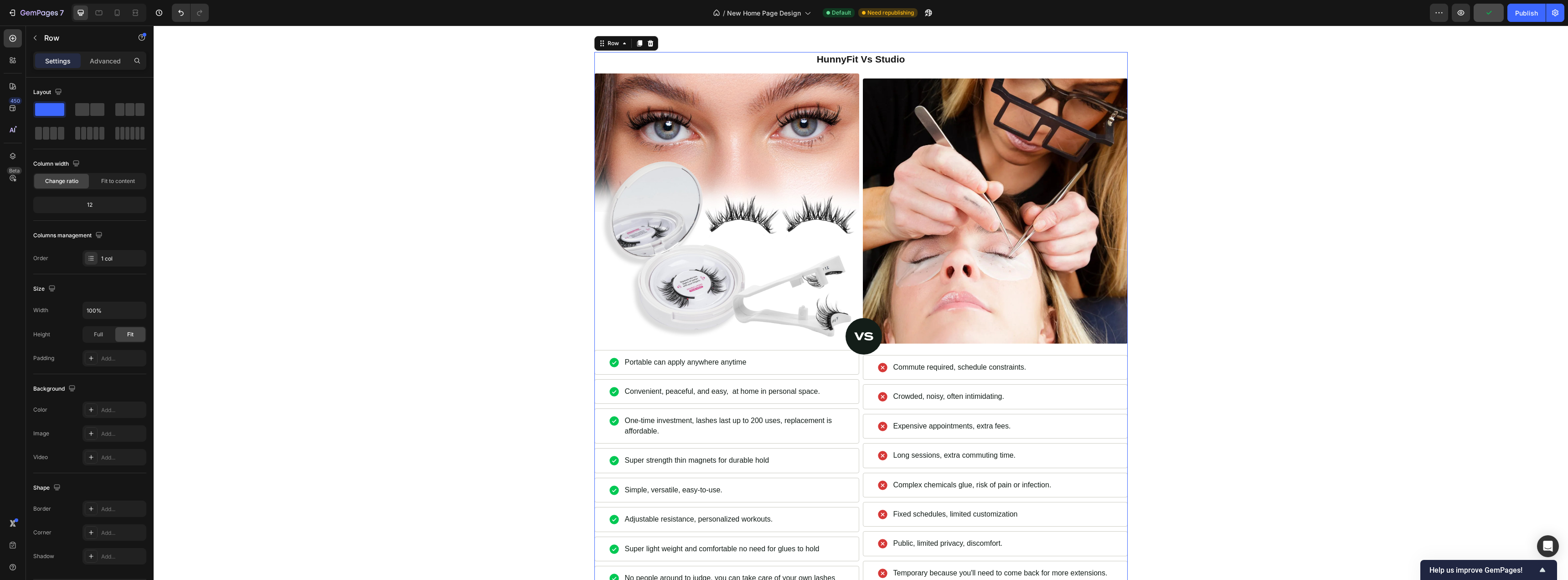
click at [734, 155] on div "HunnyFit Vs Studio Heading Image Commute required, schedule constraints. Item L…" at bounding box center [860, 323] width 533 height 543
click at [894, 161] on div "Image Commute required, schedule constraints. Item List Crowded, noisy, often i…" at bounding box center [996, 334] width 265 height 522
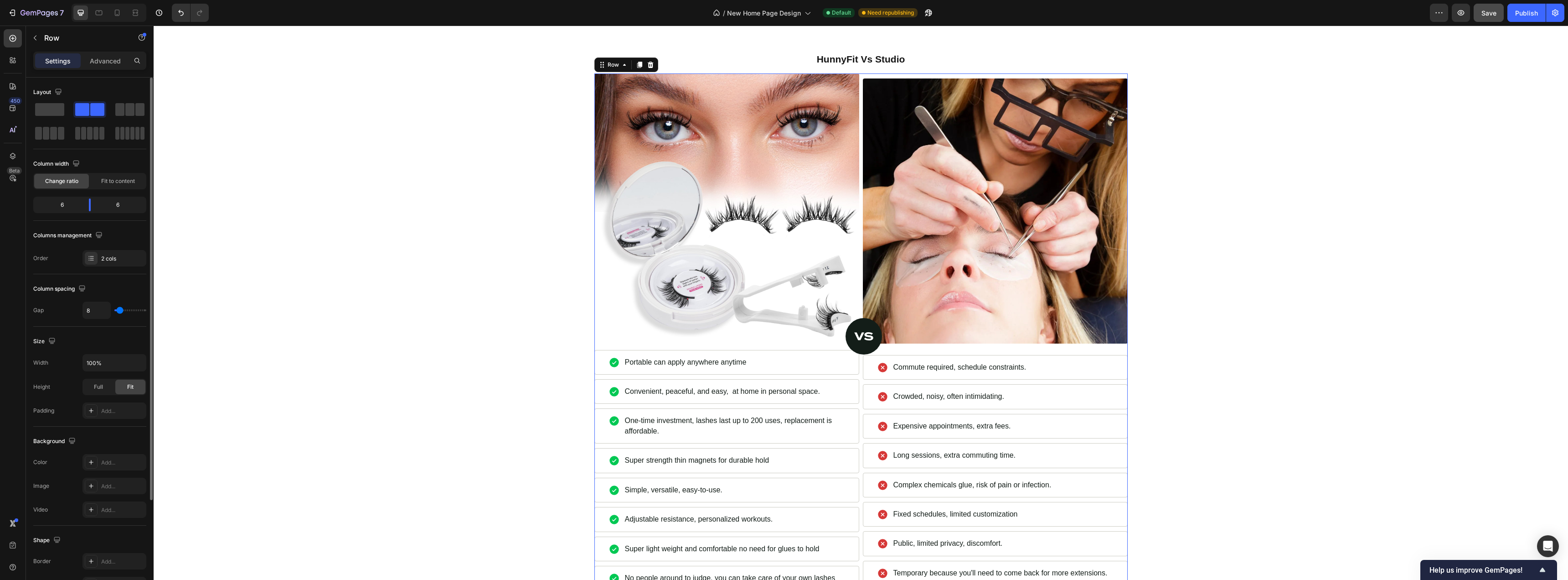
type input "11"
type input "9"
type input "7"
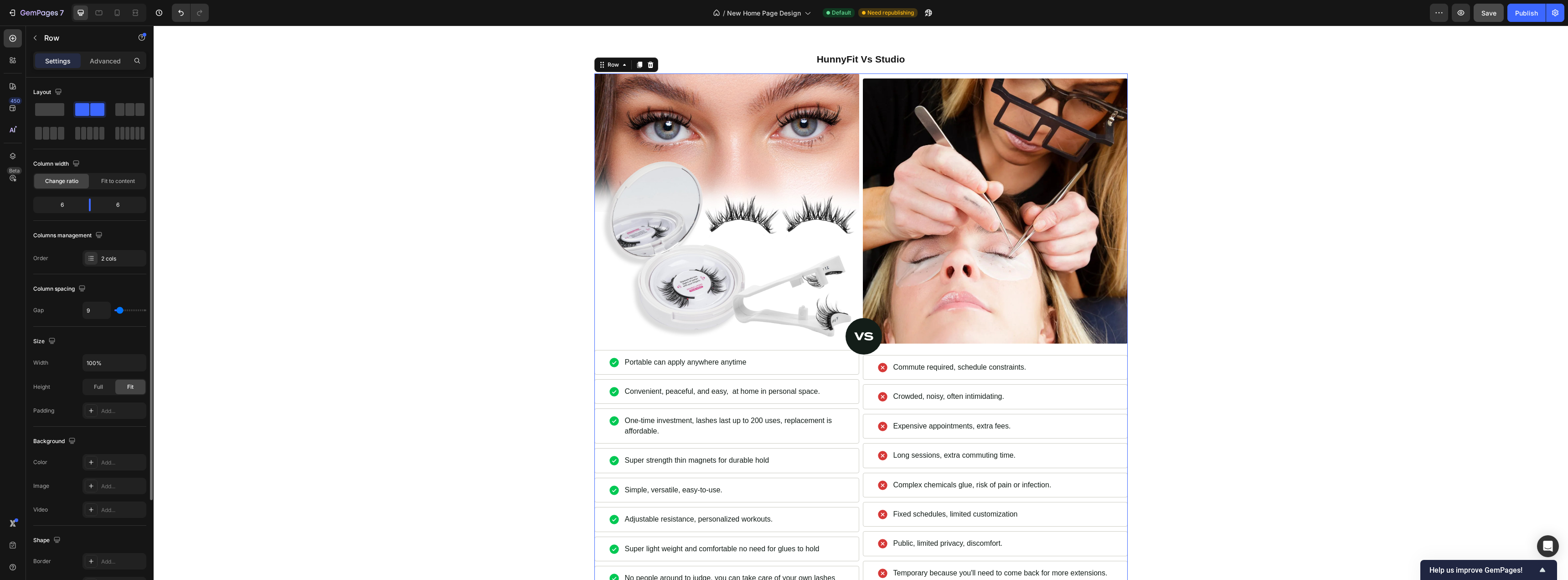
type input "7"
type input "4"
type input "2"
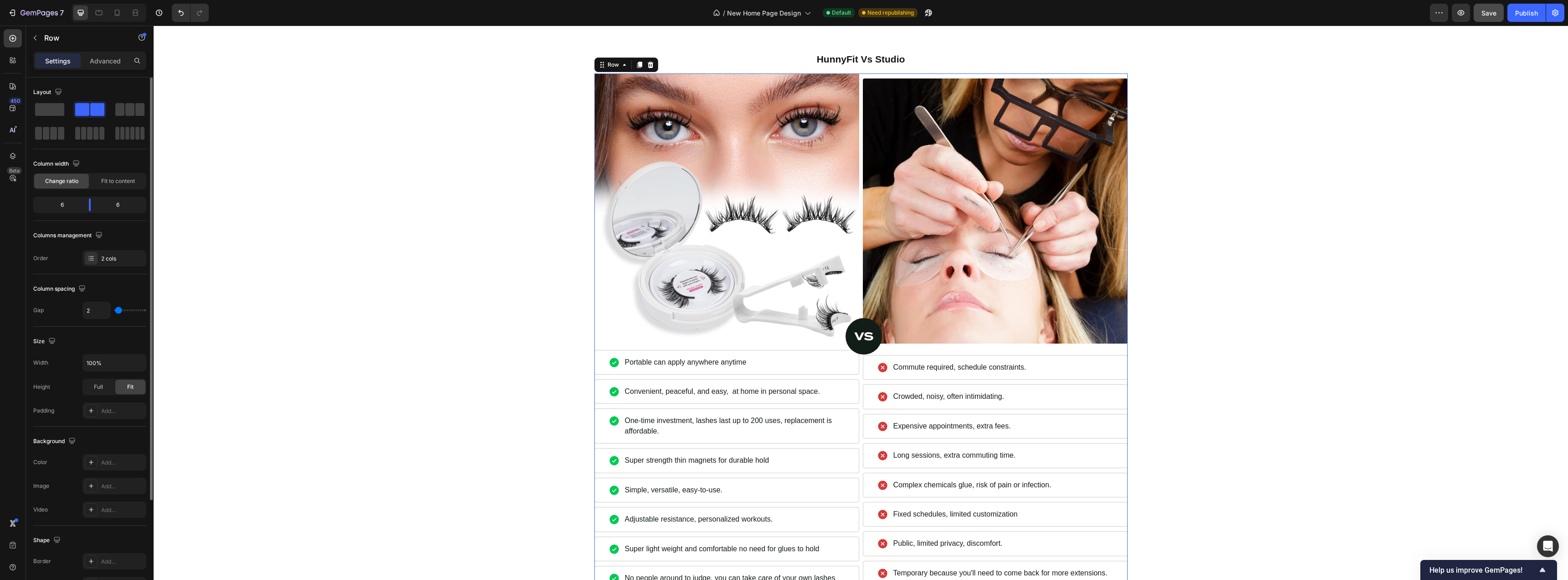
type input "0"
type input "2"
type input "4"
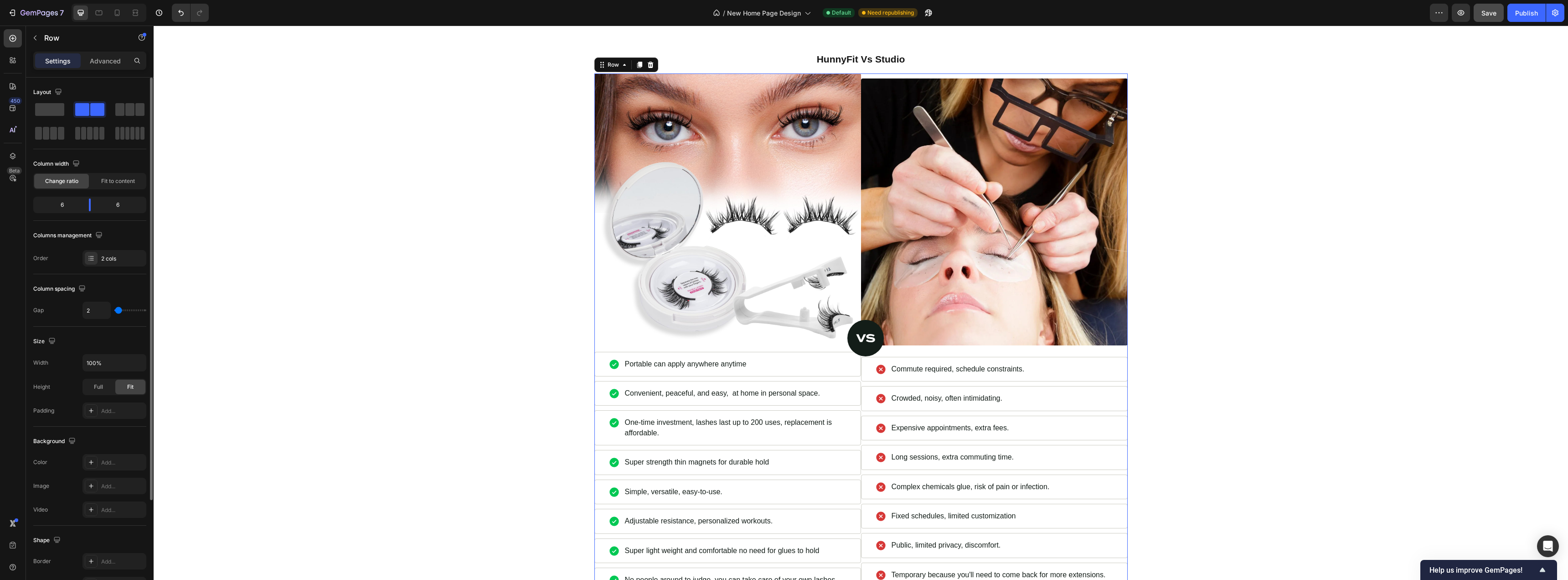
type input "4"
type input "7"
type input "9"
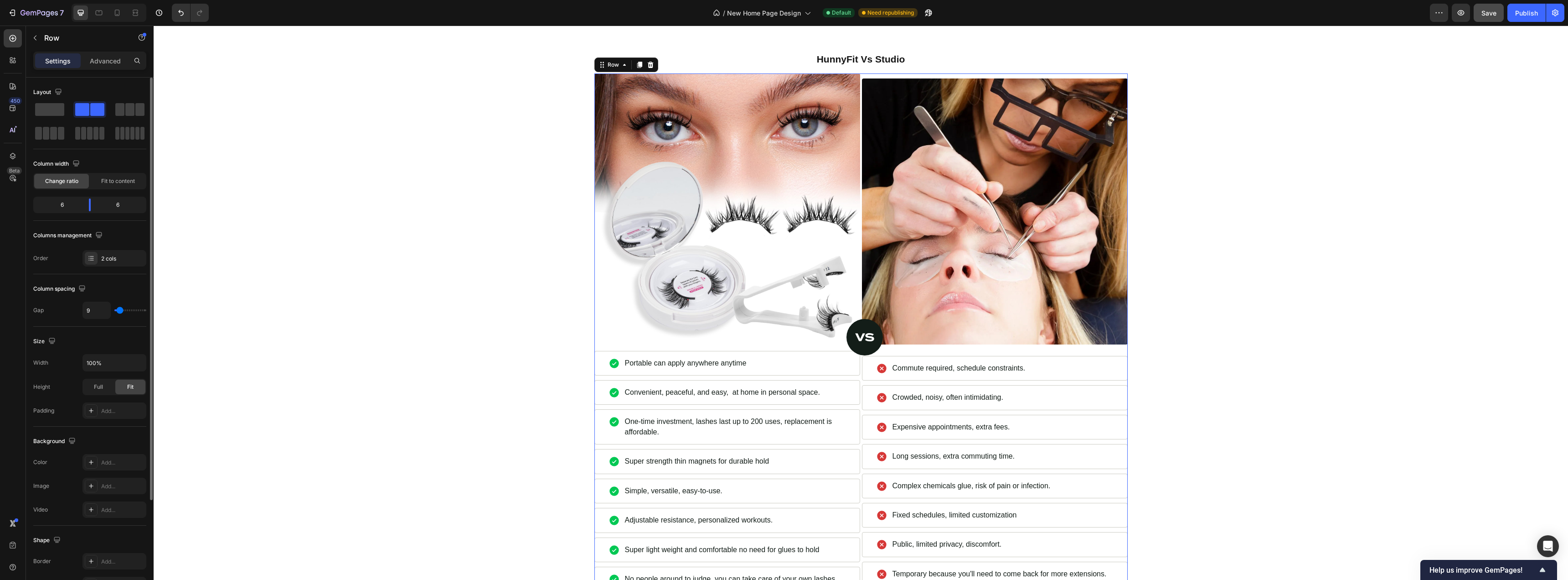
type input "11"
type input "13"
type input "16"
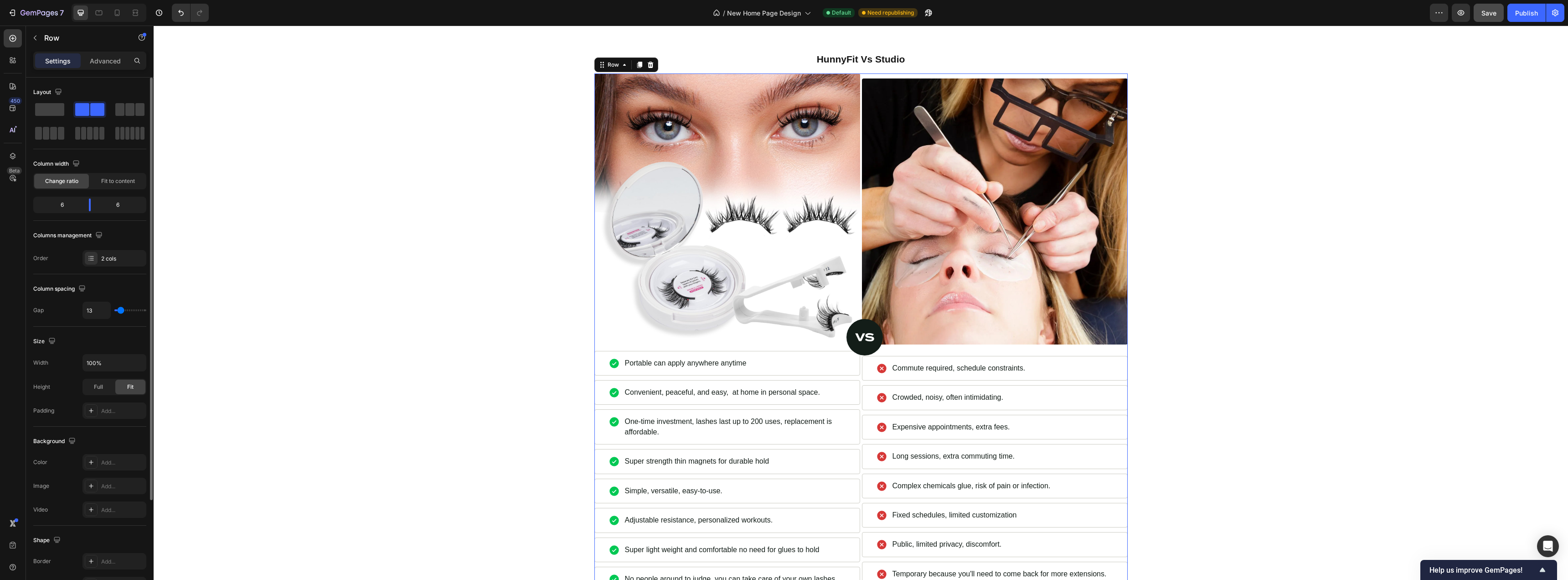
type input "16"
type input "18"
type input "20"
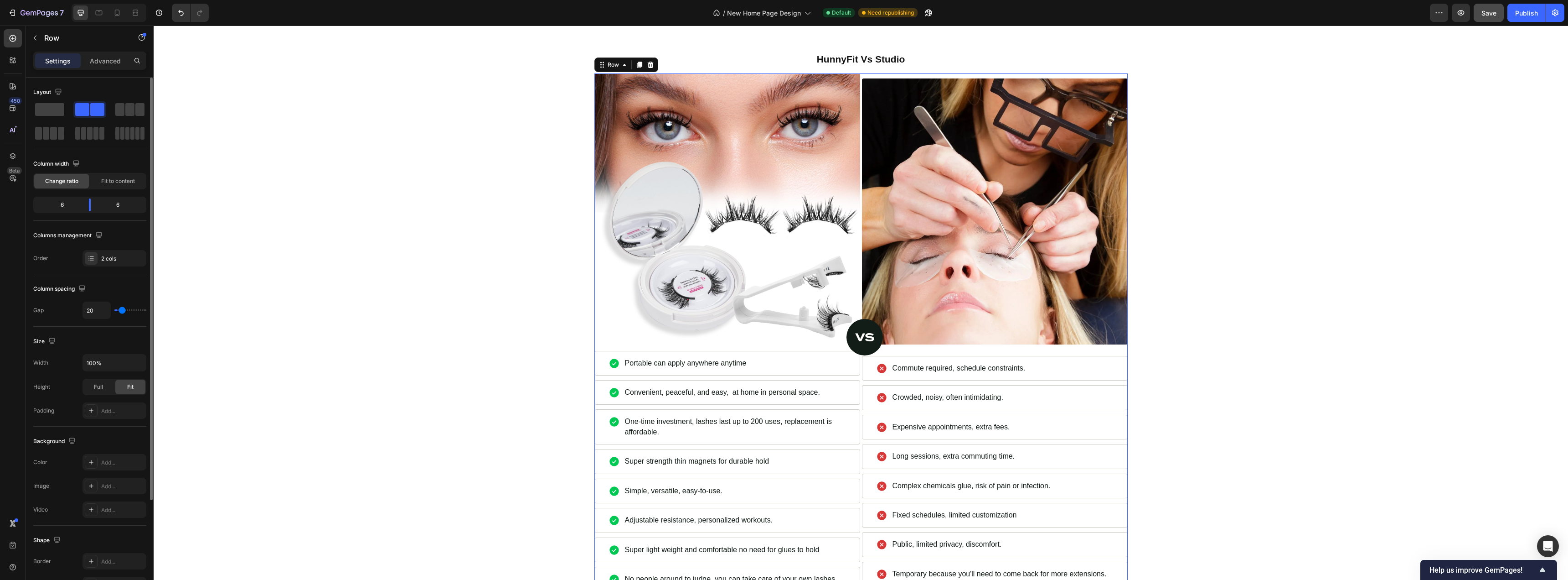
type input "22"
type input "29"
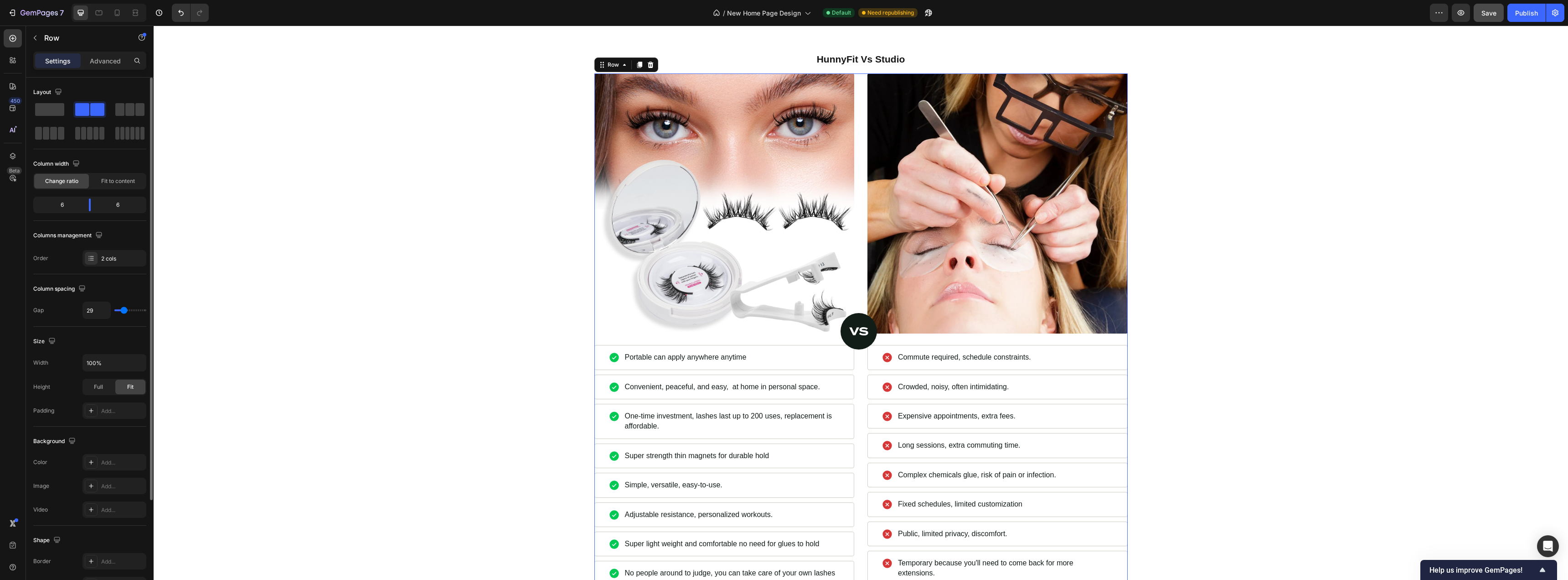
type input "27"
type input "24"
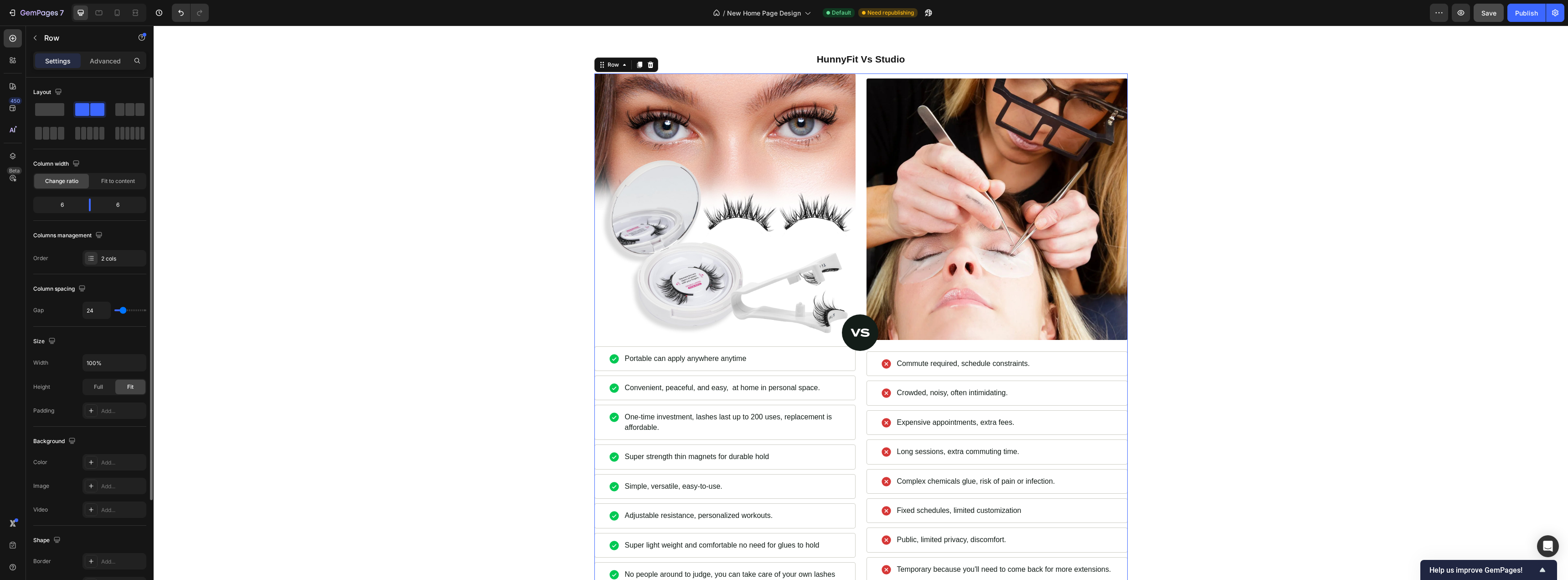
type input "22"
type input "24"
type input "27"
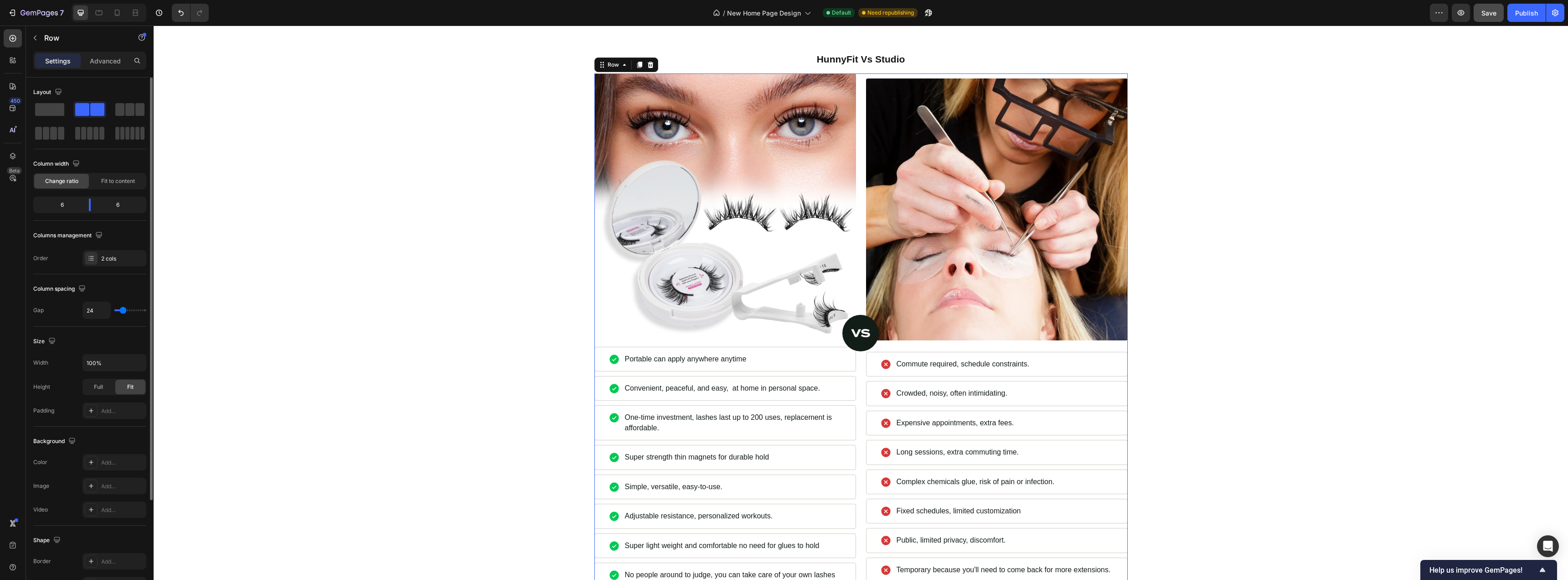
type input "27"
type input "29"
drag, startPoint x: 121, startPoint y: 311, endPoint x: 124, endPoint y: 315, distance: 5.0
type input "29"
click at [124, 311] on input "range" at bounding box center [130, 310] width 32 height 2
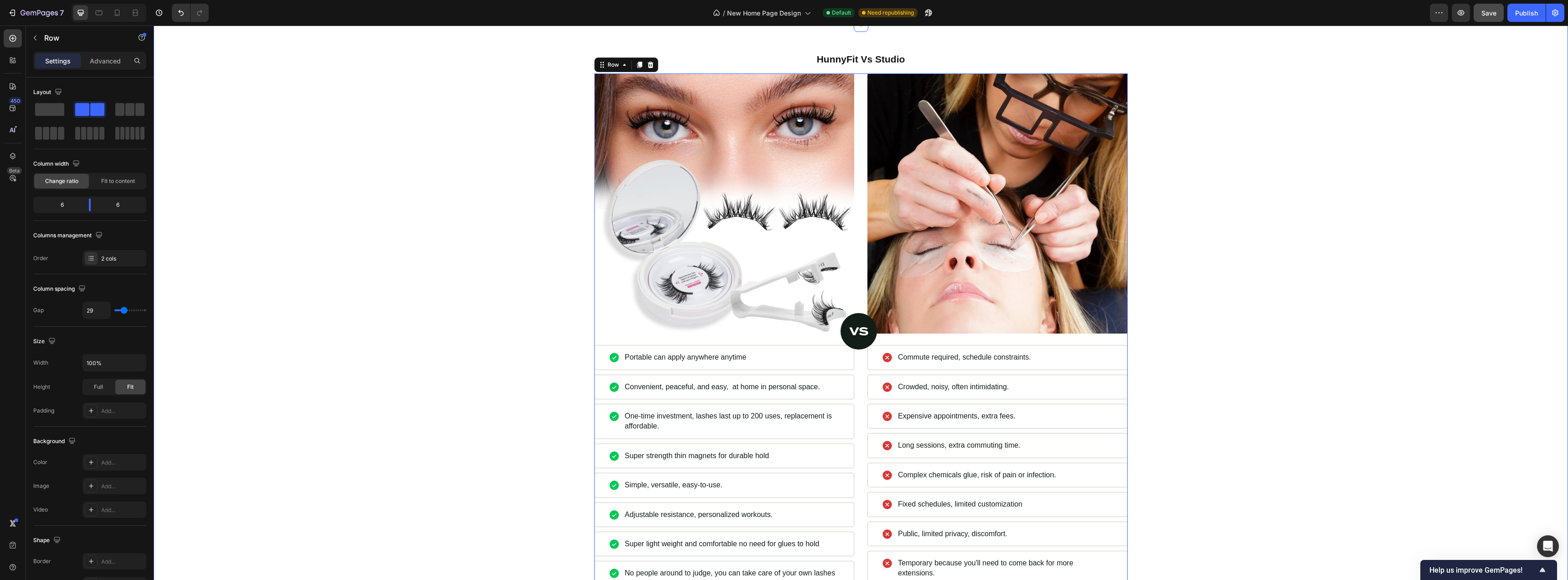
click at [260, 282] on div "HunnyFit Vs Studio Heading Image Commute required, schedule constraints. Item L…" at bounding box center [861, 334] width 1401 height 565
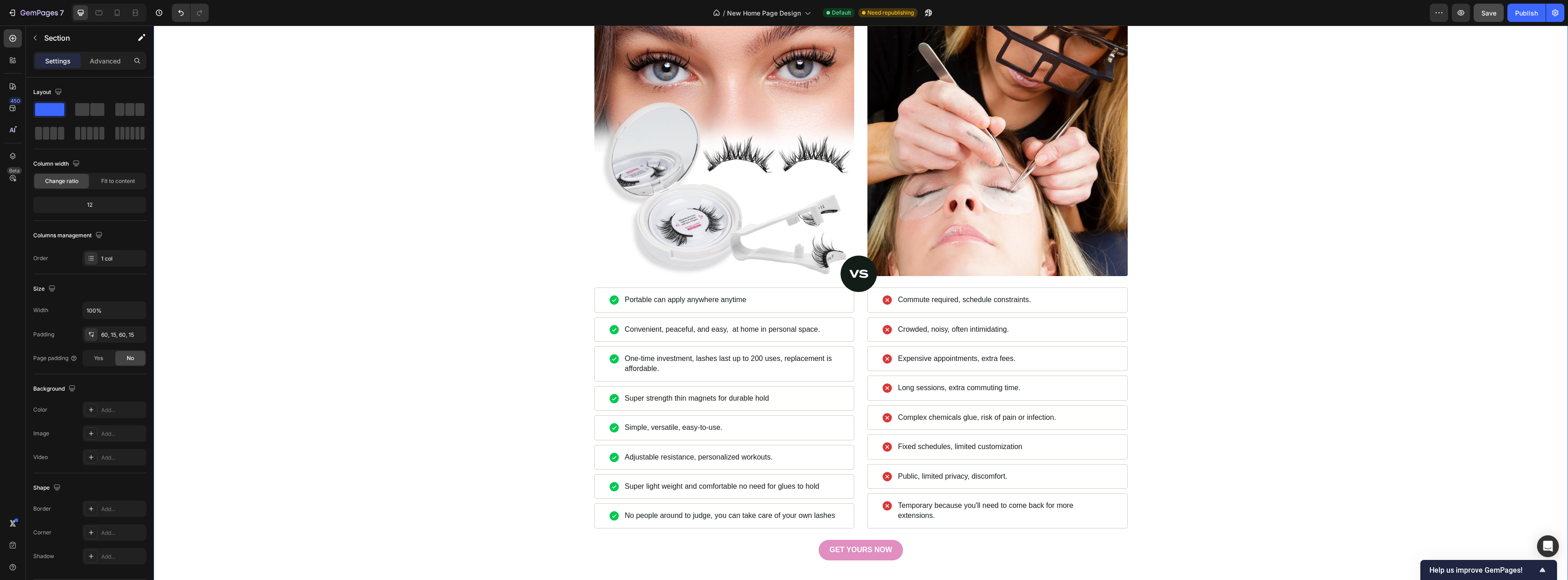
scroll to position [3102, 0]
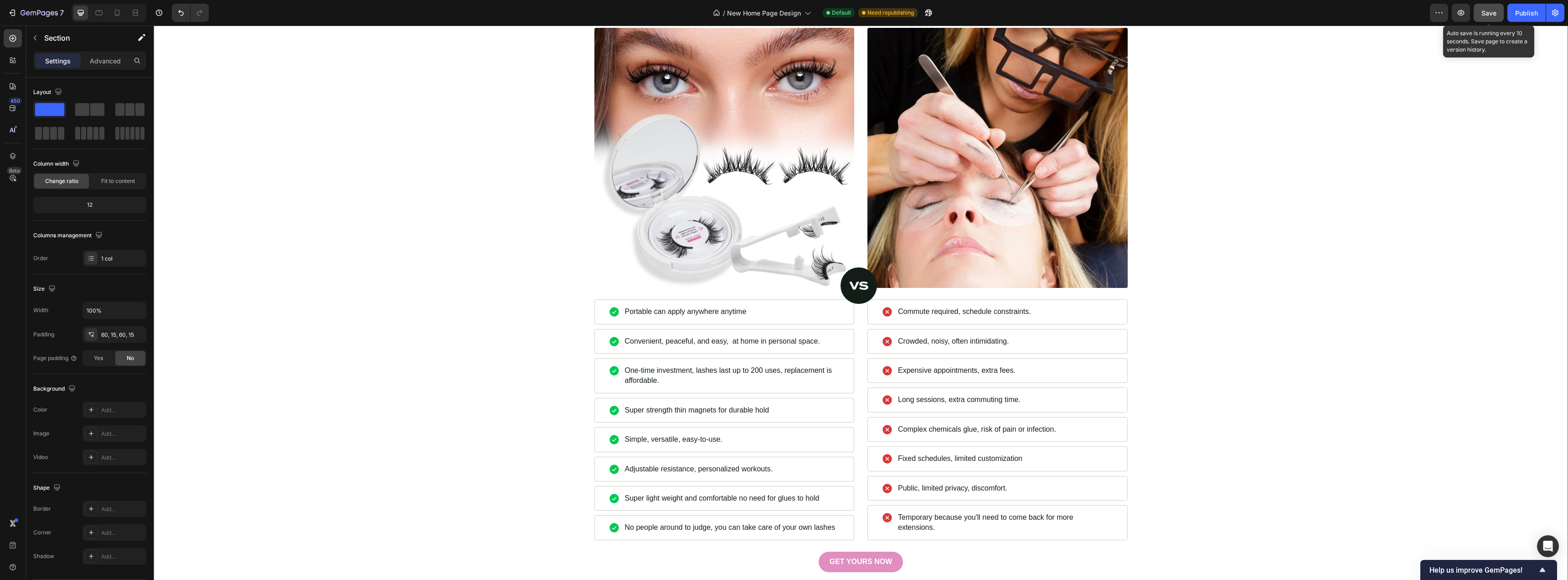
click at [1496, 11] on span "Save" at bounding box center [1489, 13] width 15 height 8
click at [1516, 11] on div "Publish" at bounding box center [1527, 12] width 23 height 9
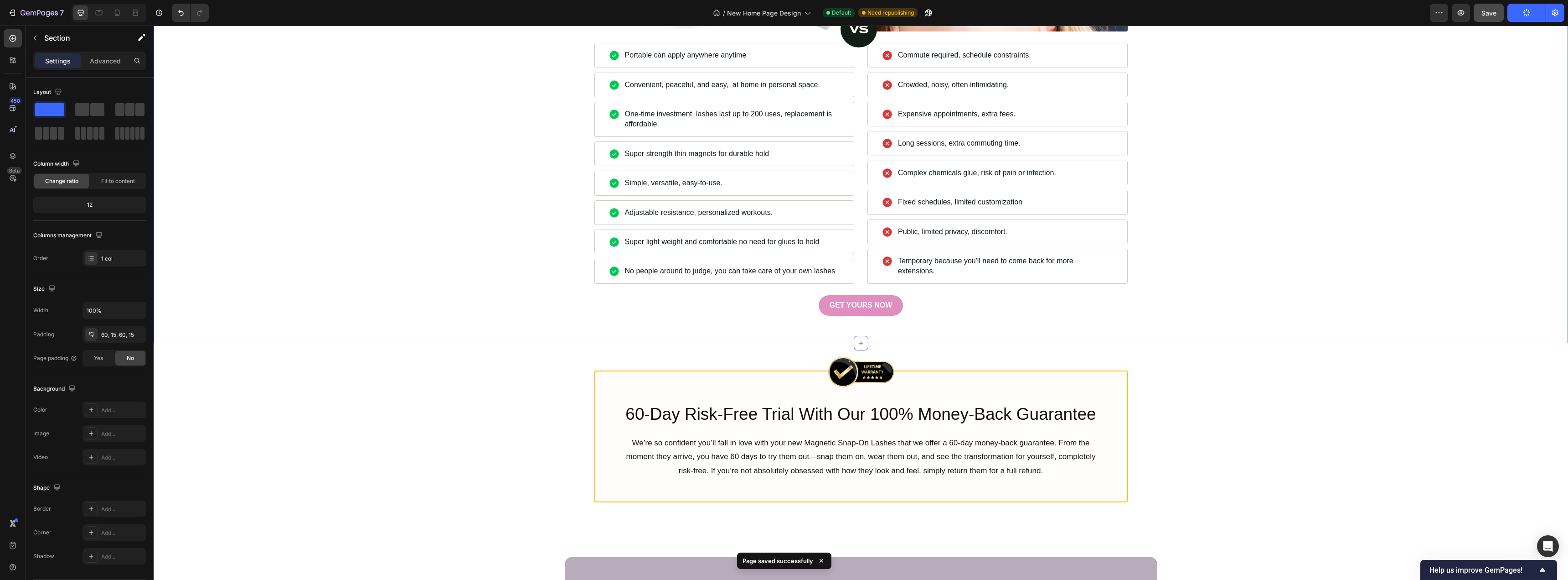
scroll to position [3513, 0]
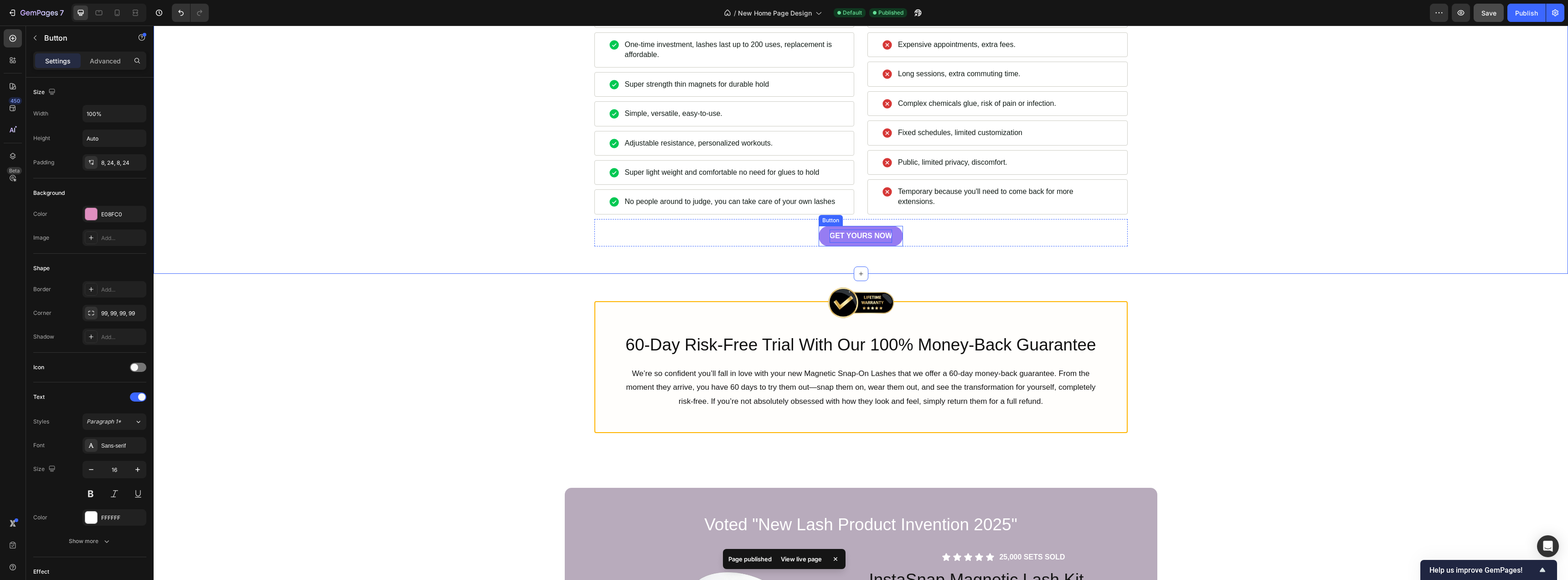
click at [832, 234] on p "GET YOURS NOW" at bounding box center [861, 236] width 63 height 13
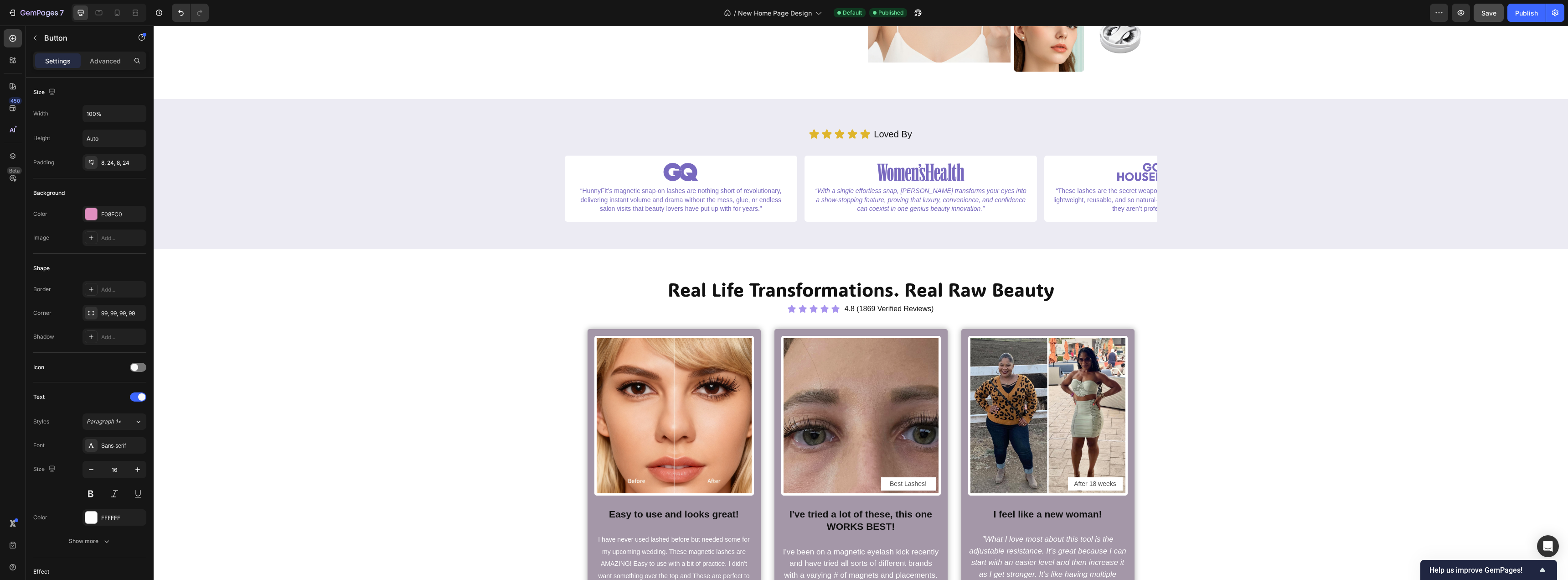
scroll to position [0, 0]
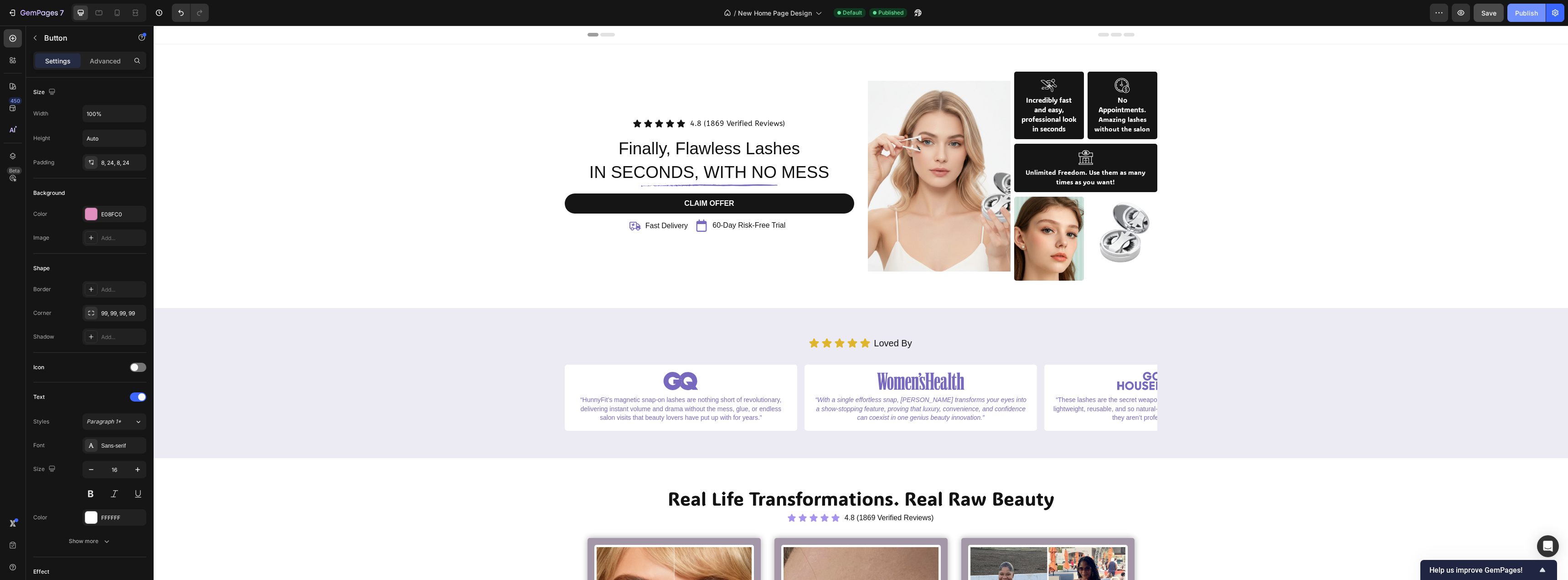
click at [1517, 15] on div "Publish" at bounding box center [1527, 12] width 23 height 9
